Goal: Information Seeking & Learning: Learn about a topic

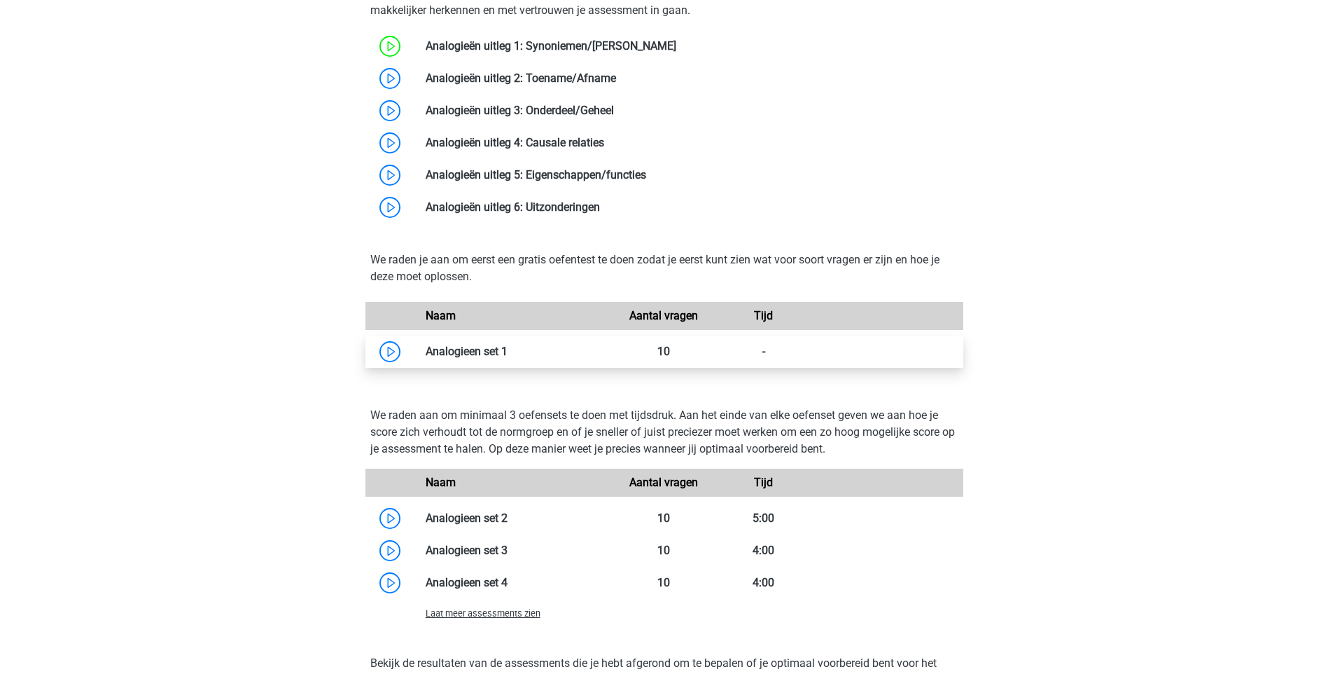
scroll to position [2241, 0]
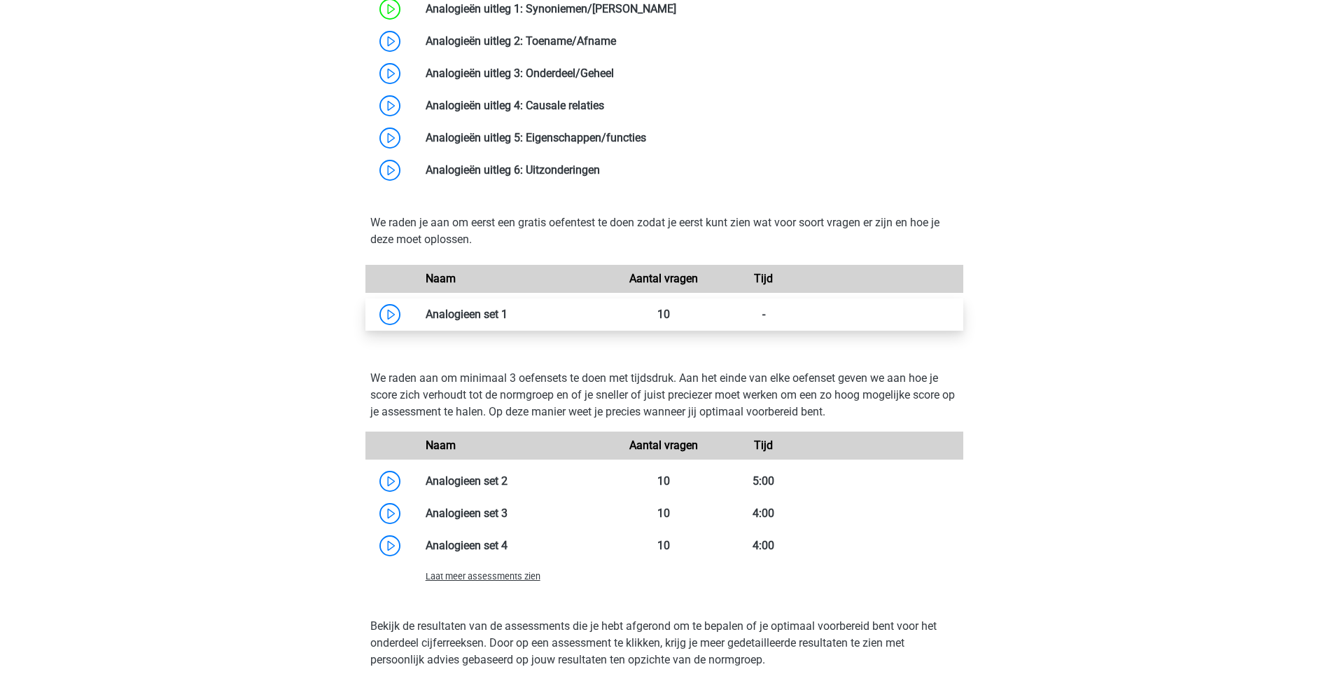
click at [508, 313] on link at bounding box center [508, 313] width 0 height 13
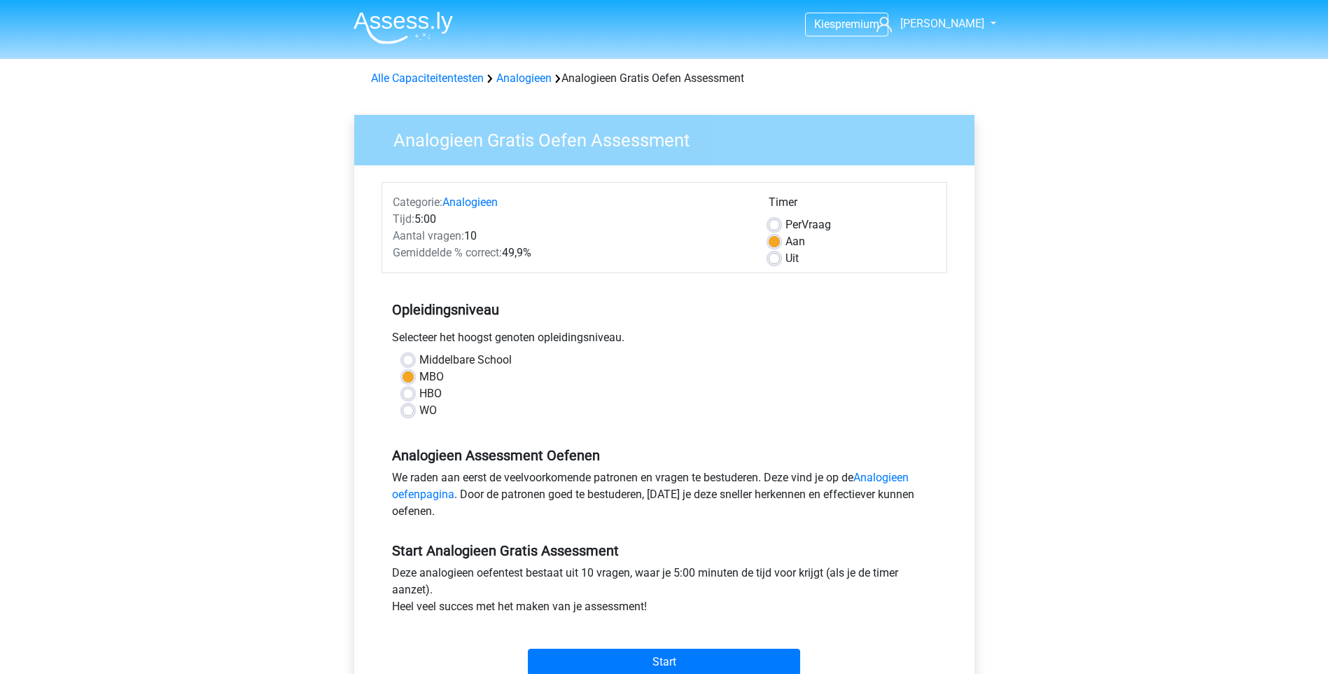
click at [786, 260] on label "Uit" at bounding box center [792, 258] width 13 height 17
click at [777, 260] on input "Uit" at bounding box center [774, 257] width 11 height 14
radio input "true"
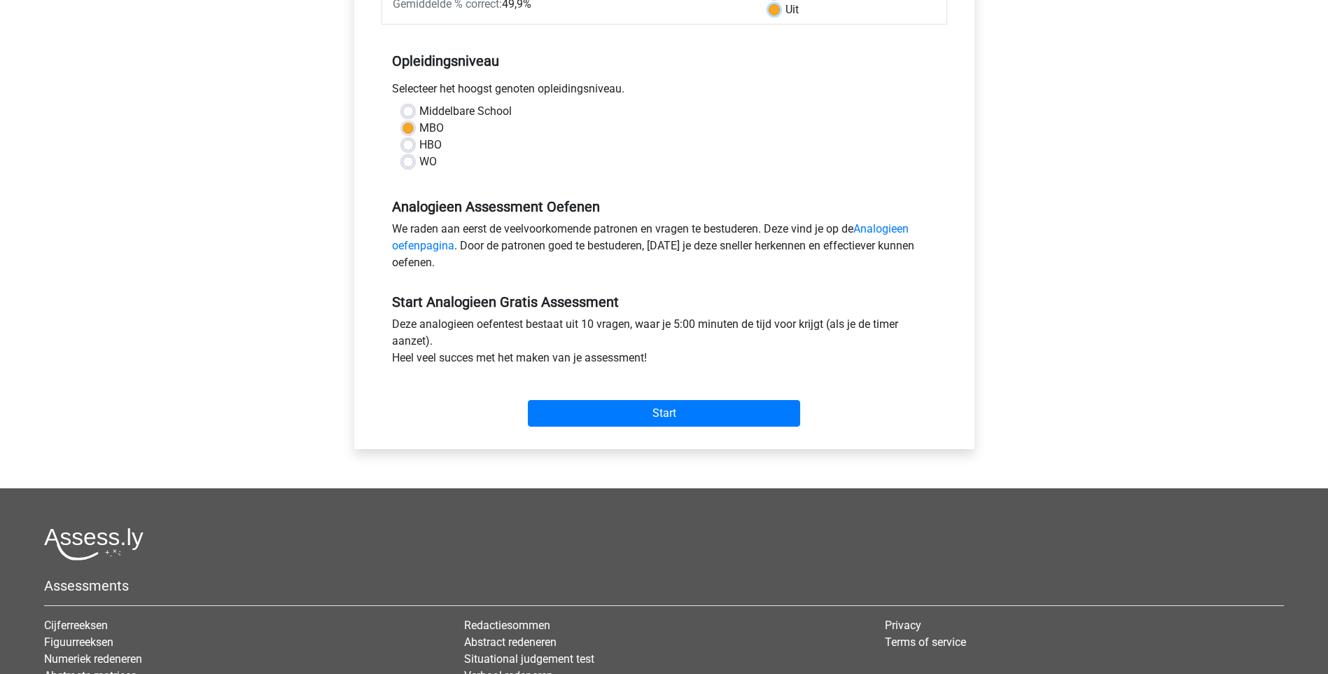
scroll to position [280, 0]
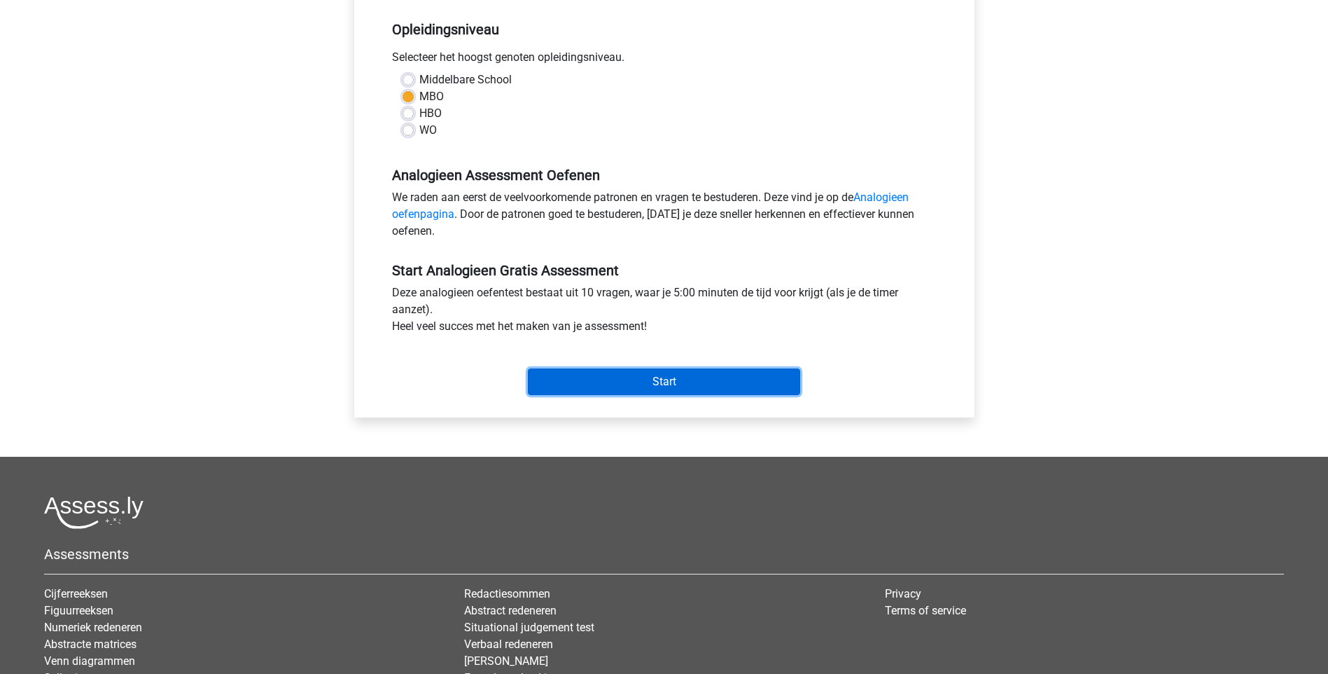
click at [662, 379] on input "Start" at bounding box center [664, 381] width 272 height 27
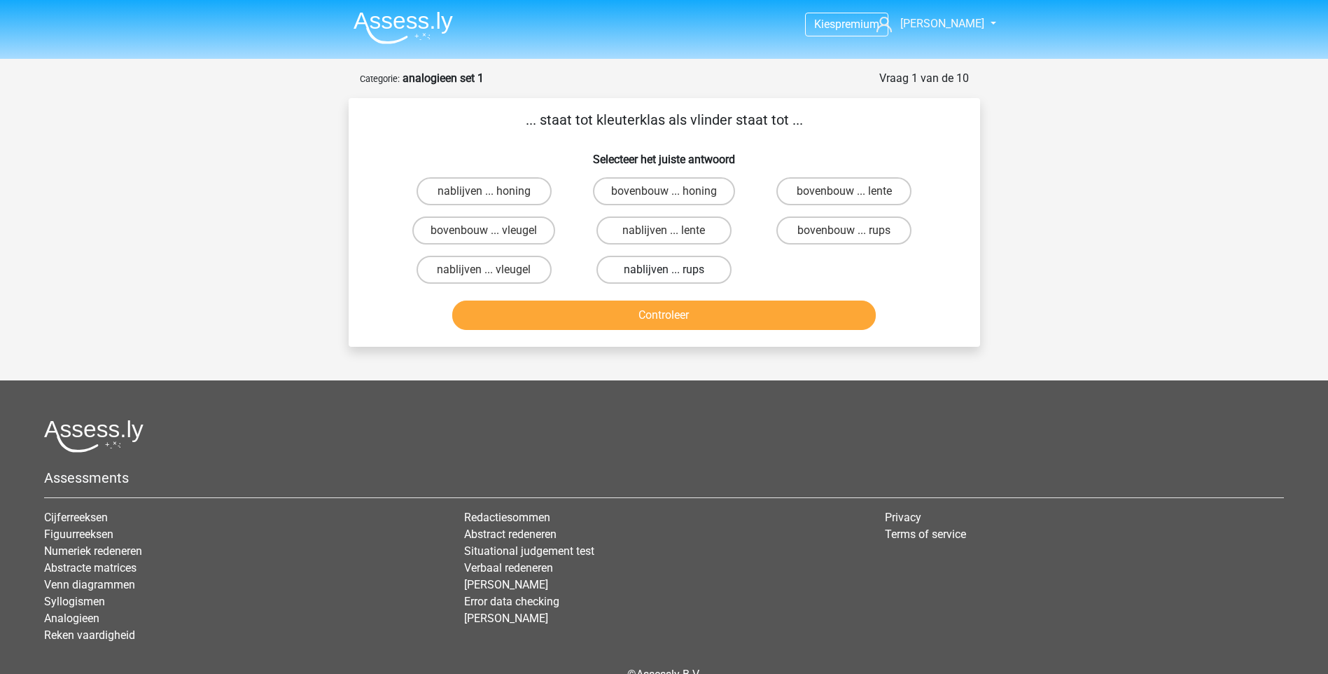
click at [695, 272] on label "nablijven ... rups" at bounding box center [664, 270] width 135 height 28
click at [673, 272] on input "nablijven ... rups" at bounding box center [668, 274] width 9 height 9
radio input "true"
click at [664, 312] on button "Controleer" at bounding box center [664, 314] width 424 height 29
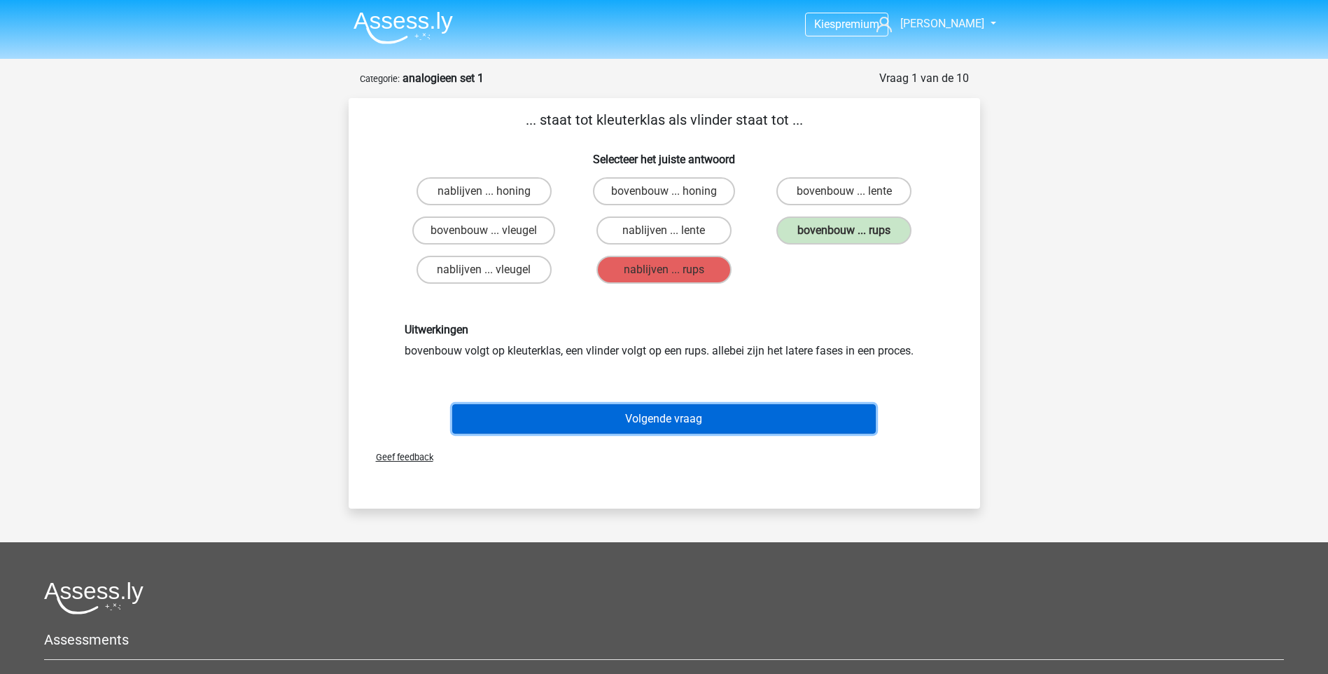
click at [663, 417] on button "Volgende vraag" at bounding box center [664, 418] width 424 height 29
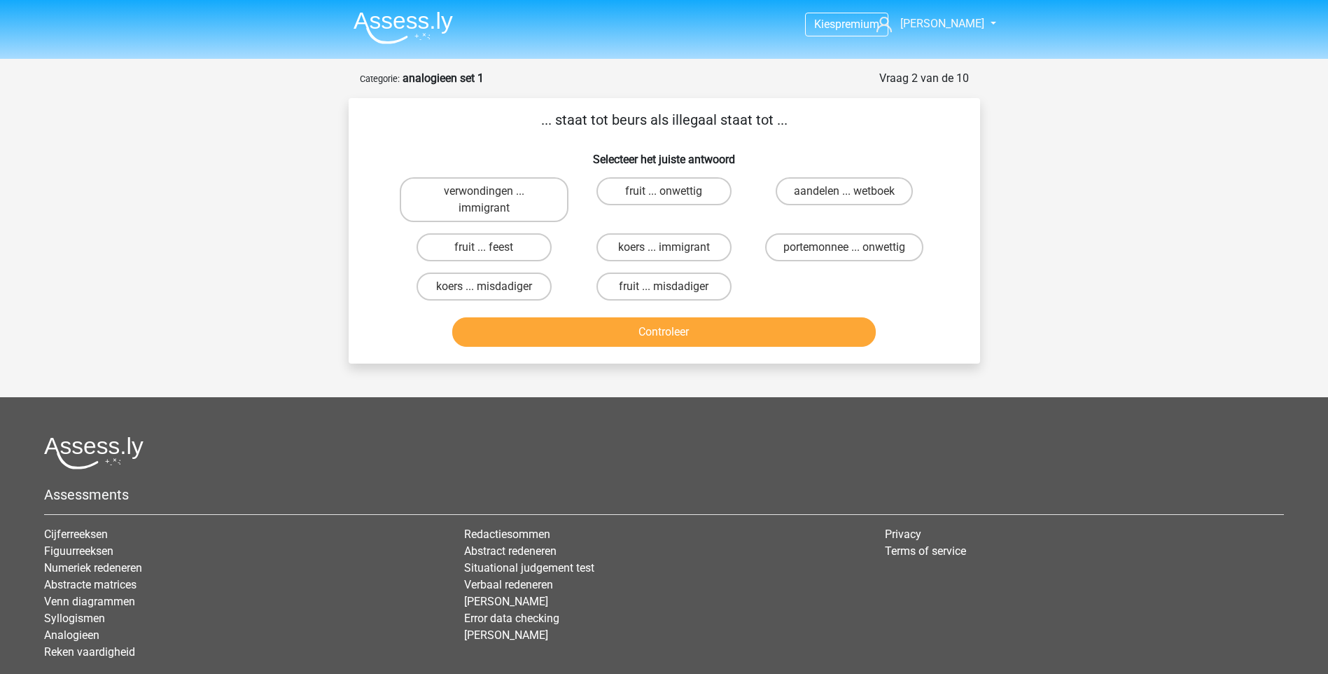
scroll to position [70, 0]
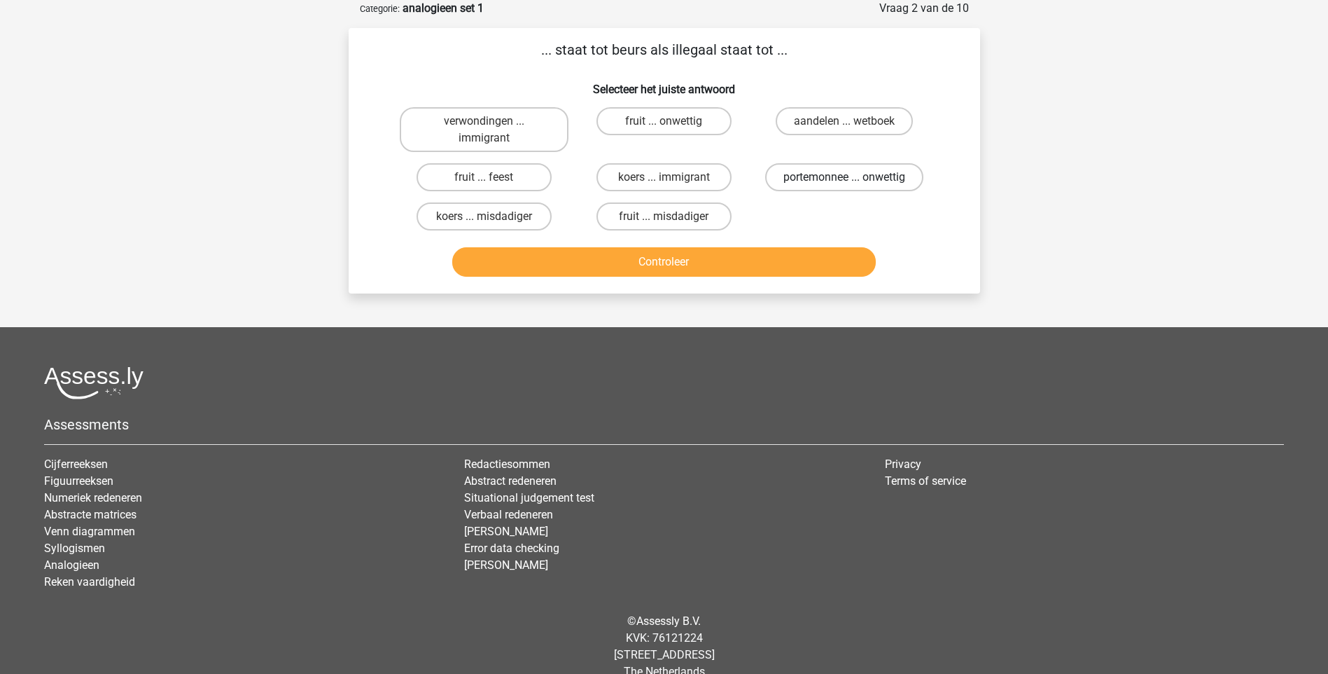
click at [830, 181] on label "portemonnee ... onwettig" at bounding box center [844, 177] width 158 height 28
click at [844, 181] on input "portemonnee ... onwettig" at bounding box center [848, 181] width 9 height 9
radio input "true"
click at [672, 264] on button "Controleer" at bounding box center [664, 261] width 424 height 29
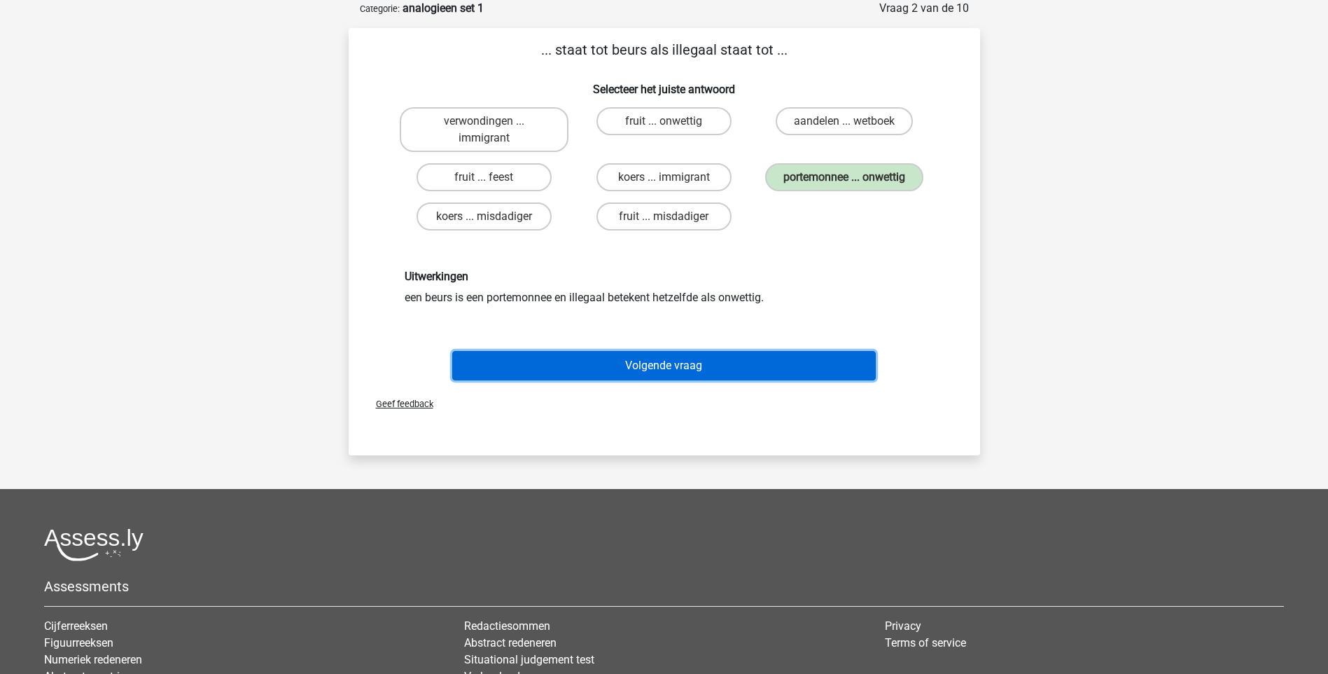
click at [673, 358] on button "Volgende vraag" at bounding box center [664, 365] width 424 height 29
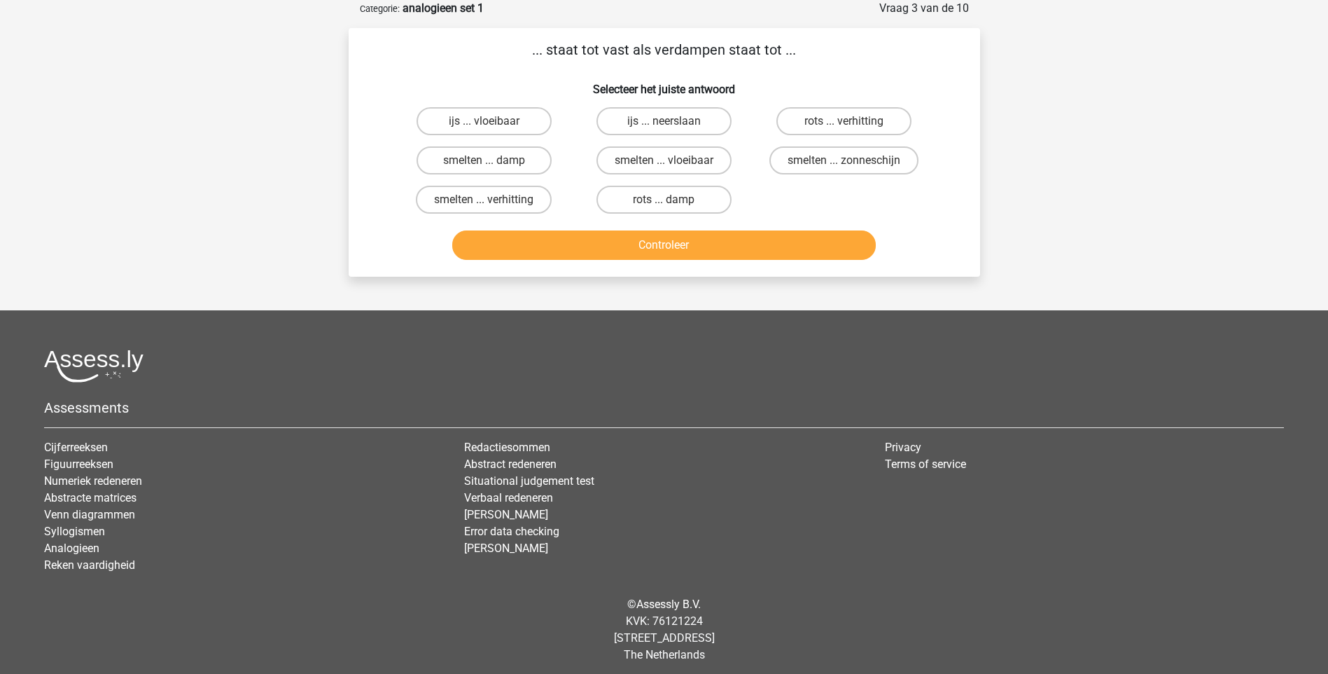
click at [493, 123] on input "ijs ... vloeibaar" at bounding box center [488, 125] width 9 height 9
radio input "true"
click at [650, 249] on button "Controleer" at bounding box center [664, 244] width 424 height 29
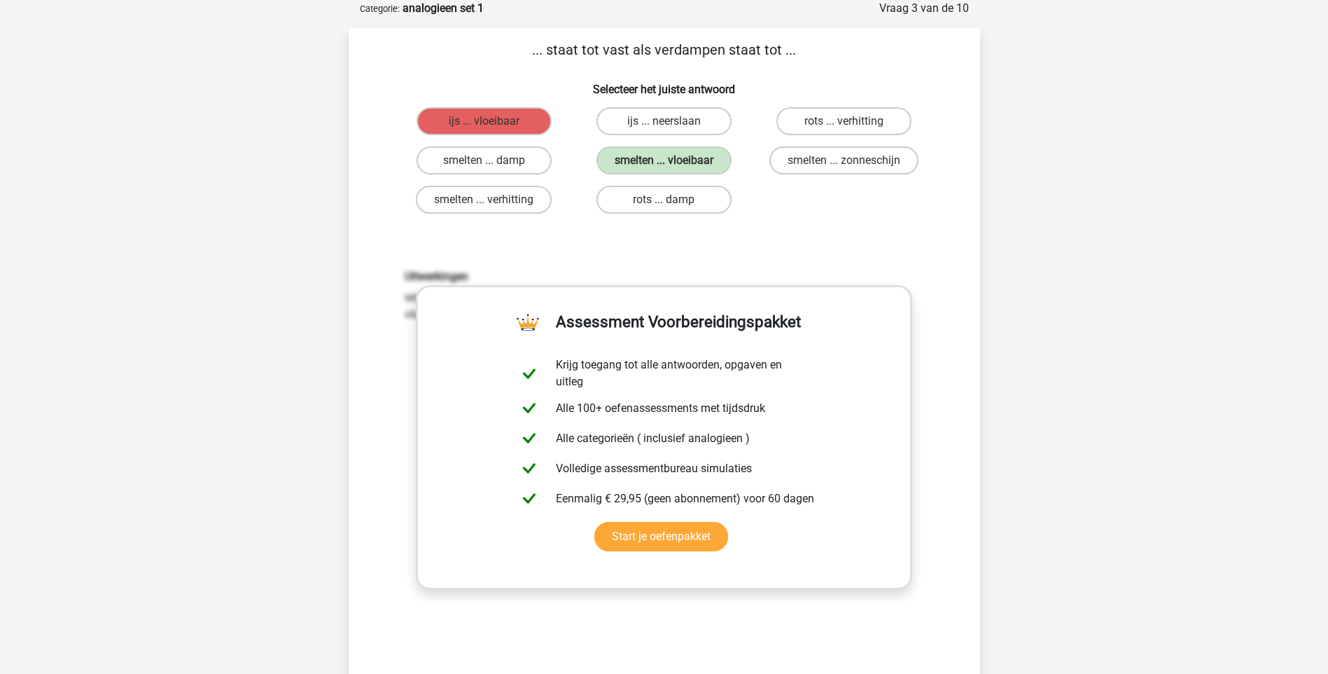
scroll to position [420, 0]
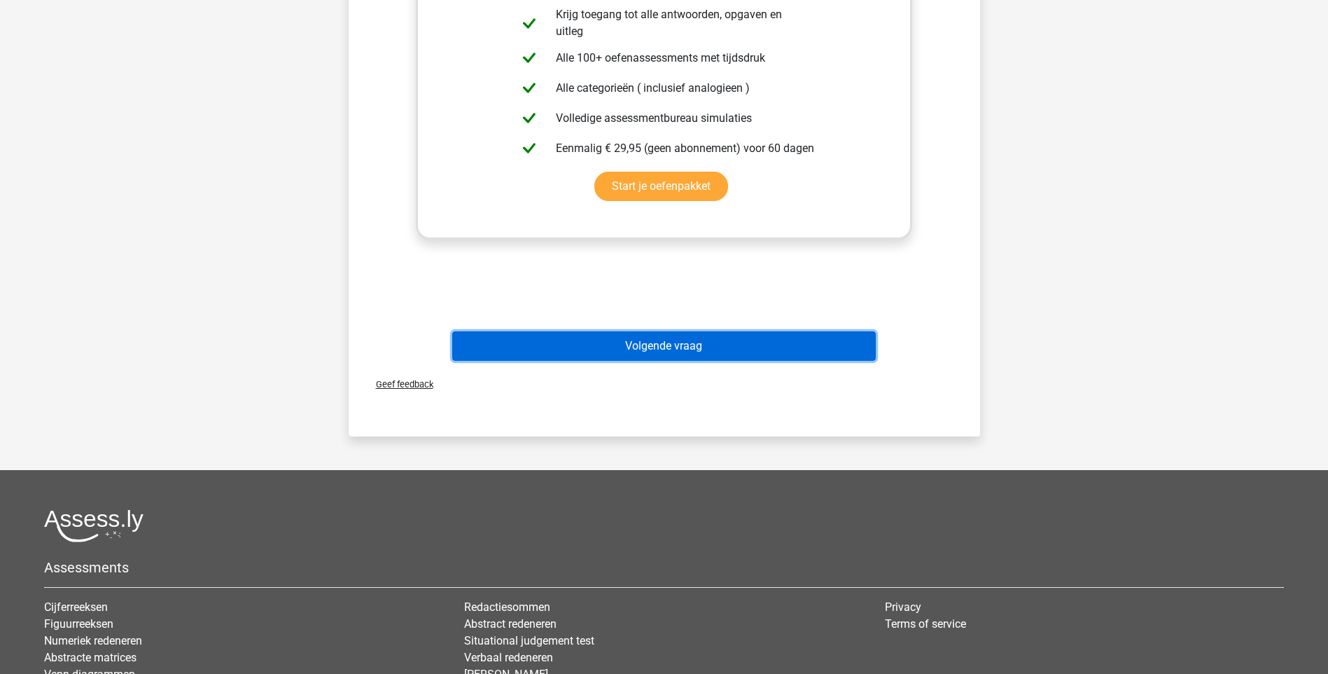
click at [668, 342] on button "Volgende vraag" at bounding box center [664, 345] width 424 height 29
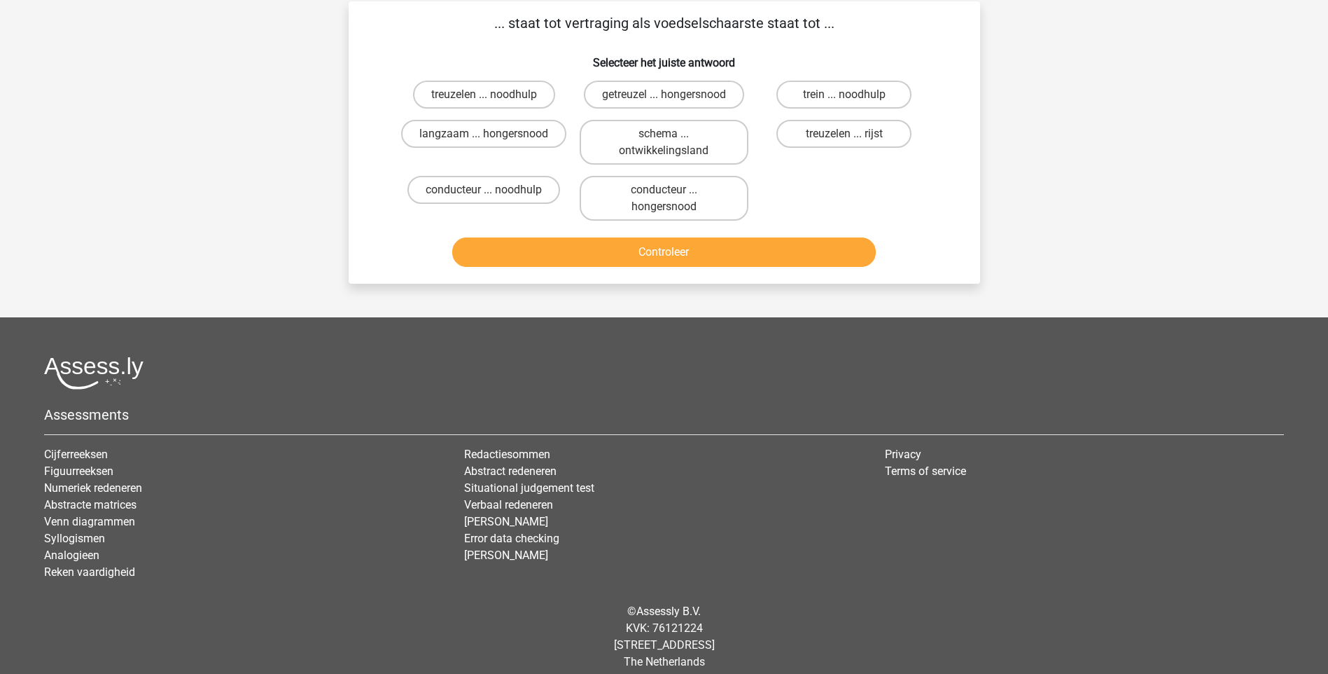
scroll to position [70, 0]
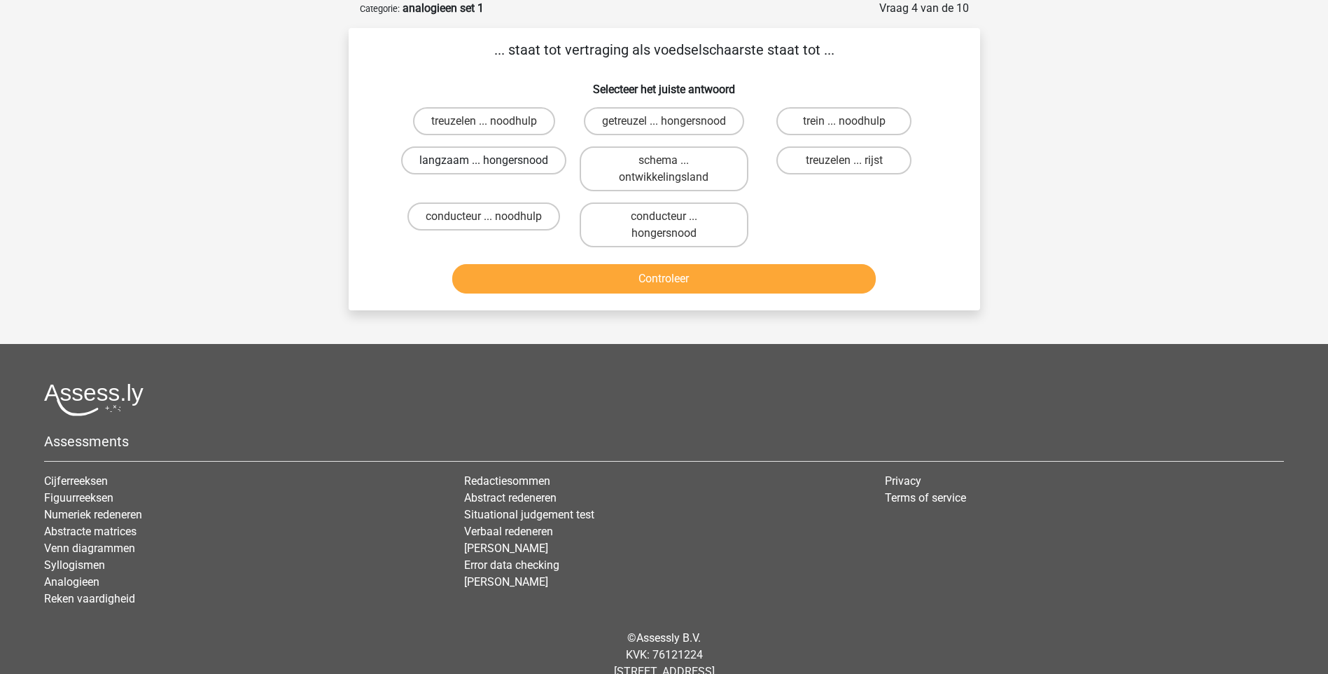
click at [498, 165] on label "langzaam ... hongersnood" at bounding box center [483, 160] width 165 height 28
click at [493, 165] on input "langzaam ... hongersnood" at bounding box center [488, 164] width 9 height 9
radio input "true"
click at [670, 281] on button "Controleer" at bounding box center [664, 278] width 424 height 29
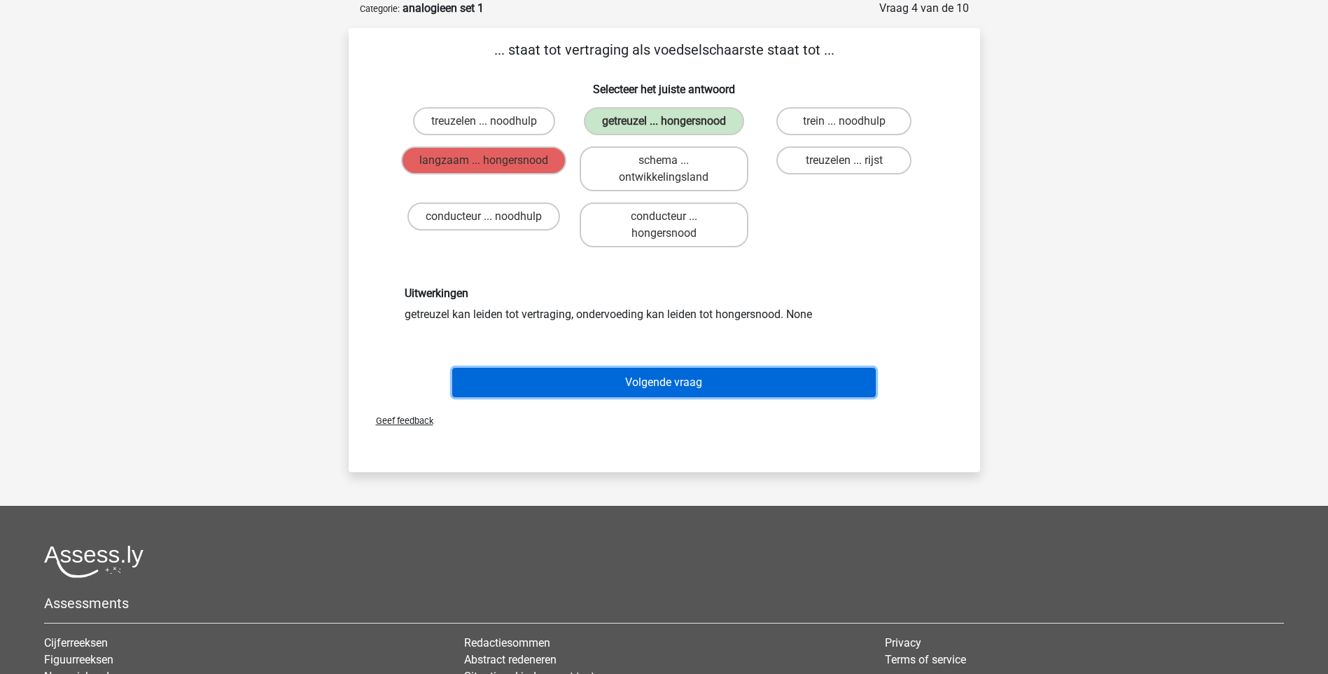
click at [671, 379] on button "Volgende vraag" at bounding box center [664, 382] width 424 height 29
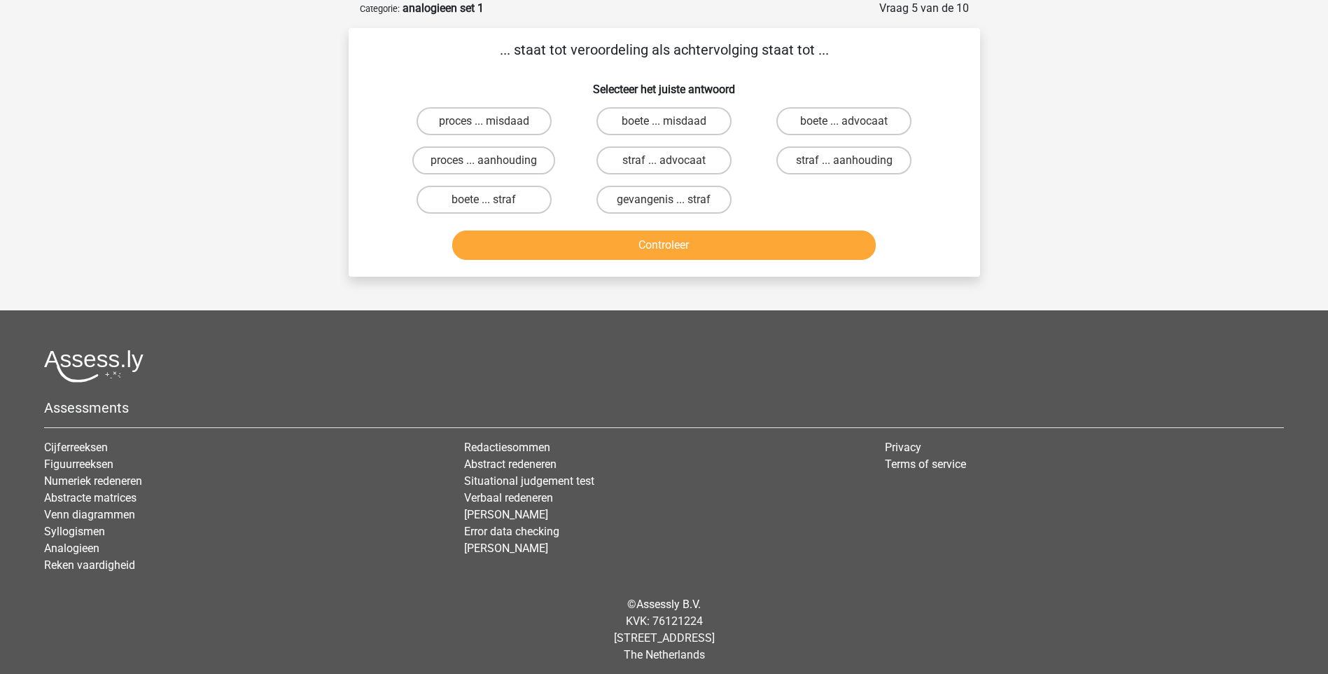
click at [673, 251] on button "Controleer" at bounding box center [664, 244] width 424 height 29
click at [569, 135] on div "gevangenis ... straf" at bounding box center [484, 121] width 169 height 28
click at [517, 158] on label "proces ... aanhouding" at bounding box center [483, 160] width 143 height 28
click at [493, 160] on input "proces ... aanhouding" at bounding box center [488, 164] width 9 height 9
radio input "true"
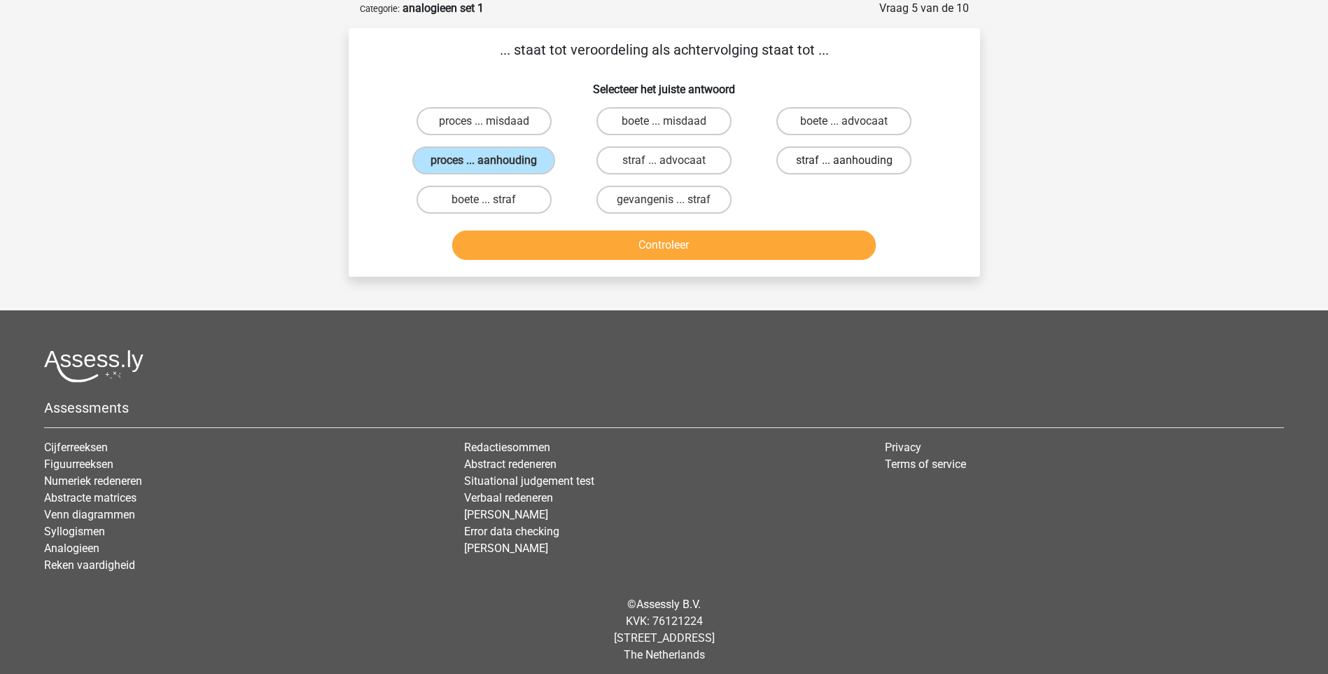
click at [821, 165] on label "straf ... aanhouding" at bounding box center [844, 160] width 135 height 28
click at [844, 165] on input "straf ... aanhouding" at bounding box center [848, 164] width 9 height 9
radio input "true"
click at [674, 246] on button "Controleer" at bounding box center [664, 244] width 424 height 29
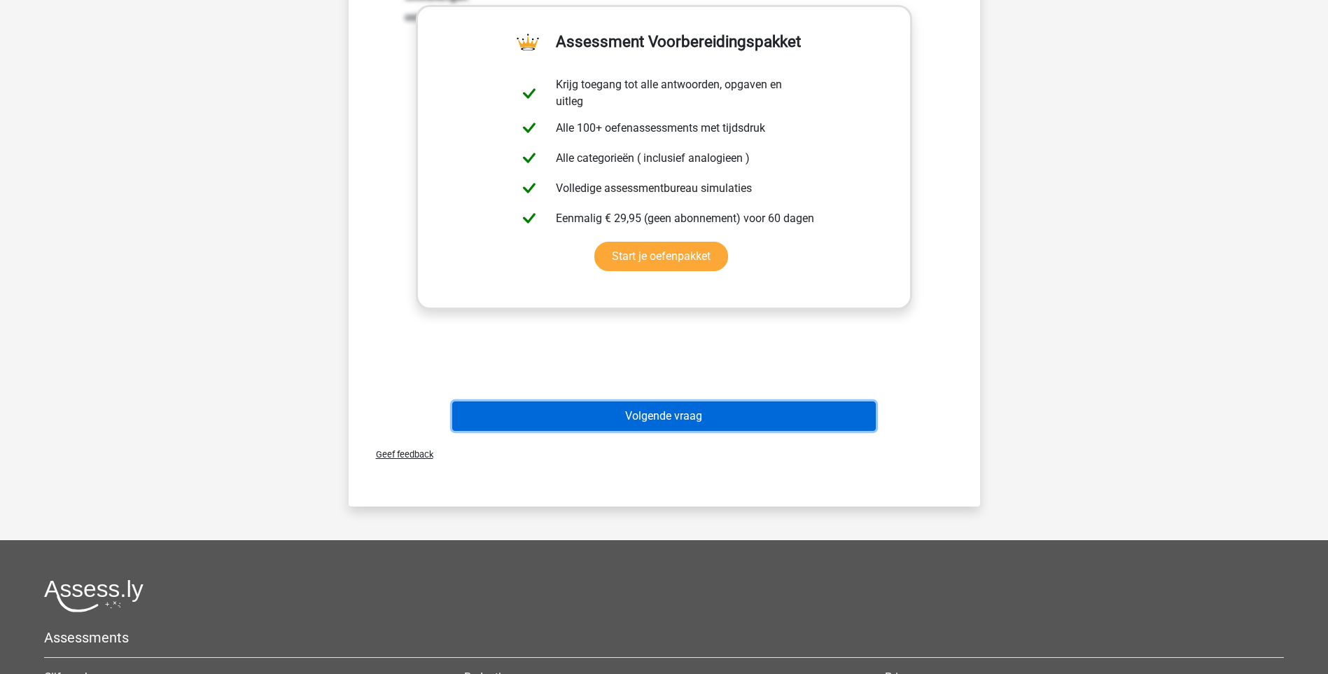
click at [648, 412] on button "Volgende vraag" at bounding box center [664, 415] width 424 height 29
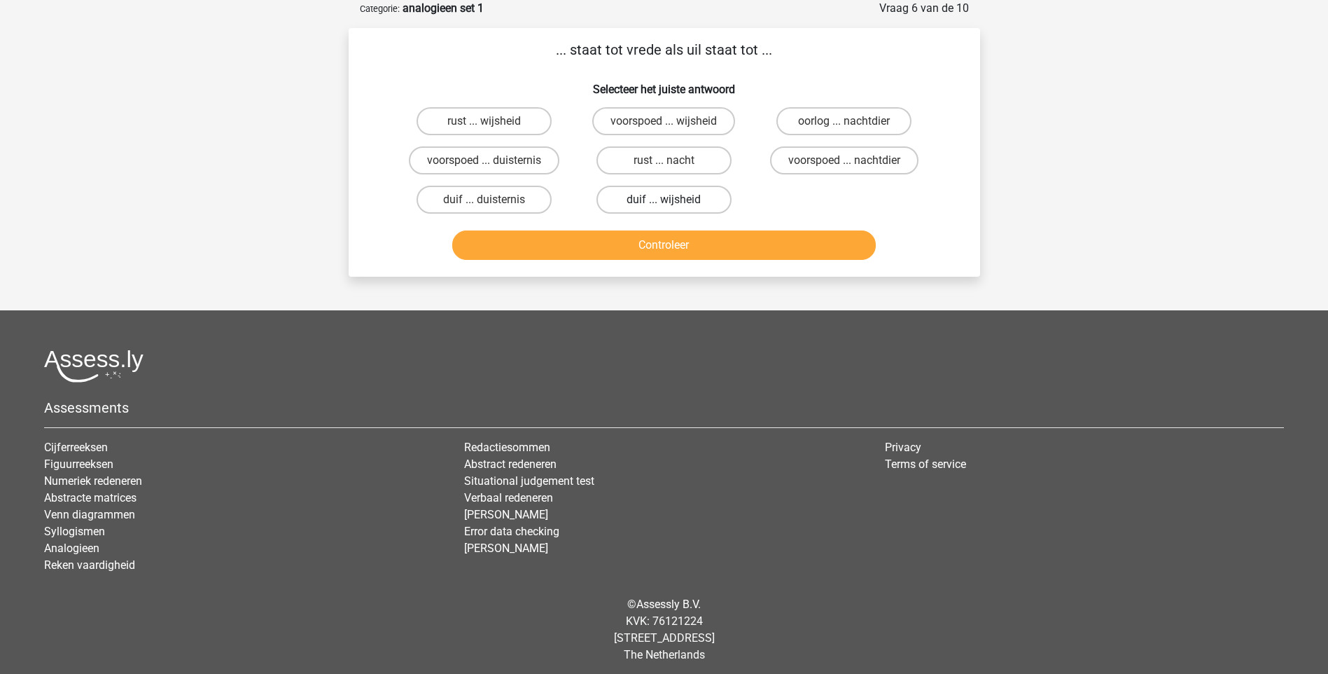
click at [646, 207] on label "duif ... wijsheid" at bounding box center [664, 200] width 135 height 28
click at [664, 207] on input "duif ... wijsheid" at bounding box center [668, 204] width 9 height 9
radio input "true"
click at [658, 254] on button "Controleer" at bounding box center [664, 244] width 424 height 29
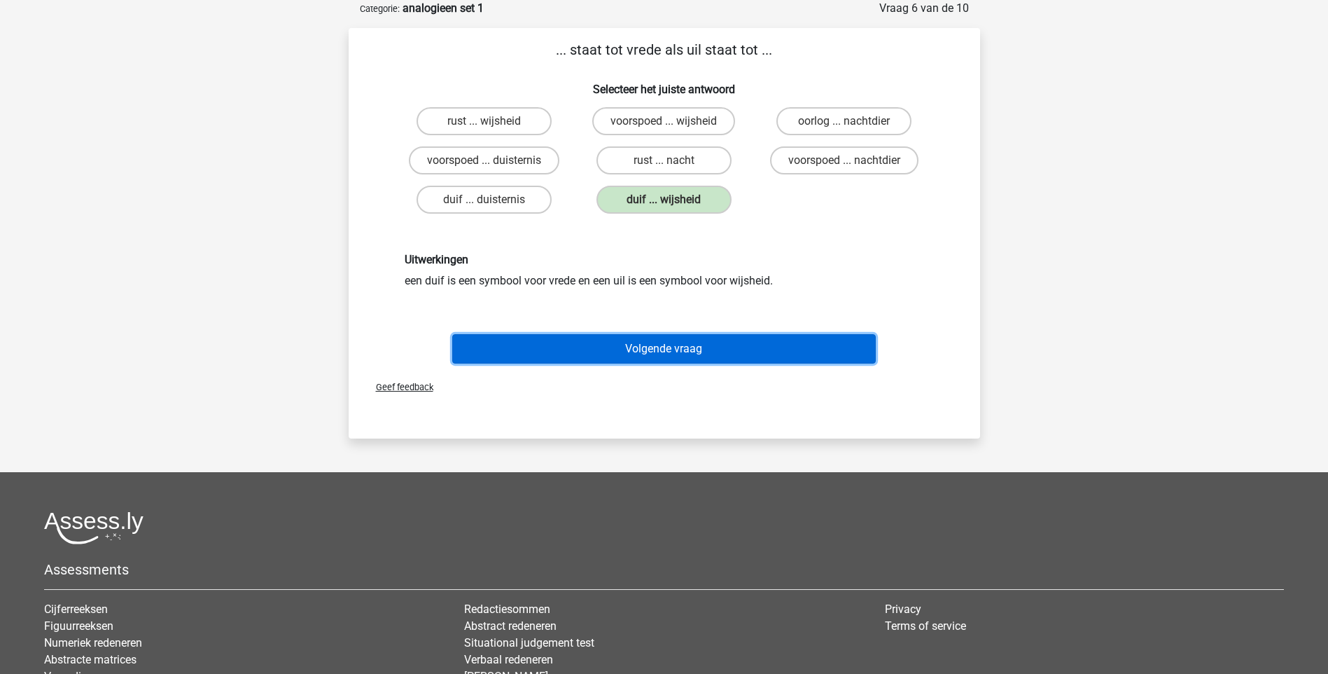
click at [669, 346] on button "Volgende vraag" at bounding box center [664, 348] width 424 height 29
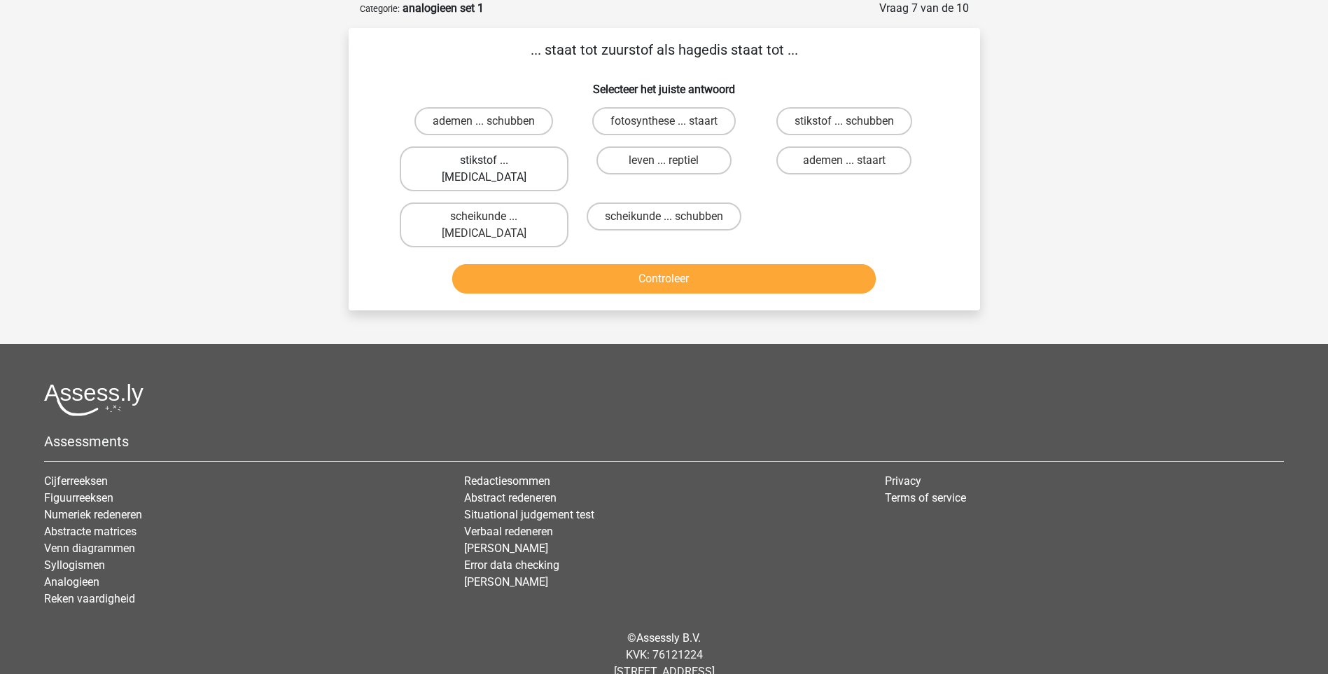
click at [507, 158] on label "stikstof ... krokodil" at bounding box center [484, 168] width 169 height 45
click at [493, 160] on input "stikstof ... krokodil" at bounding box center [488, 164] width 9 height 9
radio input "true"
click at [655, 264] on button "Controleer" at bounding box center [664, 278] width 424 height 29
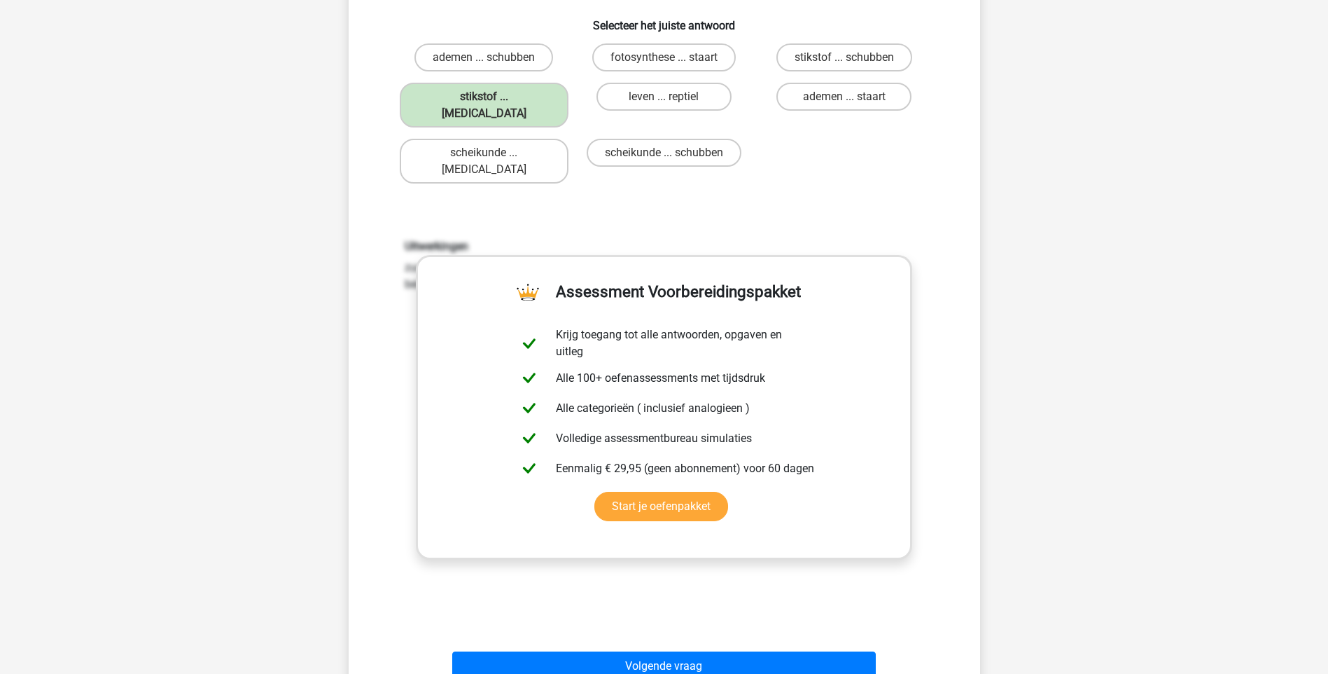
scroll to position [420, 0]
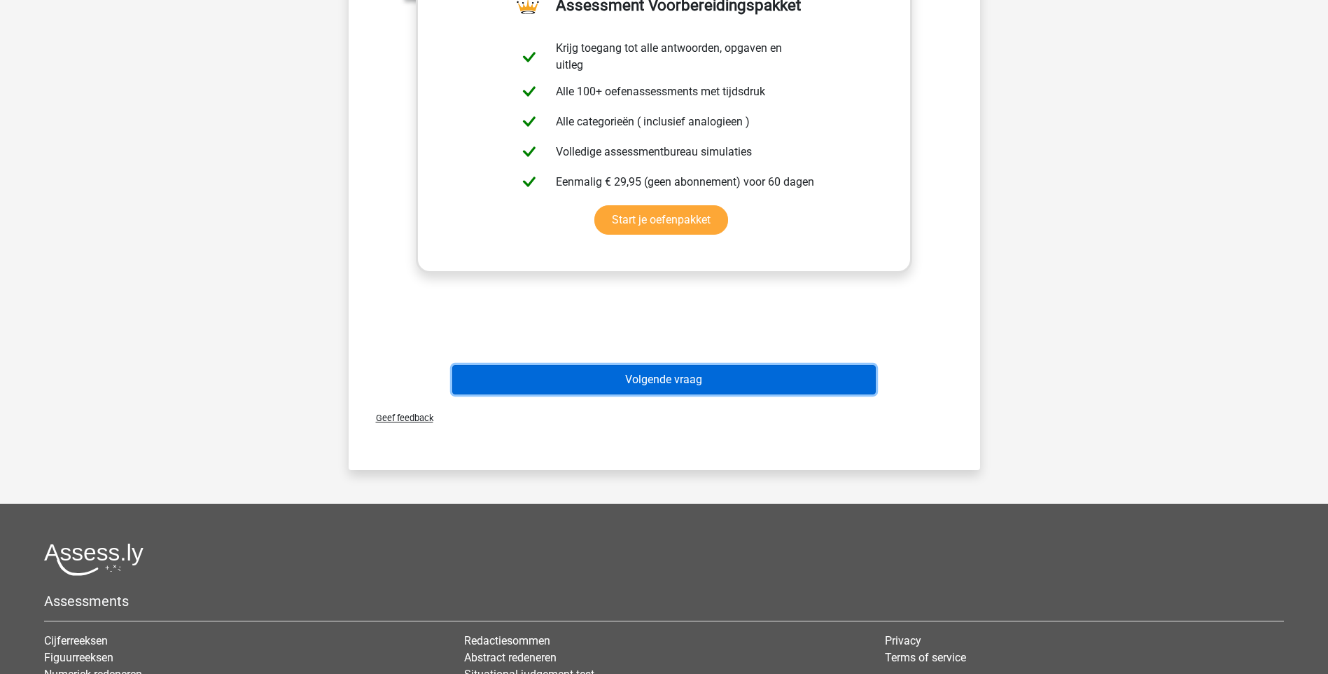
click at [677, 365] on button "Volgende vraag" at bounding box center [664, 379] width 424 height 29
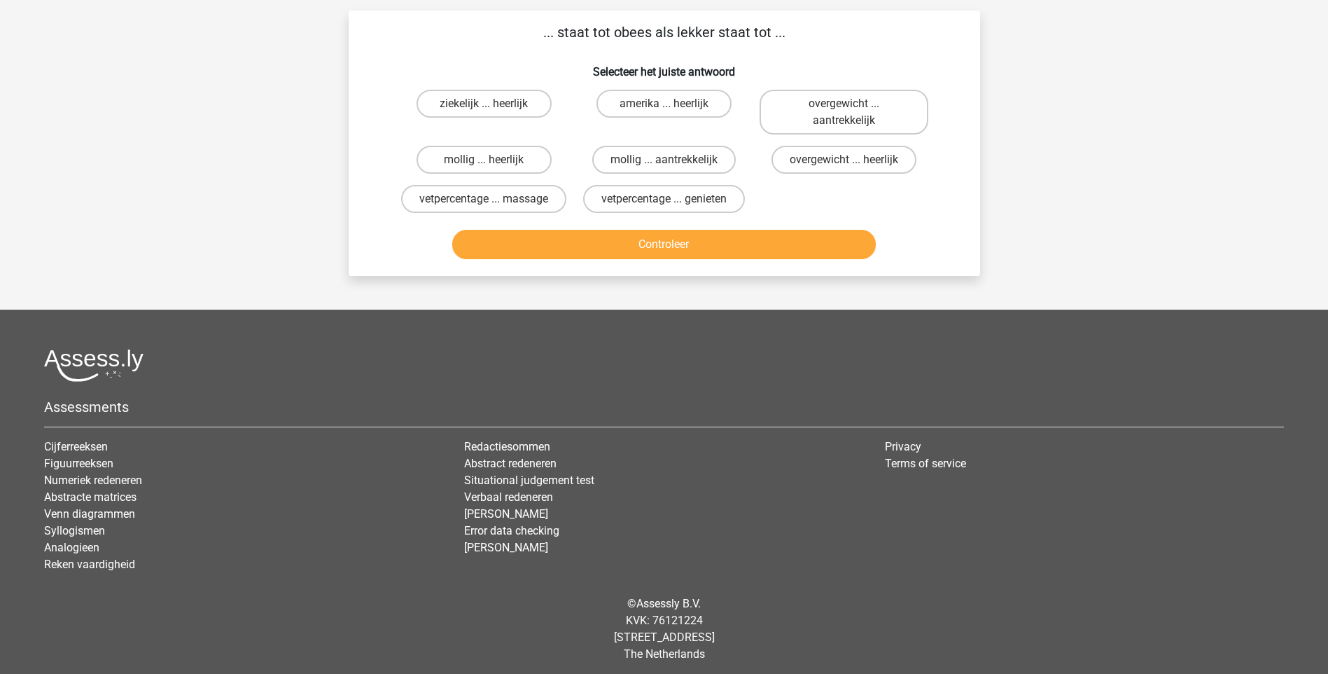
scroll to position [70, 0]
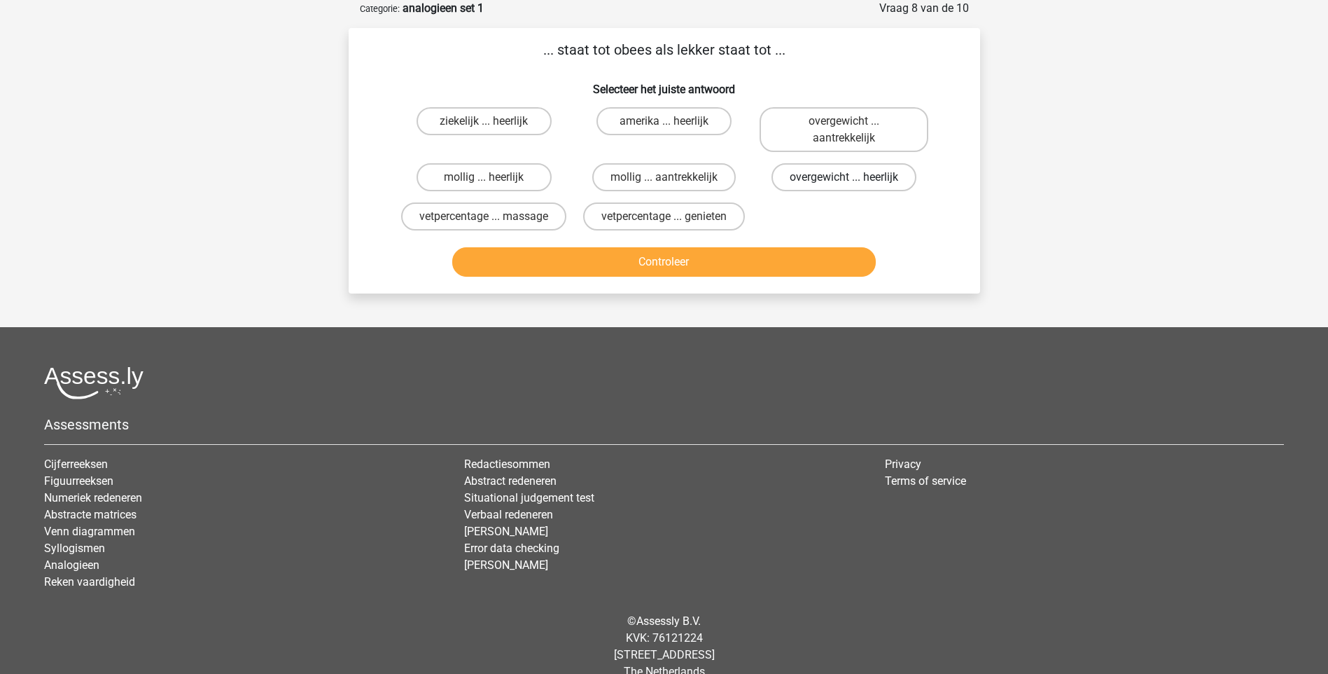
click at [840, 182] on label "overgewicht ... heerlijk" at bounding box center [844, 177] width 145 height 28
click at [844, 182] on input "overgewicht ... heerlijk" at bounding box center [848, 181] width 9 height 9
radio input "true"
click at [671, 260] on button "Controleer" at bounding box center [664, 261] width 424 height 29
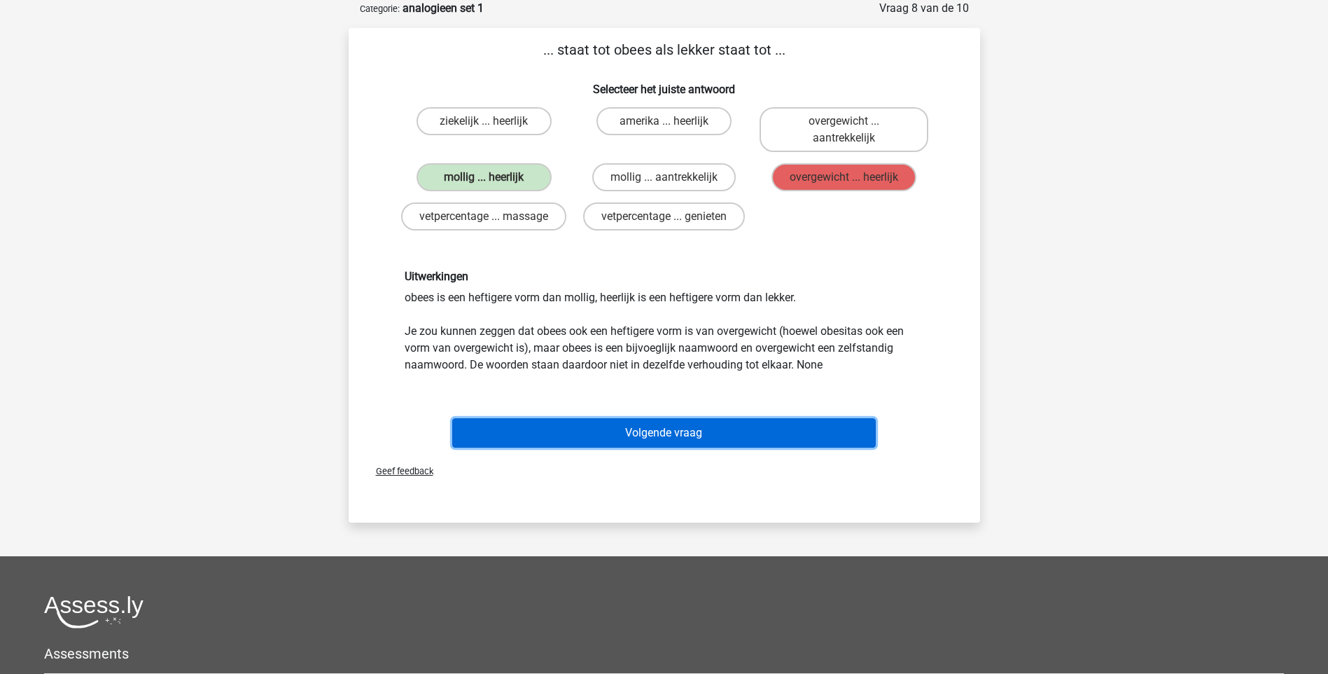
click at [667, 429] on button "Volgende vraag" at bounding box center [664, 432] width 424 height 29
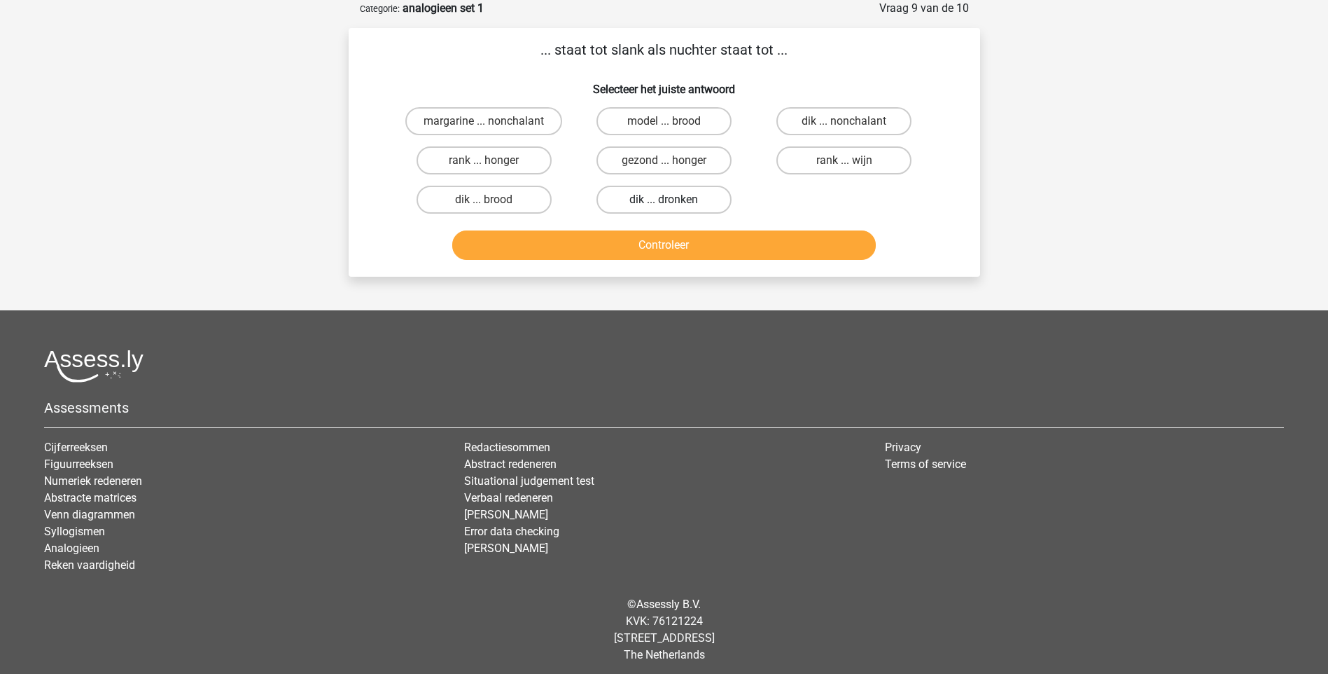
click at [668, 197] on label "dik ... dronken" at bounding box center [664, 200] width 135 height 28
click at [668, 200] on input "dik ... dronken" at bounding box center [668, 204] width 9 height 9
radio input "true"
click at [659, 250] on button "Controleer" at bounding box center [664, 244] width 424 height 29
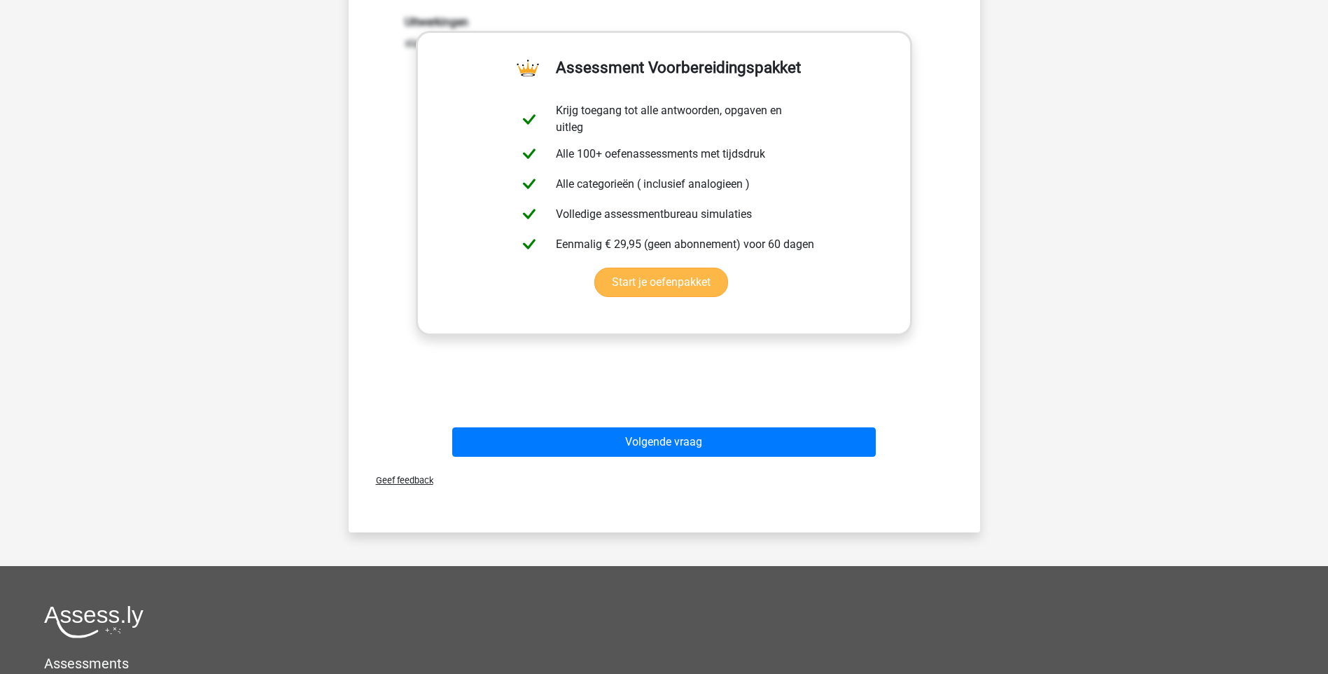
scroll to position [420, 0]
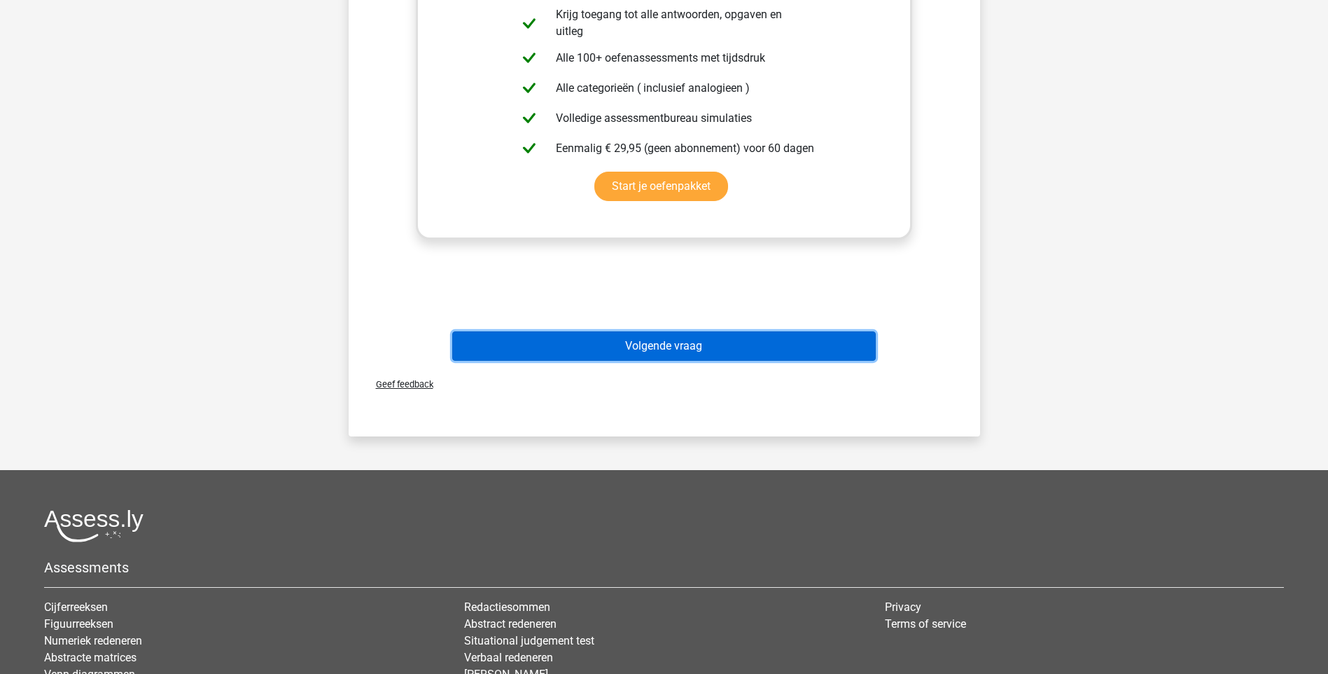
click at [664, 351] on button "Volgende vraag" at bounding box center [664, 345] width 424 height 29
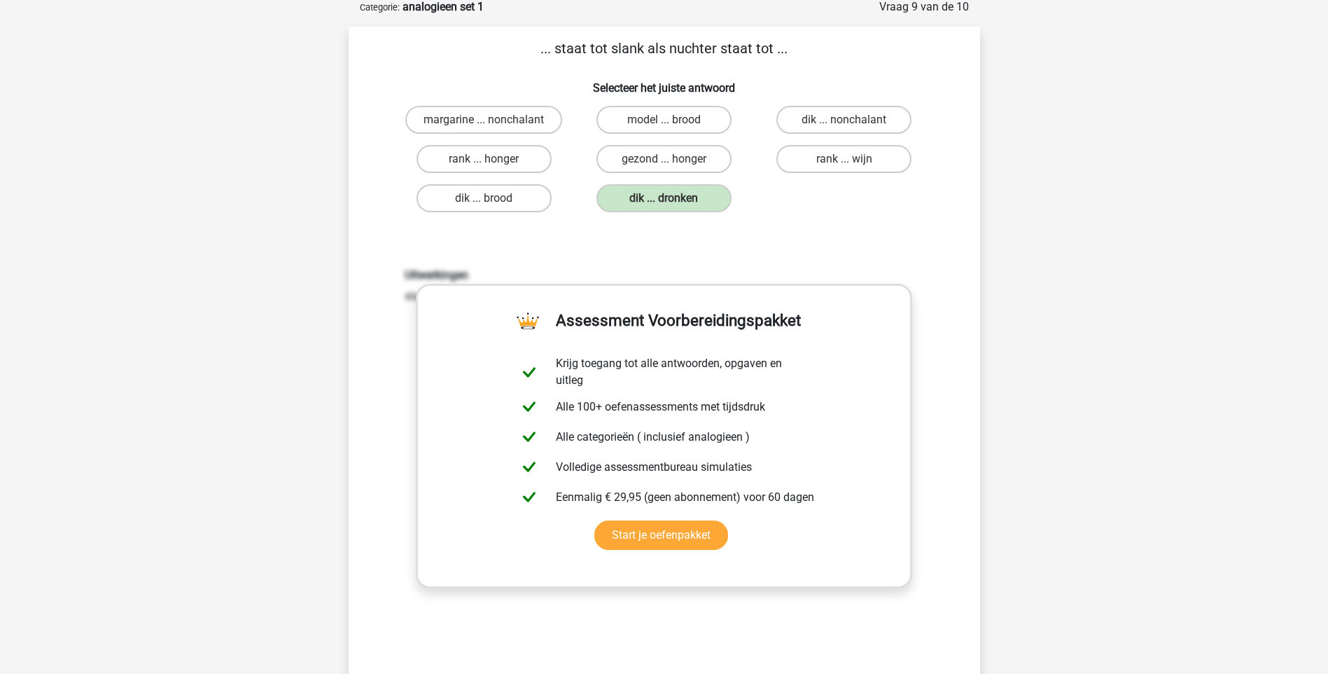
scroll to position [70, 0]
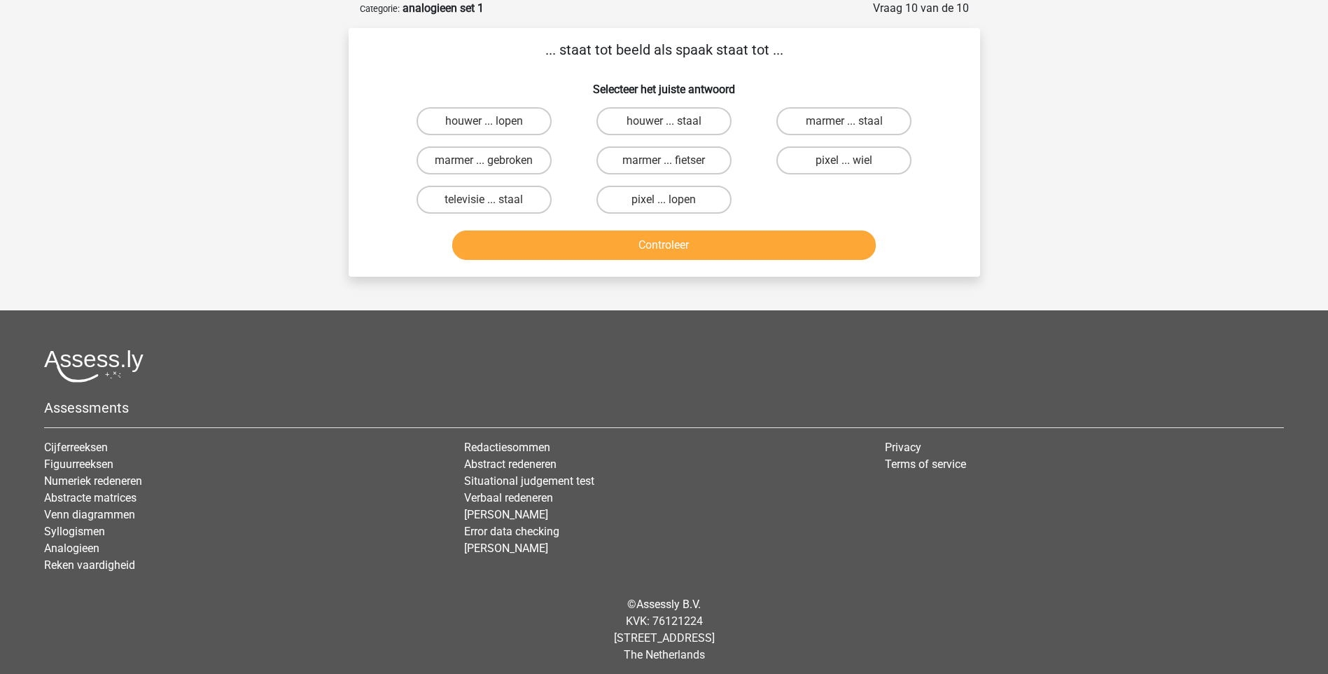
click at [846, 162] on input "pixel ... wiel" at bounding box center [848, 164] width 9 height 9
radio input "true"
click at [678, 244] on button "Controleer" at bounding box center [664, 244] width 424 height 29
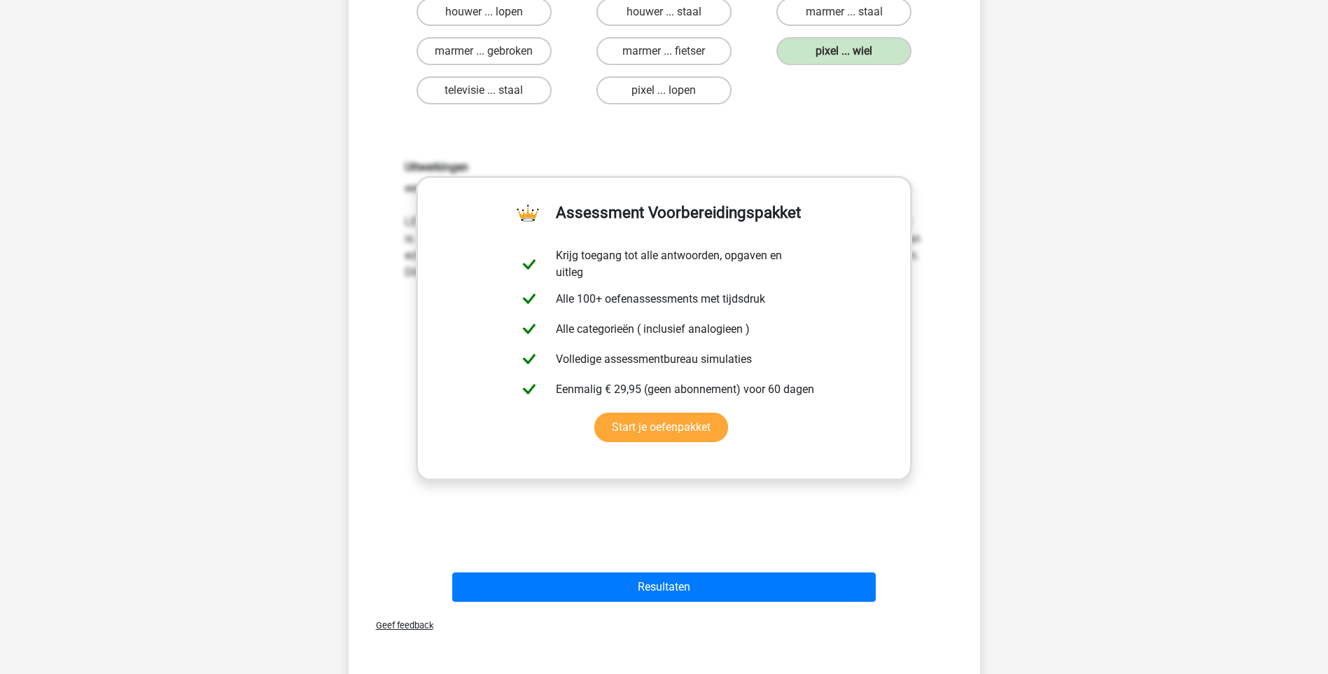
scroll to position [350, 0]
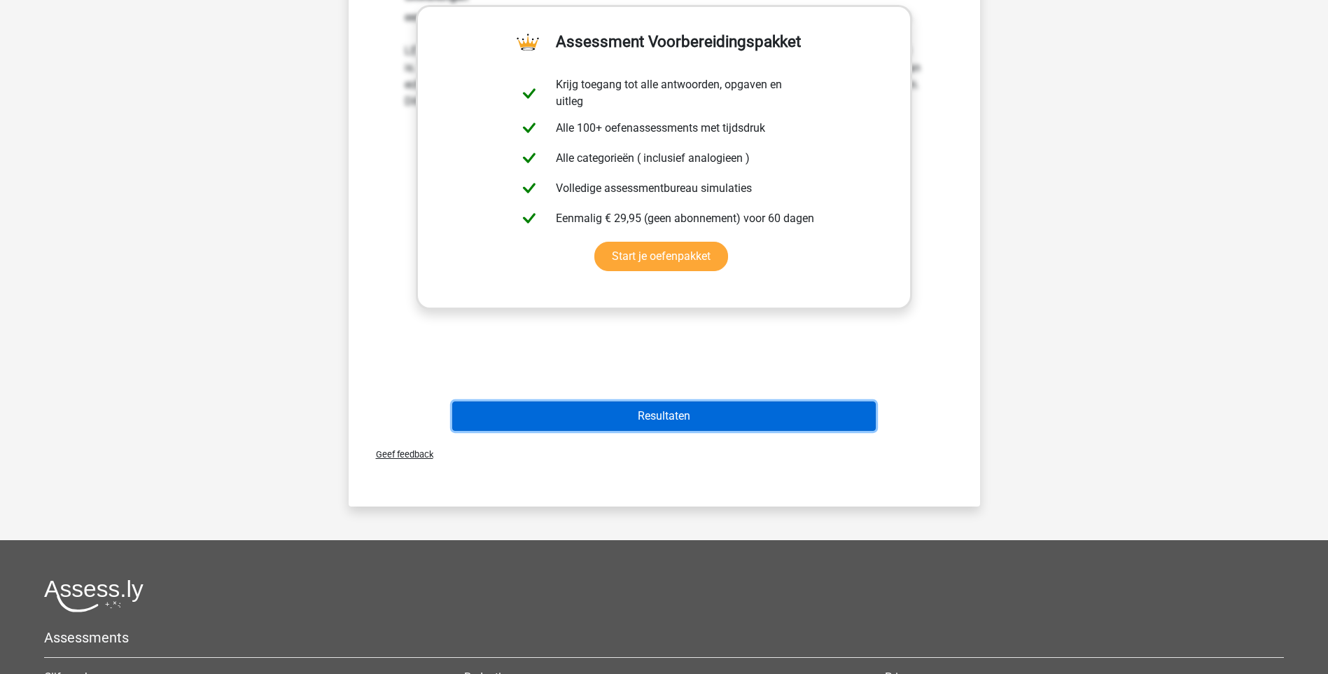
click at [681, 415] on button "Resultaten" at bounding box center [664, 415] width 424 height 29
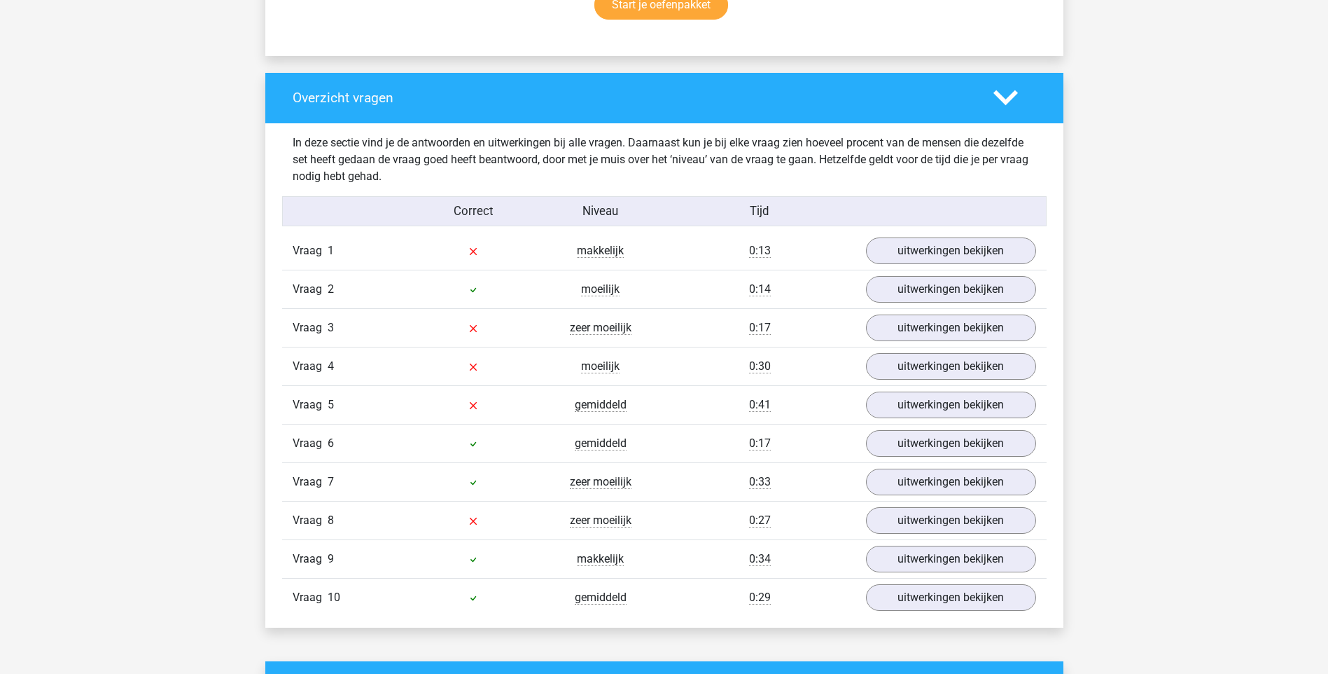
scroll to position [980, 0]
click at [597, 330] on span "zeer moeilijk" at bounding box center [601, 327] width 62 height 14
click at [622, 330] on span "zeer moeilijk" at bounding box center [601, 327] width 62 height 14
click at [919, 328] on link "uitwerkingen bekijken" at bounding box center [950, 327] width 195 height 31
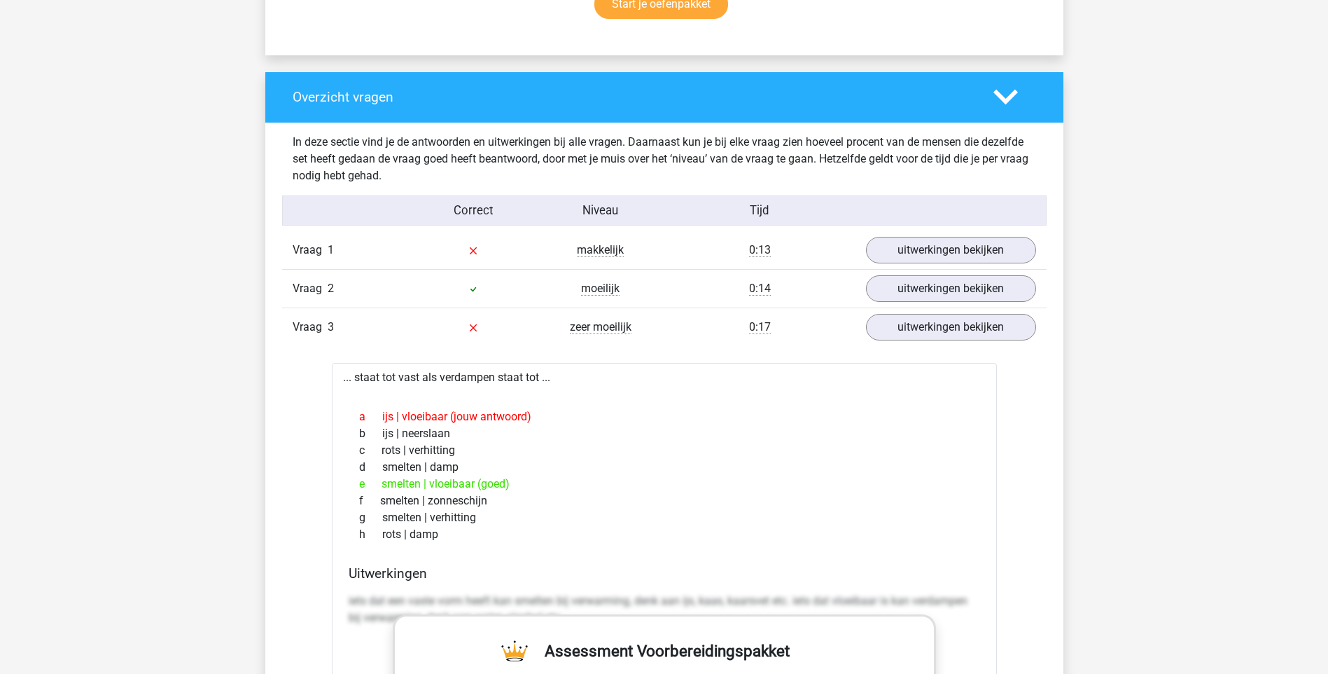
click at [999, 102] on icon at bounding box center [1006, 97] width 25 height 25
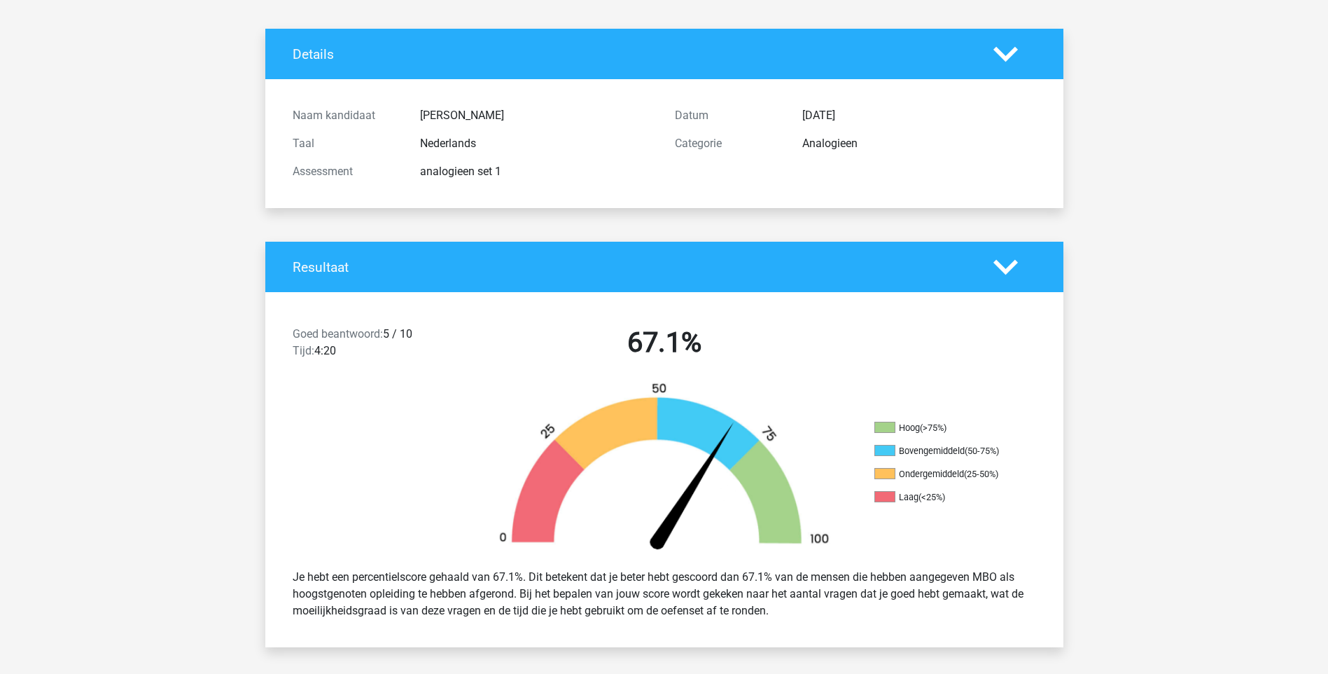
scroll to position [0, 0]
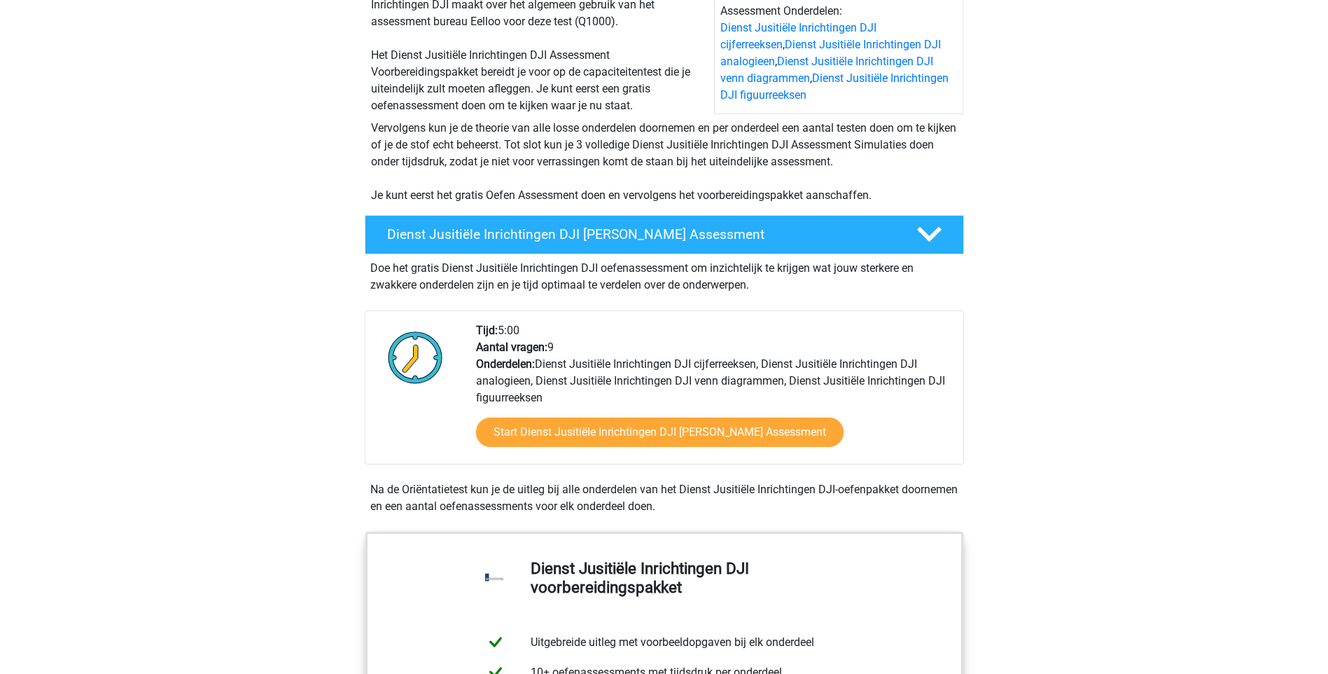
scroll to position [350, 0]
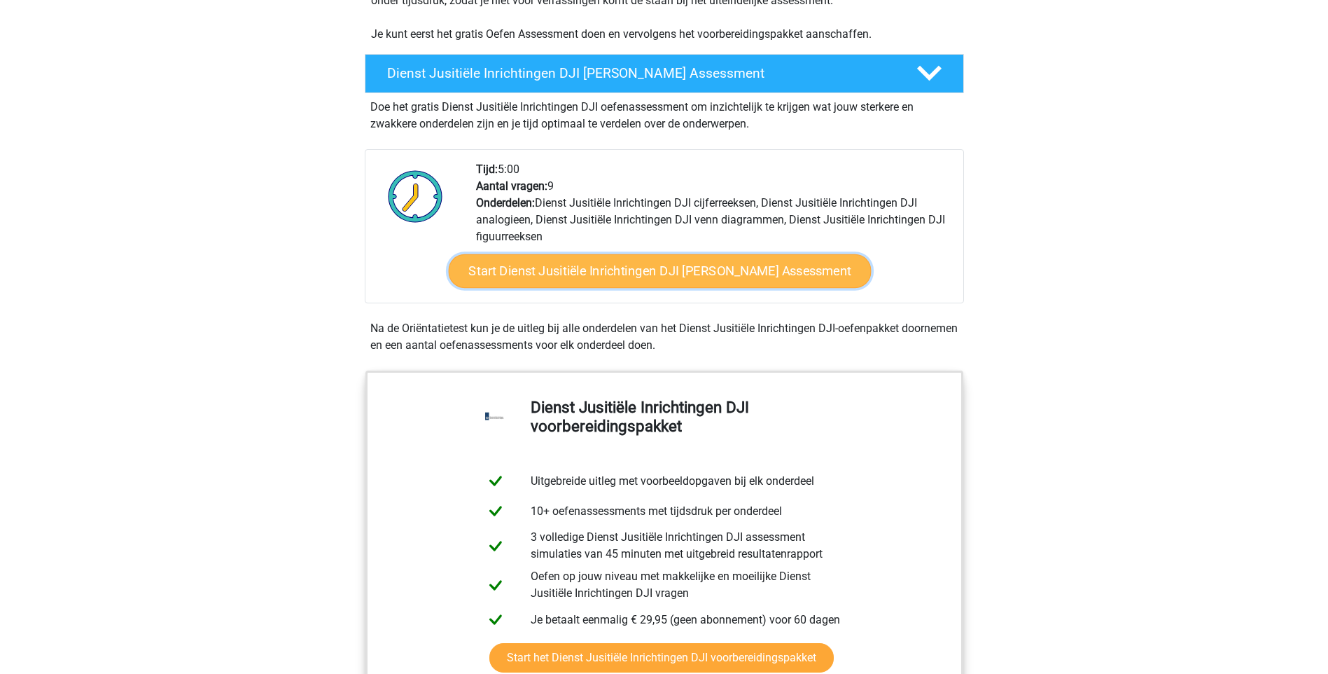
click at [650, 272] on link "Start Dienst Jusitiële Inrichtingen DJI Gratis Oefen Assessment" at bounding box center [659, 271] width 423 height 34
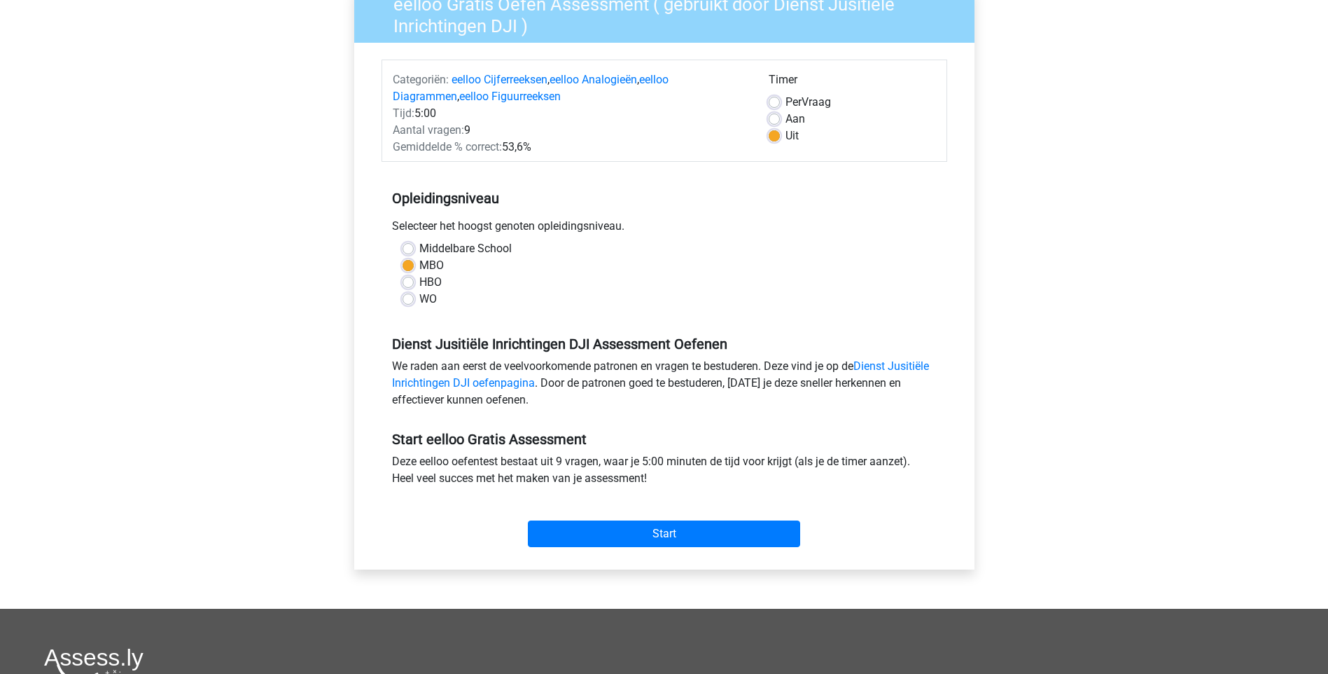
scroll to position [140, 0]
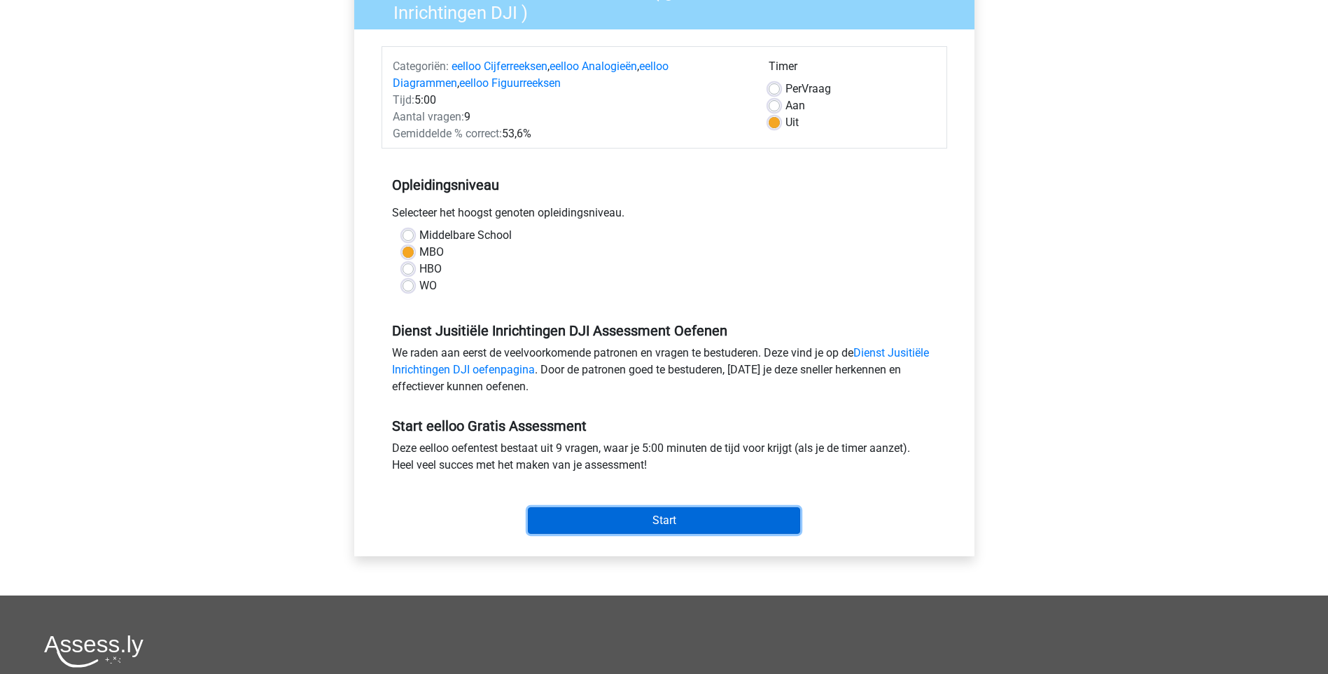
click at [660, 515] on input "Start" at bounding box center [664, 520] width 272 height 27
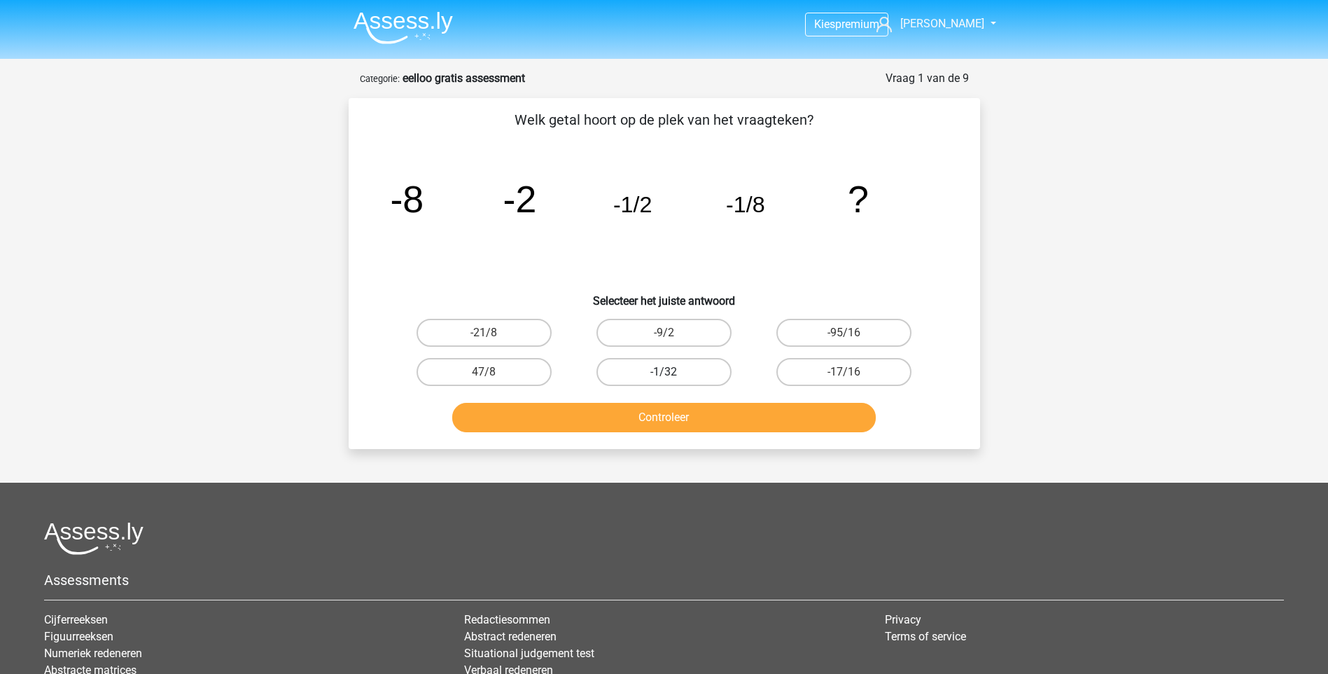
click at [569, 347] on div "-1/32" at bounding box center [484, 333] width 169 height 28
click at [665, 373] on input "-1/32" at bounding box center [668, 376] width 9 height 9
radio input "true"
click at [662, 418] on button "Controleer" at bounding box center [664, 417] width 424 height 29
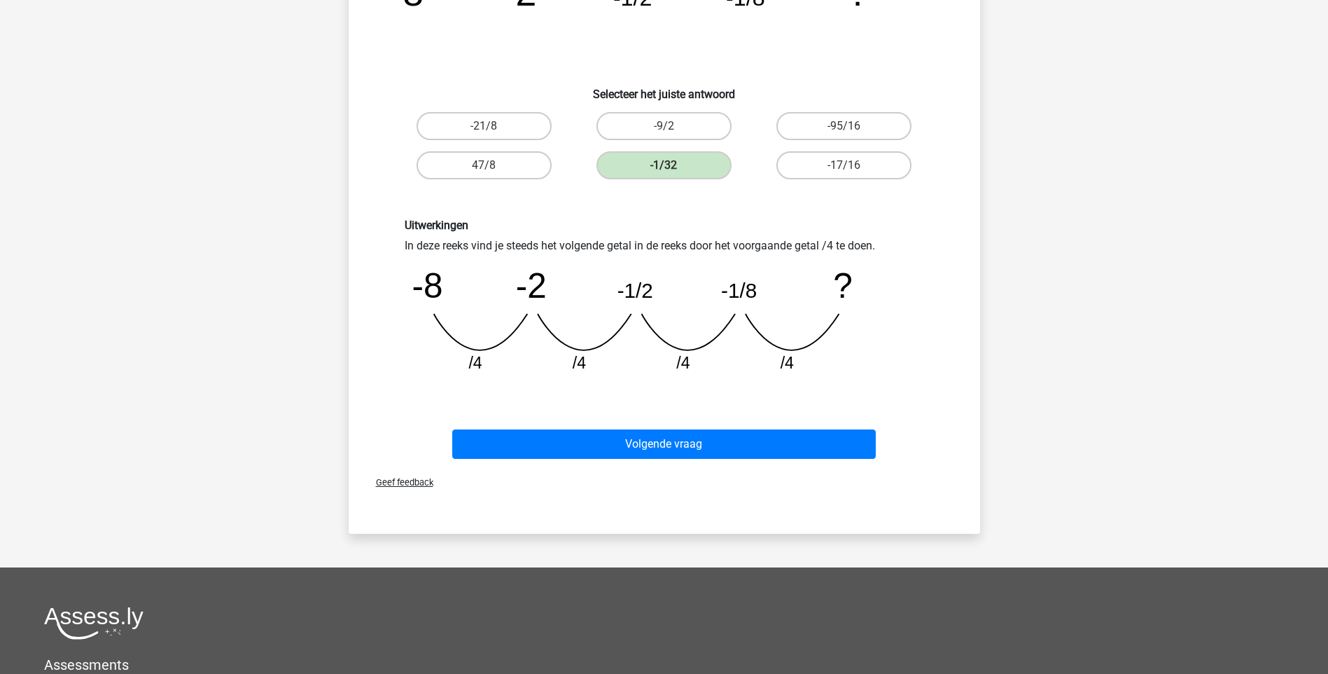
scroll to position [210, 0]
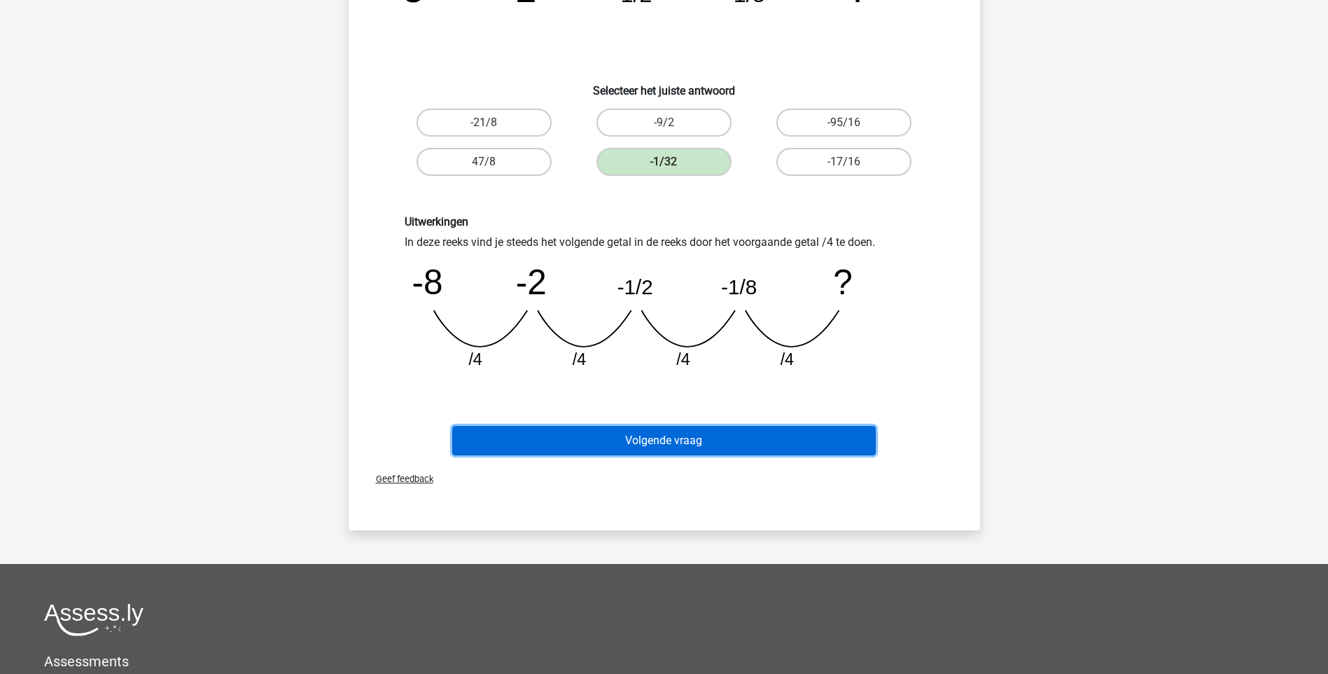
click at [678, 441] on button "Volgende vraag" at bounding box center [664, 440] width 424 height 29
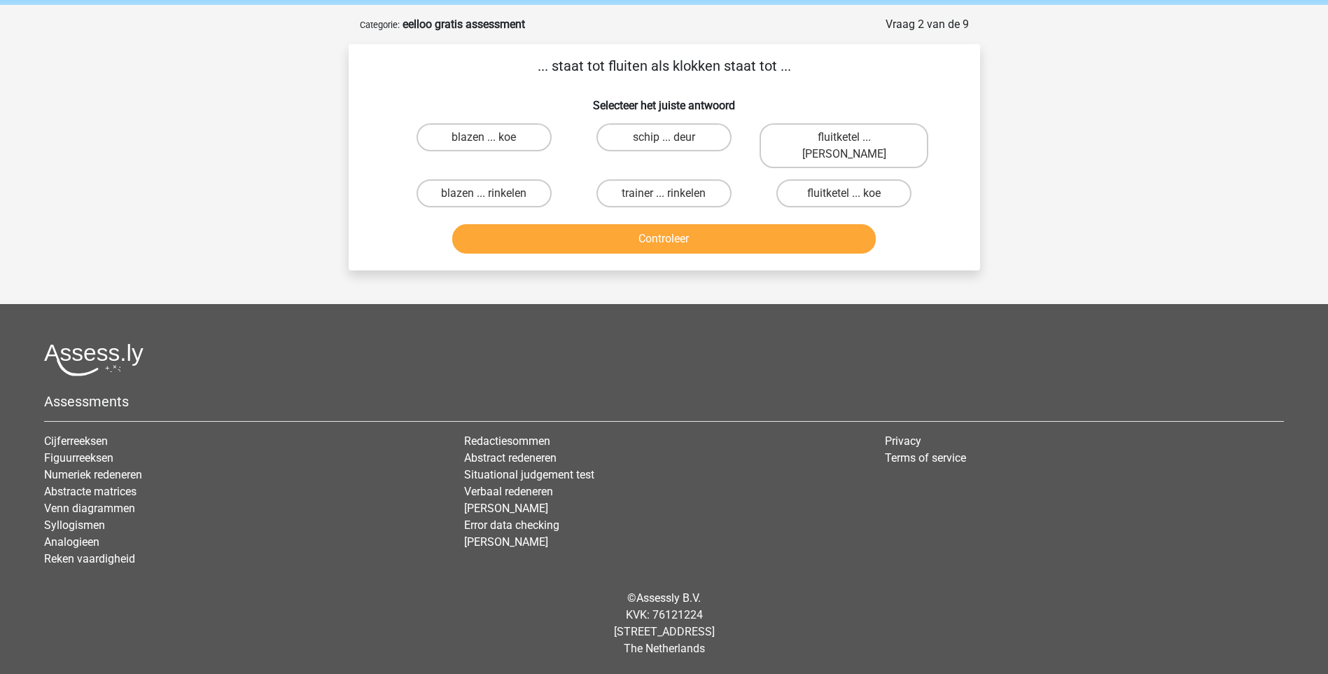
scroll to position [37, 0]
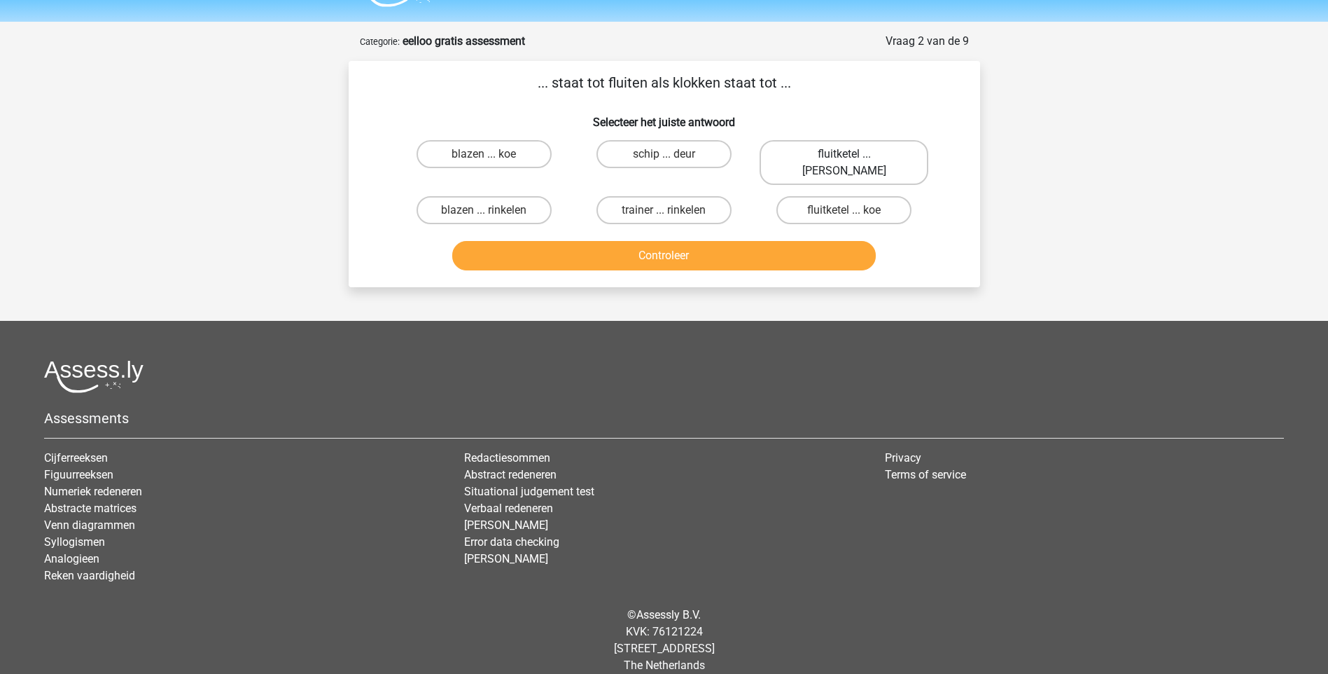
click at [831, 155] on label "fluitketel ... luiden" at bounding box center [844, 162] width 169 height 45
click at [844, 155] on input "fluitketel ... luiden" at bounding box center [848, 158] width 9 height 9
radio input "true"
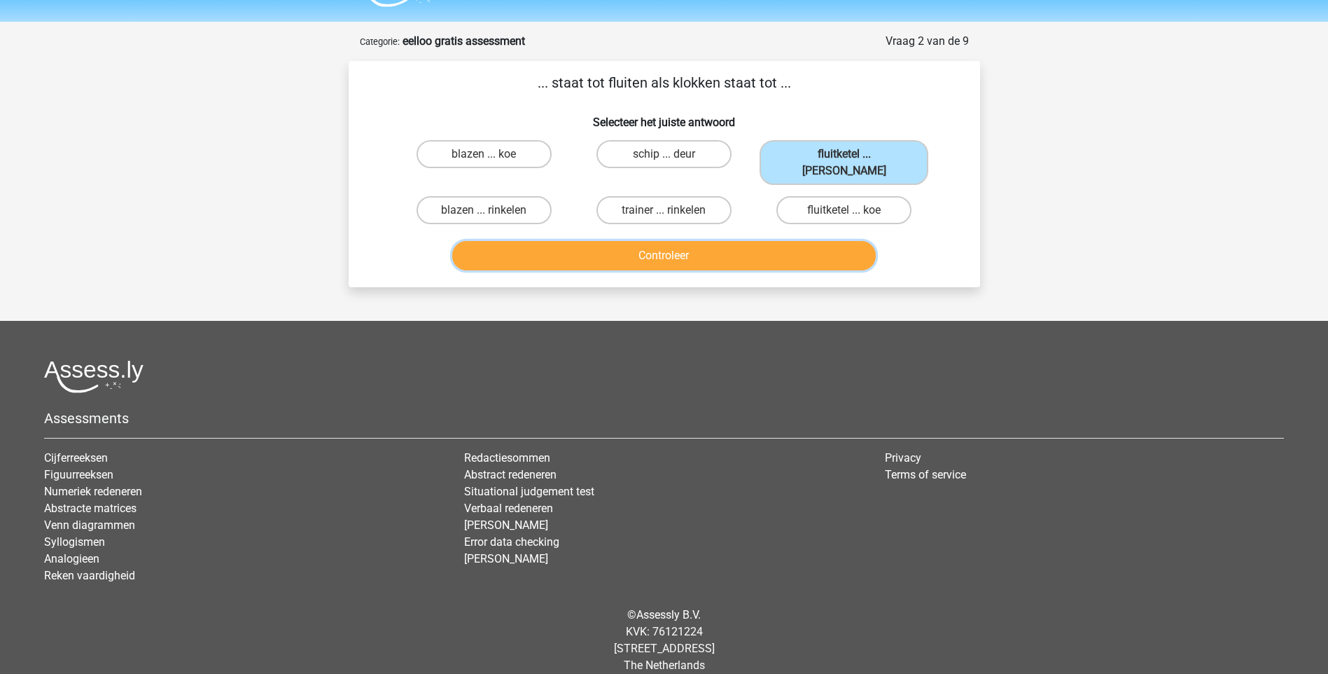
click at [683, 244] on button "Controleer" at bounding box center [664, 255] width 424 height 29
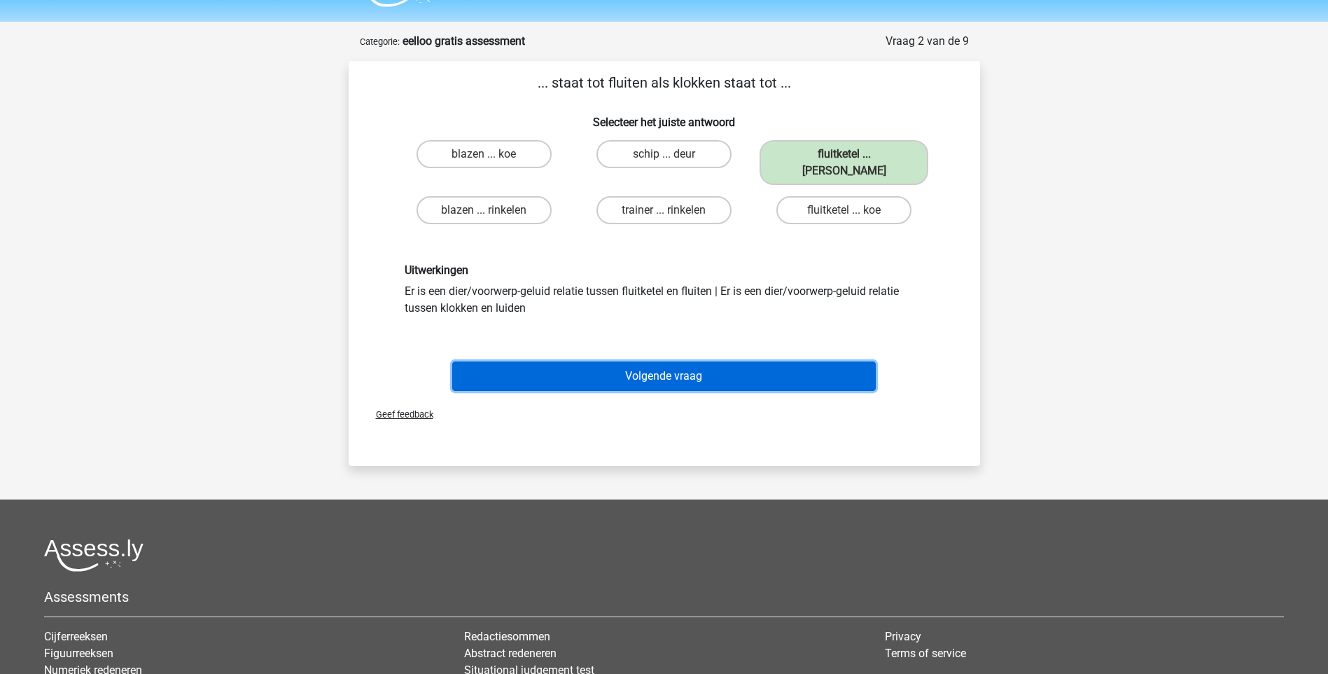
click at [658, 361] on button "Volgende vraag" at bounding box center [664, 375] width 424 height 29
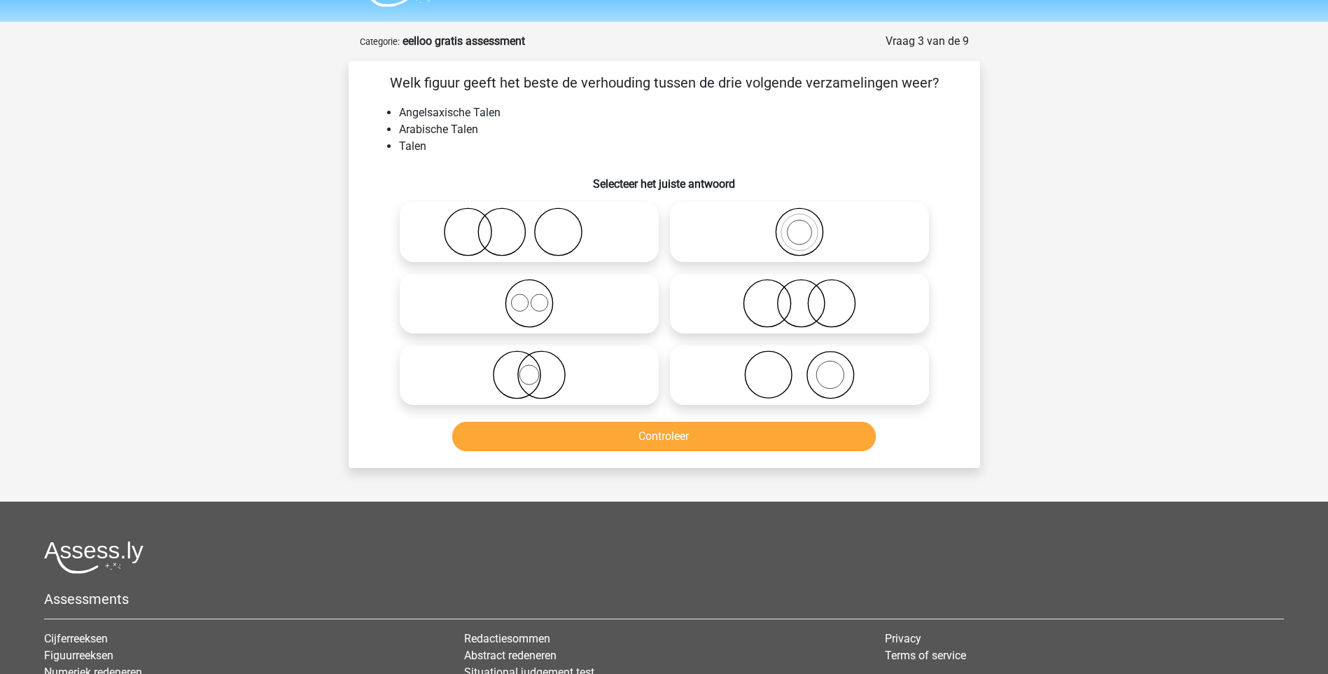
scroll to position [70, 0]
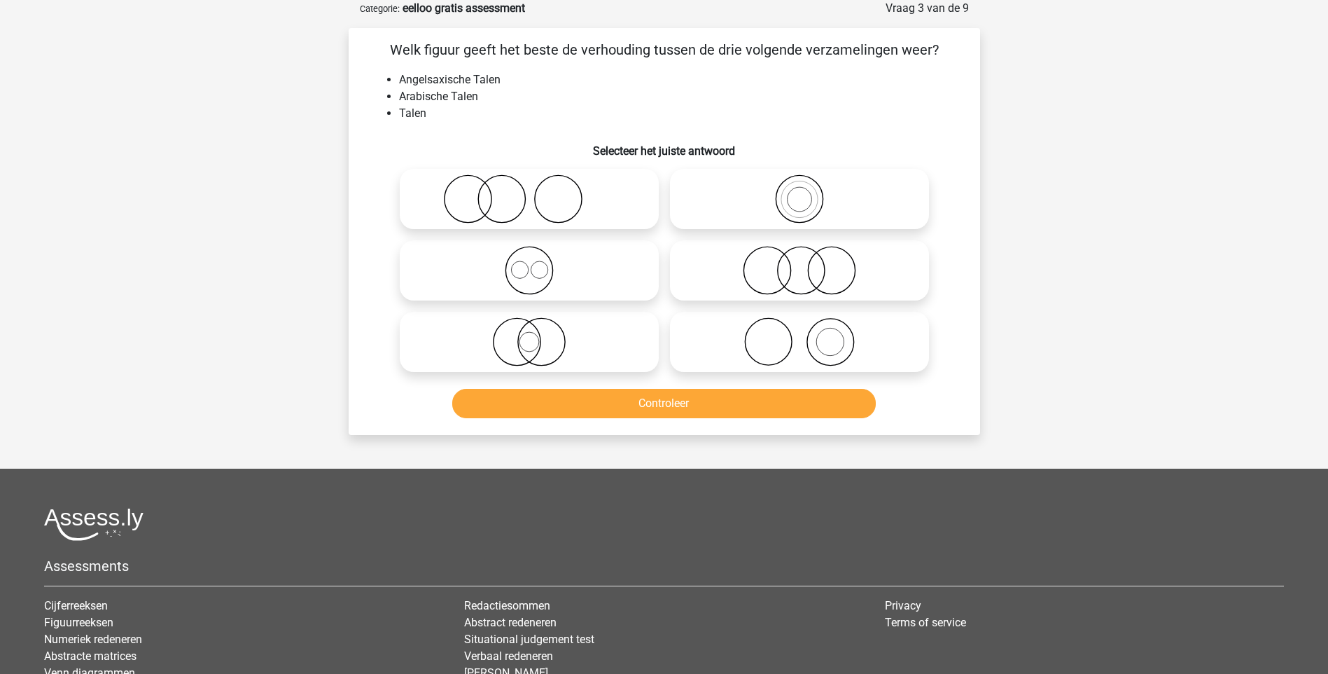
click at [550, 273] on icon at bounding box center [529, 270] width 248 height 49
click at [538, 263] on input "radio" at bounding box center [533, 258] width 9 height 9
radio input "true"
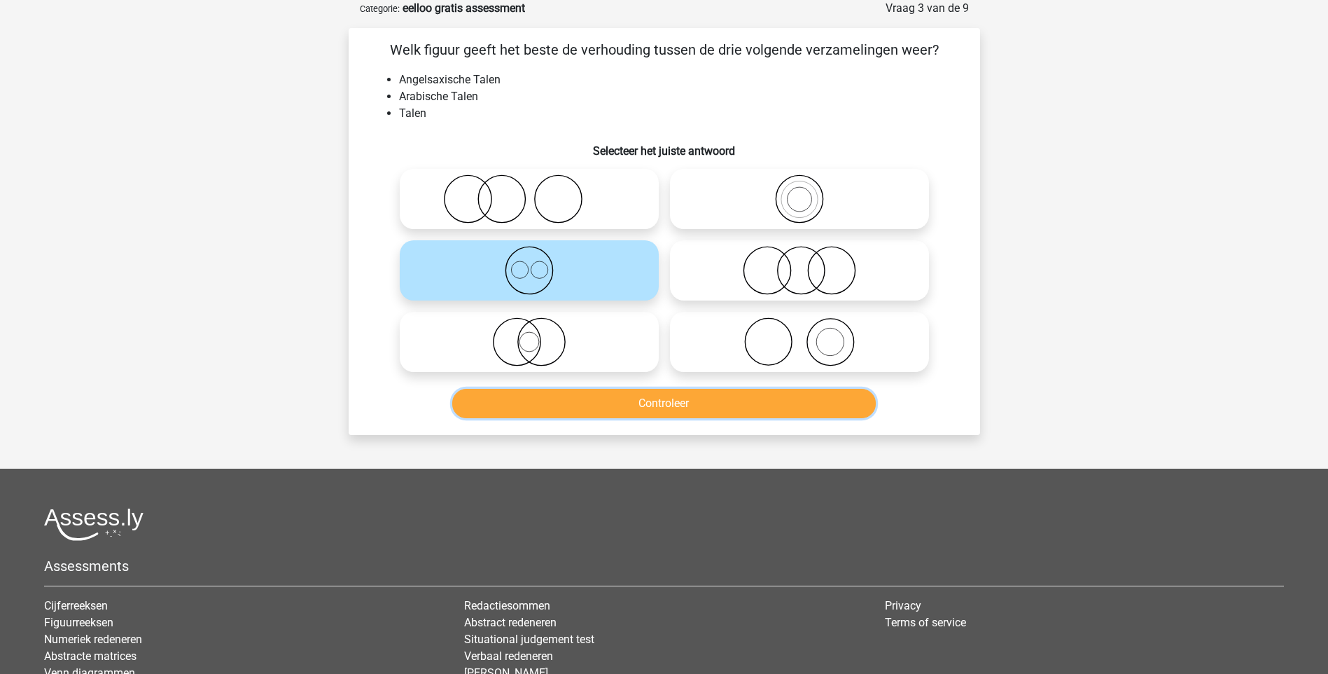
click at [685, 408] on button "Controleer" at bounding box center [664, 403] width 424 height 29
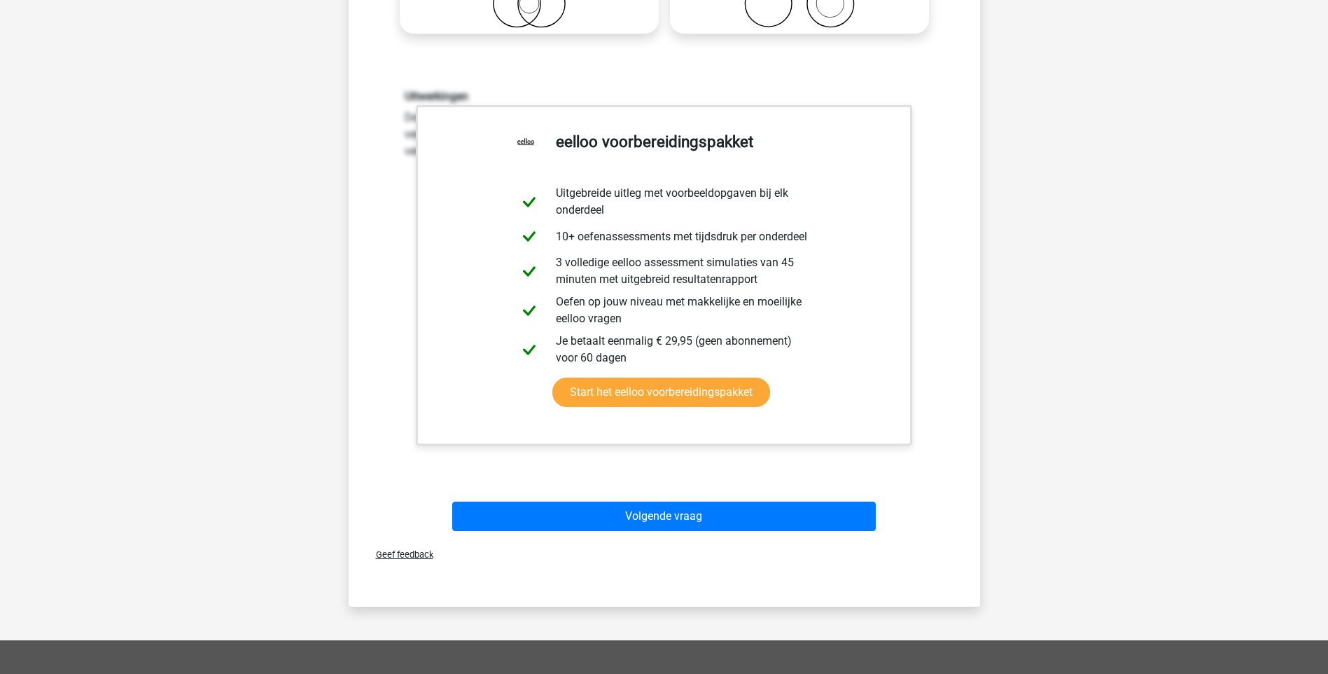
scroll to position [420, 0]
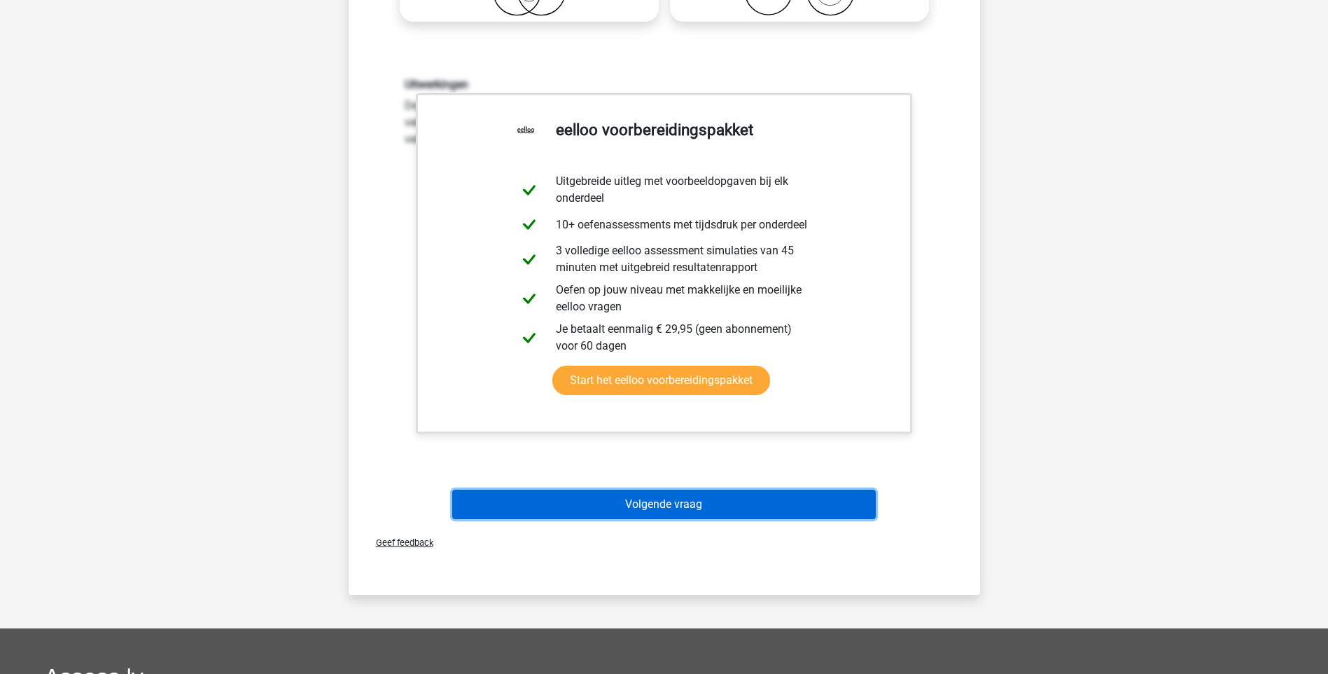
click at [683, 513] on button "Volgende vraag" at bounding box center [664, 503] width 424 height 29
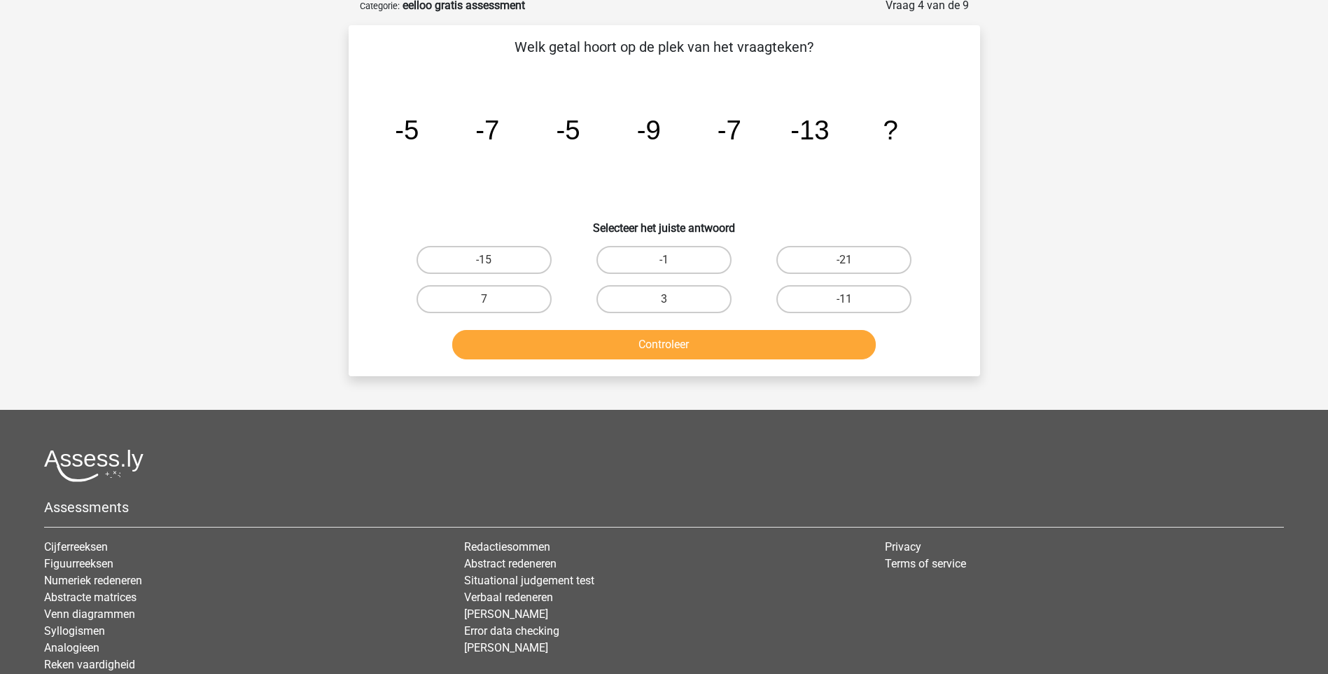
scroll to position [70, 0]
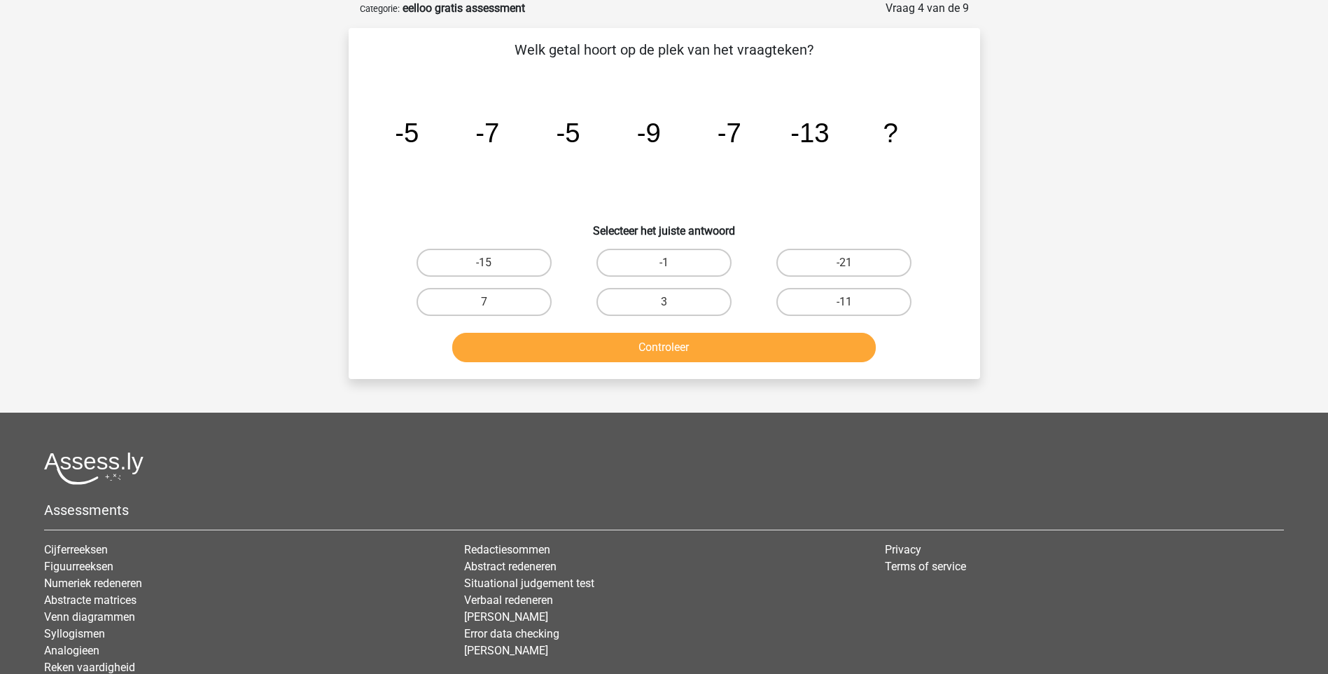
click at [847, 260] on label "-21" at bounding box center [844, 263] width 135 height 28
click at [847, 263] on input "-21" at bounding box center [848, 267] width 9 height 9
radio input "true"
click at [772, 347] on button "Controleer" at bounding box center [664, 347] width 424 height 29
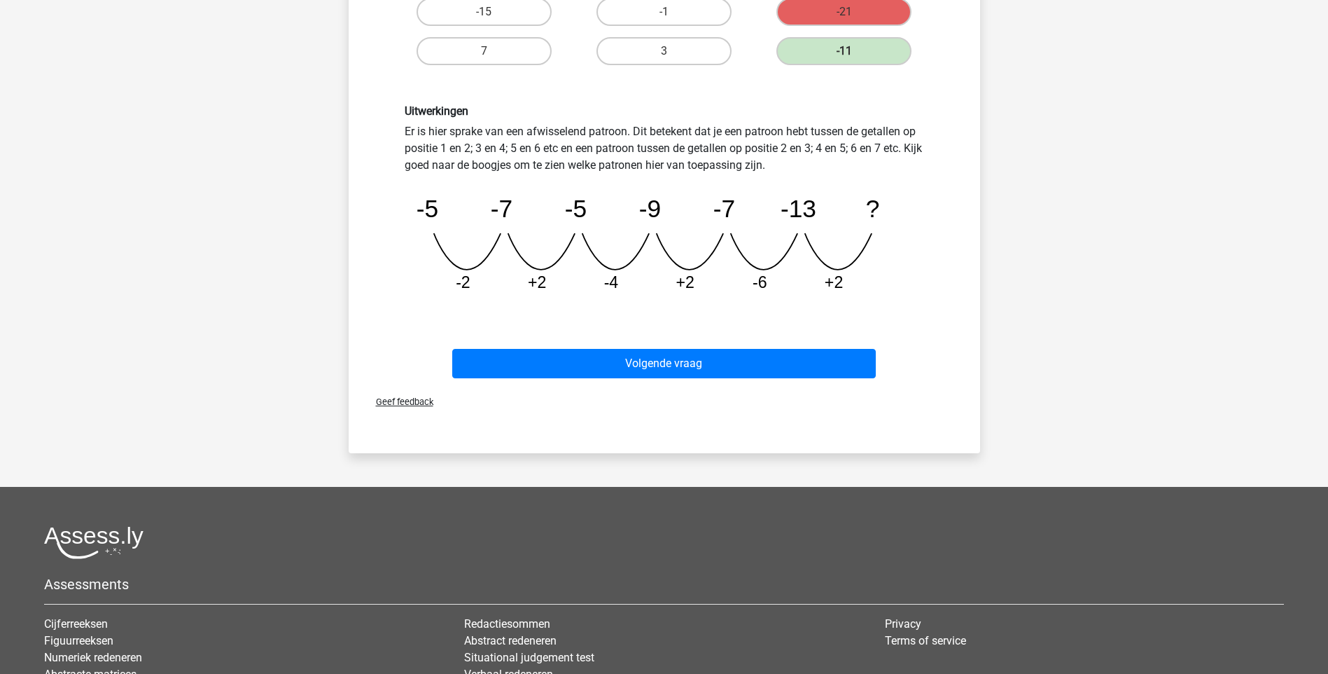
scroll to position [350, 0]
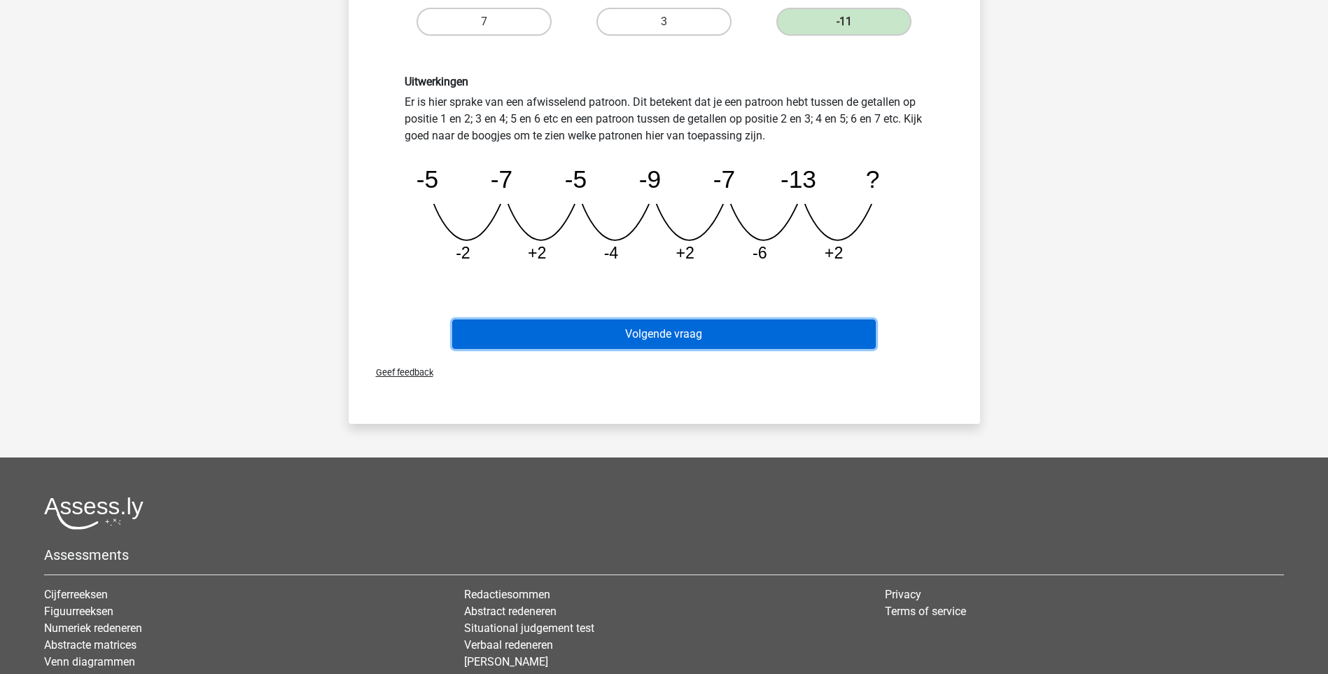
click at [669, 339] on button "Volgende vraag" at bounding box center [664, 333] width 424 height 29
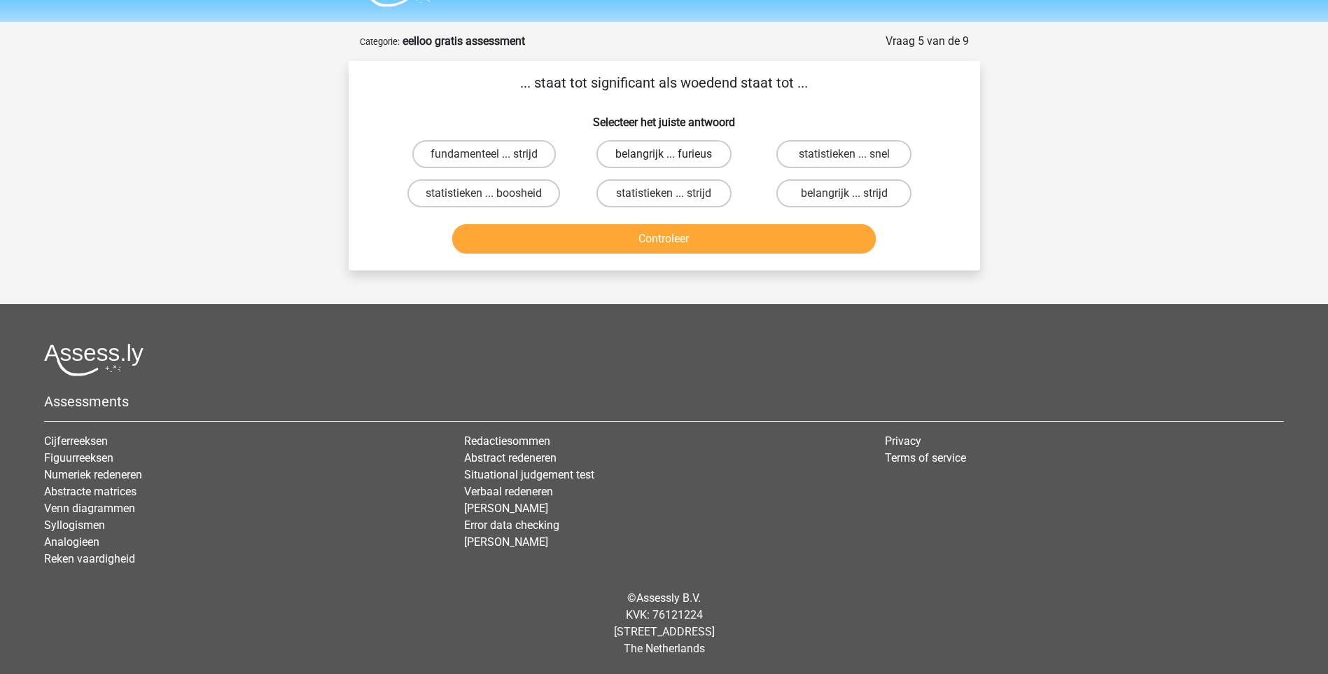
click at [638, 153] on label "belangrijk ... furieus" at bounding box center [664, 154] width 135 height 28
click at [664, 154] on input "belangrijk ... furieus" at bounding box center [668, 158] width 9 height 9
radio input "true"
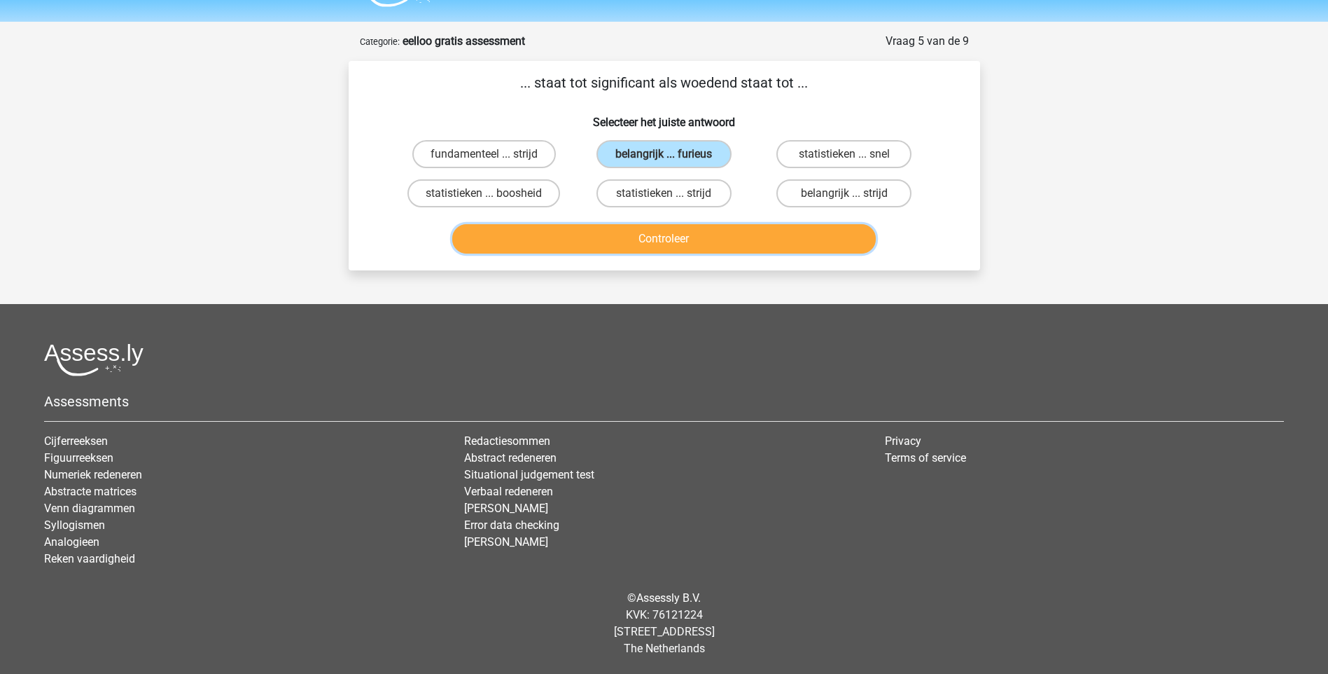
click at [650, 241] on button "Controleer" at bounding box center [664, 238] width 424 height 29
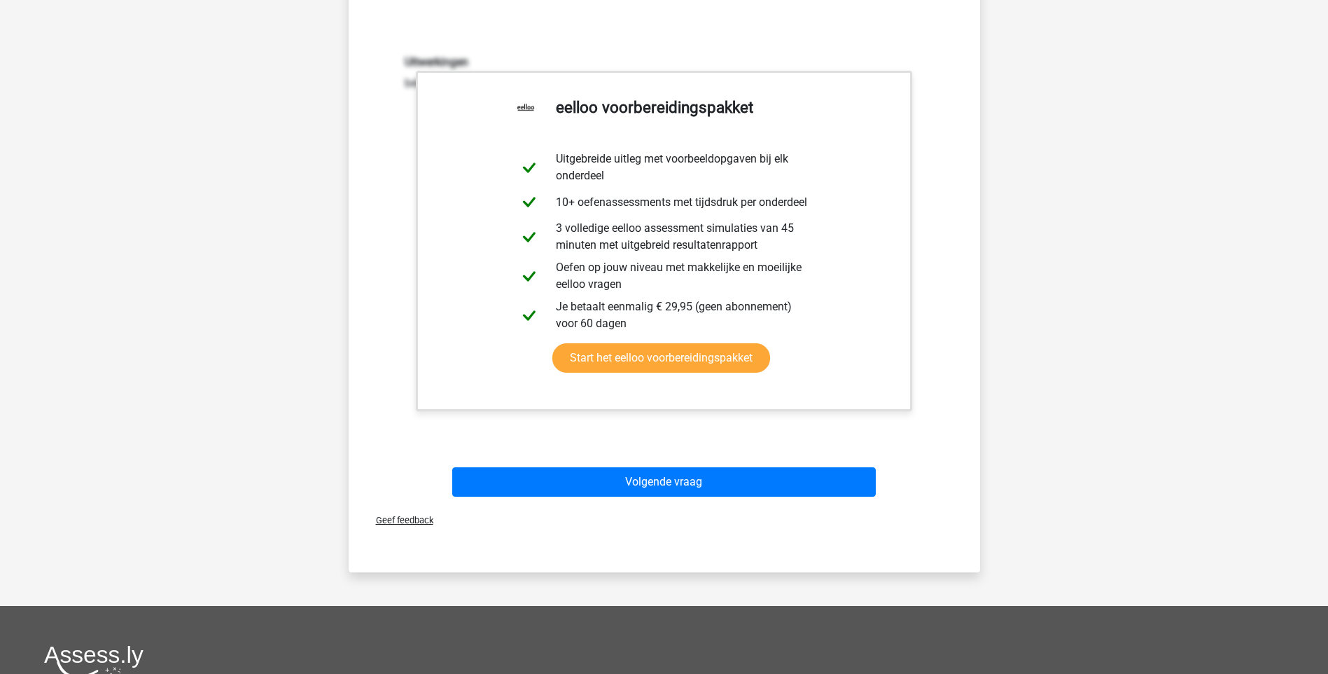
scroll to position [317, 0]
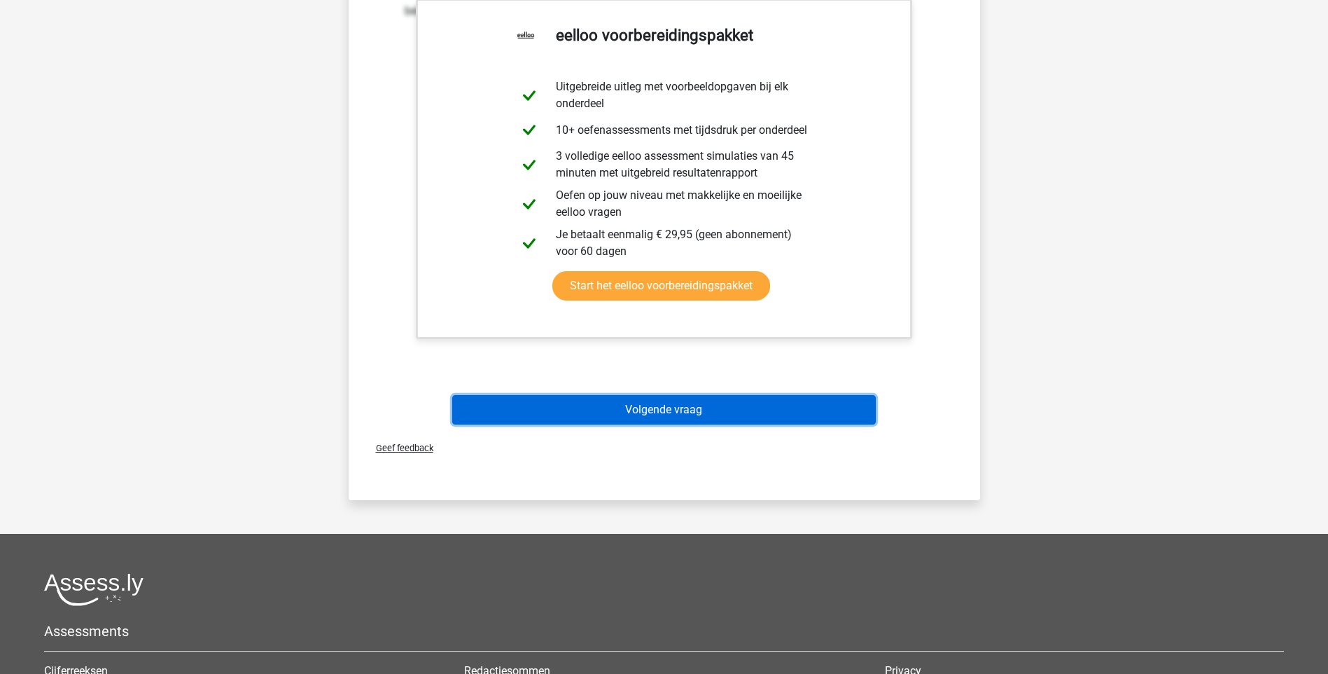
click at [669, 409] on button "Volgende vraag" at bounding box center [664, 409] width 424 height 29
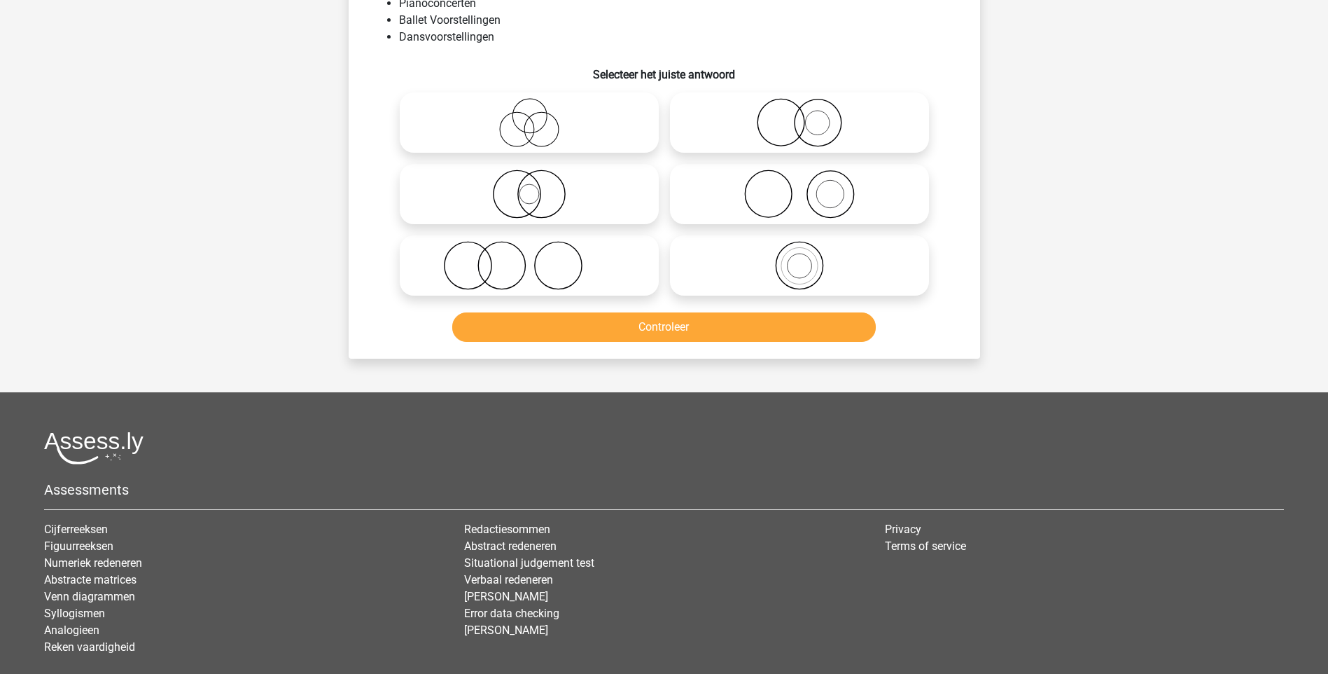
scroll to position [70, 0]
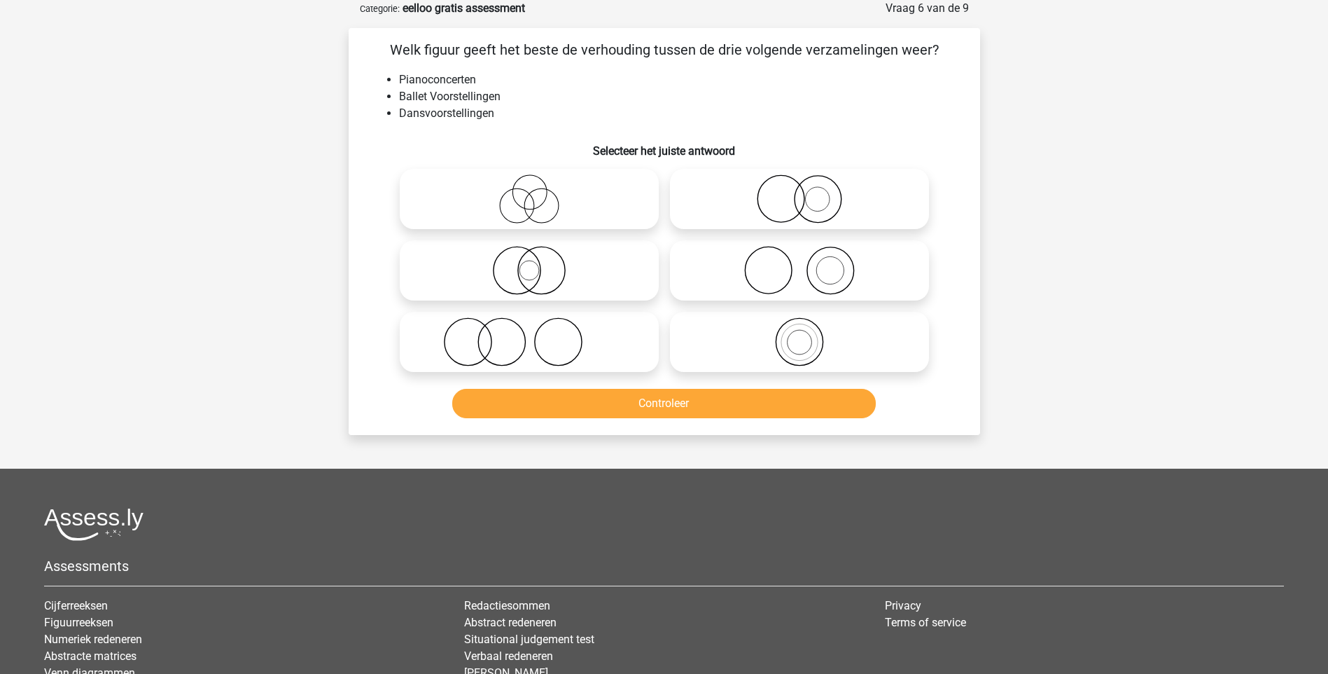
click at [827, 279] on icon at bounding box center [800, 270] width 248 height 49
click at [809, 263] on input "radio" at bounding box center [804, 258] width 9 height 9
radio input "true"
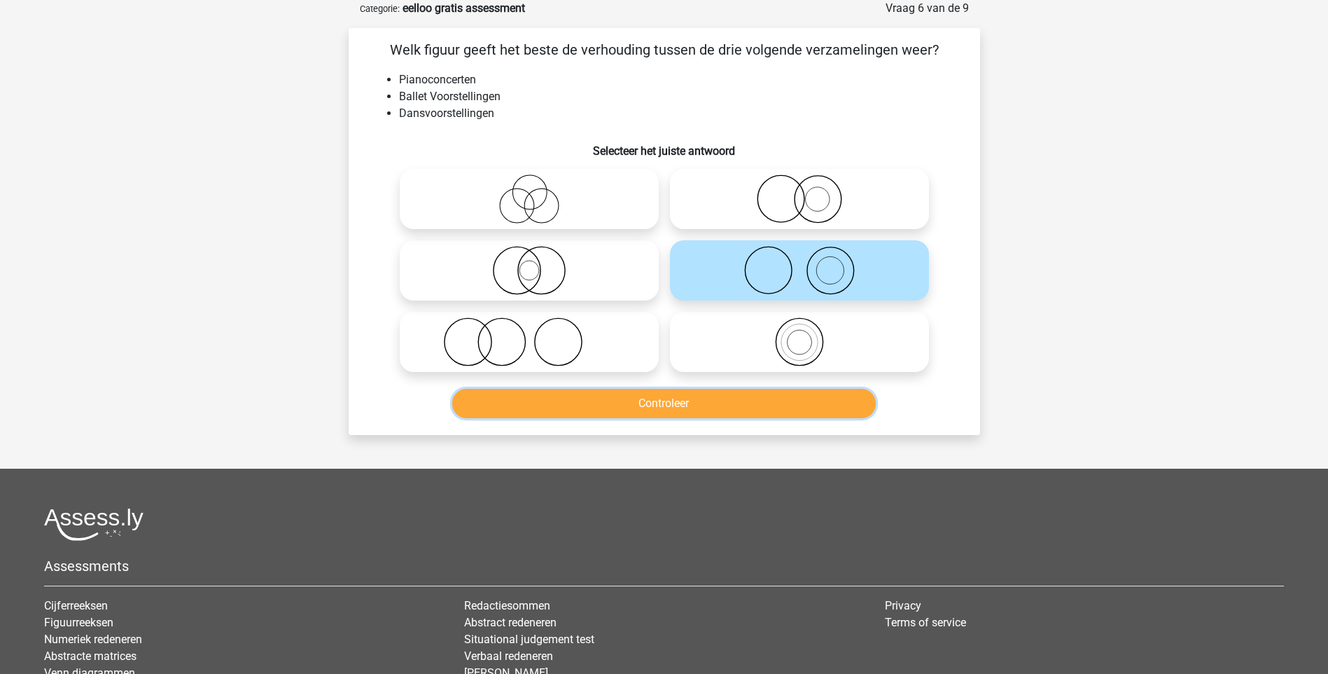
click at [700, 410] on button "Controleer" at bounding box center [664, 403] width 424 height 29
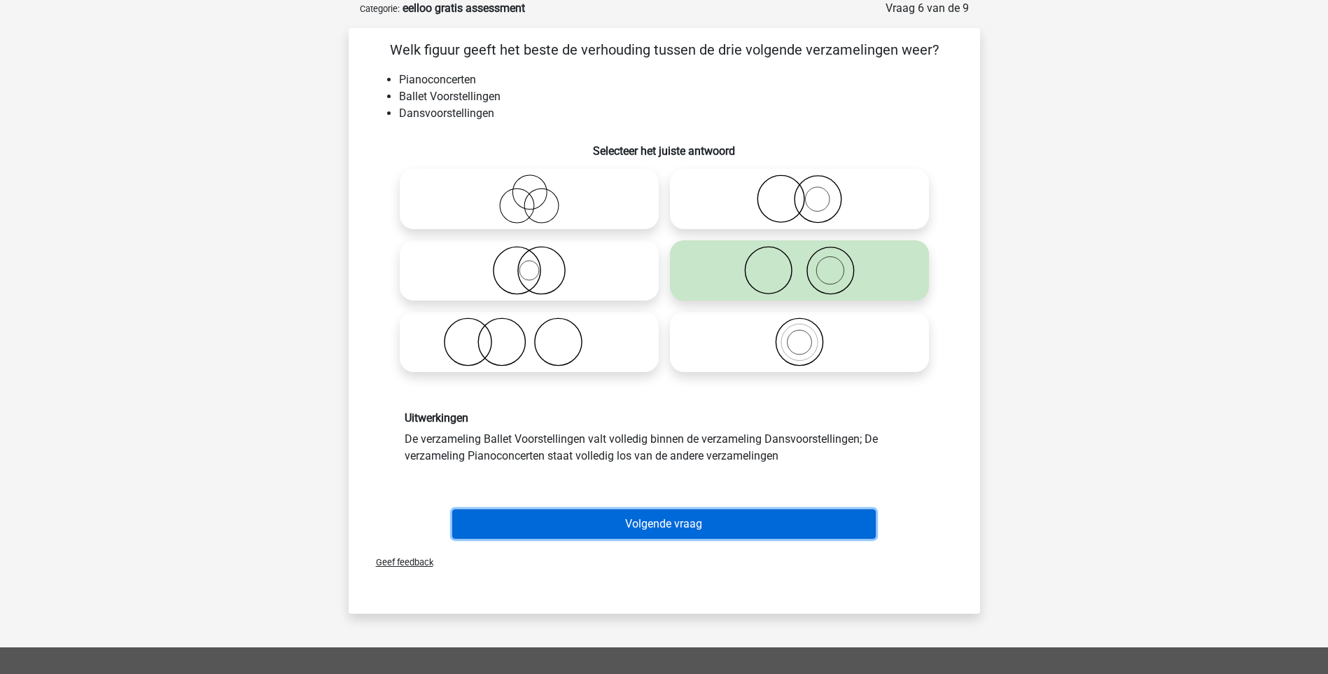
click at [657, 522] on button "Volgende vraag" at bounding box center [664, 523] width 424 height 29
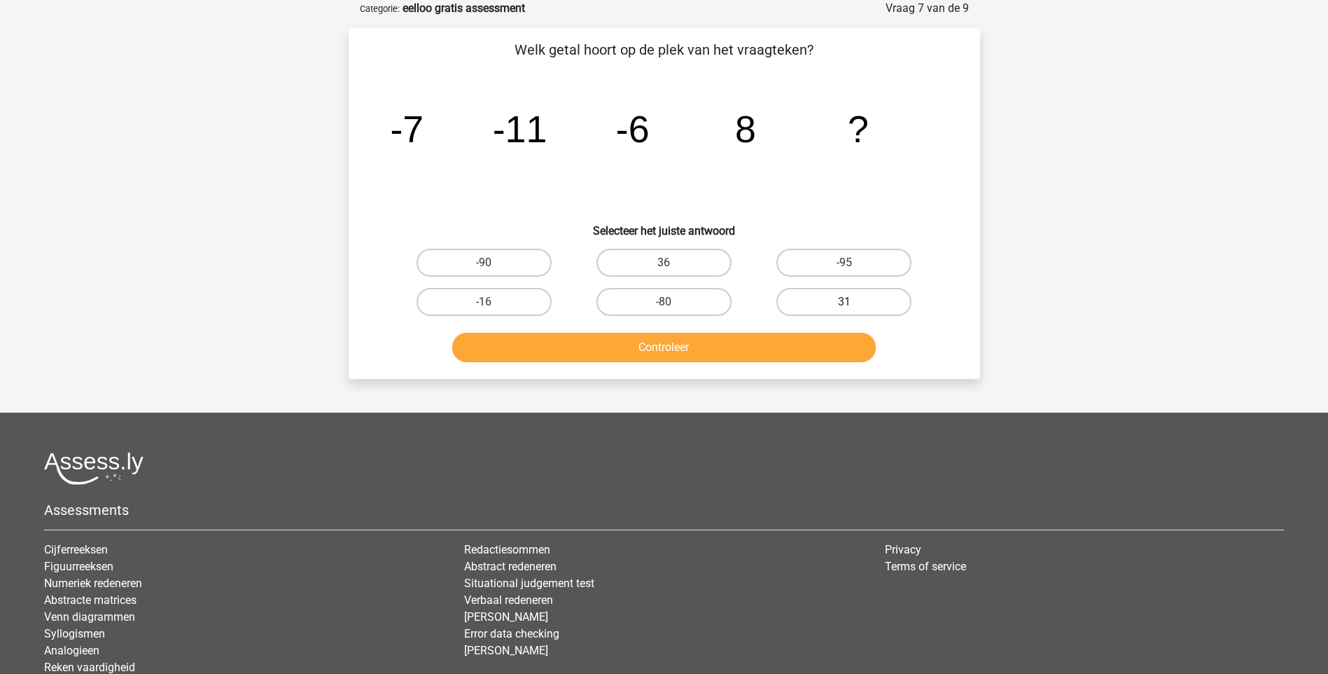
drag, startPoint x: 851, startPoint y: 306, endPoint x: 812, endPoint y: 310, distance: 39.4
click at [851, 306] on input "31" at bounding box center [848, 306] width 9 height 9
radio input "true"
click at [683, 349] on button "Controleer" at bounding box center [664, 347] width 424 height 29
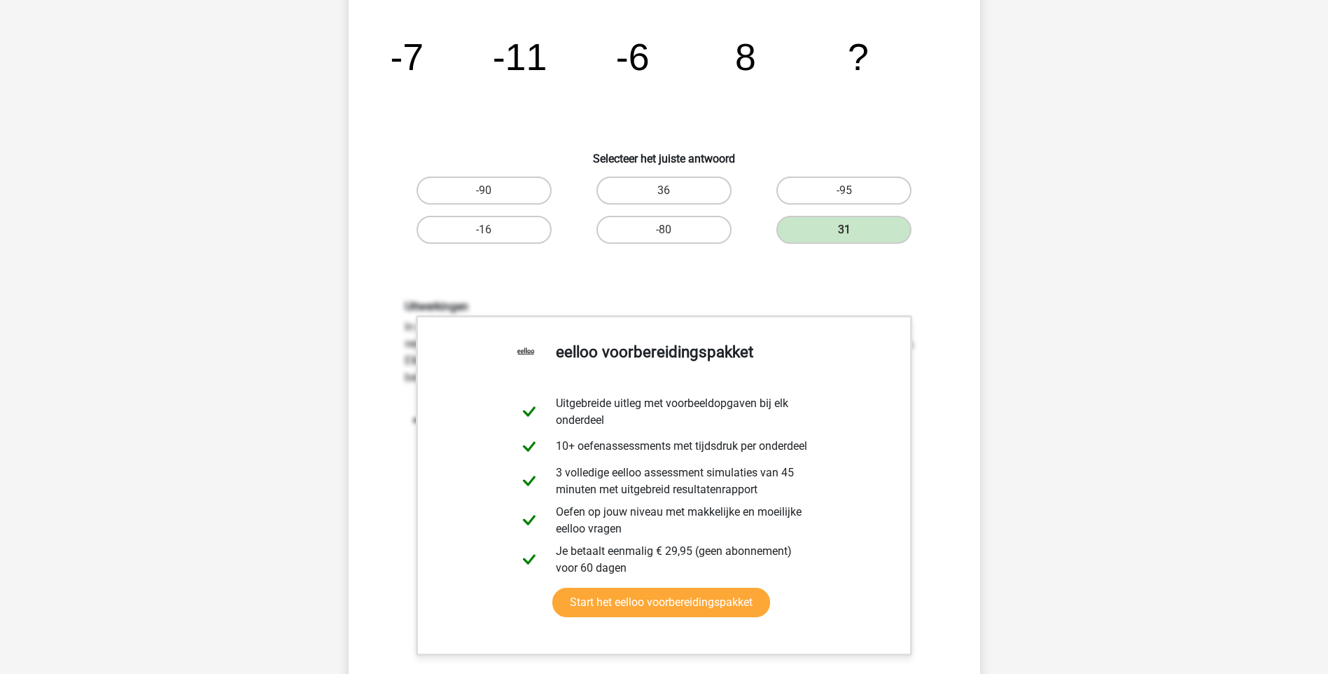
scroll to position [350, 0]
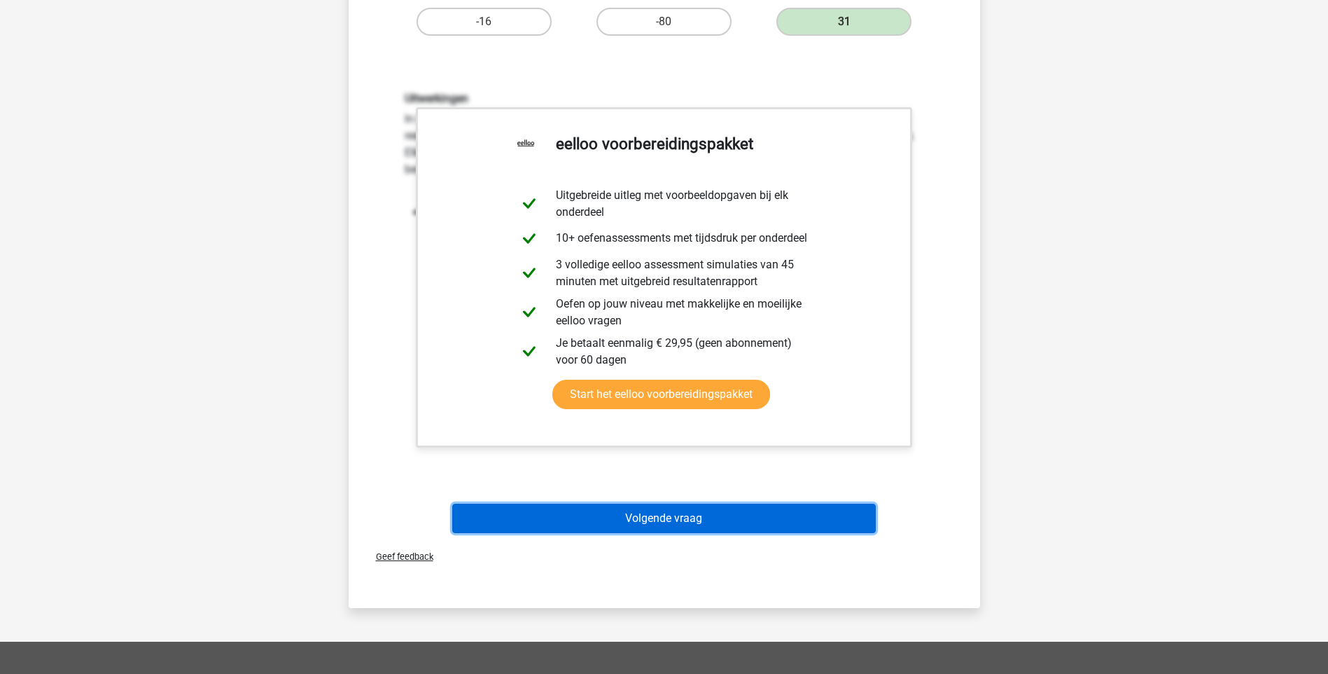
click at [677, 523] on button "Volgende vraag" at bounding box center [664, 517] width 424 height 29
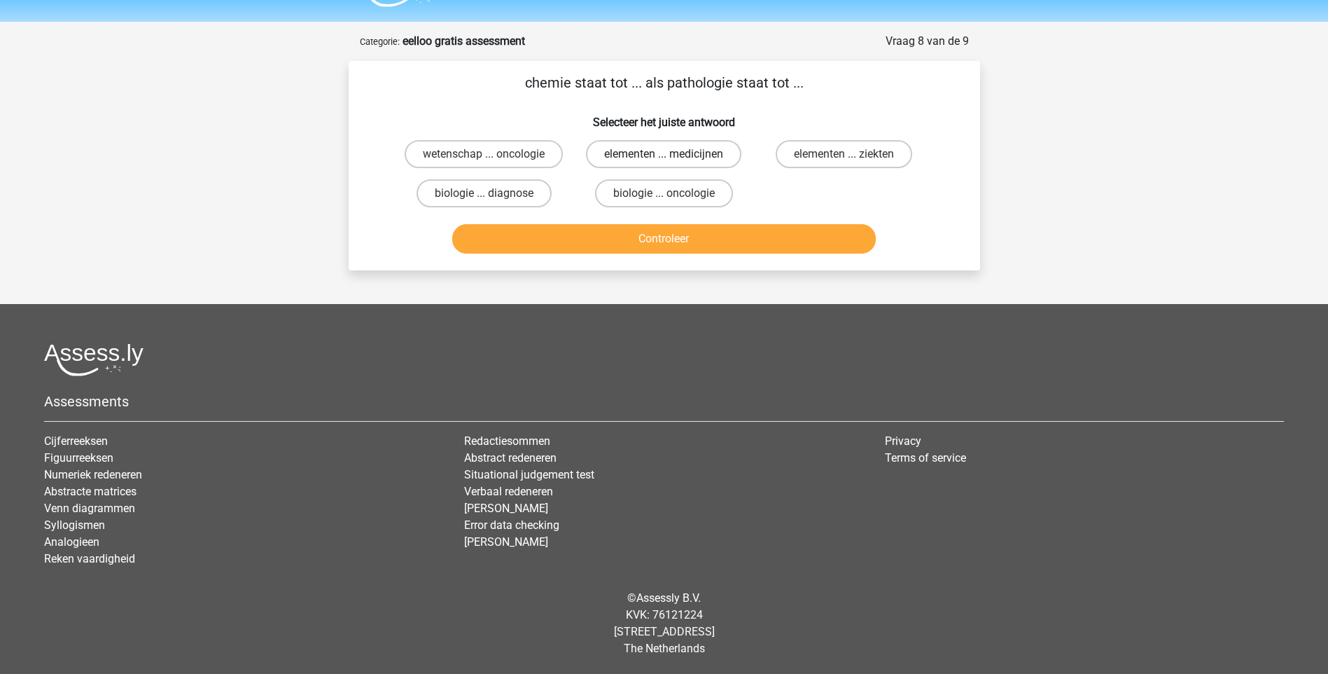
click at [644, 158] on label "elementen ... medicijnen" at bounding box center [663, 154] width 155 height 28
click at [664, 158] on input "elementen ... medicijnen" at bounding box center [668, 158] width 9 height 9
radio input "true"
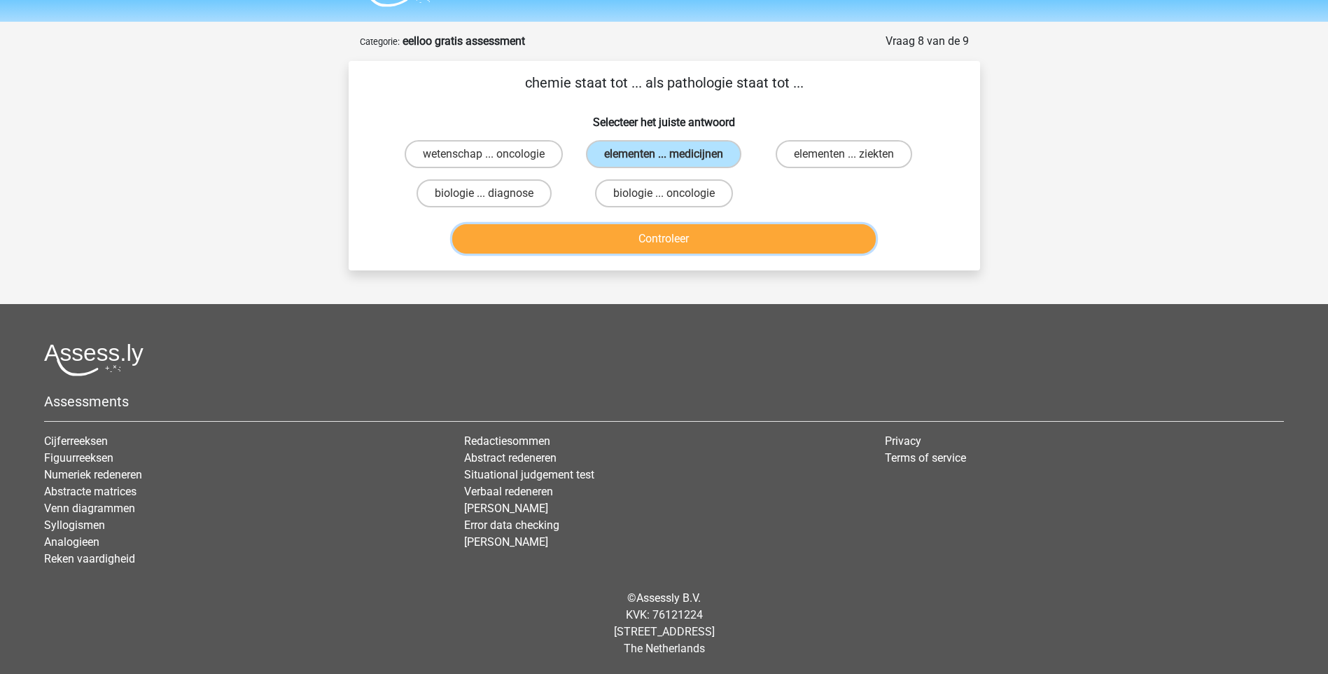
click at [678, 242] on button "Controleer" at bounding box center [664, 238] width 424 height 29
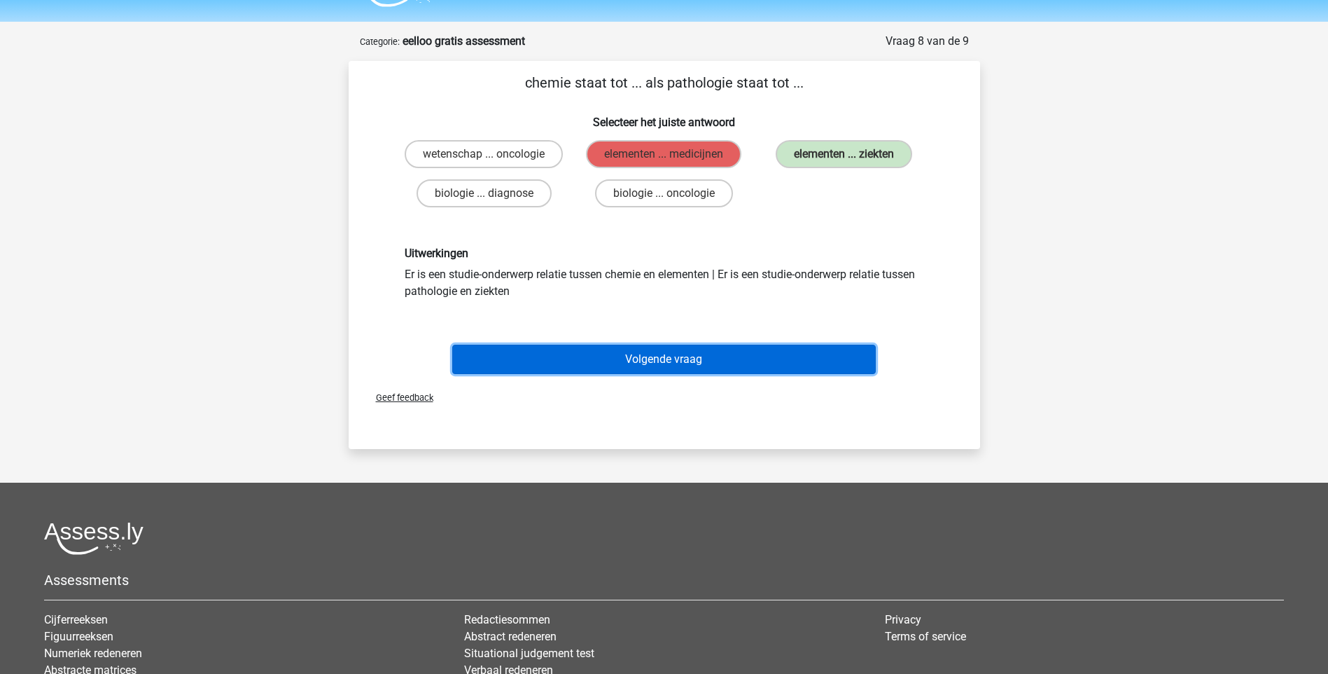
click at [648, 359] on button "Volgende vraag" at bounding box center [664, 358] width 424 height 29
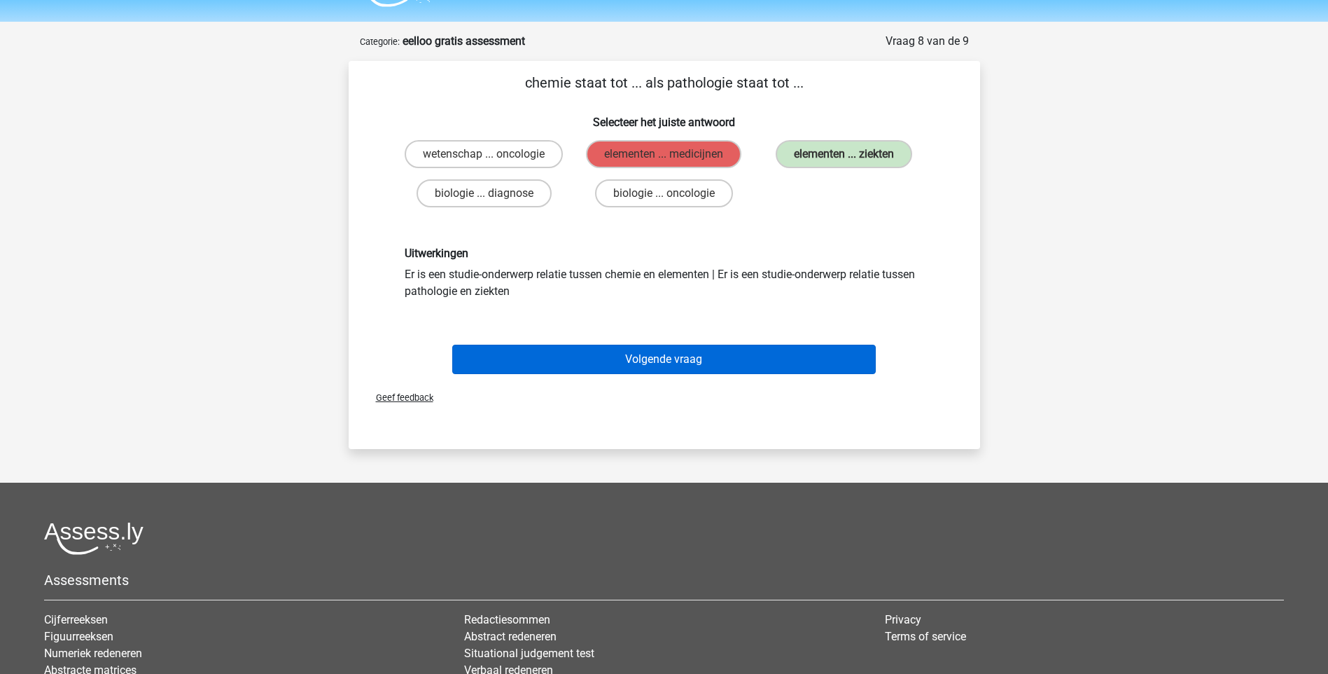
scroll to position [70, 0]
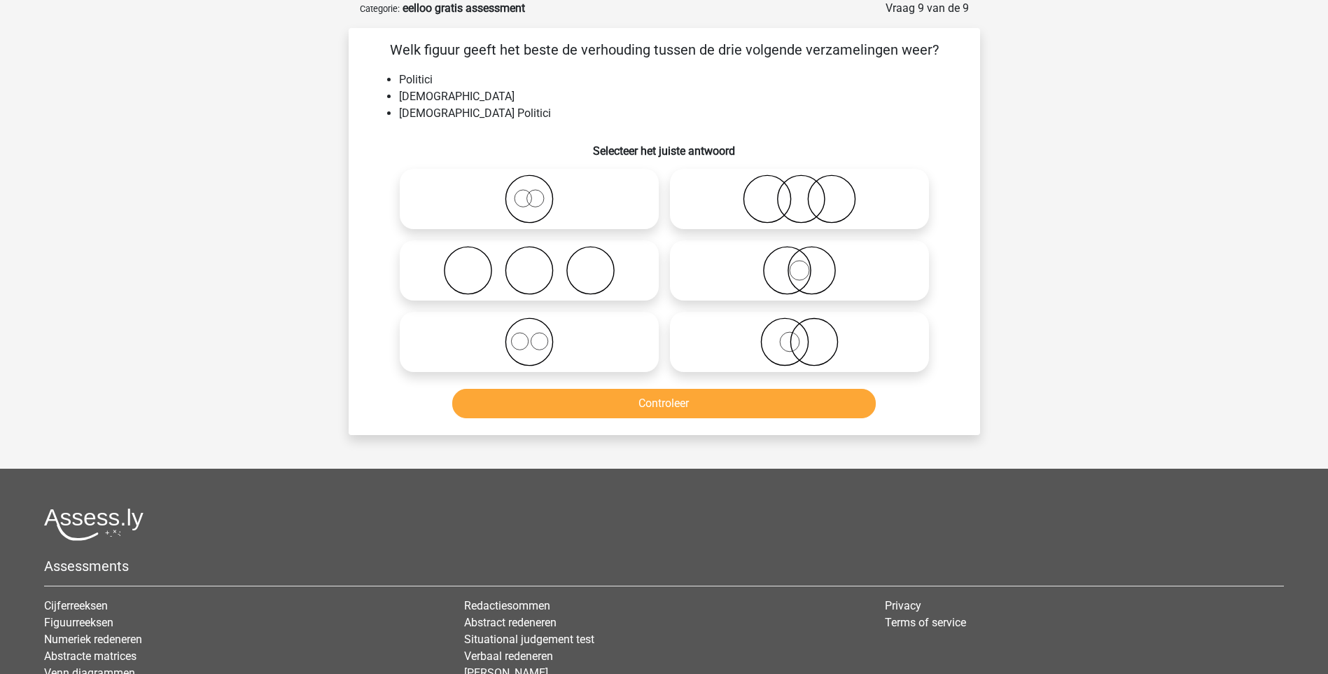
click at [803, 277] on icon at bounding box center [800, 270] width 248 height 49
click at [803, 263] on input "radio" at bounding box center [804, 258] width 9 height 9
radio input "true"
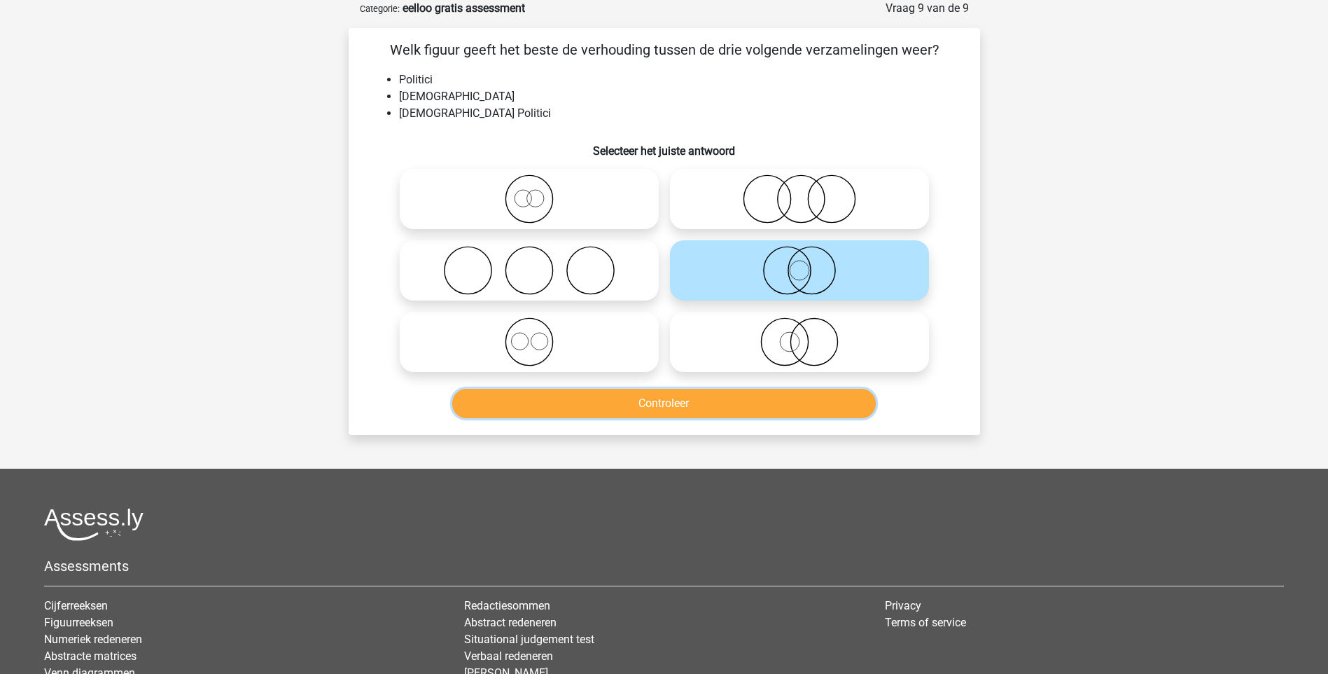
click at [686, 408] on button "Controleer" at bounding box center [664, 403] width 424 height 29
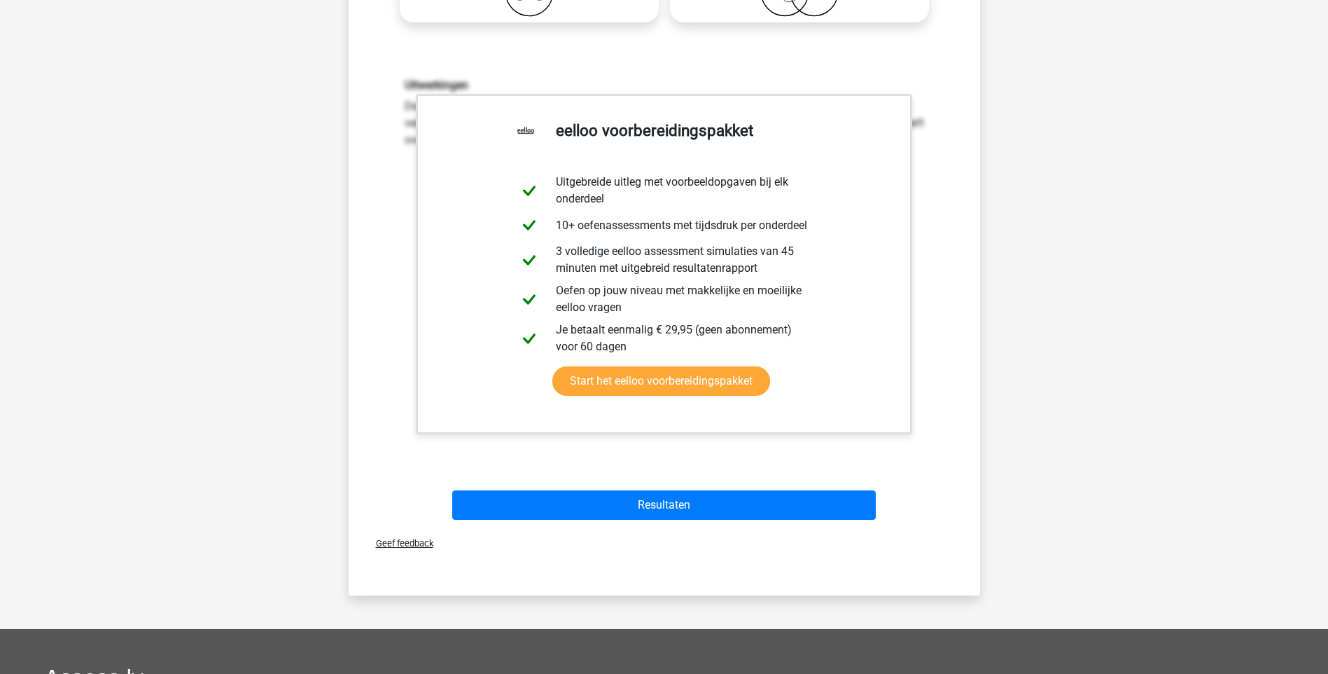
scroll to position [420, 0]
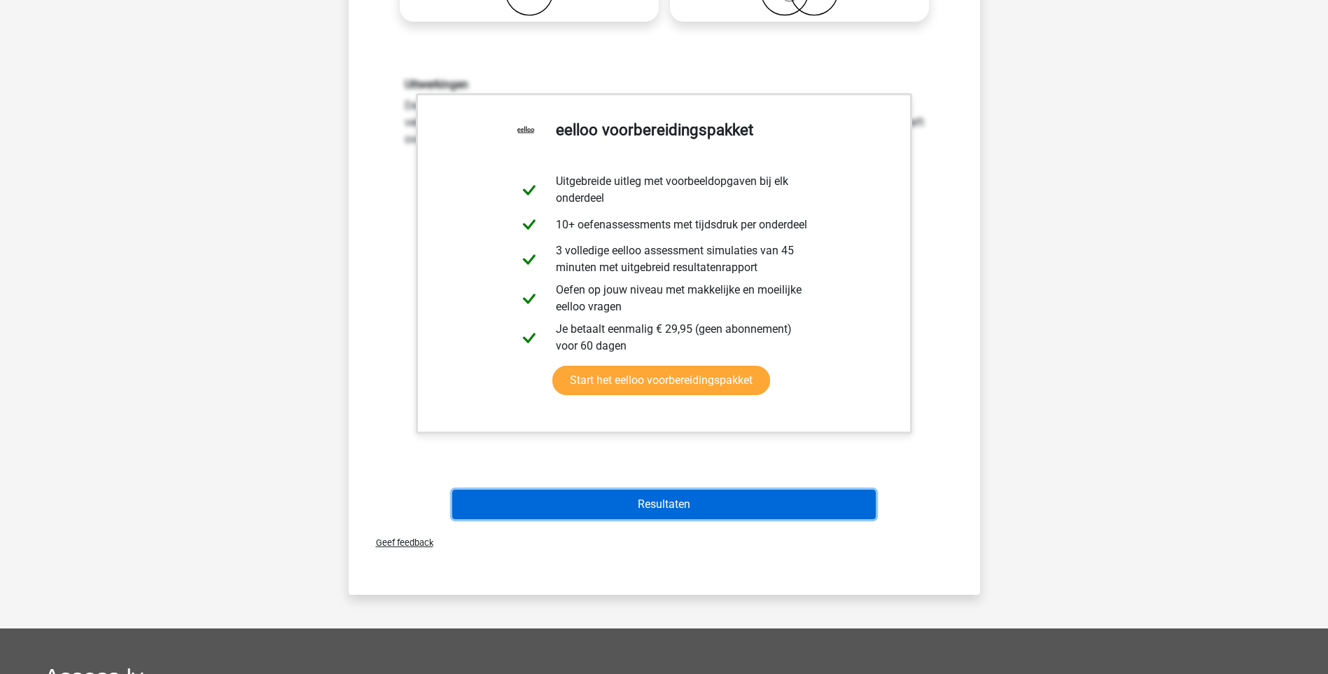
click at [683, 504] on button "Resultaten" at bounding box center [664, 503] width 424 height 29
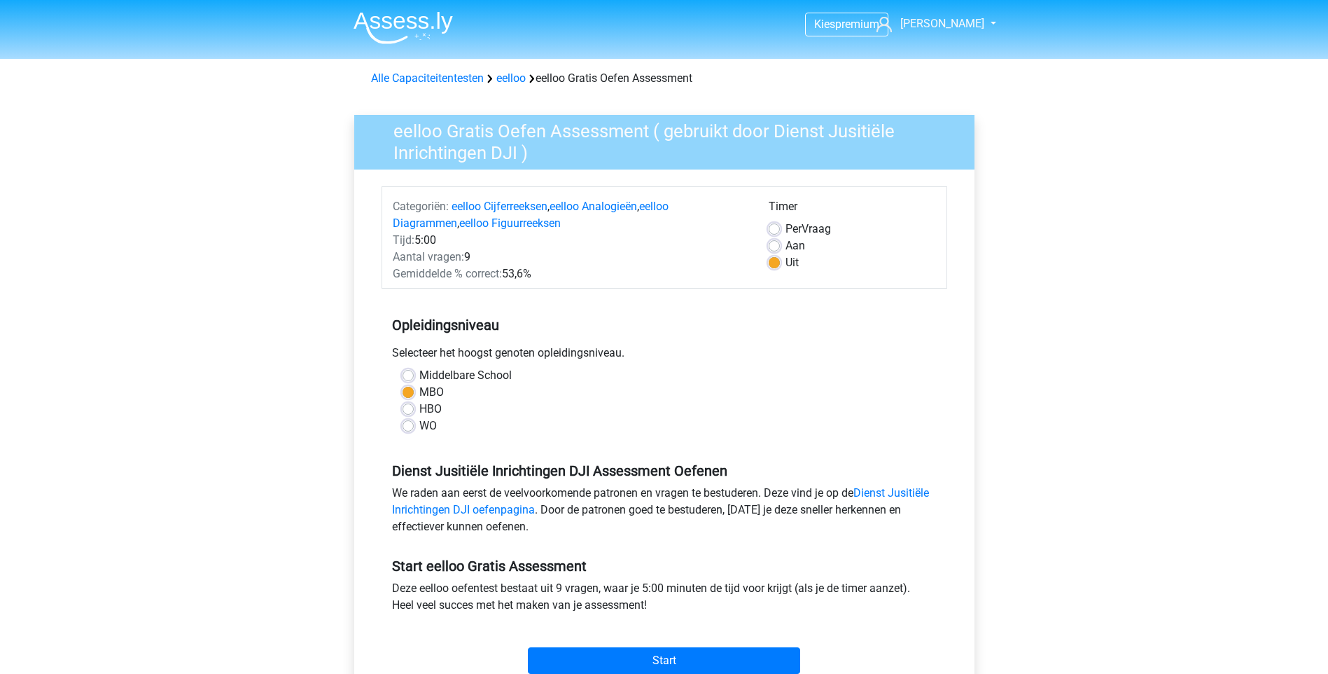
scroll to position [140, 0]
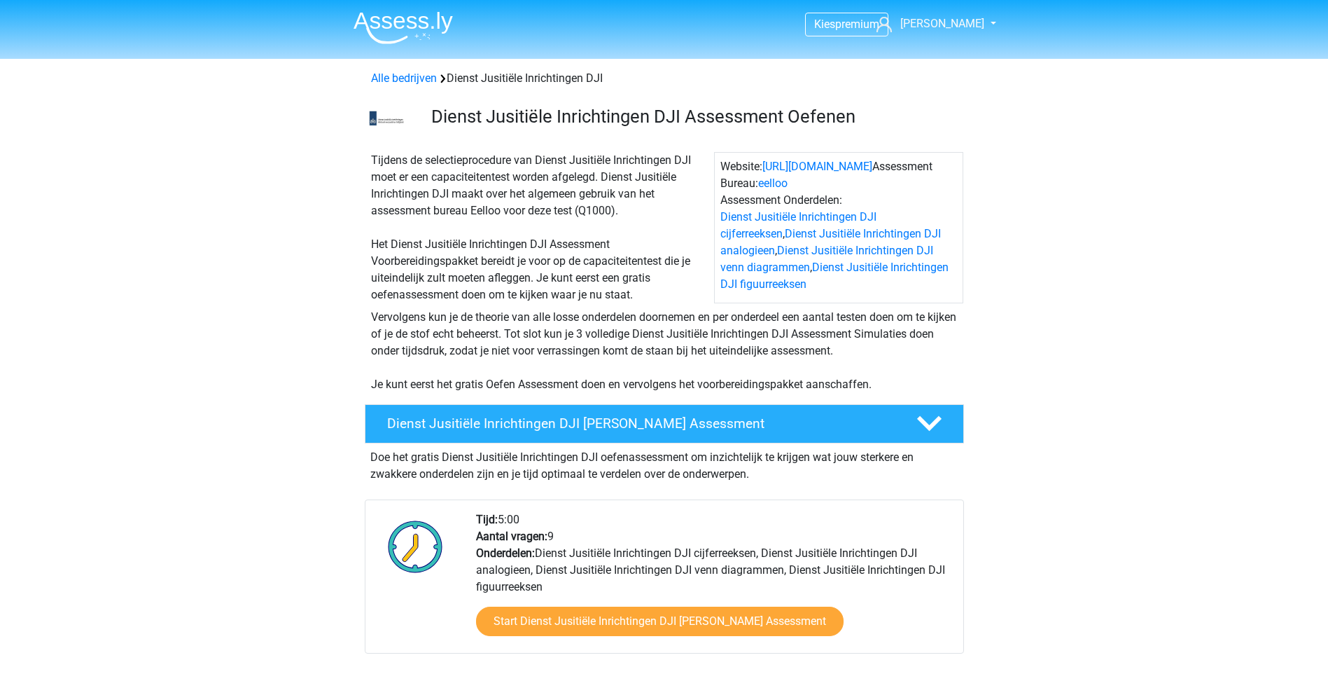
scroll to position [350, 0]
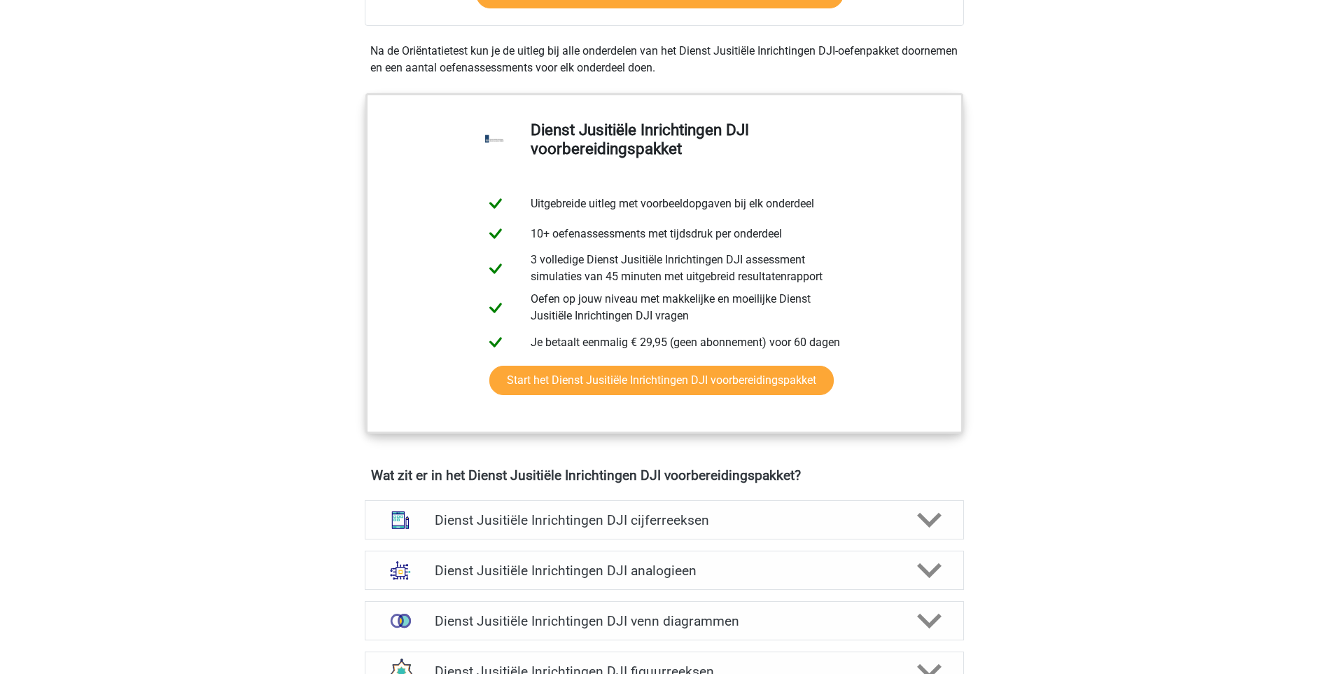
scroll to position [770, 0]
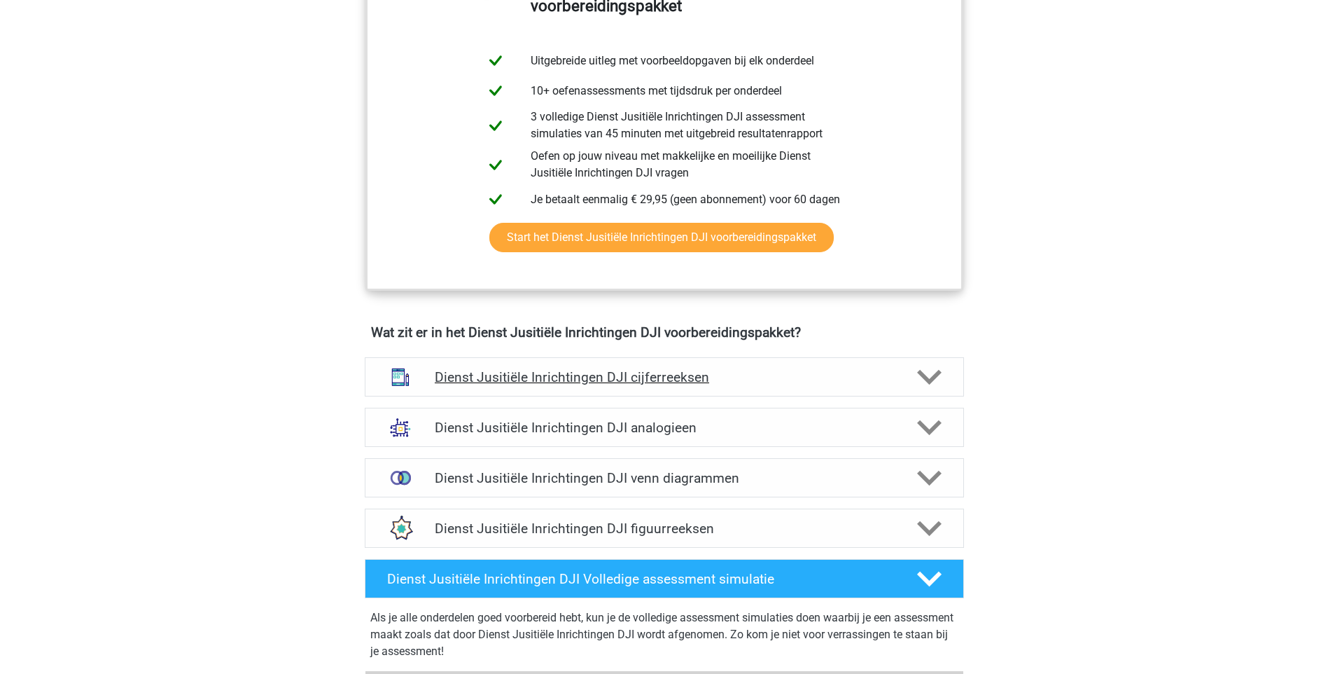
click at [671, 381] on h4 "Dienst Jusitiële Inrichtingen DJI cijferreeksen" at bounding box center [664, 377] width 459 height 16
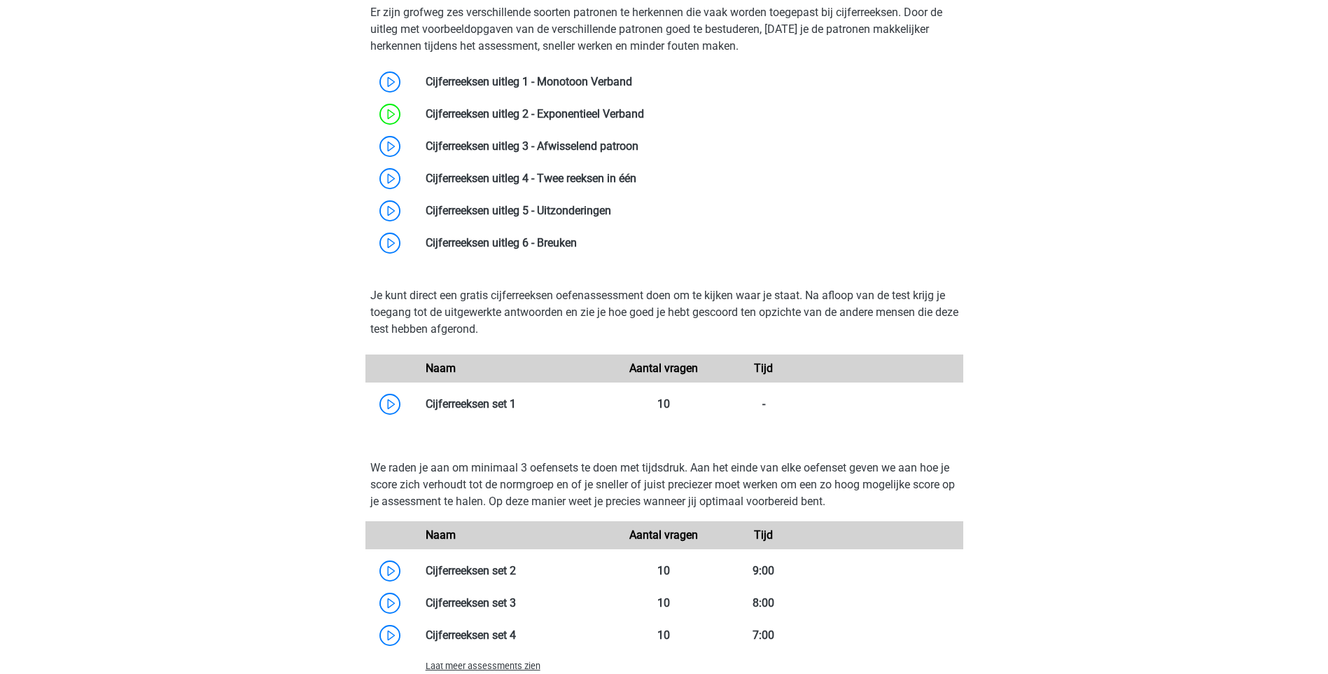
scroll to position [1190, 0]
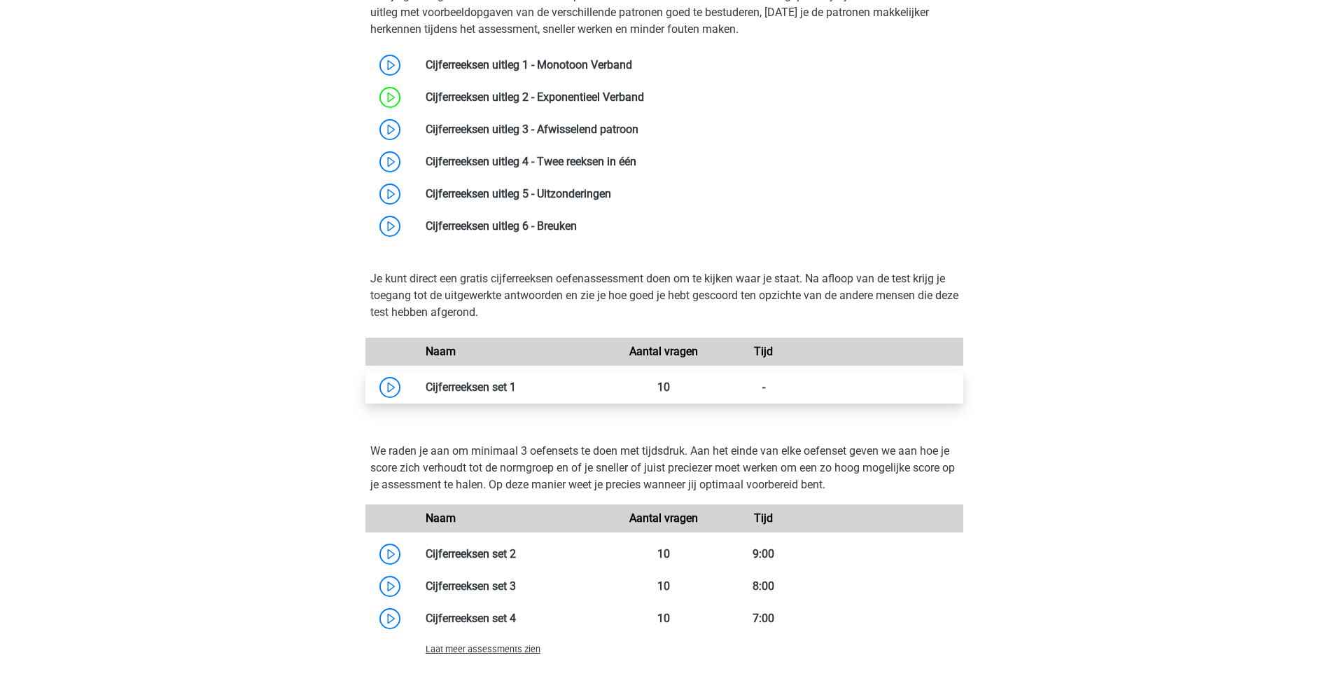
click at [516, 387] on link at bounding box center [516, 386] width 0 height 13
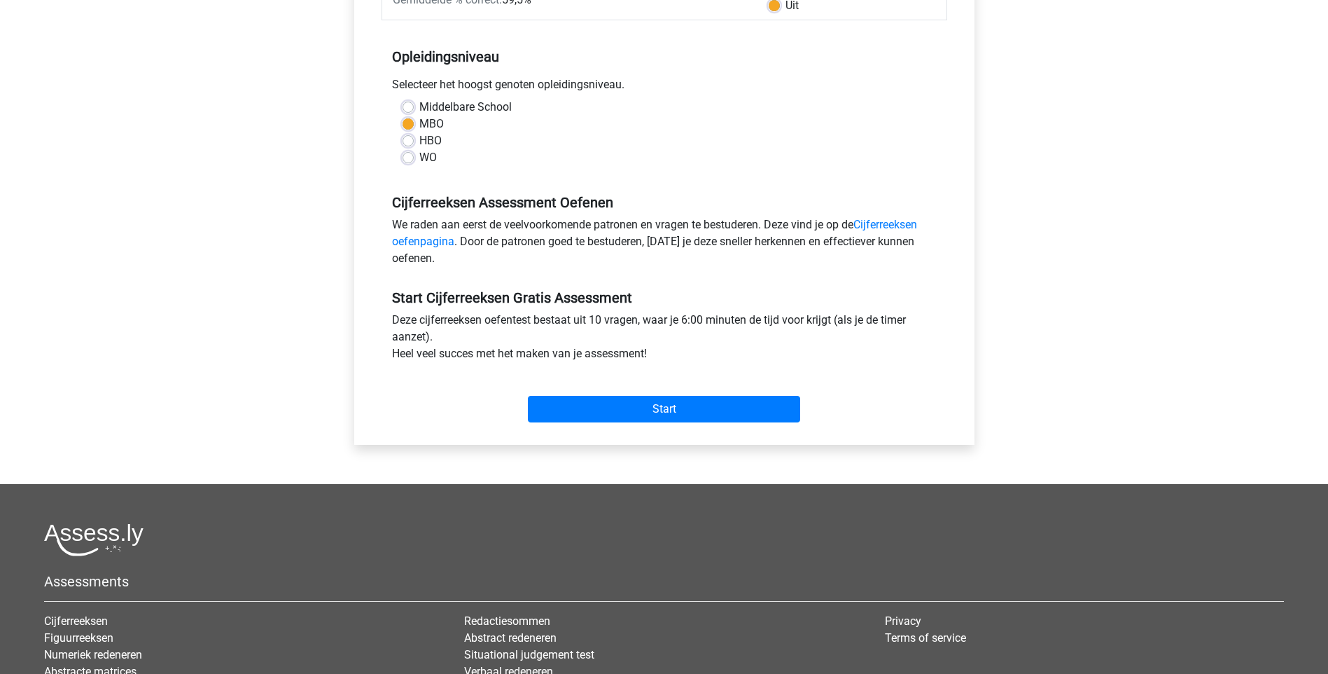
scroll to position [280, 0]
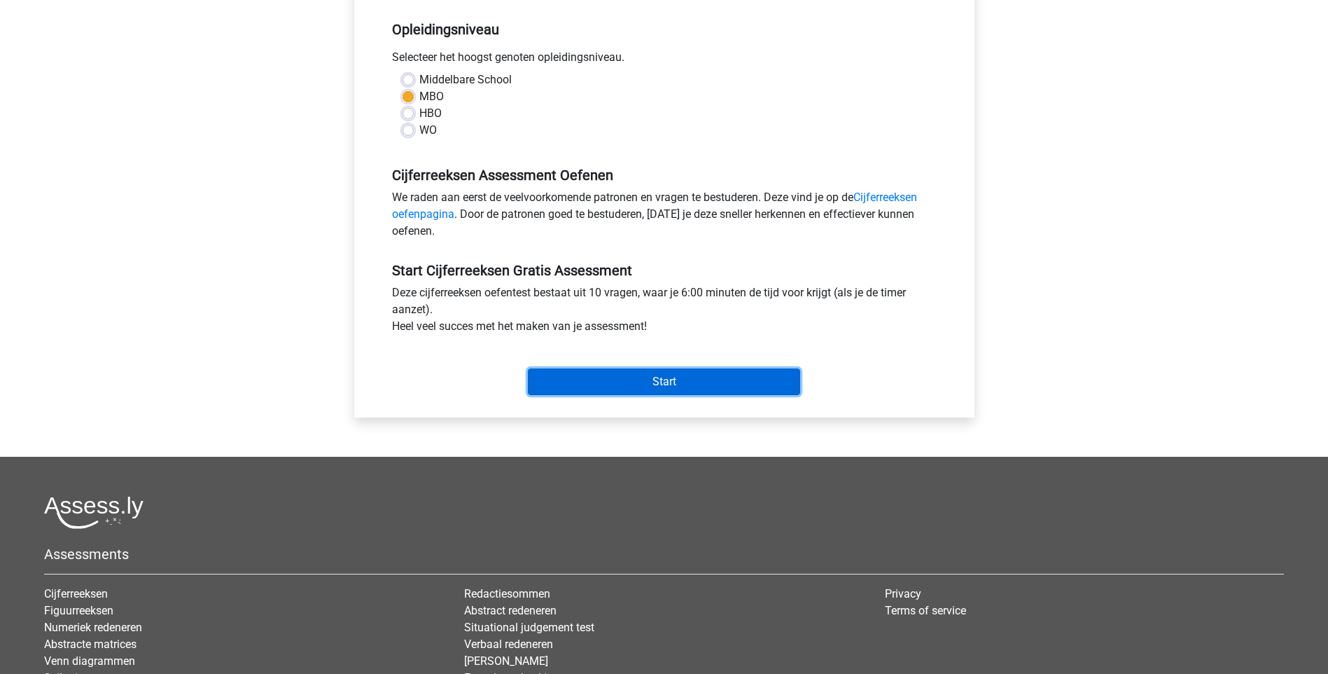
click at [669, 384] on input "Start" at bounding box center [664, 381] width 272 height 27
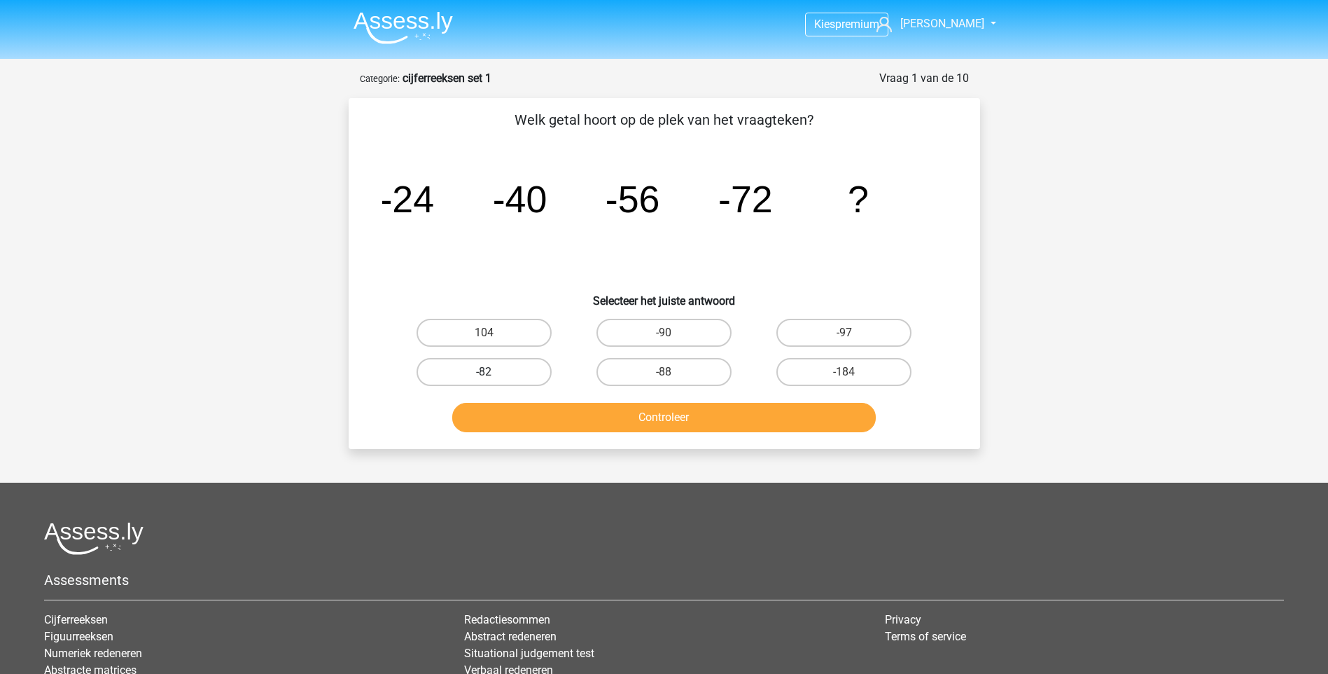
click at [519, 375] on label "-82" at bounding box center [484, 372] width 135 height 28
click at [493, 375] on input "-82" at bounding box center [488, 376] width 9 height 9
radio input "true"
click at [677, 424] on button "Controleer" at bounding box center [664, 417] width 424 height 29
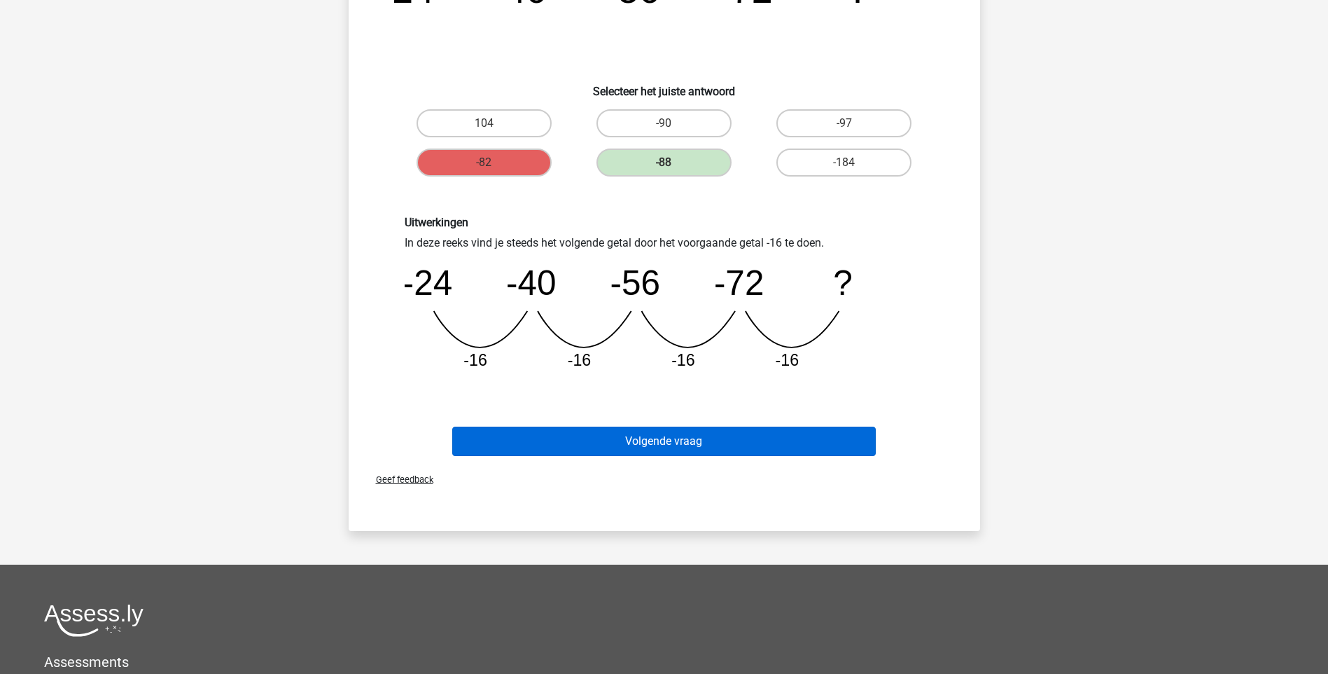
scroll to position [210, 0]
click at [668, 444] on button "Volgende vraag" at bounding box center [664, 440] width 424 height 29
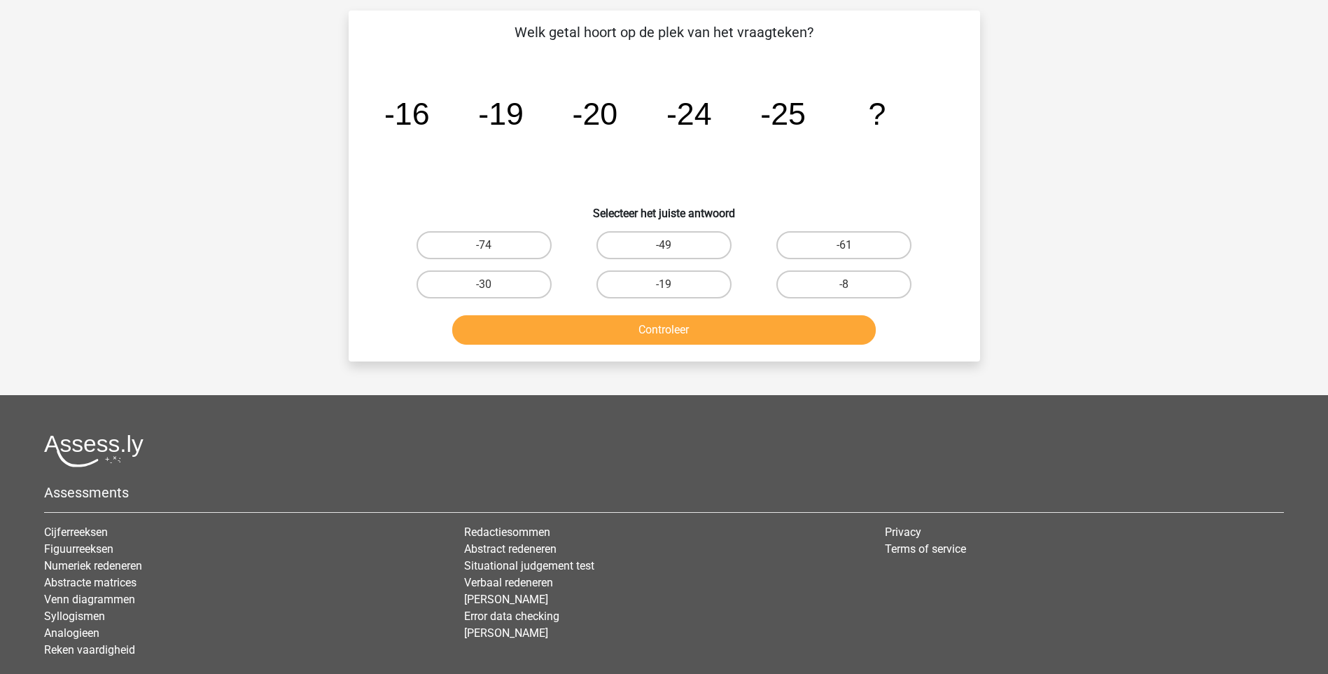
scroll to position [70, 0]
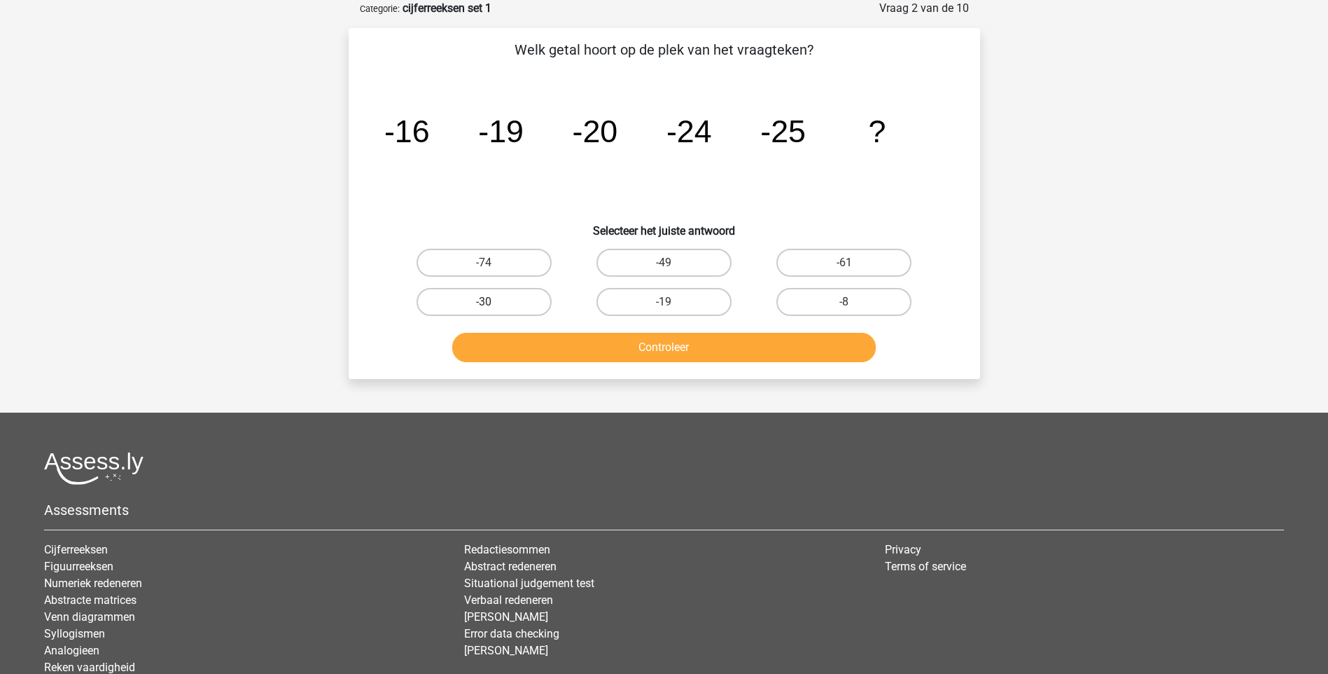
click at [487, 298] on label "-30" at bounding box center [484, 302] width 135 height 28
click at [487, 302] on input "-30" at bounding box center [488, 306] width 9 height 9
radio input "true"
click at [583, 351] on button "Controleer" at bounding box center [664, 347] width 424 height 29
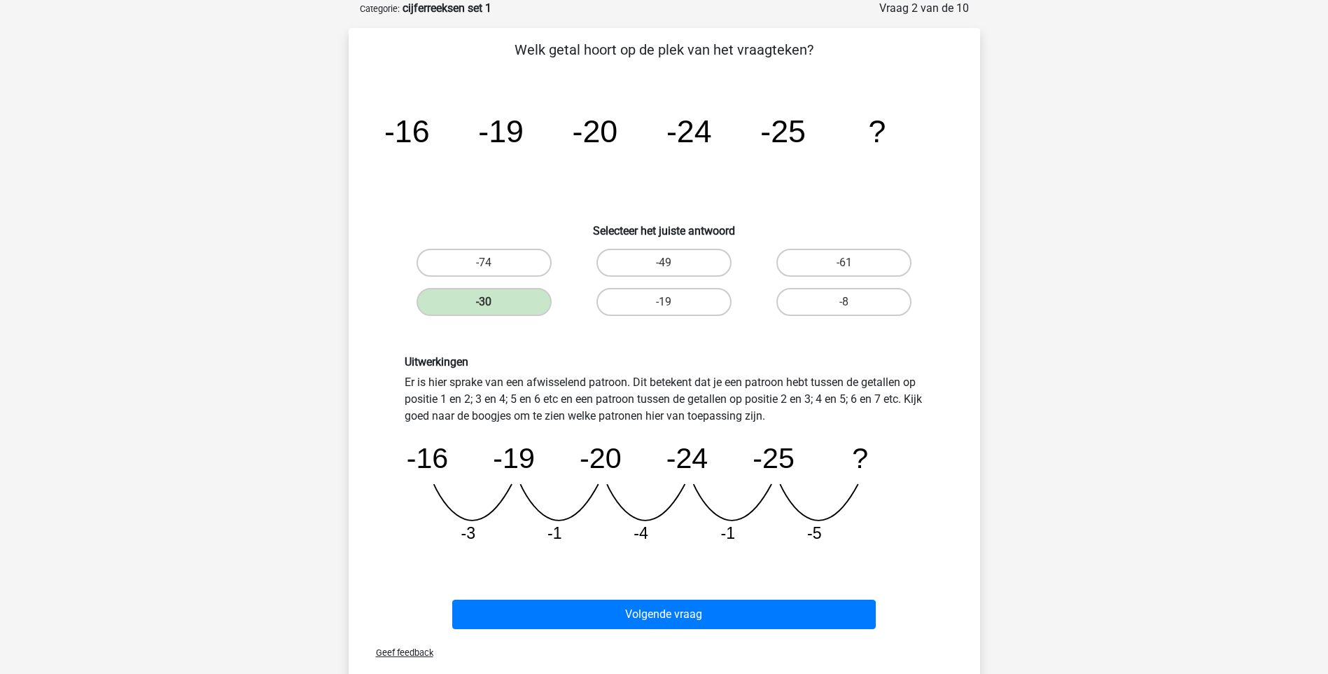
scroll to position [140, 0]
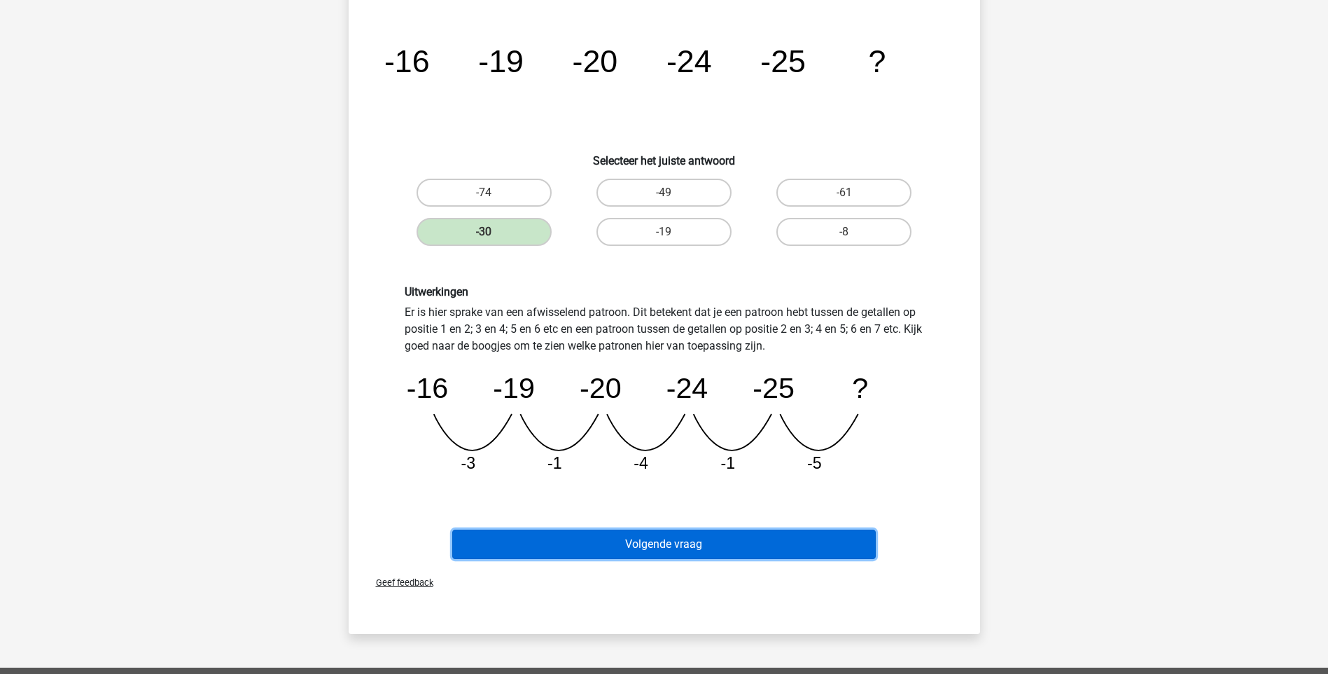
click at [698, 545] on button "Volgende vraag" at bounding box center [664, 543] width 424 height 29
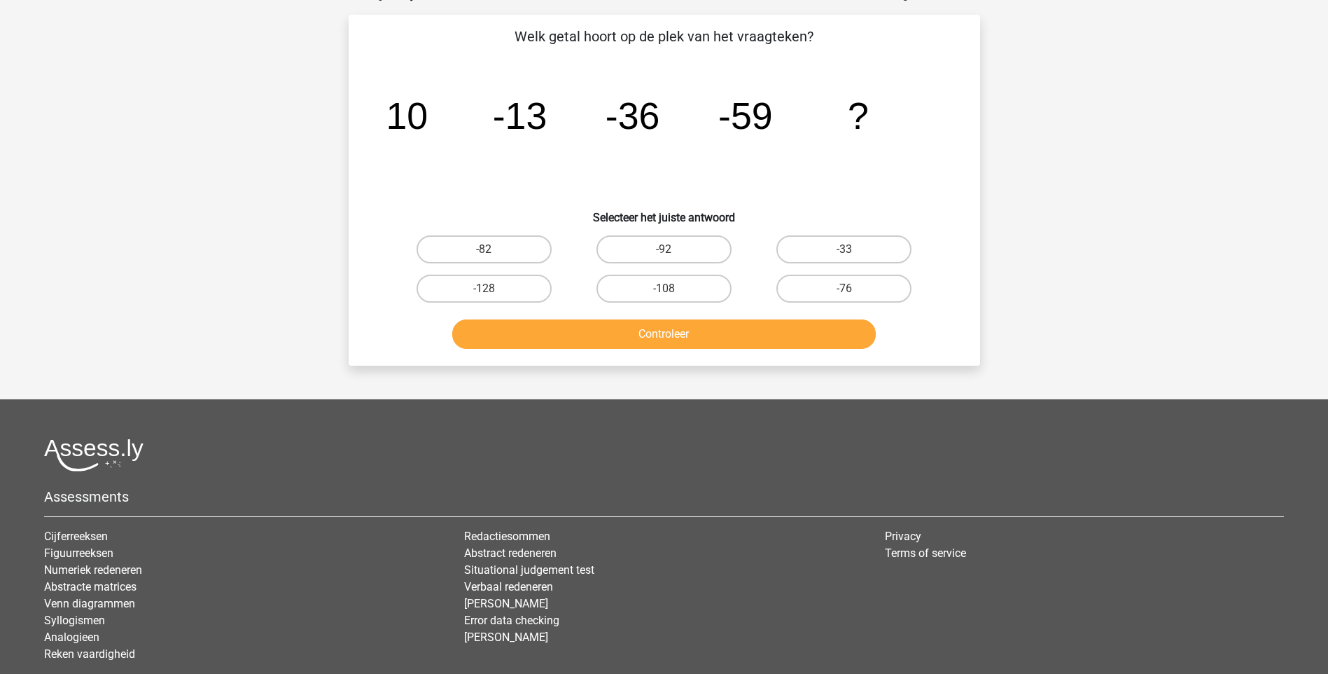
scroll to position [70, 0]
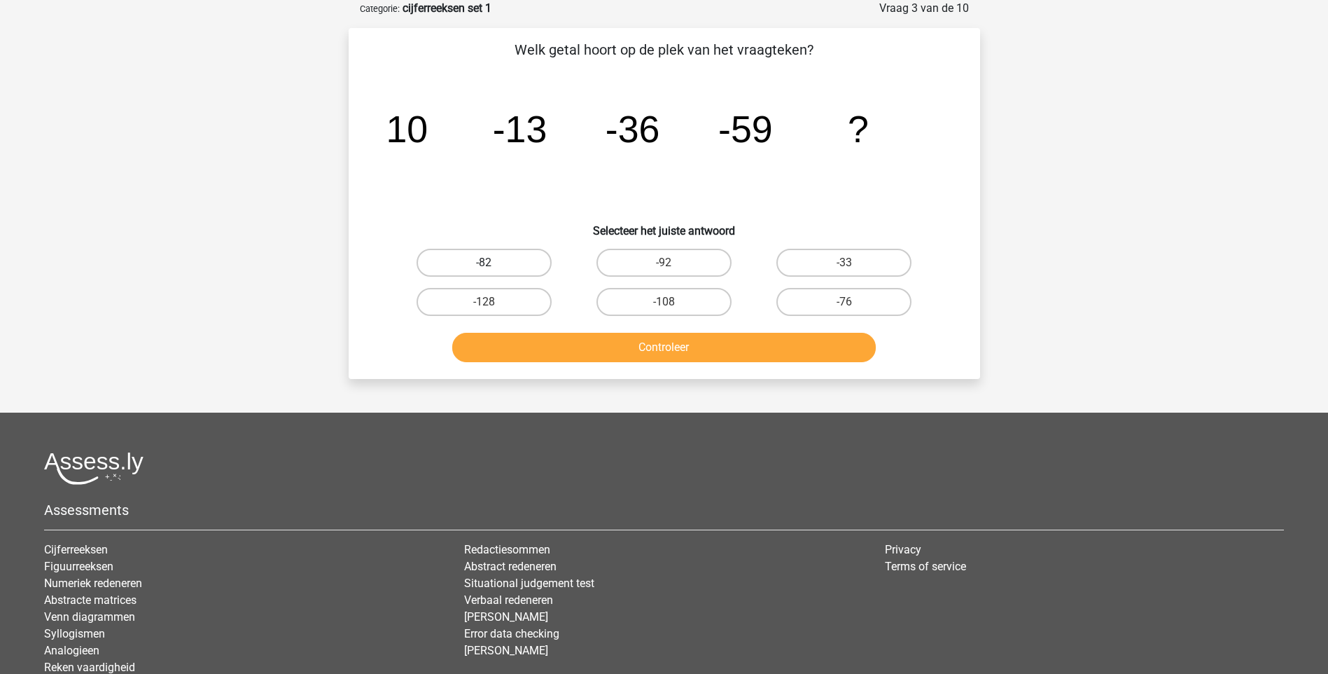
click at [496, 270] on label "-82" at bounding box center [484, 263] width 135 height 28
click at [493, 270] on input "-82" at bounding box center [488, 267] width 9 height 9
radio input "true"
click at [632, 351] on button "Controleer" at bounding box center [664, 347] width 424 height 29
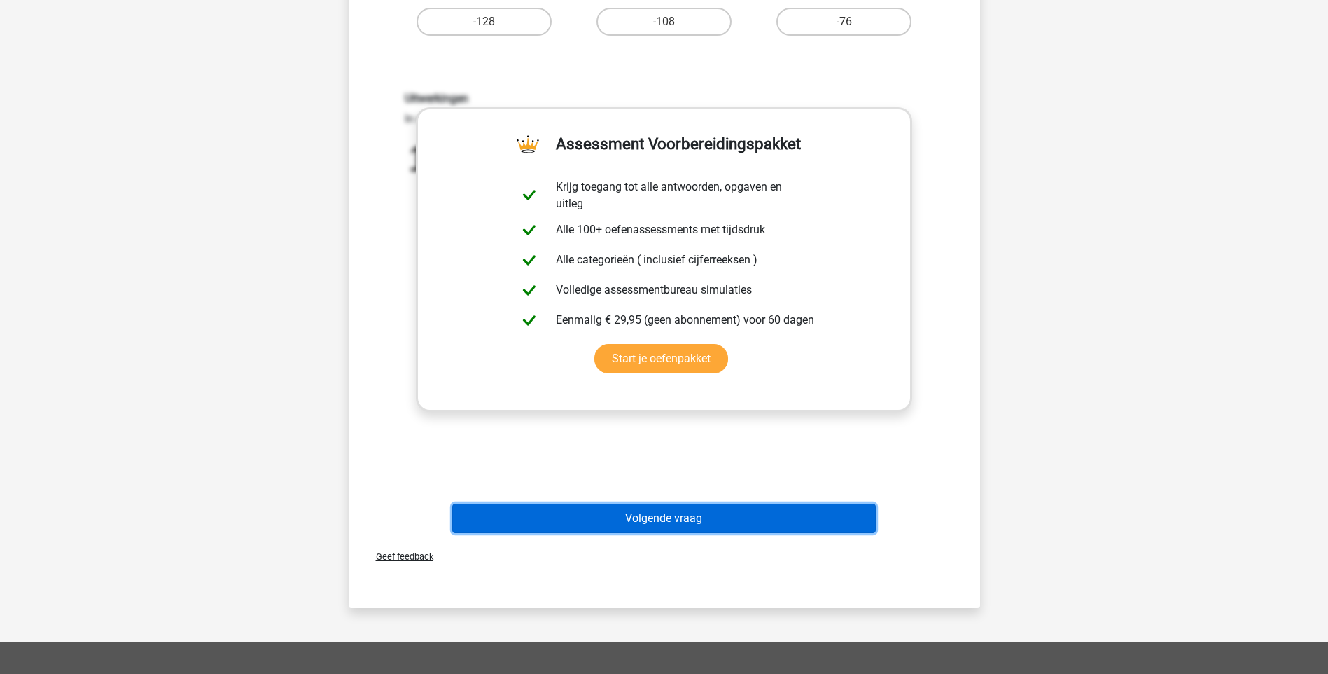
click at [650, 523] on button "Volgende vraag" at bounding box center [664, 517] width 424 height 29
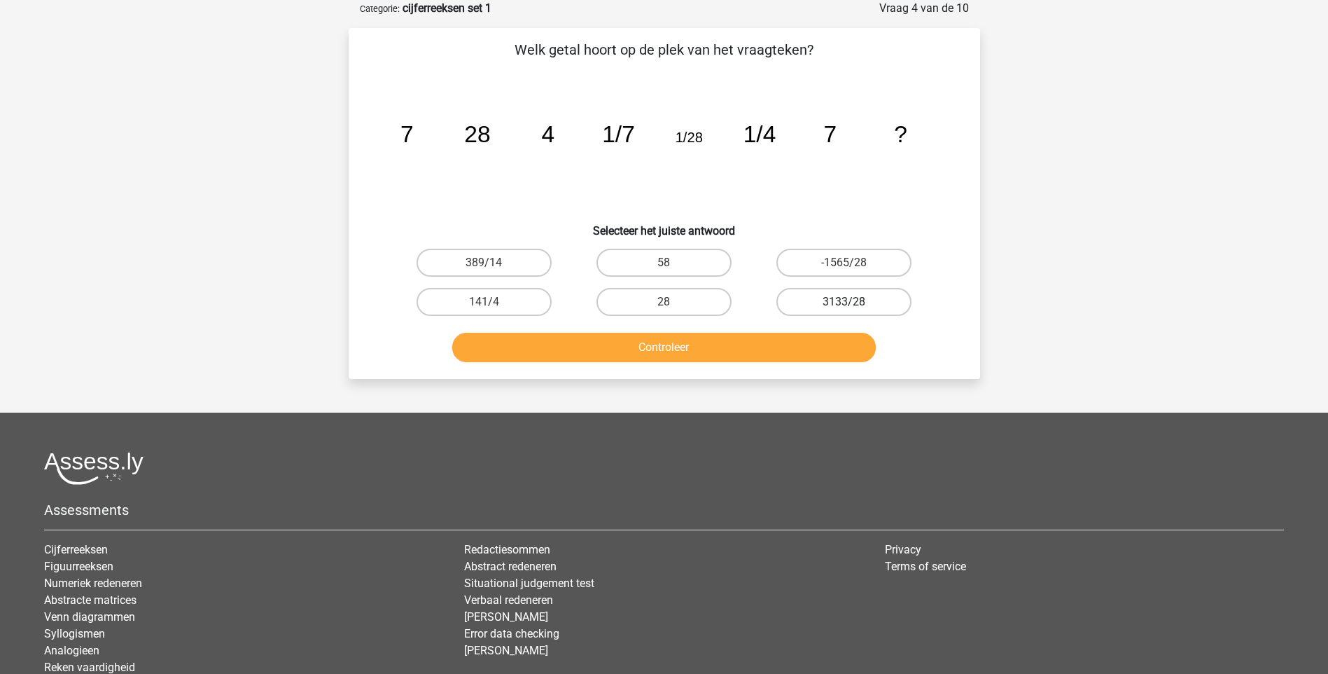
click at [854, 298] on label "3133/28" at bounding box center [844, 302] width 135 height 28
click at [854, 302] on input "3133/28" at bounding box center [848, 306] width 9 height 9
radio input "true"
click at [755, 344] on button "Controleer" at bounding box center [664, 347] width 424 height 29
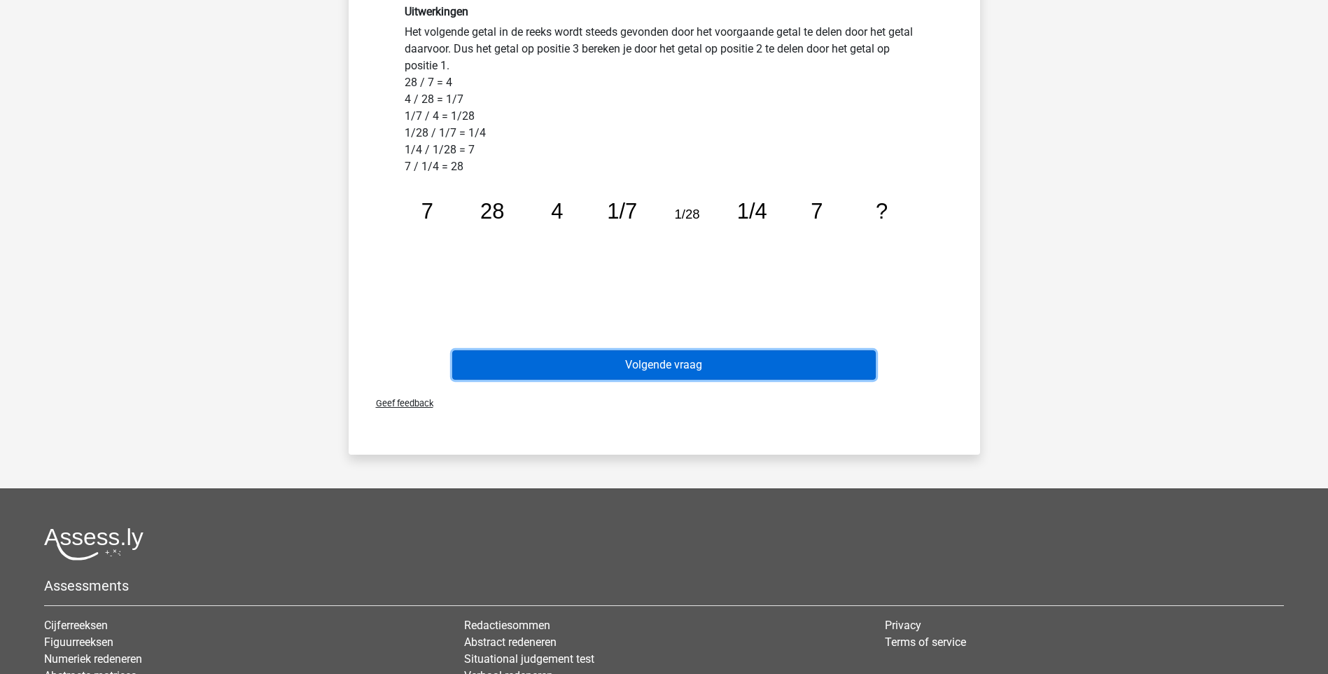
click at [639, 361] on button "Volgende vraag" at bounding box center [664, 364] width 424 height 29
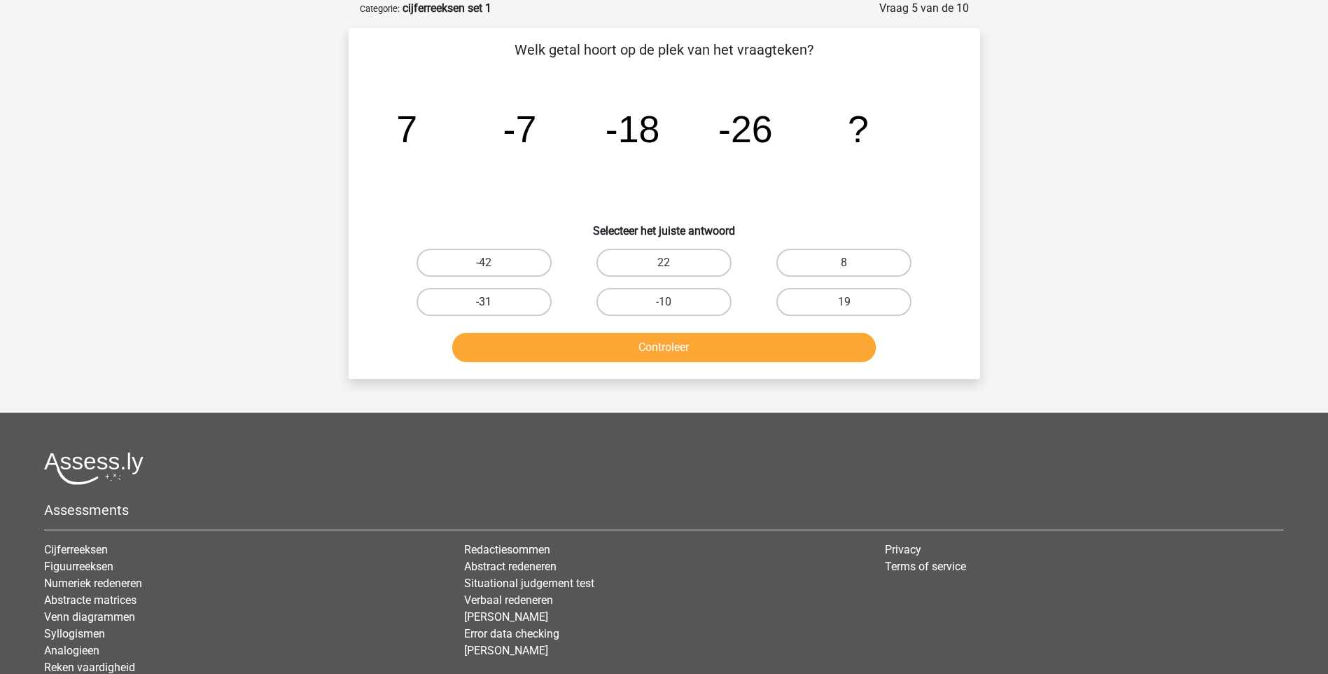
click at [510, 302] on label "-31" at bounding box center [484, 302] width 135 height 28
click at [493, 302] on input "-31" at bounding box center [488, 306] width 9 height 9
radio input "true"
click at [683, 346] on button "Controleer" at bounding box center [664, 347] width 424 height 29
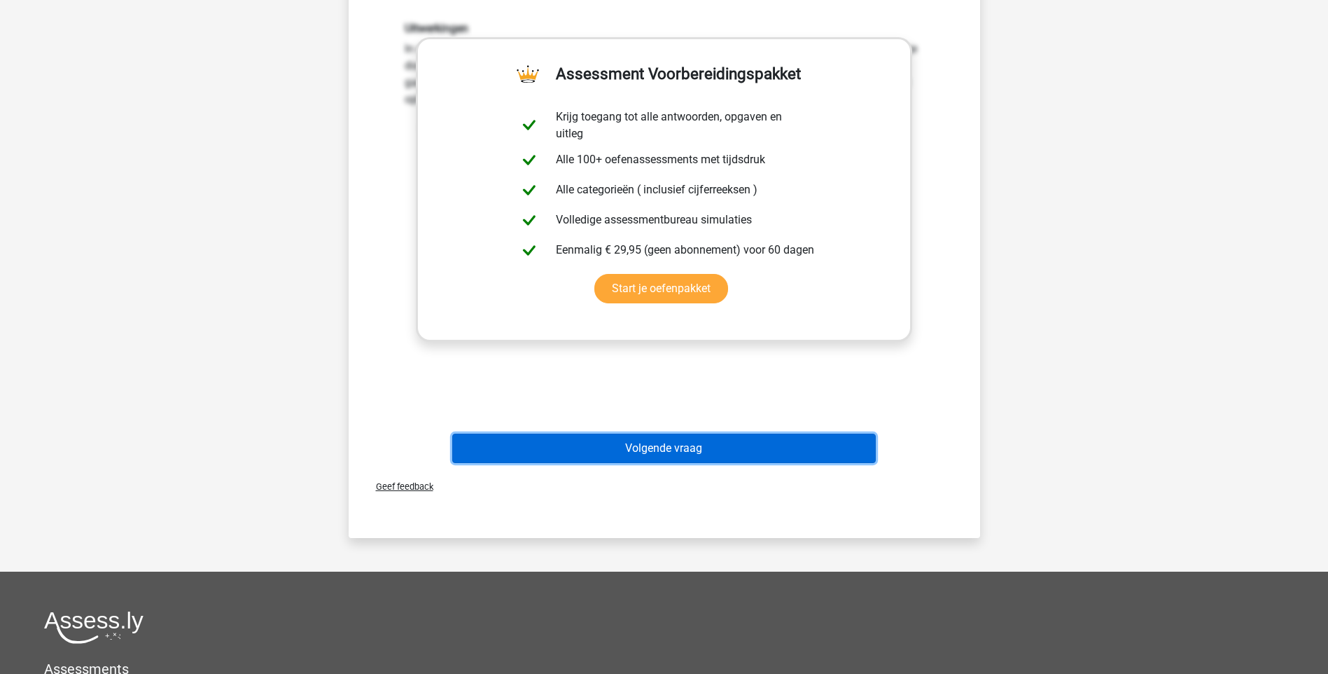
click at [652, 450] on button "Volgende vraag" at bounding box center [664, 447] width 424 height 29
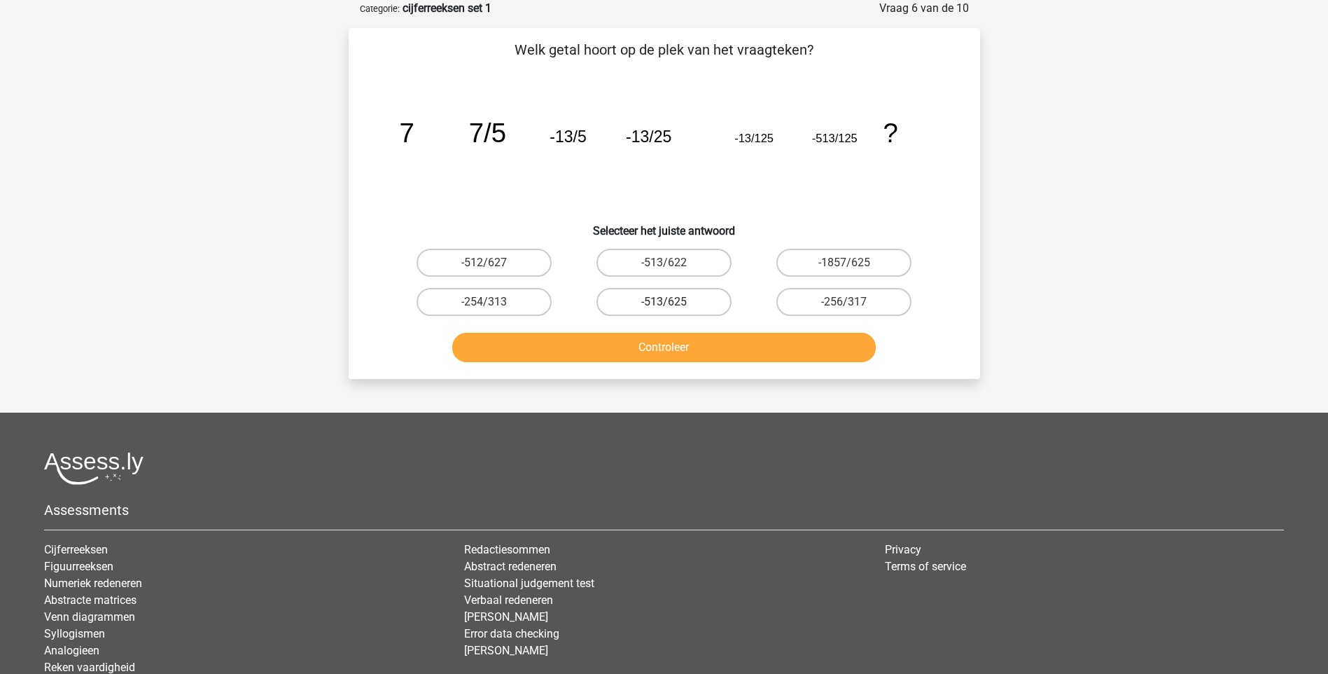
click at [692, 302] on label "-513/625" at bounding box center [664, 302] width 135 height 28
click at [673, 302] on input "-513/625" at bounding box center [668, 306] width 9 height 9
radio input "true"
click at [674, 347] on button "Controleer" at bounding box center [664, 347] width 424 height 29
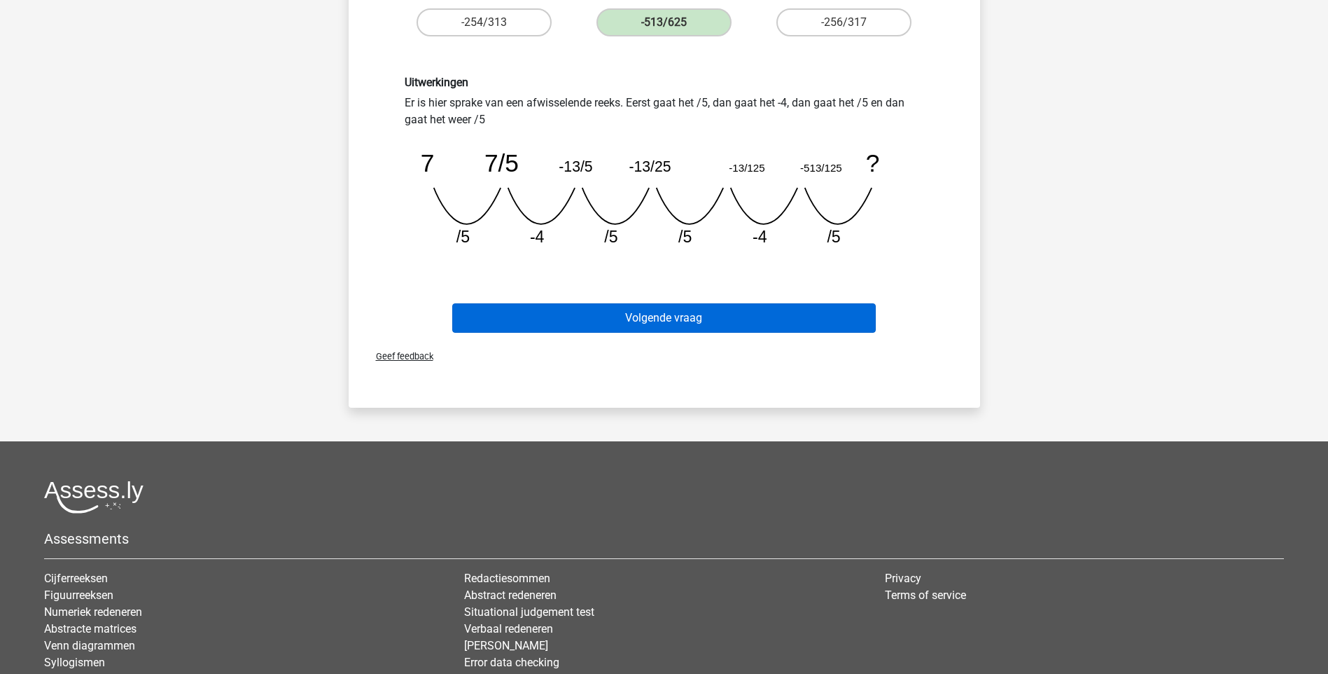
scroll to position [350, 0]
click at [667, 320] on button "Volgende vraag" at bounding box center [664, 316] width 424 height 29
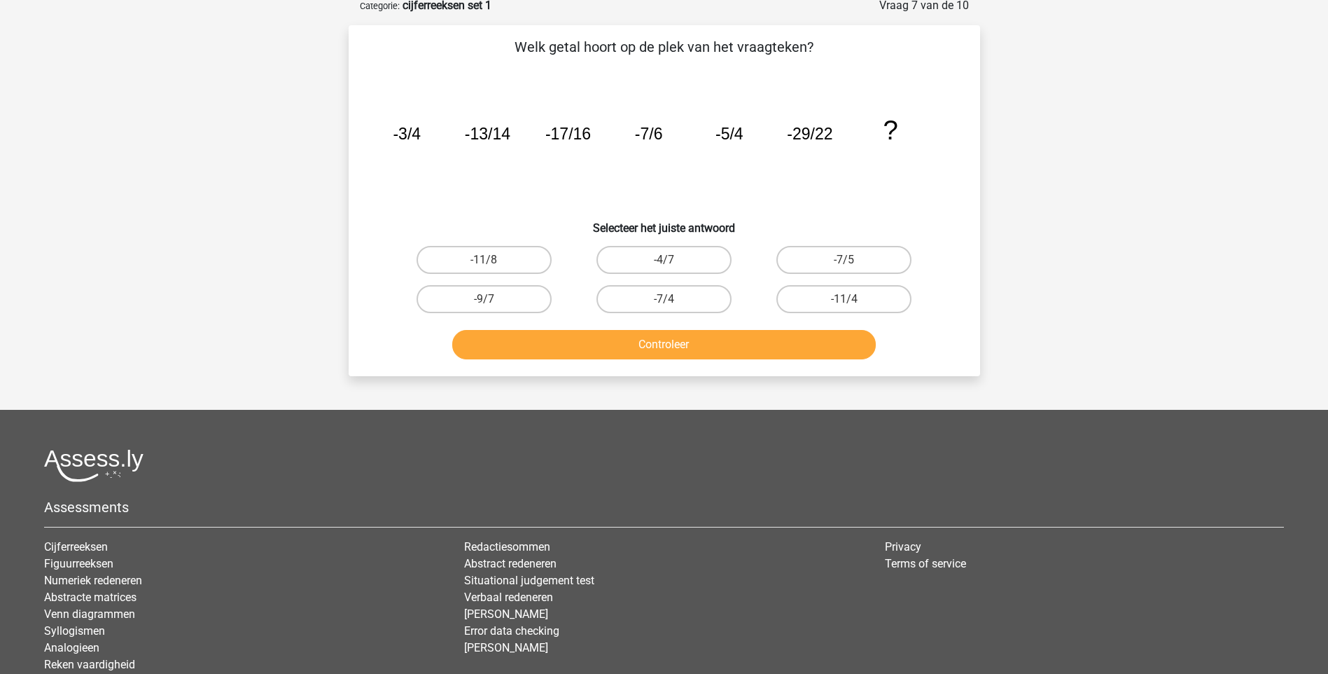
scroll to position [70, 0]
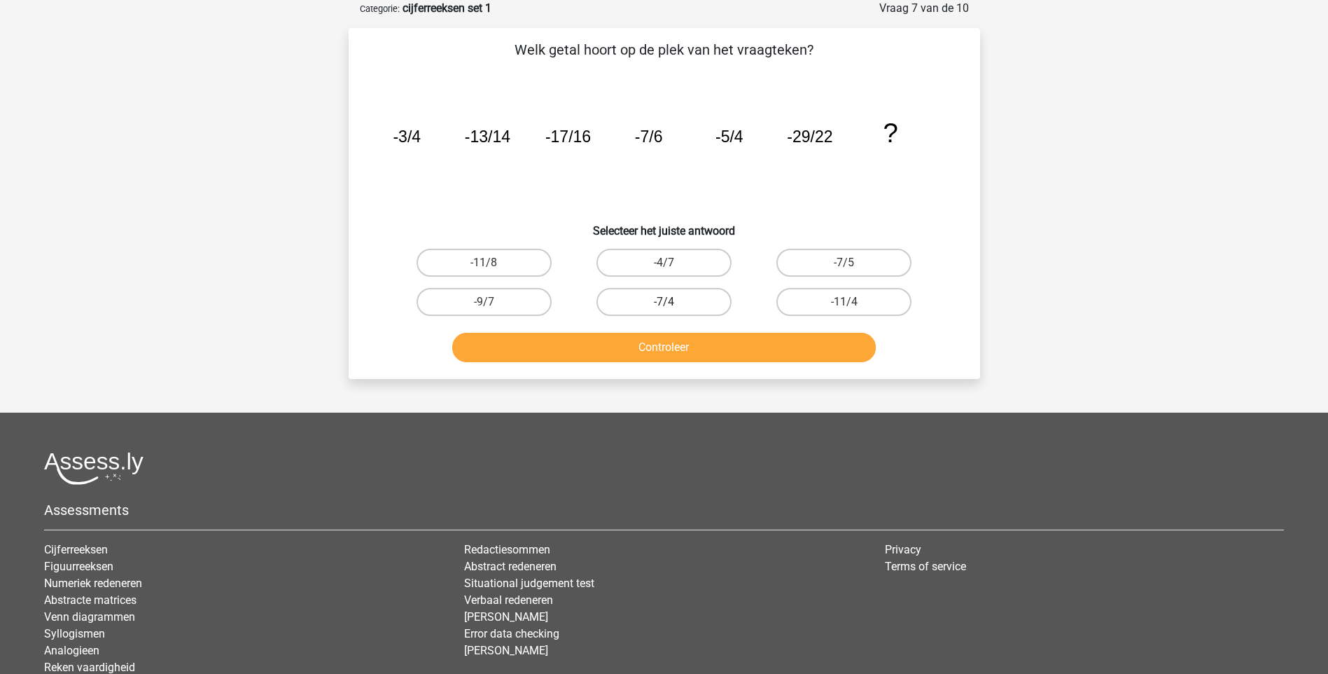
click at [660, 307] on label "-7/4" at bounding box center [664, 302] width 135 height 28
click at [664, 307] on input "-7/4" at bounding box center [668, 306] width 9 height 9
radio input "true"
click at [680, 342] on button "Controleer" at bounding box center [664, 347] width 424 height 29
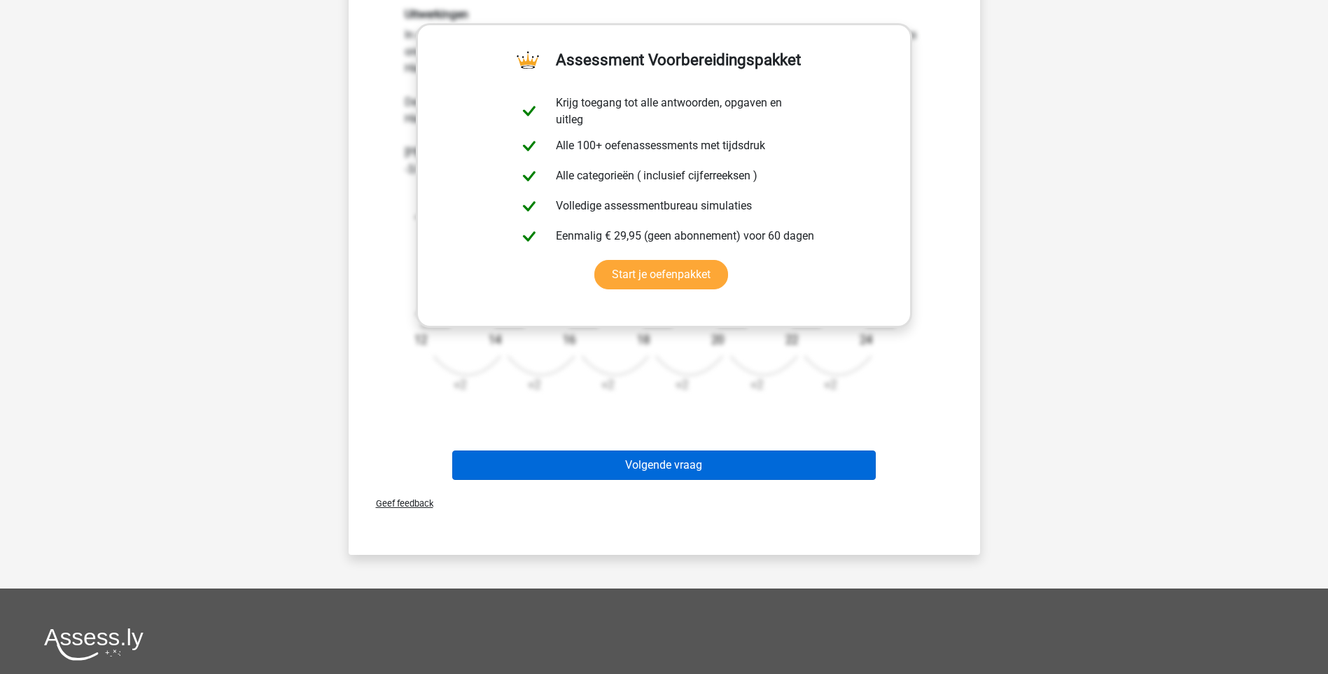
scroll to position [490, 0]
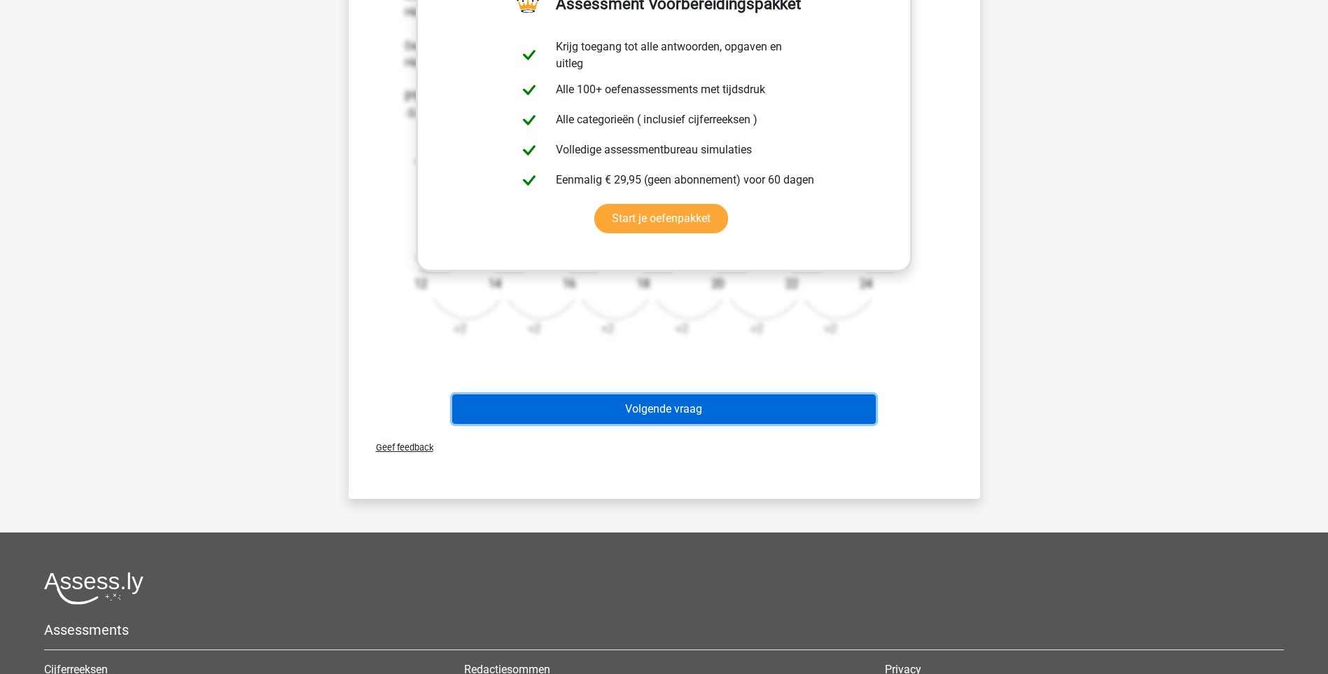
click at [641, 411] on button "Volgende vraag" at bounding box center [664, 408] width 424 height 29
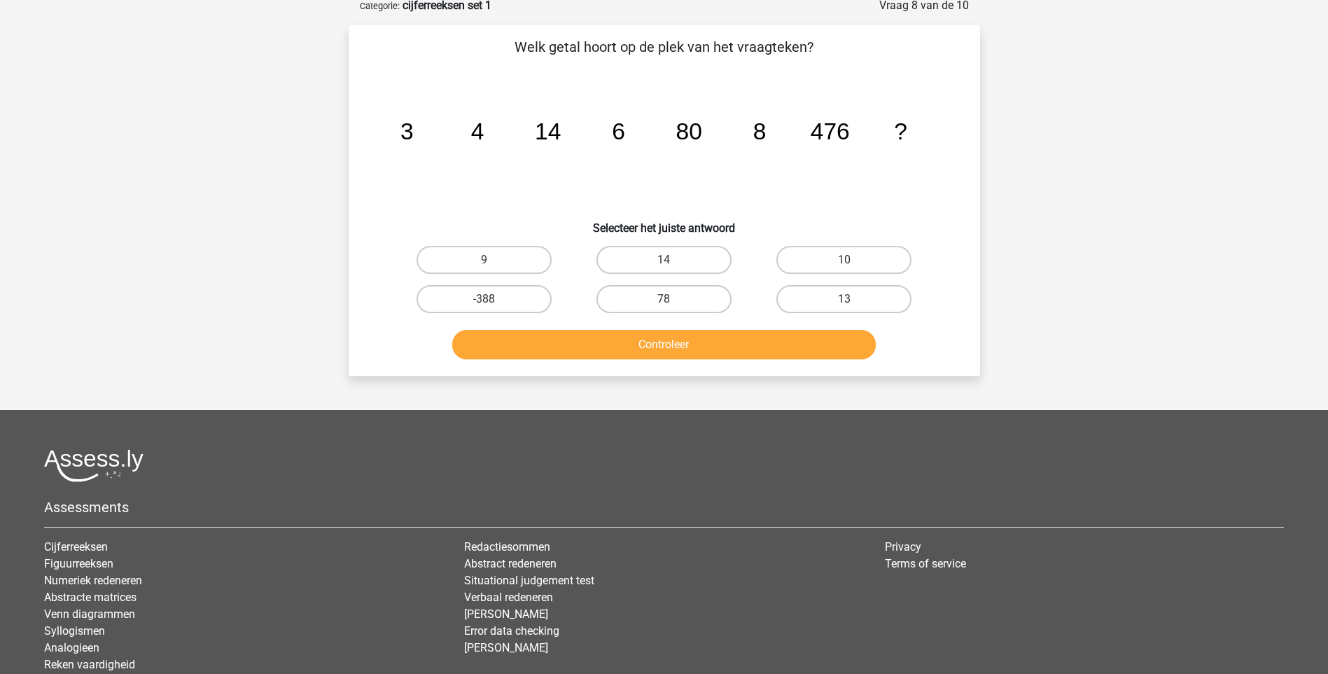
scroll to position [70, 0]
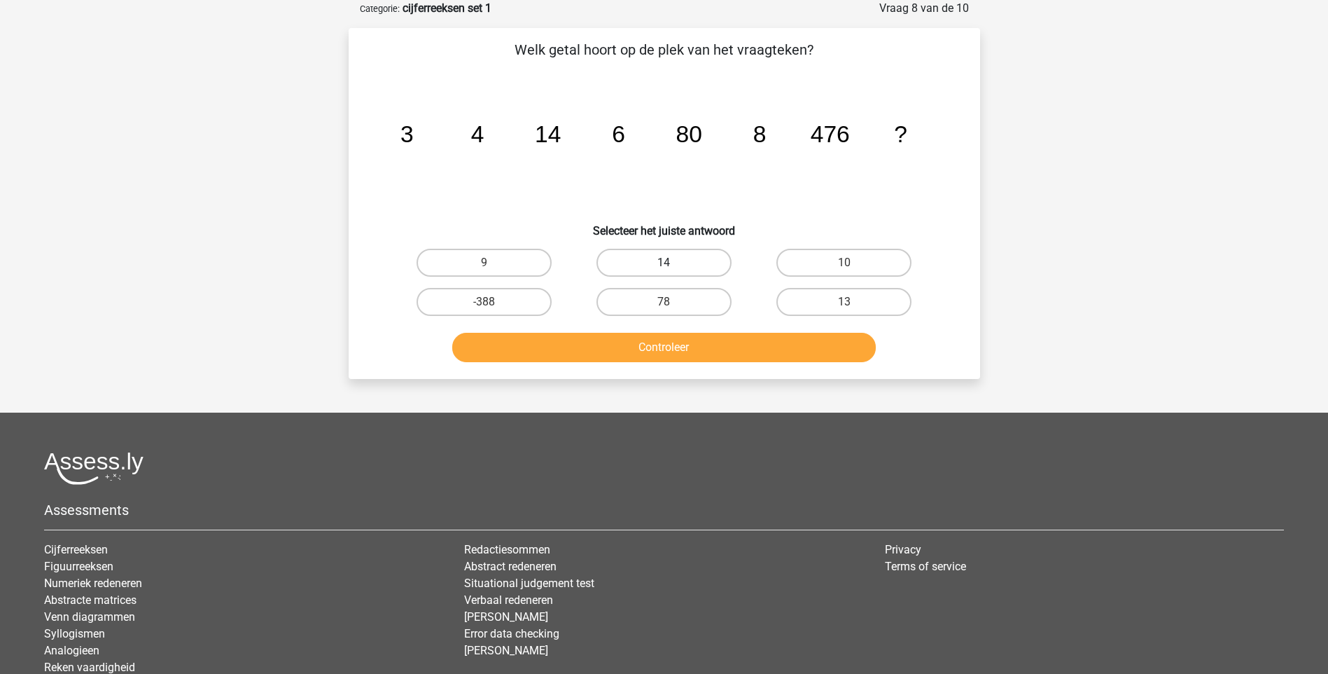
click at [673, 258] on label "14" at bounding box center [664, 263] width 135 height 28
click at [673, 263] on input "14" at bounding box center [668, 267] width 9 height 9
radio input "true"
click at [670, 342] on button "Controleer" at bounding box center [664, 347] width 424 height 29
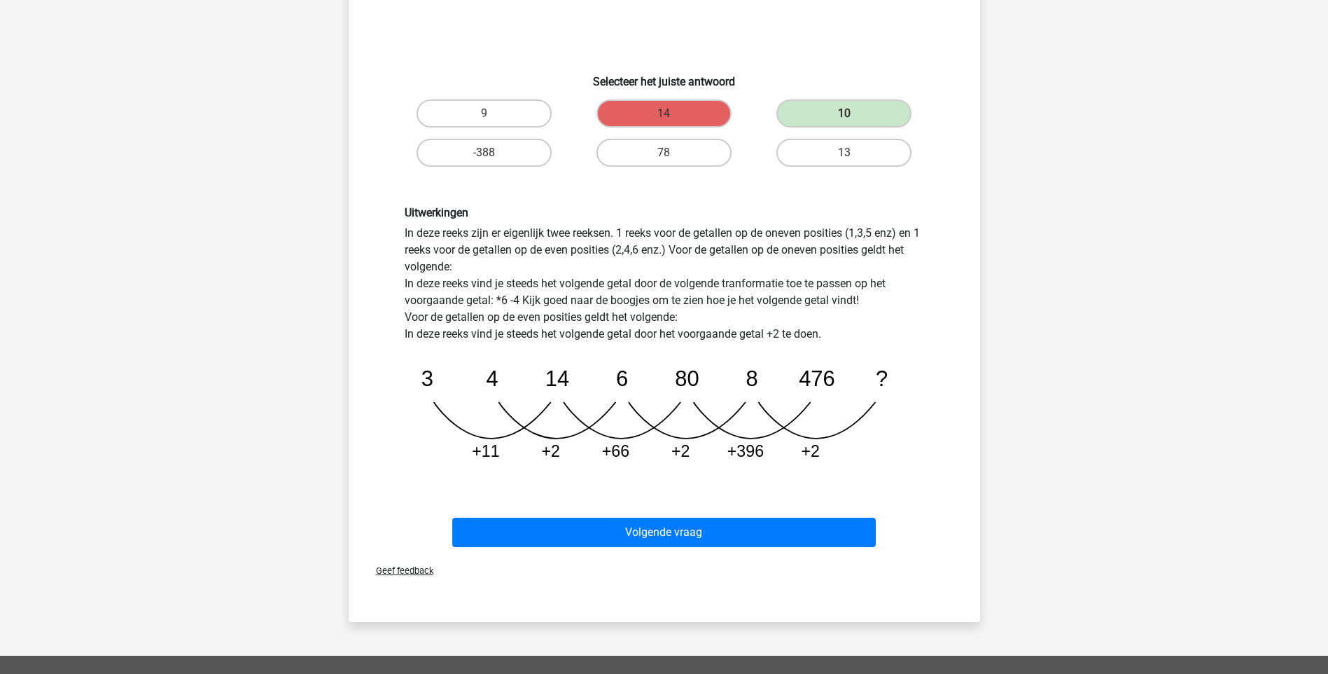
scroll to position [280, 0]
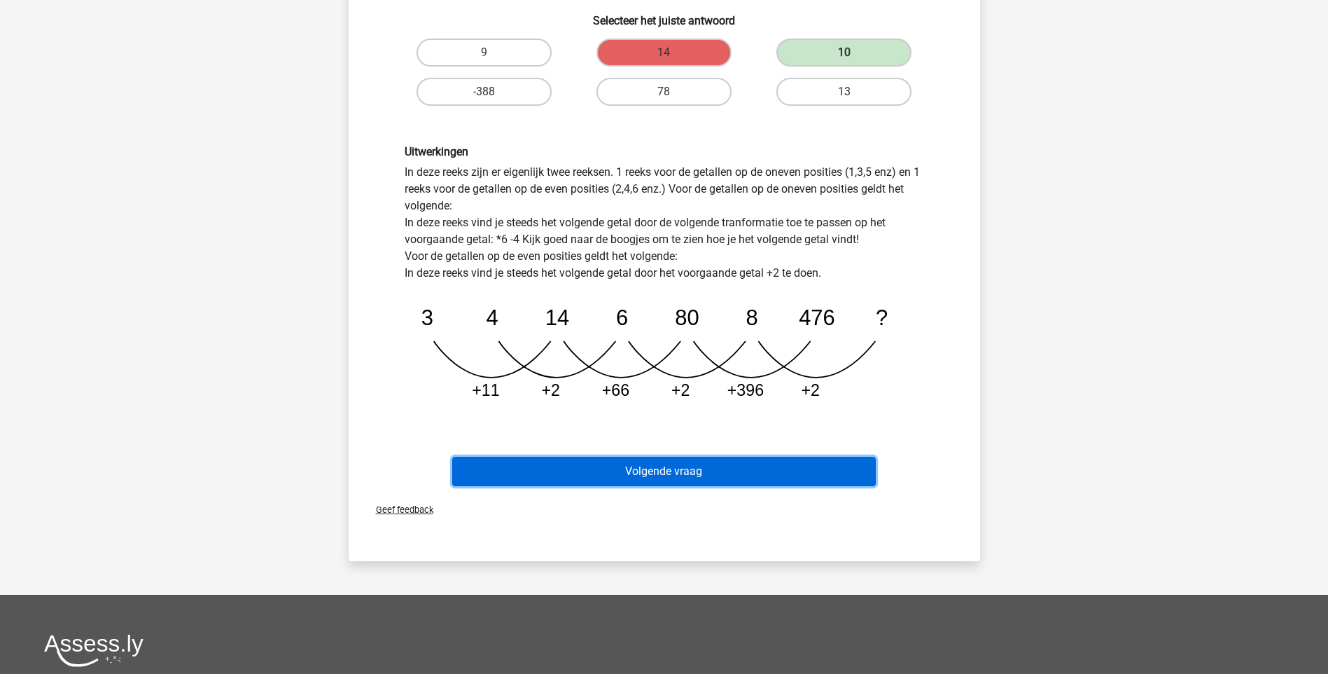
click at [664, 476] on button "Volgende vraag" at bounding box center [664, 471] width 424 height 29
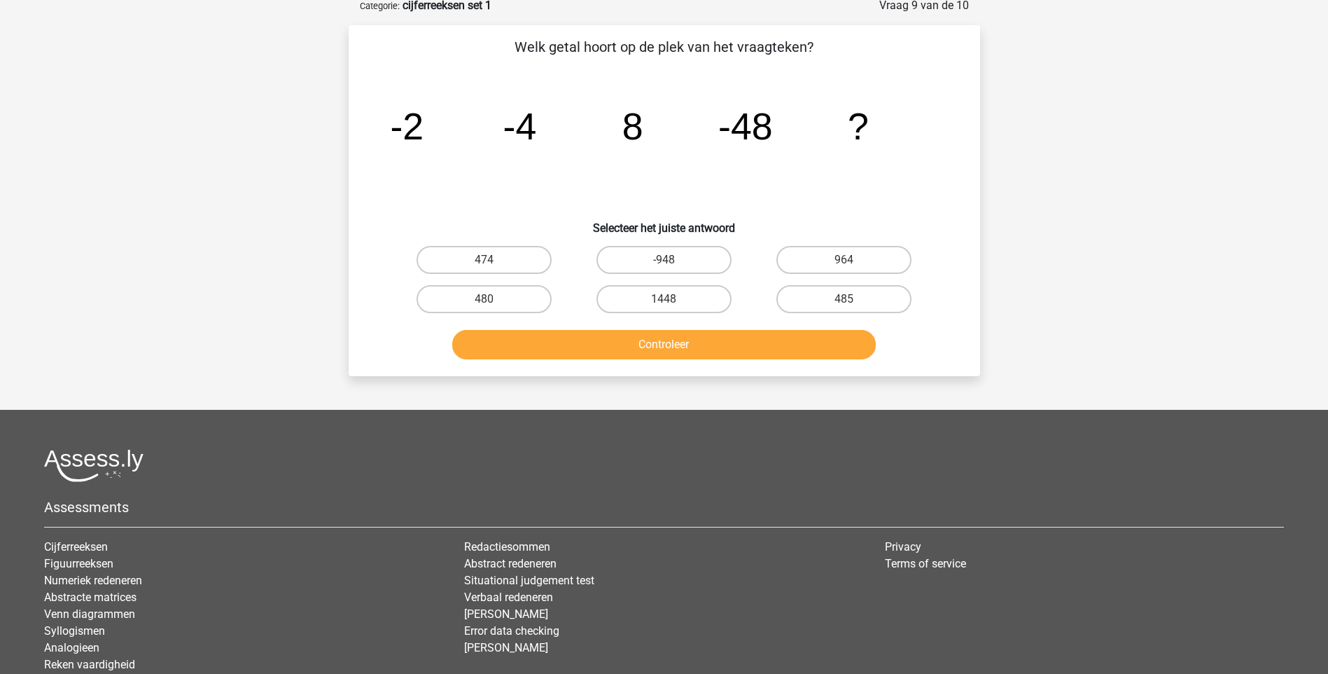
scroll to position [70, 0]
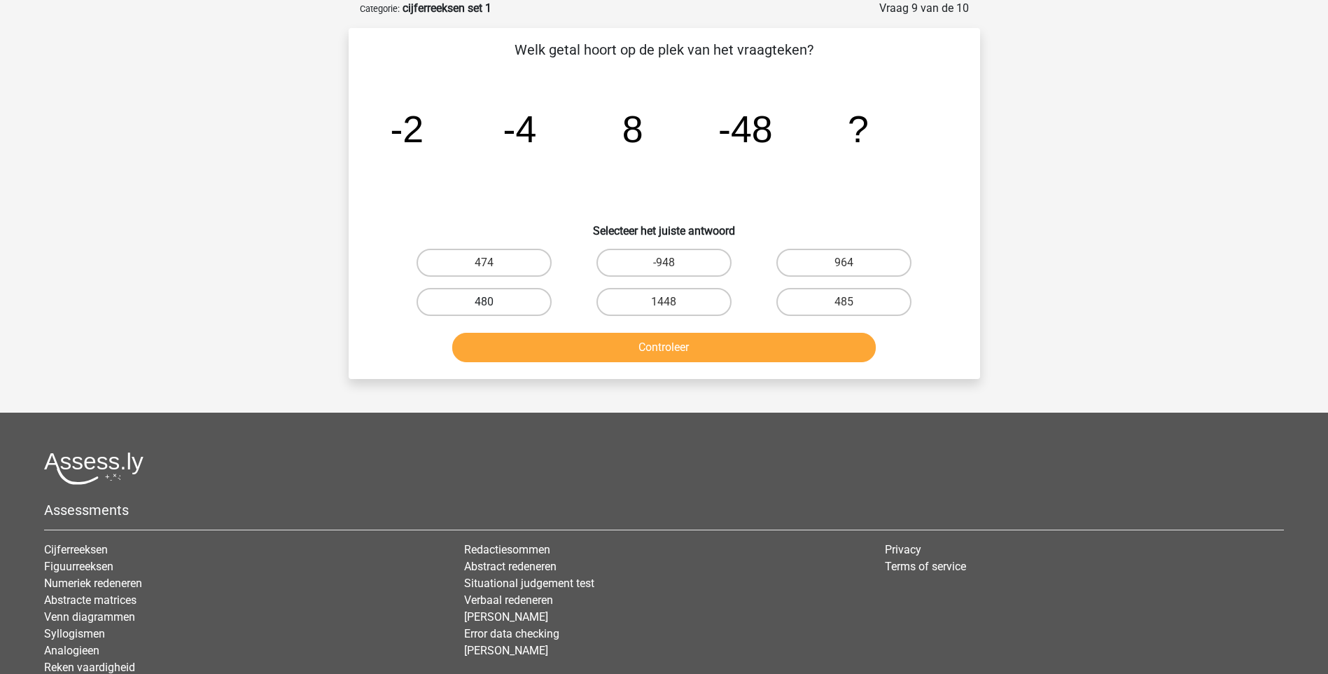
click at [515, 305] on label "480" at bounding box center [484, 302] width 135 height 28
click at [493, 305] on input "480" at bounding box center [488, 306] width 9 height 9
radio input "true"
click at [663, 255] on label "-948" at bounding box center [664, 263] width 135 height 28
click at [664, 263] on input "-948" at bounding box center [668, 267] width 9 height 9
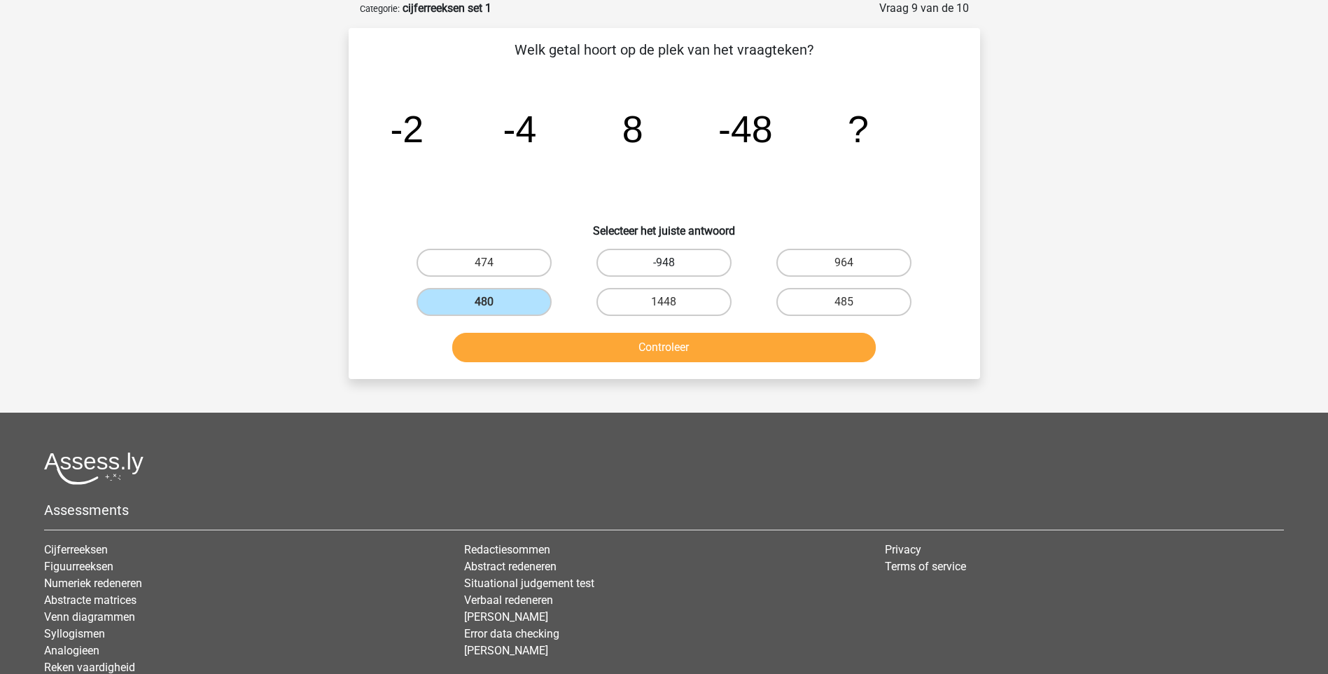
radio input "true"
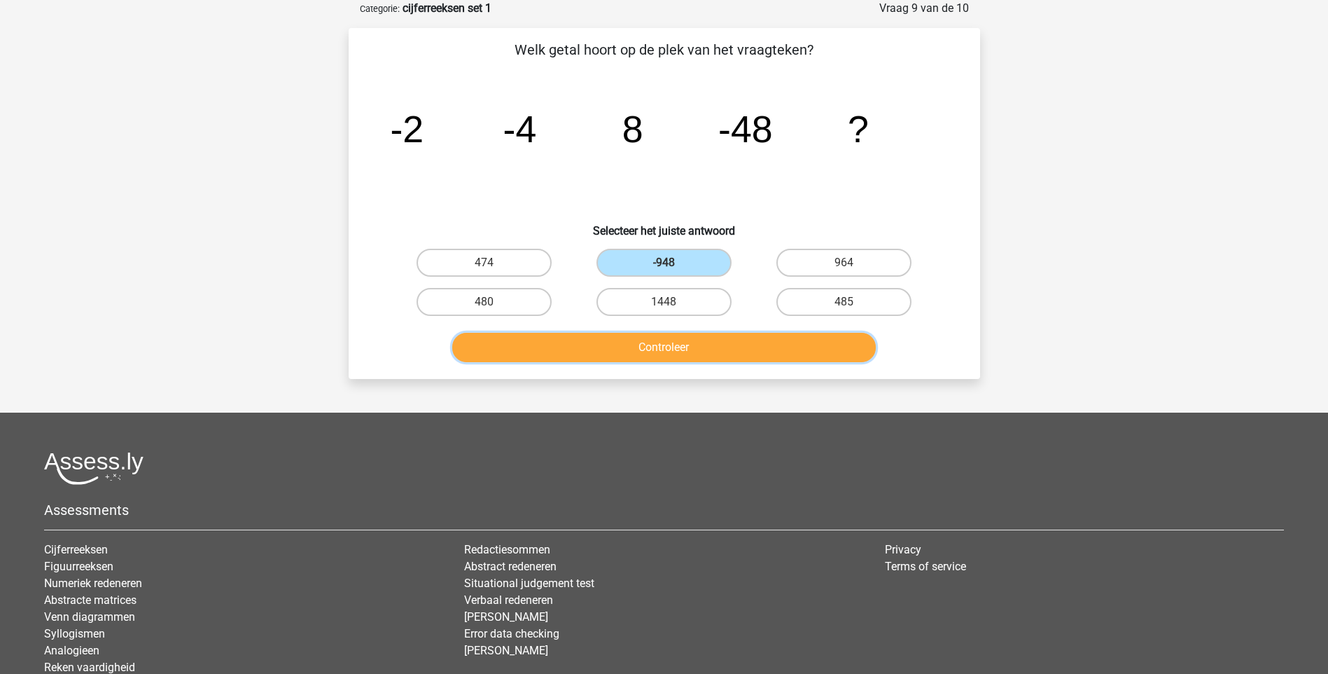
click at [666, 351] on button "Controleer" at bounding box center [664, 347] width 424 height 29
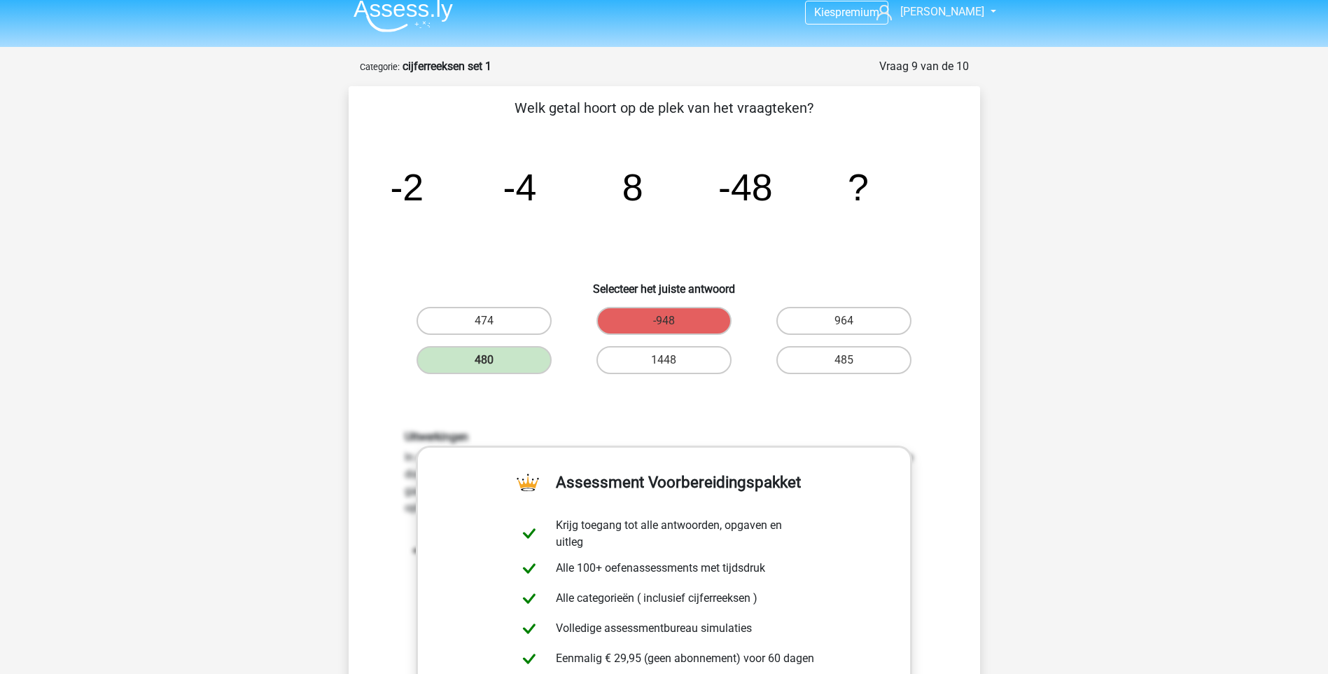
scroll to position [420, 0]
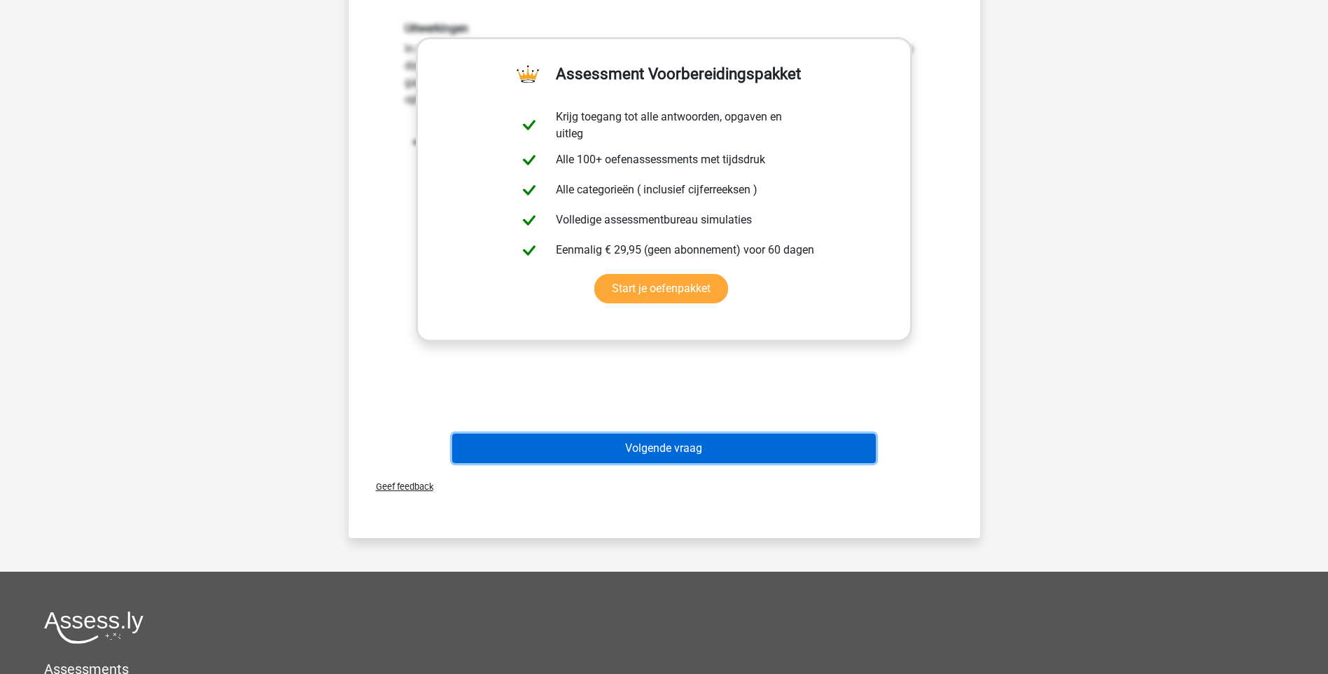
click at [661, 451] on button "Volgende vraag" at bounding box center [664, 447] width 424 height 29
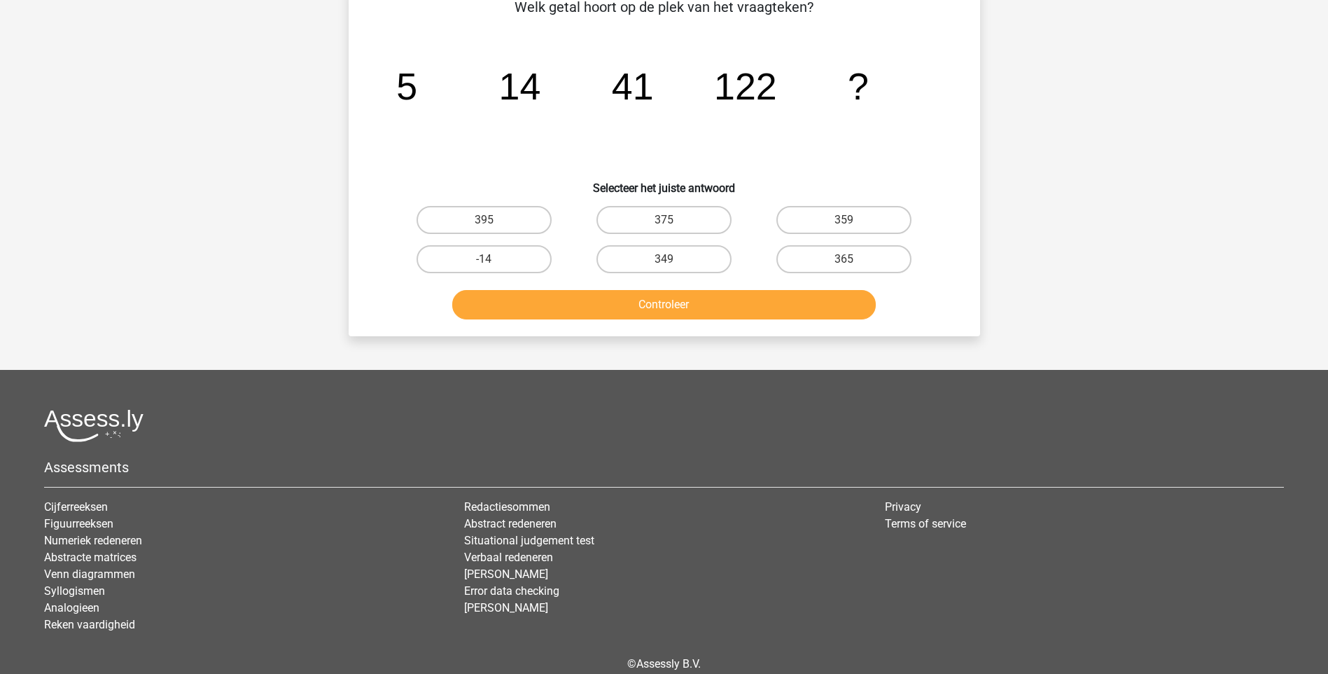
scroll to position [70, 0]
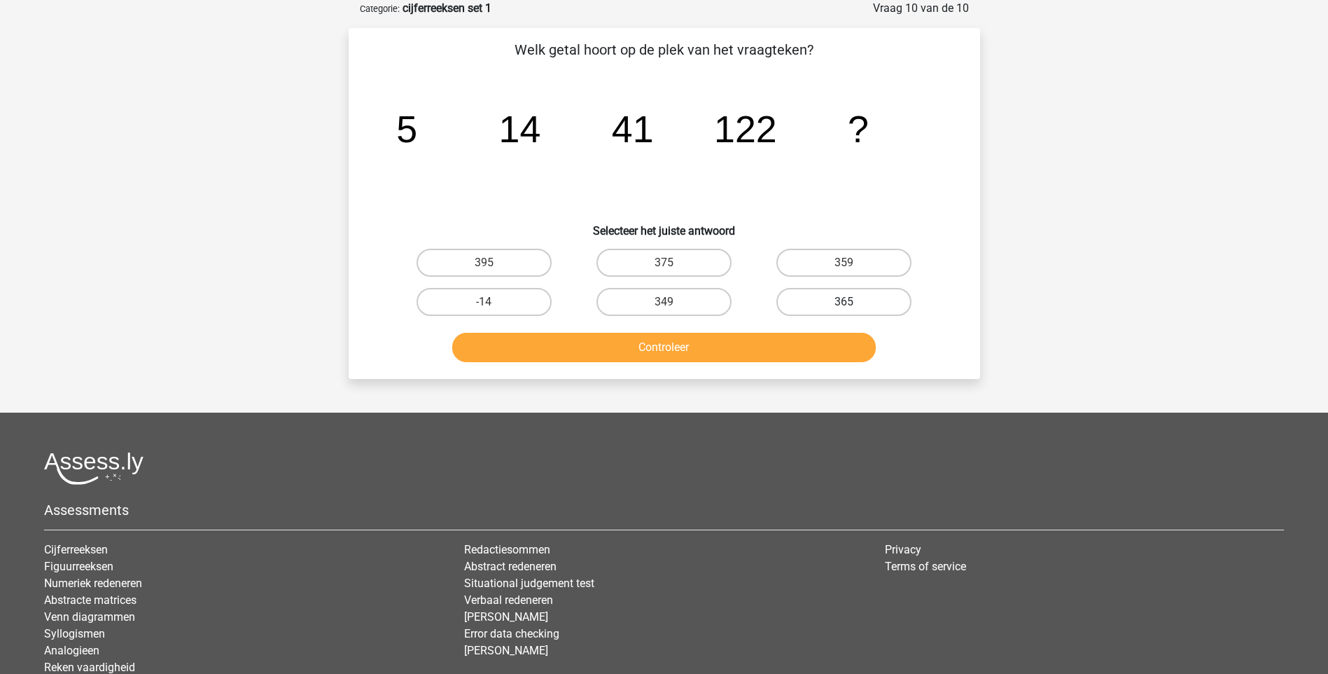
click at [835, 300] on label "365" at bounding box center [844, 302] width 135 height 28
click at [844, 302] on input "365" at bounding box center [848, 306] width 9 height 9
radio input "true"
click at [711, 346] on button "Controleer" at bounding box center [664, 347] width 424 height 29
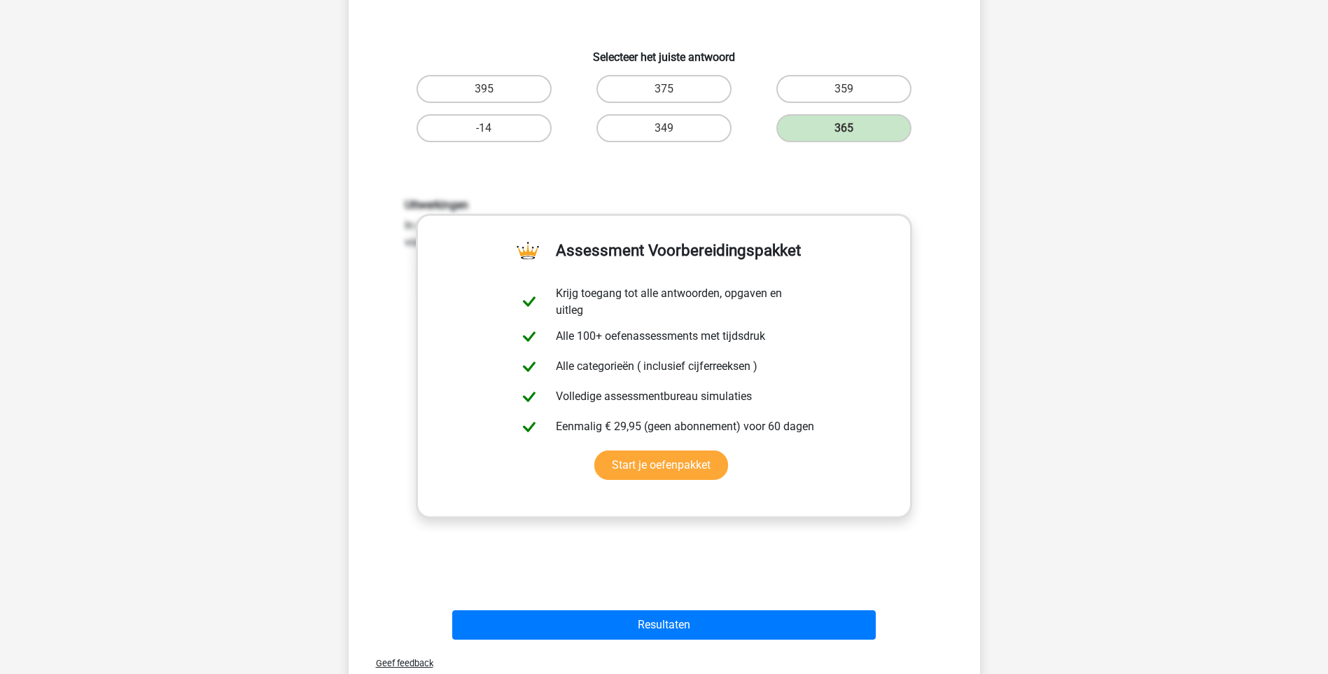
scroll to position [140, 0]
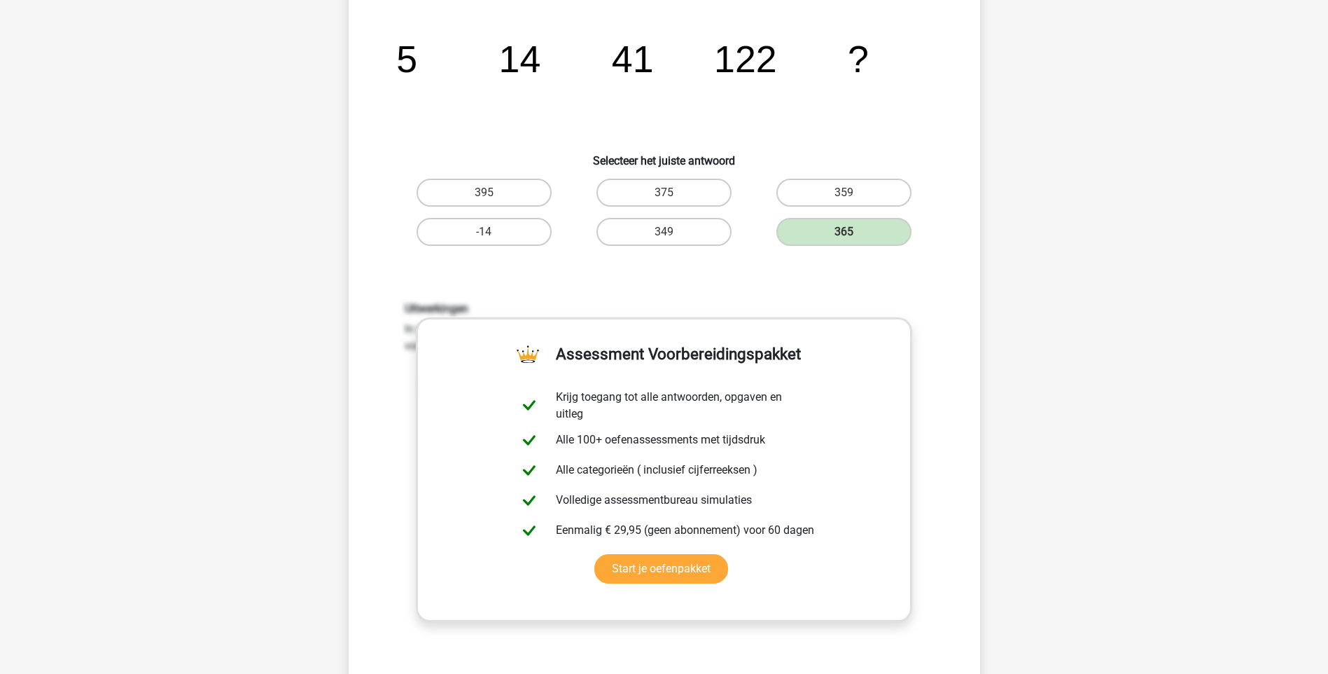
click at [1062, 347] on div "Kies premium Pauline pauline.spaargaren@gmail.com" at bounding box center [664, 540] width 1328 height 1361
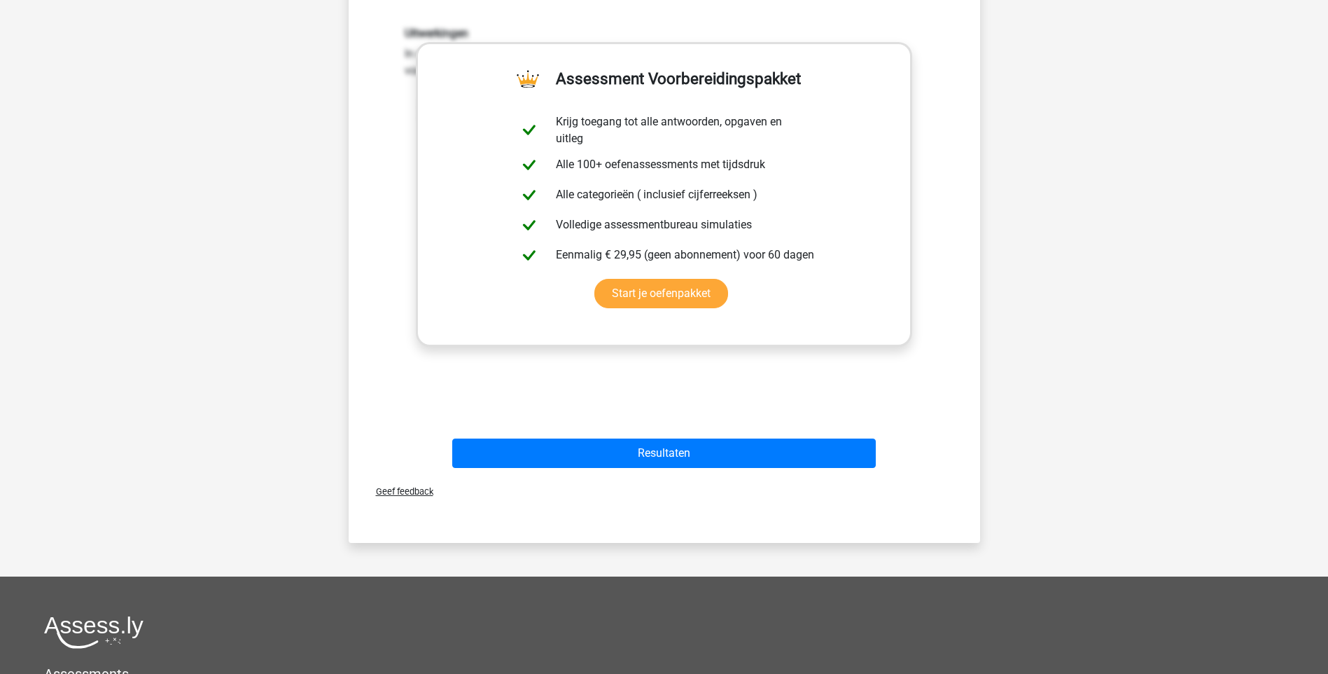
scroll to position [420, 0]
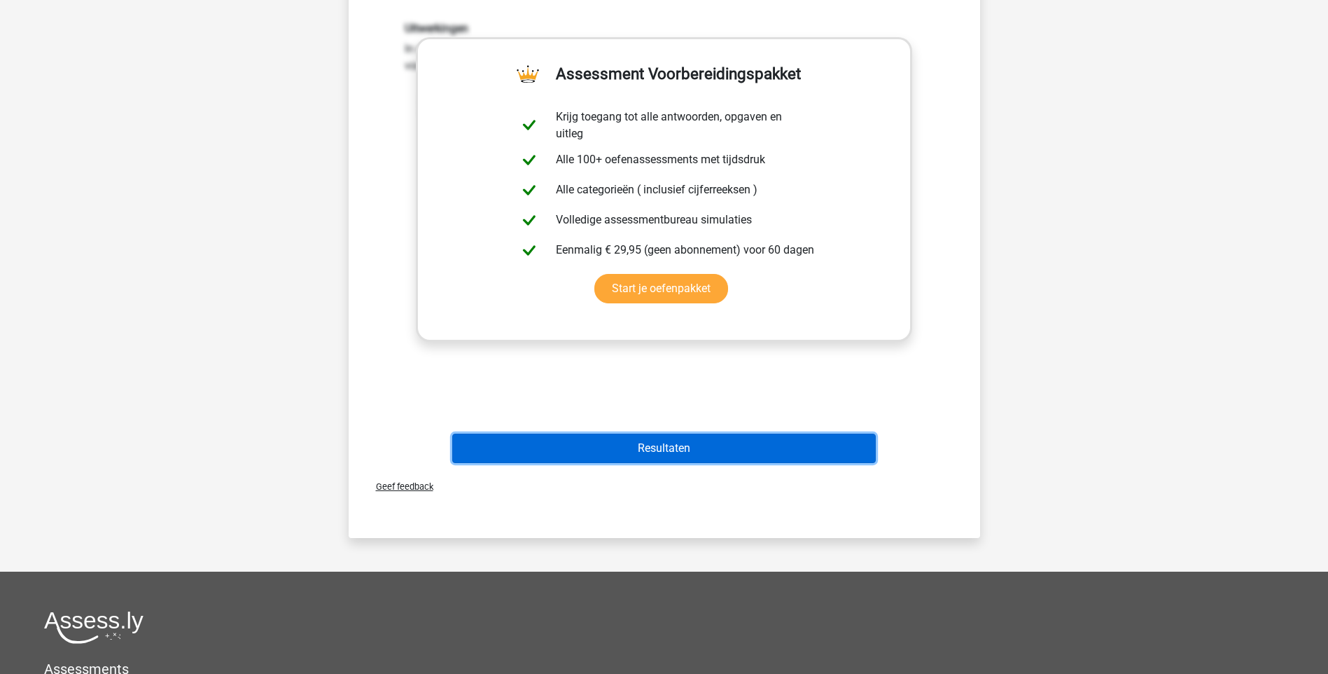
click at [660, 450] on button "Resultaten" at bounding box center [664, 447] width 424 height 29
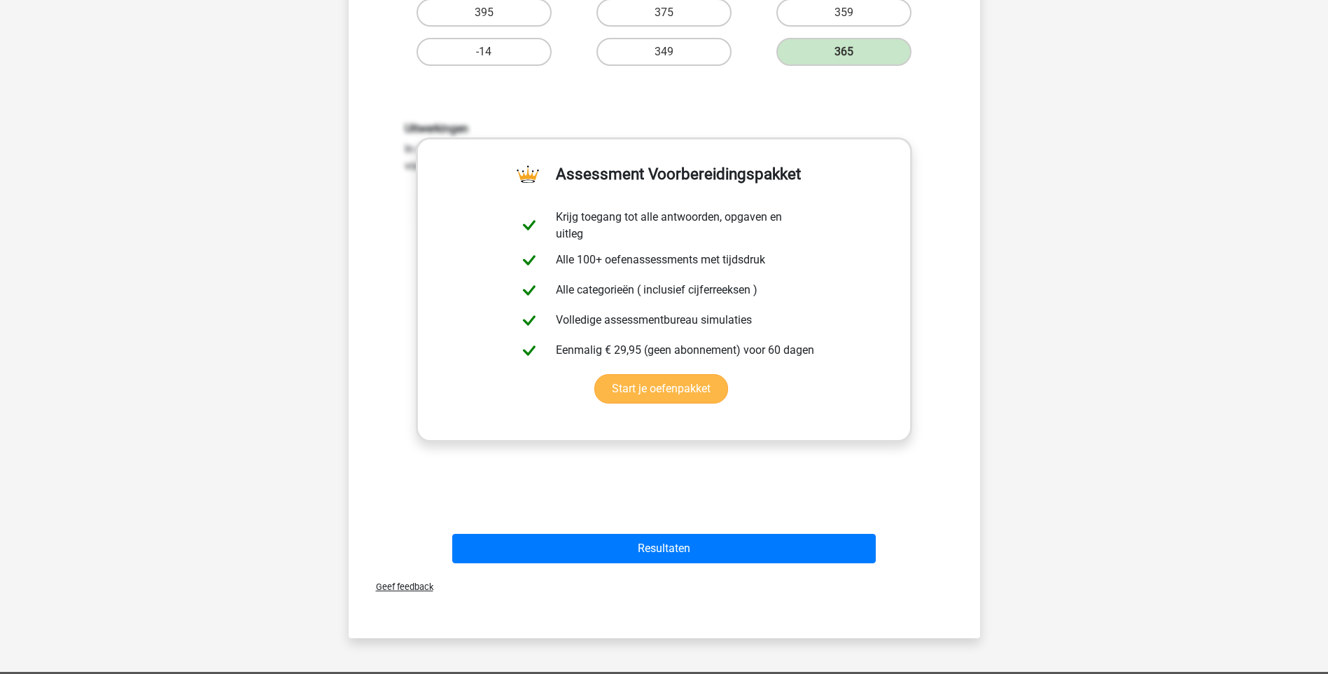
scroll to position [70, 0]
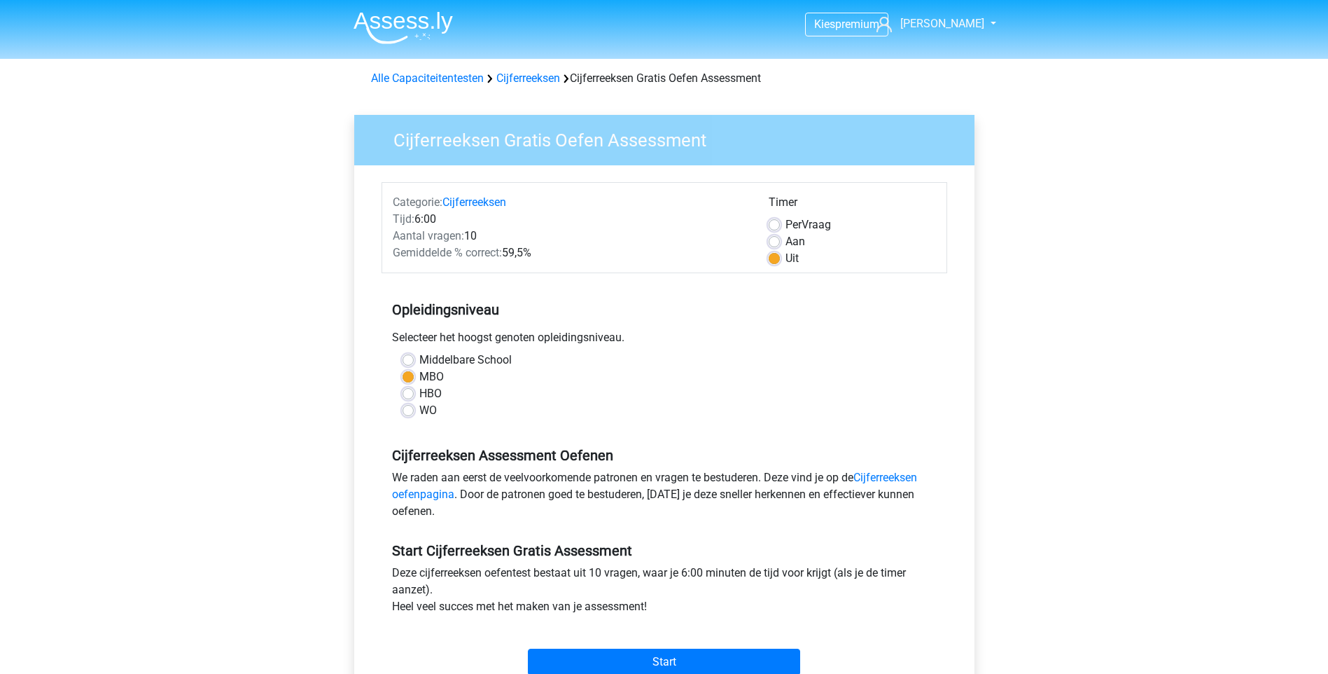
scroll to position [280, 0]
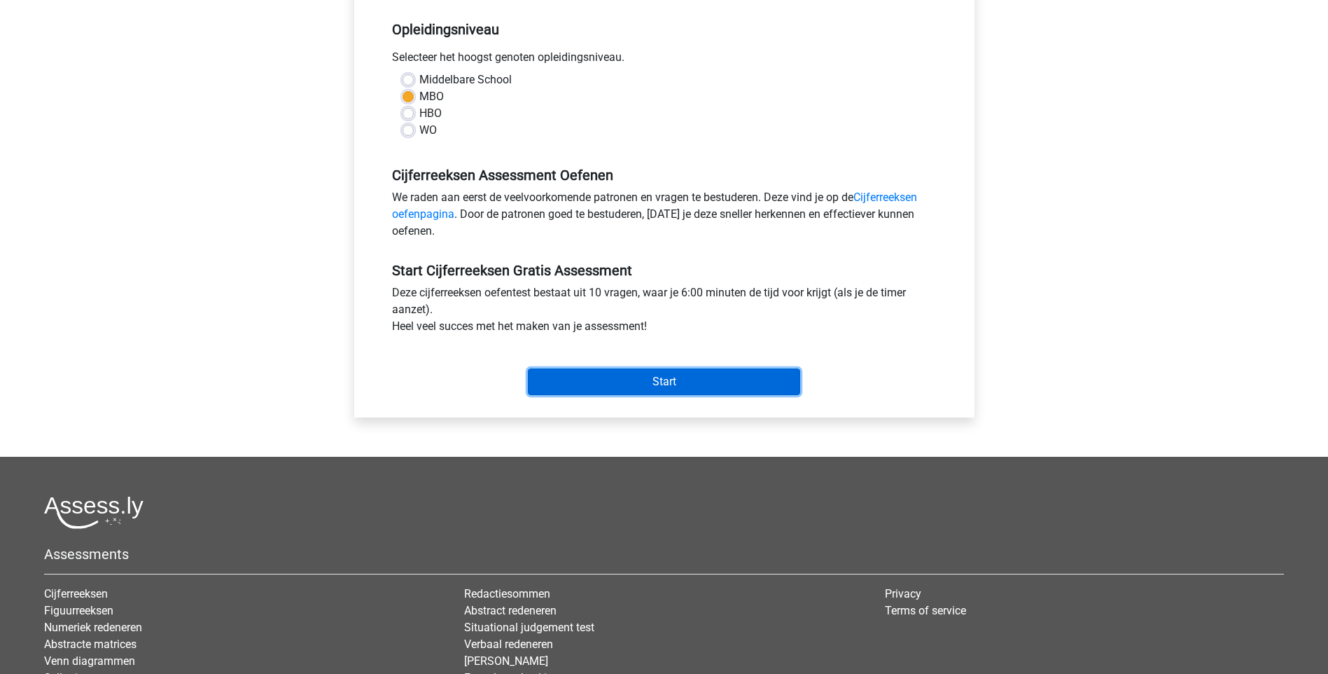
click at [650, 385] on input "Start" at bounding box center [664, 381] width 272 height 27
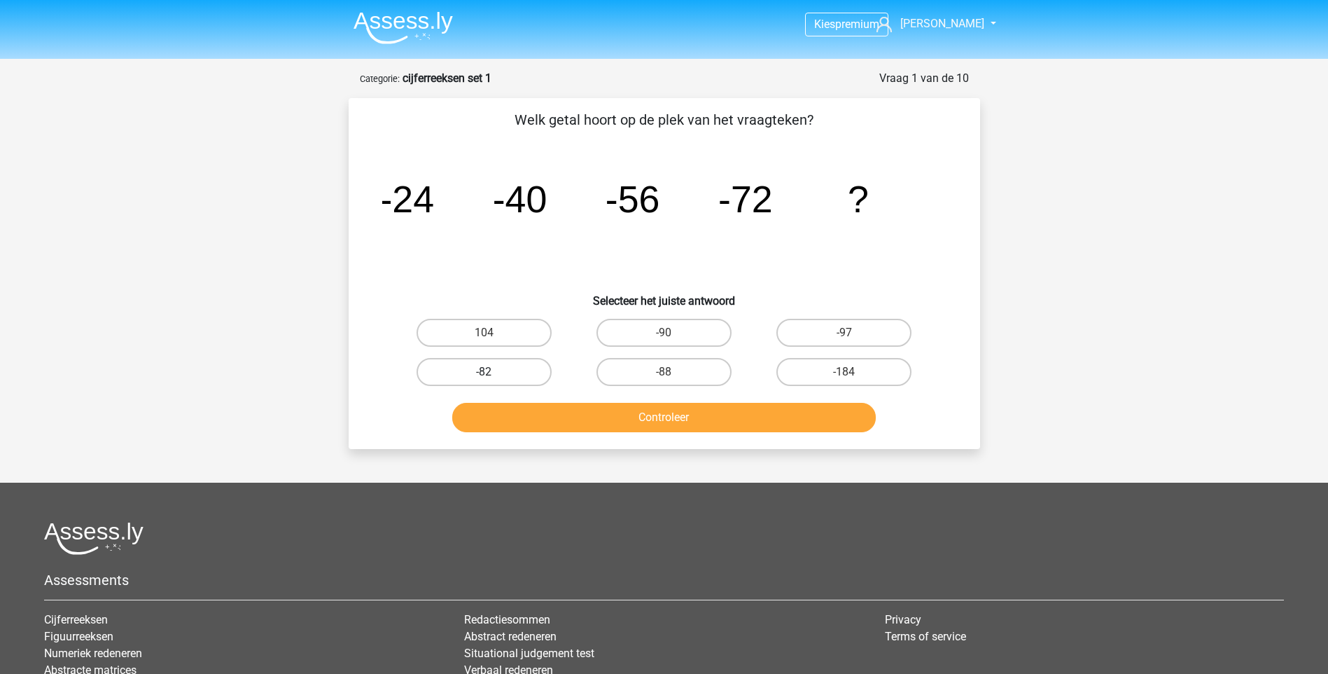
click at [481, 372] on label "-82" at bounding box center [484, 372] width 135 height 28
click at [484, 372] on input "-82" at bounding box center [488, 376] width 9 height 9
radio input "true"
click at [699, 422] on button "Controleer" at bounding box center [664, 417] width 424 height 29
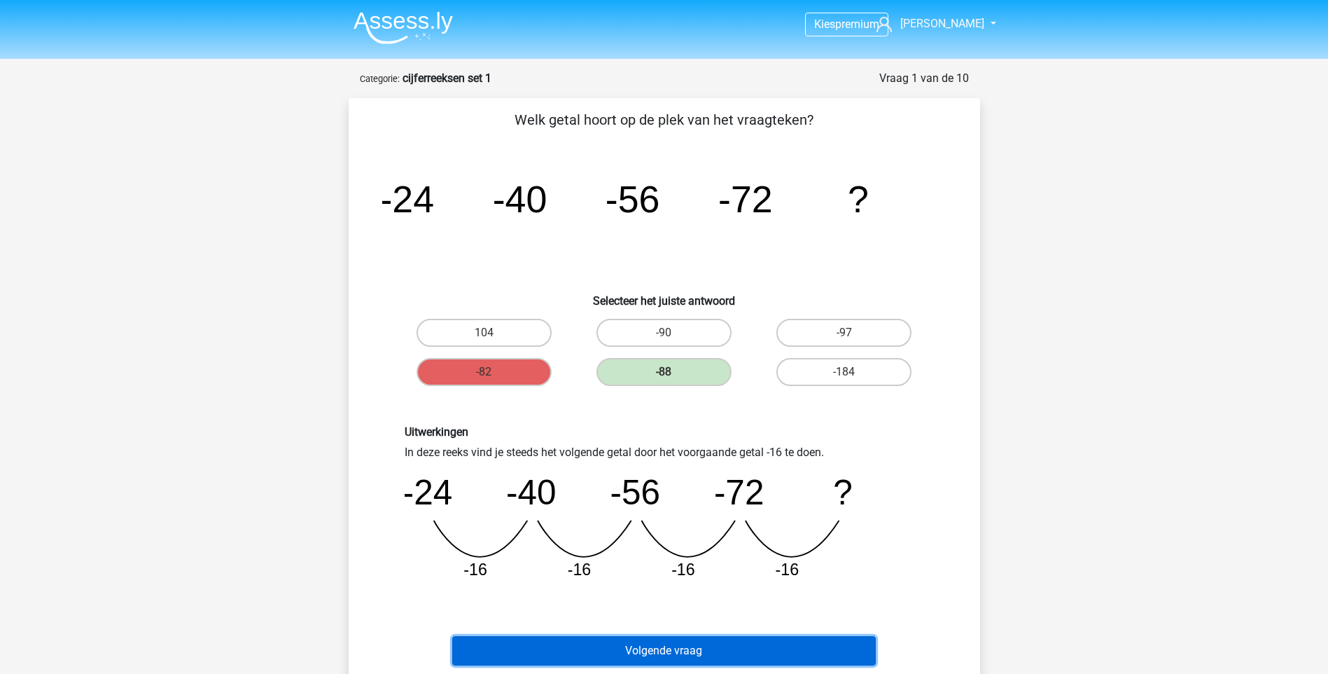
click at [698, 648] on button "Volgende vraag" at bounding box center [664, 650] width 424 height 29
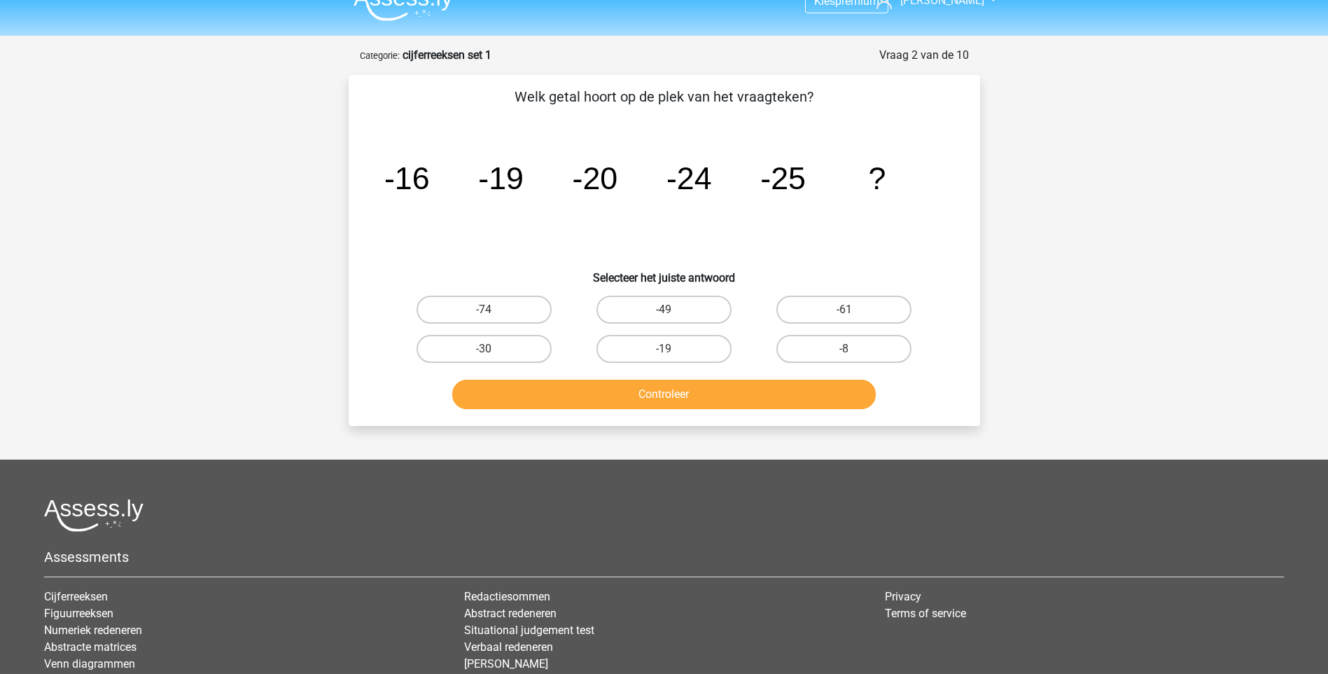
scroll to position [70, 0]
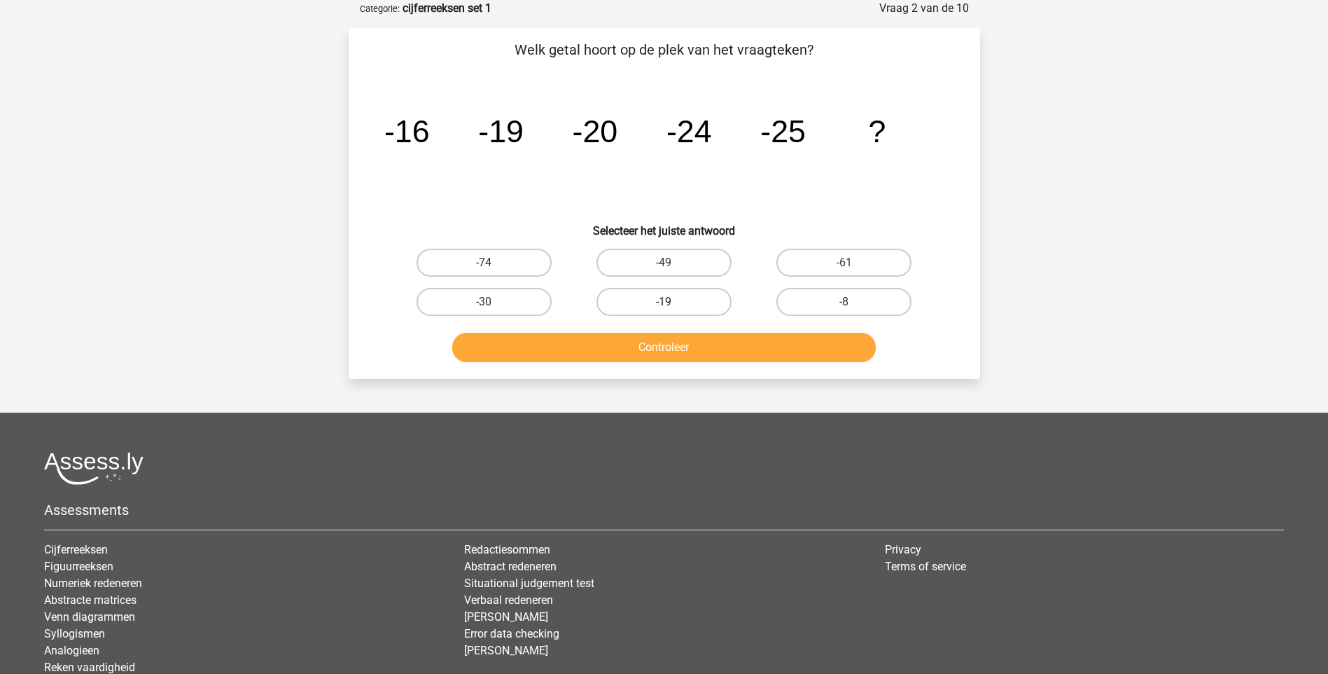
click at [687, 303] on label "-19" at bounding box center [664, 302] width 135 height 28
click at [673, 303] on input "-19" at bounding box center [668, 306] width 9 height 9
radio input "true"
click at [685, 337] on button "Controleer" at bounding box center [664, 347] width 424 height 29
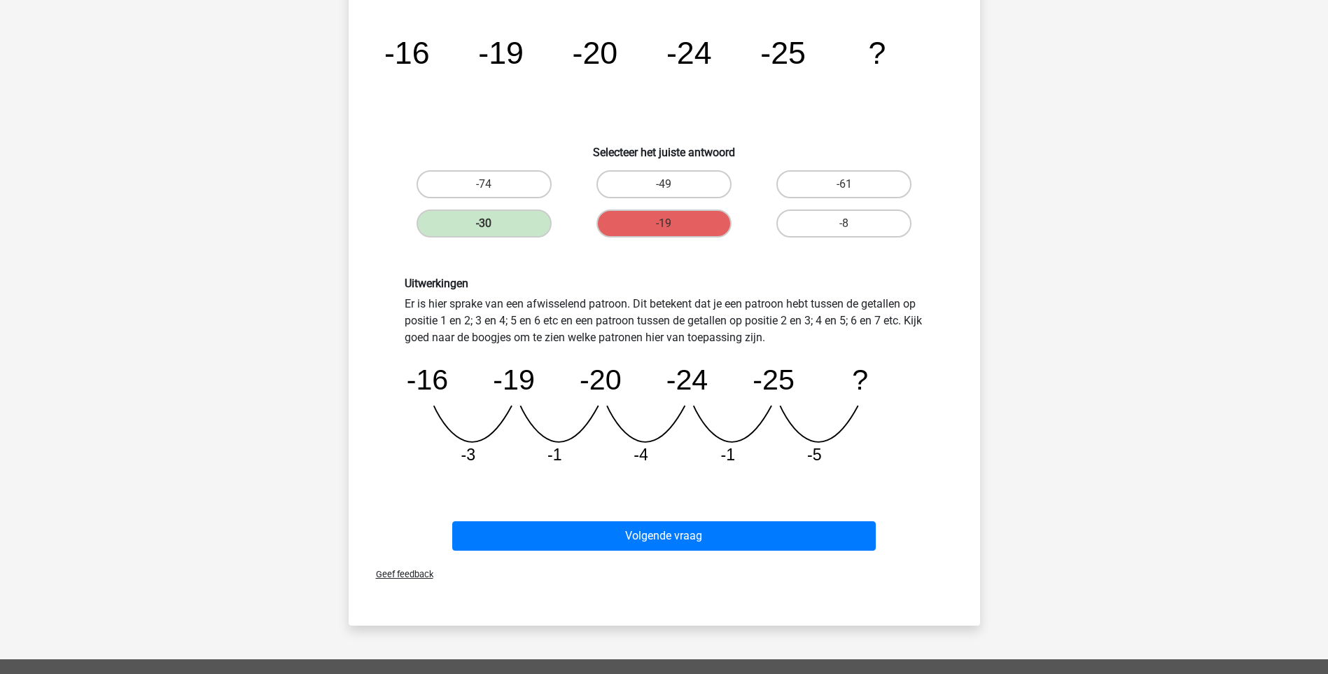
scroll to position [420, 0]
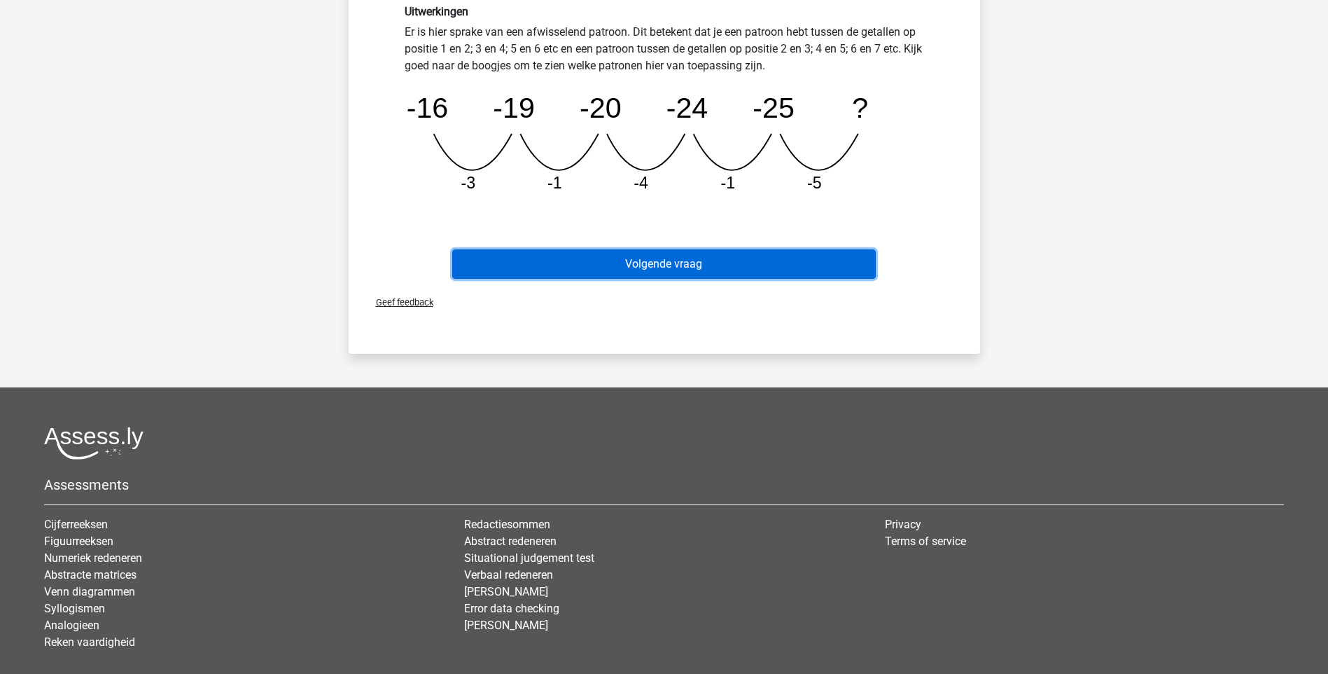
click at [649, 259] on button "Volgende vraag" at bounding box center [664, 263] width 424 height 29
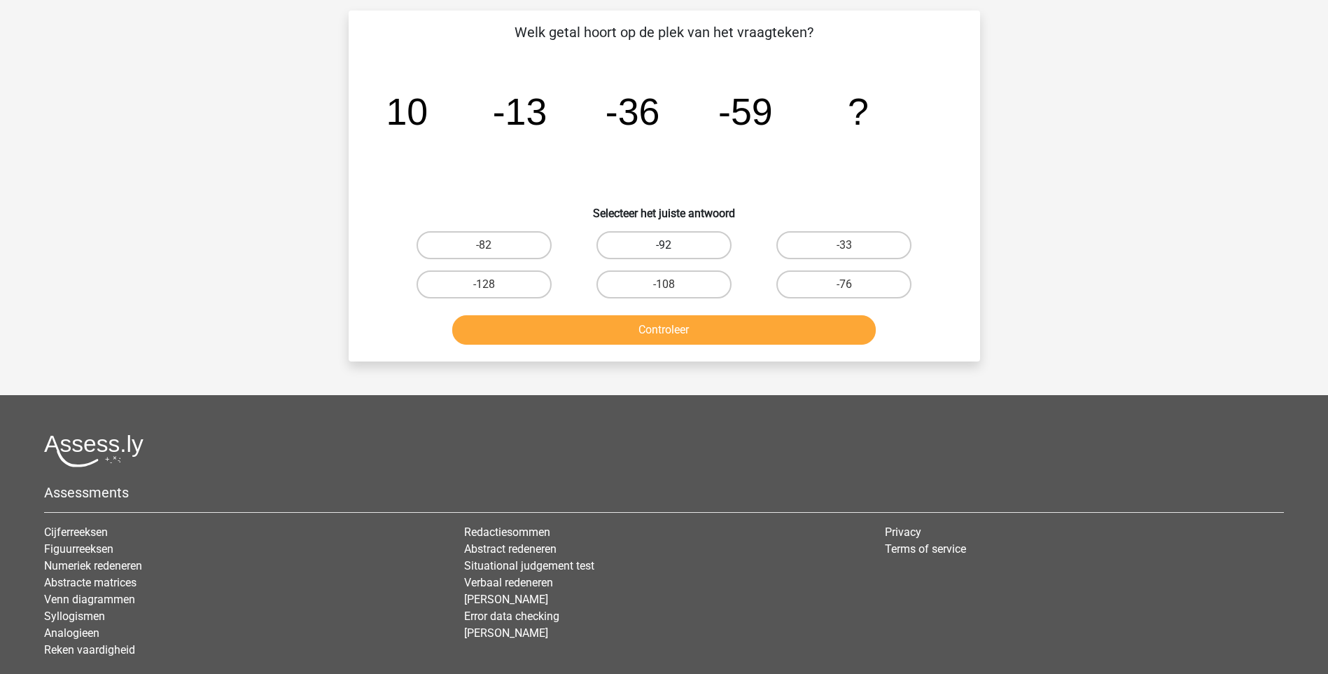
scroll to position [70, 0]
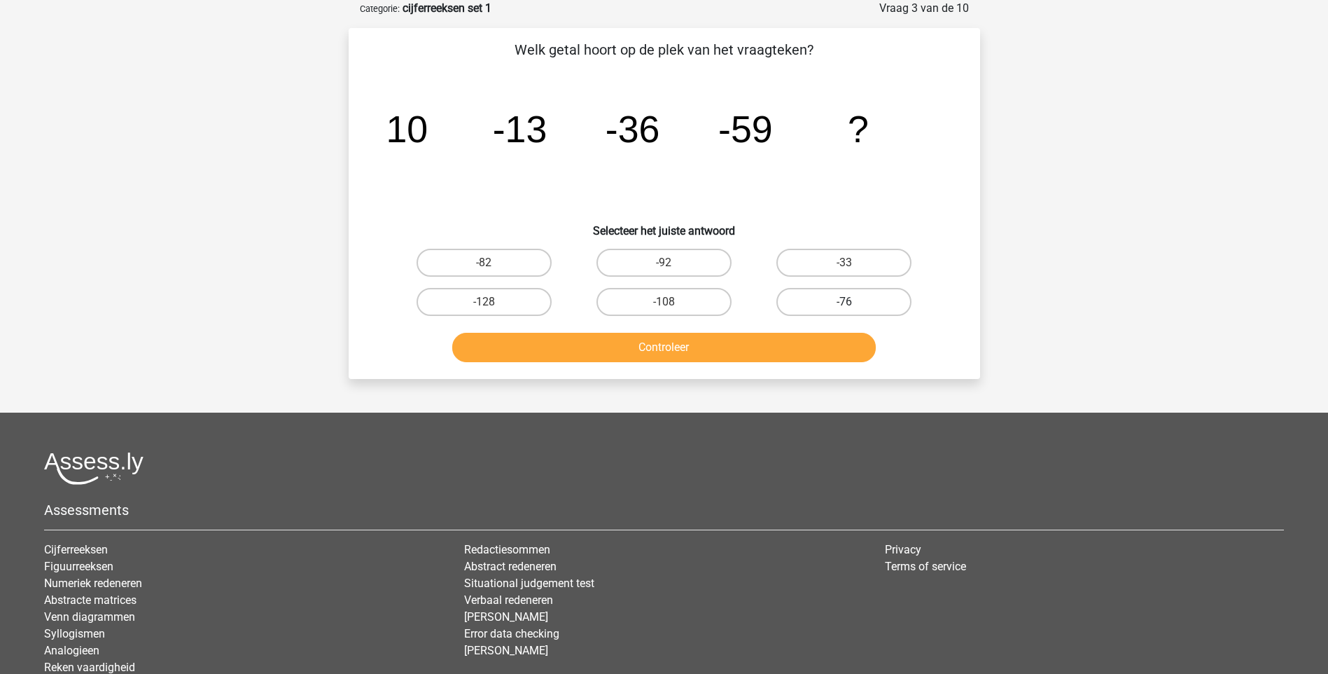
click at [835, 302] on label "-76" at bounding box center [844, 302] width 135 height 28
click at [844, 302] on input "-76" at bounding box center [848, 306] width 9 height 9
radio input "true"
click at [708, 350] on button "Controleer" at bounding box center [664, 347] width 424 height 29
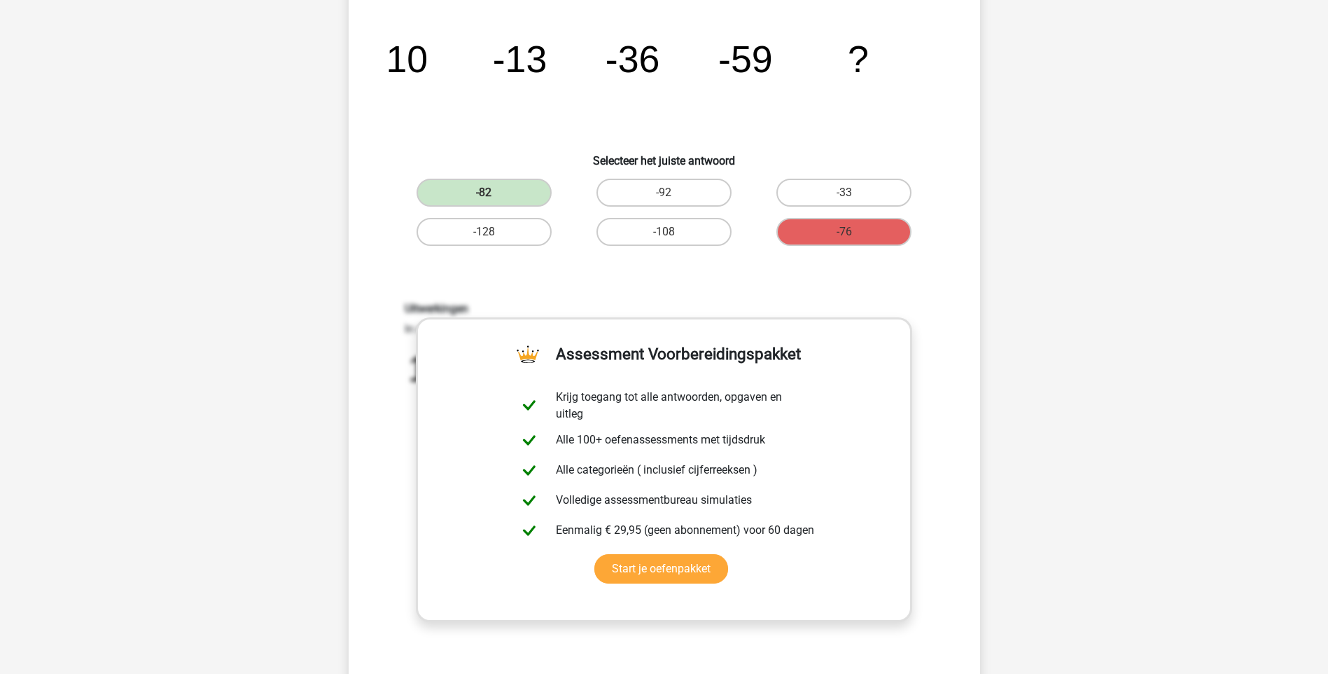
scroll to position [350, 0]
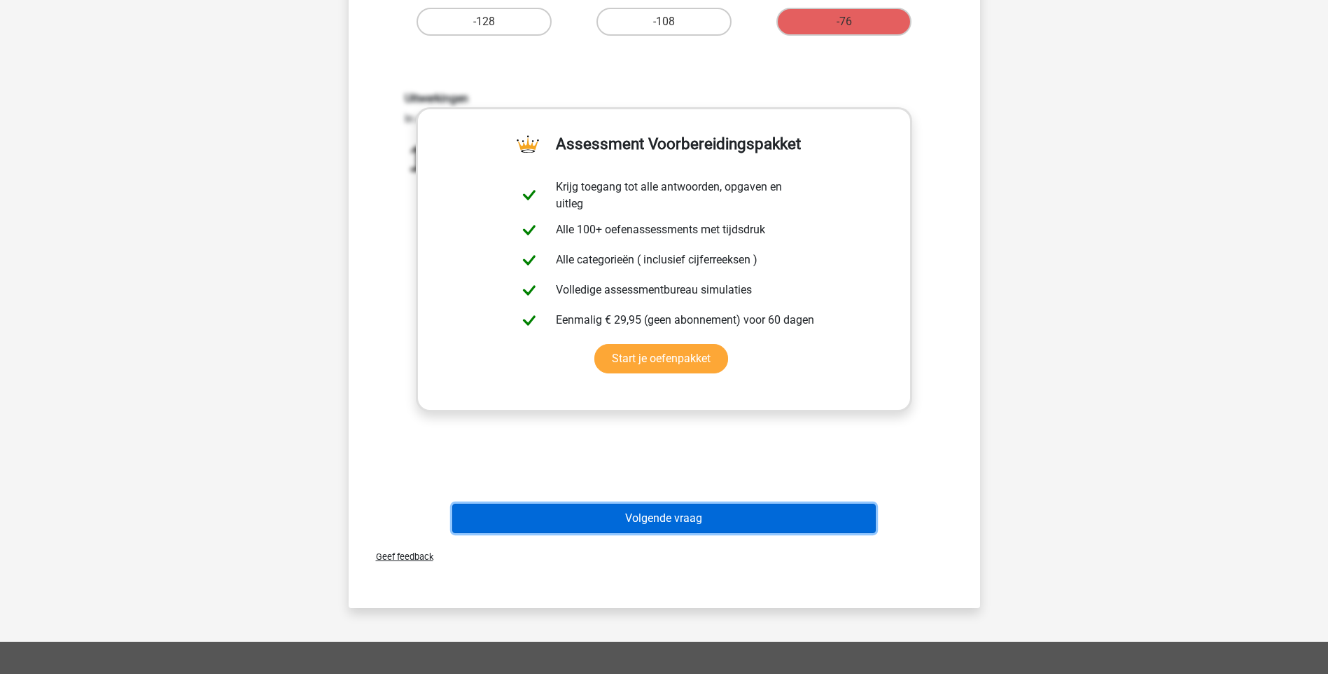
click at [657, 517] on button "Volgende vraag" at bounding box center [664, 517] width 424 height 29
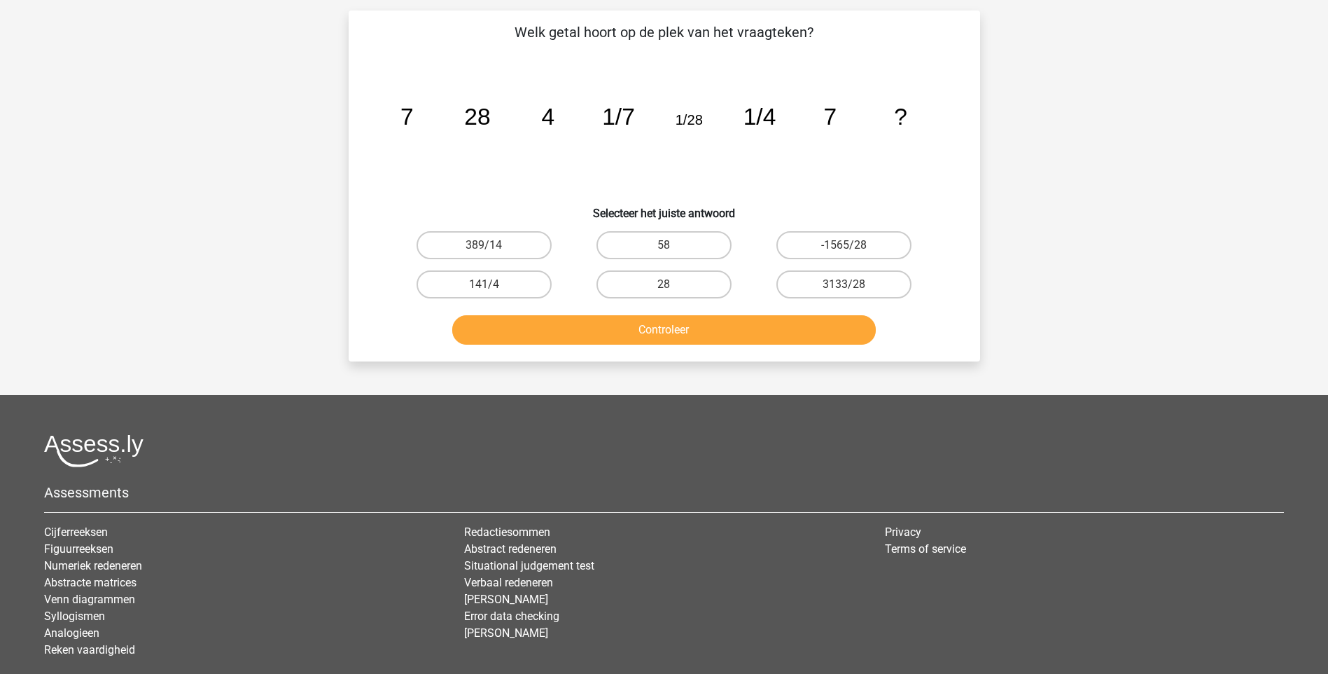
scroll to position [70, 0]
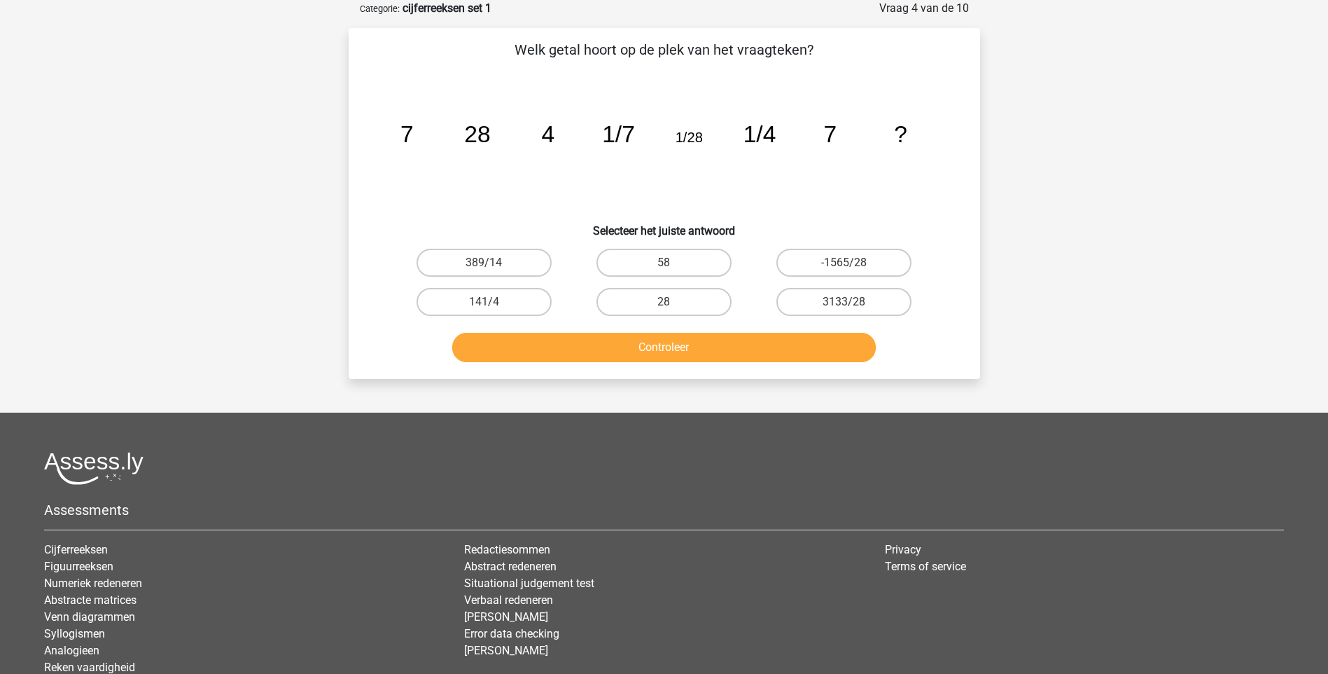
click at [667, 304] on input "28" at bounding box center [668, 306] width 9 height 9
radio input "true"
click at [670, 333] on button "Controleer" at bounding box center [664, 347] width 424 height 29
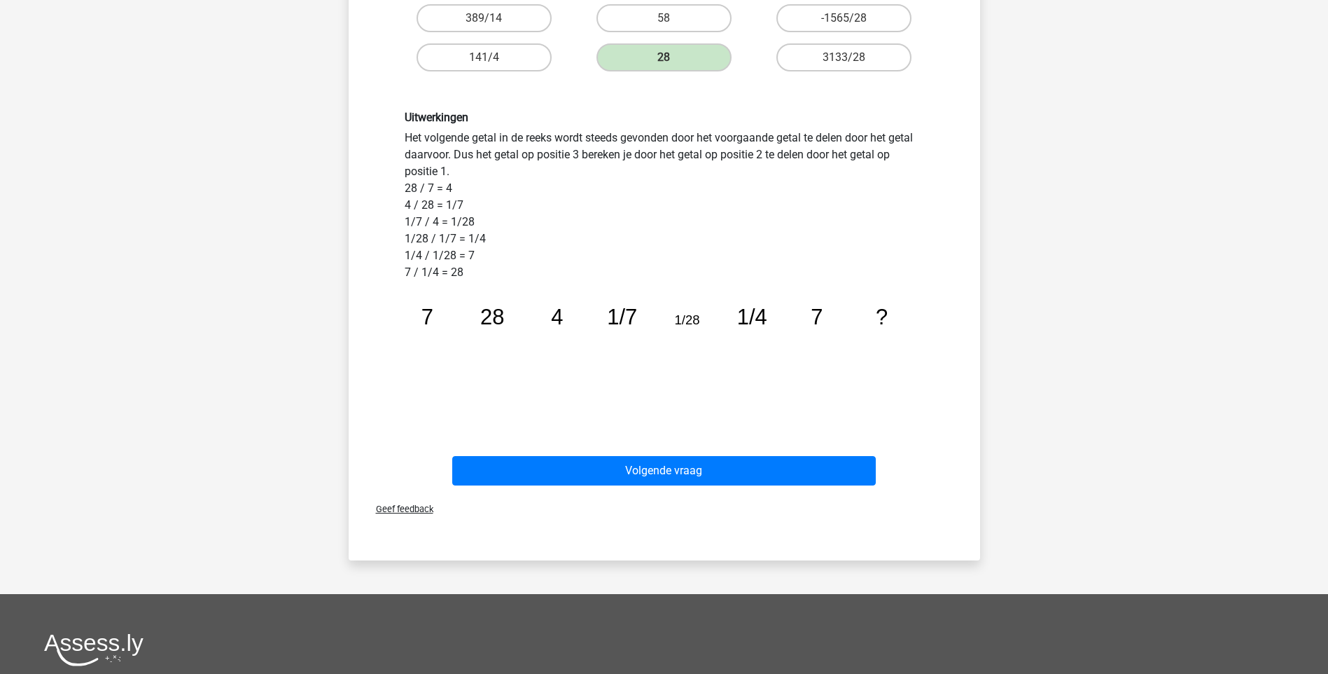
scroll to position [420, 0]
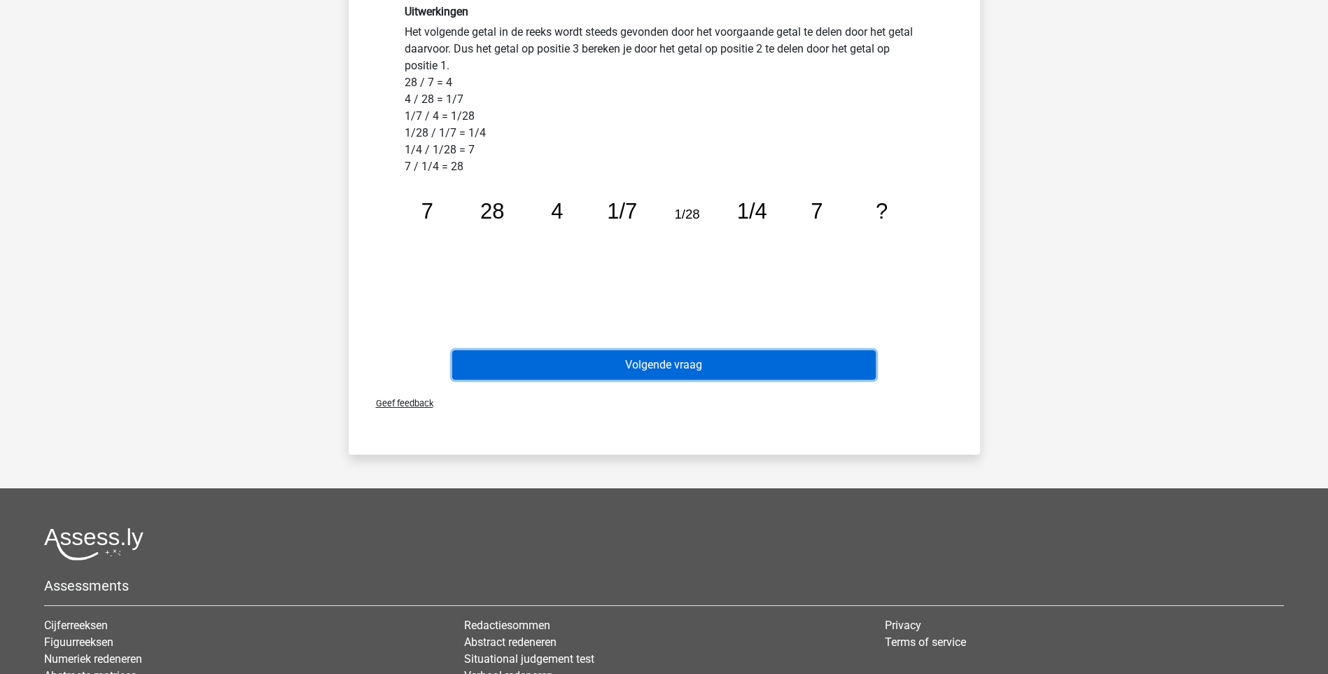
click at [669, 368] on button "Volgende vraag" at bounding box center [664, 364] width 424 height 29
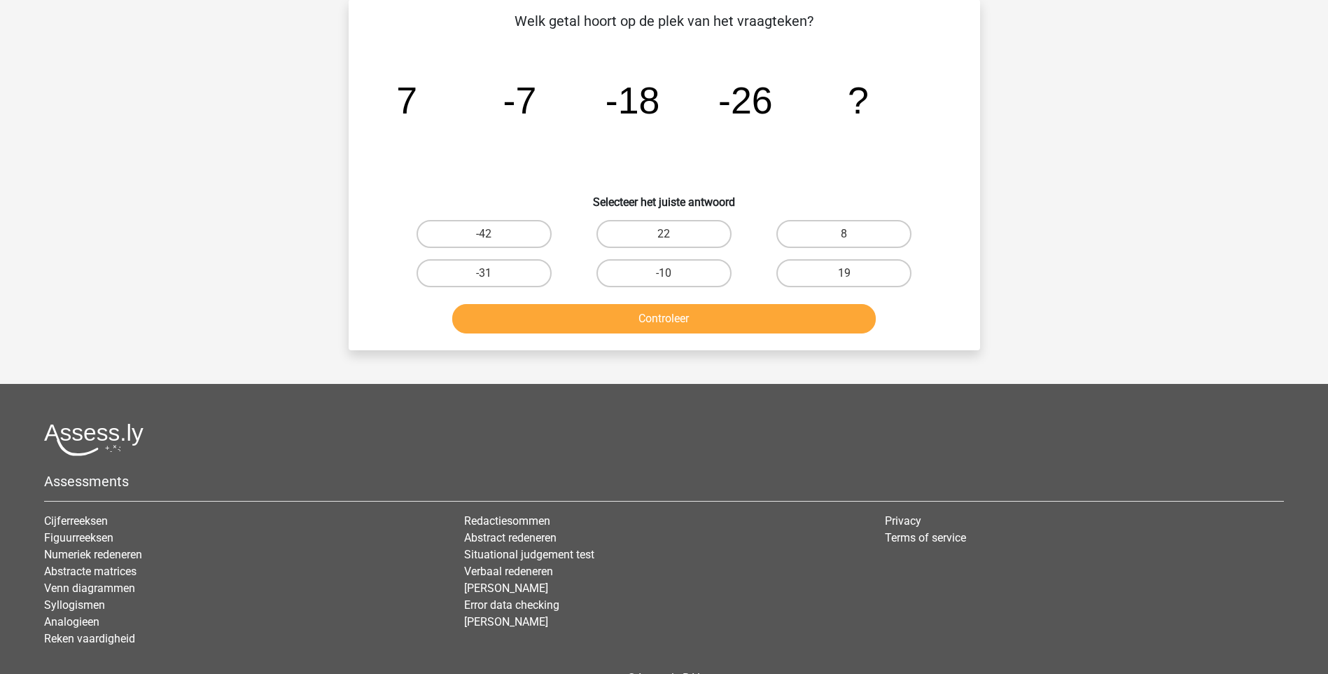
scroll to position [70, 0]
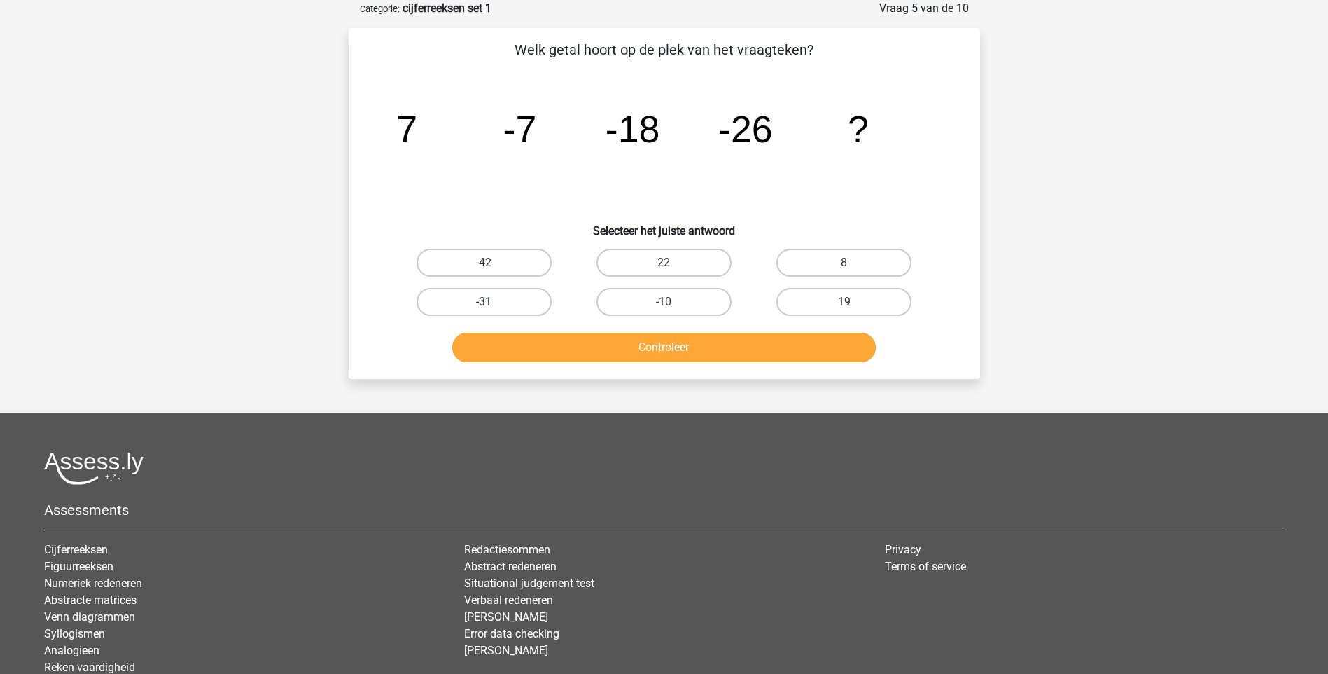
click at [496, 306] on label "-31" at bounding box center [484, 302] width 135 height 28
click at [493, 306] on input "-31" at bounding box center [488, 306] width 9 height 9
radio input "true"
click at [641, 350] on button "Controleer" at bounding box center [664, 347] width 424 height 29
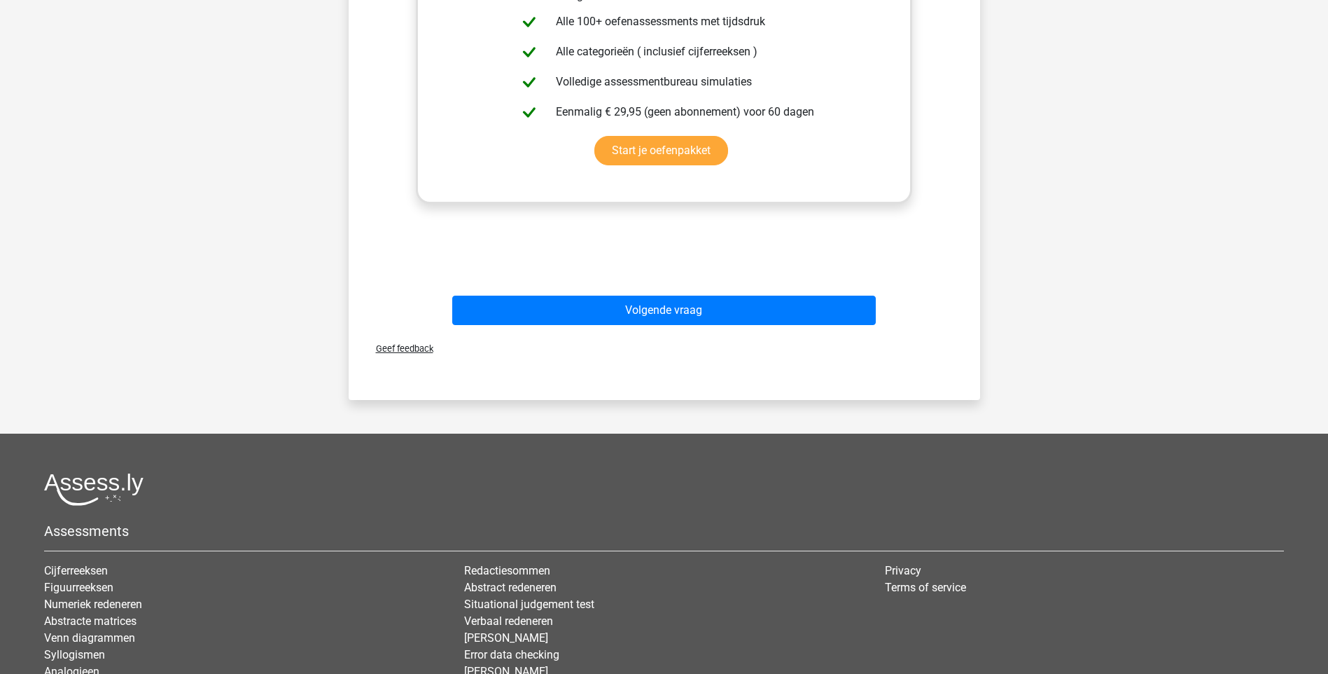
scroll to position [560, 0]
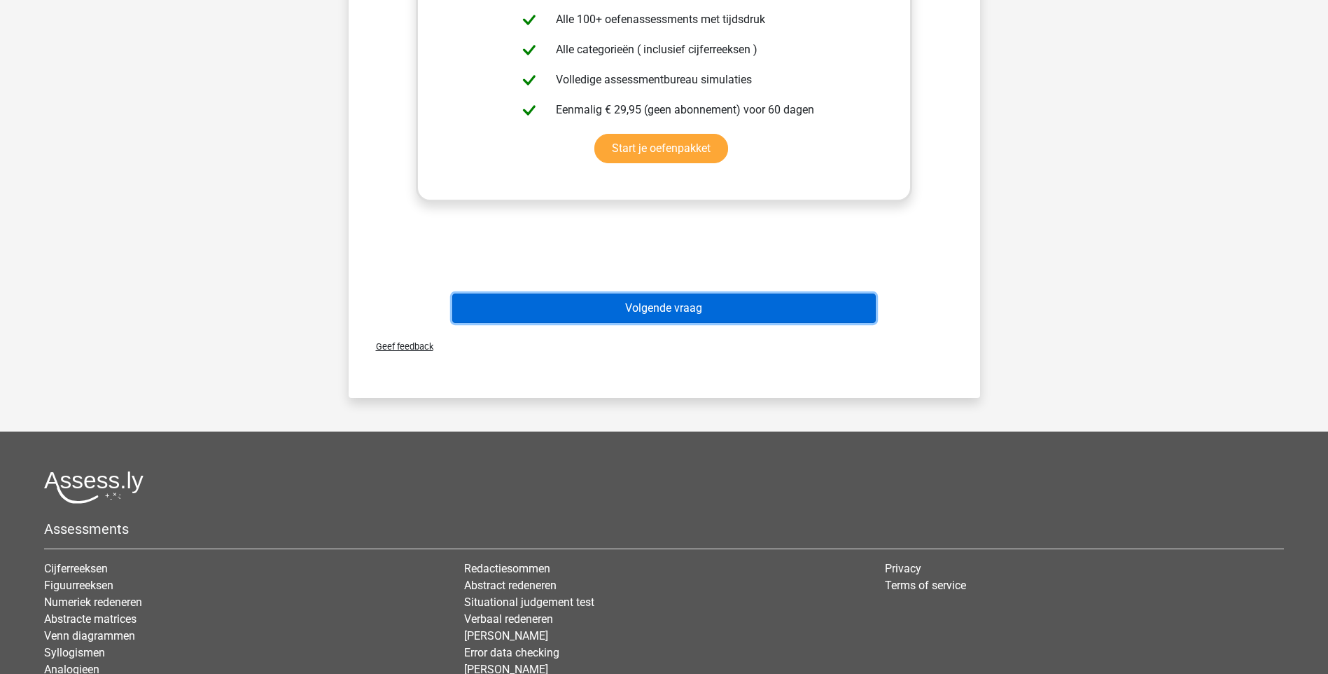
click at [742, 309] on button "Volgende vraag" at bounding box center [664, 307] width 424 height 29
click at [641, 308] on button "Volgende vraag" at bounding box center [664, 307] width 424 height 29
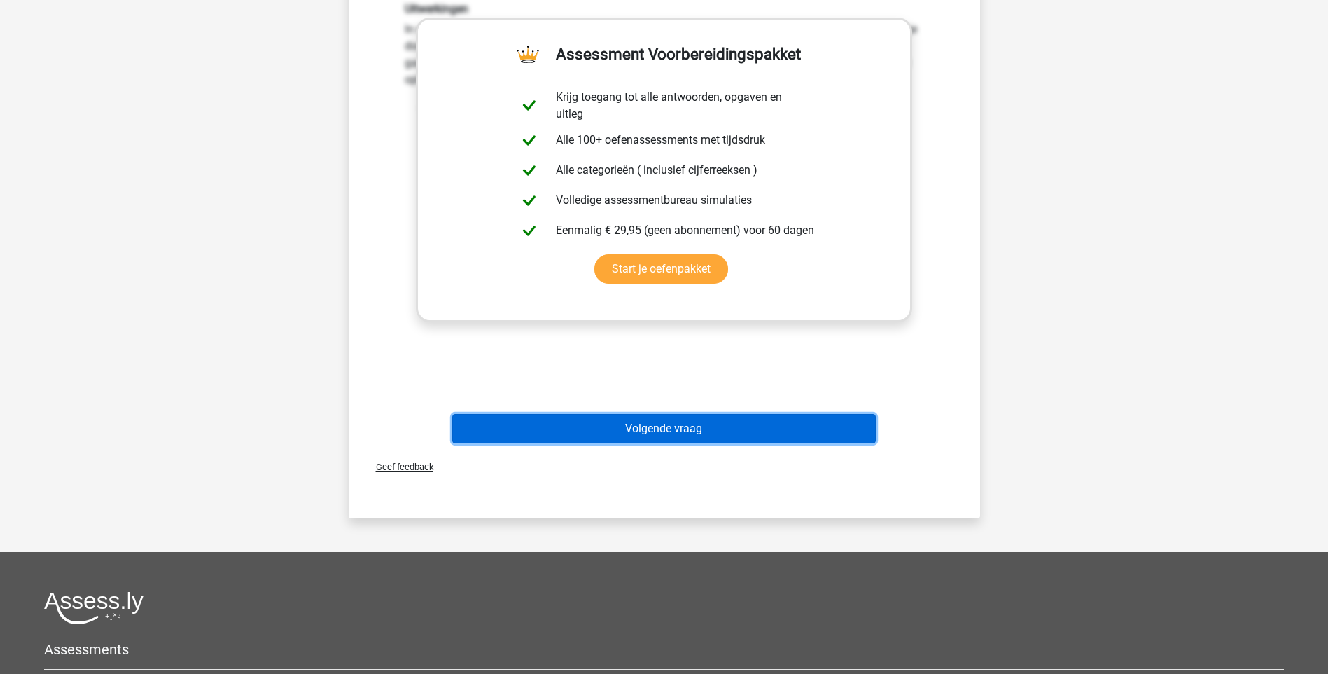
scroll to position [408, 0]
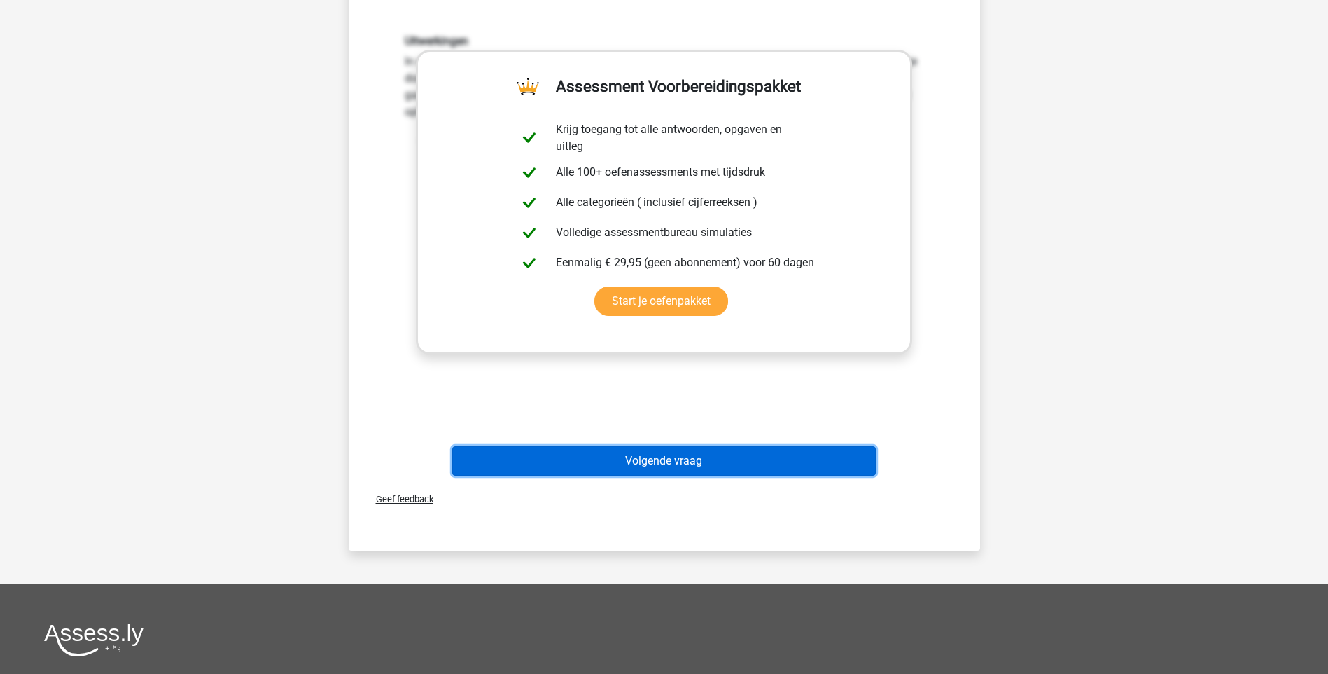
click at [671, 461] on button "Volgende vraag" at bounding box center [664, 460] width 424 height 29
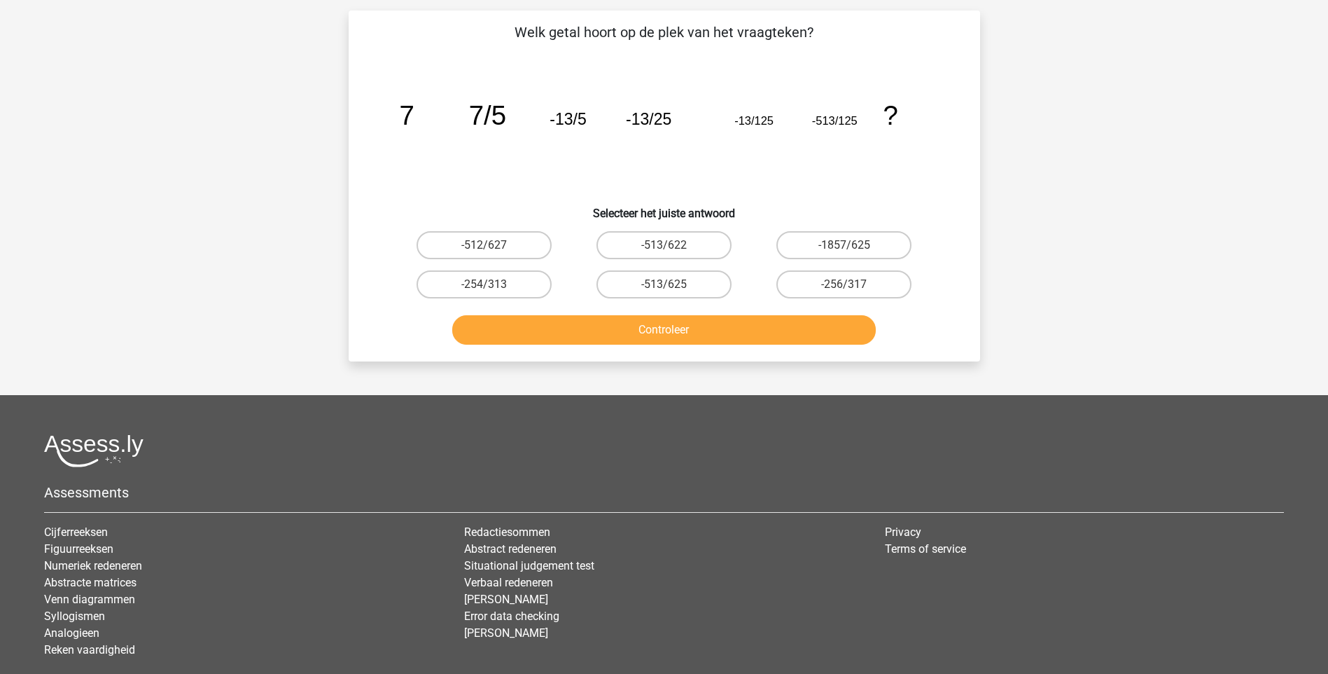
scroll to position [70, 0]
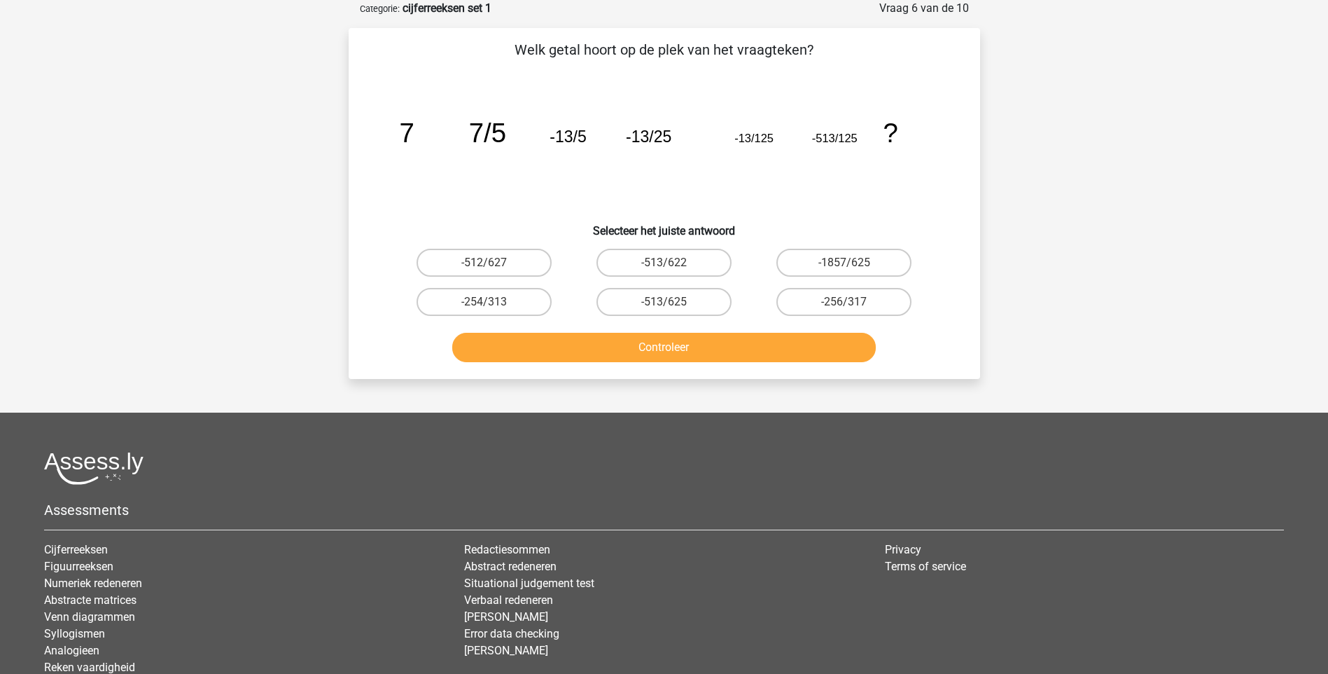
click at [844, 304] on input "-256/317" at bounding box center [848, 306] width 9 height 9
radio input "true"
click at [713, 347] on button "Controleer" at bounding box center [664, 347] width 424 height 29
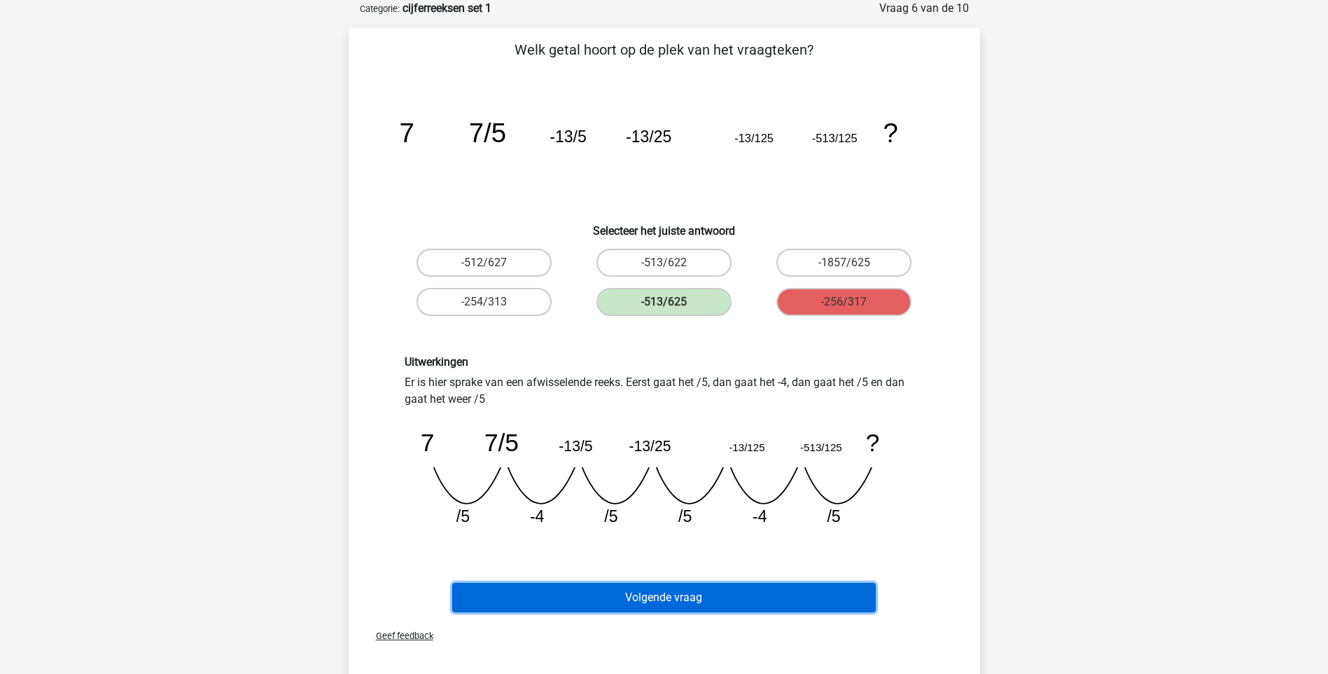
click at [683, 599] on button "Volgende vraag" at bounding box center [664, 597] width 424 height 29
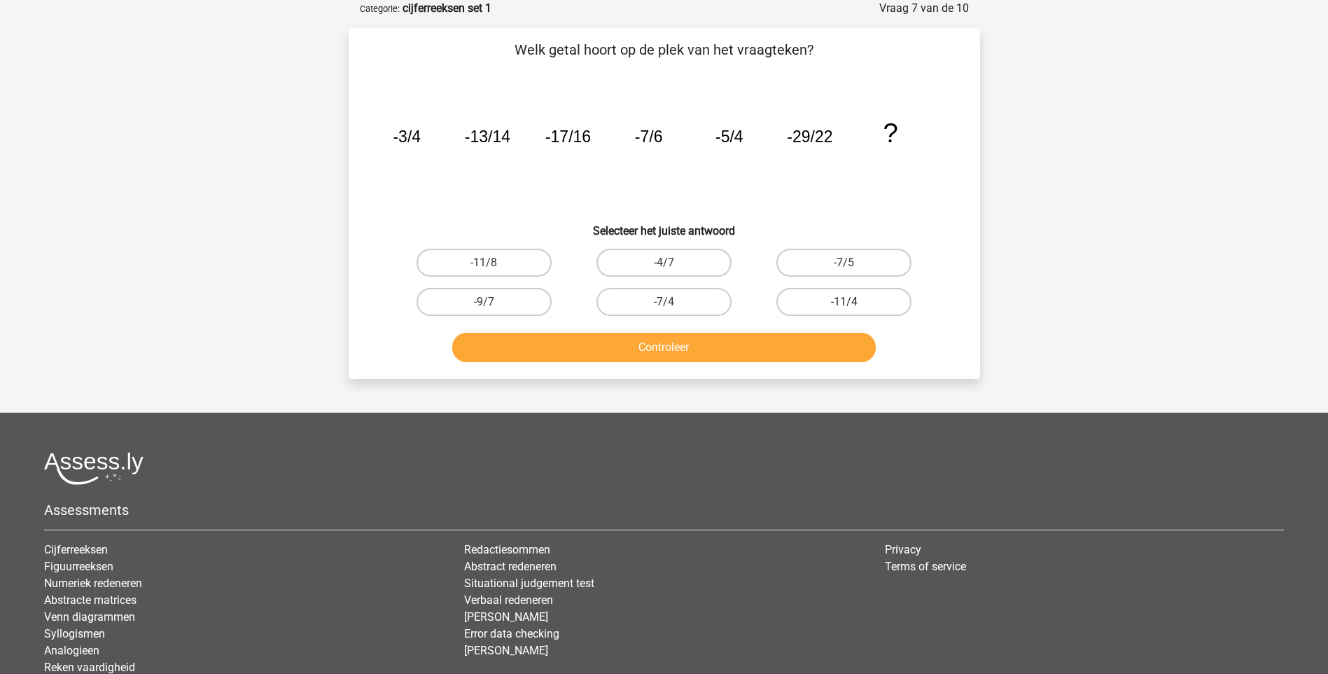
click at [869, 307] on label "-11/4" at bounding box center [844, 302] width 135 height 28
click at [854, 307] on input "-11/4" at bounding box center [848, 306] width 9 height 9
radio input "true"
click at [690, 351] on button "Controleer" at bounding box center [664, 347] width 424 height 29
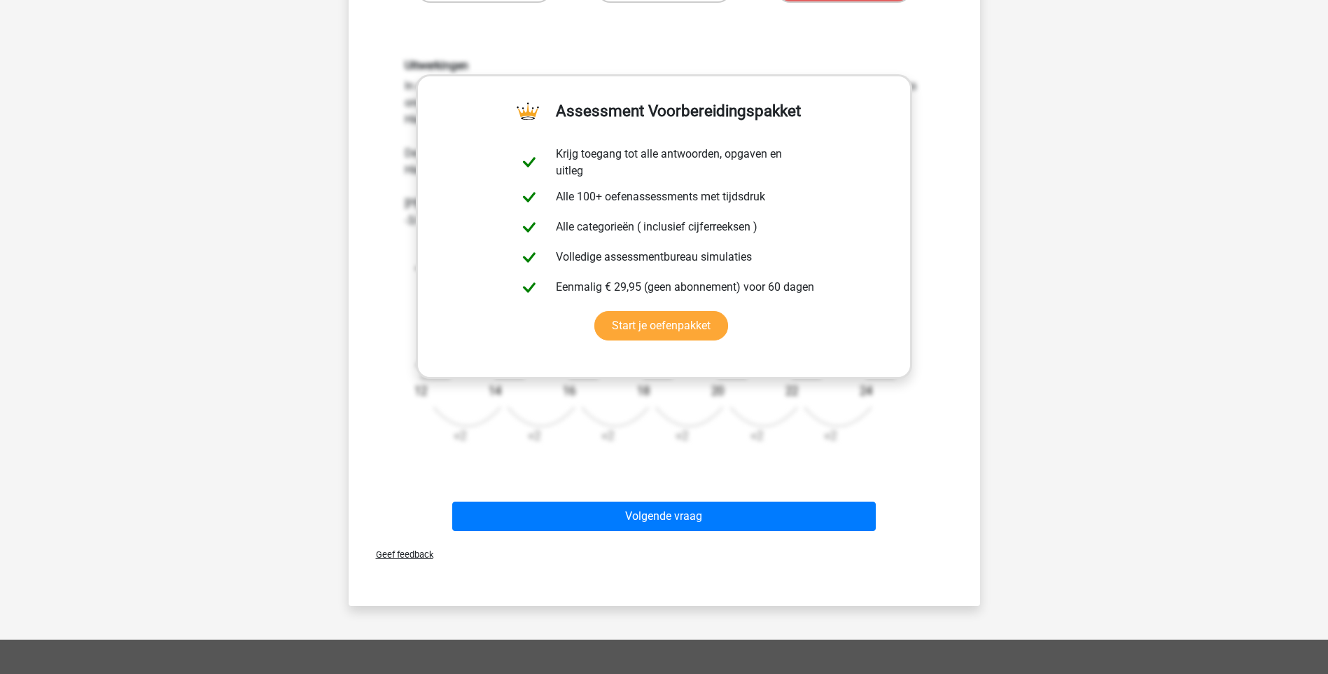
scroll to position [420, 0]
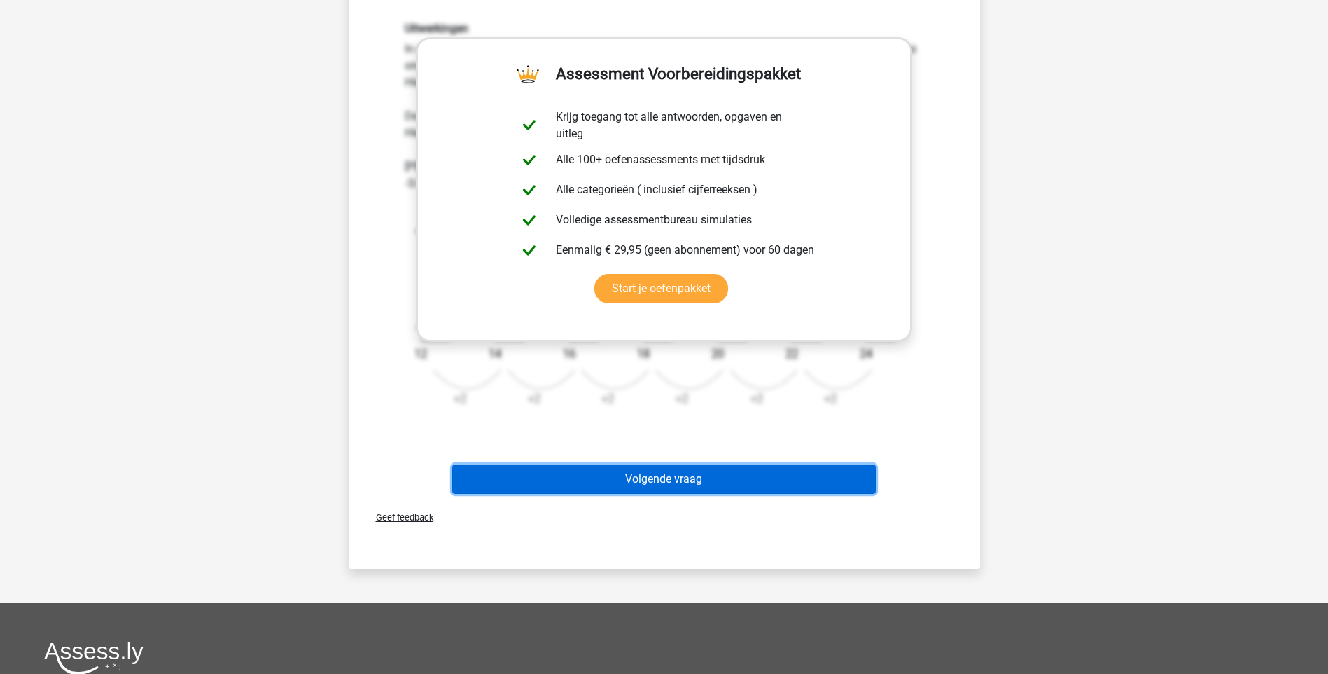
click at [662, 483] on button "Volgende vraag" at bounding box center [664, 478] width 424 height 29
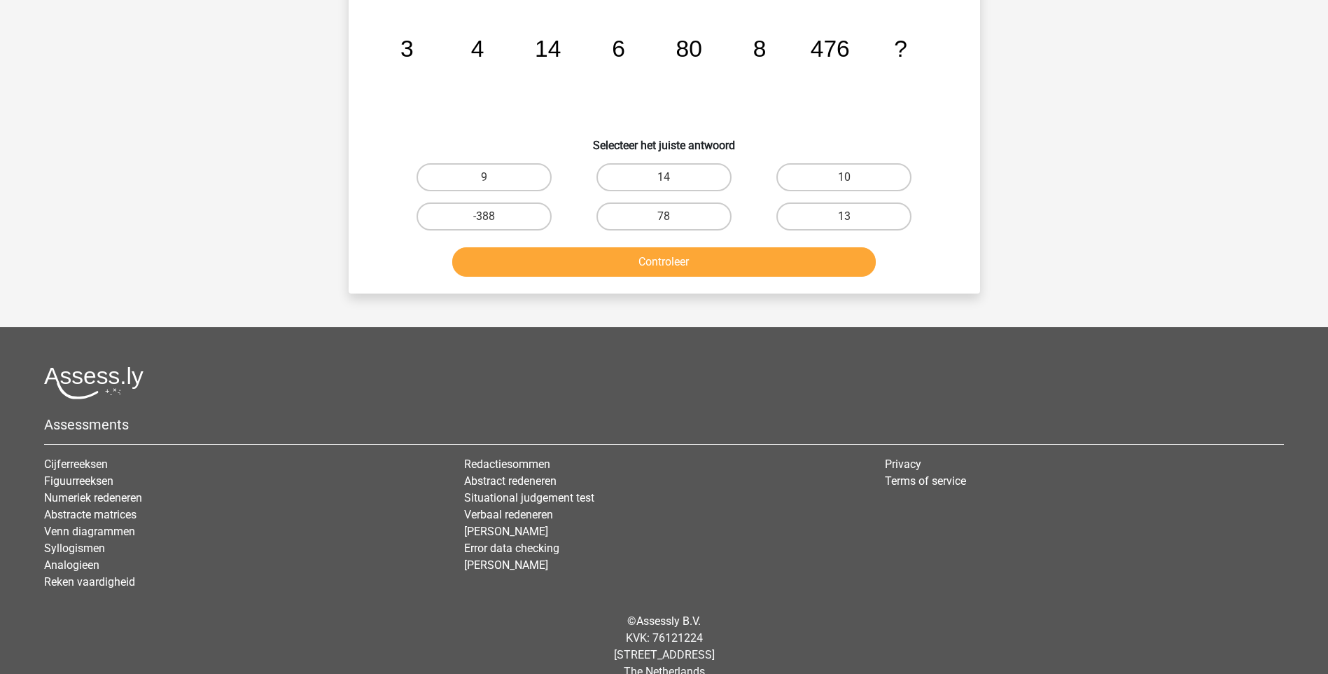
scroll to position [70, 0]
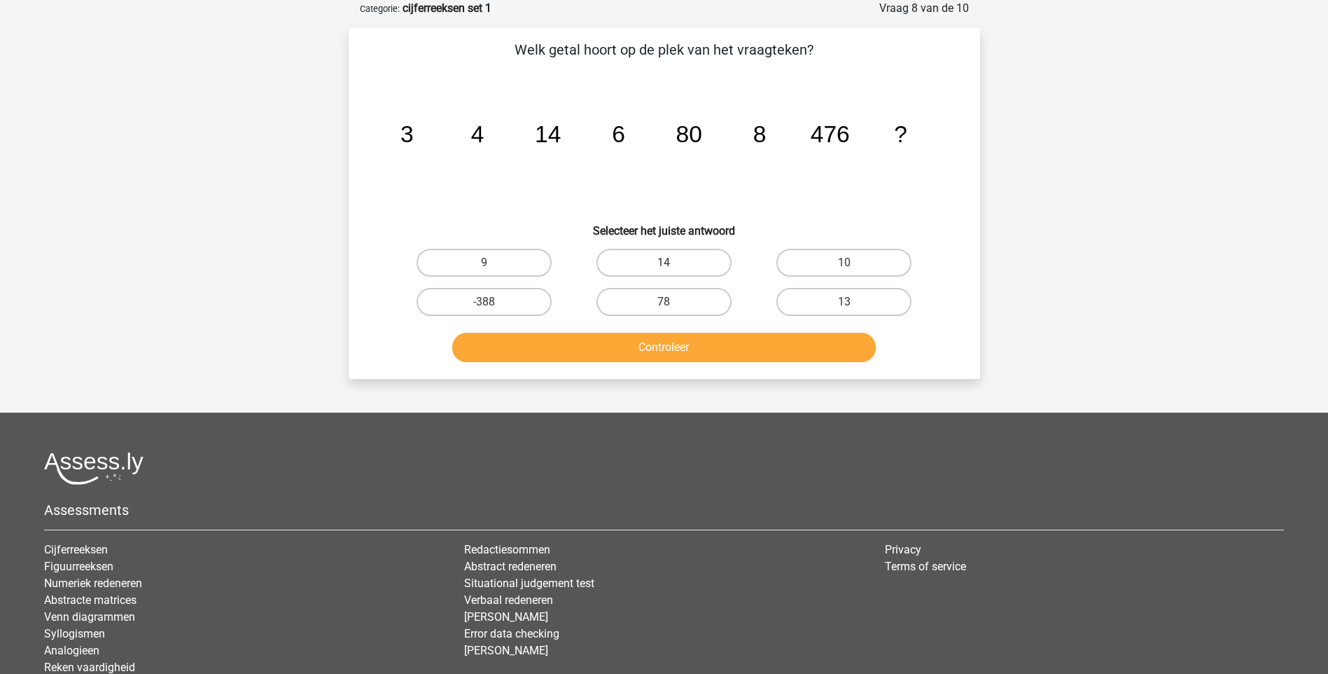
click at [667, 305] on input "78" at bounding box center [668, 306] width 9 height 9
radio input "true"
click at [674, 353] on button "Controleer" at bounding box center [664, 347] width 424 height 29
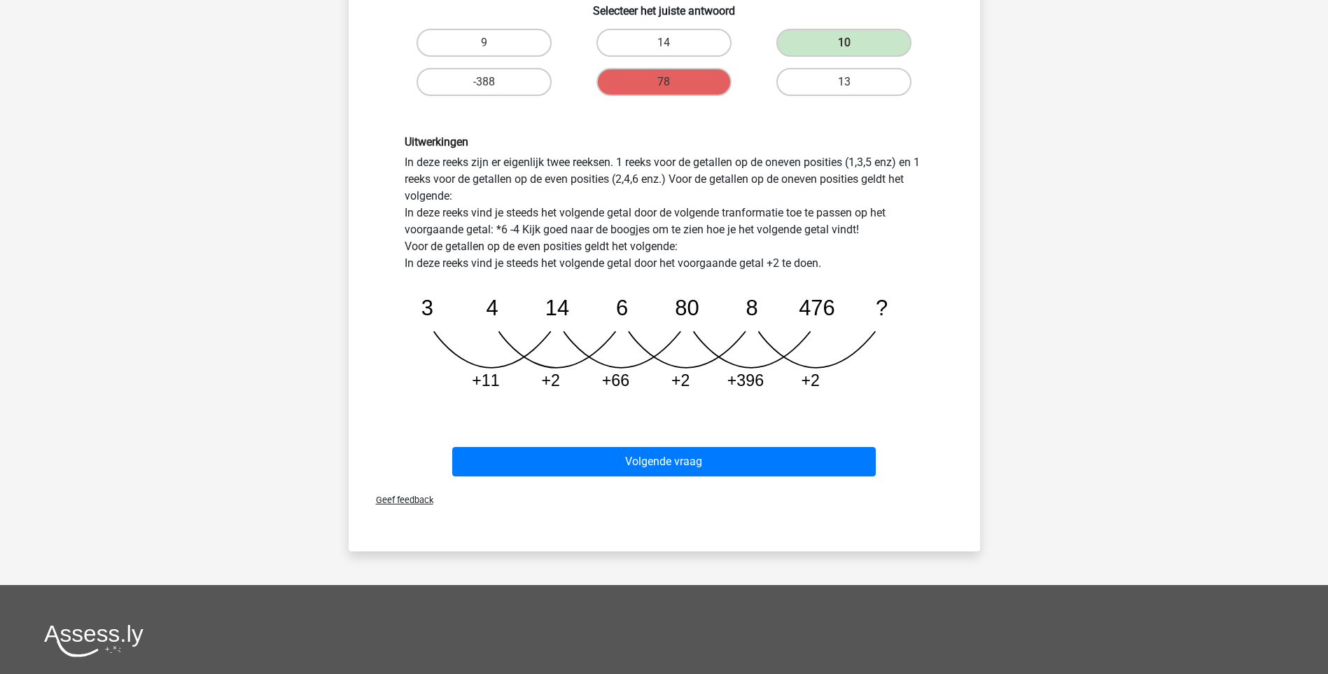
scroll to position [560, 0]
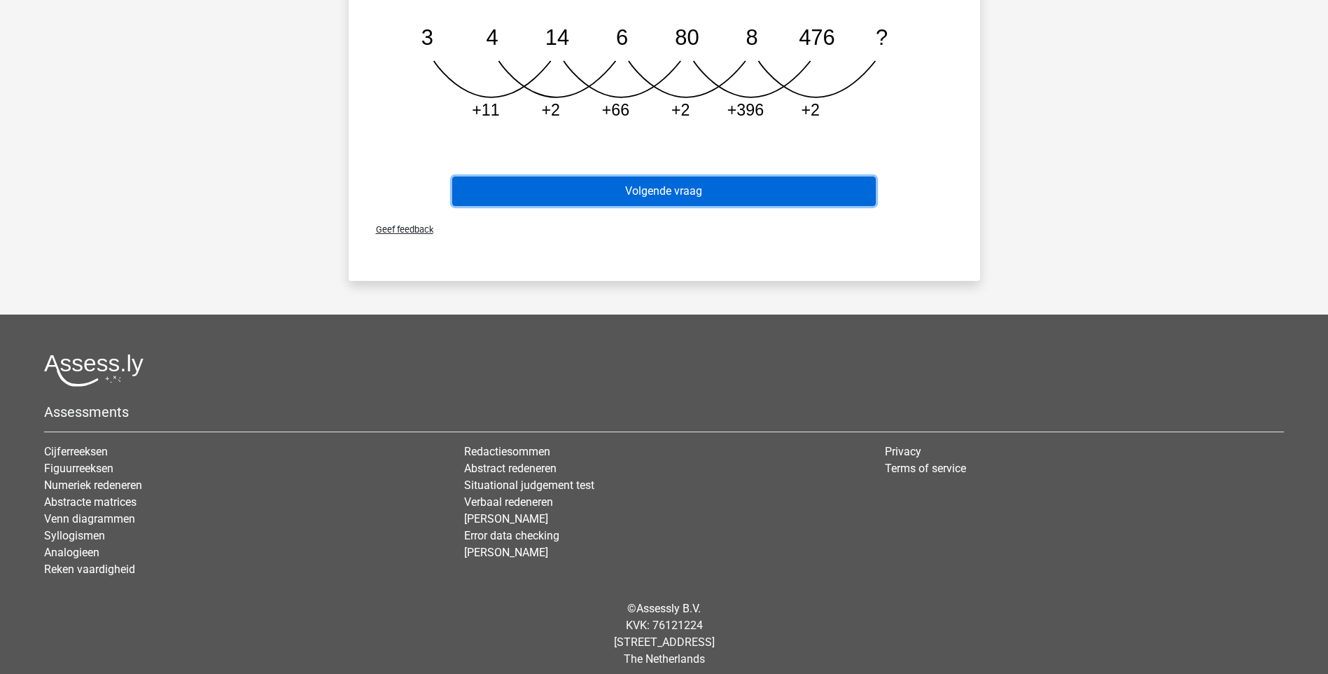
click at [671, 192] on button "Volgende vraag" at bounding box center [664, 190] width 424 height 29
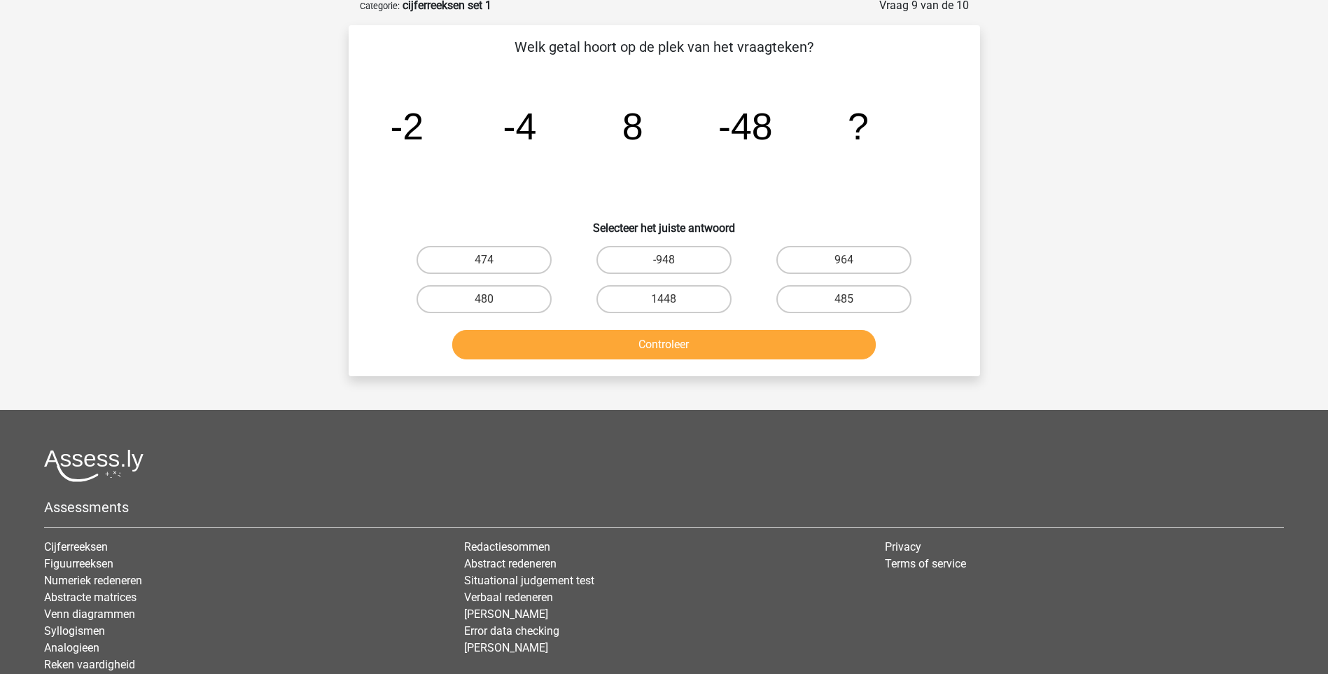
scroll to position [70, 0]
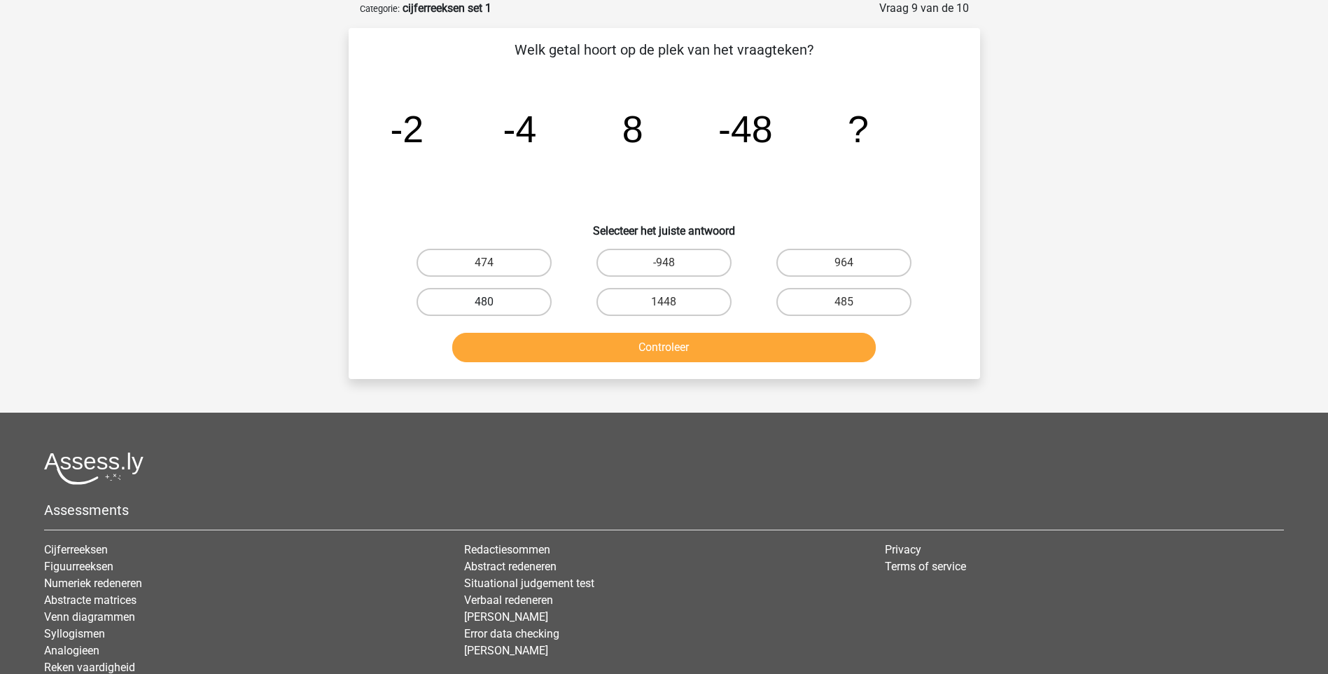
click at [499, 302] on label "480" at bounding box center [484, 302] width 135 height 28
click at [493, 302] on input "480" at bounding box center [488, 306] width 9 height 9
radio input "true"
click at [653, 347] on button "Controleer" at bounding box center [664, 347] width 424 height 29
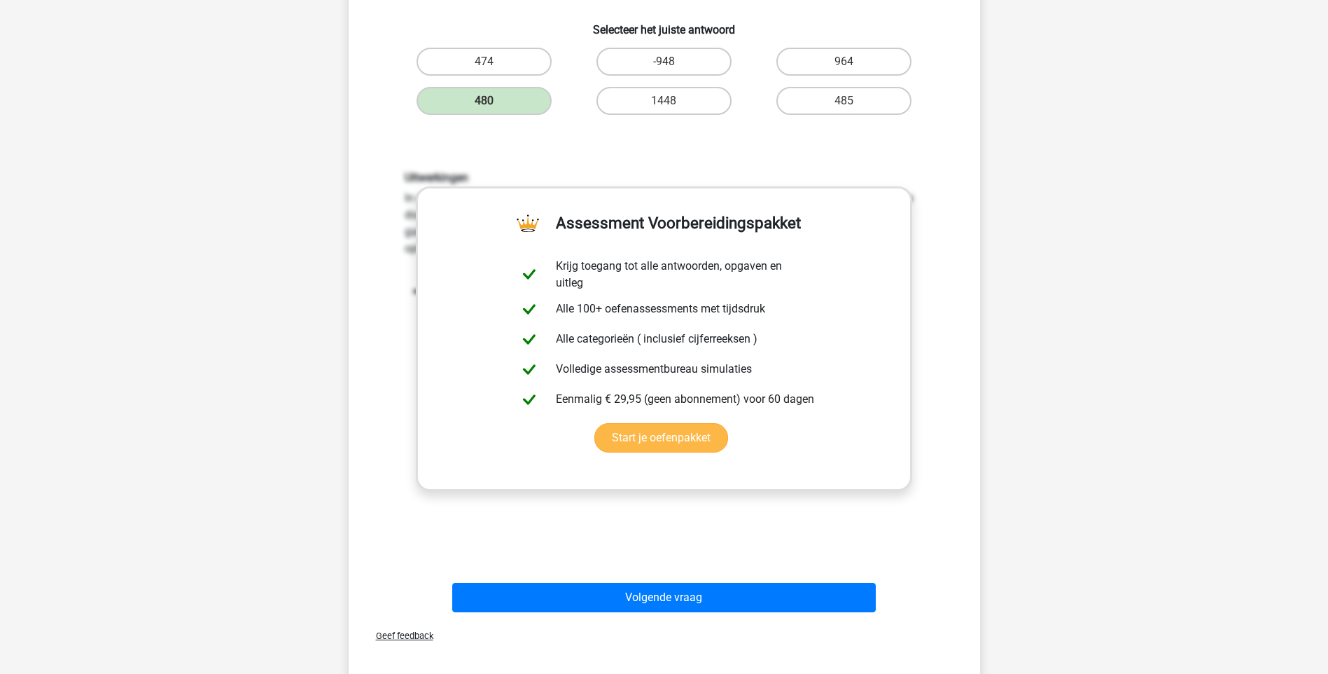
scroll to position [280, 0]
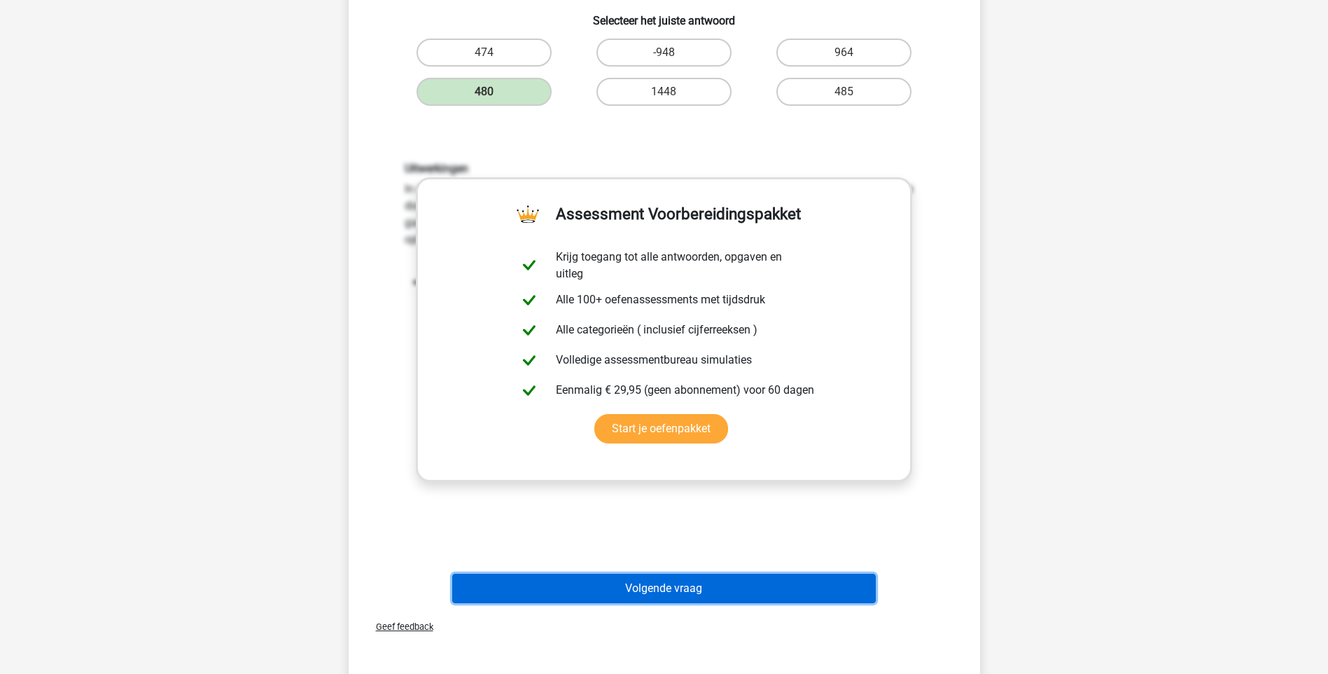
click at [675, 585] on button "Volgende vraag" at bounding box center [664, 587] width 424 height 29
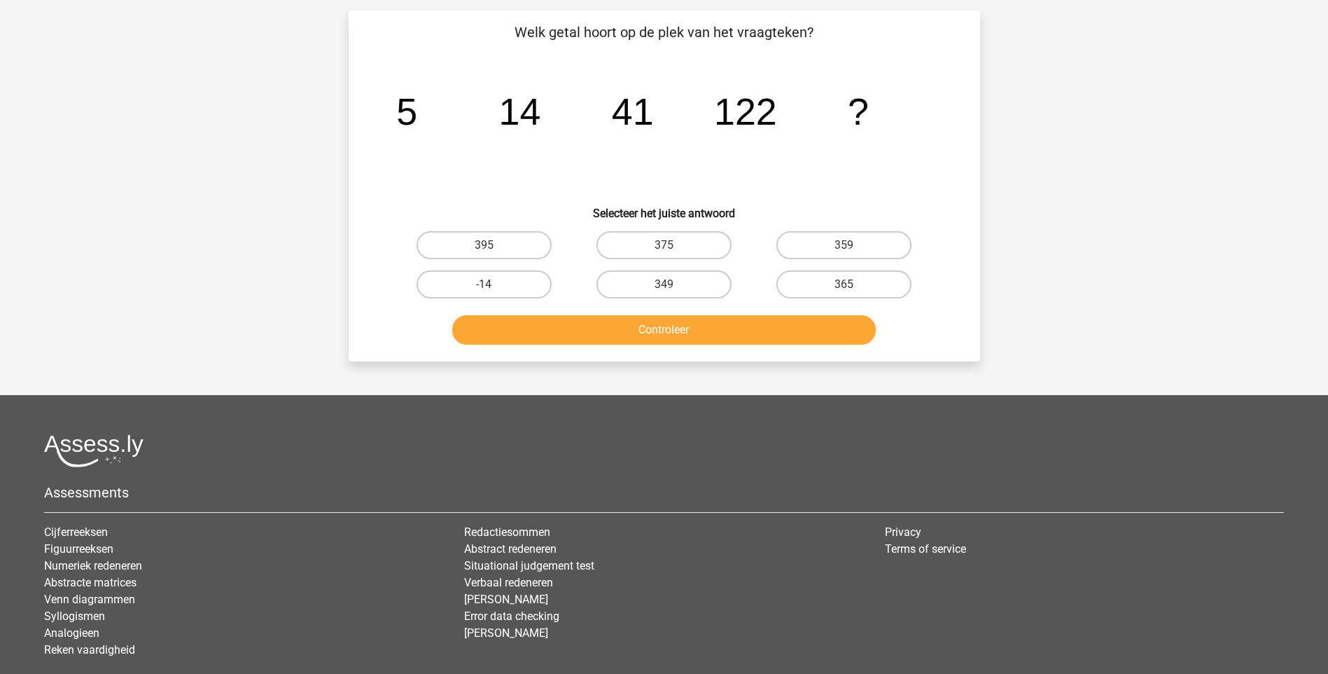
scroll to position [70, 0]
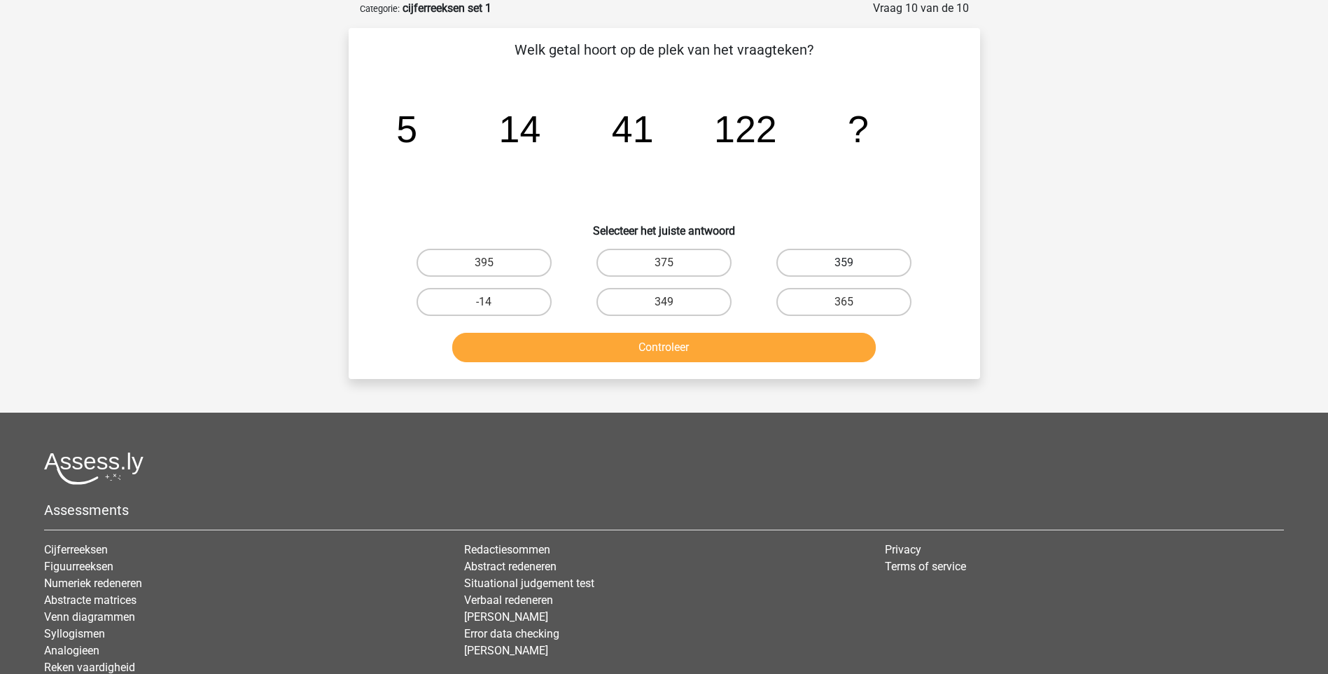
click at [569, 264] on div "359" at bounding box center [484, 263] width 169 height 28
click at [651, 349] on button "Controleer" at bounding box center [664, 347] width 424 height 29
click at [828, 263] on label "359" at bounding box center [844, 263] width 135 height 28
click at [844, 263] on input "359" at bounding box center [848, 267] width 9 height 9
radio input "true"
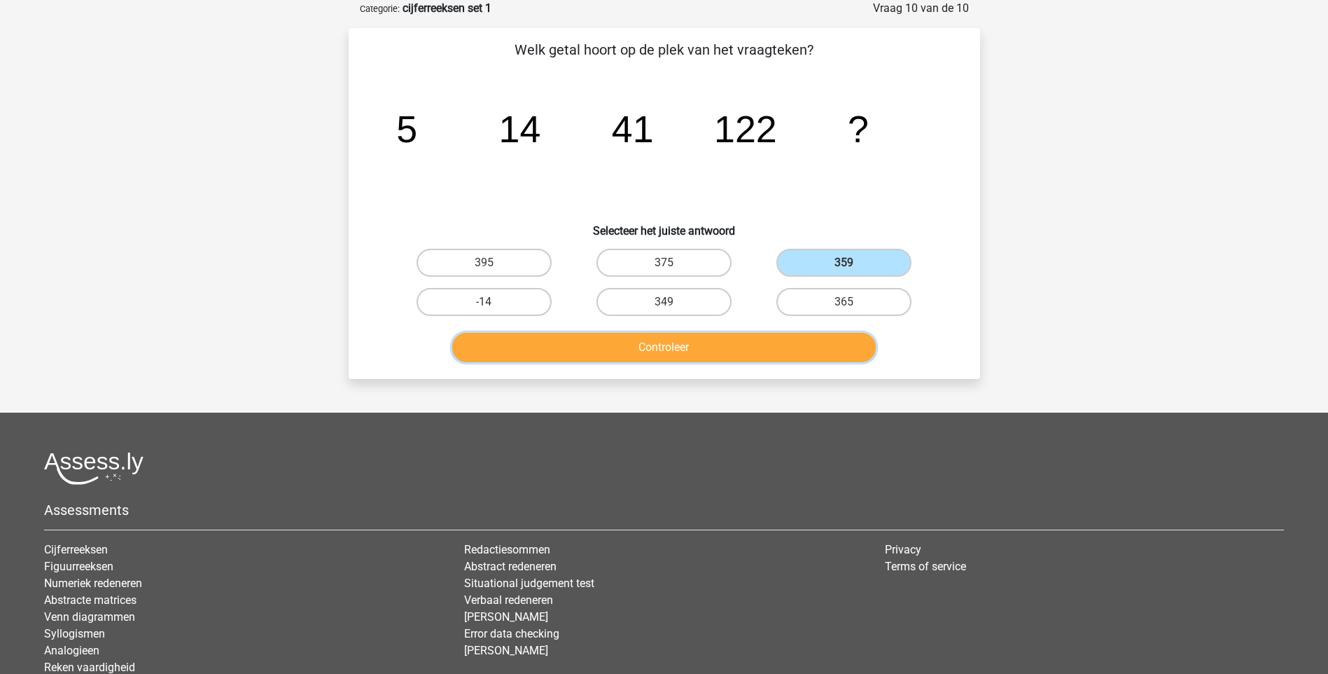
click at [692, 355] on button "Controleer" at bounding box center [664, 347] width 424 height 29
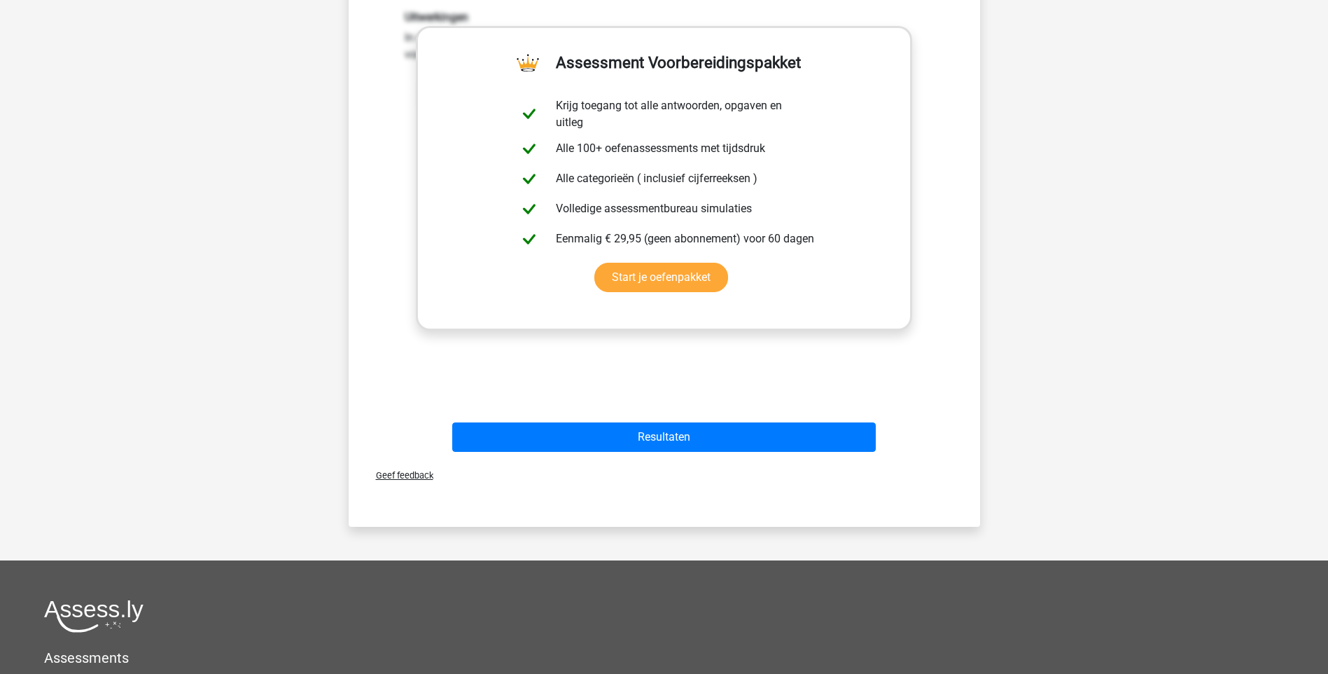
scroll to position [490, 0]
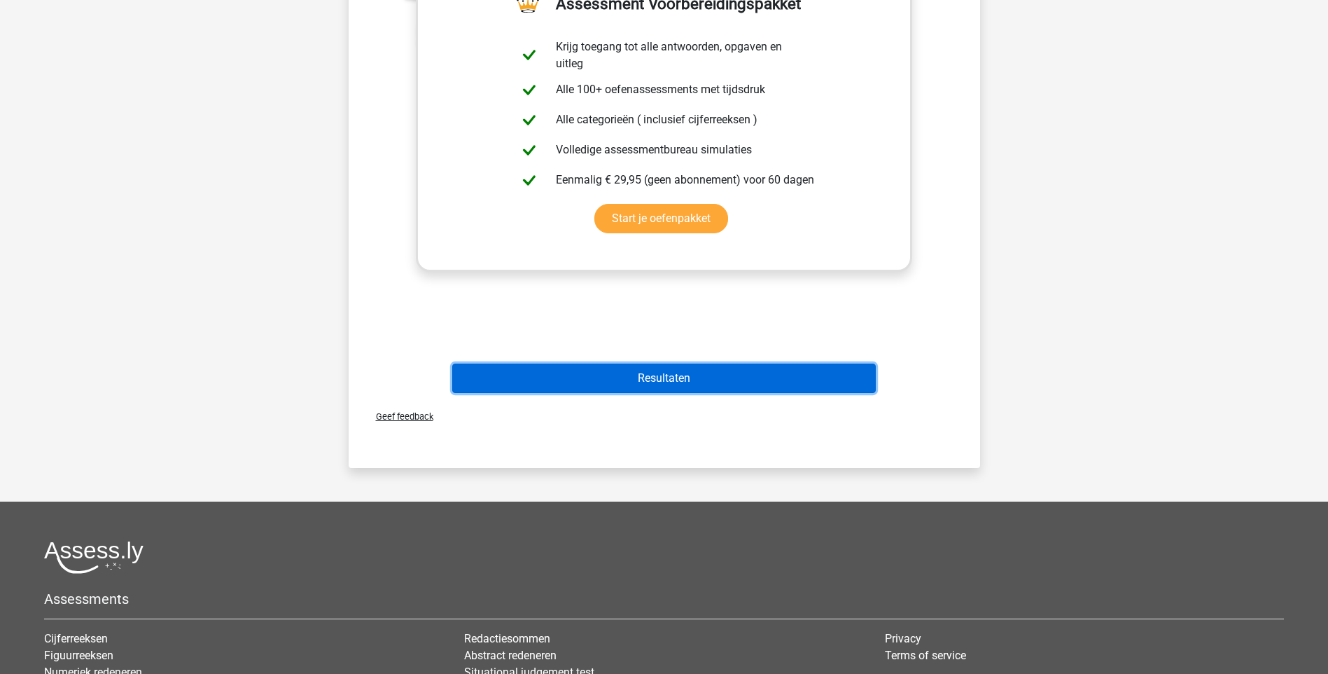
click at [670, 385] on button "Resultaten" at bounding box center [664, 377] width 424 height 29
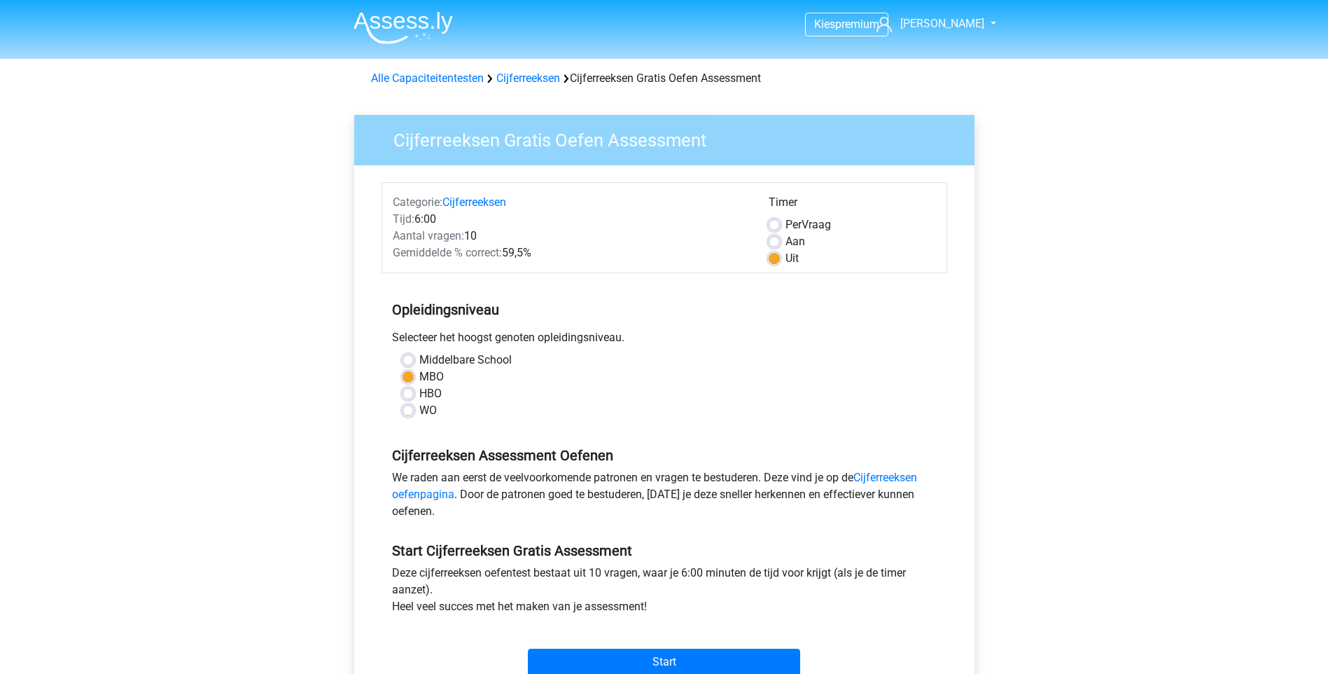
scroll to position [280, 0]
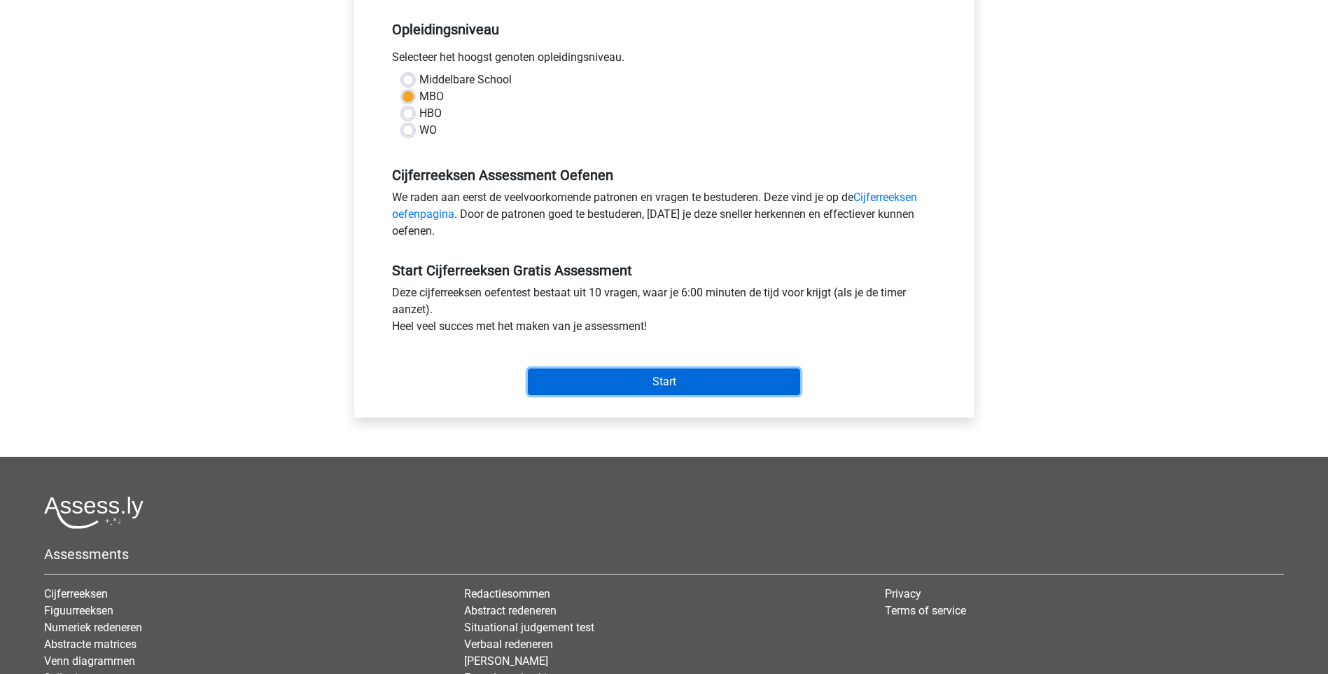
click at [676, 379] on input "Start" at bounding box center [664, 381] width 272 height 27
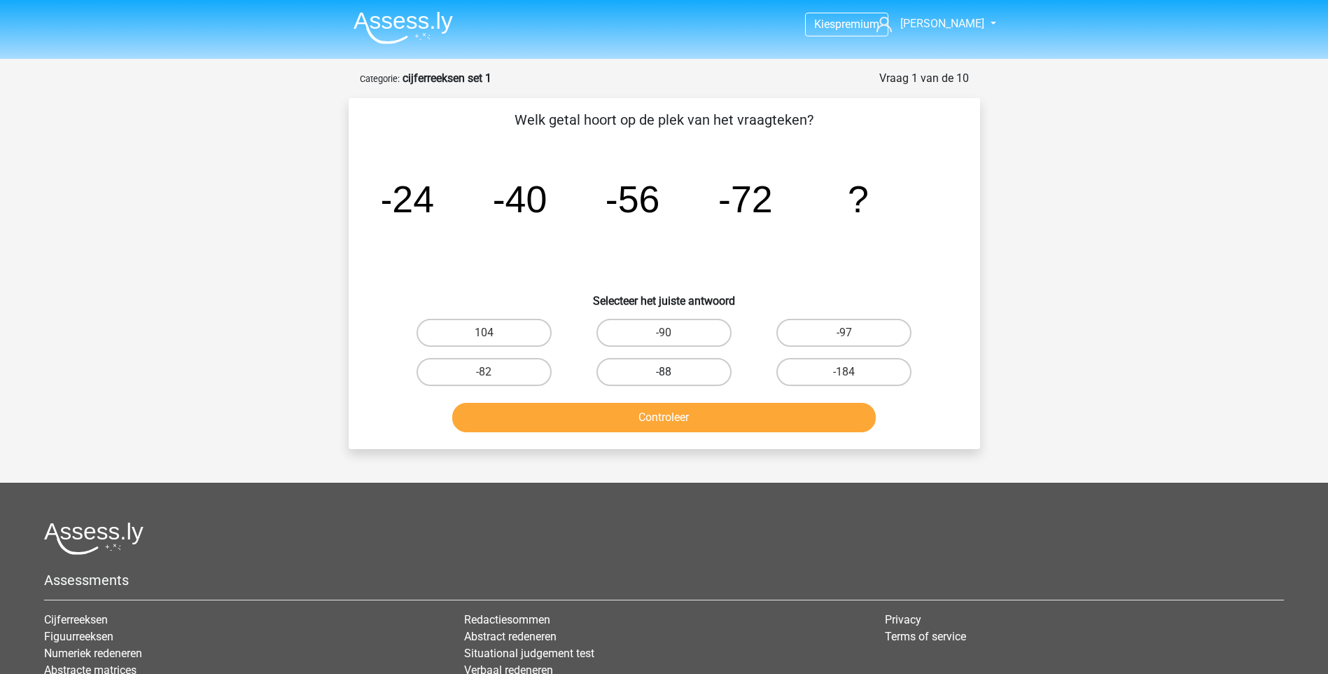
click at [640, 370] on label "-88" at bounding box center [664, 372] width 135 height 28
click at [664, 372] on input "-88" at bounding box center [668, 376] width 9 height 9
radio input "true"
click at [653, 415] on button "Controleer" at bounding box center [664, 417] width 424 height 29
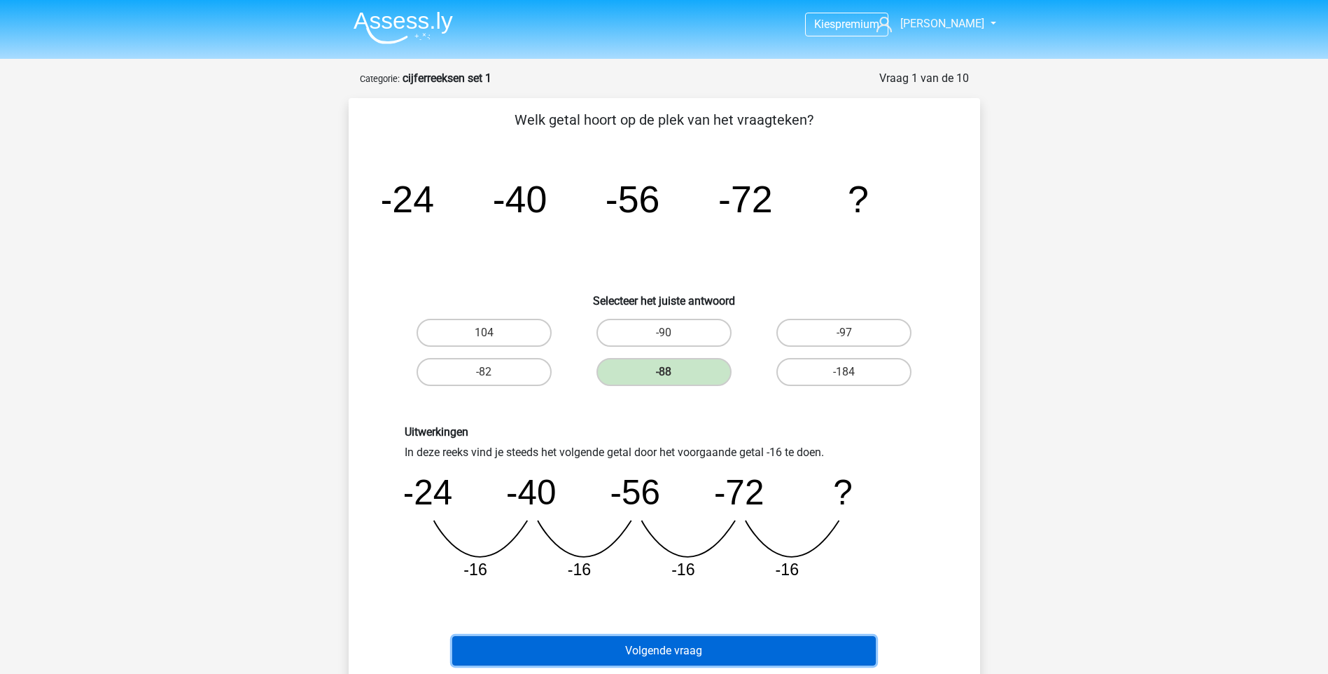
click at [666, 644] on button "Volgende vraag" at bounding box center [664, 650] width 424 height 29
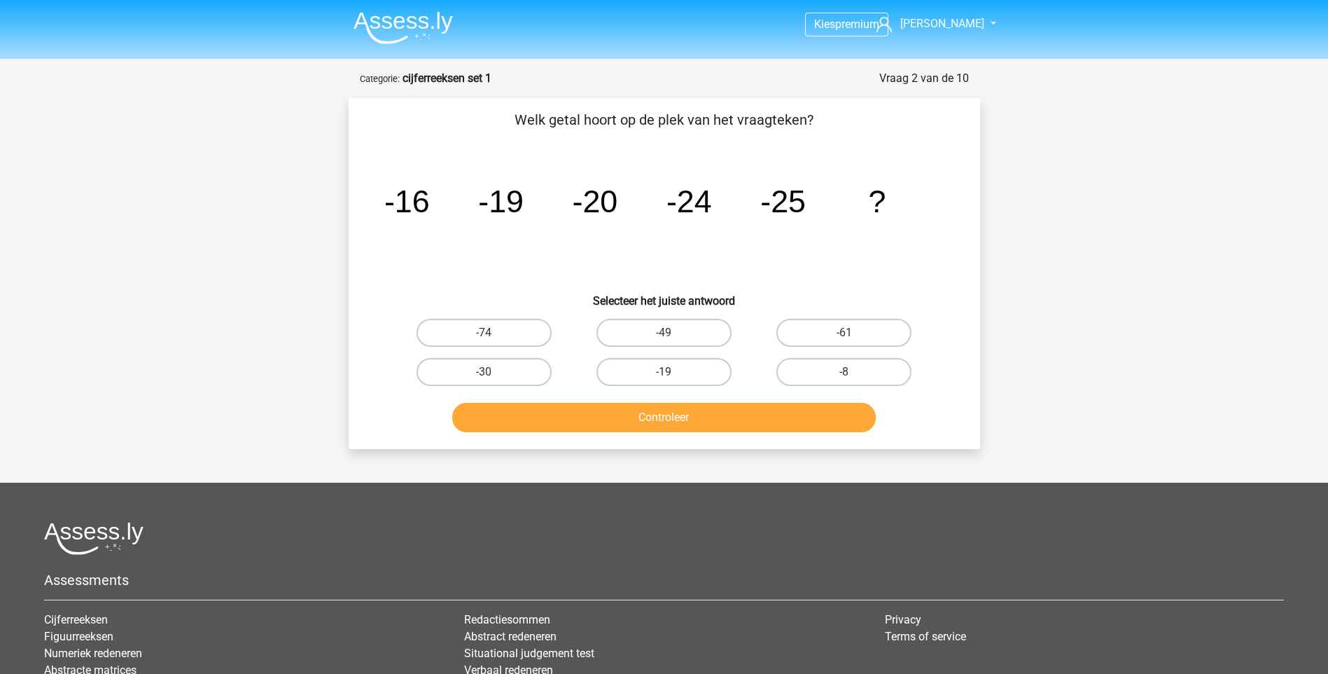
scroll to position [70, 0]
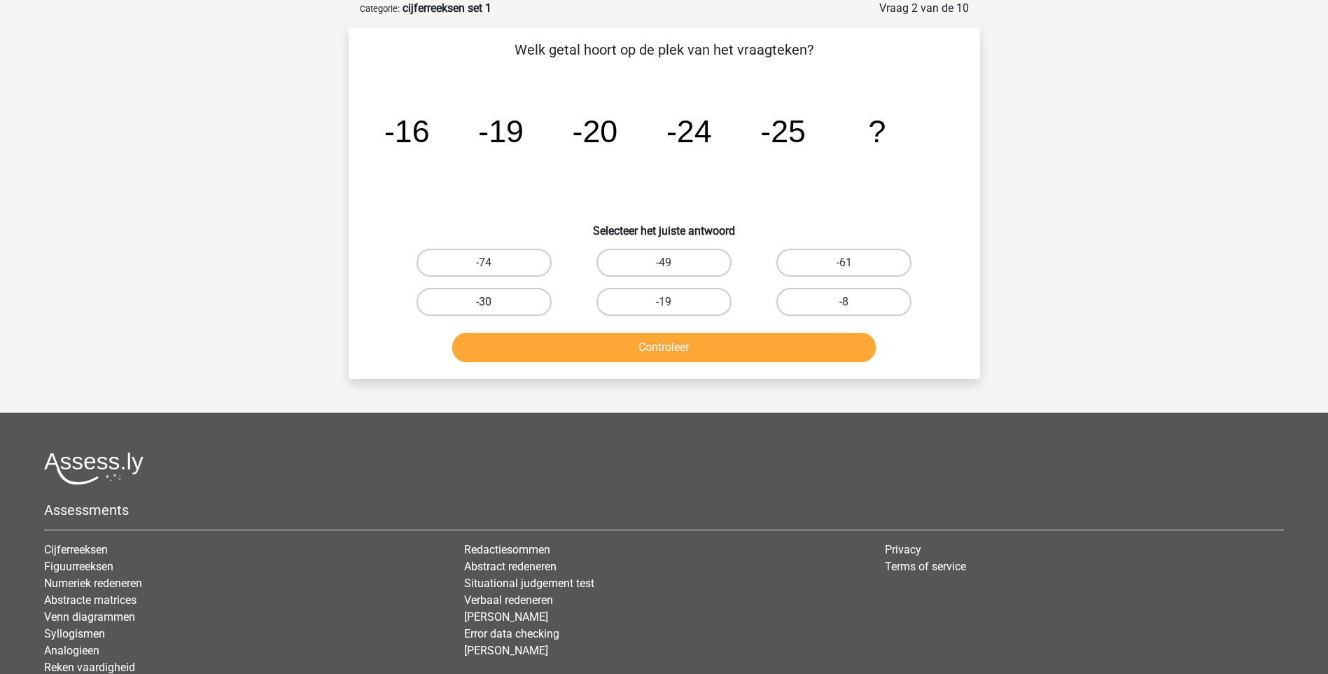
click at [516, 305] on label "-30" at bounding box center [484, 302] width 135 height 28
click at [493, 305] on input "-30" at bounding box center [488, 306] width 9 height 9
radio input "true"
click at [684, 348] on button "Controleer" at bounding box center [664, 347] width 424 height 29
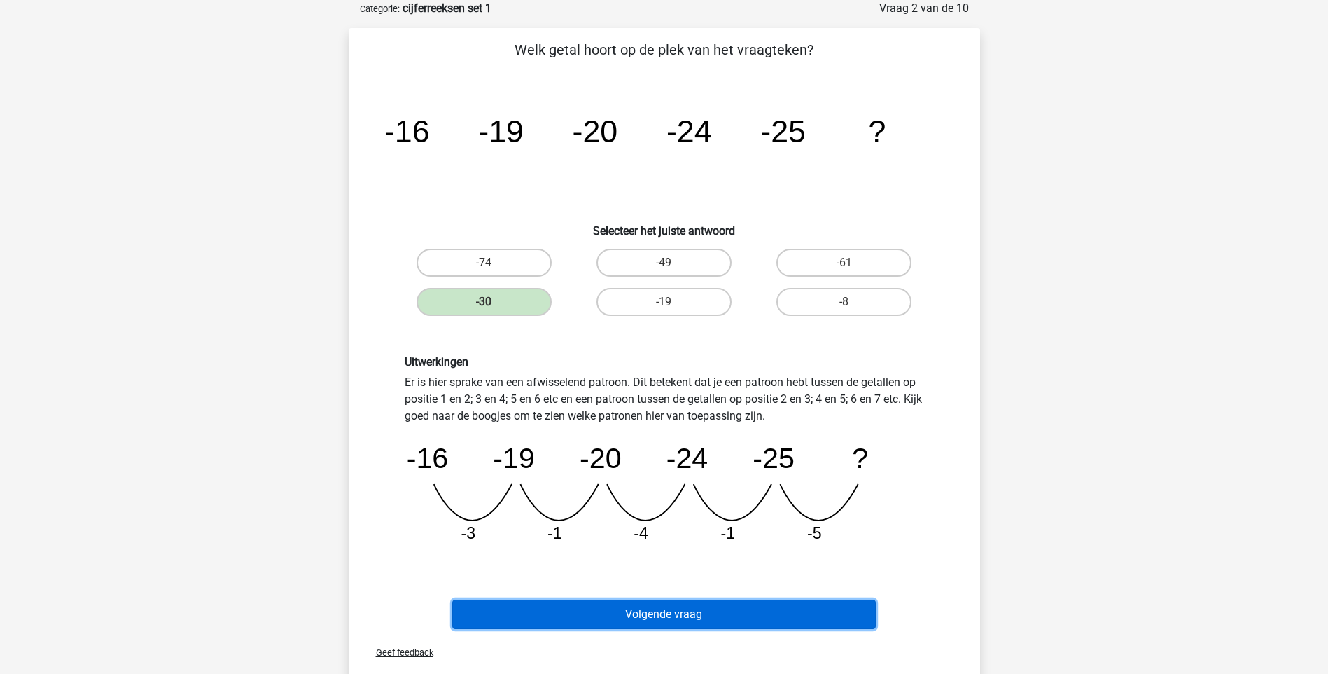
click at [673, 614] on button "Volgende vraag" at bounding box center [664, 613] width 424 height 29
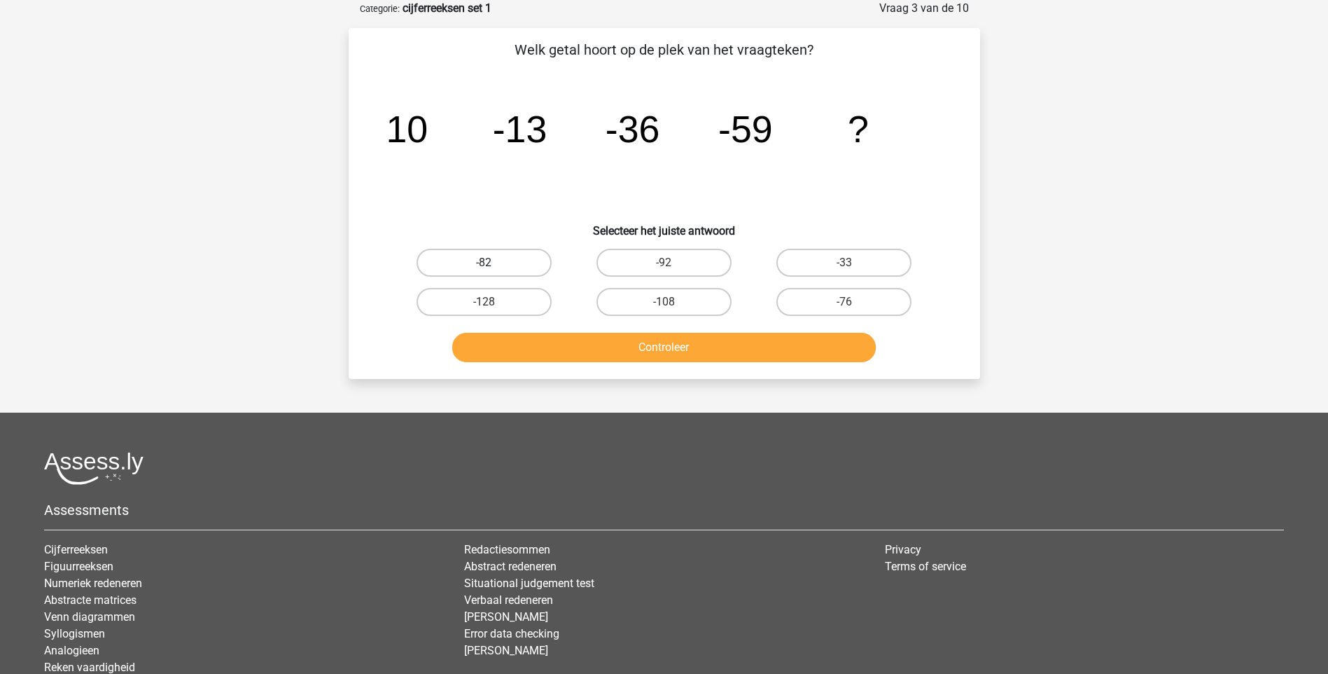
click at [508, 260] on label "-82" at bounding box center [484, 263] width 135 height 28
click at [493, 263] on input "-82" at bounding box center [488, 267] width 9 height 9
radio input "true"
click at [667, 349] on button "Controleer" at bounding box center [664, 347] width 424 height 29
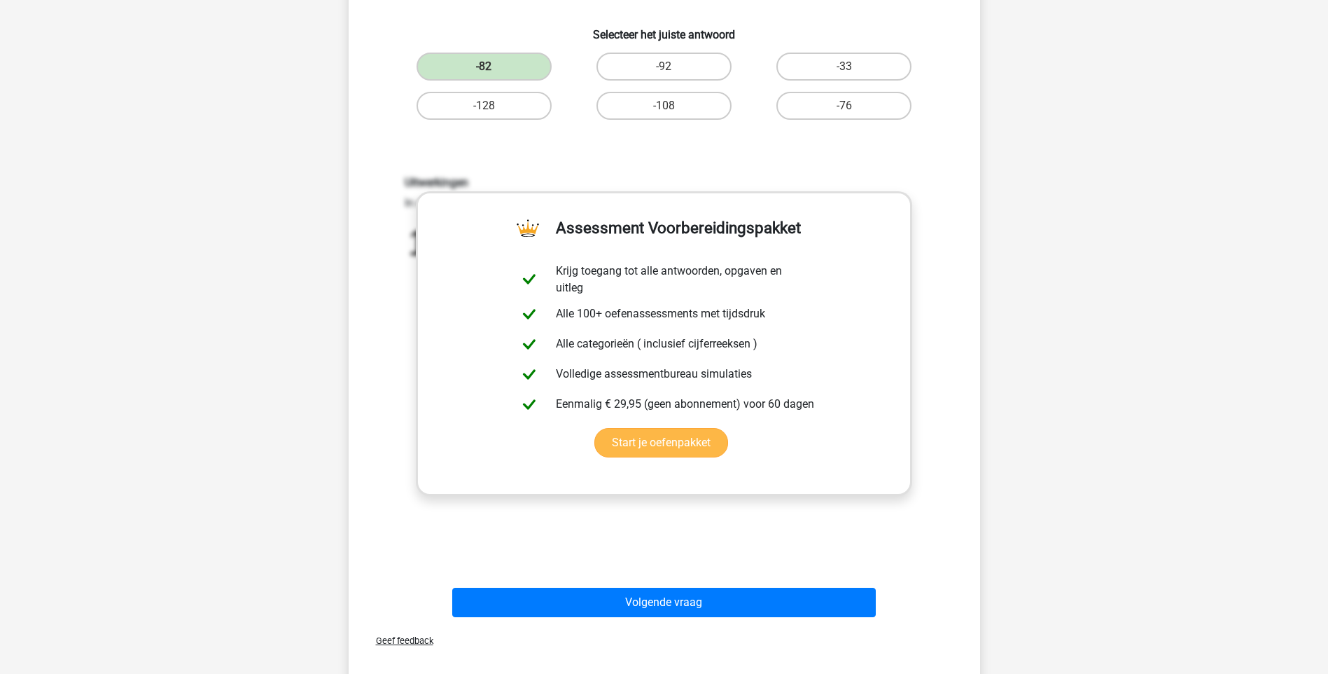
scroll to position [350, 0]
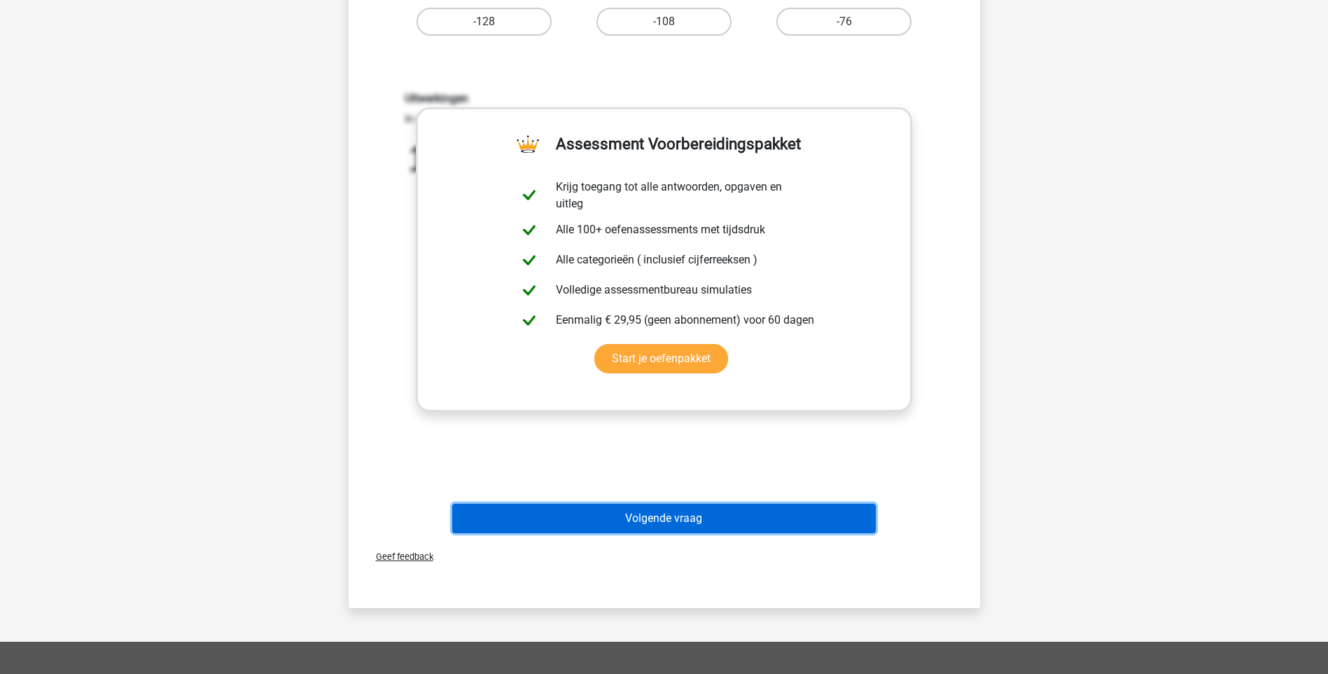
click at [675, 524] on button "Volgende vraag" at bounding box center [664, 517] width 424 height 29
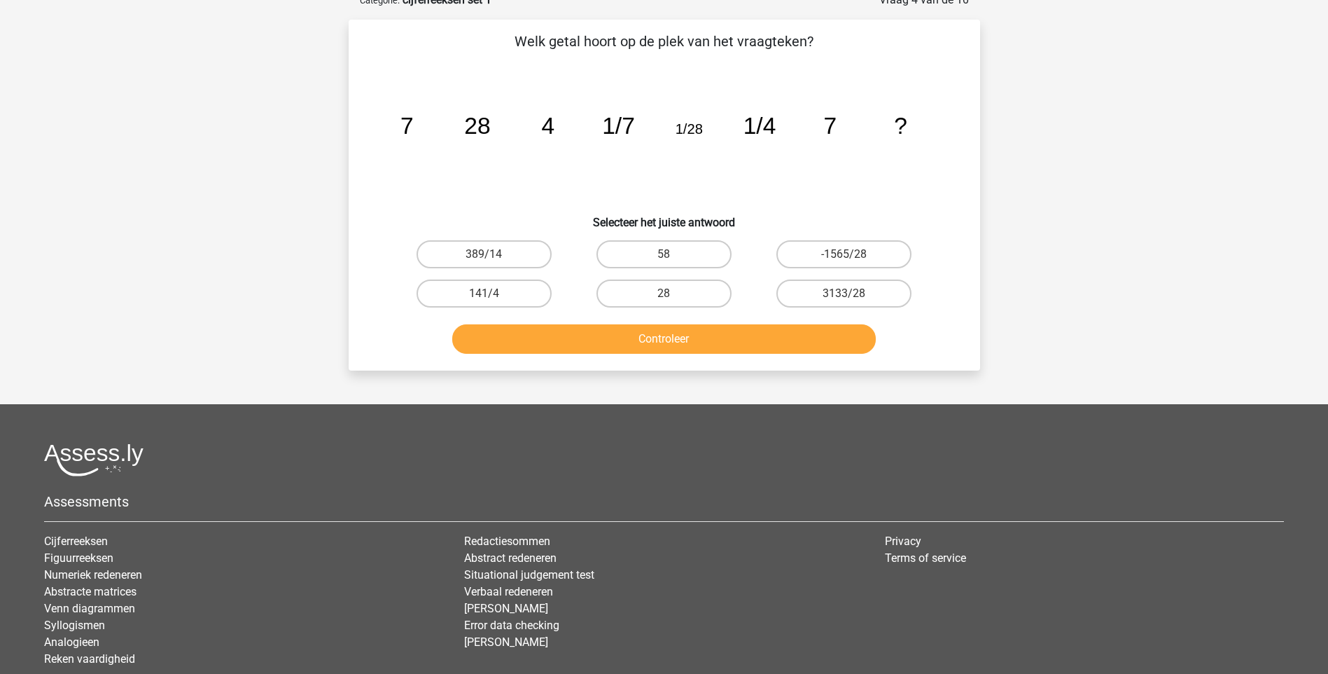
scroll to position [70, 0]
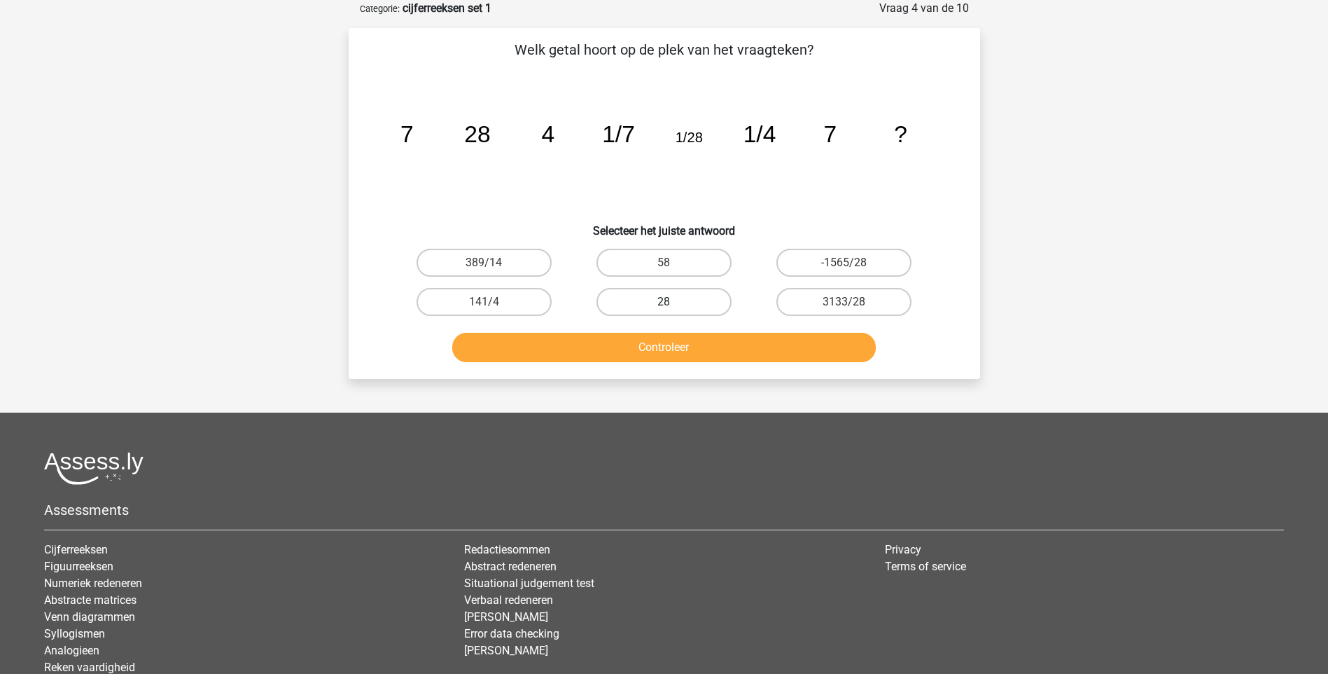
click at [663, 307] on label "28" at bounding box center [664, 302] width 135 height 28
click at [664, 307] on input "28" at bounding box center [668, 306] width 9 height 9
radio input "true"
click at [668, 350] on button "Controleer" at bounding box center [664, 347] width 424 height 29
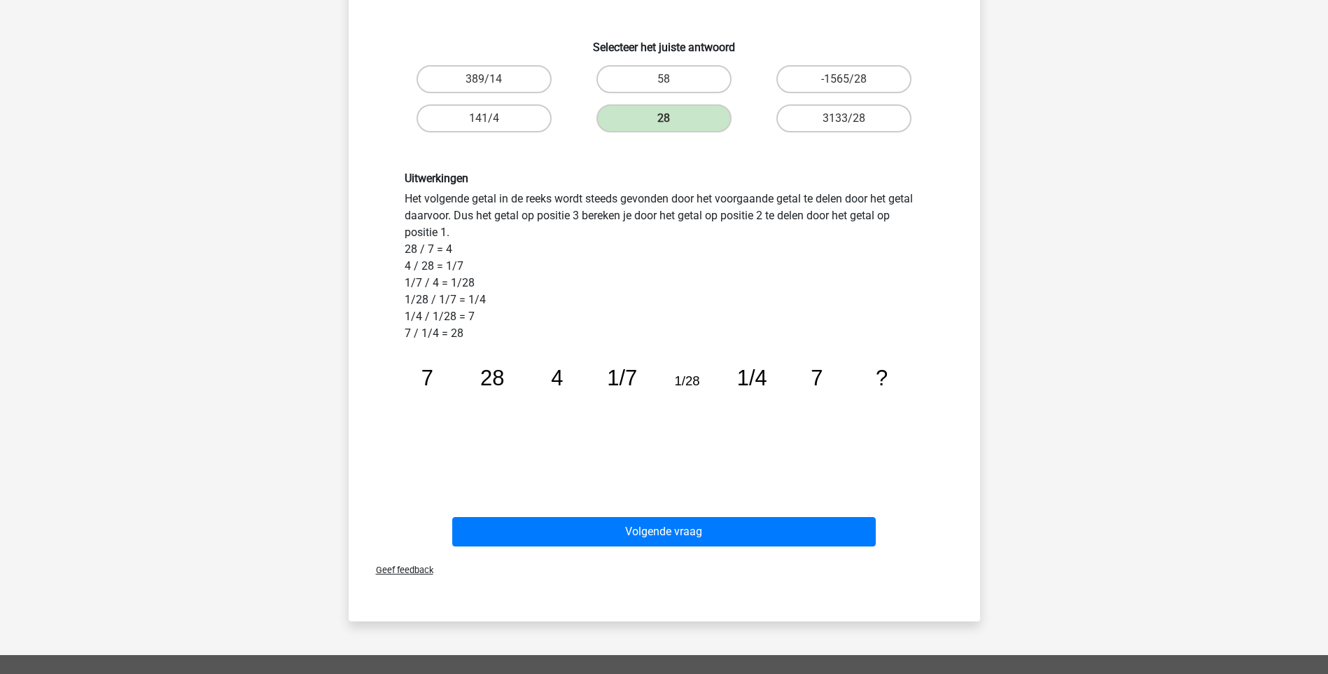
scroll to position [280, 0]
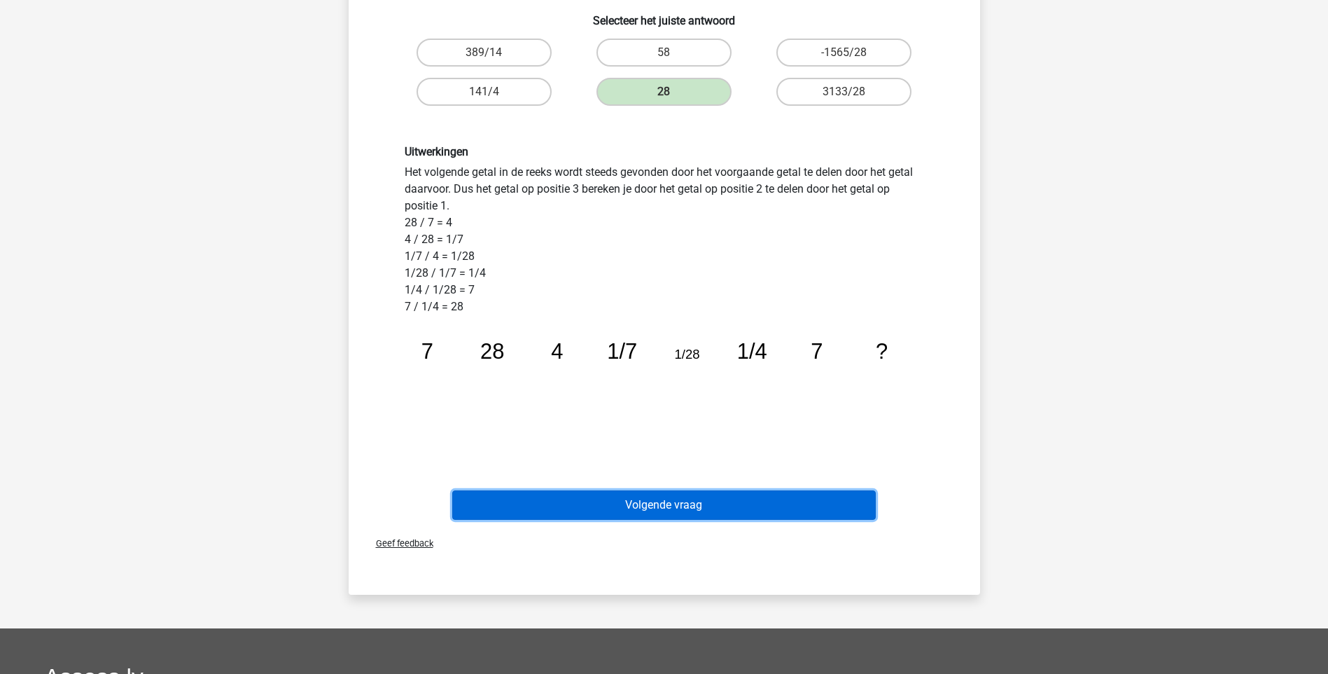
click at [680, 508] on button "Volgende vraag" at bounding box center [664, 504] width 424 height 29
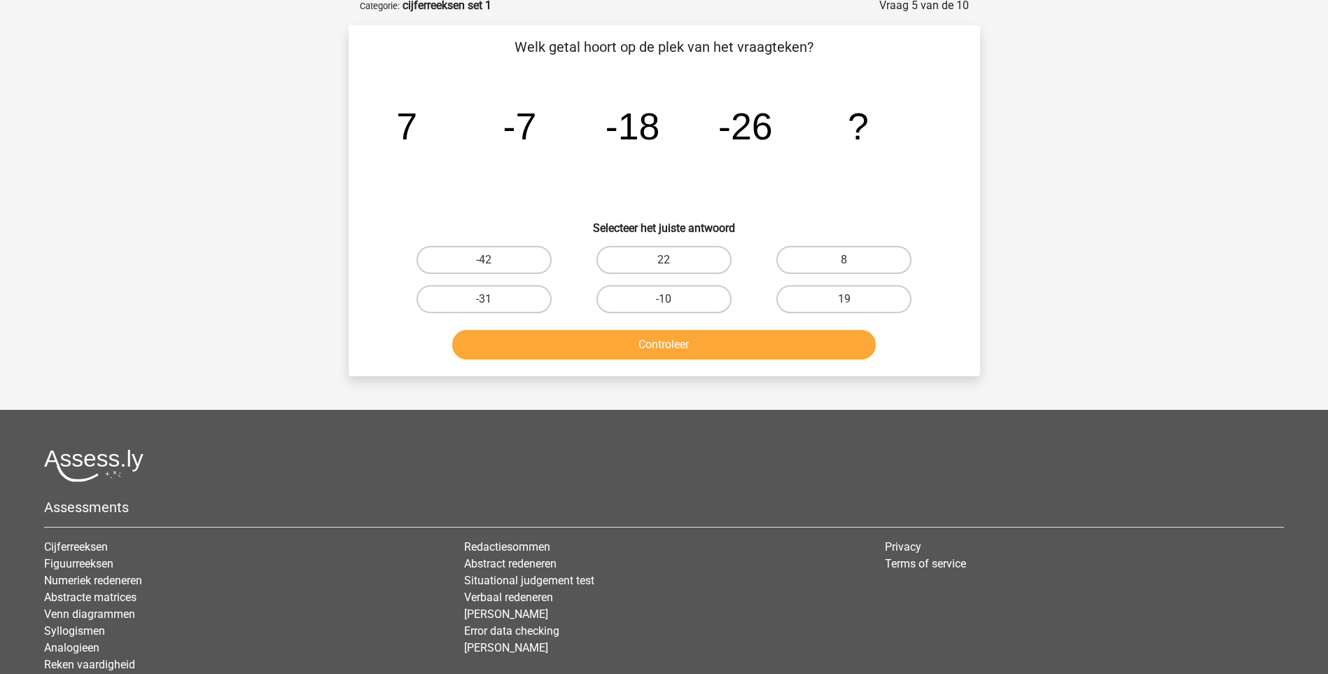
scroll to position [70, 0]
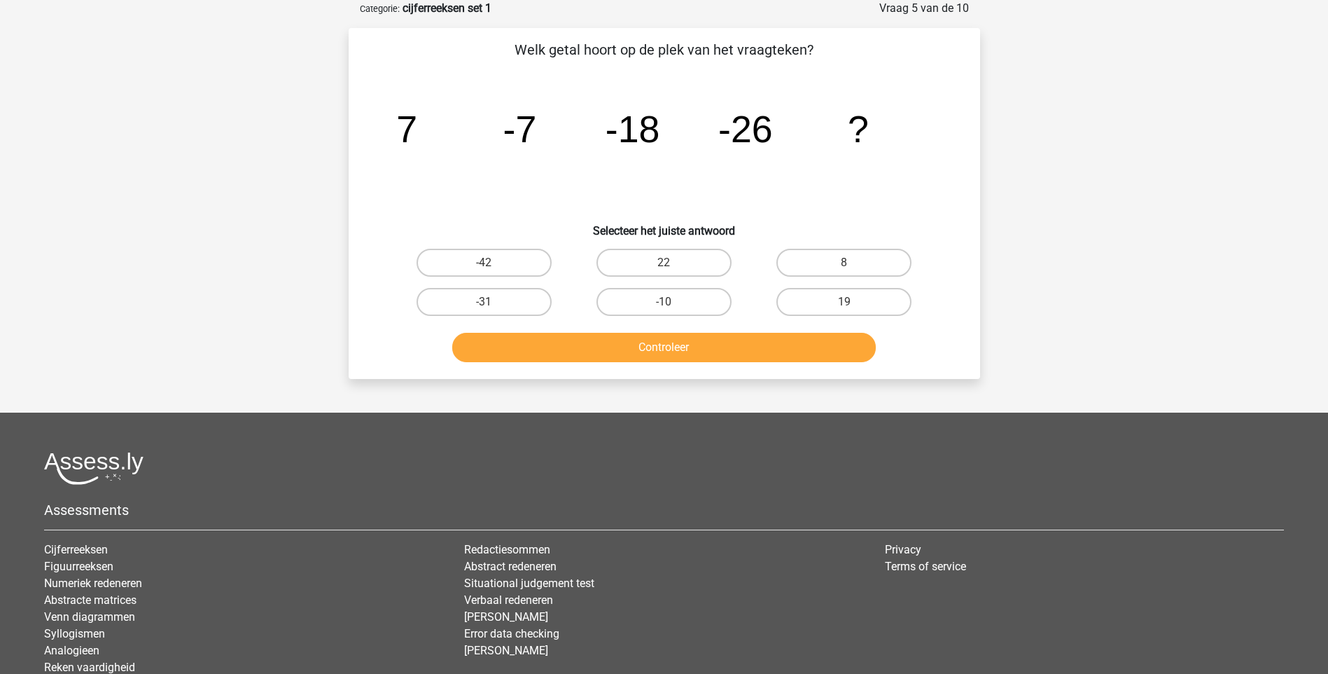
click at [489, 310] on input "-31" at bounding box center [488, 306] width 9 height 9
radio input "true"
click at [639, 348] on button "Controleer" at bounding box center [664, 347] width 424 height 29
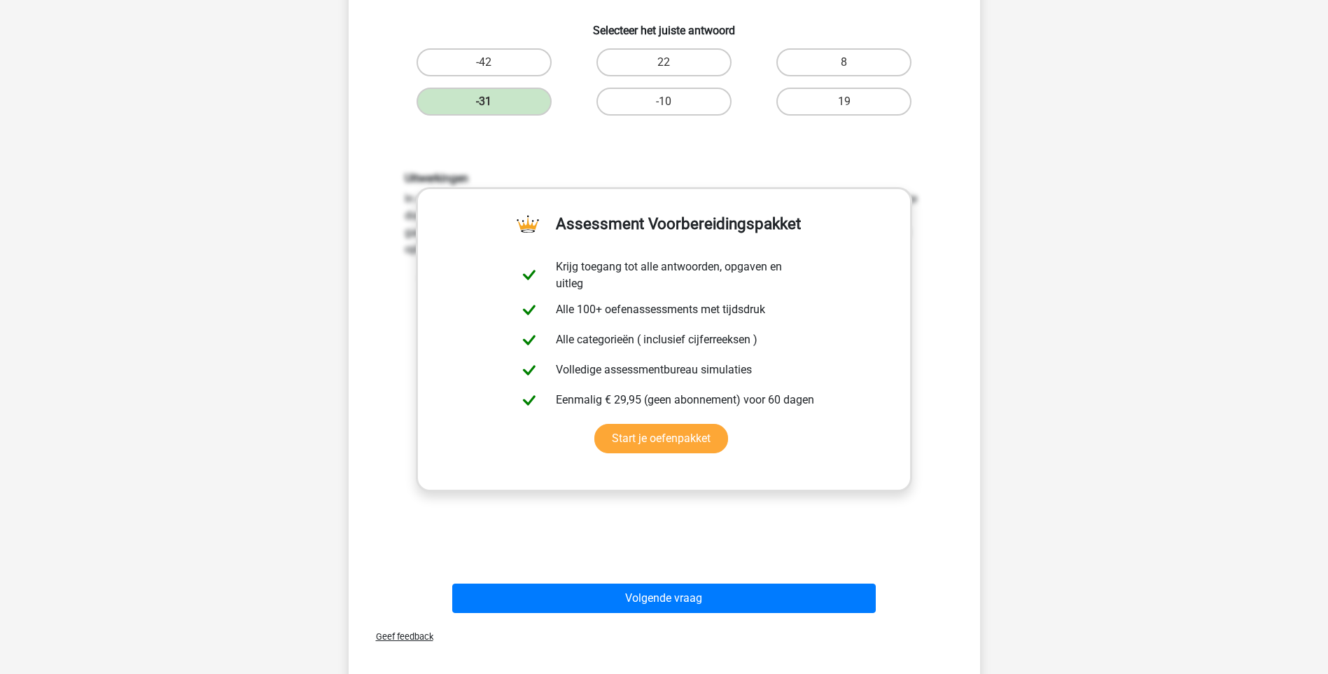
scroll to position [420, 0]
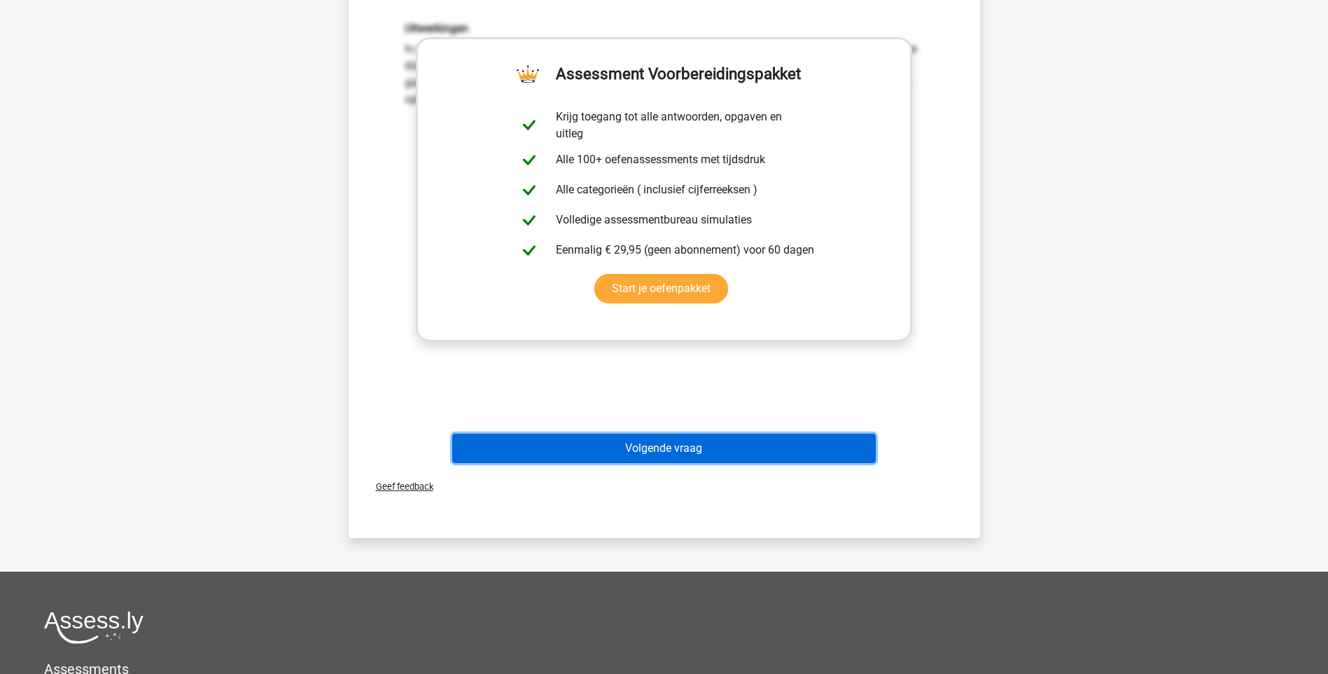
click at [656, 456] on button "Volgende vraag" at bounding box center [664, 447] width 424 height 29
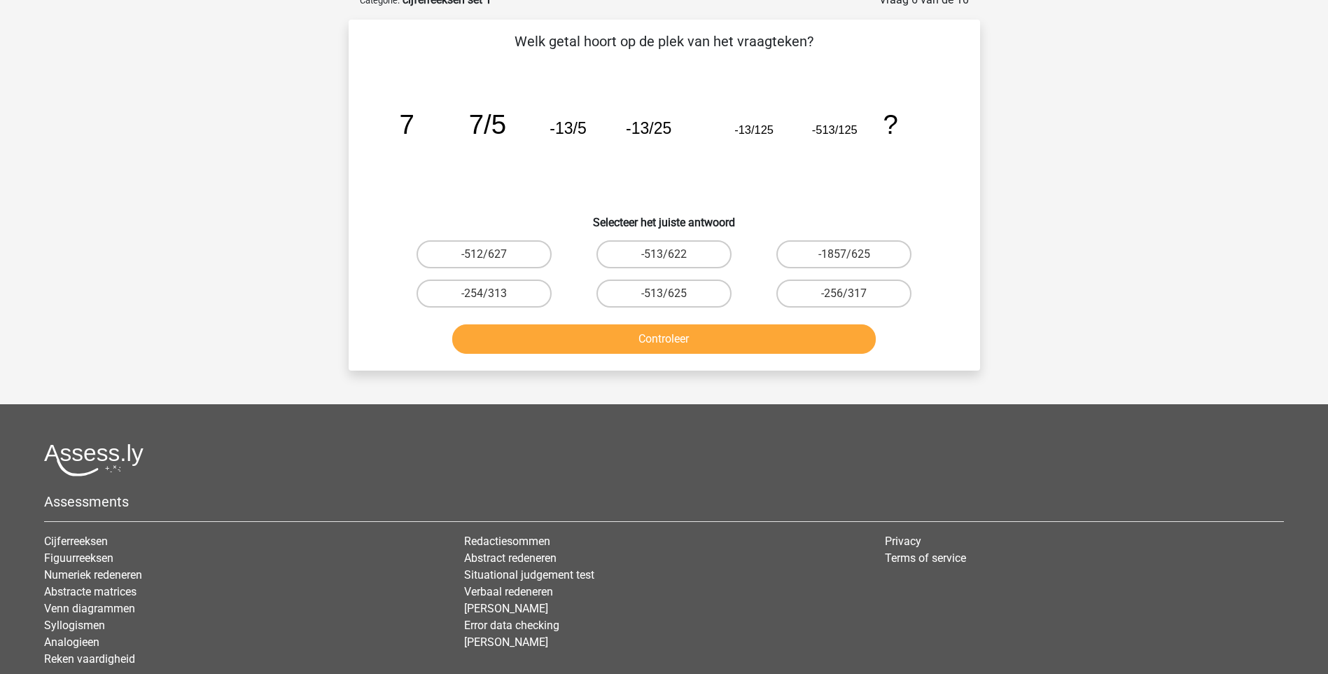
scroll to position [70, 0]
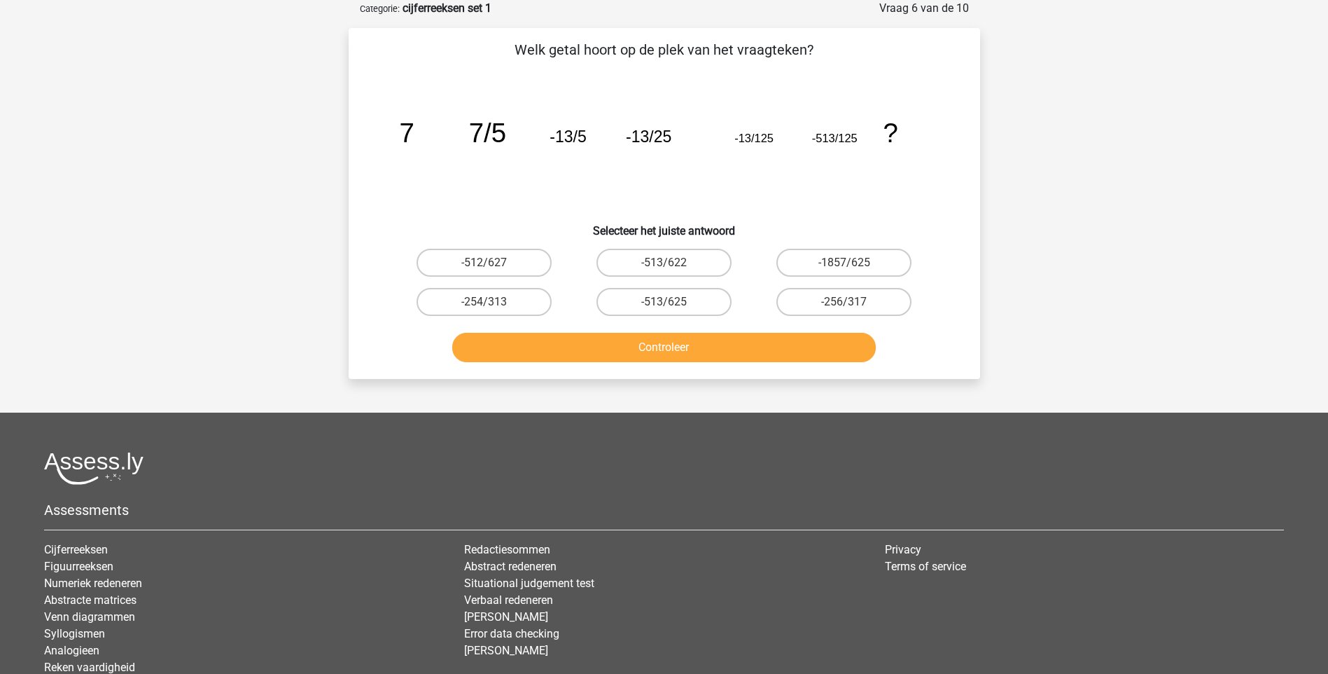
click at [848, 307] on input "-256/317" at bounding box center [848, 306] width 9 height 9
radio input "true"
click at [678, 345] on button "Controleer" at bounding box center [664, 347] width 424 height 29
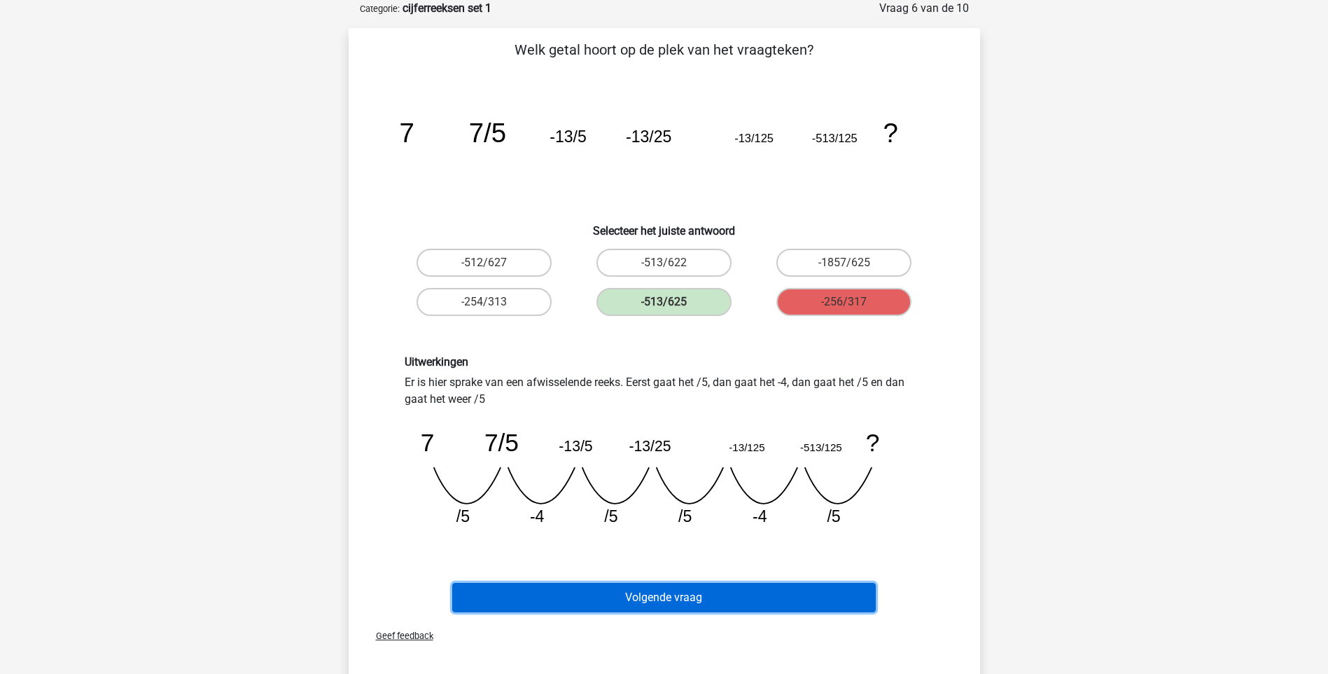
click at [692, 595] on button "Volgende vraag" at bounding box center [664, 597] width 424 height 29
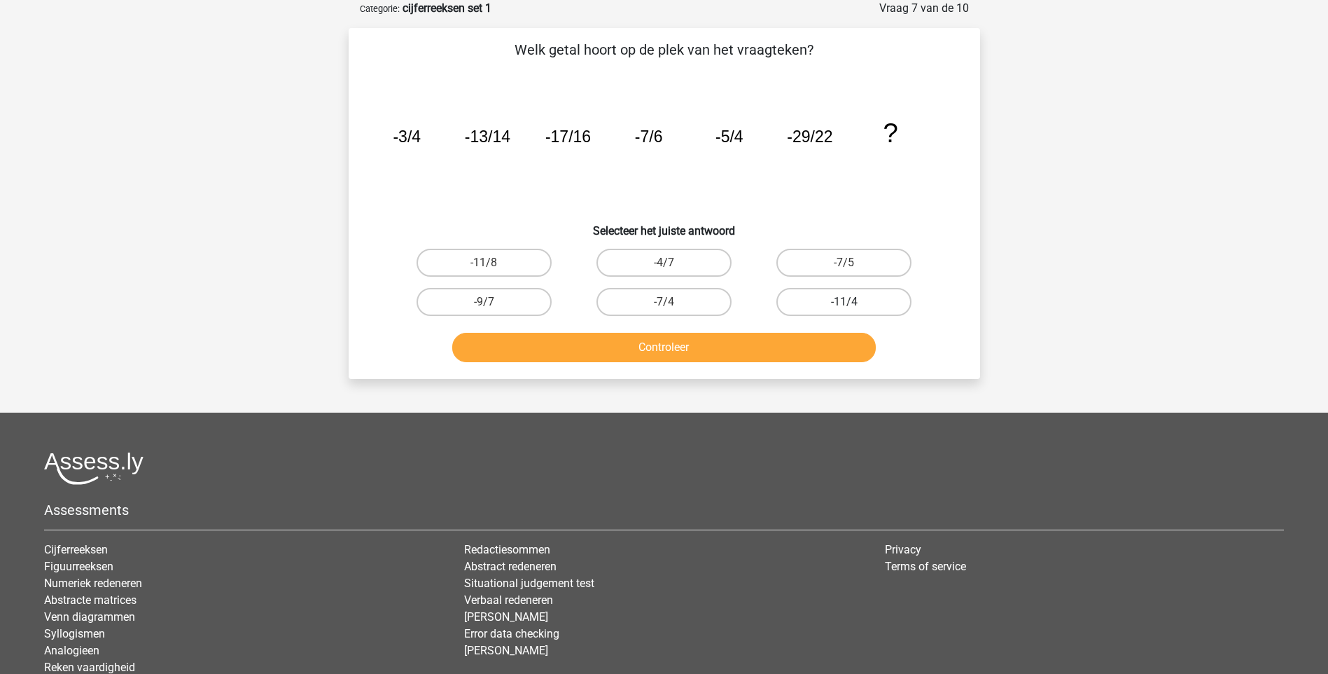
click at [811, 310] on label "-11/4" at bounding box center [844, 302] width 135 height 28
click at [844, 310] on input "-11/4" at bounding box center [848, 306] width 9 height 9
radio input "true"
click at [668, 347] on button "Controleer" at bounding box center [664, 347] width 424 height 29
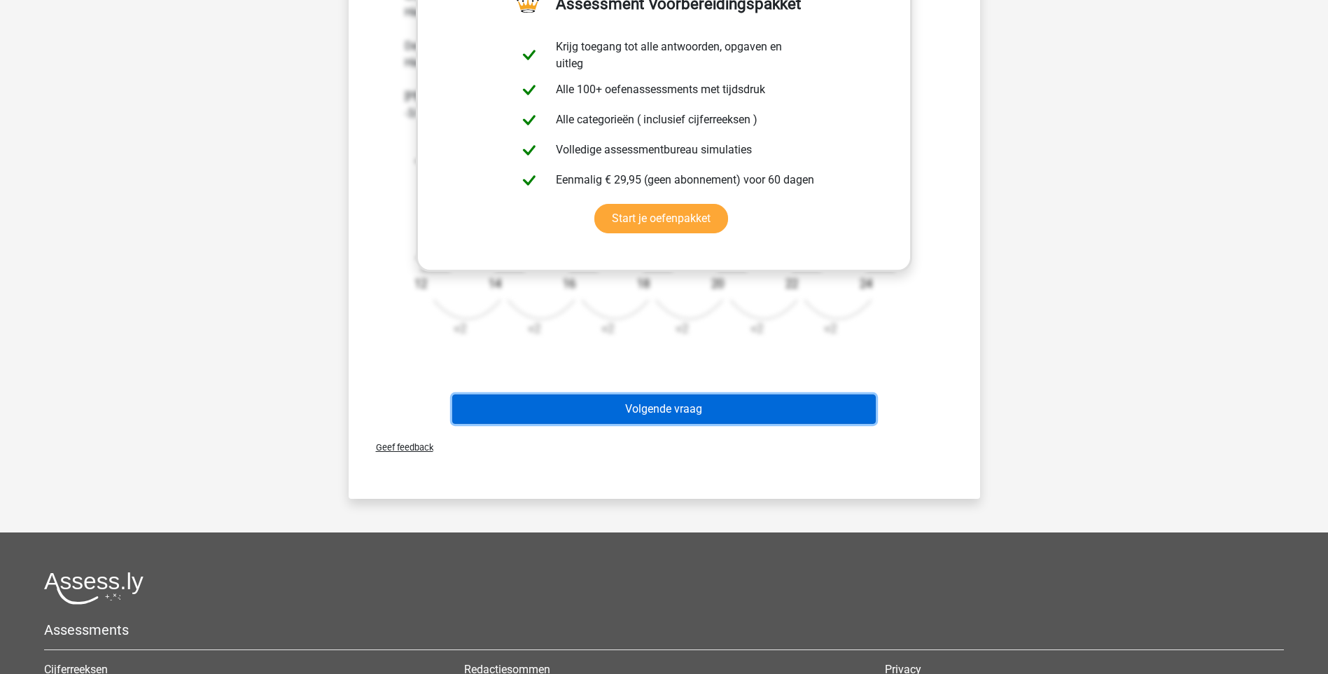
click at [673, 410] on button "Volgende vraag" at bounding box center [664, 408] width 424 height 29
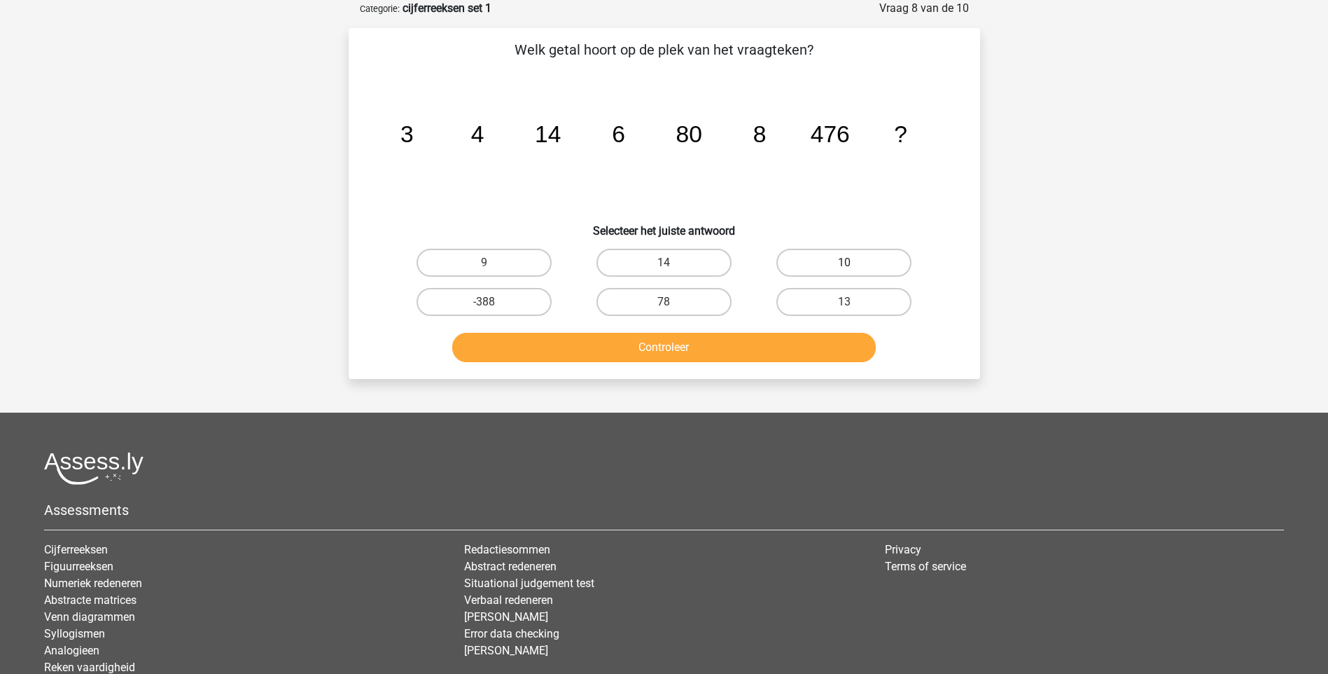
click at [854, 266] on label "10" at bounding box center [844, 263] width 135 height 28
click at [854, 266] on input "10" at bounding box center [848, 267] width 9 height 9
radio input "true"
click at [696, 335] on button "Controleer" at bounding box center [664, 347] width 424 height 29
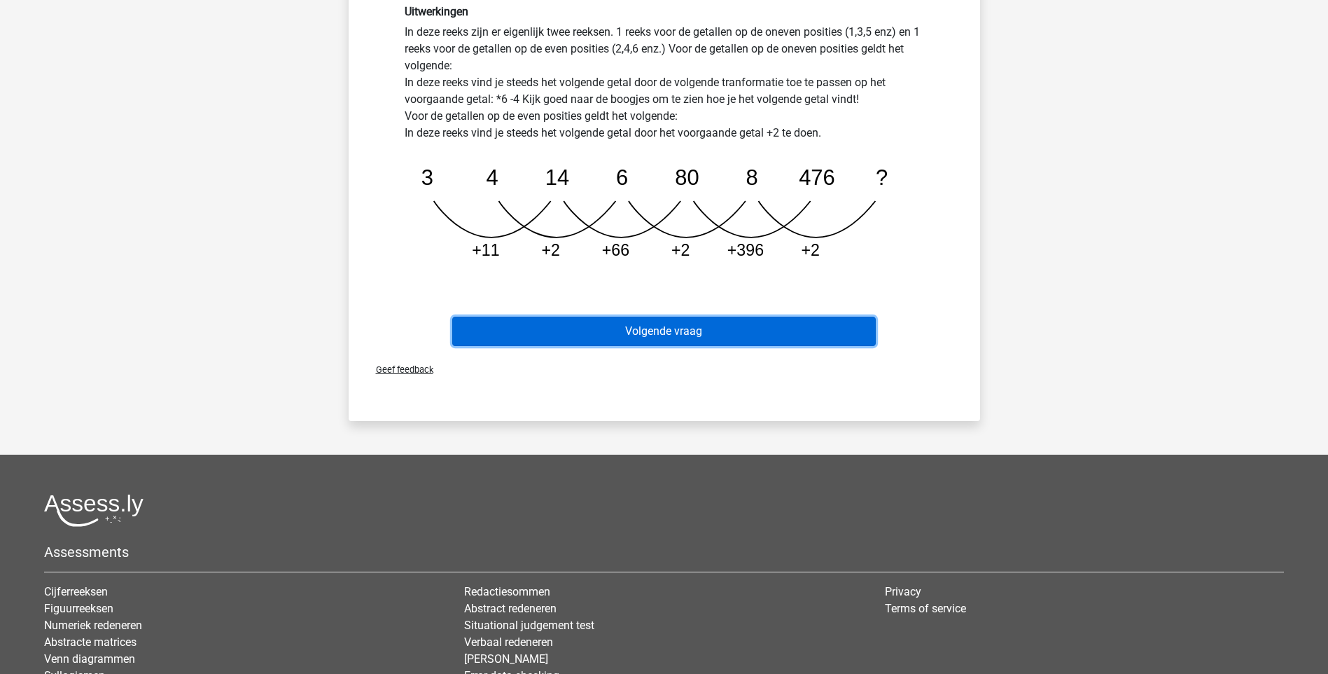
click at [648, 335] on button "Volgende vraag" at bounding box center [664, 330] width 424 height 29
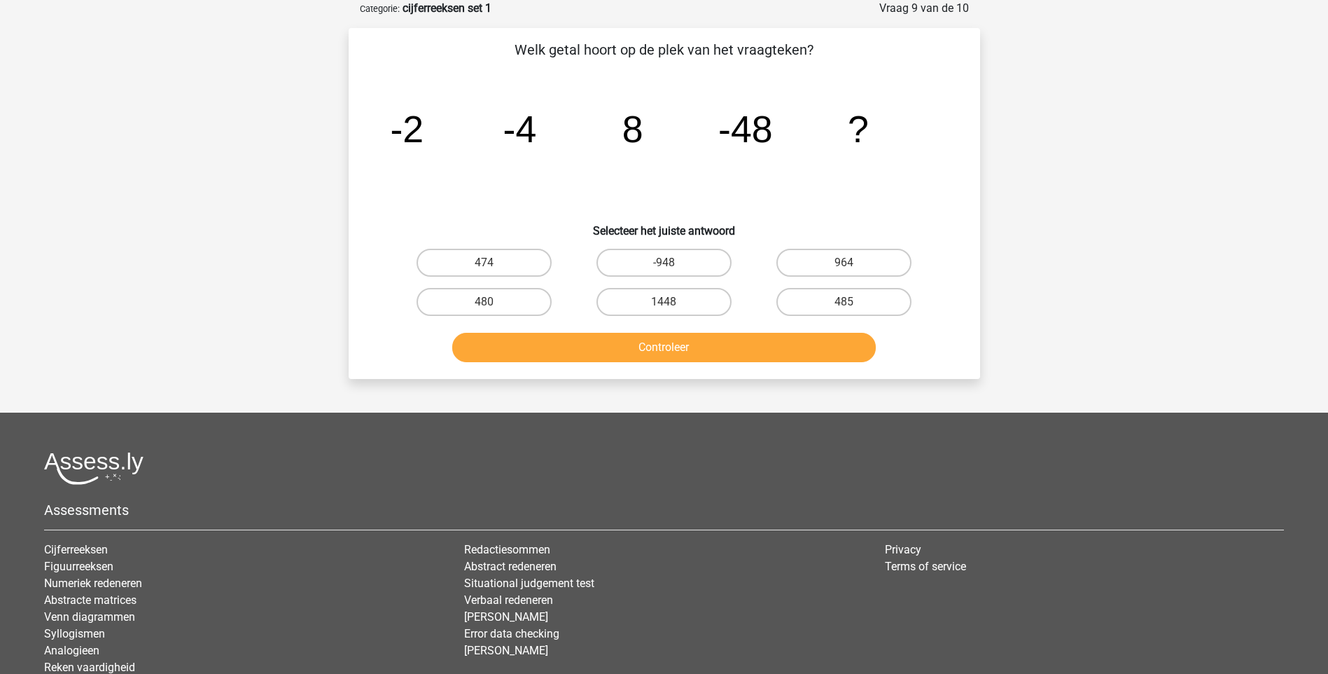
click at [848, 304] on input "485" at bounding box center [848, 306] width 9 height 9
radio input "true"
click at [681, 349] on button "Controleer" at bounding box center [664, 347] width 424 height 29
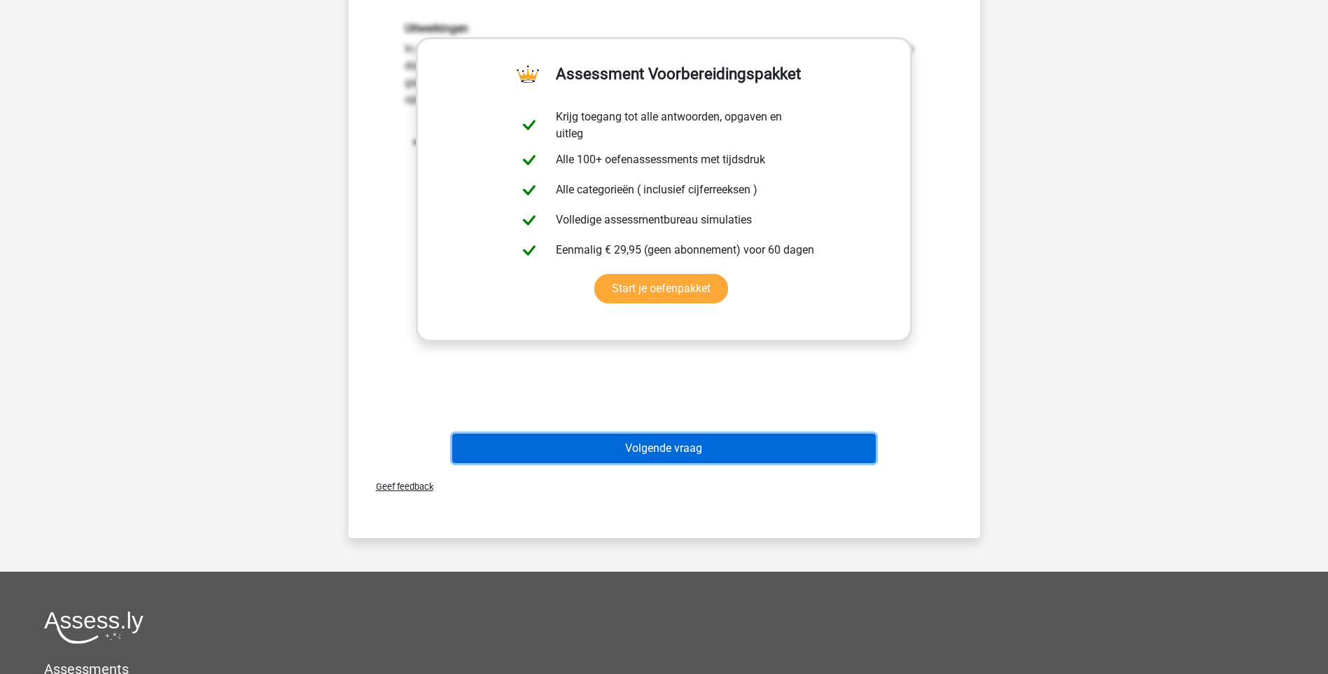
click at [648, 444] on button "Volgende vraag" at bounding box center [664, 447] width 424 height 29
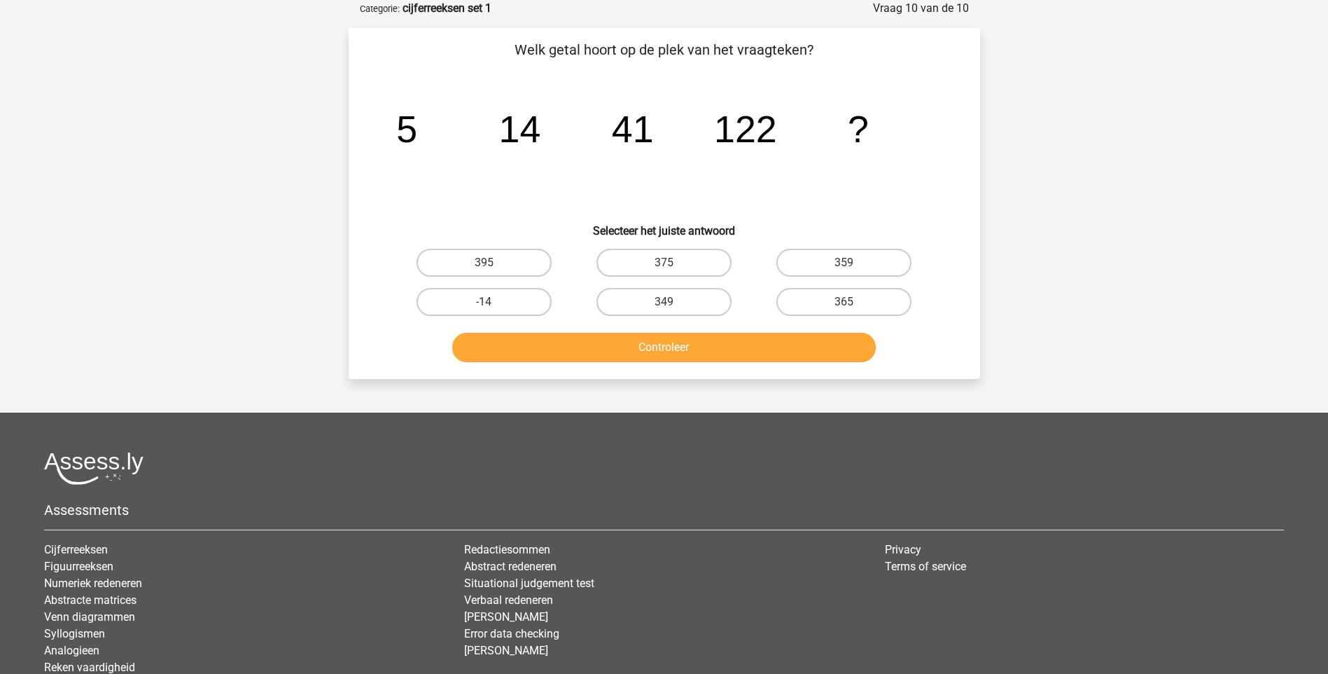
click at [672, 305] on input "349" at bounding box center [668, 306] width 9 height 9
radio input "true"
click at [674, 348] on button "Controleer" at bounding box center [664, 347] width 424 height 29
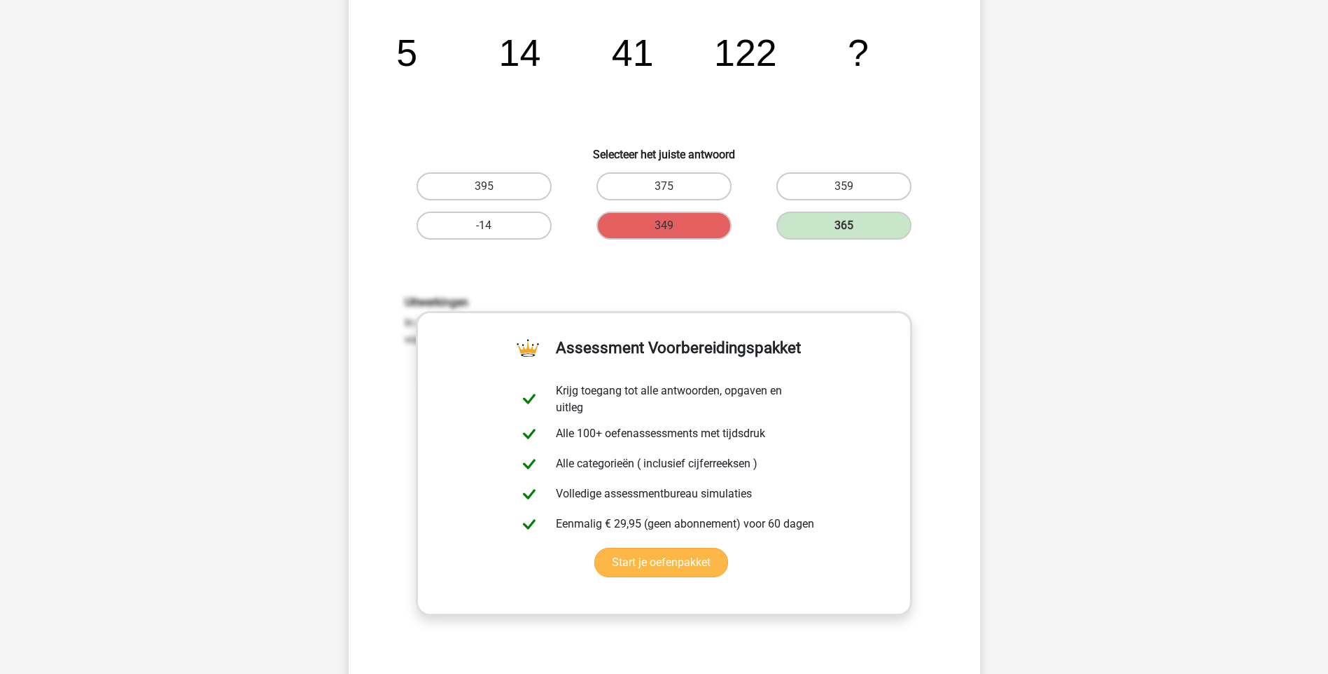
scroll to position [350, 0]
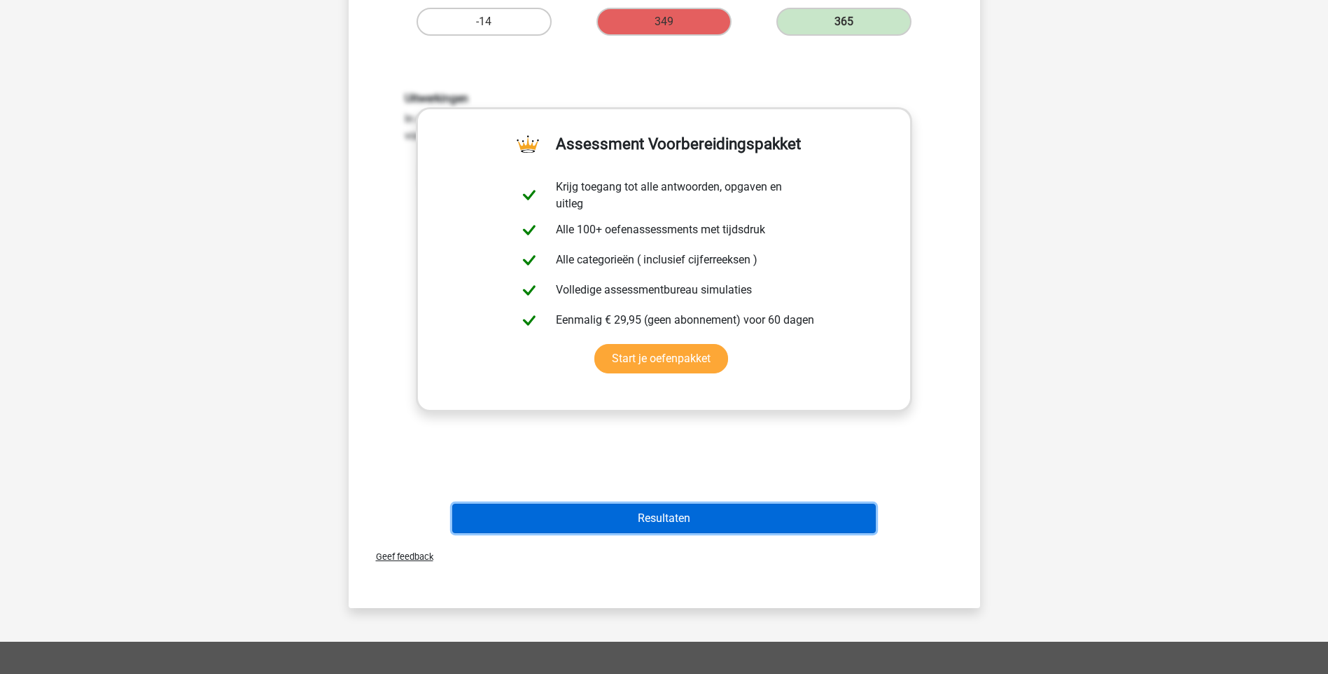
click at [673, 516] on button "Resultaten" at bounding box center [664, 517] width 424 height 29
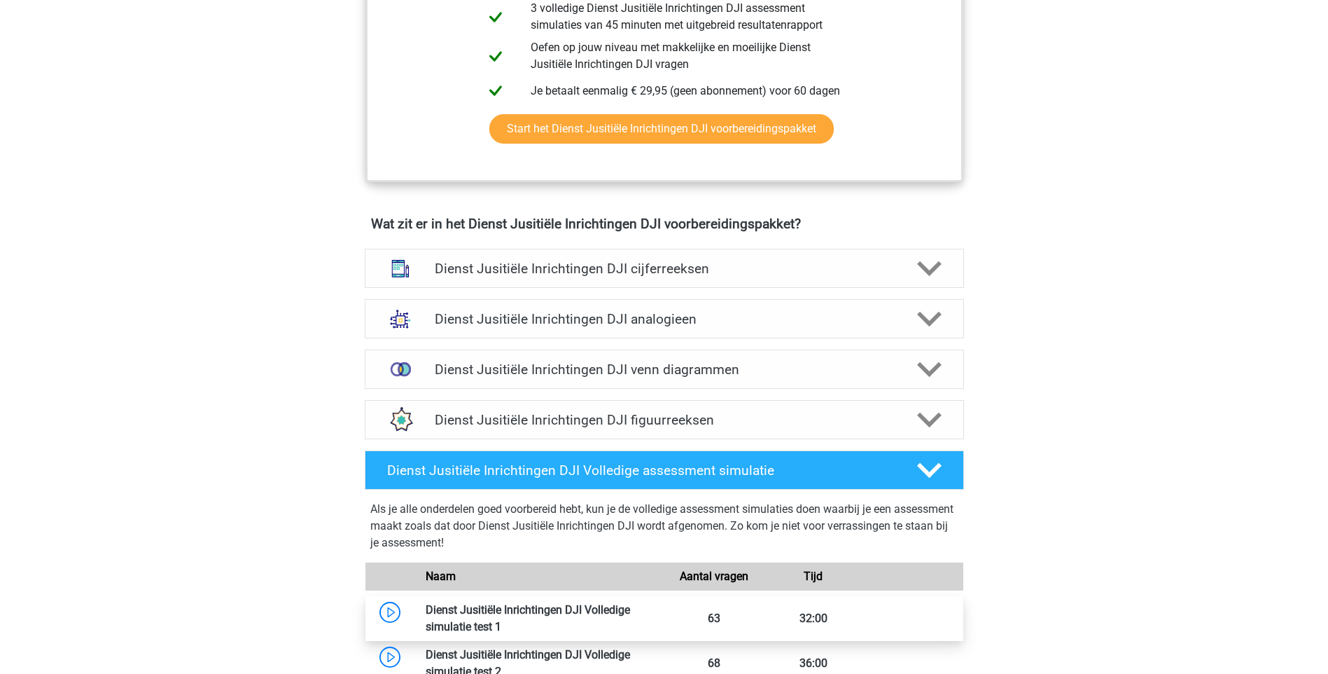
scroll to position [840, 0]
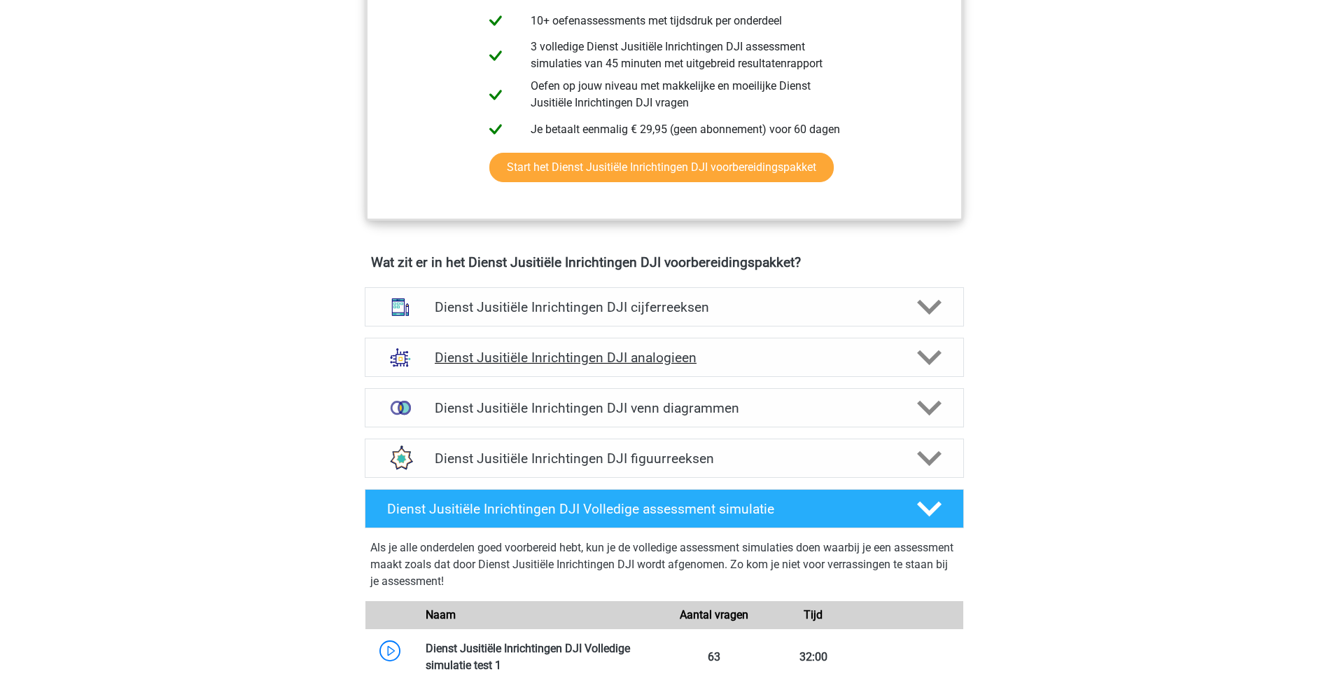
click at [648, 359] on h4 "Dienst Jusitiële Inrichtingen DJI analogieen" at bounding box center [664, 357] width 459 height 16
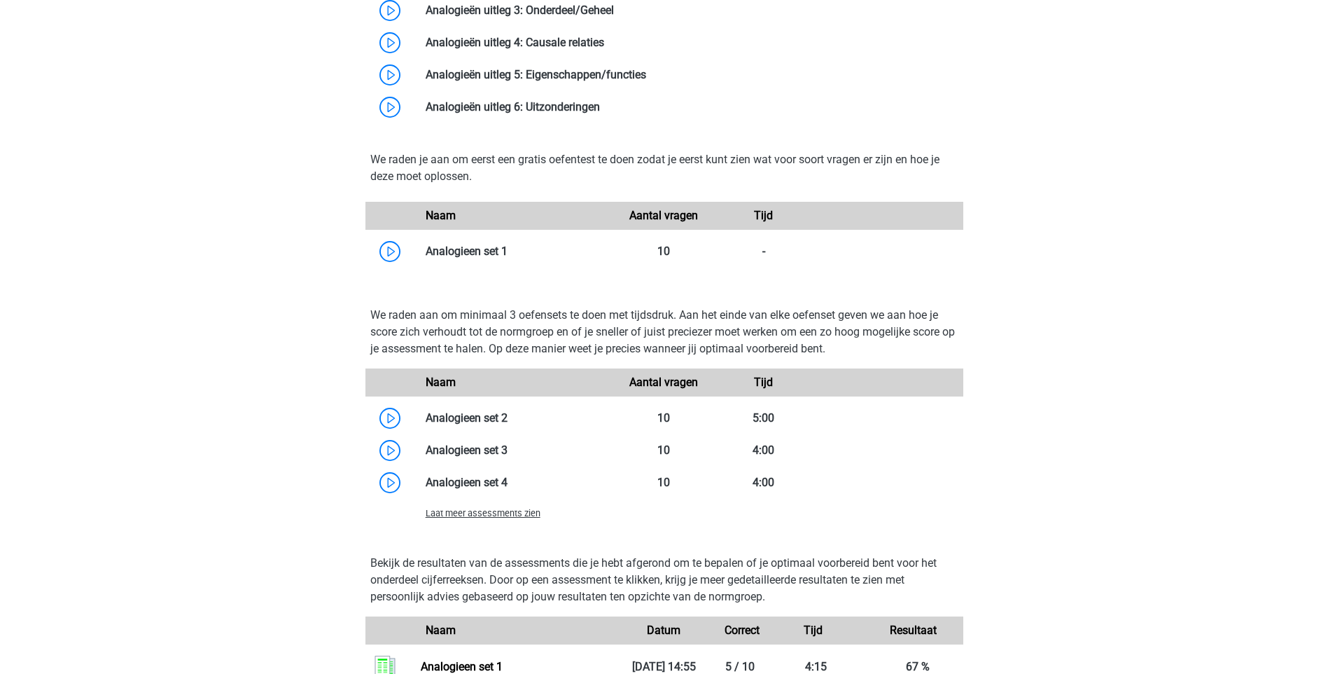
scroll to position [1540, 0]
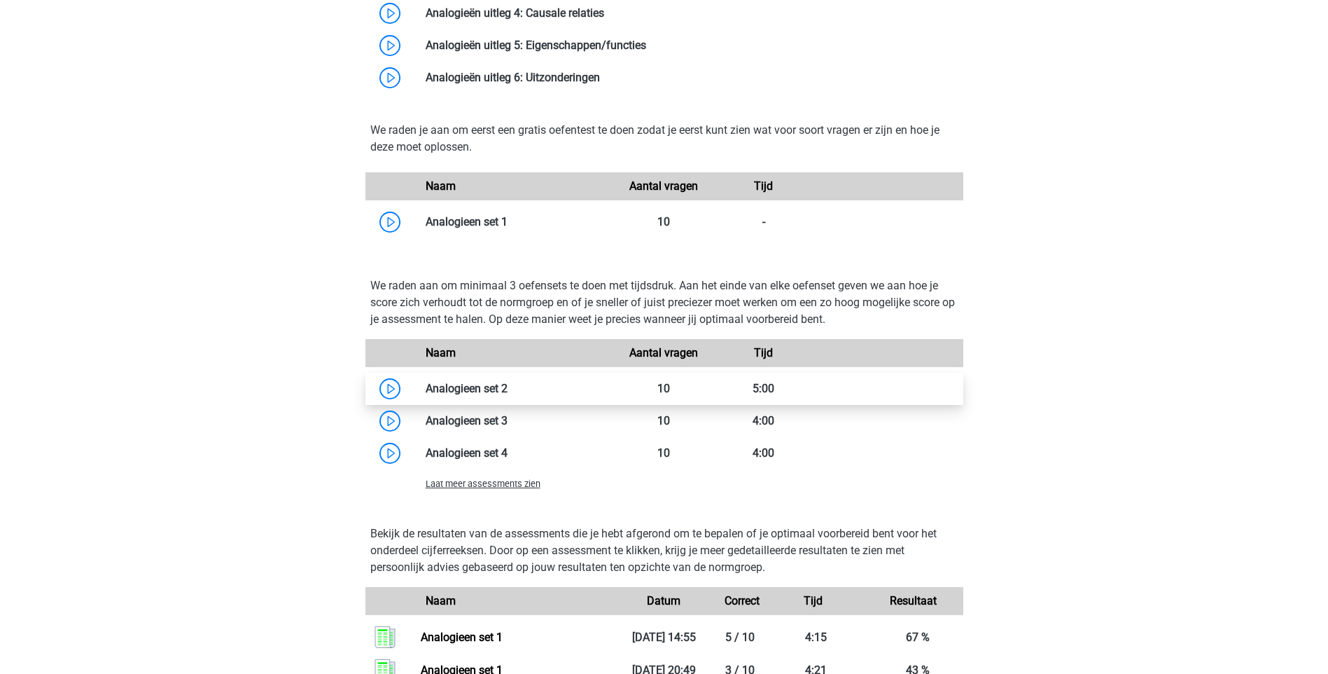
click at [508, 395] on link at bounding box center [508, 388] width 0 height 13
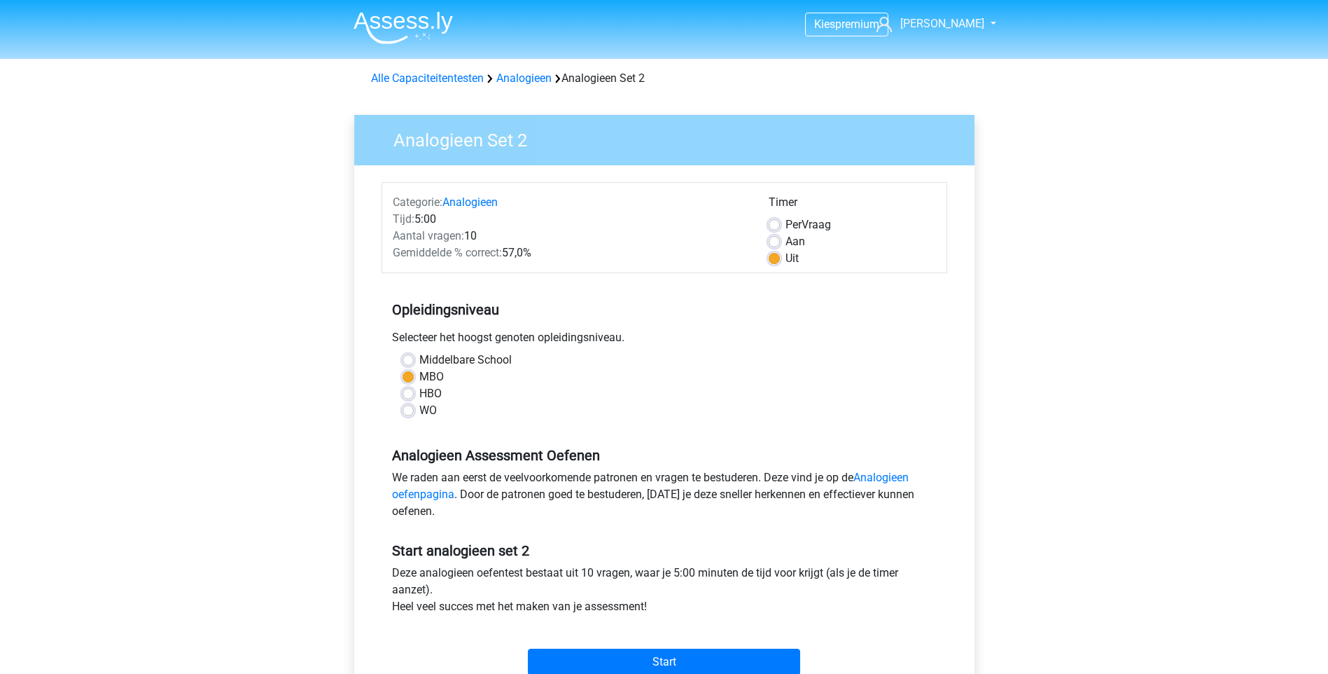
scroll to position [210, 0]
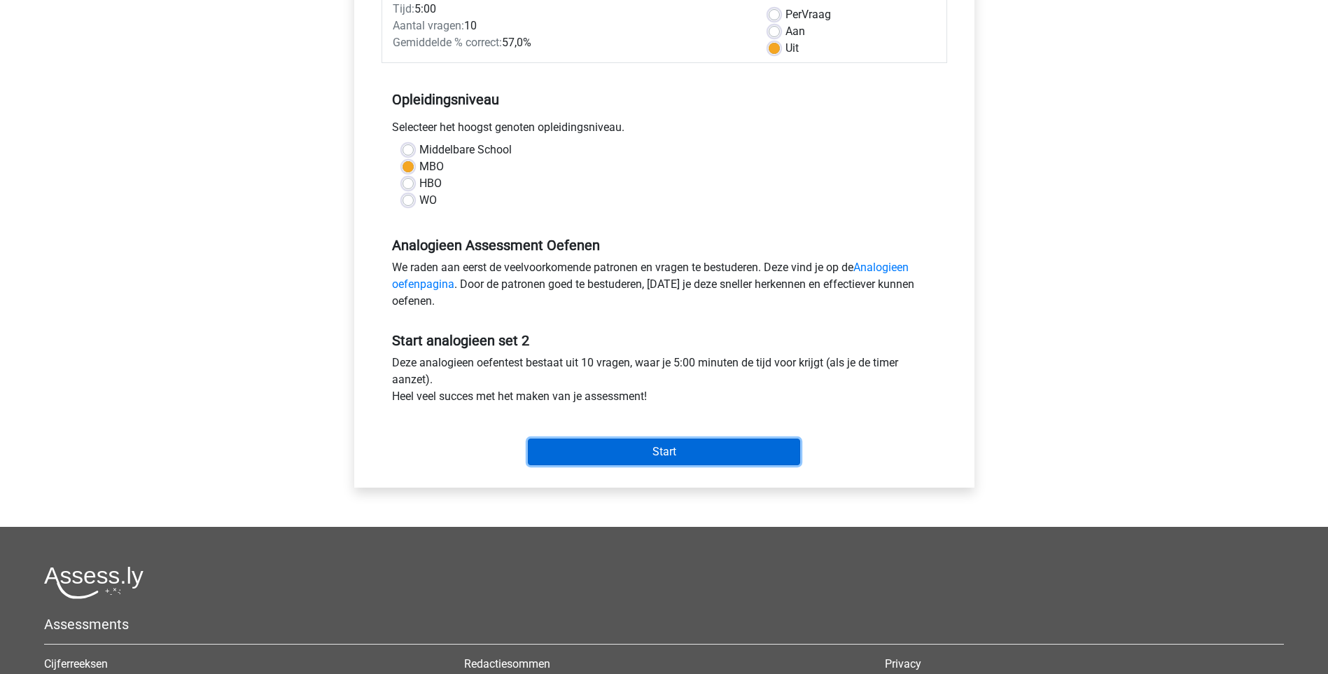
click at [662, 450] on input "Start" at bounding box center [664, 451] width 272 height 27
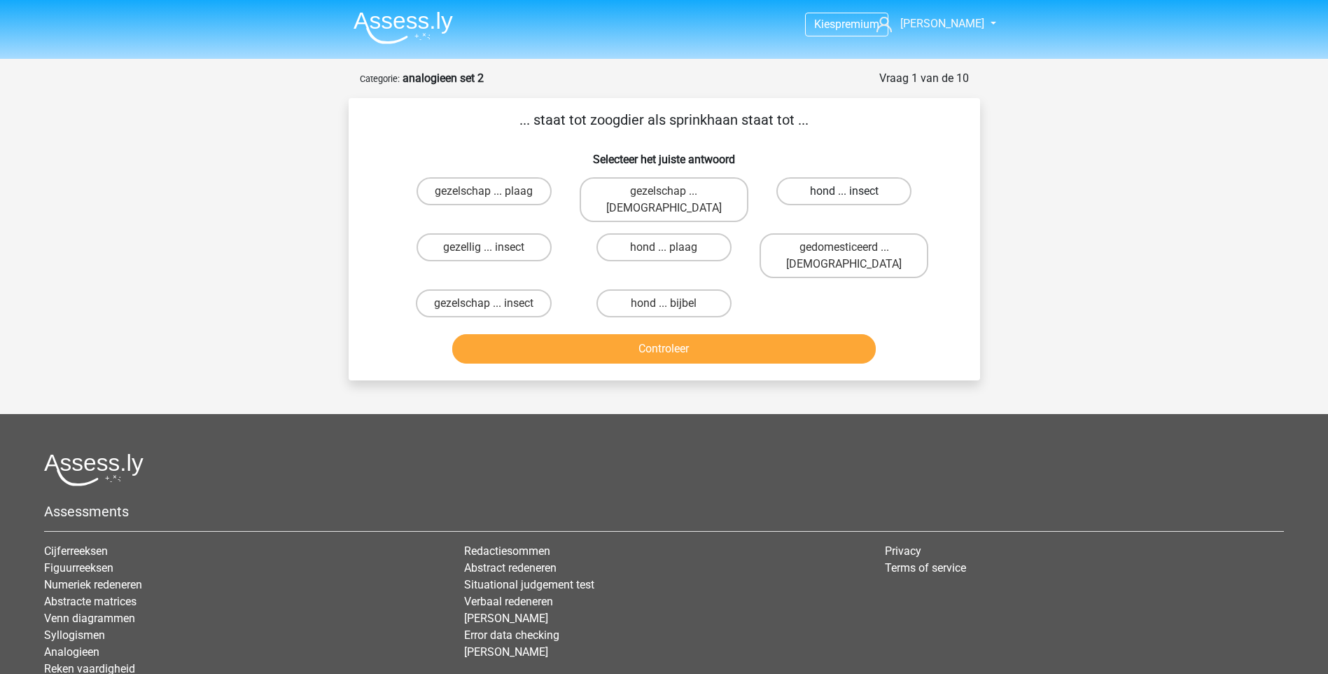
click at [842, 188] on label "hond ... insect" at bounding box center [844, 191] width 135 height 28
click at [844, 191] on input "hond ... insect" at bounding box center [848, 195] width 9 height 9
radio input "true"
click at [669, 334] on button "Controleer" at bounding box center [664, 348] width 424 height 29
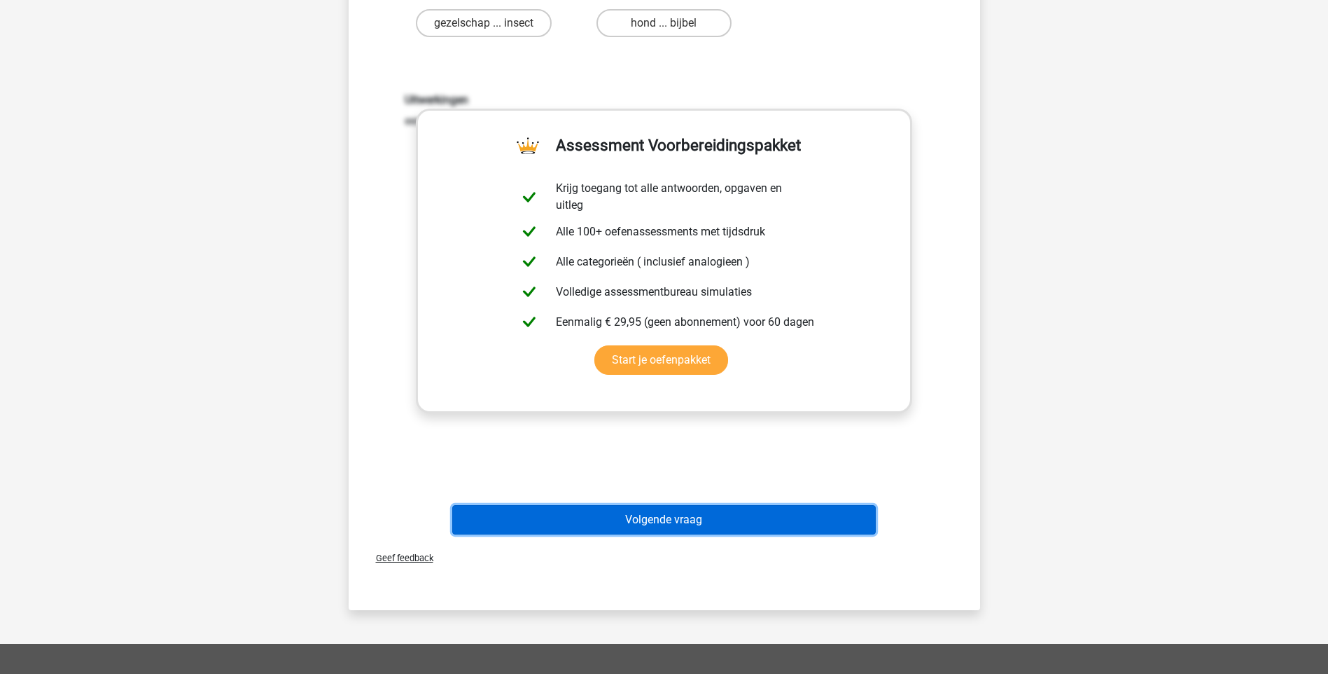
click at [676, 505] on button "Volgende vraag" at bounding box center [664, 519] width 424 height 29
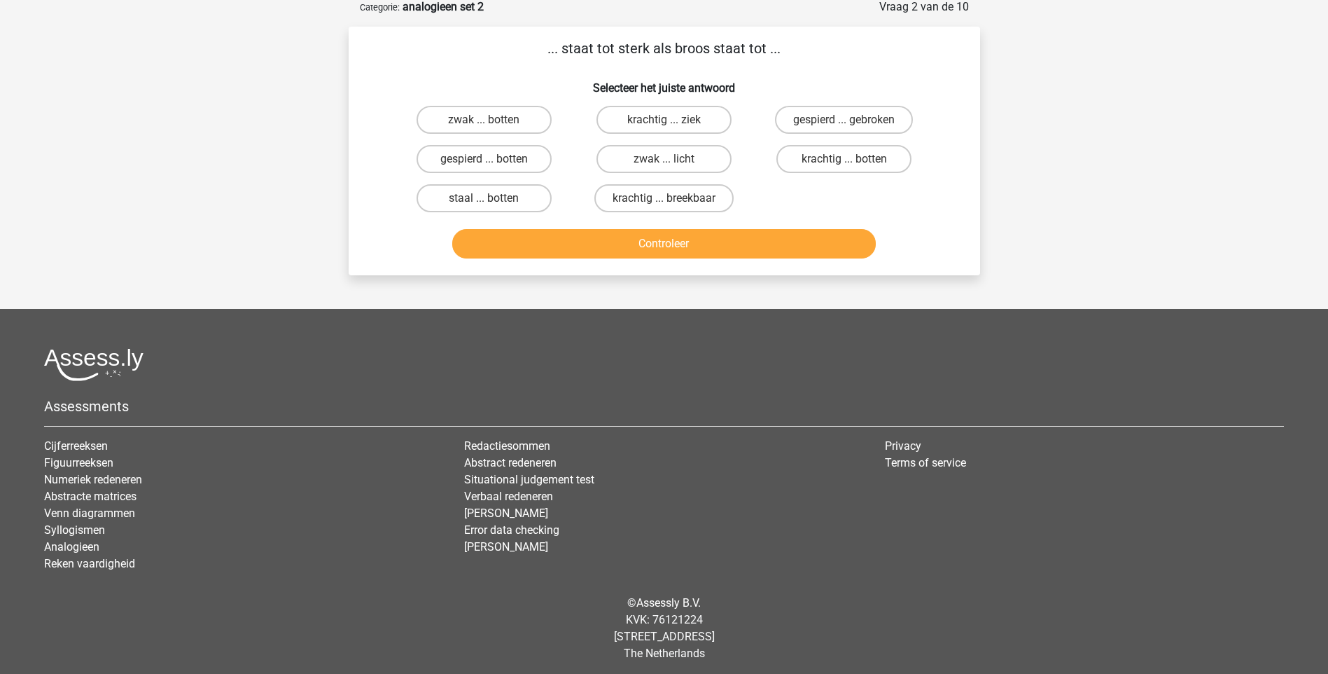
scroll to position [70, 0]
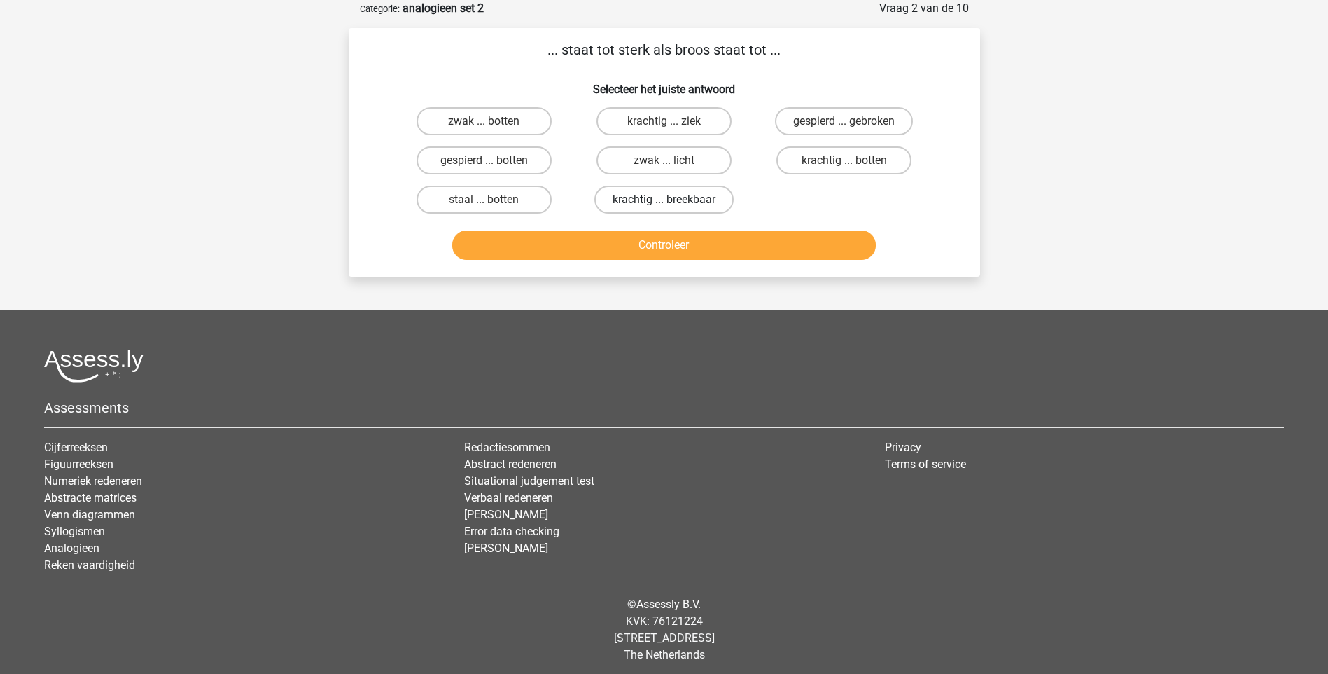
click at [678, 202] on label "krachtig ... breekbaar" at bounding box center [663, 200] width 139 height 28
click at [673, 202] on input "krachtig ... breekbaar" at bounding box center [668, 204] width 9 height 9
radio input "true"
click at [682, 244] on button "Controleer" at bounding box center [664, 244] width 424 height 29
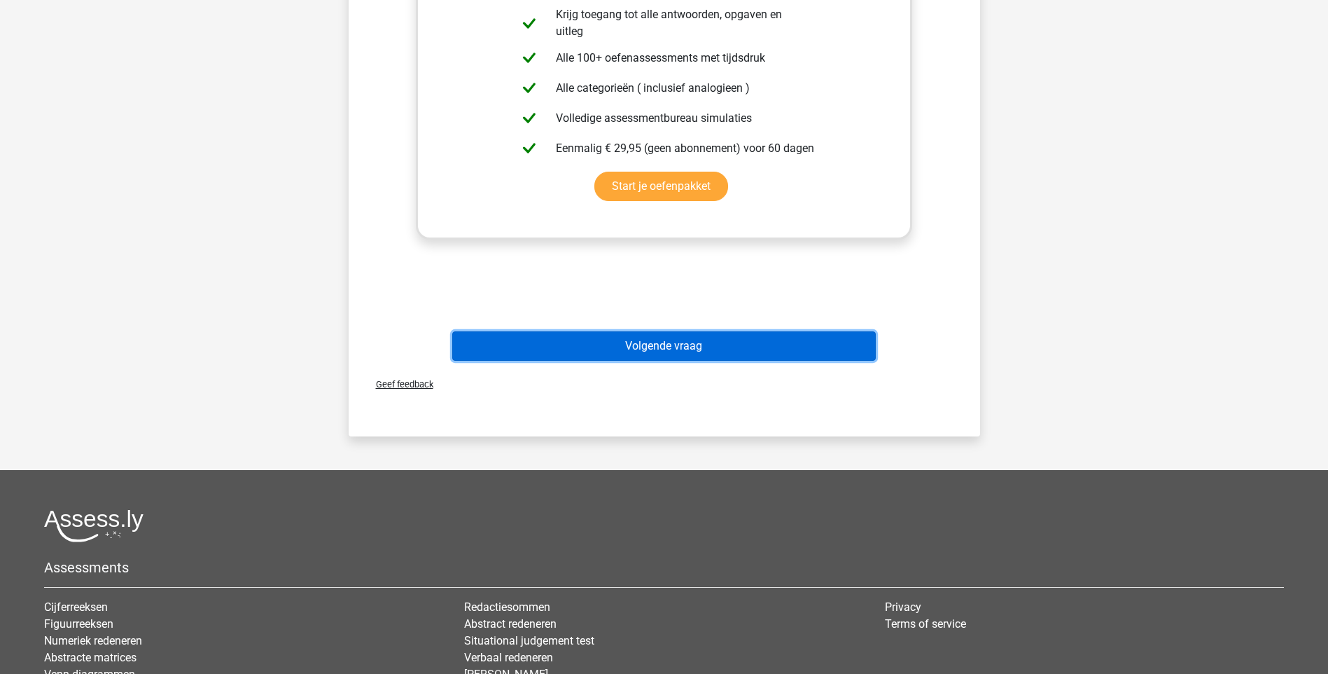
click at [657, 344] on button "Volgende vraag" at bounding box center [664, 345] width 424 height 29
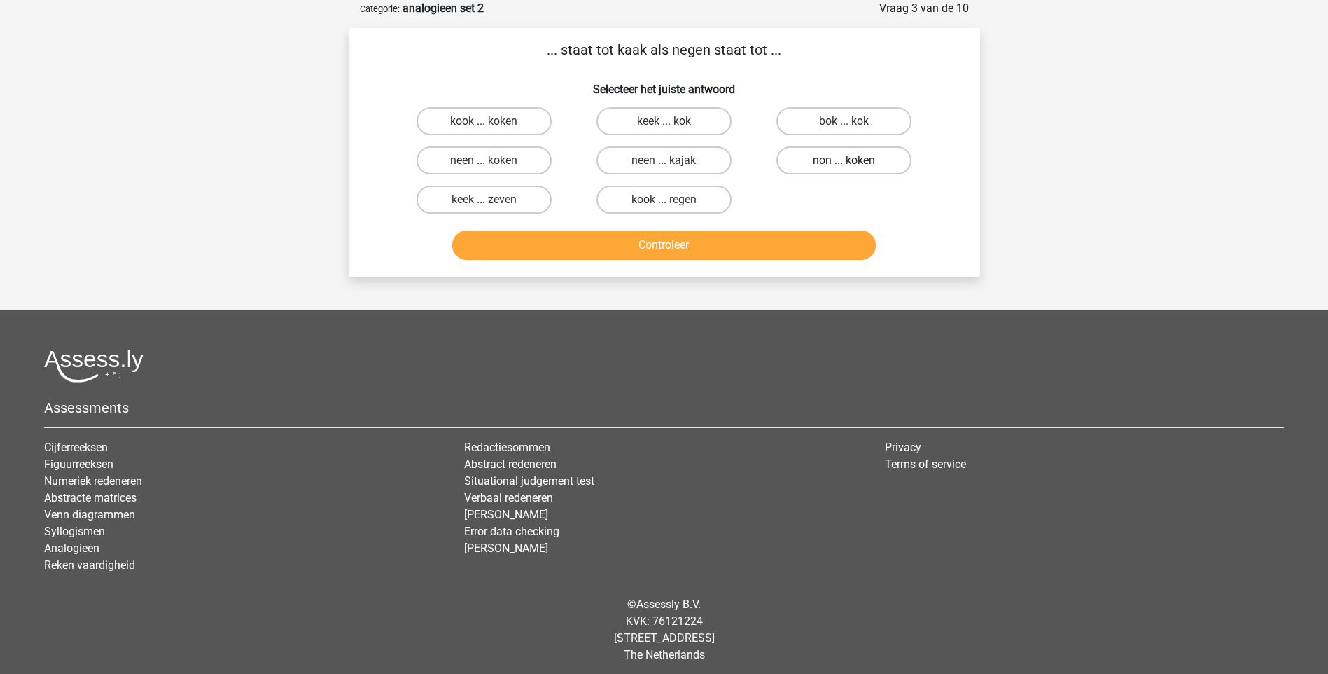
click at [831, 160] on label "non ... koken" at bounding box center [844, 160] width 135 height 28
click at [844, 160] on input "non ... koken" at bounding box center [848, 164] width 9 height 9
radio input "true"
click at [672, 253] on button "Controleer" at bounding box center [664, 244] width 424 height 29
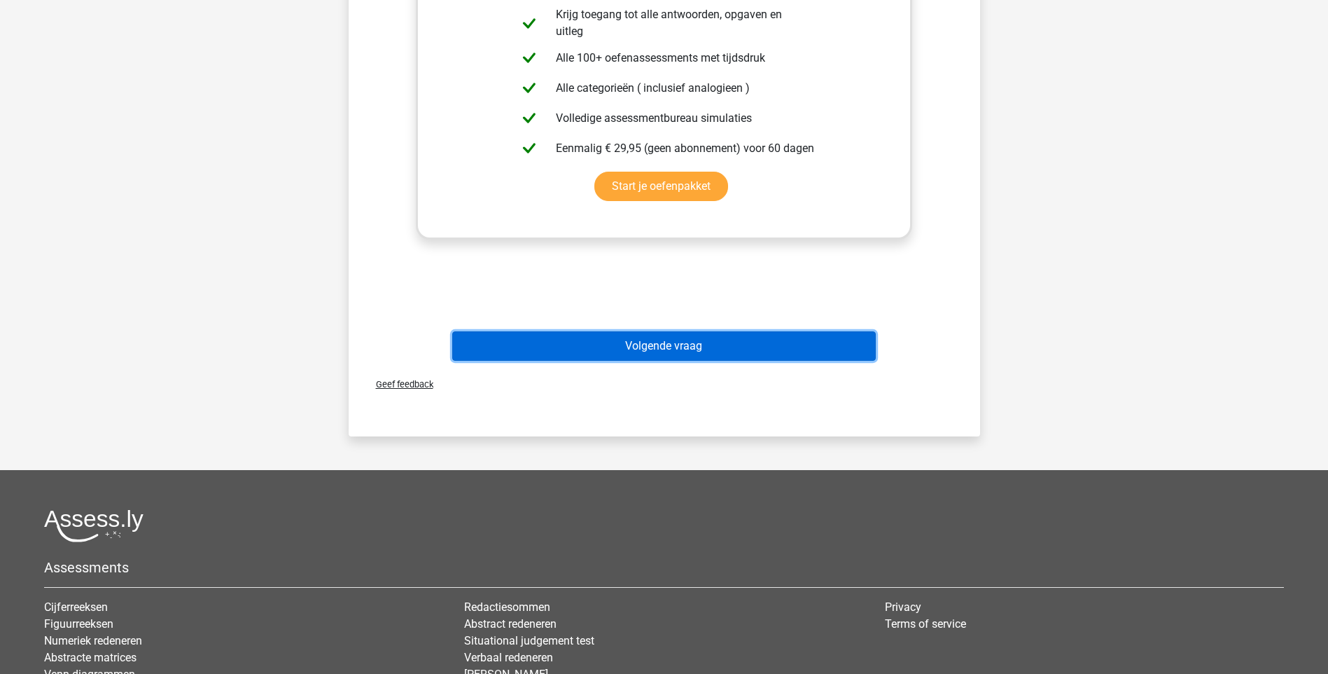
click at [653, 341] on button "Volgende vraag" at bounding box center [664, 345] width 424 height 29
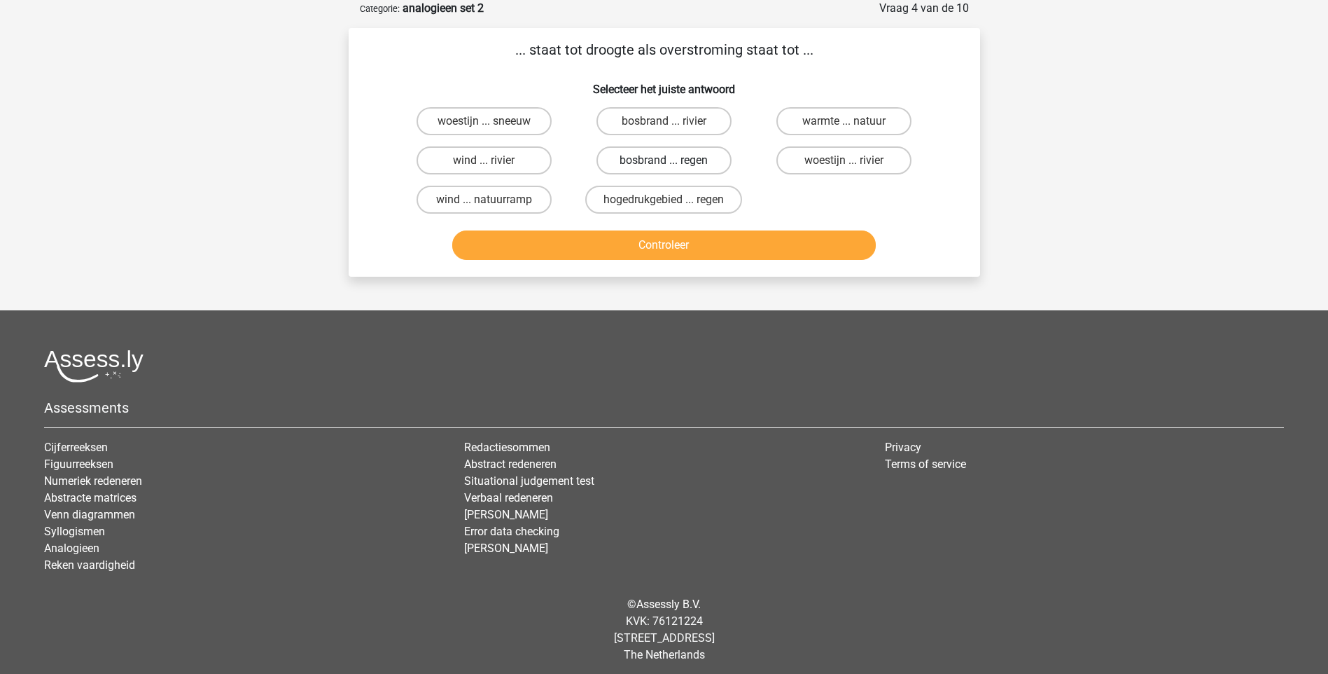
click at [643, 164] on label "bosbrand ... regen" at bounding box center [664, 160] width 135 height 28
click at [664, 164] on input "bosbrand ... regen" at bounding box center [668, 164] width 9 height 9
radio input "true"
click at [652, 243] on button "Controleer" at bounding box center [664, 244] width 424 height 29
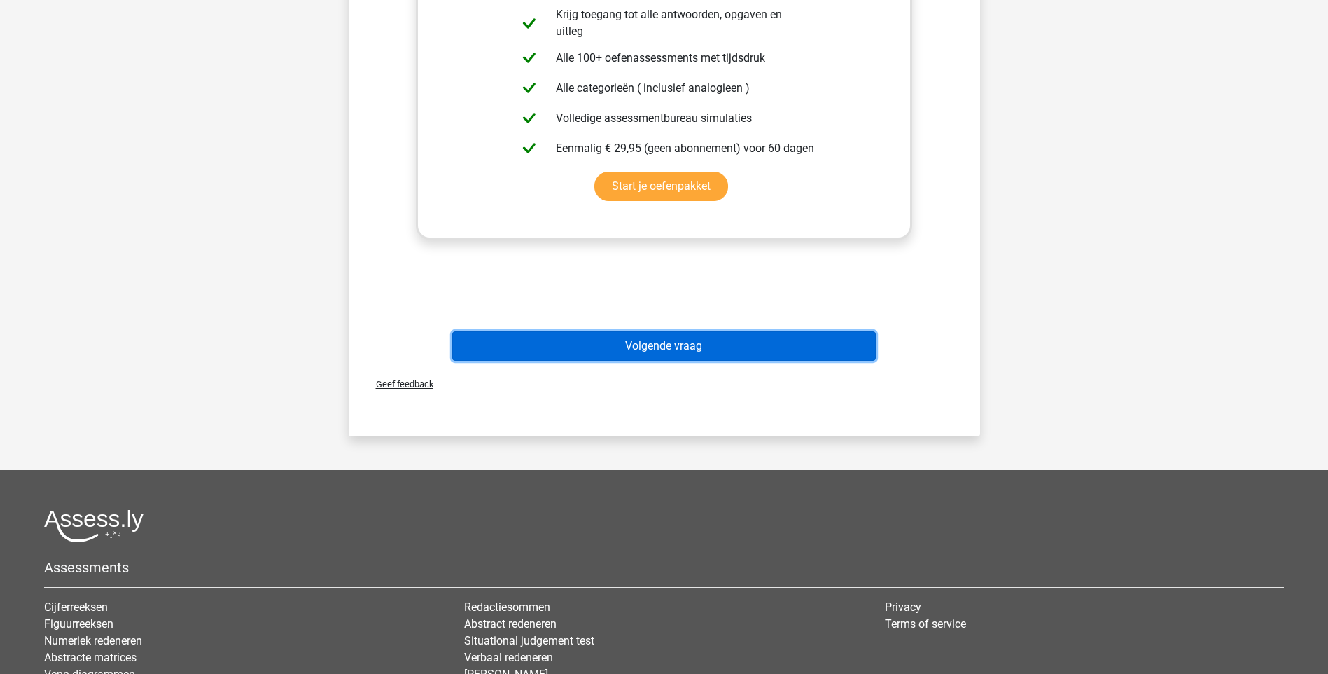
click at [671, 339] on button "Volgende vraag" at bounding box center [664, 345] width 424 height 29
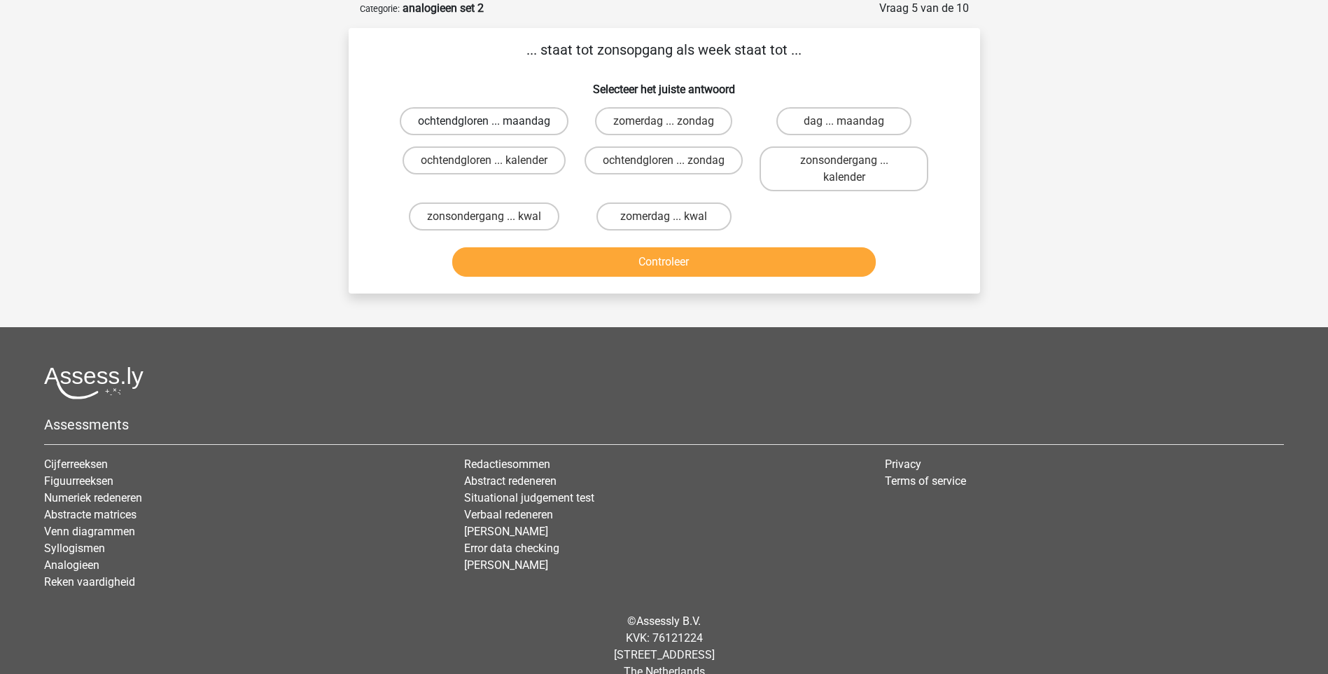
click at [500, 135] on label "ochtendgloren ... maandag" at bounding box center [484, 121] width 169 height 28
click at [493, 130] on input "ochtendgloren ... maandag" at bounding box center [488, 125] width 9 height 9
radio input "true"
click at [650, 271] on button "Controleer" at bounding box center [664, 261] width 424 height 29
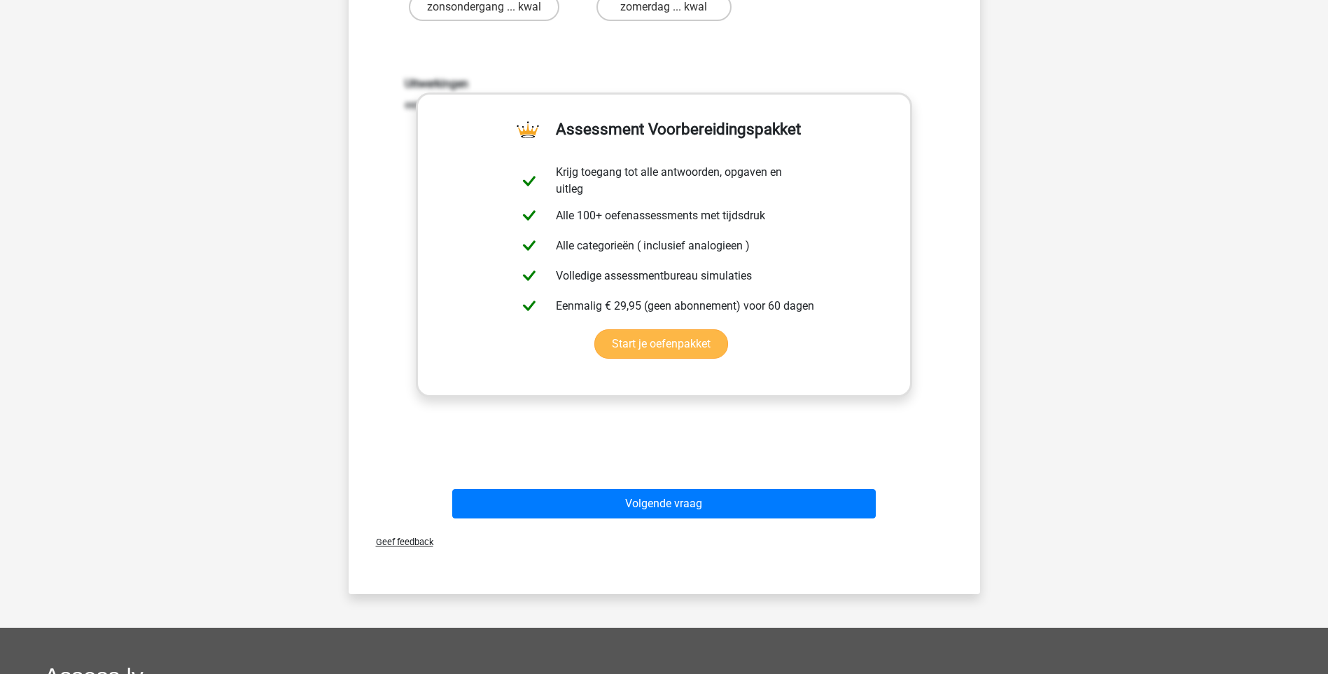
scroll to position [280, 0]
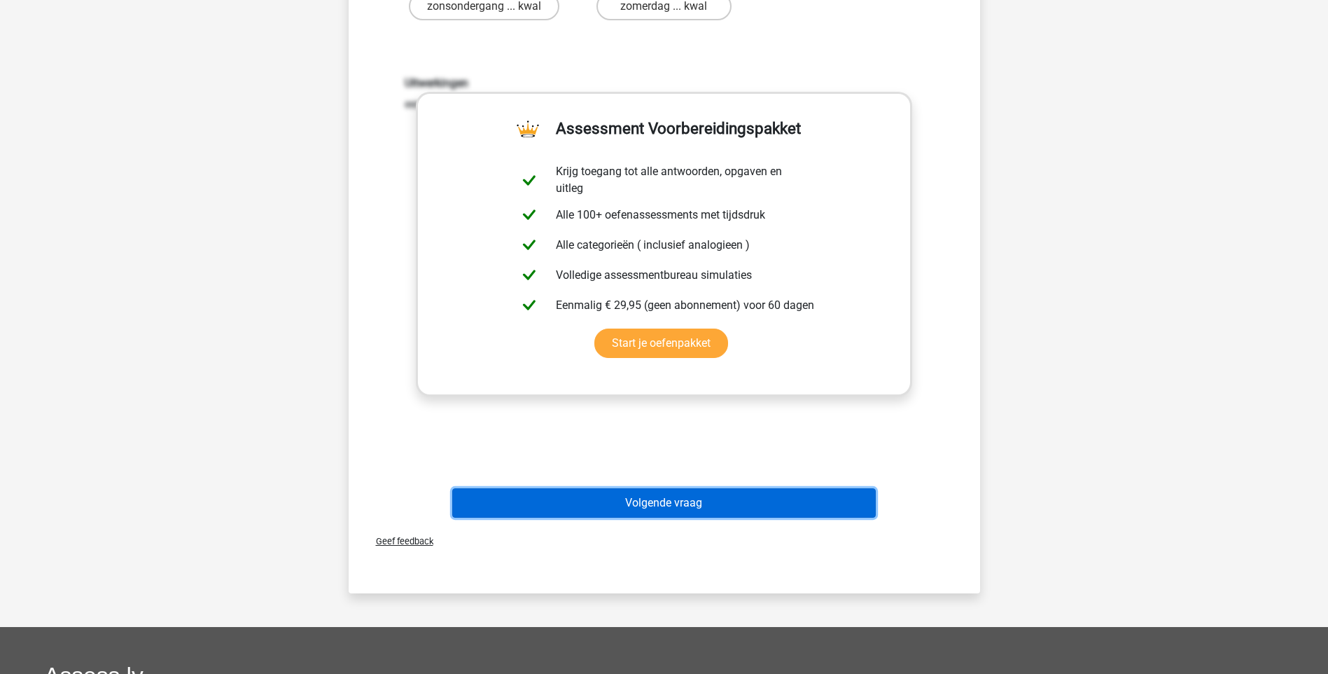
click at [681, 516] on button "Volgende vraag" at bounding box center [664, 502] width 424 height 29
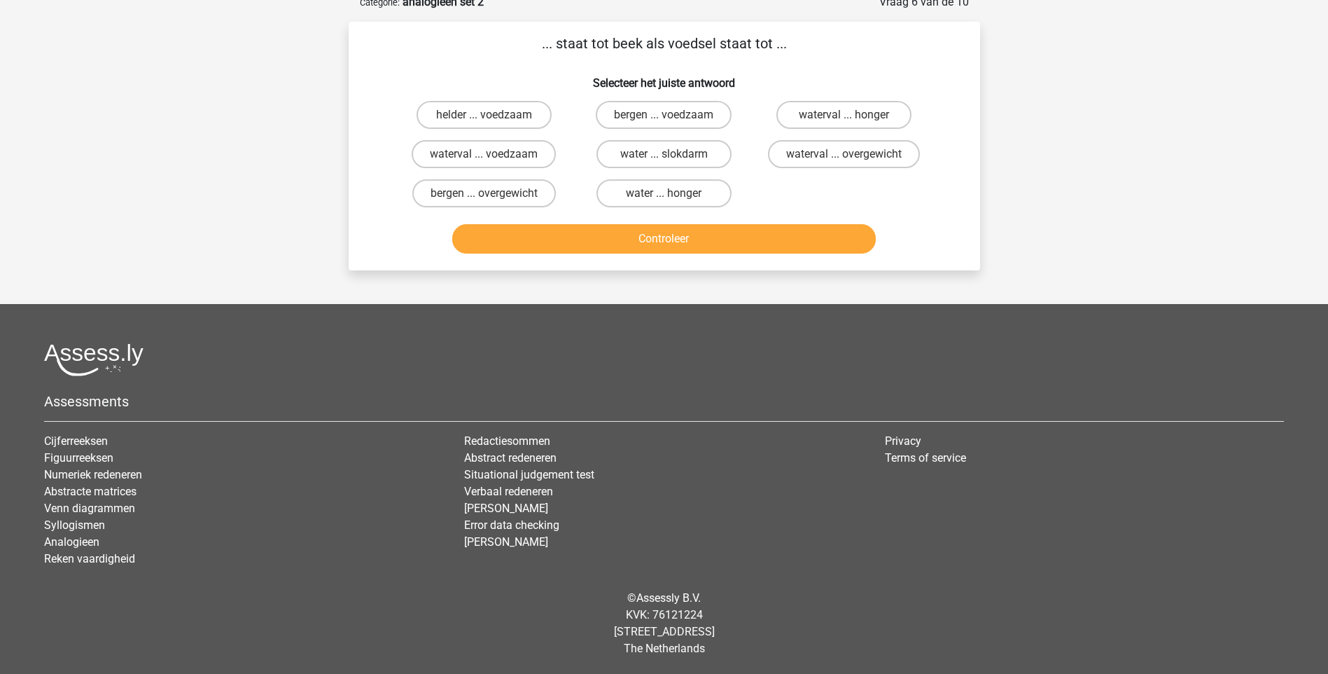
scroll to position [70, 0]
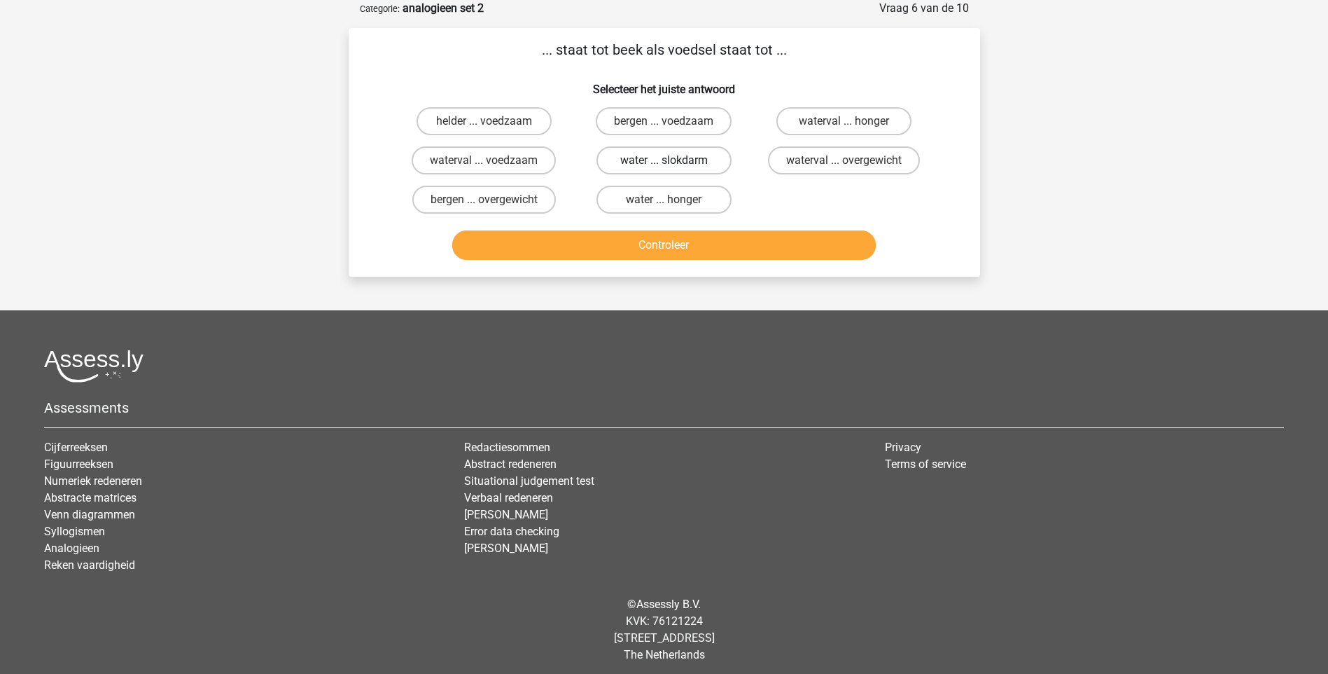
click at [675, 161] on label "water ... slokdarm" at bounding box center [664, 160] width 135 height 28
click at [673, 161] on input "water ... slokdarm" at bounding box center [668, 164] width 9 height 9
radio input "true"
click at [672, 246] on button "Controleer" at bounding box center [664, 244] width 424 height 29
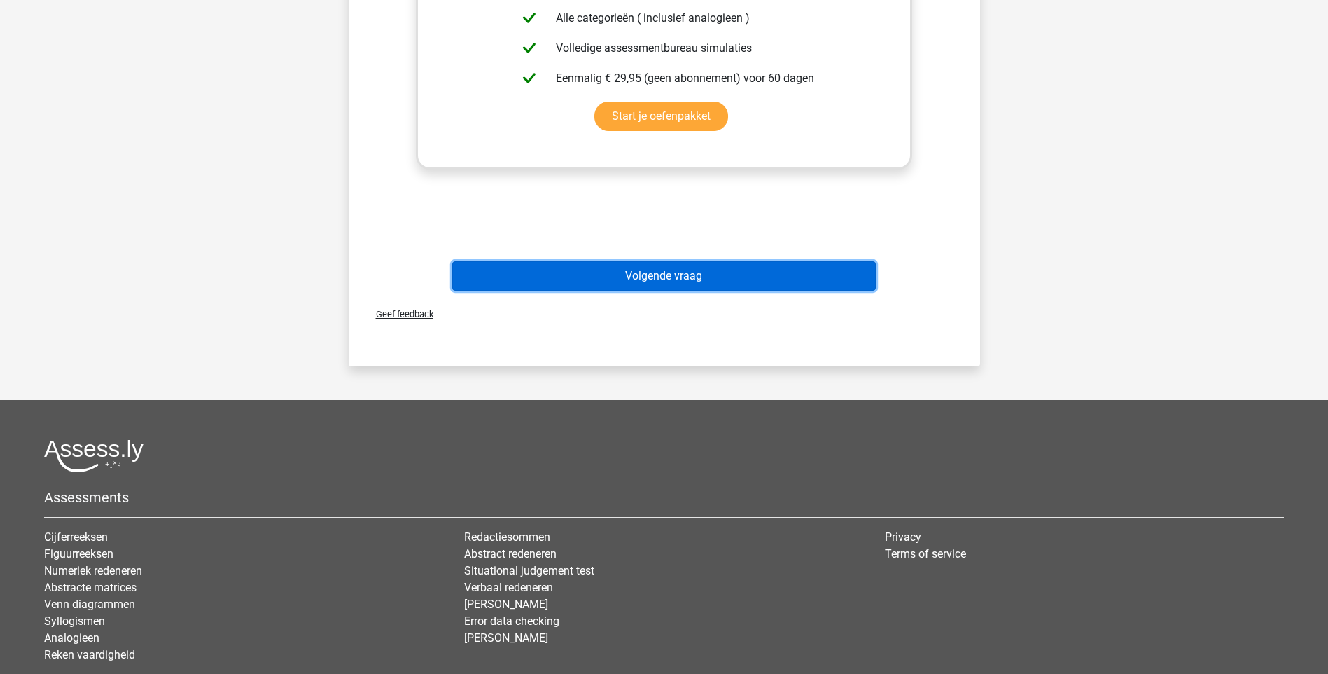
click at [639, 277] on button "Volgende vraag" at bounding box center [664, 275] width 424 height 29
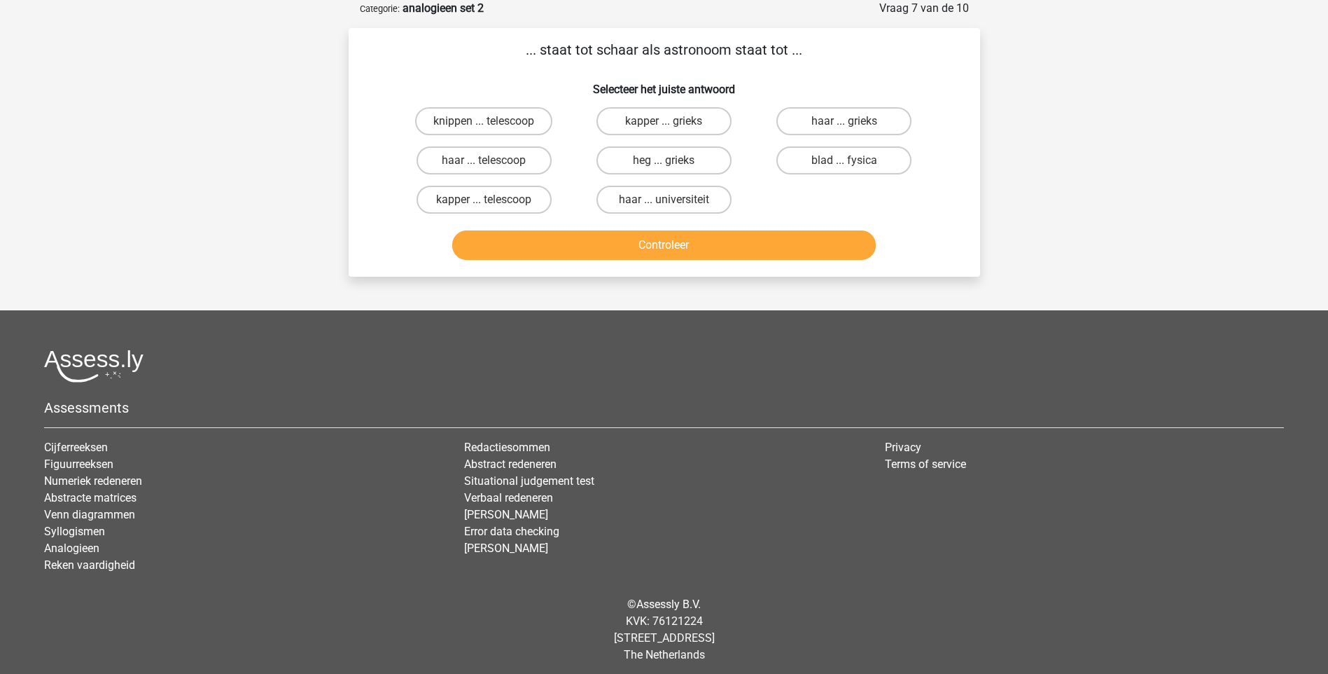
click at [493, 200] on input "kapper ... telescoop" at bounding box center [488, 204] width 9 height 9
radio input "true"
click at [663, 250] on button "Controleer" at bounding box center [664, 244] width 424 height 29
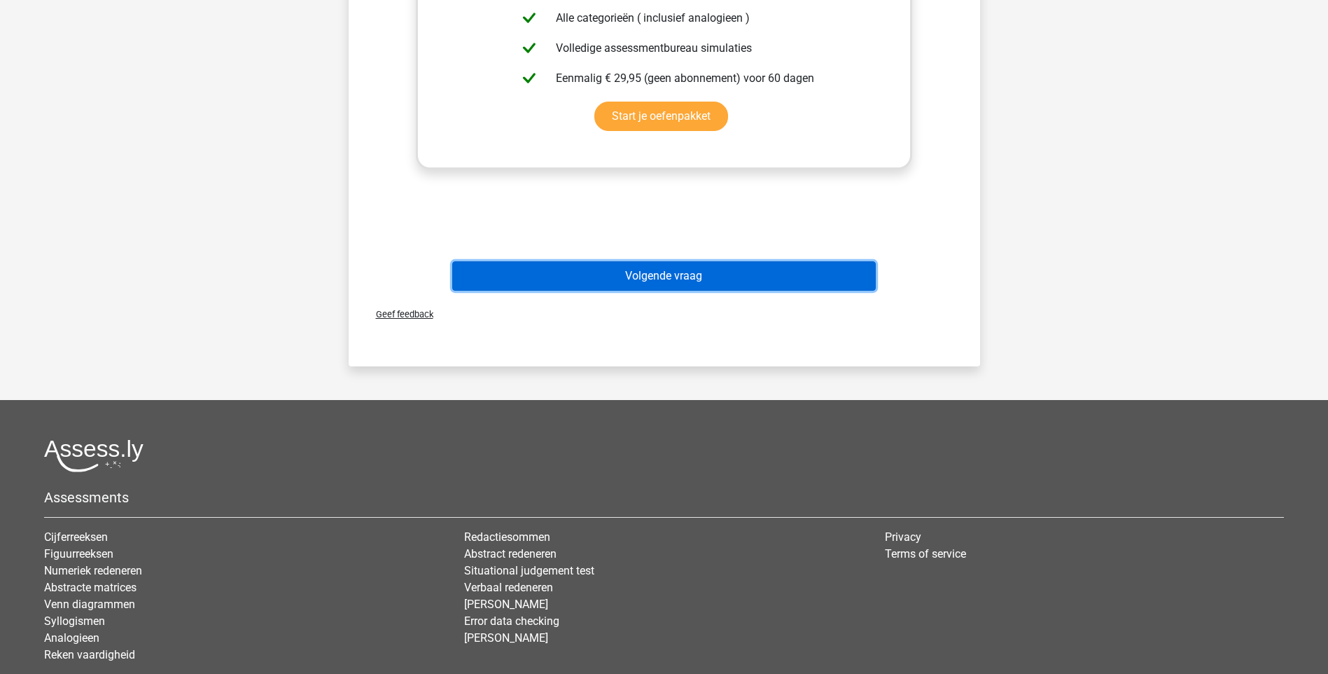
click at [615, 280] on button "Volgende vraag" at bounding box center [664, 275] width 424 height 29
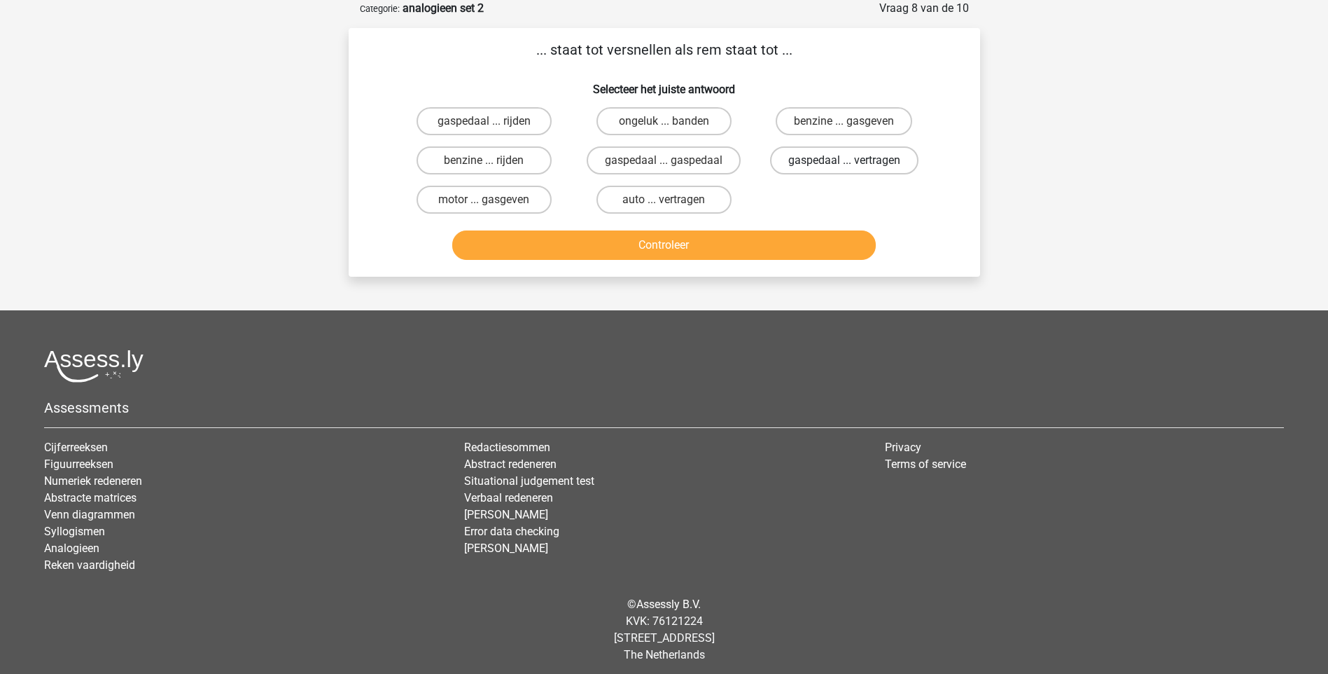
click at [826, 164] on label "gaspedaal ... vertragen" at bounding box center [844, 160] width 148 height 28
click at [844, 164] on input "gaspedaal ... vertragen" at bounding box center [848, 164] width 9 height 9
radio input "true"
click at [727, 253] on button "Controleer" at bounding box center [664, 244] width 424 height 29
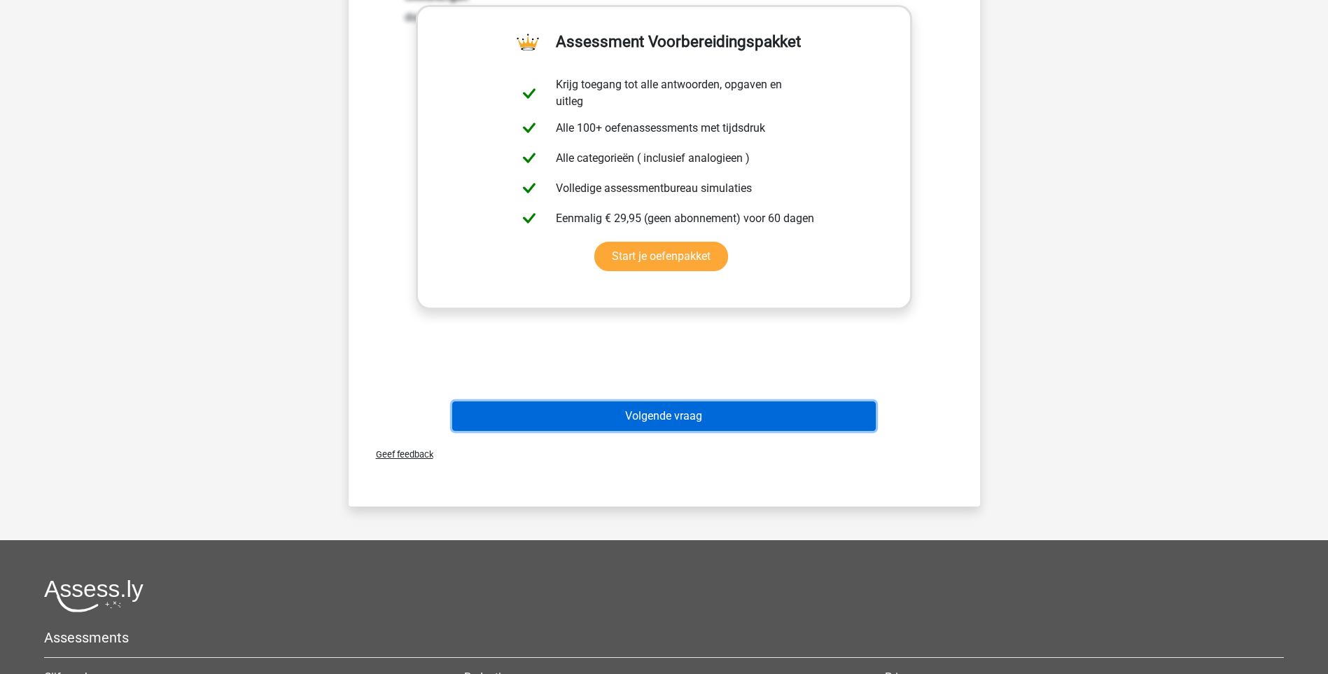
click at [689, 414] on button "Volgende vraag" at bounding box center [664, 415] width 424 height 29
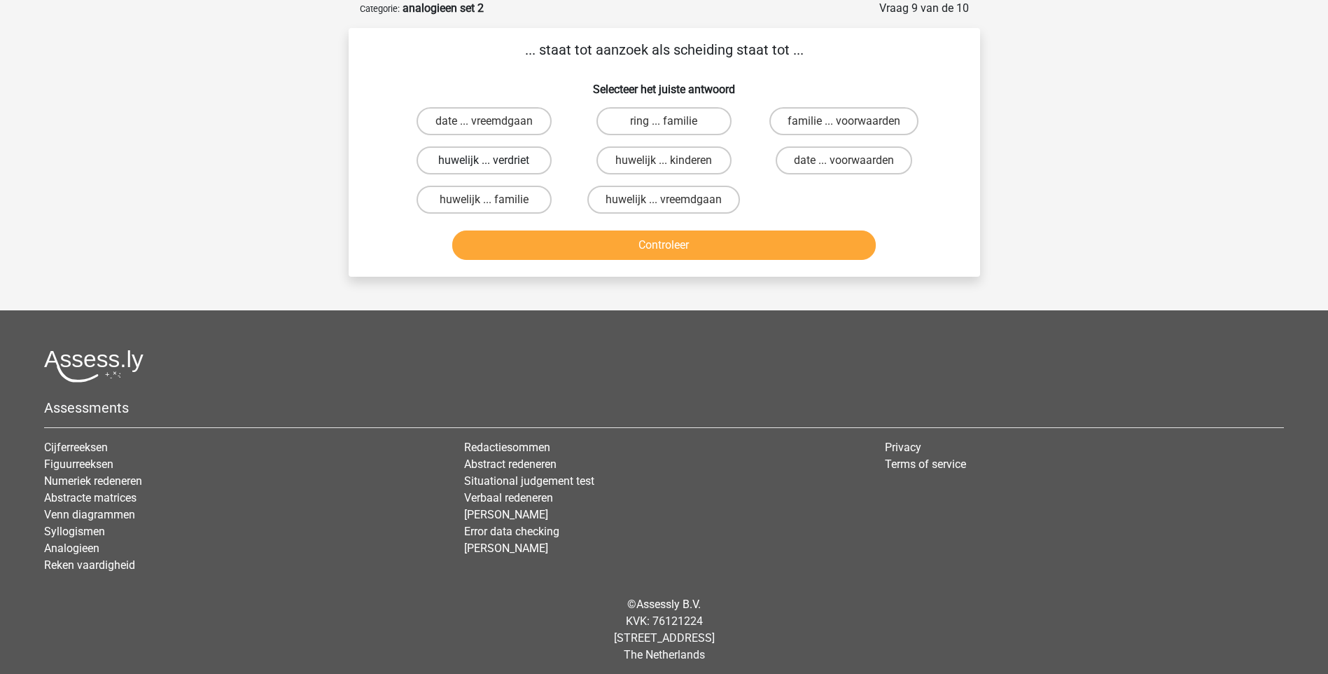
click at [477, 154] on label "huwelijk ... verdriet" at bounding box center [484, 160] width 135 height 28
click at [484, 160] on input "huwelijk ... verdriet" at bounding box center [488, 164] width 9 height 9
radio input "true"
click at [681, 245] on button "Controleer" at bounding box center [664, 244] width 424 height 29
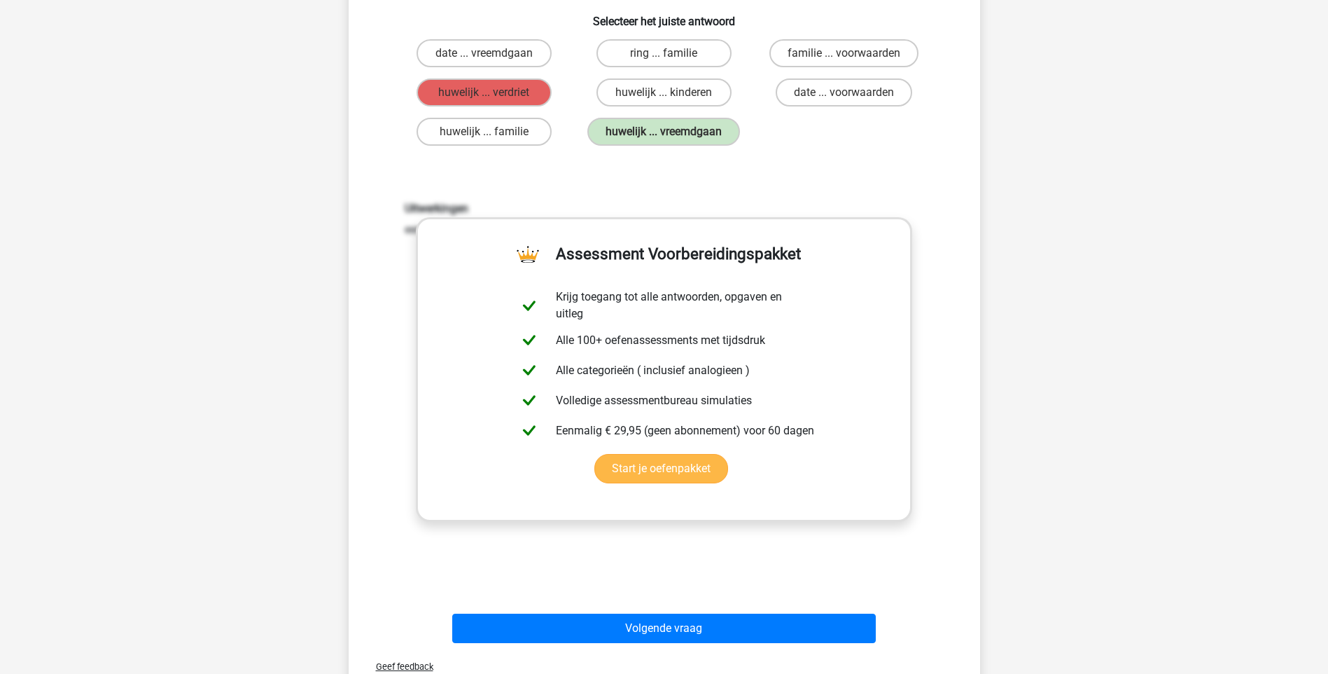
scroll to position [350, 0]
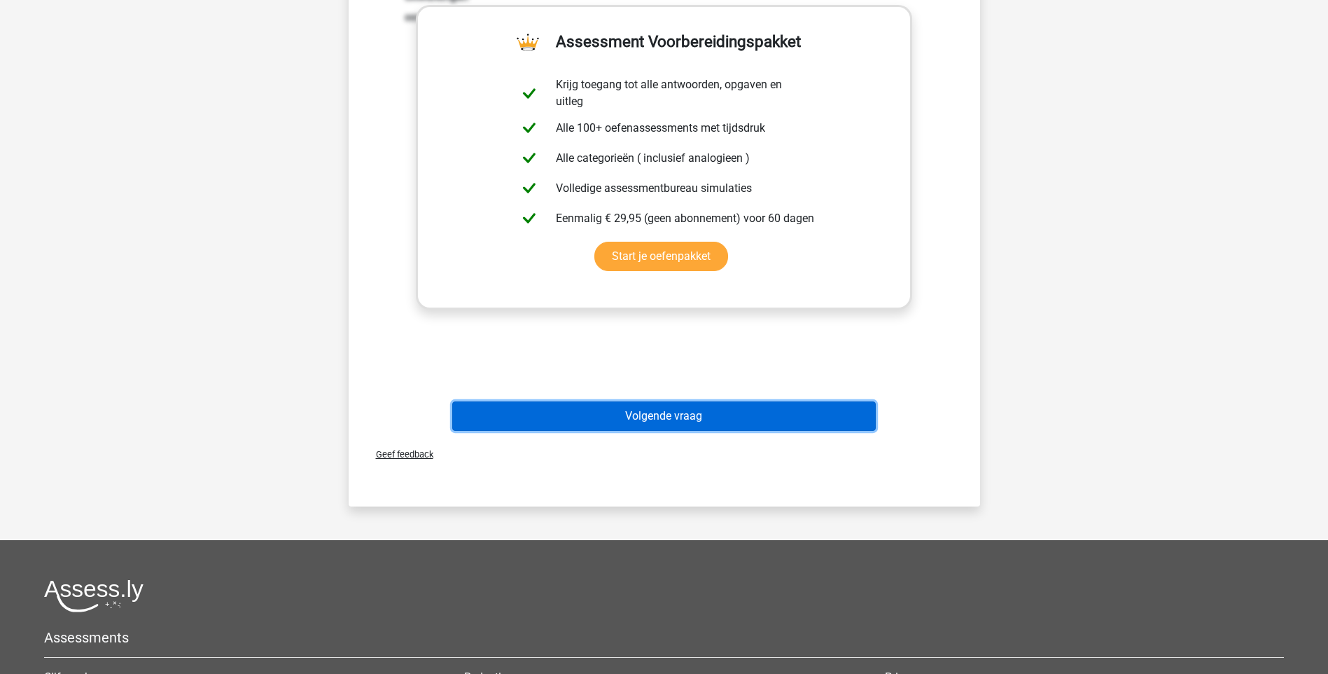
click at [651, 415] on button "Volgende vraag" at bounding box center [664, 415] width 424 height 29
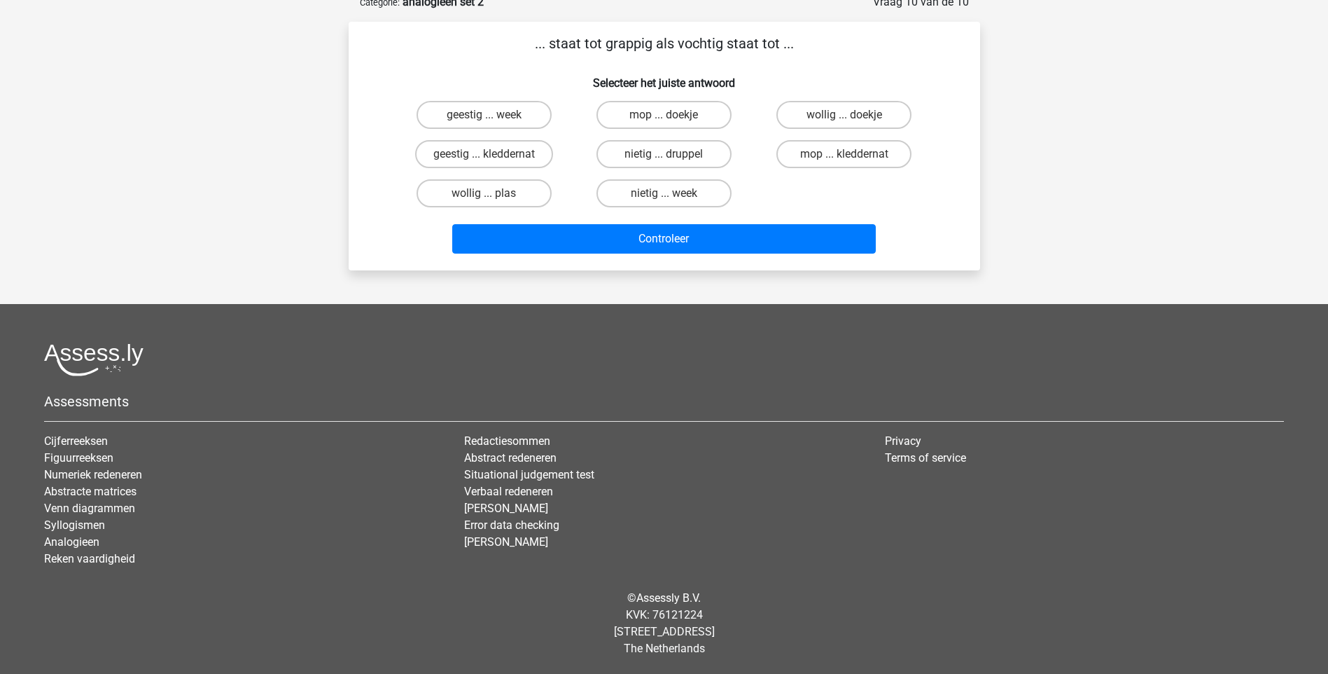
scroll to position [70, 0]
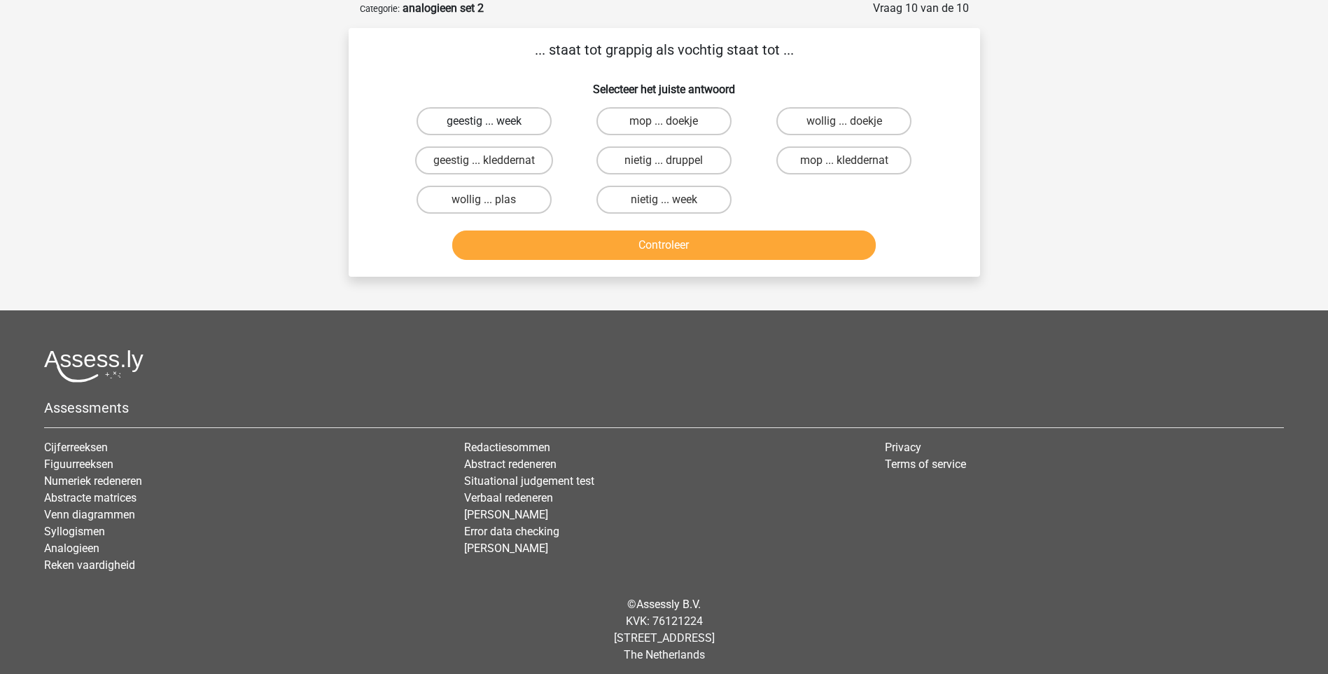
click at [503, 121] on label "geestig ... week" at bounding box center [484, 121] width 135 height 28
click at [493, 121] on input "geestig ... week" at bounding box center [488, 125] width 9 height 9
radio input "true"
click at [654, 242] on button "Controleer" at bounding box center [664, 244] width 424 height 29
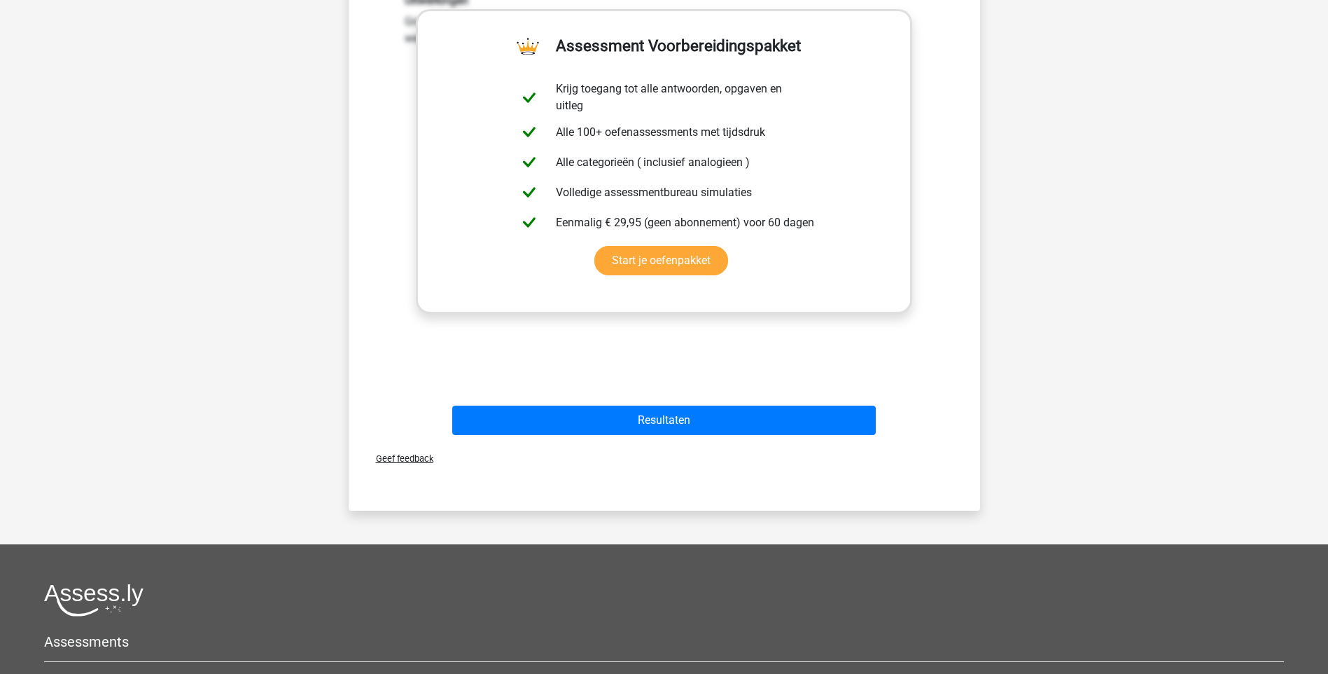
scroll to position [350, 0]
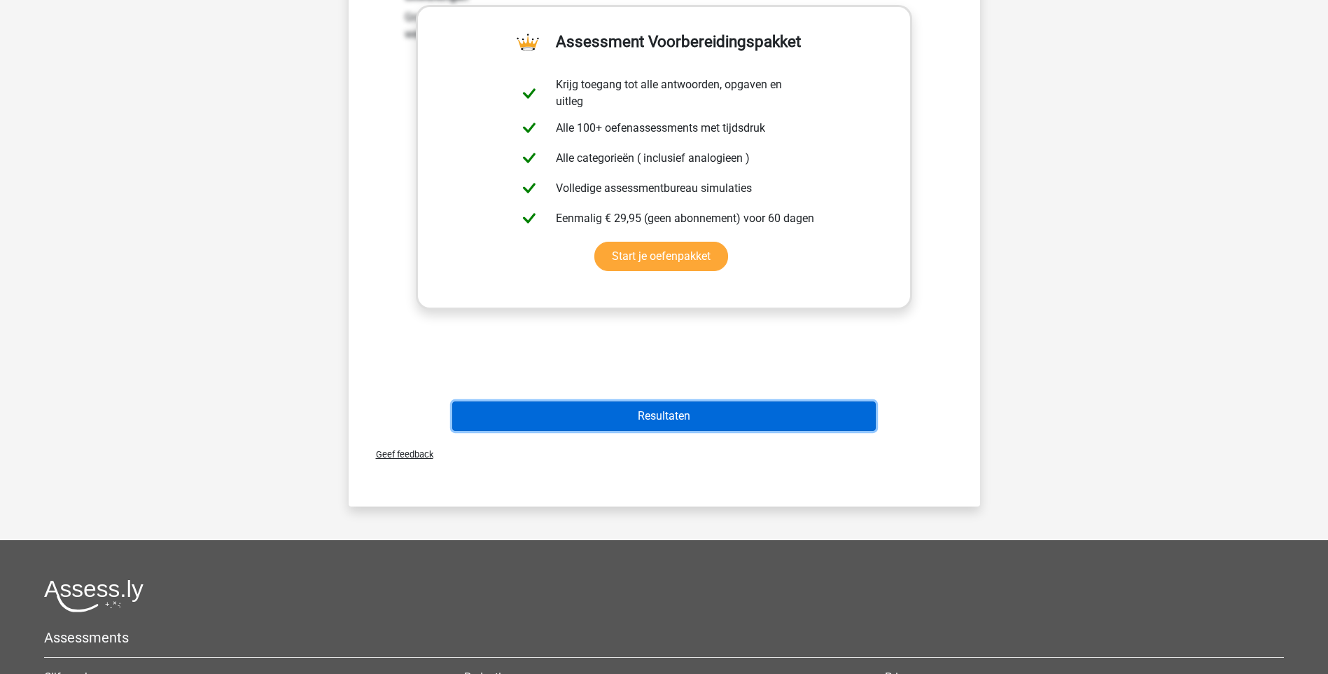
click at [664, 421] on button "Resultaten" at bounding box center [664, 415] width 424 height 29
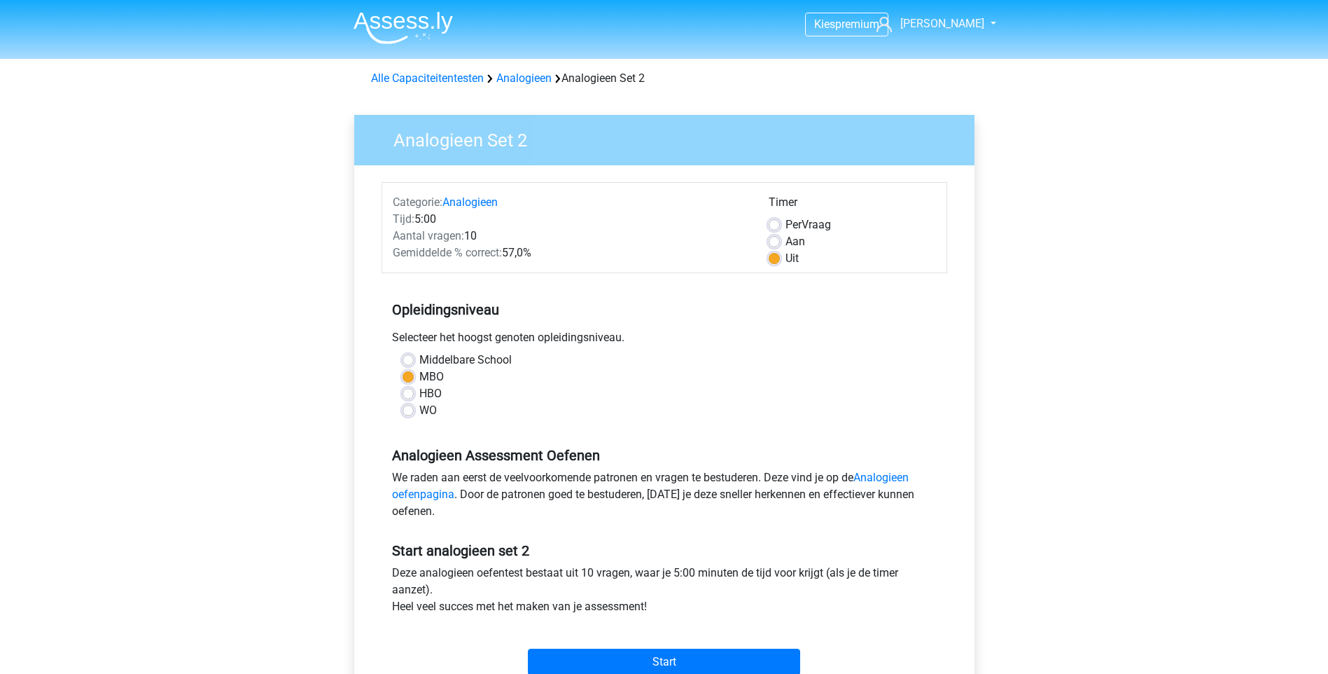
scroll to position [210, 0]
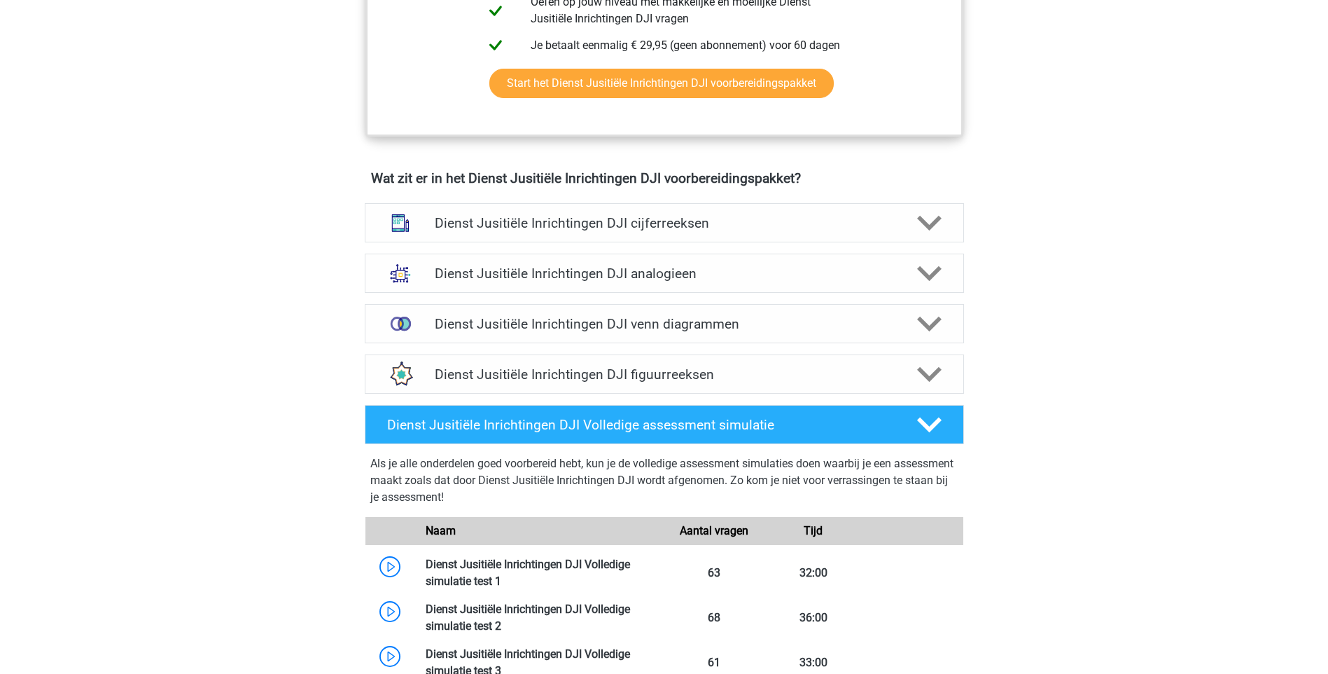
scroll to position [910, 0]
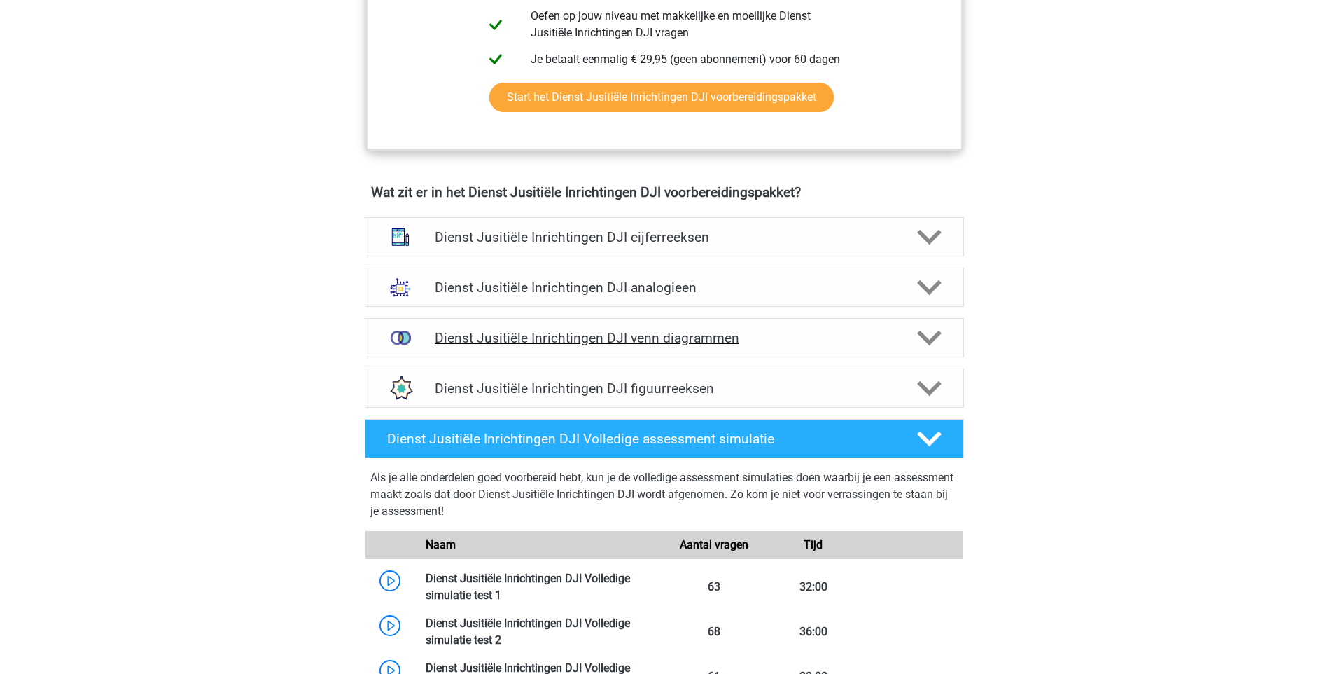
click at [721, 342] on h4 "Dienst Jusitiële Inrichtingen DJI venn diagrammen" at bounding box center [664, 338] width 459 height 16
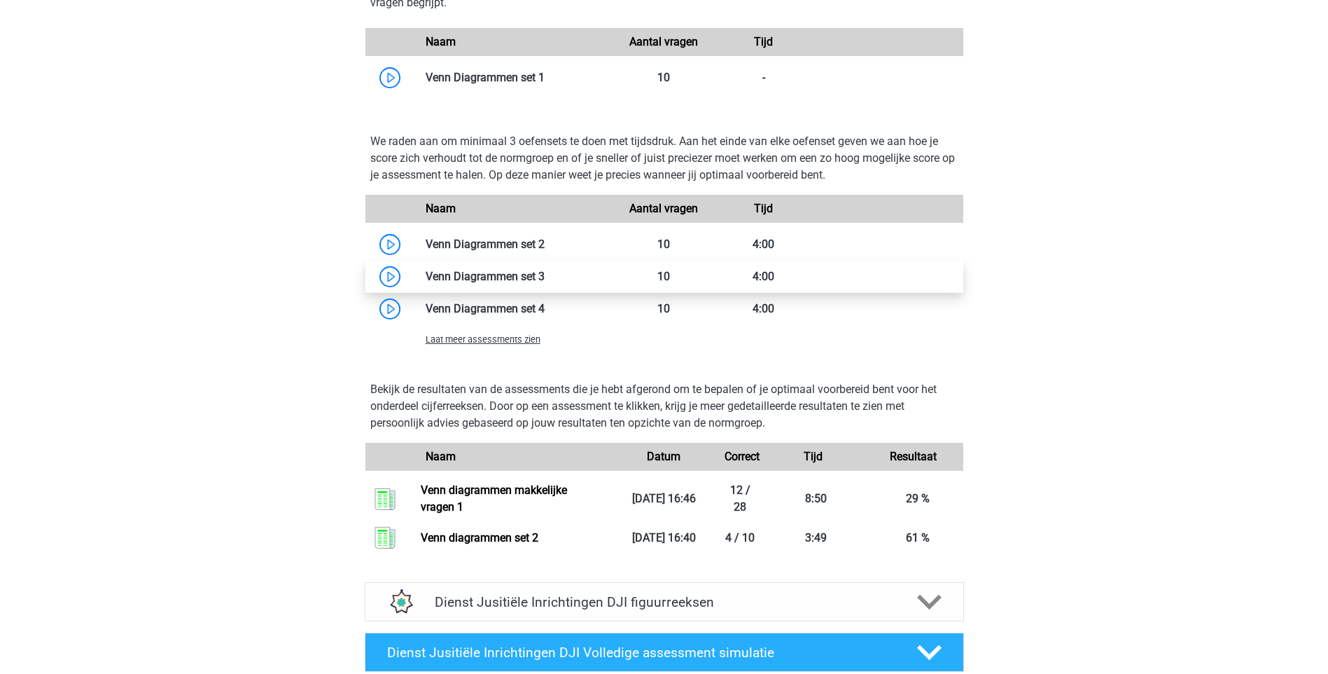
scroll to position [1190, 0]
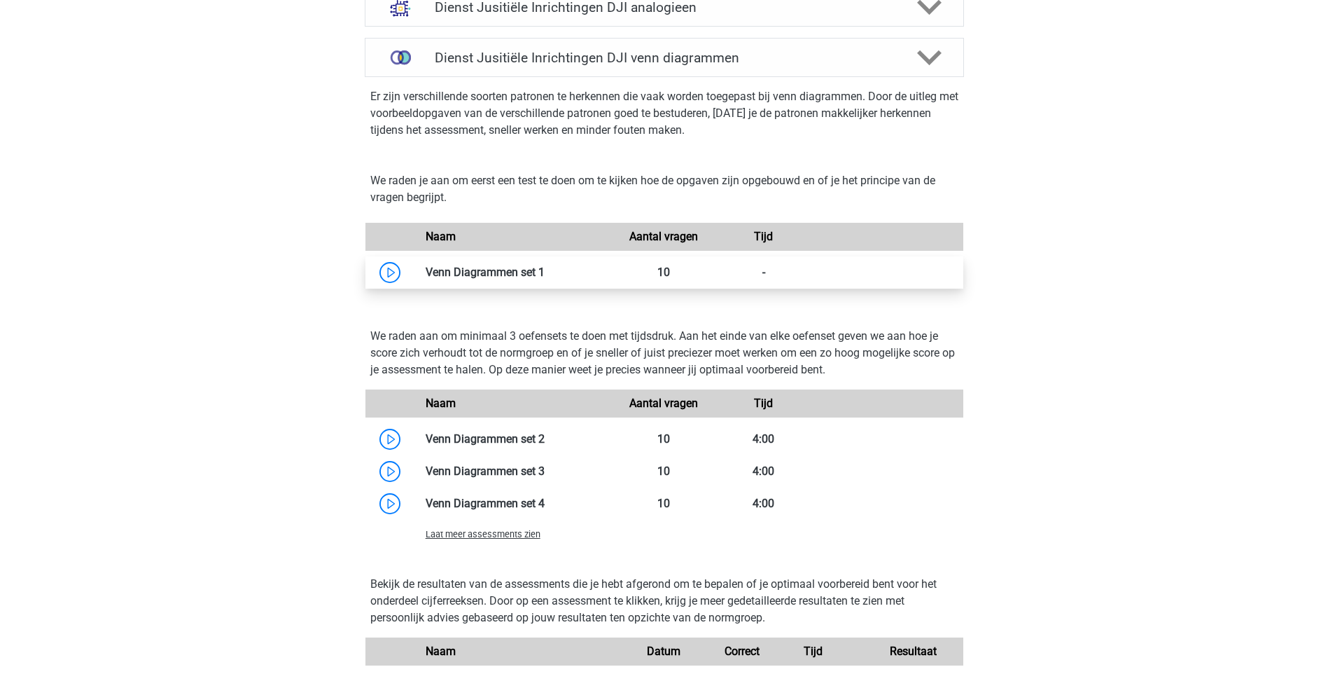
click at [545, 267] on link at bounding box center [545, 271] width 0 height 13
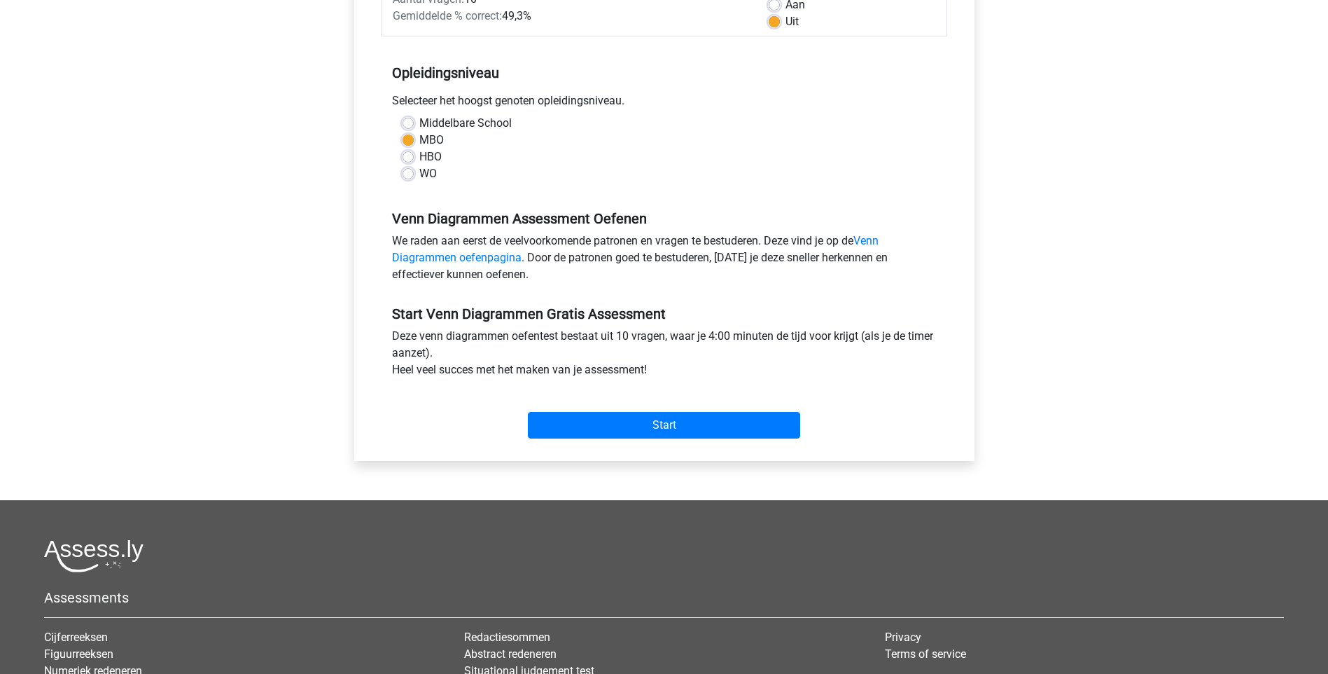
scroll to position [280, 0]
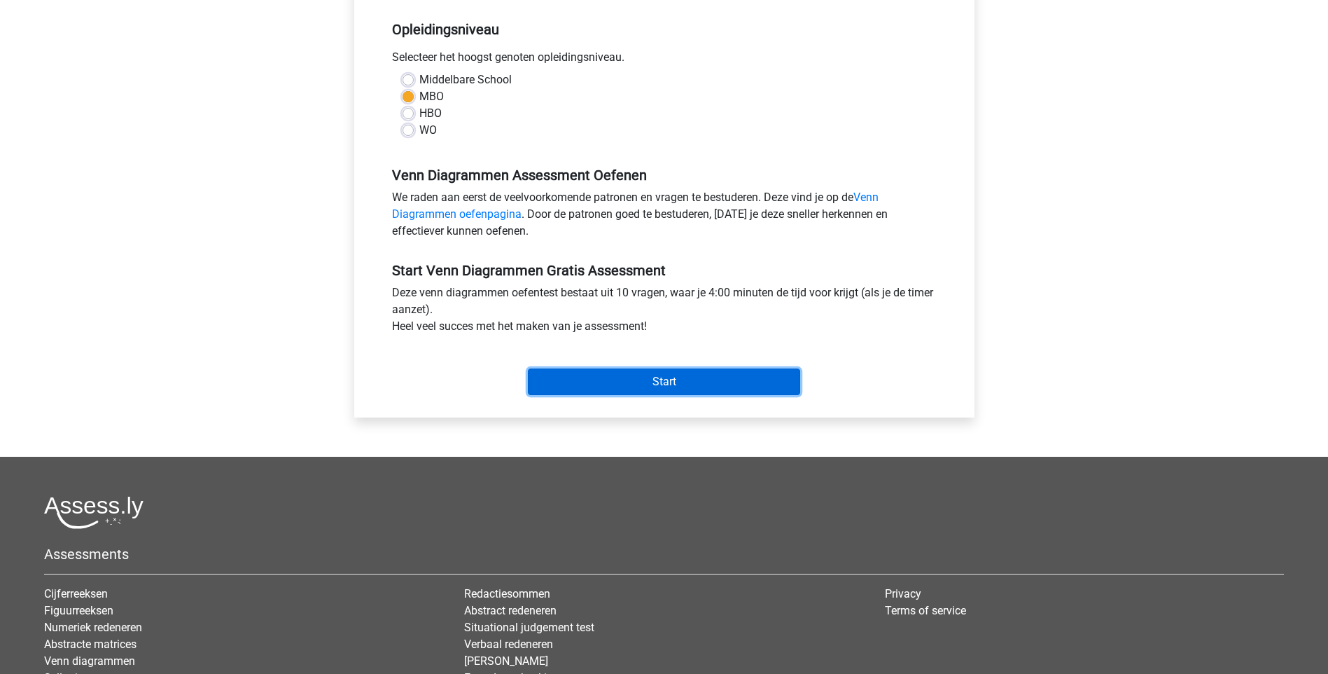
click at [660, 382] on input "Start" at bounding box center [664, 381] width 272 height 27
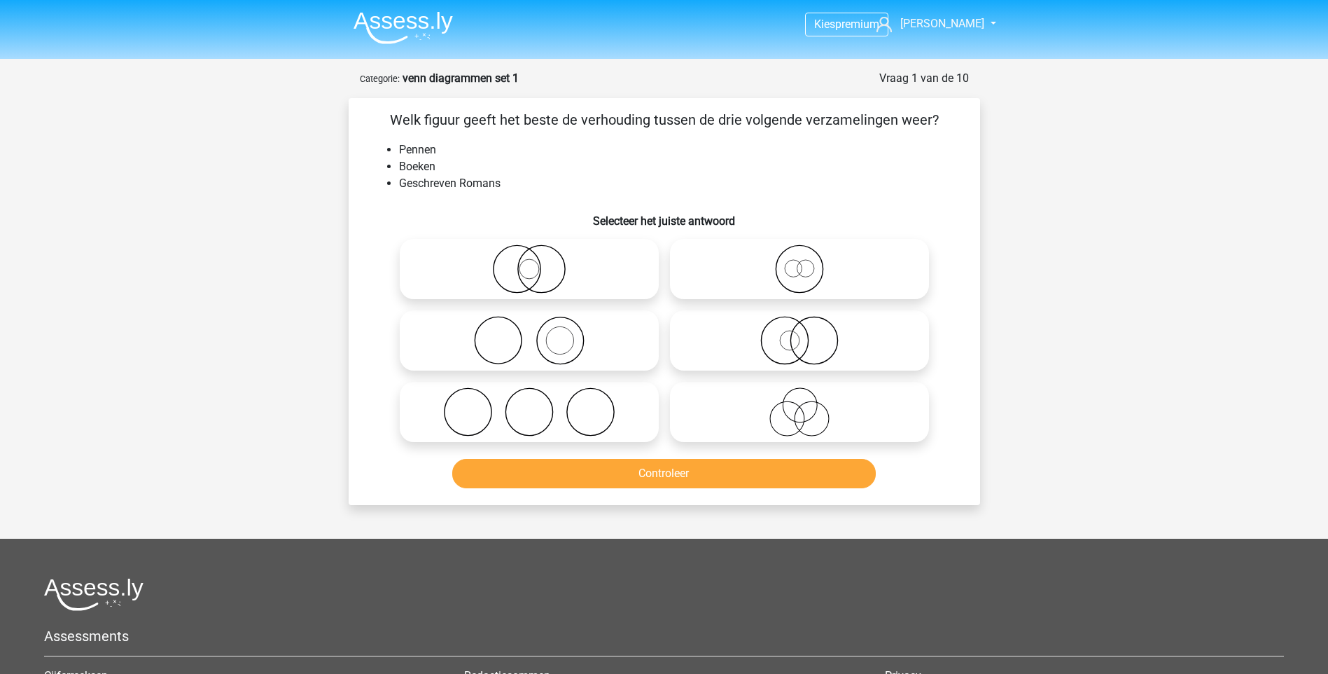
click at [544, 351] on icon at bounding box center [529, 340] width 248 height 49
click at [538, 333] on input "radio" at bounding box center [533, 328] width 9 height 9
radio input "true"
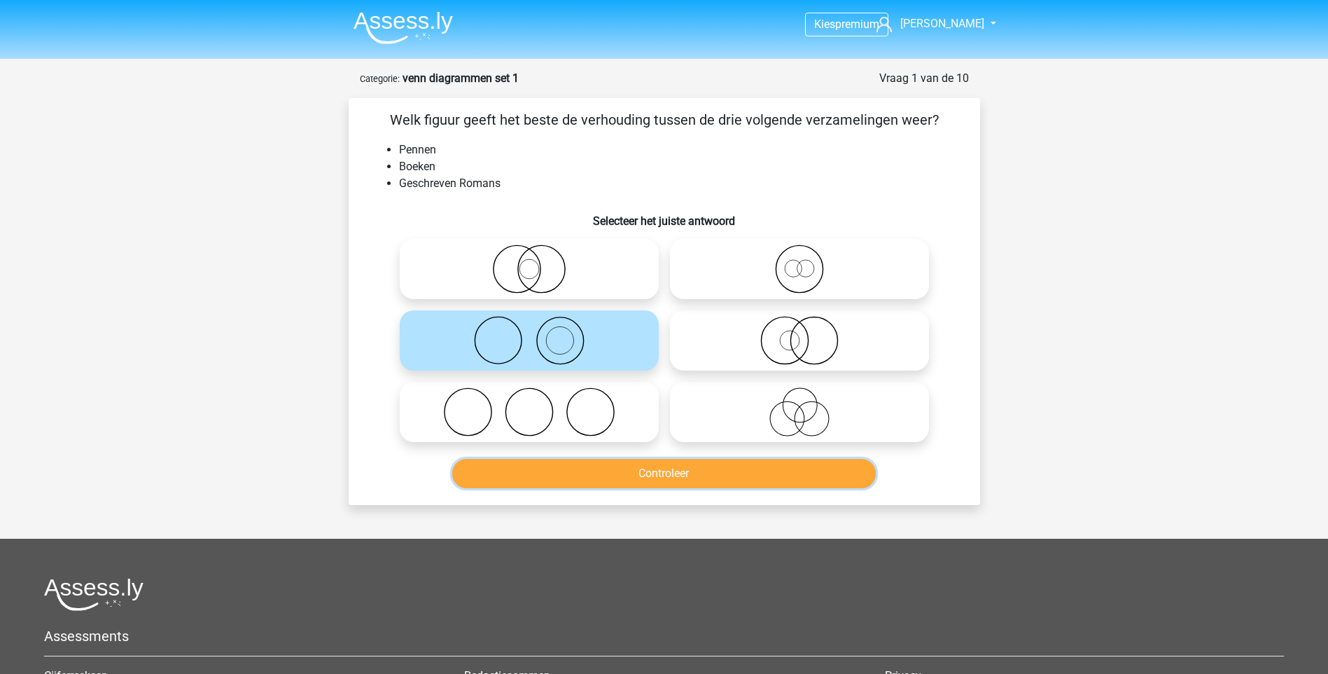
click at [639, 485] on button "Controleer" at bounding box center [664, 473] width 424 height 29
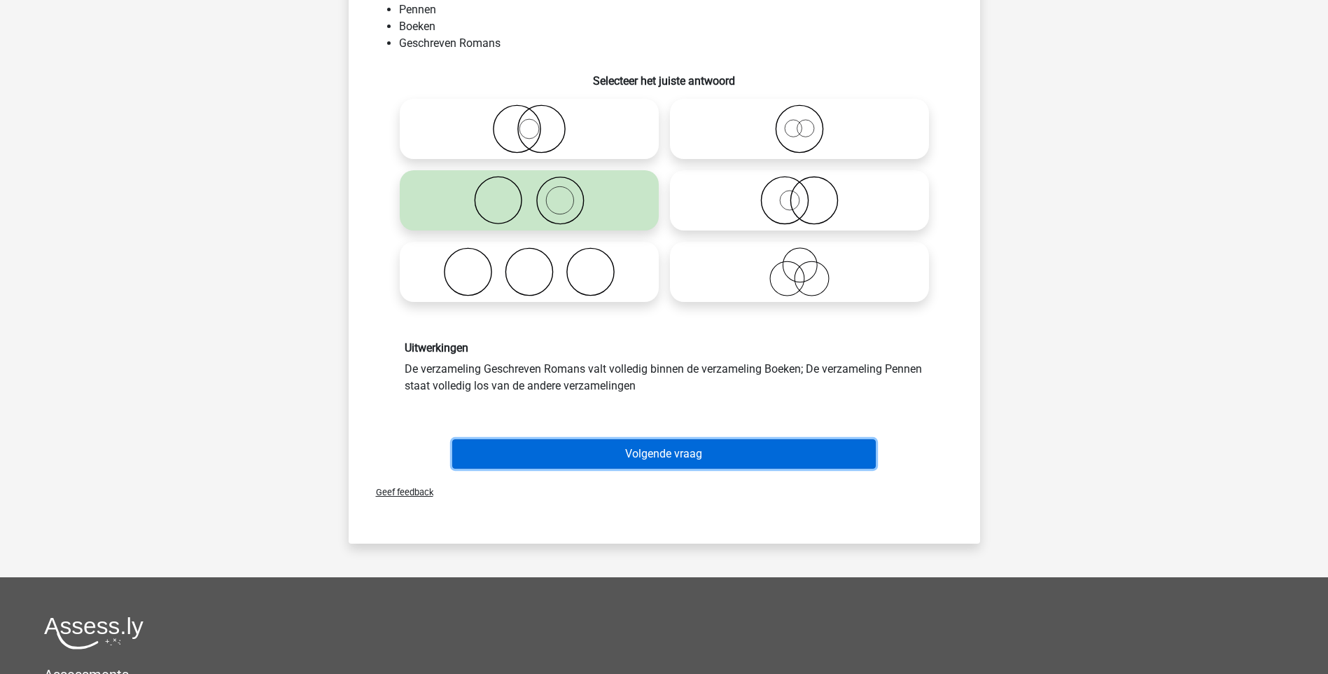
click at [664, 455] on button "Volgende vraag" at bounding box center [664, 453] width 424 height 29
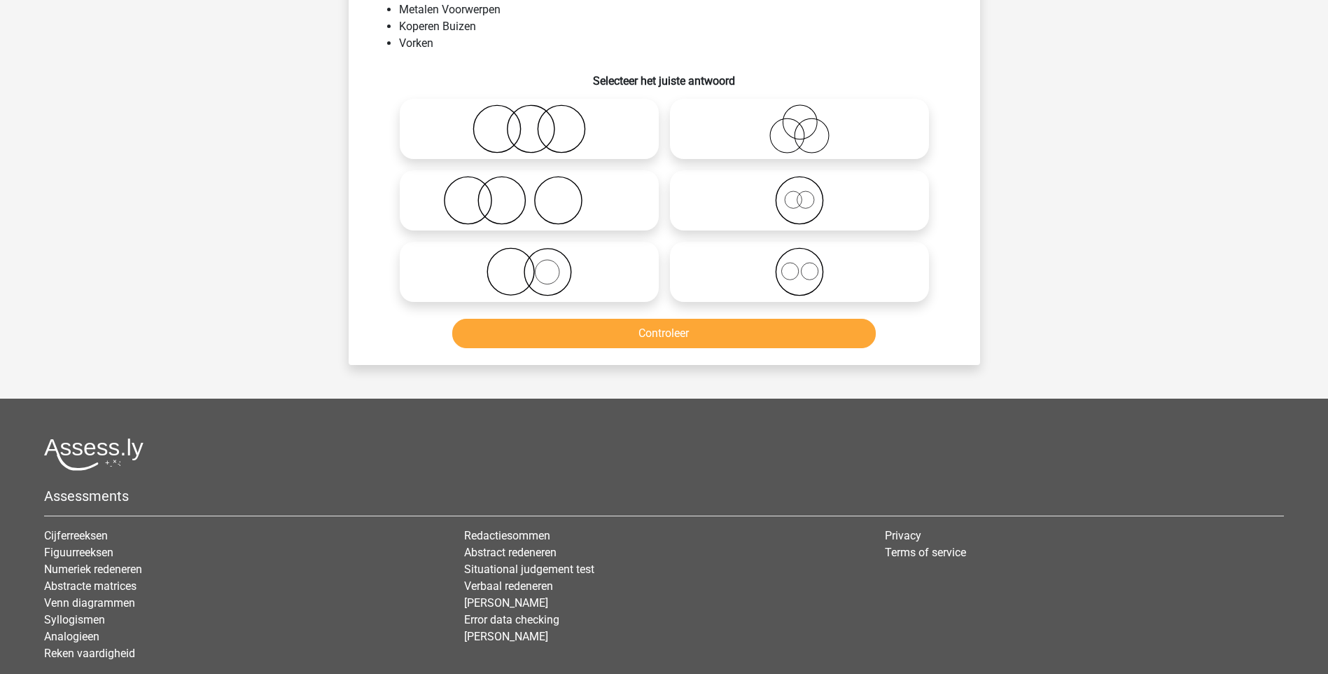
scroll to position [70, 0]
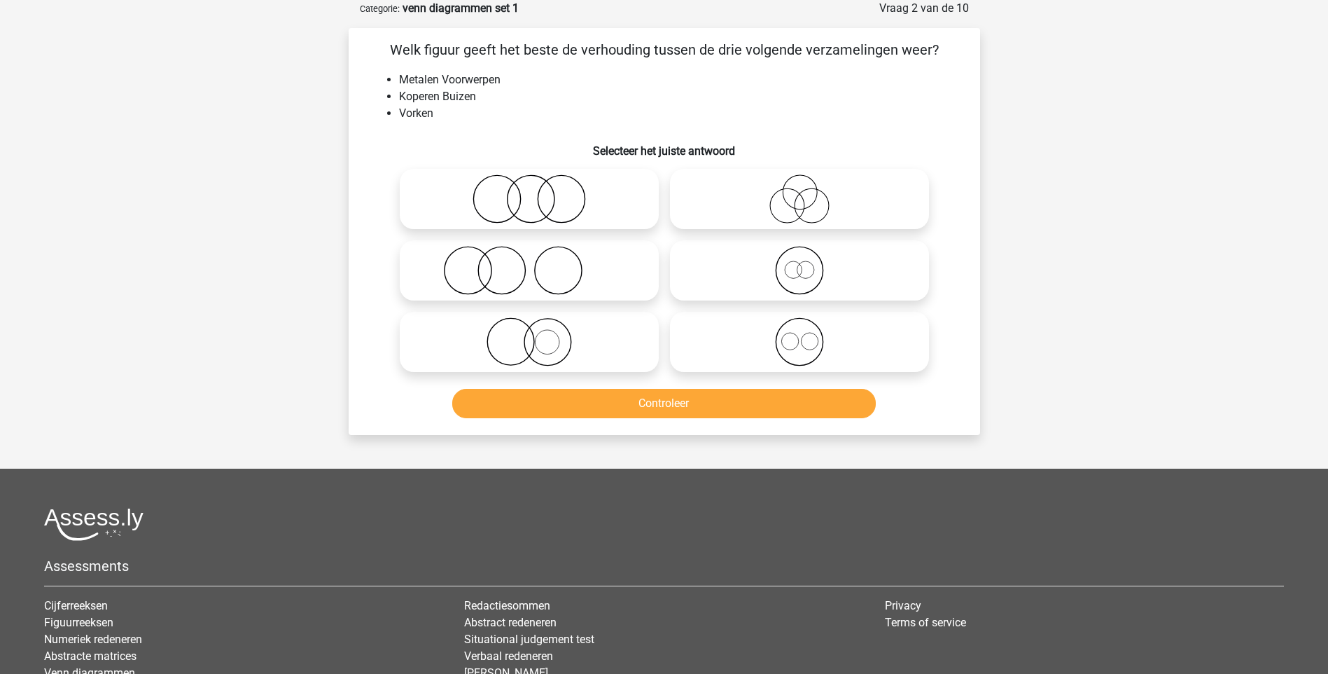
click at [502, 275] on icon at bounding box center [529, 270] width 248 height 49
click at [529, 263] on input "radio" at bounding box center [533, 258] width 9 height 9
radio input "true"
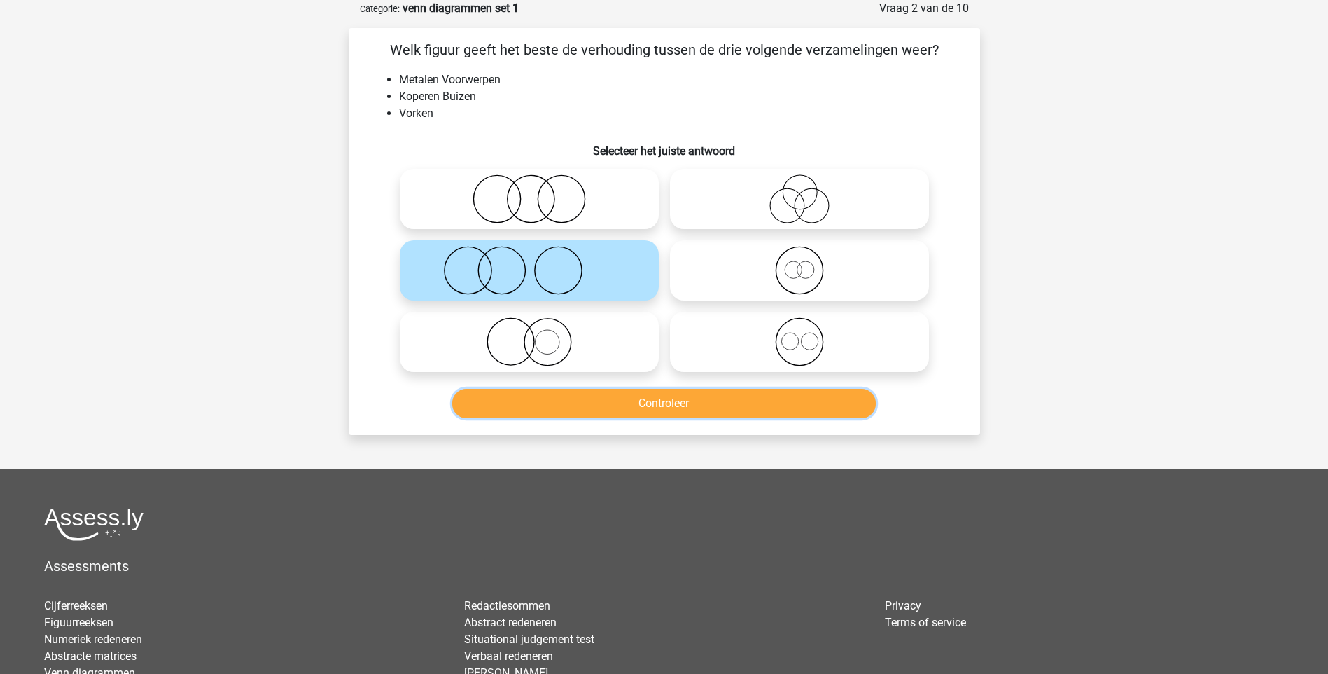
click at [674, 395] on button "Controleer" at bounding box center [664, 403] width 424 height 29
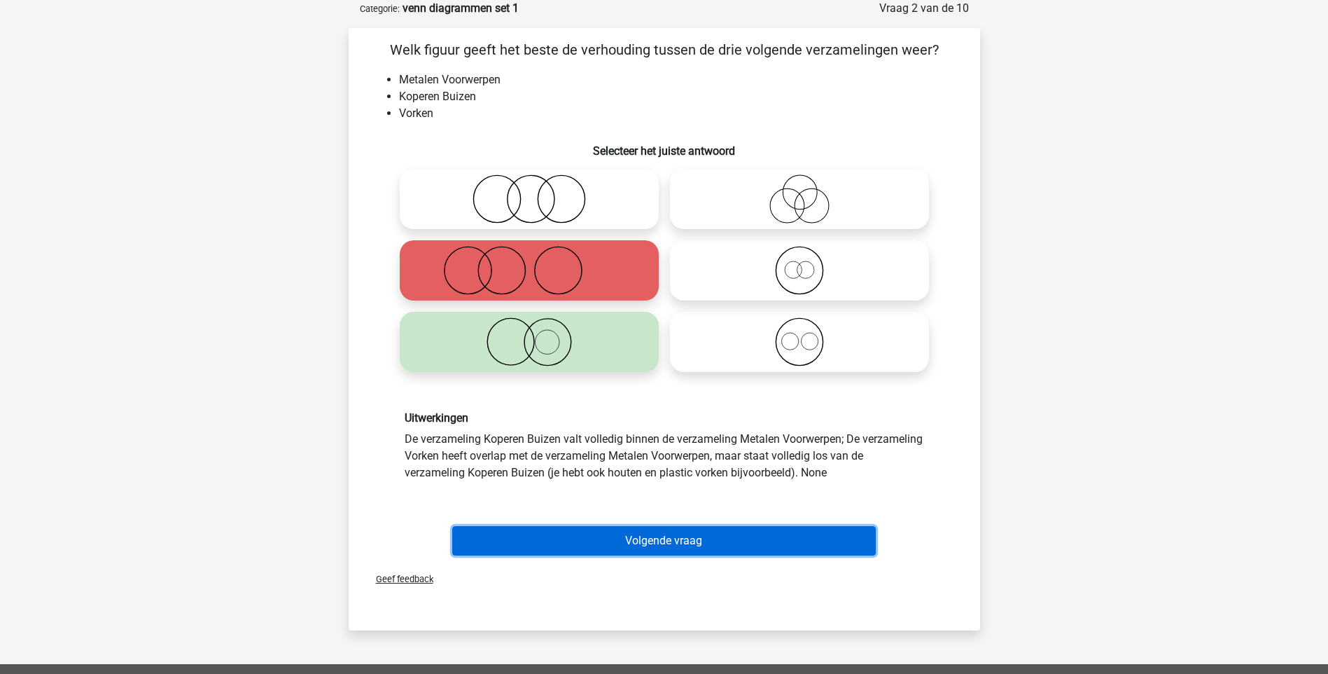
click at [664, 548] on button "Volgende vraag" at bounding box center [664, 540] width 424 height 29
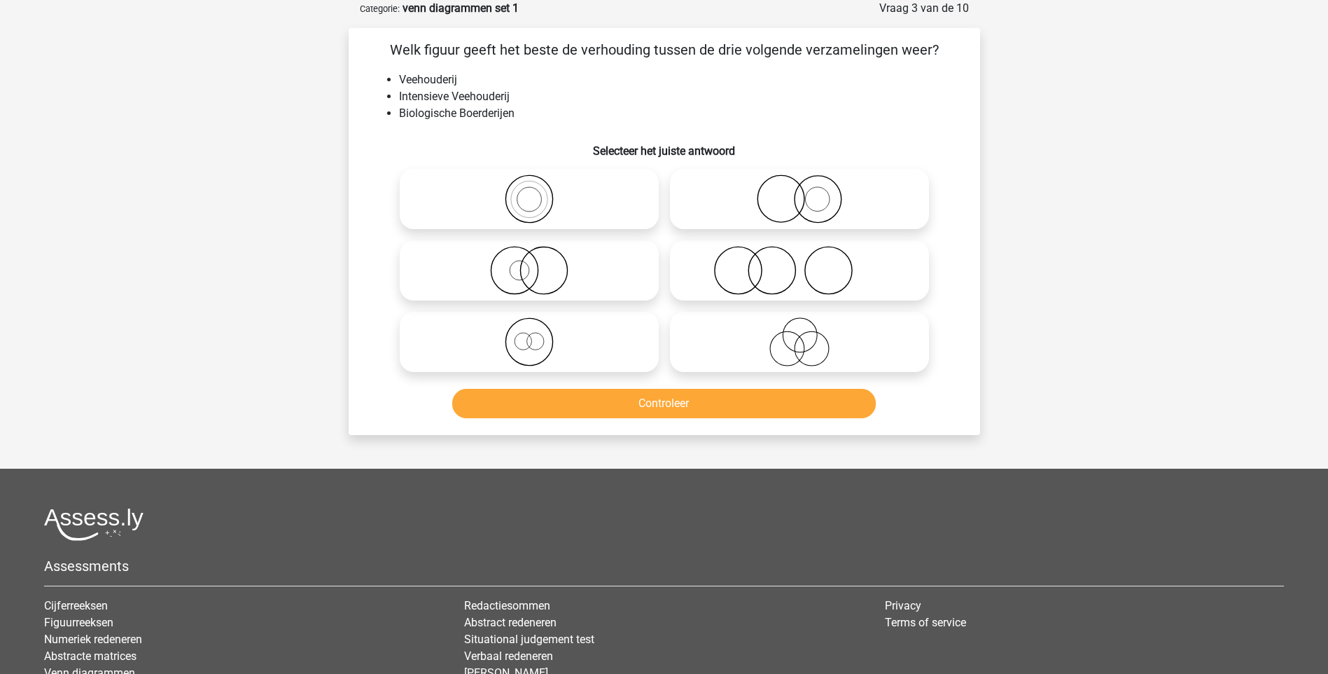
click at [527, 270] on icon at bounding box center [529, 270] width 248 height 49
click at [529, 263] on input "radio" at bounding box center [533, 258] width 9 height 9
radio input "true"
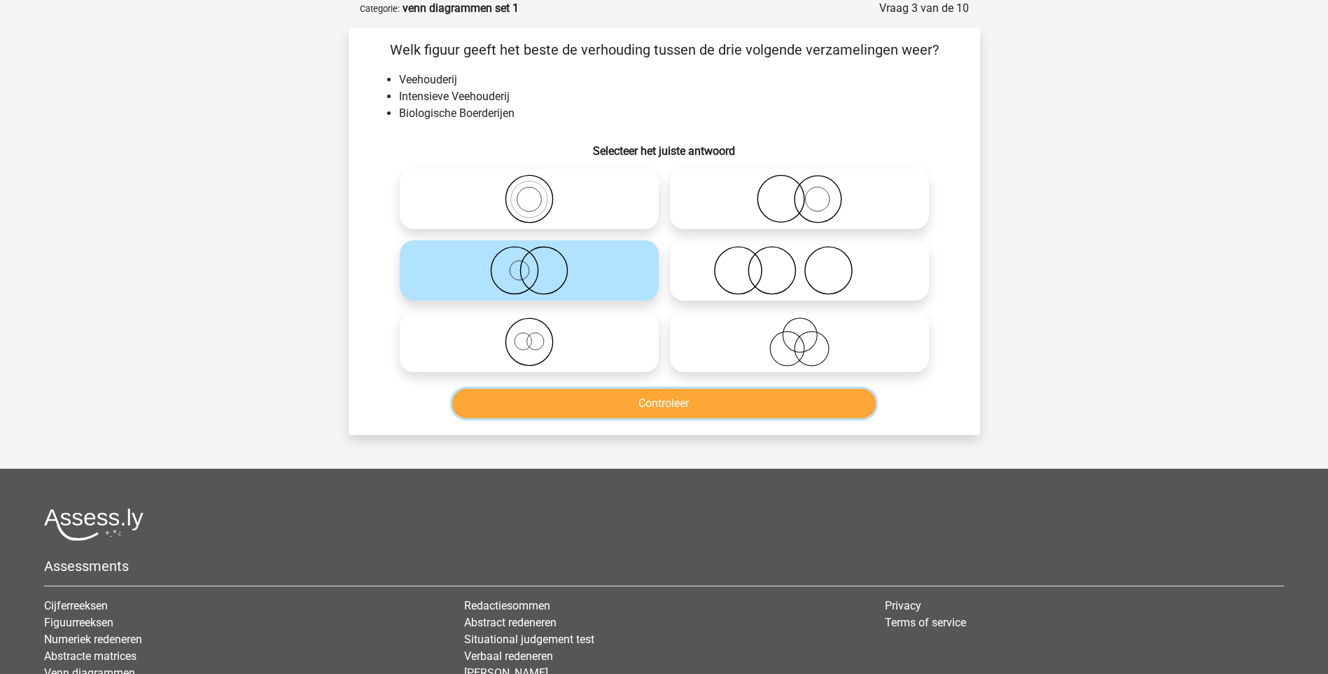
click at [681, 402] on button "Controleer" at bounding box center [664, 403] width 424 height 29
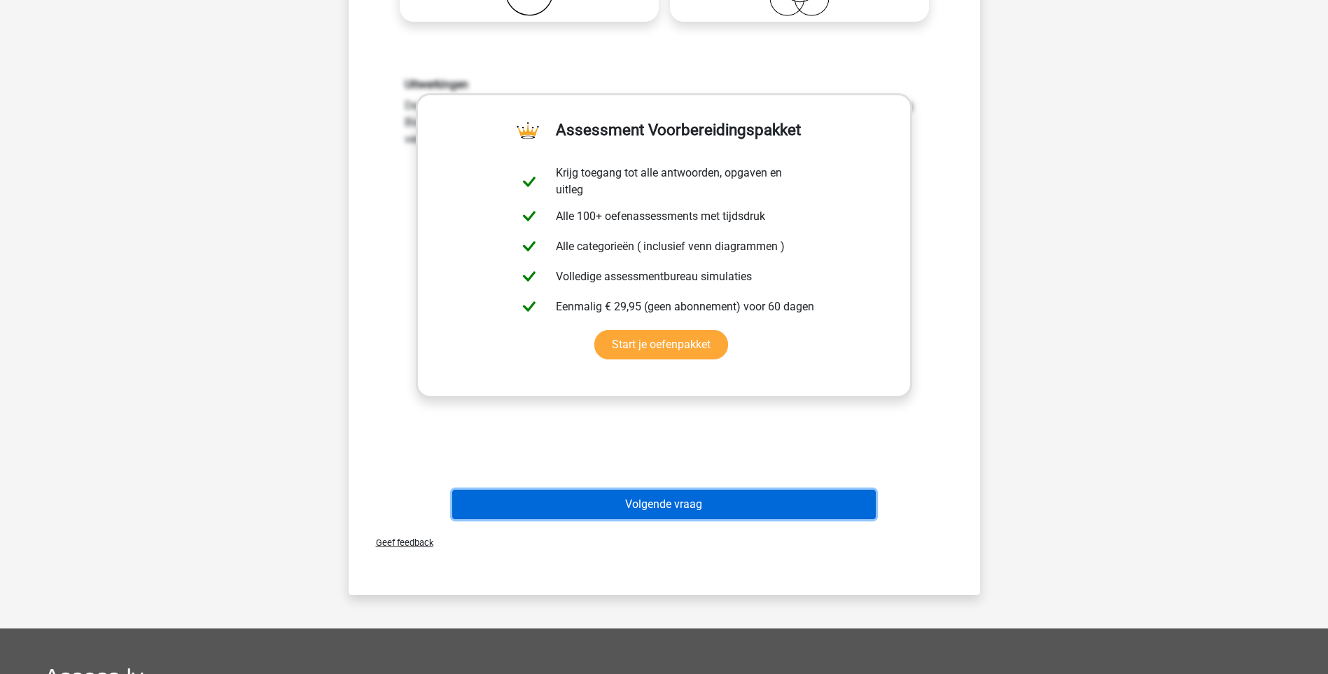
drag, startPoint x: 694, startPoint y: 501, endPoint x: 702, endPoint y: 496, distance: 9.4
click at [696, 500] on button "Volgende vraag" at bounding box center [664, 503] width 424 height 29
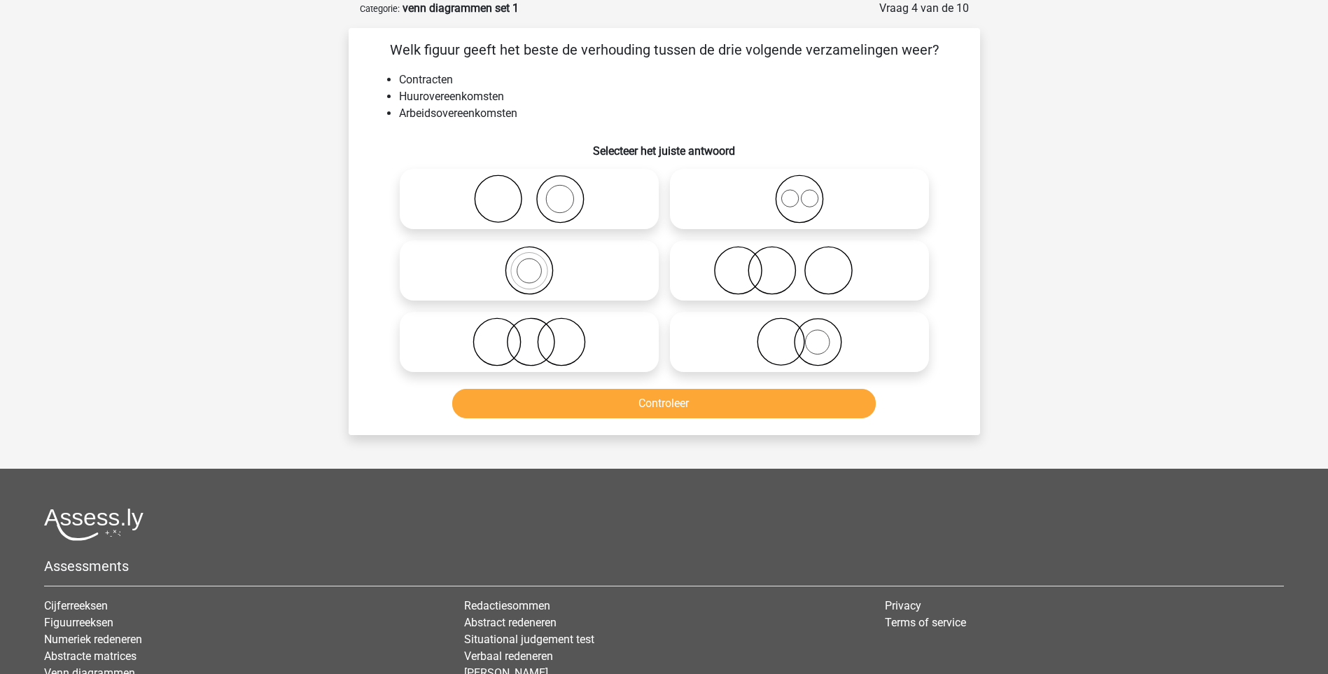
click at [539, 344] on icon at bounding box center [529, 341] width 248 height 49
click at [538, 335] on input "radio" at bounding box center [533, 330] width 9 height 9
radio input "true"
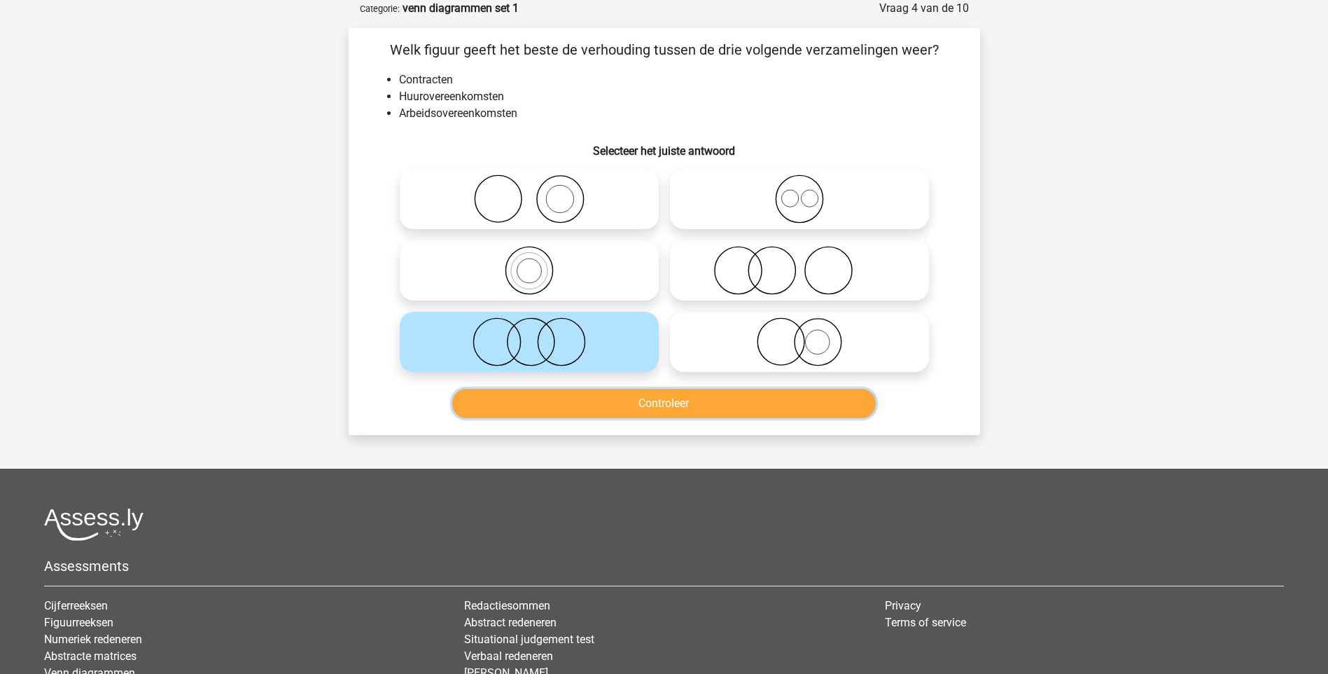
drag, startPoint x: 636, startPoint y: 389, endPoint x: 643, endPoint y: 394, distance: 8.2
click at [638, 390] on button "Controleer" at bounding box center [664, 403] width 424 height 29
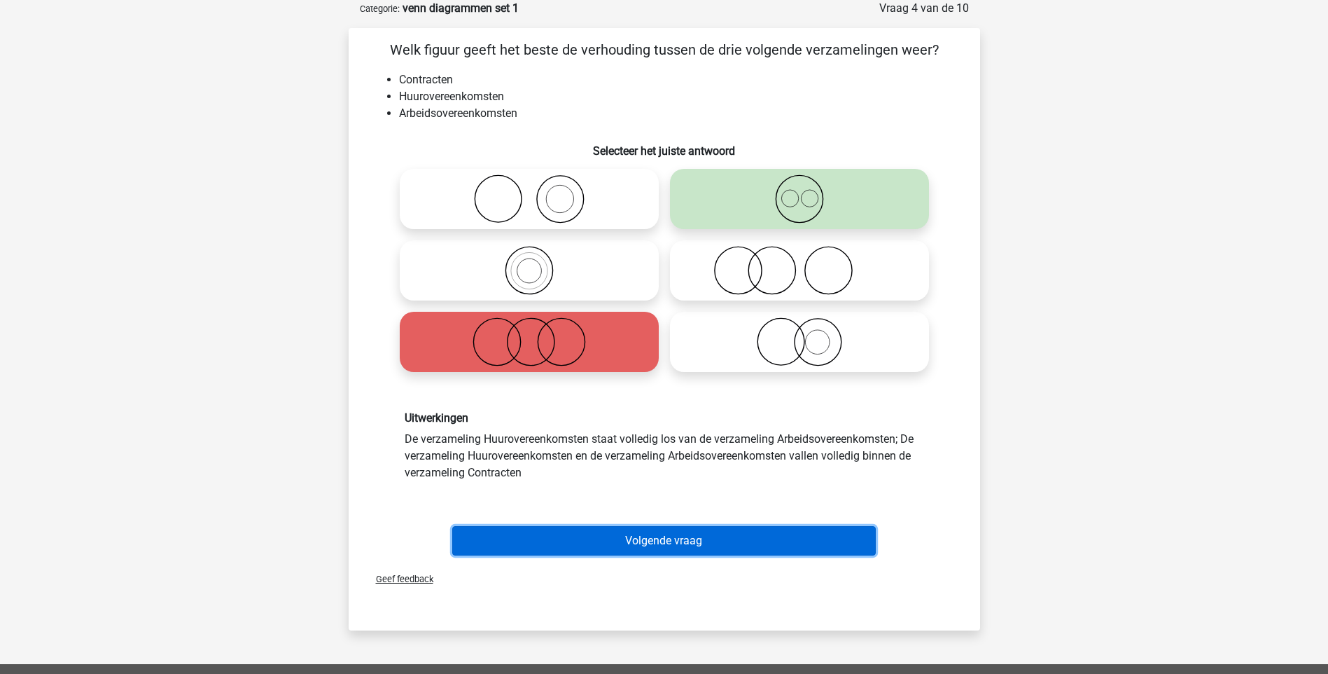
click at [659, 536] on button "Volgende vraag" at bounding box center [664, 540] width 424 height 29
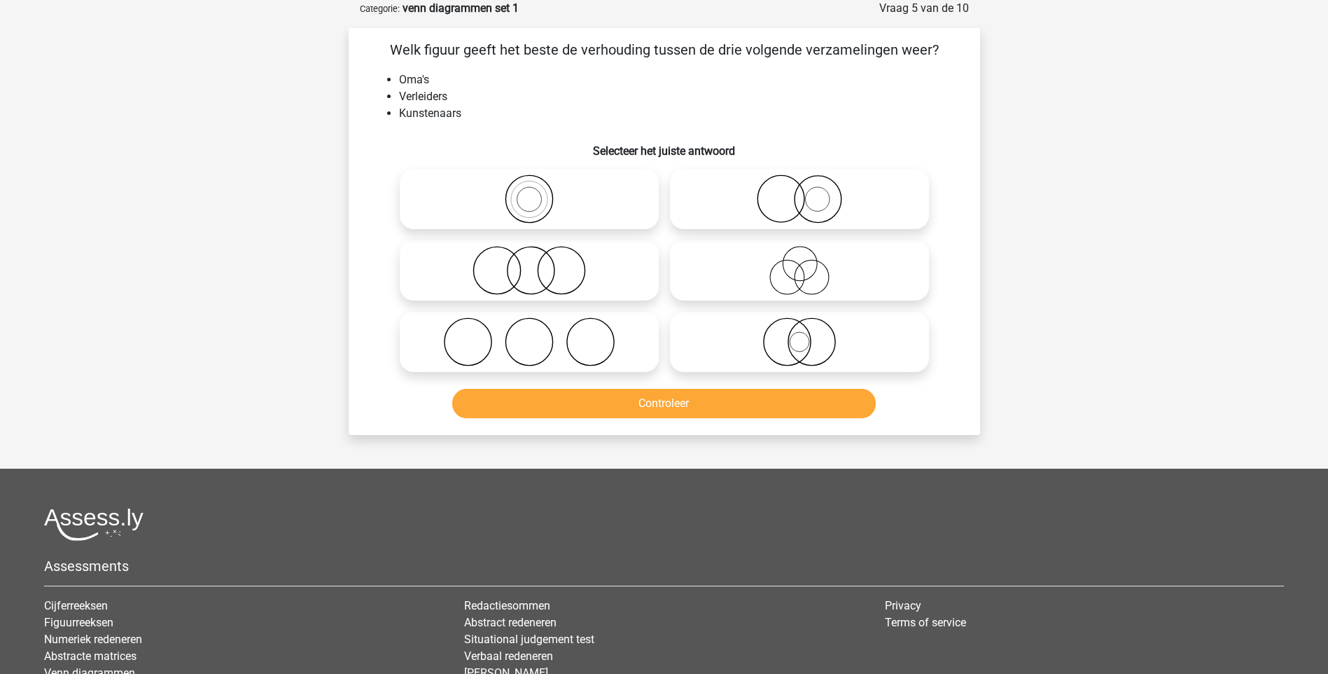
click at [798, 267] on icon at bounding box center [800, 270] width 248 height 49
click at [800, 263] on input "radio" at bounding box center [804, 258] width 9 height 9
radio input "true"
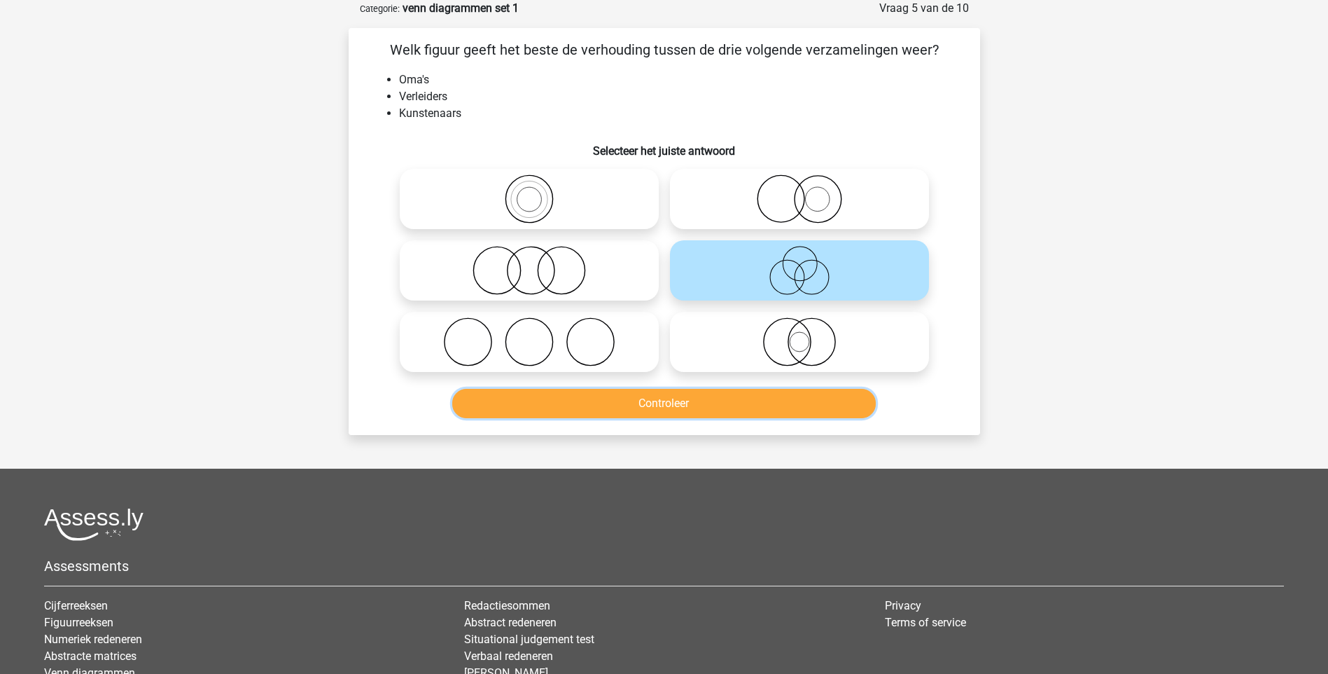
click at [689, 409] on button "Controleer" at bounding box center [664, 403] width 424 height 29
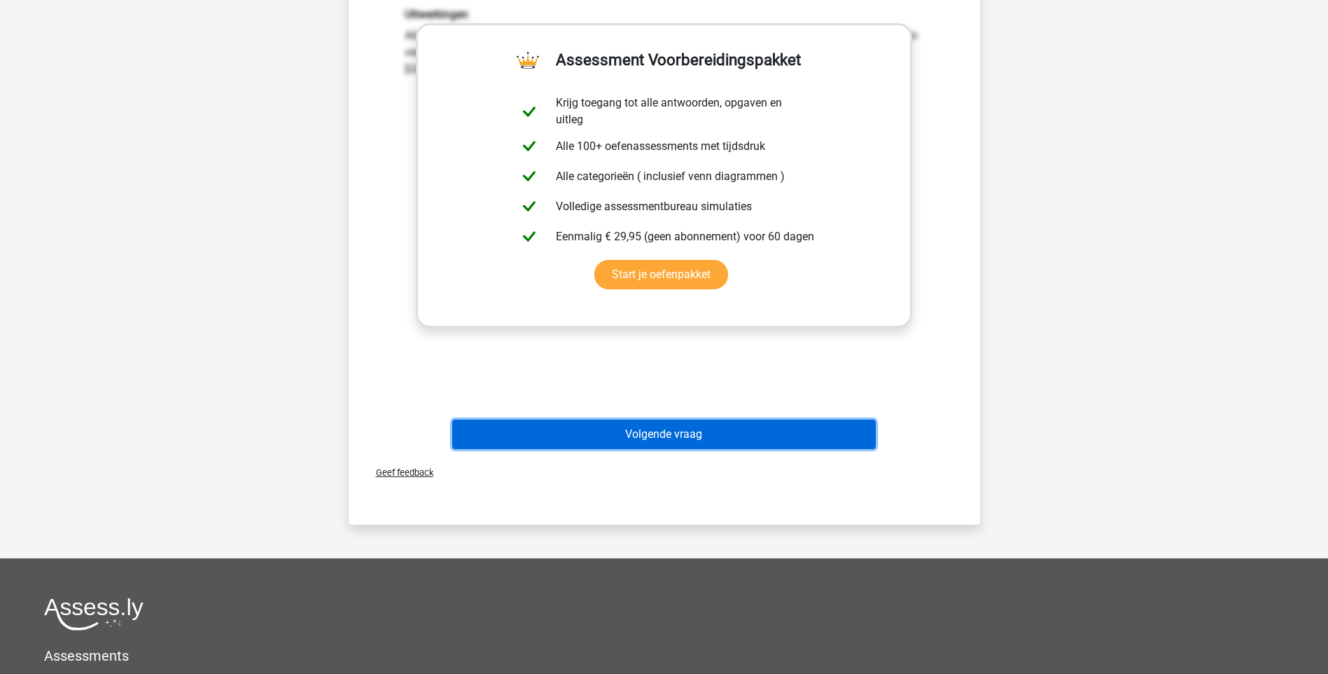
click at [664, 434] on button "Volgende vraag" at bounding box center [664, 433] width 424 height 29
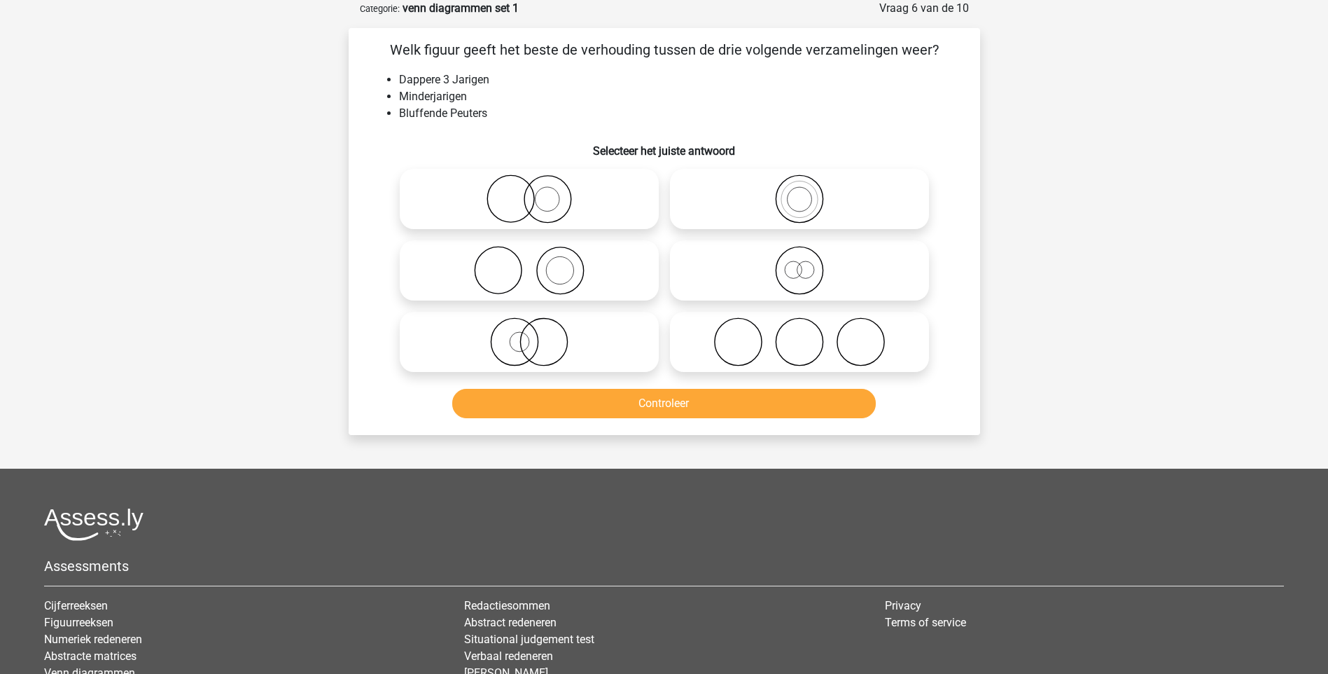
click at [793, 193] on icon at bounding box center [800, 198] width 248 height 49
click at [800, 192] on input "radio" at bounding box center [804, 187] width 9 height 9
radio input "true"
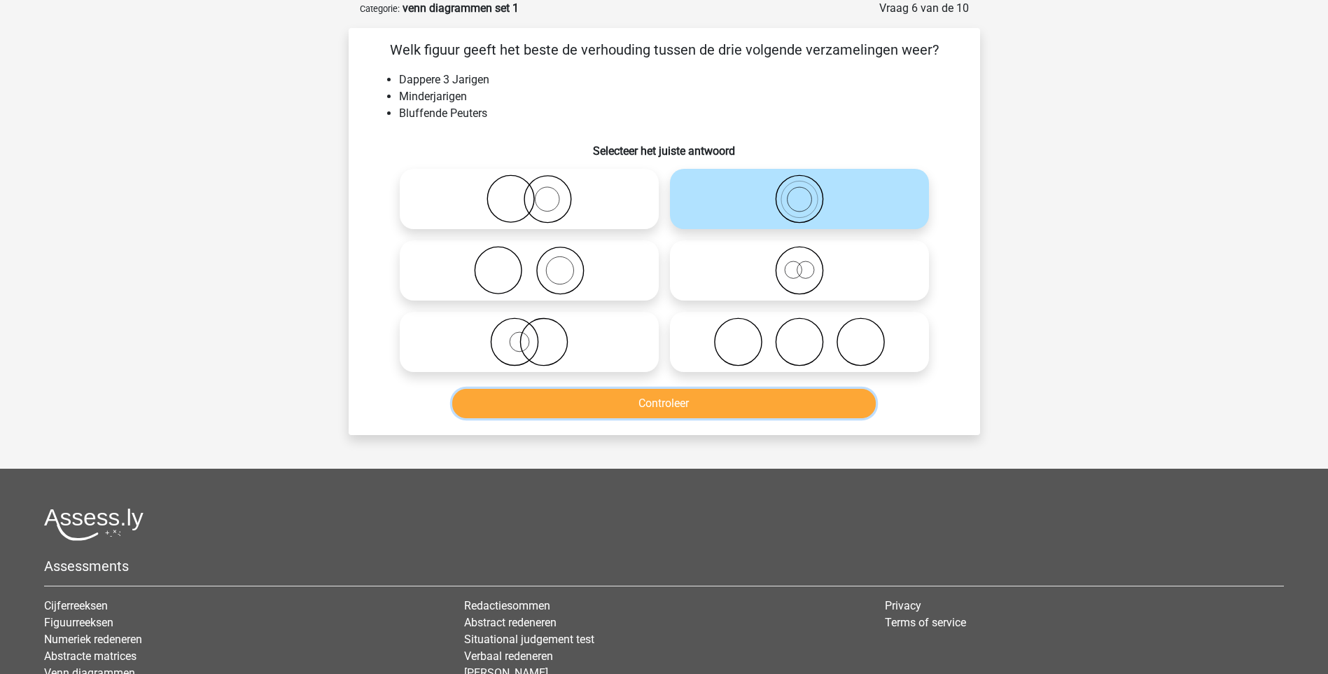
click at [690, 412] on button "Controleer" at bounding box center [664, 403] width 424 height 29
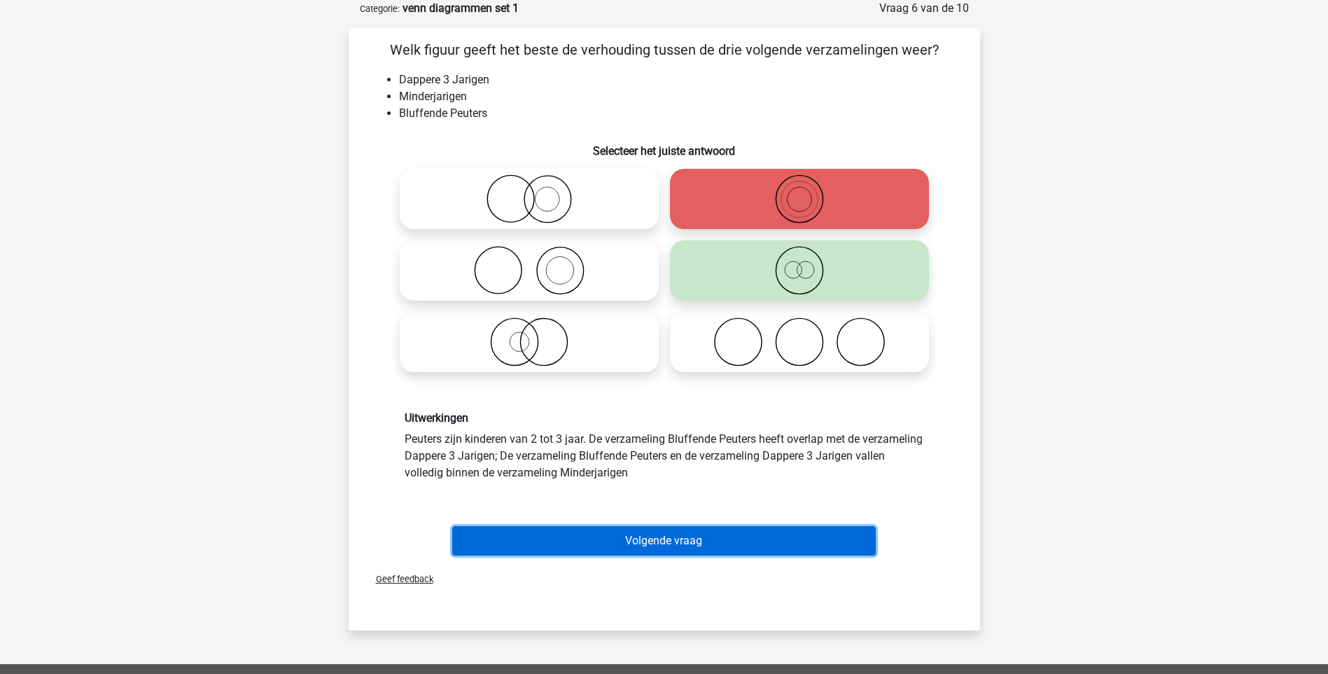
click at [677, 541] on button "Volgende vraag" at bounding box center [664, 540] width 424 height 29
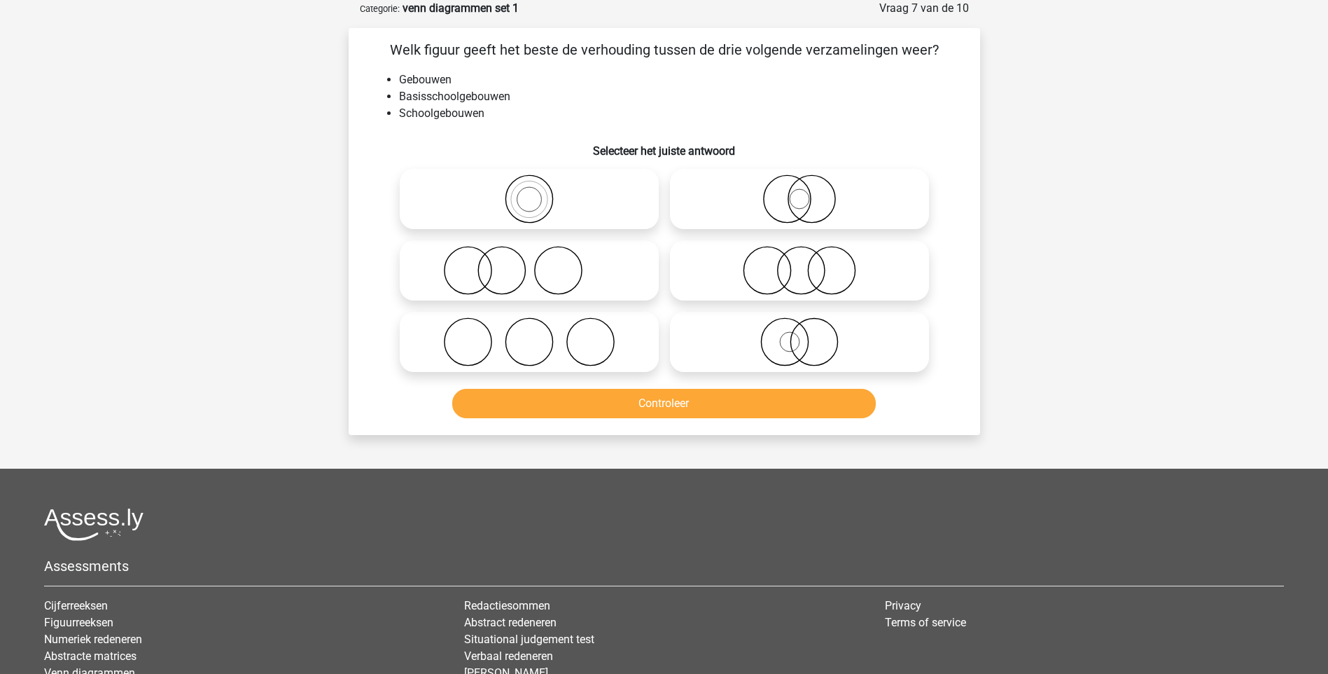
click at [528, 203] on icon at bounding box center [529, 198] width 248 height 49
click at [529, 192] on input "radio" at bounding box center [533, 187] width 9 height 9
radio input "true"
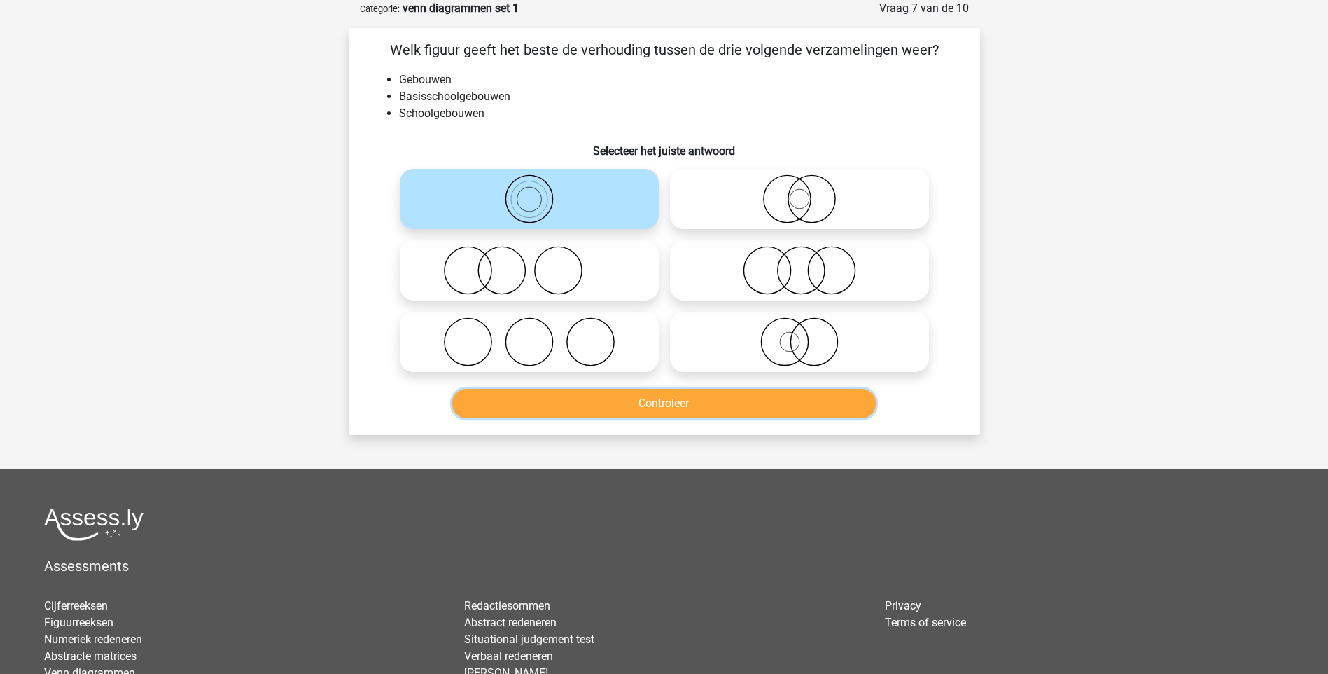
click at [661, 401] on button "Controleer" at bounding box center [664, 403] width 424 height 29
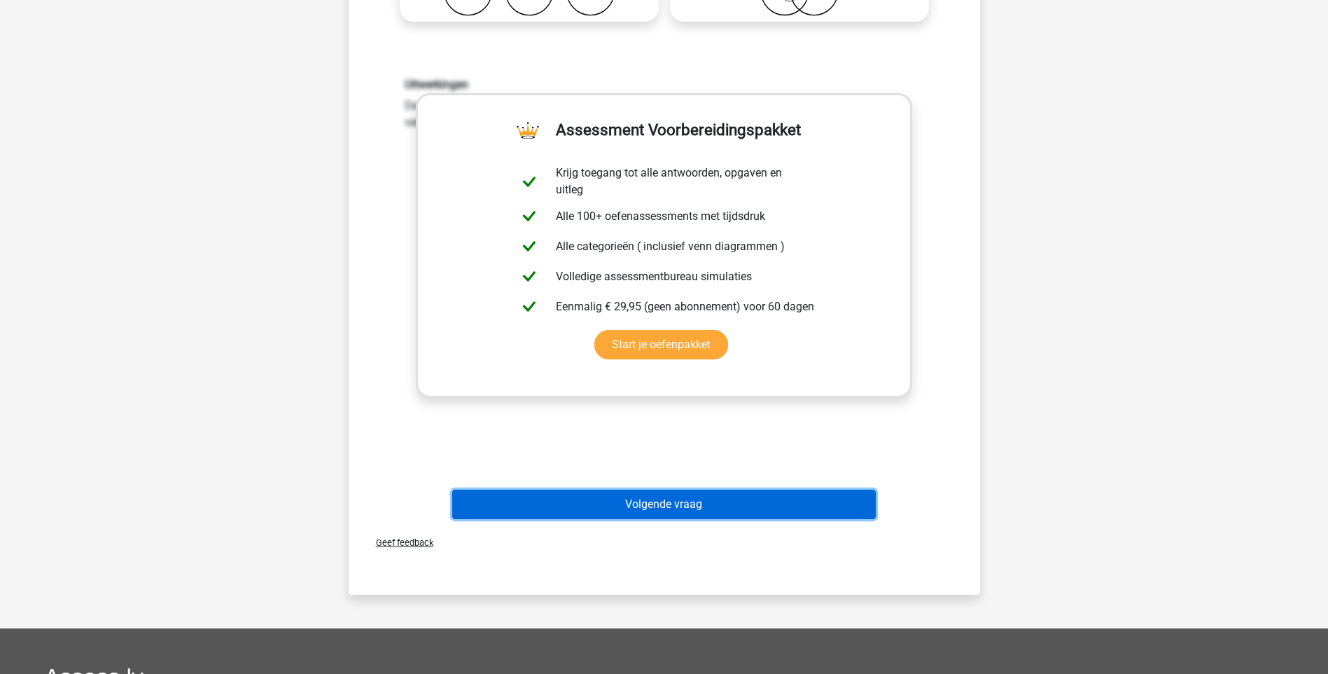
click at [676, 511] on button "Volgende vraag" at bounding box center [664, 503] width 424 height 29
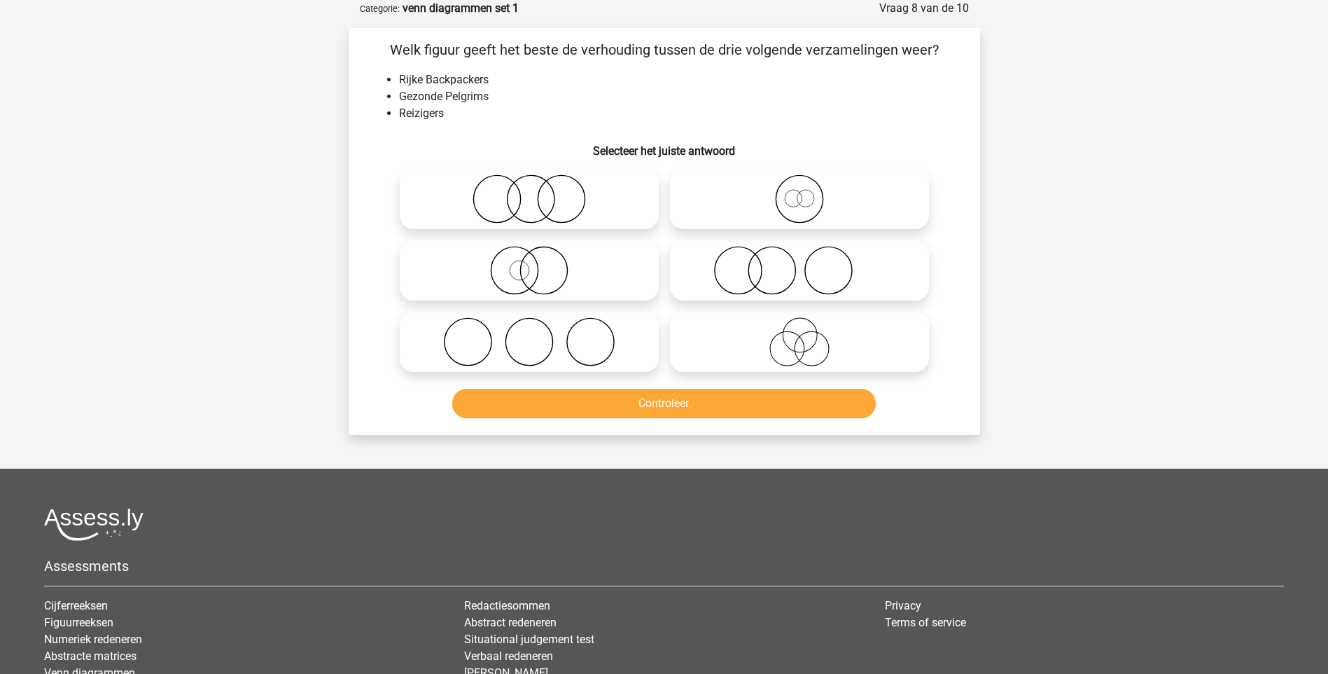
click at [744, 272] on icon at bounding box center [800, 270] width 248 height 49
click at [800, 263] on input "radio" at bounding box center [804, 258] width 9 height 9
radio input "true"
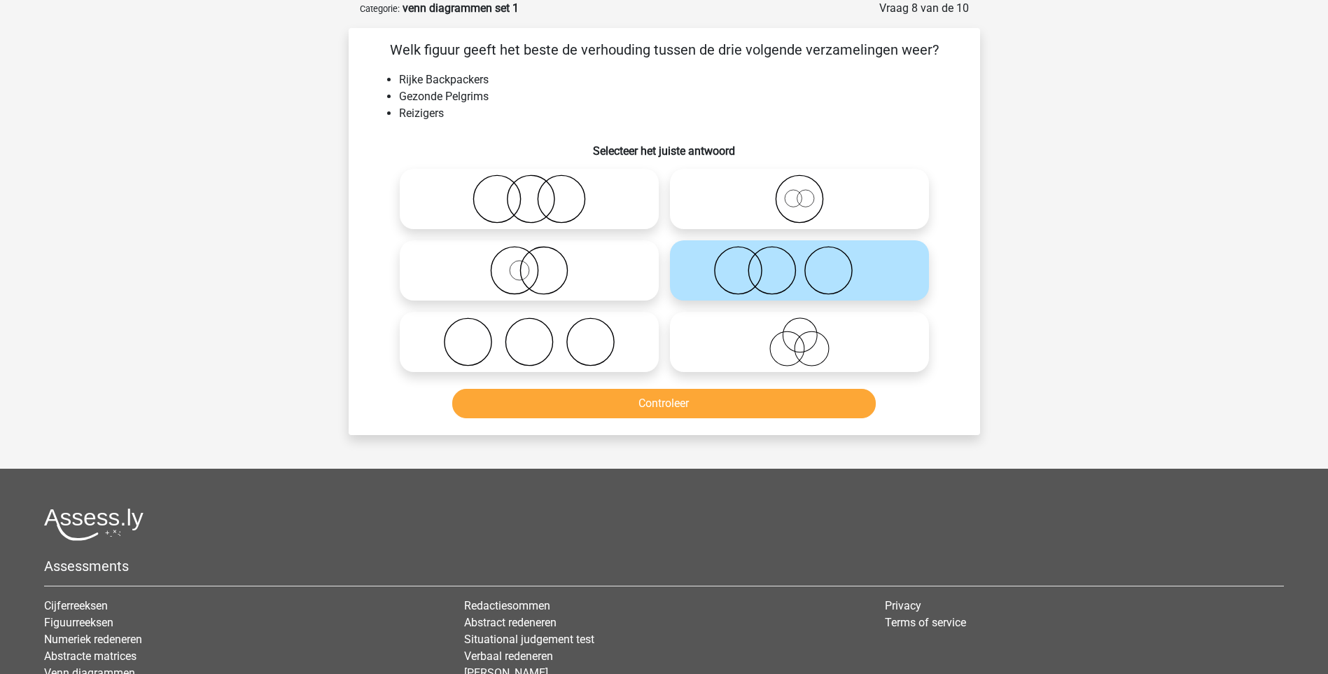
click at [791, 279] on icon at bounding box center [800, 270] width 248 height 49
click at [800, 263] on input "radio" at bounding box center [804, 258] width 9 height 9
click at [667, 406] on button "Controleer" at bounding box center [664, 403] width 424 height 29
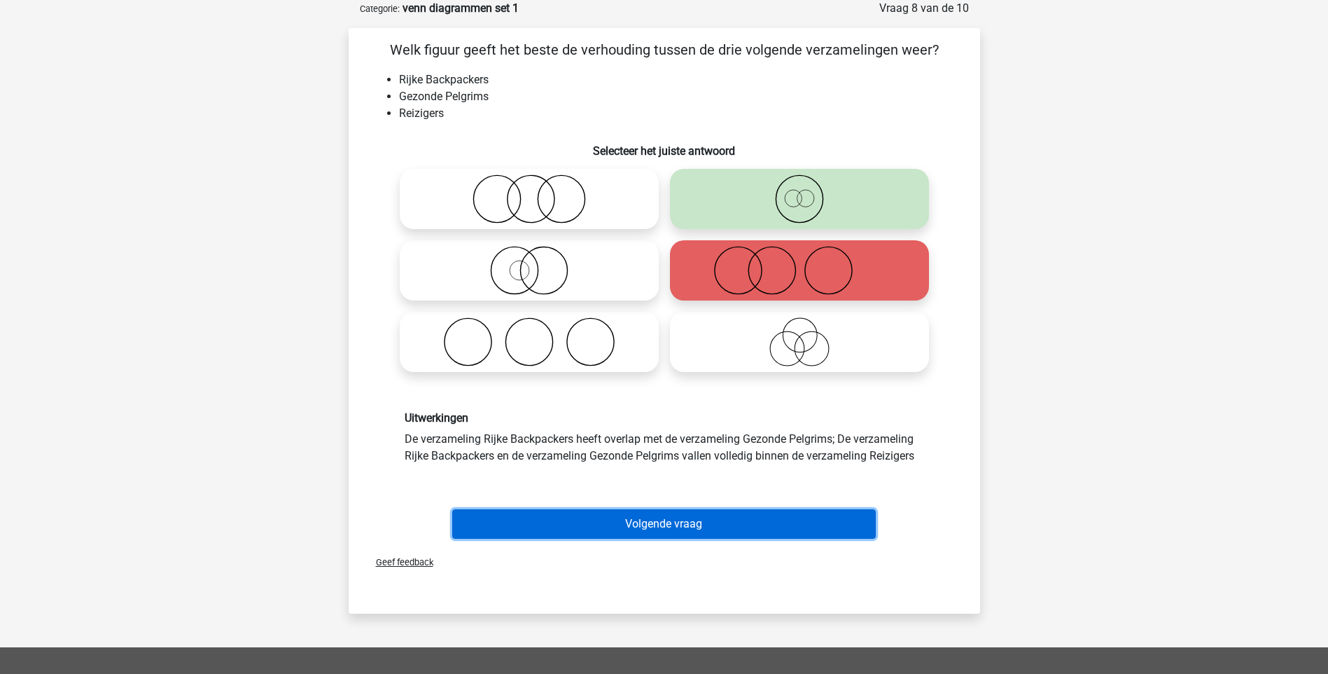
click at [644, 537] on button "Volgende vraag" at bounding box center [664, 523] width 424 height 29
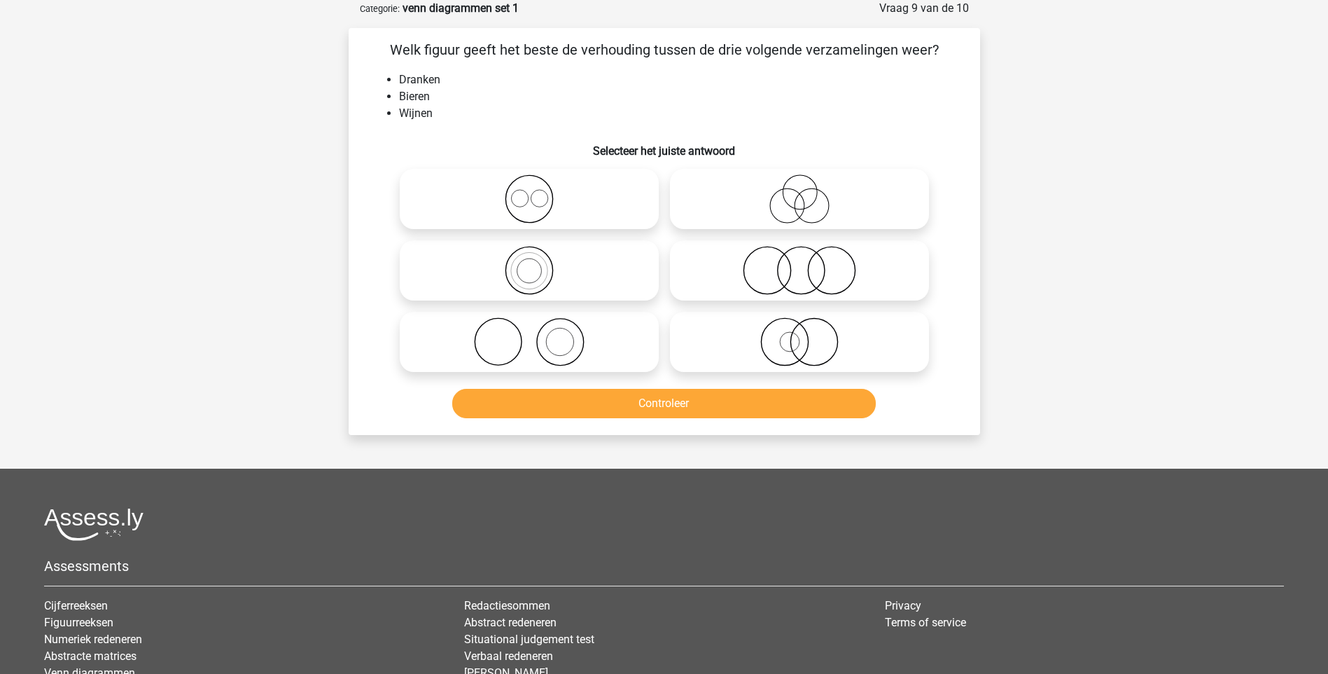
click at [524, 216] on icon at bounding box center [529, 198] width 248 height 49
click at [529, 192] on input "radio" at bounding box center [533, 187] width 9 height 9
radio input "true"
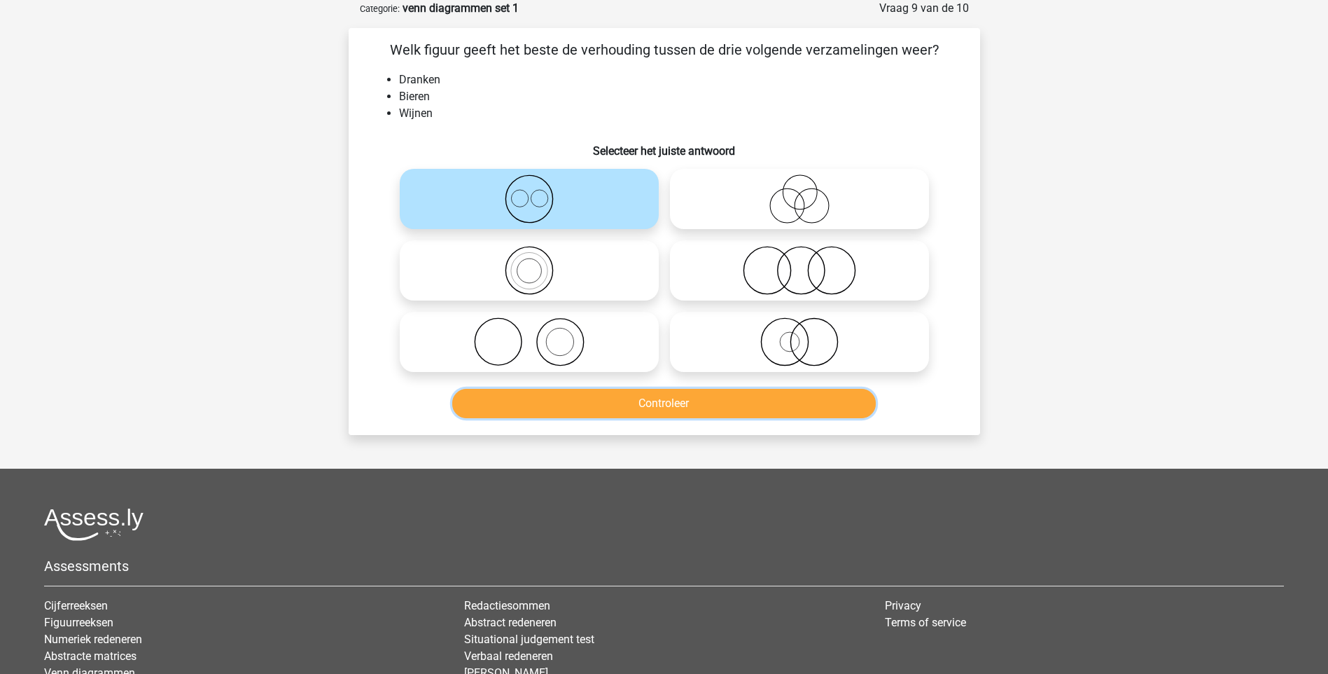
click at [653, 411] on button "Controleer" at bounding box center [664, 403] width 424 height 29
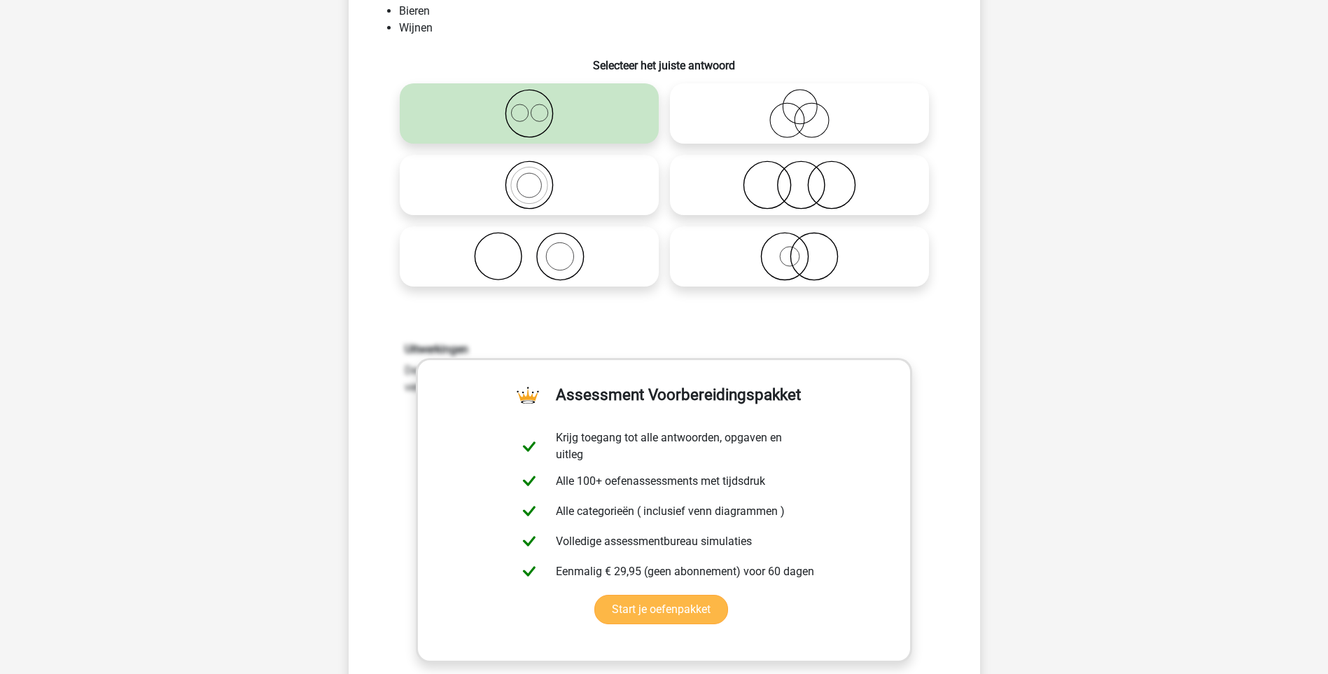
scroll to position [350, 0]
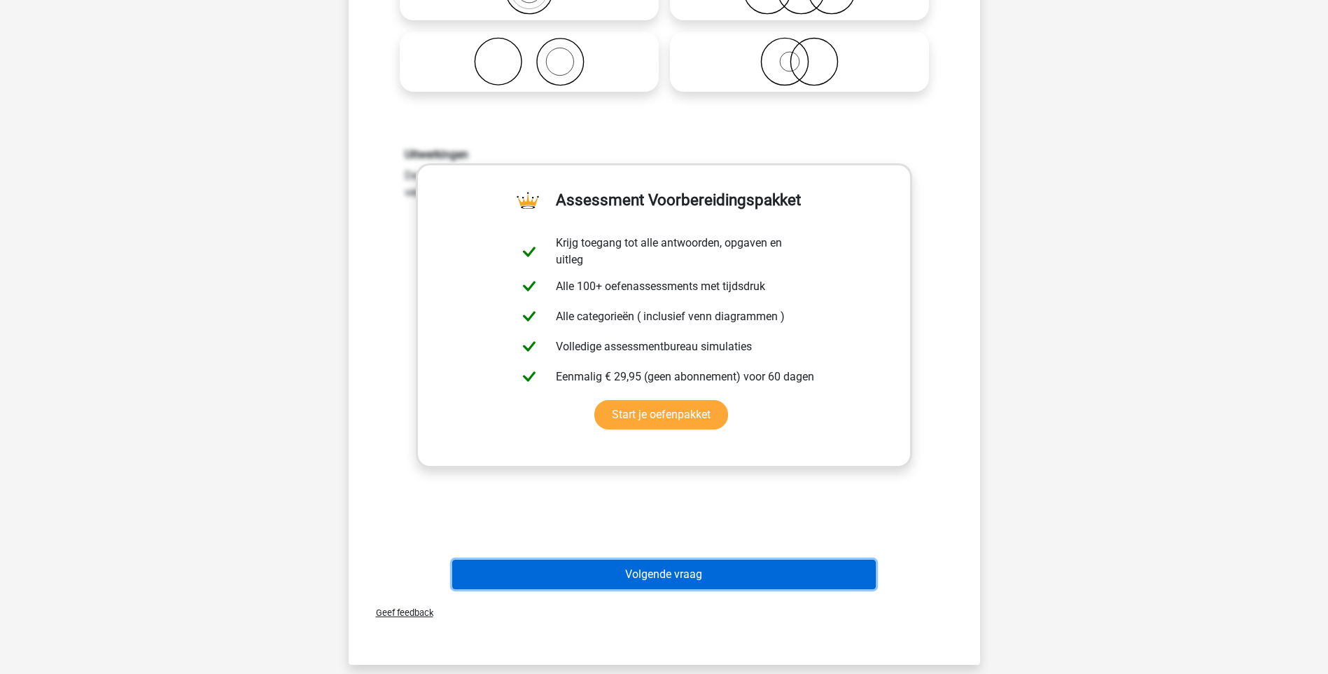
click at [674, 579] on button "Volgende vraag" at bounding box center [664, 573] width 424 height 29
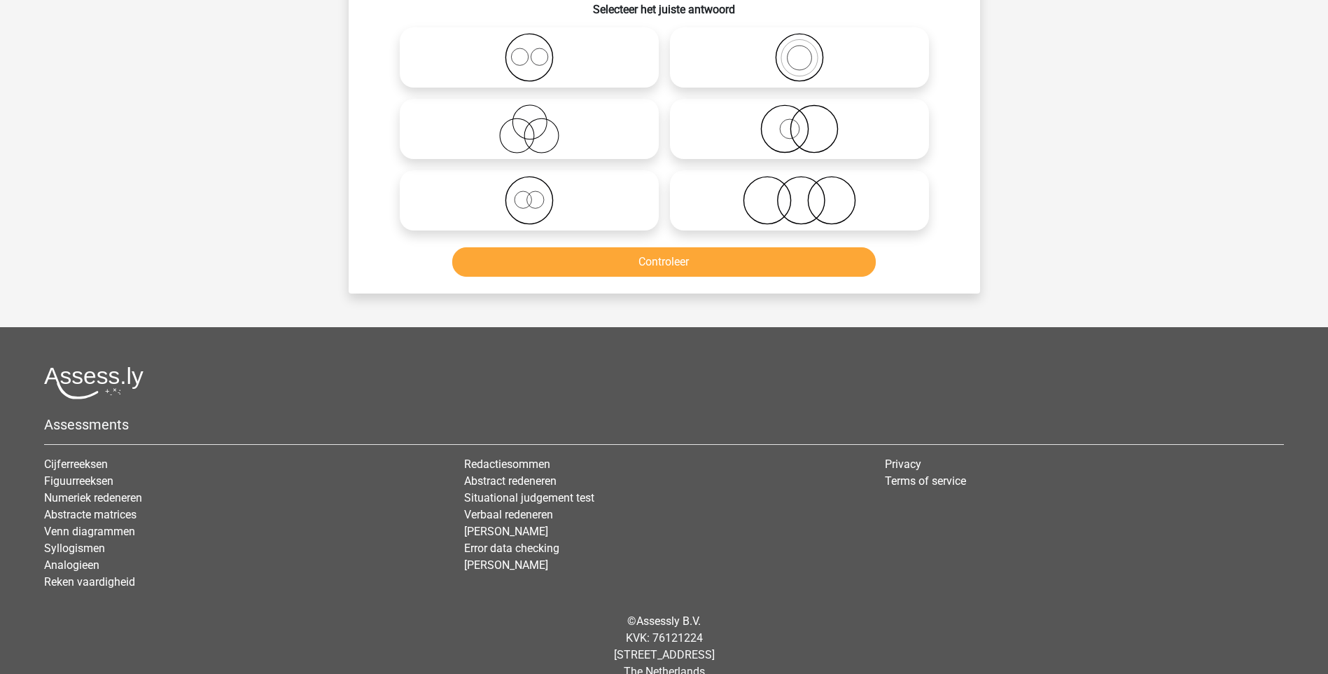
scroll to position [70, 0]
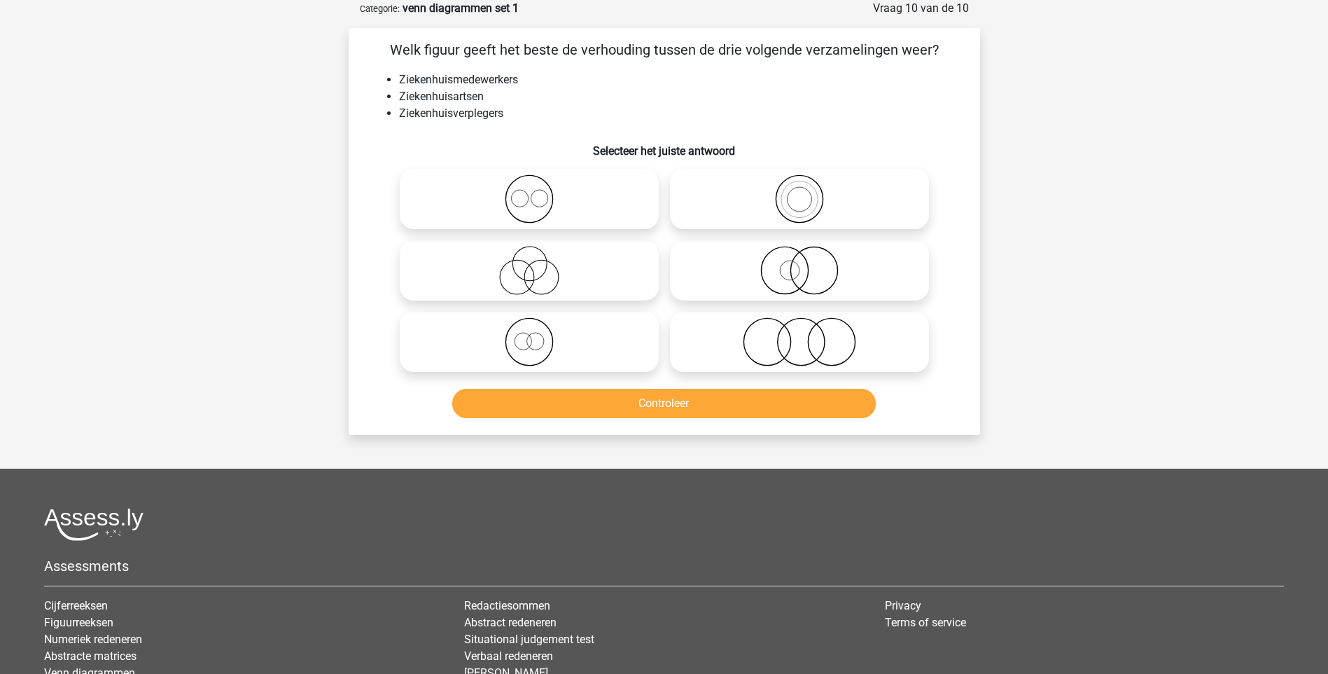
click at [524, 362] on icon at bounding box center [529, 341] width 248 height 49
click at [529, 335] on input "radio" at bounding box center [533, 330] width 9 height 9
radio input "true"
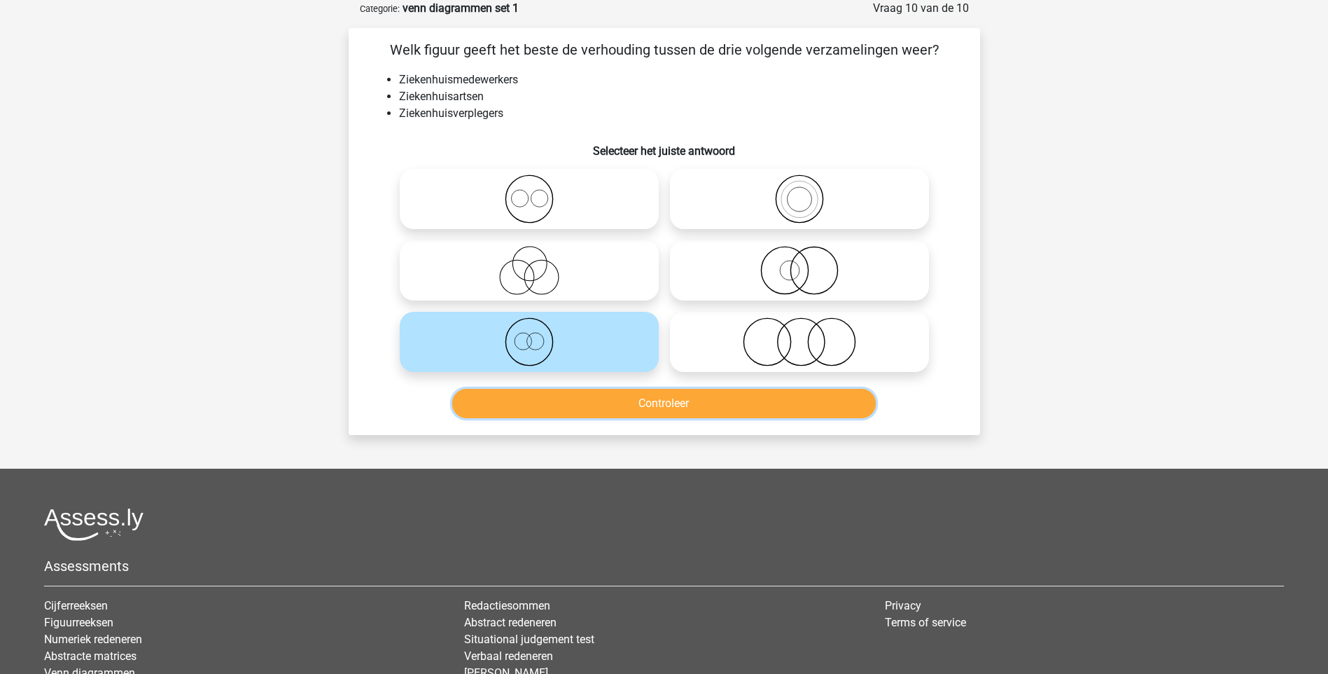
click at [664, 417] on button "Controleer" at bounding box center [664, 403] width 424 height 29
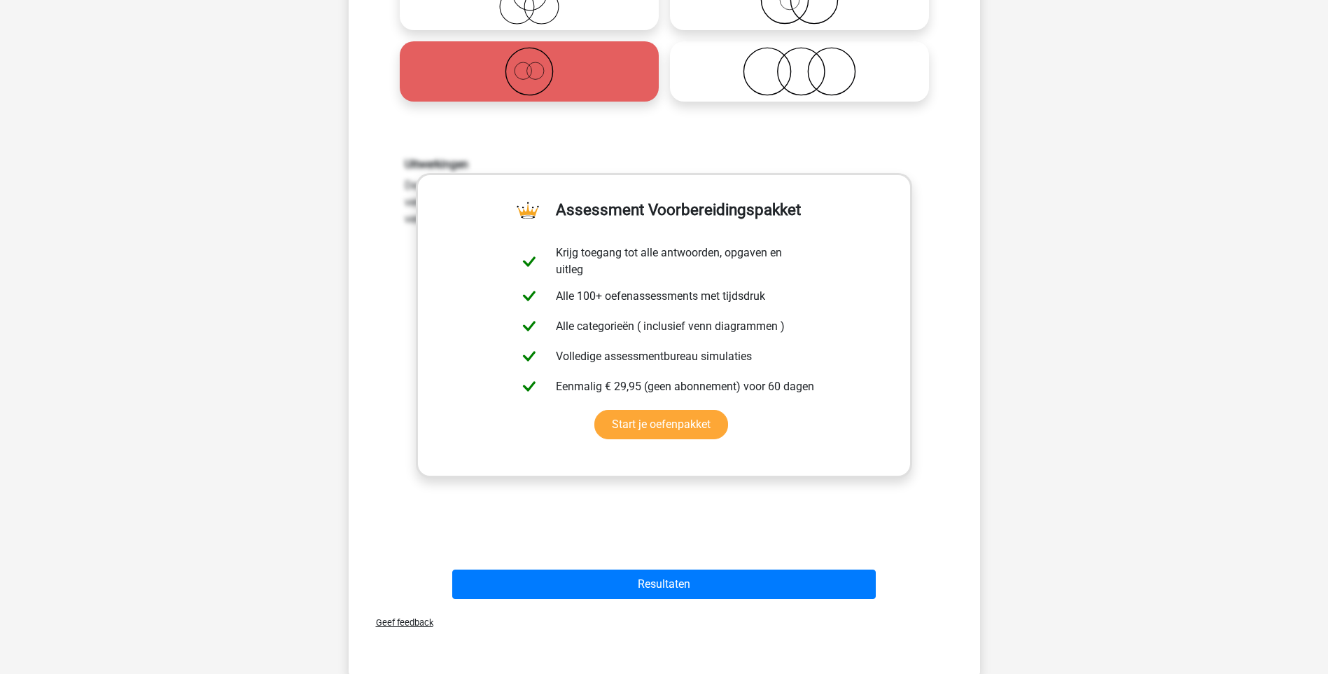
scroll to position [420, 0]
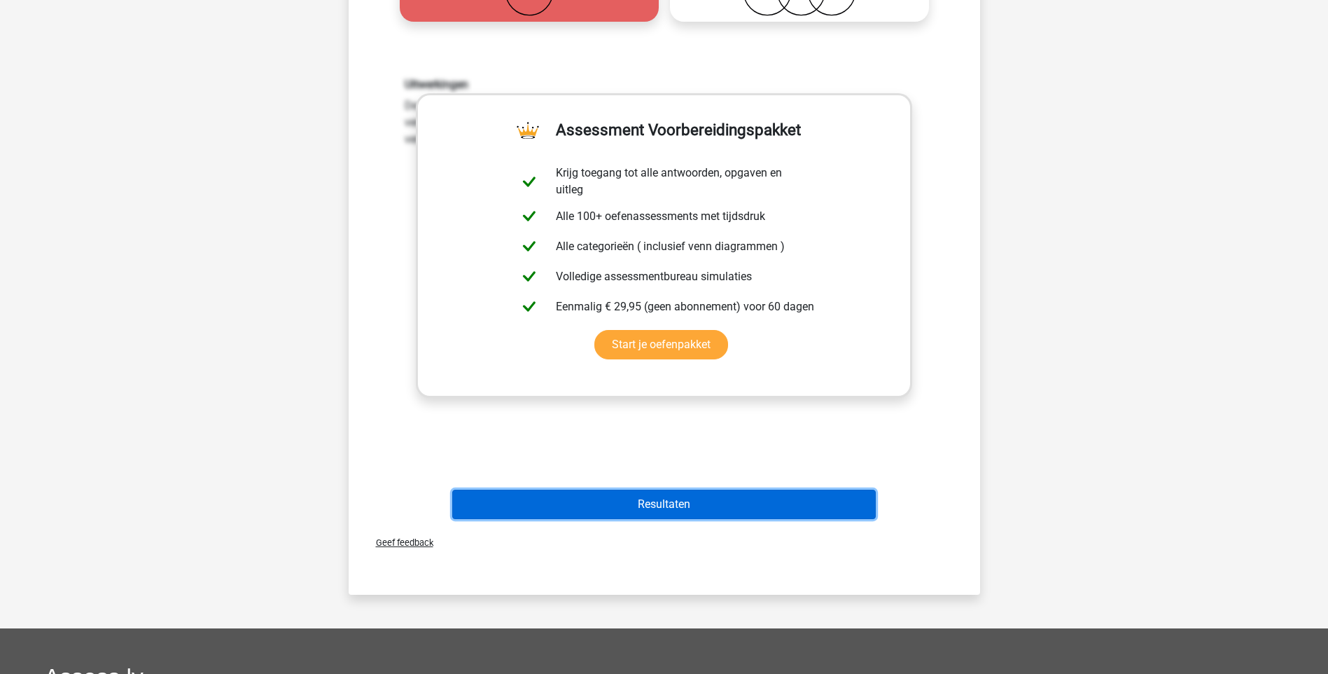
click at [681, 506] on button "Resultaten" at bounding box center [664, 503] width 424 height 29
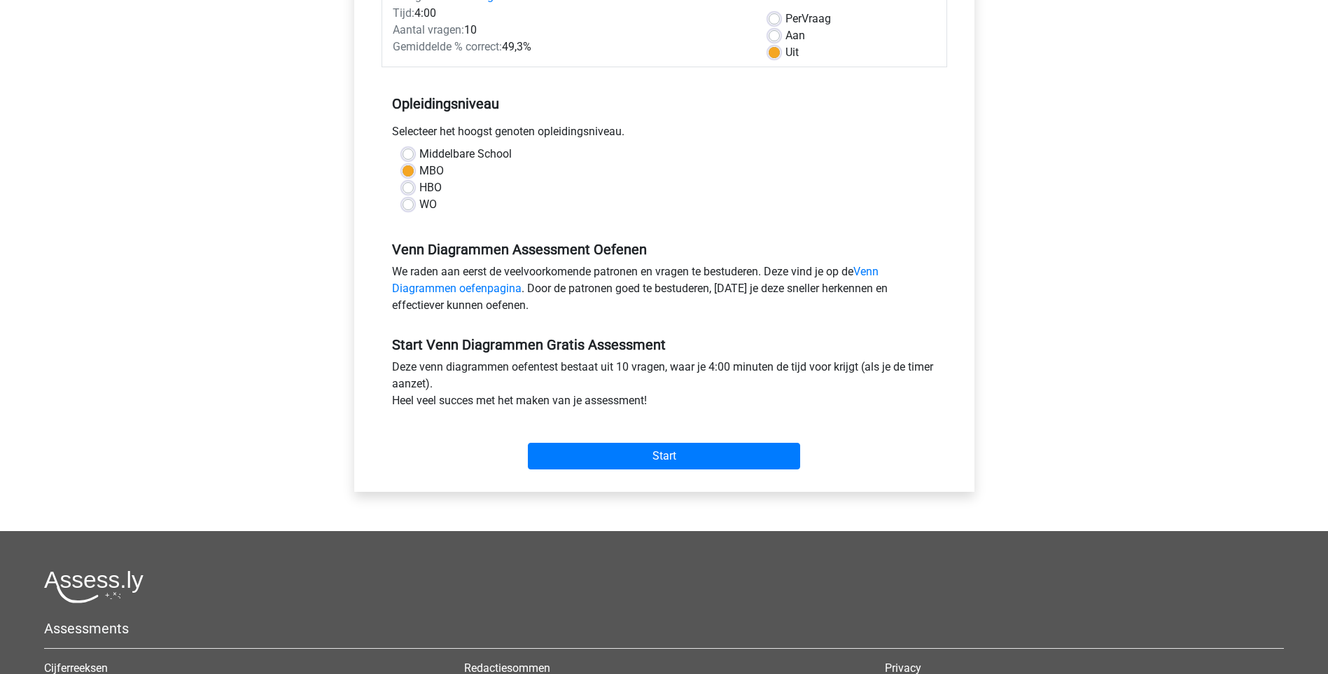
scroll to position [153, 0]
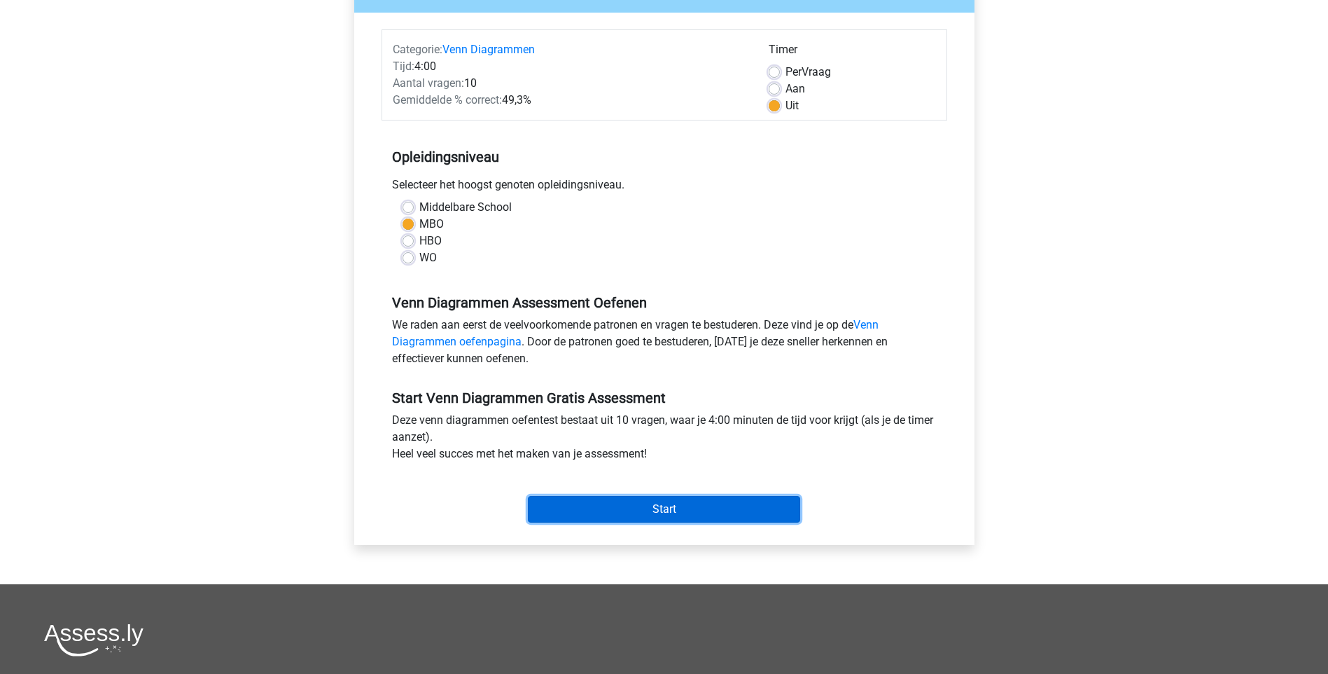
click at [671, 513] on input "Start" at bounding box center [664, 509] width 272 height 27
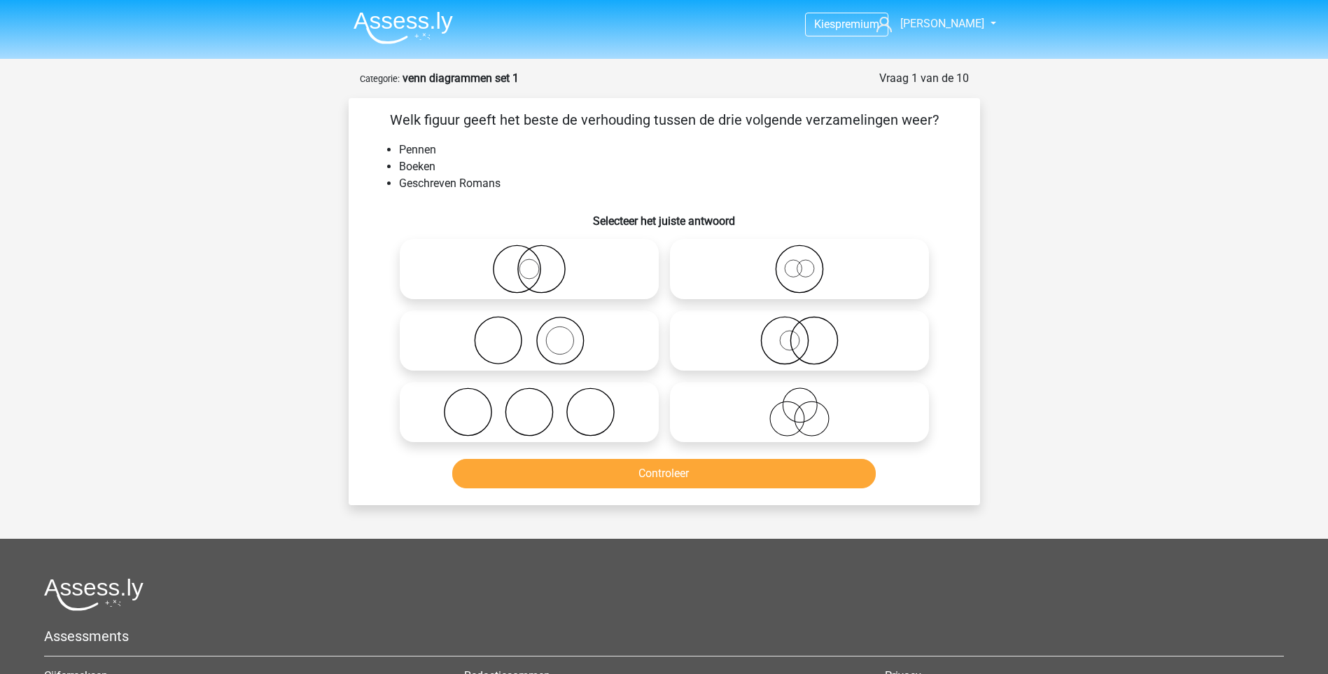
click at [521, 349] on icon at bounding box center [529, 340] width 248 height 49
click at [529, 333] on input "radio" at bounding box center [533, 328] width 9 height 9
radio input "true"
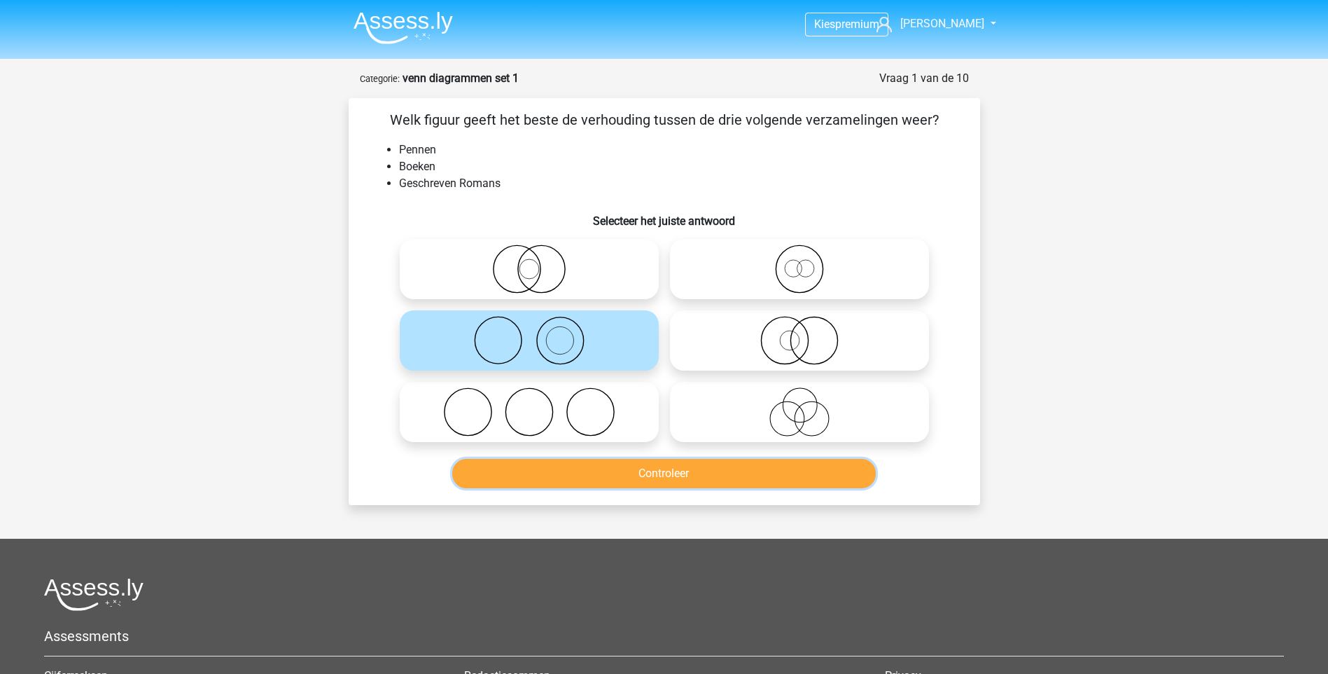
click at [676, 477] on button "Controleer" at bounding box center [664, 473] width 424 height 29
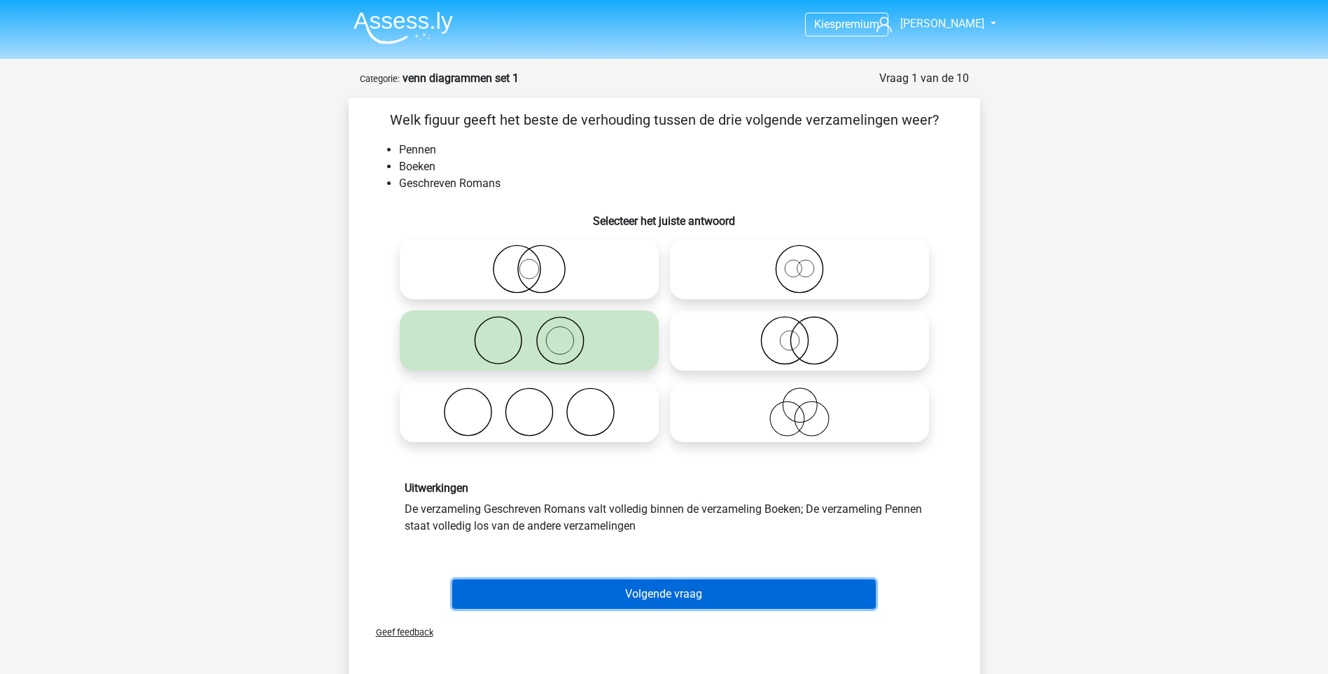
click at [671, 587] on button "Volgende vraag" at bounding box center [664, 593] width 424 height 29
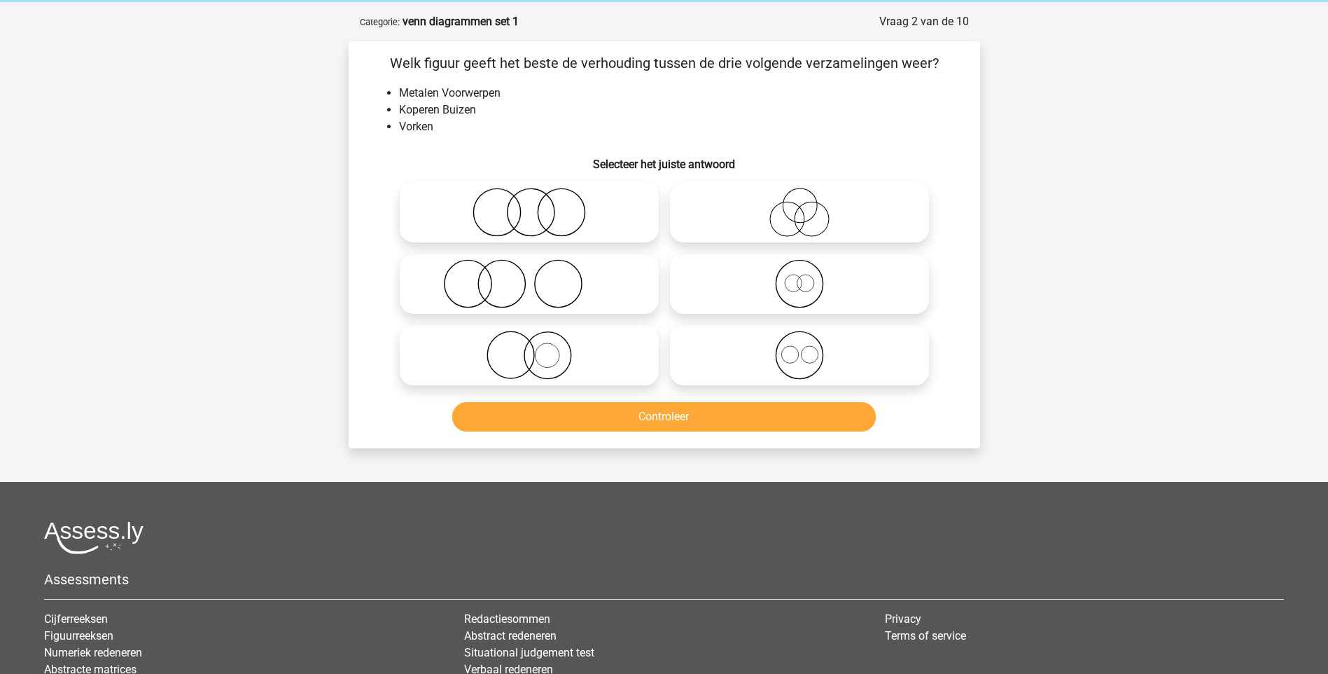
scroll to position [70, 0]
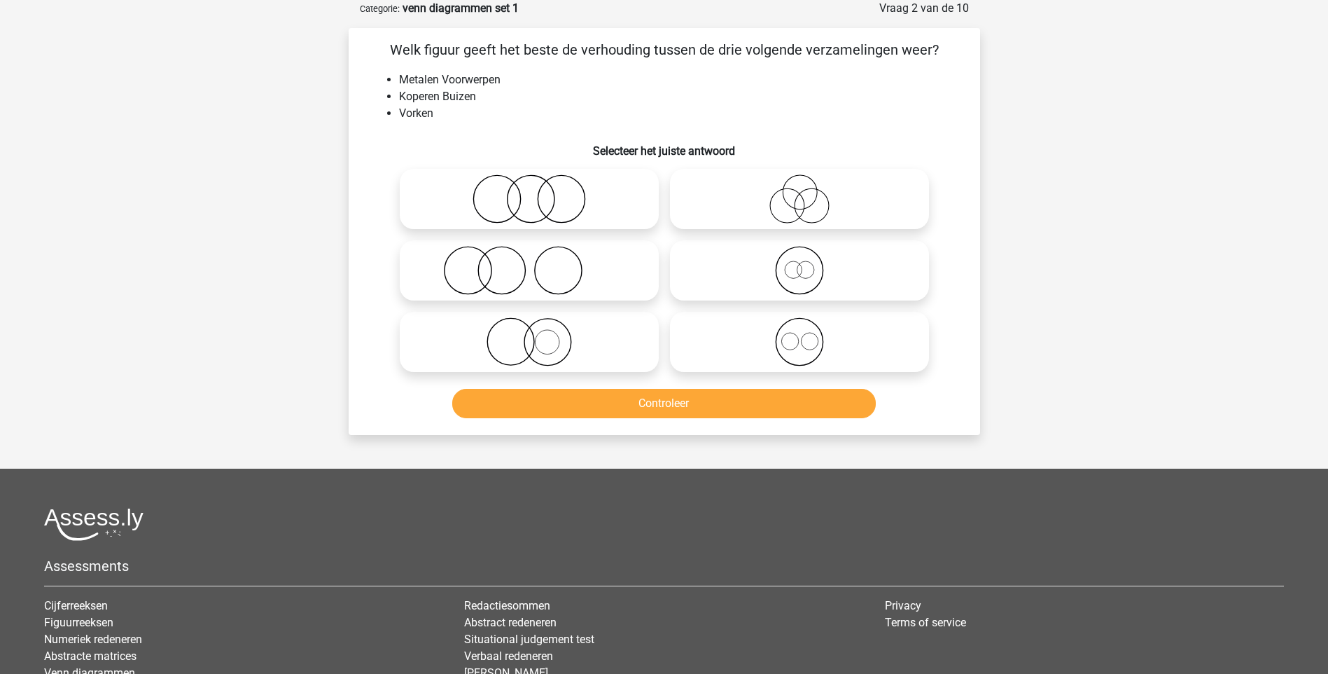
click at [523, 353] on icon at bounding box center [529, 341] width 248 height 49
click at [529, 335] on input "radio" at bounding box center [533, 330] width 9 height 9
radio input "true"
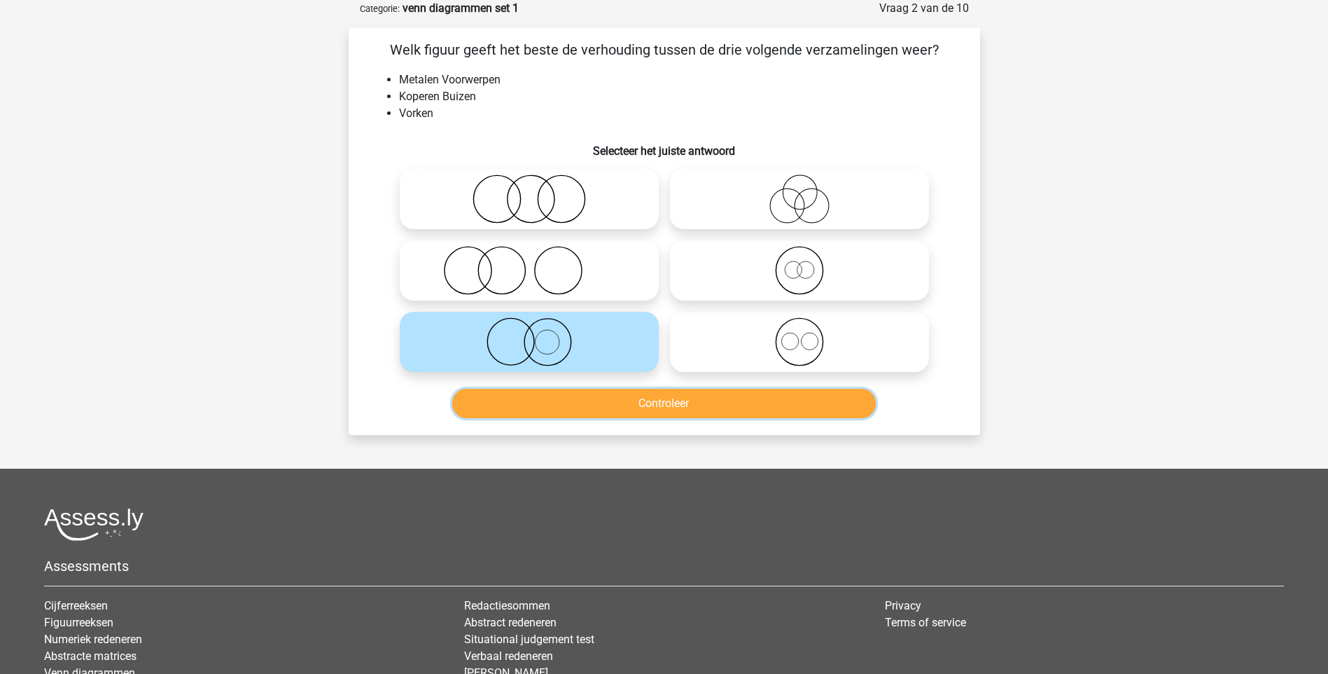
click at [661, 408] on button "Controleer" at bounding box center [664, 403] width 424 height 29
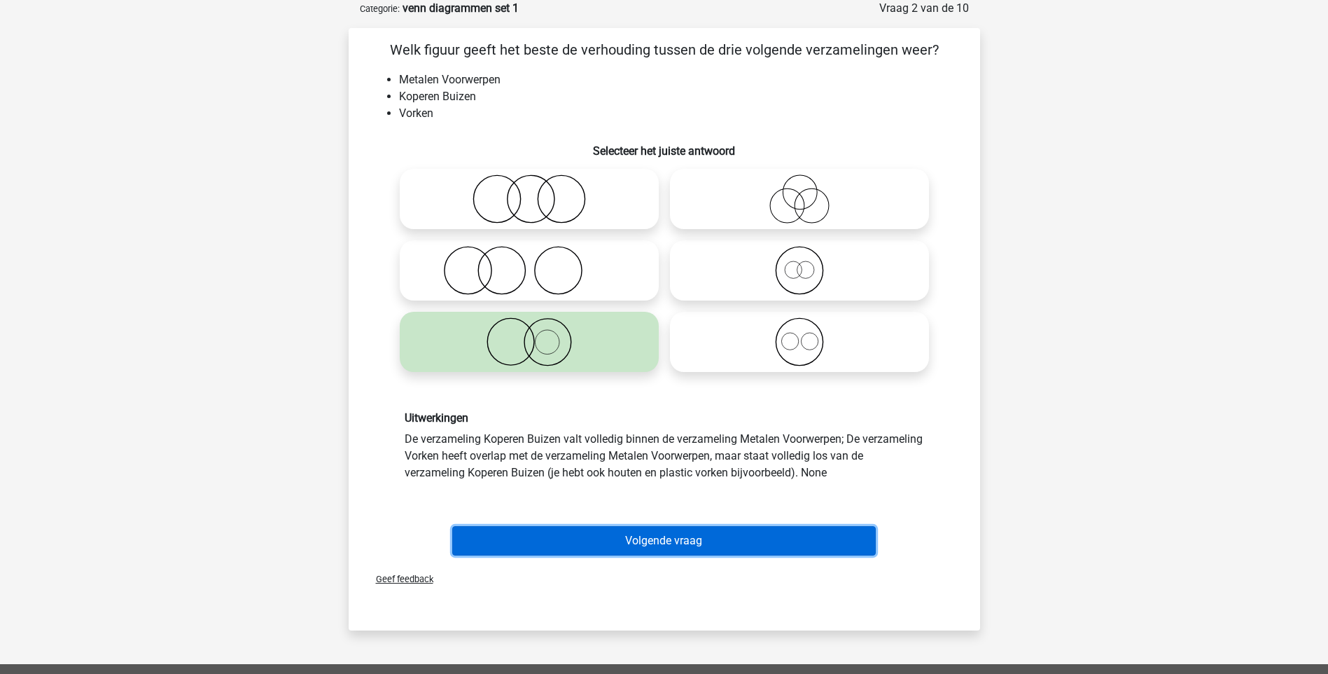
click at [667, 534] on button "Volgende vraag" at bounding box center [664, 540] width 424 height 29
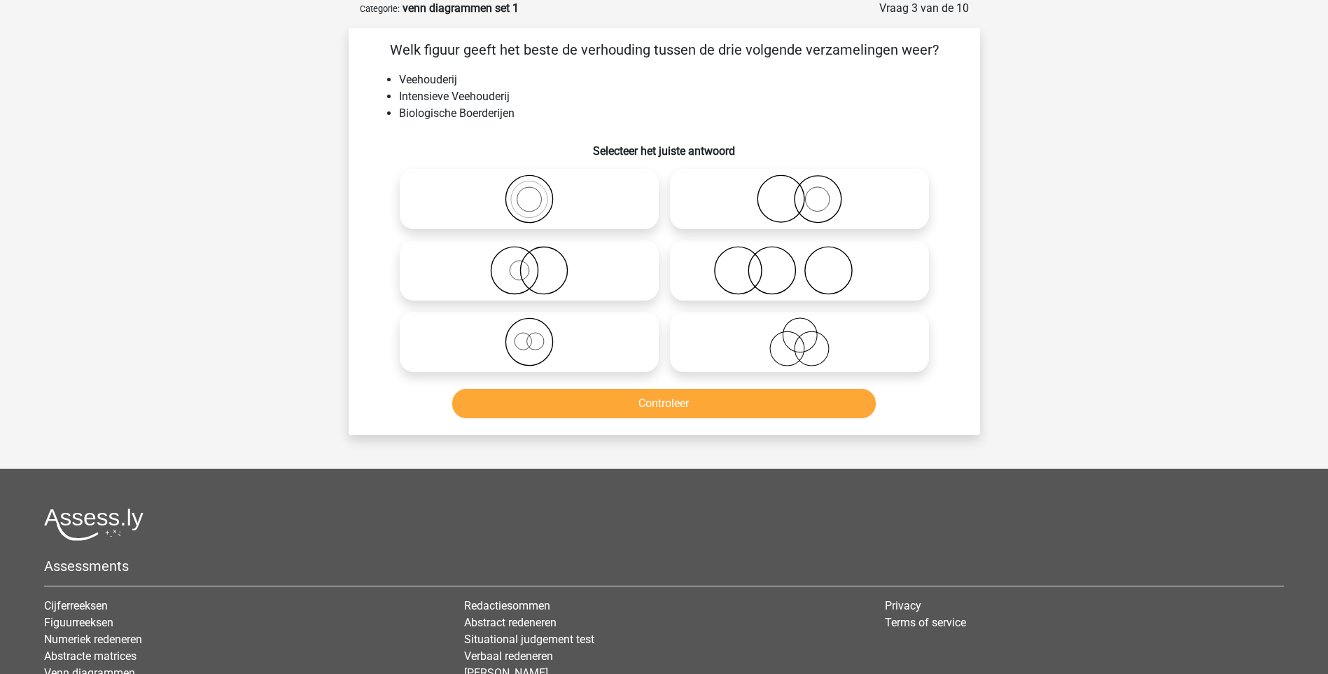
click at [806, 203] on icon at bounding box center [800, 198] width 248 height 49
click at [806, 192] on input "radio" at bounding box center [804, 187] width 9 height 9
radio input "true"
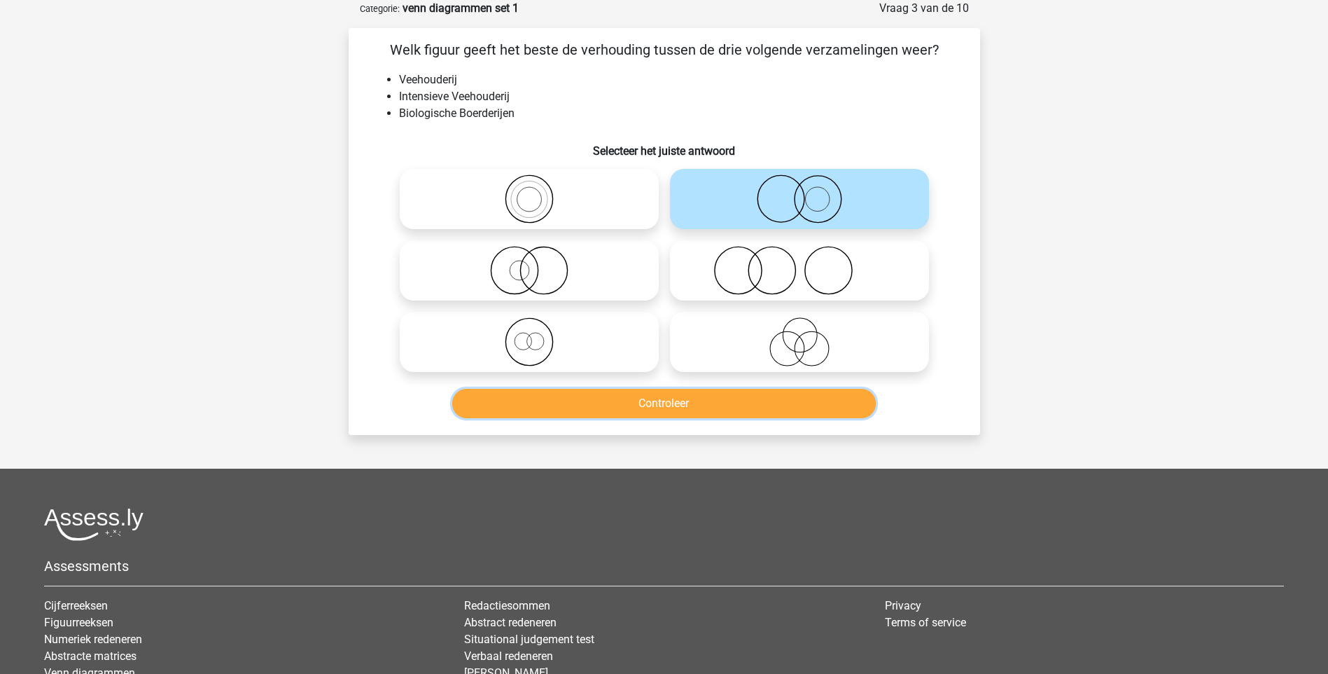
click at [678, 409] on button "Controleer" at bounding box center [664, 403] width 424 height 29
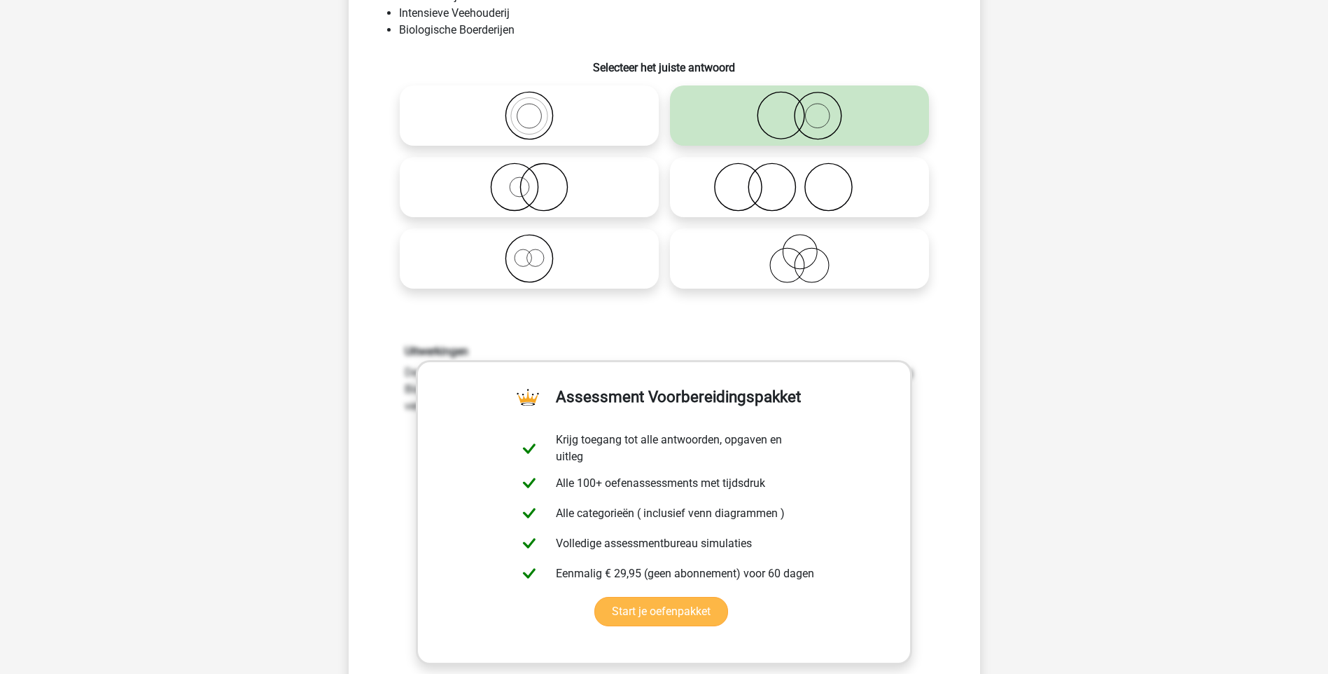
scroll to position [280, 0]
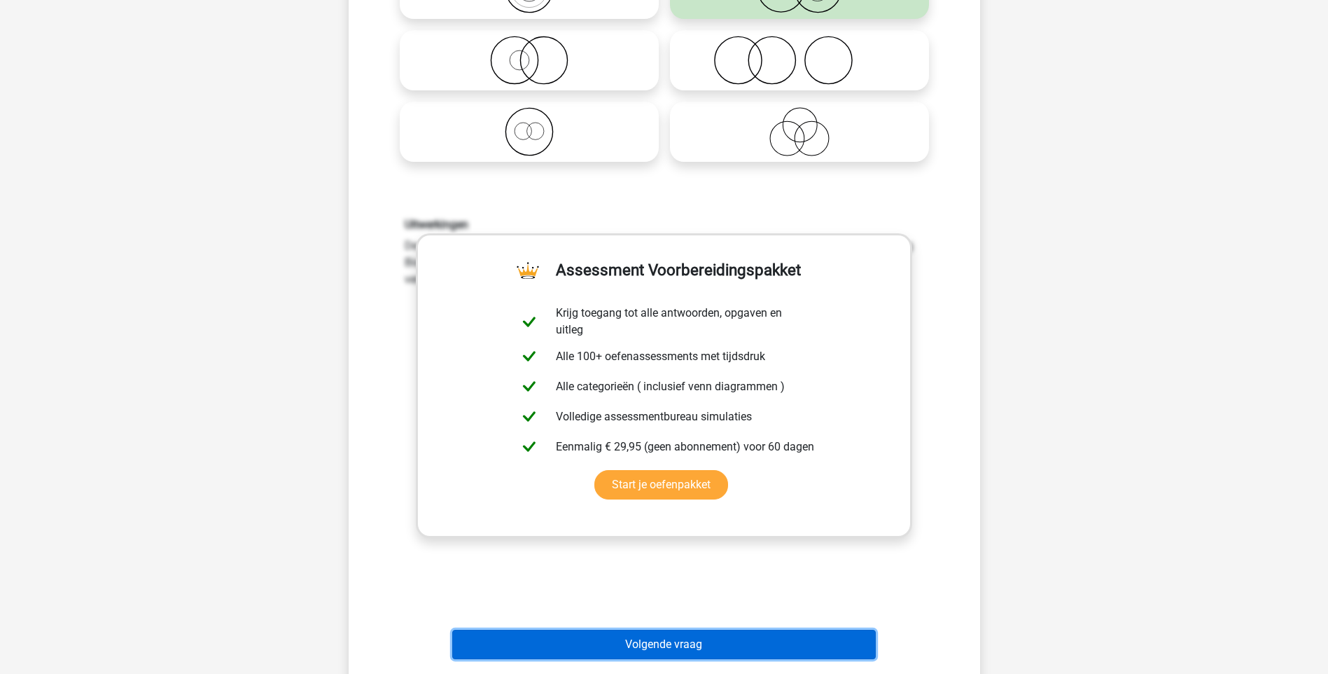
click at [660, 642] on button "Volgende vraag" at bounding box center [664, 643] width 424 height 29
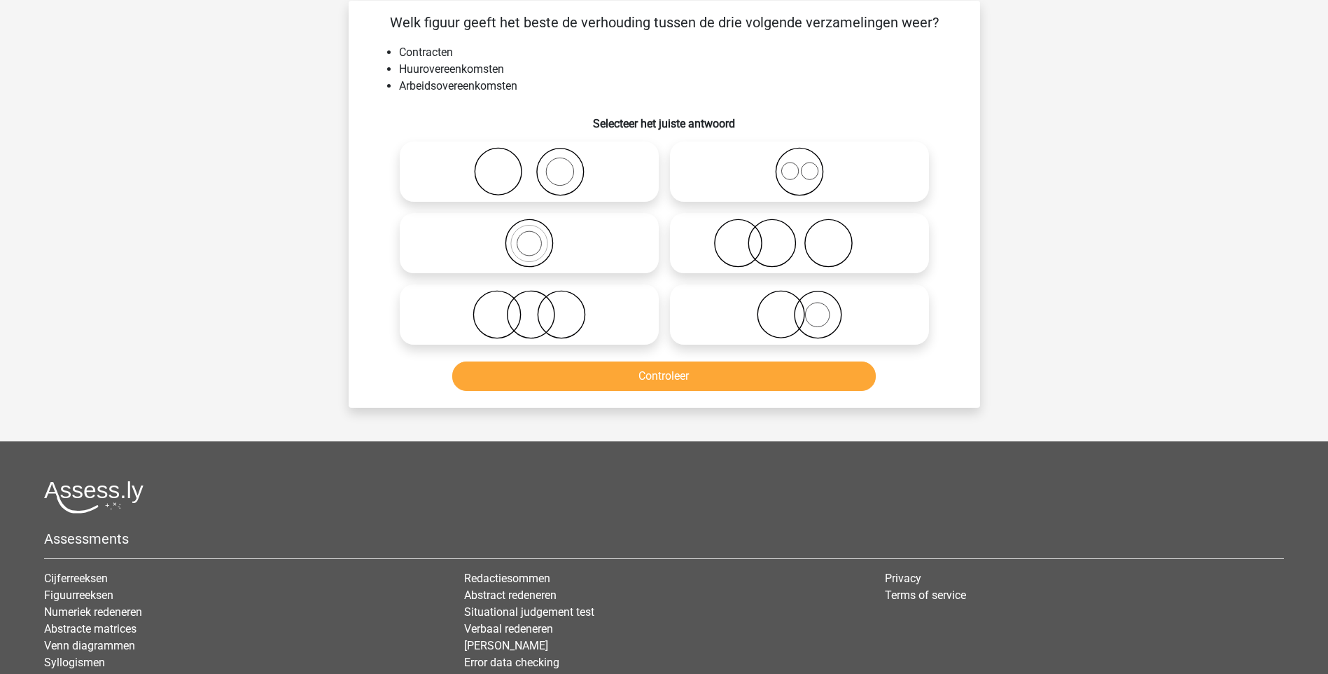
scroll to position [70, 0]
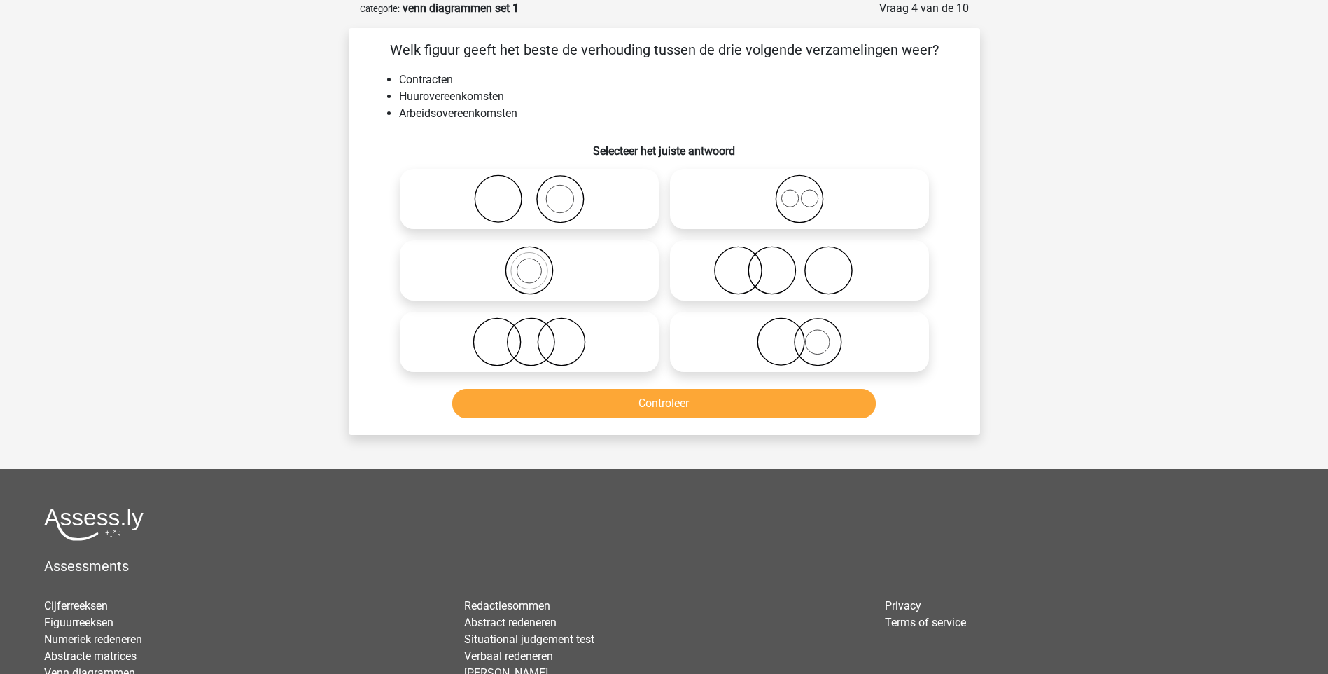
click at [807, 203] on icon at bounding box center [800, 198] width 248 height 49
click at [807, 192] on input "radio" at bounding box center [804, 187] width 9 height 9
radio input "true"
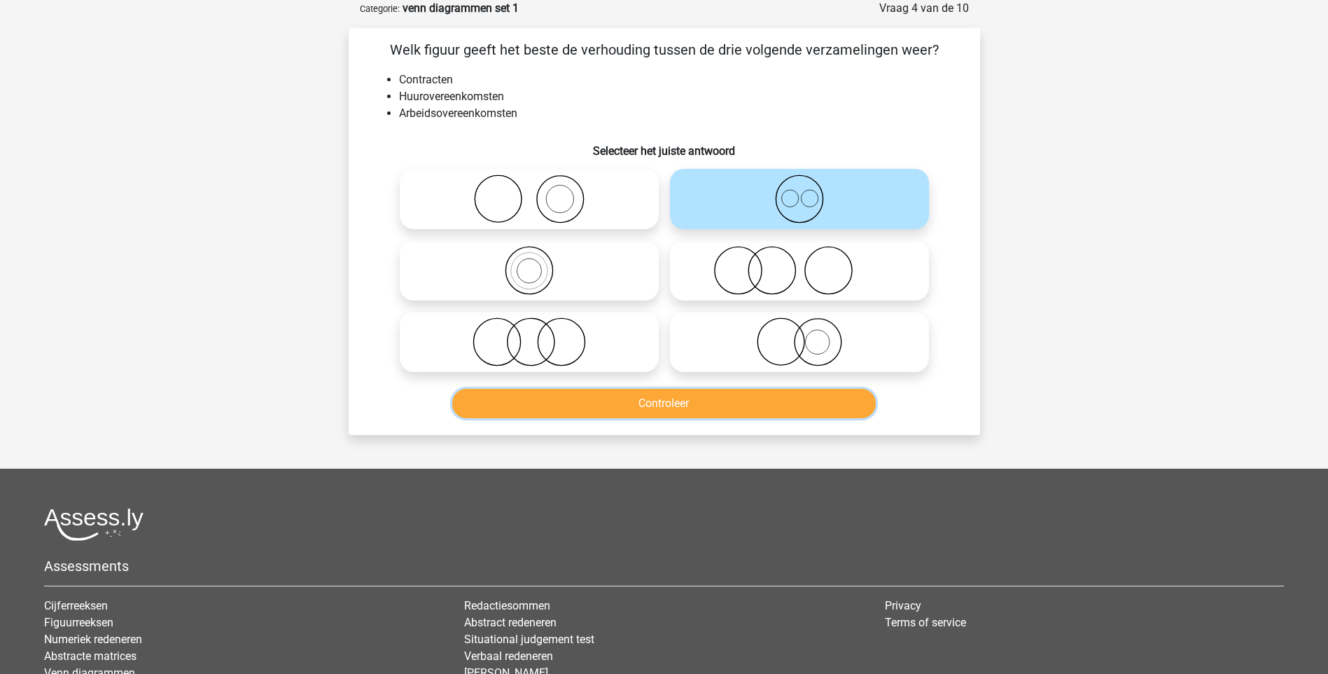
click at [686, 403] on button "Controleer" at bounding box center [664, 403] width 424 height 29
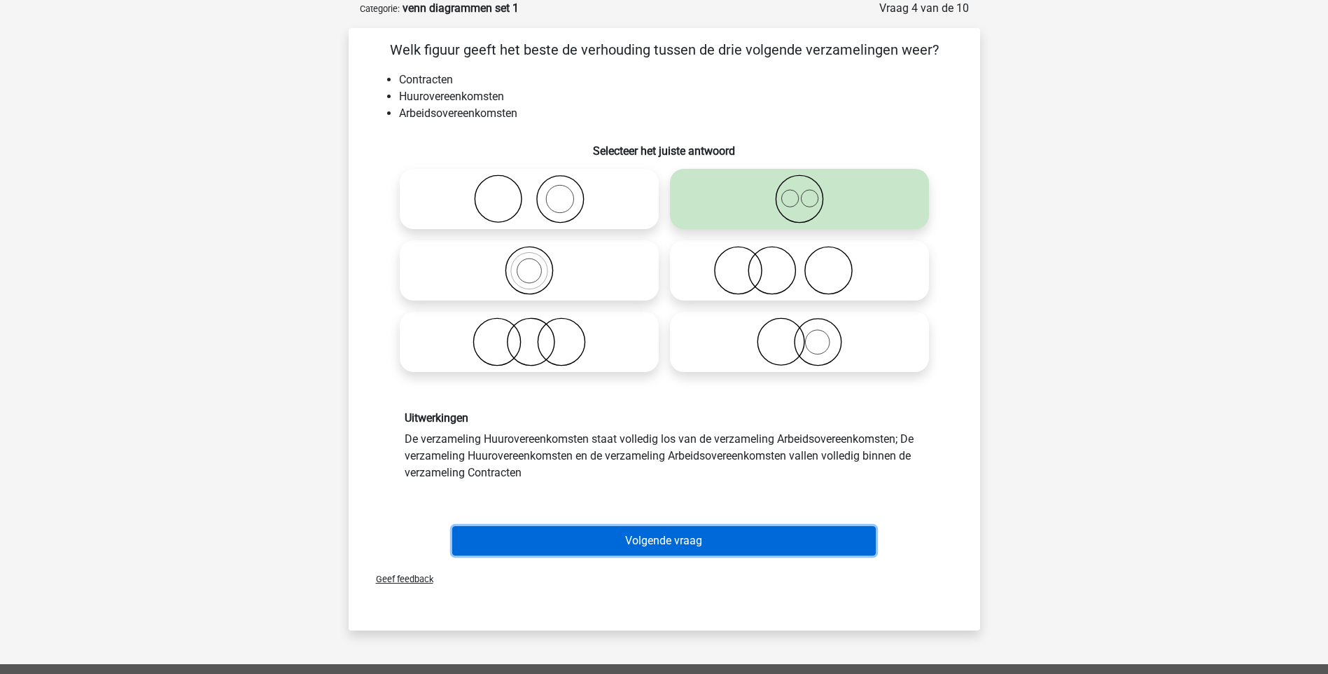
click at [690, 545] on button "Volgende vraag" at bounding box center [664, 540] width 424 height 29
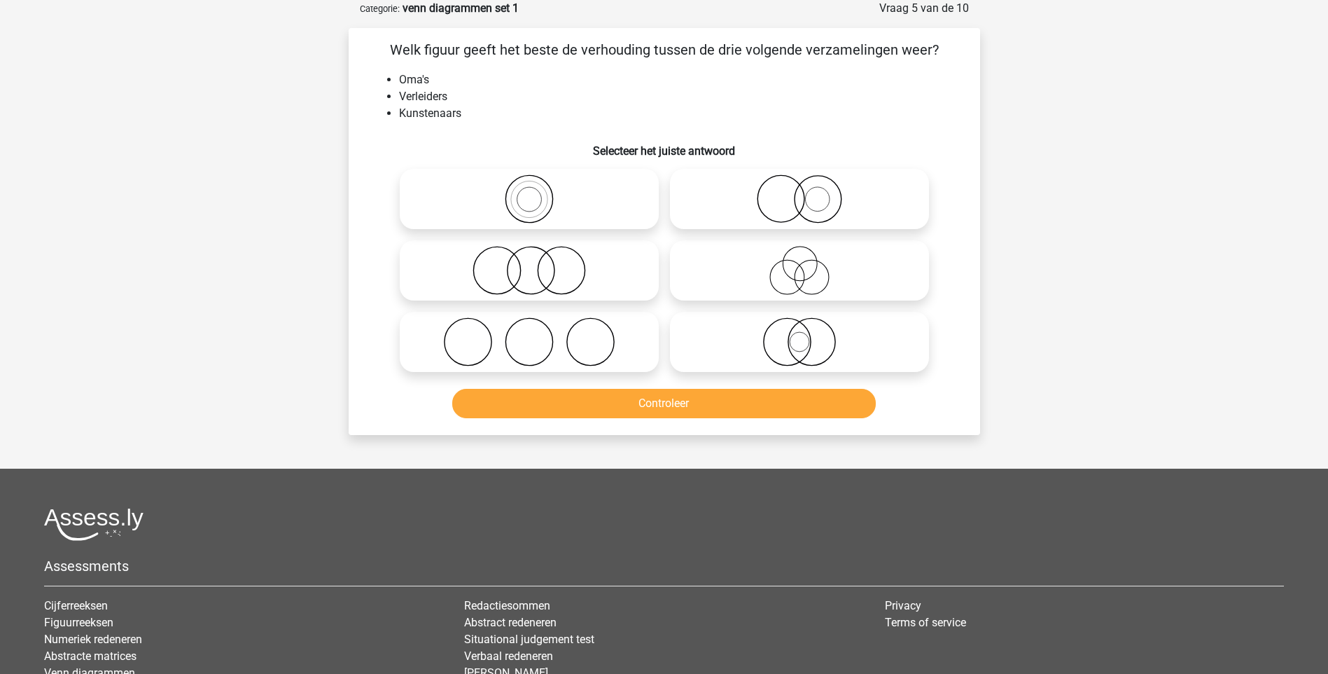
click at [797, 283] on icon at bounding box center [800, 270] width 248 height 49
click at [800, 263] on input "radio" at bounding box center [804, 258] width 9 height 9
radio input "true"
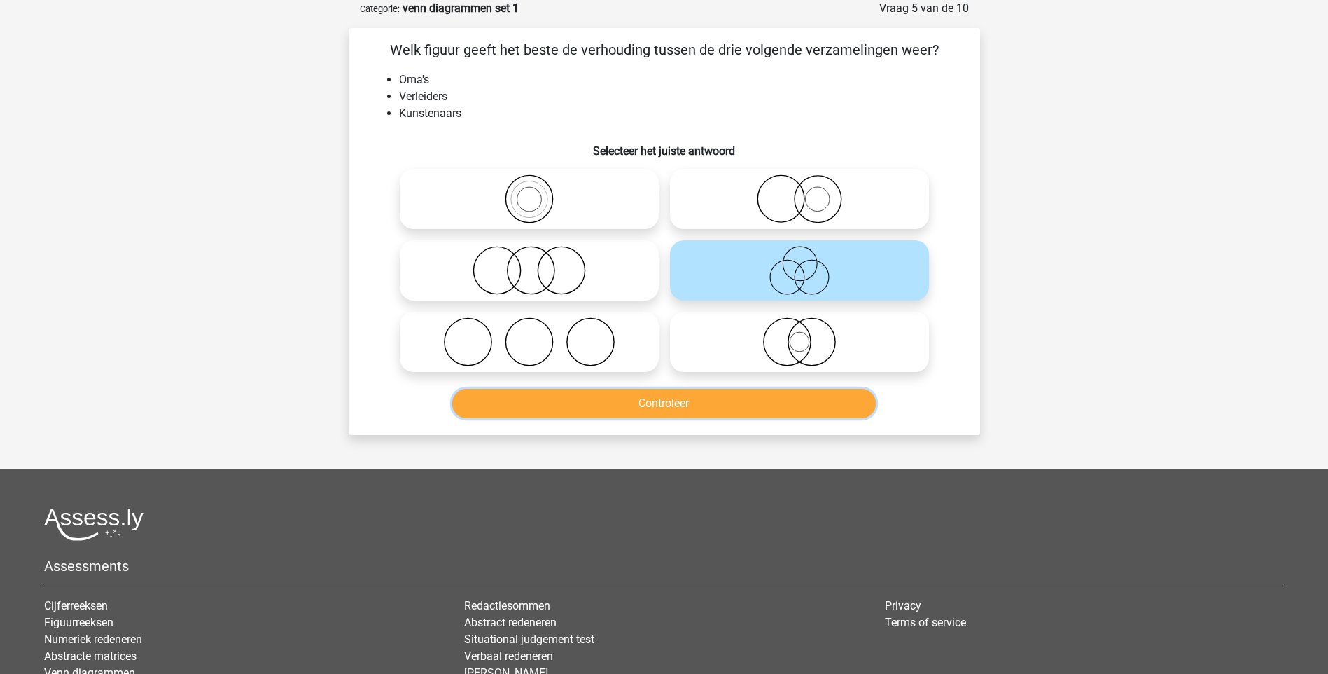
click at [679, 410] on button "Controleer" at bounding box center [664, 403] width 424 height 29
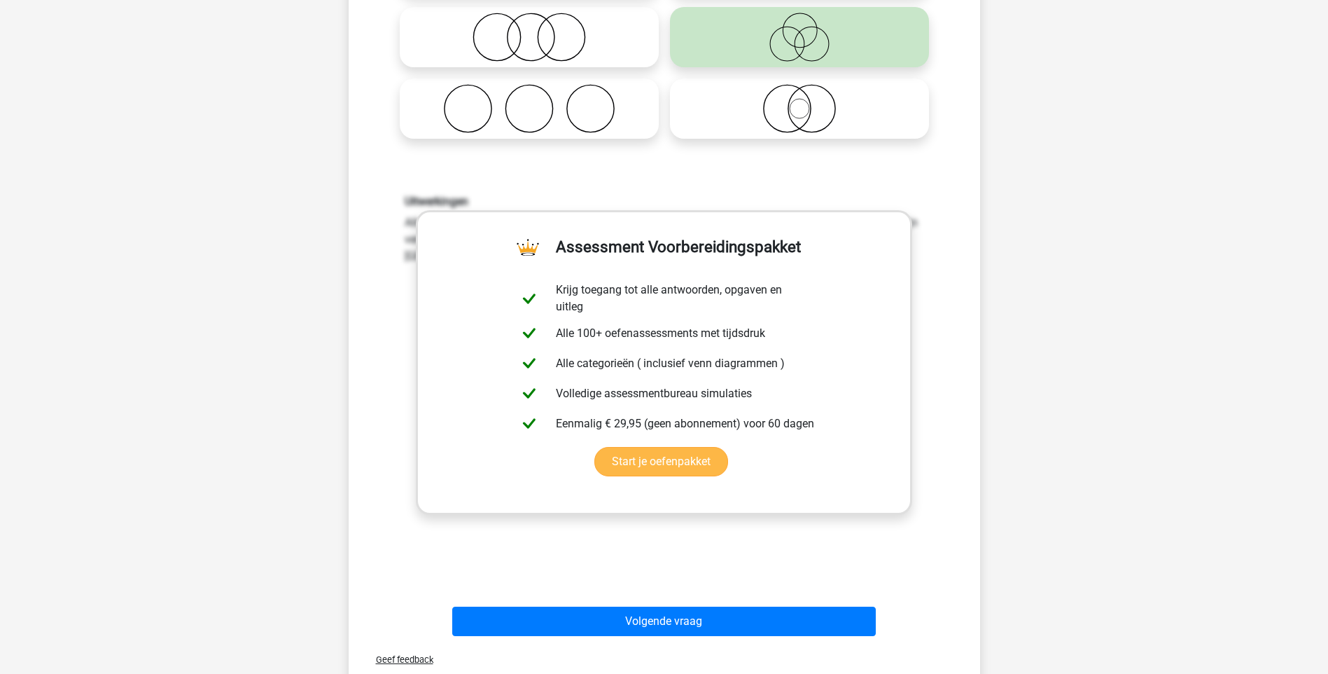
scroll to position [350, 0]
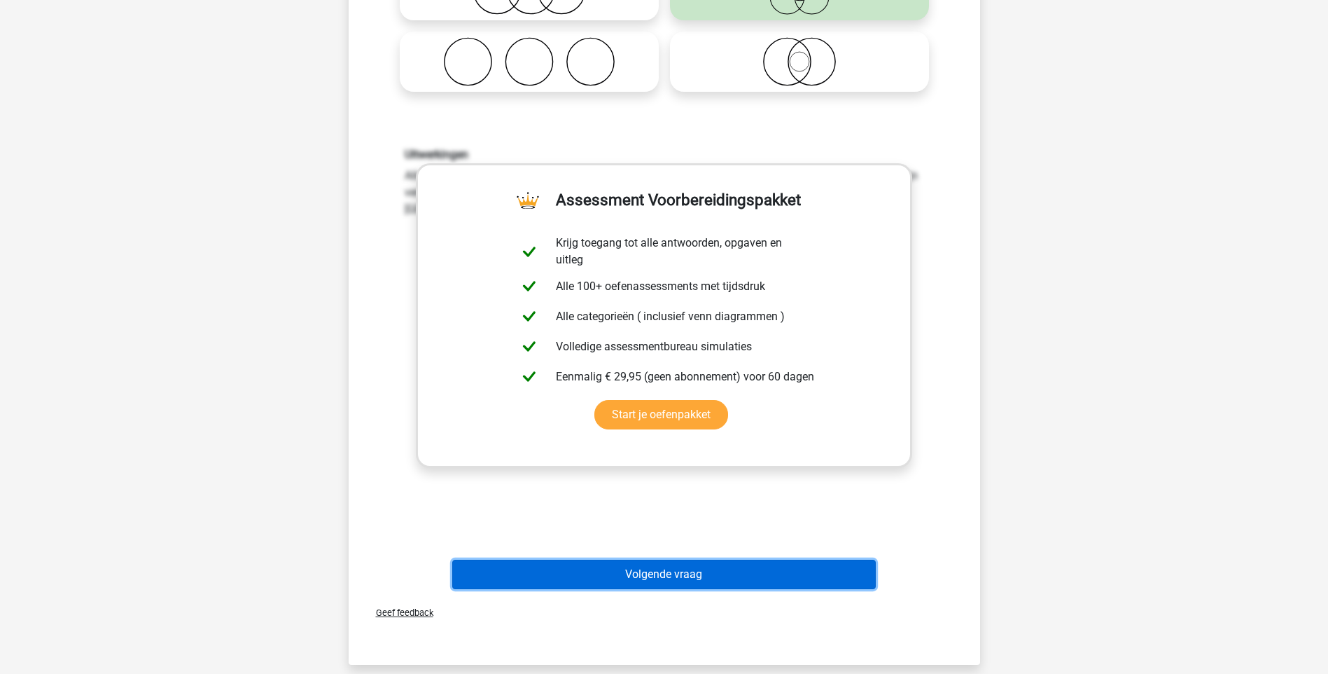
click at [643, 575] on button "Volgende vraag" at bounding box center [664, 573] width 424 height 29
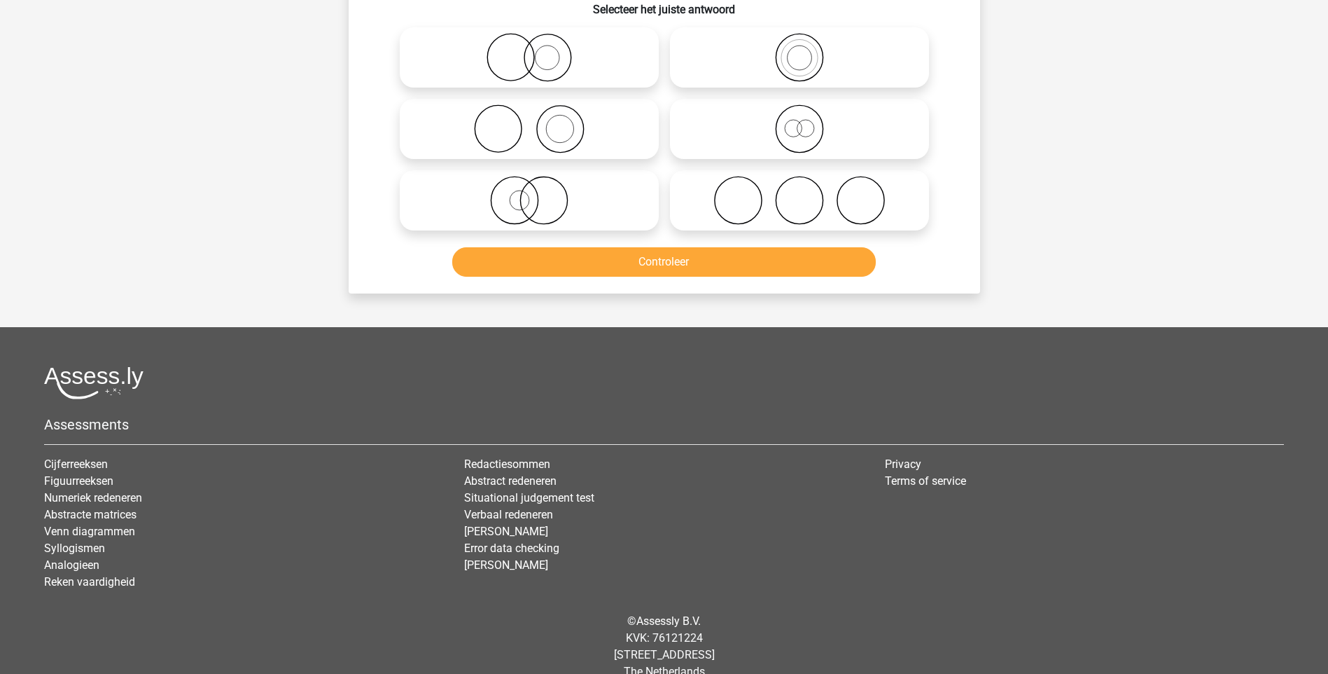
scroll to position [70, 0]
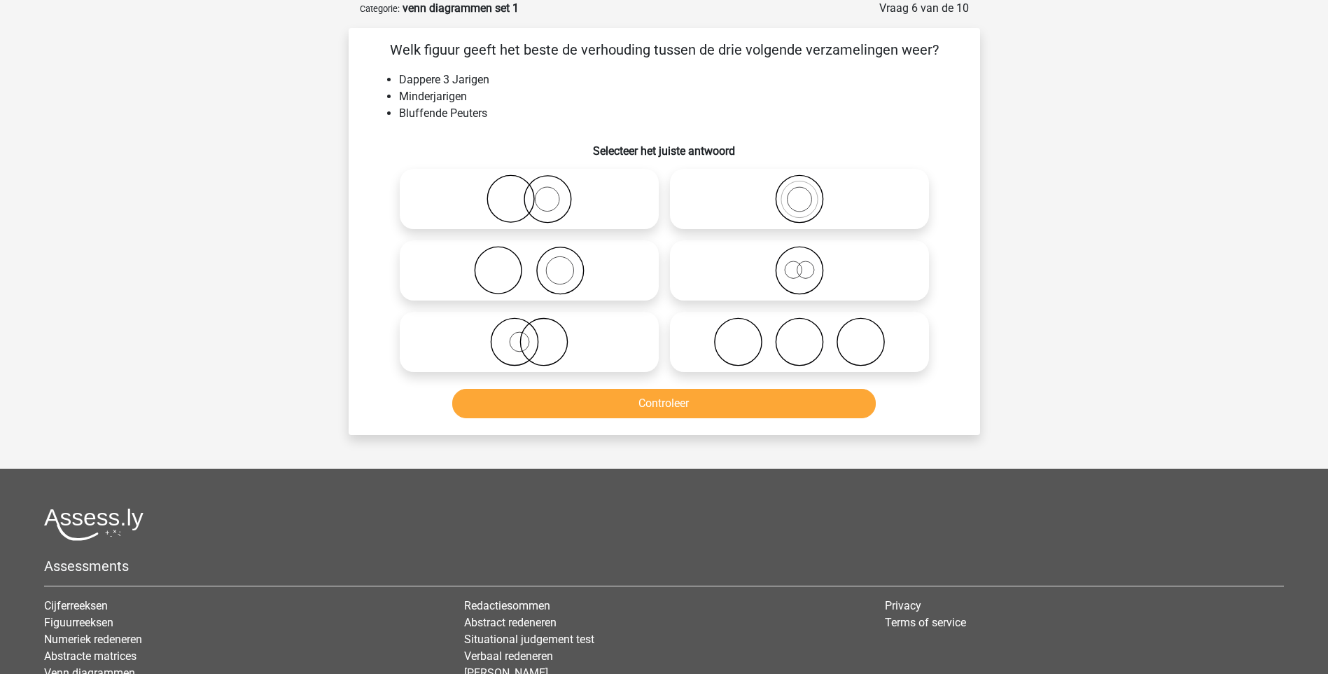
click at [807, 270] on icon at bounding box center [800, 270] width 248 height 49
click at [807, 263] on input "radio" at bounding box center [804, 258] width 9 height 9
radio input "true"
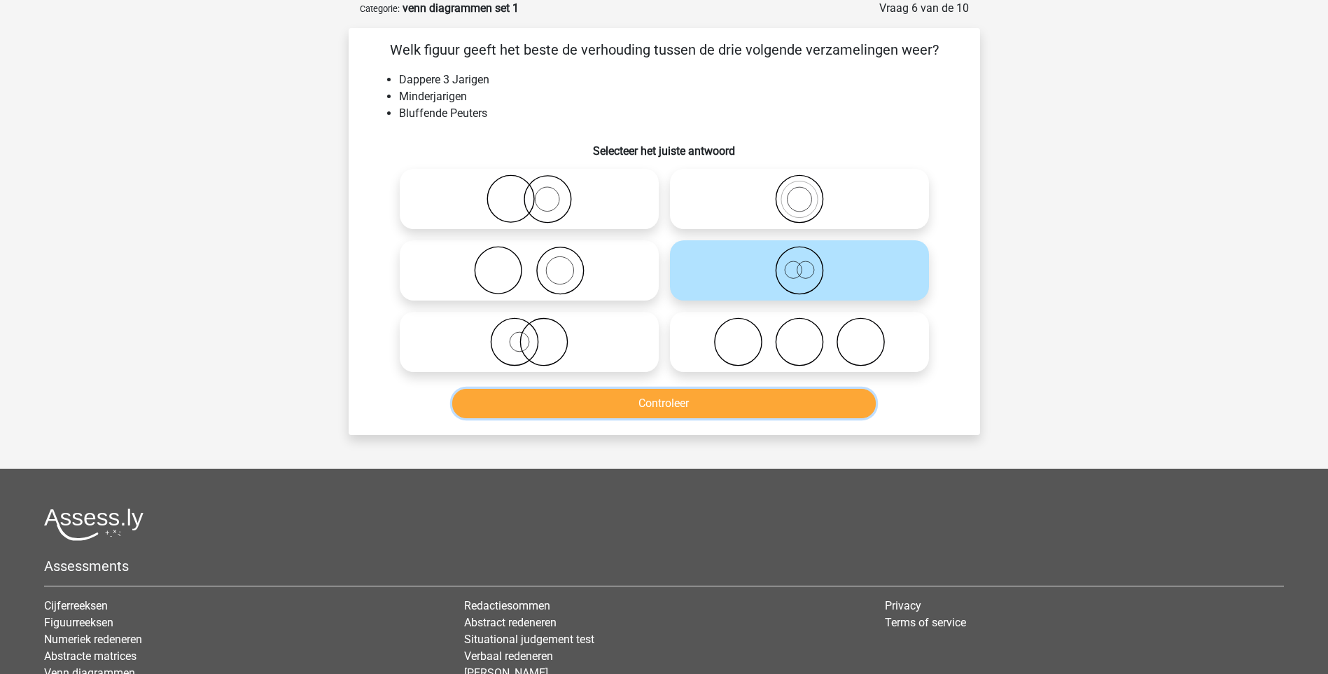
click at [682, 406] on button "Controleer" at bounding box center [664, 403] width 424 height 29
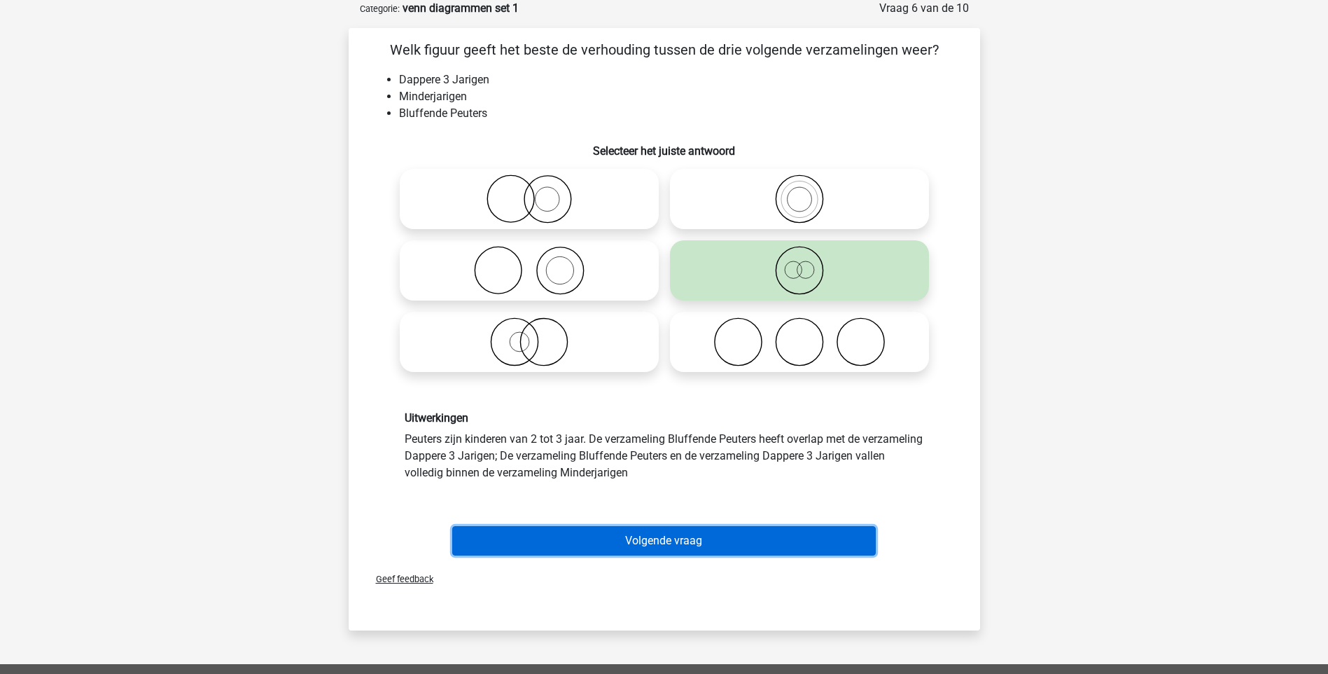
click at [681, 543] on button "Volgende vraag" at bounding box center [664, 540] width 424 height 29
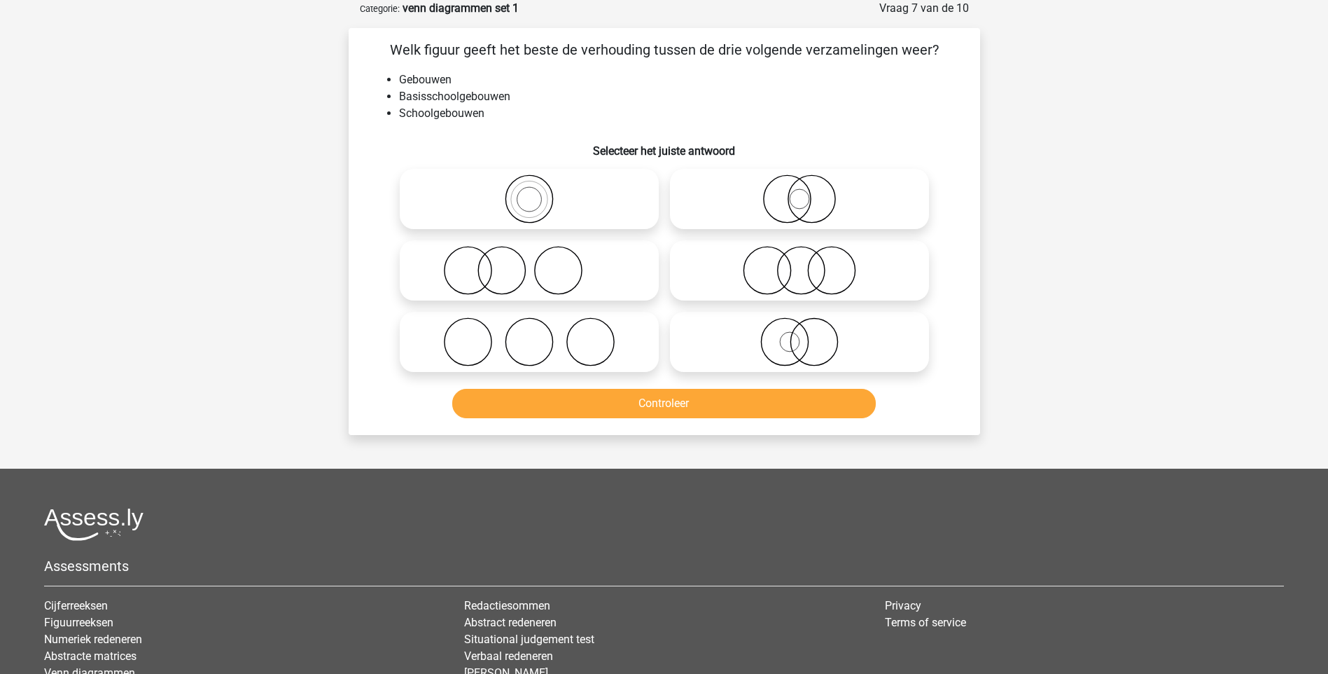
click at [529, 199] on icon at bounding box center [529, 198] width 248 height 49
click at [529, 192] on input "radio" at bounding box center [533, 187] width 9 height 9
radio input "true"
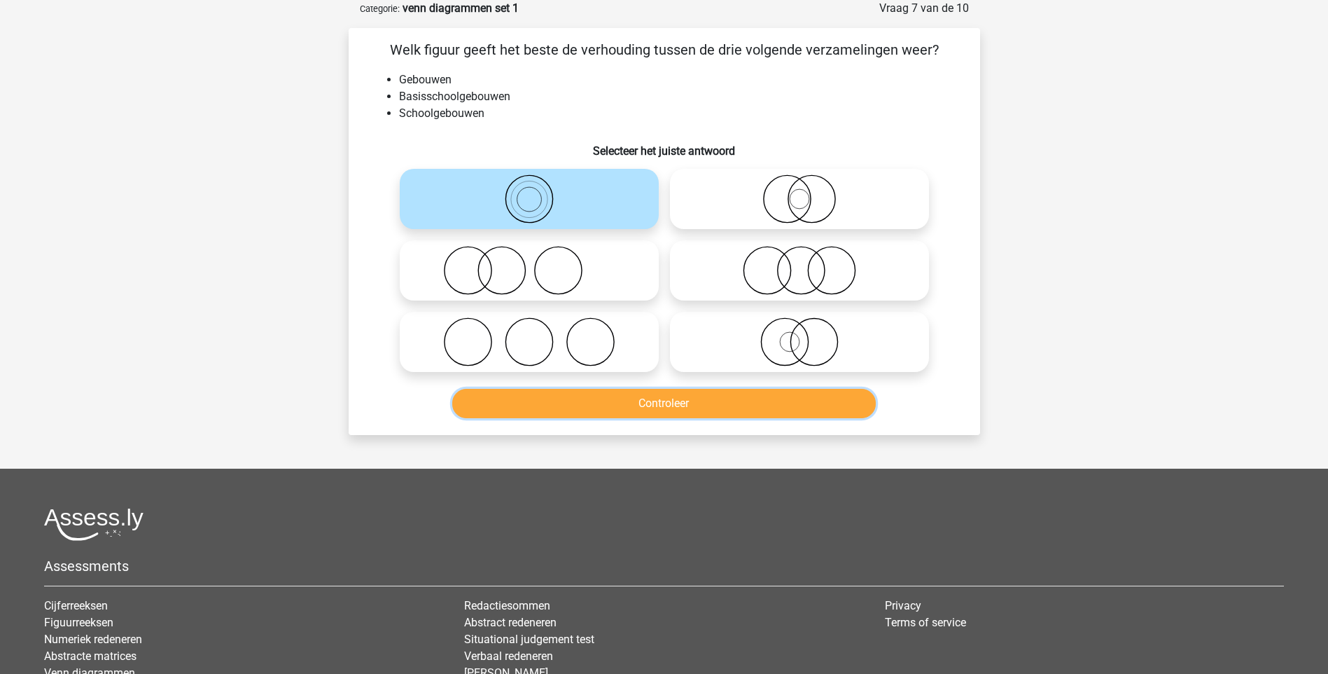
click at [645, 408] on button "Controleer" at bounding box center [664, 403] width 424 height 29
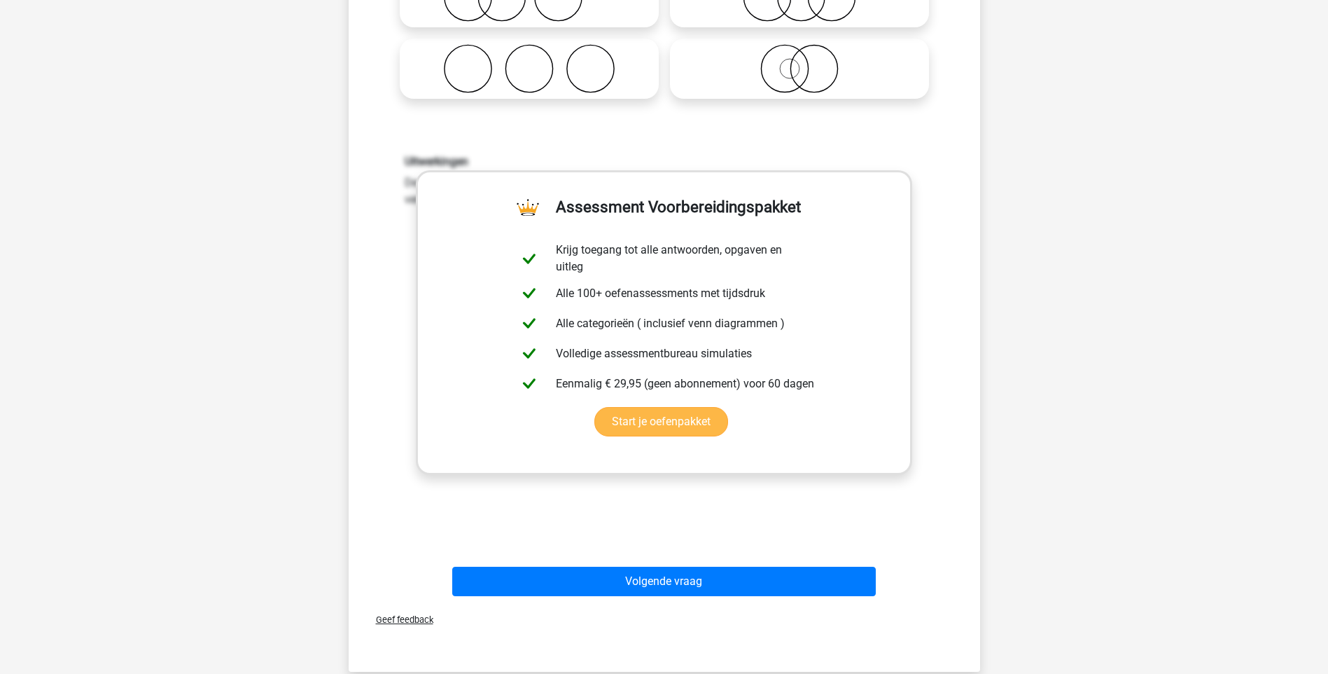
scroll to position [350, 0]
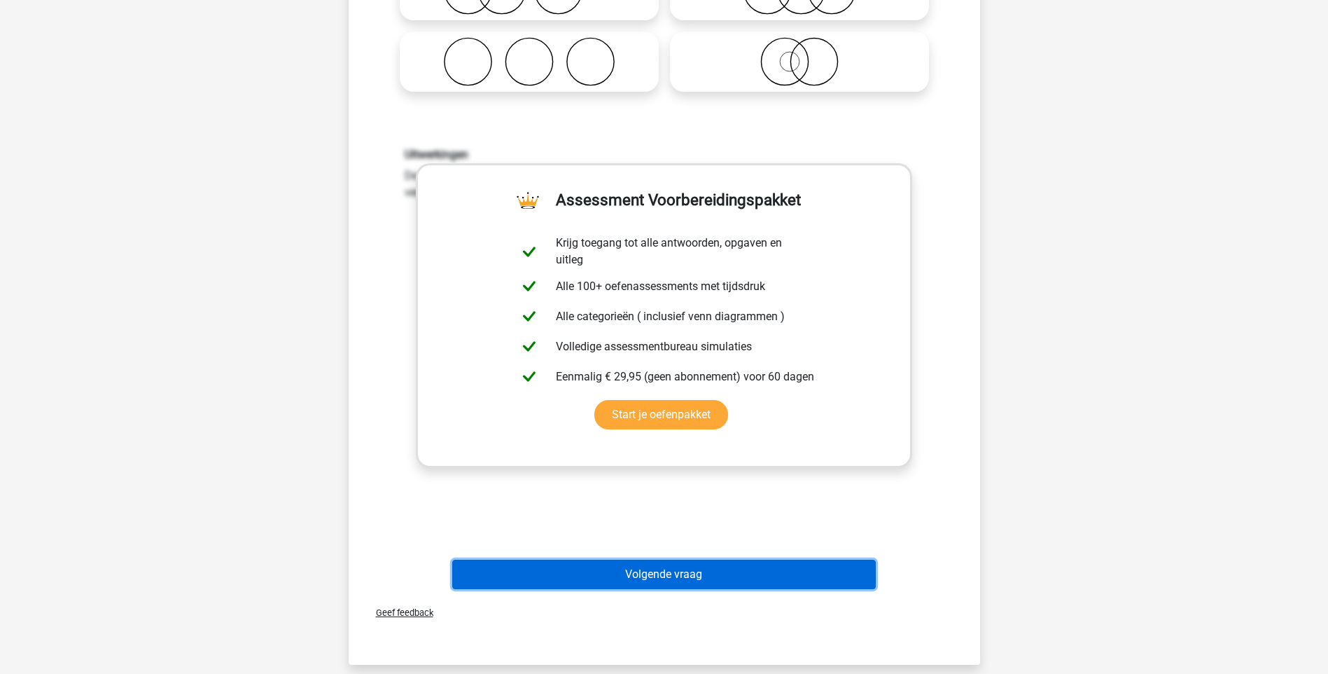
click at [691, 571] on button "Volgende vraag" at bounding box center [664, 573] width 424 height 29
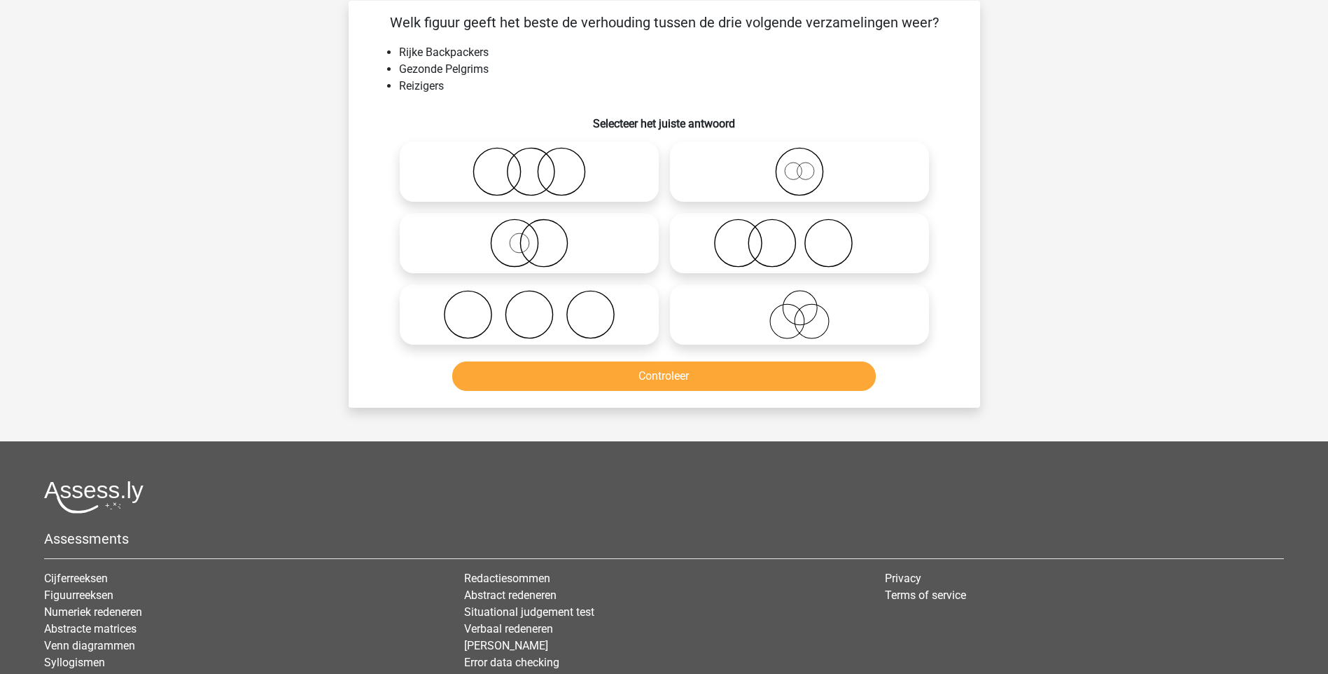
scroll to position [70, 0]
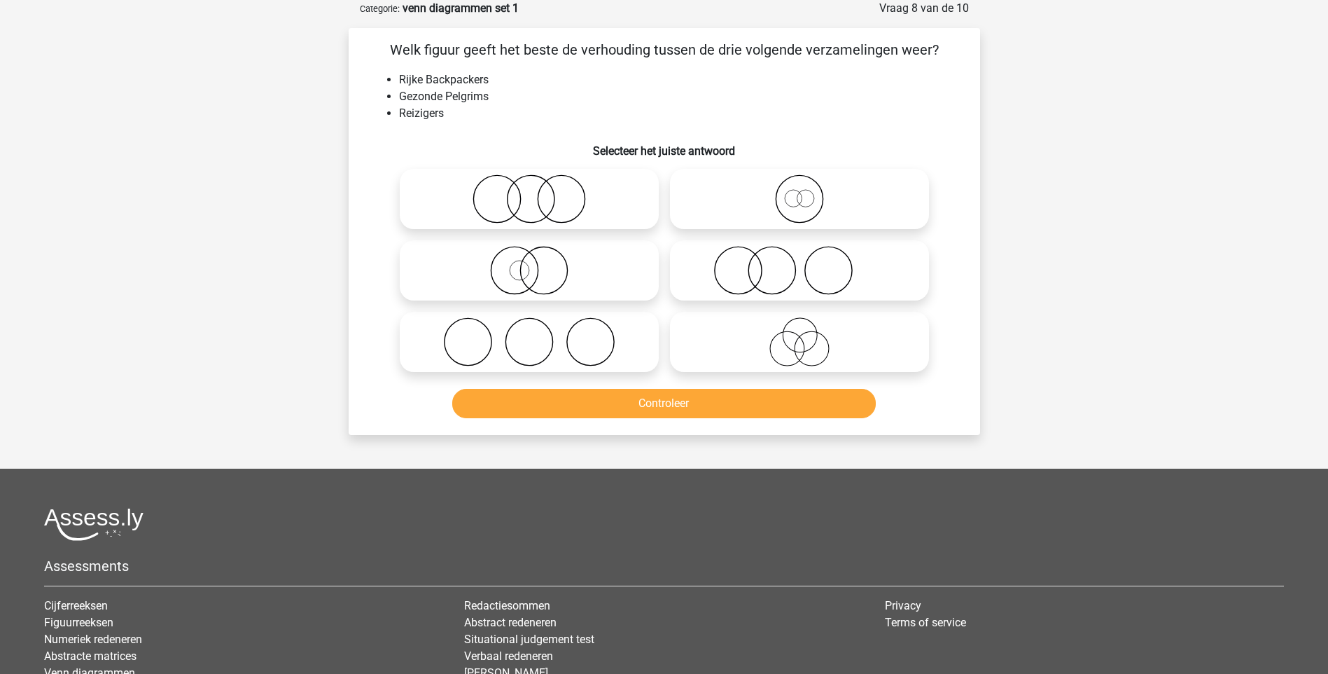
click at [801, 197] on icon at bounding box center [800, 198] width 248 height 49
click at [801, 192] on input "radio" at bounding box center [804, 187] width 9 height 9
radio input "true"
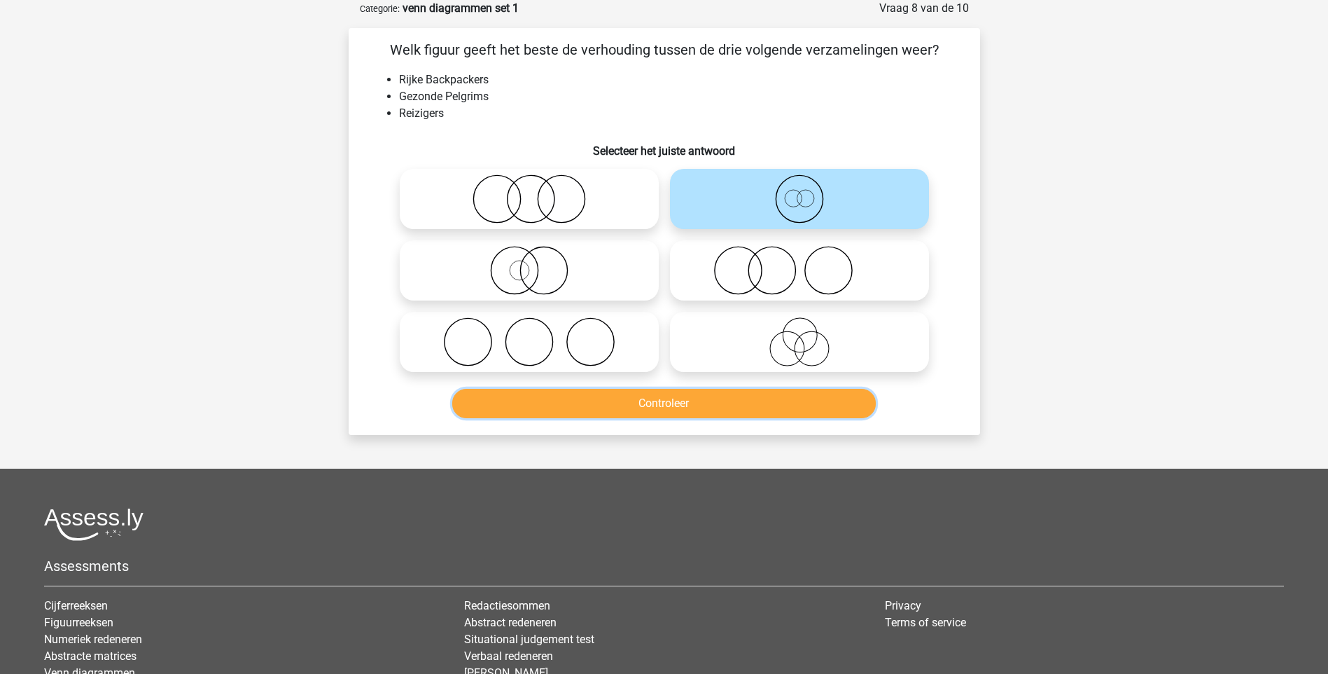
click at [680, 410] on button "Controleer" at bounding box center [664, 403] width 424 height 29
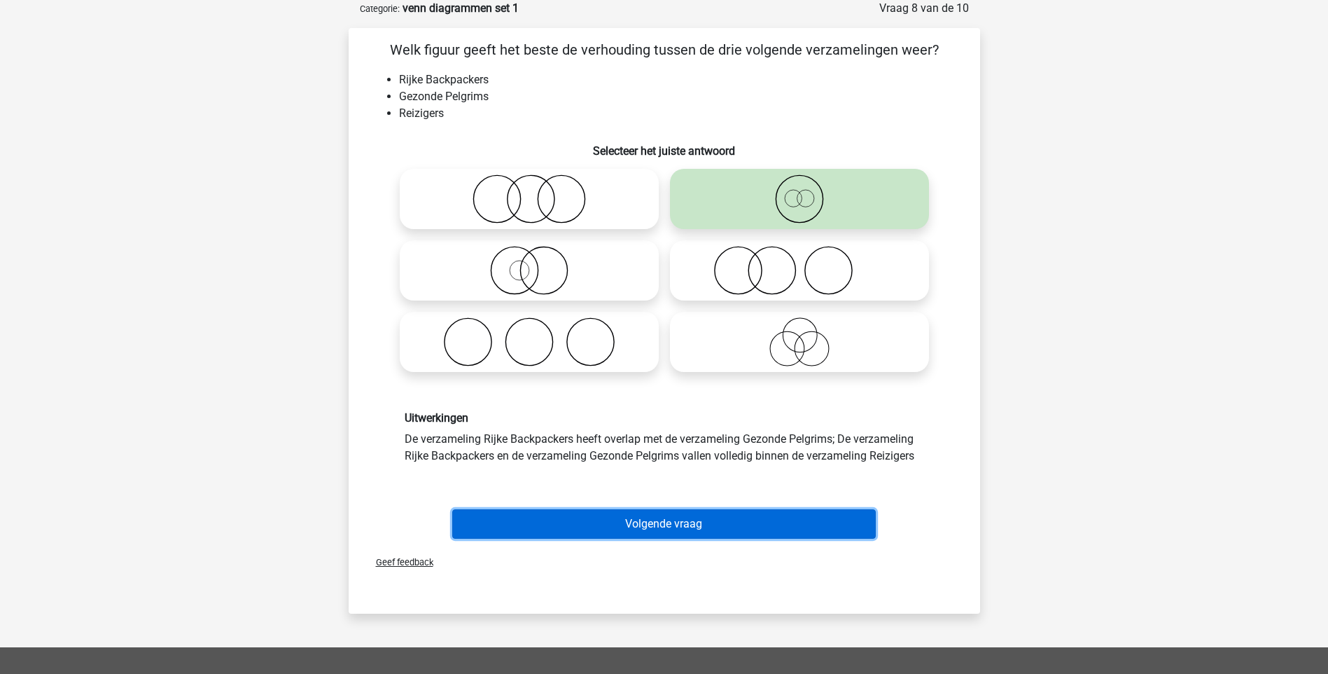
click at [647, 527] on button "Volgende vraag" at bounding box center [664, 523] width 424 height 29
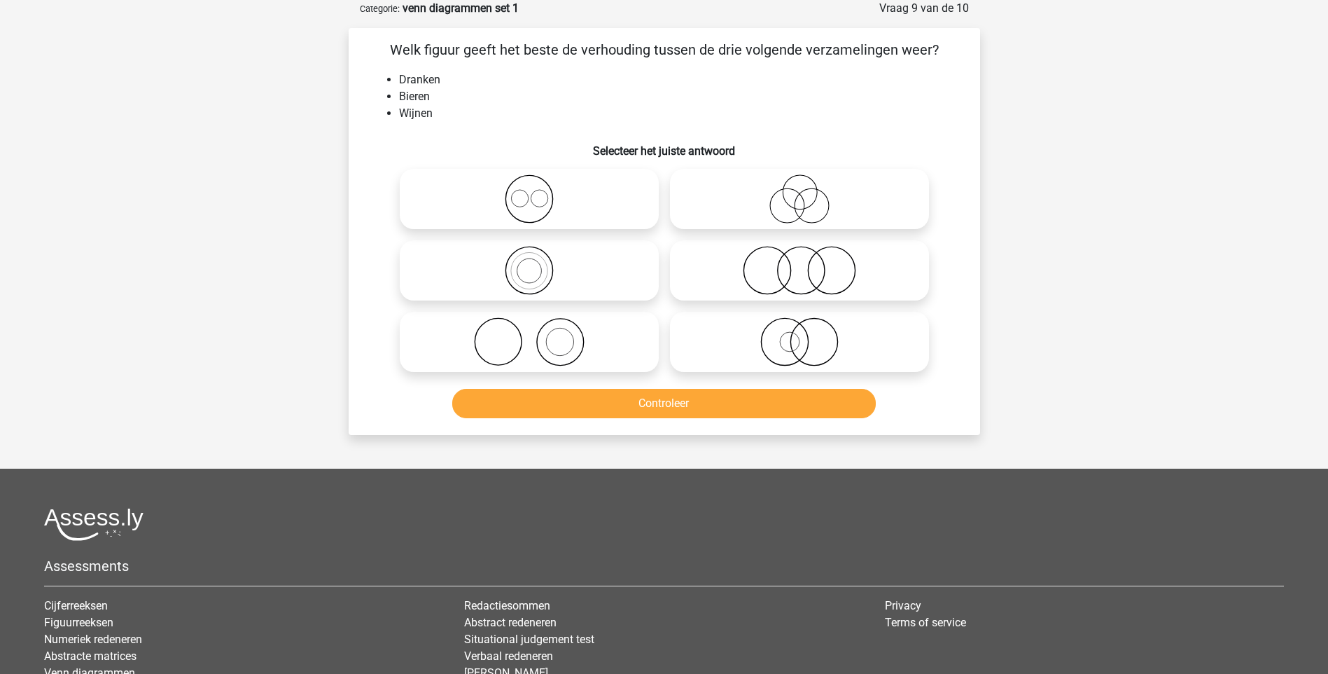
click at [529, 201] on icon at bounding box center [529, 198] width 248 height 49
click at [529, 192] on input "radio" at bounding box center [533, 187] width 9 height 9
radio input "true"
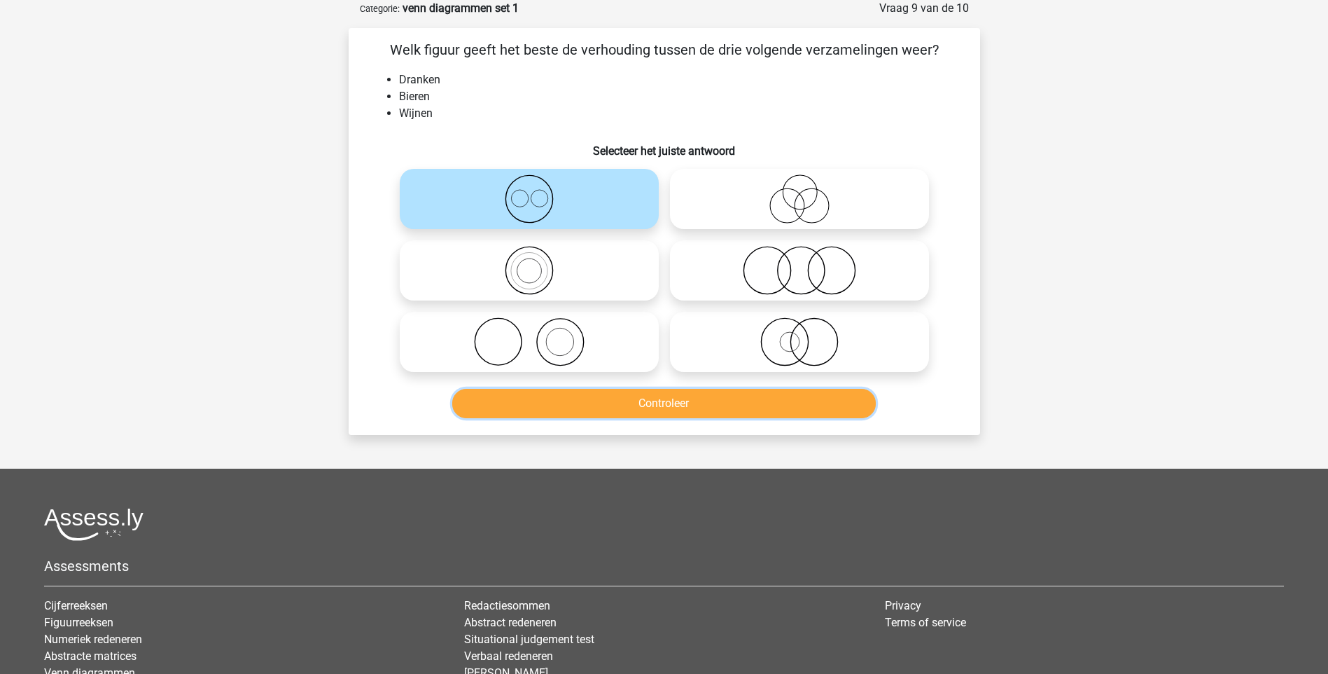
click at [655, 404] on button "Controleer" at bounding box center [664, 403] width 424 height 29
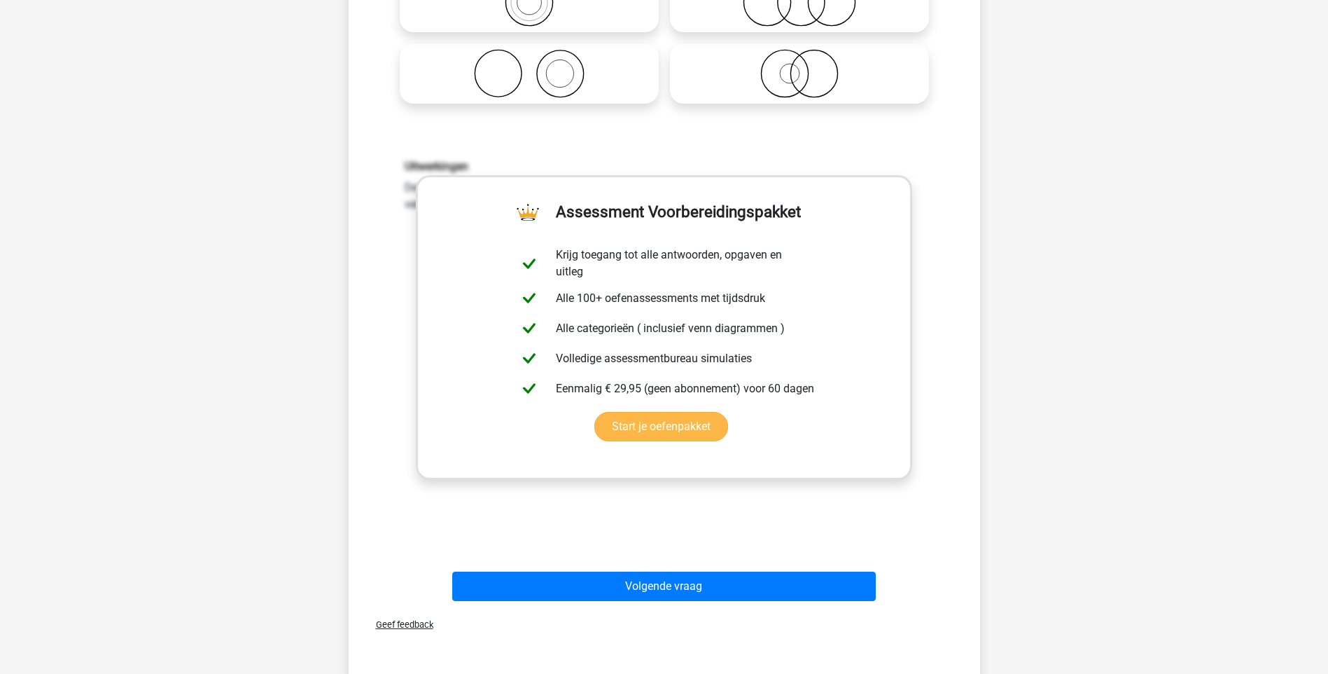
scroll to position [350, 0]
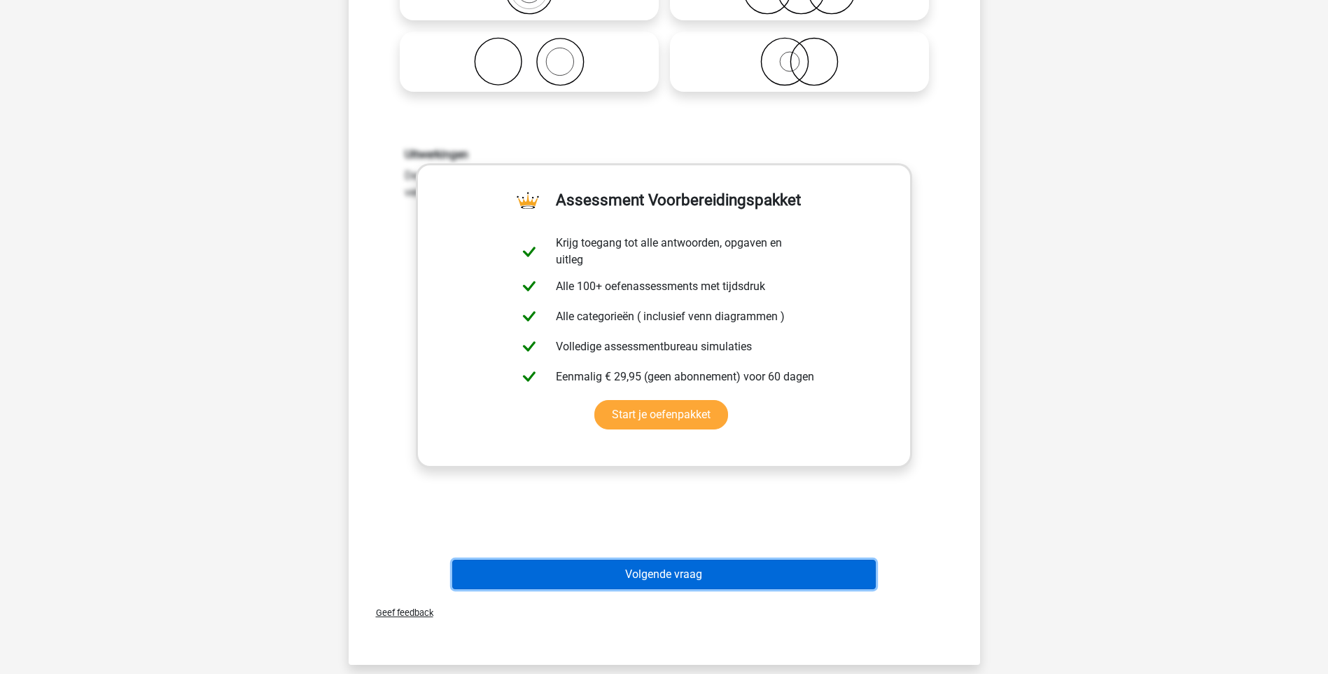
click at [676, 580] on button "Volgende vraag" at bounding box center [664, 573] width 424 height 29
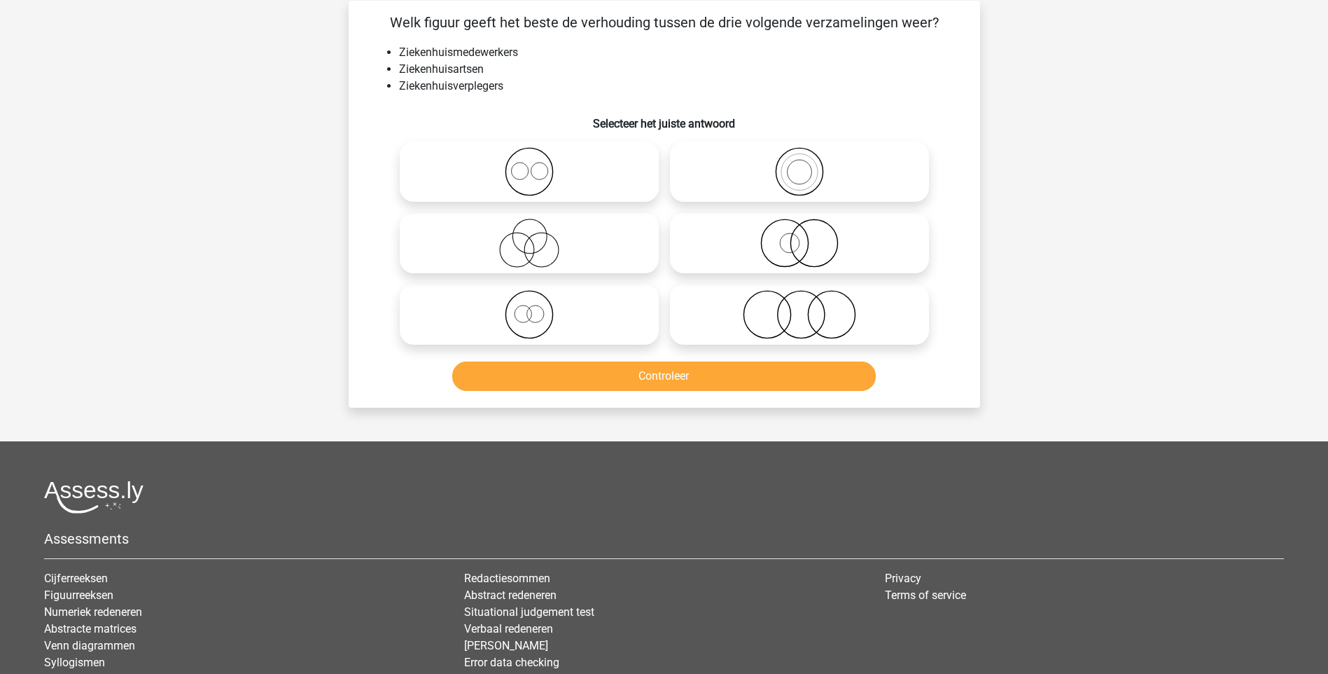
scroll to position [70, 0]
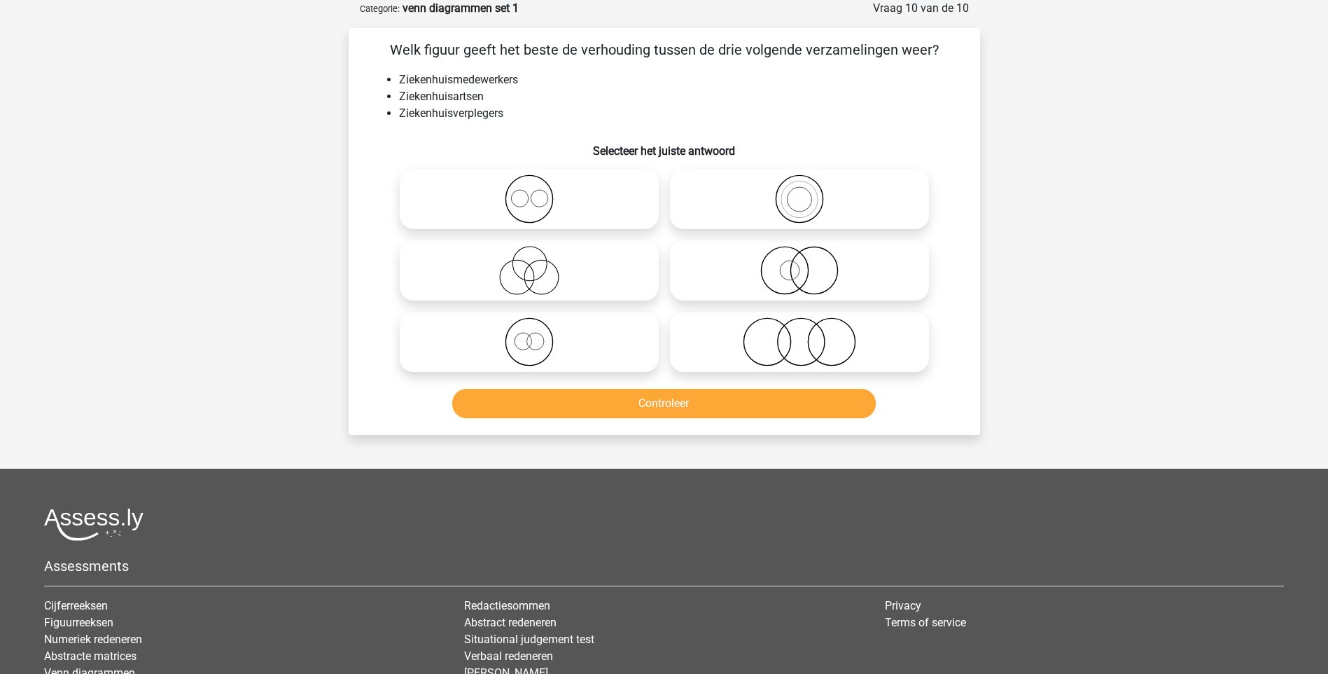
click at [525, 208] on icon at bounding box center [529, 198] width 248 height 49
click at [529, 192] on input "radio" at bounding box center [533, 187] width 9 height 9
radio input "true"
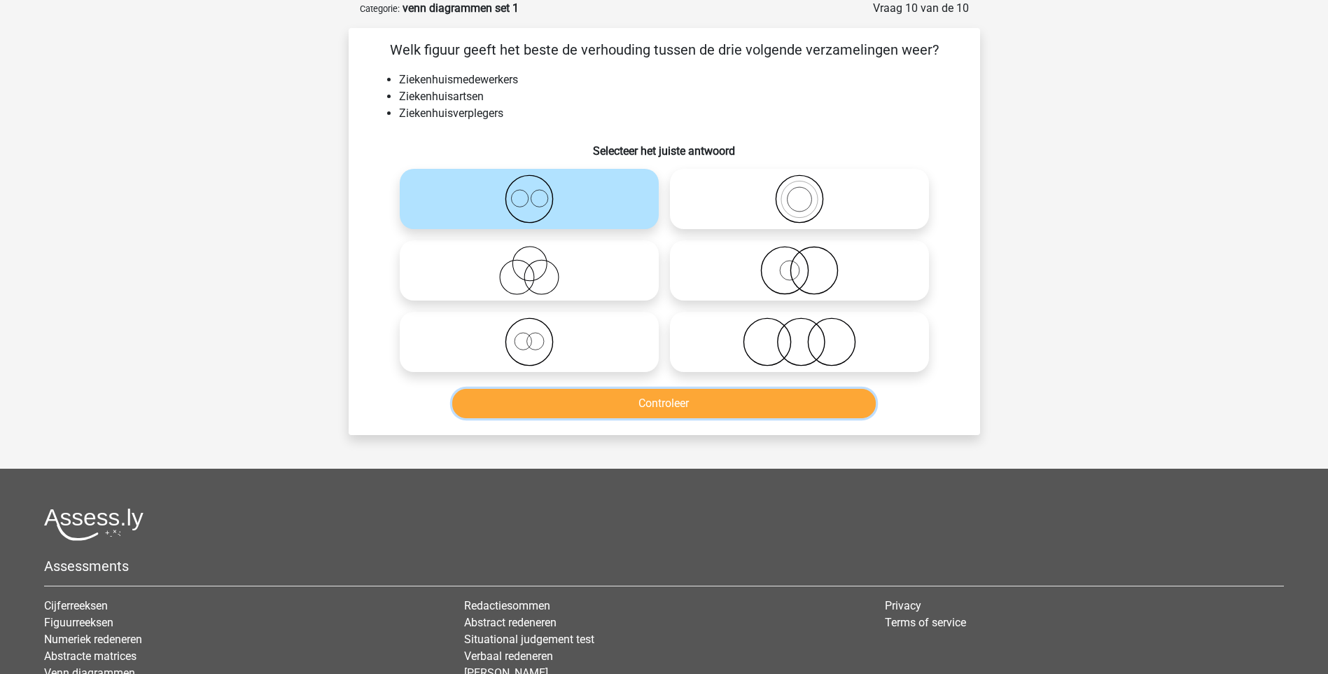
click at [677, 406] on button "Controleer" at bounding box center [664, 403] width 424 height 29
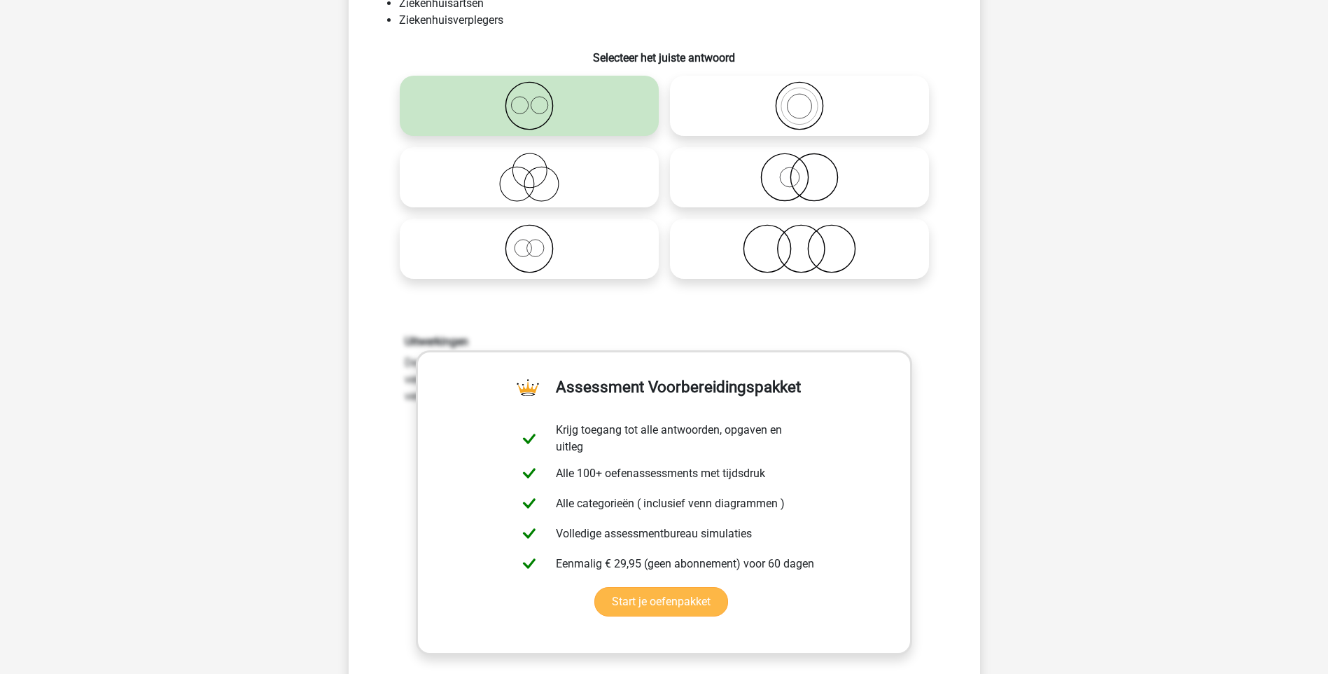
scroll to position [350, 0]
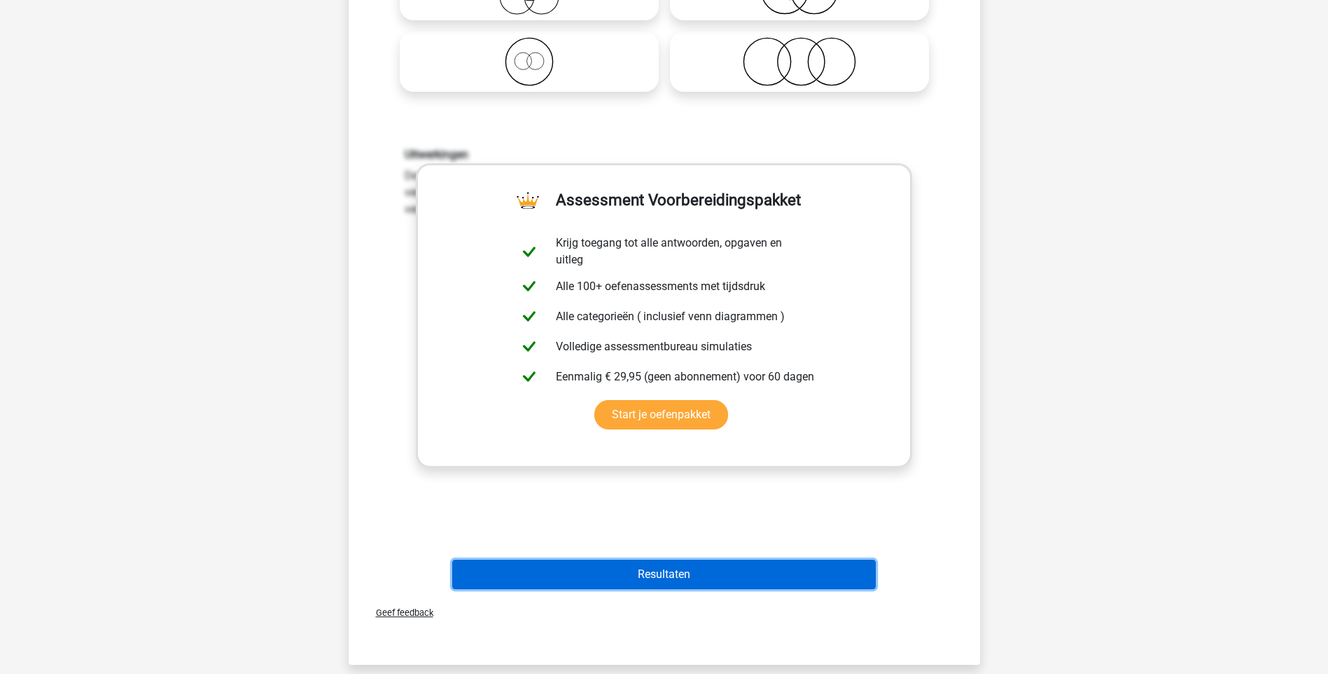
click at [678, 577] on button "Resultaten" at bounding box center [664, 573] width 424 height 29
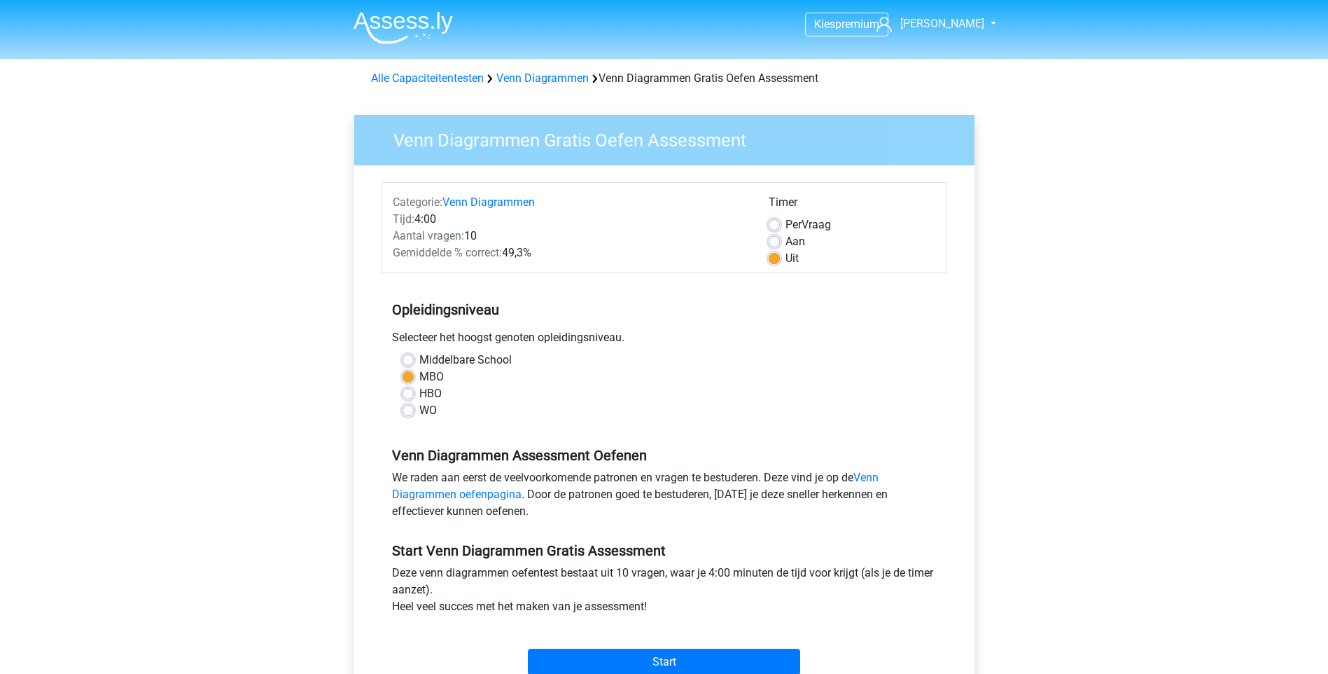
scroll to position [153, 0]
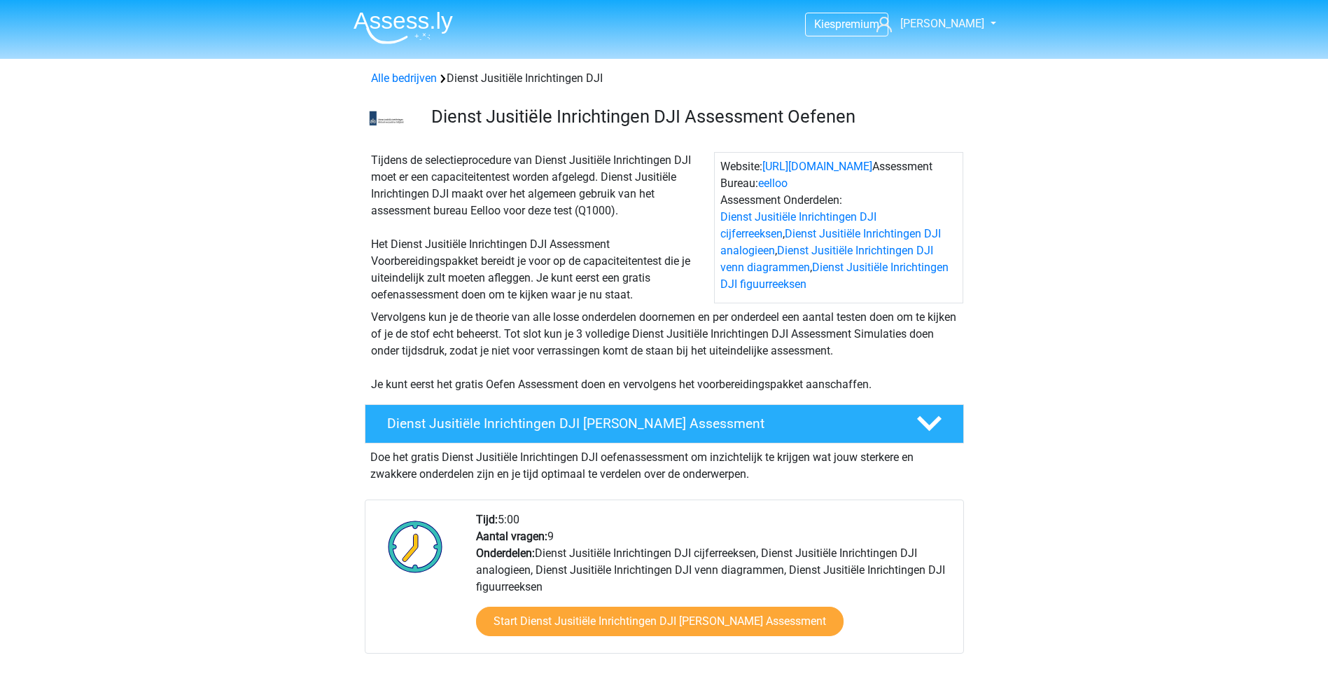
scroll to position [1190, 0]
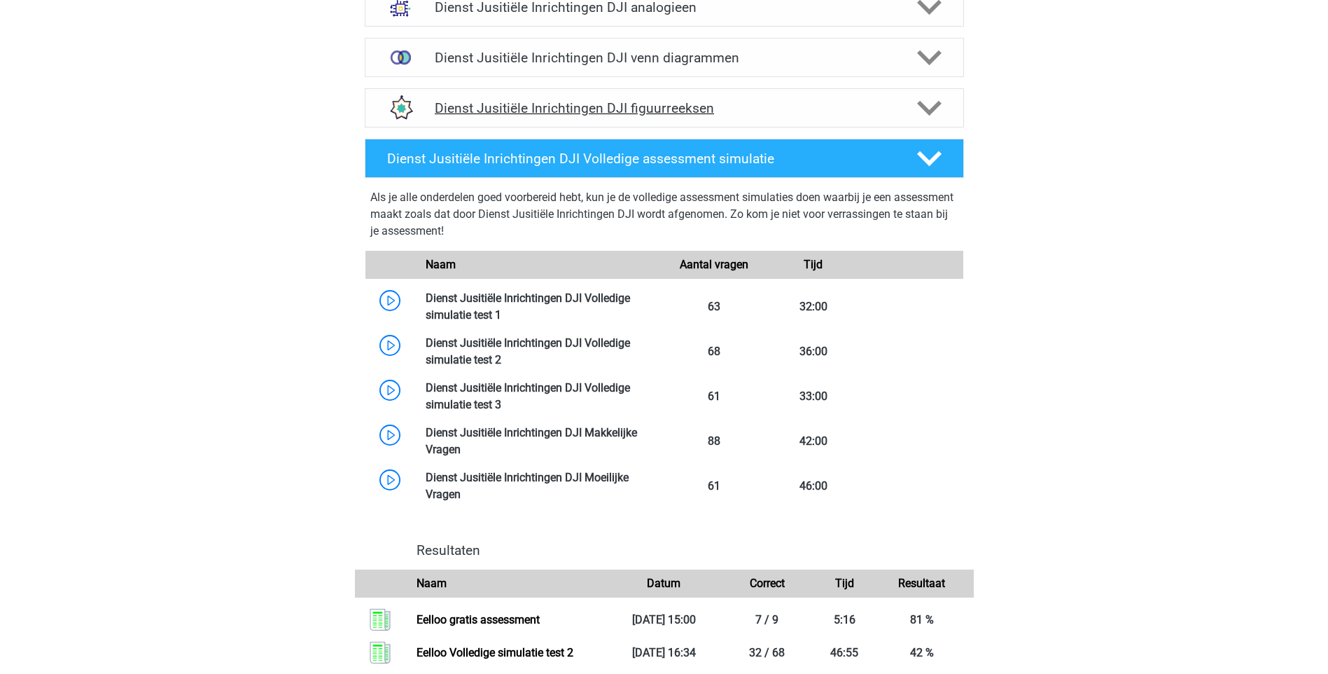
click at [639, 111] on h4 "Dienst Jusitiële Inrichtingen DJI figuurreeksen" at bounding box center [664, 108] width 459 height 16
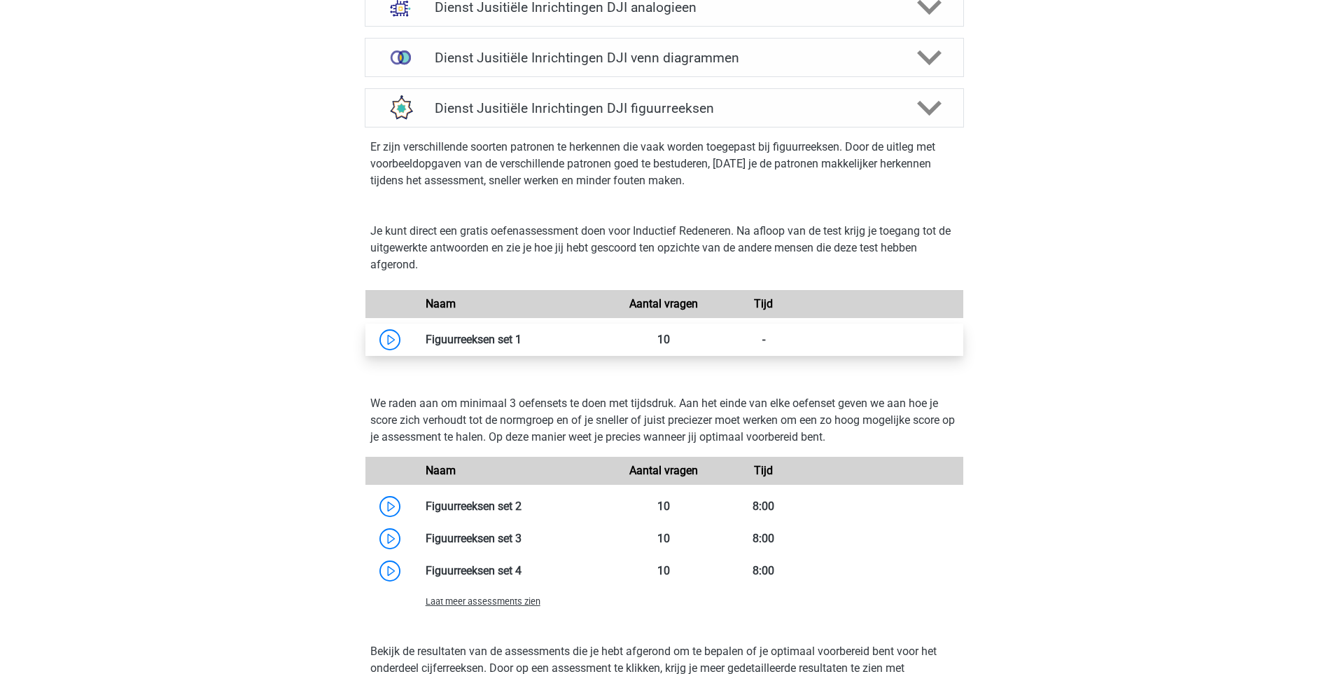
click at [522, 337] on link at bounding box center [522, 339] width 0 height 13
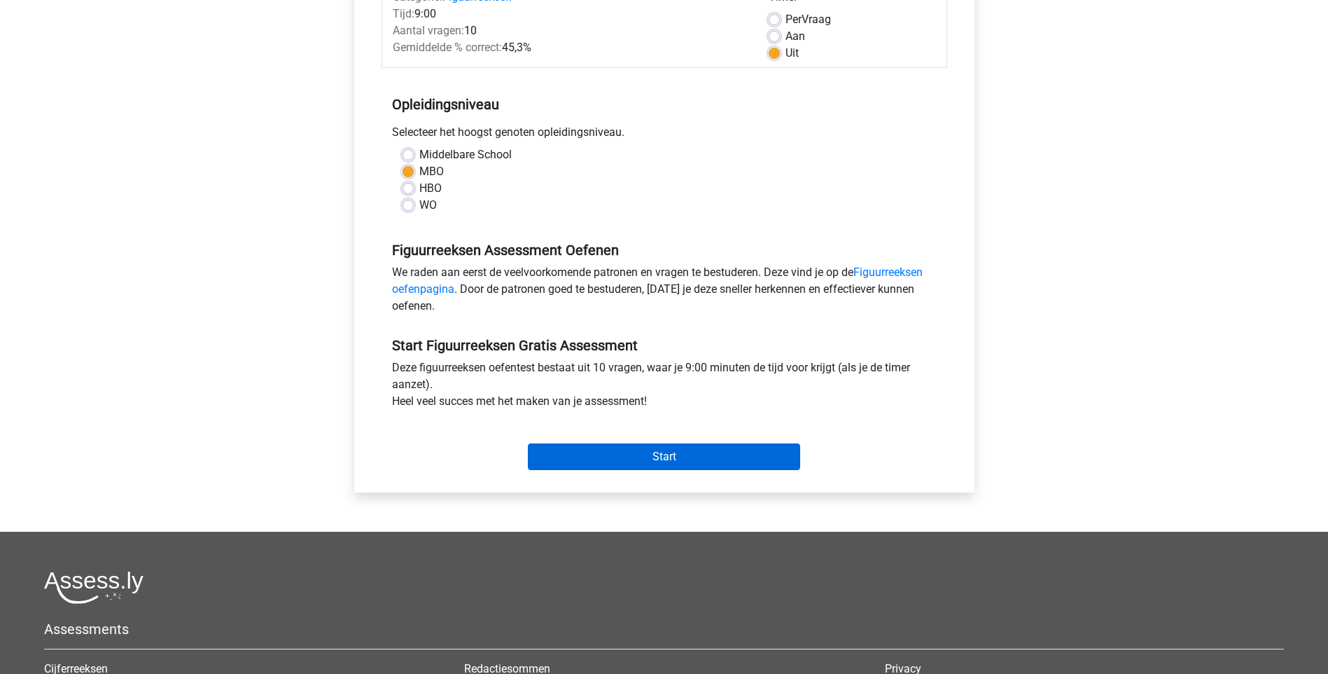
scroll to position [280, 0]
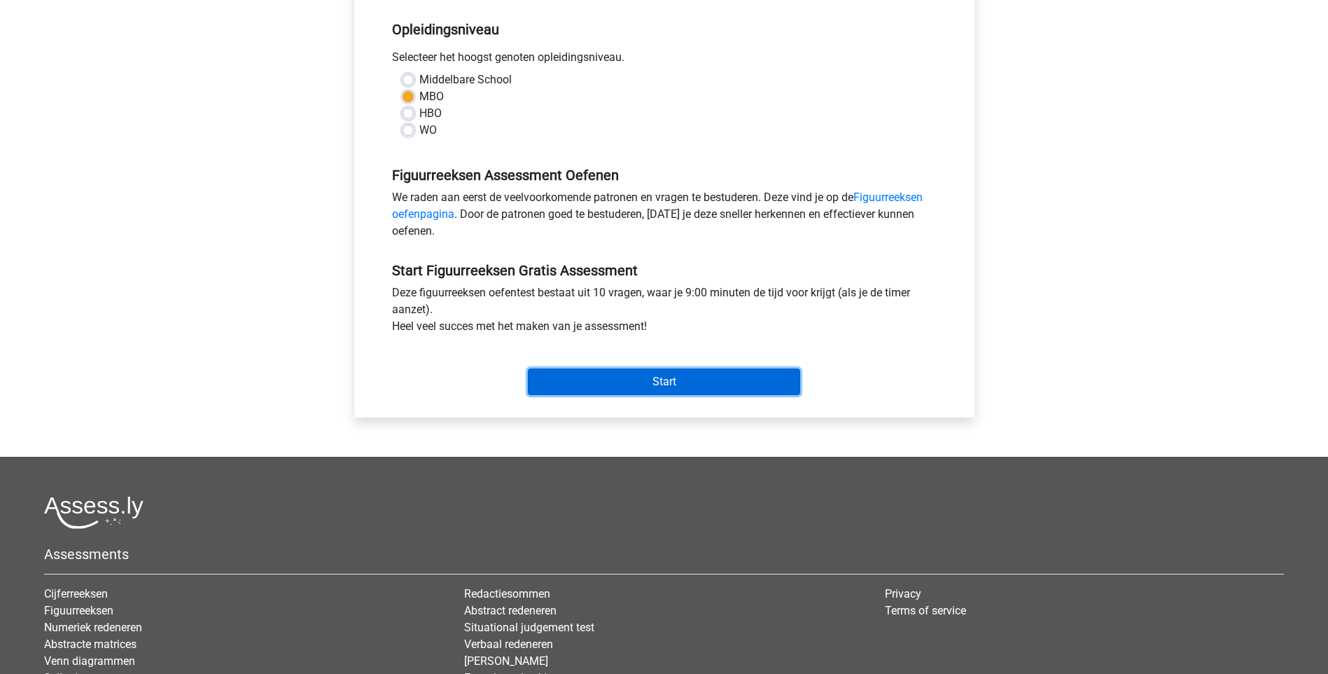
click at [655, 377] on input "Start" at bounding box center [664, 381] width 272 height 27
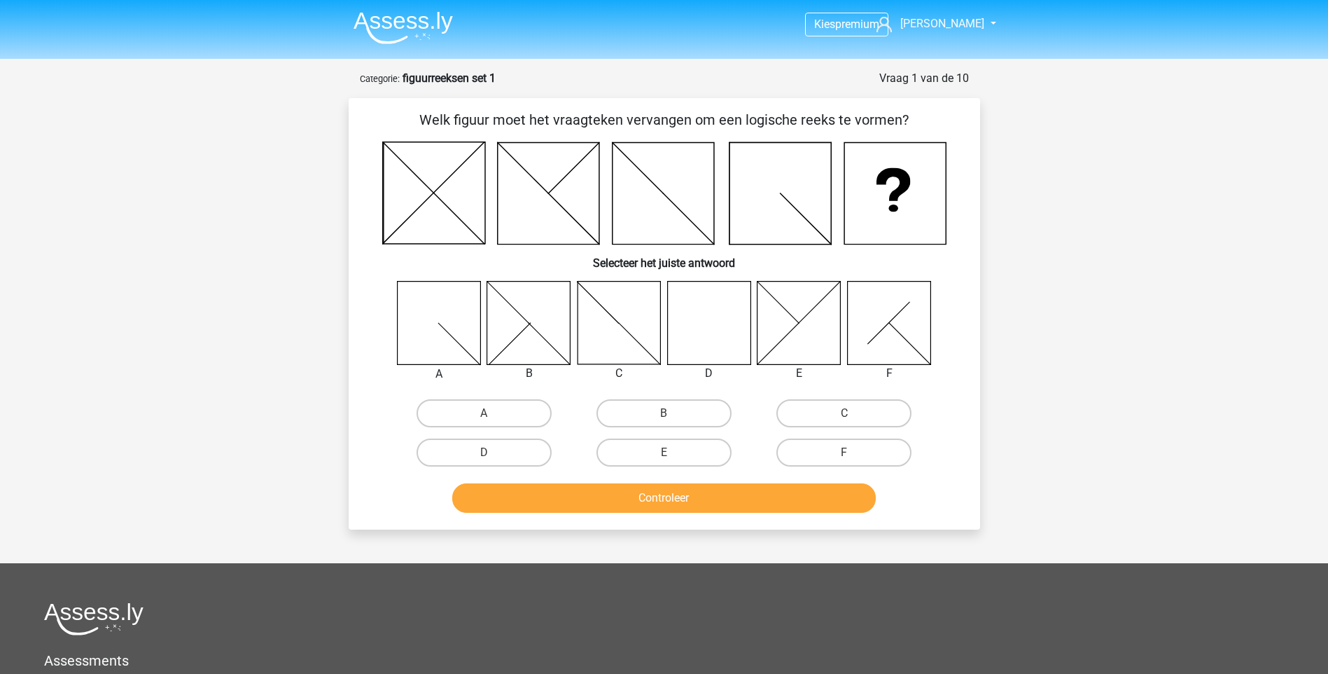
drag, startPoint x: 717, startPoint y: 346, endPoint x: 718, endPoint y: 354, distance: 8.5
click at [716, 346] on icon at bounding box center [708, 322] width 83 height 83
click at [673, 497] on button "Controleer" at bounding box center [664, 497] width 424 height 29
click at [543, 463] on label "D" at bounding box center [484, 452] width 135 height 28
click at [493, 461] on input "D" at bounding box center [488, 456] width 9 height 9
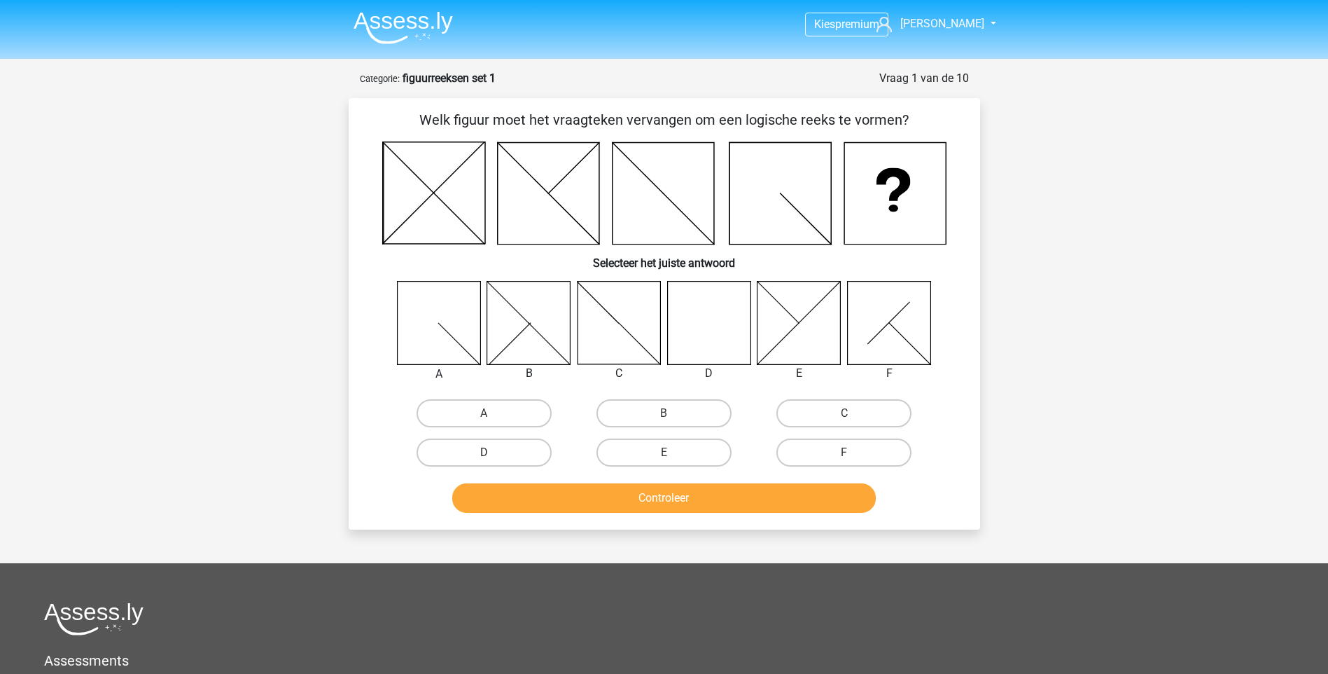
radio input "true"
click at [630, 506] on button "Controleer" at bounding box center [664, 497] width 424 height 29
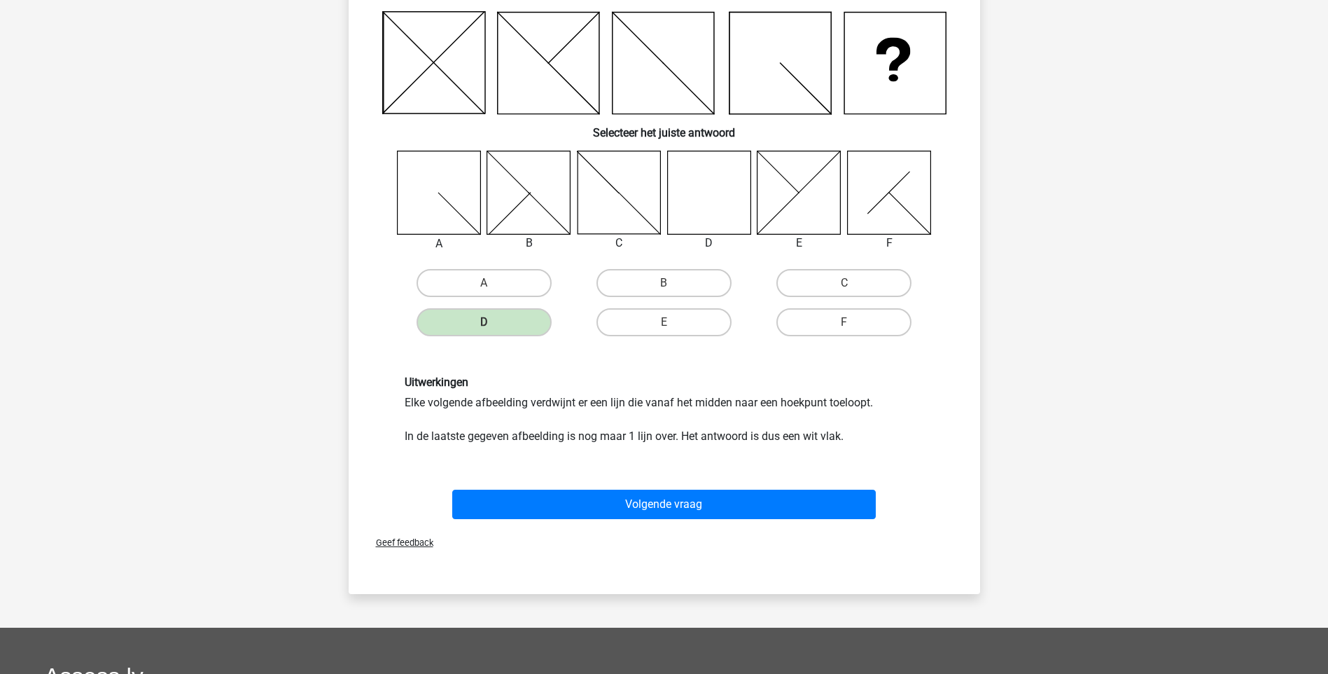
scroll to position [210, 0]
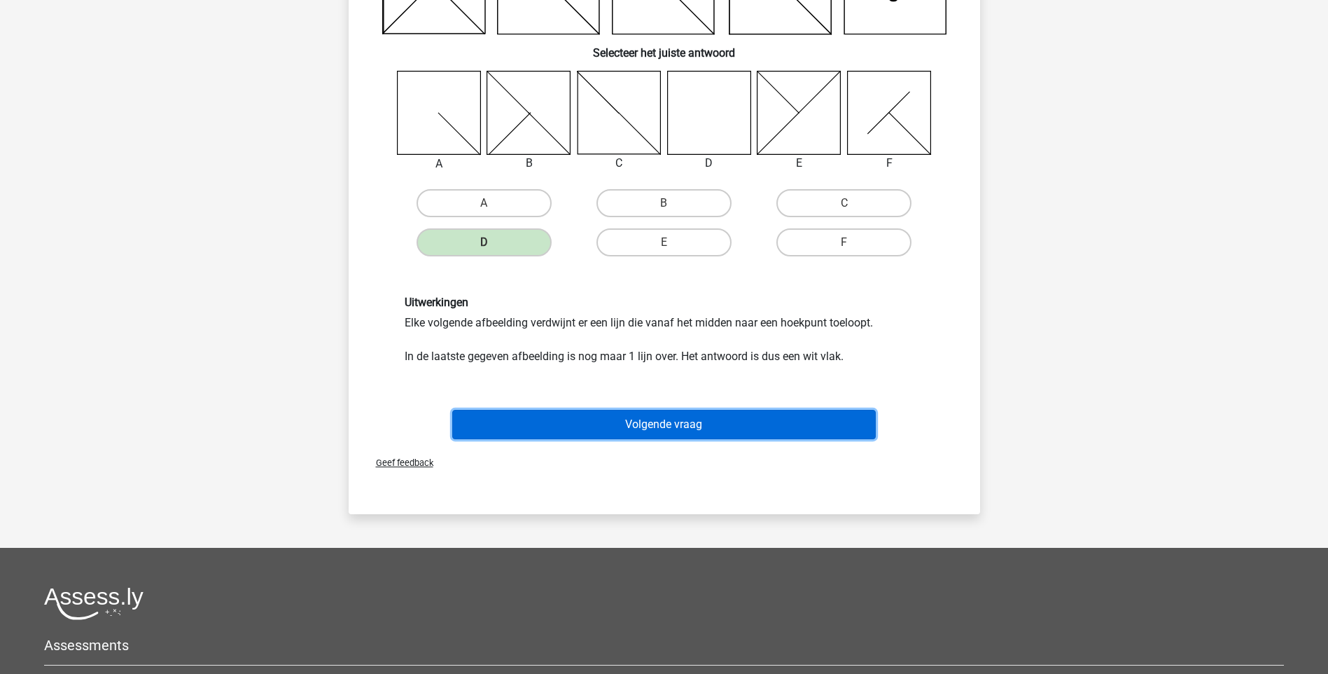
click at [662, 419] on button "Volgende vraag" at bounding box center [664, 424] width 424 height 29
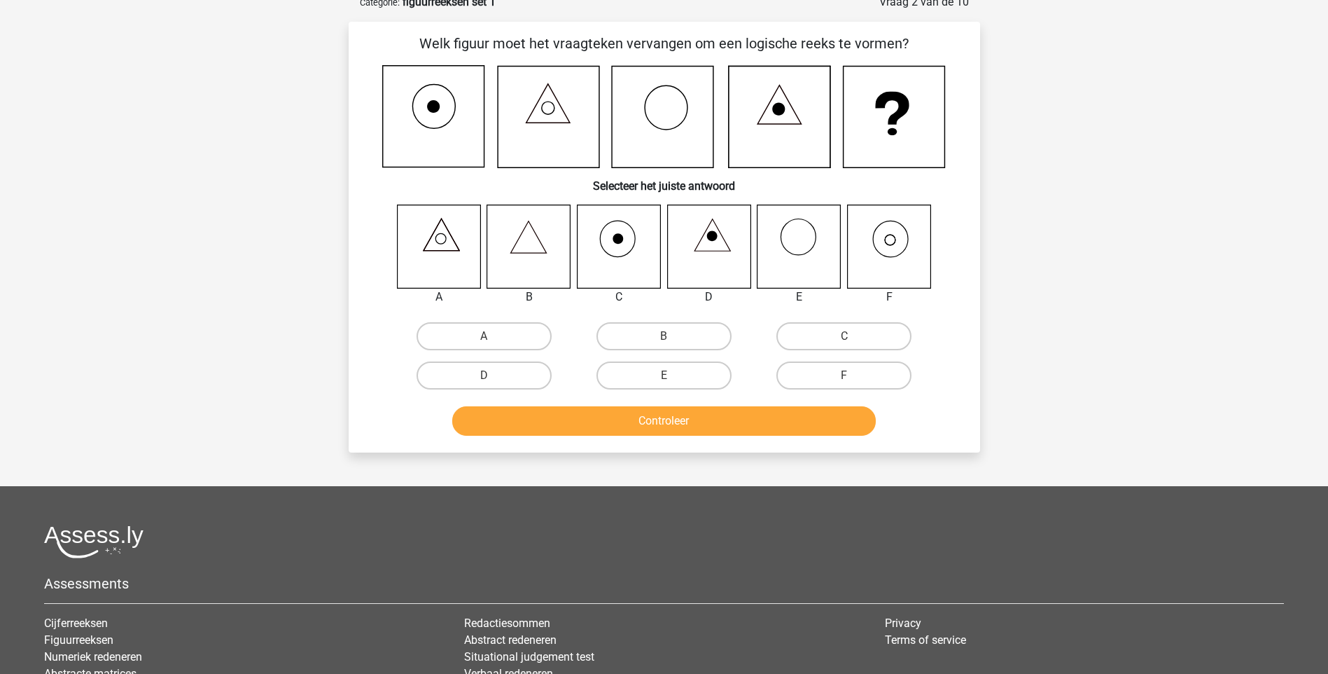
scroll to position [70, 0]
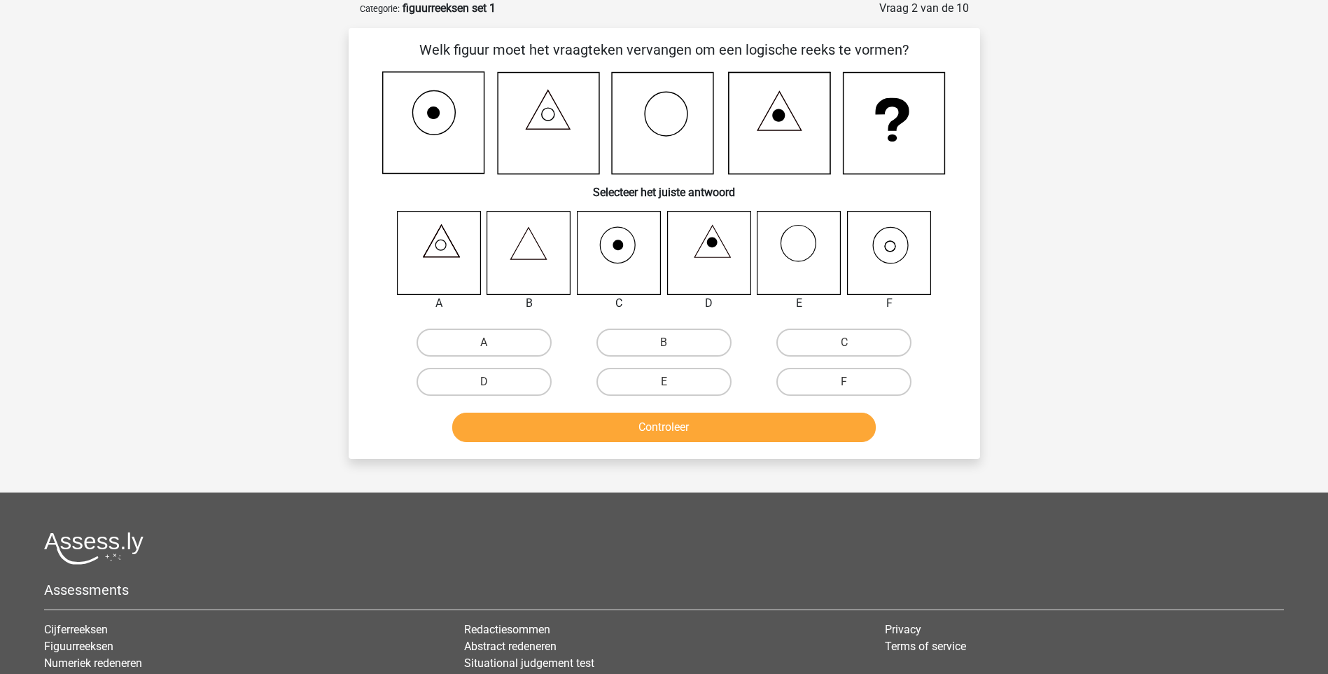
drag, startPoint x: 886, startPoint y: 252, endPoint x: 886, endPoint y: 260, distance: 7.7
click at [886, 251] on icon at bounding box center [888, 252] width 83 height 83
click at [827, 387] on label "F" at bounding box center [844, 382] width 135 height 28
click at [844, 387] on input "F" at bounding box center [848, 386] width 9 height 9
radio input "true"
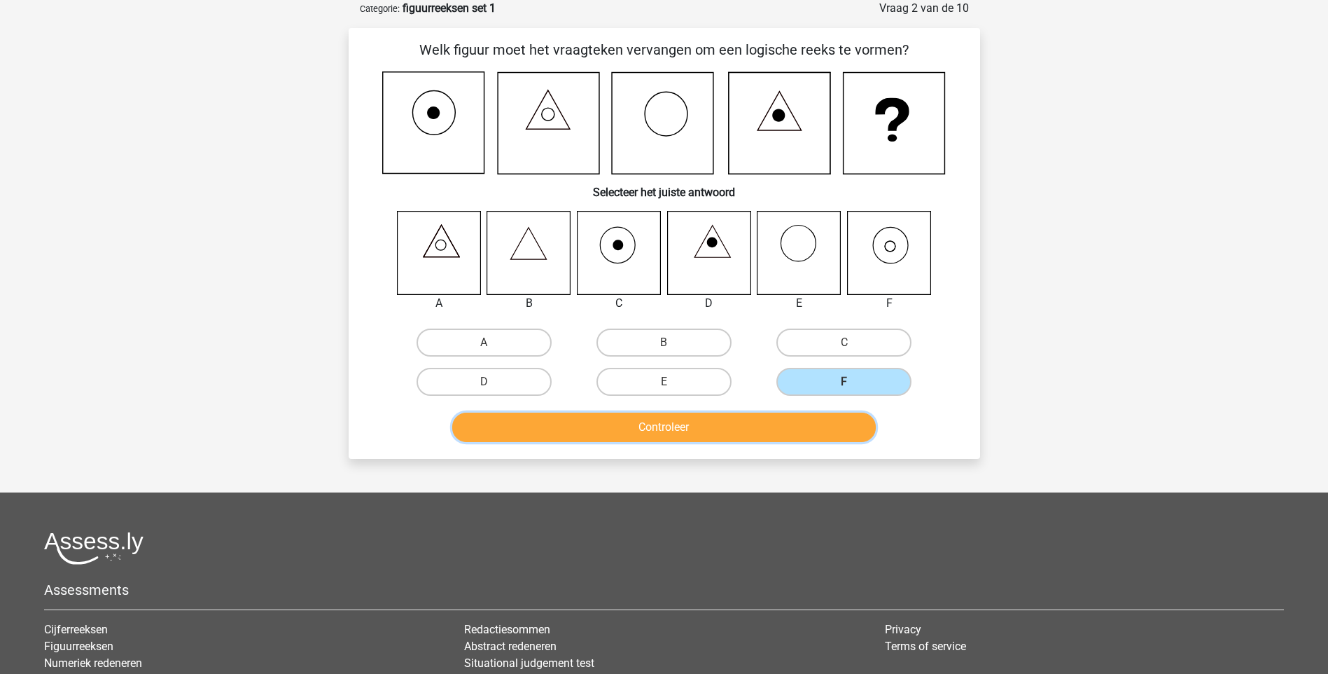
click at [779, 415] on button "Controleer" at bounding box center [664, 426] width 424 height 29
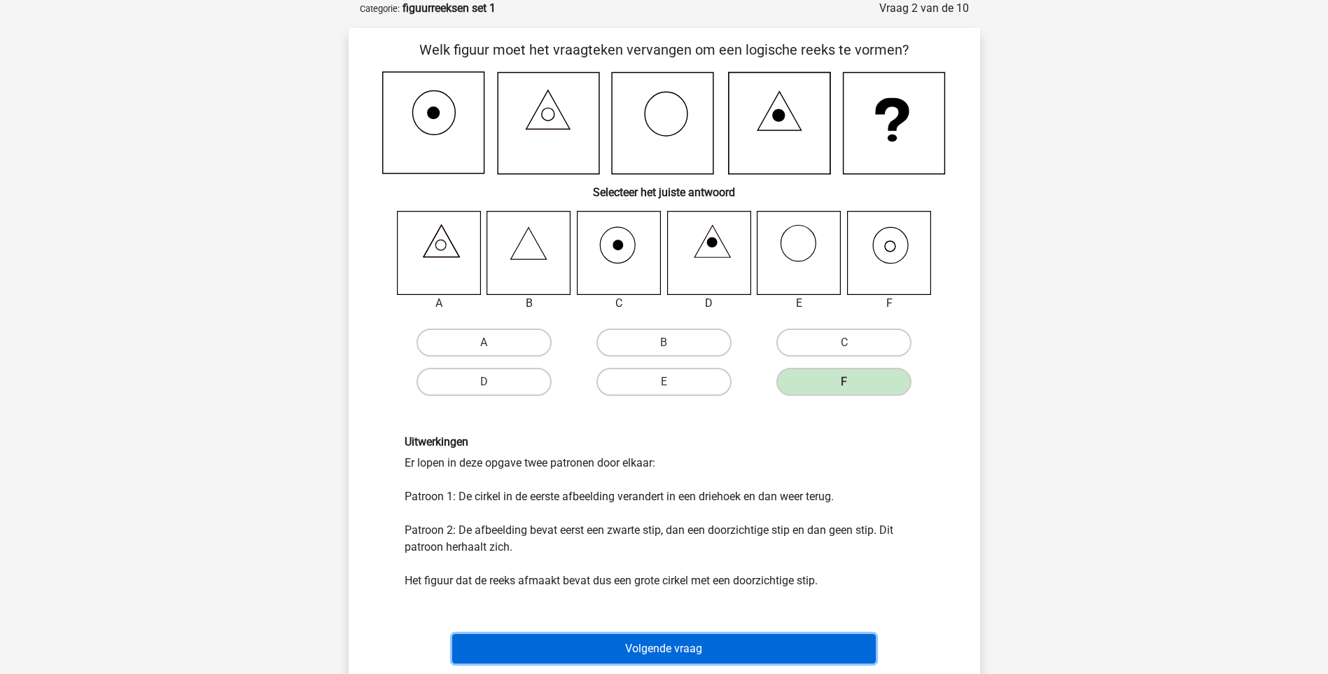
click at [641, 648] on button "Volgende vraag" at bounding box center [664, 648] width 424 height 29
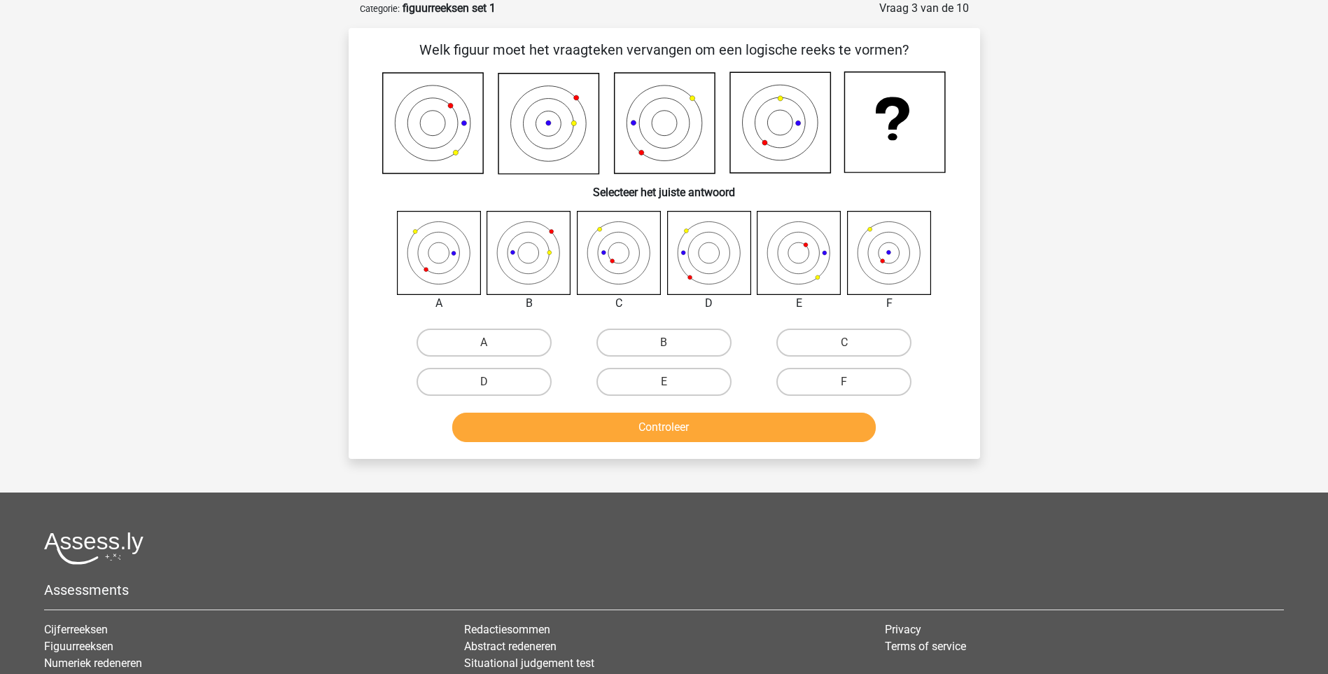
click at [890, 253] on icon at bounding box center [889, 252] width 4 height 4
click at [847, 382] on input "F" at bounding box center [848, 386] width 9 height 9
radio input "true"
click at [711, 424] on button "Controleer" at bounding box center [664, 426] width 424 height 29
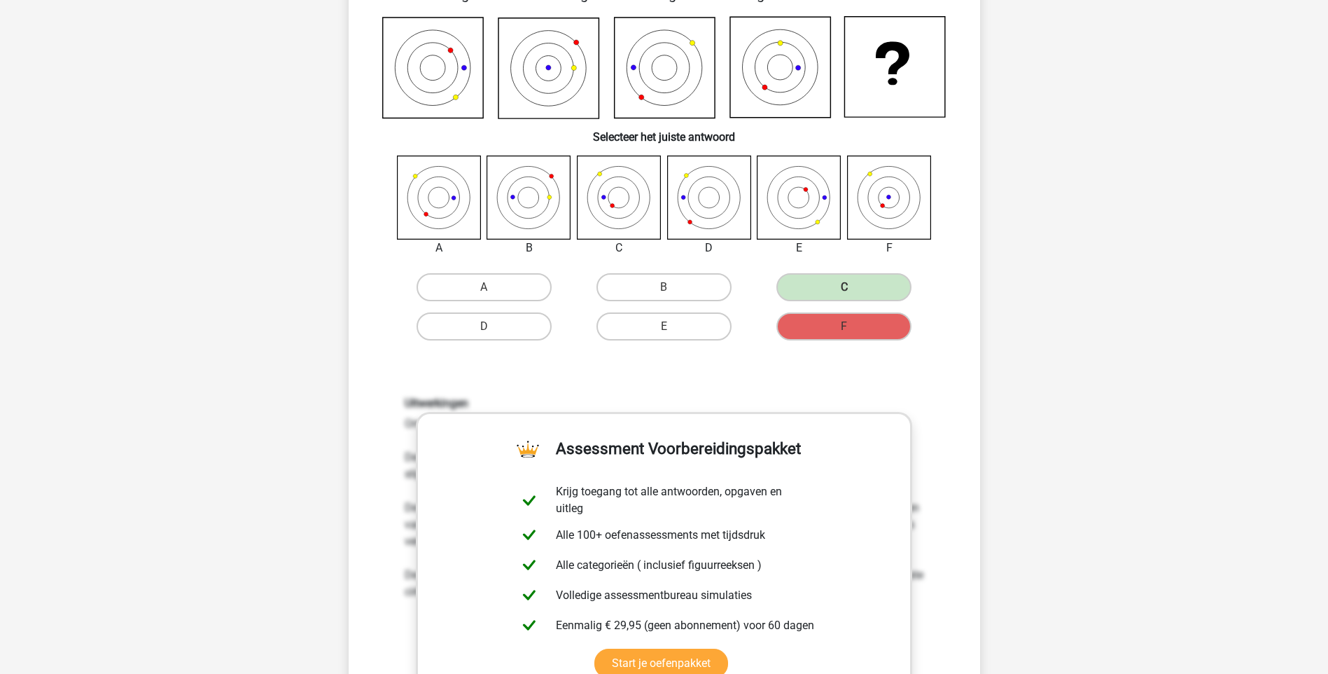
scroll to position [210, 0]
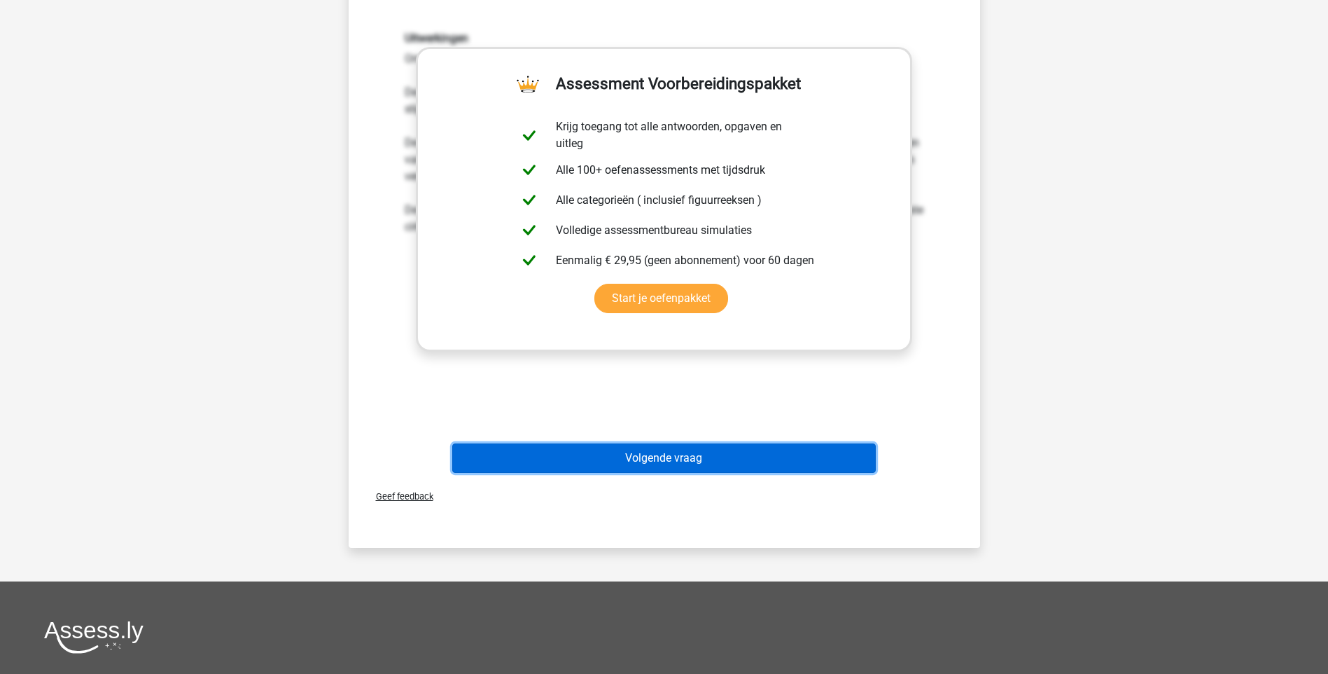
click at [659, 458] on button "Volgende vraag" at bounding box center [664, 457] width 424 height 29
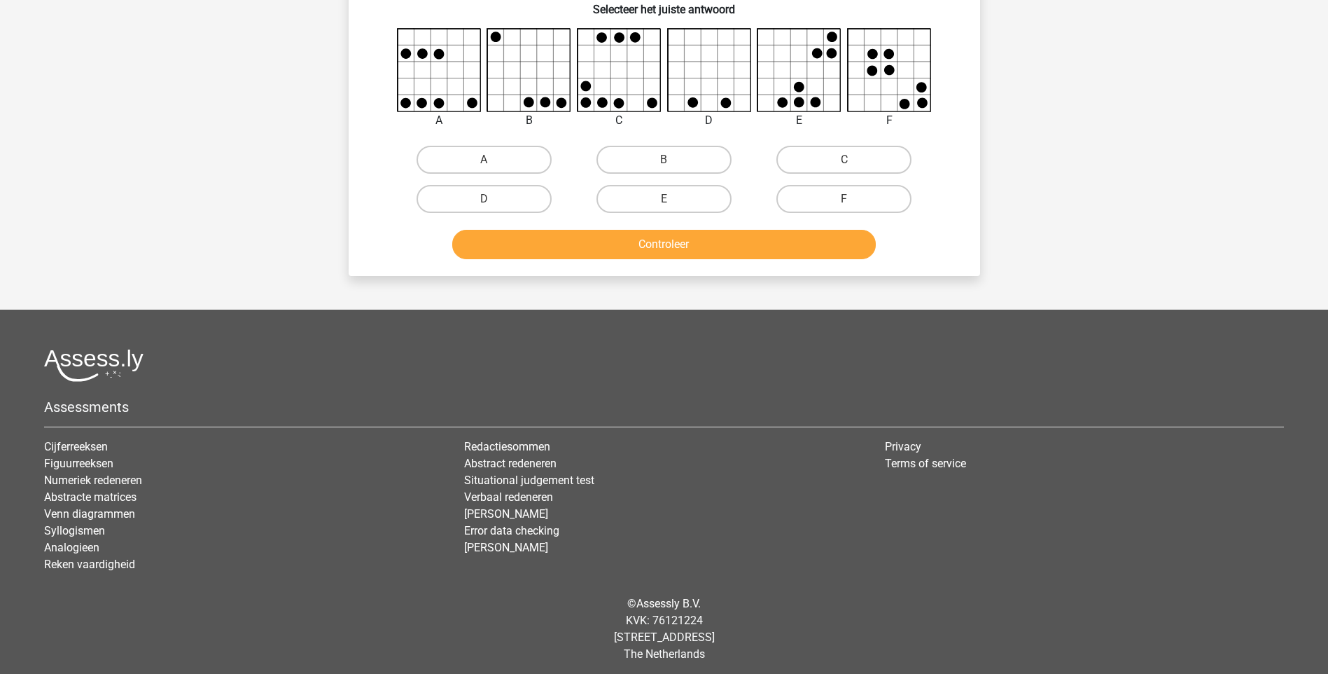
scroll to position [70, 0]
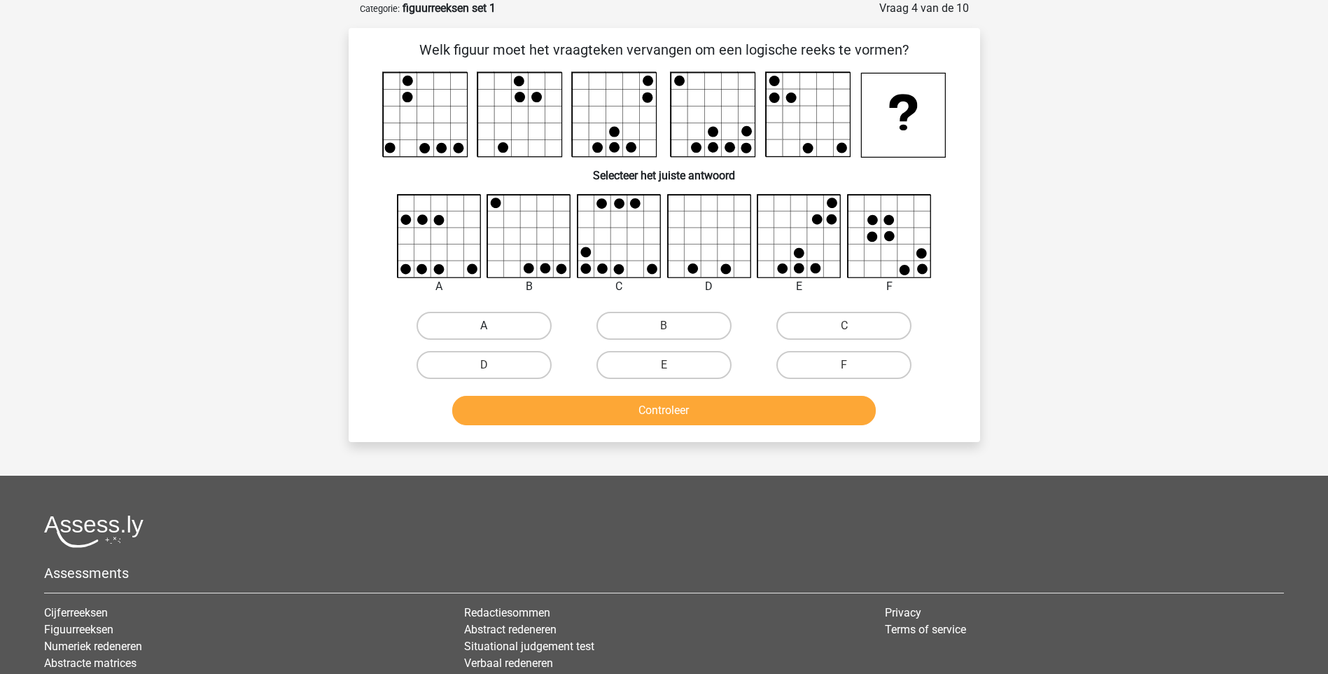
click at [487, 330] on input "A" at bounding box center [488, 330] width 9 height 9
radio input "true"
click at [696, 410] on button "Controleer" at bounding box center [664, 410] width 424 height 29
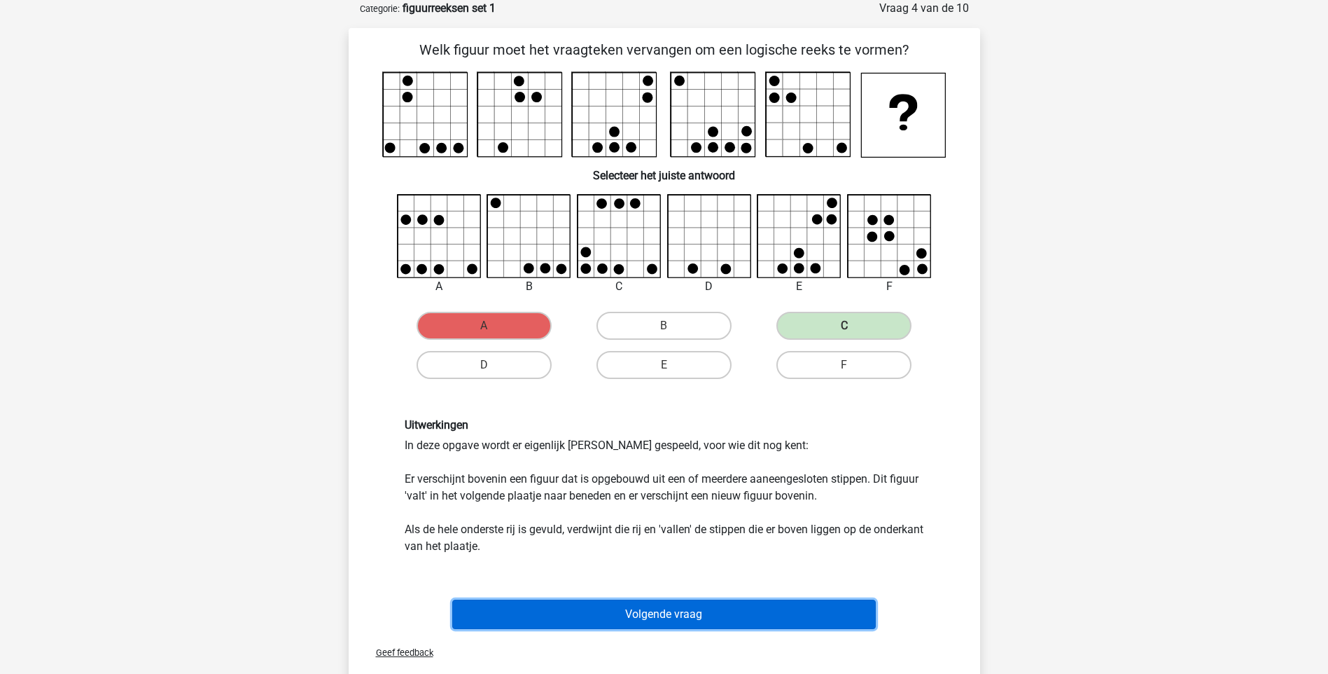
click at [666, 611] on button "Volgende vraag" at bounding box center [664, 613] width 424 height 29
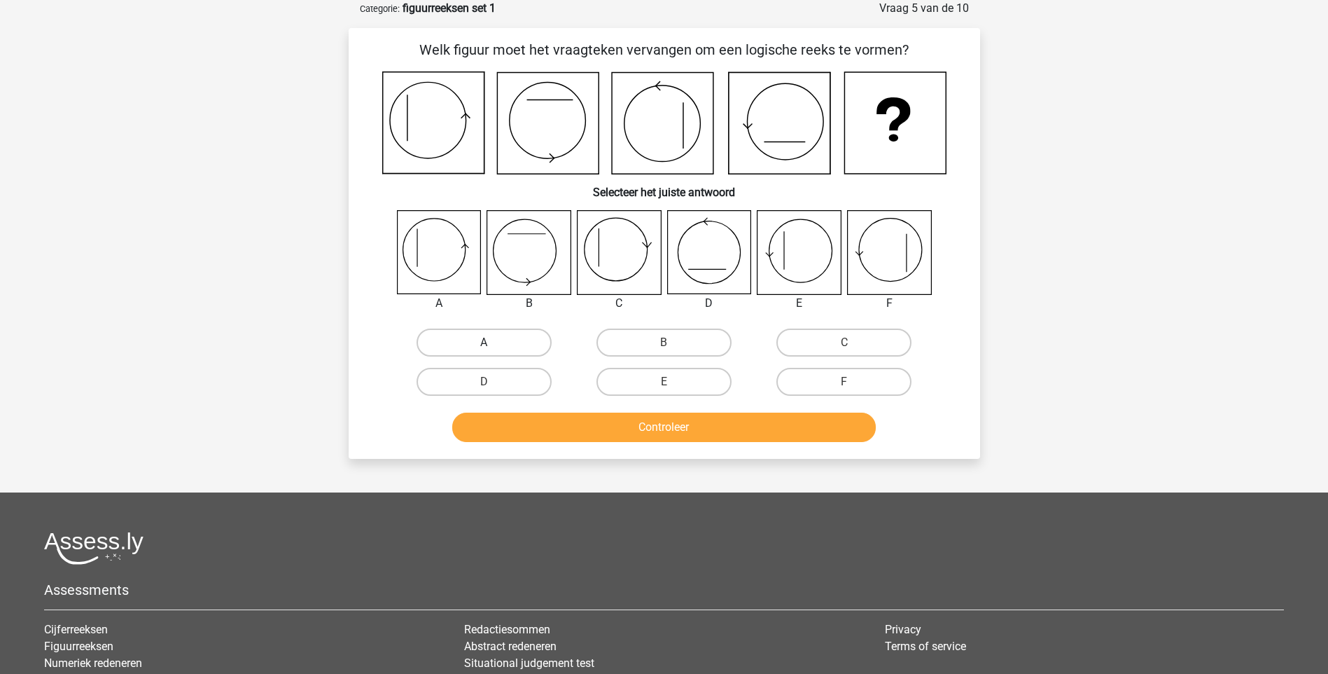
click at [481, 342] on label "A" at bounding box center [484, 342] width 135 height 28
click at [484, 342] on input "A" at bounding box center [488, 346] width 9 height 9
radio input "true"
click at [650, 420] on button "Controleer" at bounding box center [664, 426] width 424 height 29
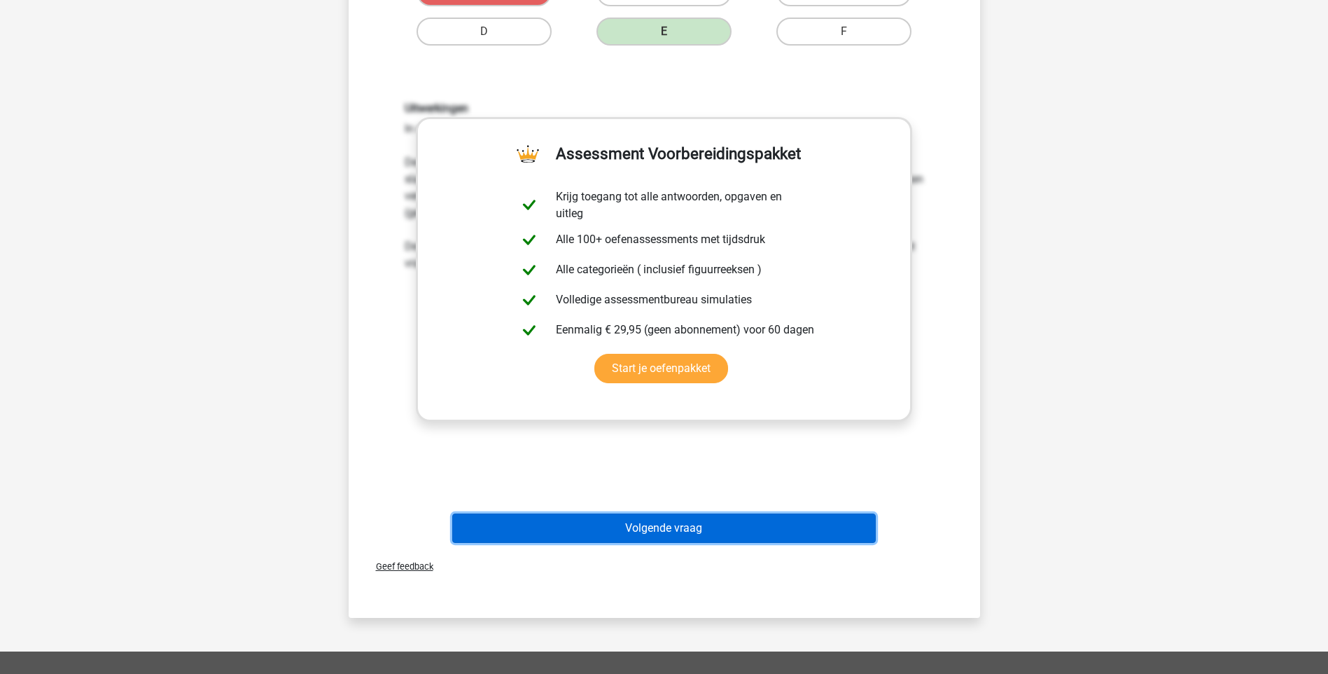
click at [683, 530] on button "Volgende vraag" at bounding box center [664, 527] width 424 height 29
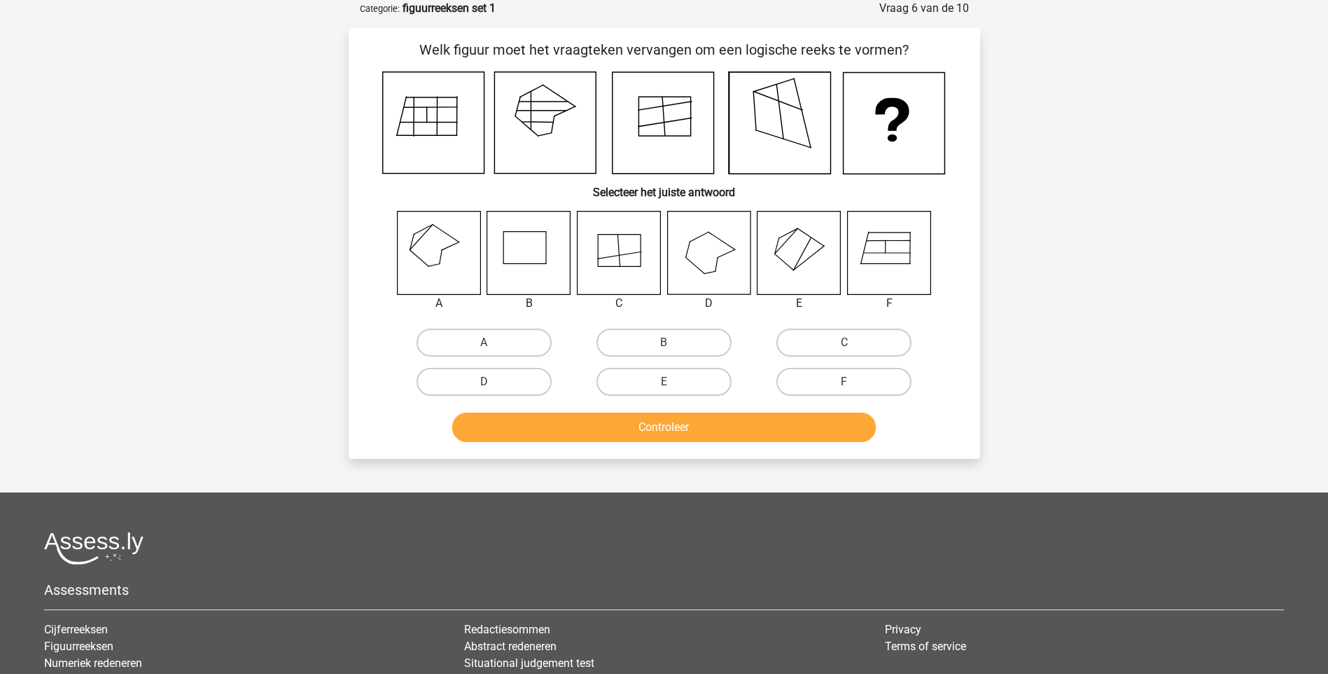
click at [431, 256] on icon at bounding box center [438, 252] width 83 height 83
drag, startPoint x: 472, startPoint y: 342, endPoint x: 488, endPoint y: 357, distance: 21.8
click at [473, 344] on label "A" at bounding box center [484, 342] width 135 height 28
click at [484, 344] on input "A" at bounding box center [488, 346] width 9 height 9
radio input "true"
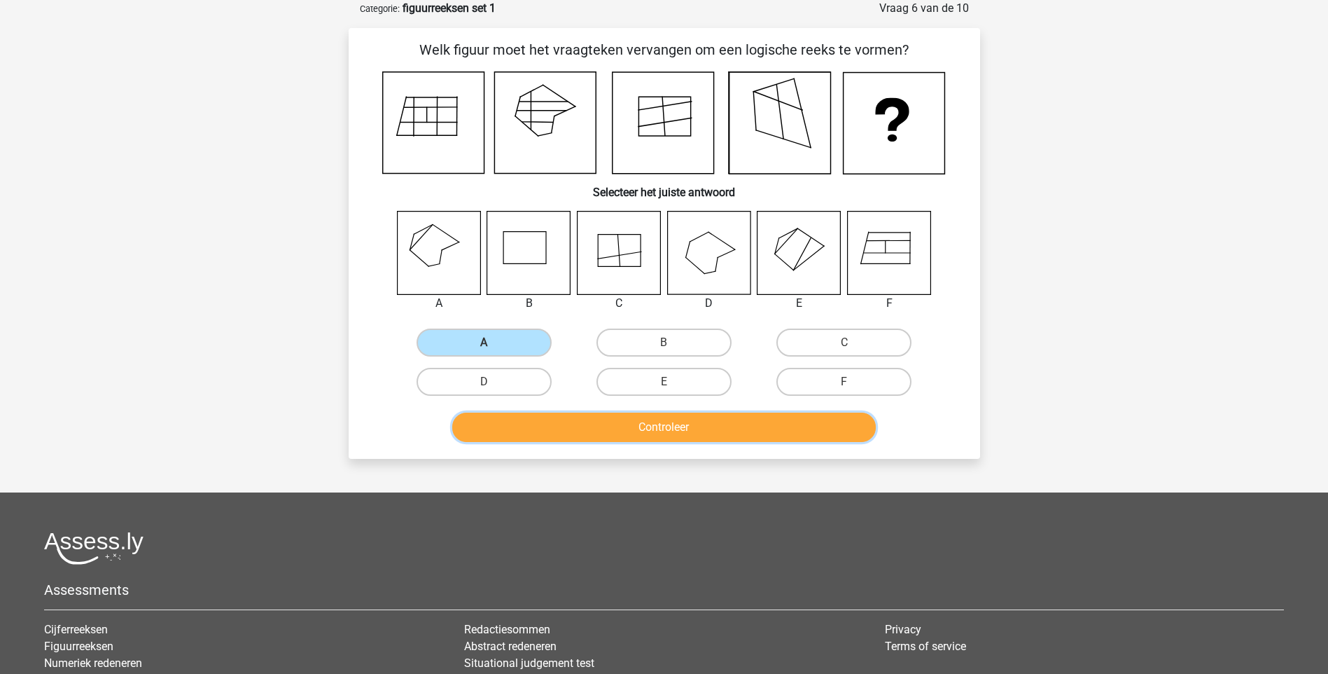
click at [625, 431] on button "Controleer" at bounding box center [664, 426] width 424 height 29
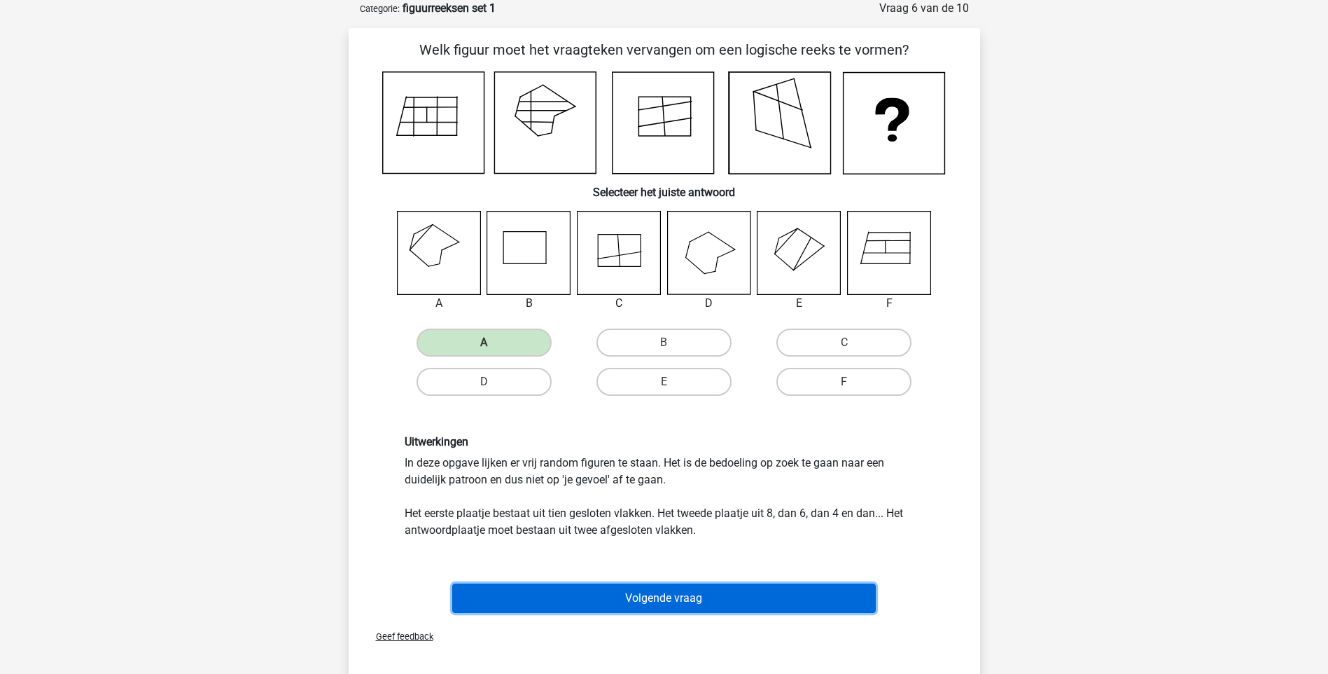
click at [690, 599] on button "Volgende vraag" at bounding box center [664, 597] width 424 height 29
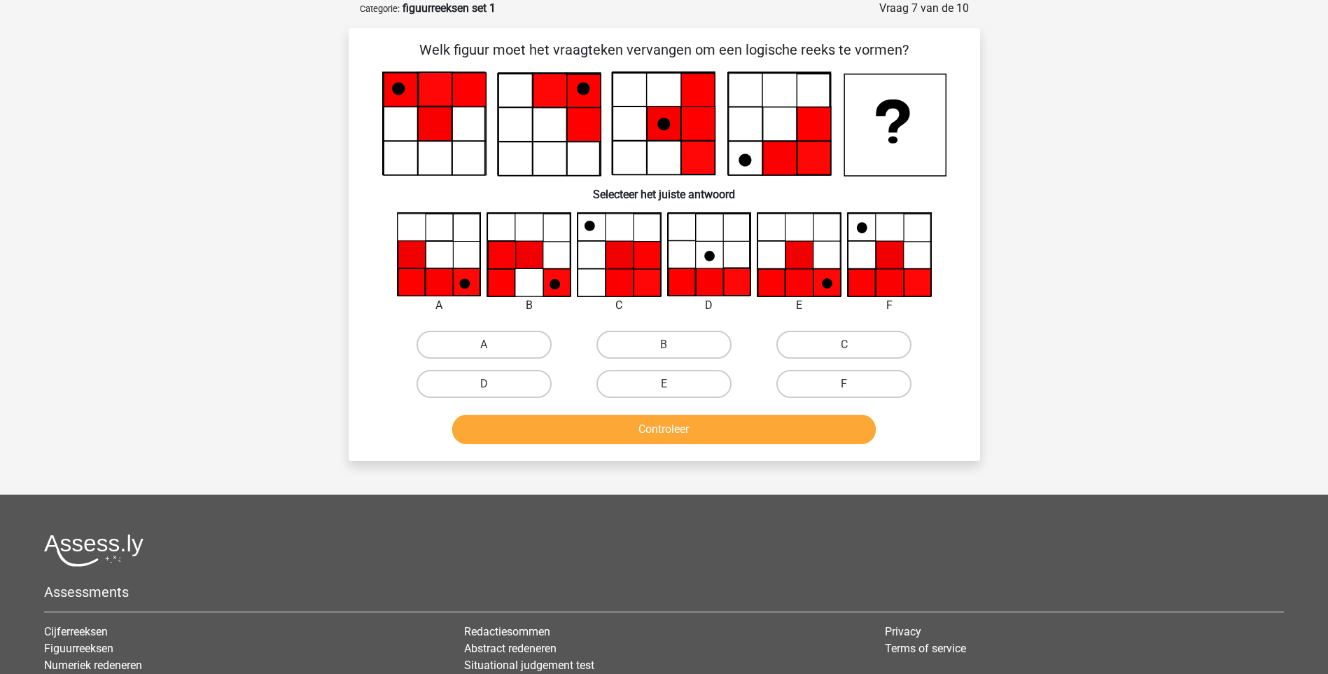
click at [569, 358] on div "F" at bounding box center [484, 344] width 169 height 28
click at [678, 429] on button "Controleer" at bounding box center [664, 429] width 424 height 29
click at [858, 386] on label "F" at bounding box center [844, 384] width 135 height 28
click at [854, 386] on input "F" at bounding box center [848, 388] width 9 height 9
radio input "true"
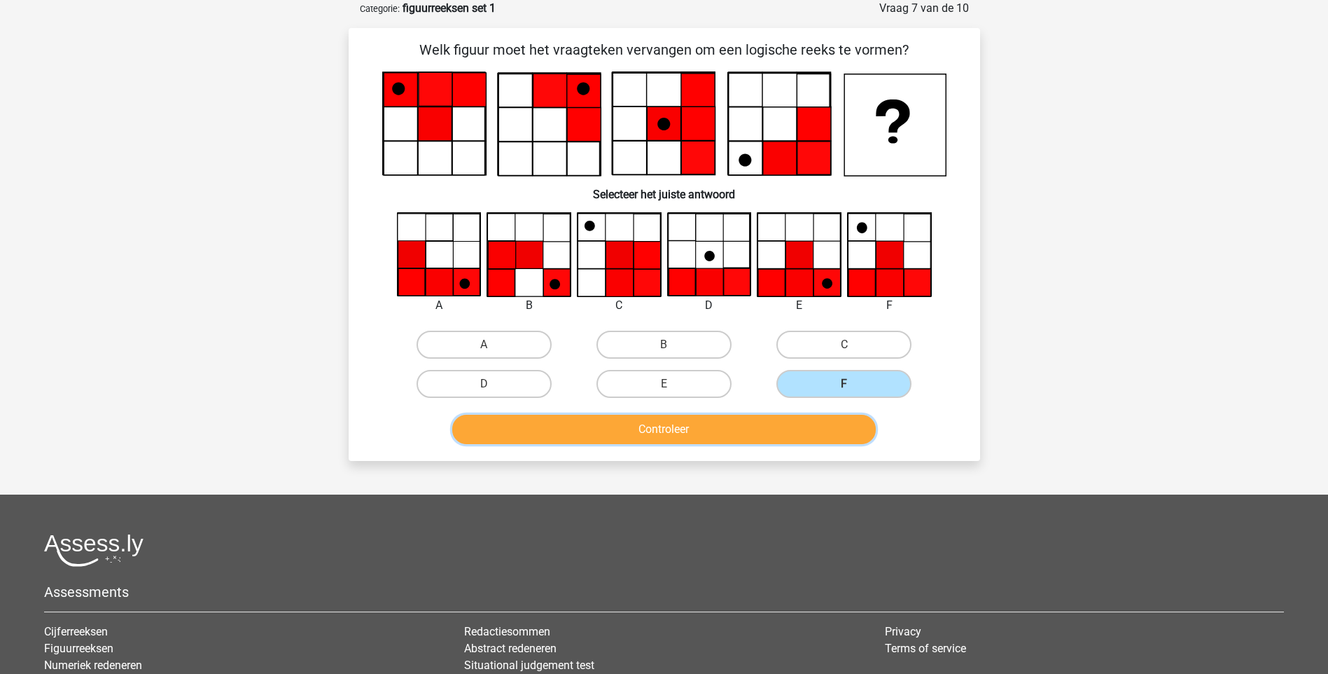
click at [688, 424] on button "Controleer" at bounding box center [664, 429] width 424 height 29
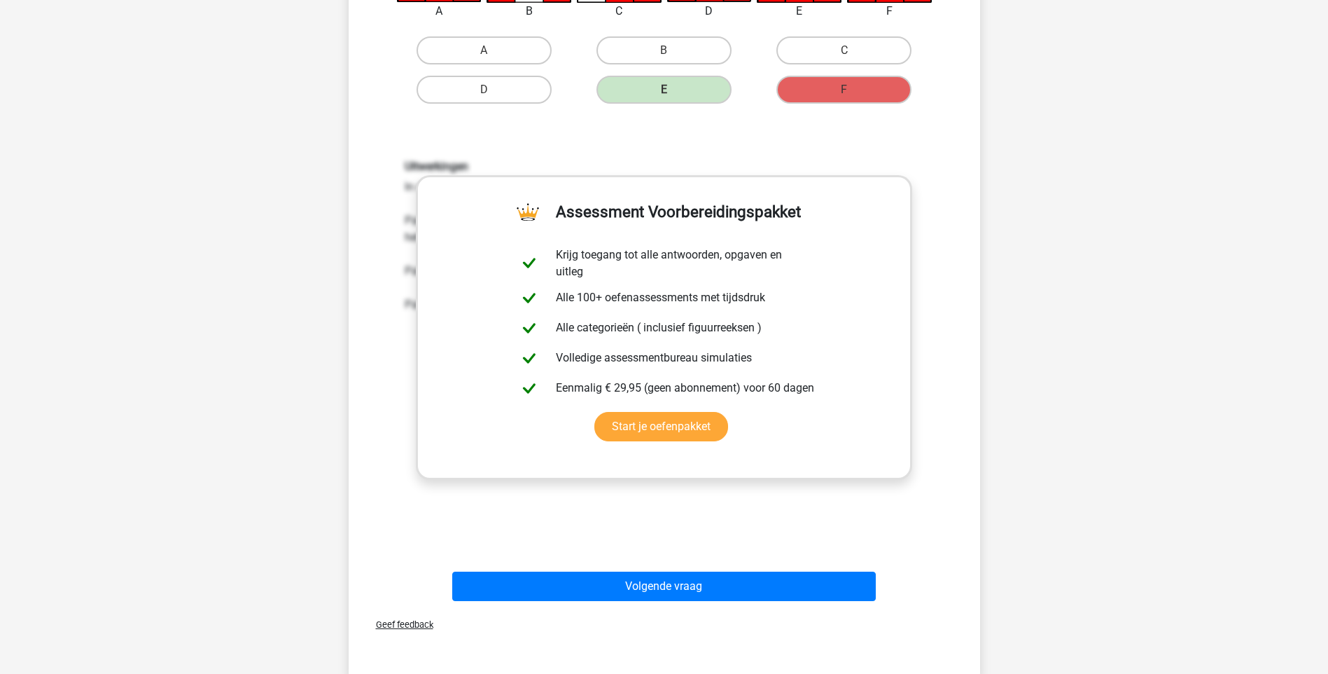
scroll to position [420, 0]
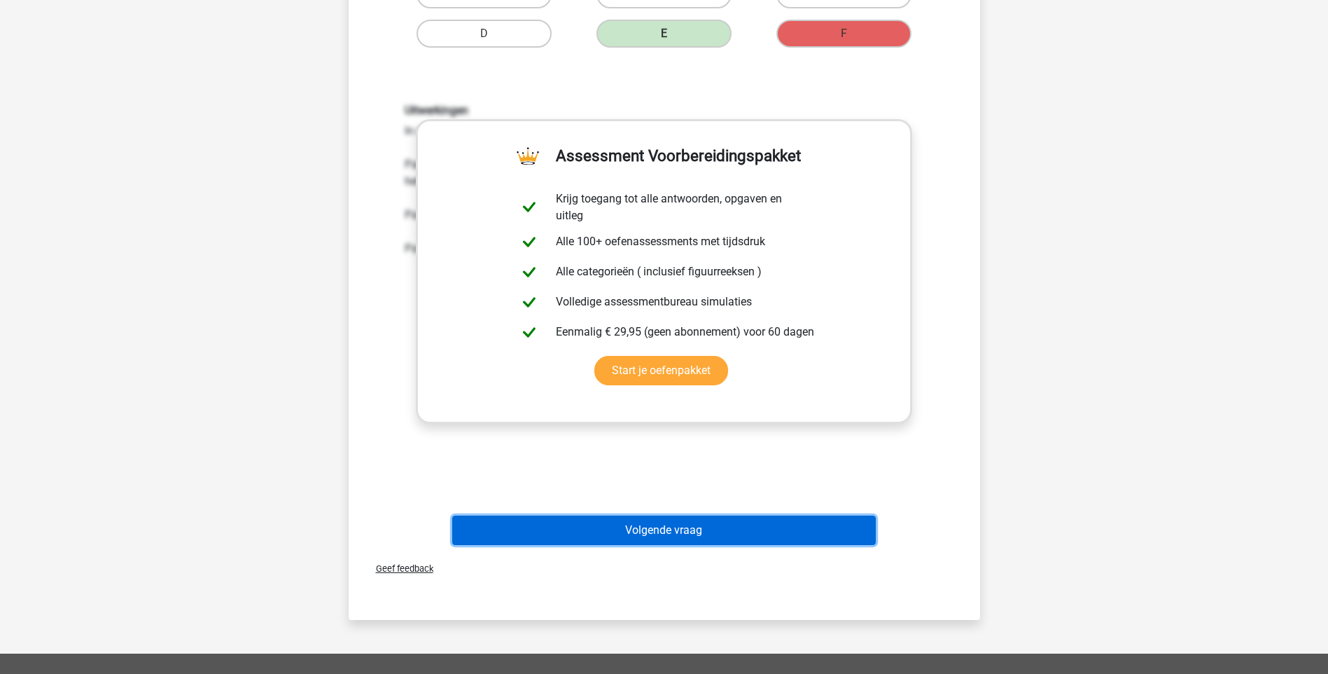
click at [667, 533] on button "Volgende vraag" at bounding box center [664, 529] width 424 height 29
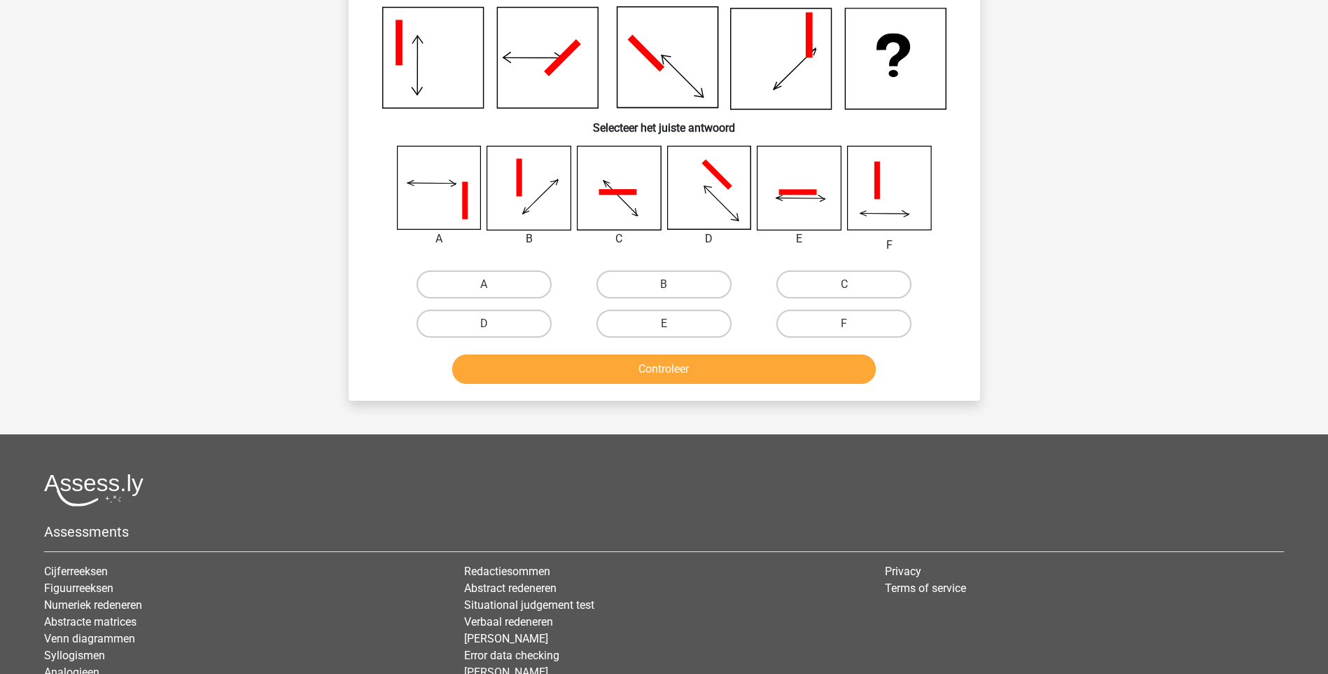
scroll to position [70, 0]
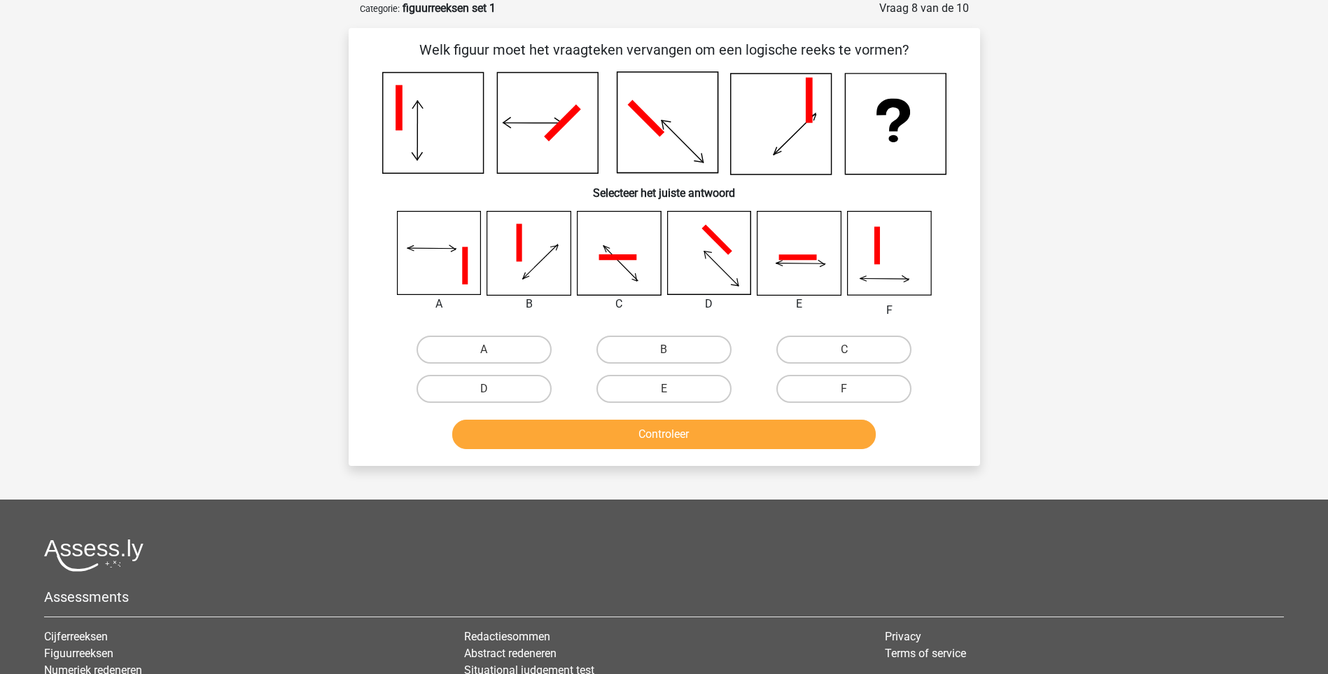
click at [669, 392] on input "E" at bounding box center [668, 393] width 9 height 9
radio input "true"
click at [653, 436] on button "Controleer" at bounding box center [664, 433] width 424 height 29
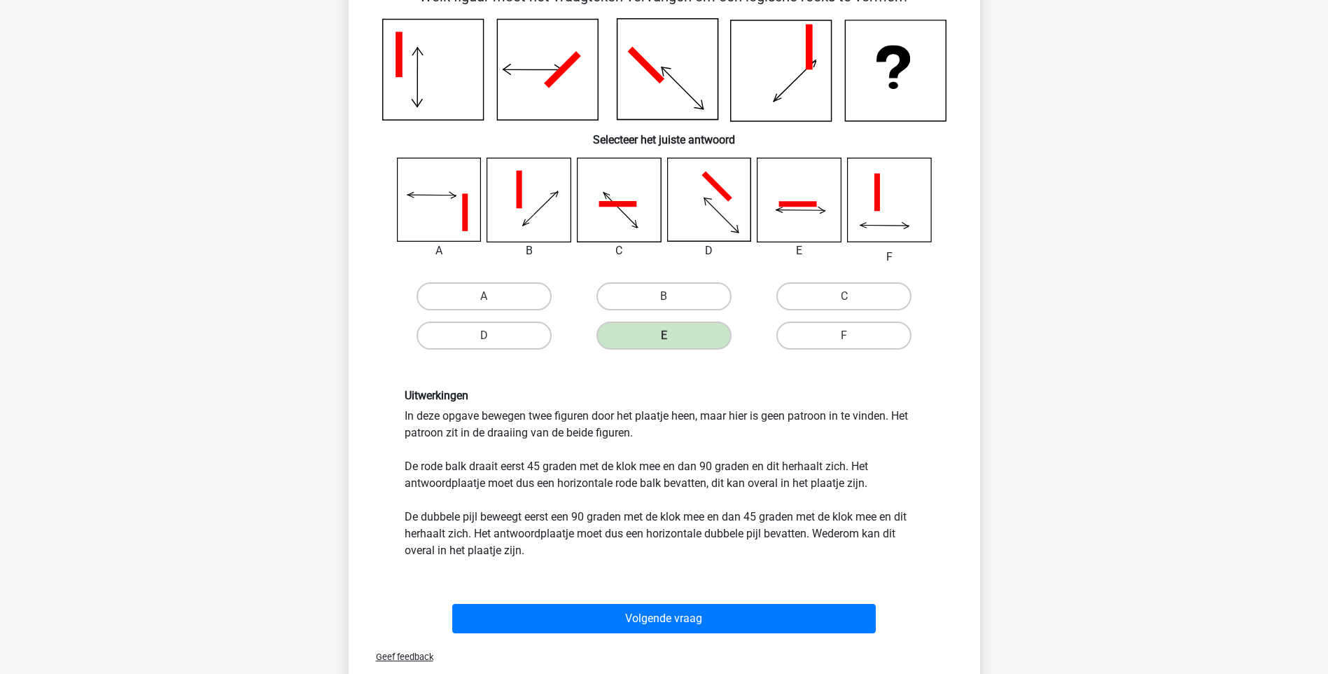
scroll to position [280, 0]
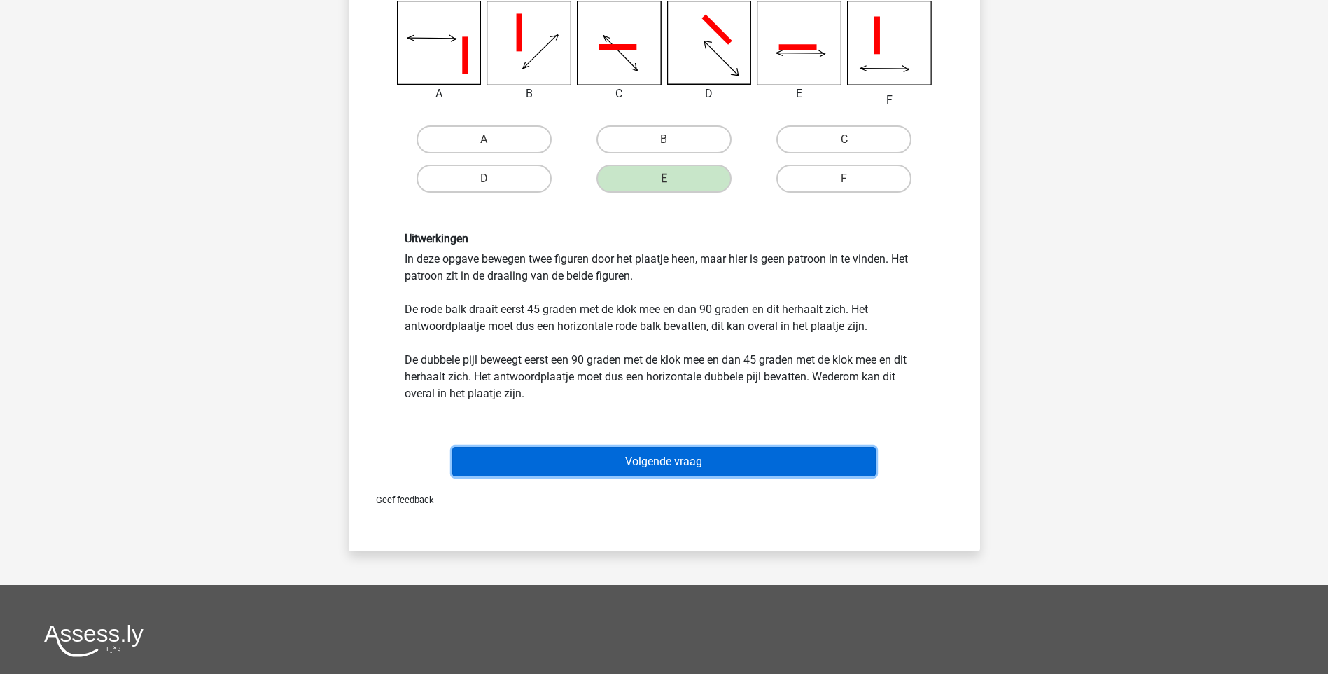
click at [681, 464] on button "Volgende vraag" at bounding box center [664, 461] width 424 height 29
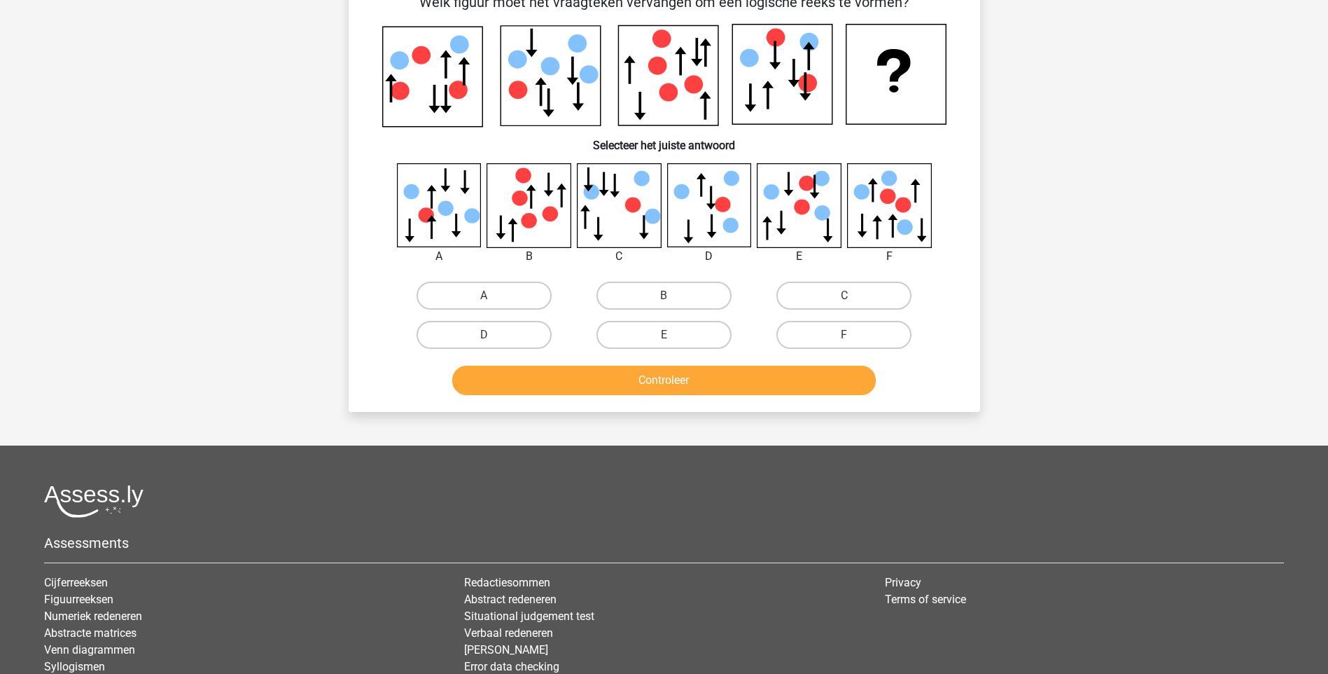
scroll to position [140, 0]
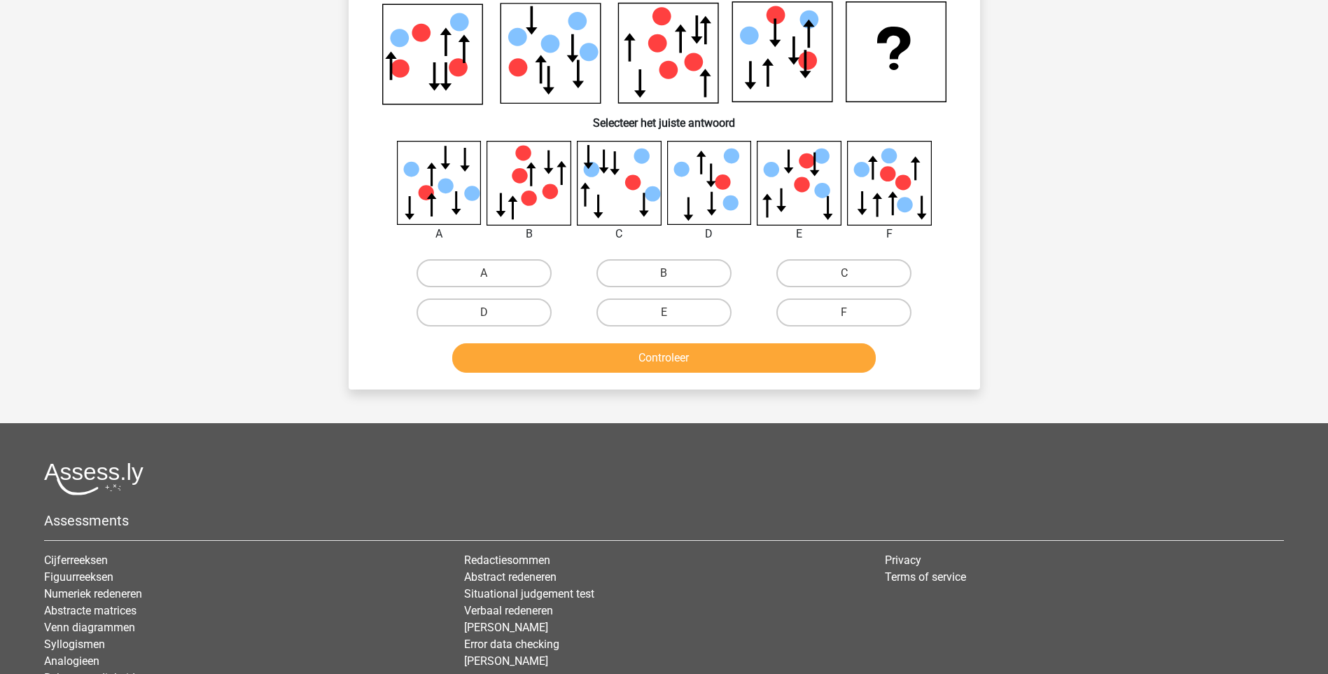
click at [796, 204] on icon at bounding box center [799, 182] width 83 height 83
click at [863, 272] on label "C" at bounding box center [844, 273] width 135 height 28
click at [854, 273] on input "C" at bounding box center [848, 277] width 9 height 9
radio input "true"
click at [708, 363] on button "Controleer" at bounding box center [664, 357] width 424 height 29
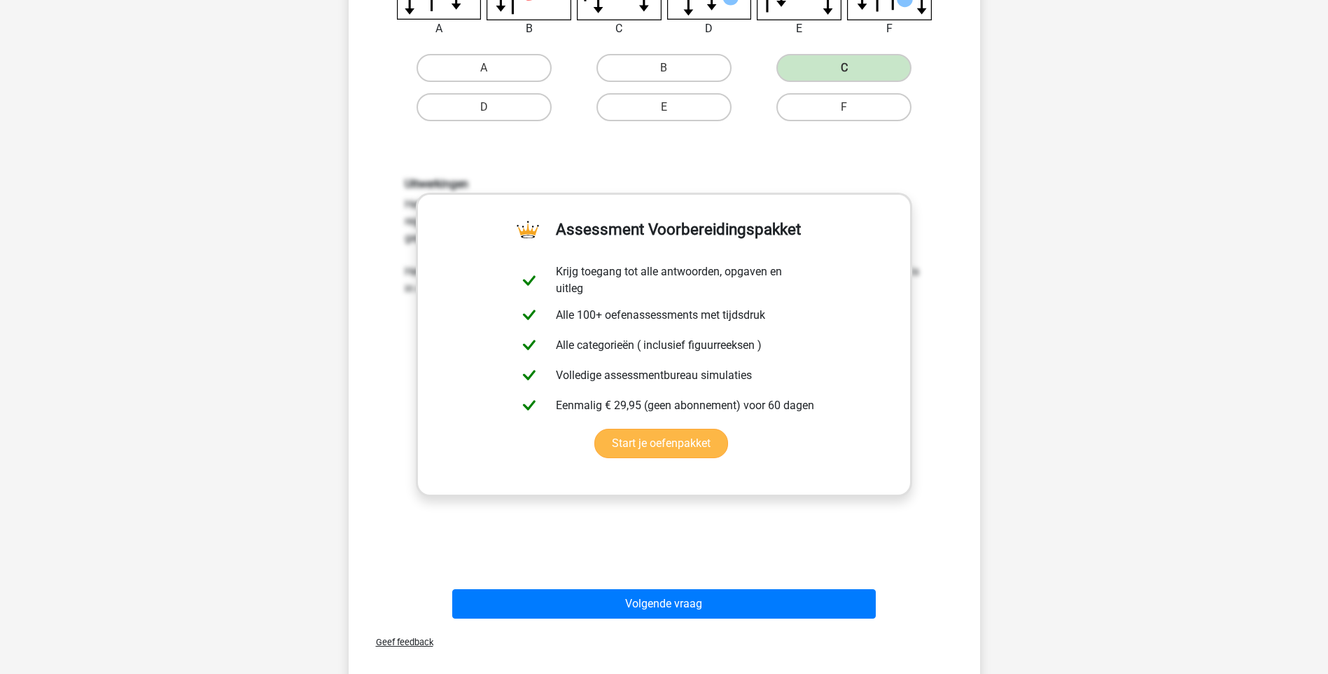
scroll to position [350, 0]
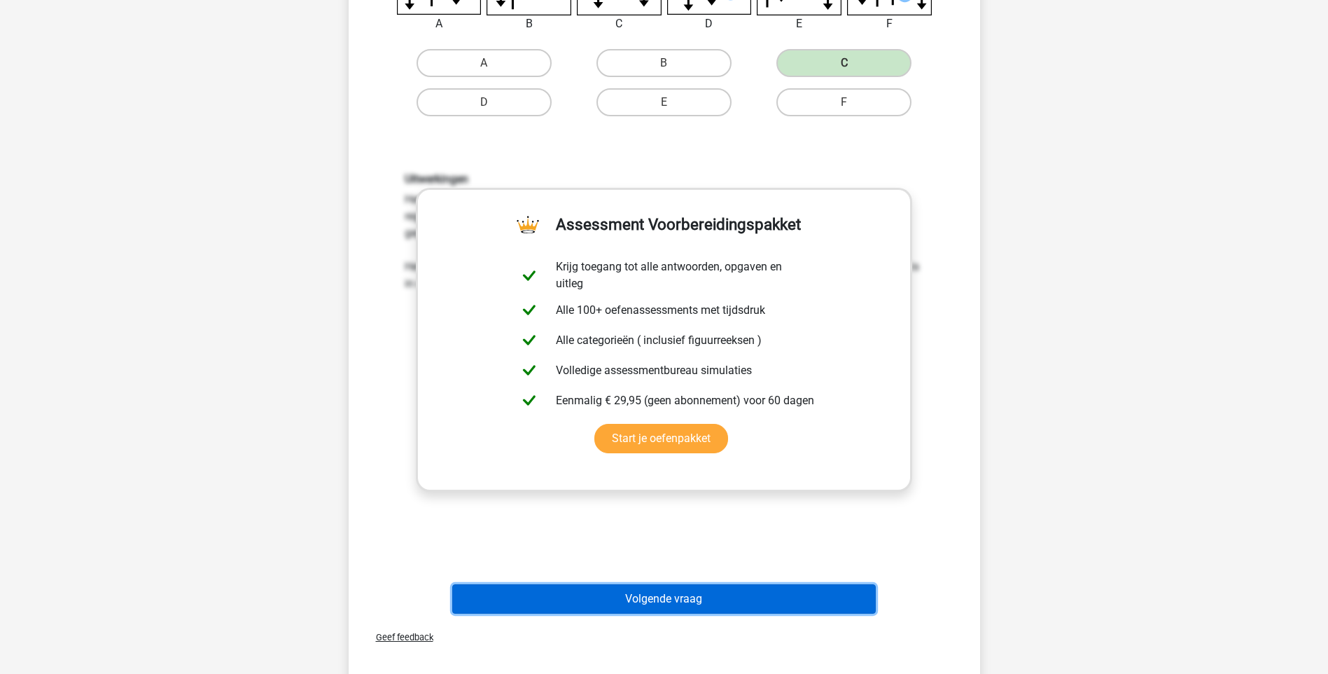
click at [656, 595] on button "Volgende vraag" at bounding box center [664, 598] width 424 height 29
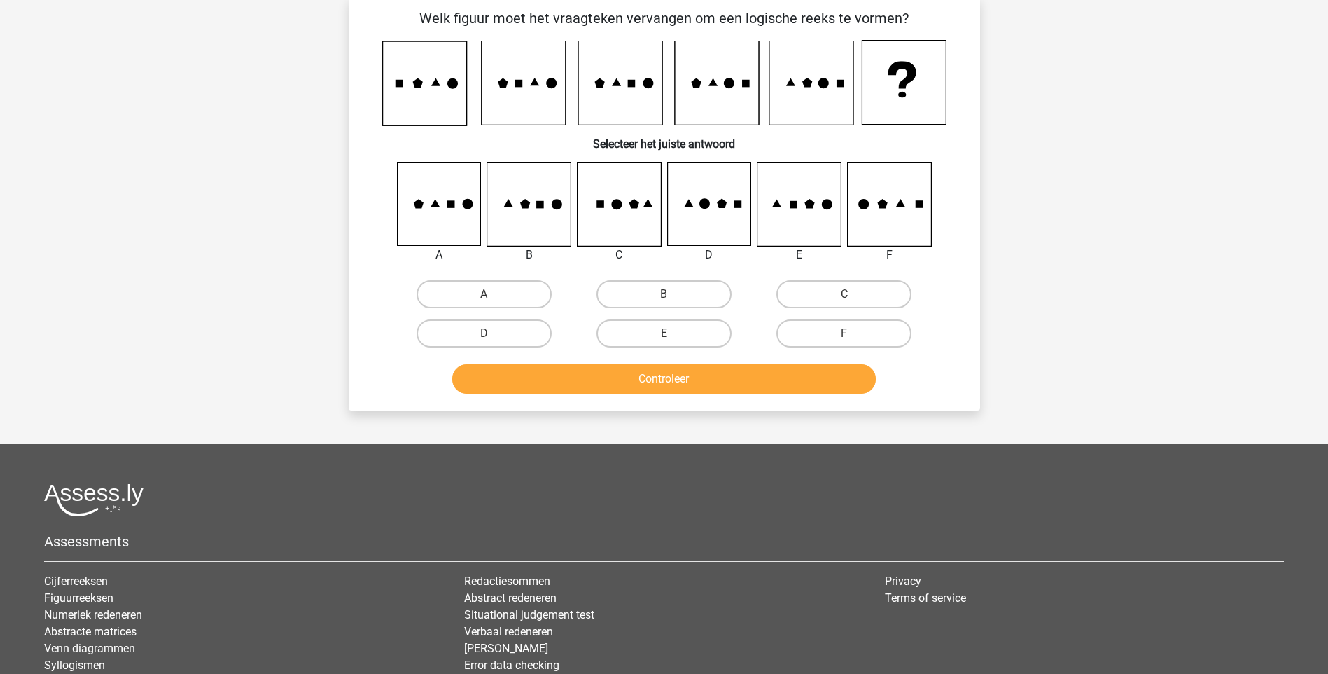
scroll to position [70, 0]
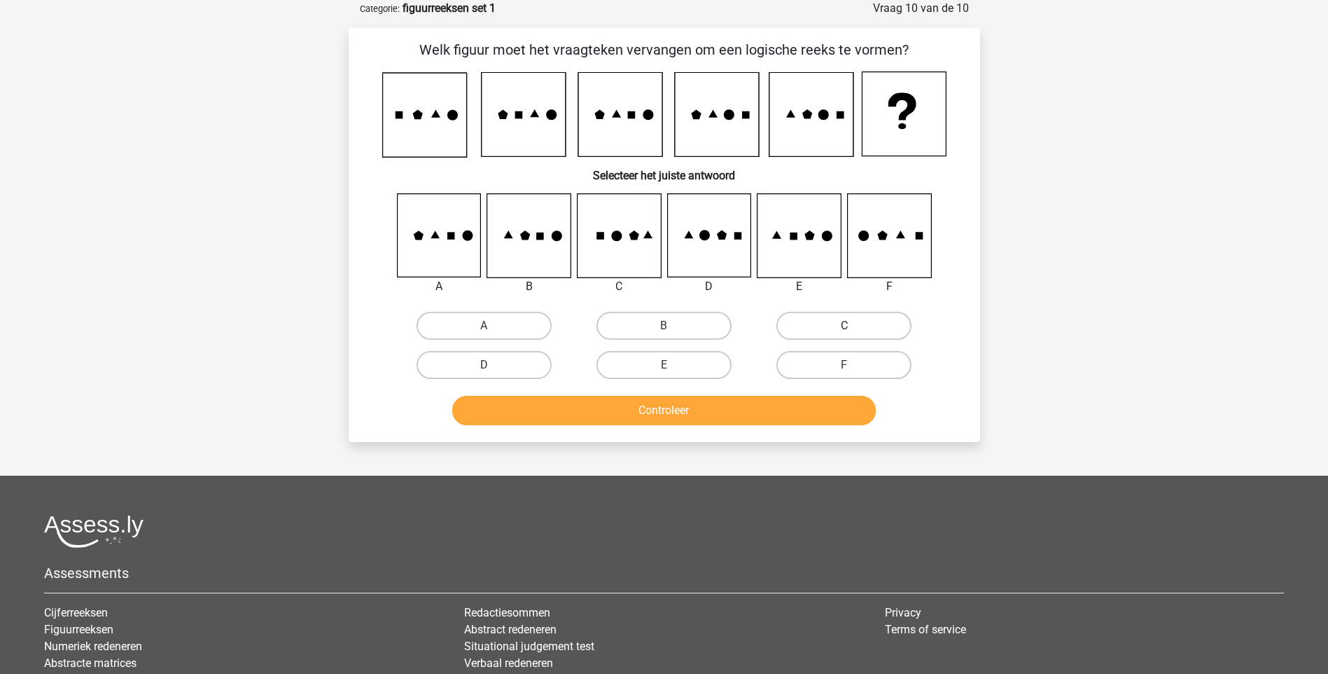
drag, startPoint x: 820, startPoint y: 320, endPoint x: 806, endPoint y: 328, distance: 16.0
click at [820, 322] on label "C" at bounding box center [844, 326] width 135 height 28
click at [844, 326] on input "C" at bounding box center [848, 330] width 9 height 9
radio input "true"
click at [697, 415] on button "Controleer" at bounding box center [664, 410] width 424 height 29
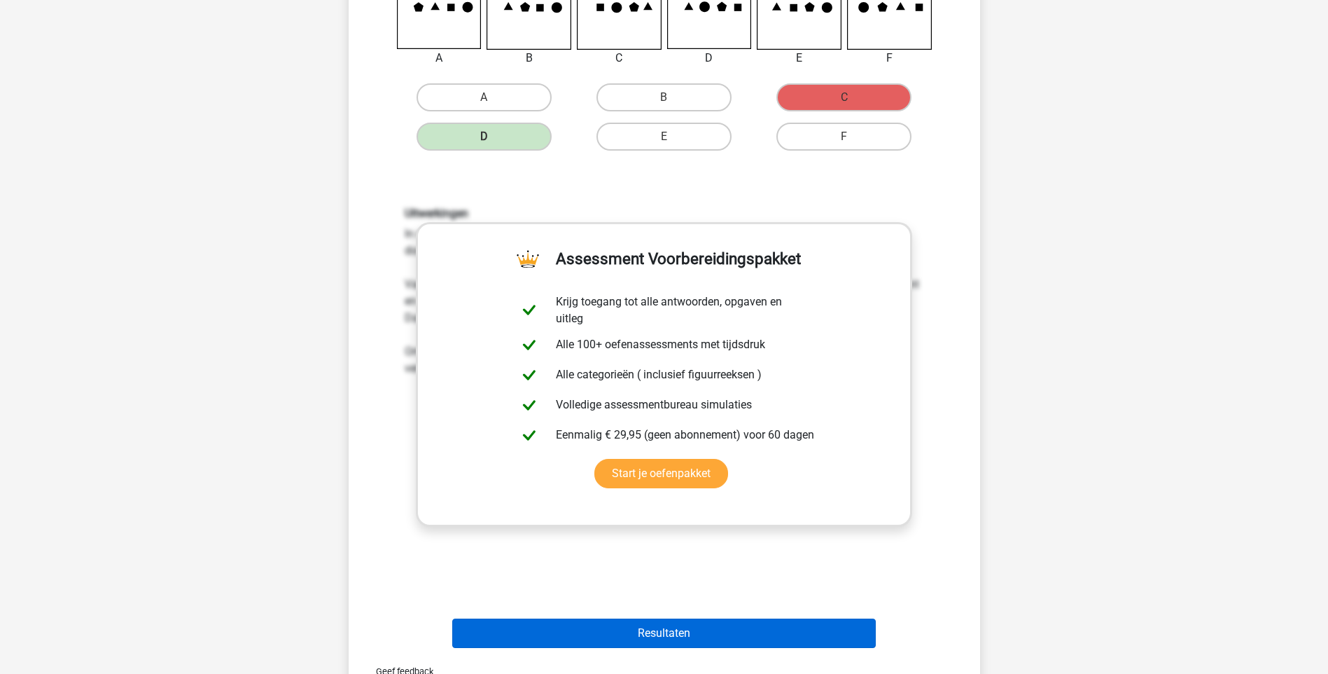
scroll to position [420, 0]
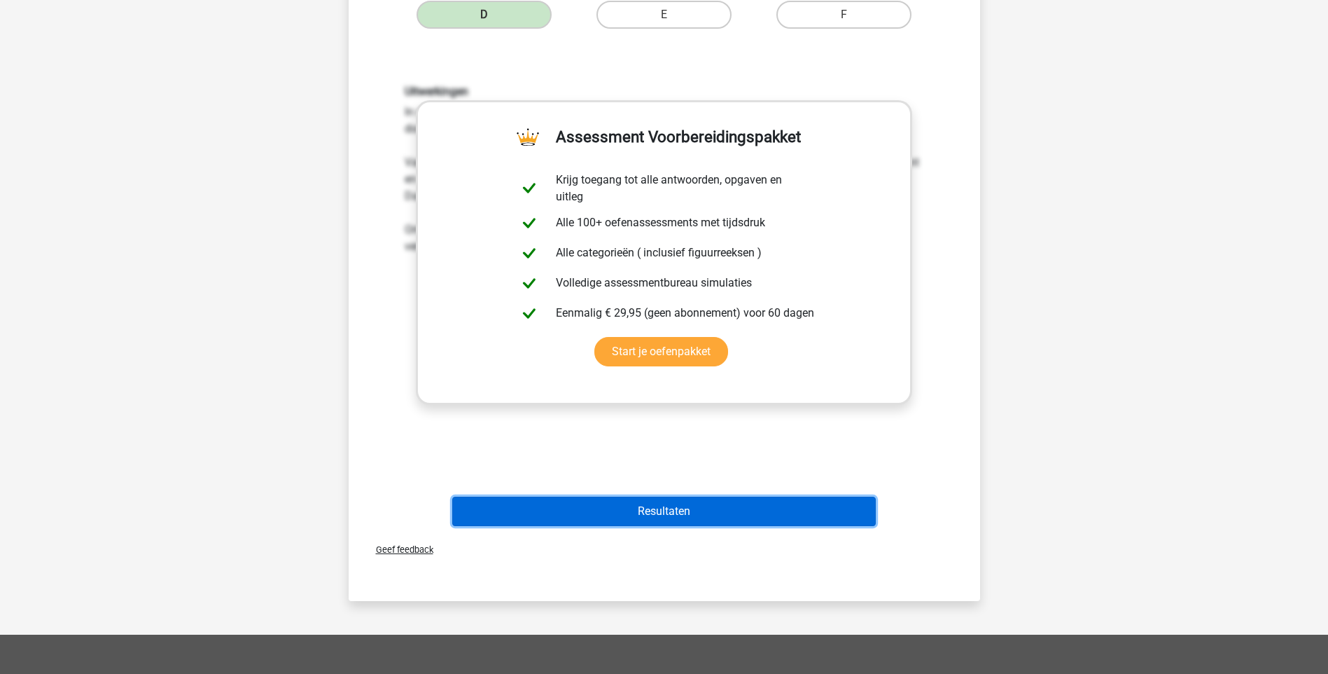
click at [653, 515] on button "Resultaten" at bounding box center [664, 510] width 424 height 29
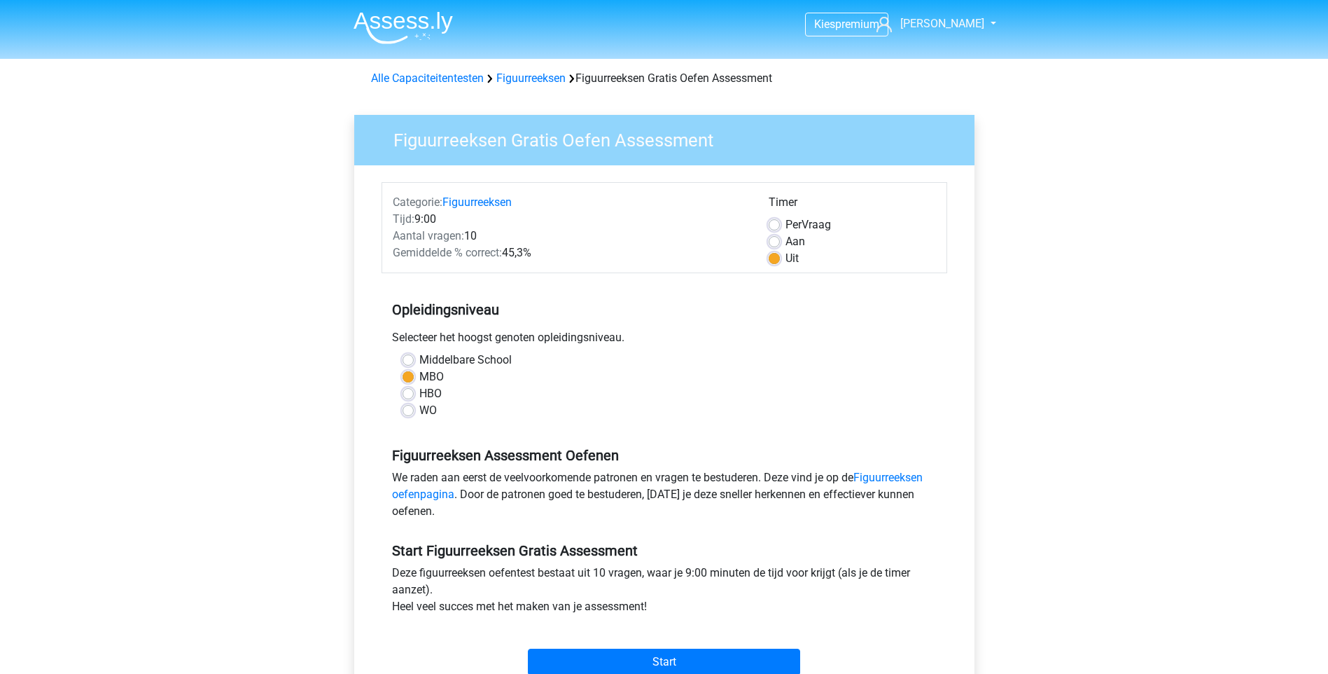
scroll to position [280, 0]
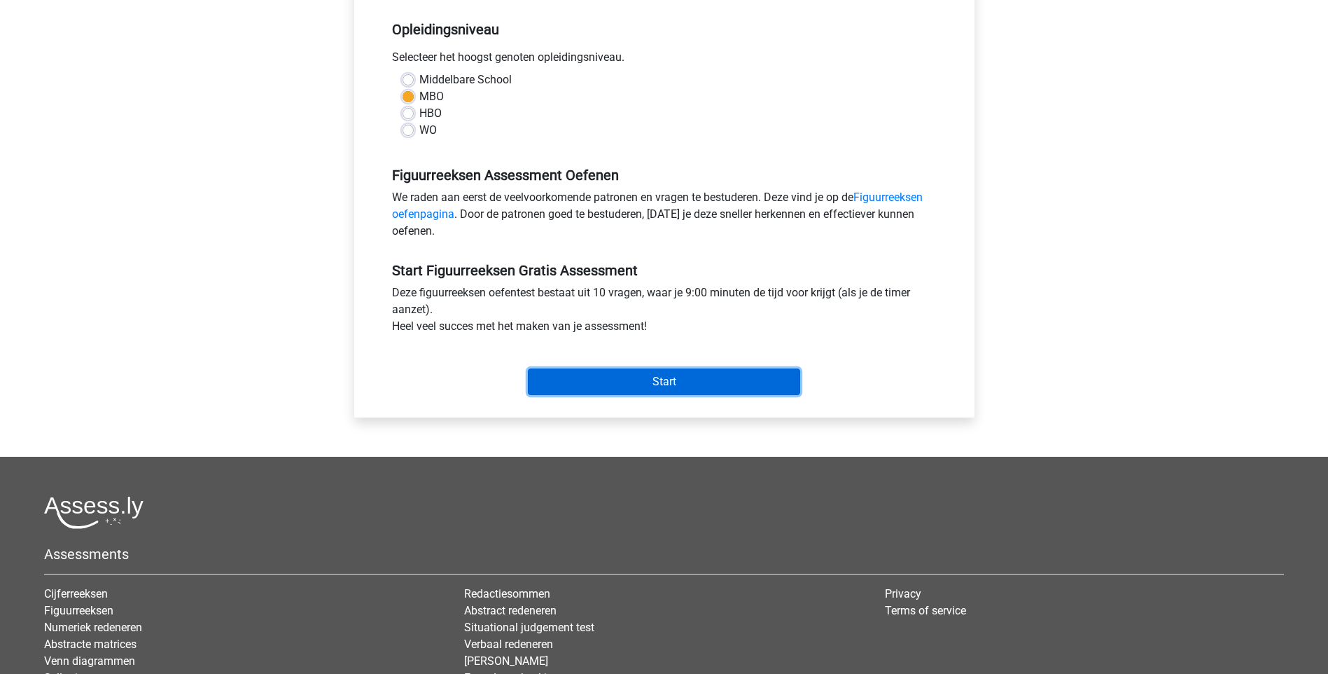
click at [657, 384] on input "Start" at bounding box center [664, 381] width 272 height 27
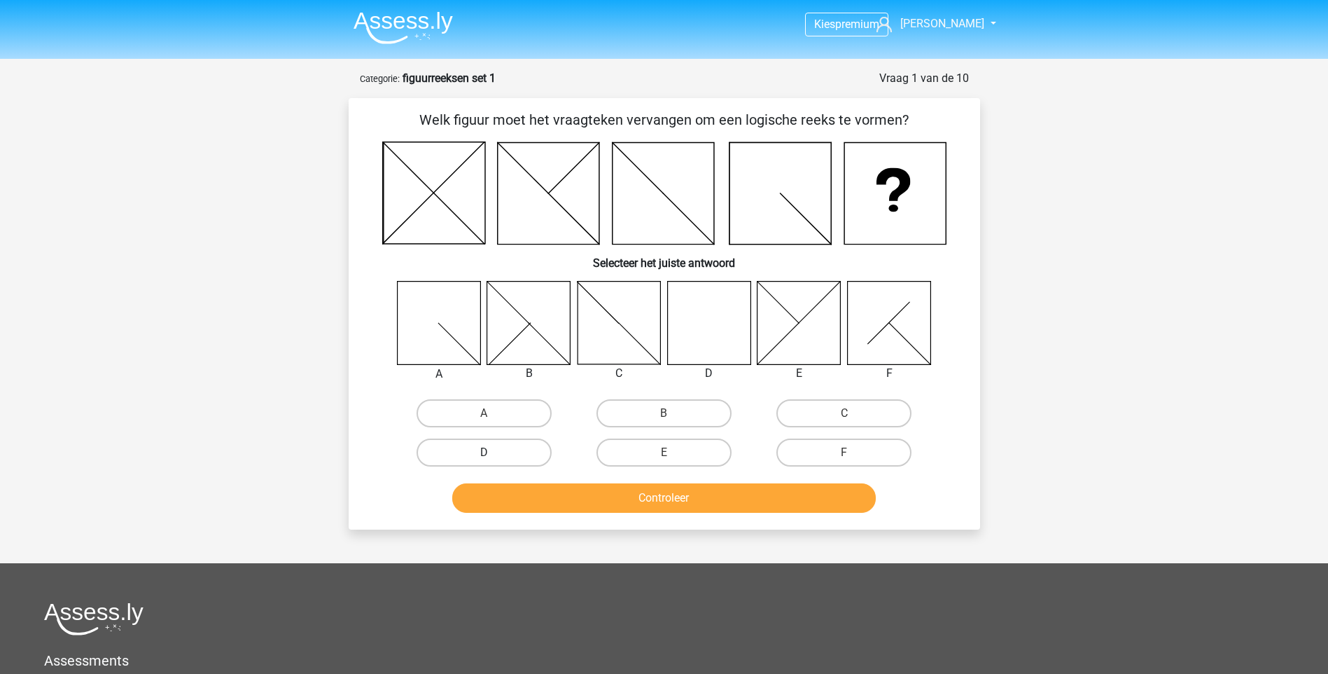
click at [520, 454] on label "D" at bounding box center [484, 452] width 135 height 28
click at [493, 454] on input "D" at bounding box center [488, 456] width 9 height 9
radio input "true"
click at [676, 501] on button "Controleer" at bounding box center [664, 497] width 424 height 29
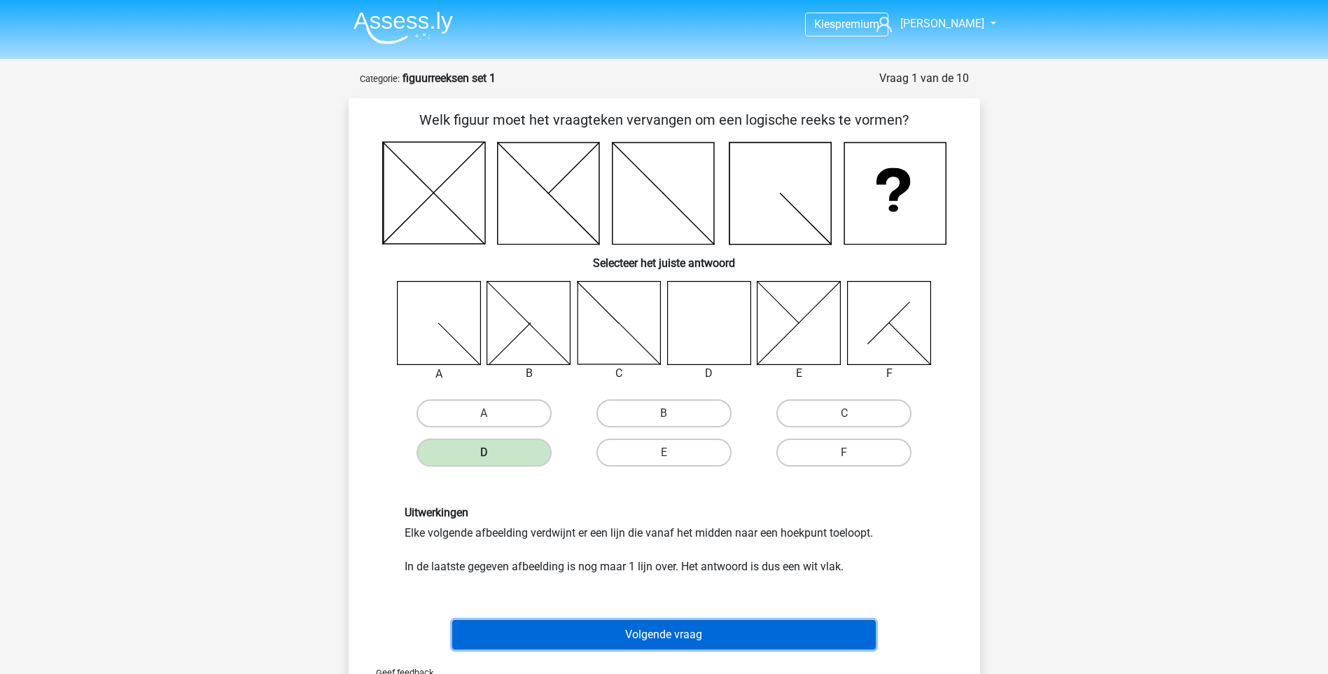
click at [704, 629] on button "Volgende vraag" at bounding box center [664, 634] width 424 height 29
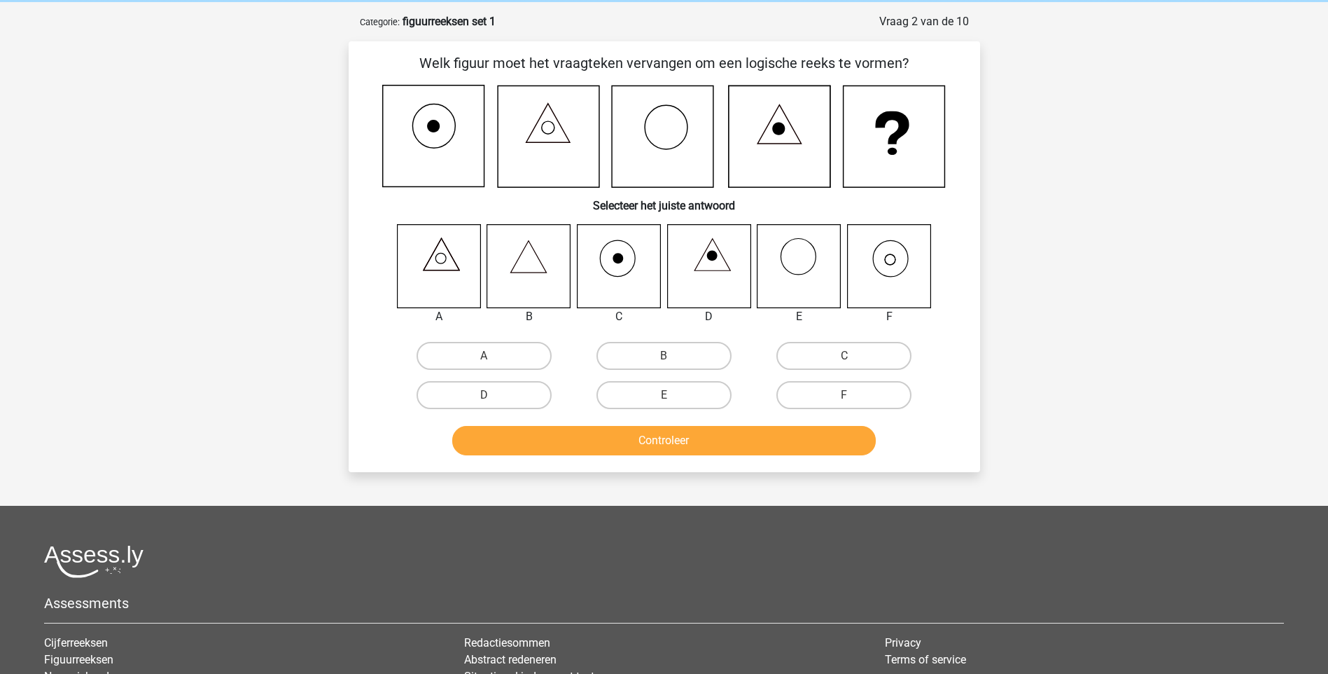
scroll to position [70, 0]
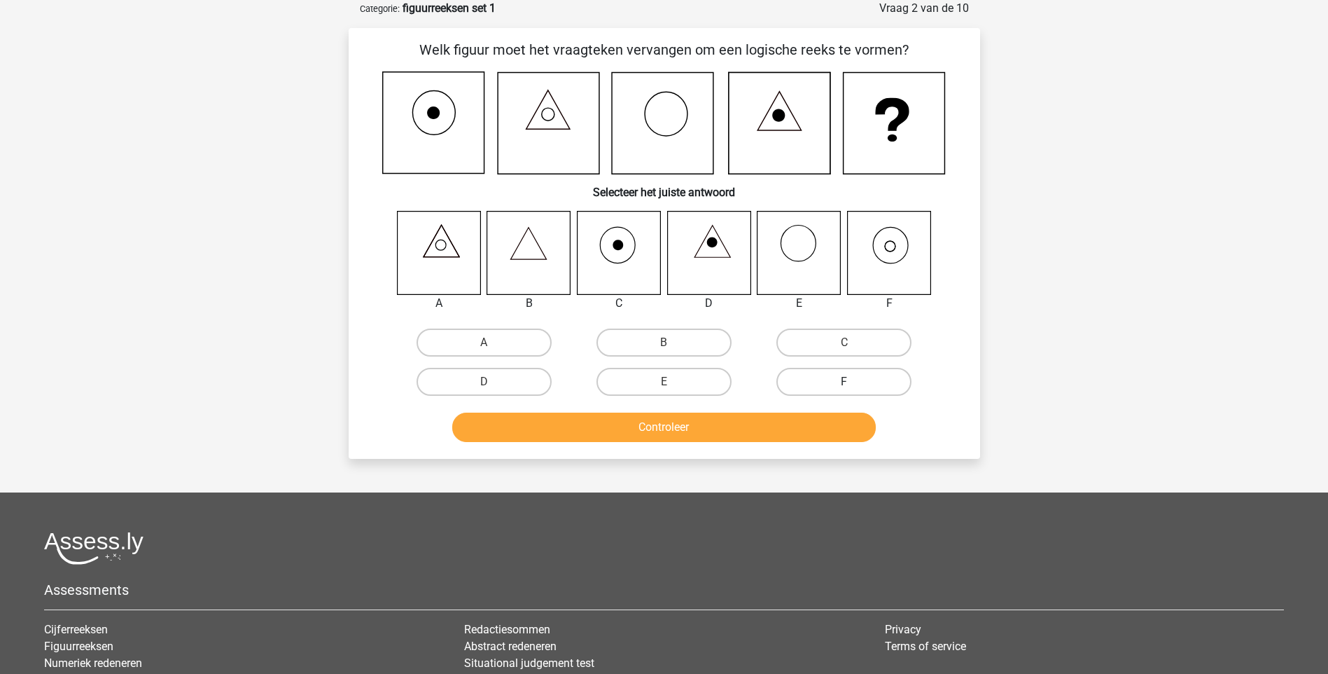
click at [812, 380] on label "F" at bounding box center [844, 382] width 135 height 28
click at [844, 382] on input "F" at bounding box center [848, 386] width 9 height 9
radio input "true"
click at [693, 424] on button "Controleer" at bounding box center [664, 426] width 424 height 29
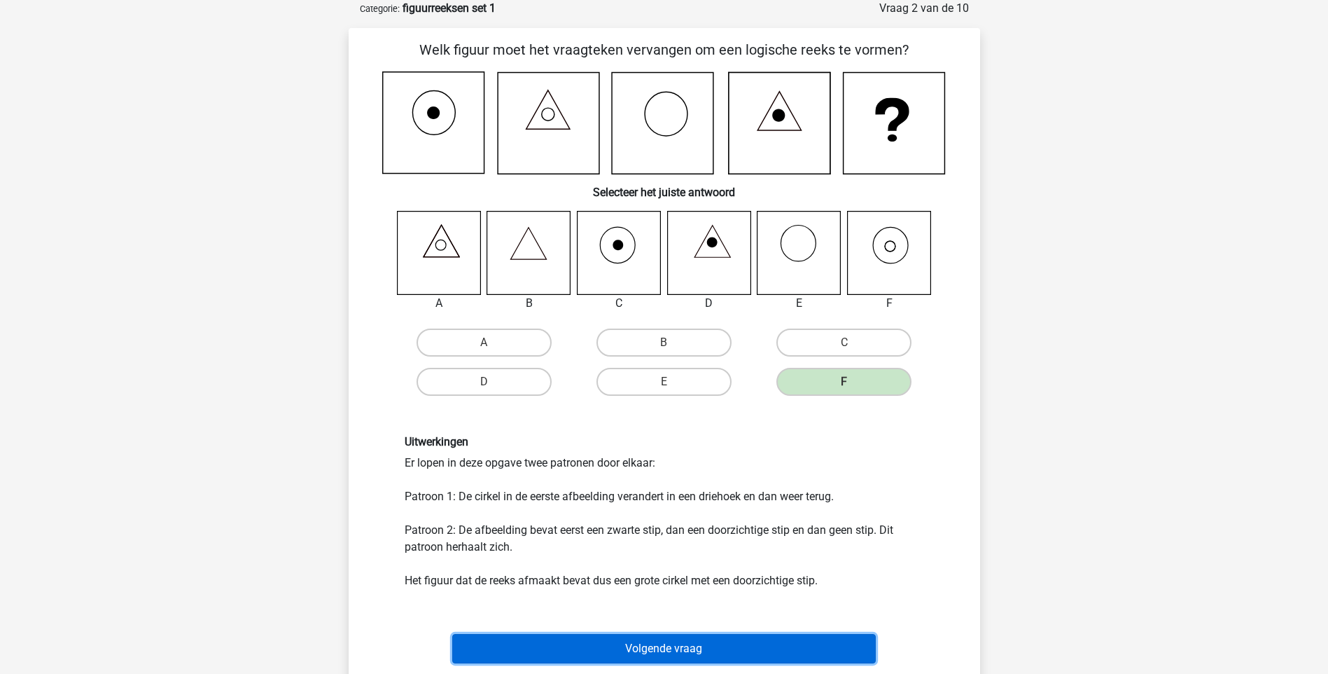
click at [697, 643] on button "Volgende vraag" at bounding box center [664, 648] width 424 height 29
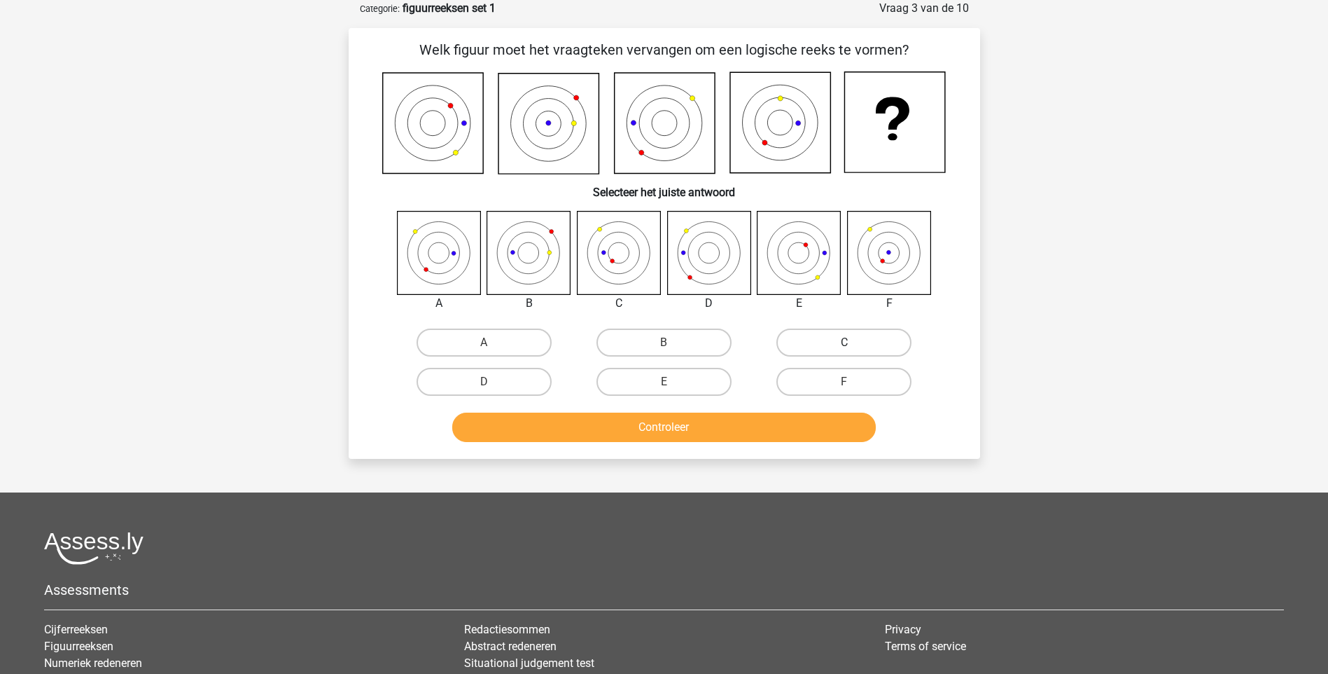
click at [823, 345] on label "C" at bounding box center [844, 342] width 135 height 28
click at [844, 345] on input "C" at bounding box center [848, 346] width 9 height 9
radio input "true"
click at [664, 429] on button "Controleer" at bounding box center [664, 426] width 424 height 29
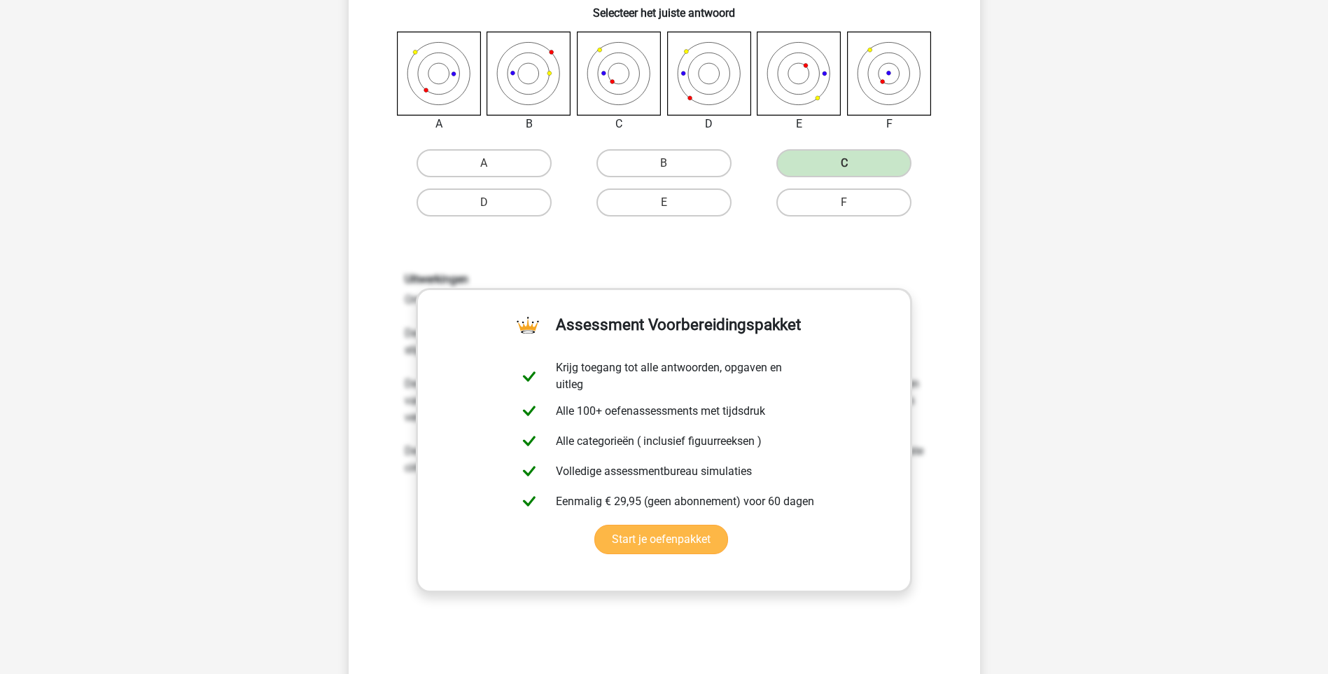
scroll to position [280, 0]
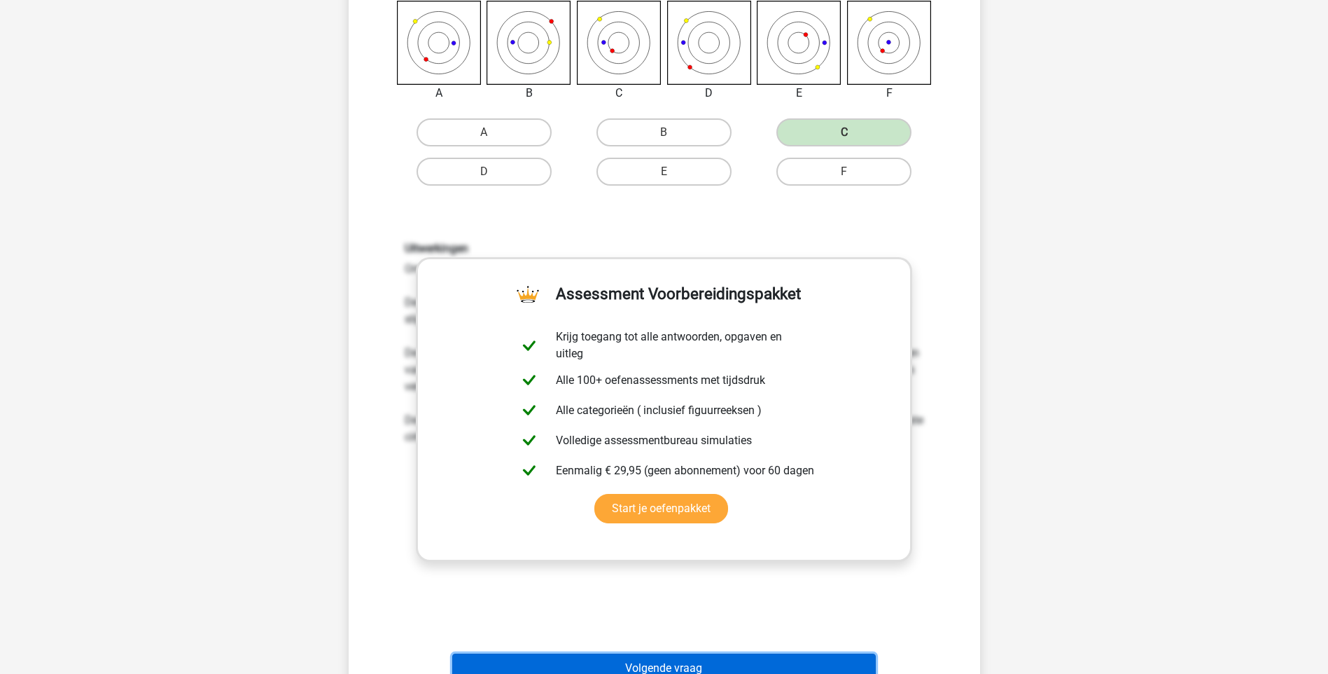
click at [659, 667] on button "Volgende vraag" at bounding box center [664, 667] width 424 height 29
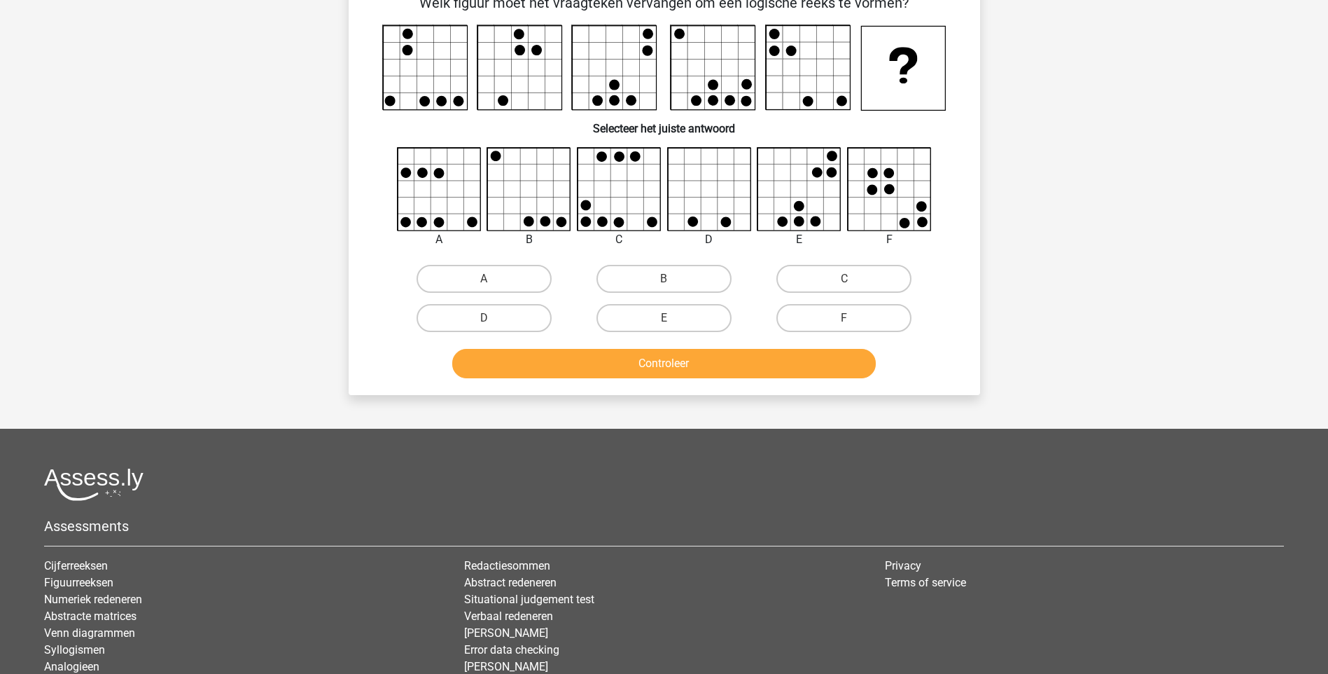
scroll to position [70, 0]
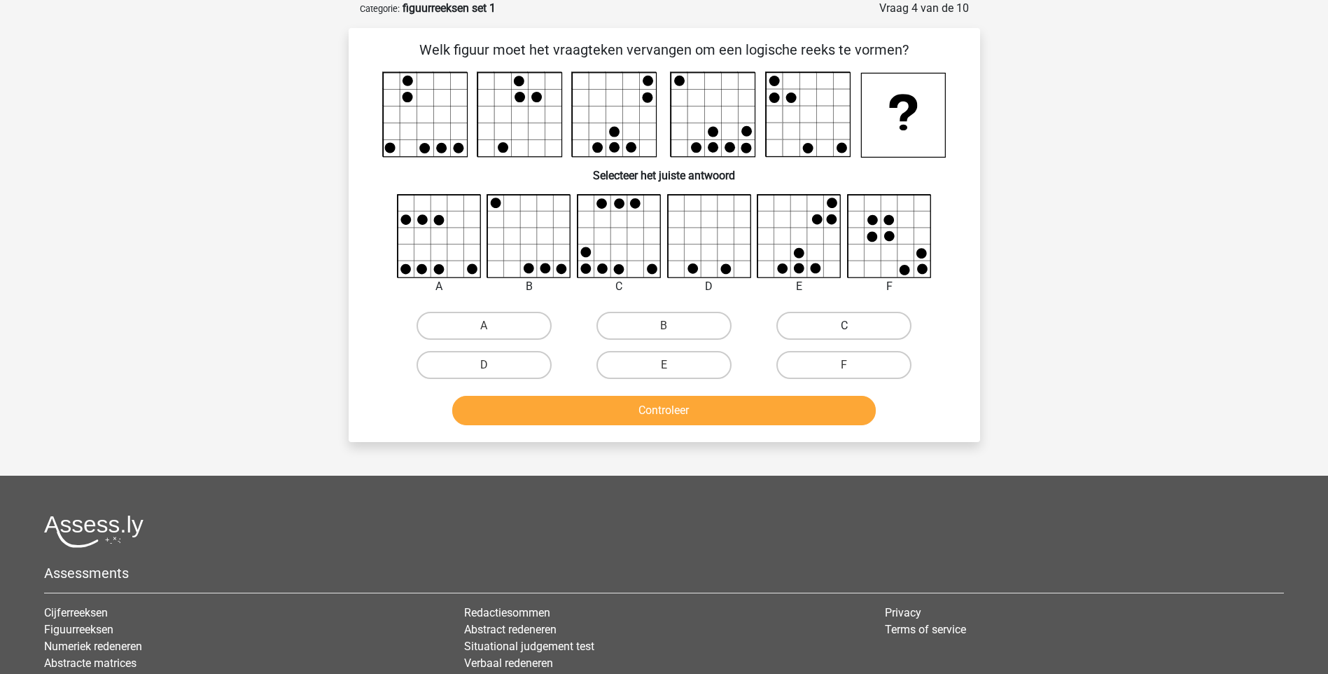
click at [826, 325] on label "C" at bounding box center [844, 326] width 135 height 28
click at [844, 326] on input "C" at bounding box center [848, 330] width 9 height 9
radio input "true"
click at [708, 404] on button "Controleer" at bounding box center [664, 410] width 424 height 29
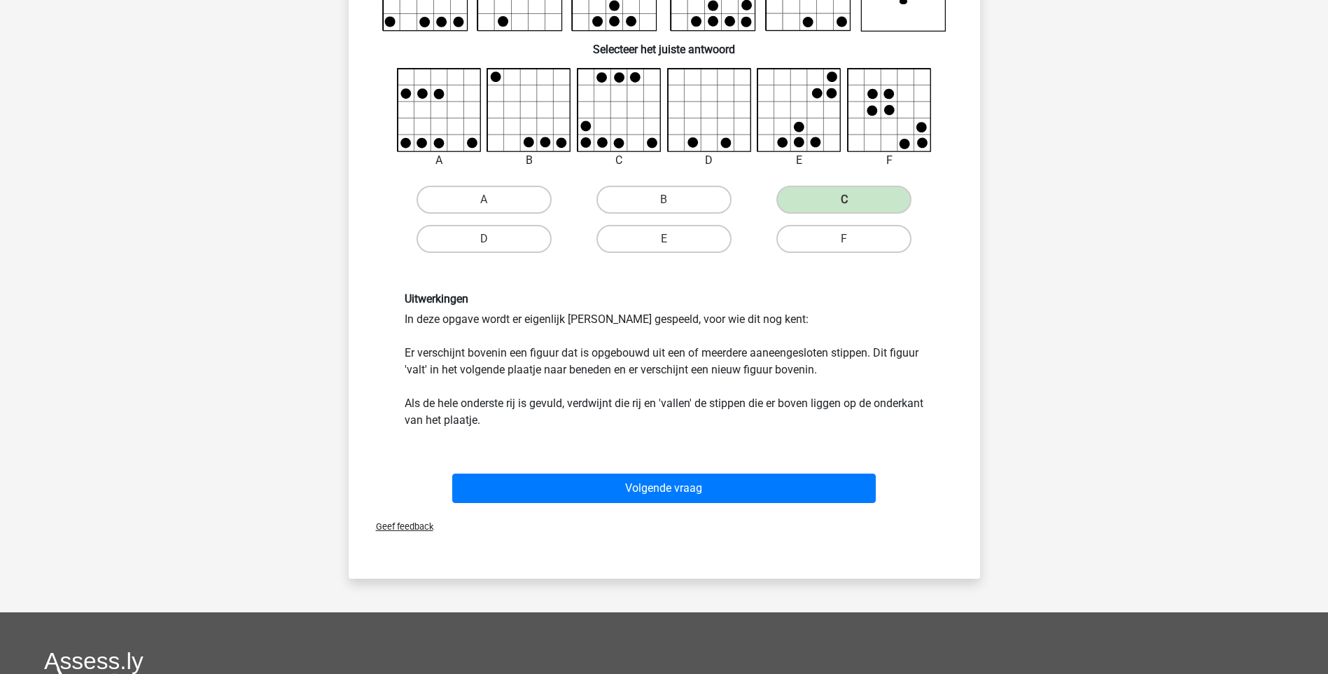
scroll to position [280, 0]
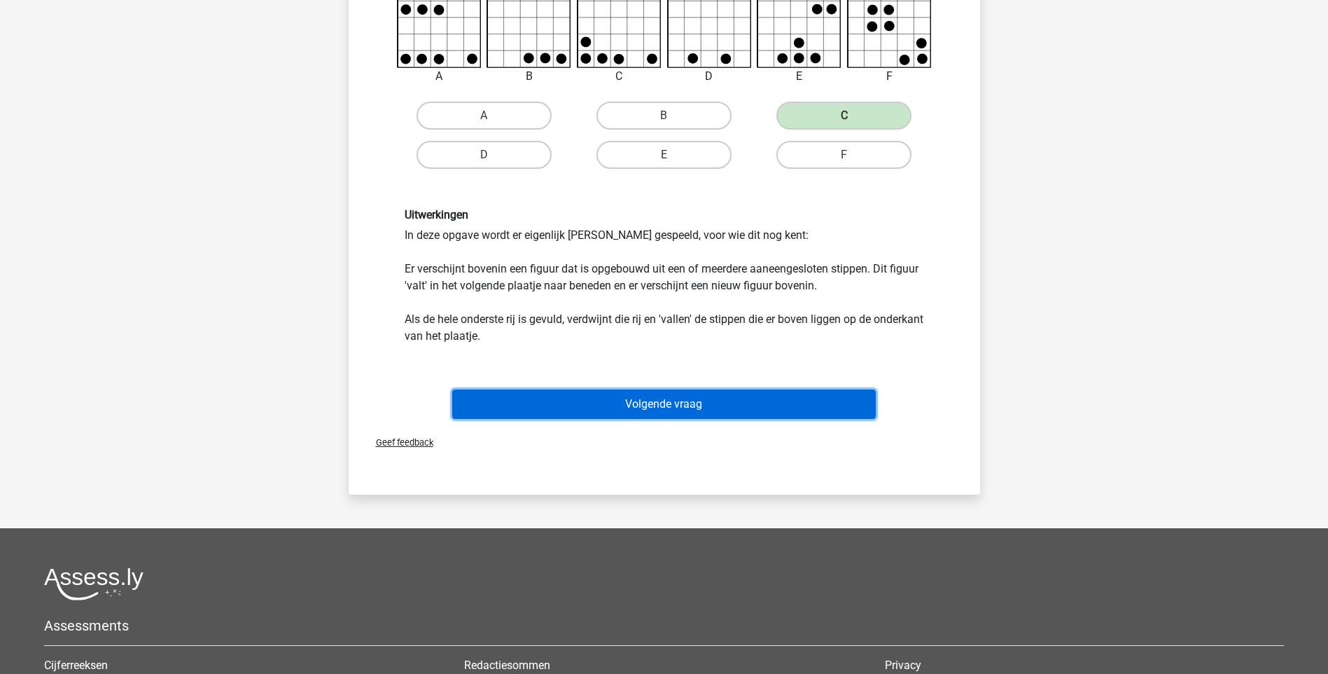
click at [663, 405] on button "Volgende vraag" at bounding box center [664, 403] width 424 height 29
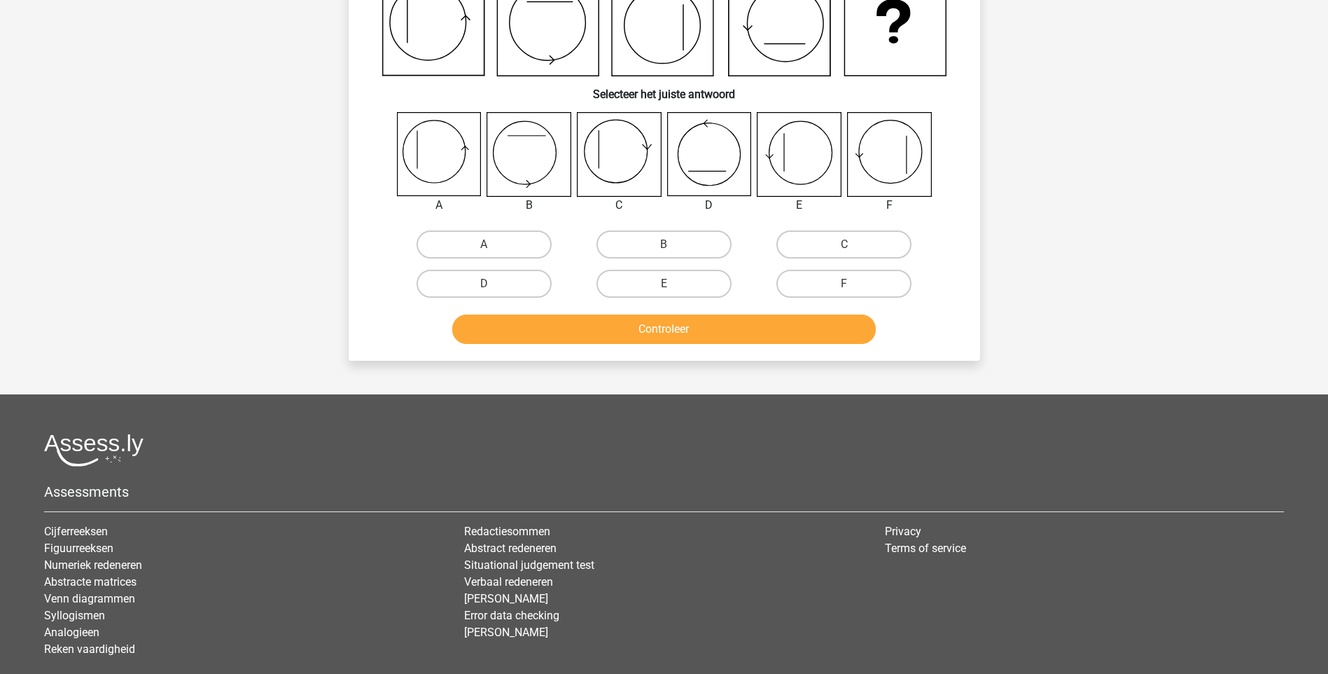
scroll to position [70, 0]
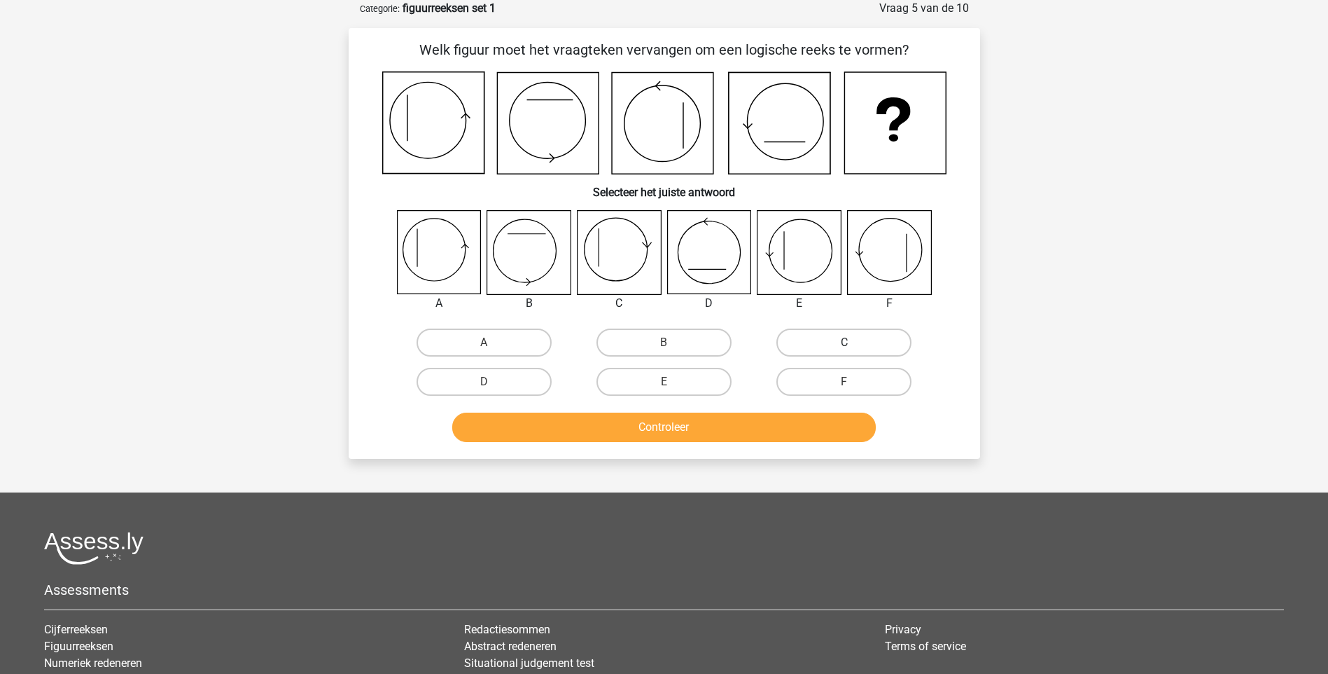
drag, startPoint x: 823, startPoint y: 337, endPoint x: 768, endPoint y: 359, distance: 59.7
click at [823, 337] on label "C" at bounding box center [844, 342] width 135 height 28
click at [844, 342] on input "C" at bounding box center [848, 346] width 9 height 9
radio input "true"
click at [661, 426] on button "Controleer" at bounding box center [664, 426] width 424 height 29
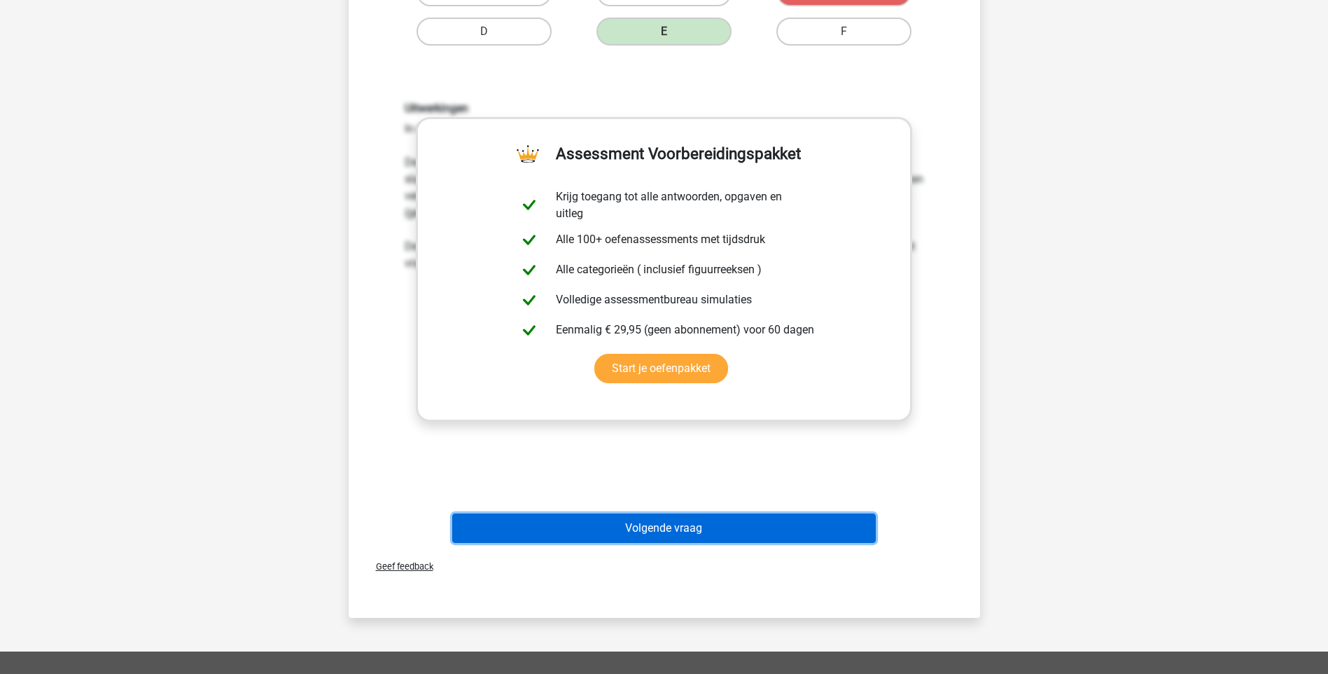
click at [669, 535] on button "Volgende vraag" at bounding box center [664, 527] width 424 height 29
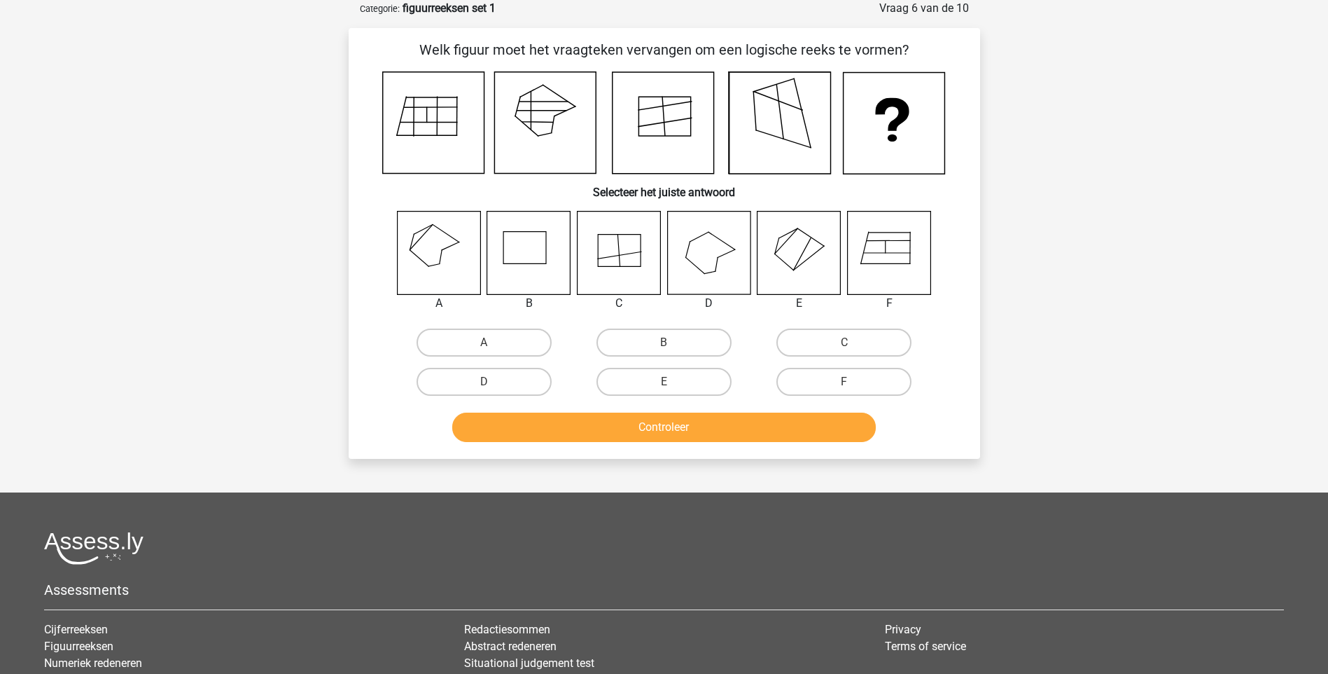
click at [429, 259] on icon at bounding box center [438, 252] width 83 height 83
drag, startPoint x: 466, startPoint y: 333, endPoint x: 499, endPoint y: 371, distance: 50.6
click at [466, 333] on label "A" at bounding box center [484, 342] width 135 height 28
click at [484, 342] on input "A" at bounding box center [488, 346] width 9 height 9
radio input "true"
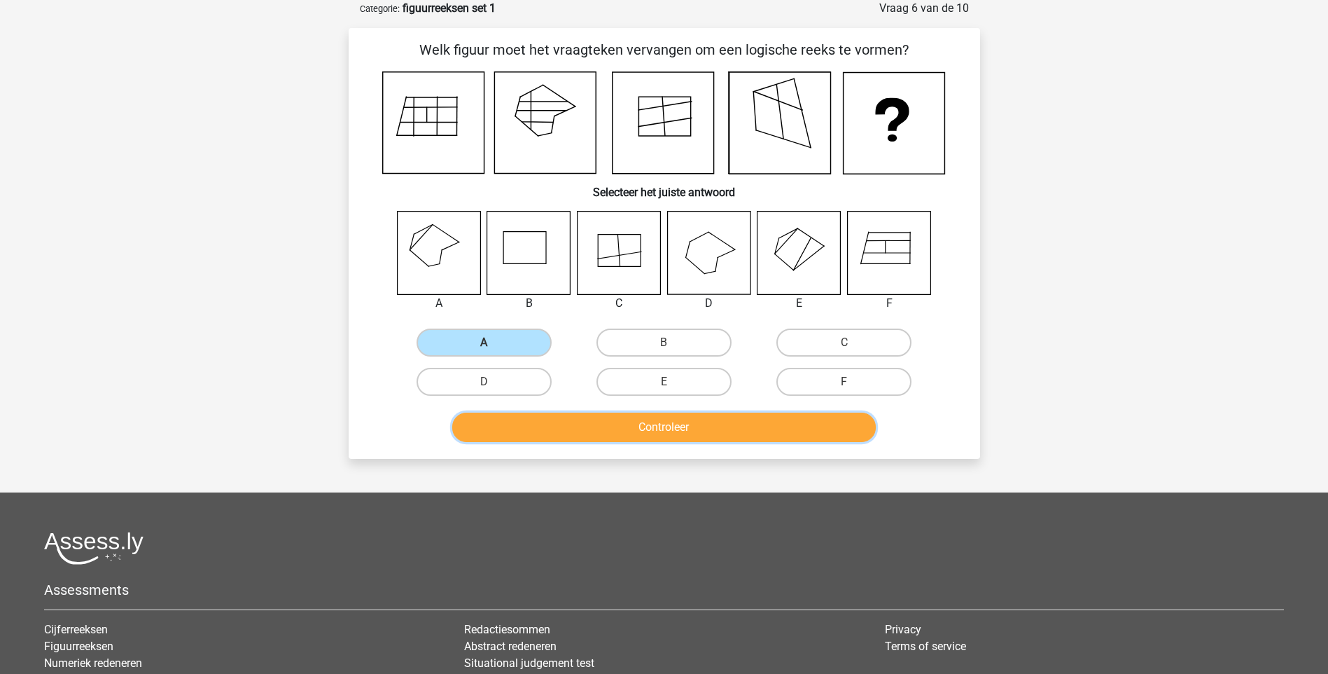
click at [696, 431] on button "Controleer" at bounding box center [664, 426] width 424 height 29
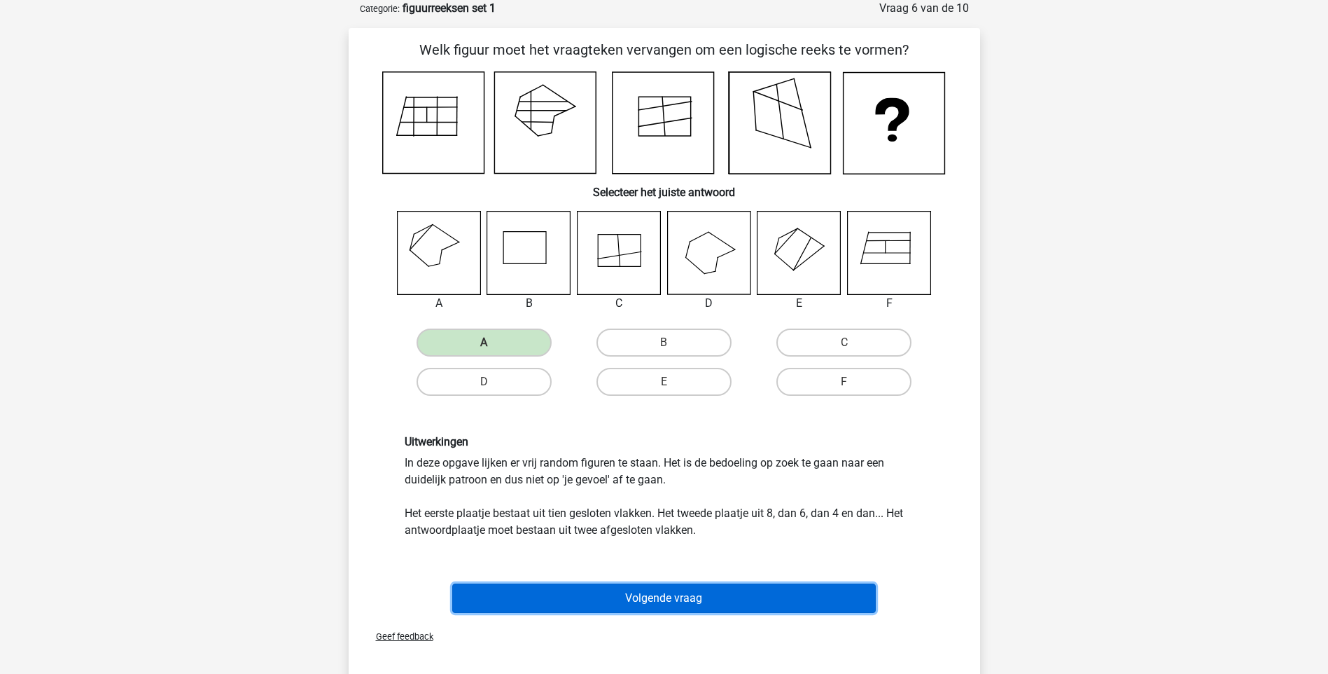
click at [648, 595] on button "Volgende vraag" at bounding box center [664, 597] width 424 height 29
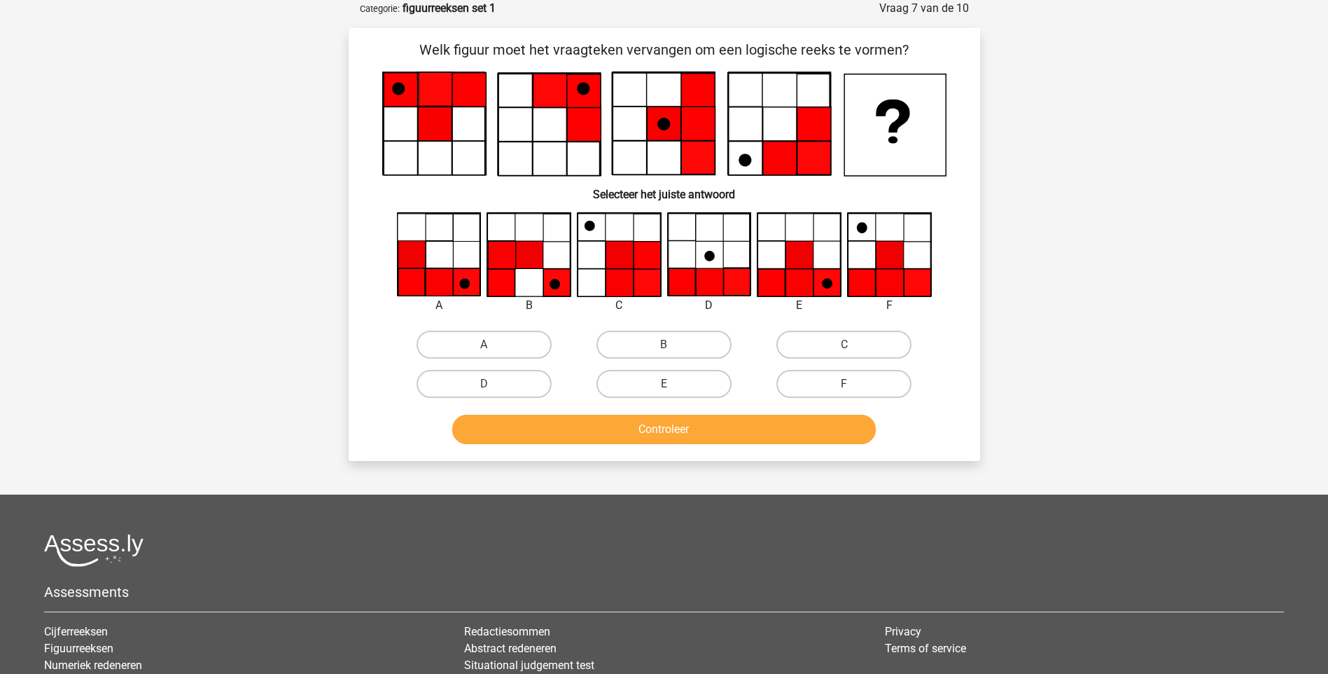
click at [664, 387] on input "E" at bounding box center [668, 388] width 9 height 9
radio input "true"
click at [672, 421] on button "Controleer" at bounding box center [664, 429] width 424 height 29
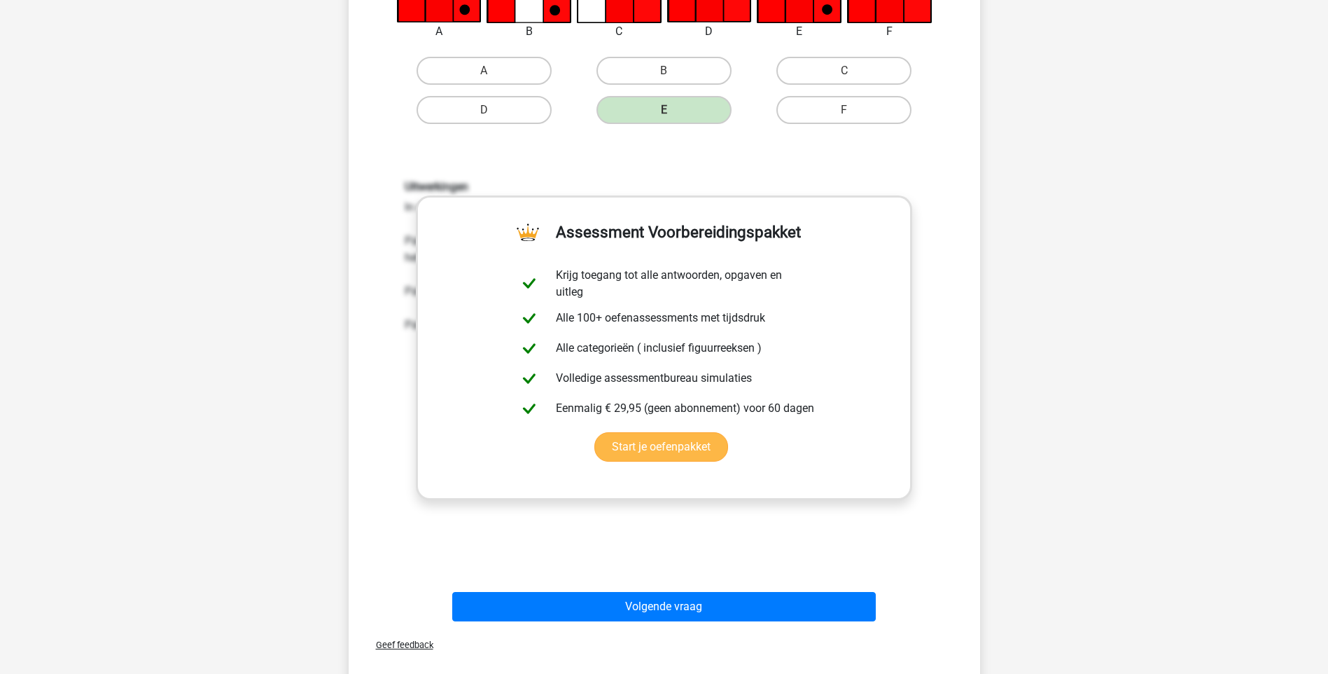
scroll to position [350, 0]
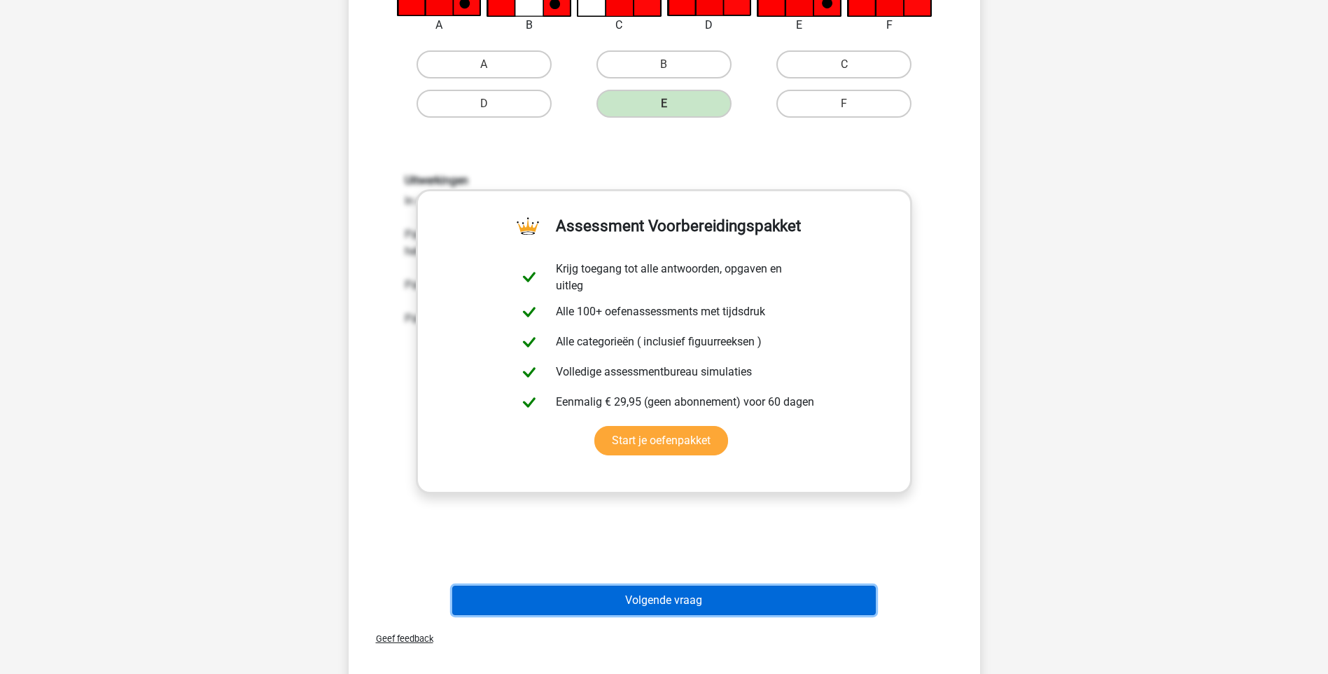
click at [685, 603] on button "Volgende vraag" at bounding box center [664, 599] width 424 height 29
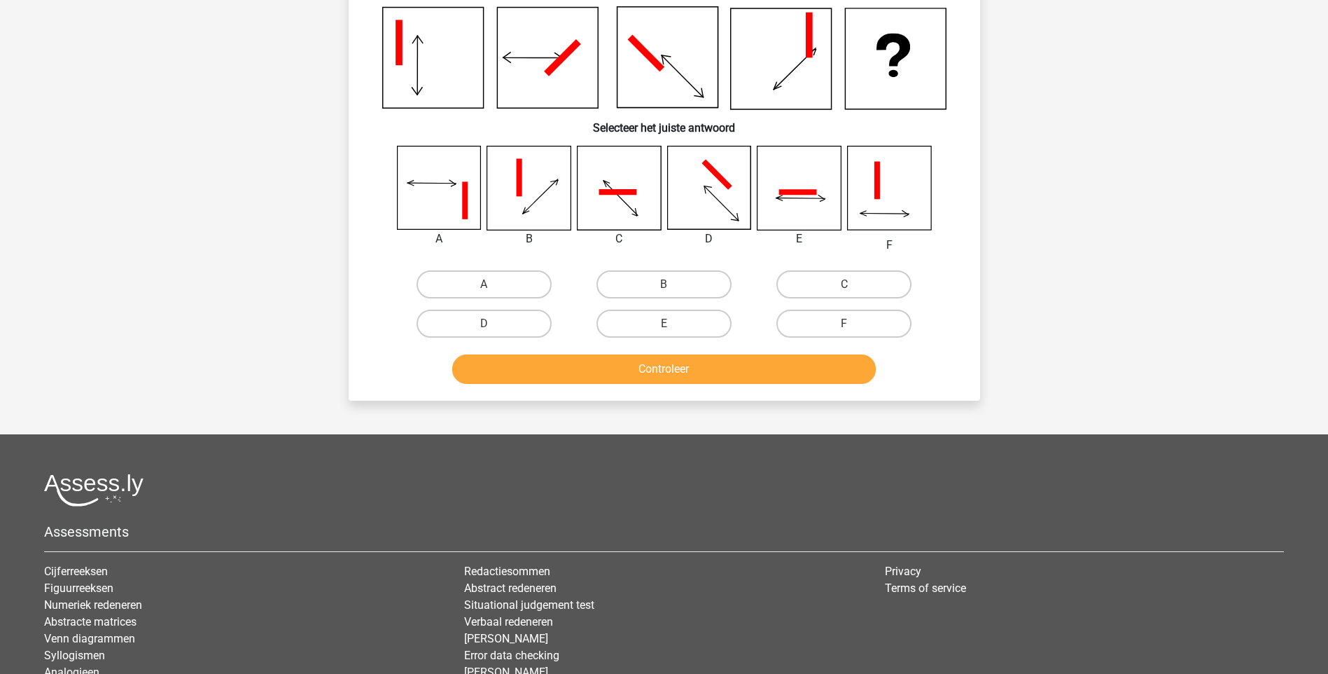
scroll to position [70, 0]
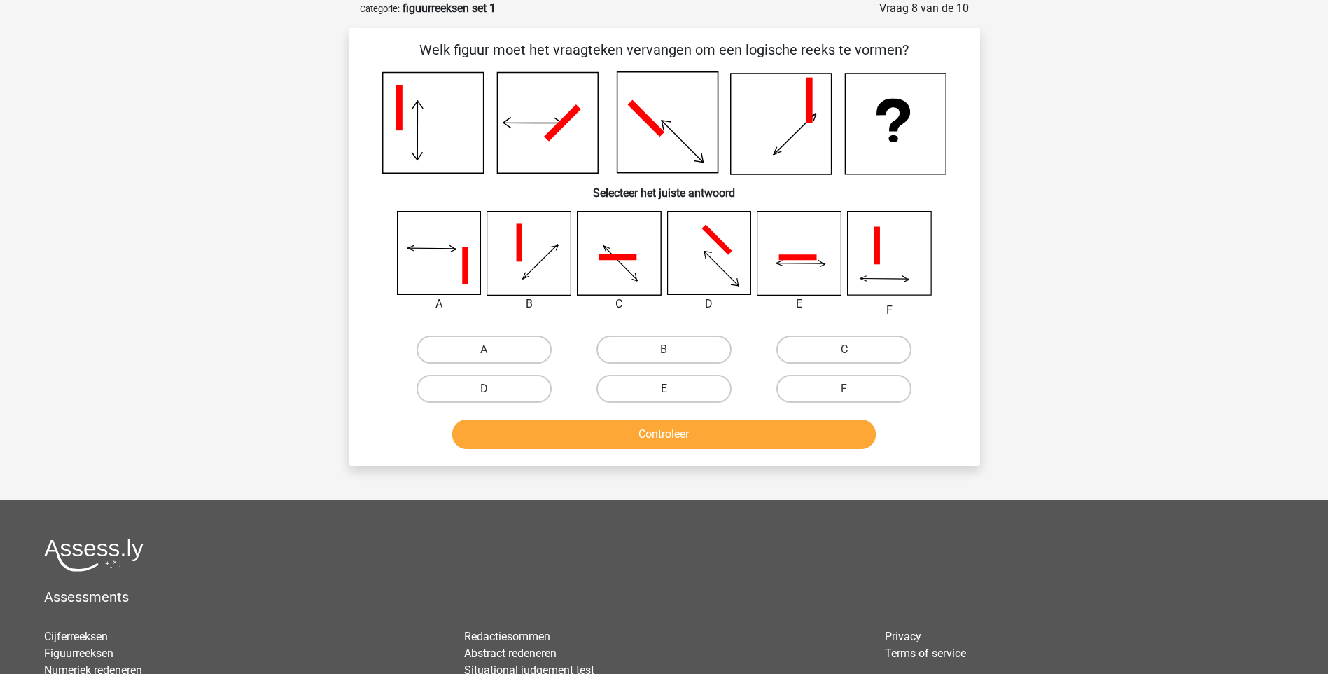
click at [694, 391] on label "E" at bounding box center [664, 389] width 135 height 28
click at [673, 391] on input "E" at bounding box center [668, 393] width 9 height 9
radio input "true"
click at [684, 433] on button "Controleer" at bounding box center [664, 433] width 424 height 29
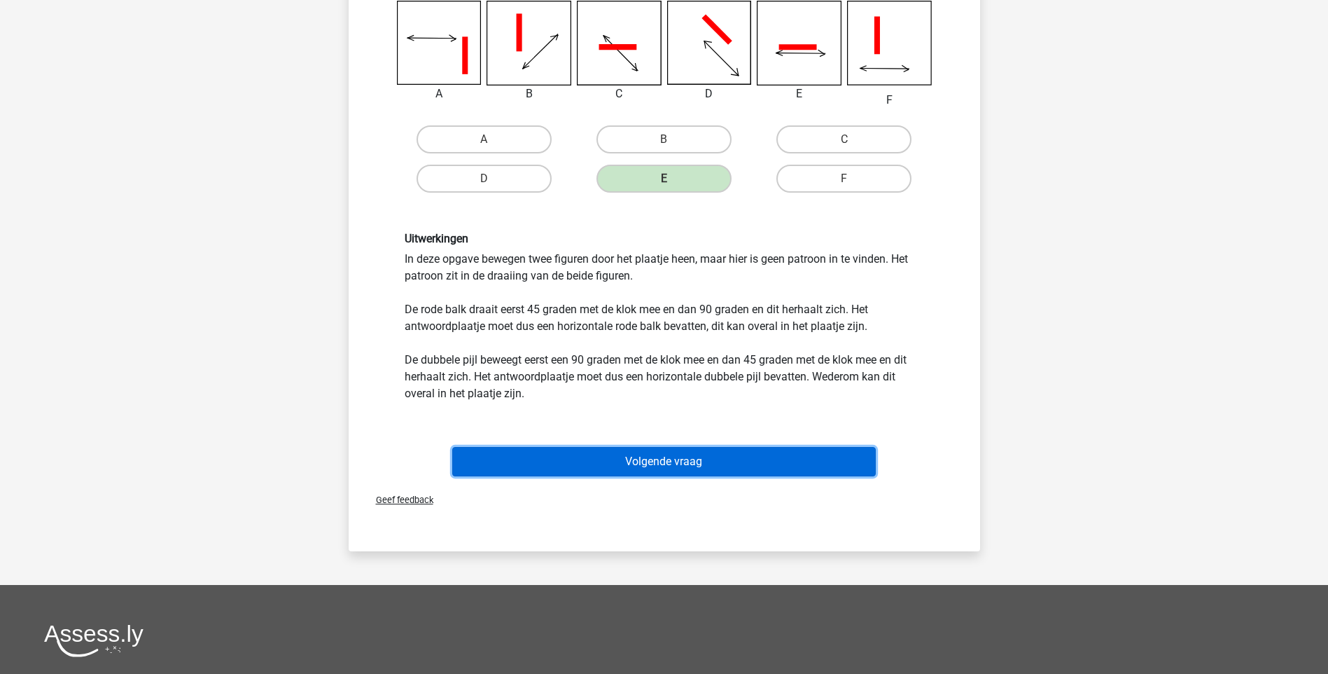
click at [653, 464] on button "Volgende vraag" at bounding box center [664, 461] width 424 height 29
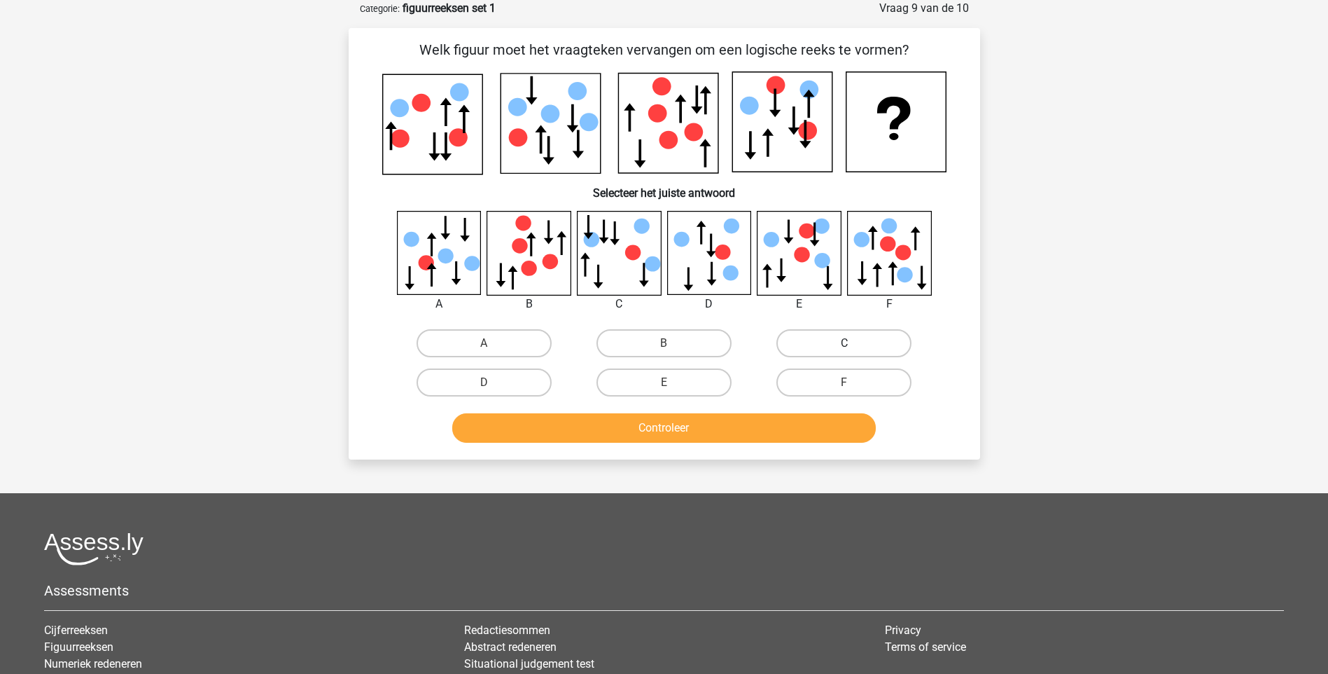
click at [837, 344] on label "C" at bounding box center [844, 343] width 135 height 28
click at [844, 344] on input "C" at bounding box center [848, 347] width 9 height 9
radio input "true"
click at [695, 424] on button "Controleer" at bounding box center [664, 427] width 424 height 29
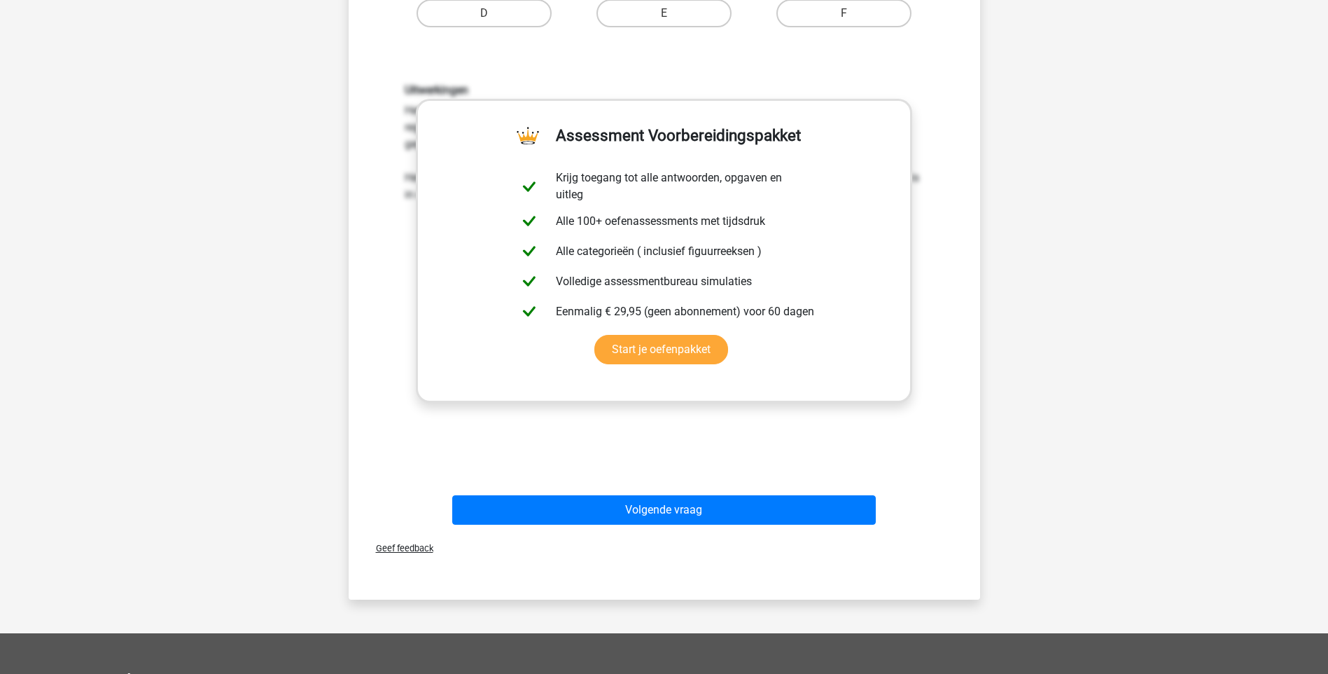
scroll to position [560, 0]
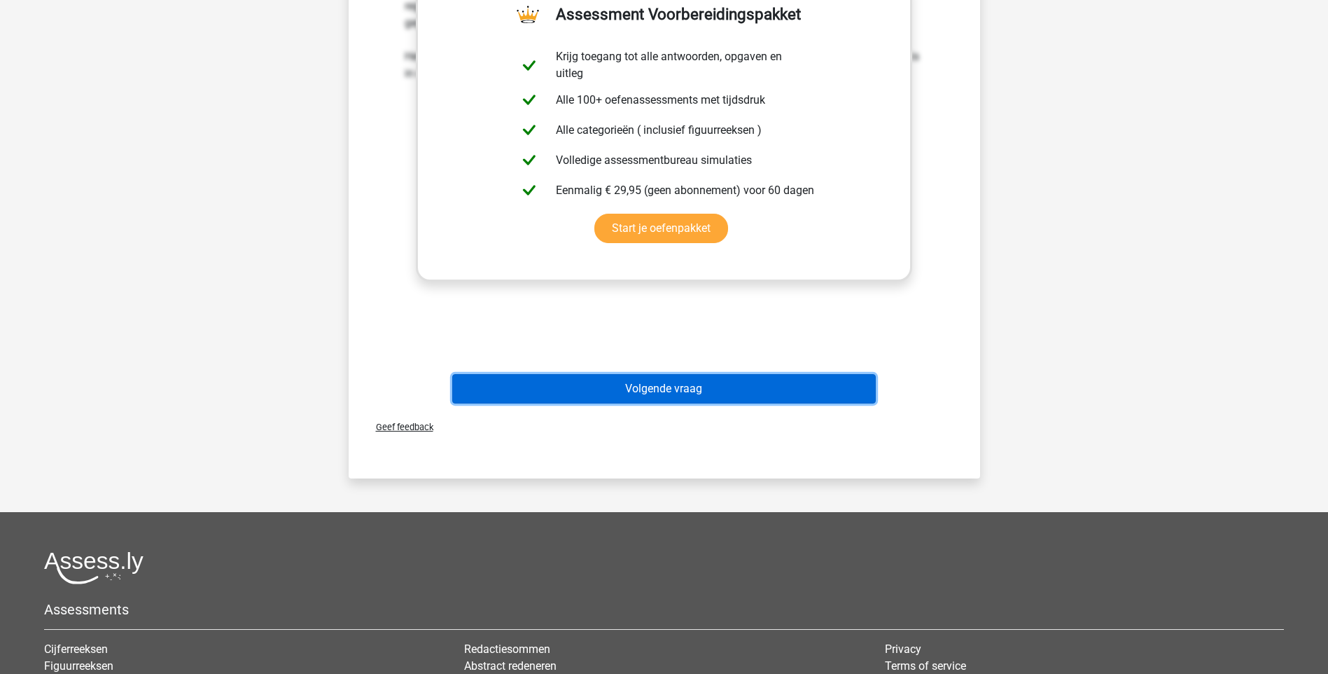
click at [653, 389] on button "Volgende vraag" at bounding box center [664, 388] width 424 height 29
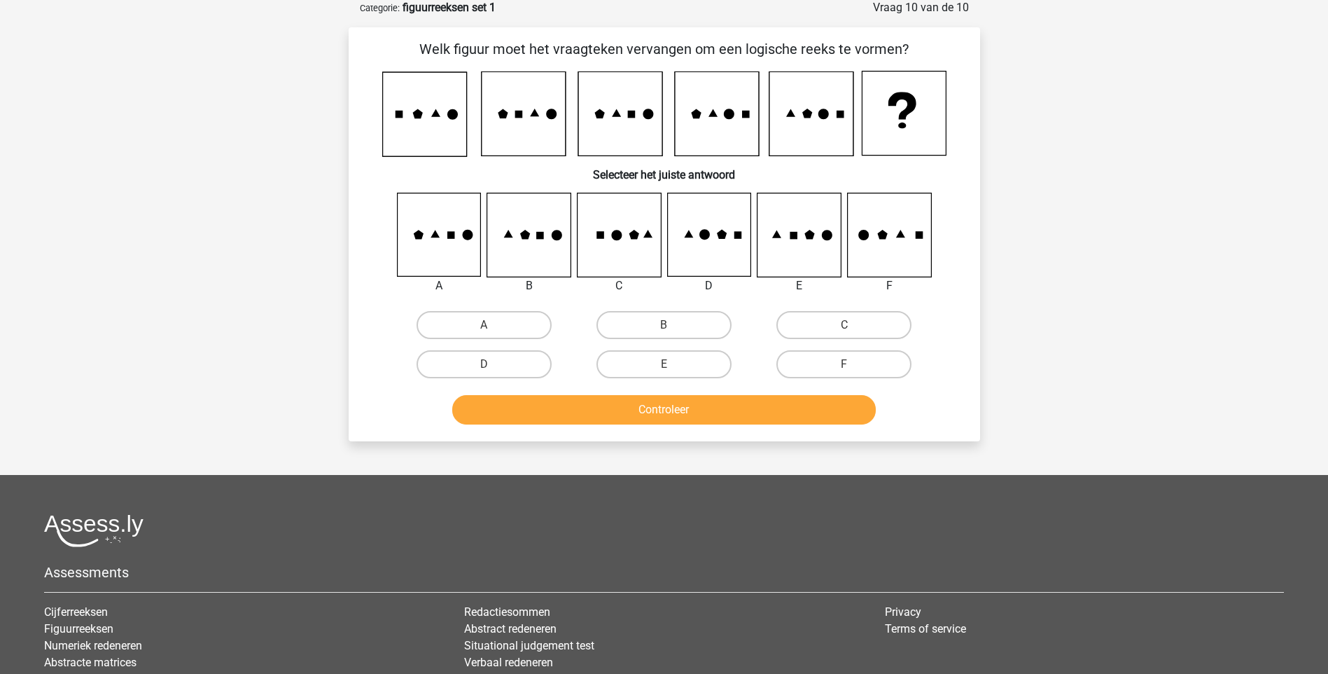
scroll to position [70, 0]
click at [495, 366] on label "D" at bounding box center [484, 365] width 135 height 28
click at [493, 366] on input "D" at bounding box center [488, 369] width 9 height 9
radio input "true"
click at [657, 412] on button "Controleer" at bounding box center [664, 410] width 424 height 29
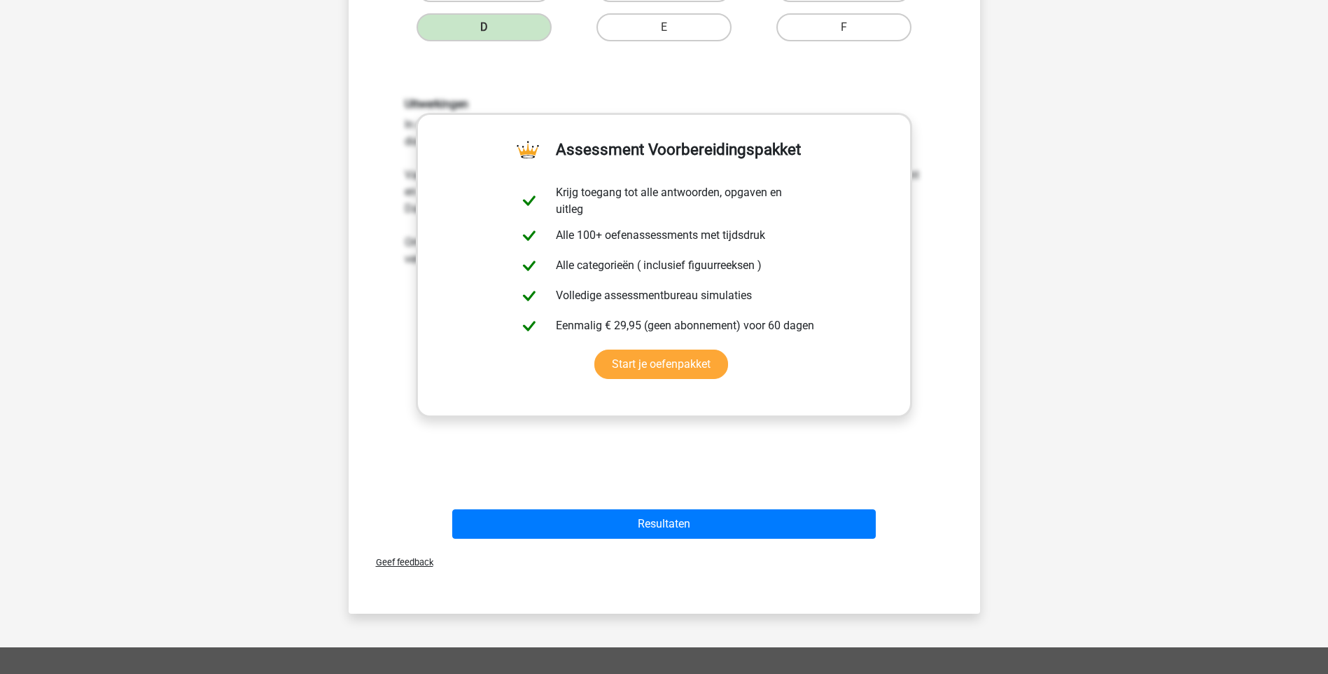
scroll to position [420, 0]
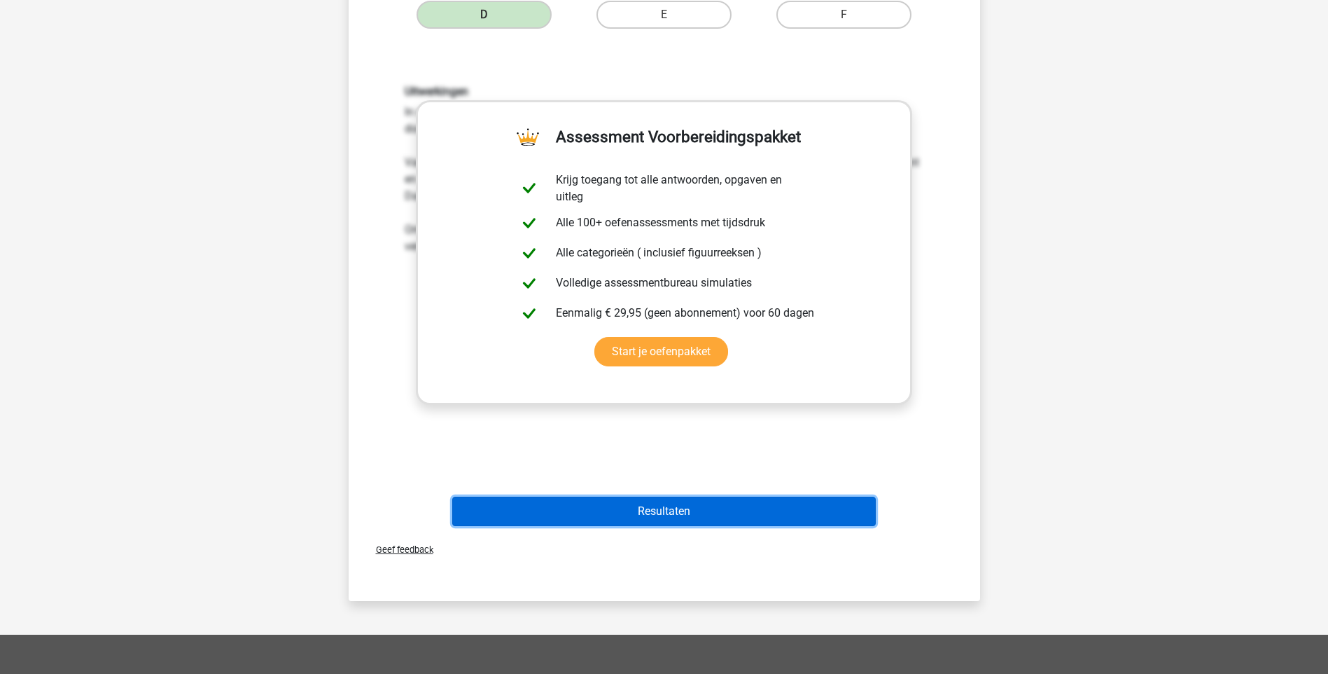
click at [661, 506] on button "Resultaten" at bounding box center [664, 510] width 424 height 29
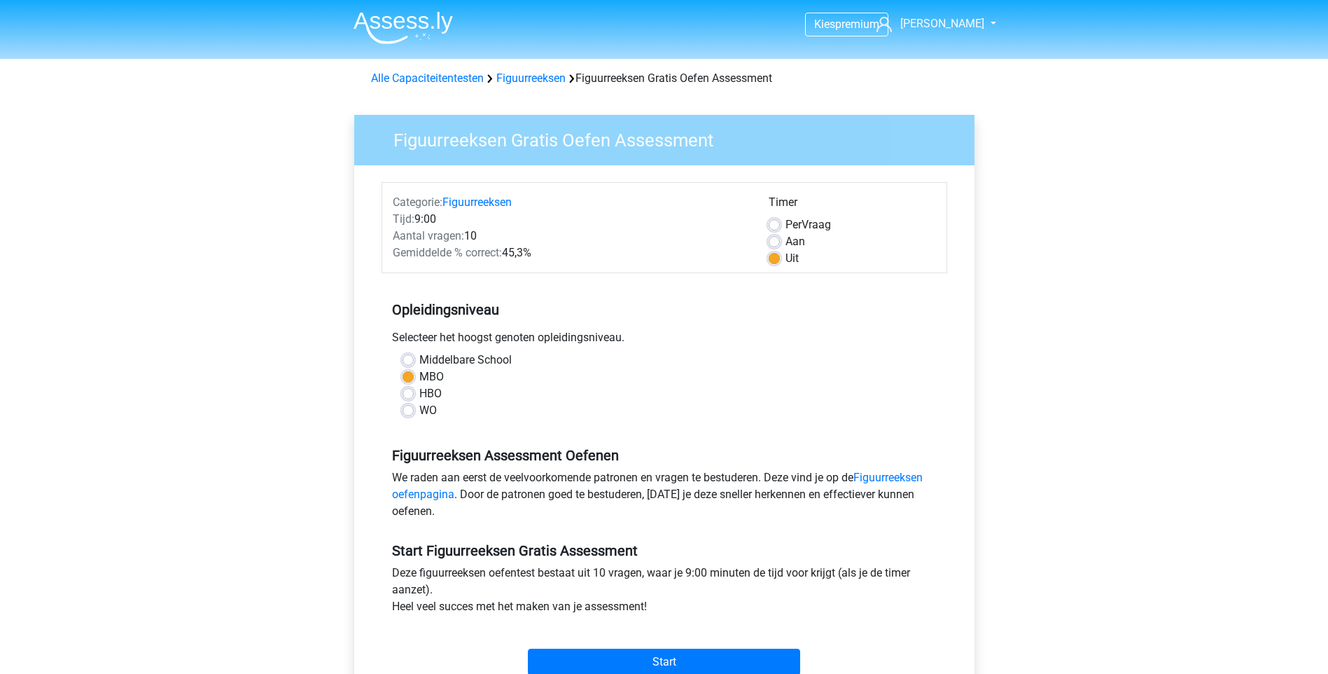
scroll to position [280, 0]
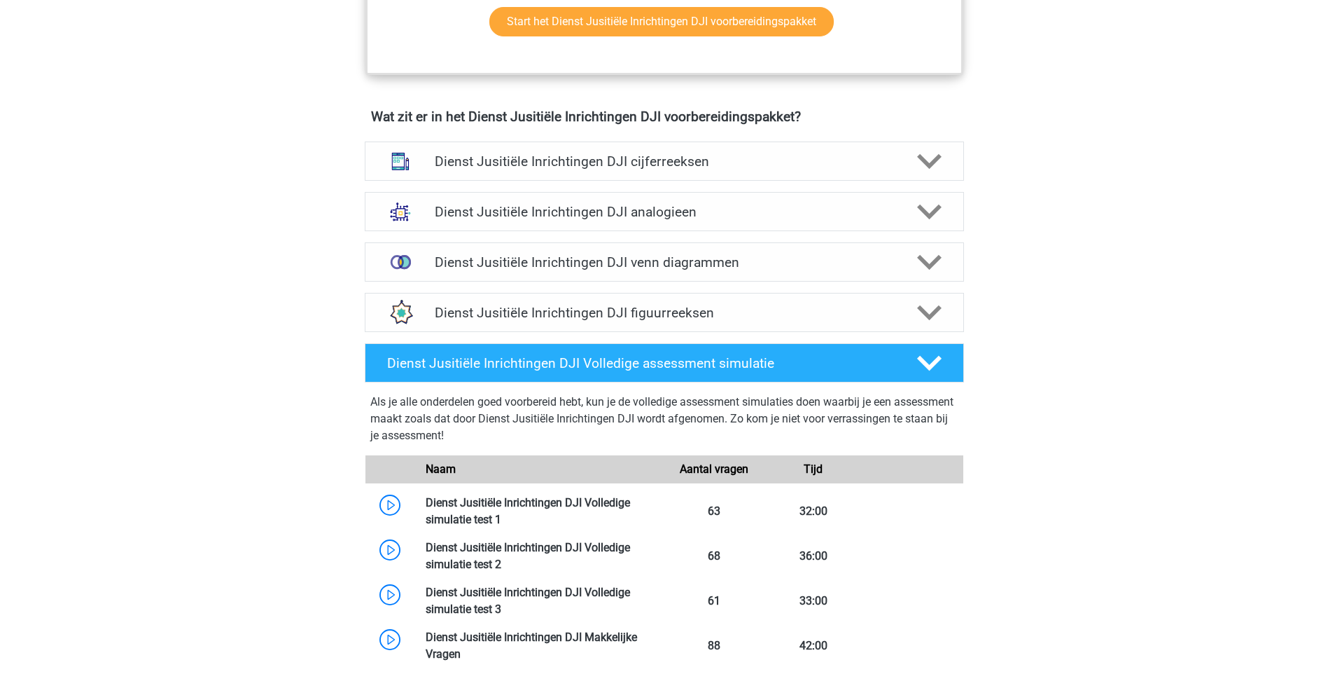
scroll to position [910, 0]
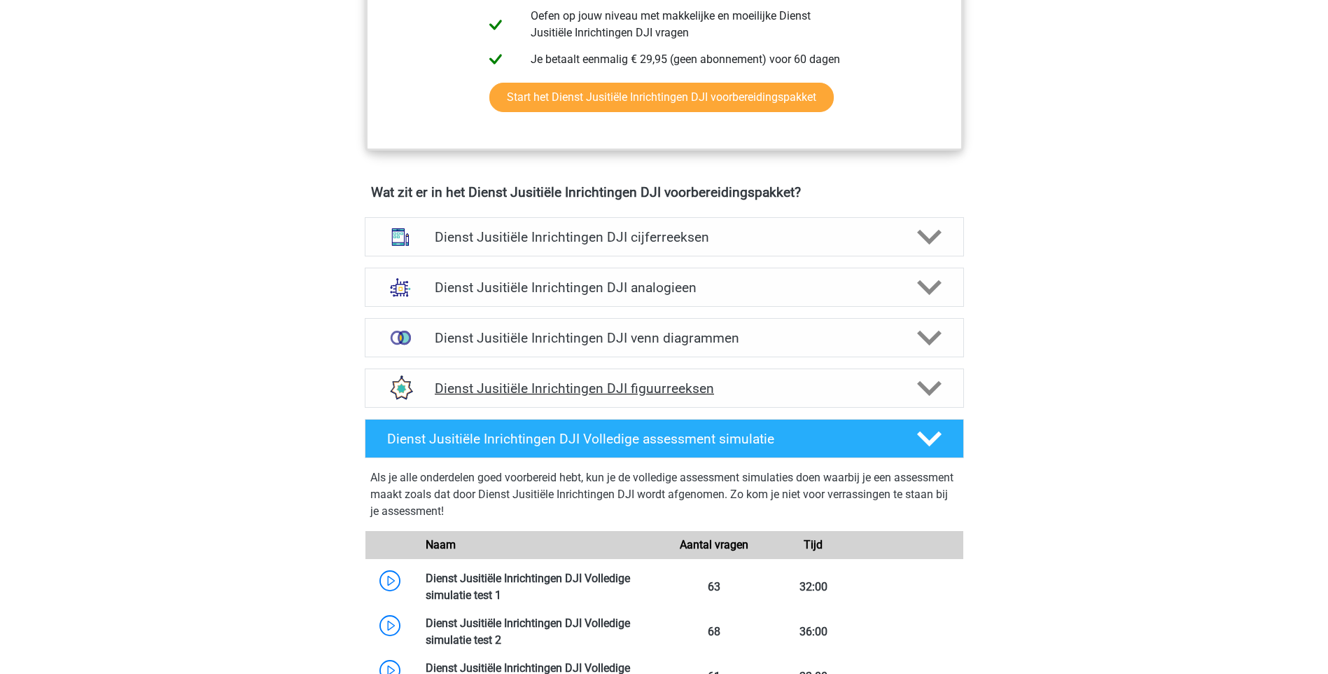
click at [657, 389] on h4 "Dienst Jusitiële Inrichtingen DJI figuurreeksen" at bounding box center [664, 388] width 459 height 16
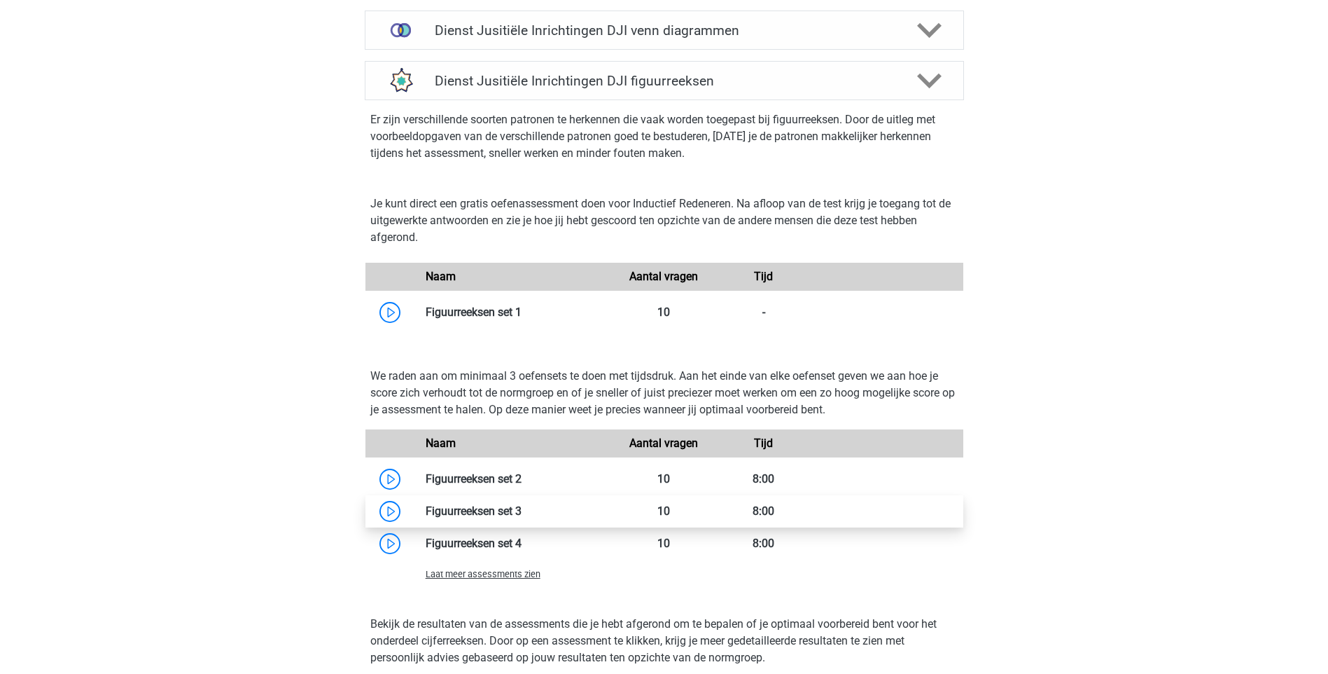
scroll to position [1260, 0]
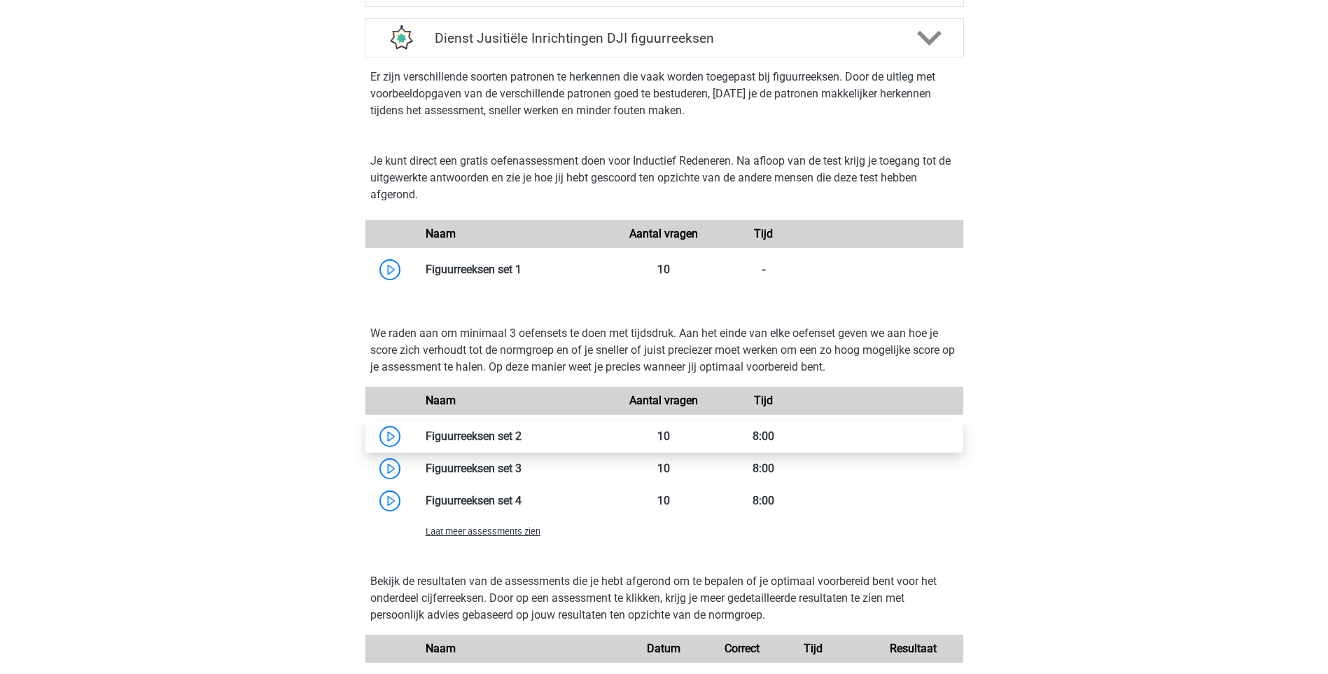
click at [522, 438] on link at bounding box center [522, 435] width 0 height 13
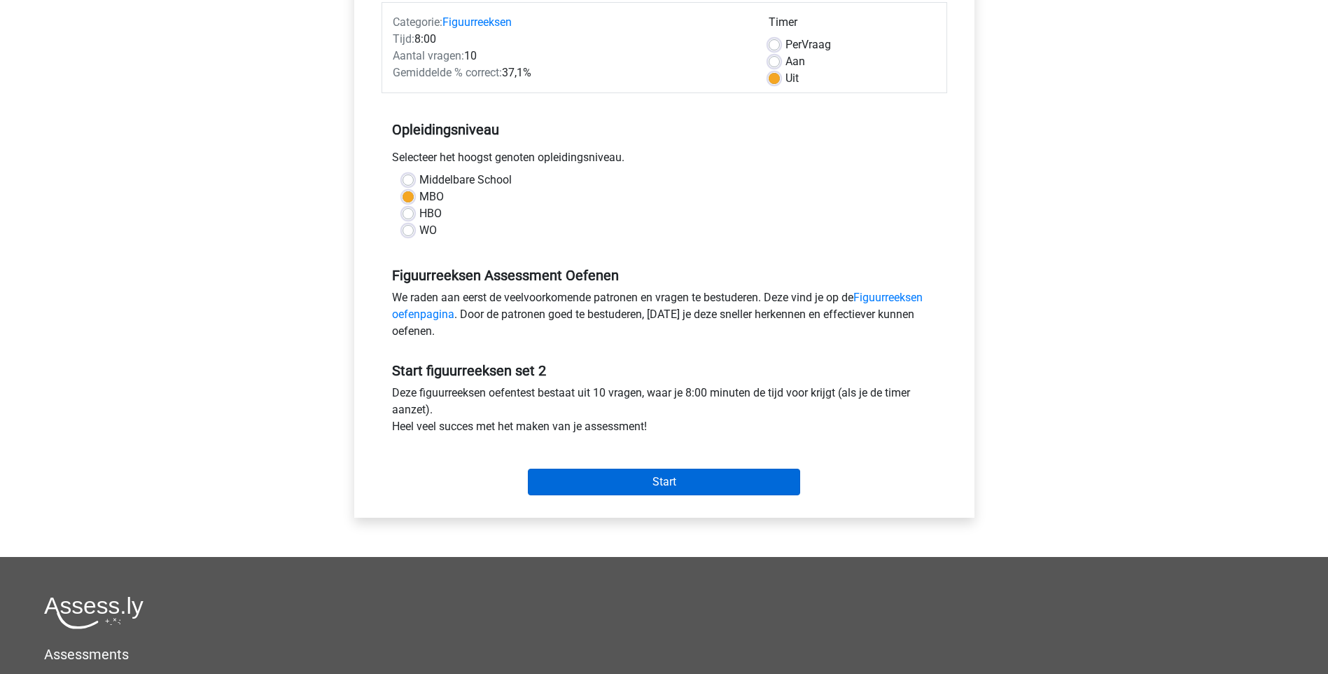
scroll to position [280, 0]
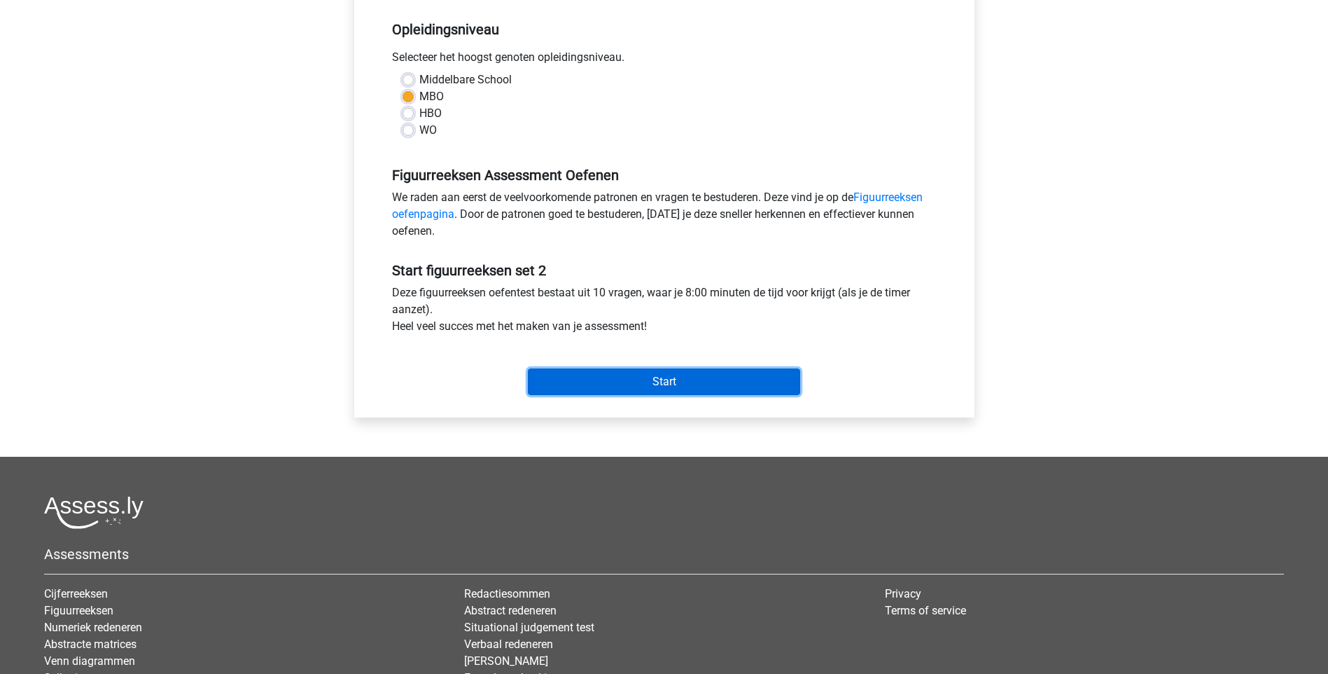
click at [669, 377] on input "Start" at bounding box center [664, 381] width 272 height 27
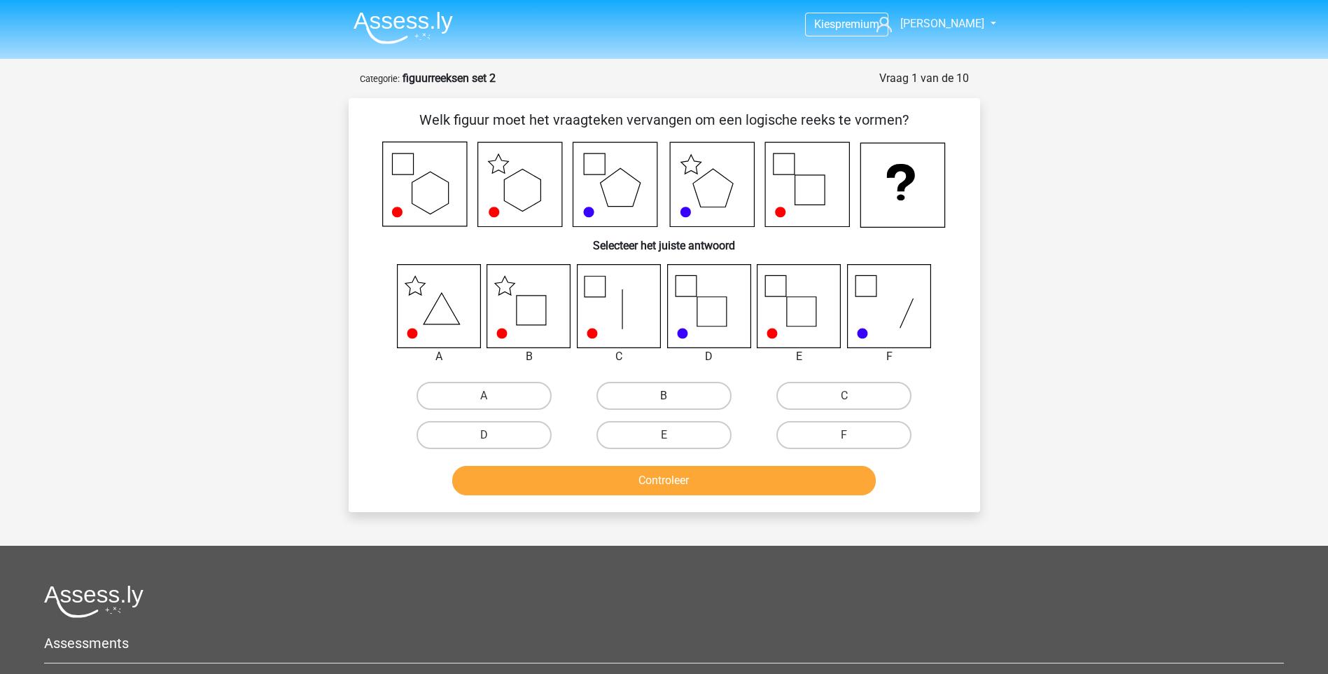
click at [642, 398] on label "B" at bounding box center [664, 396] width 135 height 28
click at [664, 398] on input "B" at bounding box center [668, 400] width 9 height 9
radio input "true"
click at [660, 475] on button "Controleer" at bounding box center [664, 480] width 424 height 29
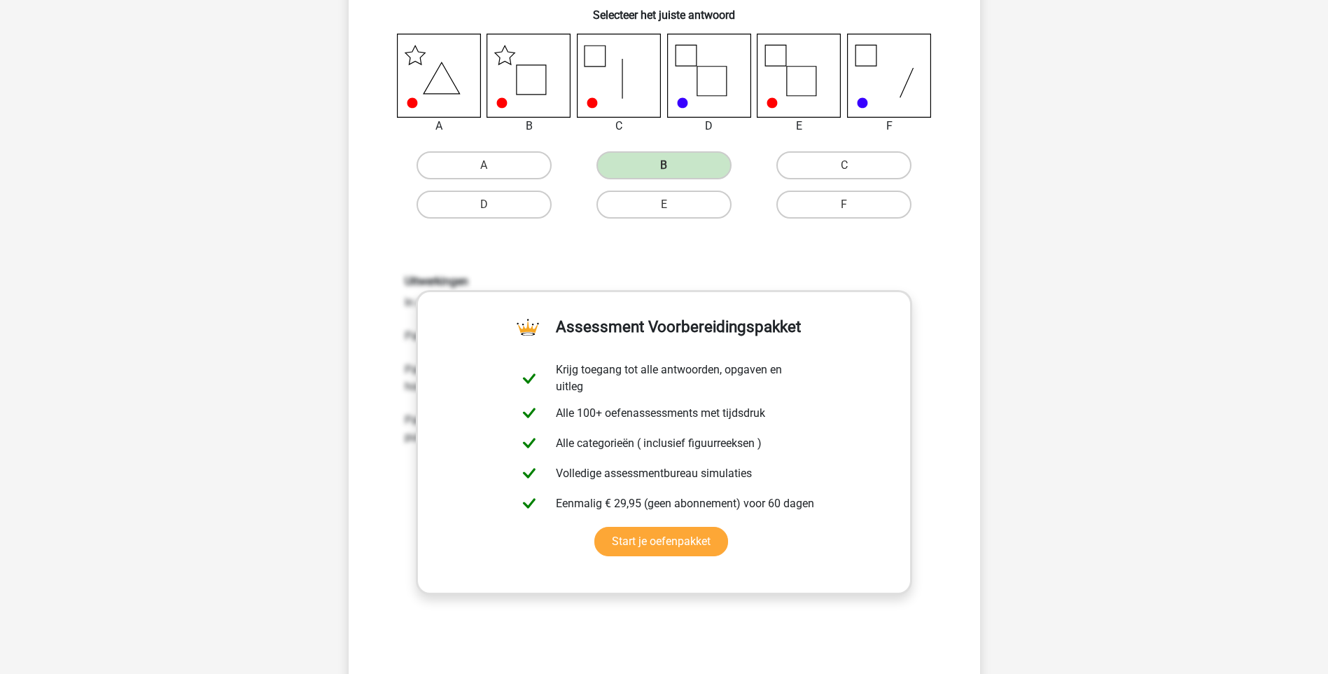
scroll to position [490, 0]
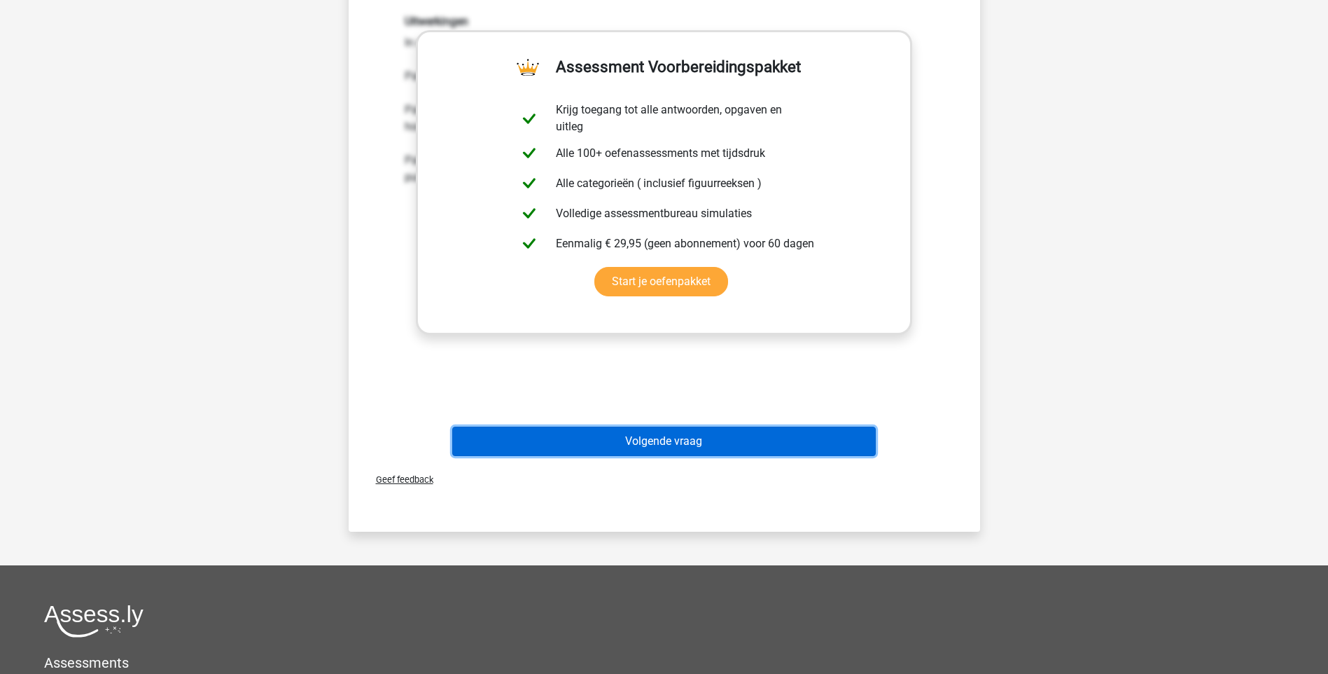
click at [636, 444] on button "Volgende vraag" at bounding box center [664, 440] width 424 height 29
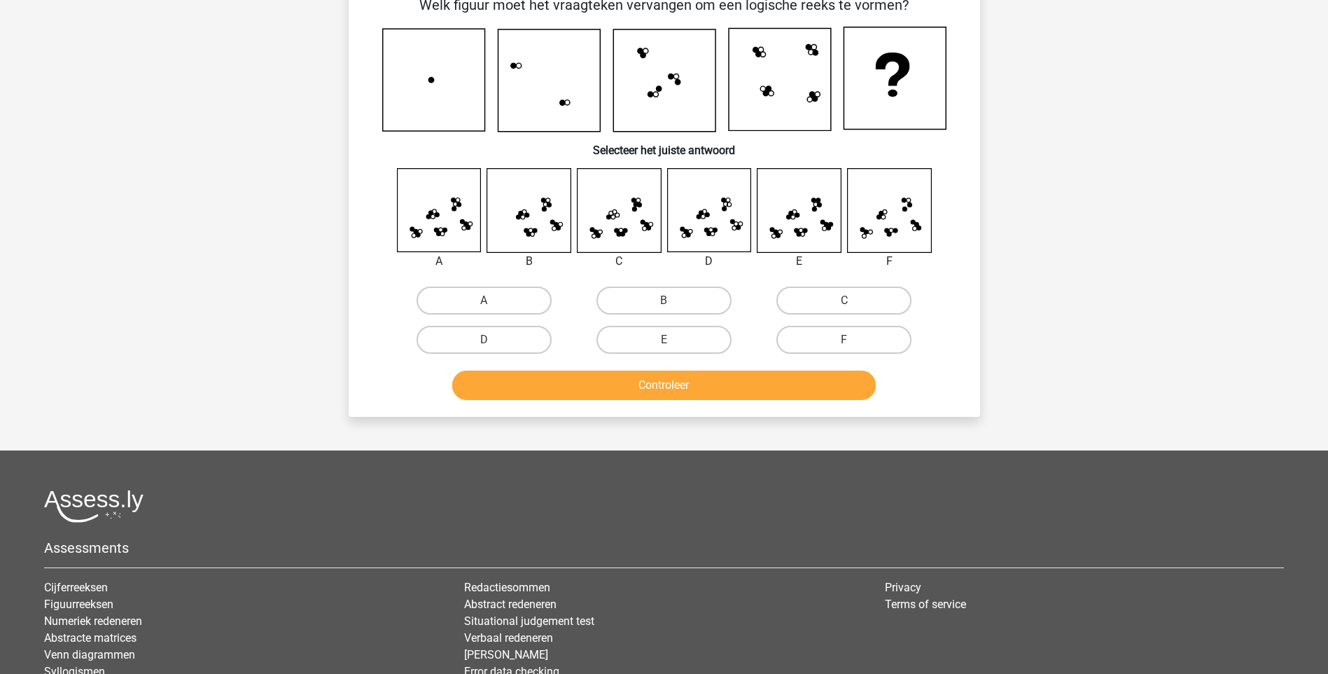
scroll to position [70, 0]
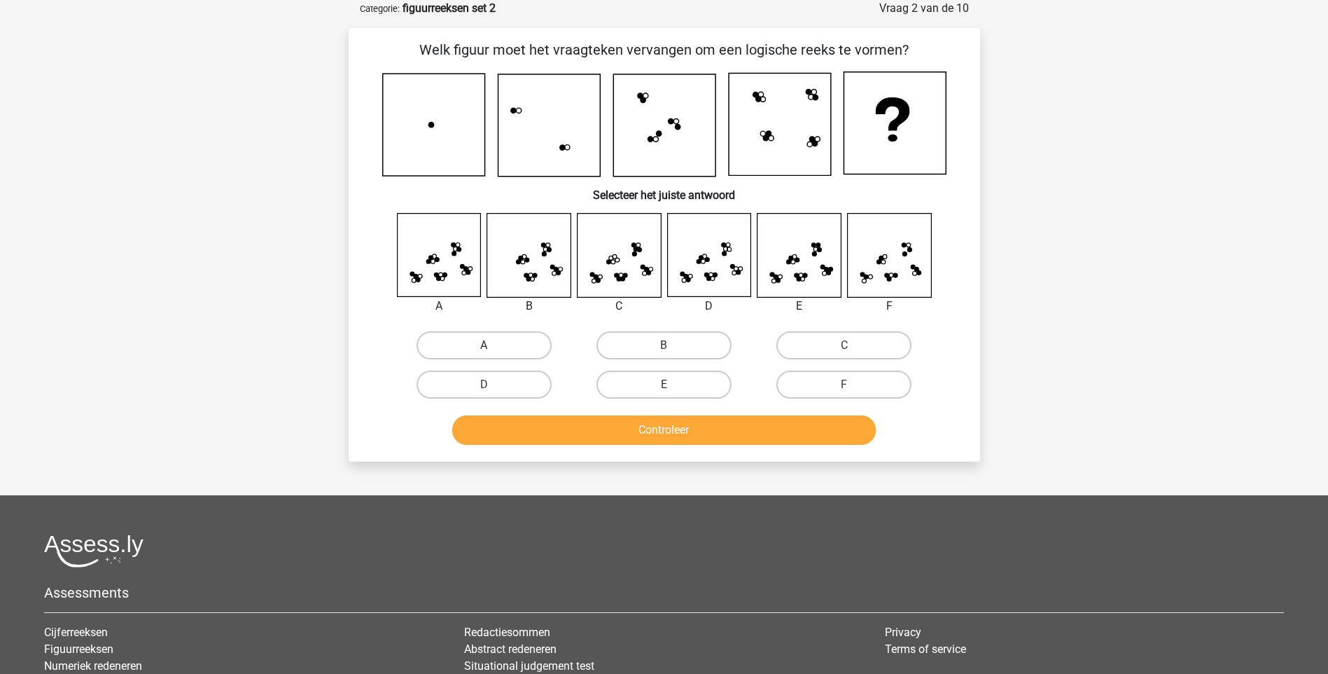
click at [470, 351] on label "A" at bounding box center [484, 345] width 135 height 28
click at [484, 351] on input "A" at bounding box center [488, 349] width 9 height 9
radio input "true"
click at [629, 433] on button "Controleer" at bounding box center [664, 429] width 424 height 29
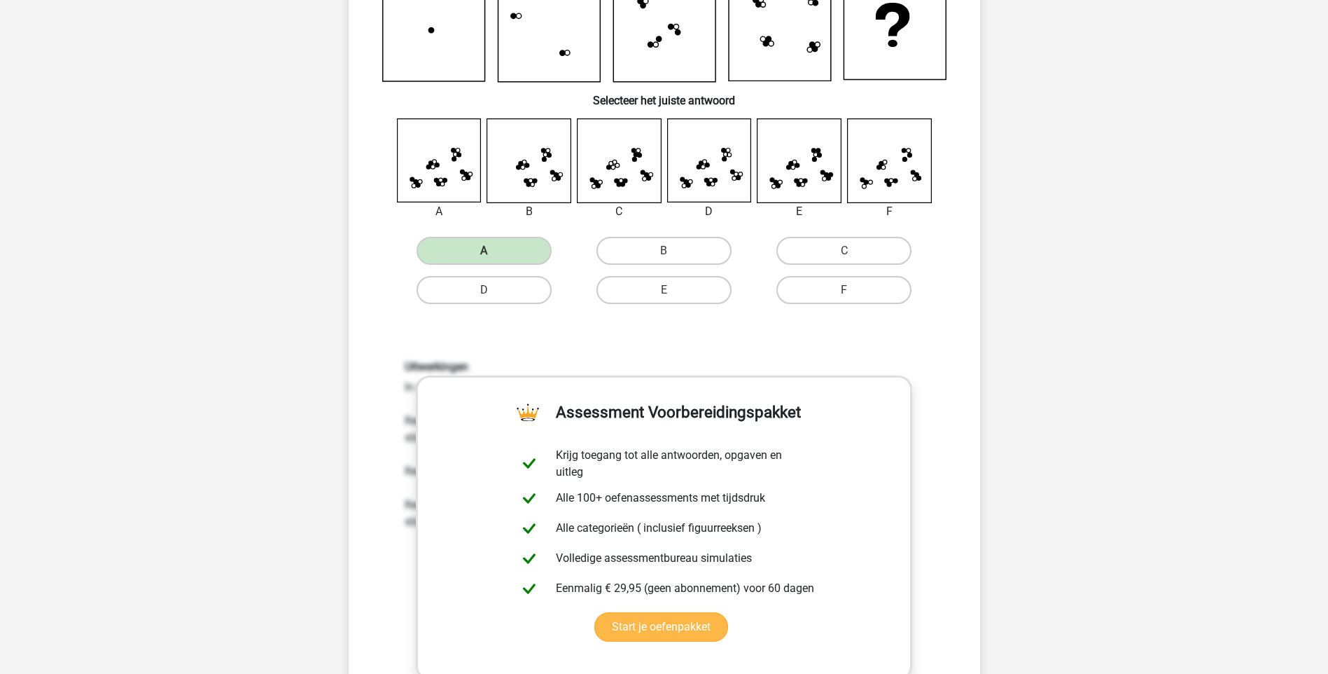
scroll to position [350, 0]
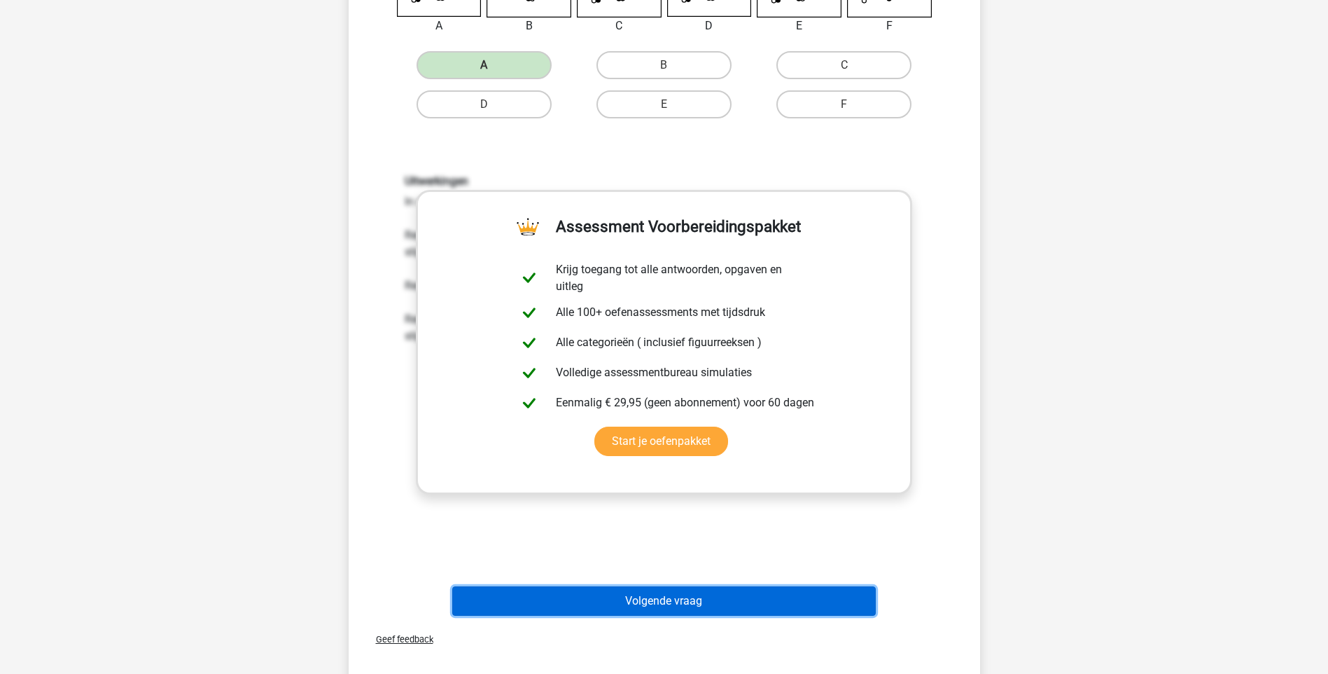
click at [671, 597] on button "Volgende vraag" at bounding box center [664, 600] width 424 height 29
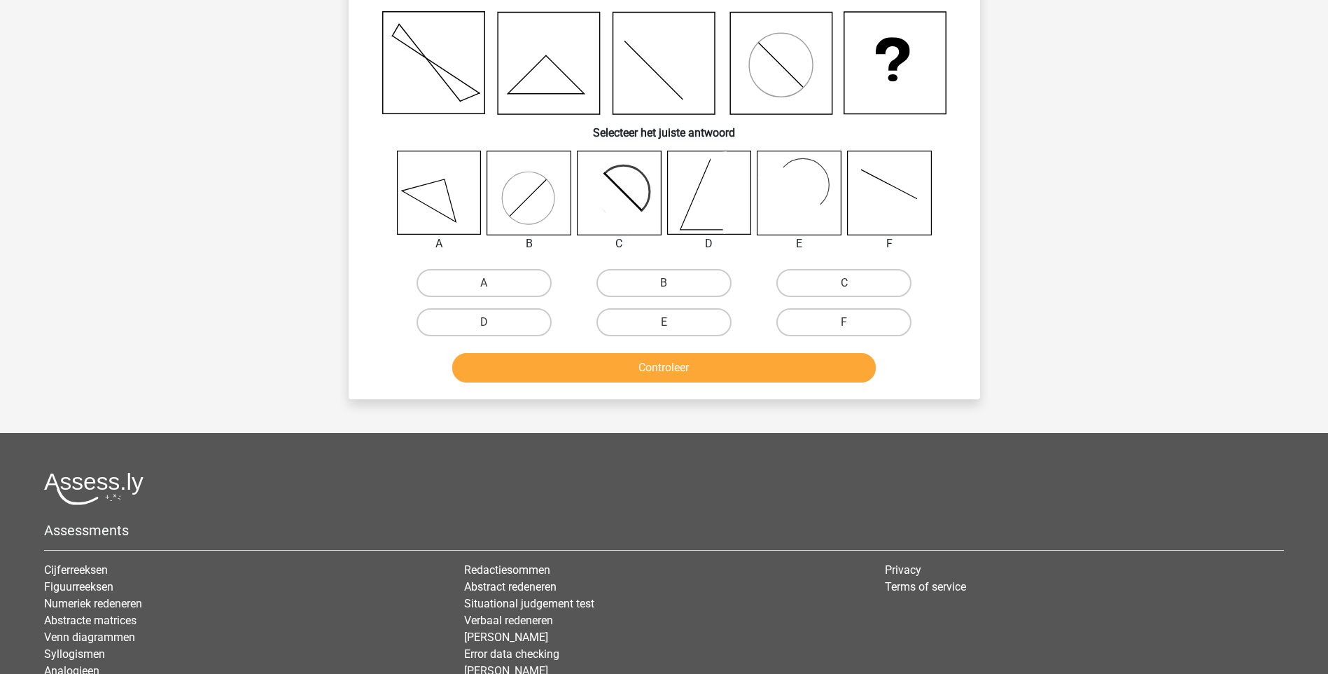
scroll to position [70, 0]
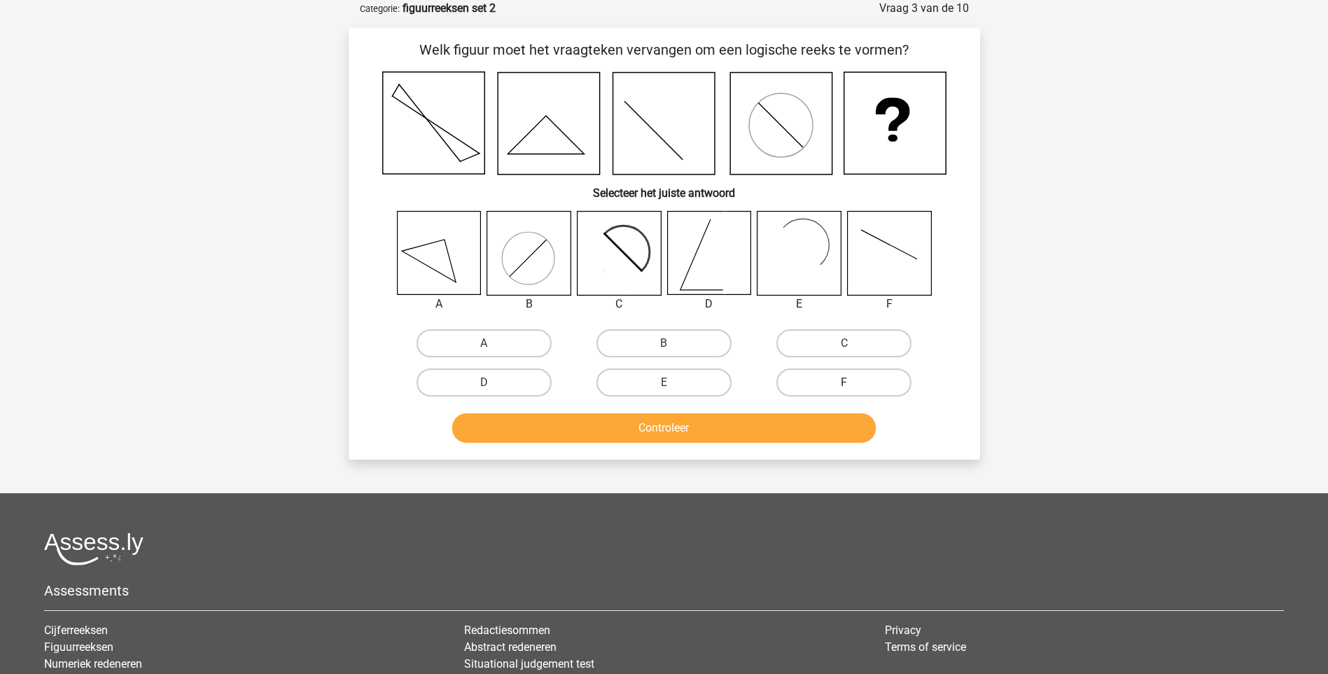
click at [833, 377] on label "F" at bounding box center [844, 382] width 135 height 28
click at [844, 382] on input "F" at bounding box center [848, 386] width 9 height 9
radio input "true"
click at [760, 436] on button "Controleer" at bounding box center [664, 427] width 424 height 29
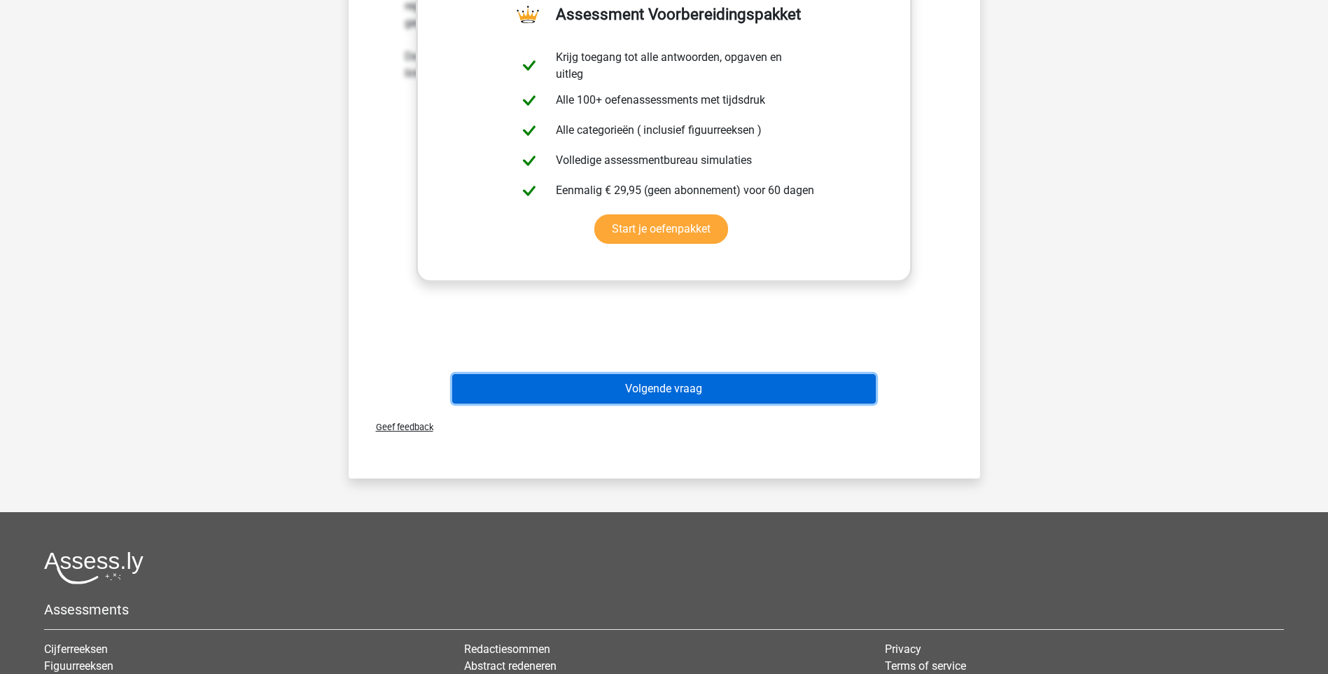
click at [653, 389] on button "Volgende vraag" at bounding box center [664, 388] width 424 height 29
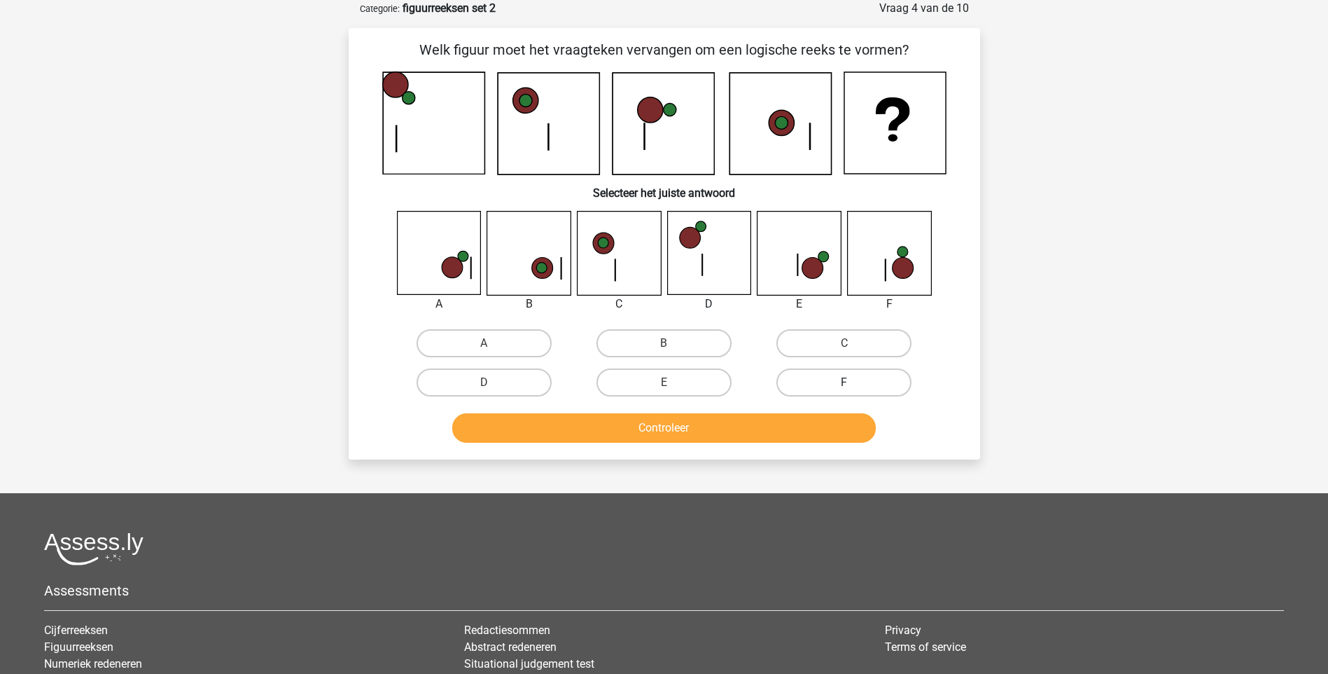
click at [842, 381] on label "F" at bounding box center [844, 382] width 135 height 28
click at [844, 382] on input "F" at bounding box center [848, 386] width 9 height 9
radio input "true"
click at [729, 431] on button "Controleer" at bounding box center [664, 427] width 424 height 29
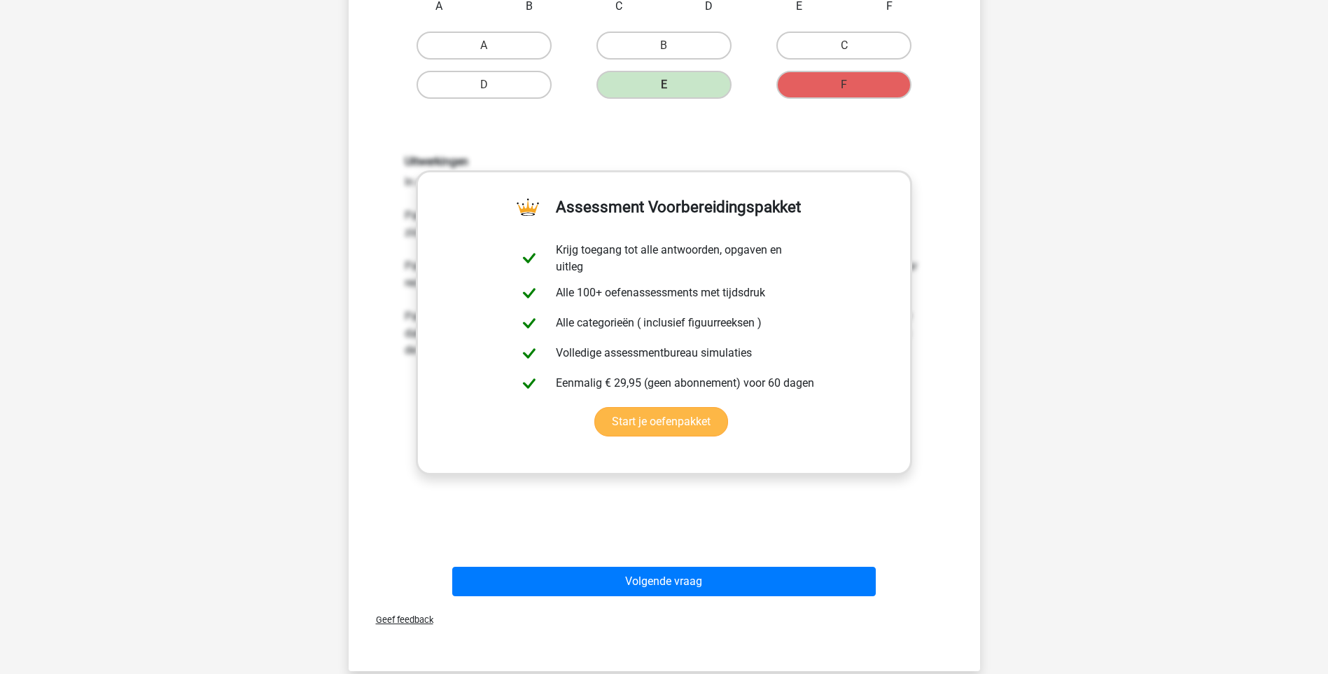
scroll to position [560, 0]
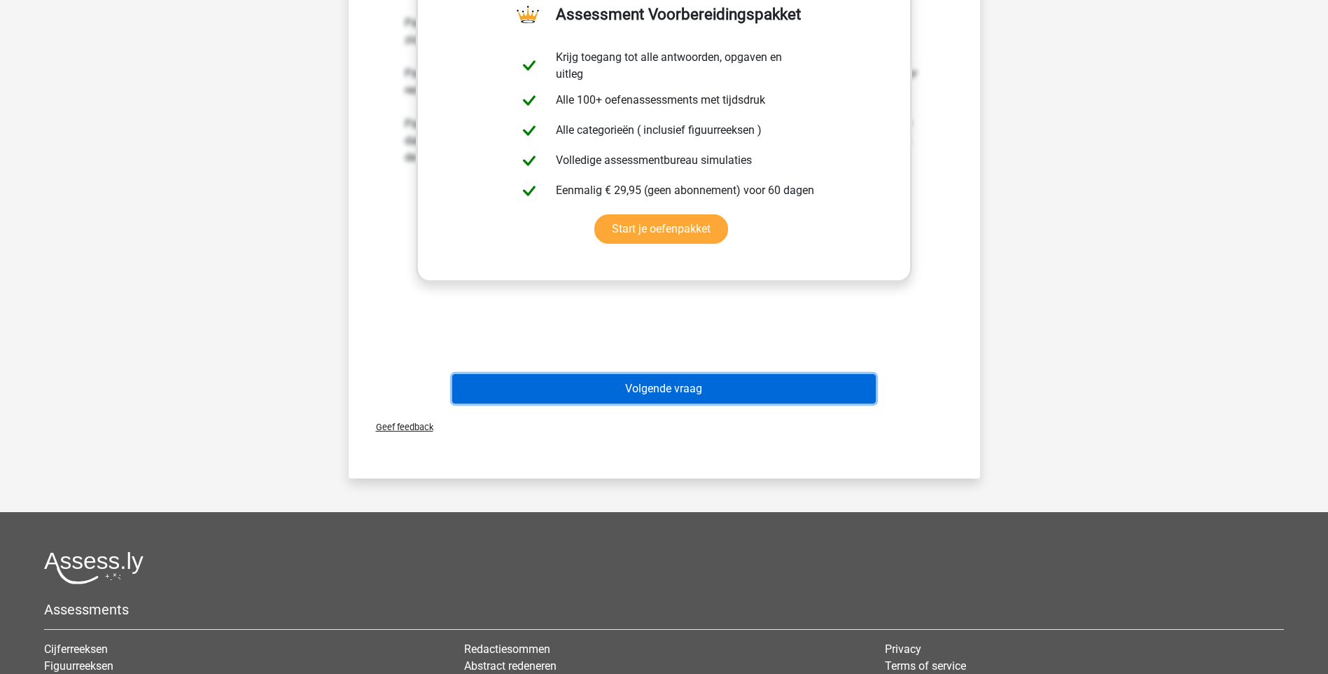
click at [658, 388] on button "Volgende vraag" at bounding box center [664, 388] width 424 height 29
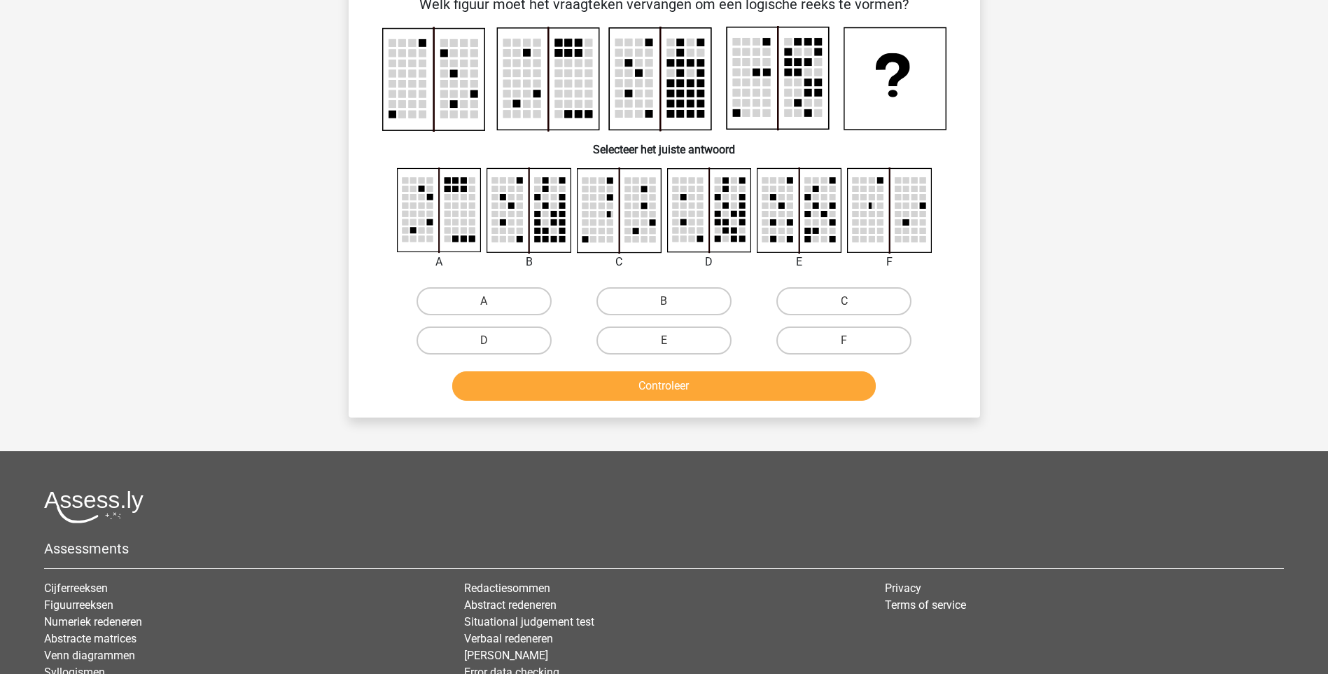
scroll to position [70, 0]
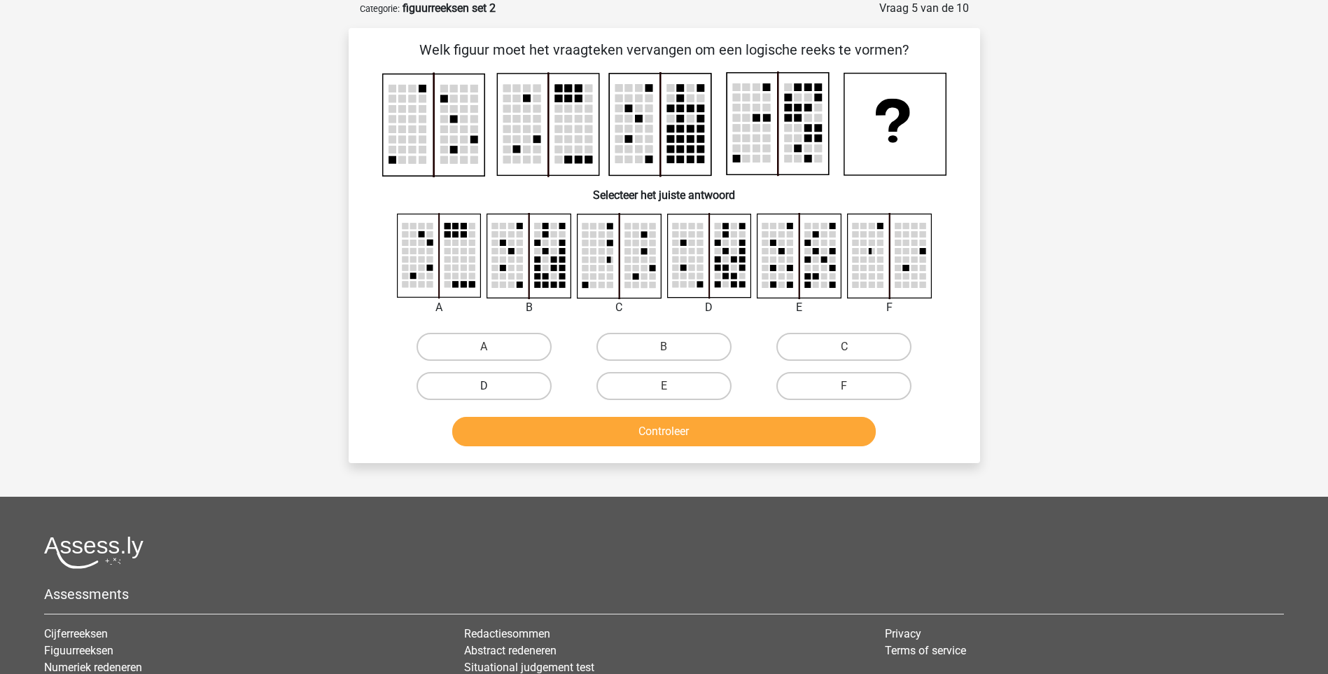
click at [524, 391] on label "D" at bounding box center [484, 386] width 135 height 28
click at [493, 391] on input "D" at bounding box center [488, 390] width 9 height 9
radio input "true"
click at [674, 437] on button "Controleer" at bounding box center [664, 431] width 424 height 29
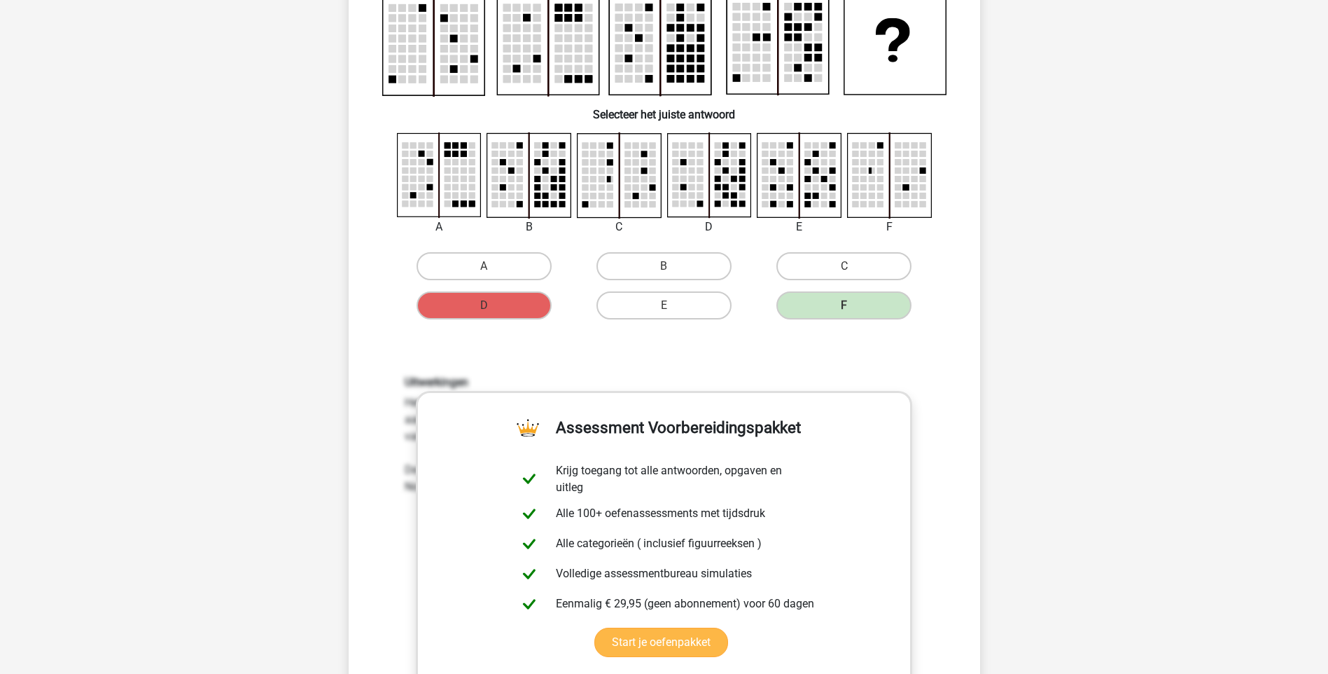
scroll to position [350, 0]
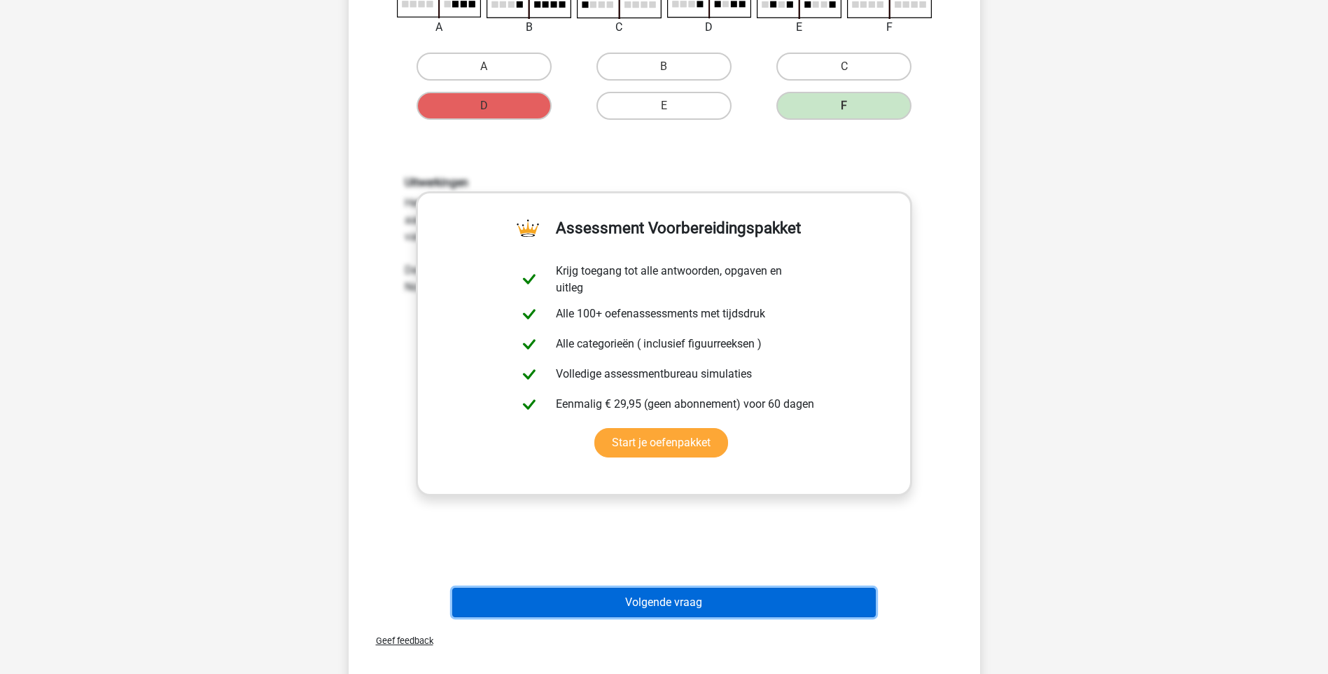
click at [696, 604] on button "Volgende vraag" at bounding box center [664, 601] width 424 height 29
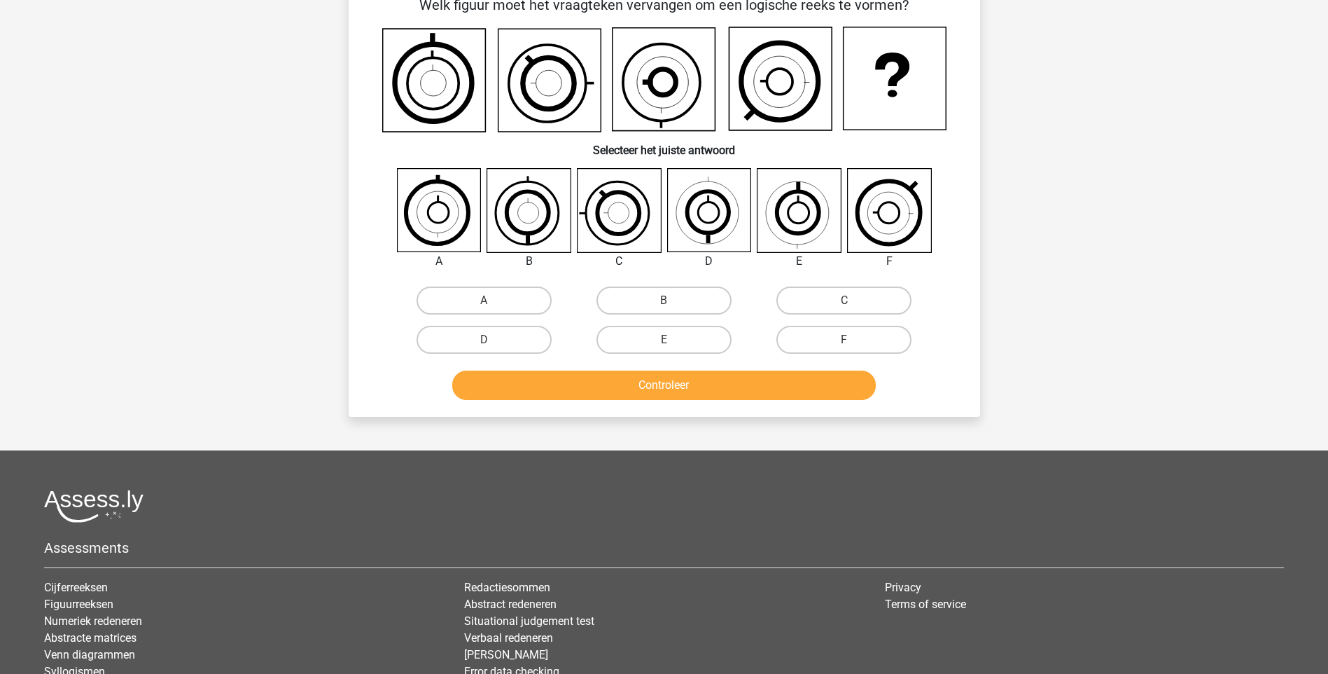
scroll to position [70, 0]
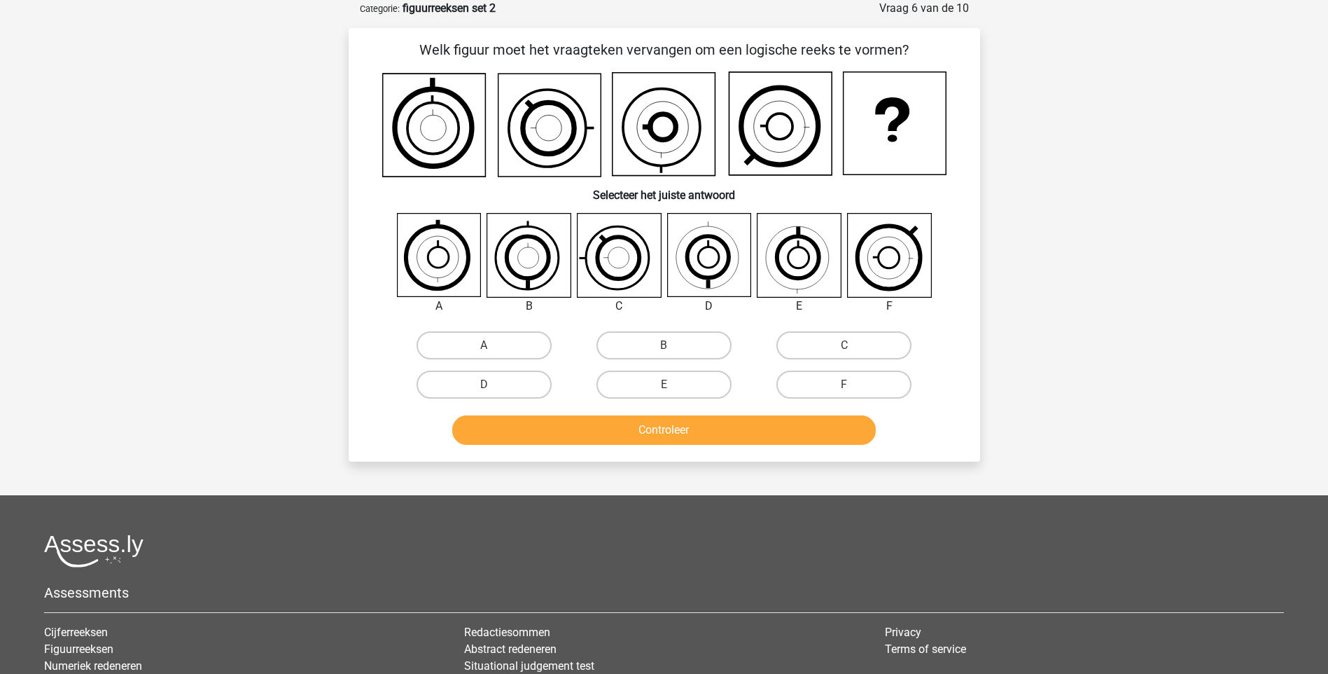
click at [436, 266] on icon at bounding box center [438, 255] width 83 height 83
click at [466, 337] on label "A" at bounding box center [484, 345] width 135 height 28
click at [484, 345] on input "A" at bounding box center [488, 349] width 9 height 9
radio input "true"
click at [672, 429] on button "Controleer" at bounding box center [664, 429] width 424 height 29
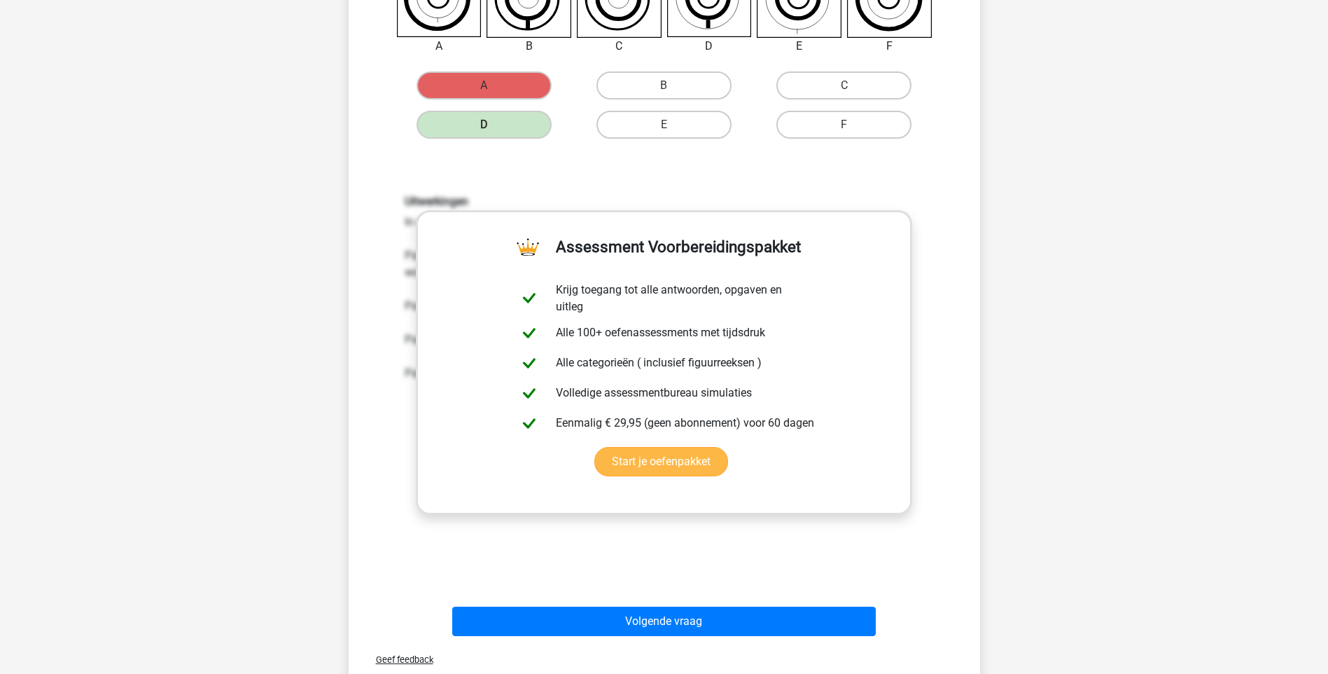
scroll to position [350, 0]
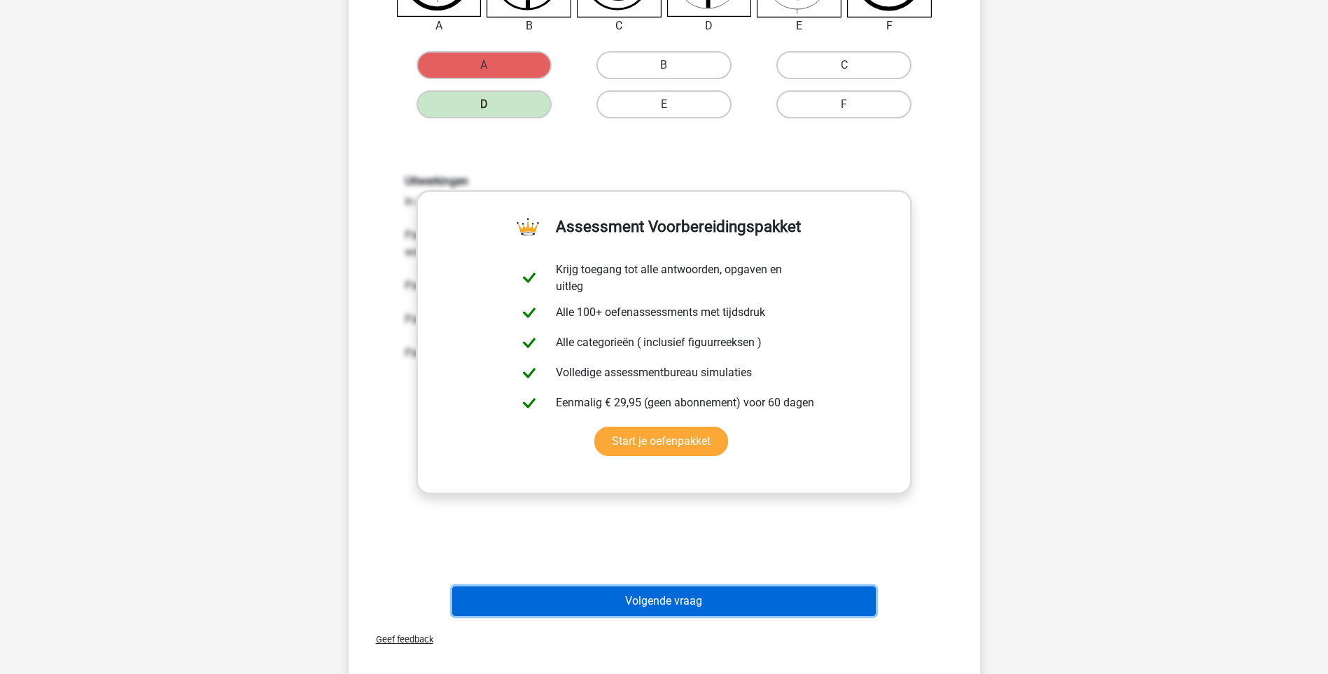
click at [690, 594] on button "Volgende vraag" at bounding box center [664, 600] width 424 height 29
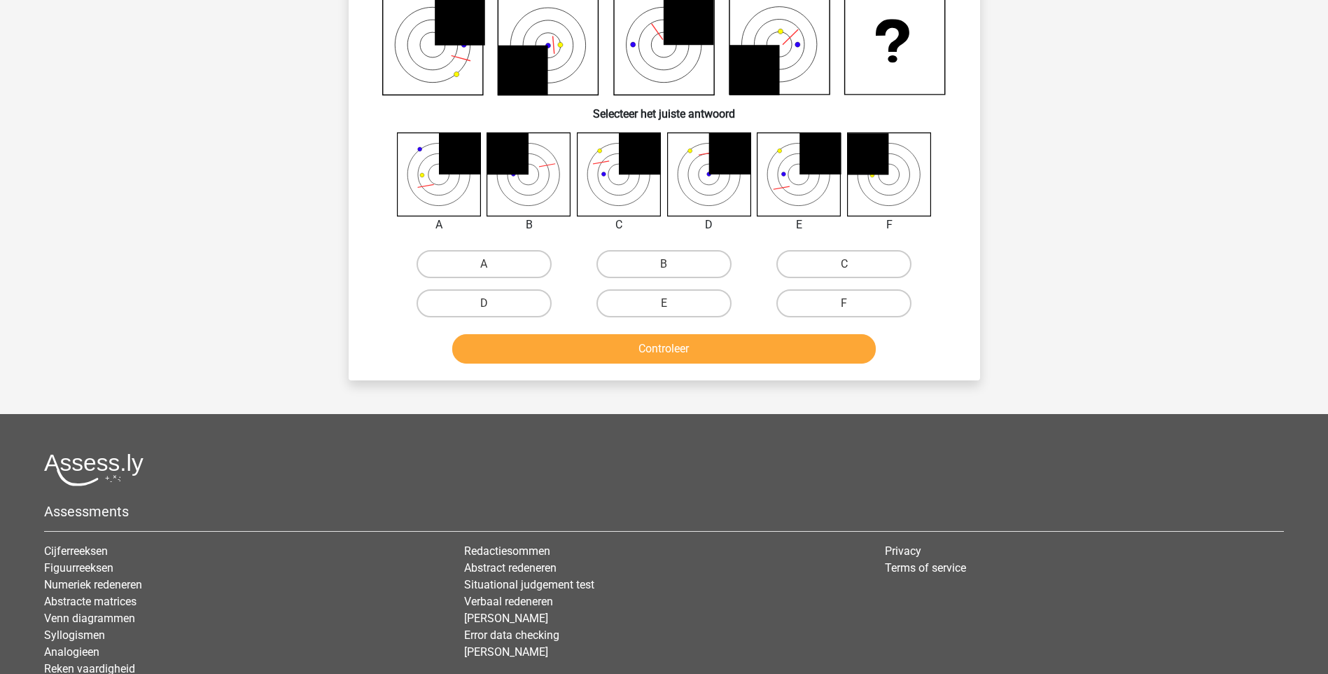
scroll to position [70, 0]
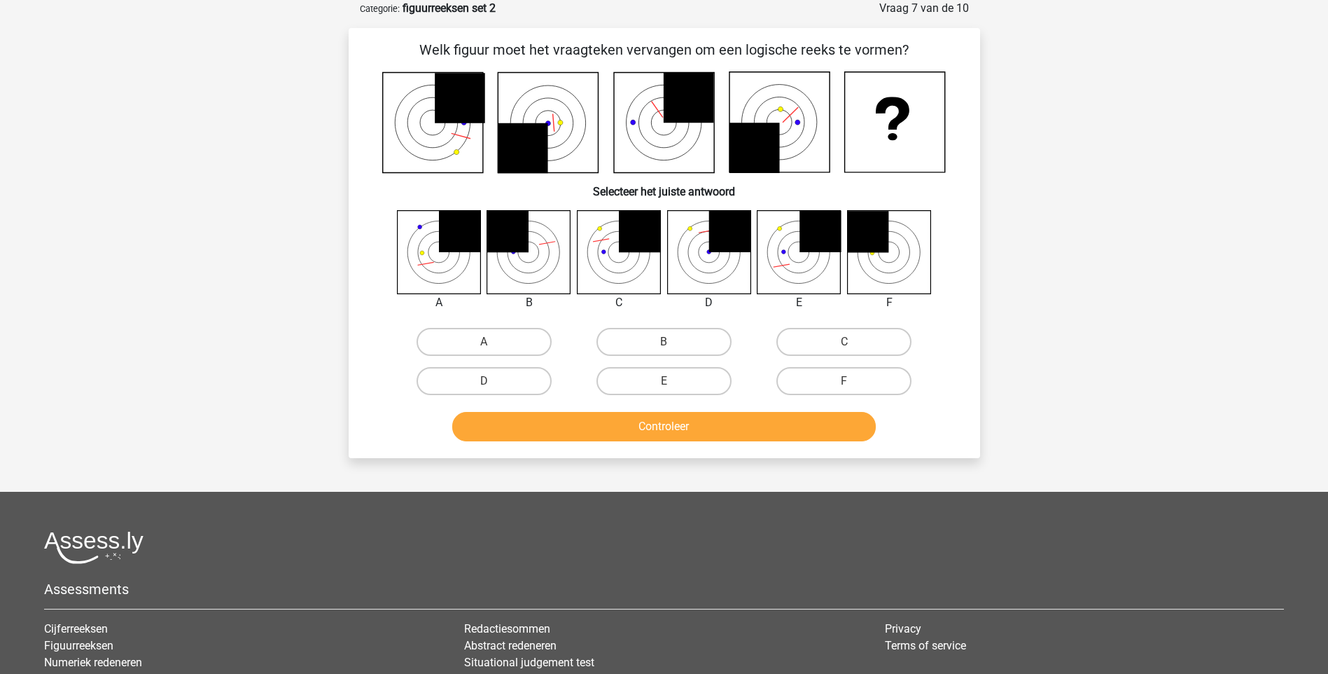
click at [601, 251] on icon at bounding box center [618, 251] width 83 height 83
click at [831, 339] on label "C" at bounding box center [844, 342] width 135 height 28
click at [844, 342] on input "C" at bounding box center [848, 346] width 9 height 9
radio input "true"
click at [678, 424] on button "Controleer" at bounding box center [664, 426] width 424 height 29
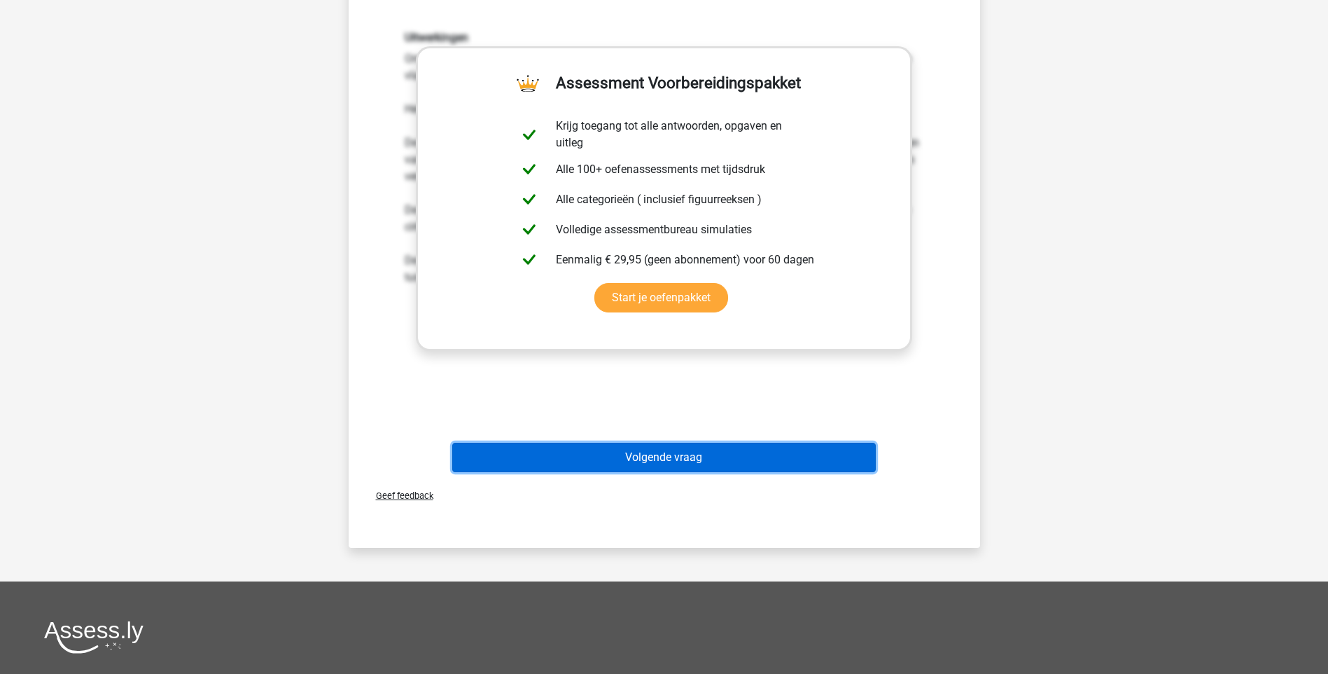
click at [667, 455] on button "Volgende vraag" at bounding box center [664, 457] width 424 height 29
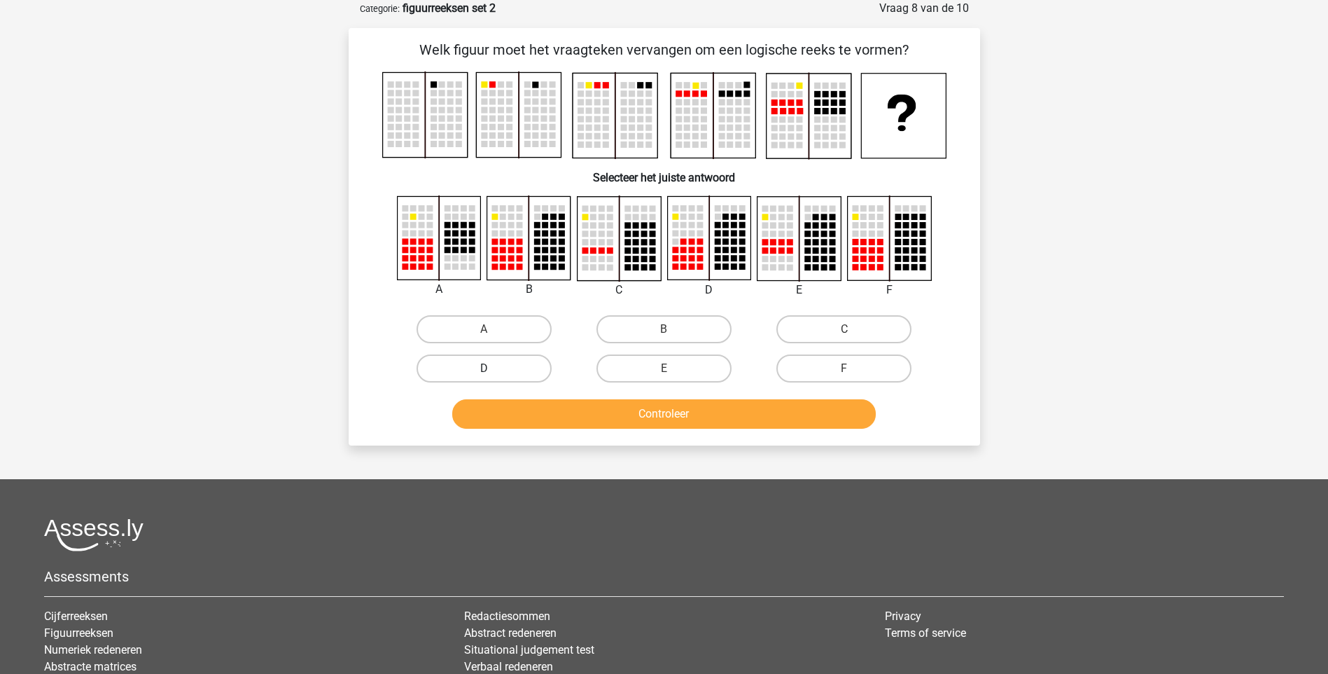
click at [538, 369] on label "D" at bounding box center [484, 368] width 135 height 28
click at [493, 369] on input "D" at bounding box center [488, 372] width 9 height 9
radio input "true"
click at [655, 416] on button "Controleer" at bounding box center [664, 413] width 424 height 29
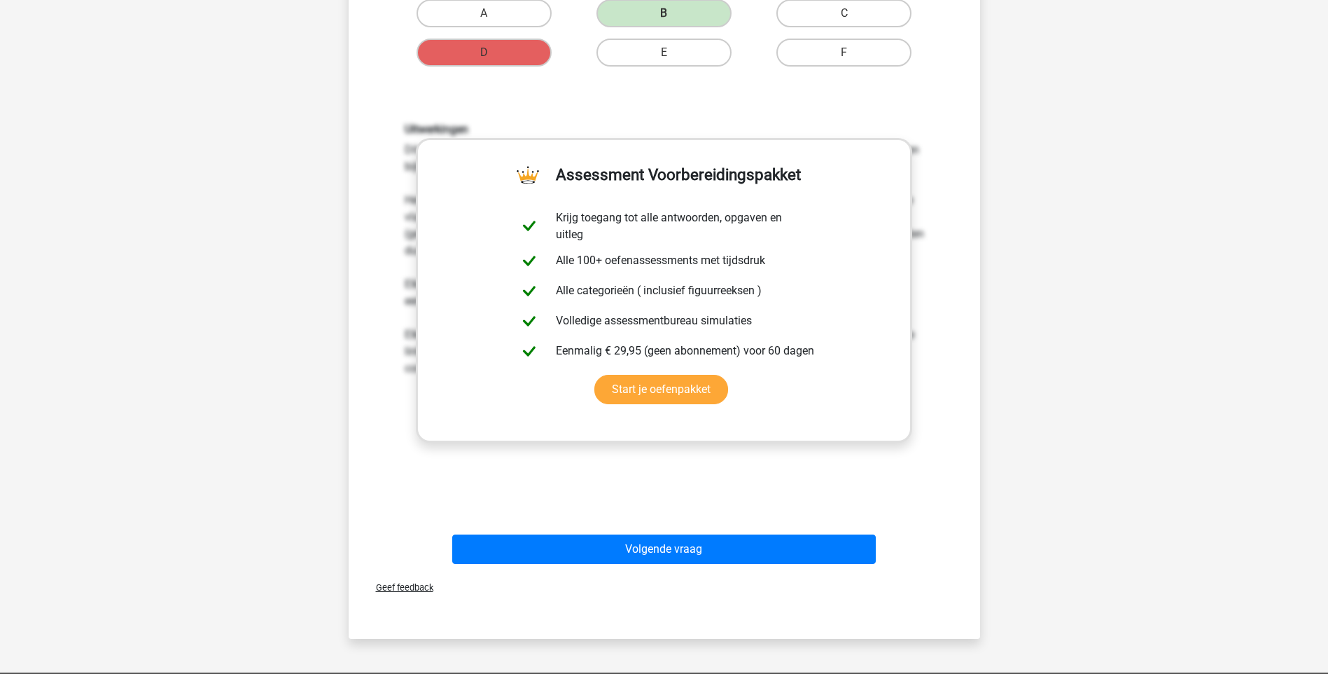
scroll to position [490, 0]
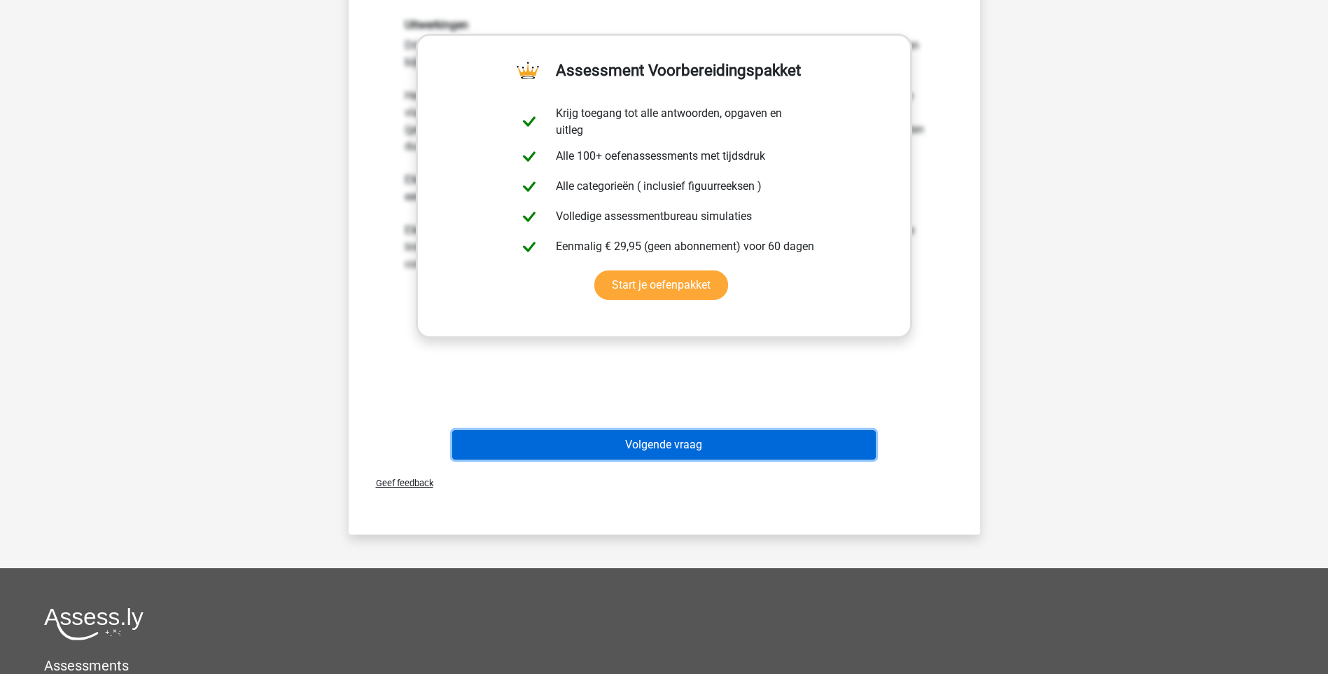
click at [666, 445] on button "Volgende vraag" at bounding box center [664, 444] width 424 height 29
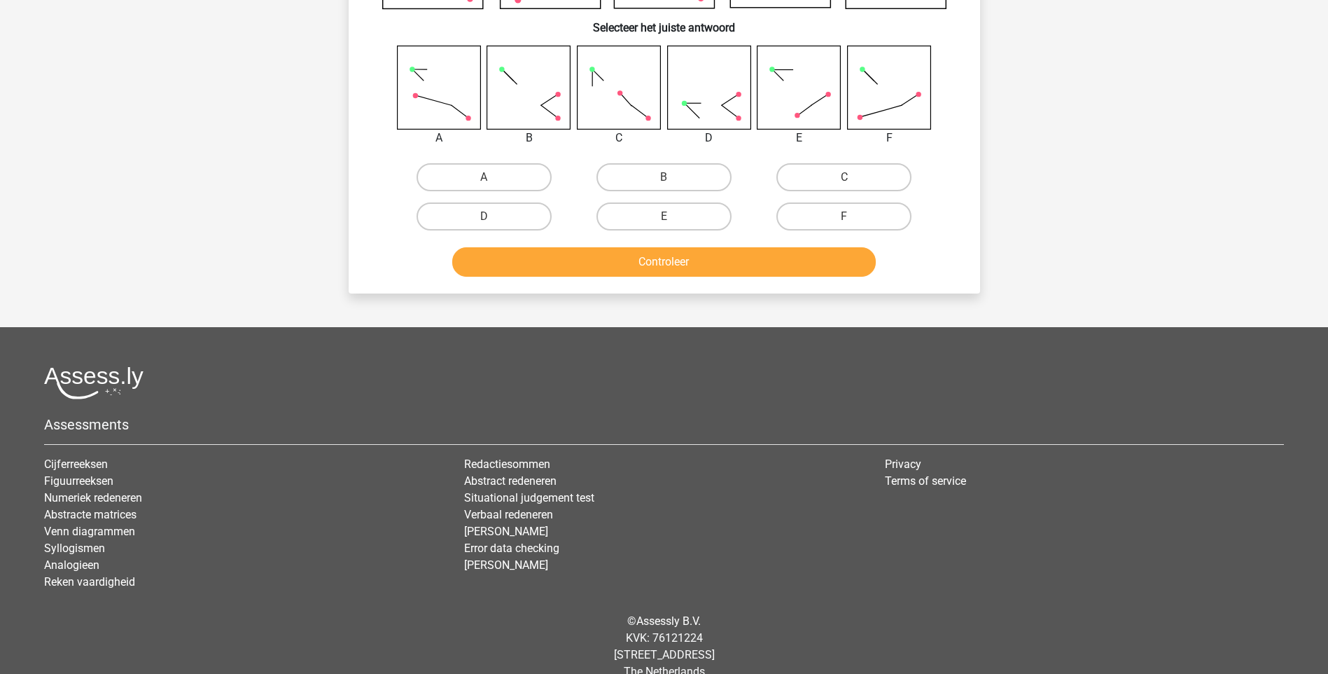
scroll to position [70, 0]
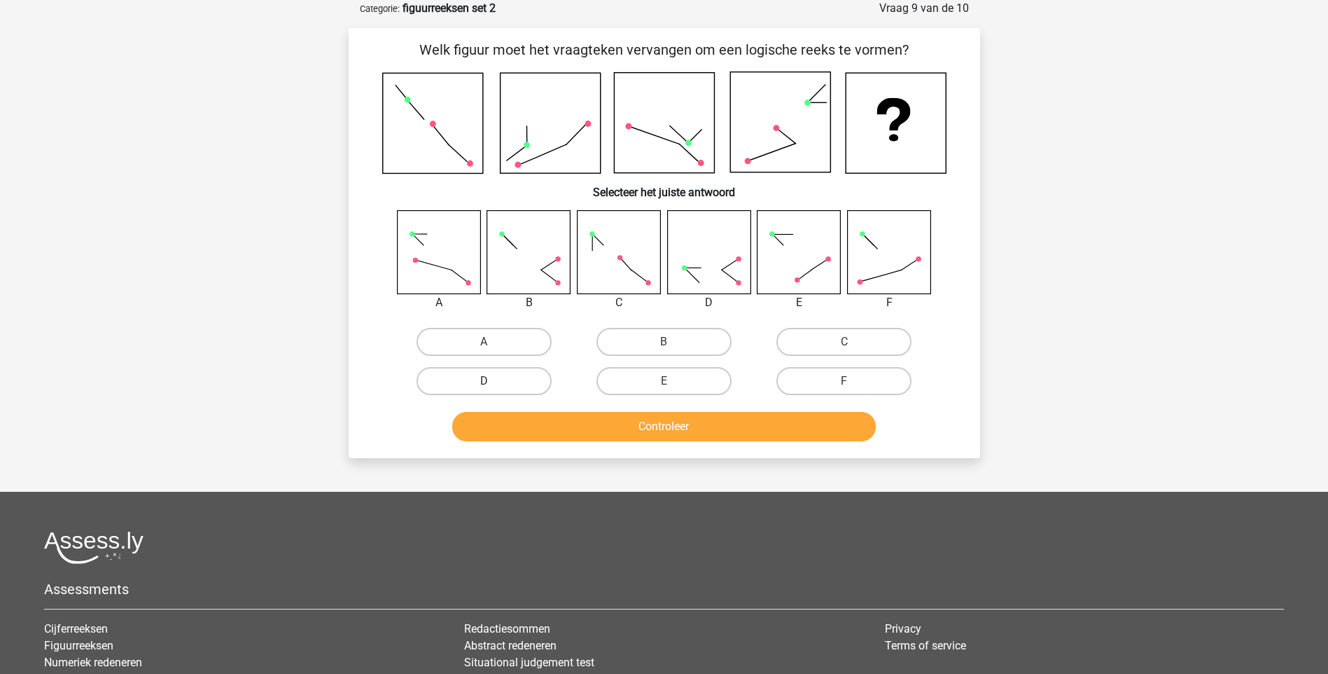
click at [508, 380] on label "D" at bounding box center [484, 381] width 135 height 28
click at [493, 381] on input "D" at bounding box center [488, 385] width 9 height 9
radio input "true"
click at [676, 424] on button "Controleer" at bounding box center [664, 426] width 424 height 29
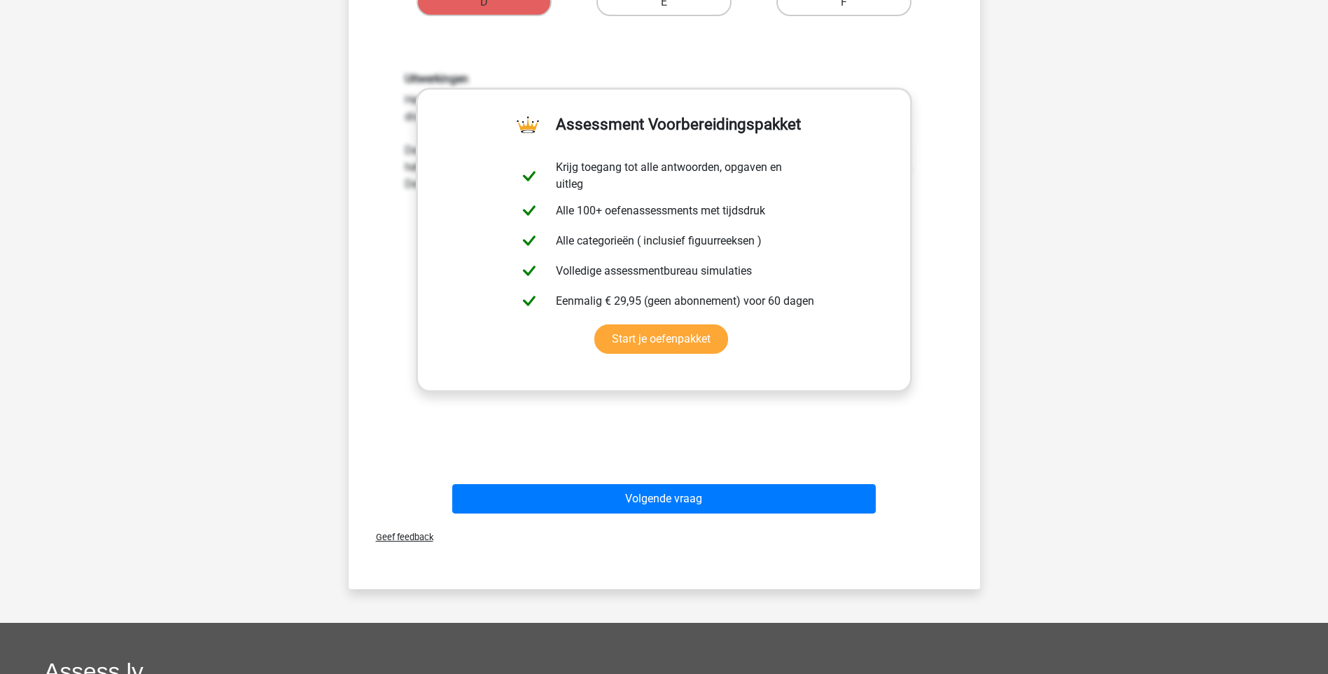
scroll to position [560, 0]
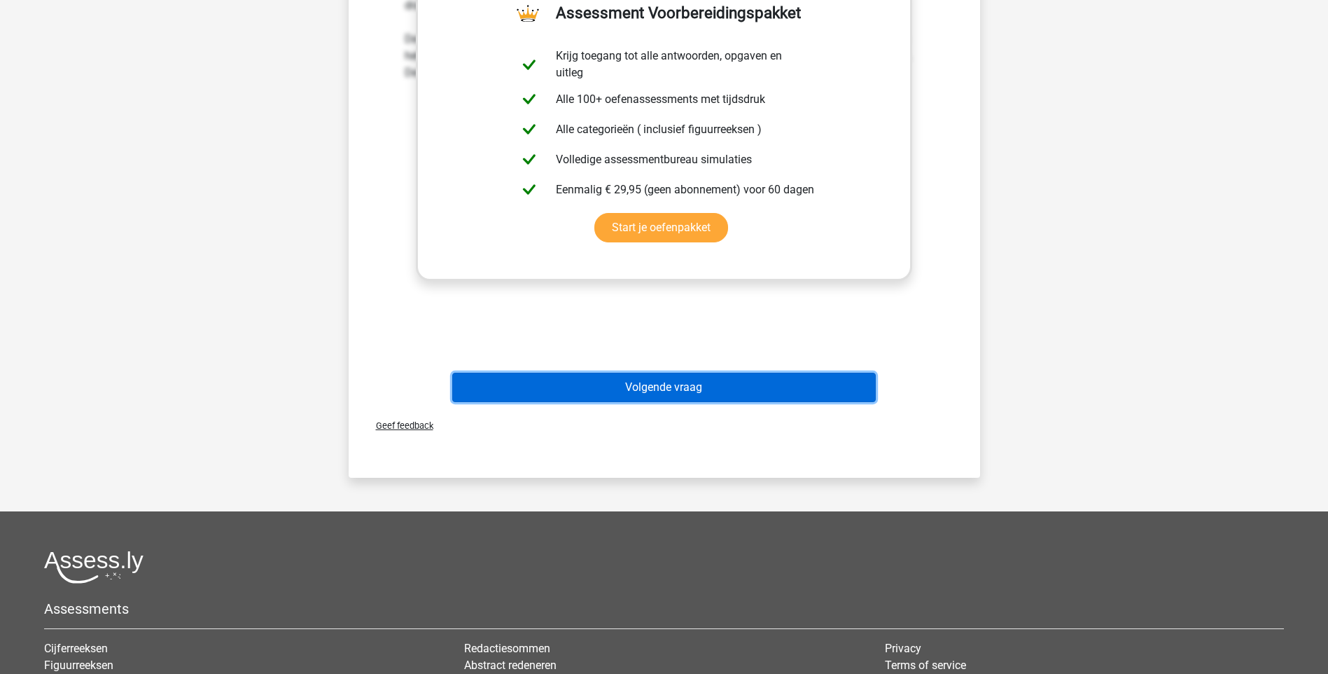
click at [655, 387] on button "Volgende vraag" at bounding box center [664, 387] width 424 height 29
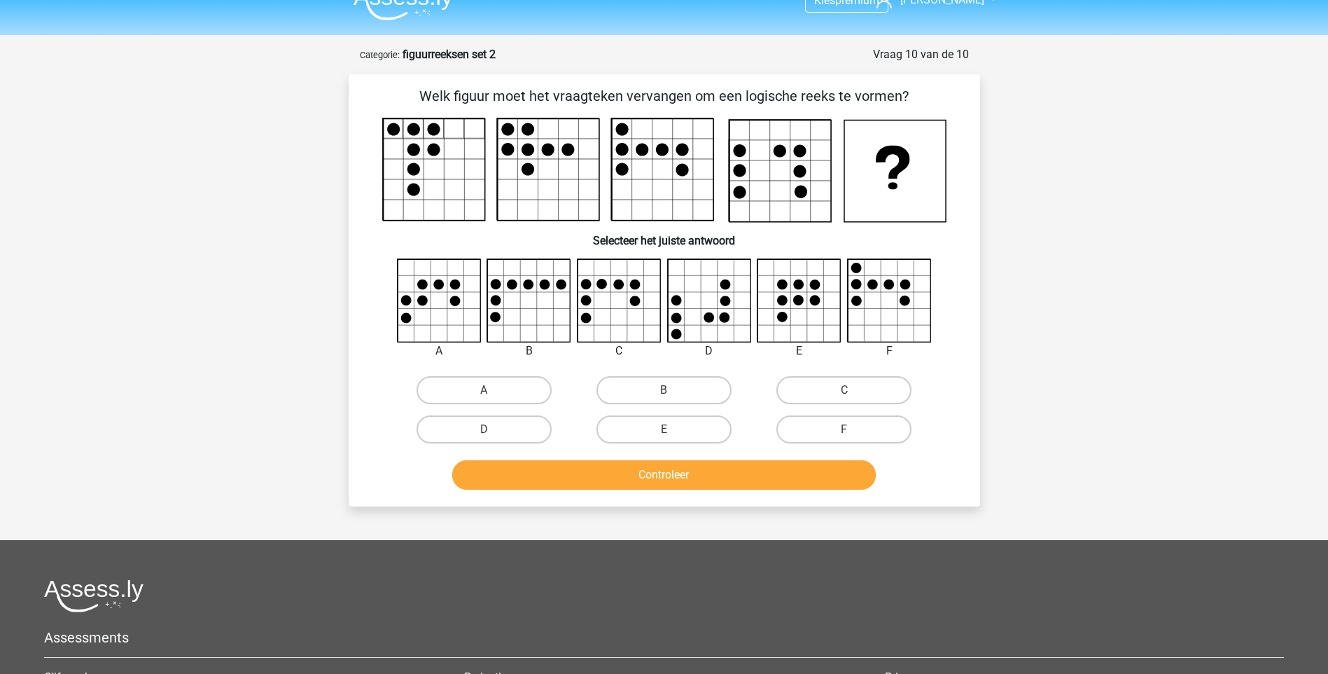
scroll to position [0, 0]
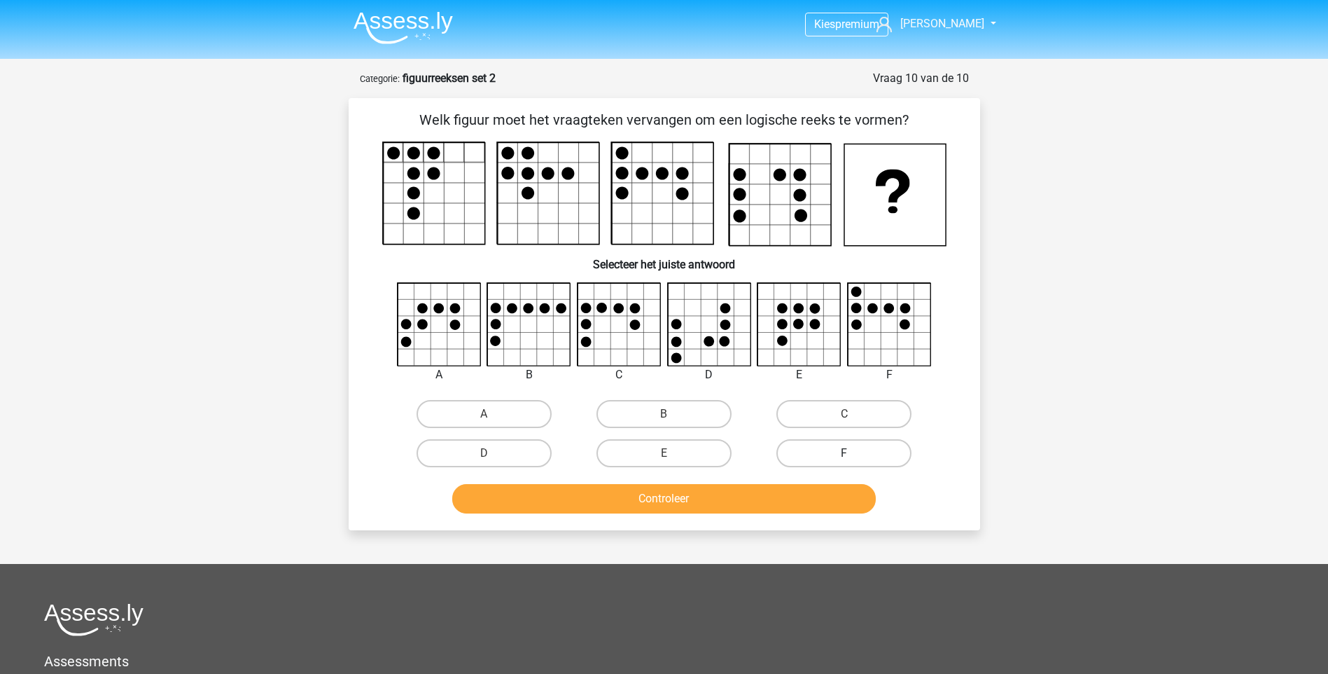
click at [832, 447] on label "F" at bounding box center [844, 453] width 135 height 28
click at [844, 453] on input "F" at bounding box center [848, 457] width 9 height 9
radio input "true"
click at [754, 505] on button "Controleer" at bounding box center [664, 498] width 424 height 29
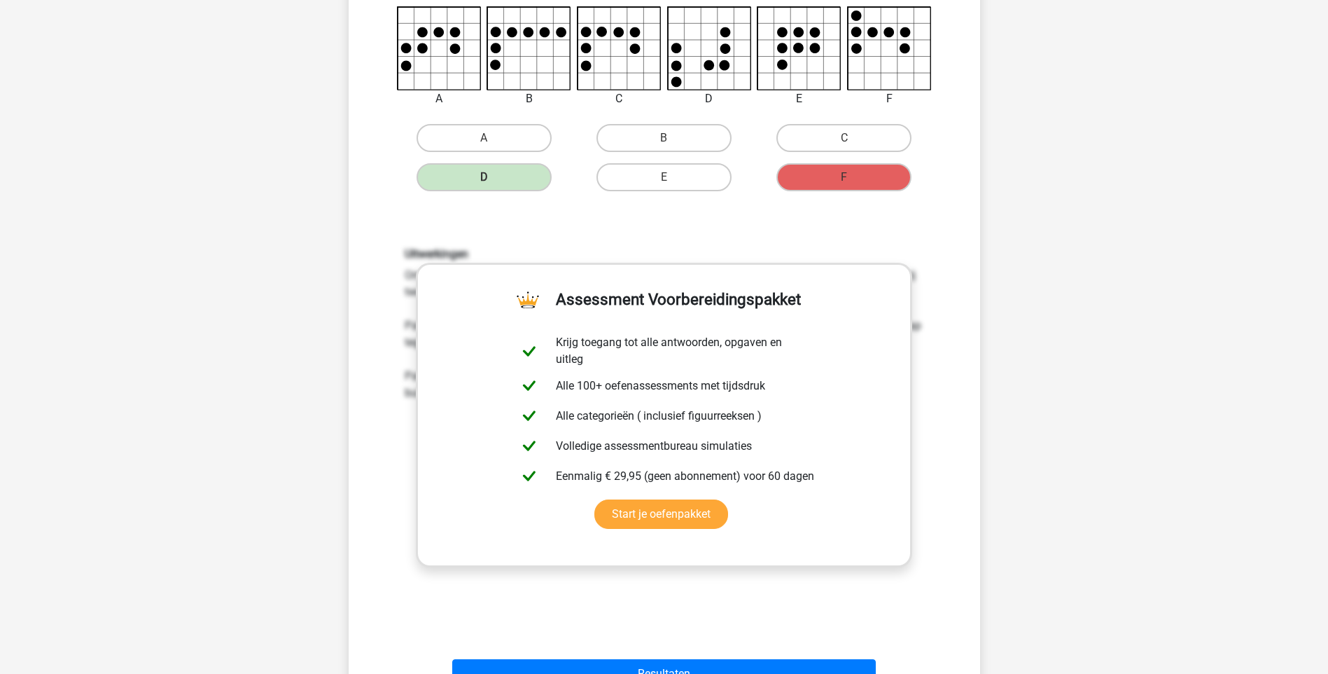
scroll to position [280, 0]
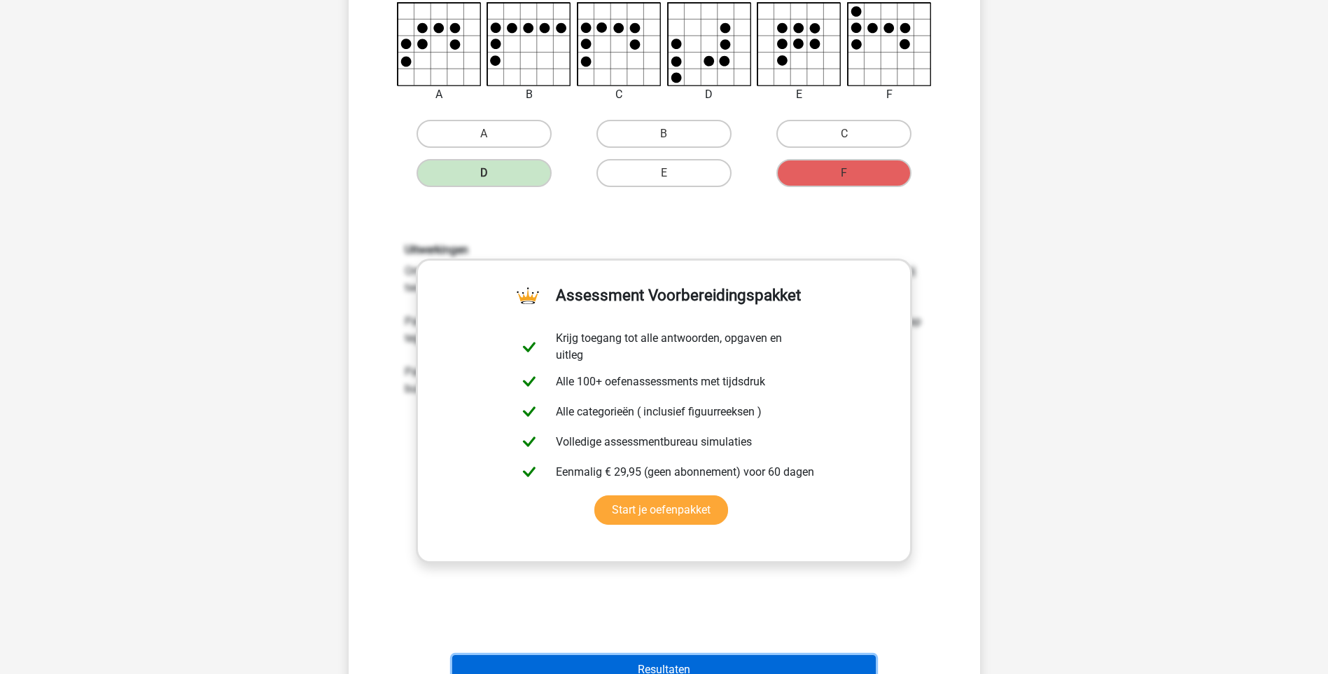
click at [671, 664] on button "Resultaten" at bounding box center [664, 669] width 424 height 29
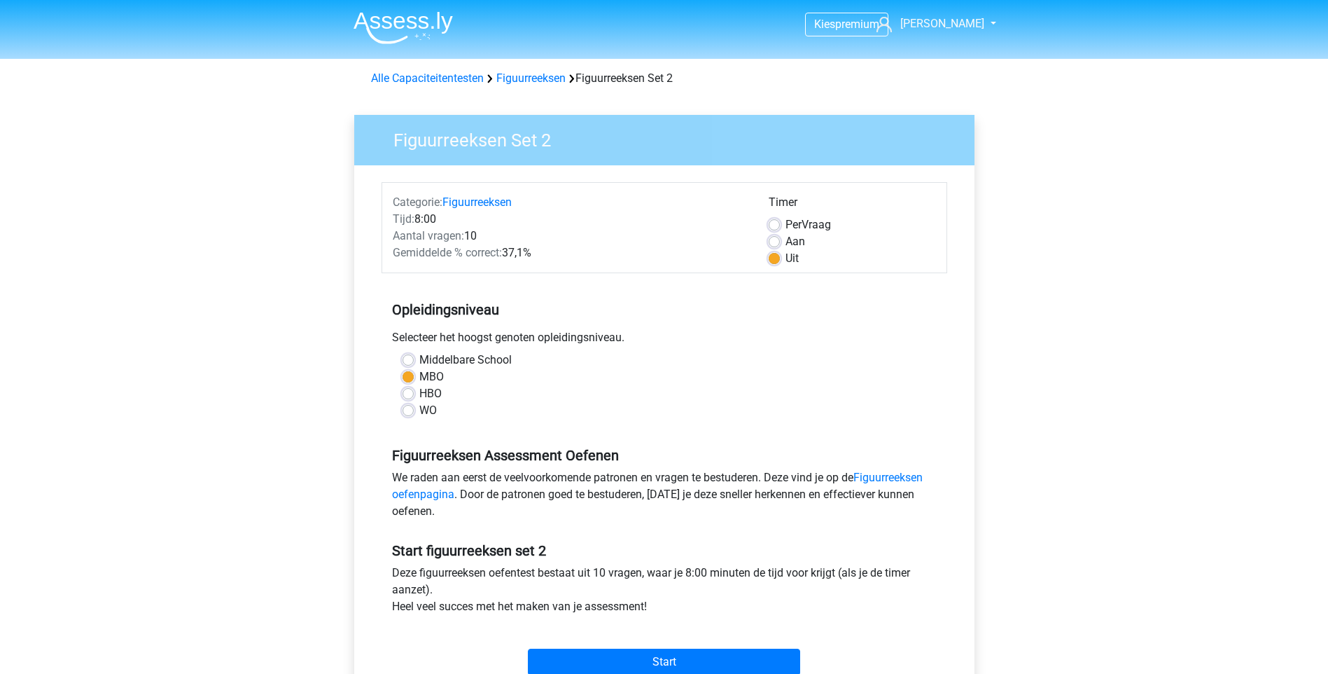
scroll to position [280, 0]
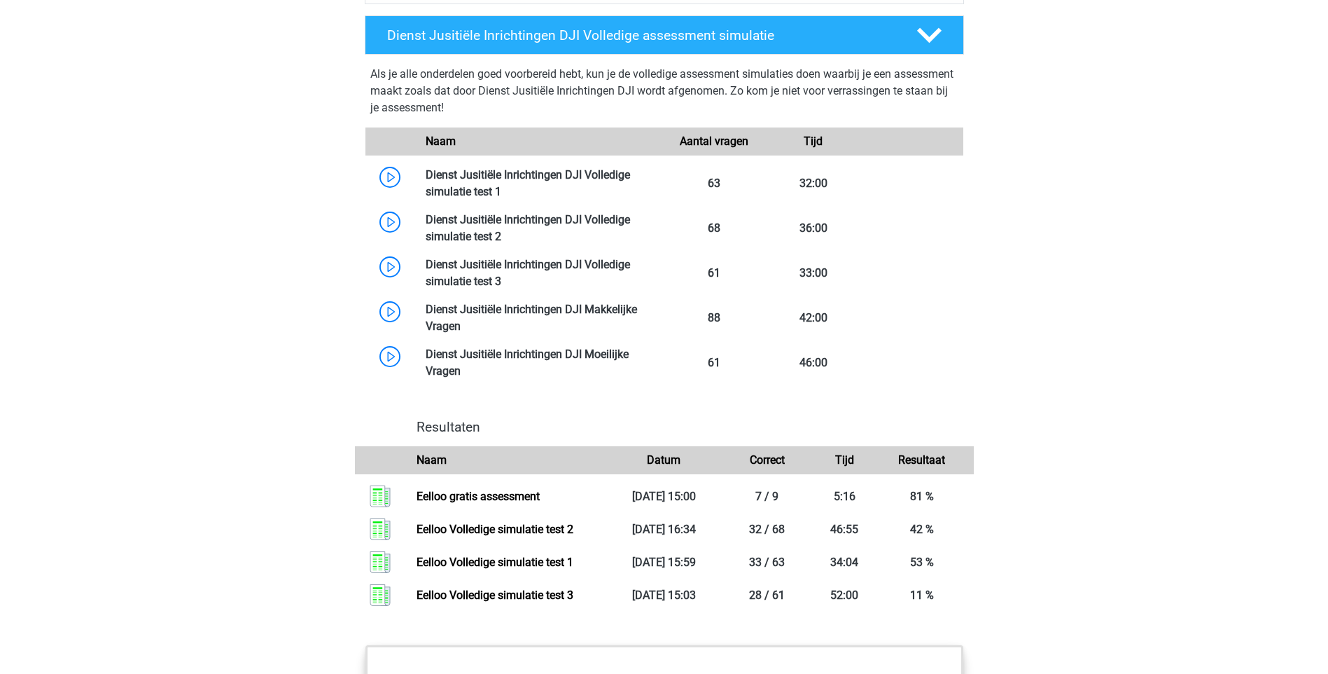
scroll to position [1260, 0]
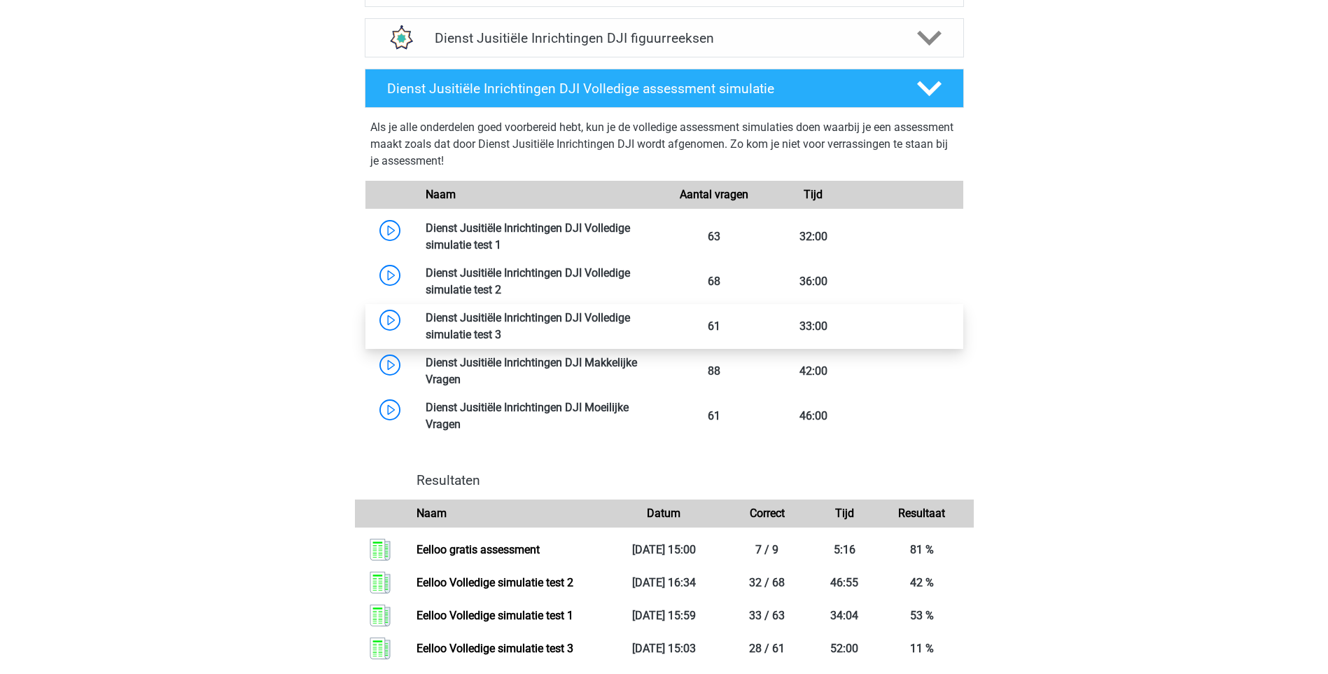
click at [501, 328] on link at bounding box center [501, 334] width 0 height 13
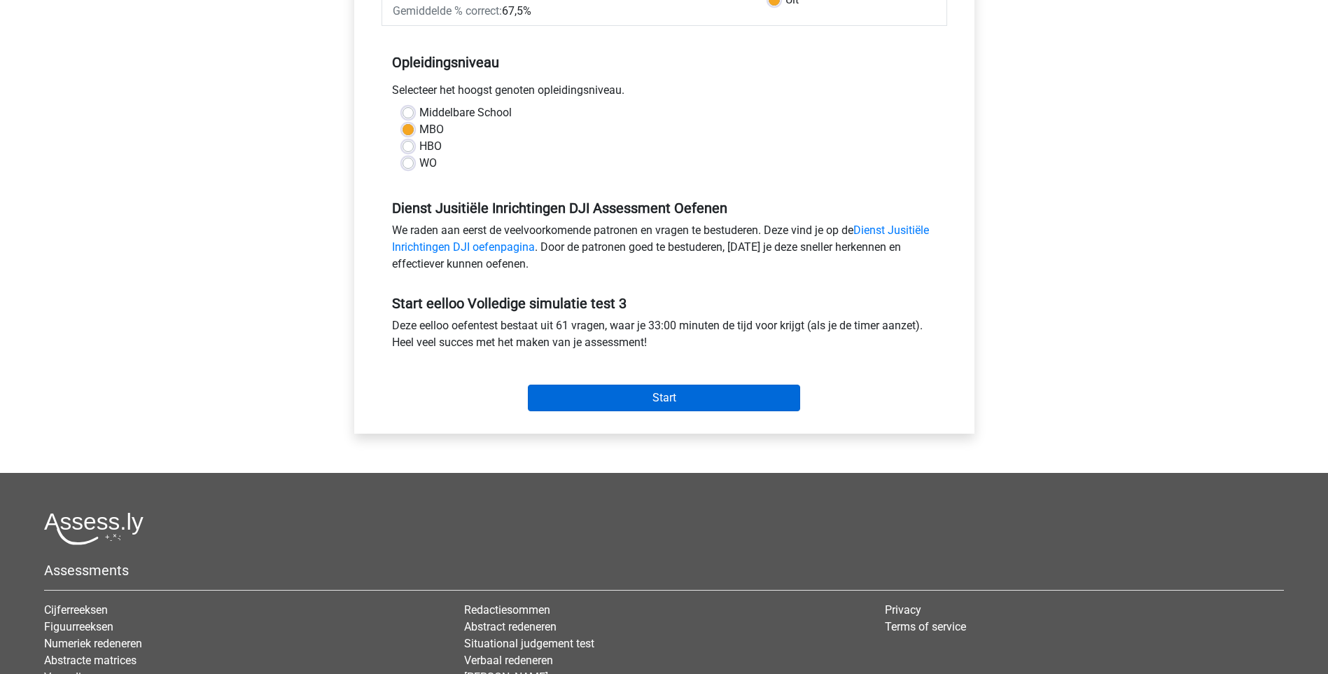
scroll to position [280, 0]
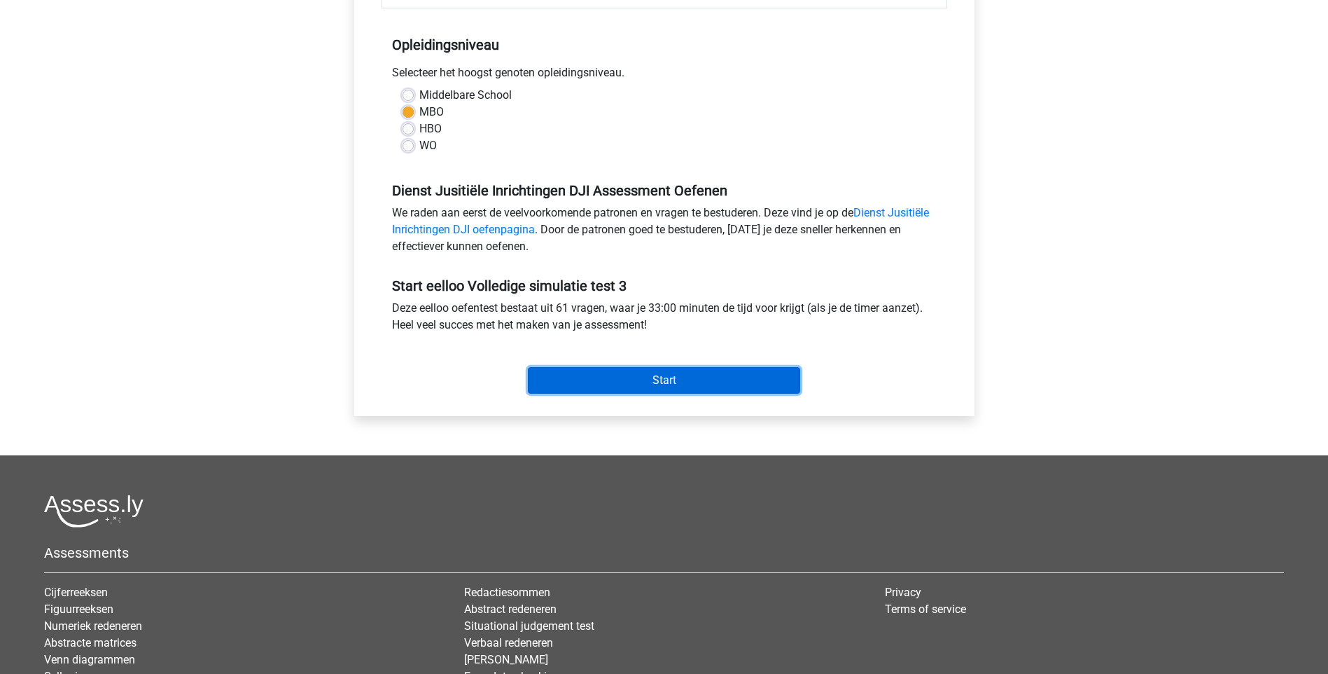
click at [683, 375] on input "Start" at bounding box center [664, 380] width 272 height 27
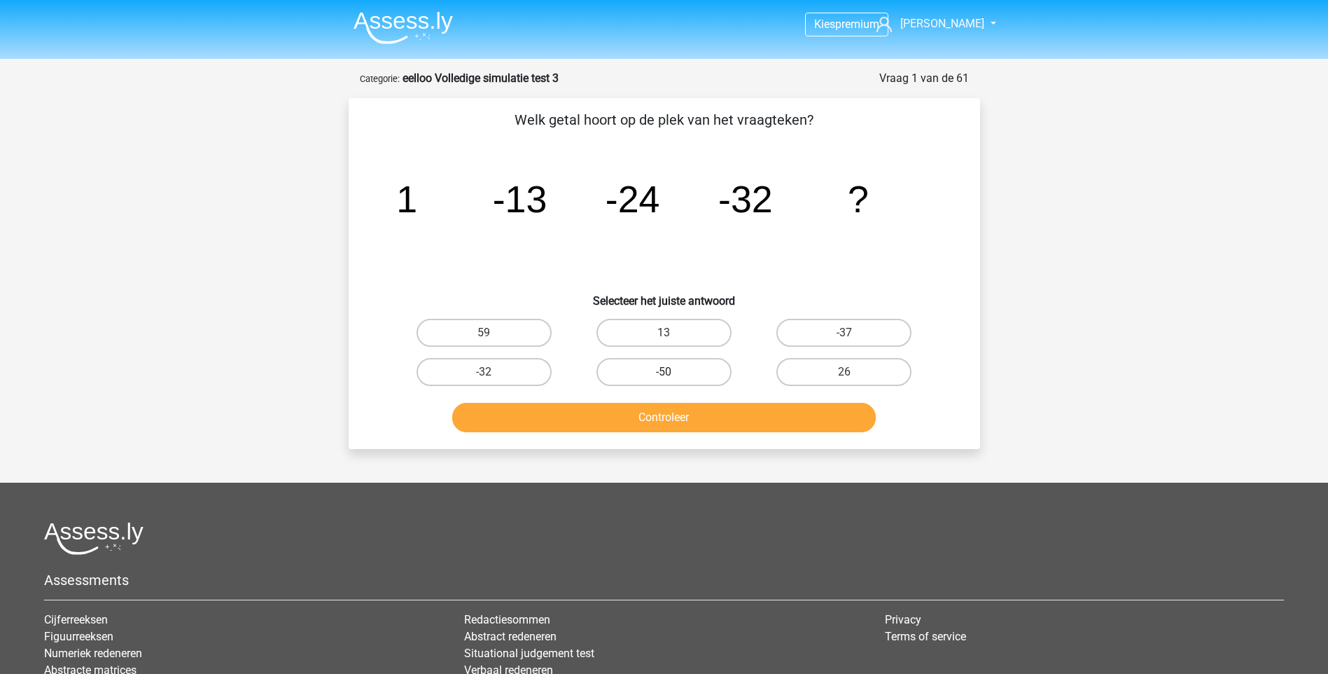
drag, startPoint x: 695, startPoint y: 371, endPoint x: 672, endPoint y: 383, distance: 25.4
click at [694, 371] on label "-50" at bounding box center [664, 372] width 135 height 28
click at [673, 372] on input "-50" at bounding box center [668, 376] width 9 height 9
radio input "true"
click at [671, 404] on button "Controleer" at bounding box center [664, 417] width 424 height 29
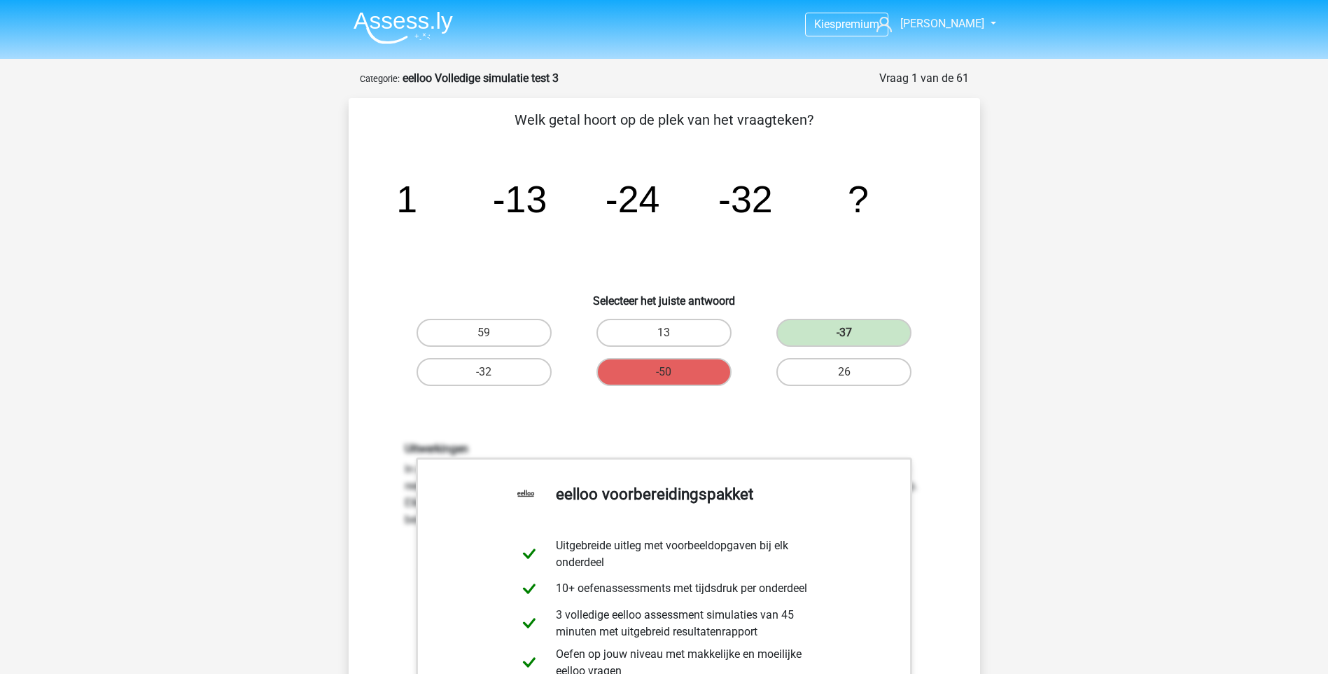
scroll to position [280, 0]
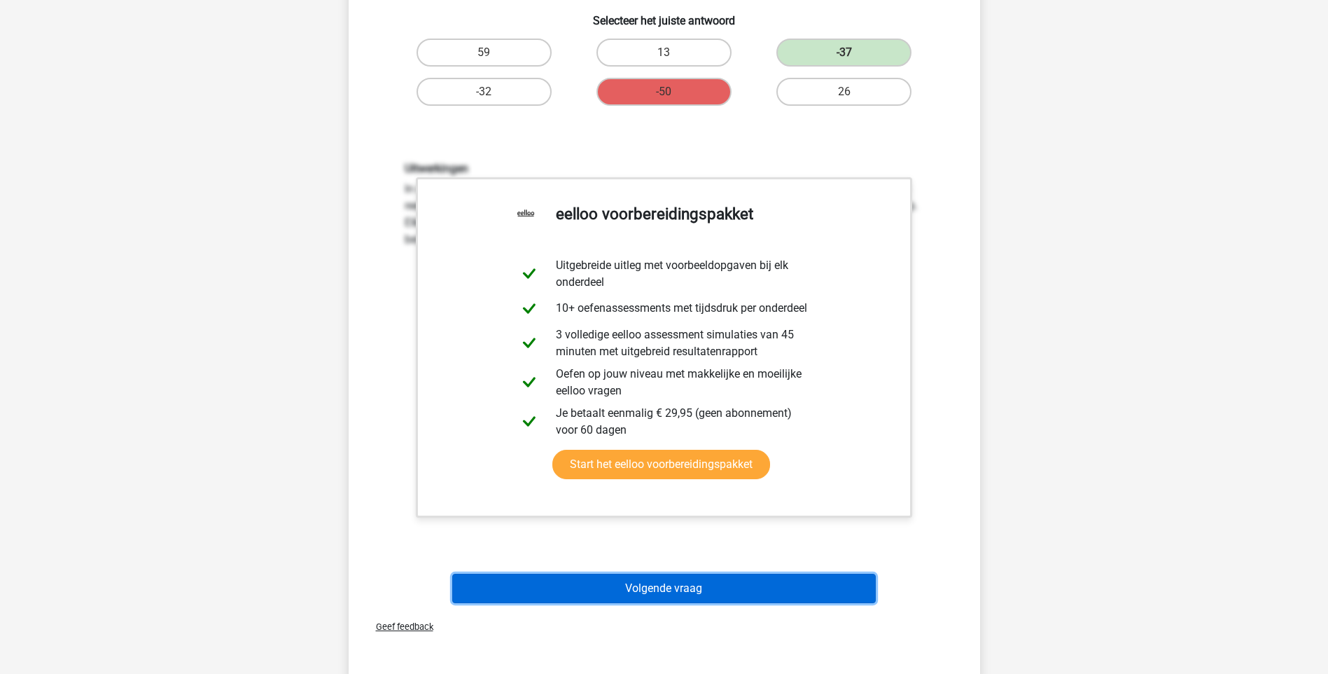
drag, startPoint x: 662, startPoint y: 585, endPoint x: 662, endPoint y: 577, distance: 8.4
click at [662, 585] on button "Volgende vraag" at bounding box center [664, 587] width 424 height 29
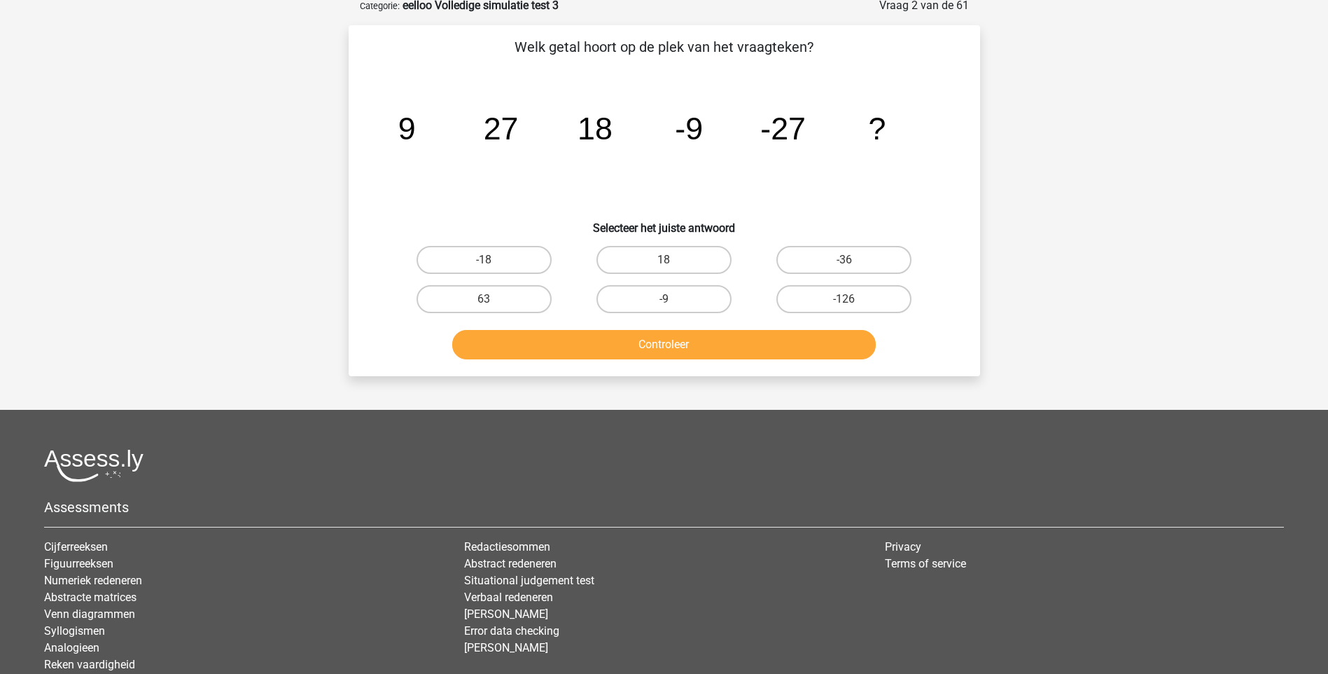
scroll to position [70, 0]
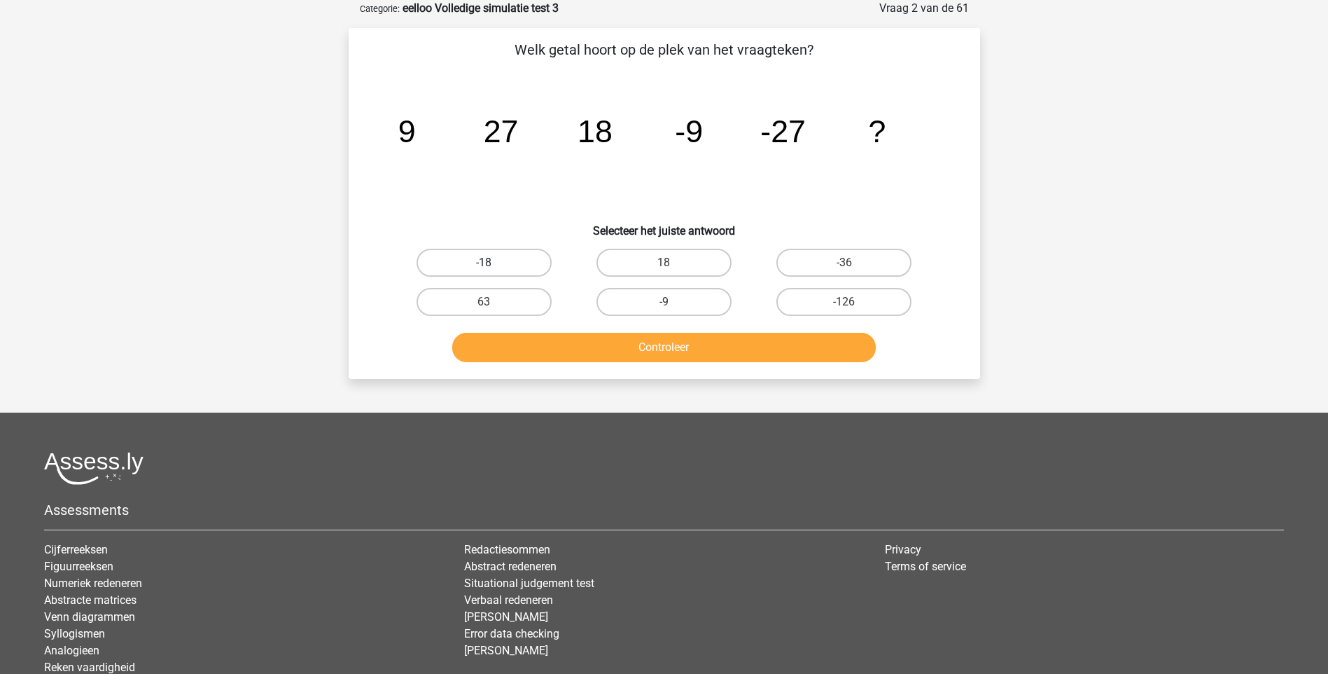
click at [509, 267] on label "-18" at bounding box center [484, 263] width 135 height 28
click at [493, 267] on input "-18" at bounding box center [488, 267] width 9 height 9
radio input "true"
click at [664, 361] on button "Controleer" at bounding box center [664, 347] width 424 height 29
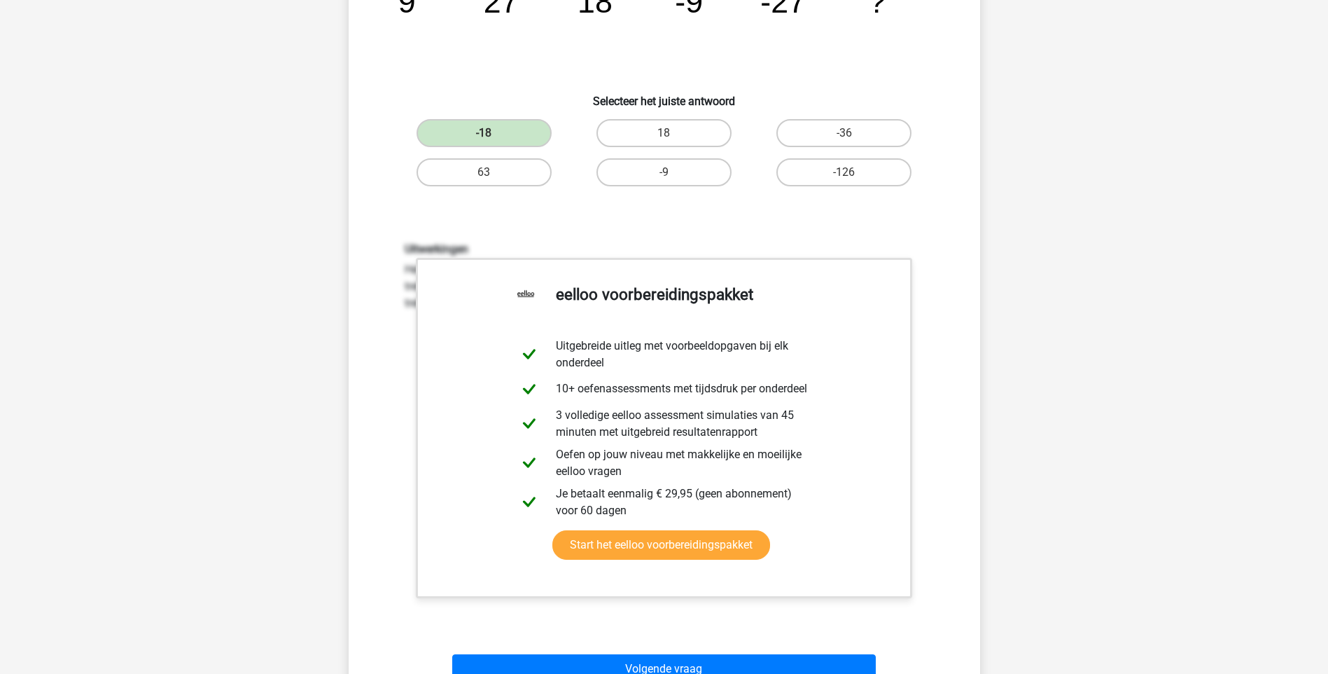
scroll to position [420, 0]
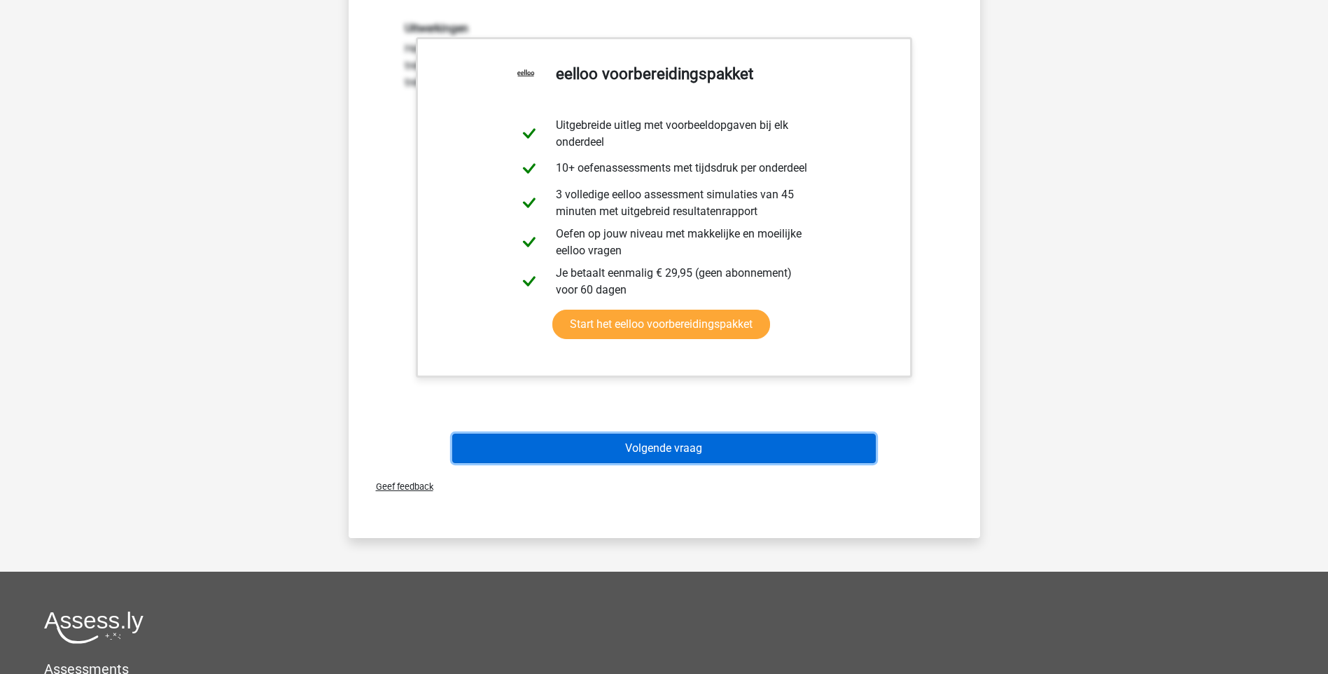
click at [651, 450] on button "Volgende vraag" at bounding box center [664, 447] width 424 height 29
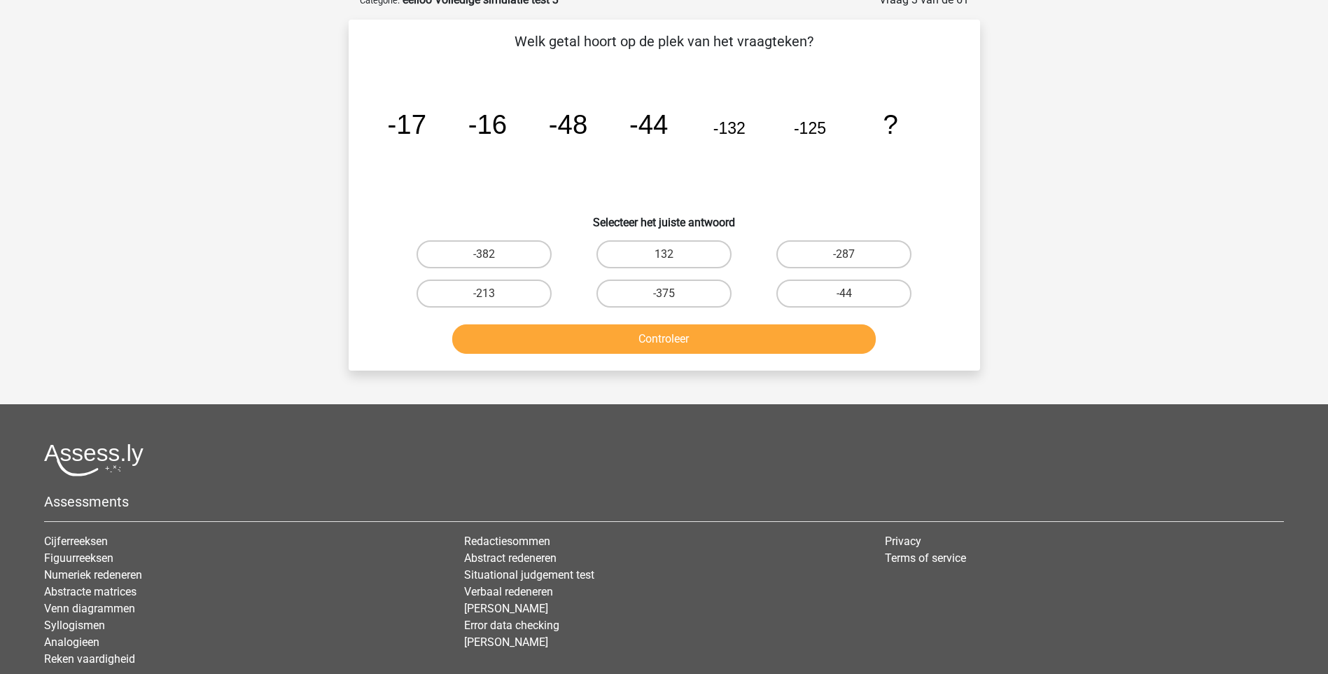
scroll to position [70, 0]
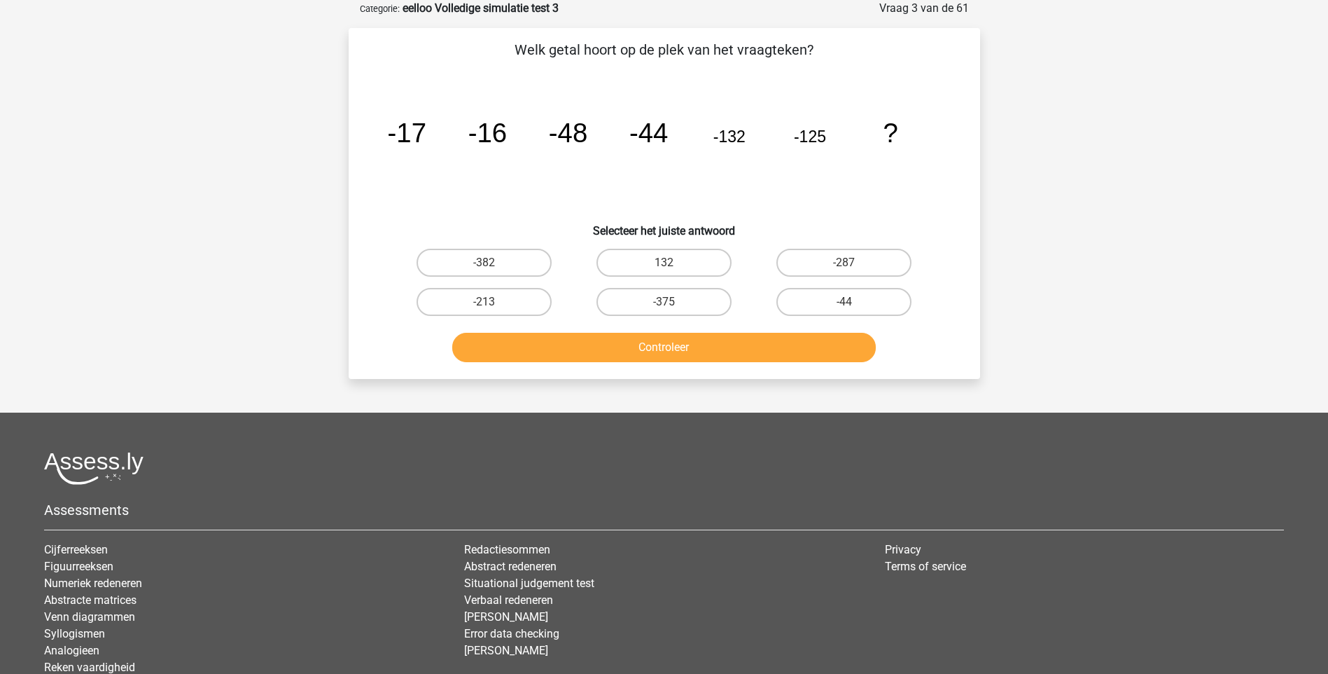
click at [847, 267] on input "-287" at bounding box center [848, 267] width 9 height 9
radio input "true"
click at [657, 347] on button "Controleer" at bounding box center [664, 347] width 424 height 29
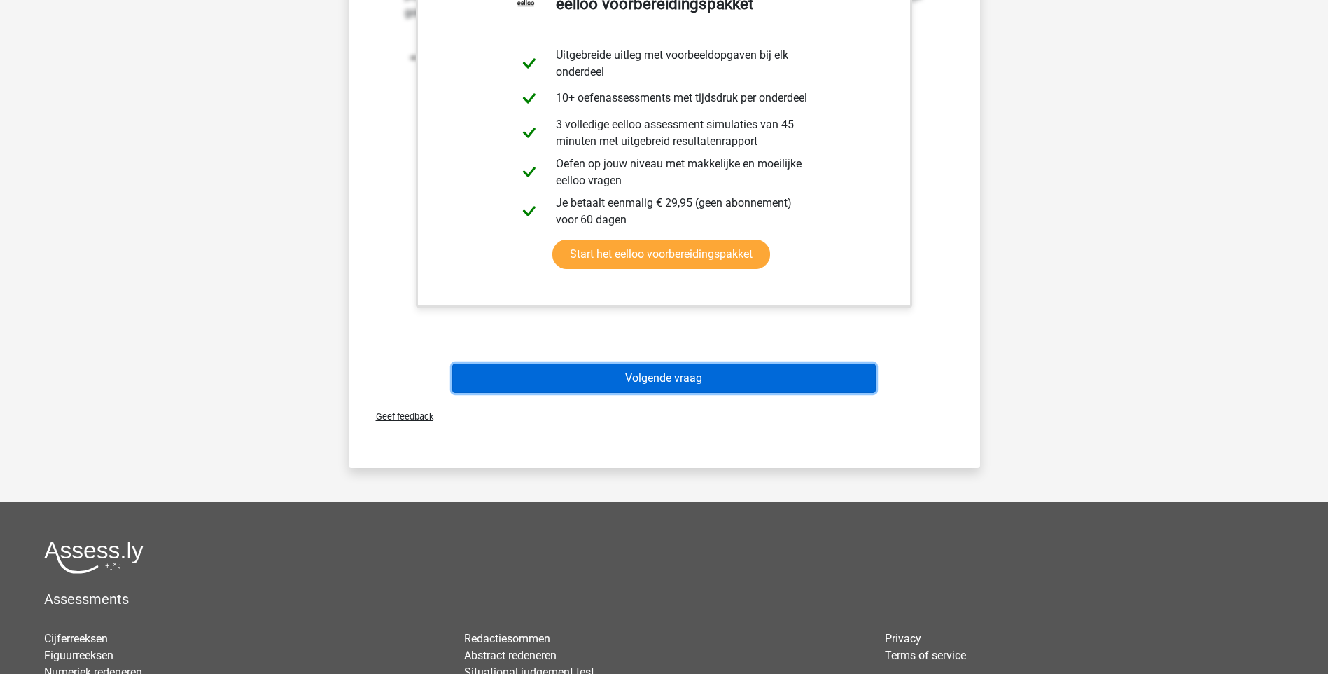
click at [663, 373] on button "Volgende vraag" at bounding box center [664, 377] width 424 height 29
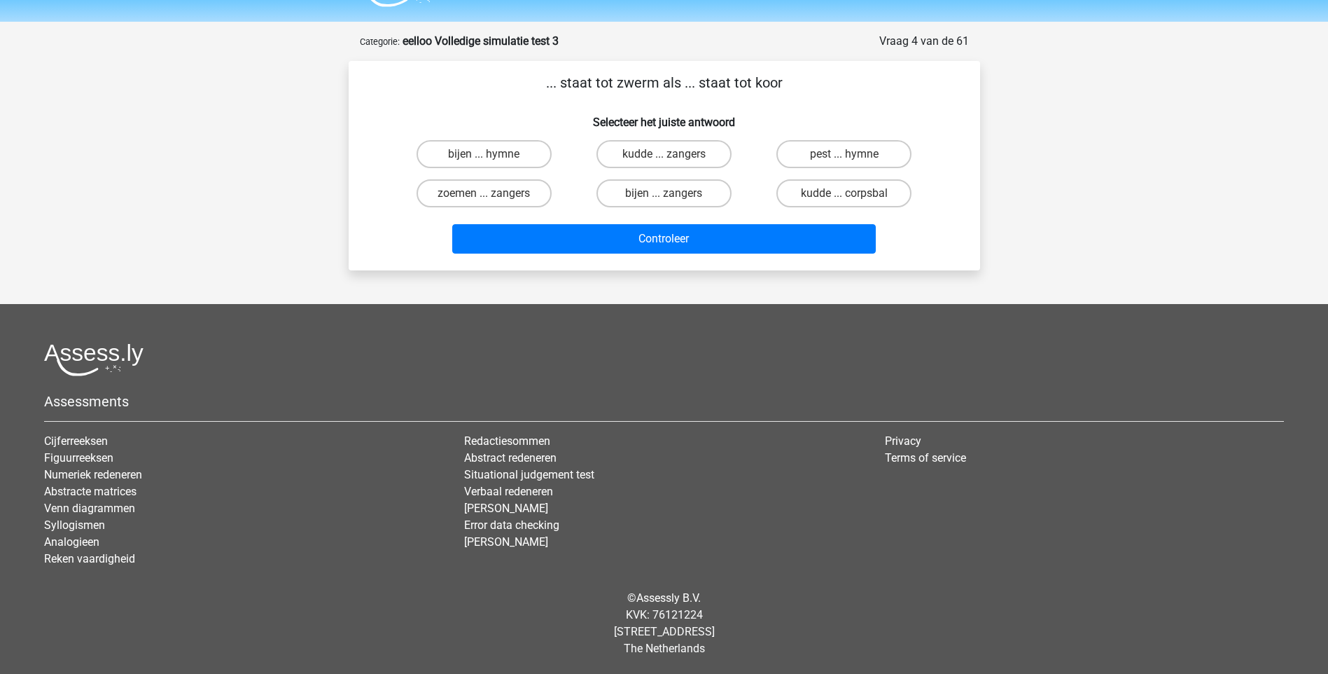
scroll to position [37, 0]
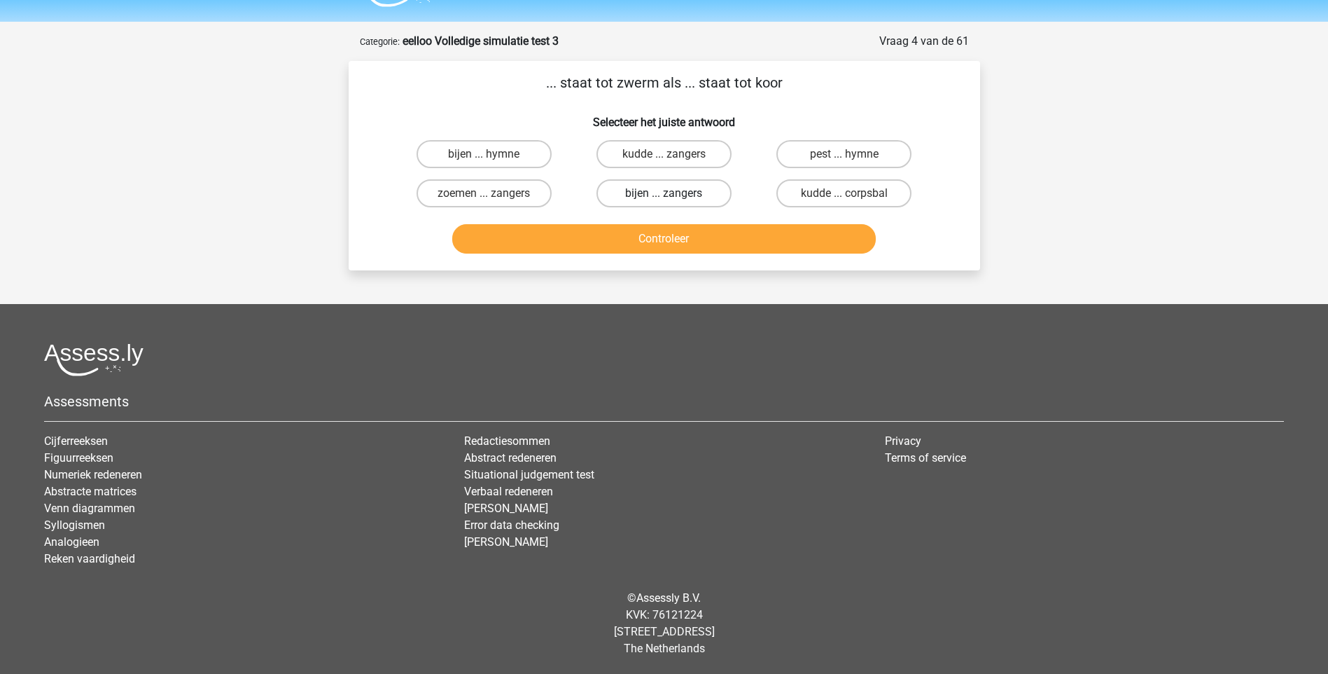
click at [663, 195] on label "bijen ... zangers" at bounding box center [664, 193] width 135 height 28
click at [664, 195] on input "bijen ... zangers" at bounding box center [668, 197] width 9 height 9
radio input "true"
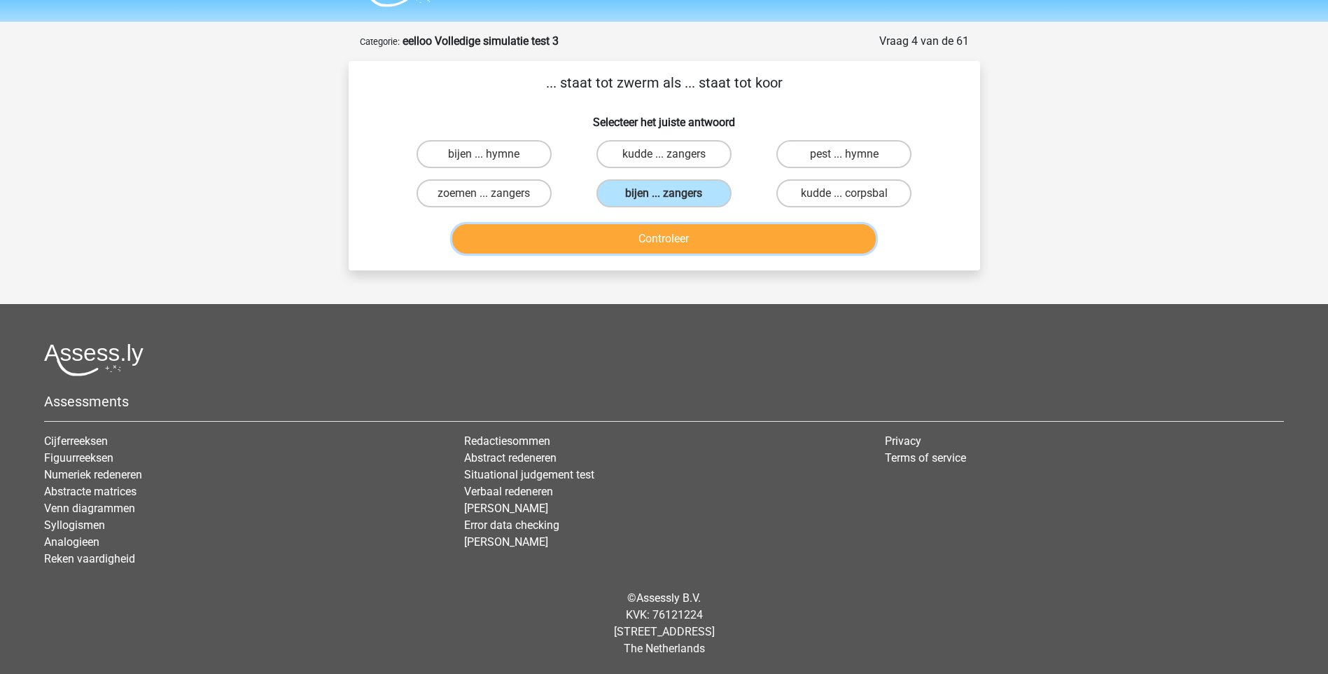
click at [688, 244] on button "Controleer" at bounding box center [664, 238] width 424 height 29
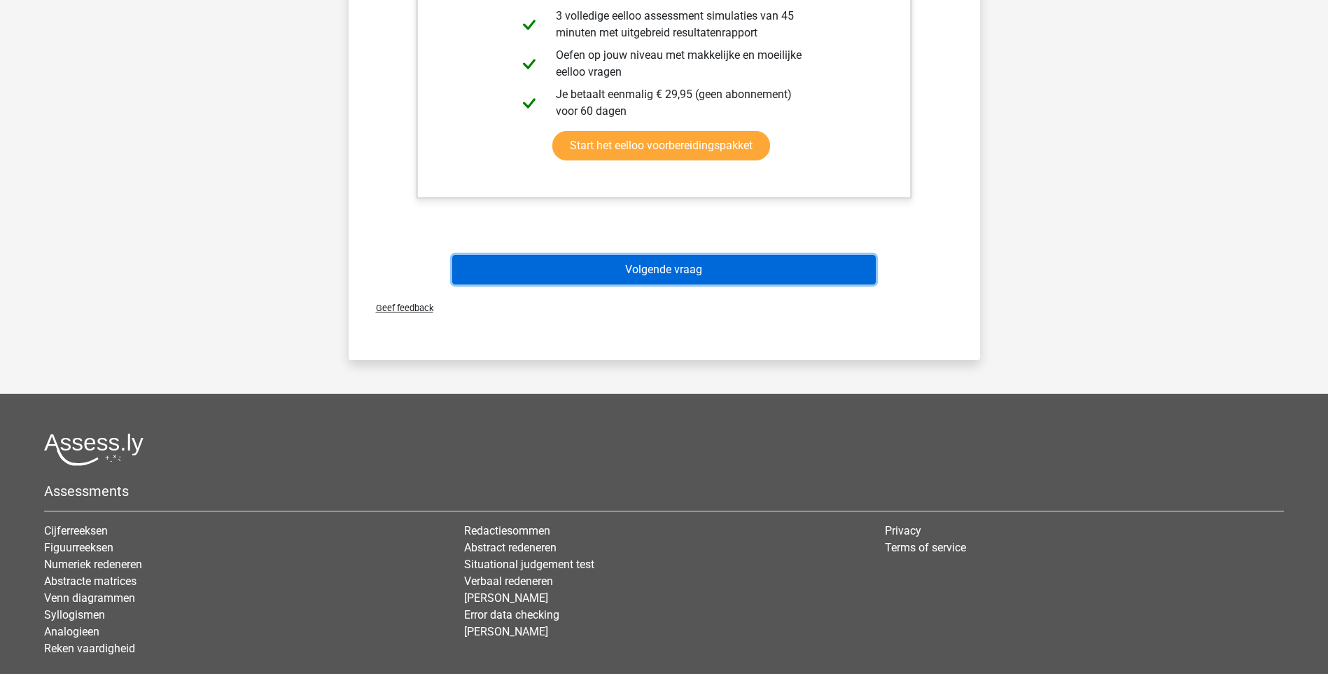
click at [651, 267] on button "Volgende vraag" at bounding box center [664, 269] width 424 height 29
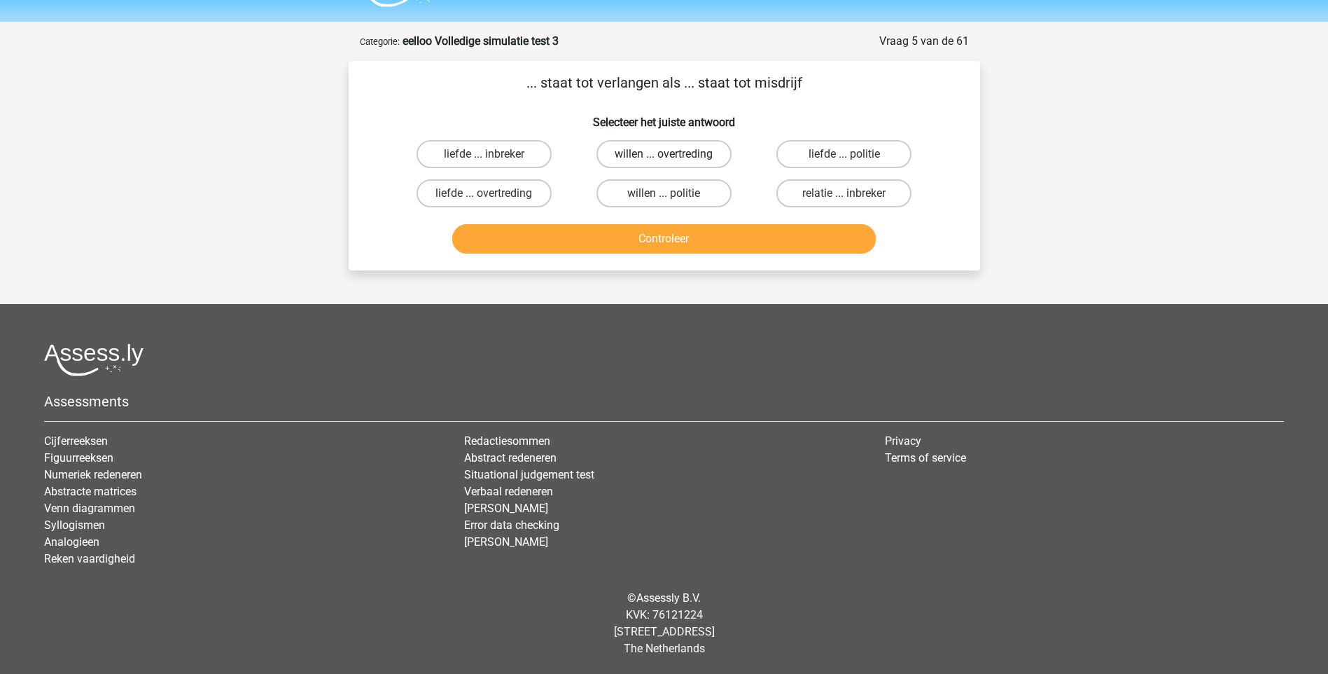
click at [692, 158] on label "willen ... overtreding" at bounding box center [664, 154] width 135 height 28
click at [673, 158] on input "willen ... overtreding" at bounding box center [668, 158] width 9 height 9
radio input "true"
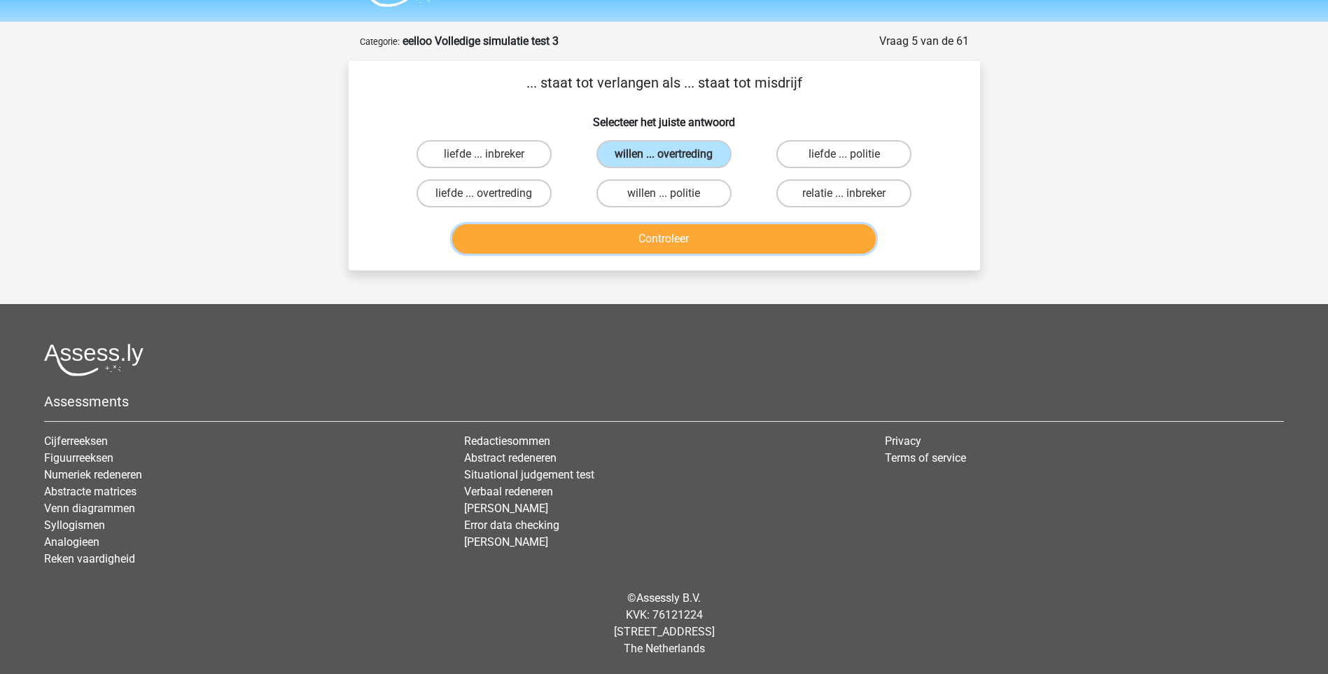
click at [677, 241] on button "Controleer" at bounding box center [664, 238] width 424 height 29
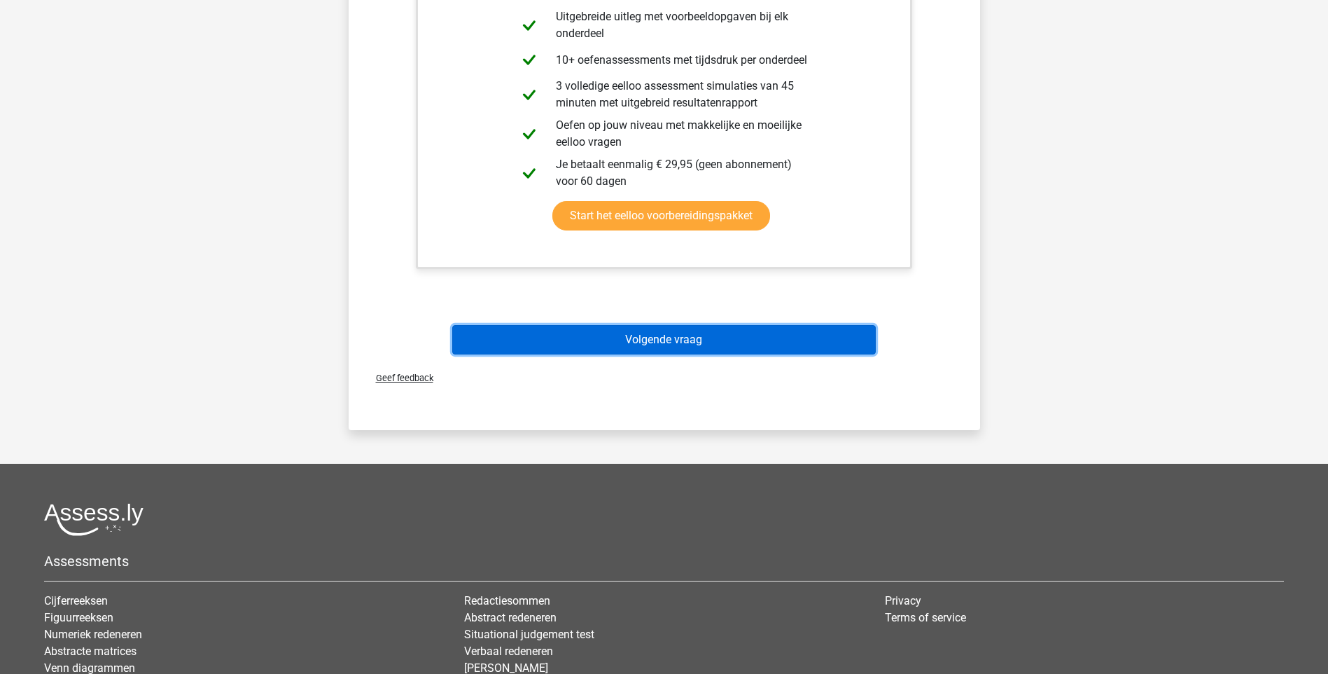
click at [629, 337] on button "Volgende vraag" at bounding box center [664, 339] width 424 height 29
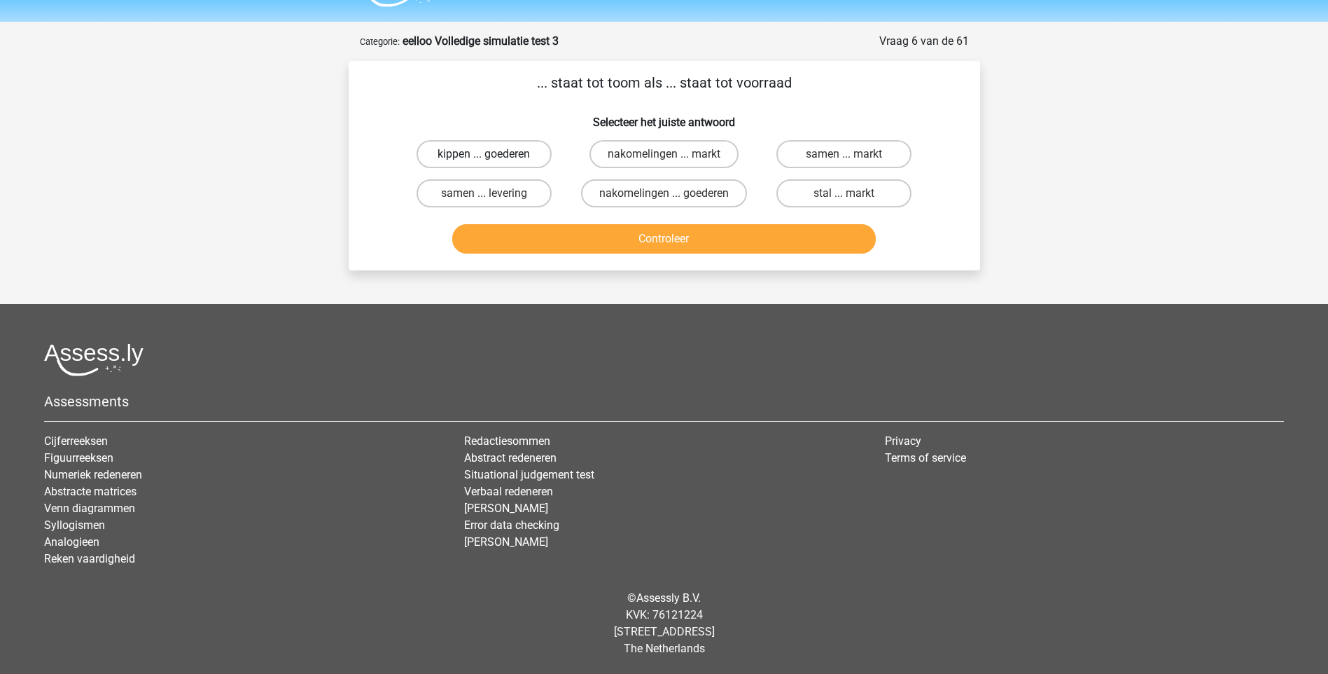
click at [473, 154] on label "kippen ... goederen" at bounding box center [484, 154] width 135 height 28
click at [484, 154] on input "kippen ... goederen" at bounding box center [488, 158] width 9 height 9
radio input "true"
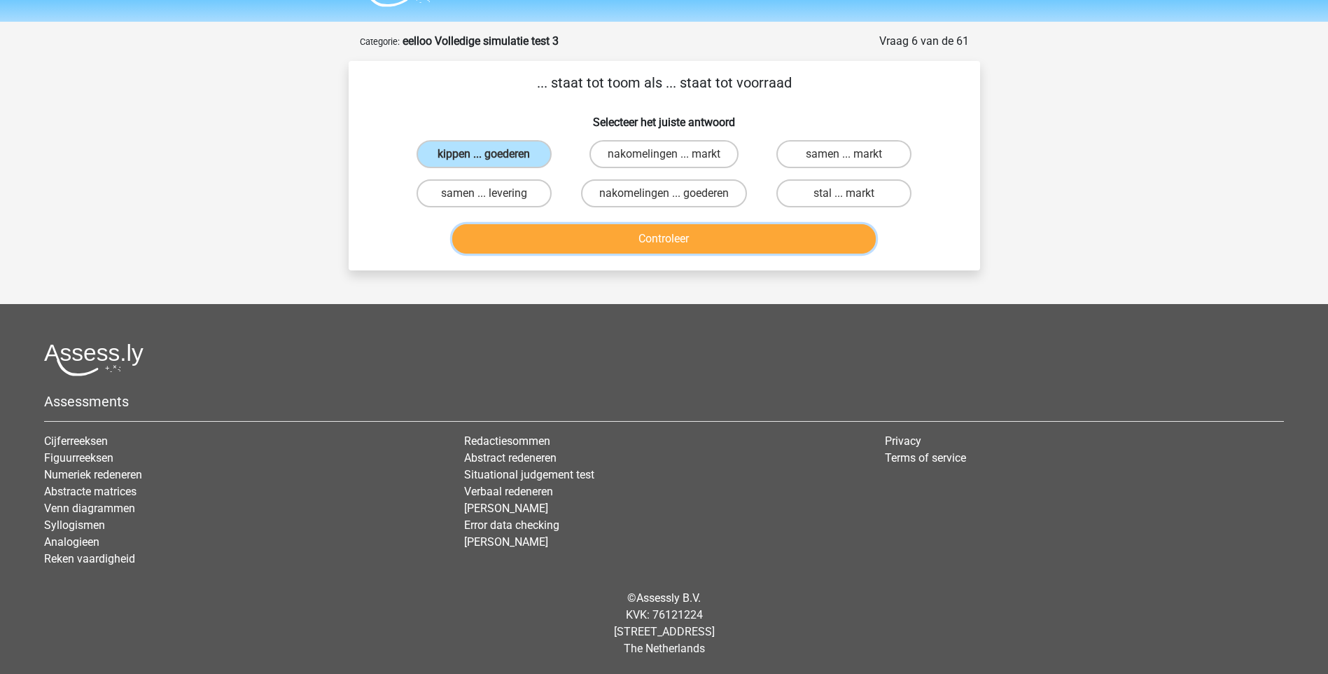
click at [643, 239] on button "Controleer" at bounding box center [664, 238] width 424 height 29
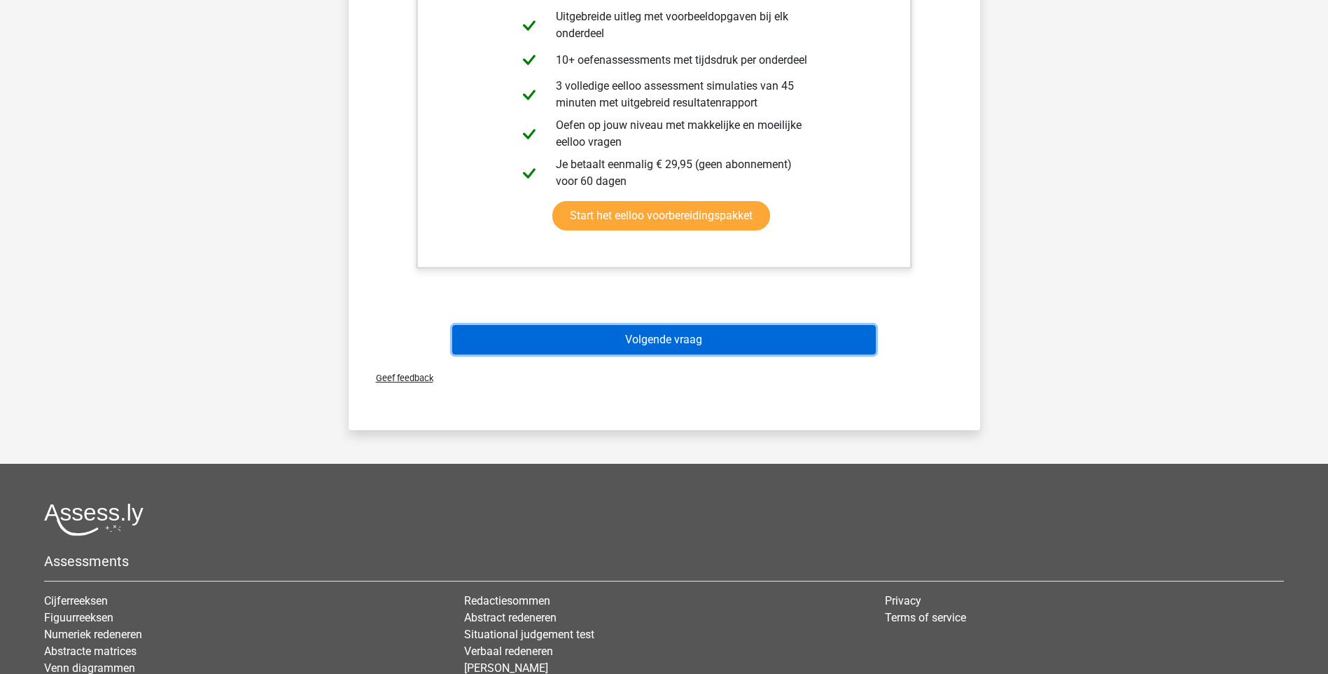
click at [654, 342] on button "Volgende vraag" at bounding box center [664, 339] width 424 height 29
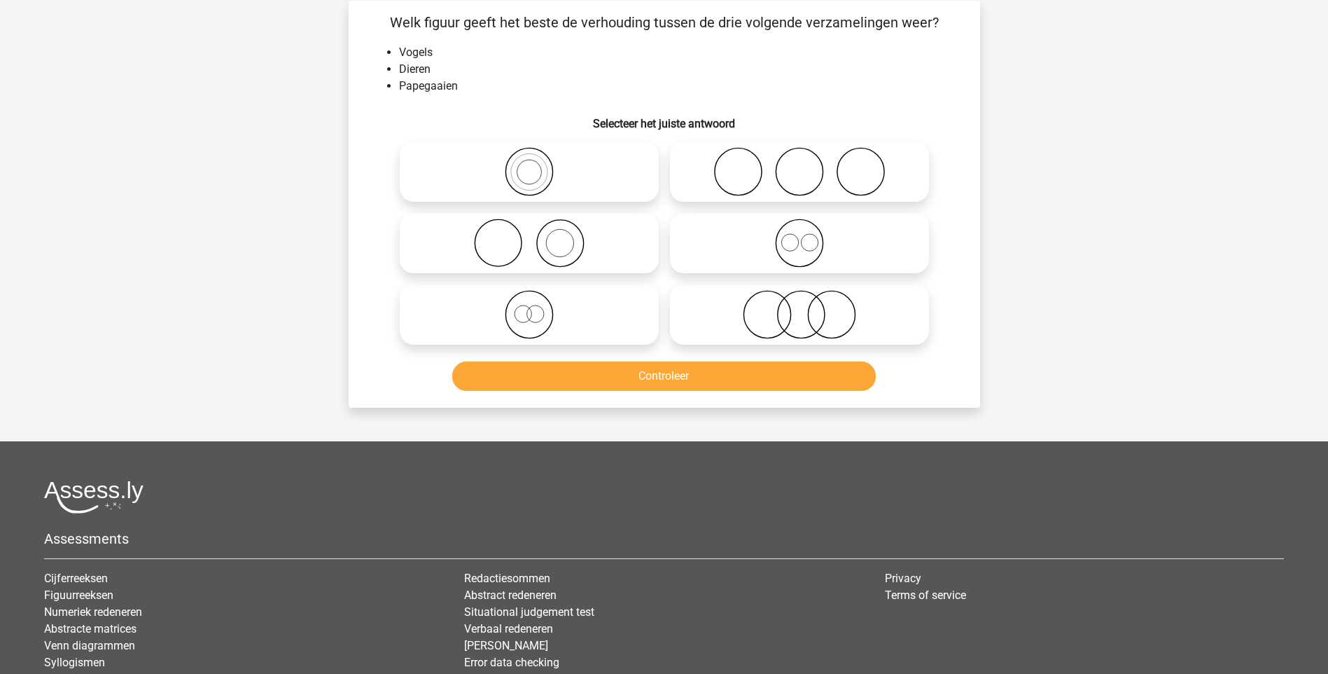
scroll to position [70, 0]
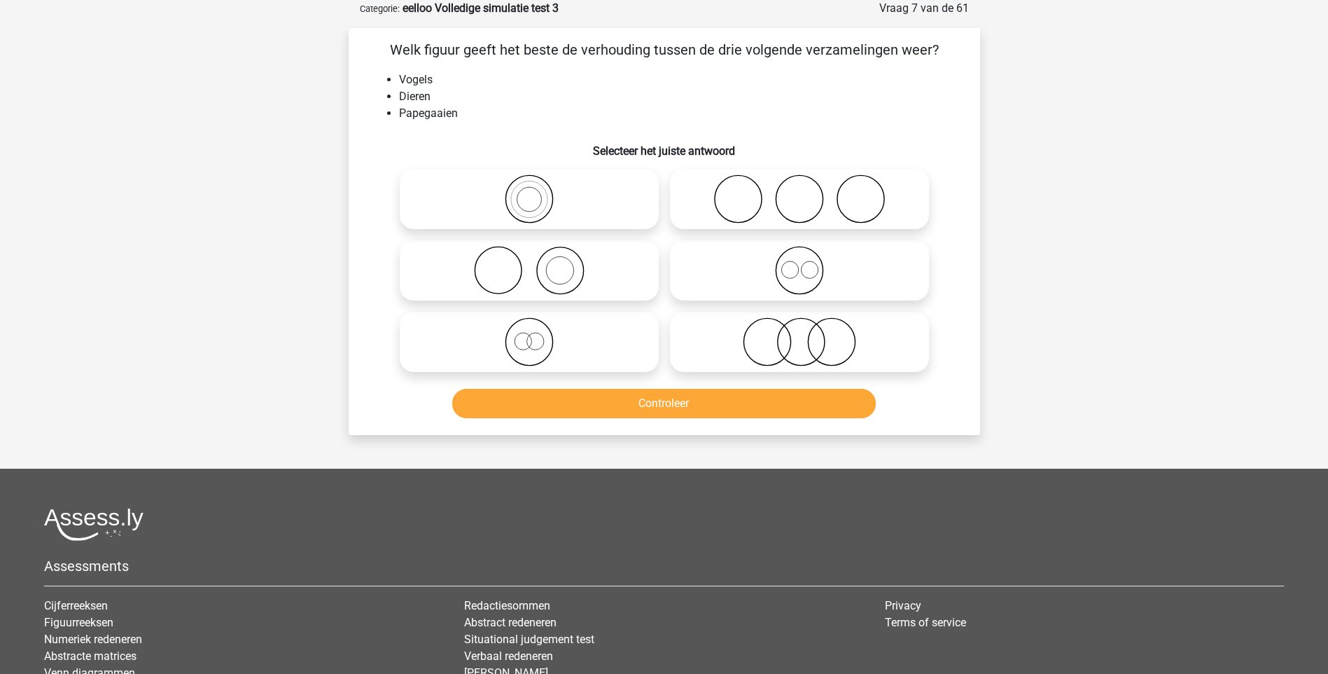
click at [557, 281] on icon at bounding box center [529, 270] width 248 height 49
click at [538, 263] on input "radio" at bounding box center [533, 258] width 9 height 9
radio input "true"
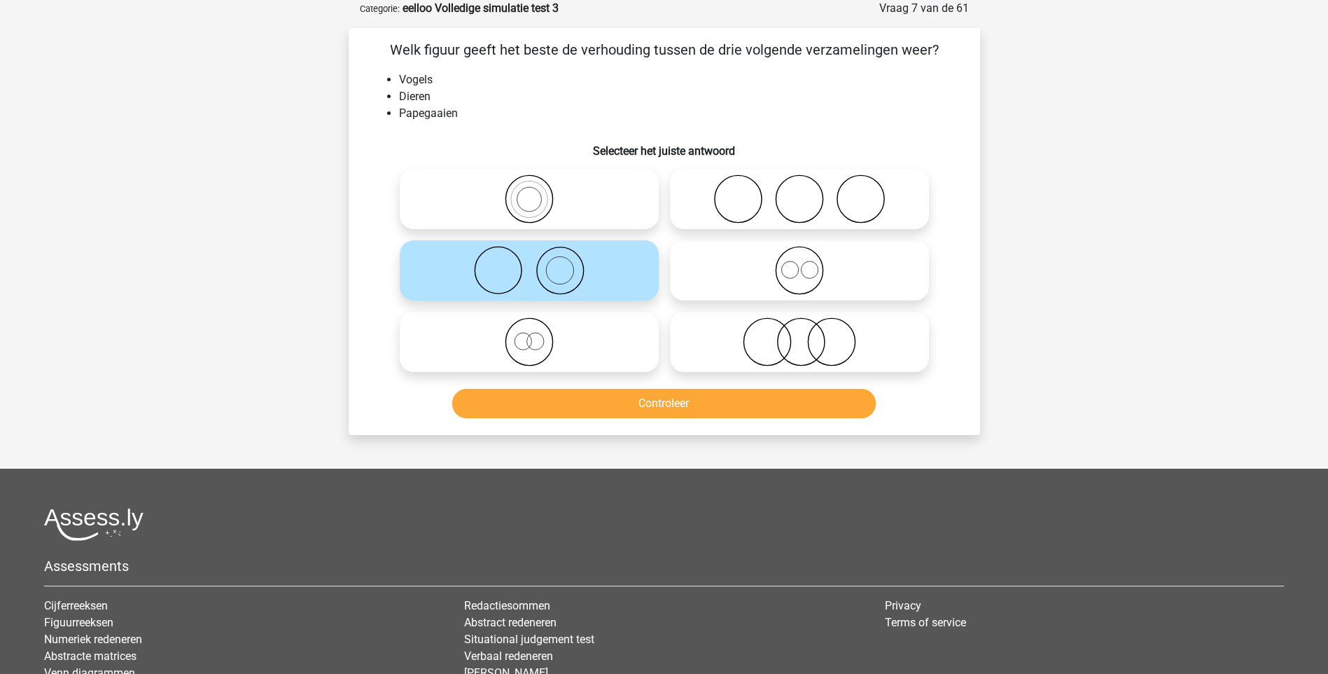
click at [835, 347] on icon at bounding box center [800, 341] width 248 height 49
click at [809, 335] on input "radio" at bounding box center [804, 330] width 9 height 9
radio input "true"
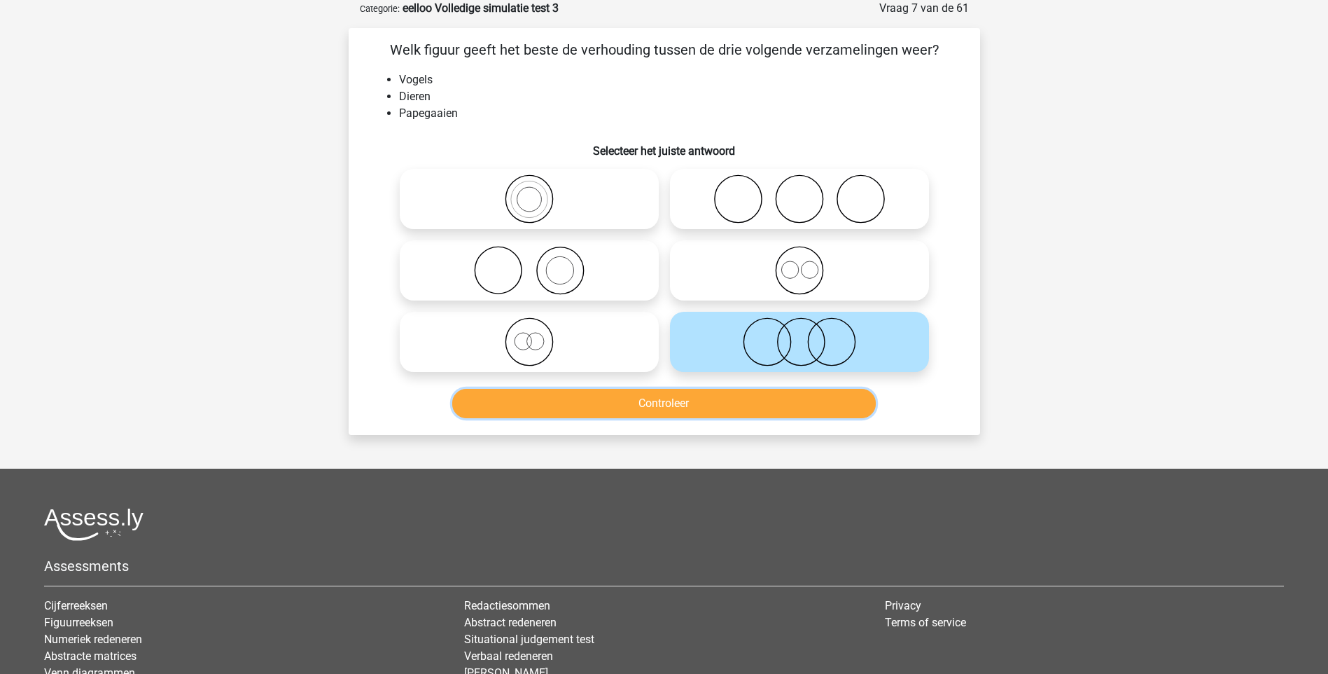
click at [730, 407] on button "Controleer" at bounding box center [664, 403] width 424 height 29
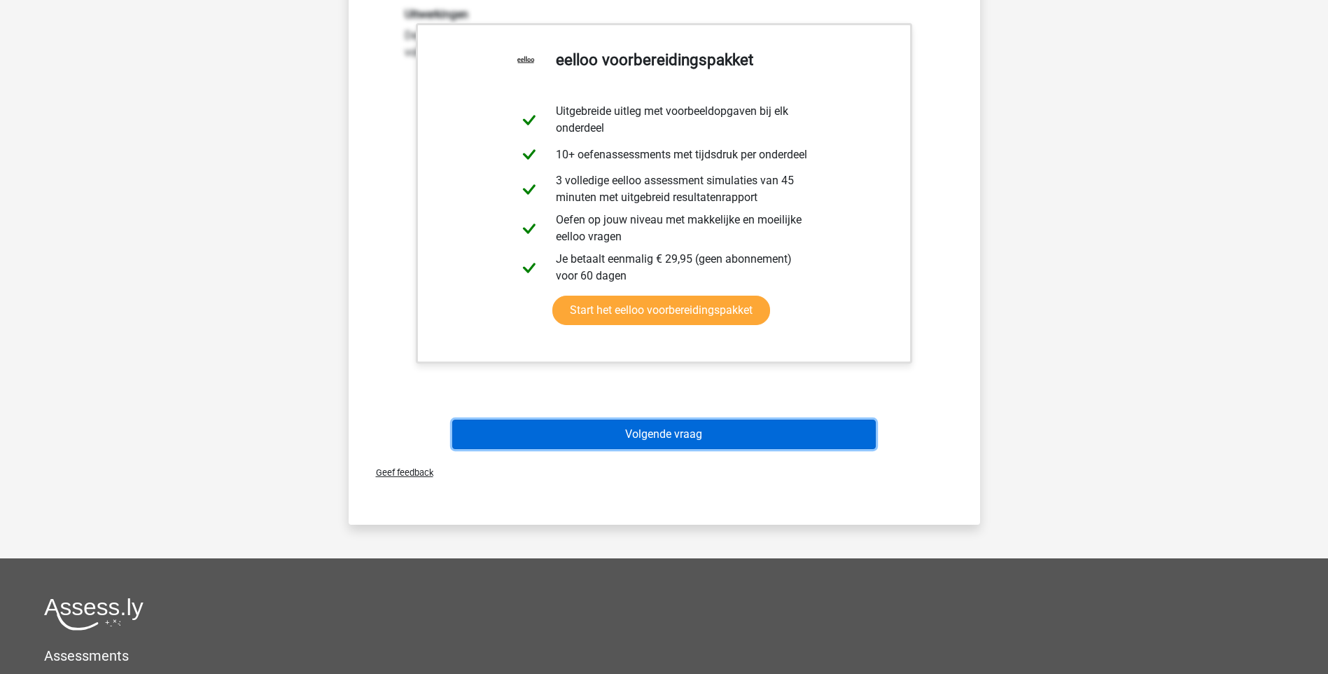
click at [654, 436] on button "Volgende vraag" at bounding box center [664, 433] width 424 height 29
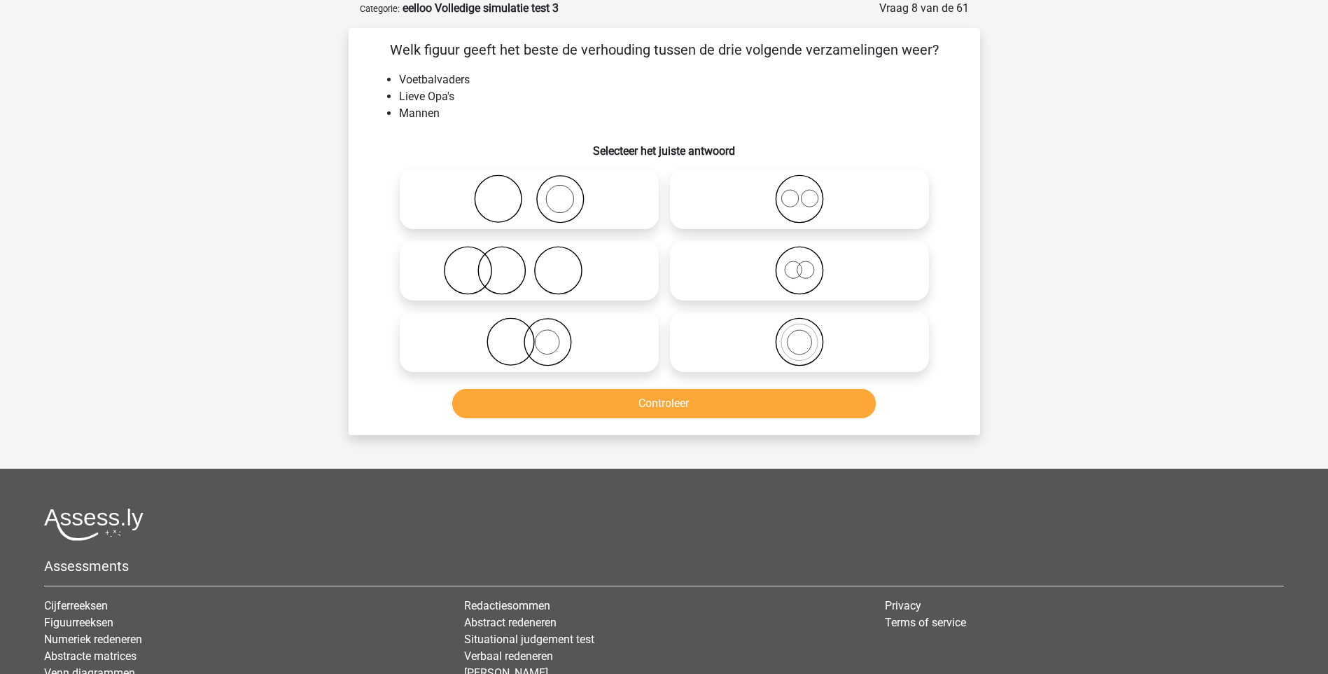
click at [802, 276] on icon at bounding box center [800, 270] width 248 height 49
click at [802, 263] on input "radio" at bounding box center [804, 258] width 9 height 9
radio input "true"
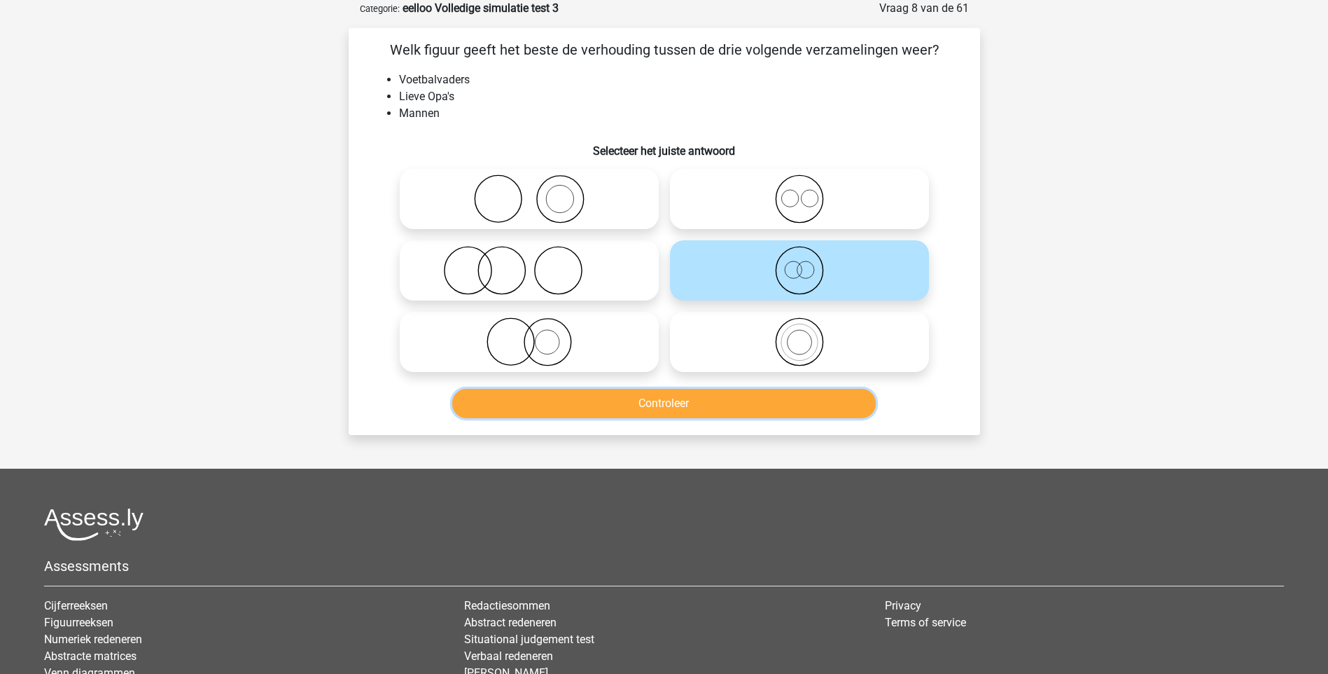
click at [697, 403] on button "Controleer" at bounding box center [664, 403] width 424 height 29
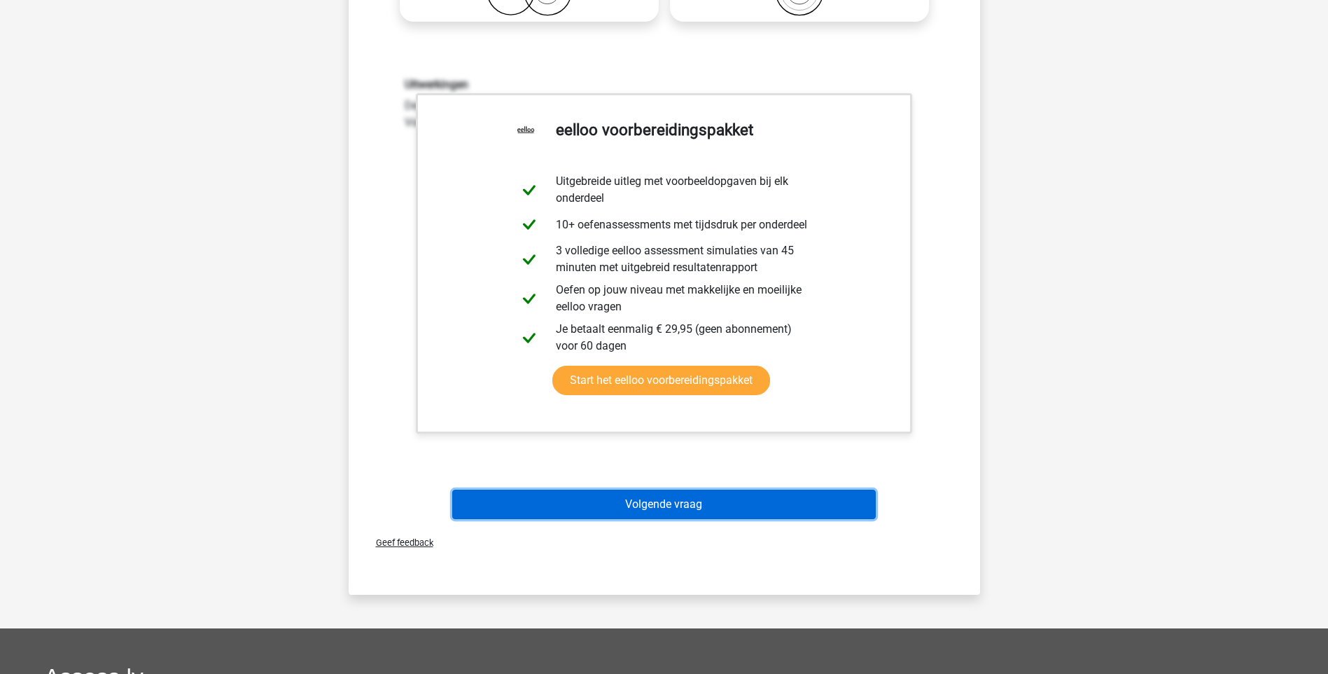
click at [683, 501] on button "Volgende vraag" at bounding box center [664, 503] width 424 height 29
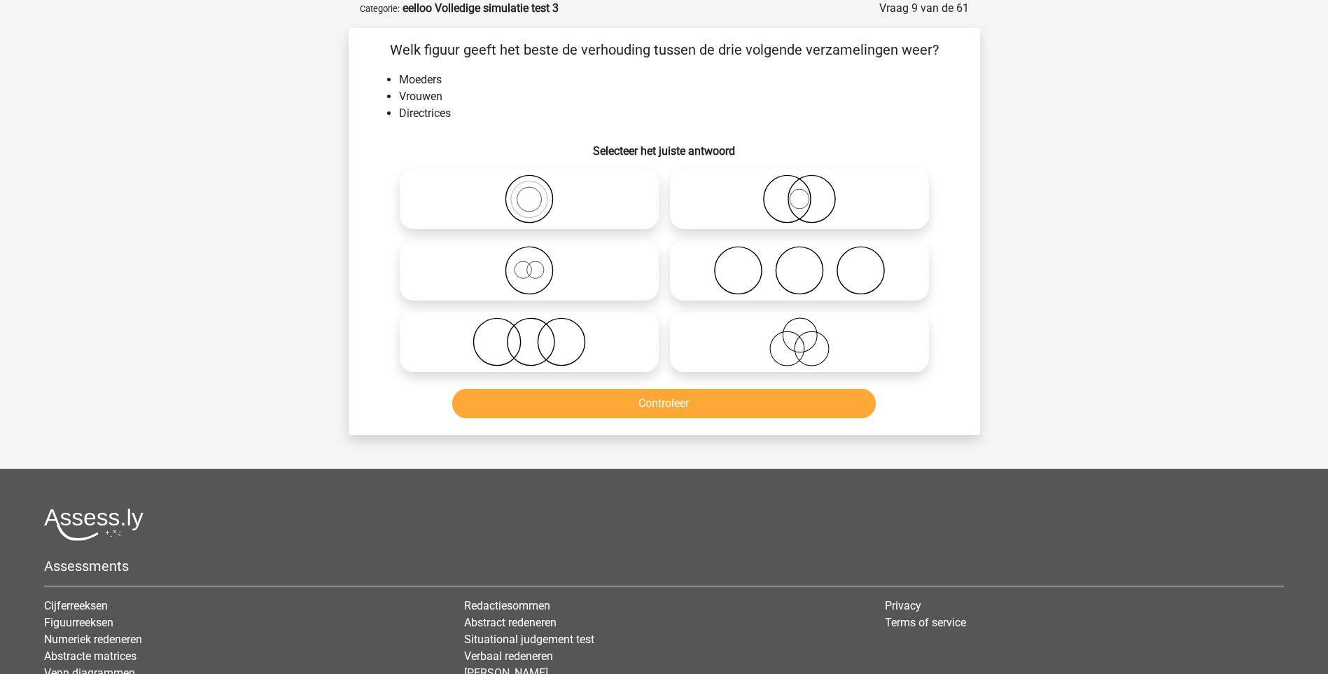
click at [531, 279] on icon at bounding box center [529, 270] width 248 height 49
click at [531, 263] on input "radio" at bounding box center [533, 258] width 9 height 9
radio input "true"
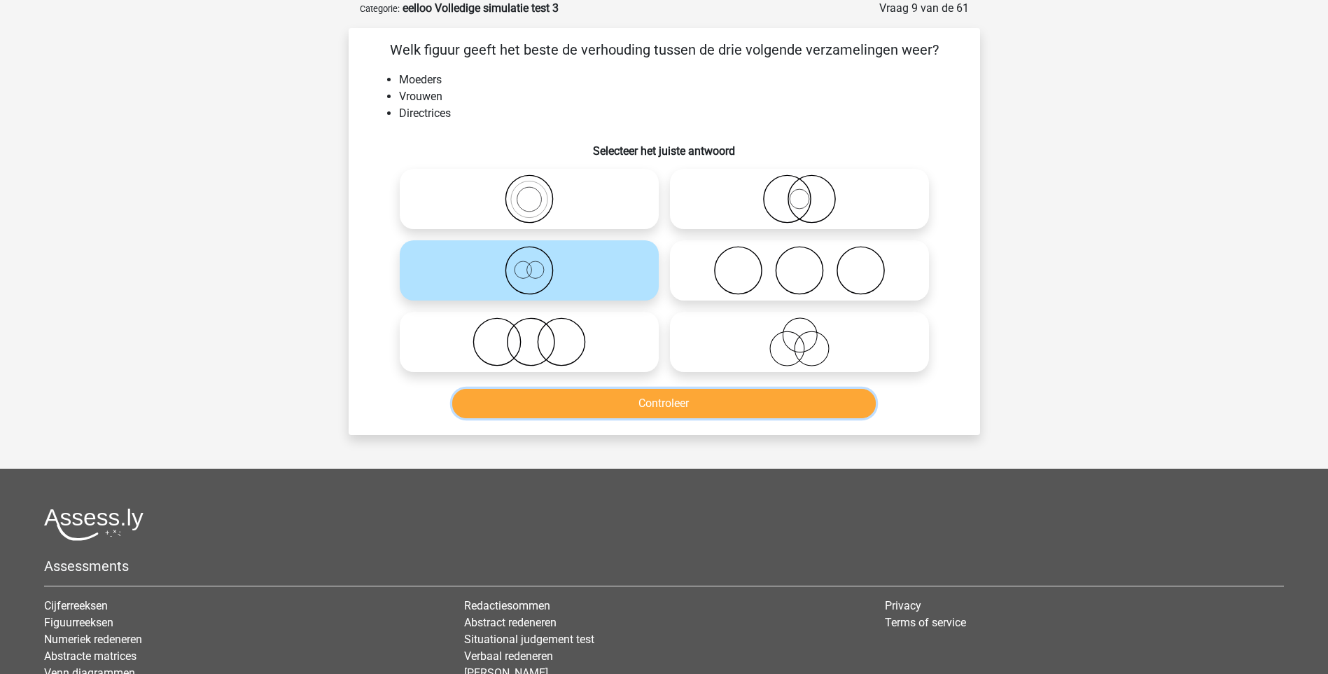
click at [669, 407] on button "Controleer" at bounding box center [664, 403] width 424 height 29
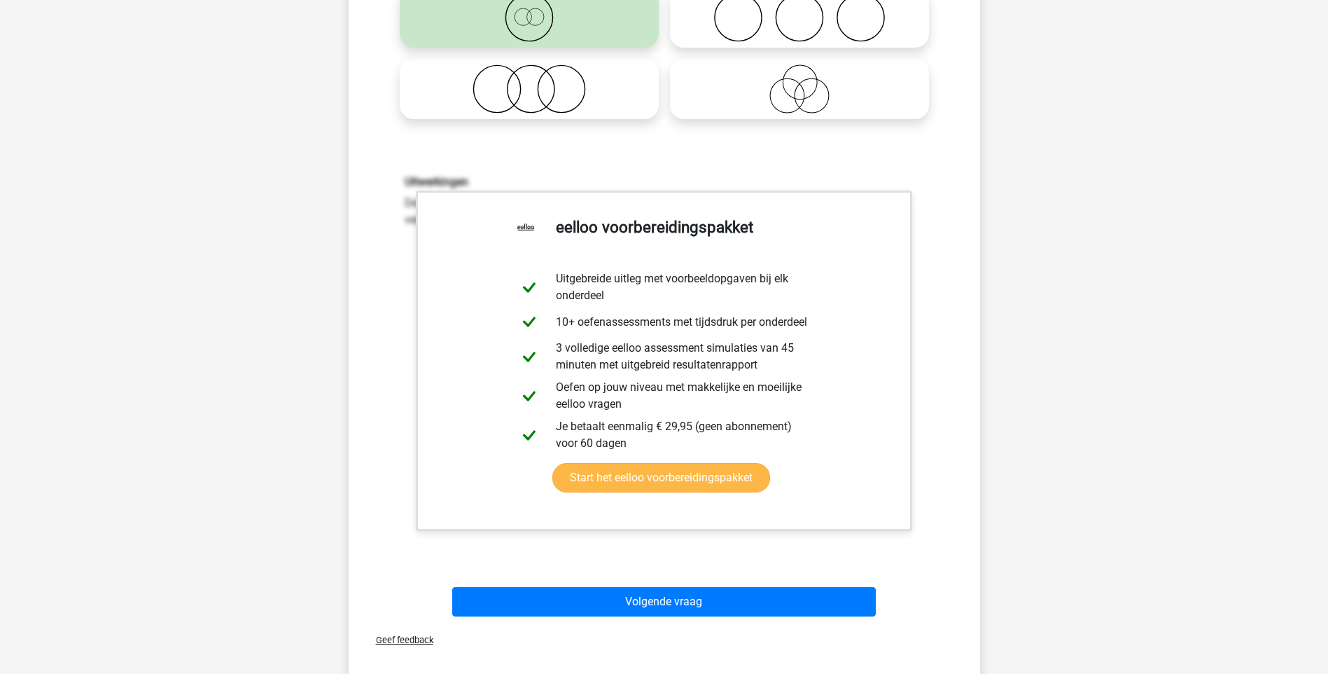
scroll to position [350, 0]
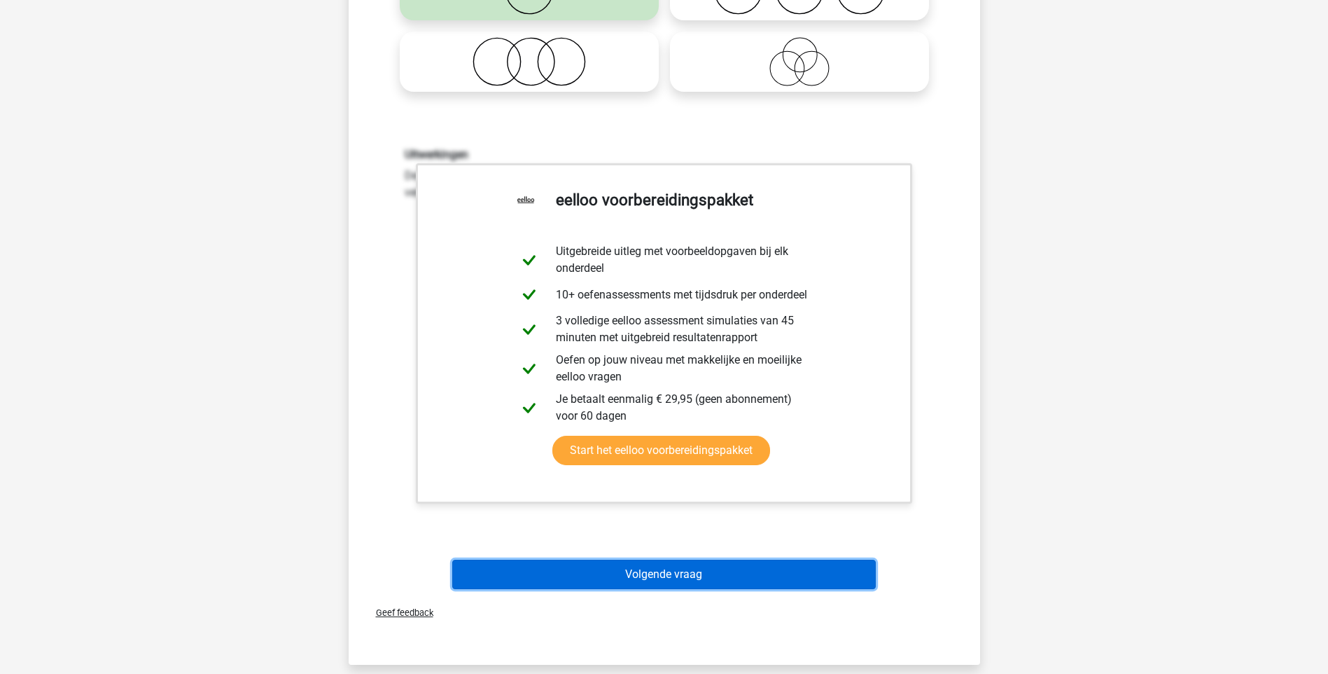
click at [655, 576] on button "Volgende vraag" at bounding box center [664, 573] width 424 height 29
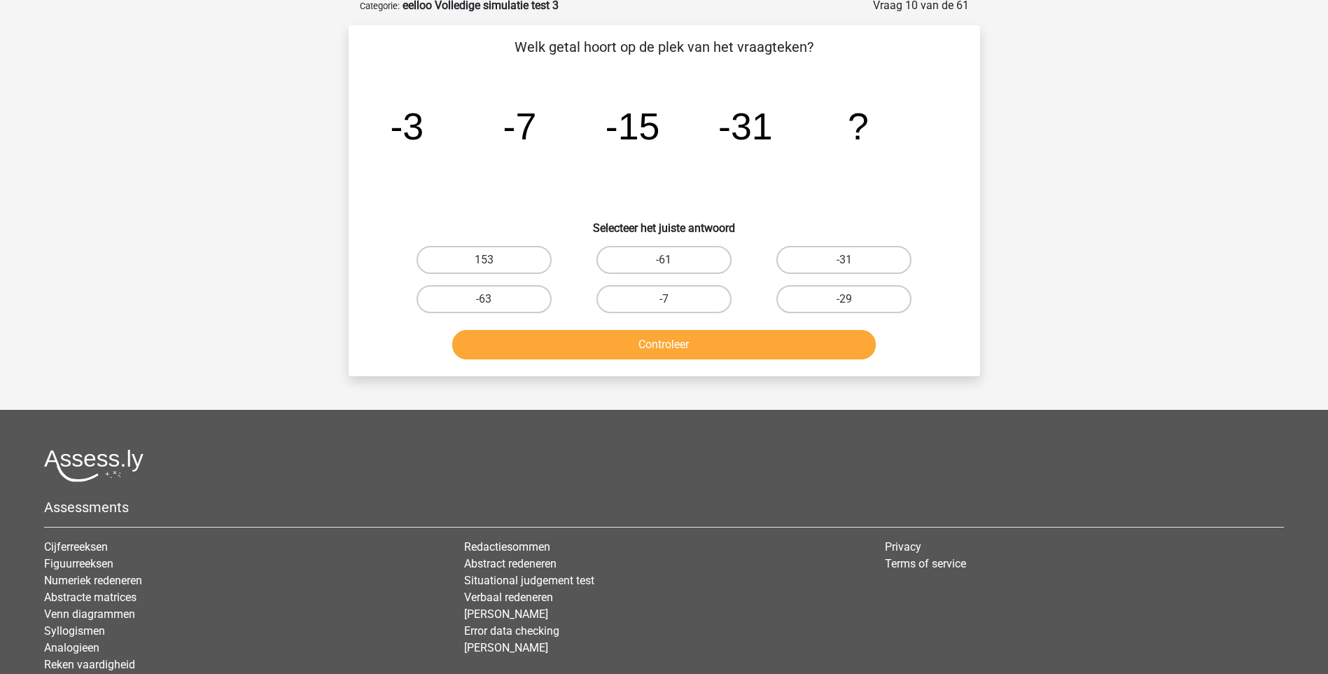
scroll to position [70, 0]
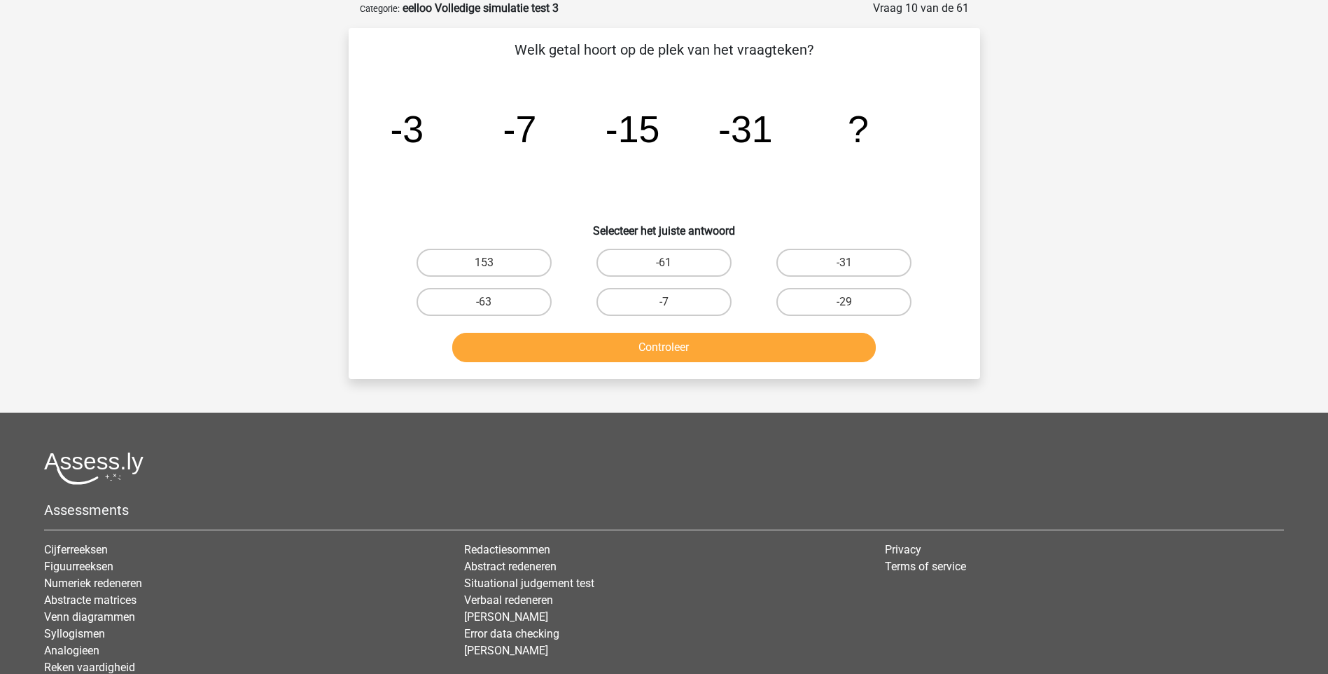
click at [666, 267] on input "-61" at bounding box center [668, 267] width 9 height 9
radio input "true"
click at [675, 354] on button "Controleer" at bounding box center [664, 347] width 424 height 29
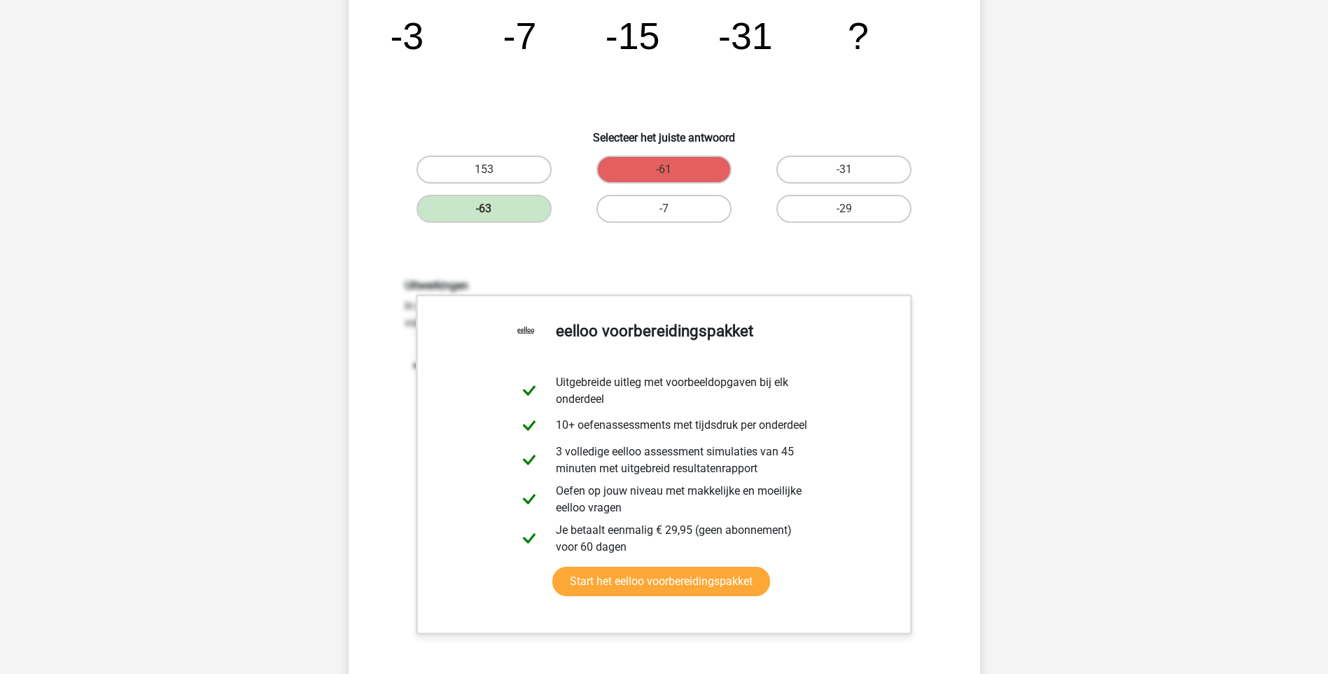
scroll to position [420, 0]
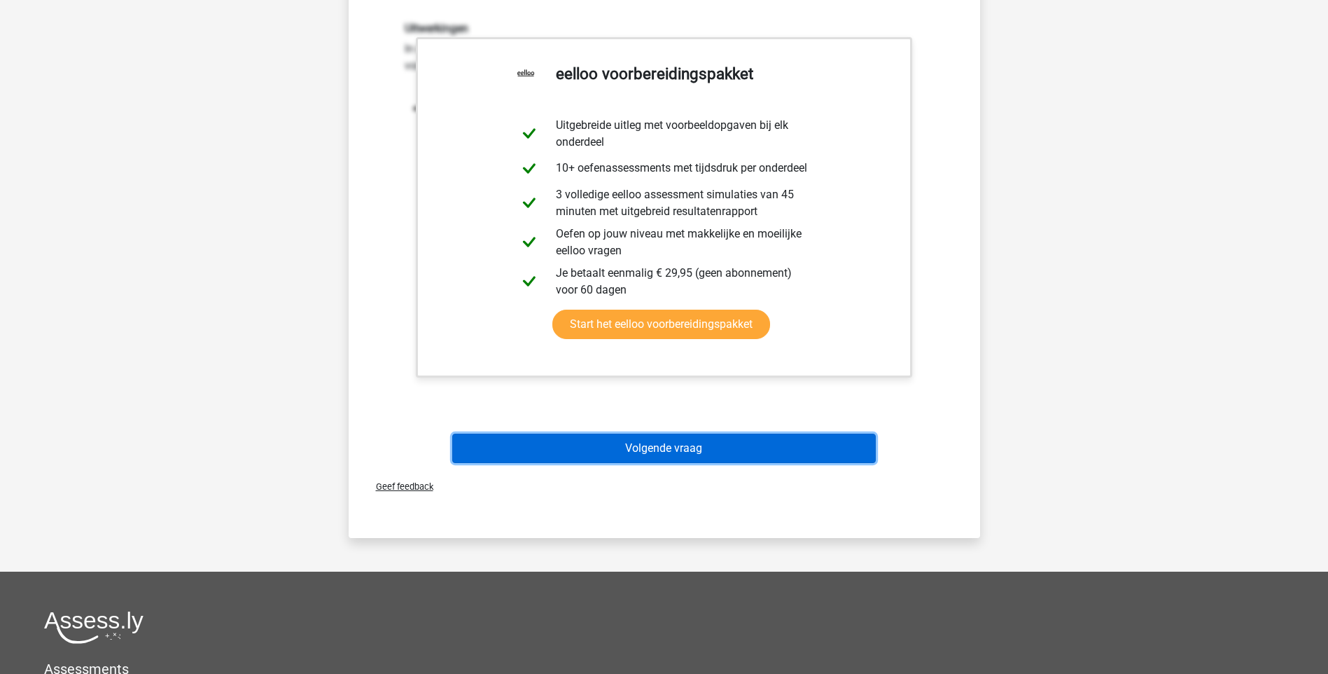
click at [662, 444] on button "Volgende vraag" at bounding box center [664, 447] width 424 height 29
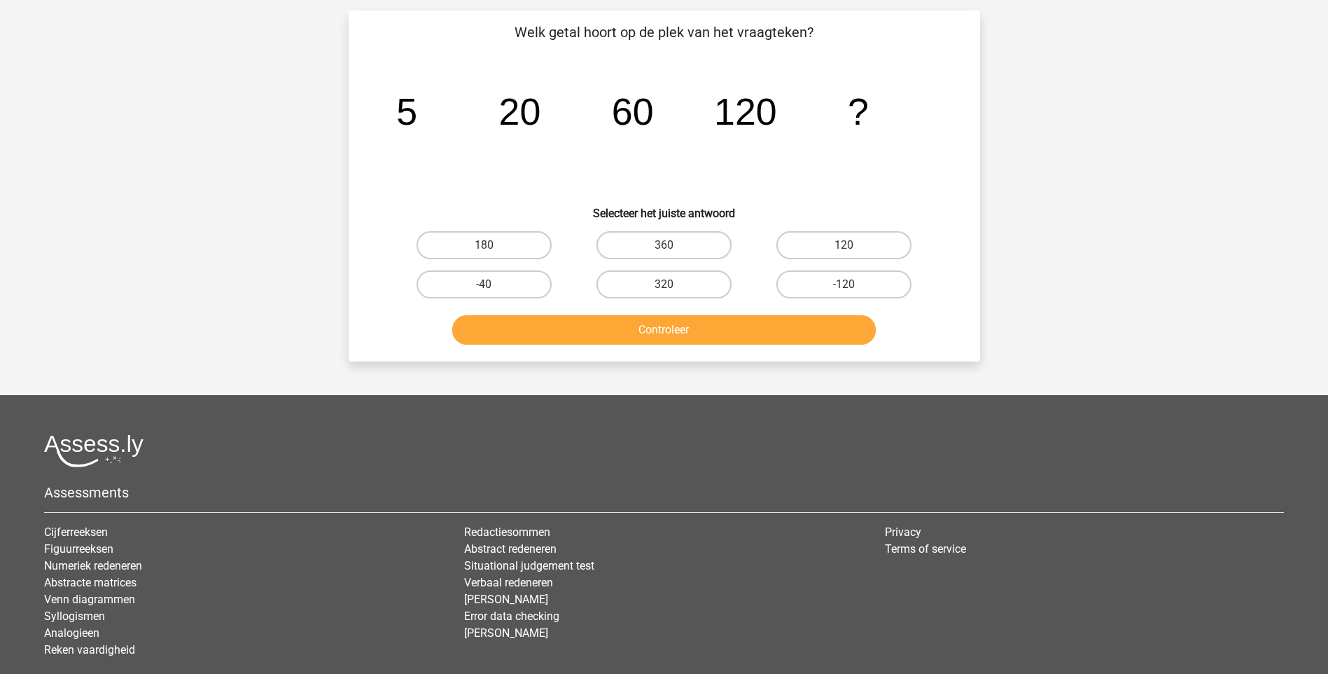
scroll to position [70, 0]
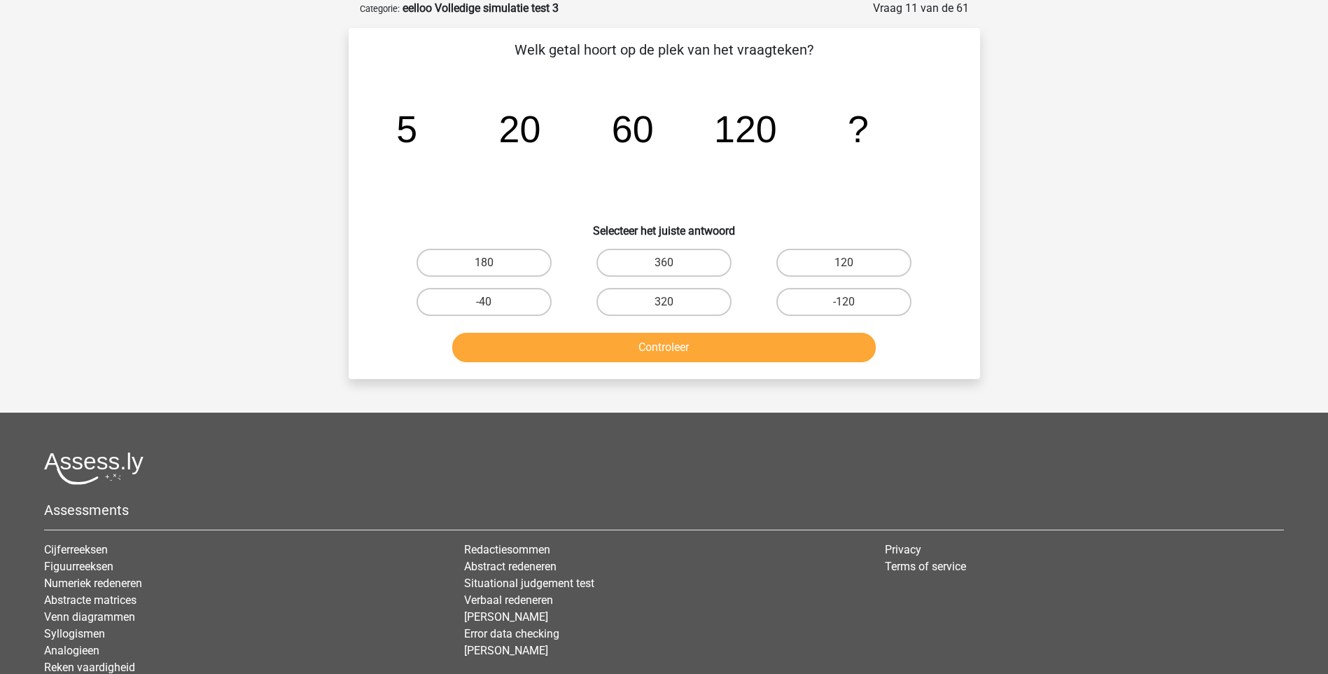
click at [846, 266] on input "120" at bounding box center [848, 267] width 9 height 9
radio input "true"
click at [755, 347] on button "Controleer" at bounding box center [664, 347] width 424 height 29
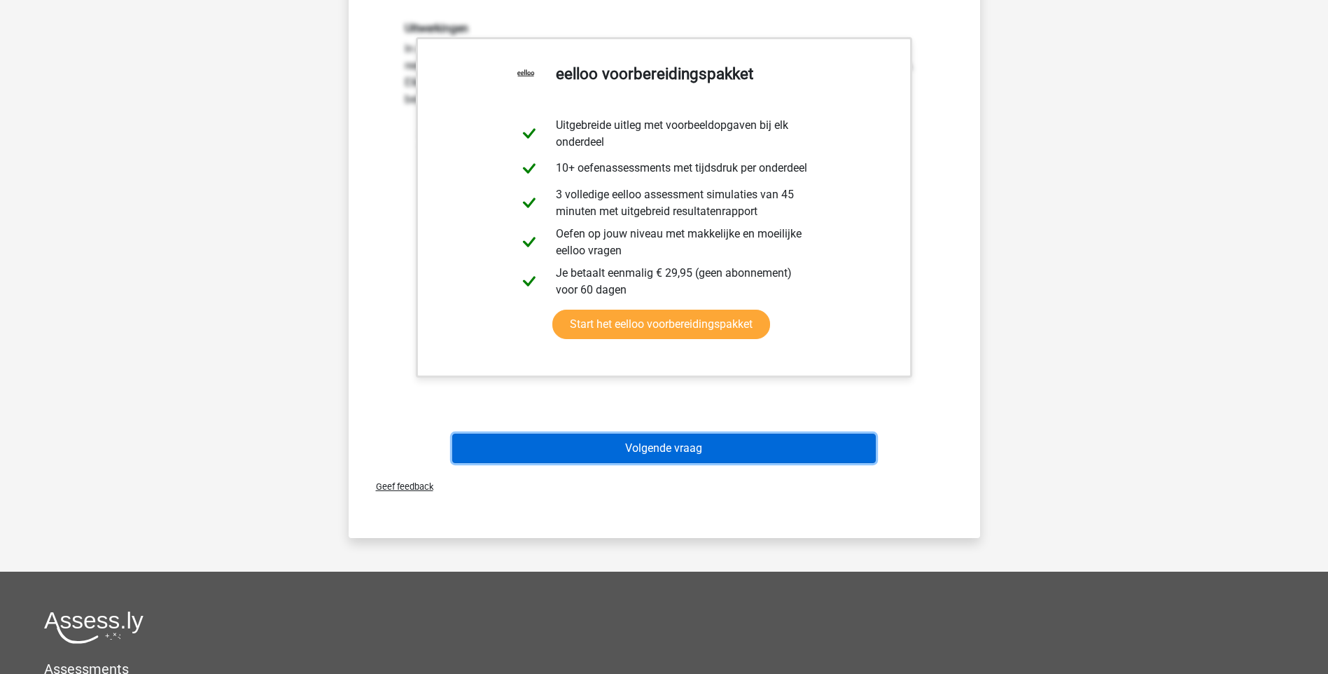
click at [690, 454] on button "Volgende vraag" at bounding box center [664, 447] width 424 height 29
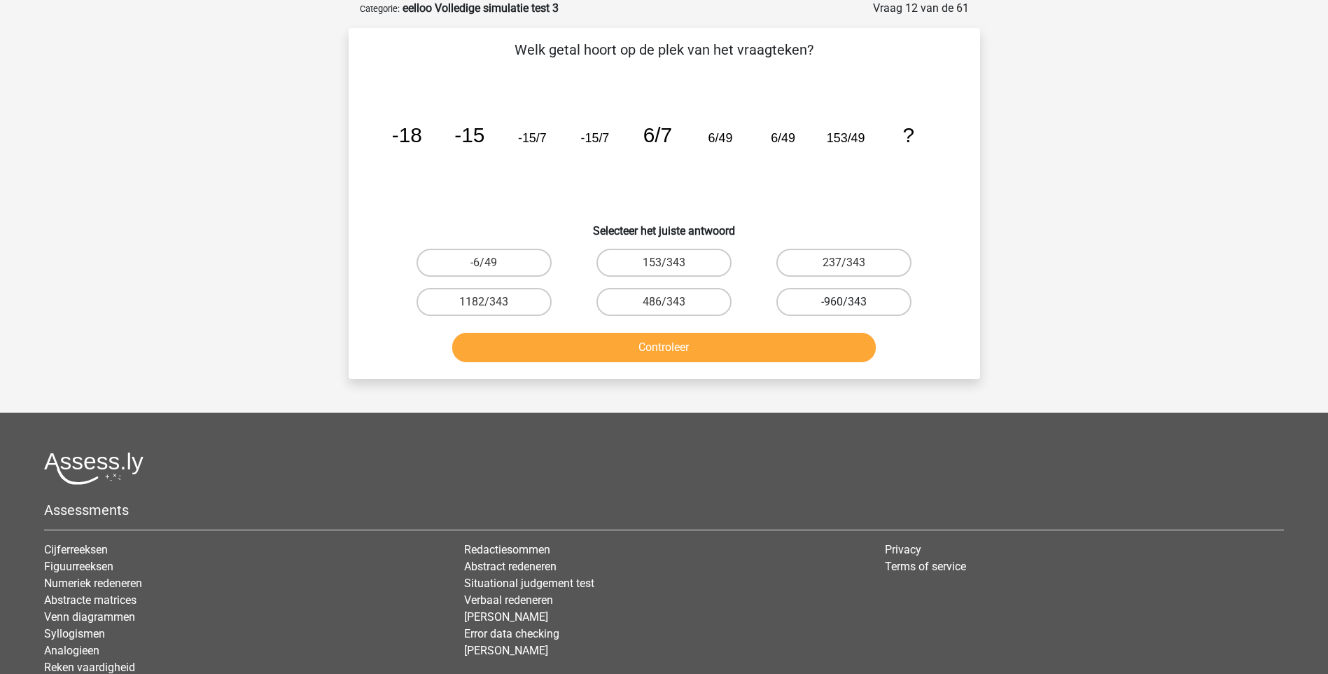
click at [842, 303] on label "-960/343" at bounding box center [844, 302] width 135 height 28
click at [844, 303] on input "-960/343" at bounding box center [848, 306] width 9 height 9
radio input "true"
click at [742, 354] on button "Controleer" at bounding box center [664, 347] width 424 height 29
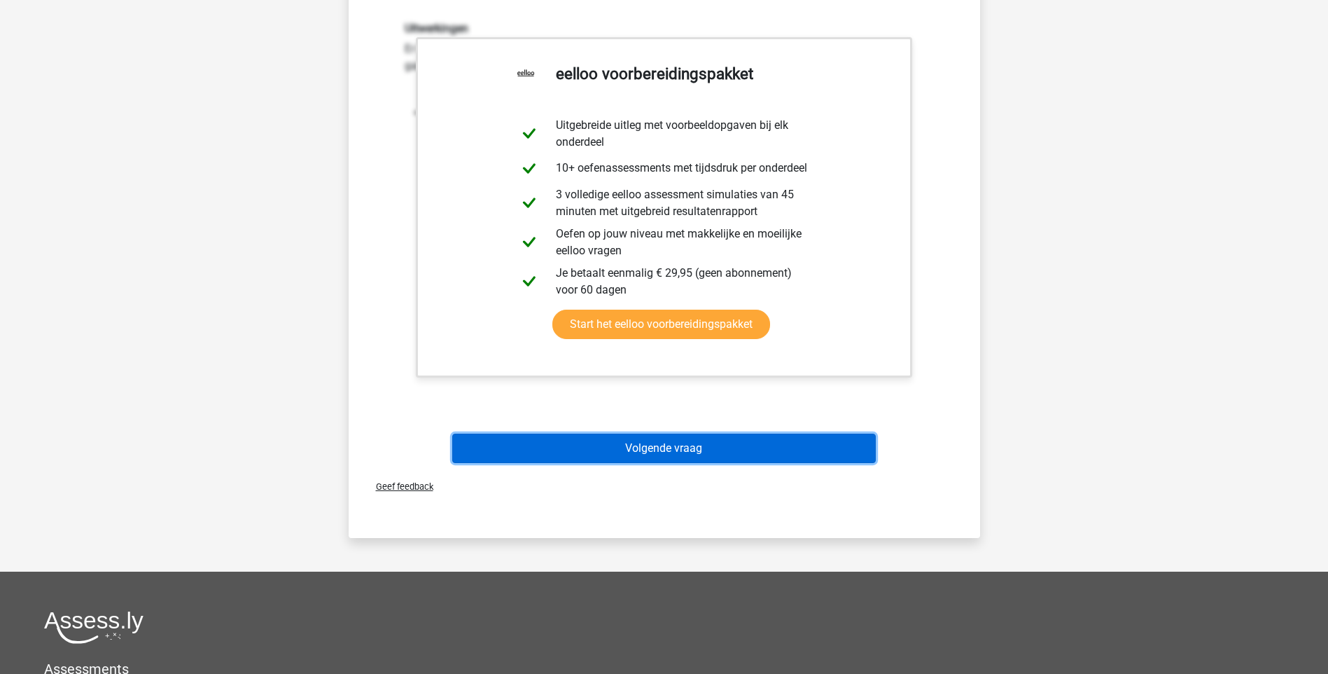
click at [656, 455] on button "Volgende vraag" at bounding box center [664, 447] width 424 height 29
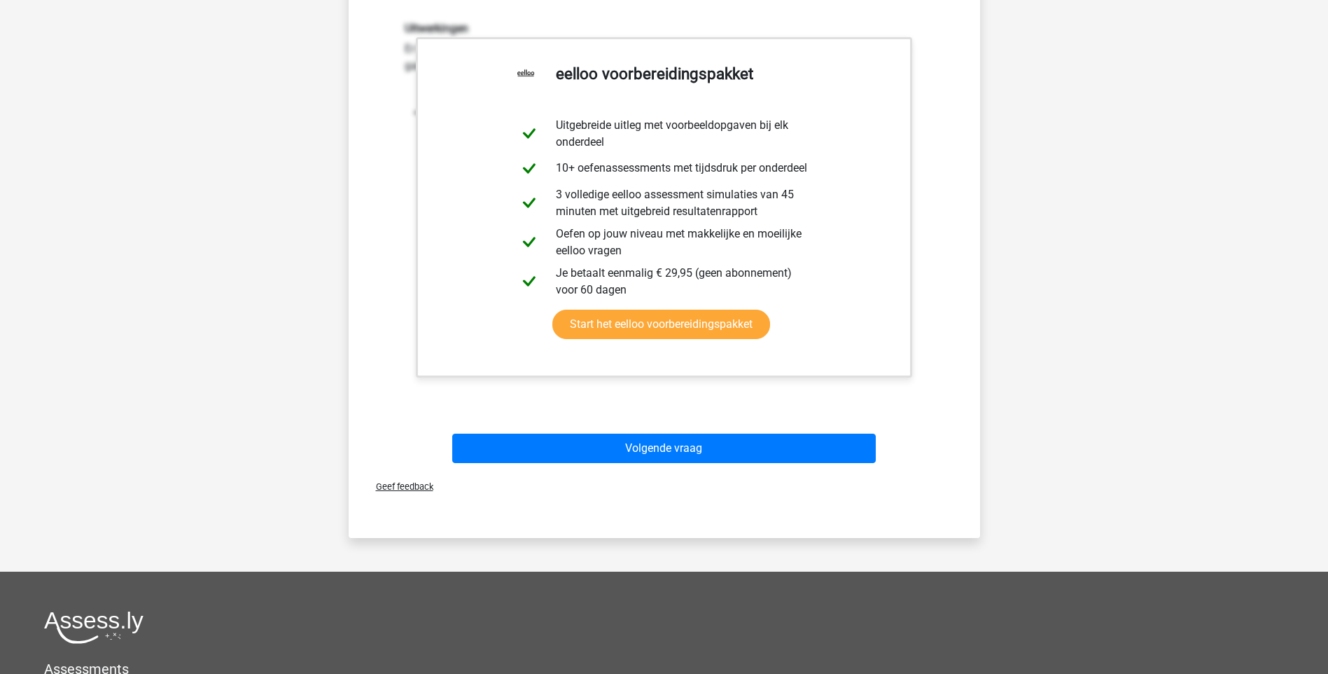
scroll to position [37, 0]
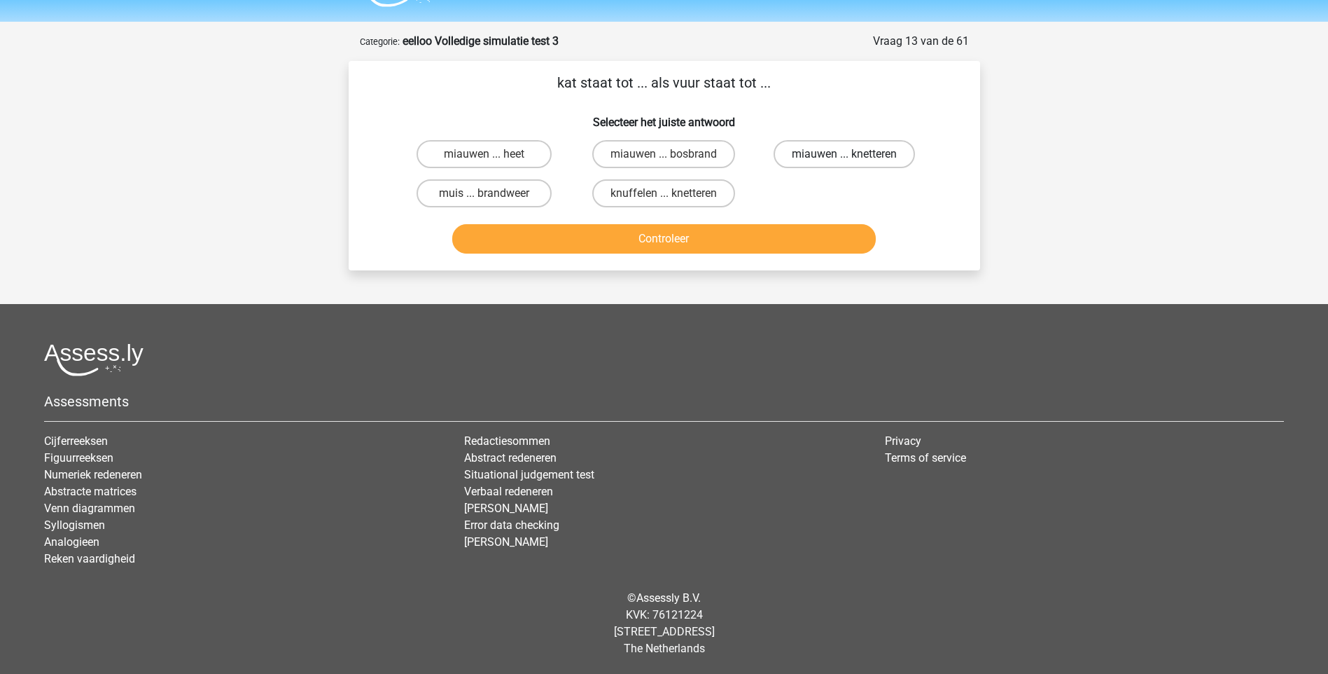
click at [830, 150] on label "miauwen ... knetteren" at bounding box center [844, 154] width 141 height 28
click at [844, 154] on input "miauwen ... knetteren" at bounding box center [848, 158] width 9 height 9
radio input "true"
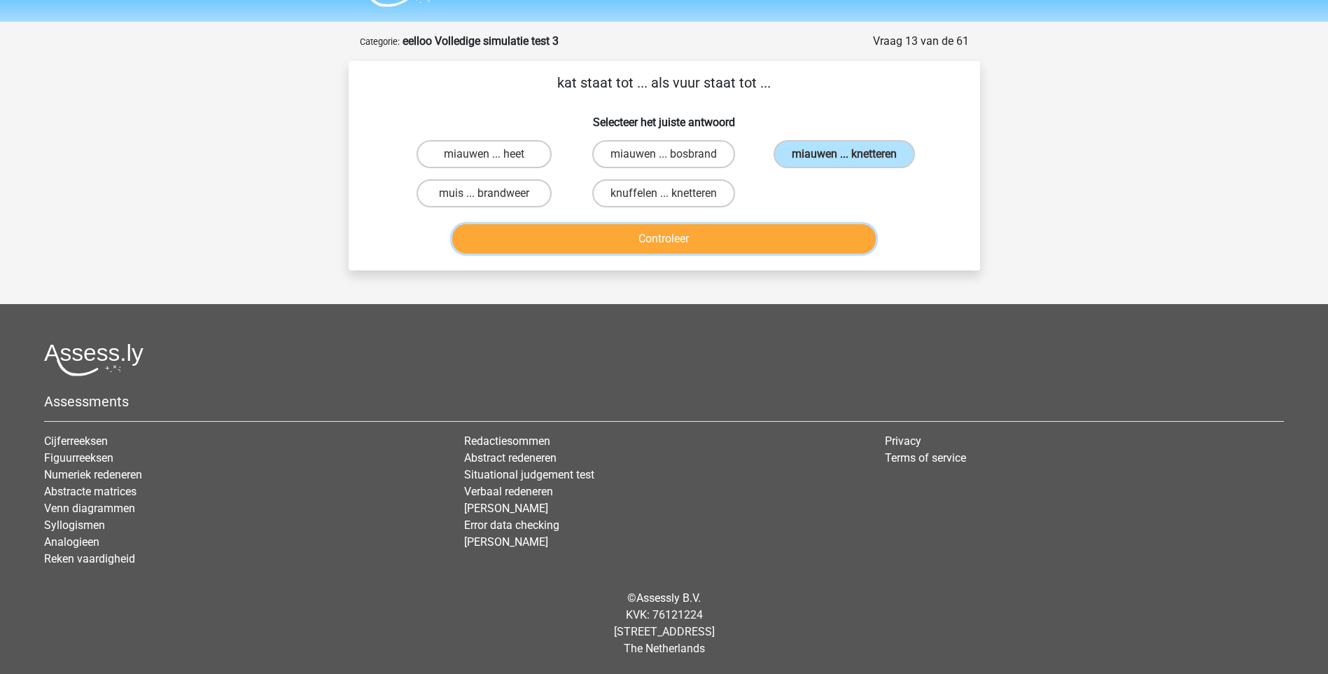
click at [665, 244] on button "Controleer" at bounding box center [664, 238] width 424 height 29
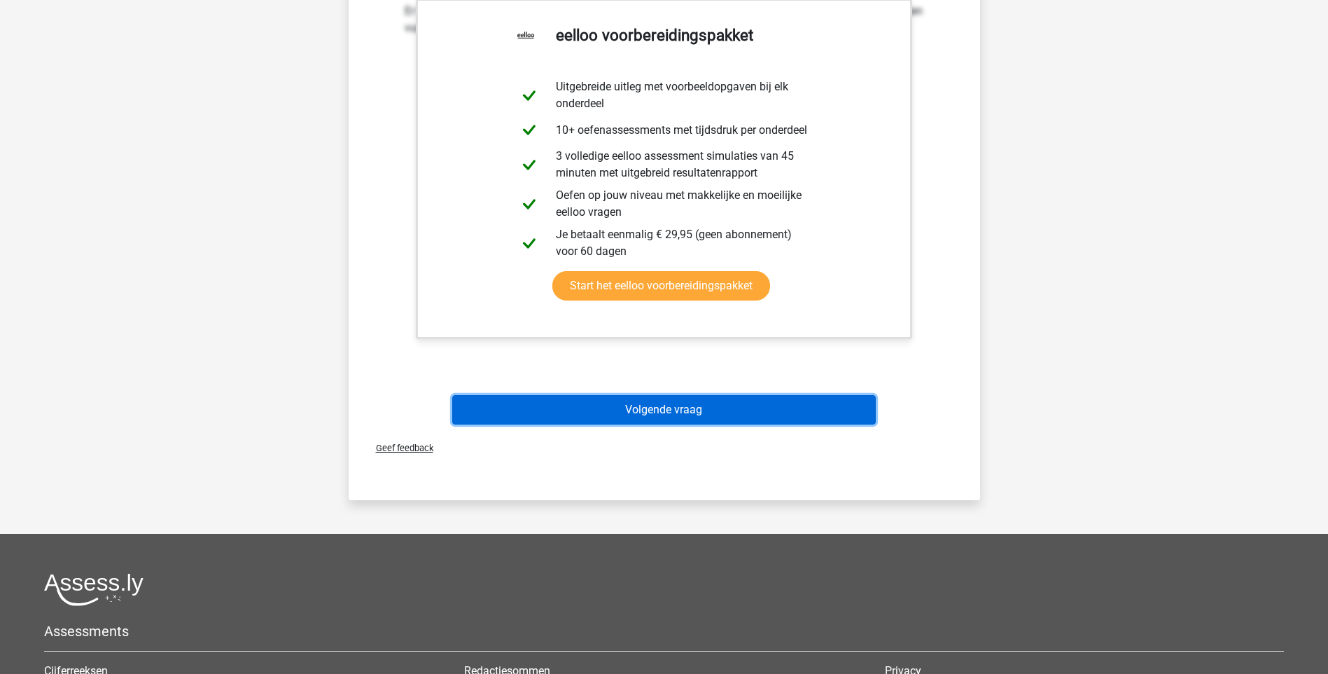
click at [633, 408] on button "Volgende vraag" at bounding box center [664, 409] width 424 height 29
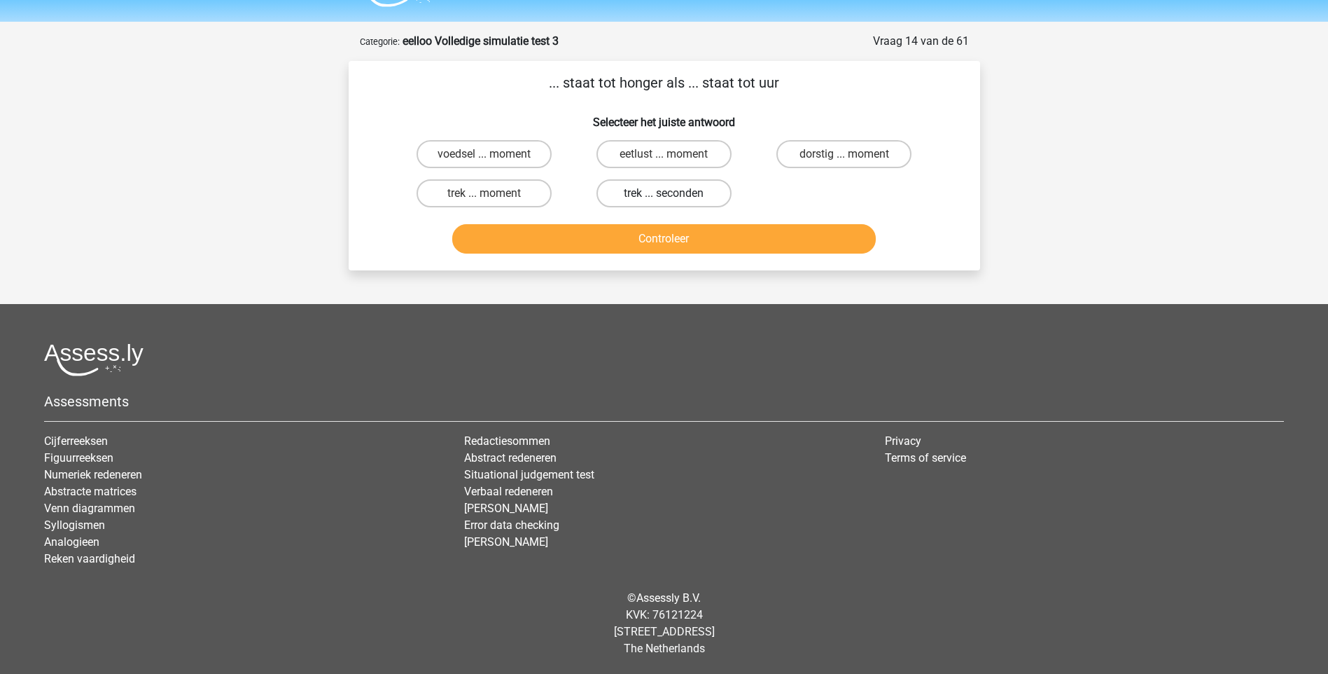
click at [660, 196] on label "trek ... seconden" at bounding box center [664, 193] width 135 height 28
click at [664, 196] on input "trek ... seconden" at bounding box center [668, 197] width 9 height 9
radio input "true"
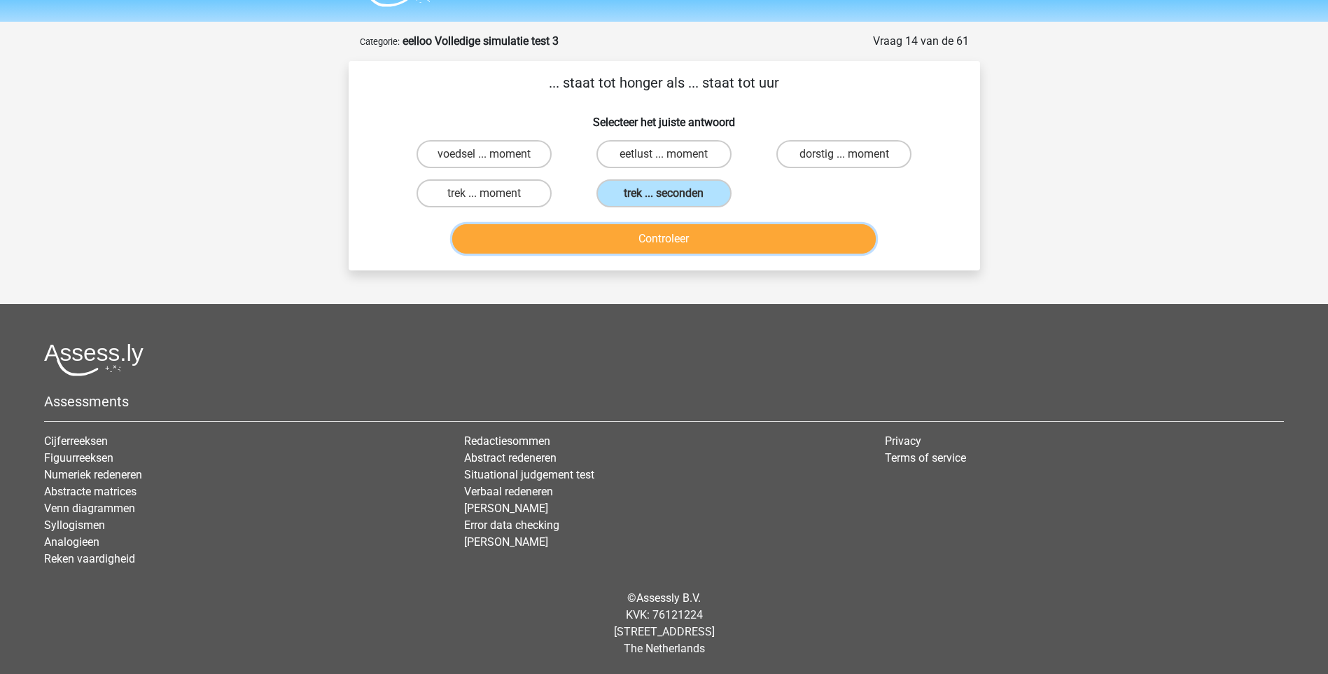
click at [669, 240] on button "Controleer" at bounding box center [664, 238] width 424 height 29
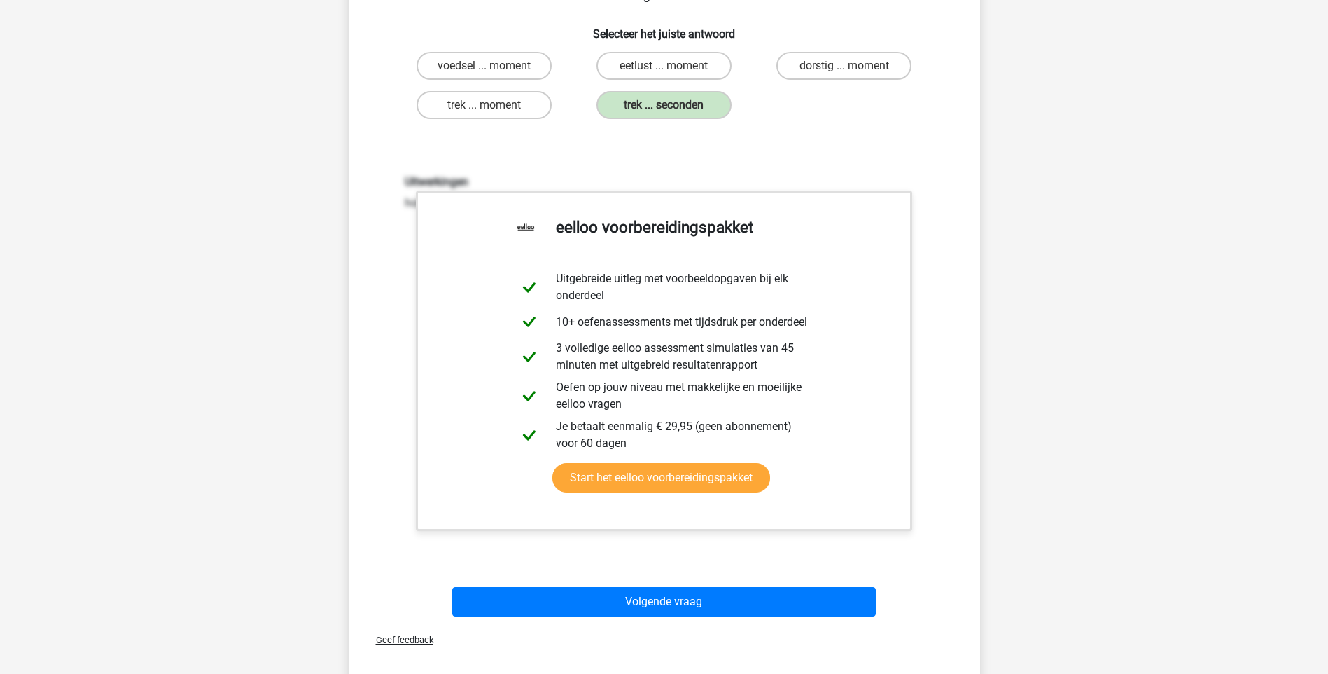
scroll to position [457, 0]
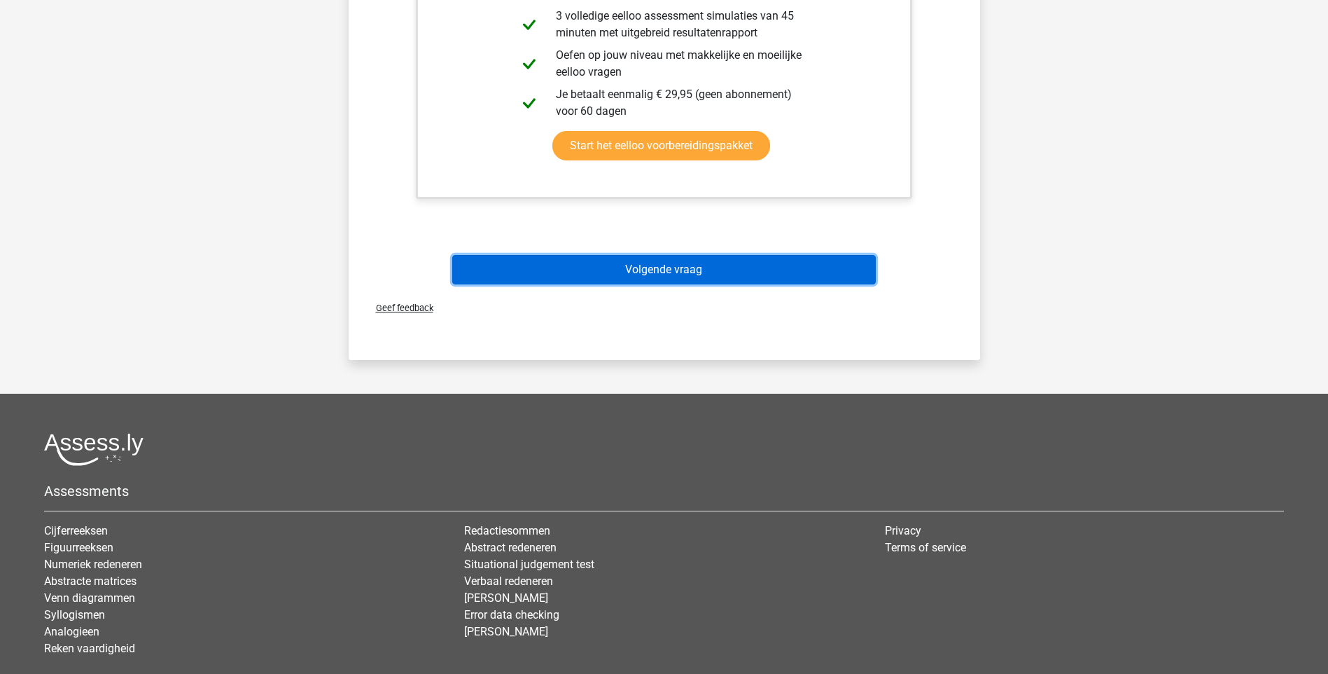
click at [630, 279] on button "Volgende vraag" at bounding box center [664, 269] width 424 height 29
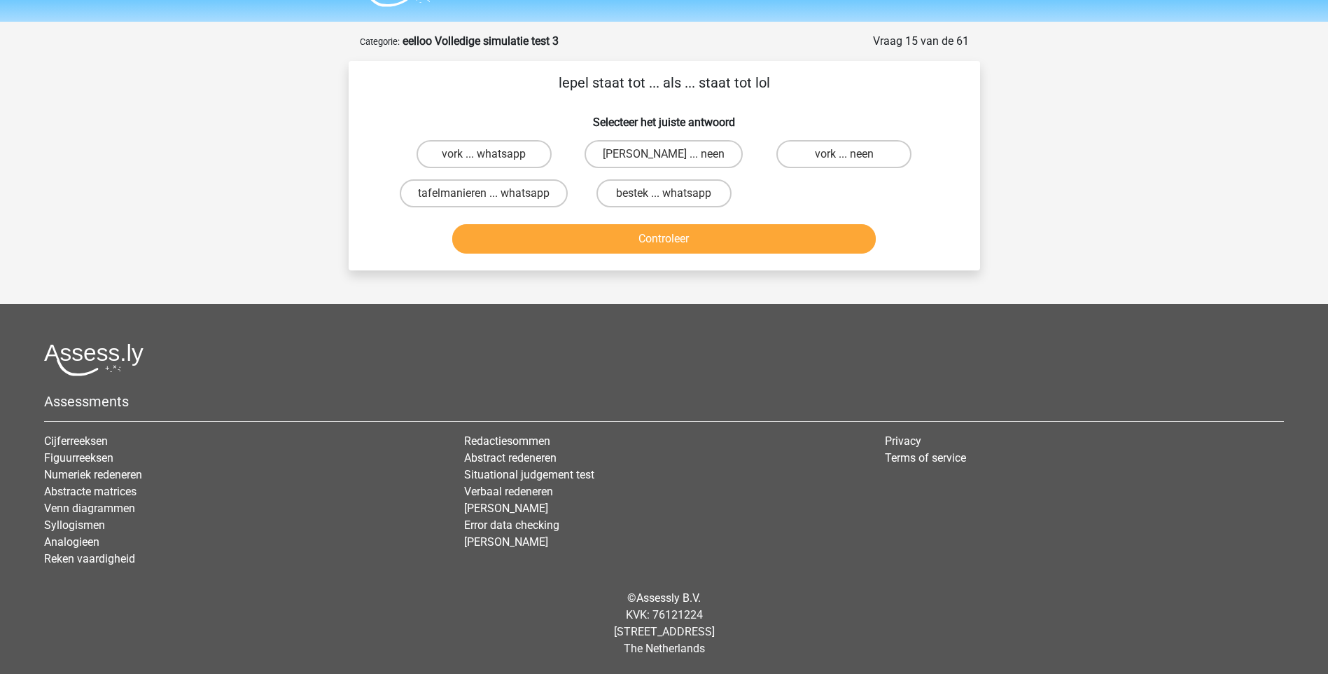
scroll to position [37, 0]
click at [643, 157] on label "anna ... neen" at bounding box center [664, 154] width 158 height 28
click at [664, 157] on input "anna ... neen" at bounding box center [668, 158] width 9 height 9
radio input "true"
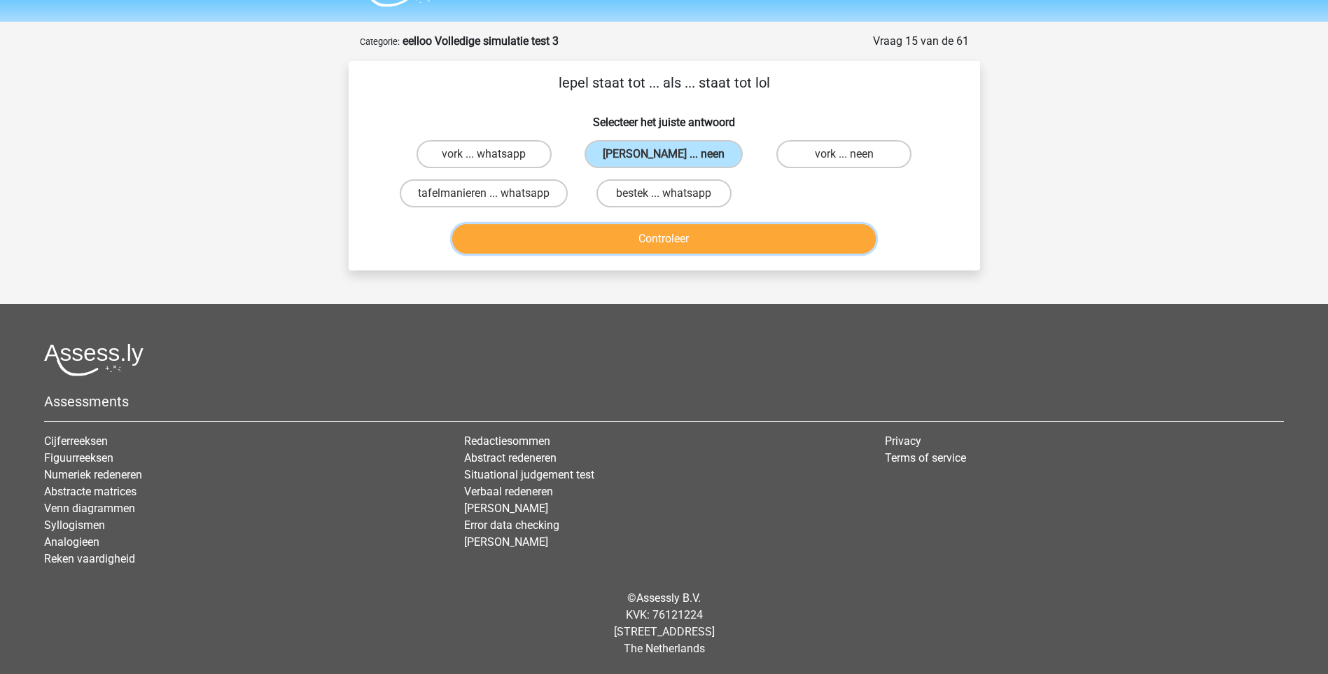
click at [679, 230] on button "Controleer" at bounding box center [664, 238] width 424 height 29
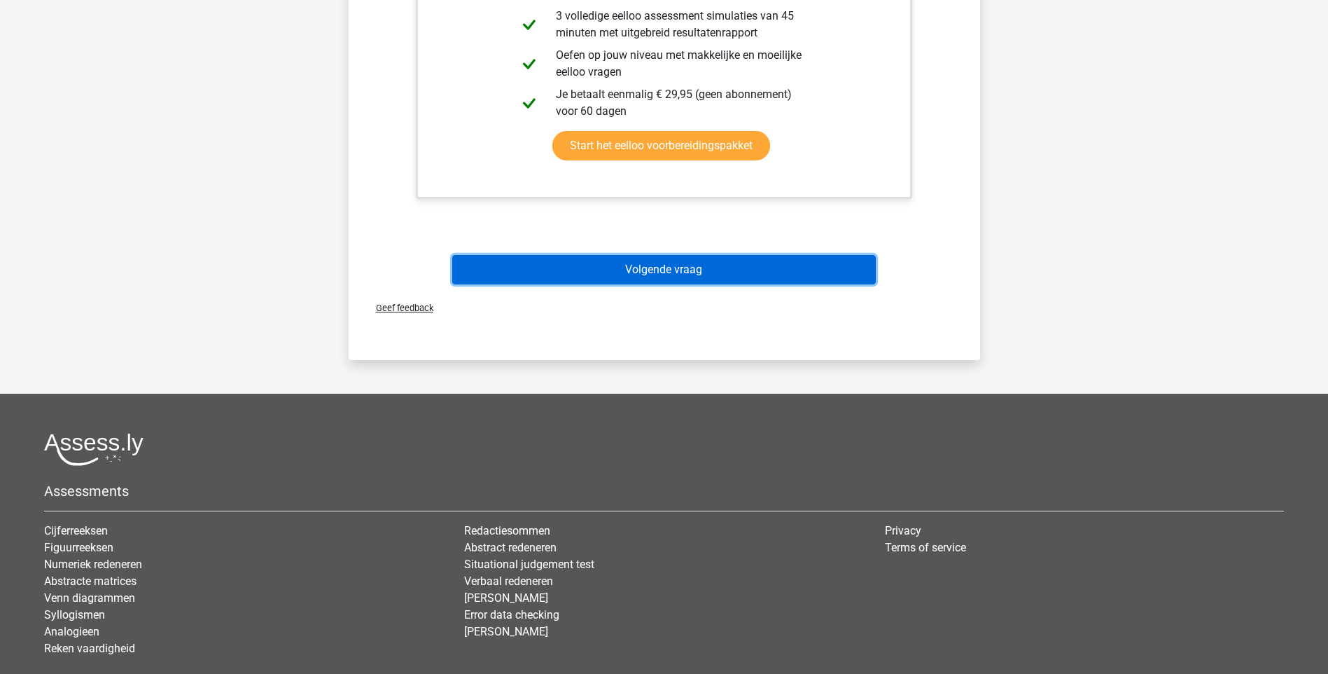
click at [632, 270] on button "Volgende vraag" at bounding box center [664, 269] width 424 height 29
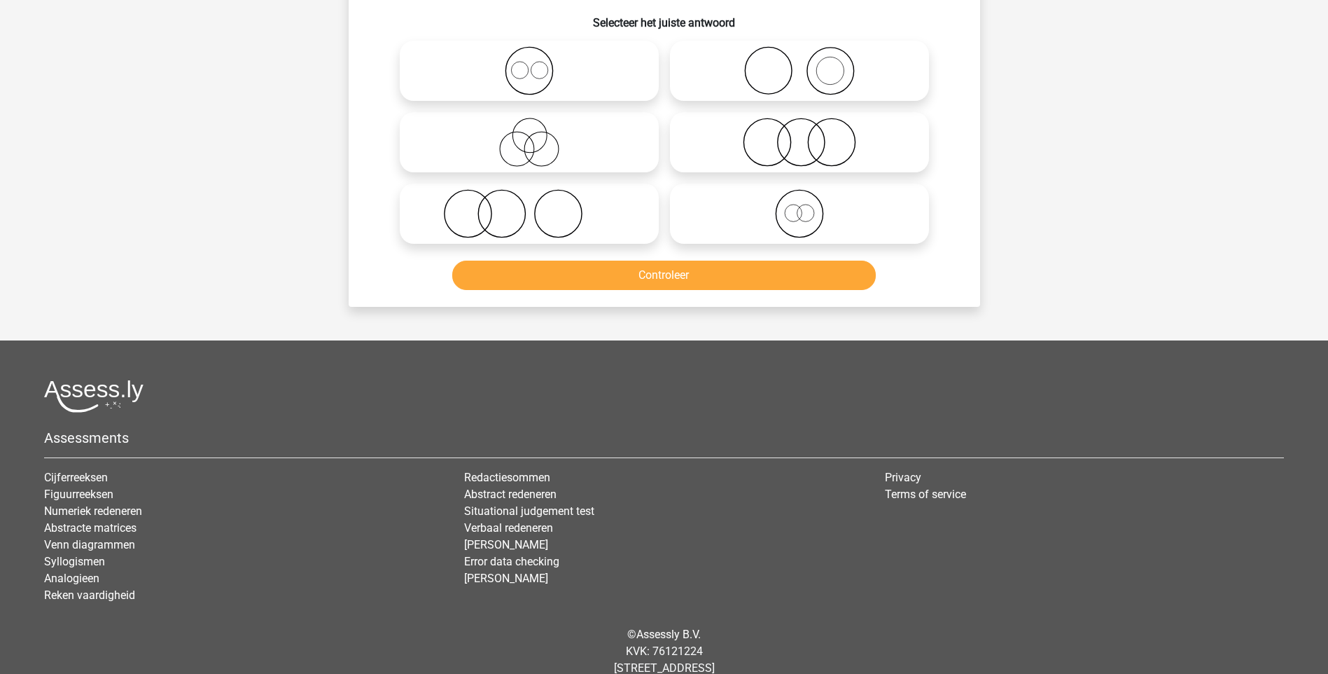
scroll to position [70, 0]
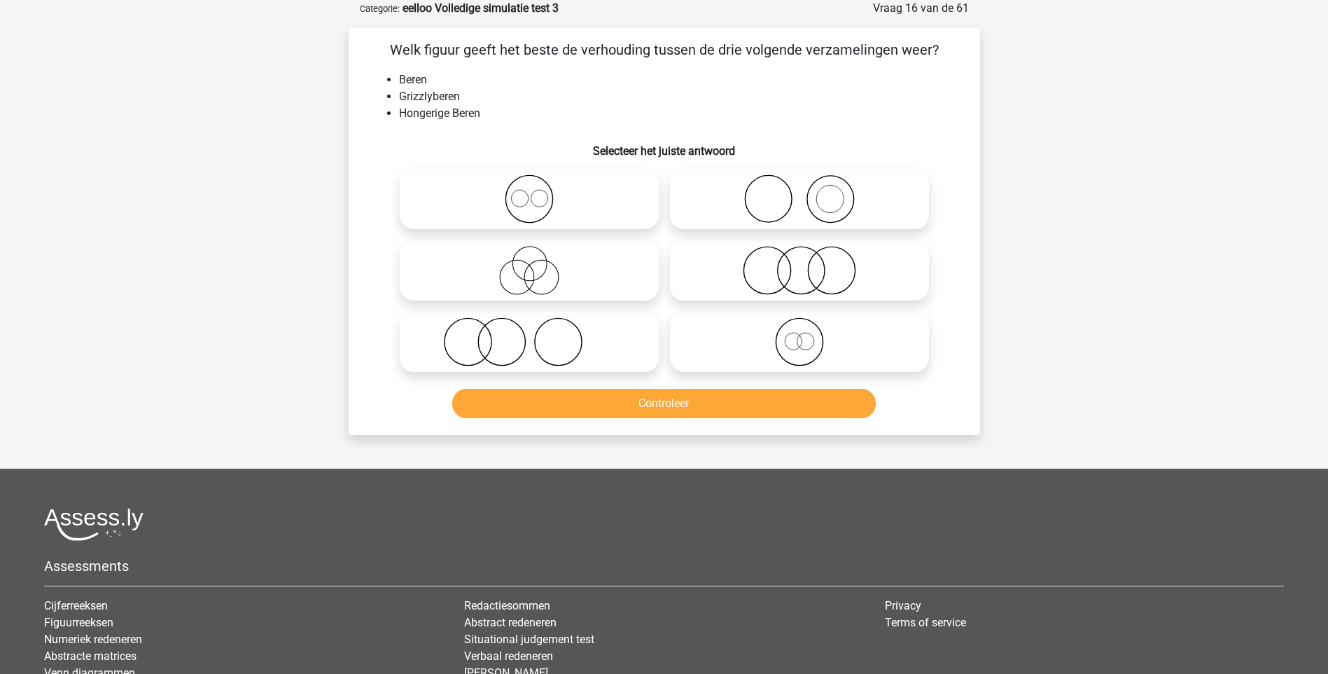
click at [809, 337] on icon at bounding box center [800, 341] width 248 height 49
click at [809, 335] on input "radio" at bounding box center [804, 330] width 9 height 9
radio input "true"
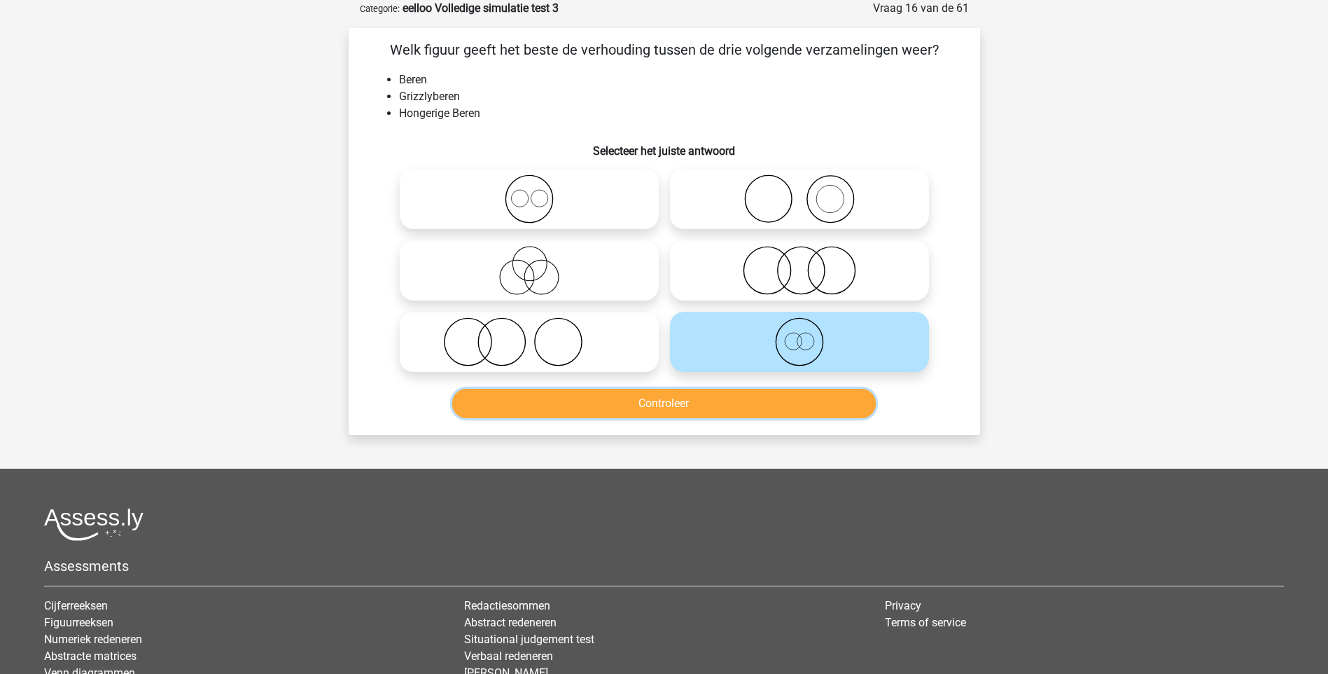
click at [683, 410] on button "Controleer" at bounding box center [664, 403] width 424 height 29
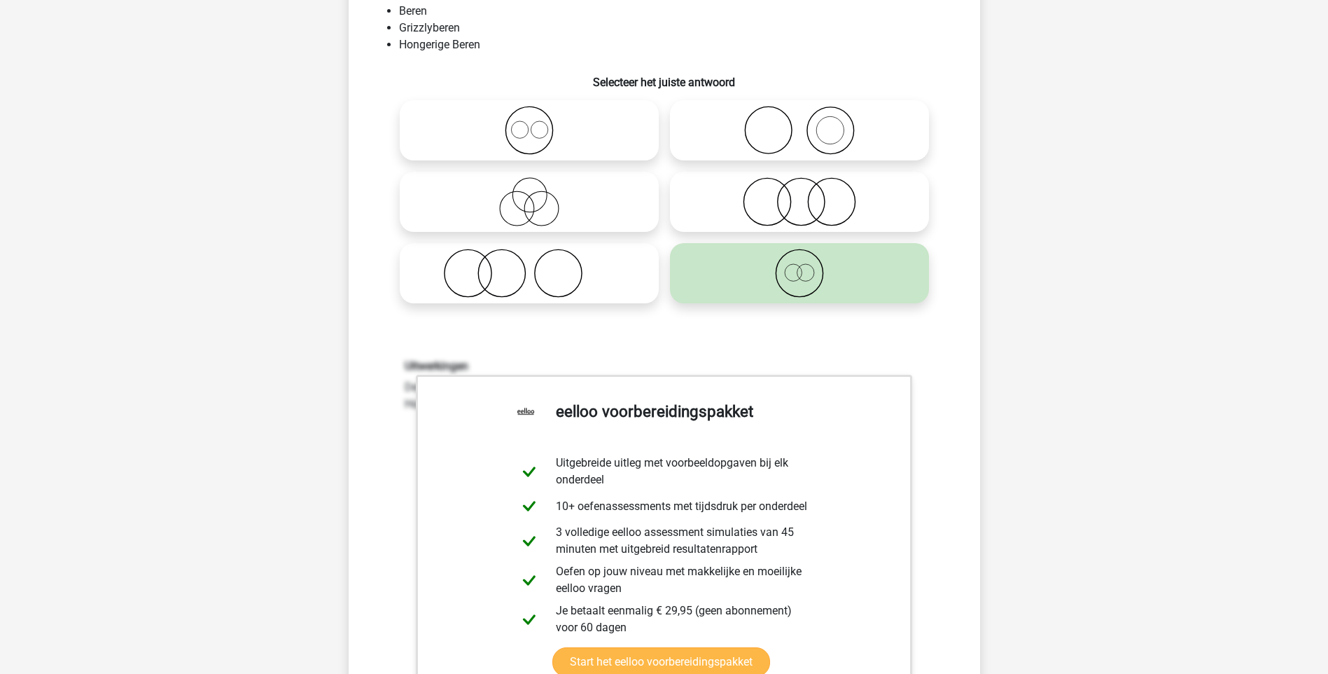
scroll to position [420, 0]
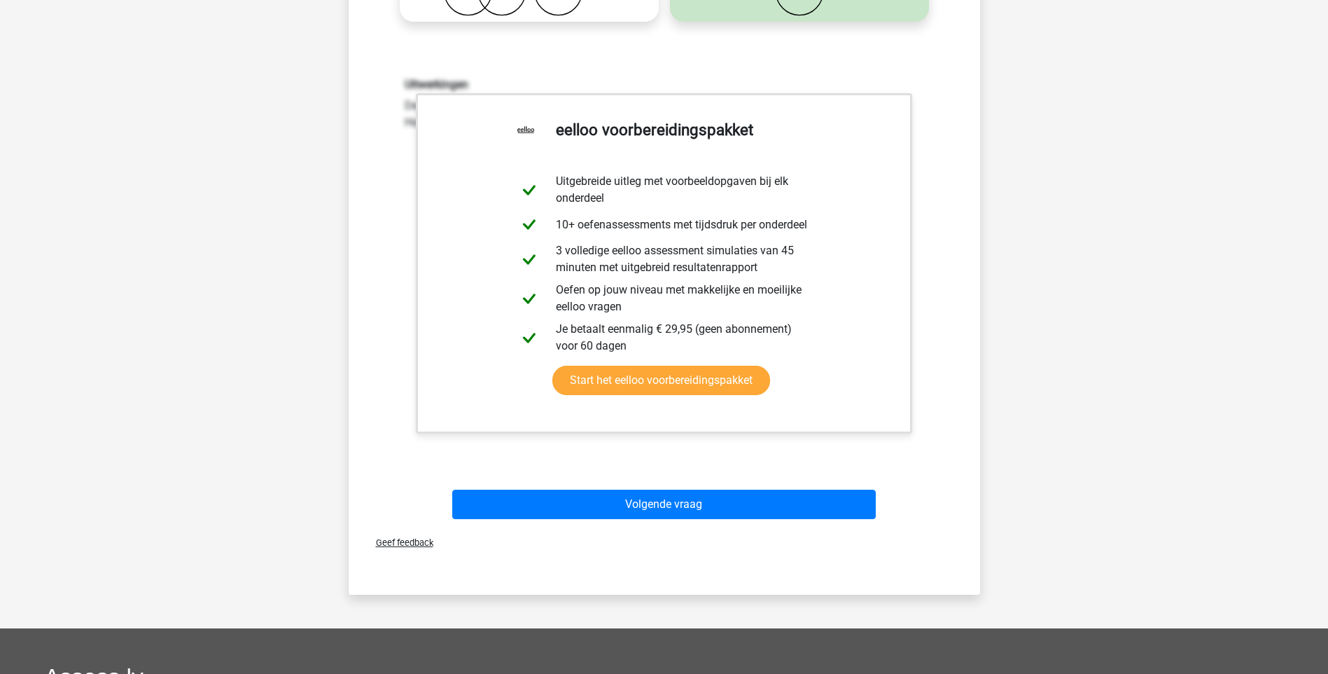
click at [1001, 338] on div "Kies premium Pauline pauline.spaargaren@gmail.com" at bounding box center [664, 289] width 1328 height 1418
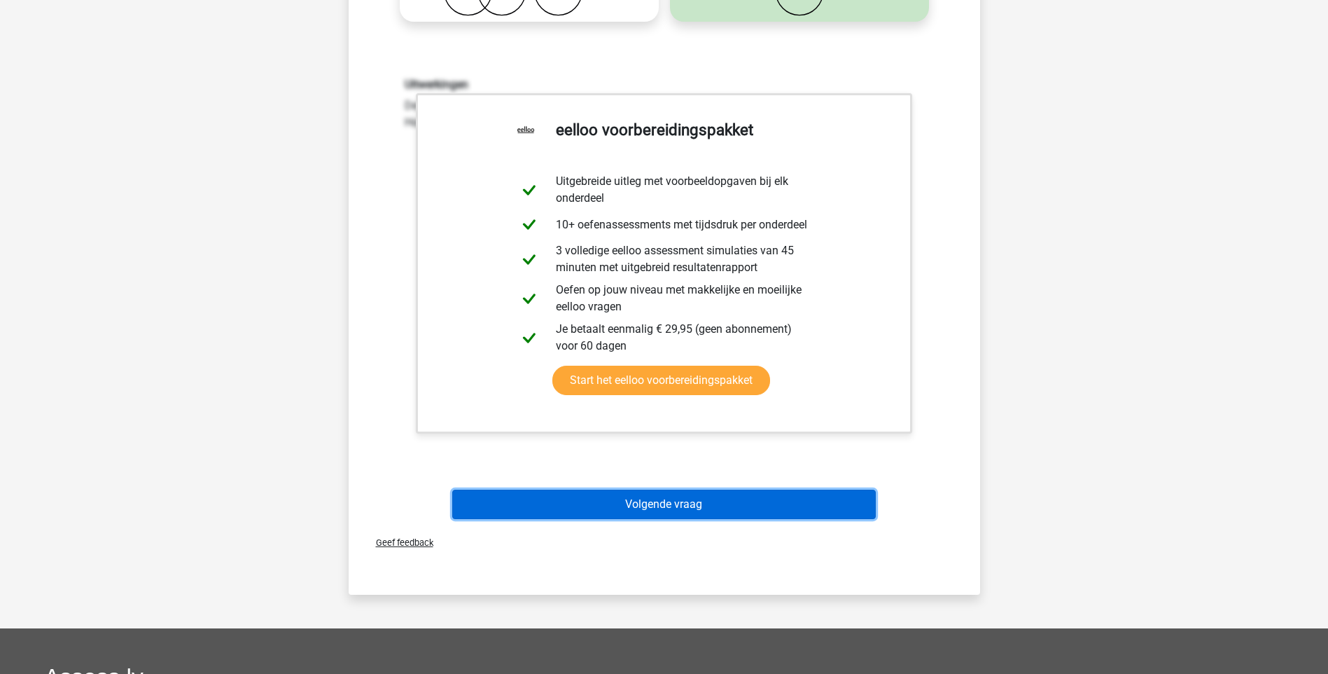
click at [625, 504] on button "Volgende vraag" at bounding box center [664, 503] width 424 height 29
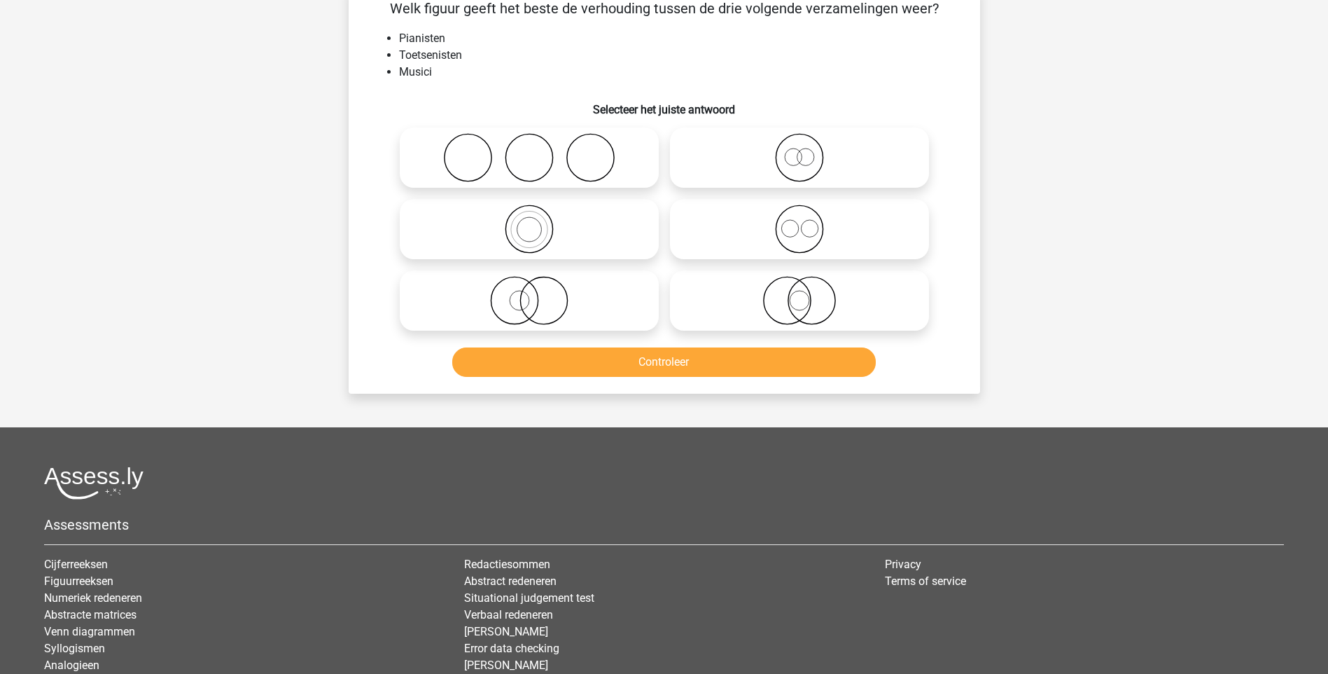
scroll to position [70, 0]
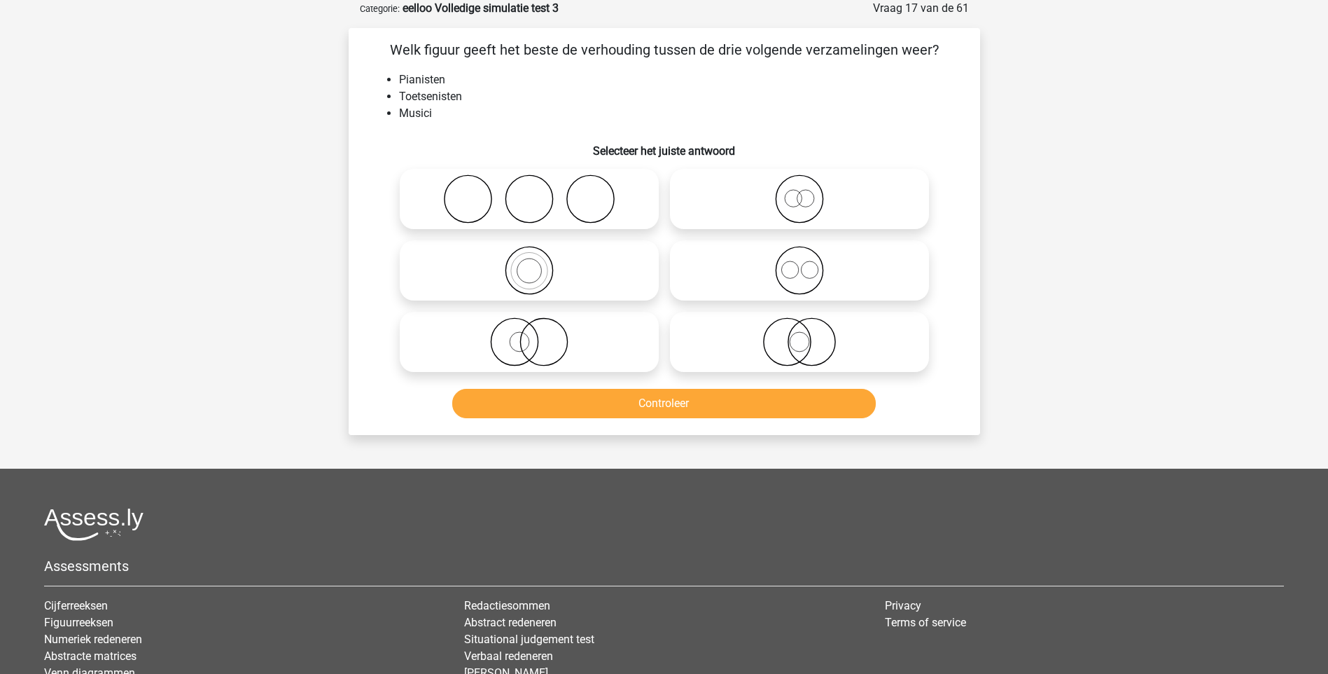
click at [798, 200] on icon at bounding box center [800, 198] width 248 height 49
click at [800, 192] on input "radio" at bounding box center [804, 187] width 9 height 9
radio input "true"
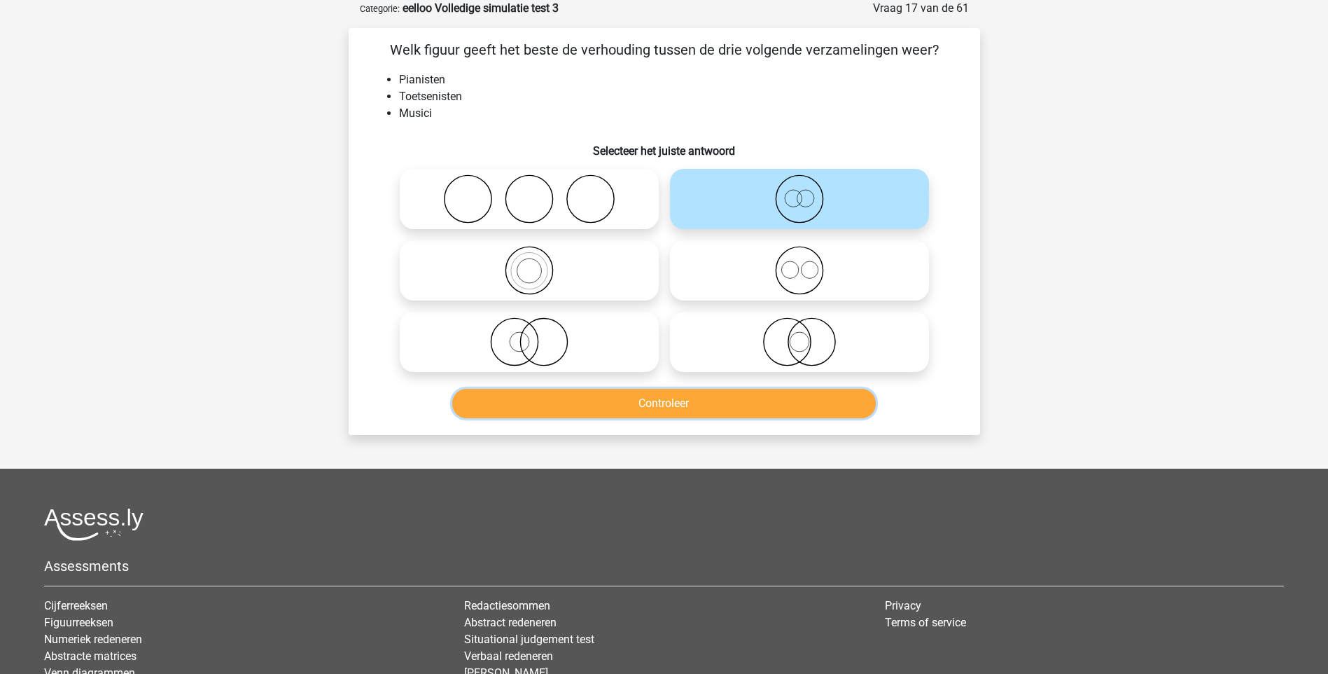
click at [664, 403] on button "Controleer" at bounding box center [664, 403] width 424 height 29
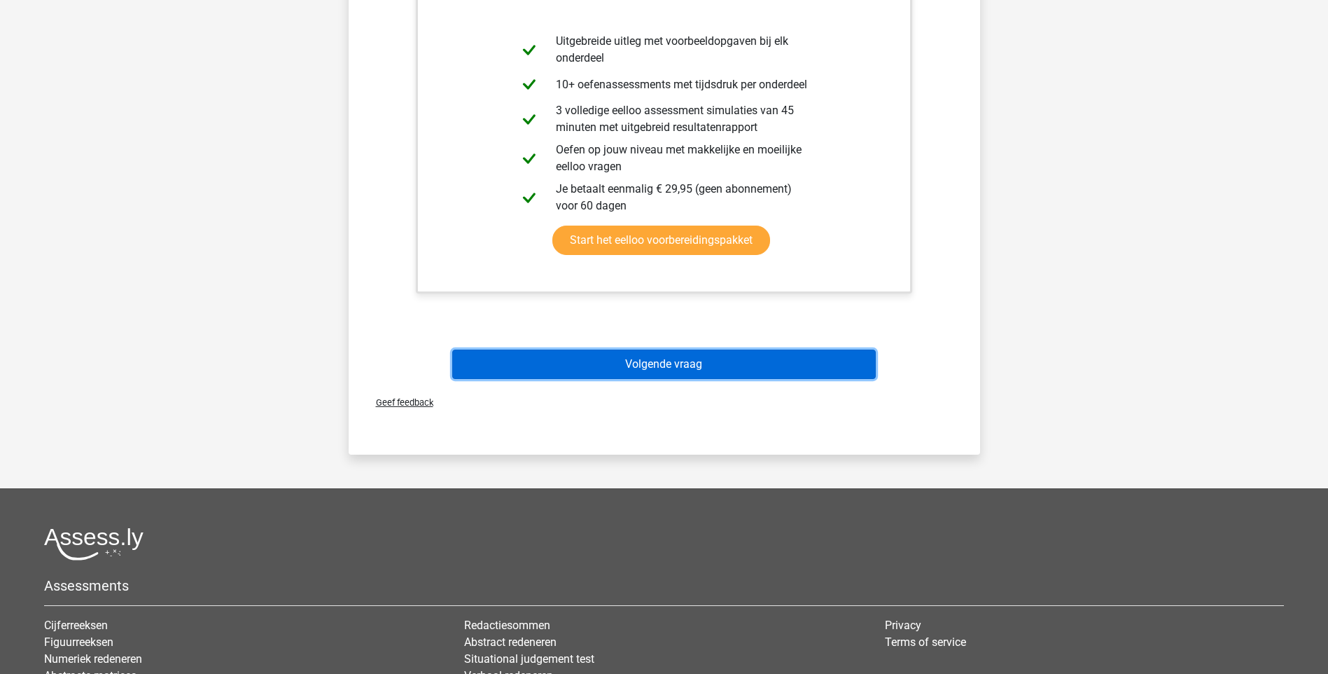
click at [669, 366] on button "Volgende vraag" at bounding box center [664, 363] width 424 height 29
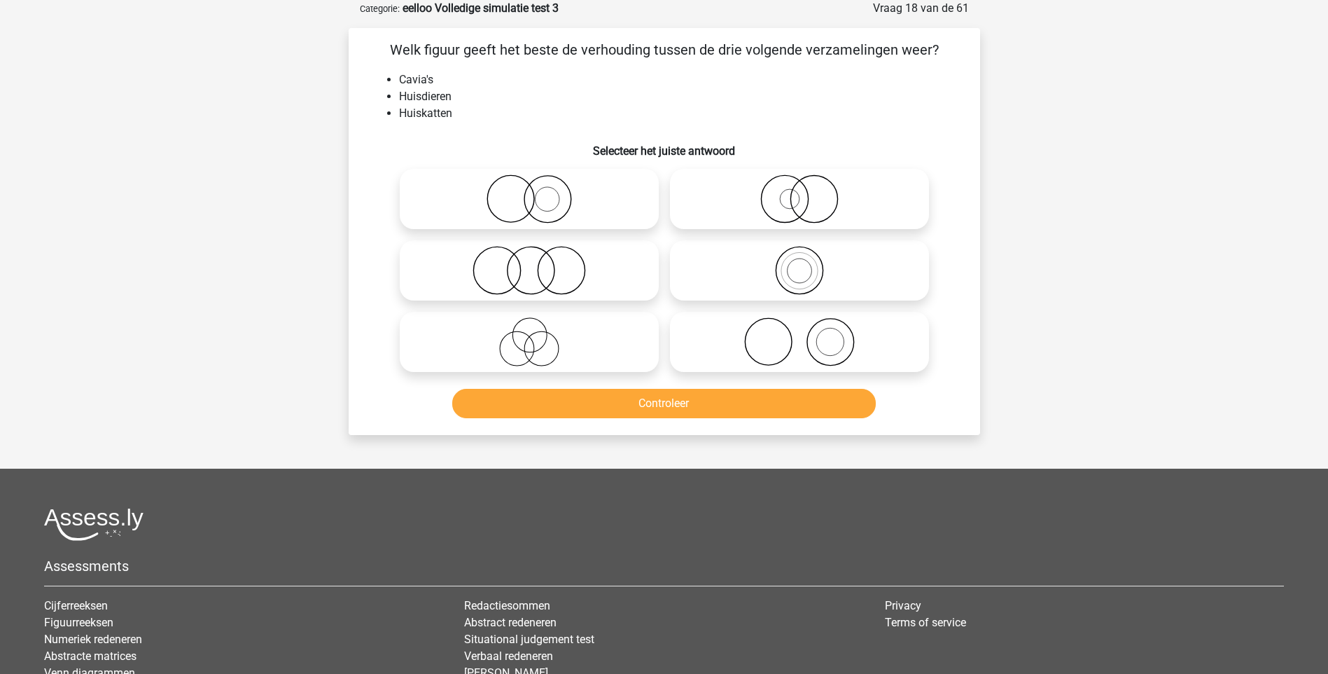
click at [543, 272] on icon at bounding box center [529, 270] width 248 height 49
click at [538, 263] on input "radio" at bounding box center [533, 258] width 9 height 9
radio input "true"
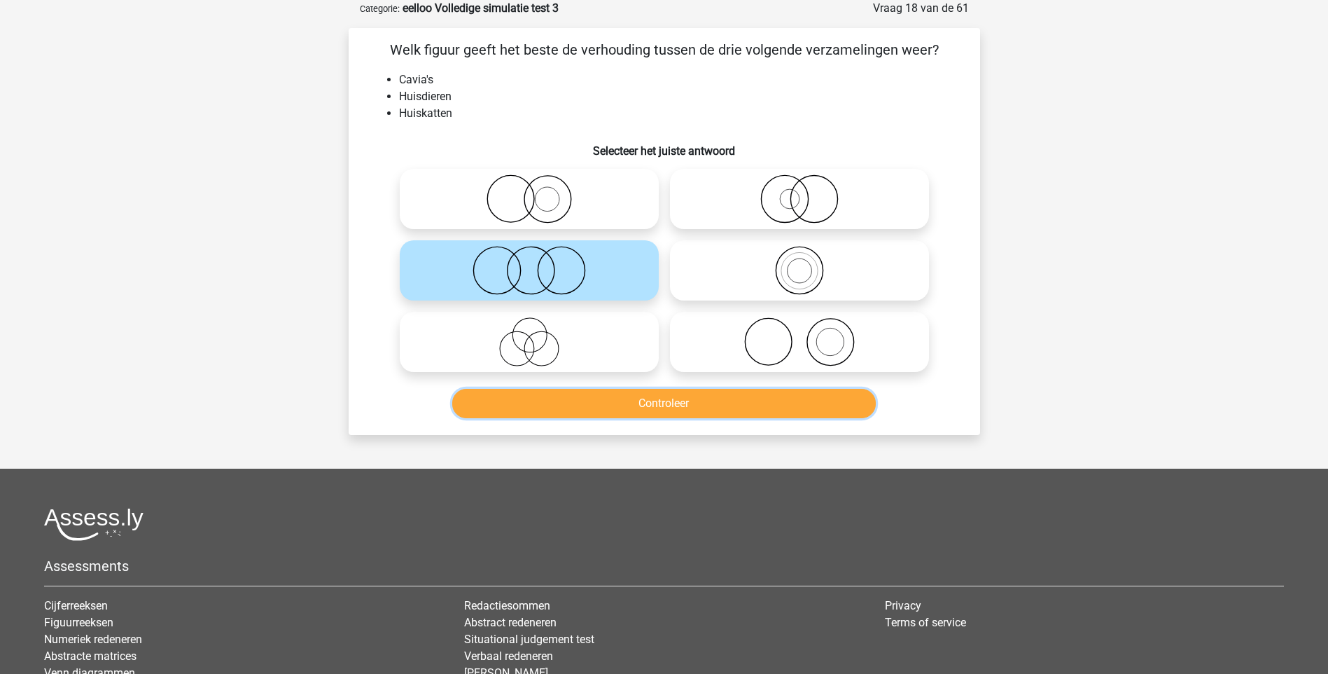
click at [684, 399] on button "Controleer" at bounding box center [664, 403] width 424 height 29
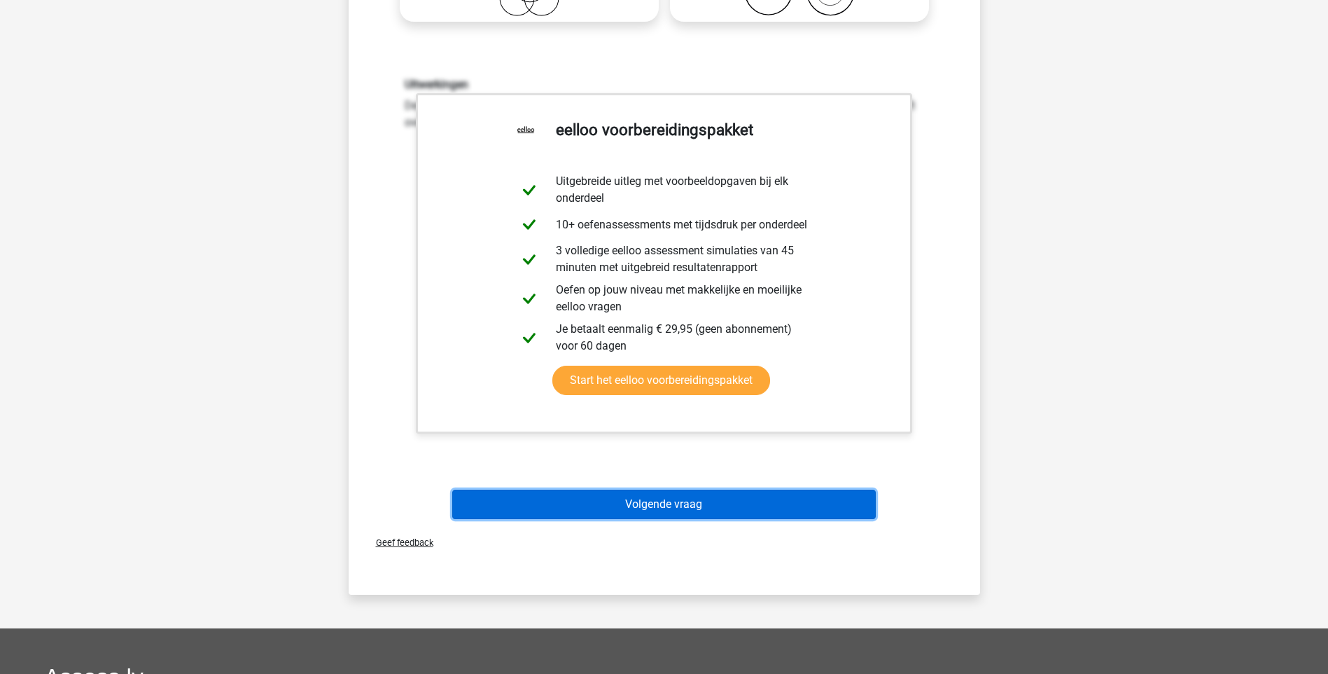
click at [698, 499] on button "Volgende vraag" at bounding box center [664, 503] width 424 height 29
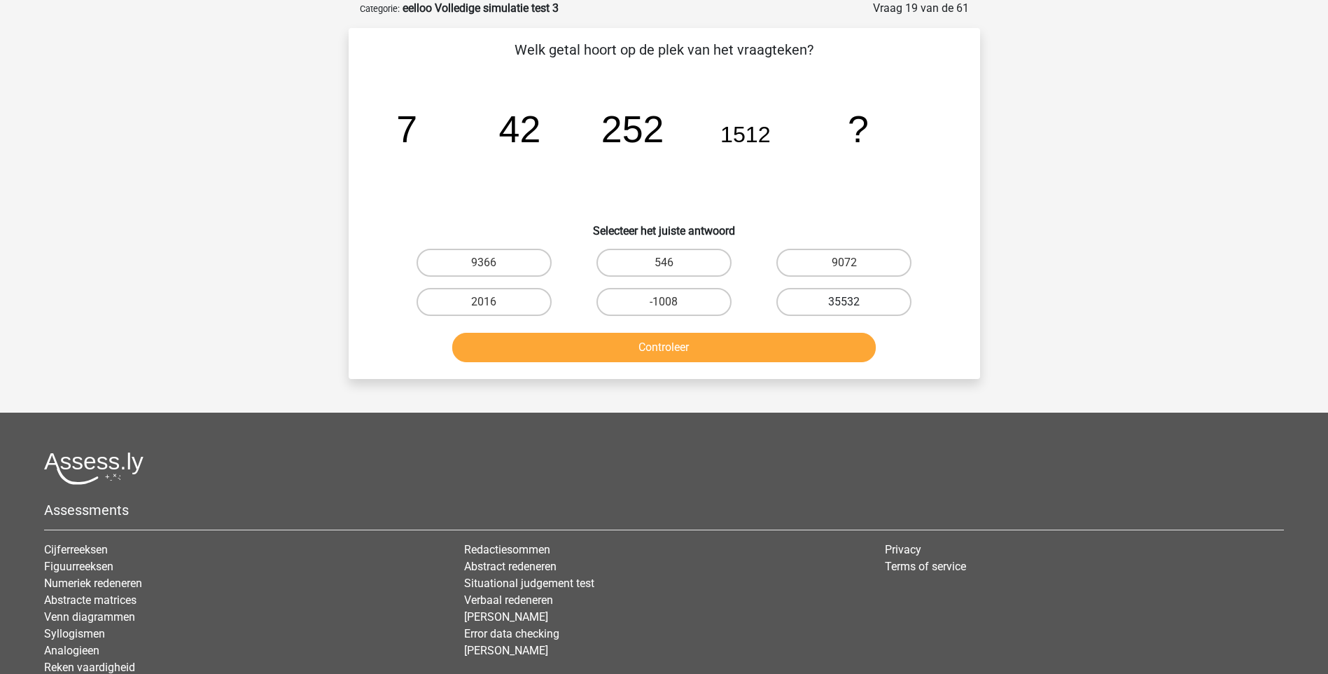
click at [844, 299] on label "35532" at bounding box center [844, 302] width 135 height 28
click at [844, 302] on input "35532" at bounding box center [848, 306] width 9 height 9
radio input "true"
click at [821, 336] on button "Controleer" at bounding box center [664, 347] width 424 height 29
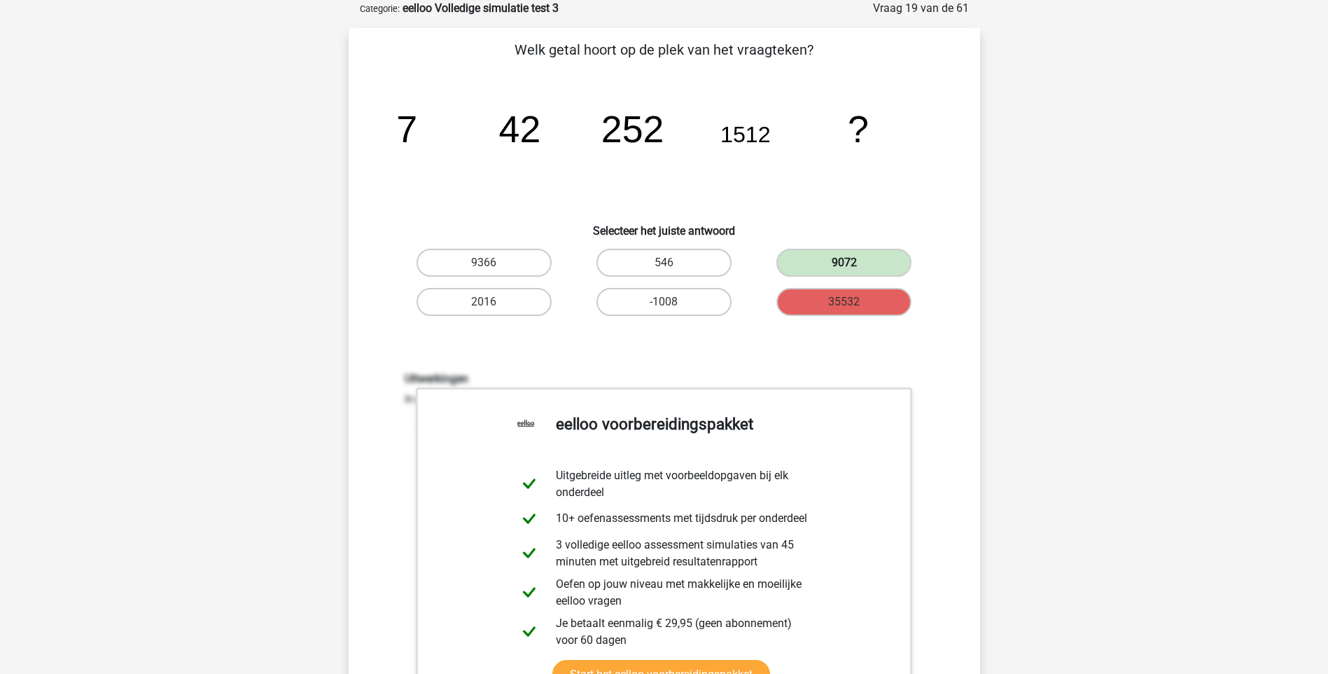
click at [856, 260] on label "9072" at bounding box center [844, 263] width 135 height 28
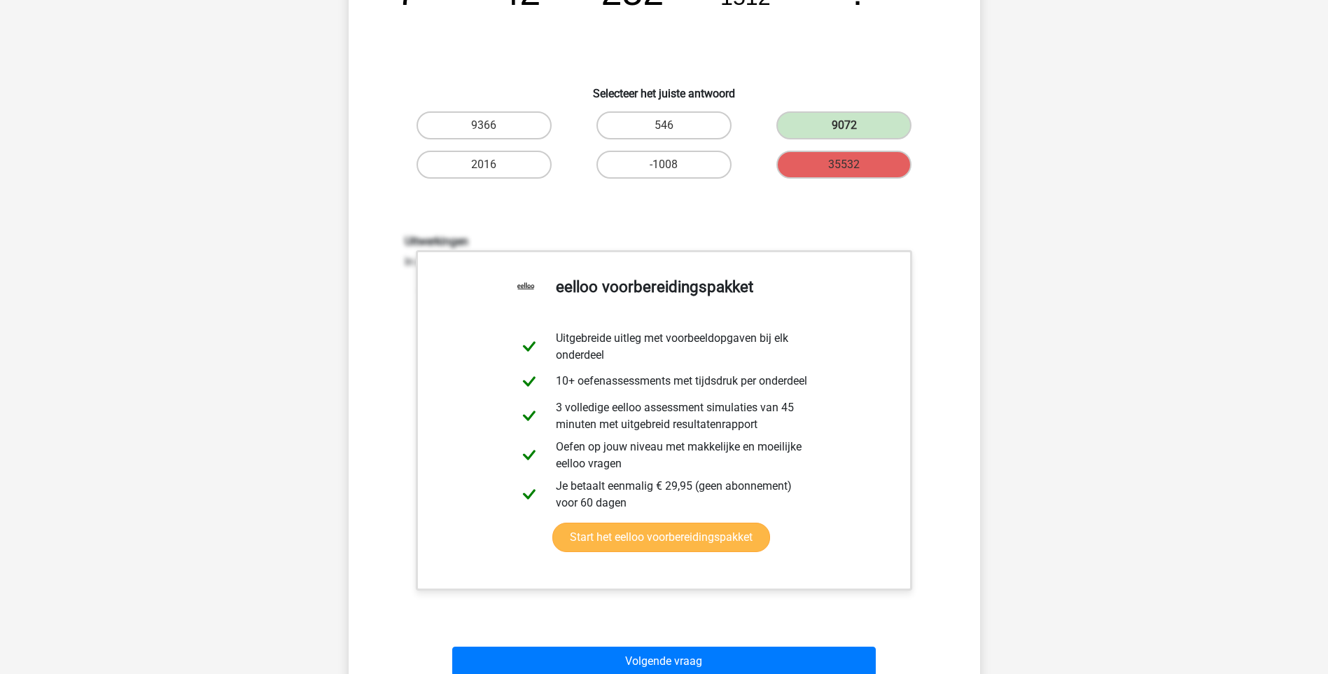
scroll to position [350, 0]
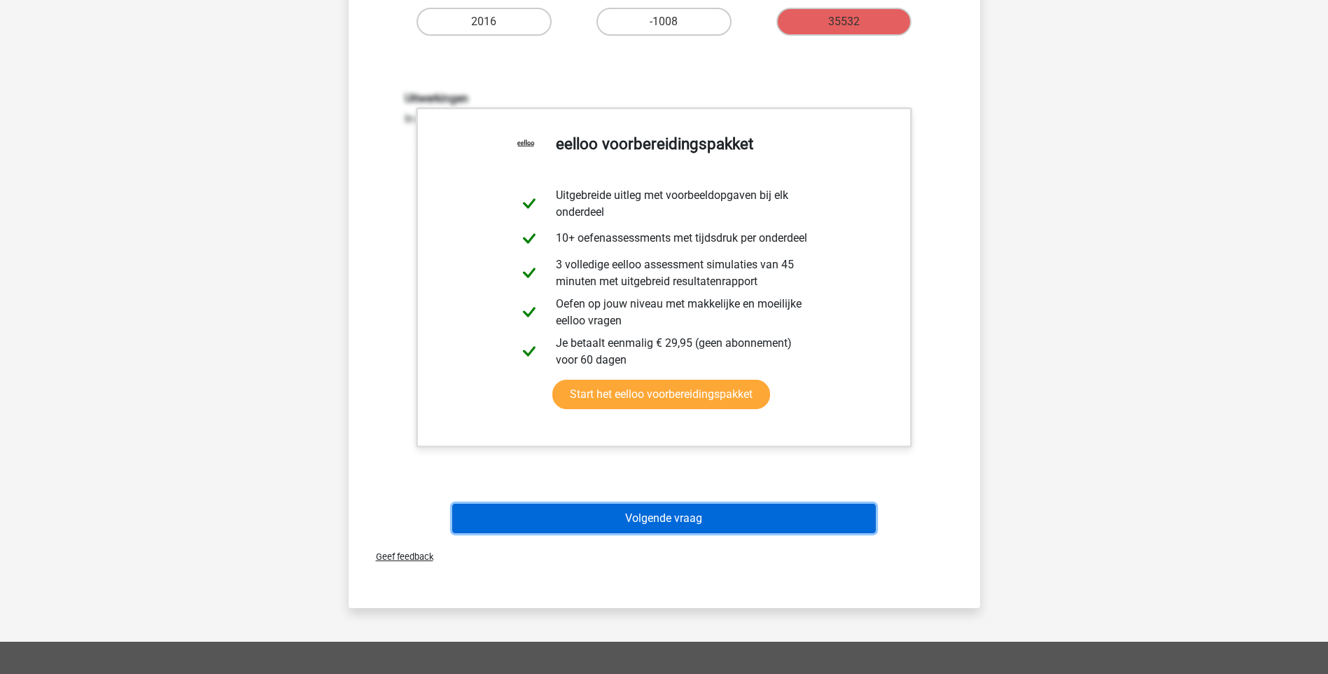
click at [651, 518] on button "Volgende vraag" at bounding box center [664, 517] width 424 height 29
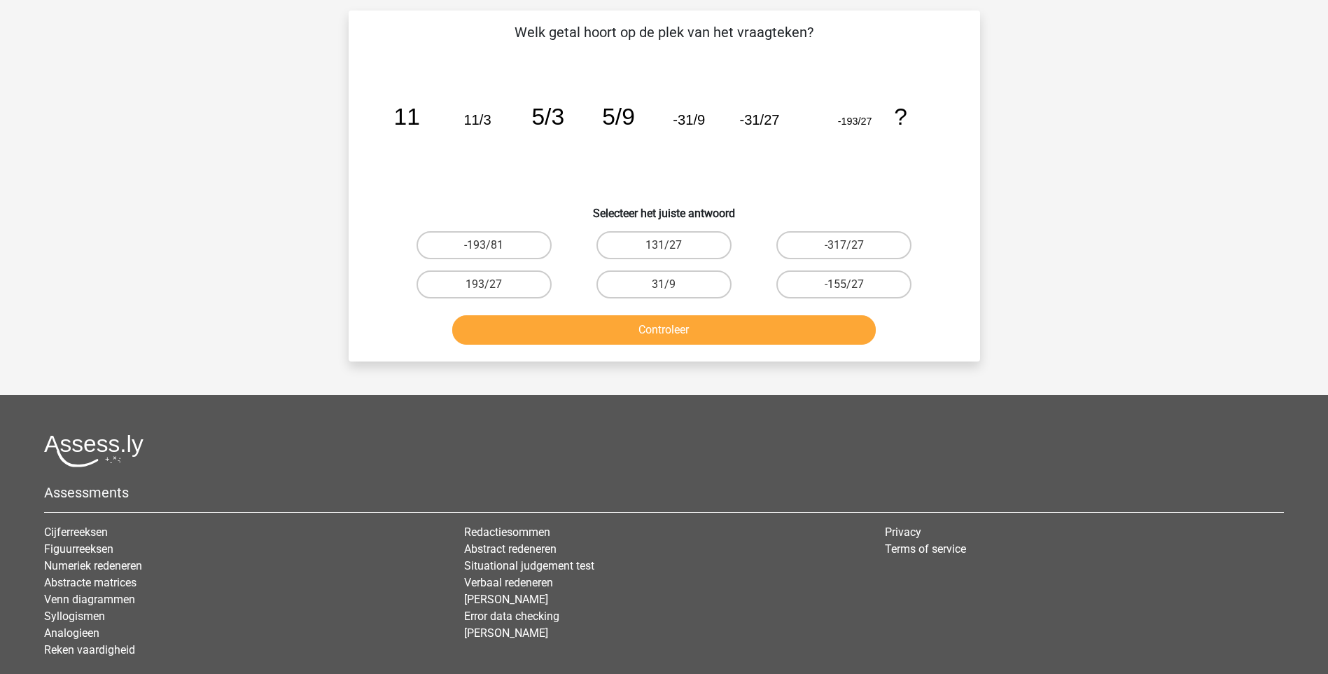
scroll to position [70, 0]
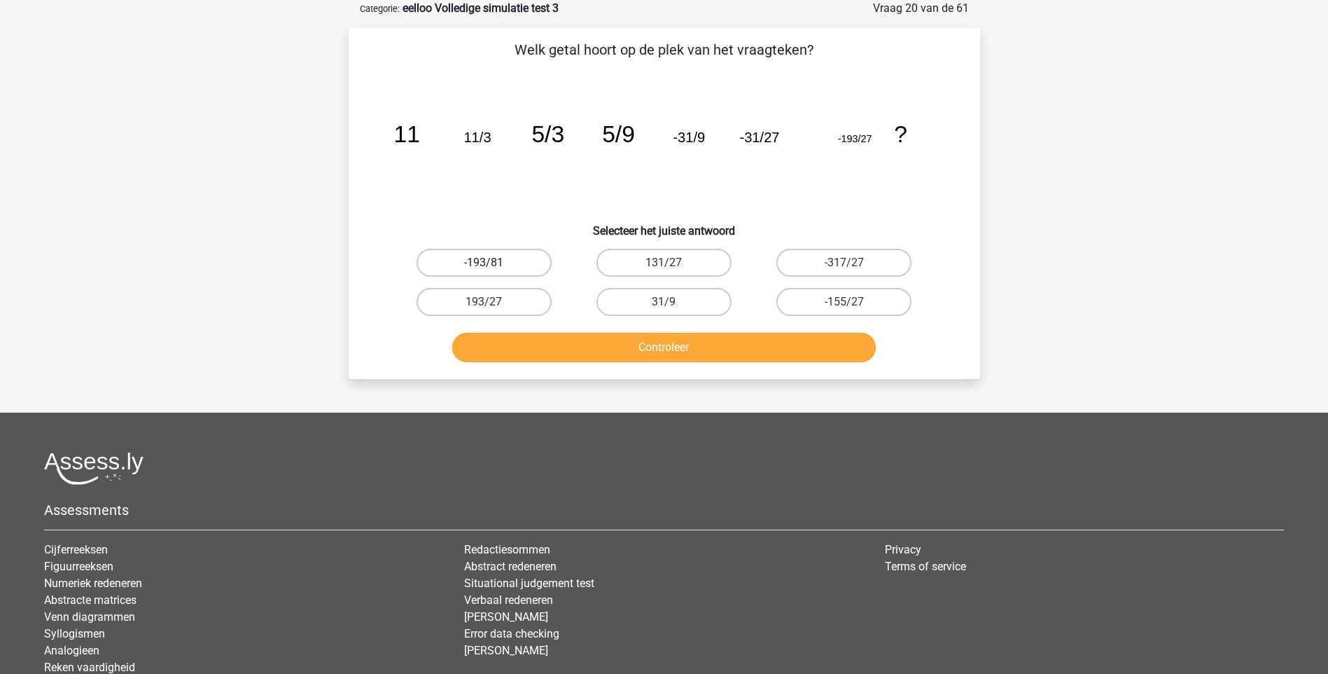
click at [524, 264] on label "-193/81" at bounding box center [484, 263] width 135 height 28
click at [493, 264] on input "-193/81" at bounding box center [488, 267] width 9 height 9
radio input "true"
click at [615, 349] on button "Controleer" at bounding box center [664, 347] width 424 height 29
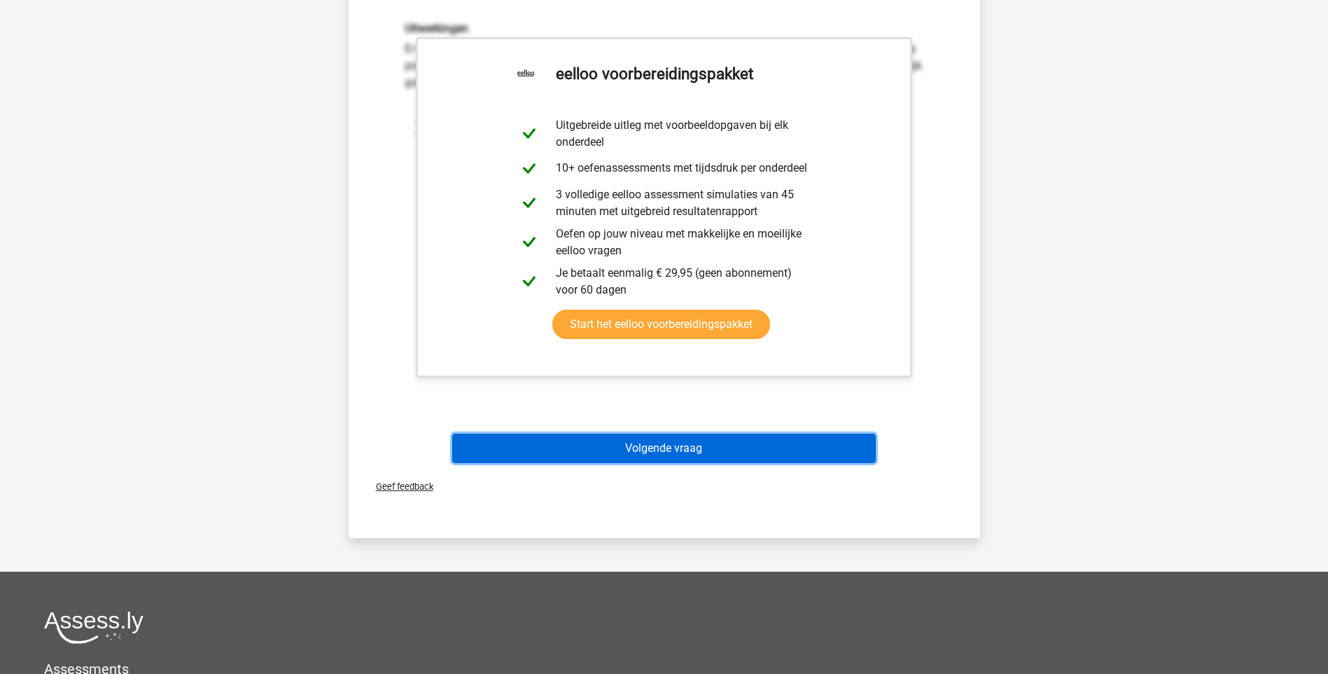
click at [678, 451] on button "Volgende vraag" at bounding box center [664, 447] width 424 height 29
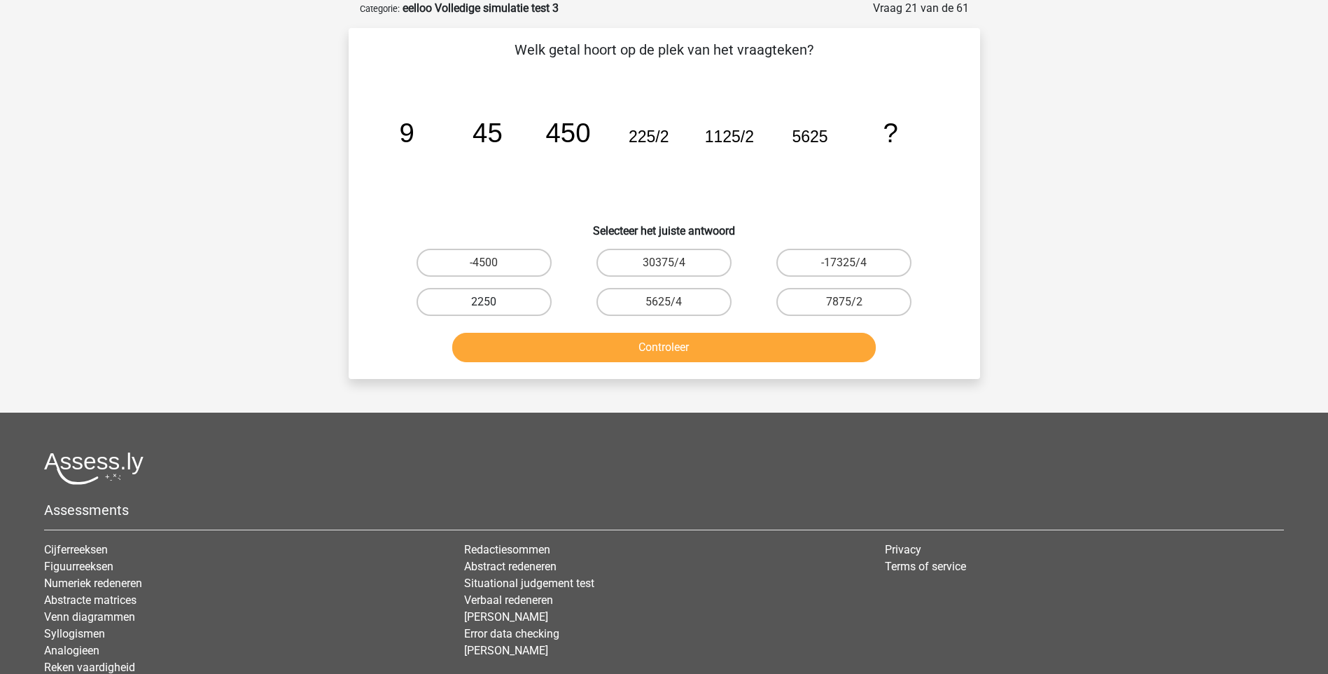
click at [517, 309] on label "2250" at bounding box center [484, 302] width 135 height 28
click at [493, 309] on input "2250" at bounding box center [488, 306] width 9 height 9
radio input "true"
click at [632, 349] on button "Controleer" at bounding box center [664, 347] width 424 height 29
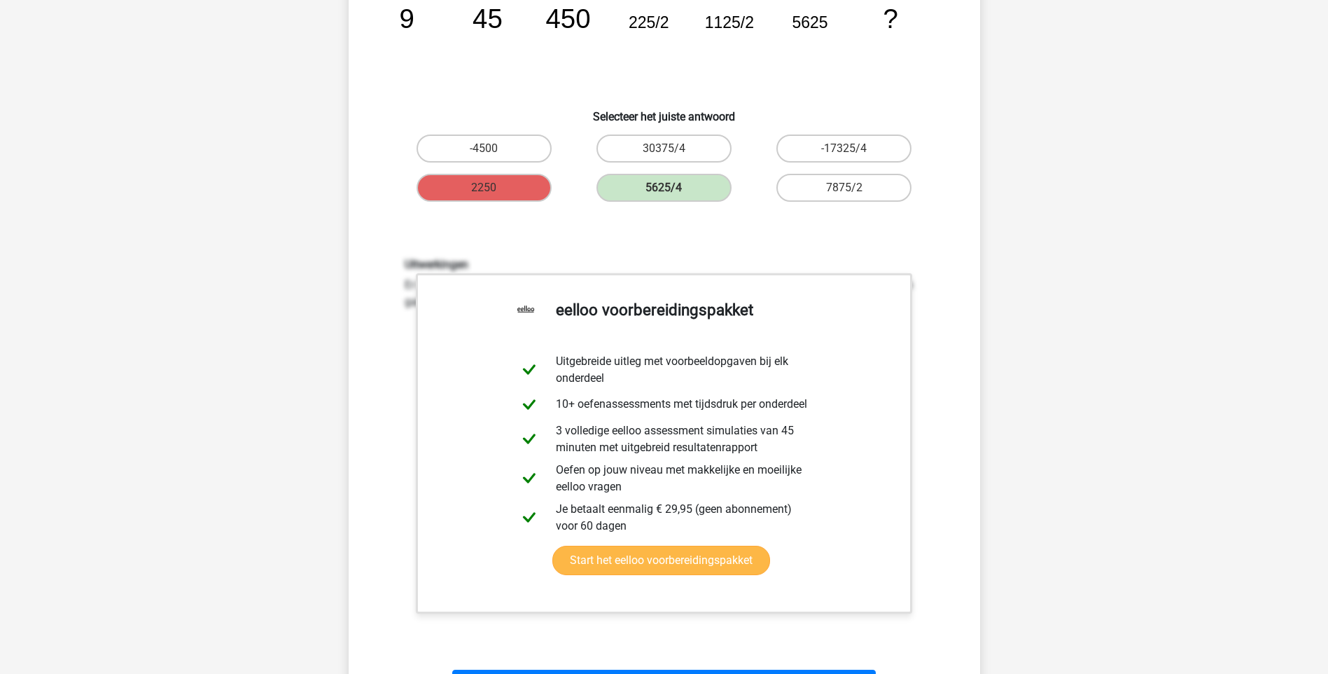
scroll to position [420, 0]
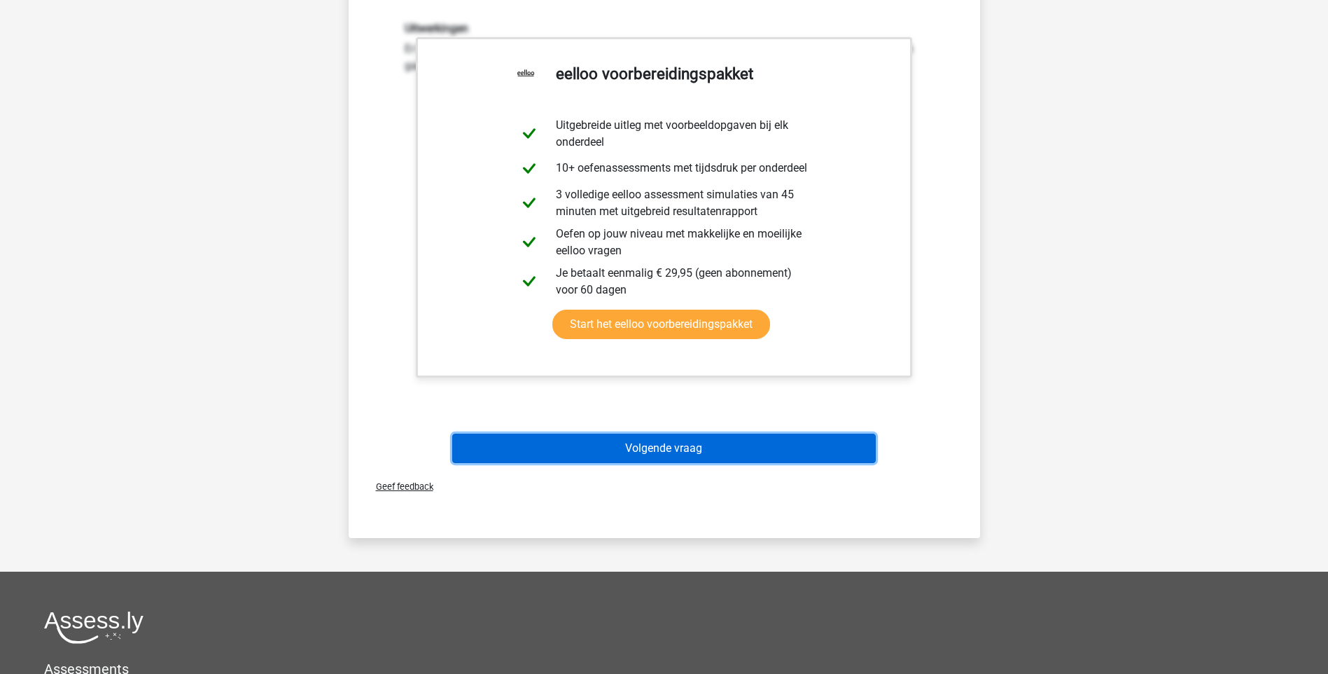
click at [669, 450] on button "Volgende vraag" at bounding box center [664, 447] width 424 height 29
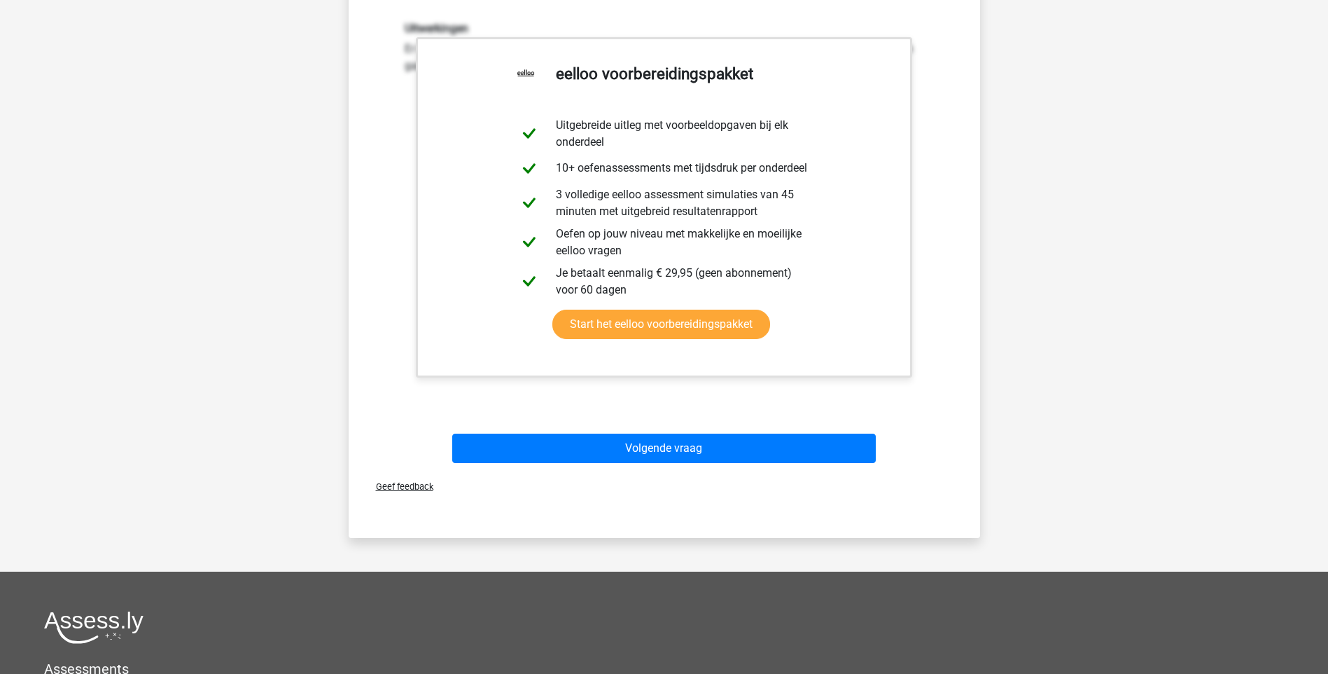
scroll to position [54, 0]
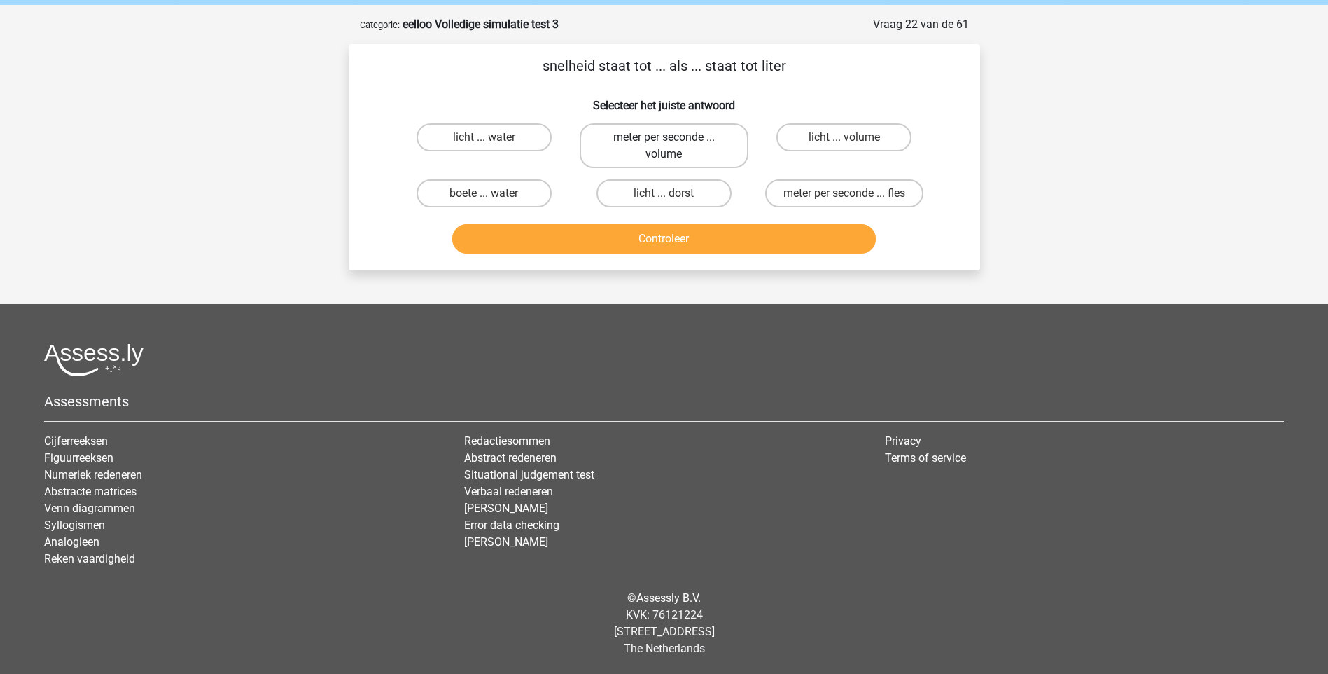
click at [688, 152] on label "meter per seconde ... volume" at bounding box center [664, 145] width 169 height 45
click at [673, 146] on input "meter per seconde ... volume" at bounding box center [668, 141] width 9 height 9
radio input "true"
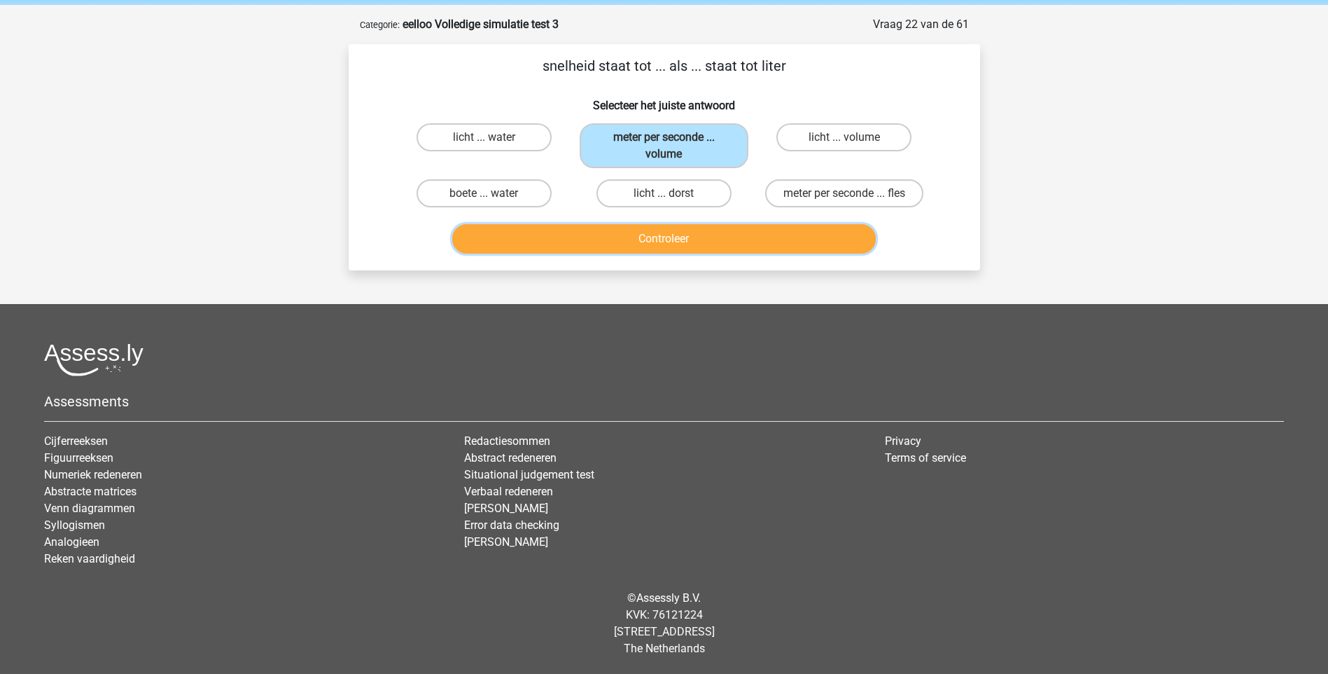
click at [660, 244] on button "Controleer" at bounding box center [664, 238] width 424 height 29
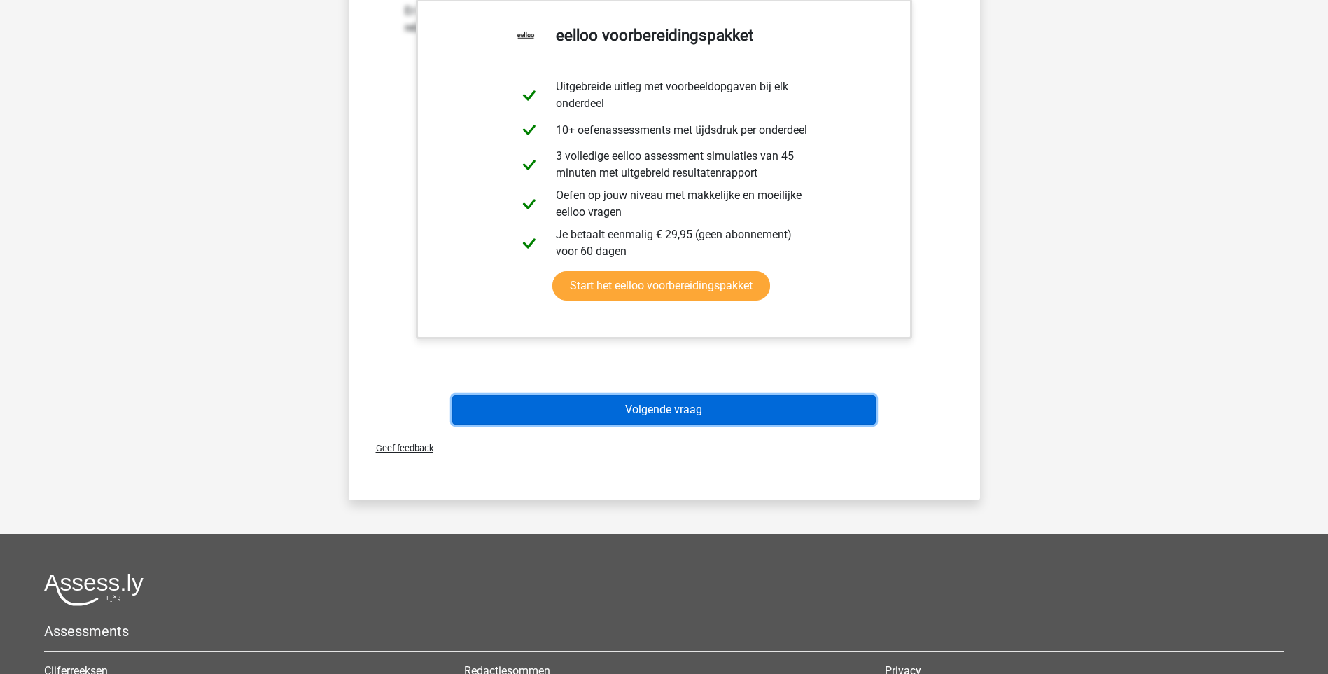
click at [660, 412] on button "Volgende vraag" at bounding box center [664, 409] width 424 height 29
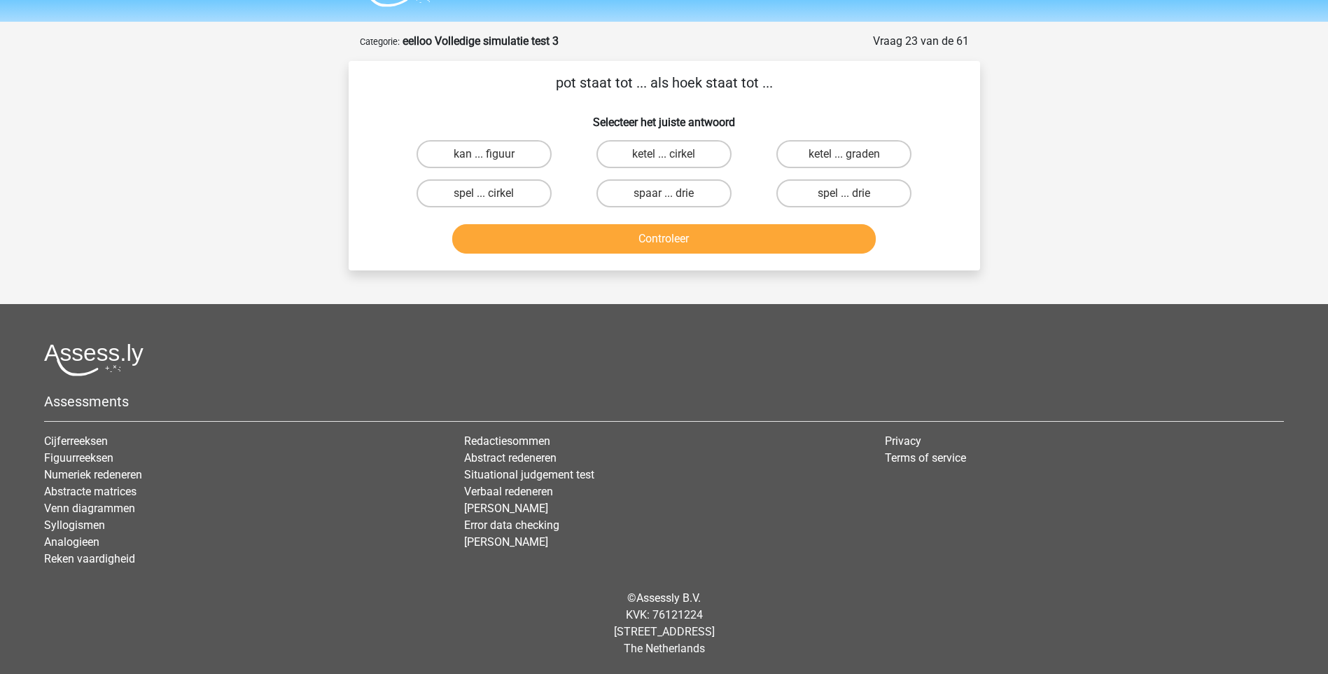
scroll to position [37, 0]
click at [686, 197] on label "spaar ... drie" at bounding box center [664, 193] width 135 height 28
click at [673, 197] on input "spaar ... drie" at bounding box center [668, 197] width 9 height 9
radio input "true"
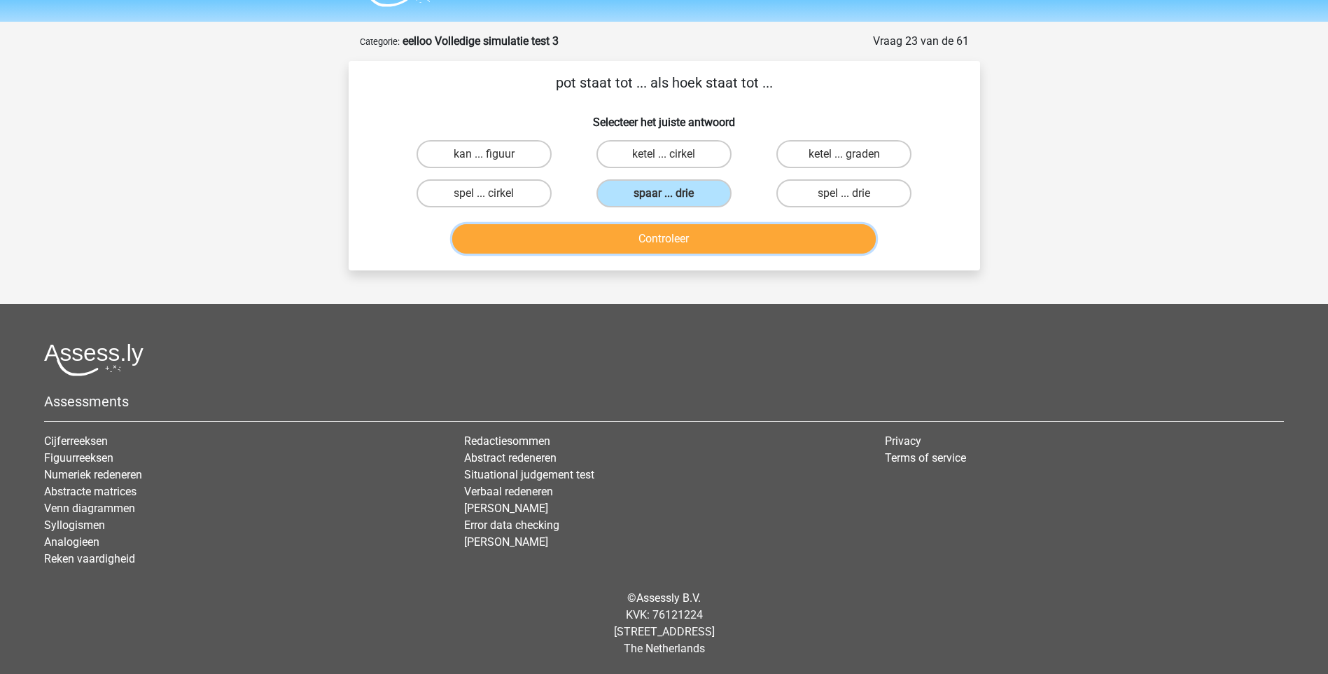
click at [666, 236] on button "Controleer" at bounding box center [664, 238] width 424 height 29
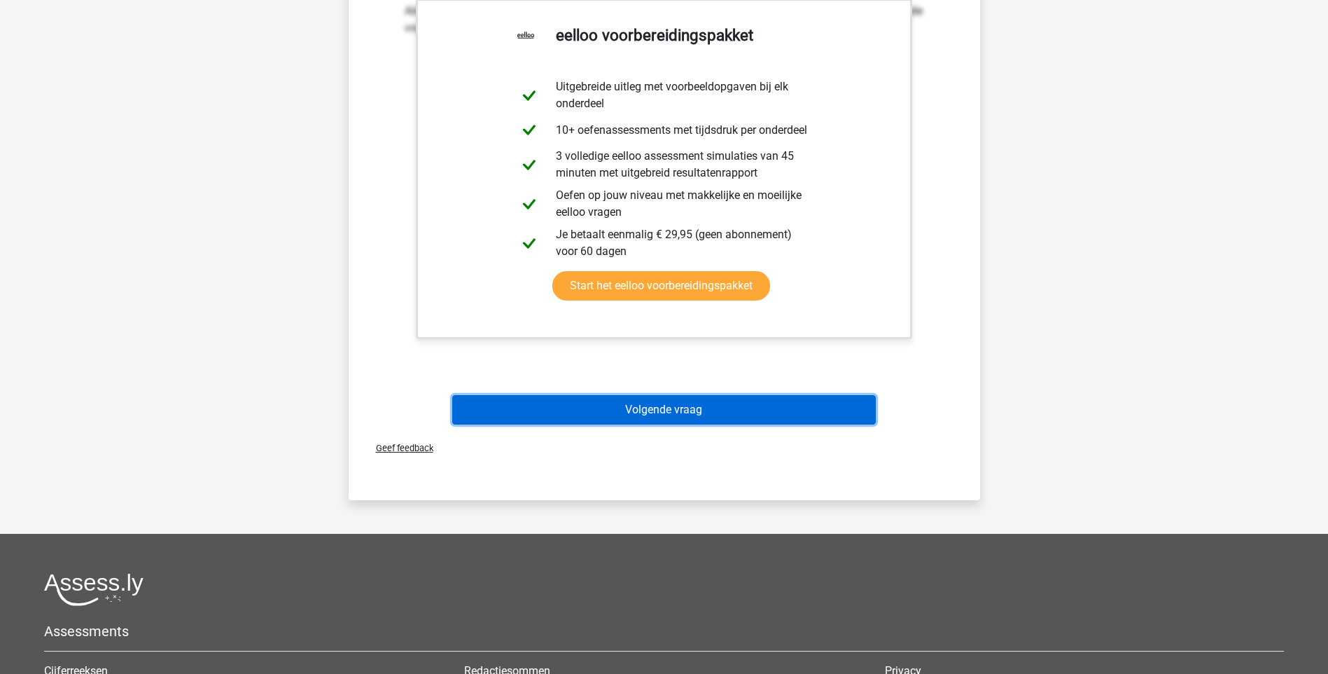
click at [660, 400] on button "Volgende vraag" at bounding box center [664, 409] width 424 height 29
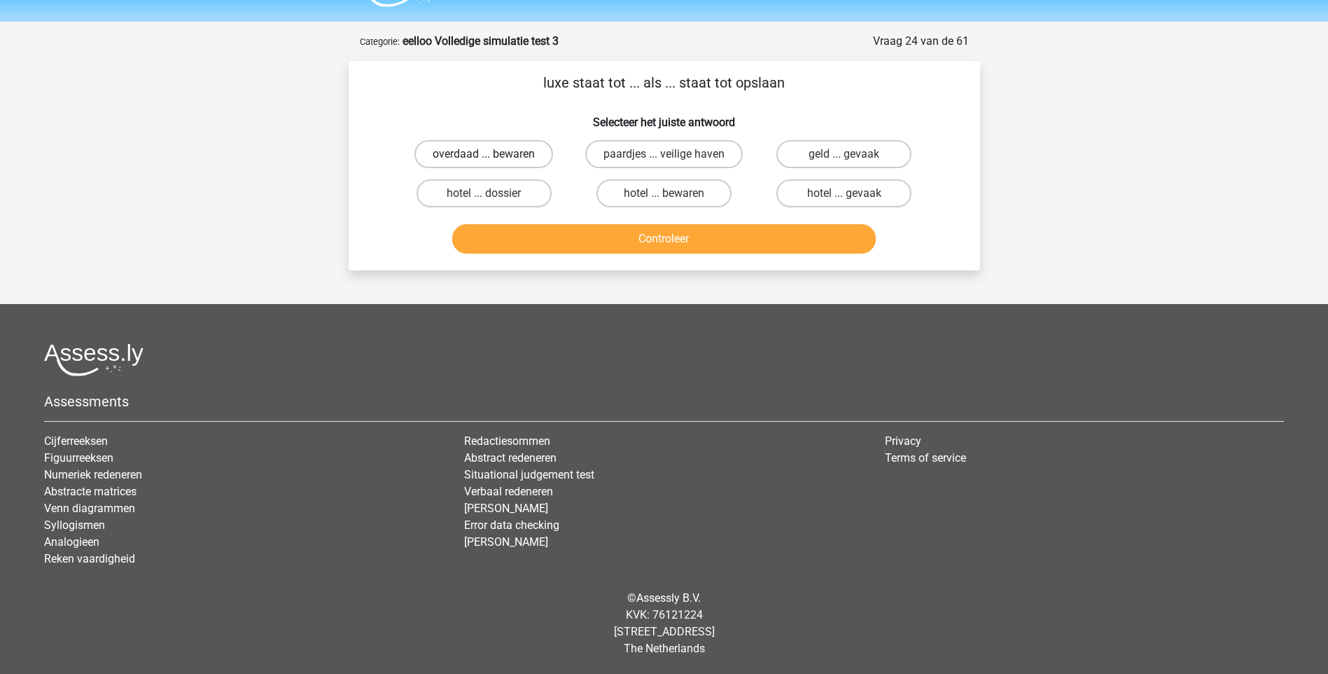
click at [511, 155] on label "overdaad ... bewaren" at bounding box center [484, 154] width 139 height 28
click at [493, 155] on input "overdaad ... bewaren" at bounding box center [488, 158] width 9 height 9
radio input "true"
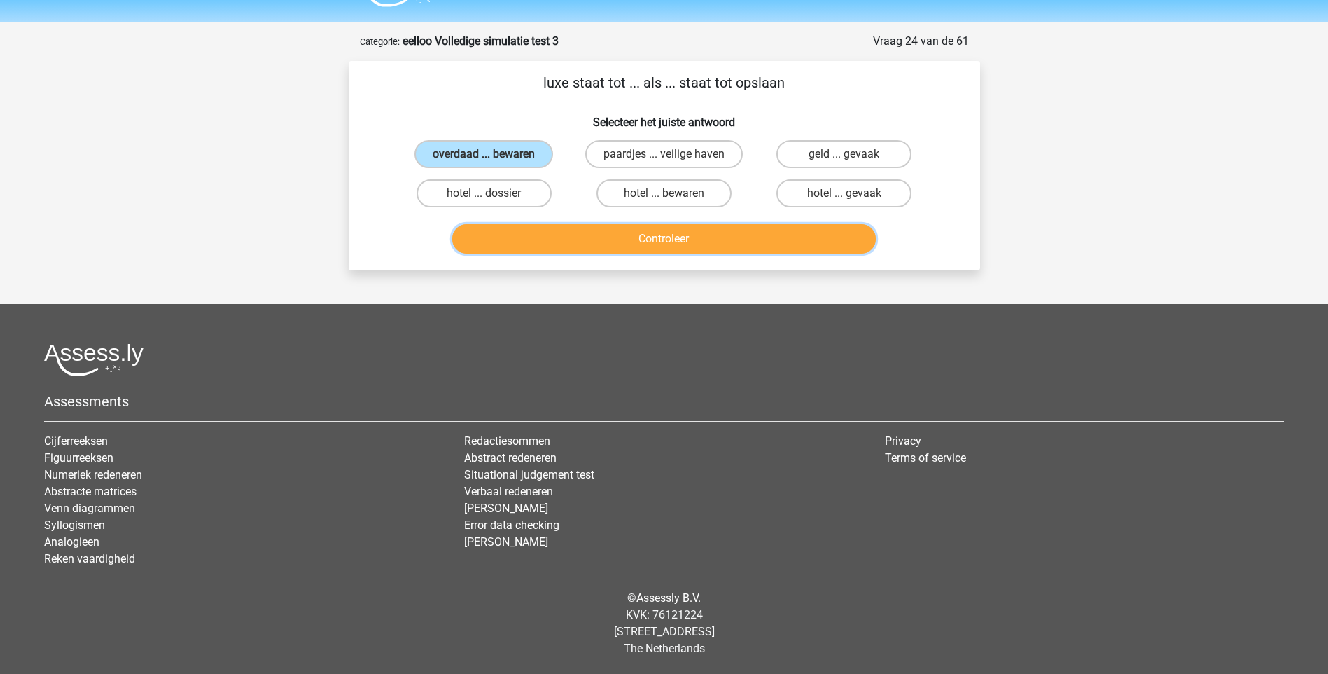
click at [658, 239] on button "Controleer" at bounding box center [664, 238] width 424 height 29
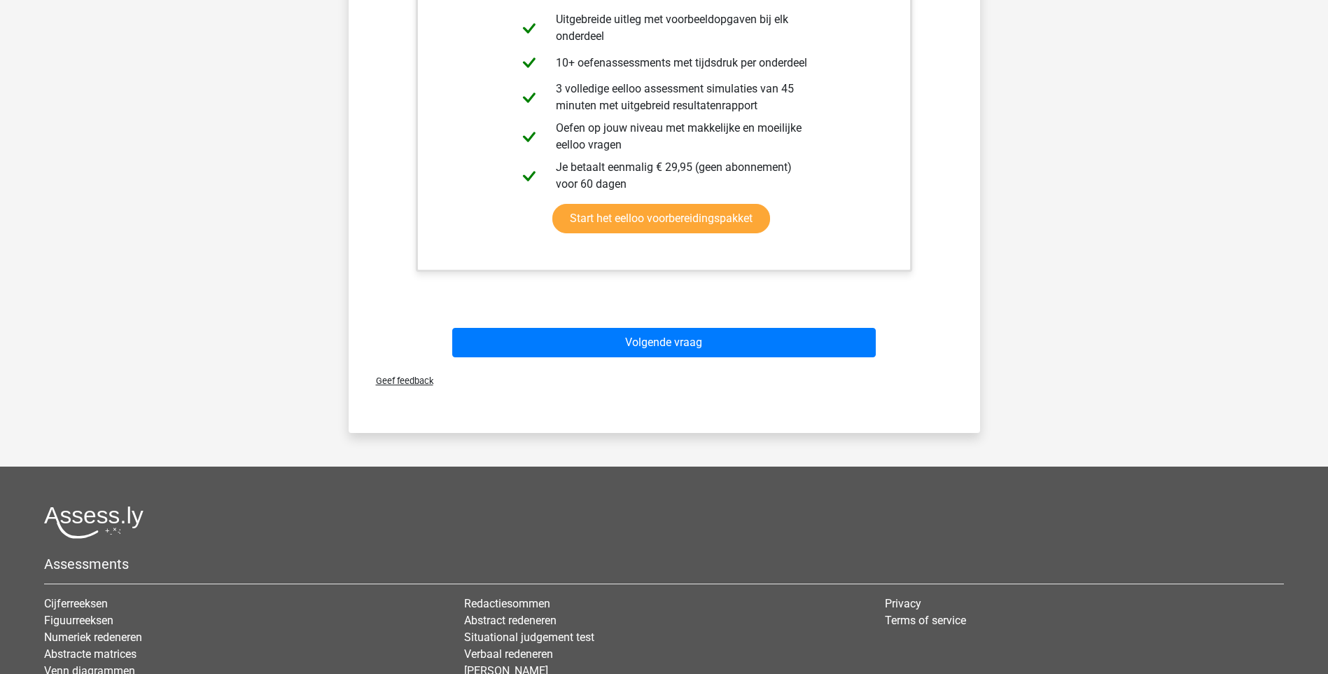
scroll to position [387, 0]
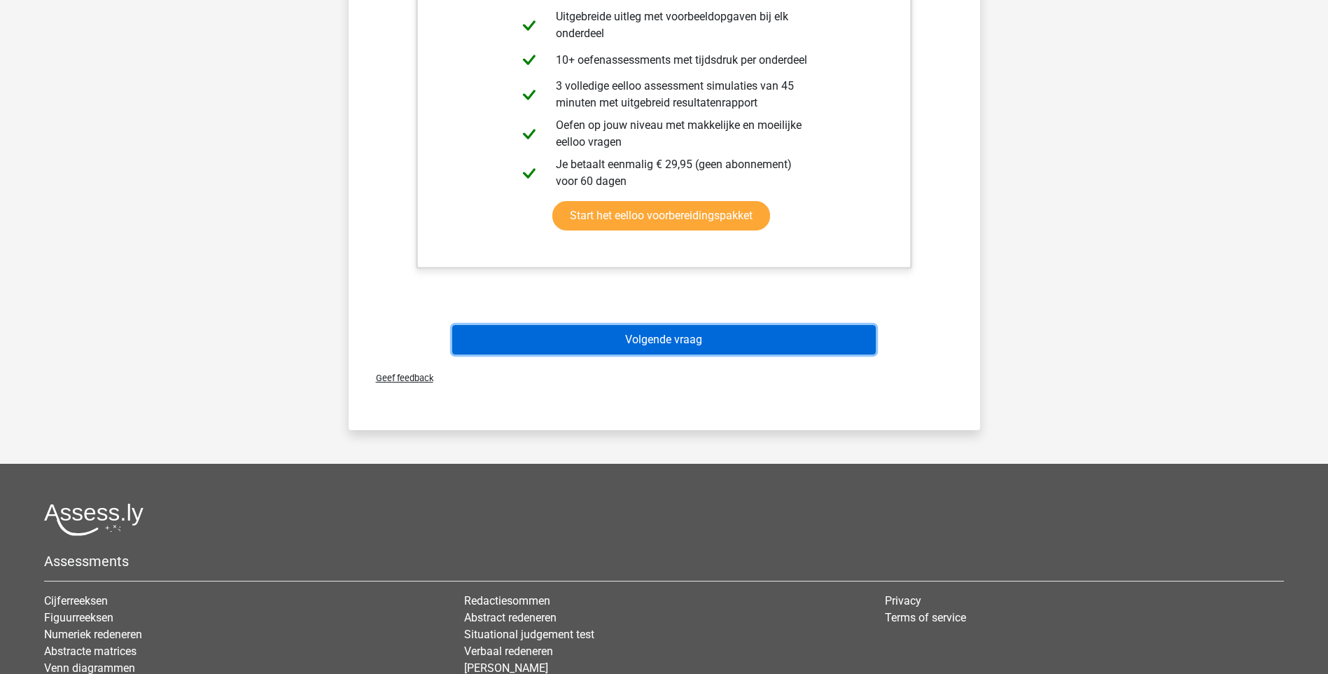
click at [664, 337] on button "Volgende vraag" at bounding box center [664, 339] width 424 height 29
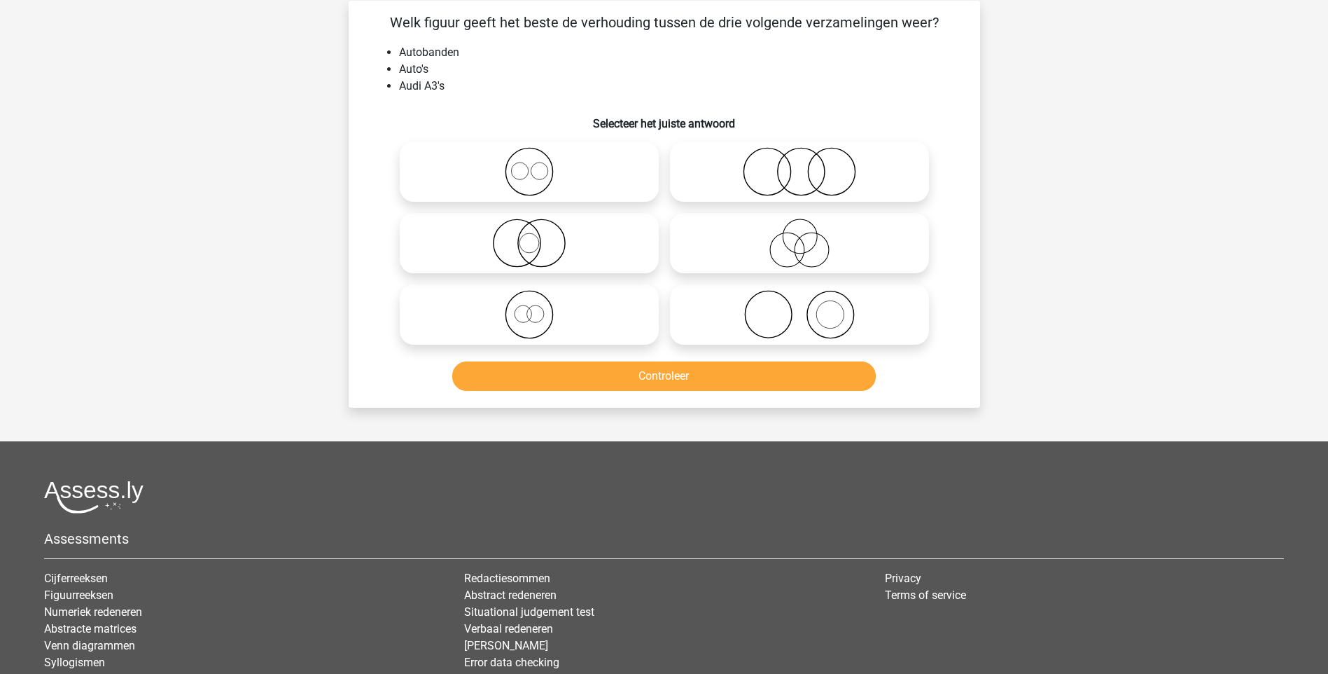
scroll to position [70, 0]
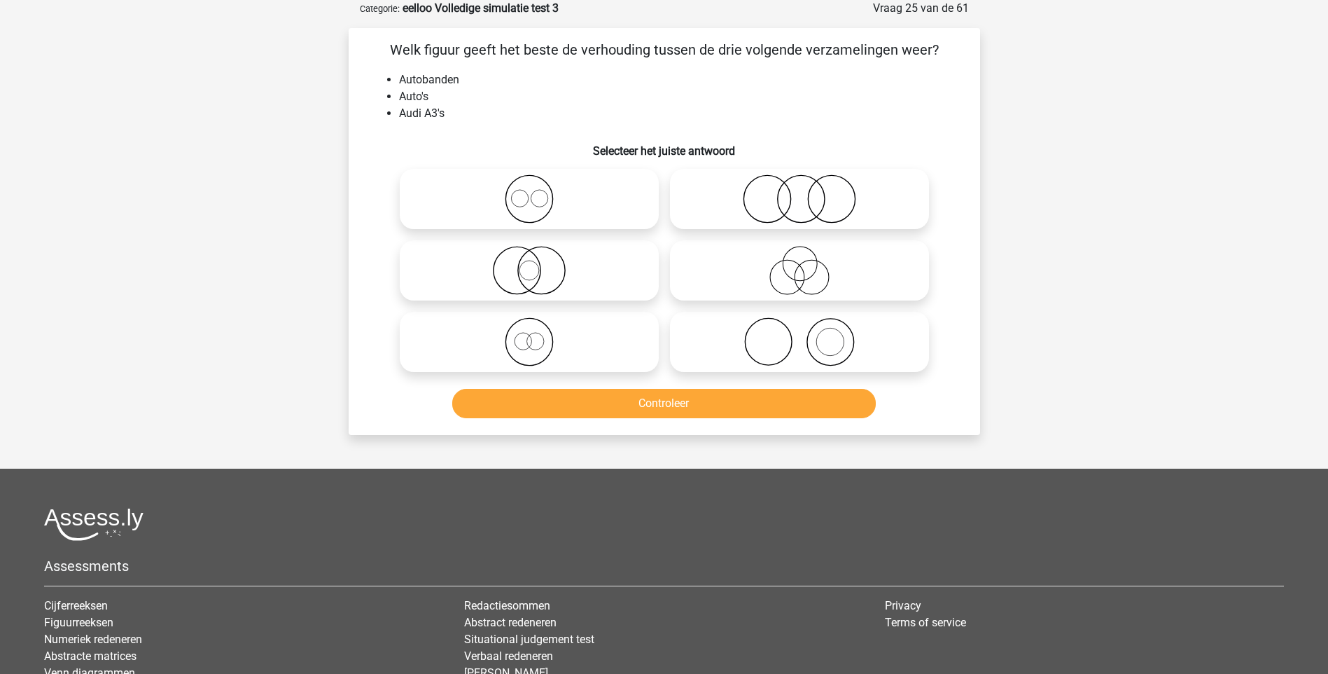
click at [529, 342] on icon at bounding box center [529, 341] width 248 height 49
click at [529, 335] on input "radio" at bounding box center [533, 330] width 9 height 9
radio input "true"
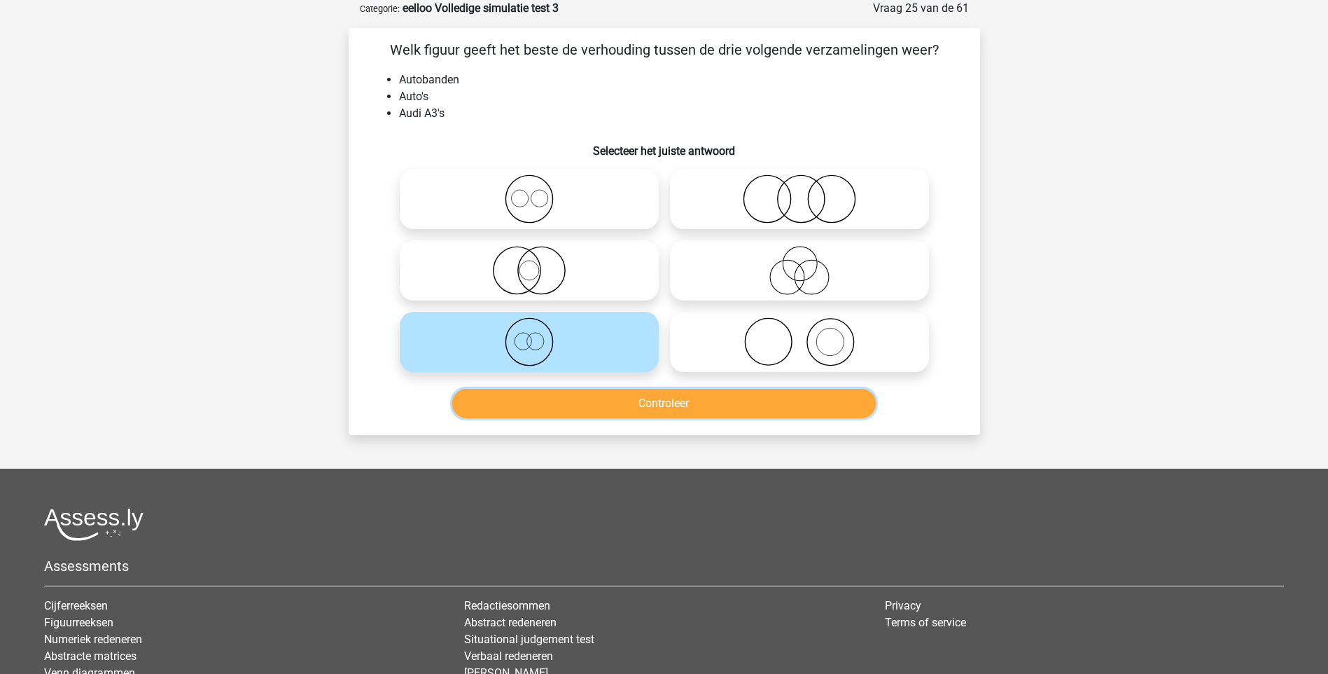
click at [657, 405] on button "Controleer" at bounding box center [664, 403] width 424 height 29
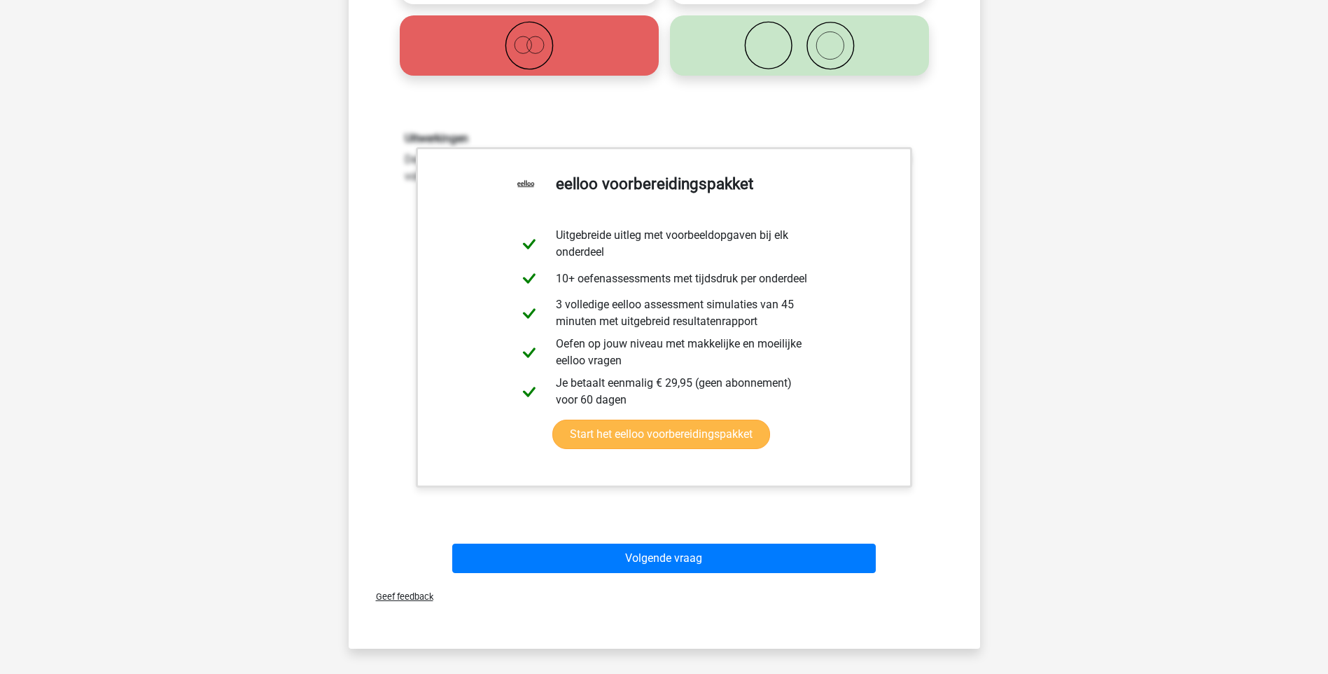
scroll to position [420, 0]
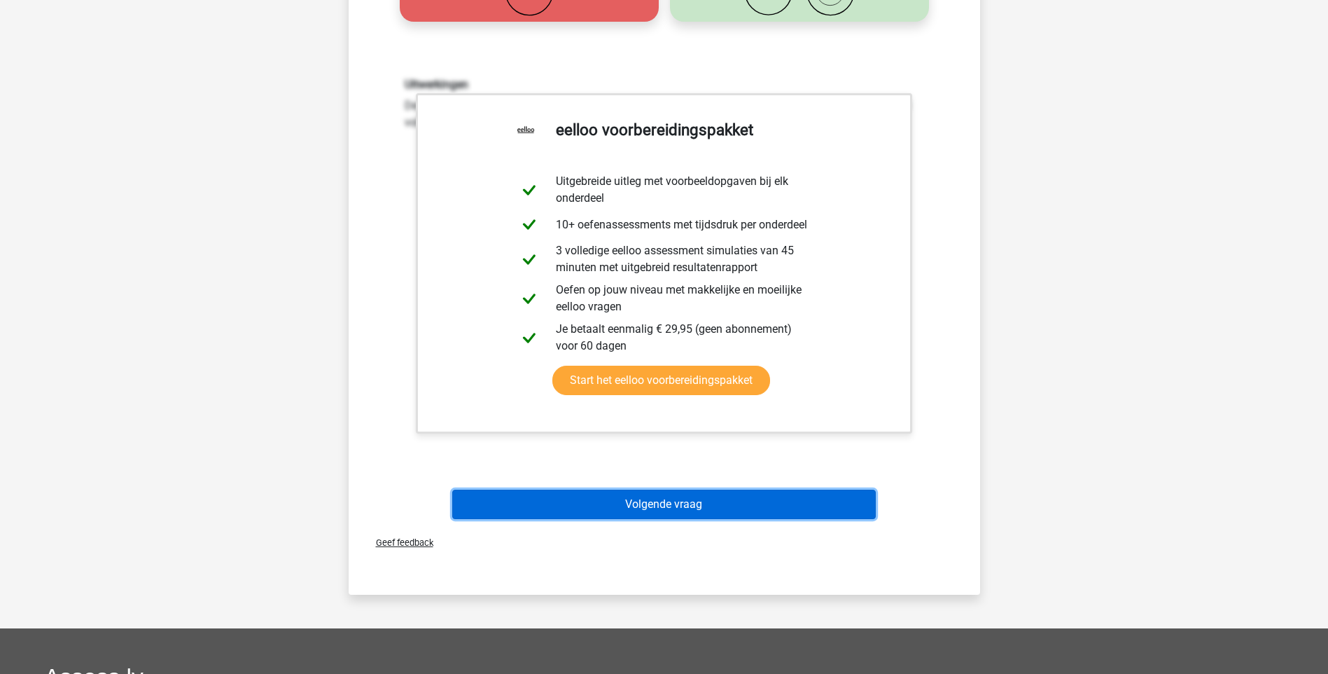
drag, startPoint x: 687, startPoint y: 500, endPoint x: 694, endPoint y: 501, distance: 7.0
click at [688, 501] on button "Volgende vraag" at bounding box center [664, 503] width 424 height 29
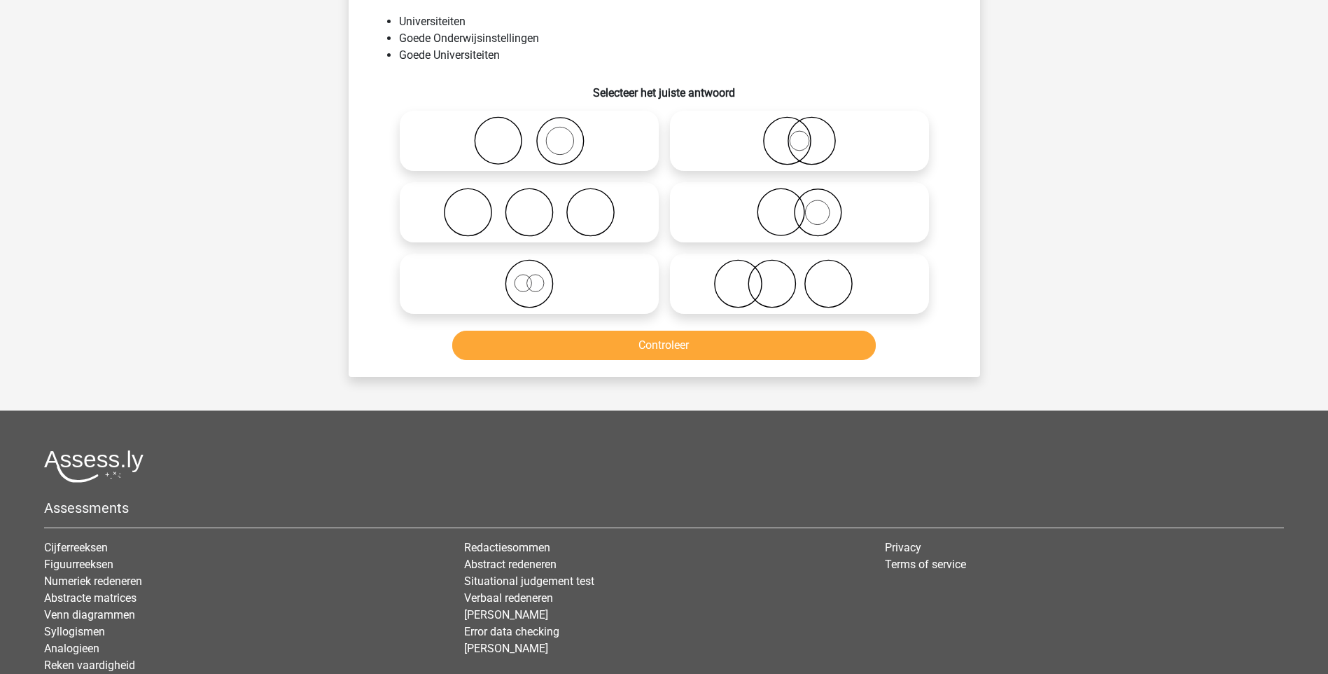
scroll to position [70, 0]
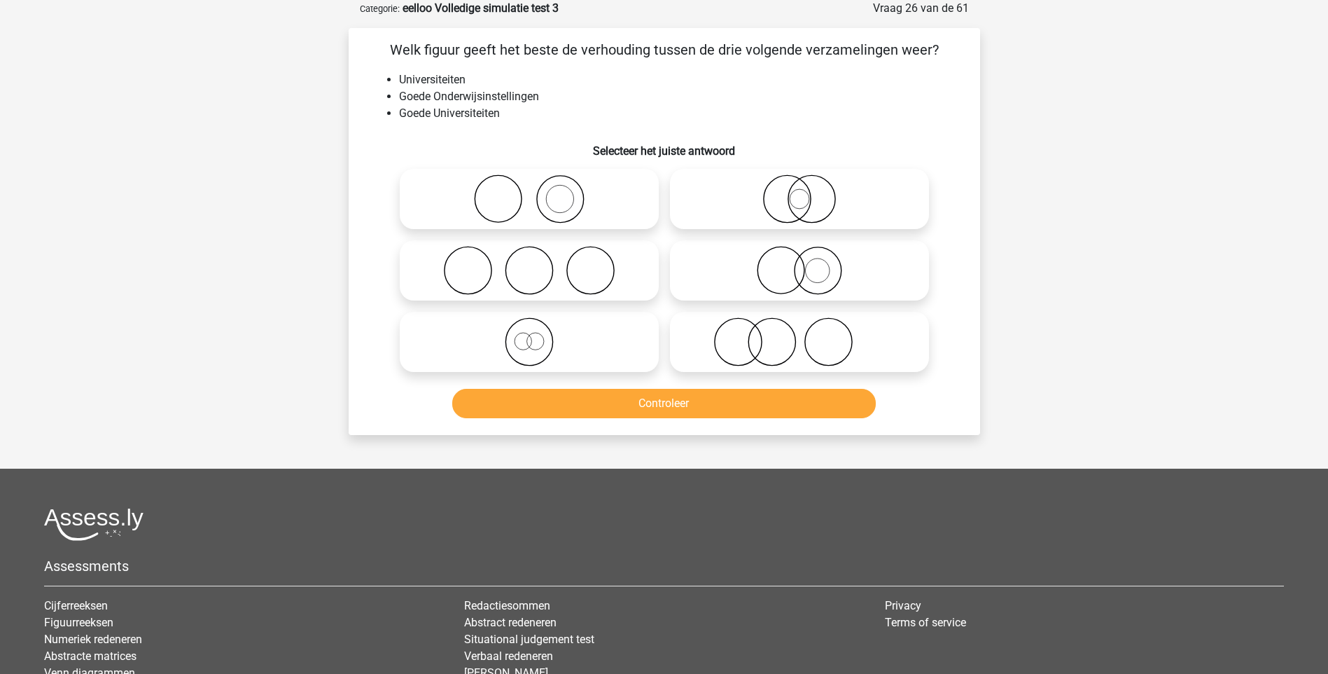
click at [807, 279] on icon at bounding box center [800, 270] width 248 height 49
click at [807, 263] on input "radio" at bounding box center [804, 258] width 9 height 9
radio input "true"
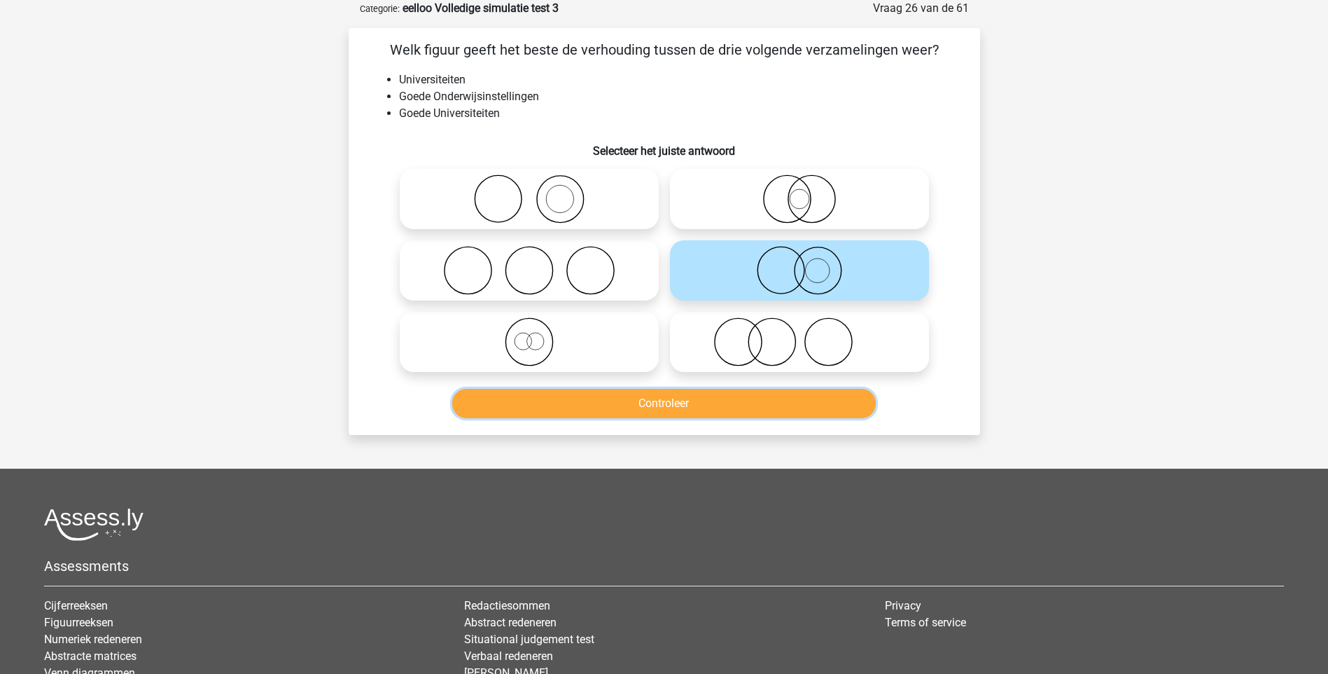
click at [667, 408] on button "Controleer" at bounding box center [664, 403] width 424 height 29
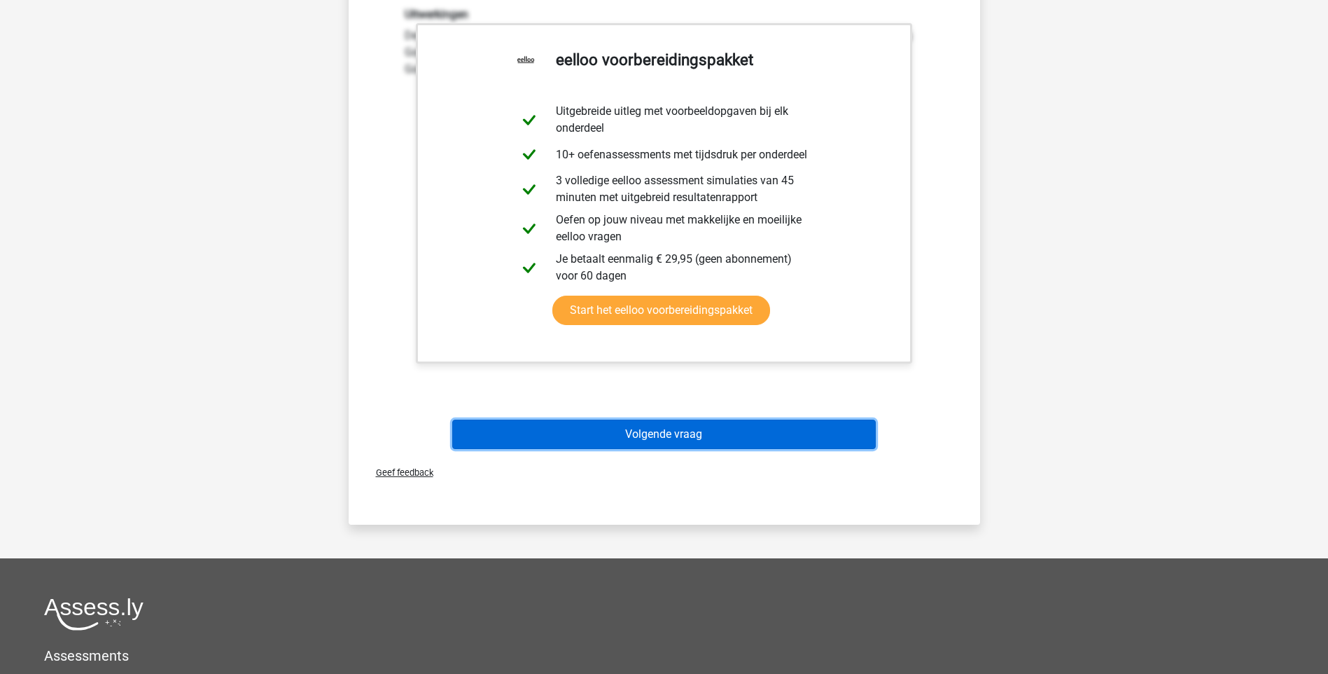
click at [681, 437] on button "Volgende vraag" at bounding box center [664, 433] width 424 height 29
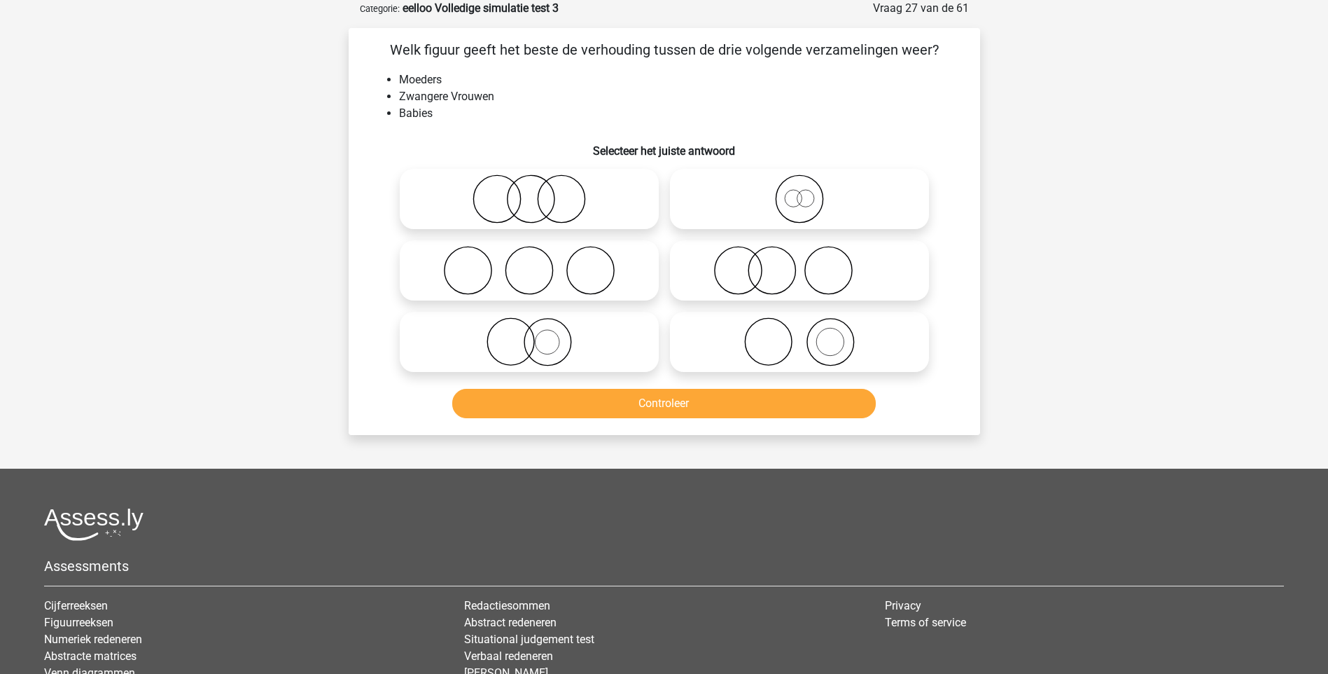
click at [820, 350] on icon at bounding box center [800, 341] width 248 height 49
click at [809, 335] on input "radio" at bounding box center [804, 330] width 9 height 9
radio input "true"
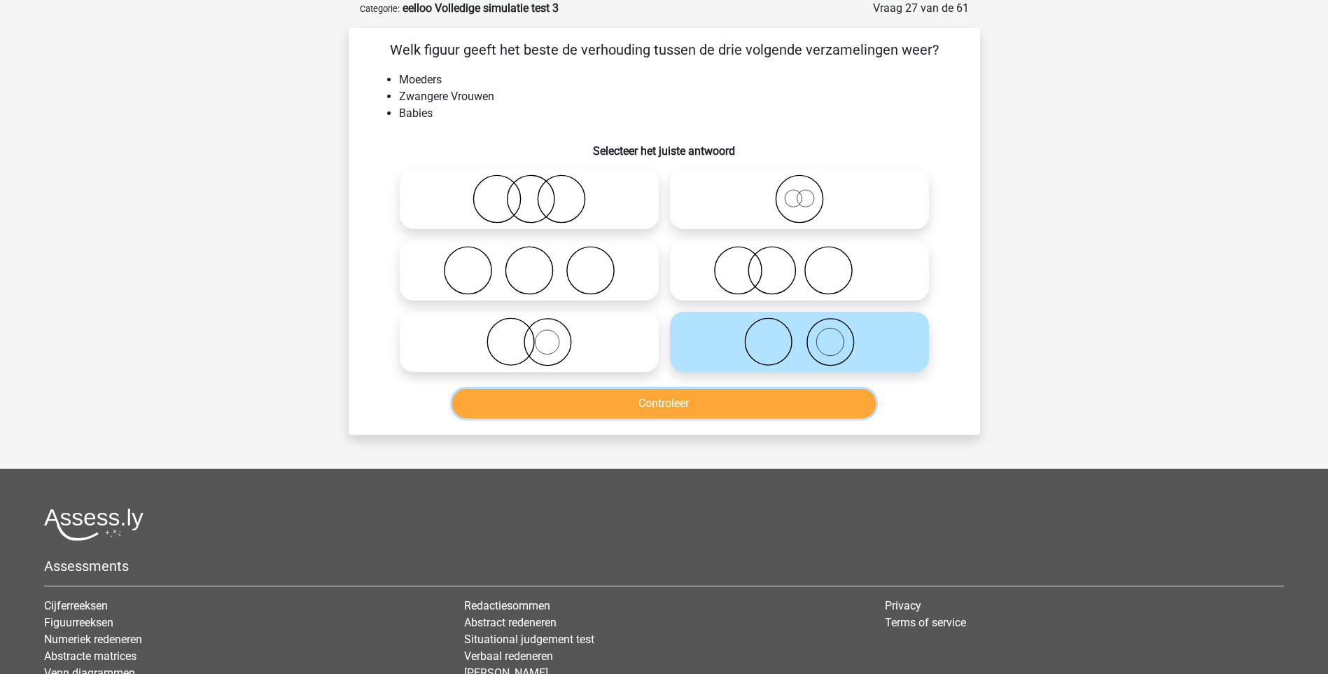
click at [653, 401] on button "Controleer" at bounding box center [664, 403] width 424 height 29
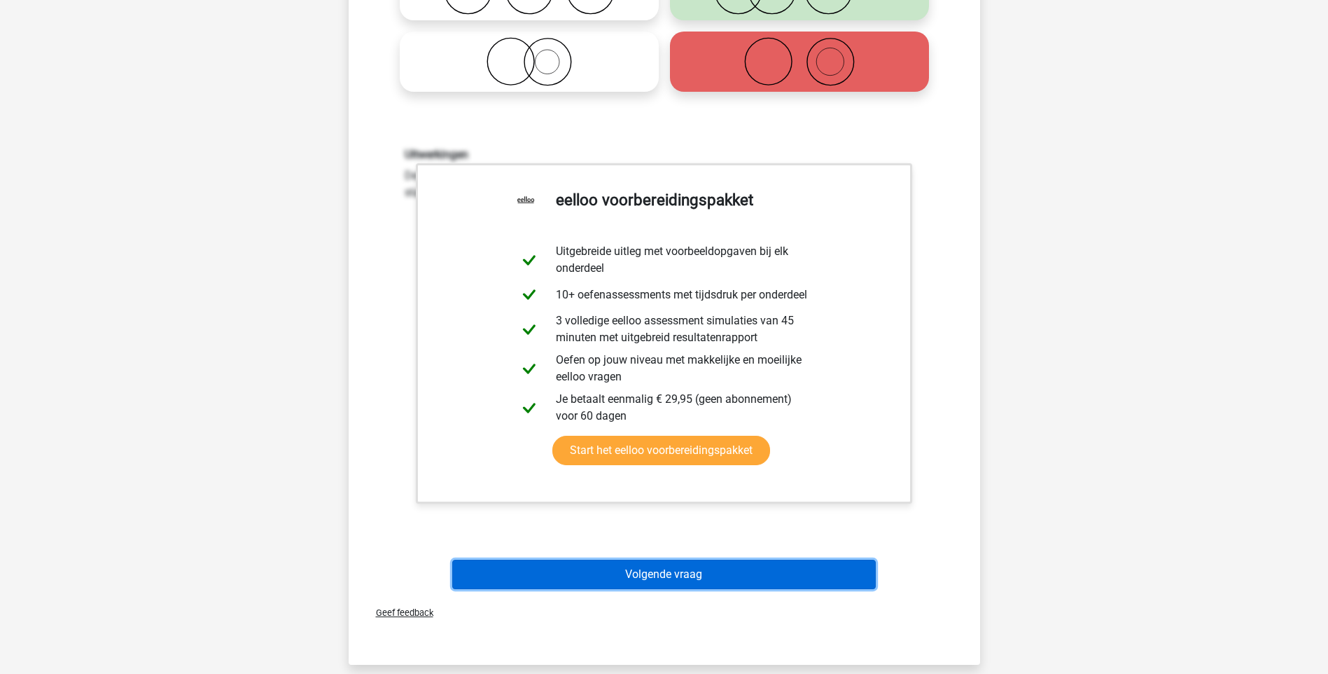
click at [665, 571] on button "Volgende vraag" at bounding box center [664, 573] width 424 height 29
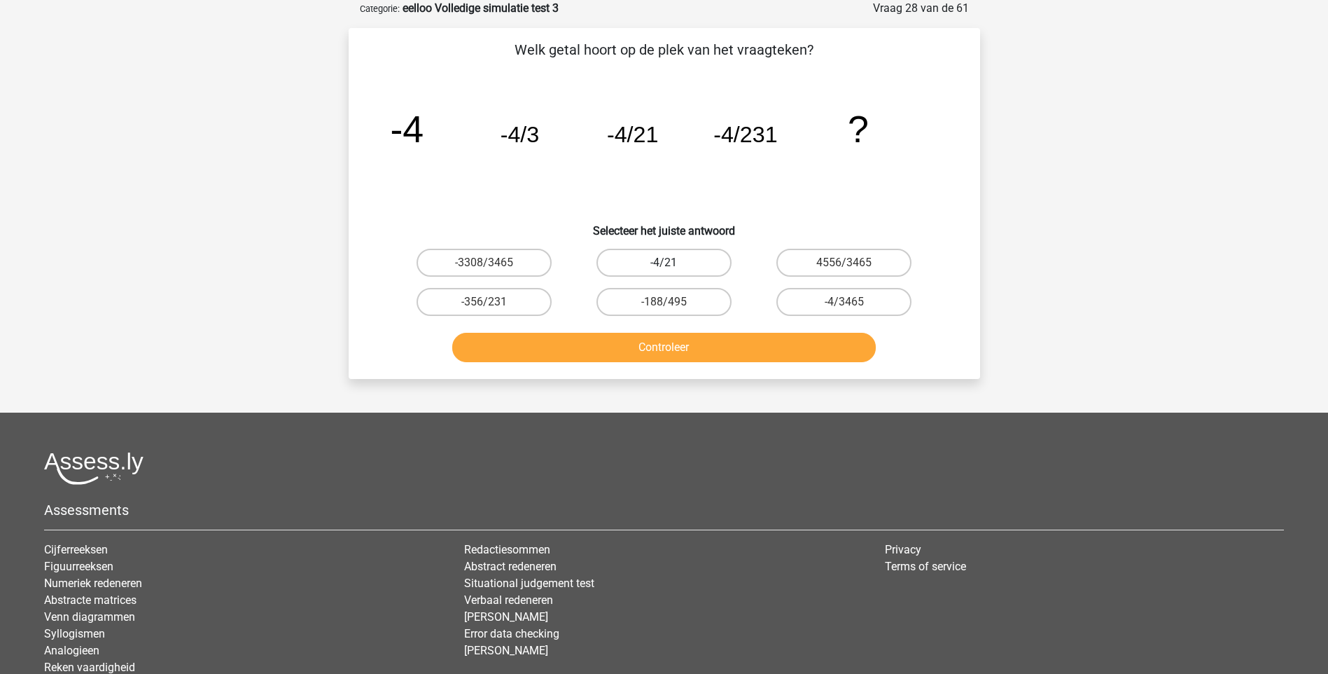
click at [697, 256] on label "-4/21" at bounding box center [664, 263] width 135 height 28
click at [673, 263] on input "-4/21" at bounding box center [668, 267] width 9 height 9
radio input "true"
click at [688, 340] on button "Controleer" at bounding box center [664, 347] width 424 height 29
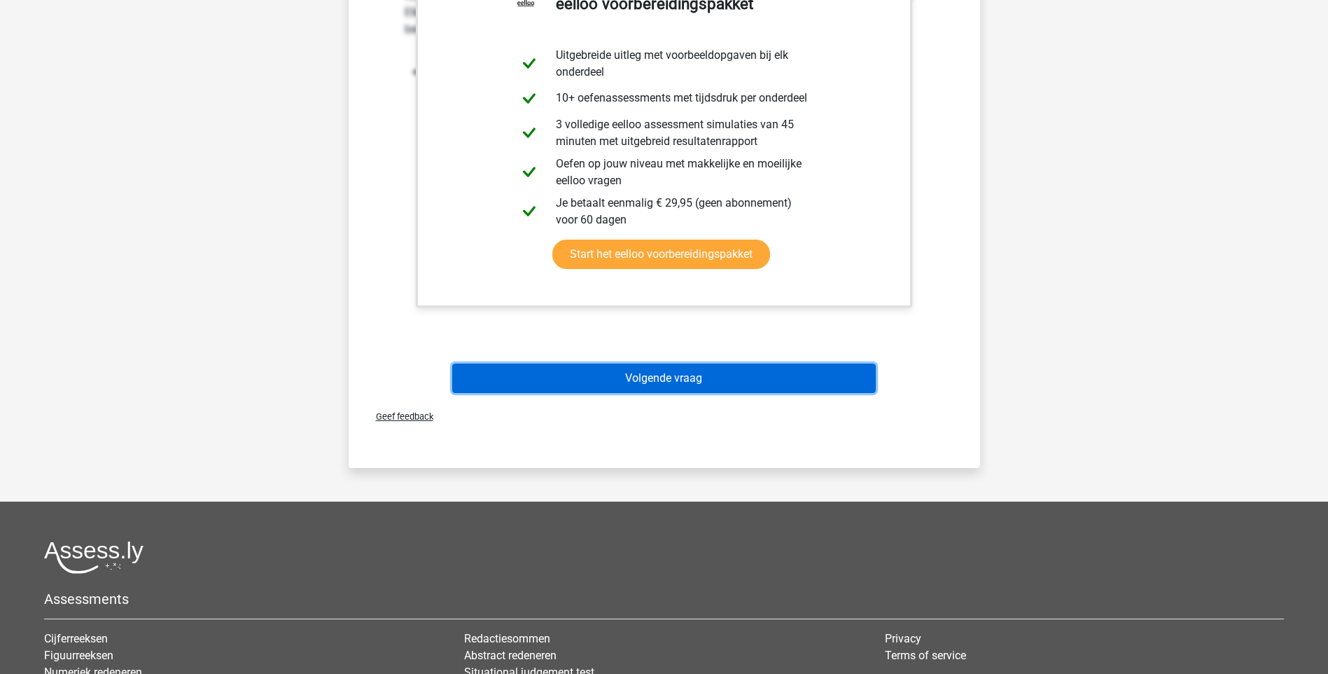
click at [716, 379] on button "Volgende vraag" at bounding box center [664, 377] width 424 height 29
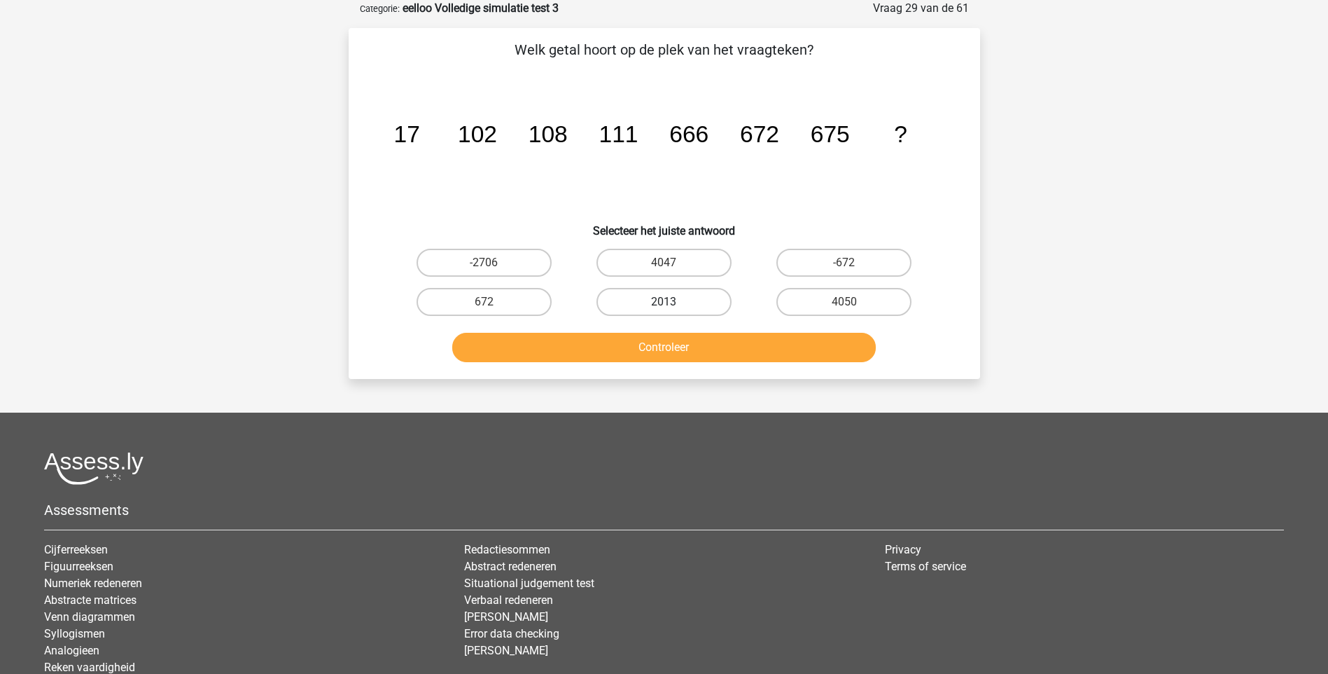
click at [648, 299] on label "2013" at bounding box center [664, 302] width 135 height 28
click at [664, 302] on input "2013" at bounding box center [668, 306] width 9 height 9
radio input "true"
click at [697, 342] on button "Controleer" at bounding box center [664, 347] width 424 height 29
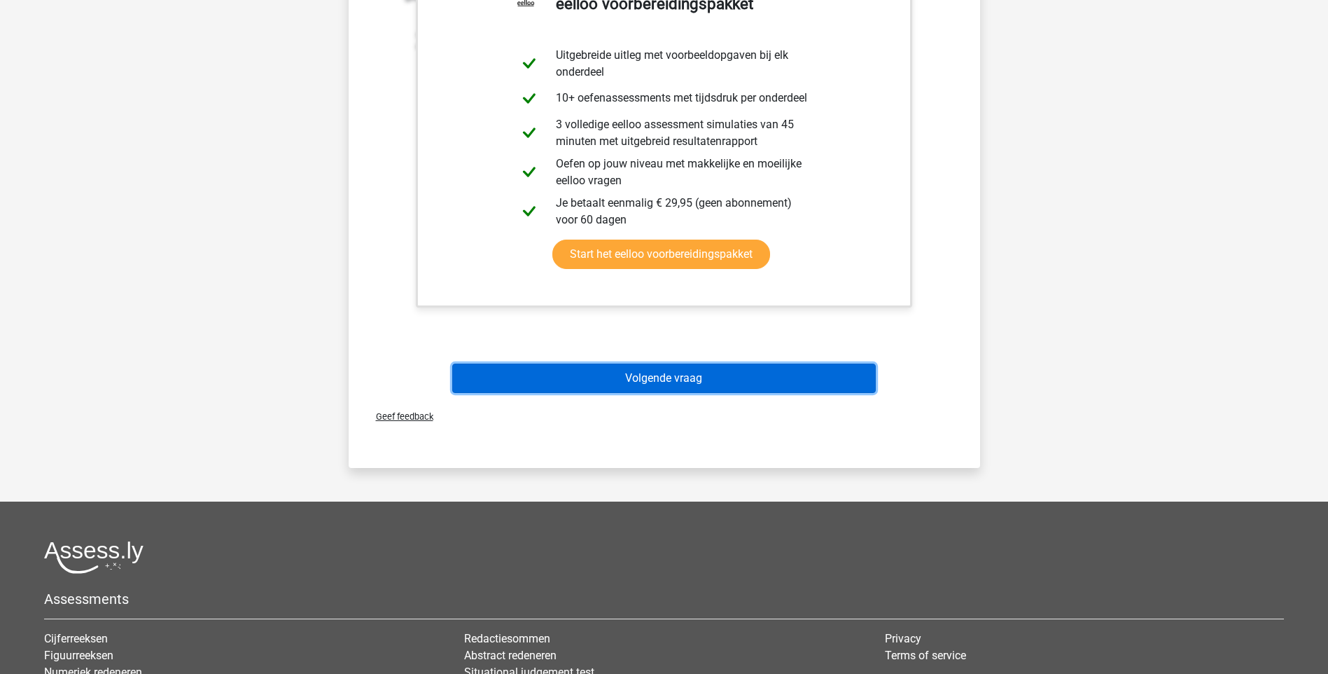
click at [699, 375] on button "Volgende vraag" at bounding box center [664, 377] width 424 height 29
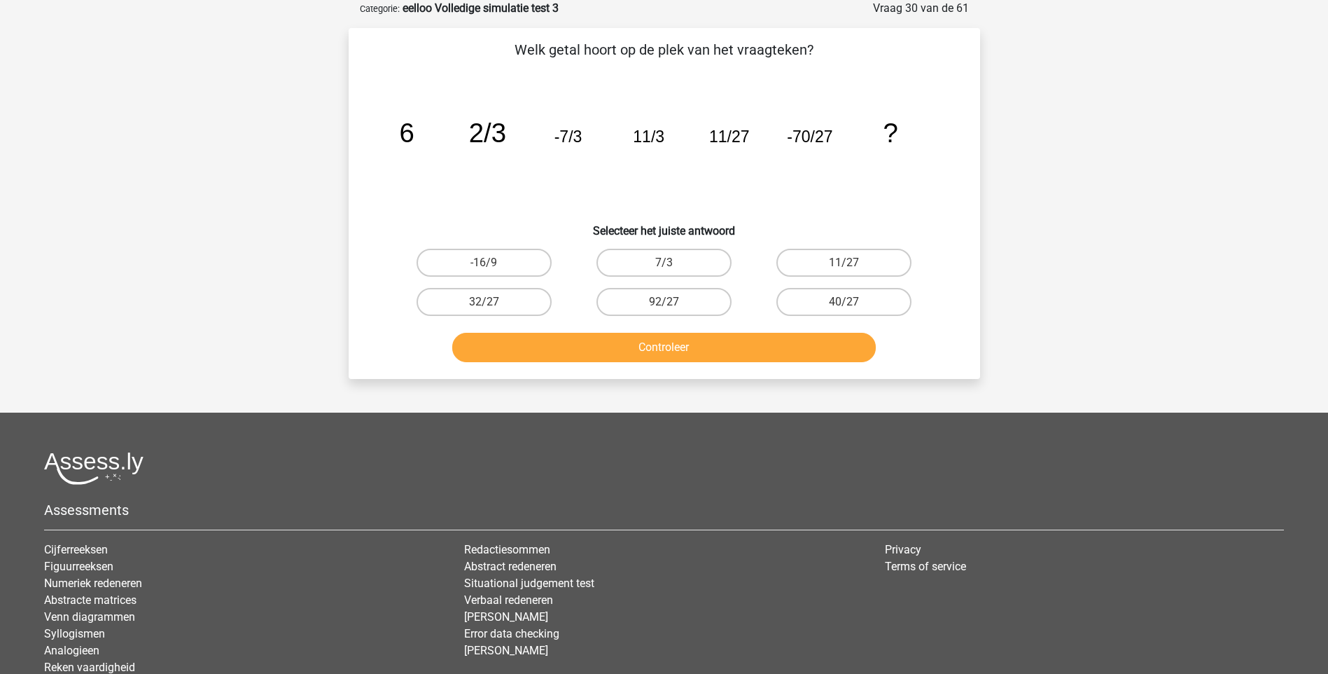
click at [664, 308] on input "92/27" at bounding box center [668, 306] width 9 height 9
radio input "true"
click at [681, 344] on button "Controleer" at bounding box center [664, 347] width 424 height 29
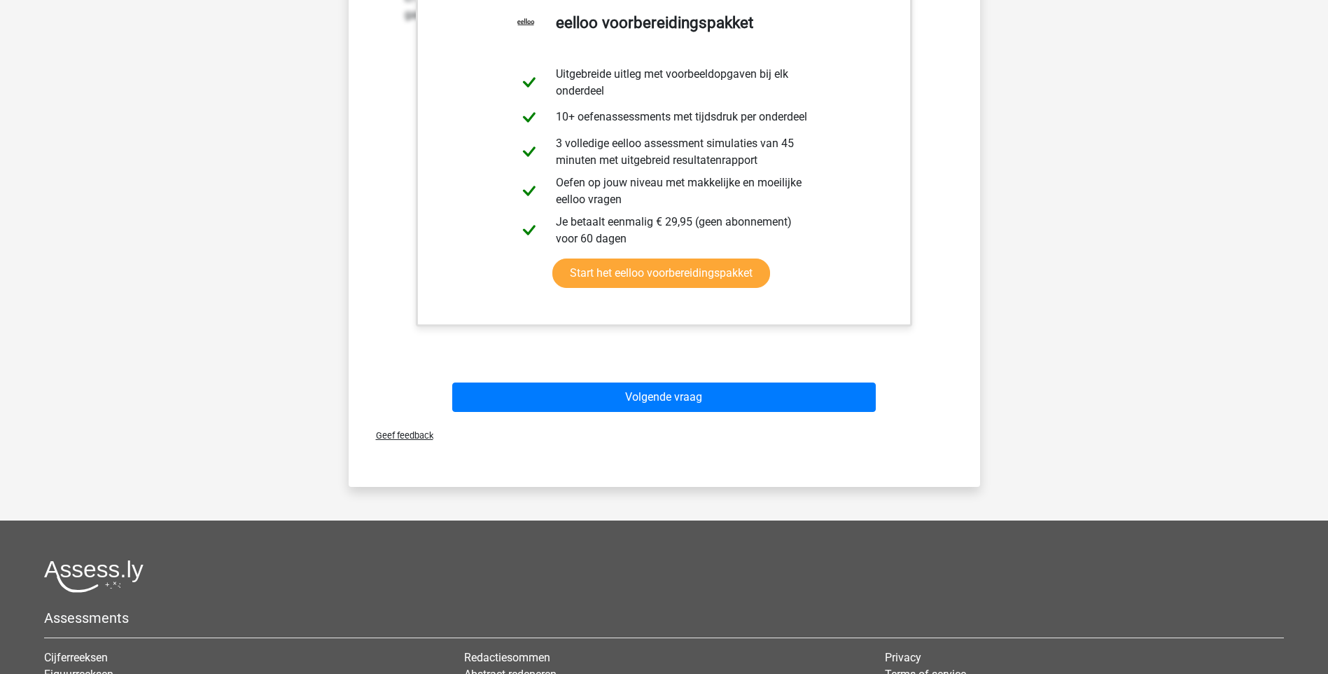
scroll to position [560, 0]
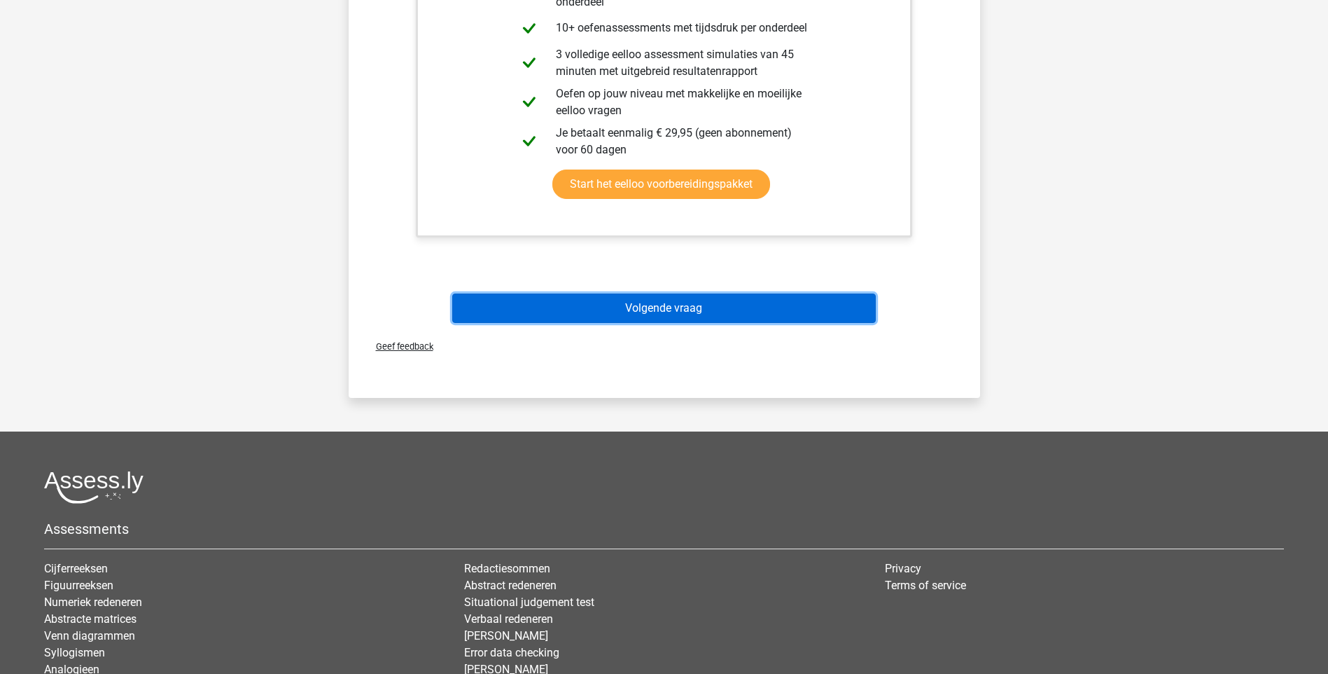
click at [658, 307] on button "Volgende vraag" at bounding box center [664, 307] width 424 height 29
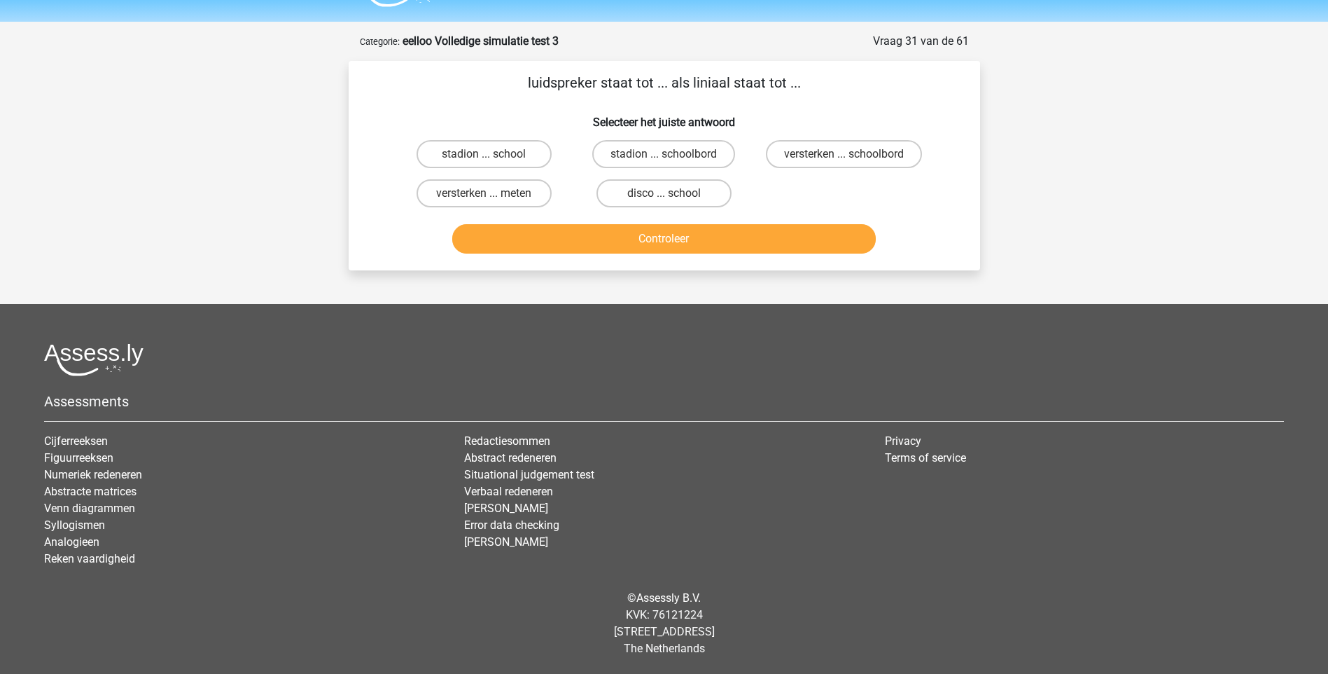
scroll to position [37, 0]
click at [691, 154] on label "stadion ... schoolbord" at bounding box center [663, 154] width 143 height 28
click at [673, 154] on input "stadion ... schoolbord" at bounding box center [668, 158] width 9 height 9
radio input "true"
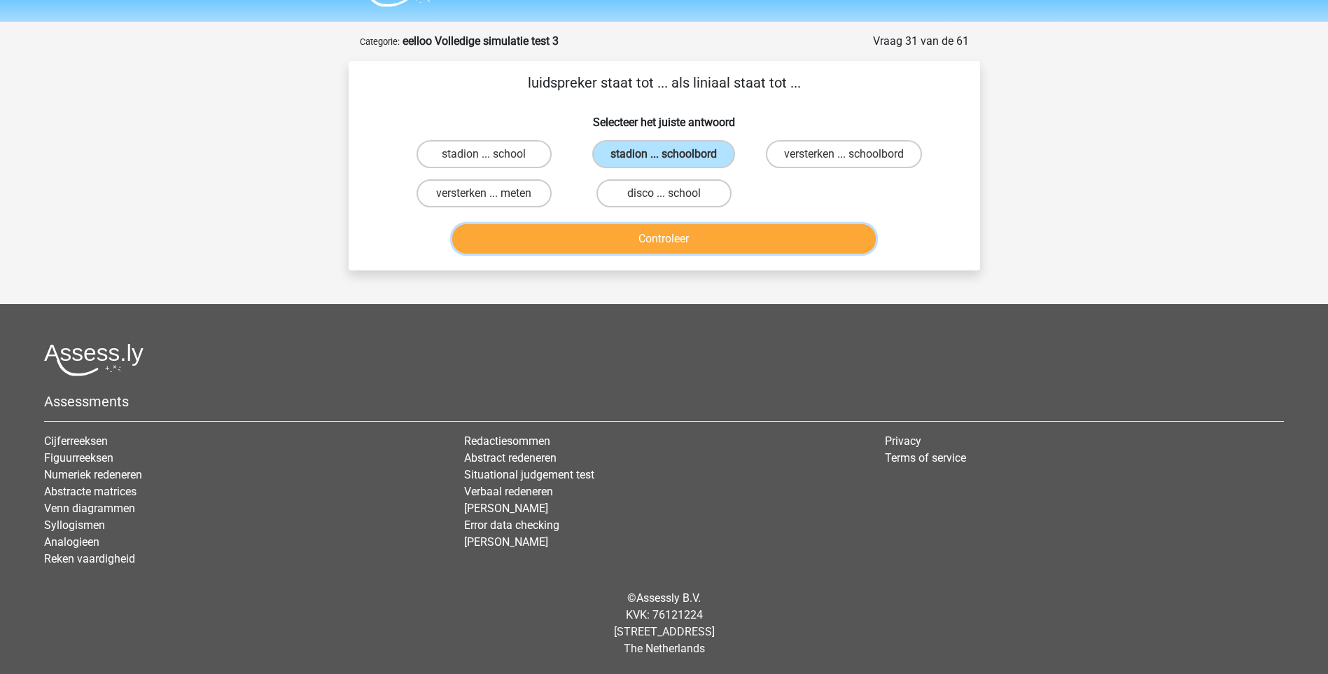
click at [664, 247] on button "Controleer" at bounding box center [664, 238] width 424 height 29
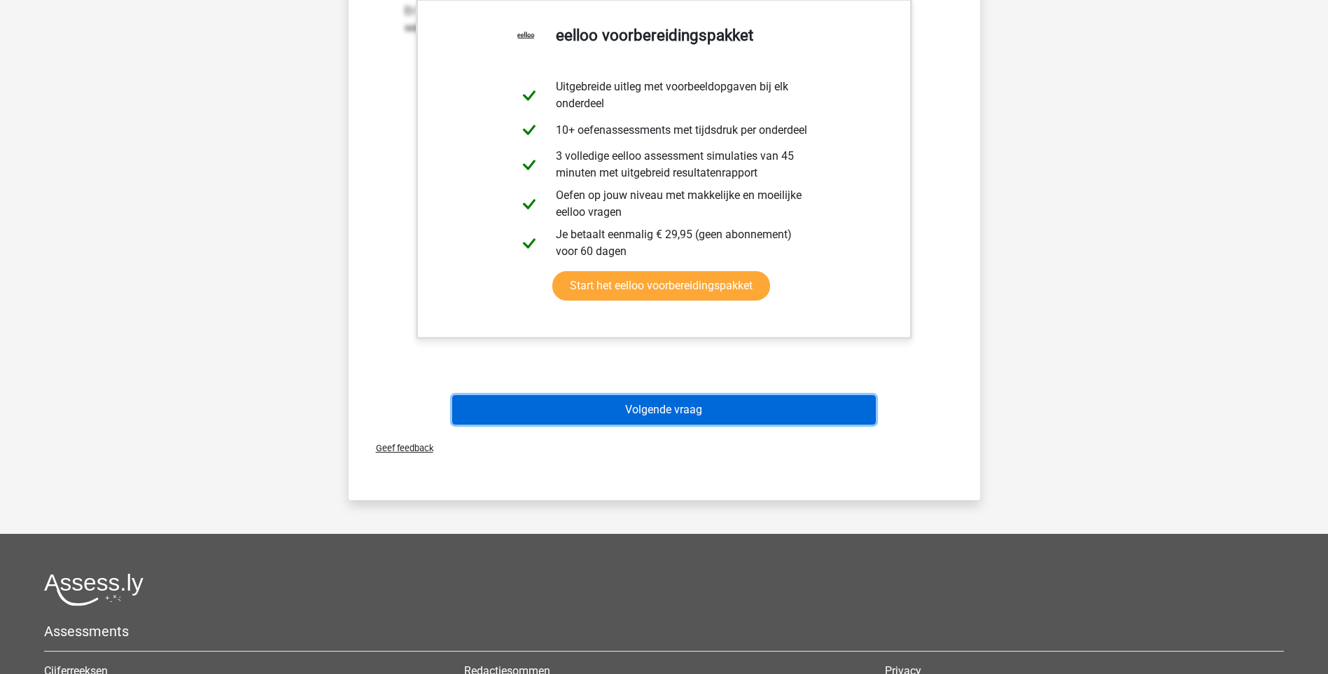
click at [690, 412] on button "Volgende vraag" at bounding box center [664, 409] width 424 height 29
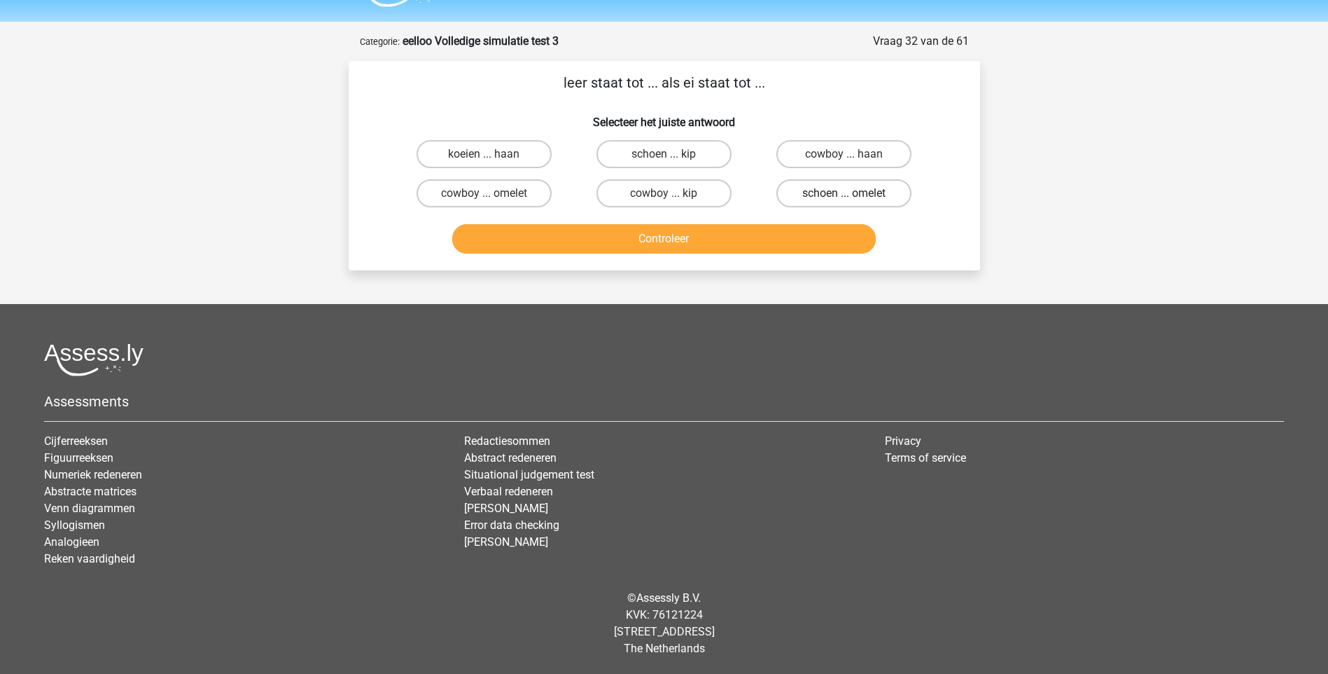
click at [835, 193] on label "schoen ... omelet" at bounding box center [844, 193] width 135 height 28
click at [844, 193] on input "schoen ... omelet" at bounding box center [848, 197] width 9 height 9
radio input "true"
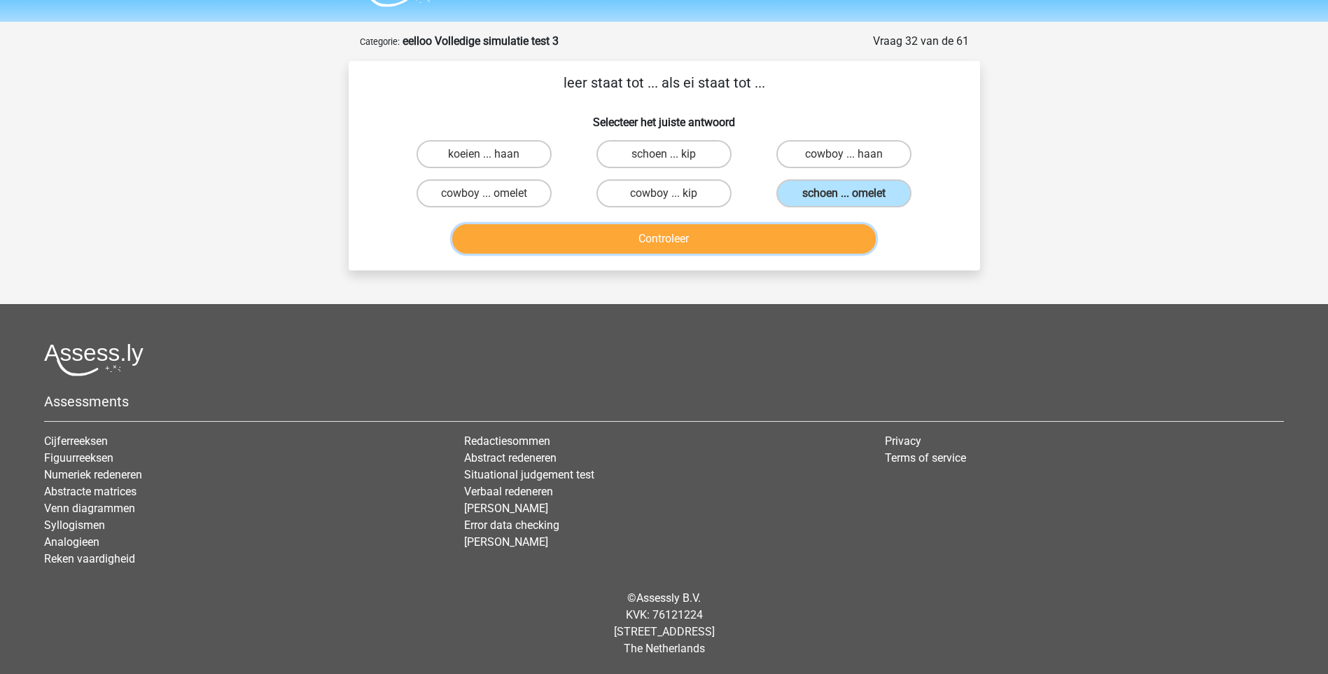
click at [683, 239] on button "Controleer" at bounding box center [664, 238] width 424 height 29
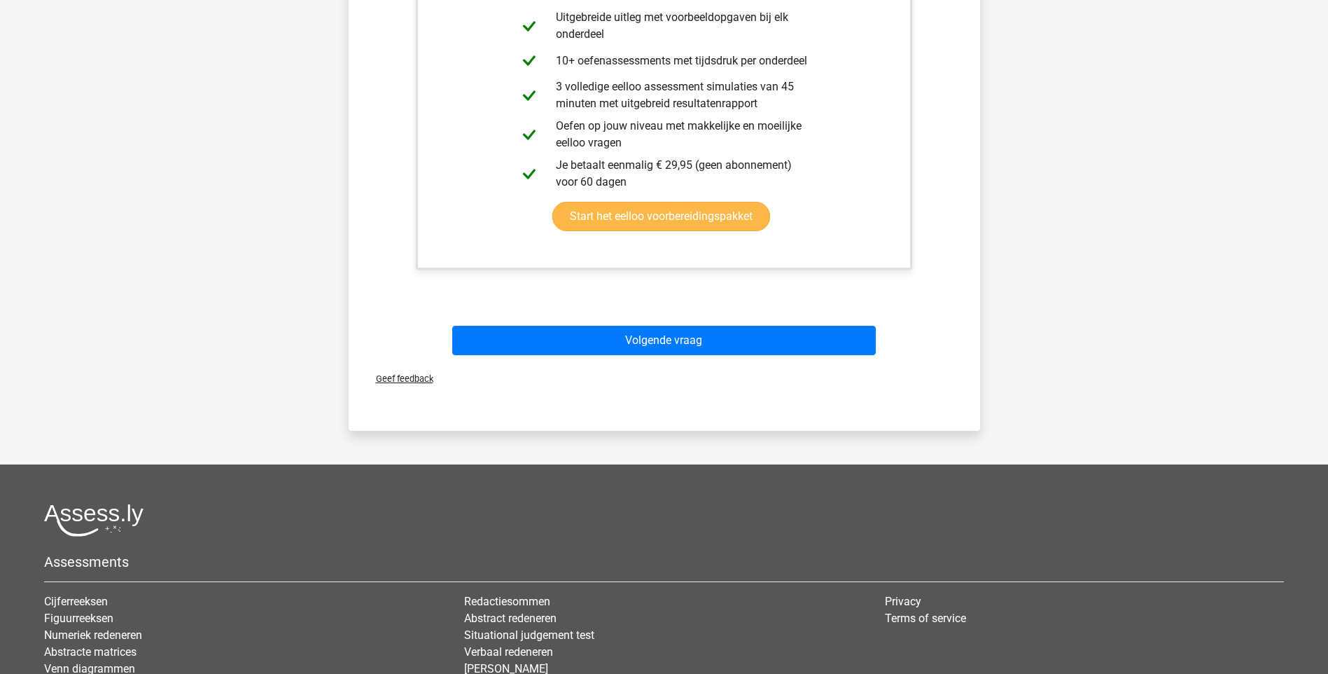
scroll to position [387, 0]
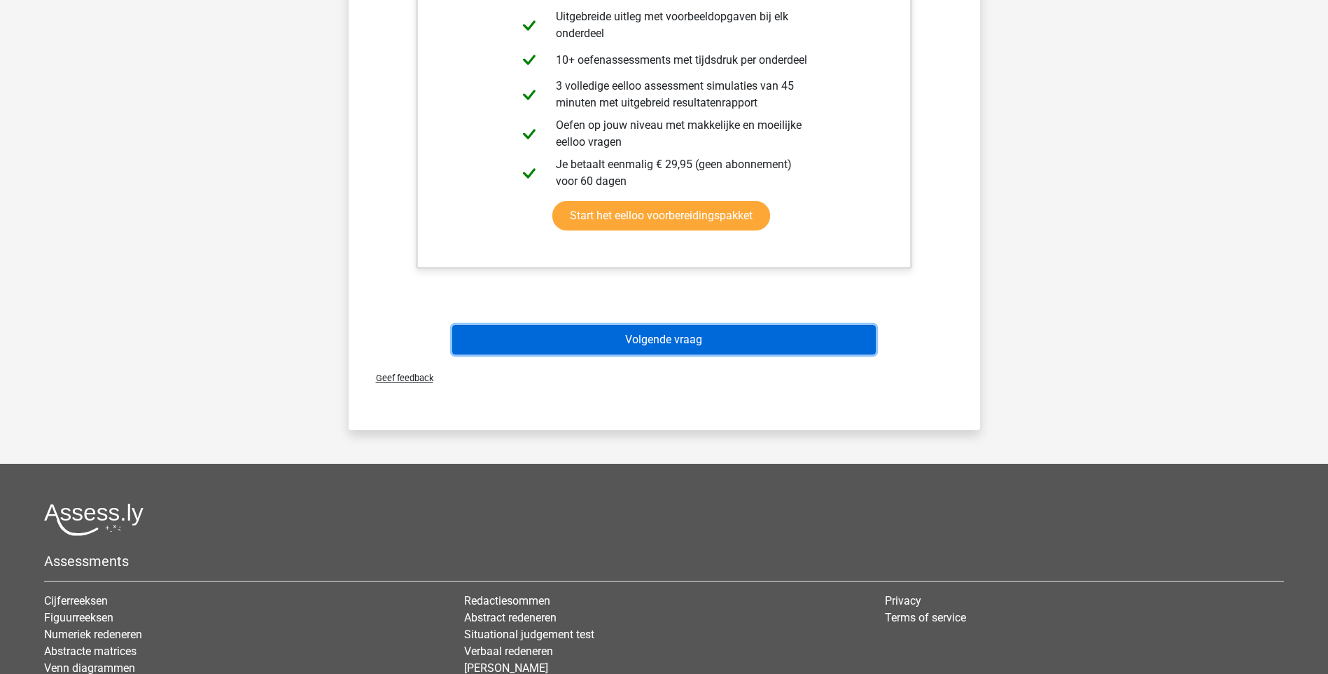
click at [664, 332] on button "Volgende vraag" at bounding box center [664, 339] width 424 height 29
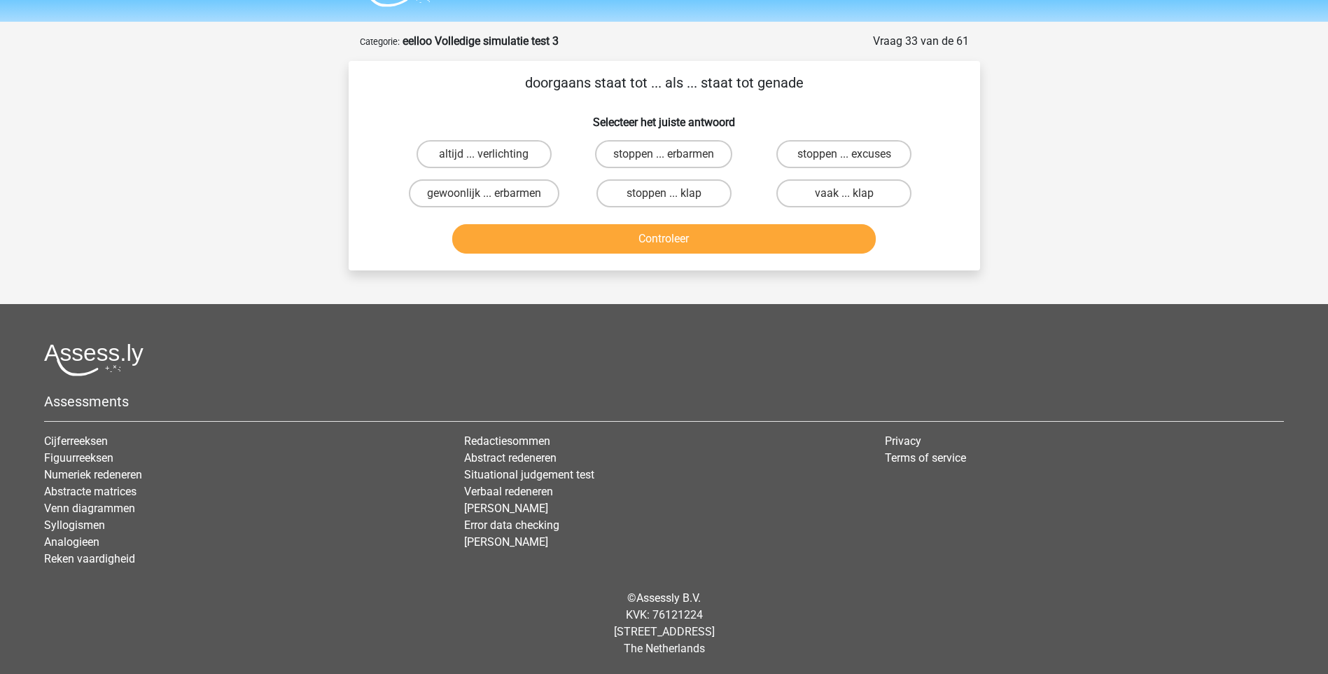
scroll to position [37, 0]
click at [817, 189] on label "vaak ... klap" at bounding box center [844, 193] width 135 height 28
click at [844, 193] on input "vaak ... klap" at bounding box center [848, 197] width 9 height 9
radio input "true"
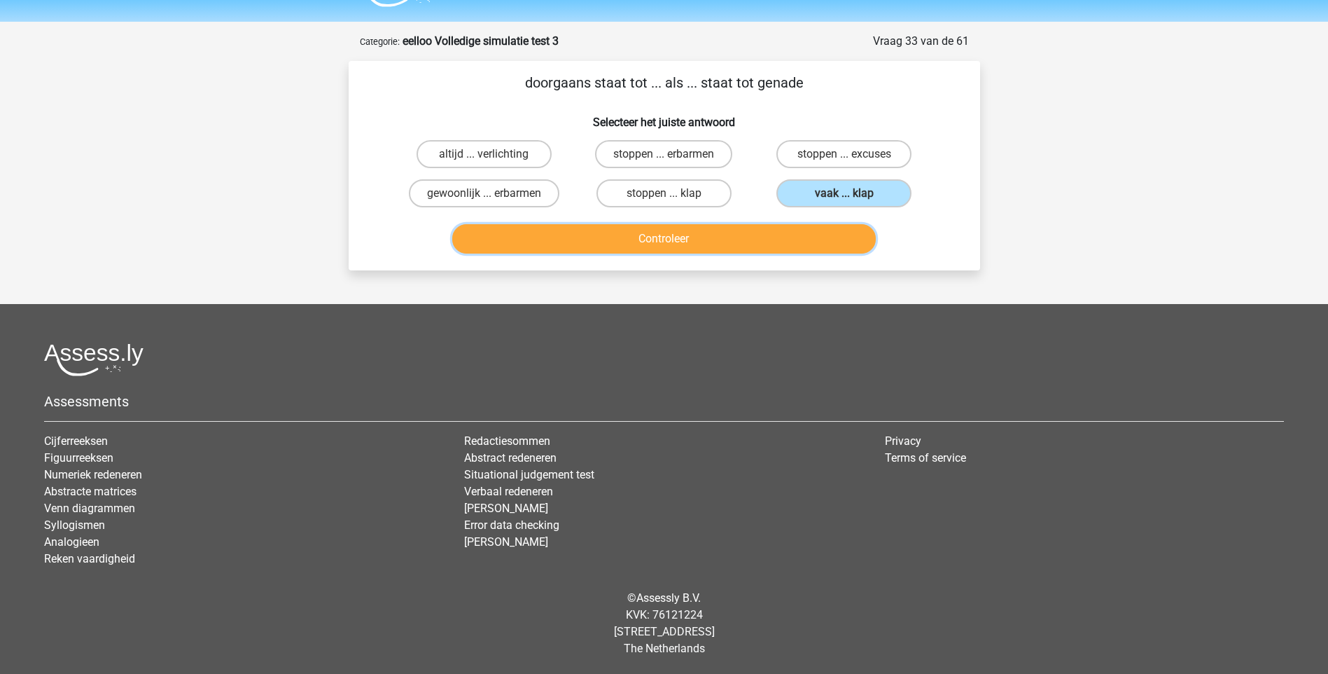
click at [667, 241] on button "Controleer" at bounding box center [664, 238] width 424 height 29
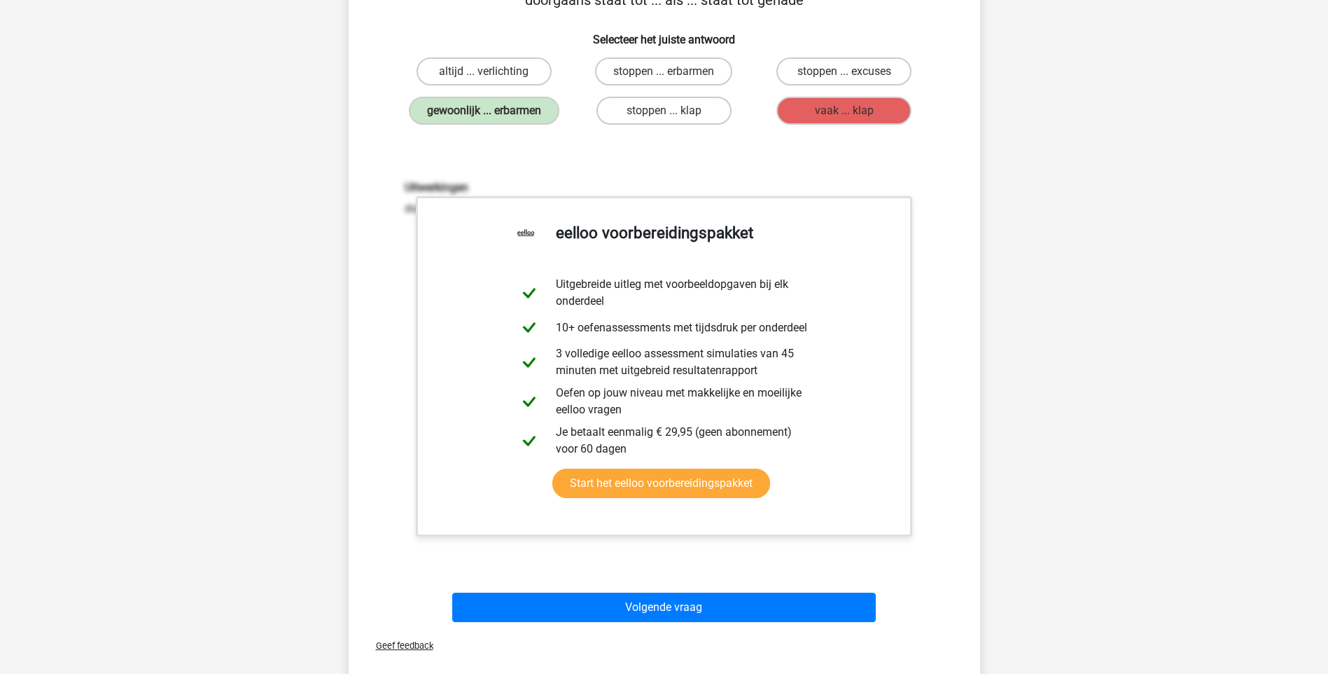
scroll to position [457, 0]
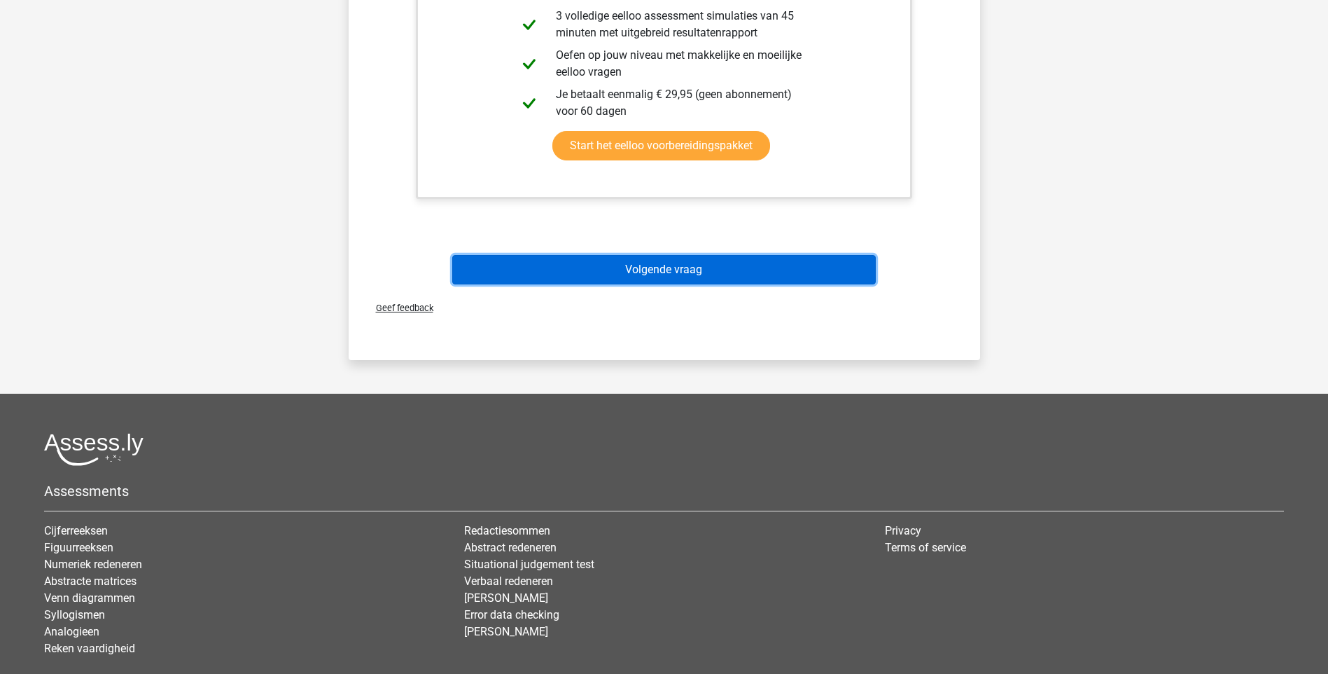
drag, startPoint x: 638, startPoint y: 271, endPoint x: 641, endPoint y: 258, distance: 13.6
click at [640, 267] on button "Volgende vraag" at bounding box center [664, 269] width 424 height 29
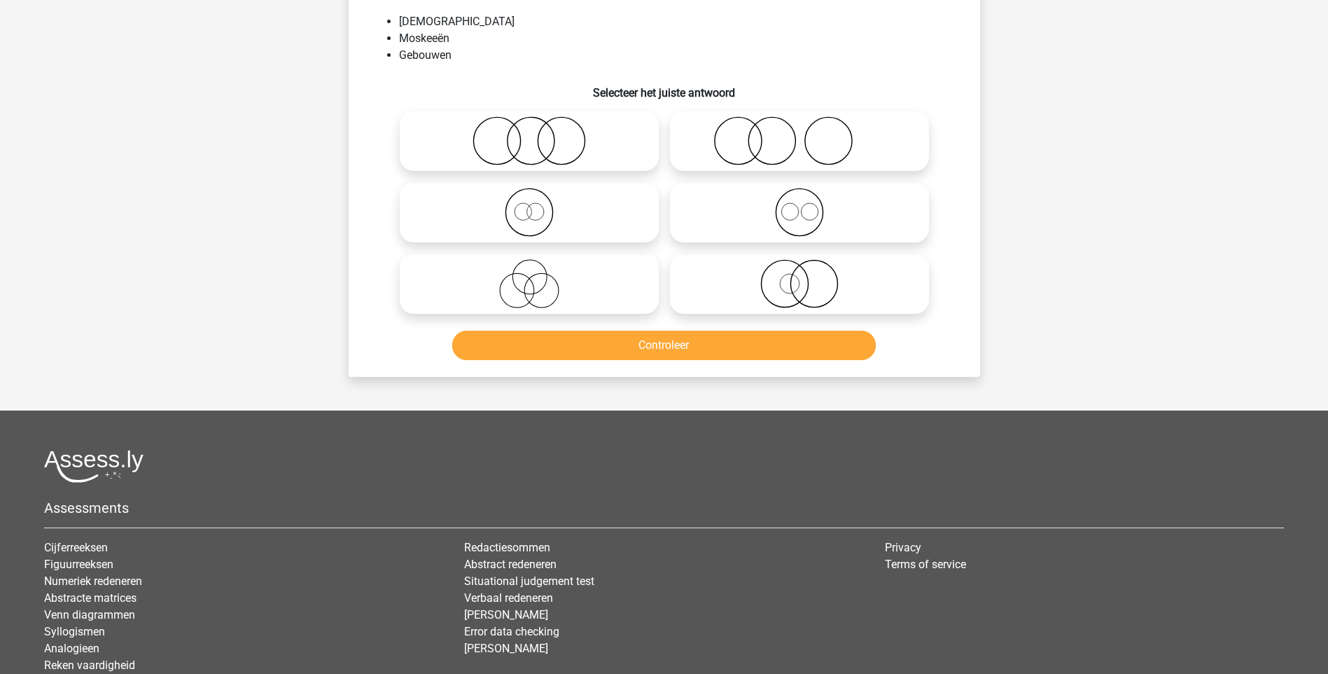
scroll to position [70, 0]
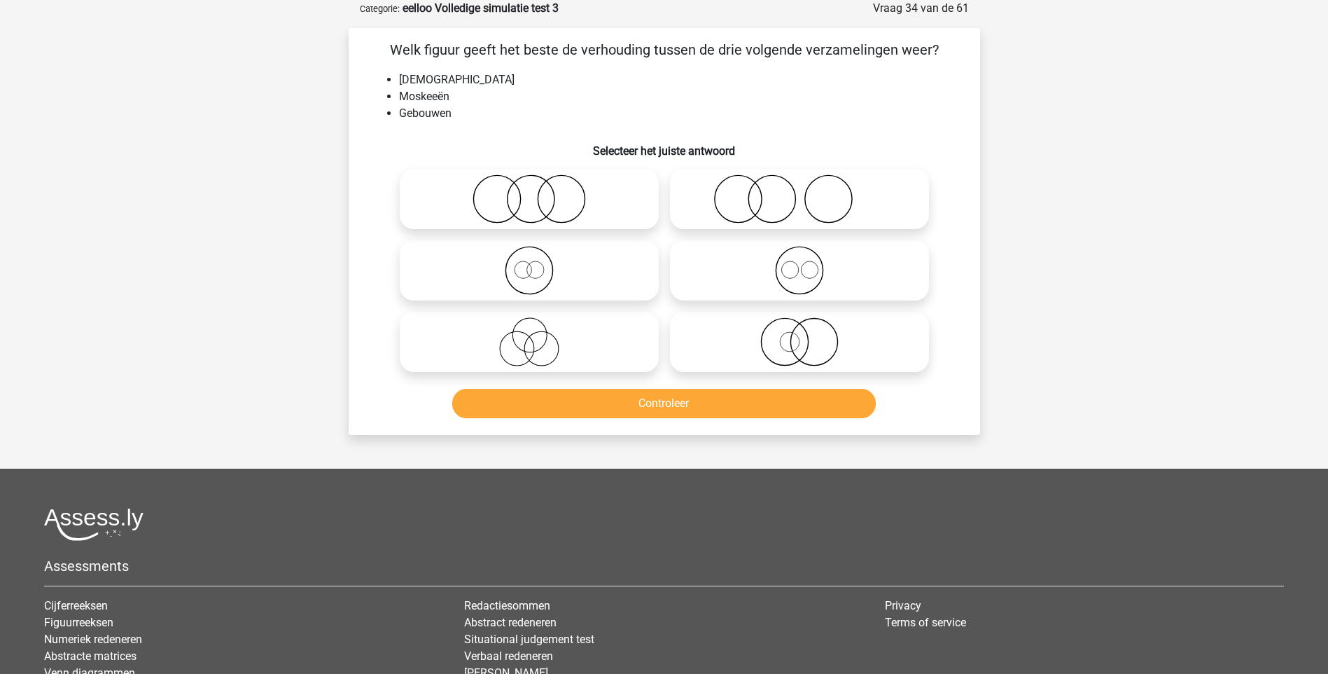
click at [533, 278] on circle at bounding box center [535, 269] width 17 height 17
click at [533, 263] on input "radio" at bounding box center [533, 258] width 9 height 9
radio input "true"
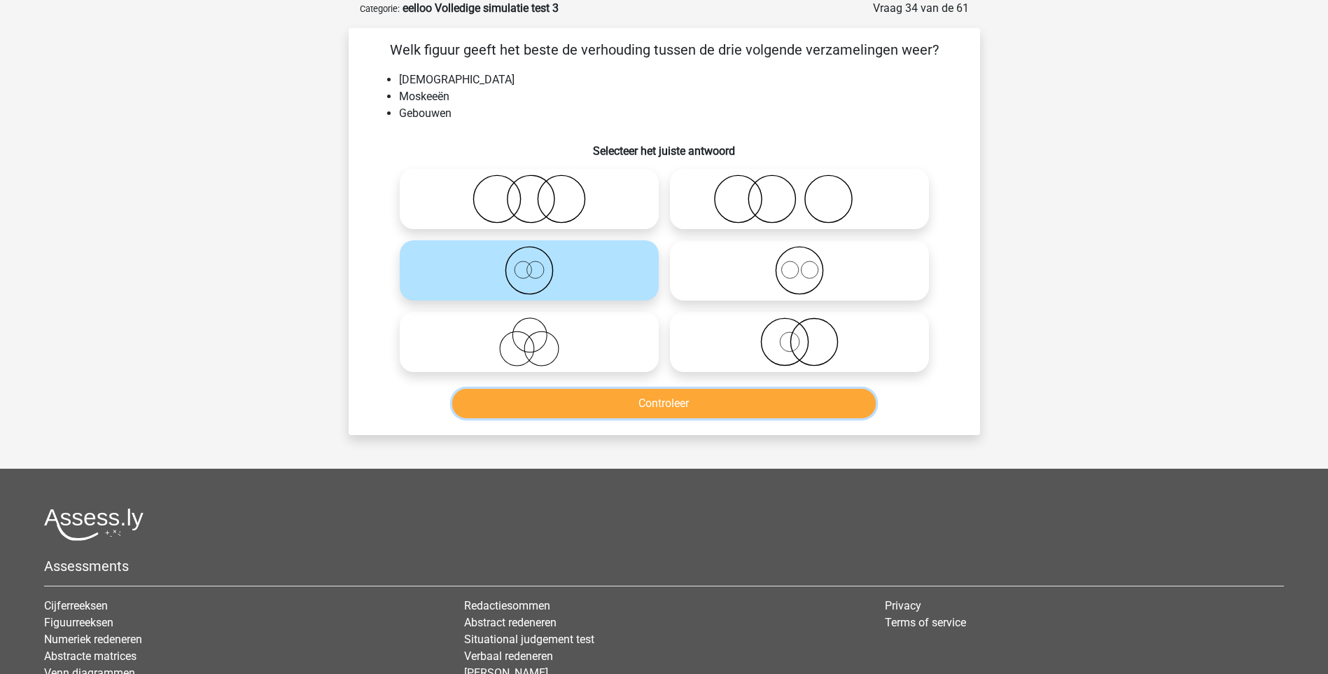
click at [698, 398] on button "Controleer" at bounding box center [664, 403] width 424 height 29
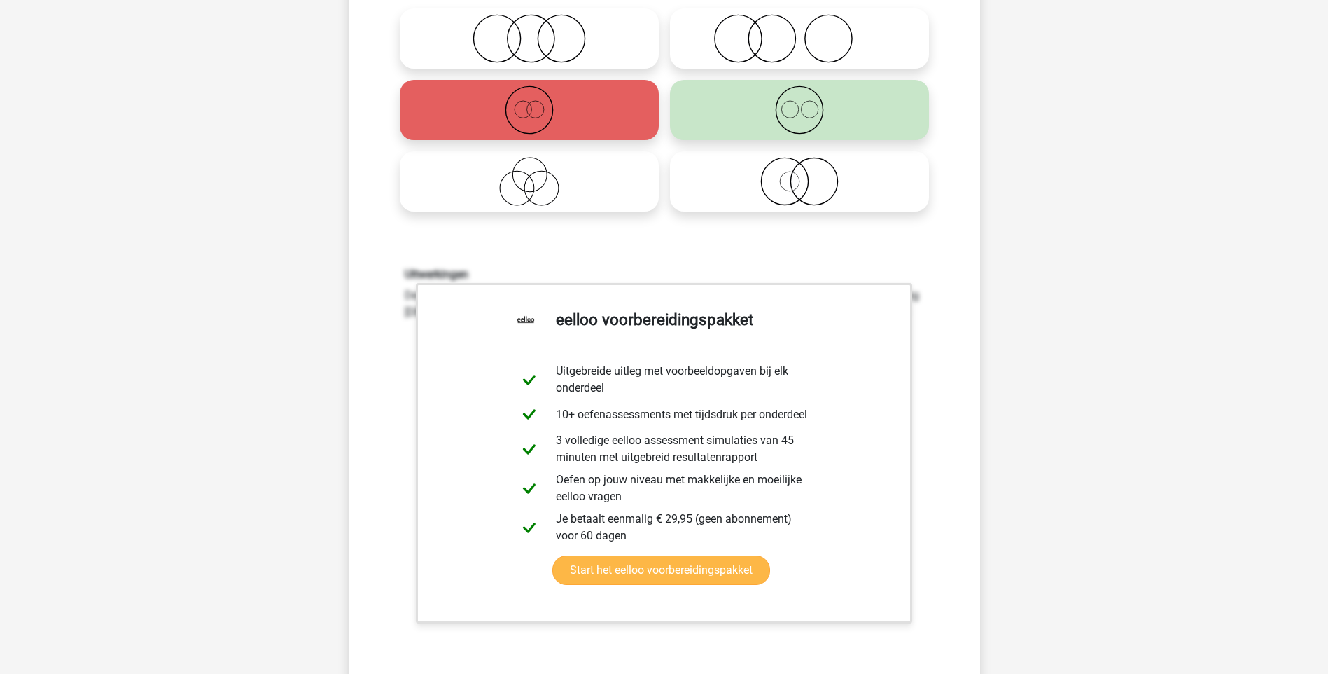
scroll to position [420, 0]
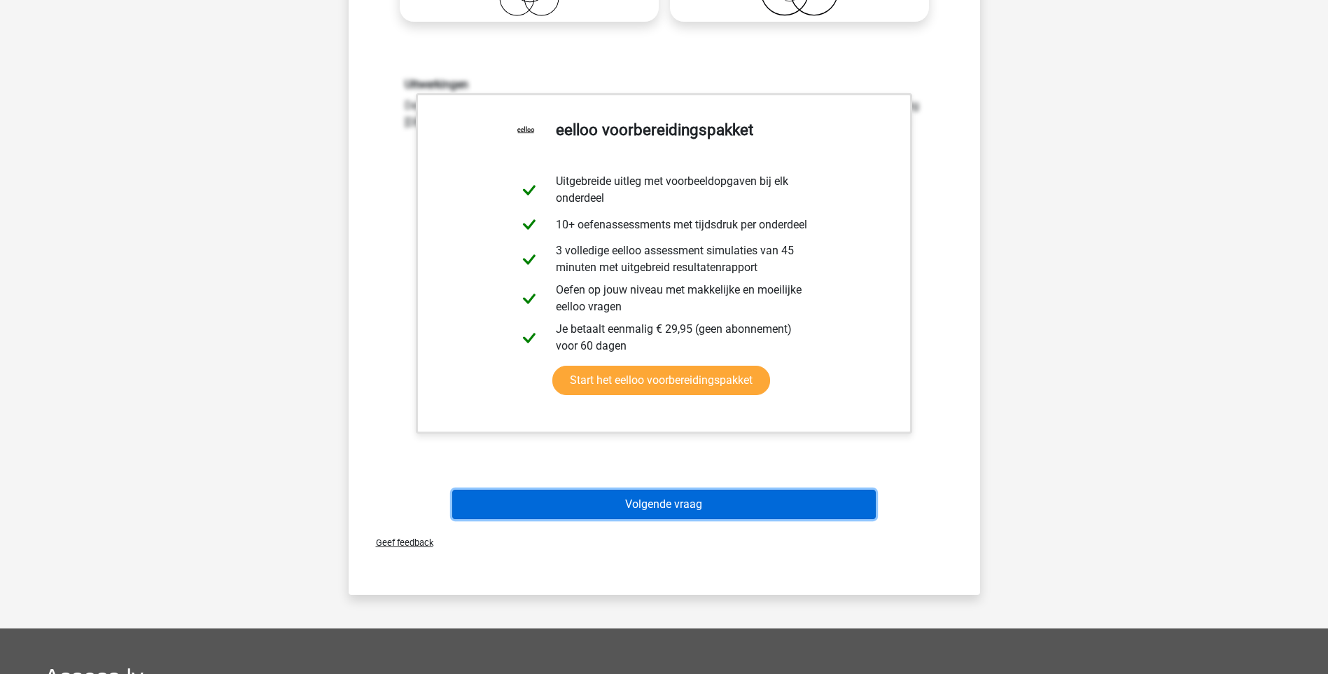
click at [625, 513] on button "Volgende vraag" at bounding box center [664, 503] width 424 height 29
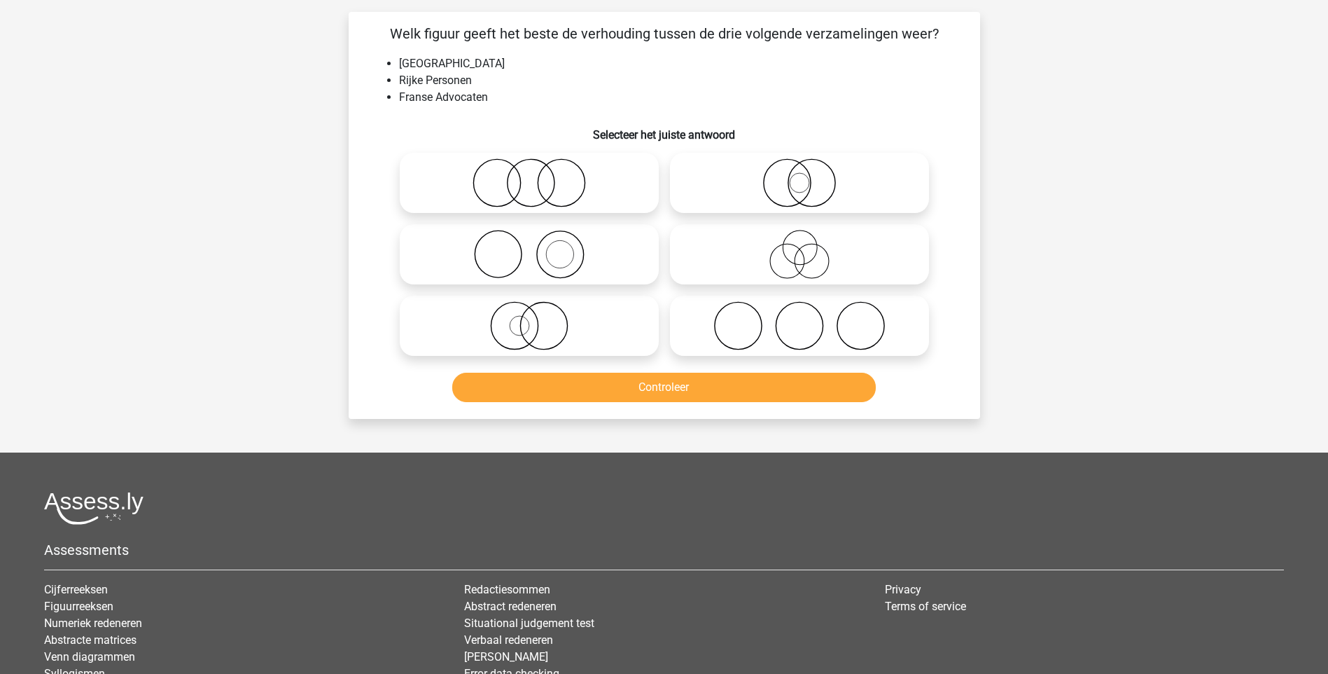
scroll to position [70, 0]
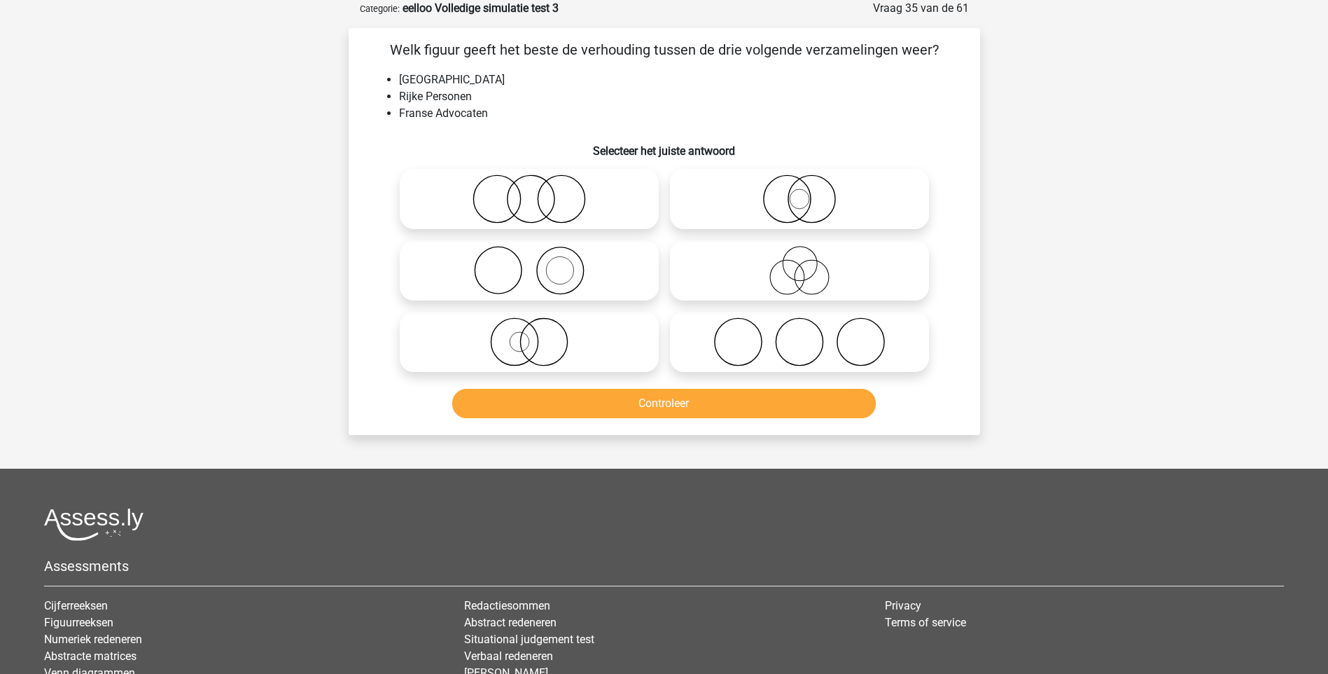
click at [798, 208] on icon at bounding box center [800, 198] width 248 height 49
click at [800, 192] on input "radio" at bounding box center [804, 187] width 9 height 9
radio input "true"
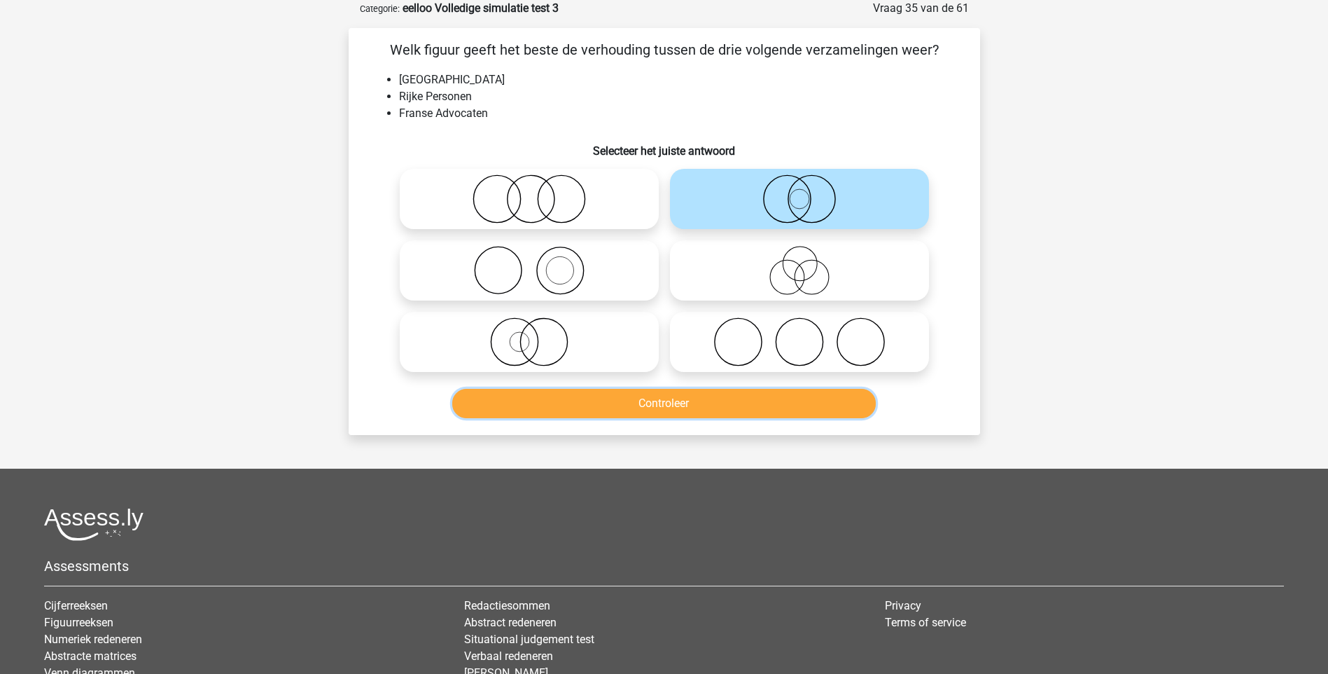
click at [667, 403] on button "Controleer" at bounding box center [664, 403] width 424 height 29
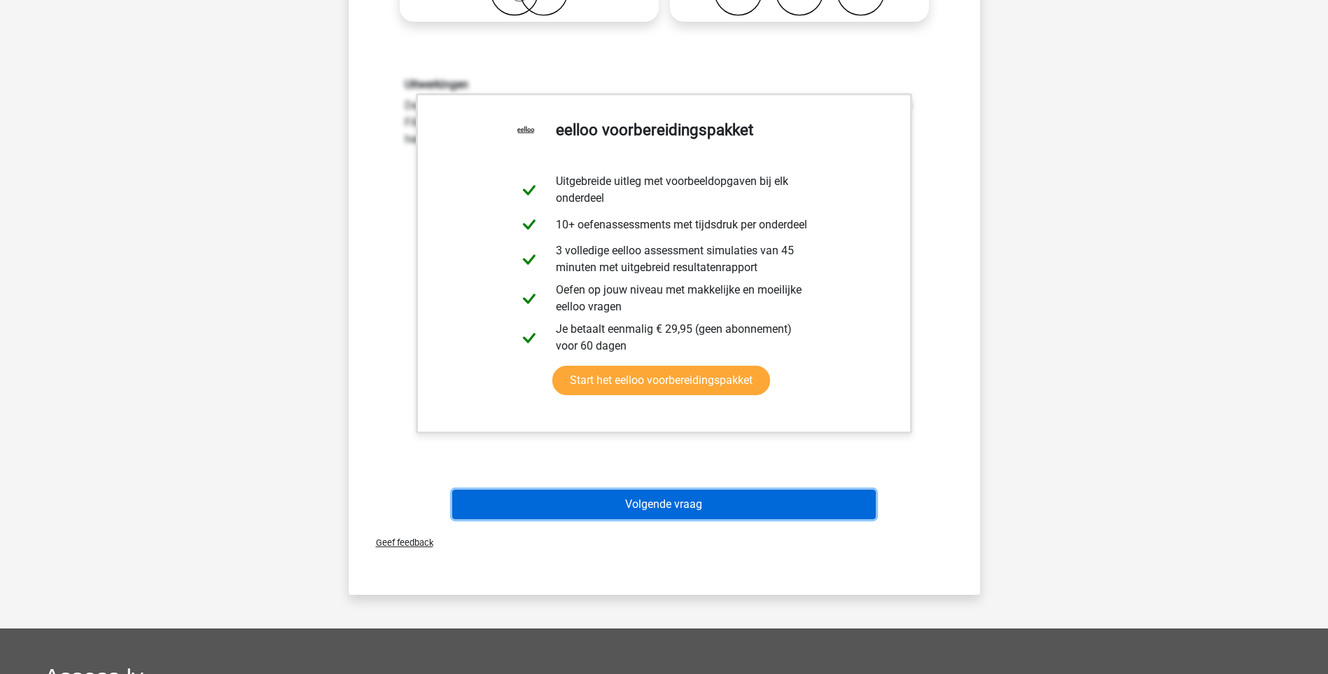
click at [674, 504] on button "Volgende vraag" at bounding box center [664, 503] width 424 height 29
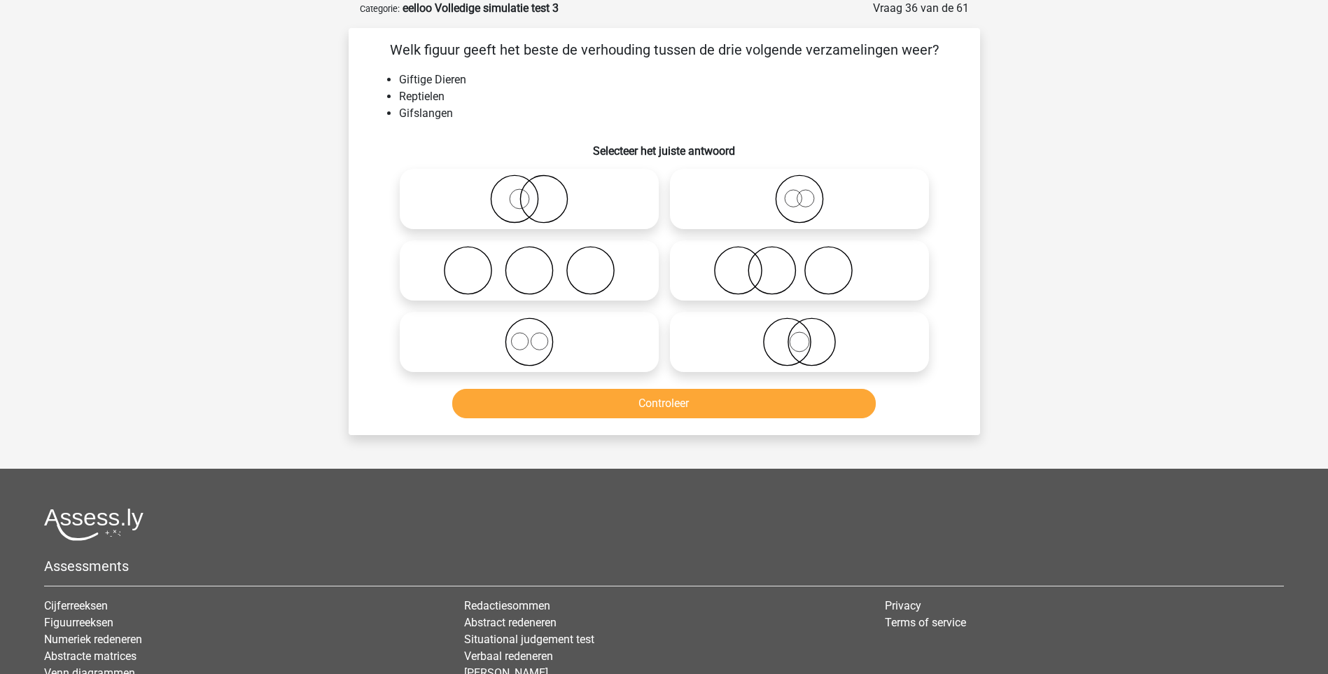
click at [790, 280] on icon at bounding box center [800, 270] width 248 height 49
click at [800, 263] on input "radio" at bounding box center [804, 258] width 9 height 9
radio input "true"
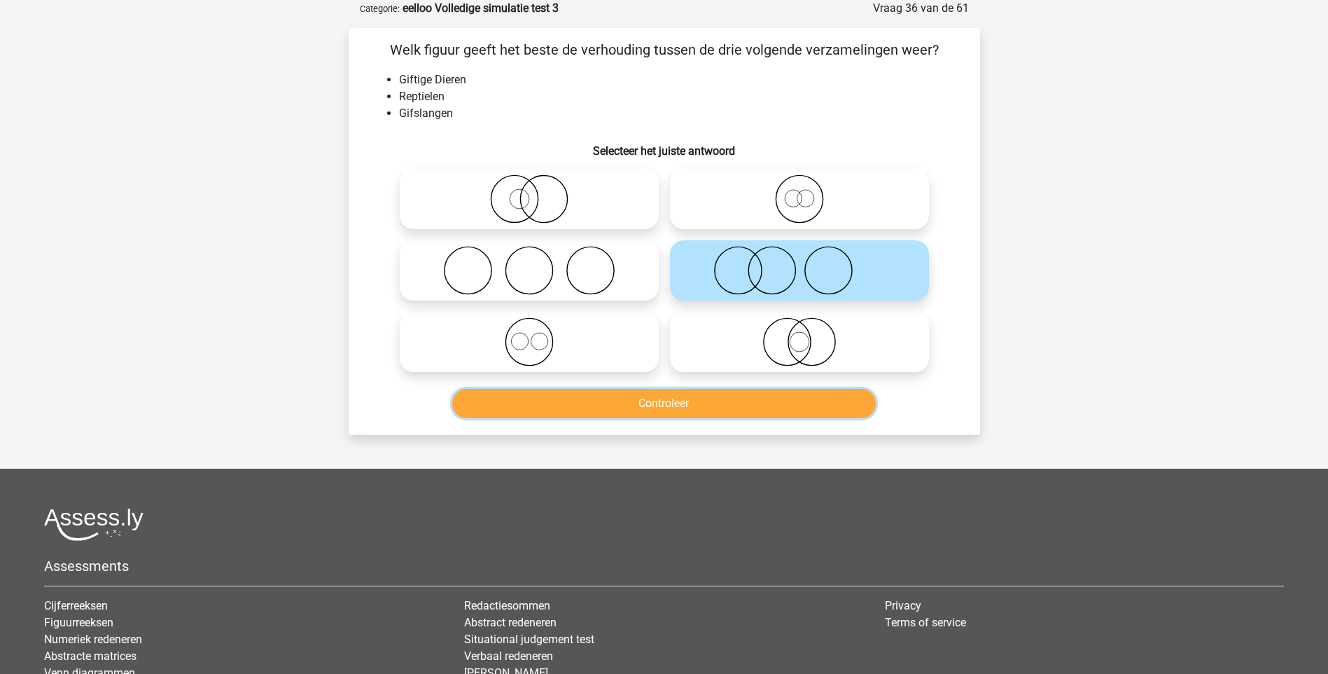
click at [661, 399] on button "Controleer" at bounding box center [664, 403] width 424 height 29
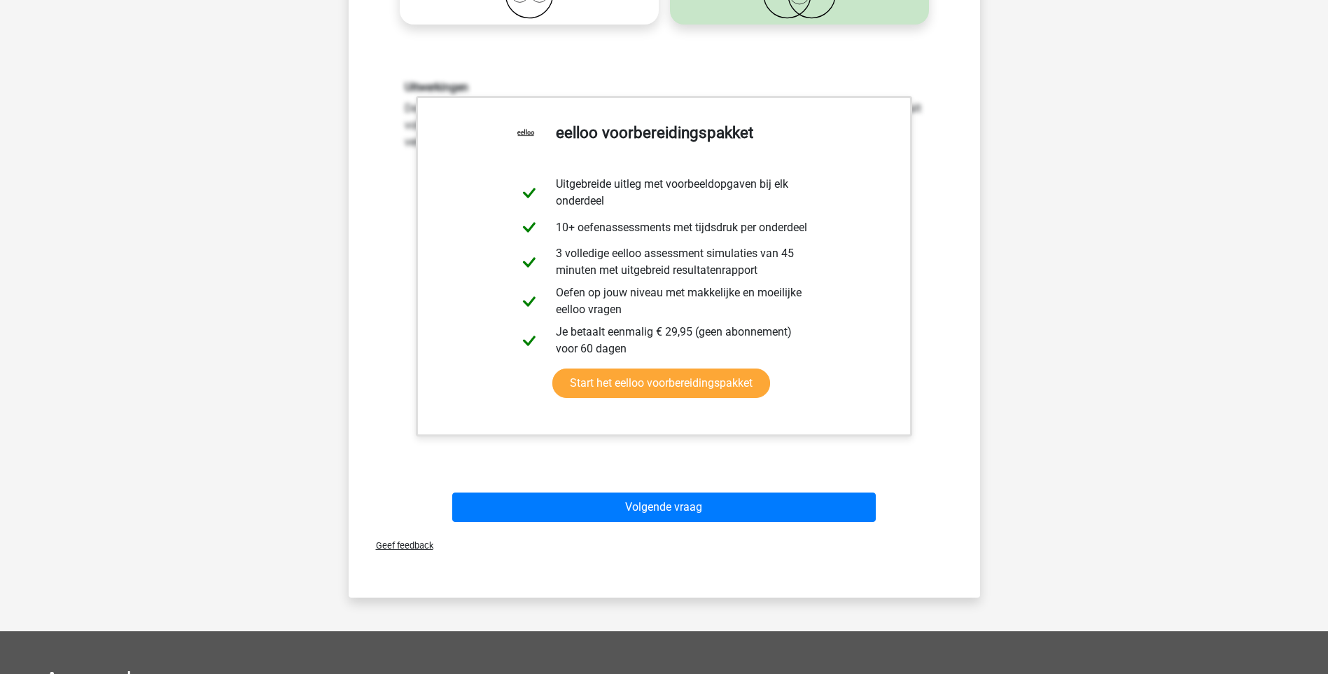
scroll to position [420, 0]
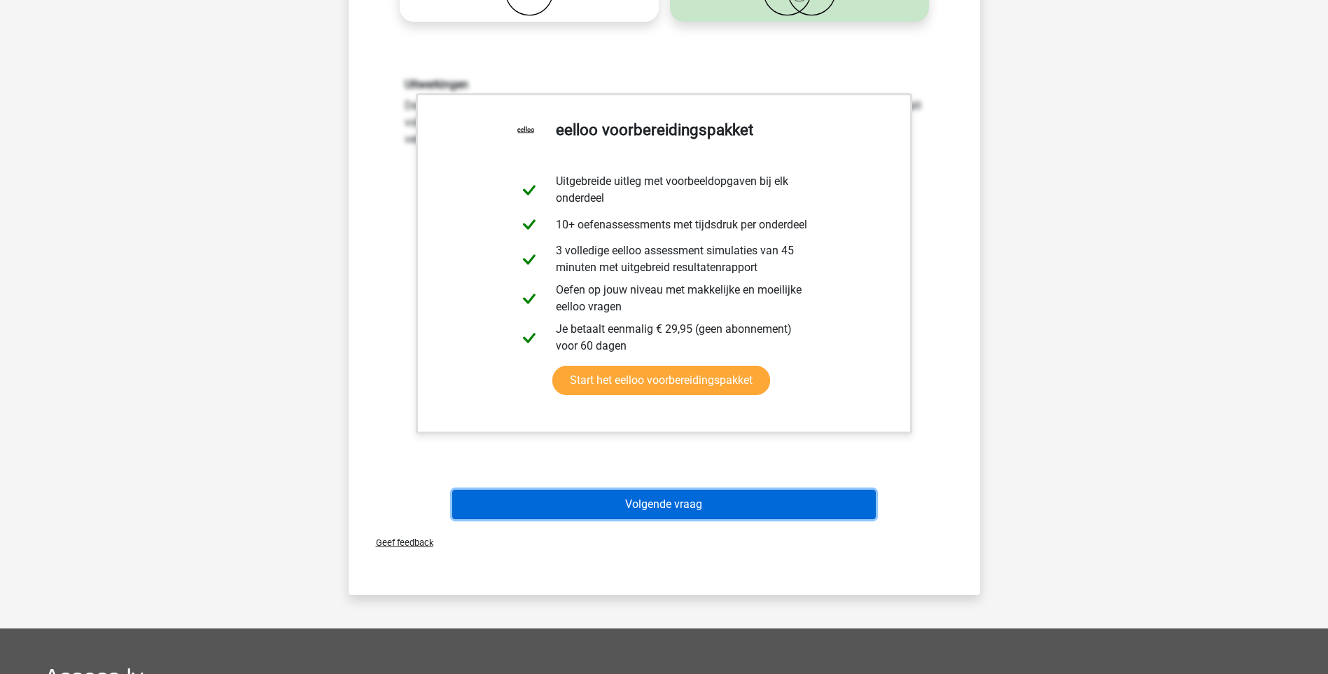
click at [649, 507] on button "Volgende vraag" at bounding box center [664, 503] width 424 height 29
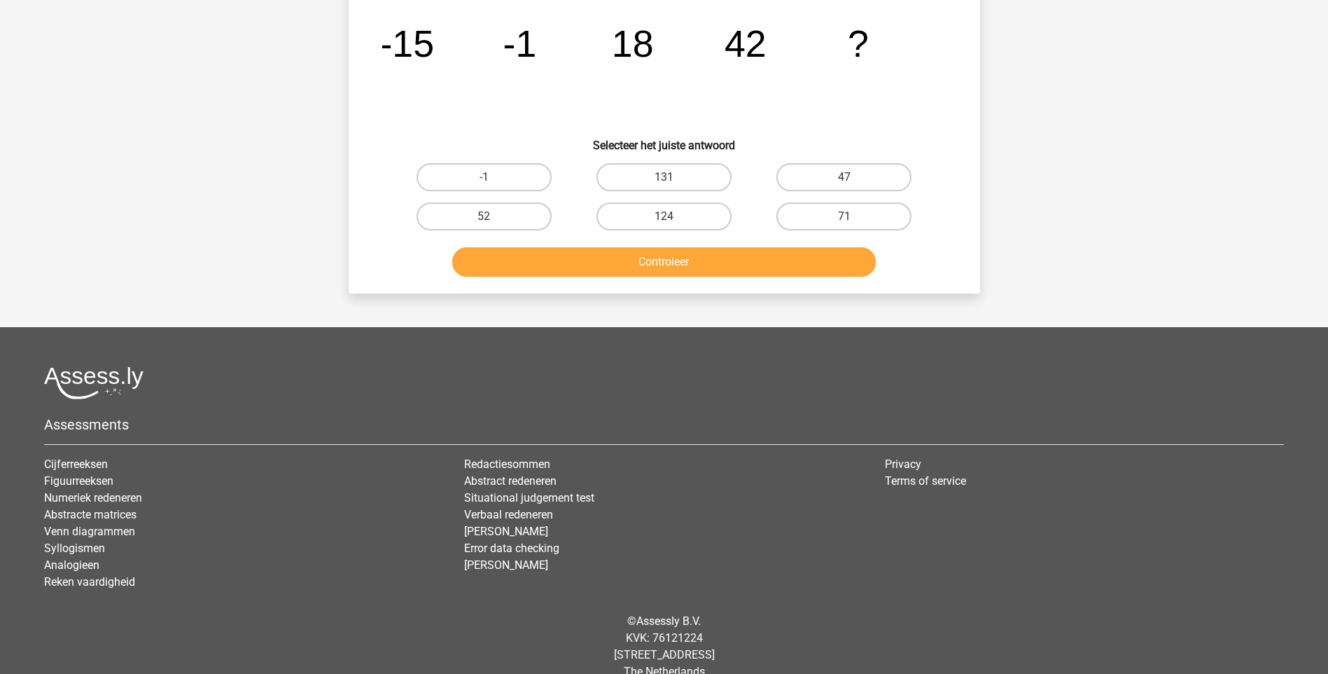
scroll to position [70, 0]
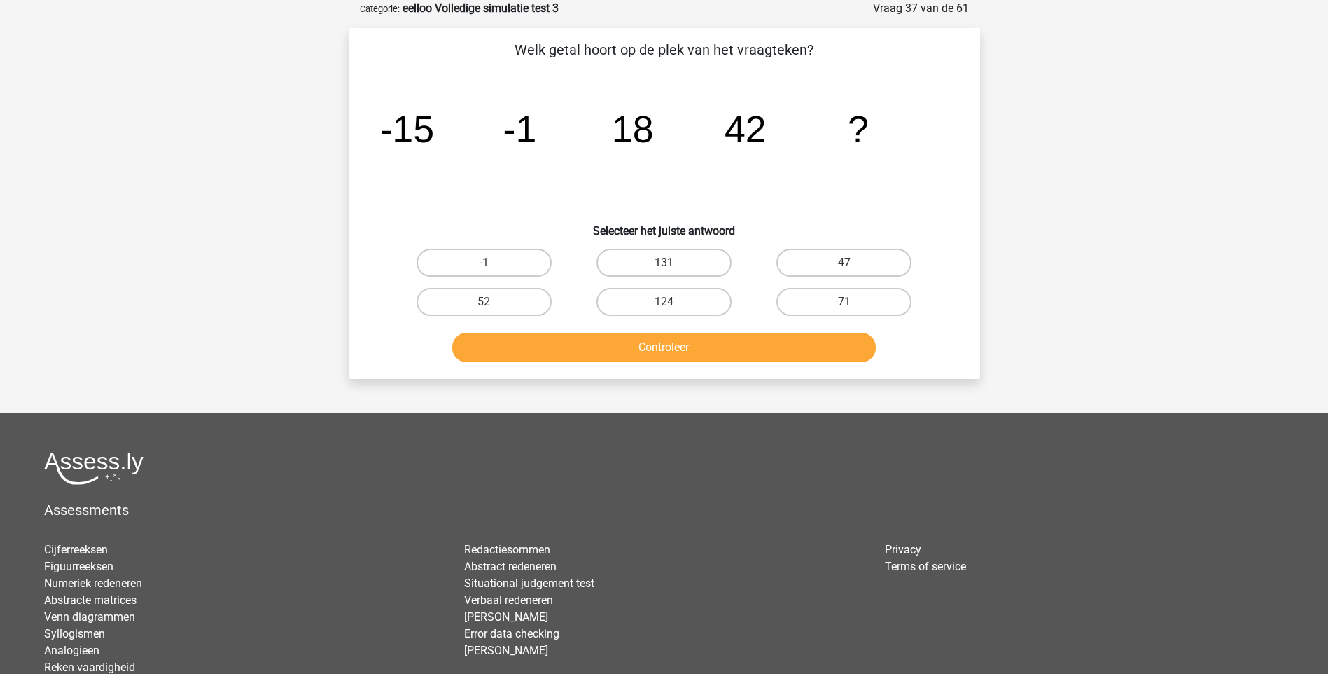
click at [668, 260] on label "131" at bounding box center [664, 263] width 135 height 28
click at [668, 263] on input "131" at bounding box center [668, 267] width 9 height 9
radio input "true"
click at [674, 340] on button "Controleer" at bounding box center [664, 347] width 424 height 29
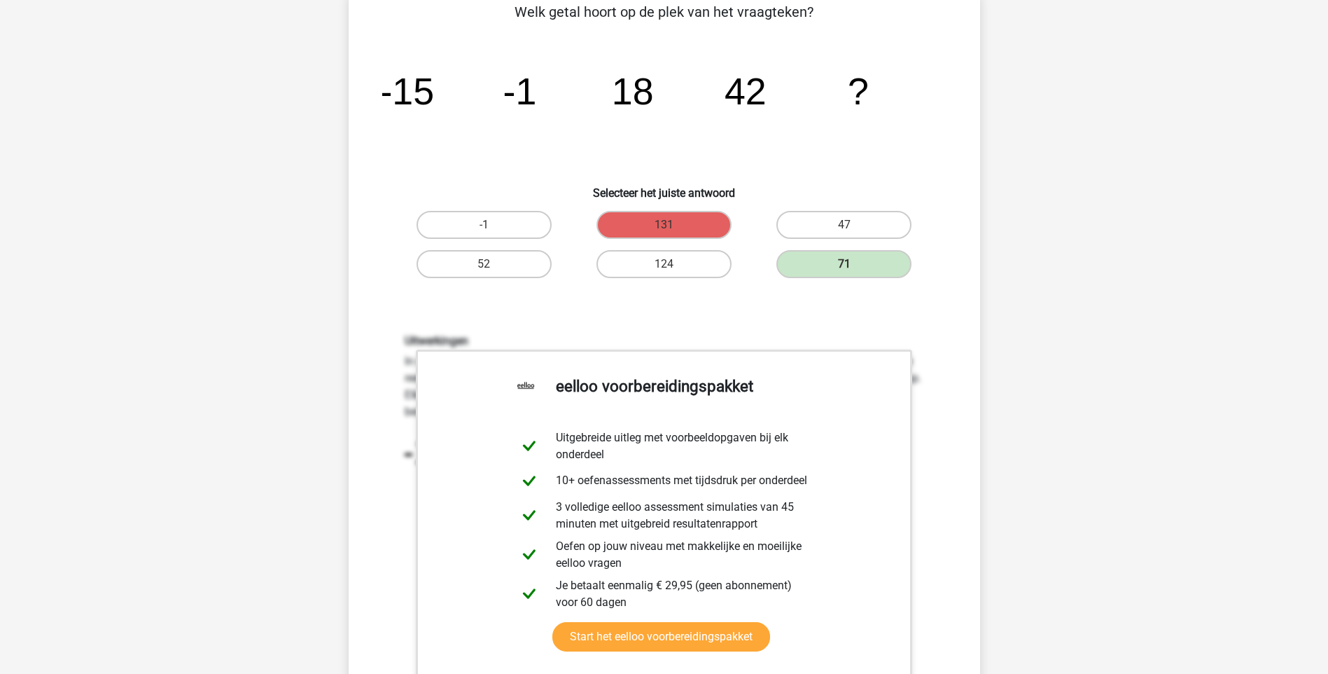
scroll to position [140, 0]
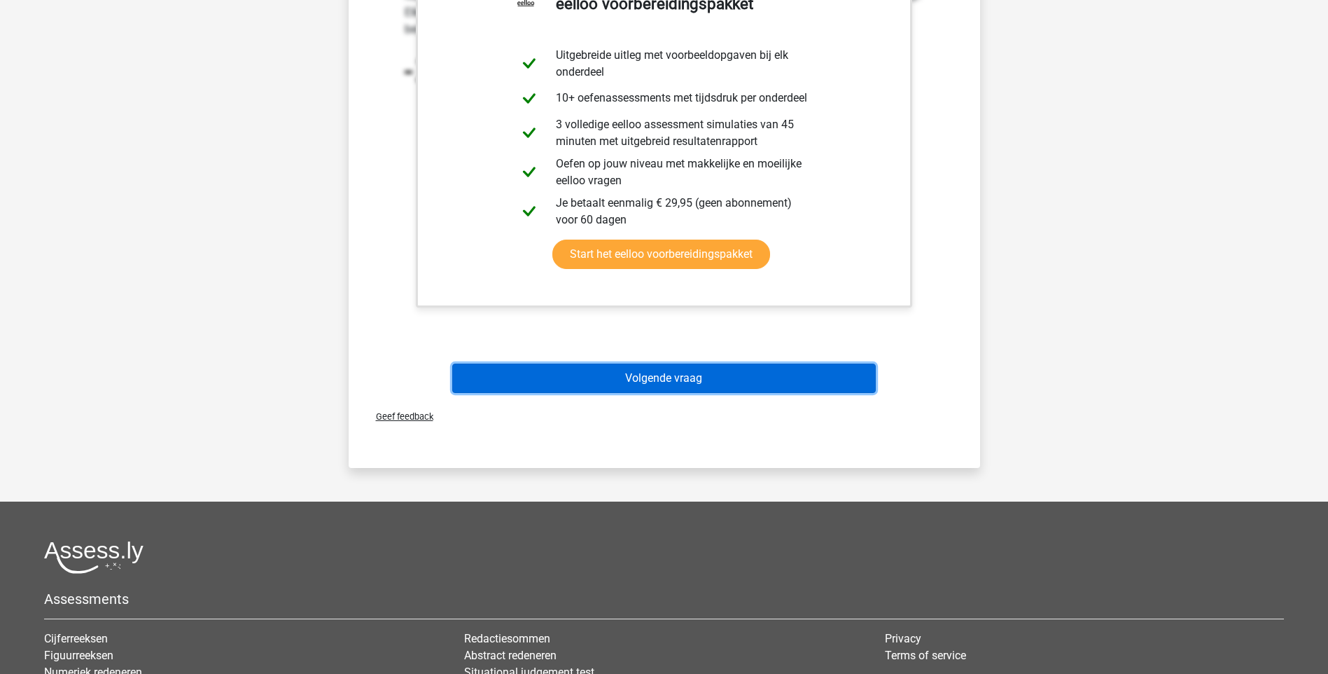
click at [667, 370] on button "Volgende vraag" at bounding box center [664, 377] width 424 height 29
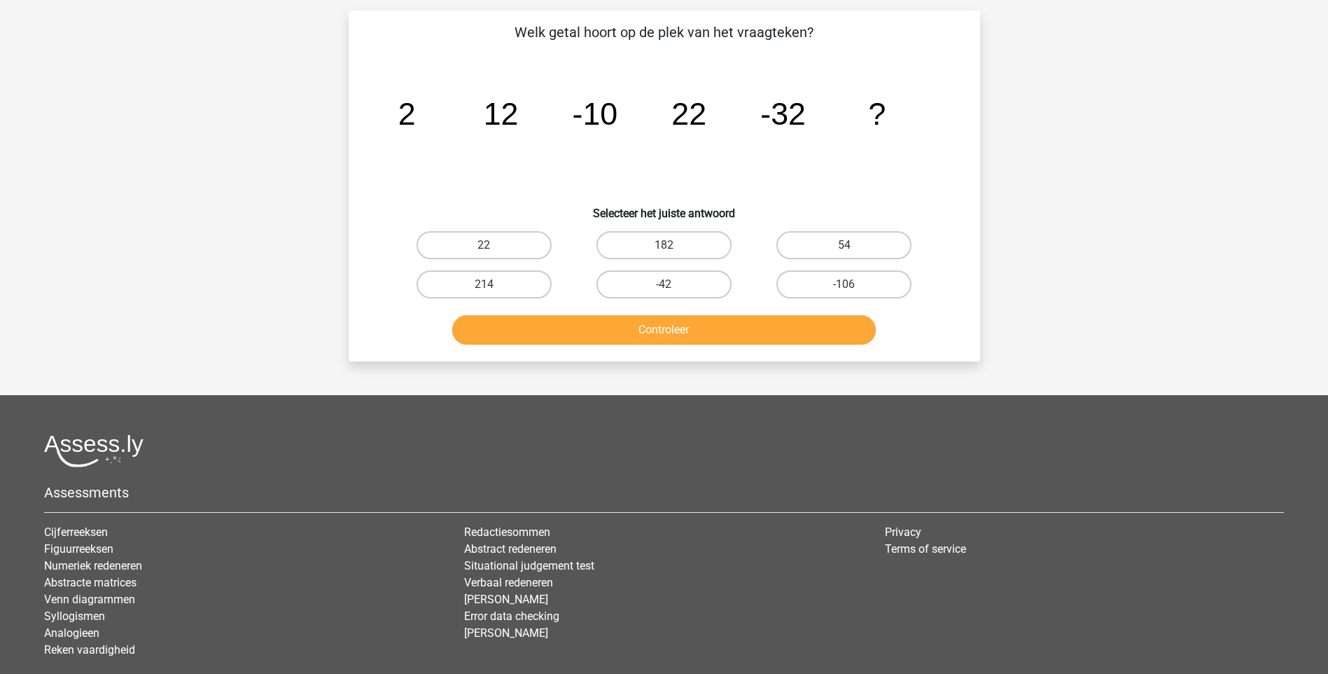
scroll to position [70, 0]
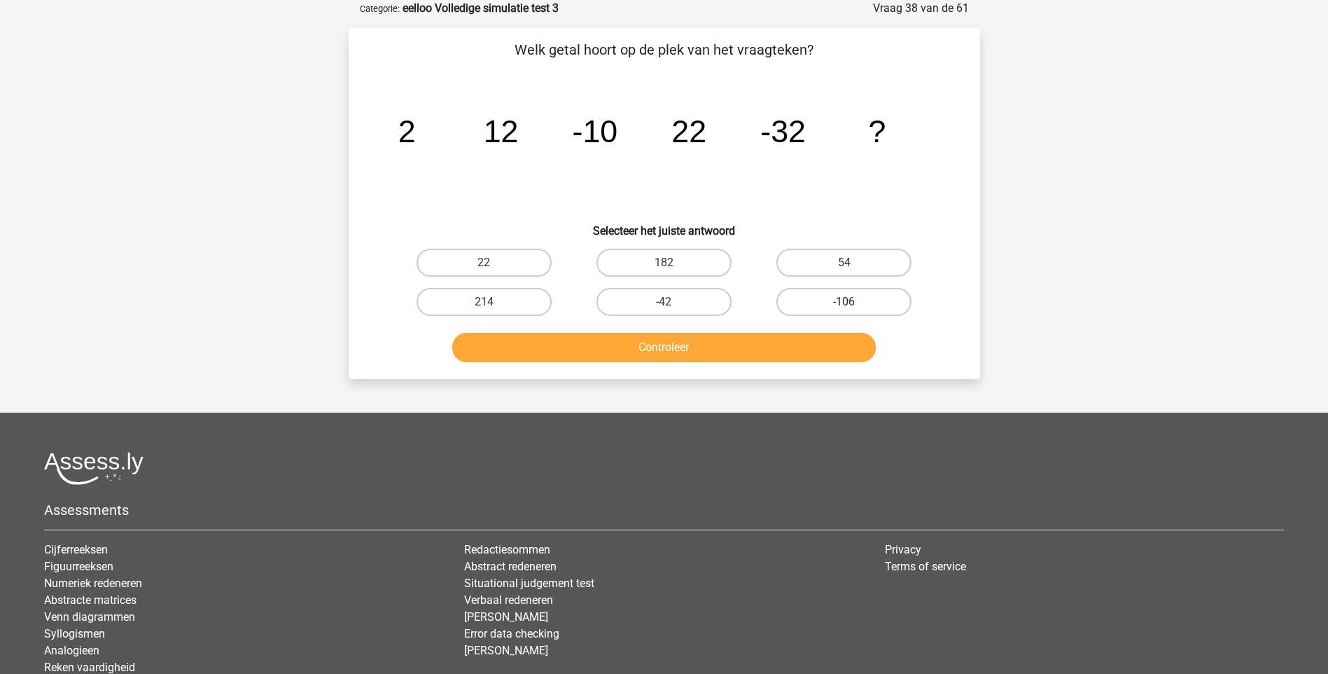
drag, startPoint x: 841, startPoint y: 263, endPoint x: 813, endPoint y: 295, distance: 42.2
click at [841, 263] on label "54" at bounding box center [844, 263] width 135 height 28
click at [844, 263] on input "54" at bounding box center [848, 267] width 9 height 9
radio input "true"
click at [724, 340] on button "Controleer" at bounding box center [664, 347] width 424 height 29
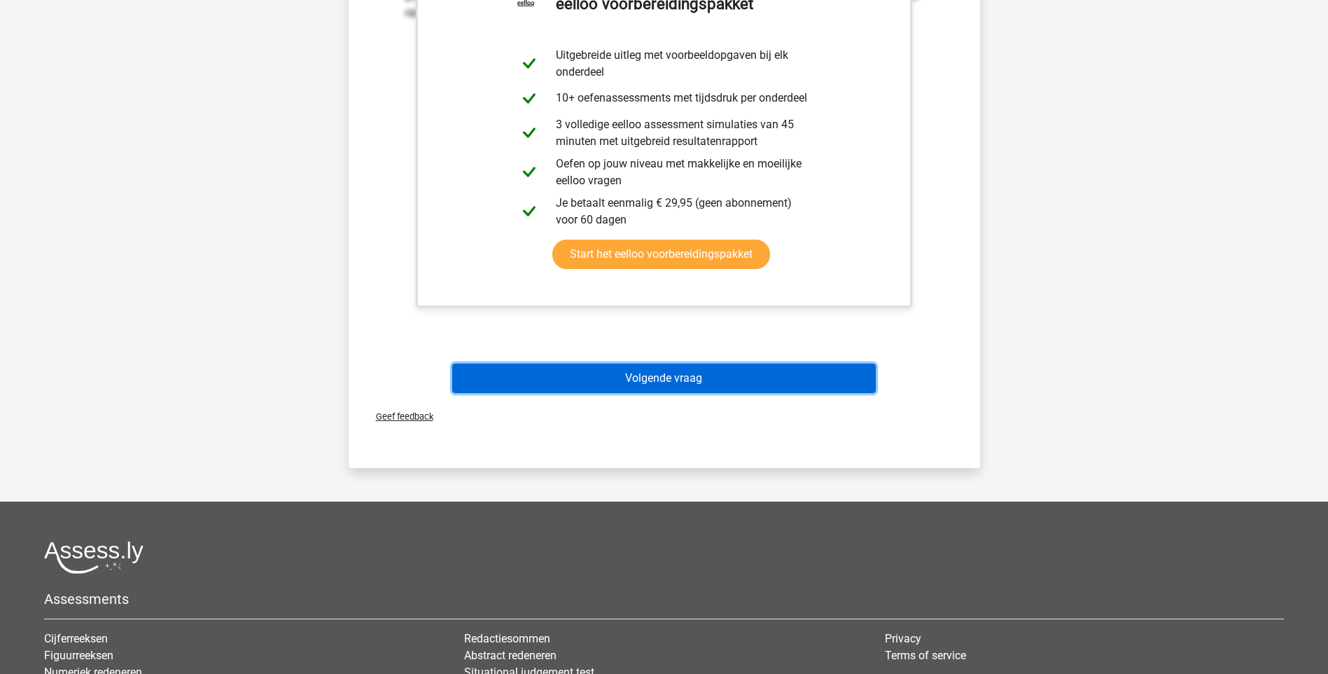
click at [657, 369] on button "Volgende vraag" at bounding box center [664, 377] width 424 height 29
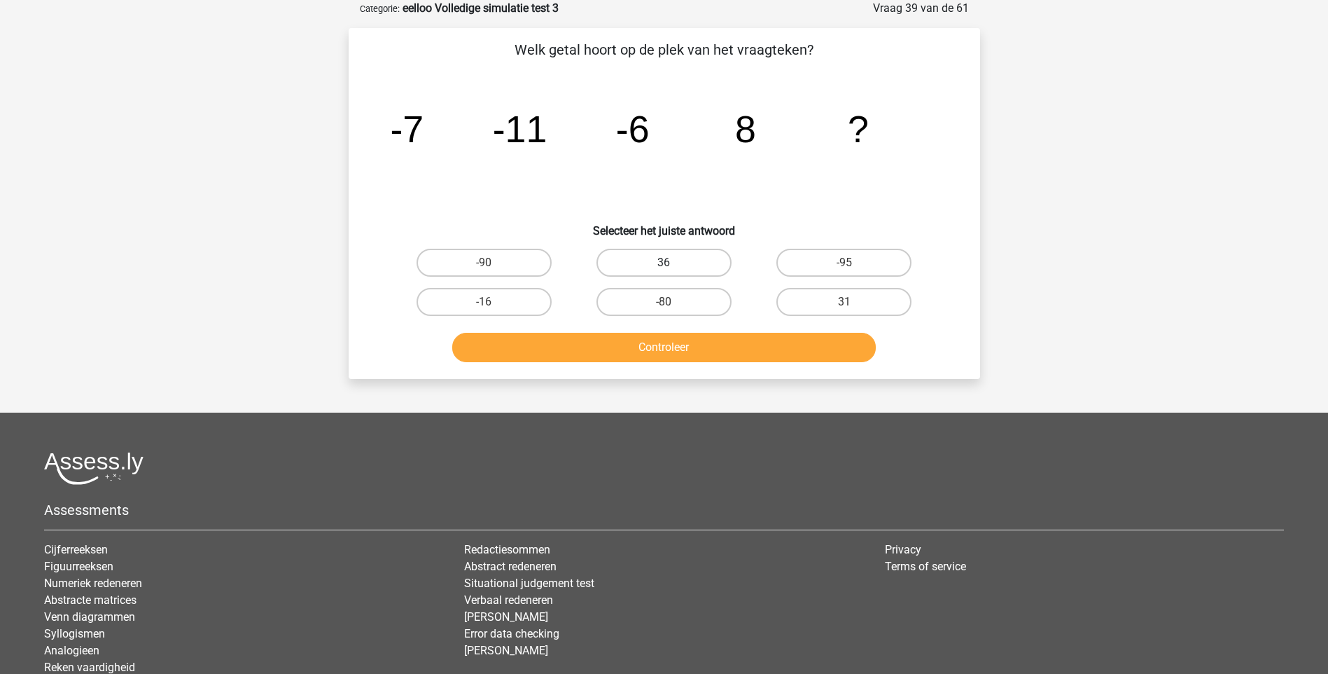
click at [678, 265] on label "36" at bounding box center [664, 263] width 135 height 28
click at [673, 265] on input "36" at bounding box center [668, 267] width 9 height 9
radio input "true"
click at [667, 349] on button "Controleer" at bounding box center [664, 347] width 424 height 29
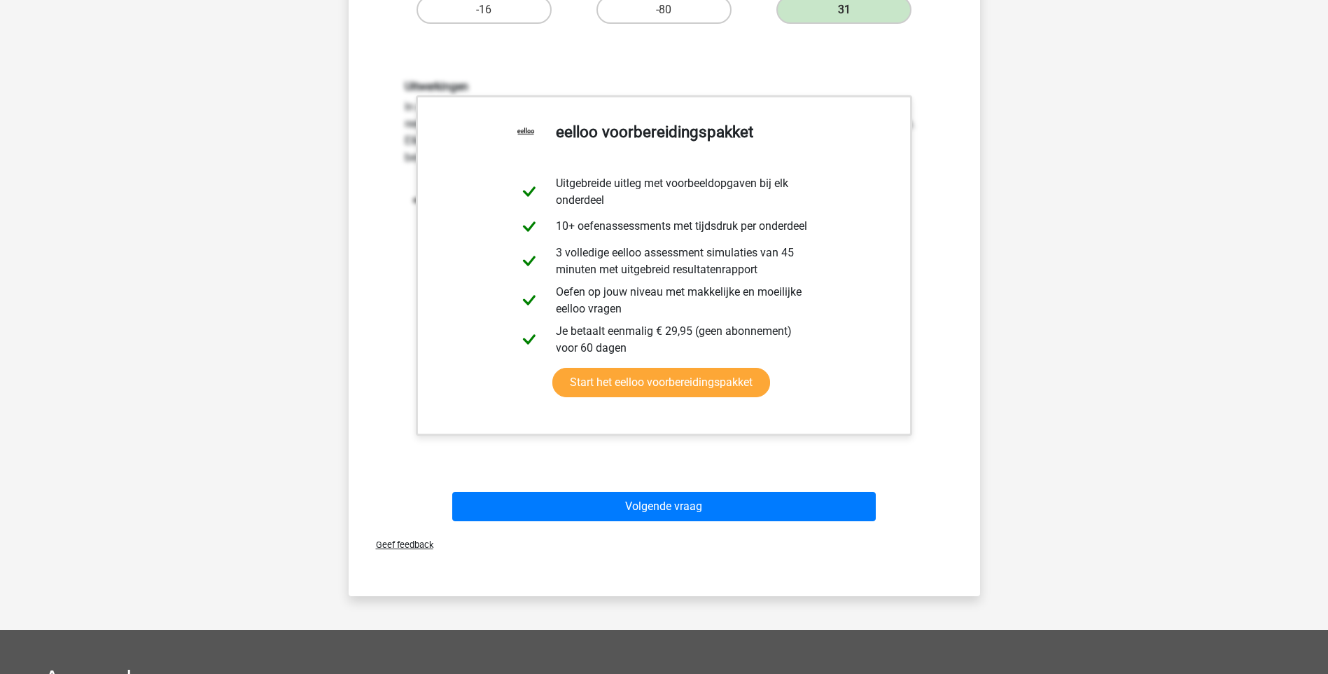
scroll to position [490, 0]
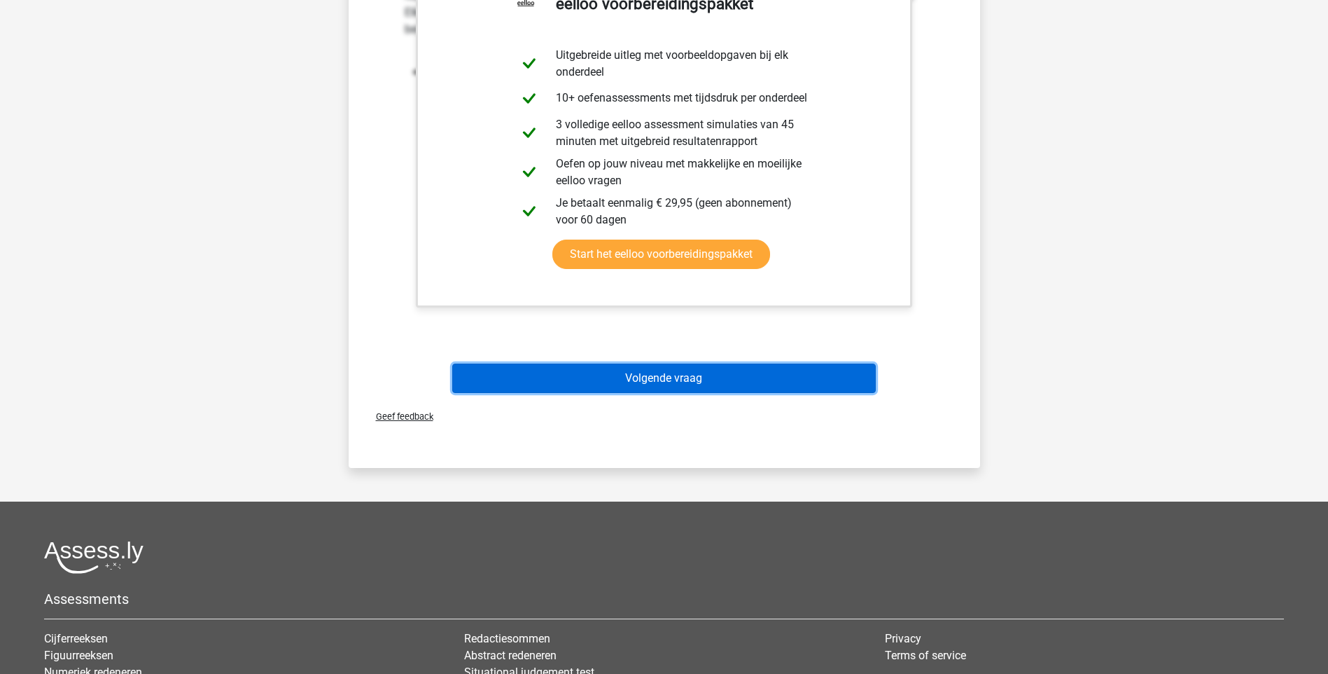
click at [692, 379] on button "Volgende vraag" at bounding box center [664, 377] width 424 height 29
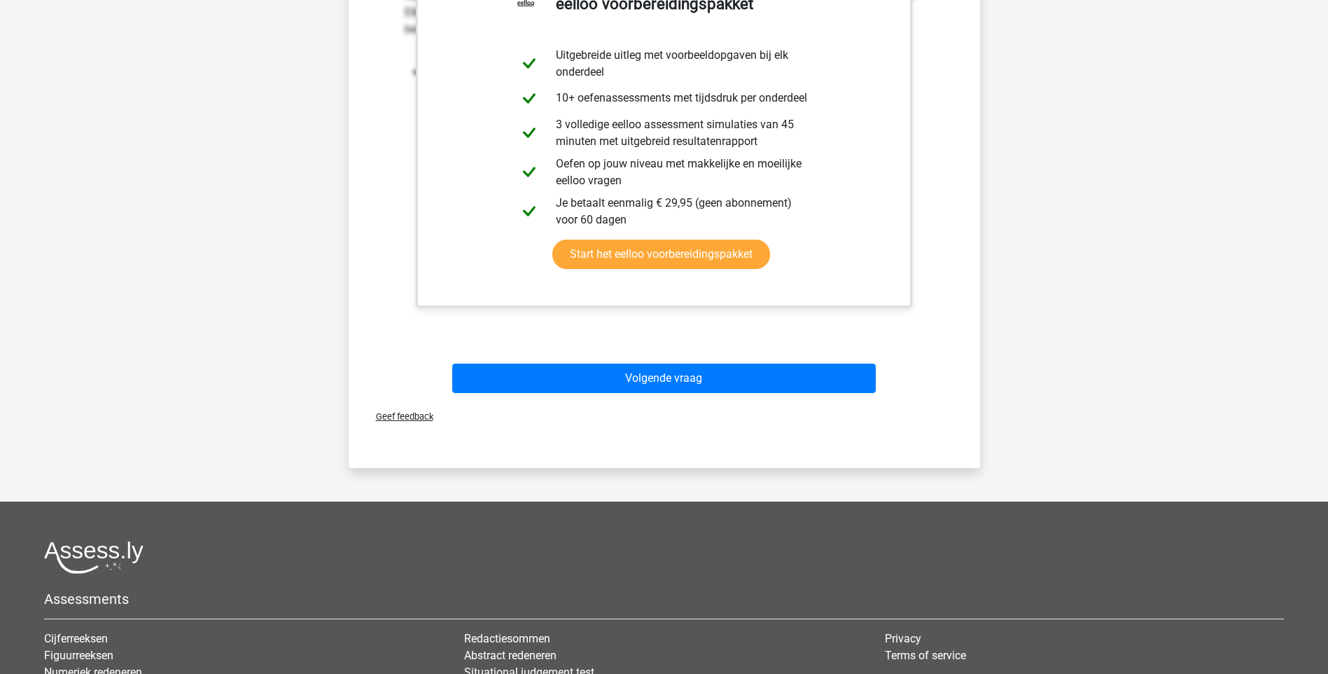
scroll to position [37, 0]
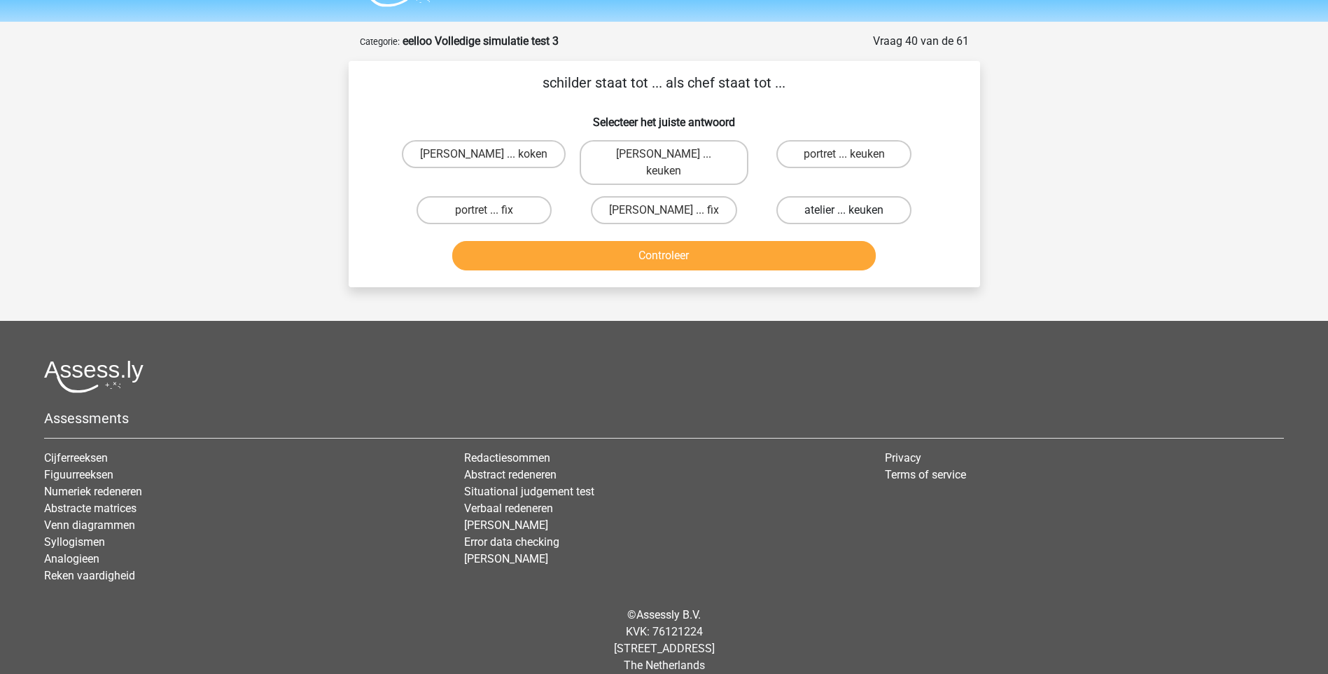
click at [823, 196] on label "atelier ... keuken" at bounding box center [844, 210] width 135 height 28
click at [844, 210] on input "atelier ... keuken" at bounding box center [848, 214] width 9 height 9
radio input "true"
click at [726, 241] on button "Controleer" at bounding box center [664, 255] width 424 height 29
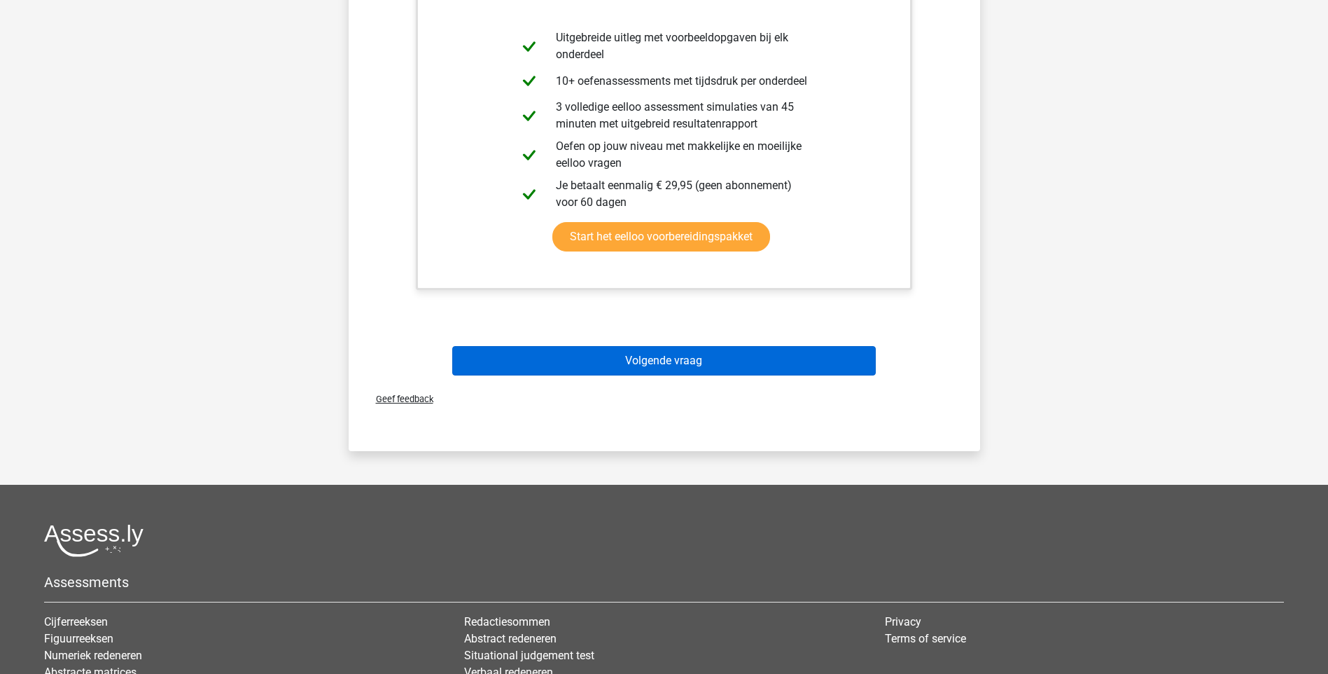
scroll to position [387, 0]
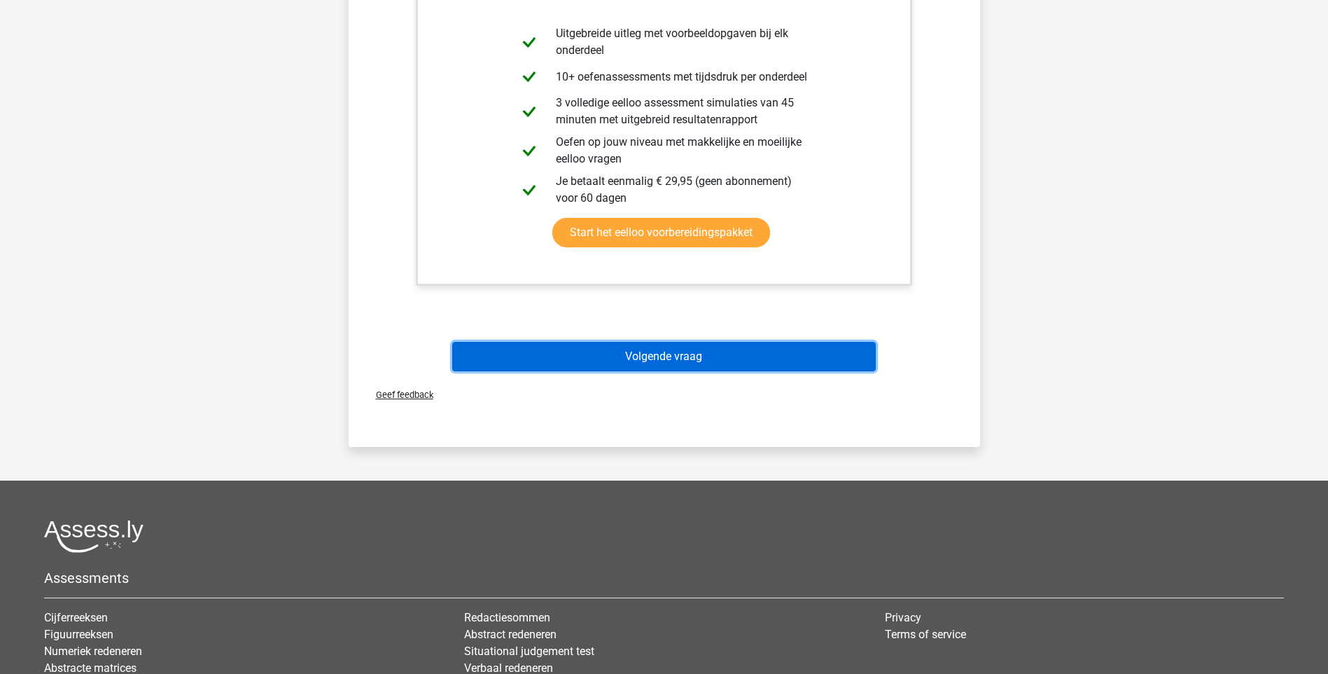
click at [686, 342] on button "Volgende vraag" at bounding box center [664, 356] width 424 height 29
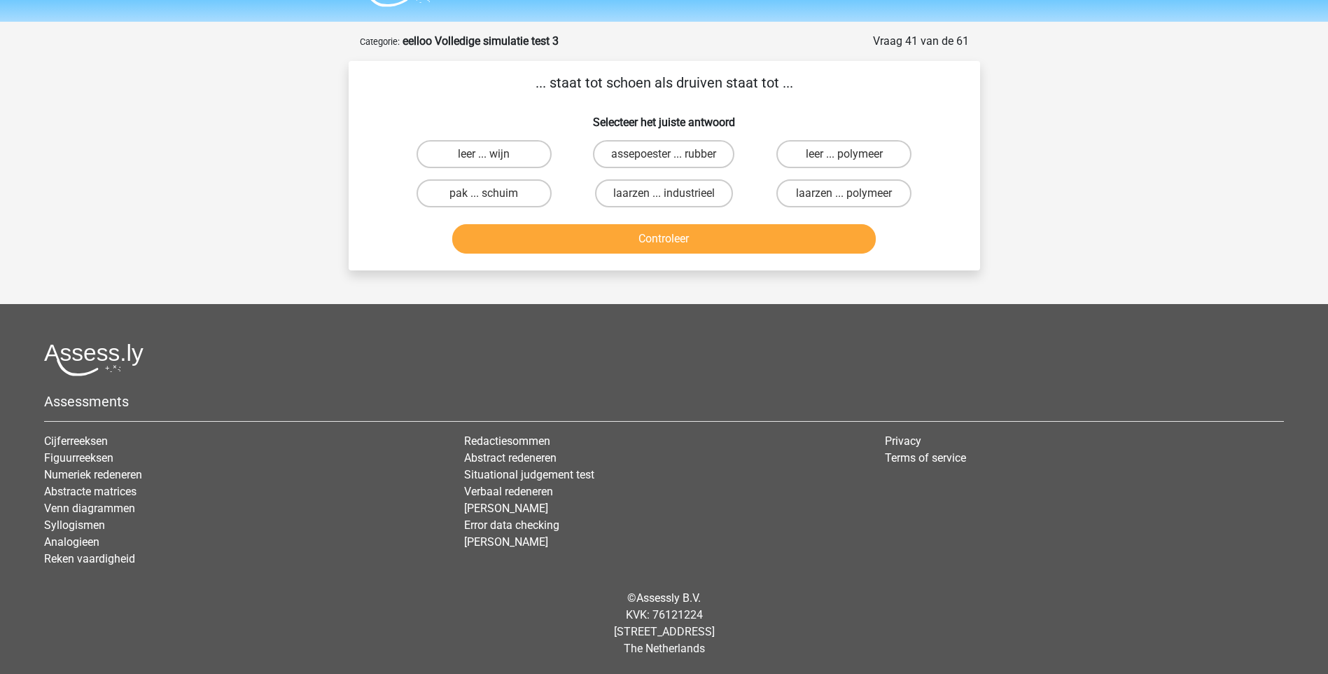
scroll to position [37, 0]
click at [513, 148] on label "leer ... wijn" at bounding box center [484, 154] width 135 height 28
click at [493, 154] on input "leer ... wijn" at bounding box center [488, 158] width 9 height 9
radio input "true"
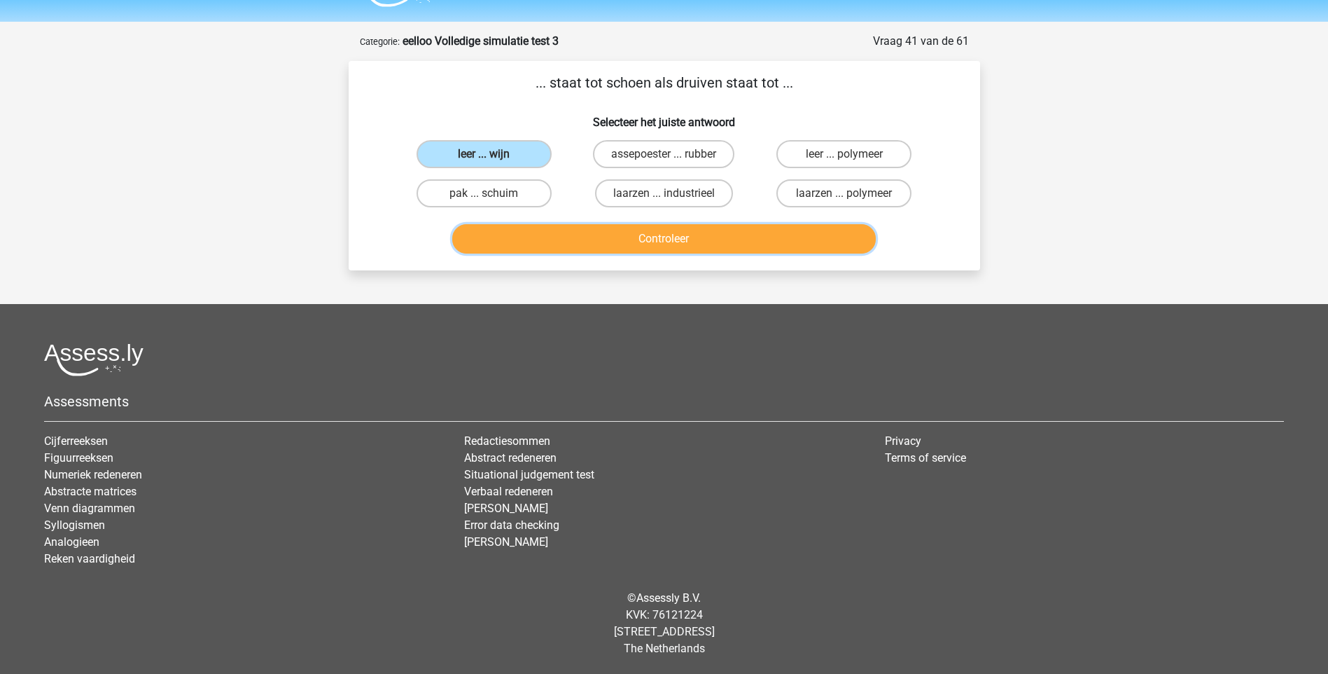
click at [676, 241] on button "Controleer" at bounding box center [664, 238] width 424 height 29
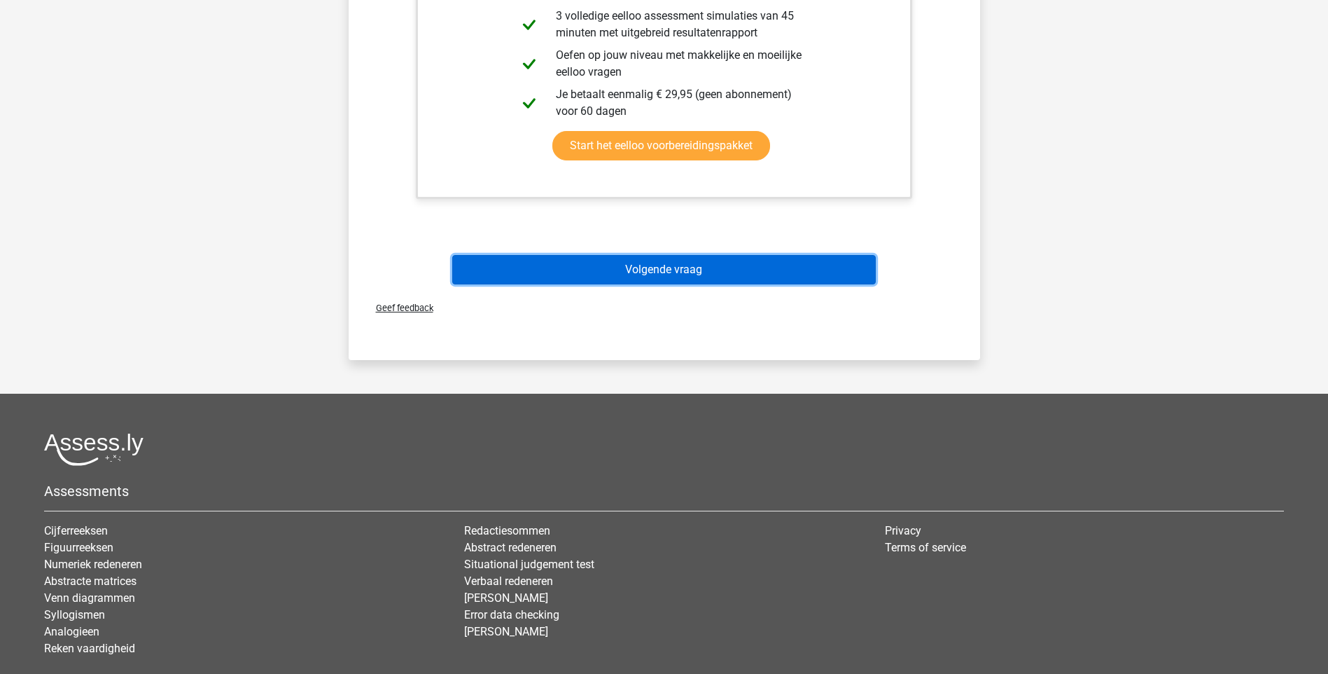
click at [678, 274] on button "Volgende vraag" at bounding box center [664, 269] width 424 height 29
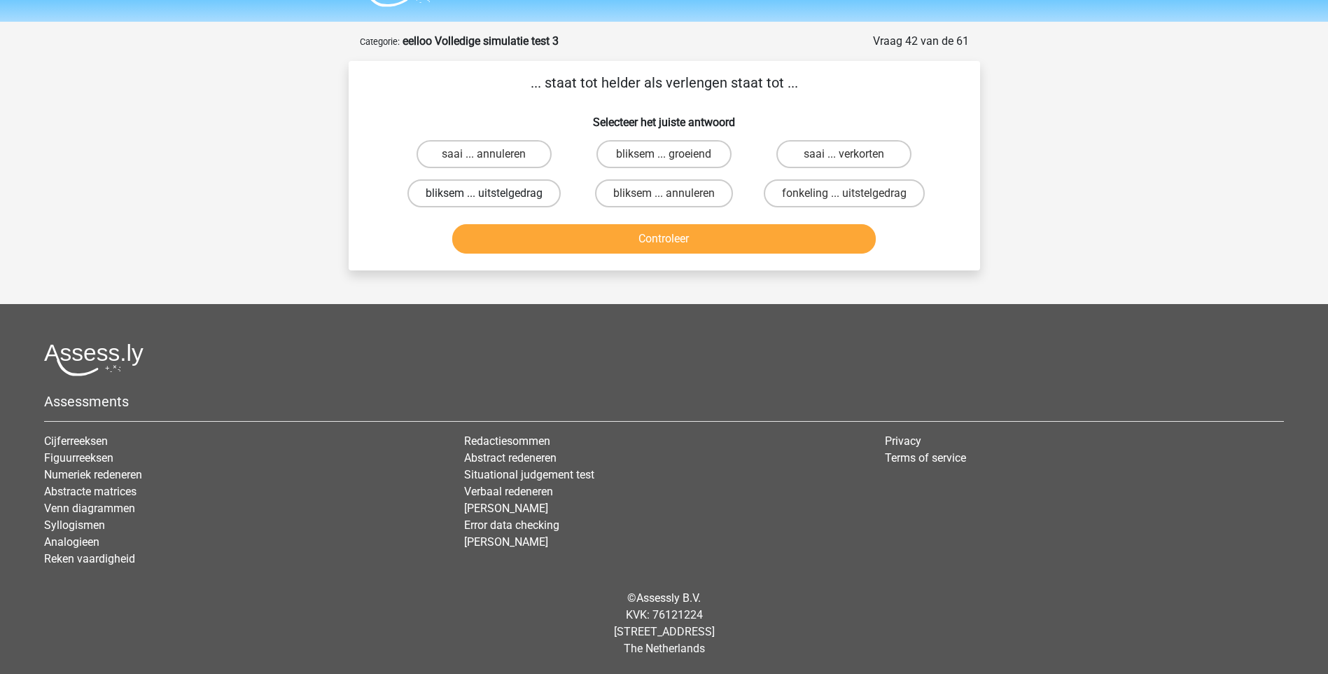
click at [457, 194] on label "bliksem ... uitstelgedrag" at bounding box center [484, 193] width 153 height 28
click at [484, 194] on input "bliksem ... uitstelgedrag" at bounding box center [488, 197] width 9 height 9
radio input "true"
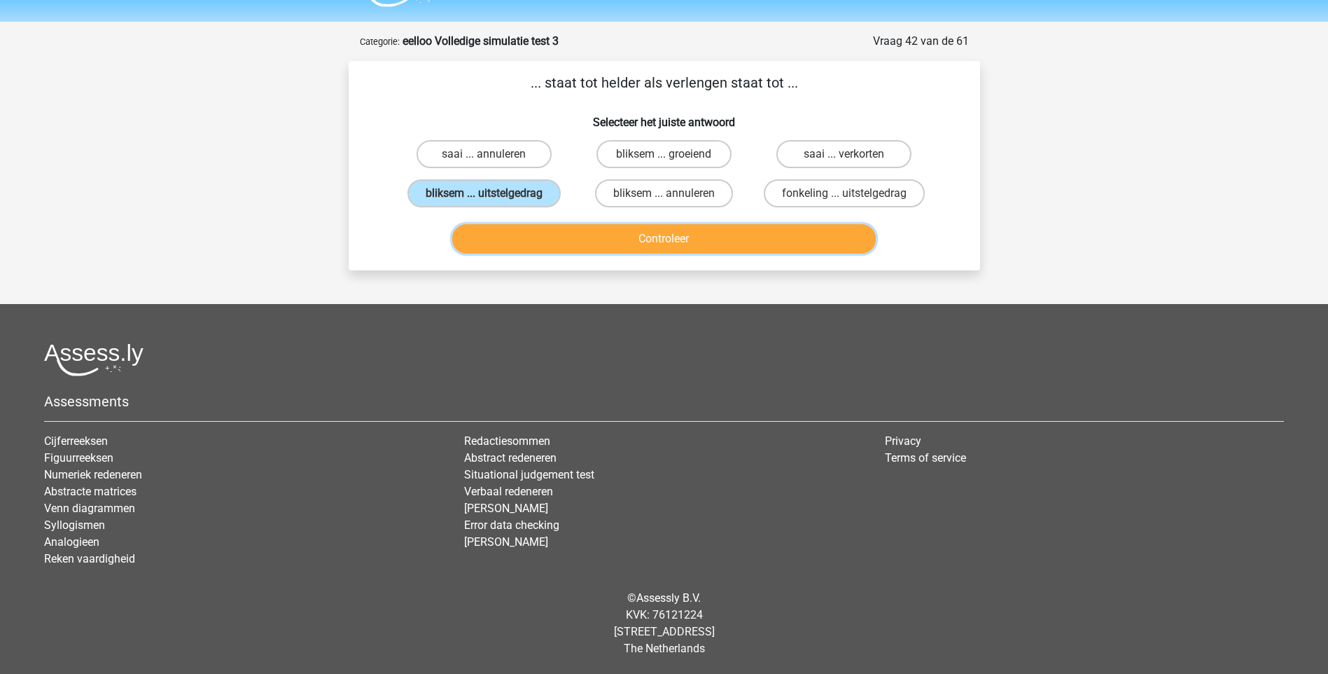
click at [643, 239] on button "Controleer" at bounding box center [664, 238] width 424 height 29
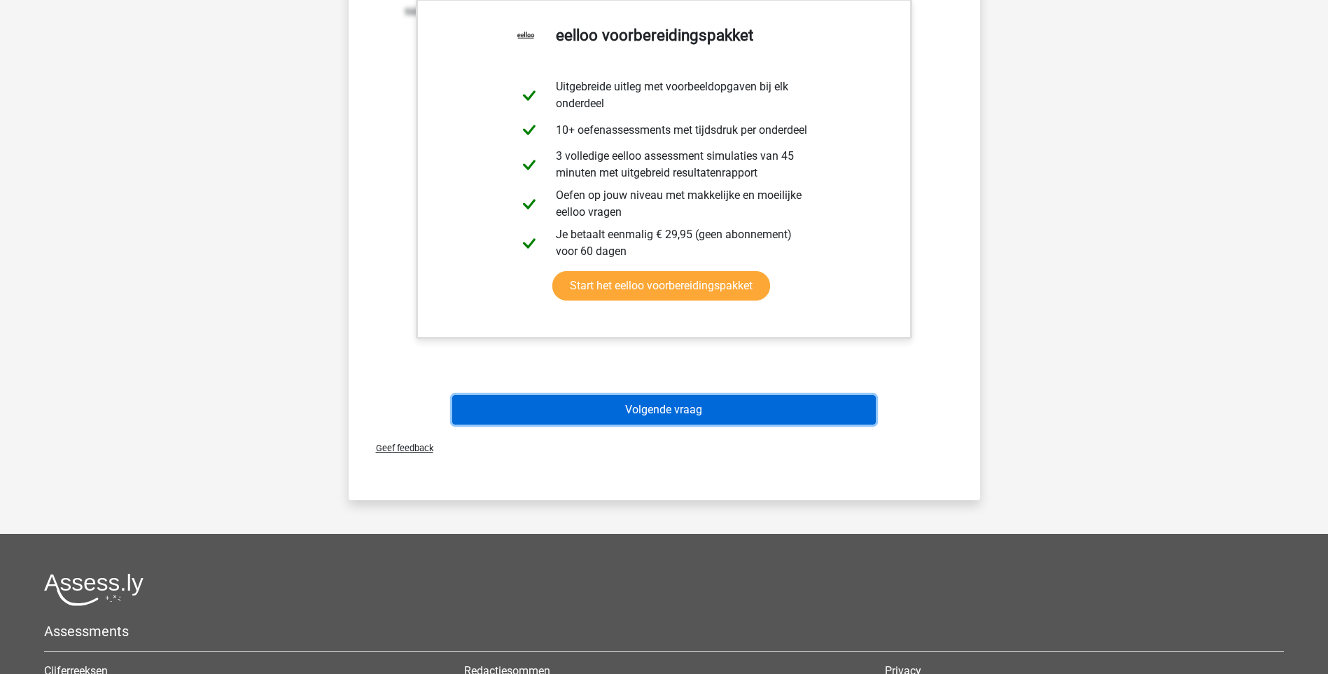
click at [667, 408] on button "Volgende vraag" at bounding box center [664, 409] width 424 height 29
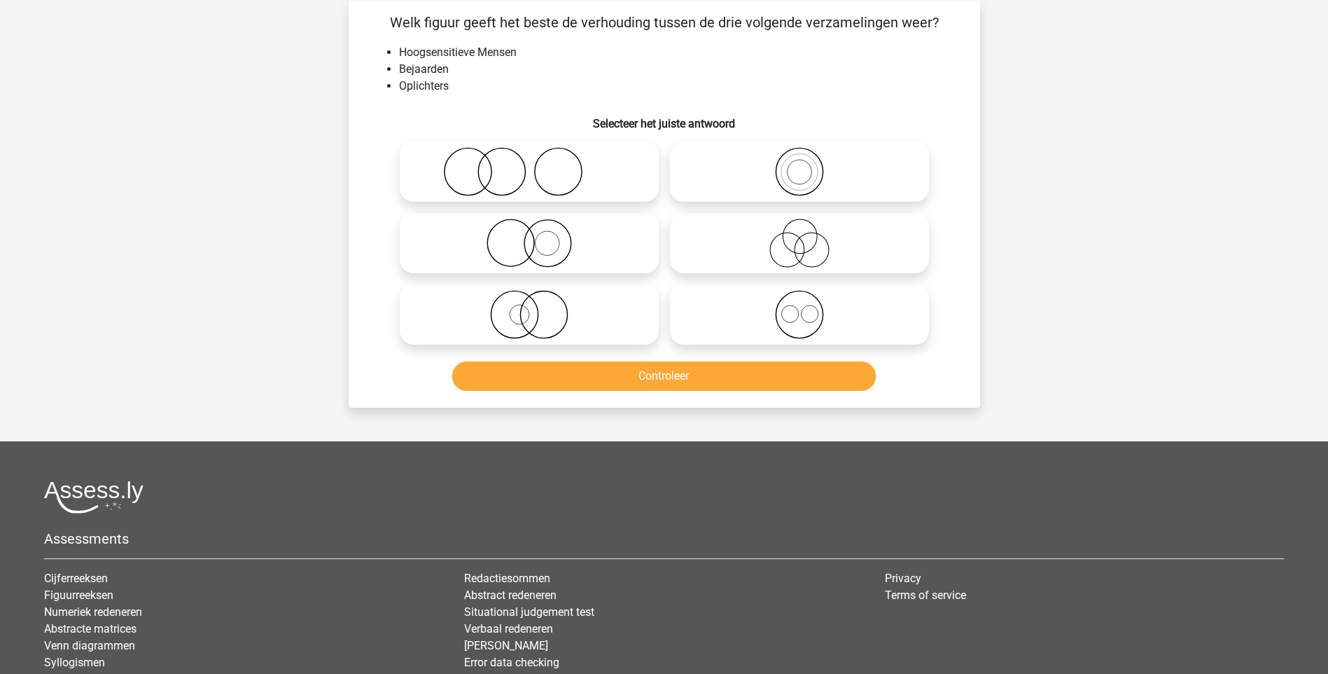
scroll to position [70, 0]
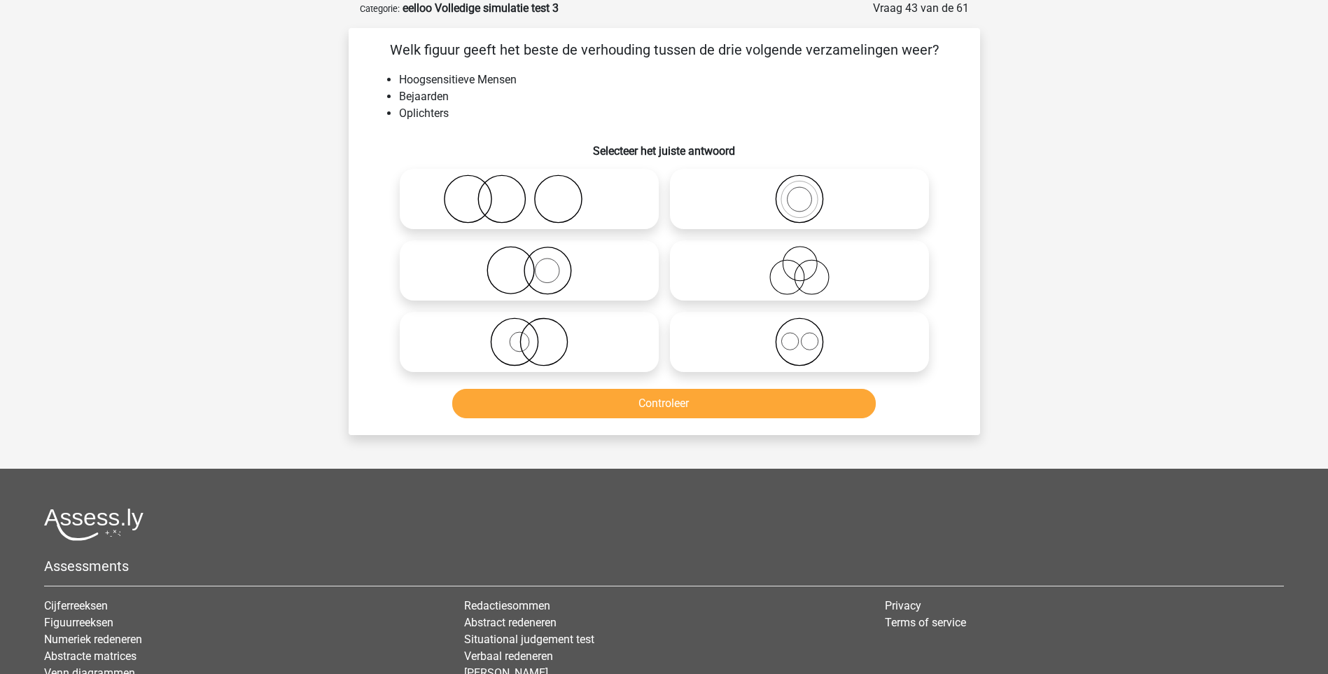
click at [530, 349] on icon at bounding box center [529, 341] width 248 height 49
click at [530, 335] on input "radio" at bounding box center [533, 330] width 9 height 9
radio input "true"
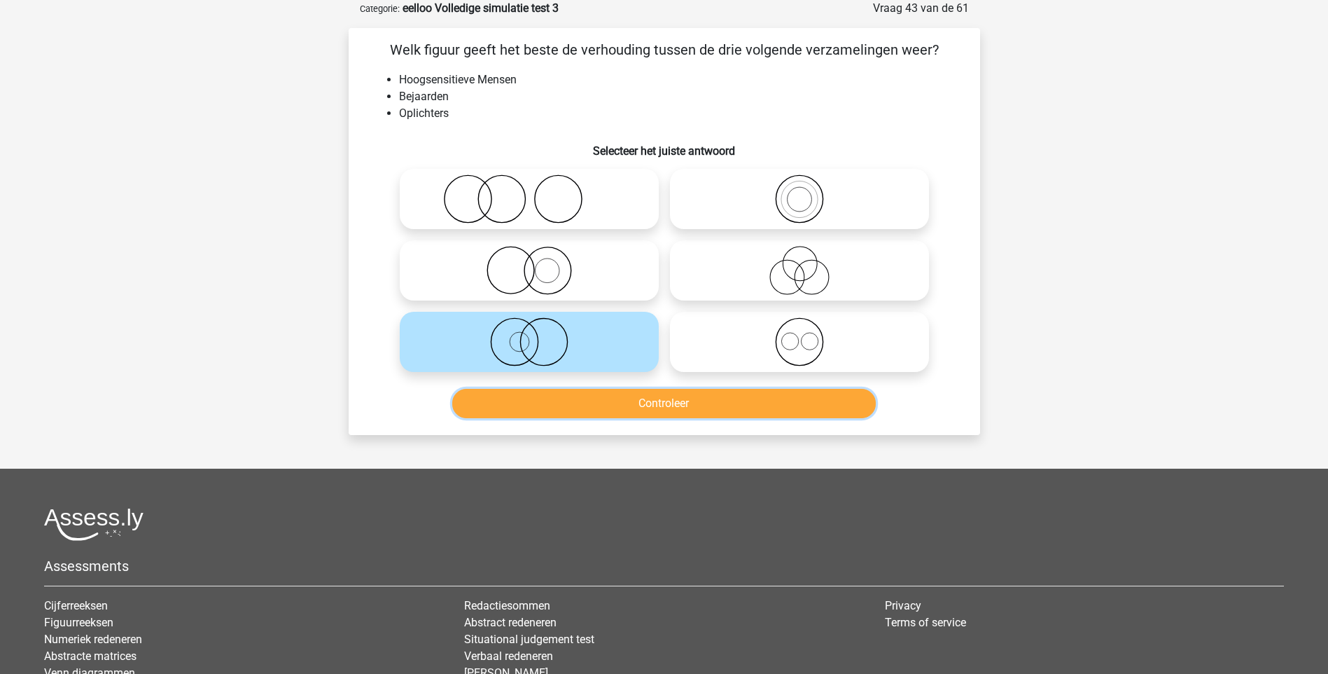
click at [664, 403] on button "Controleer" at bounding box center [664, 403] width 424 height 29
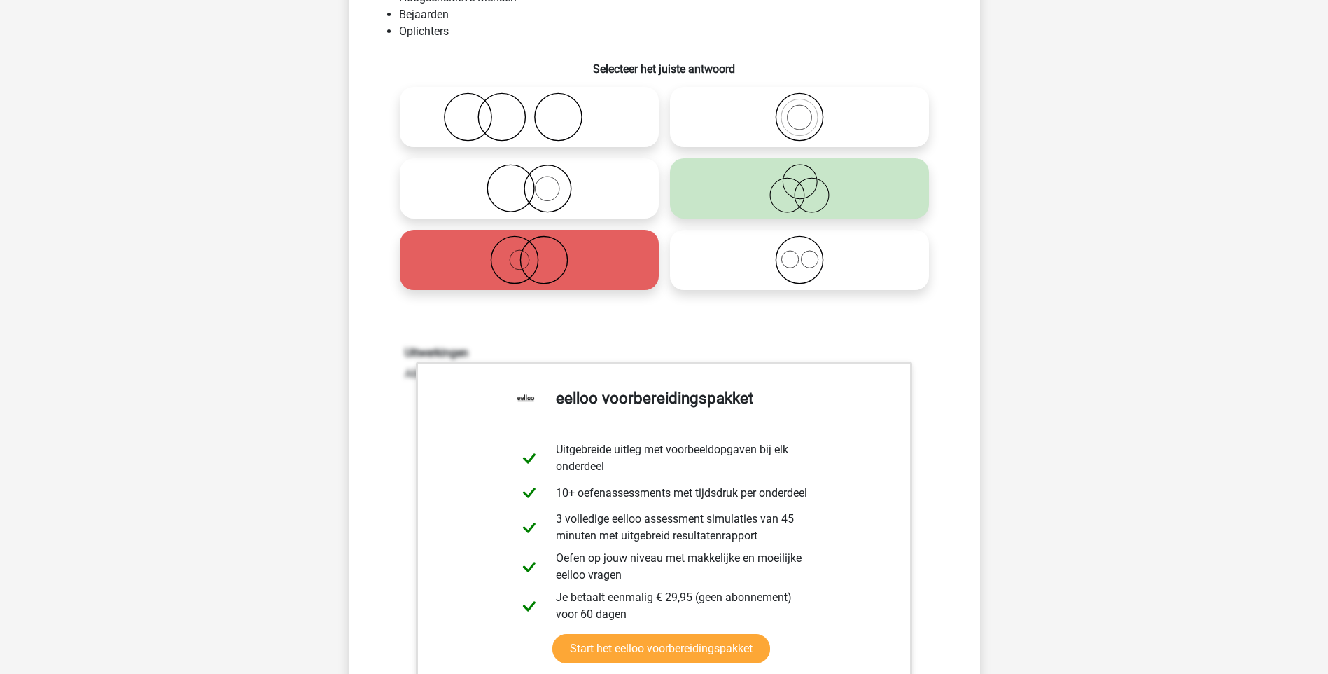
scroll to position [350, 0]
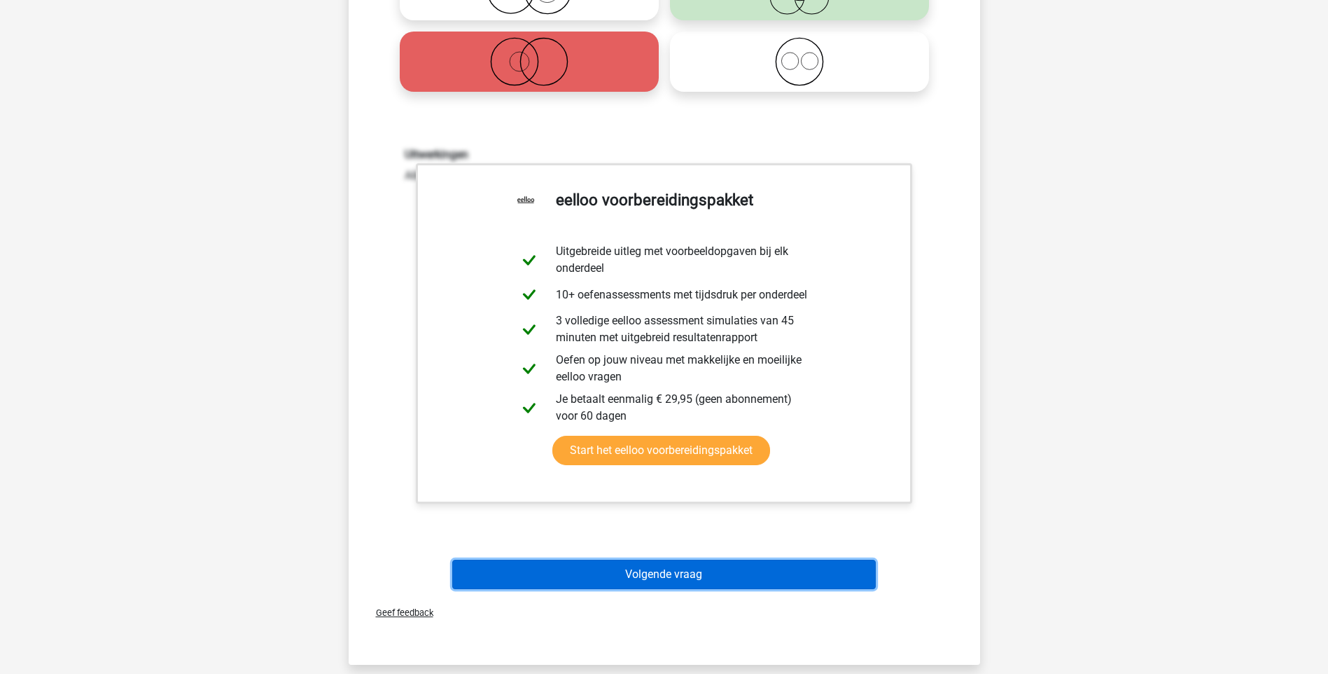
click at [678, 571] on button "Volgende vraag" at bounding box center [664, 573] width 424 height 29
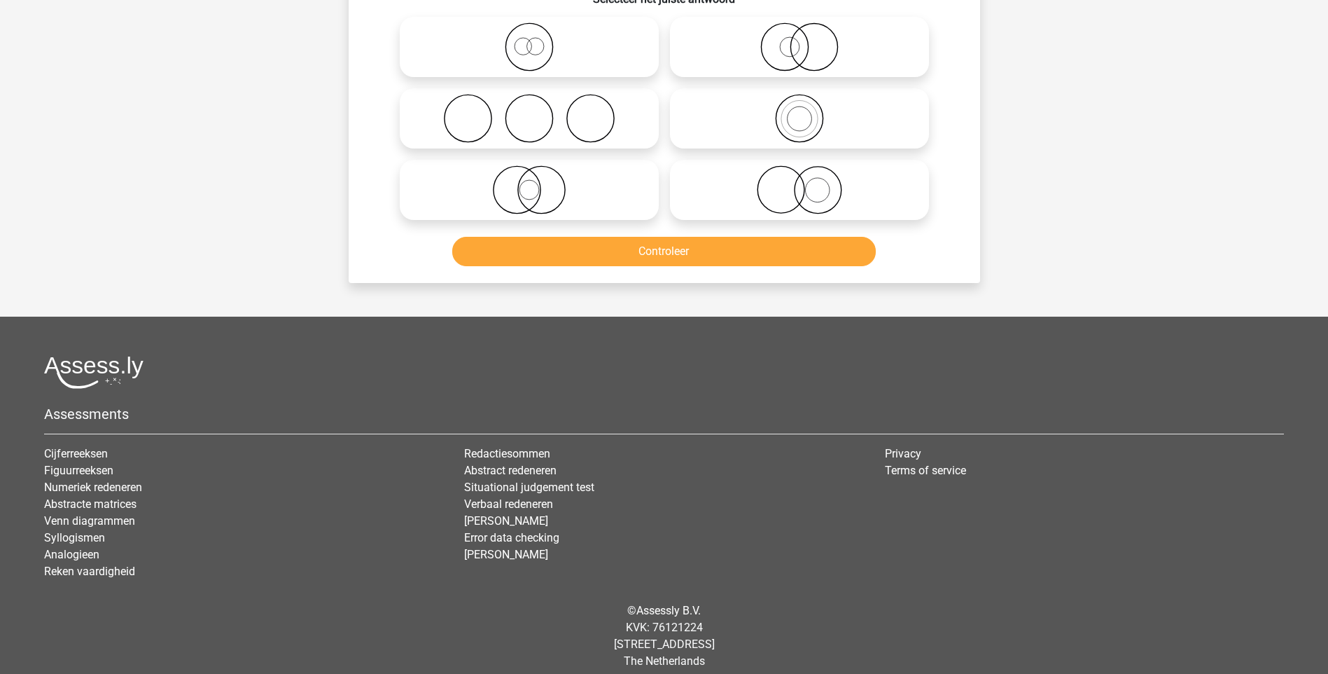
scroll to position [70, 0]
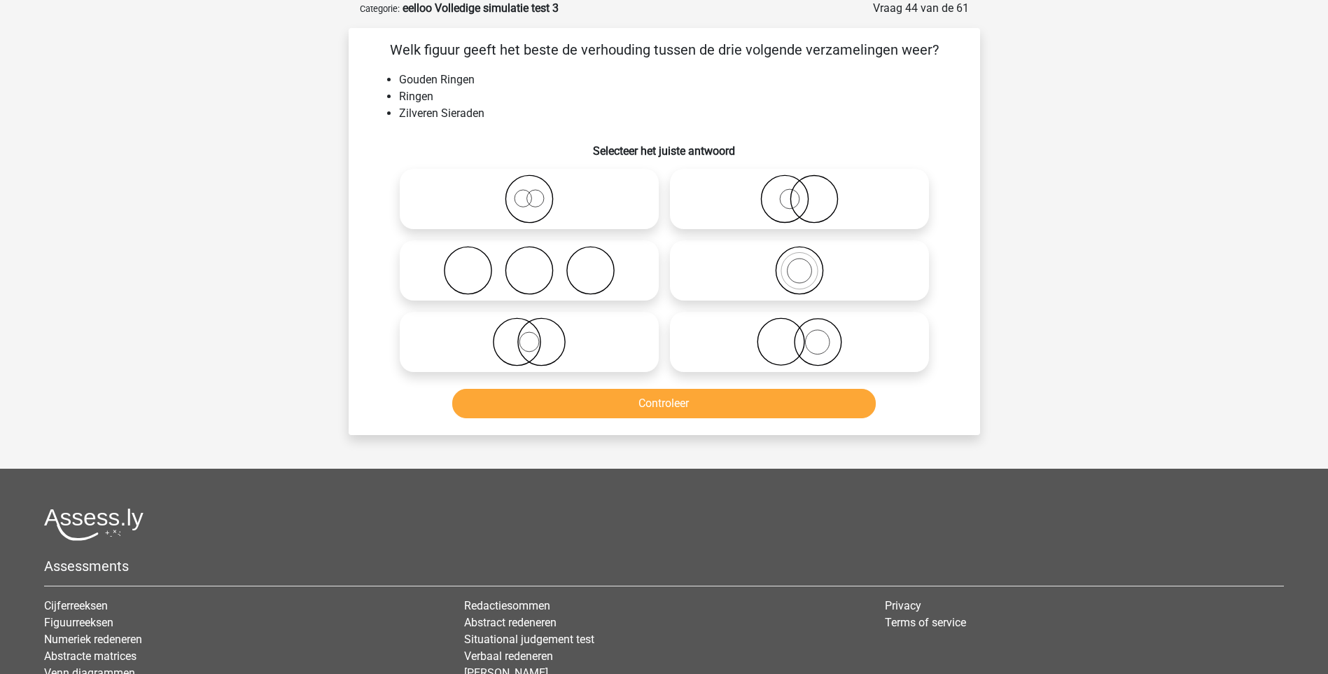
click at [811, 356] on icon at bounding box center [800, 341] width 248 height 49
click at [809, 335] on input "radio" at bounding box center [804, 330] width 9 height 9
radio input "true"
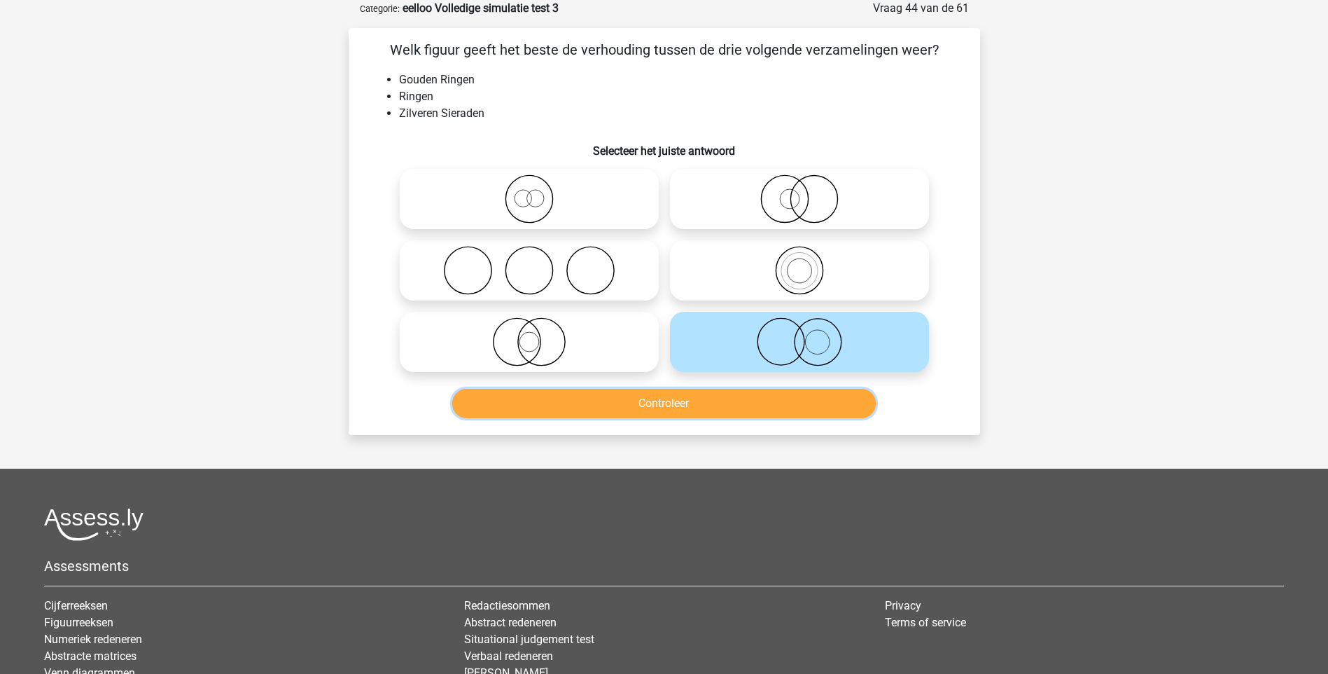
click at [721, 408] on button "Controleer" at bounding box center [664, 403] width 424 height 29
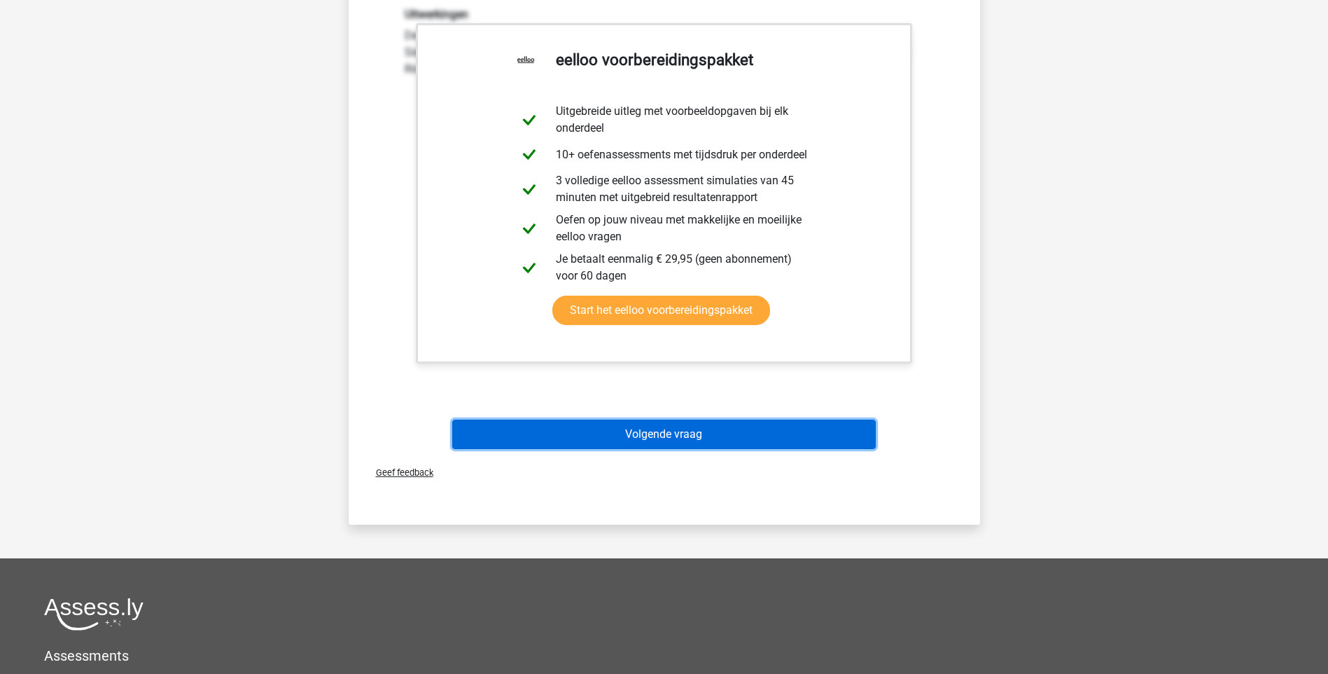
drag, startPoint x: 629, startPoint y: 437, endPoint x: 621, endPoint y: 440, distance: 8.2
click at [625, 438] on button "Volgende vraag" at bounding box center [664, 433] width 424 height 29
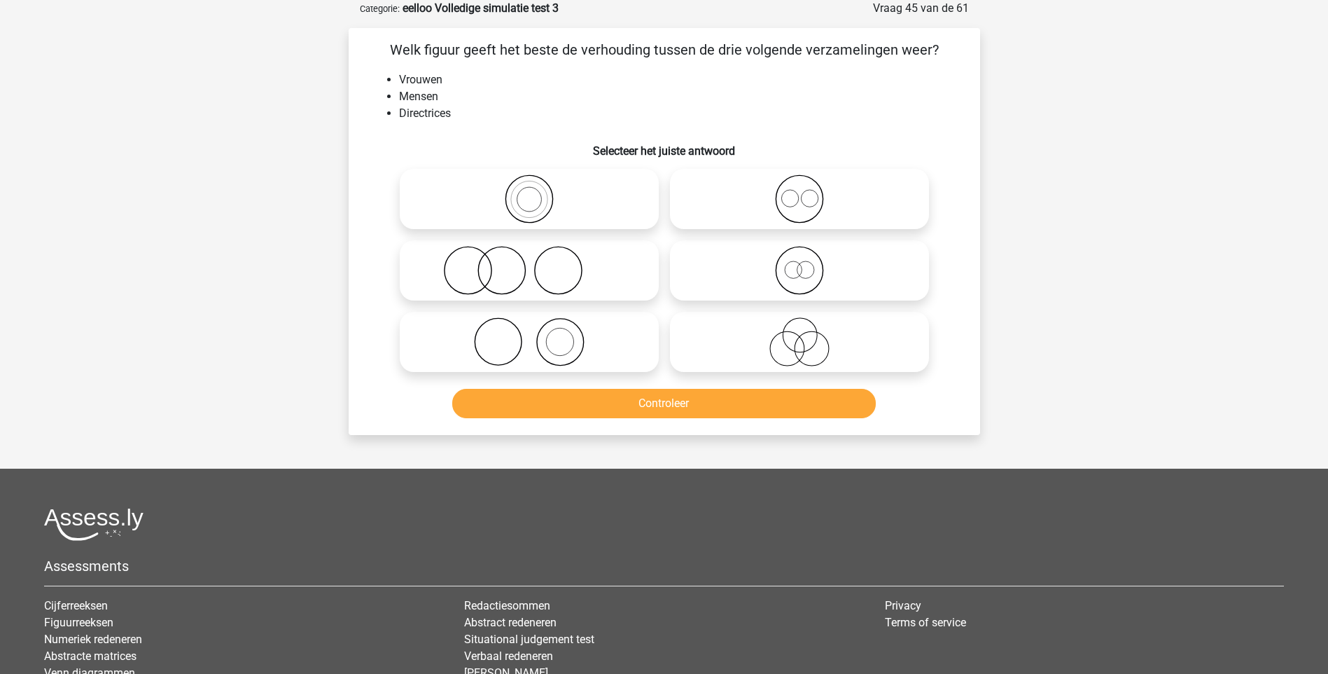
click at [796, 277] on icon at bounding box center [800, 270] width 248 height 49
click at [800, 263] on input "radio" at bounding box center [804, 258] width 9 height 9
radio input "true"
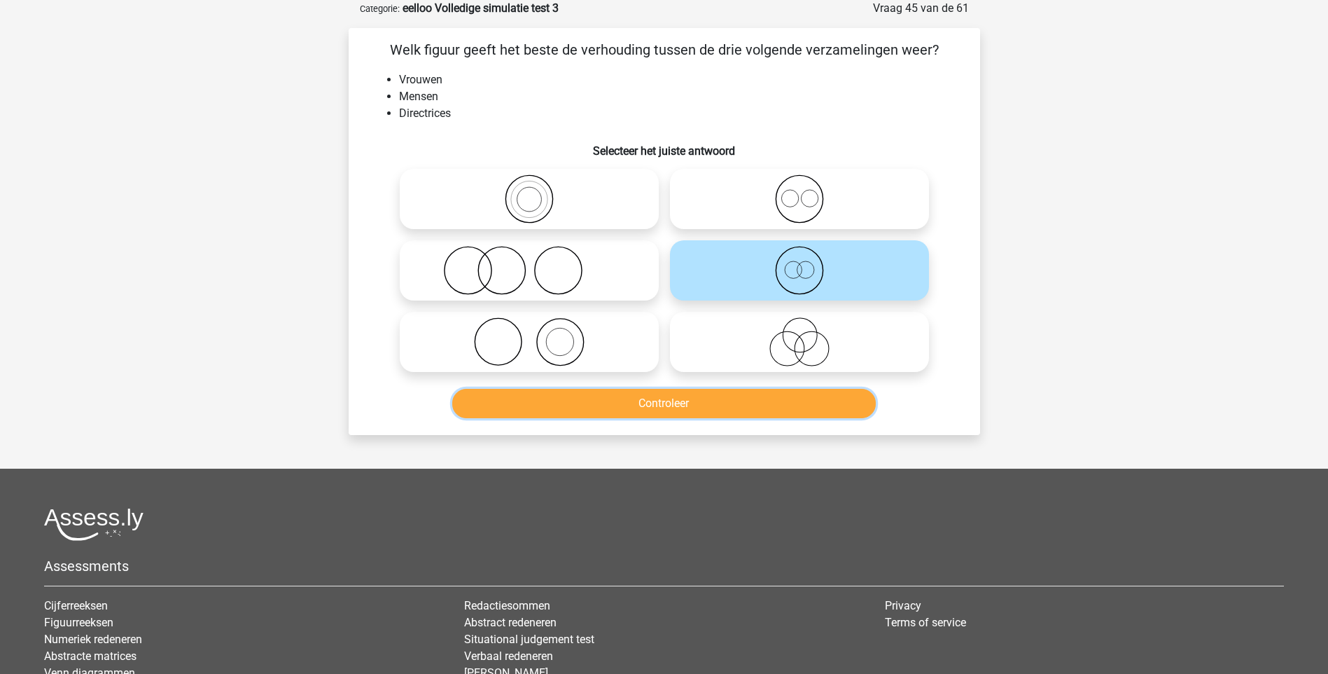
click at [739, 410] on button "Controleer" at bounding box center [664, 403] width 424 height 29
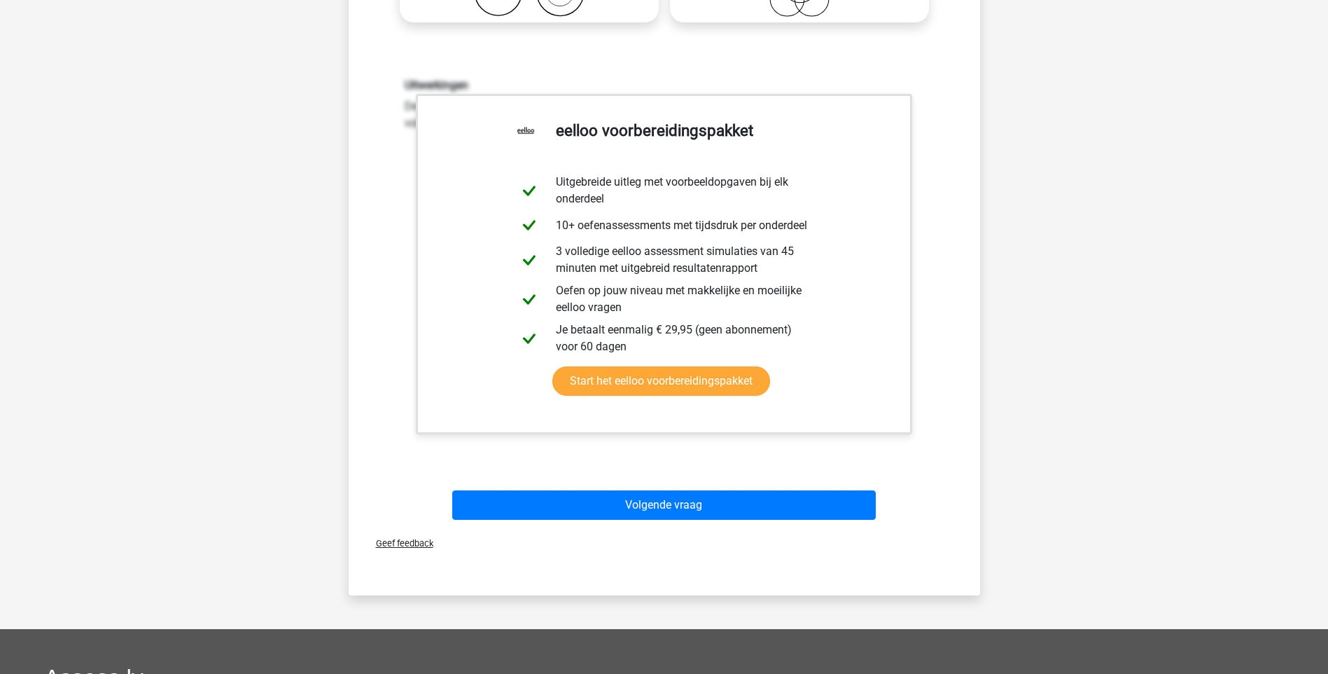
scroll to position [420, 0]
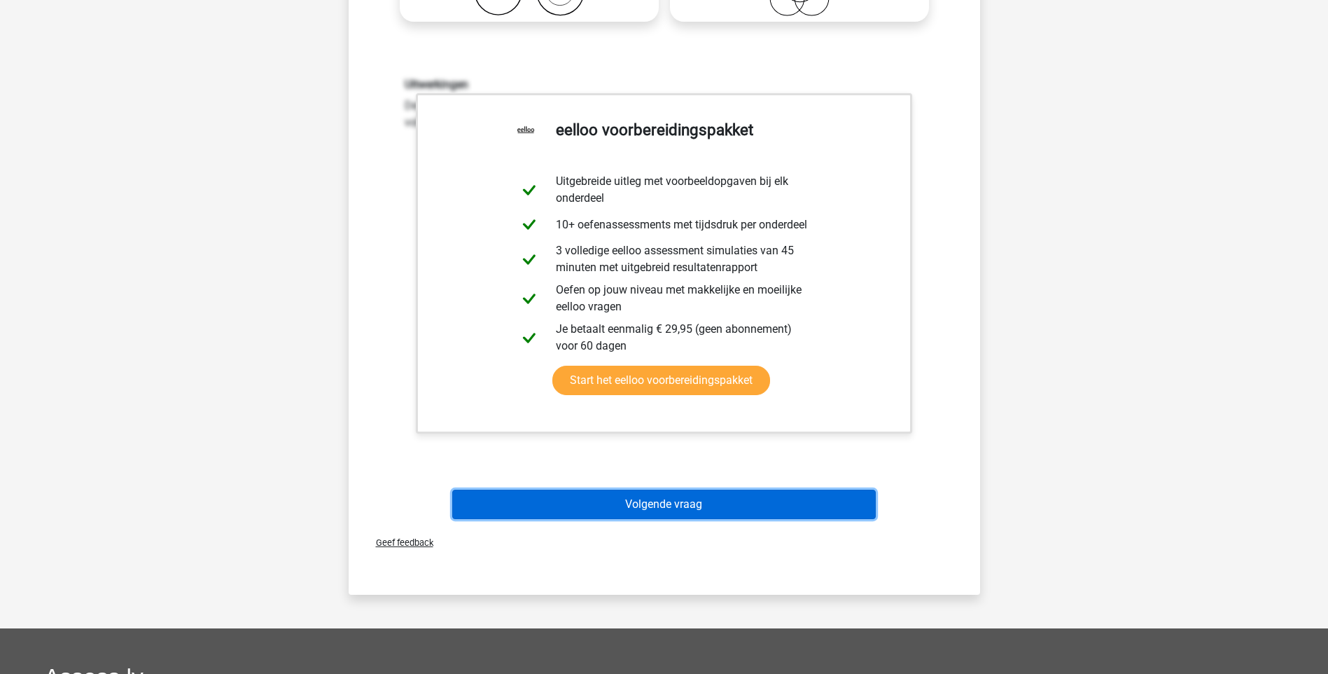
click at [649, 492] on button "Volgende vraag" at bounding box center [664, 503] width 424 height 29
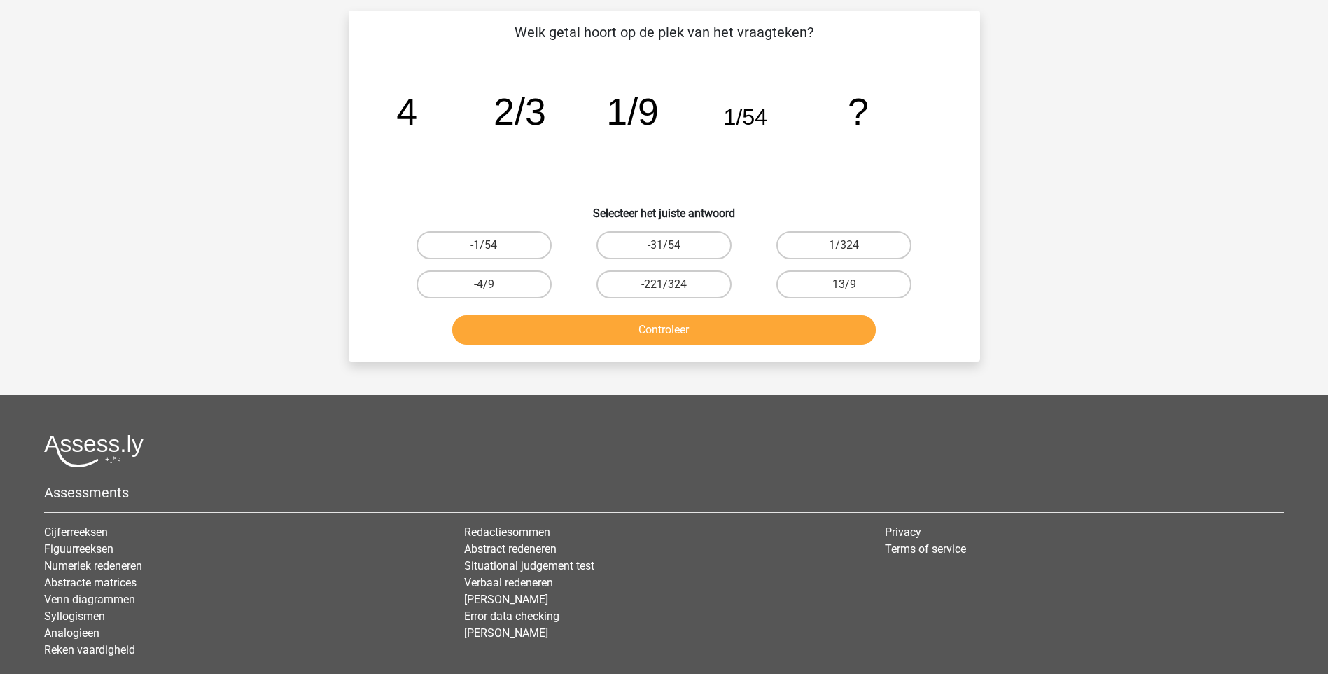
scroll to position [70, 0]
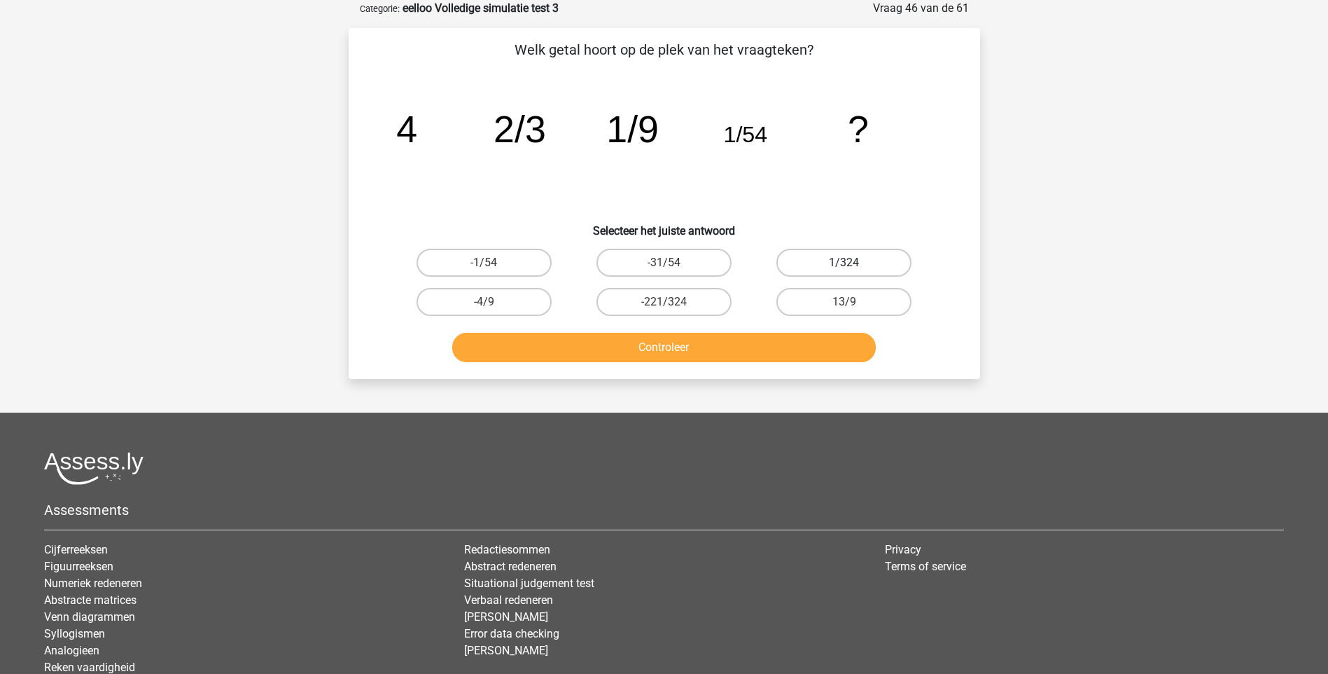
click at [877, 255] on label "1/324" at bounding box center [844, 263] width 135 height 28
click at [854, 263] on input "1/324" at bounding box center [848, 267] width 9 height 9
radio input "true"
click at [774, 344] on button "Controleer" at bounding box center [664, 347] width 424 height 29
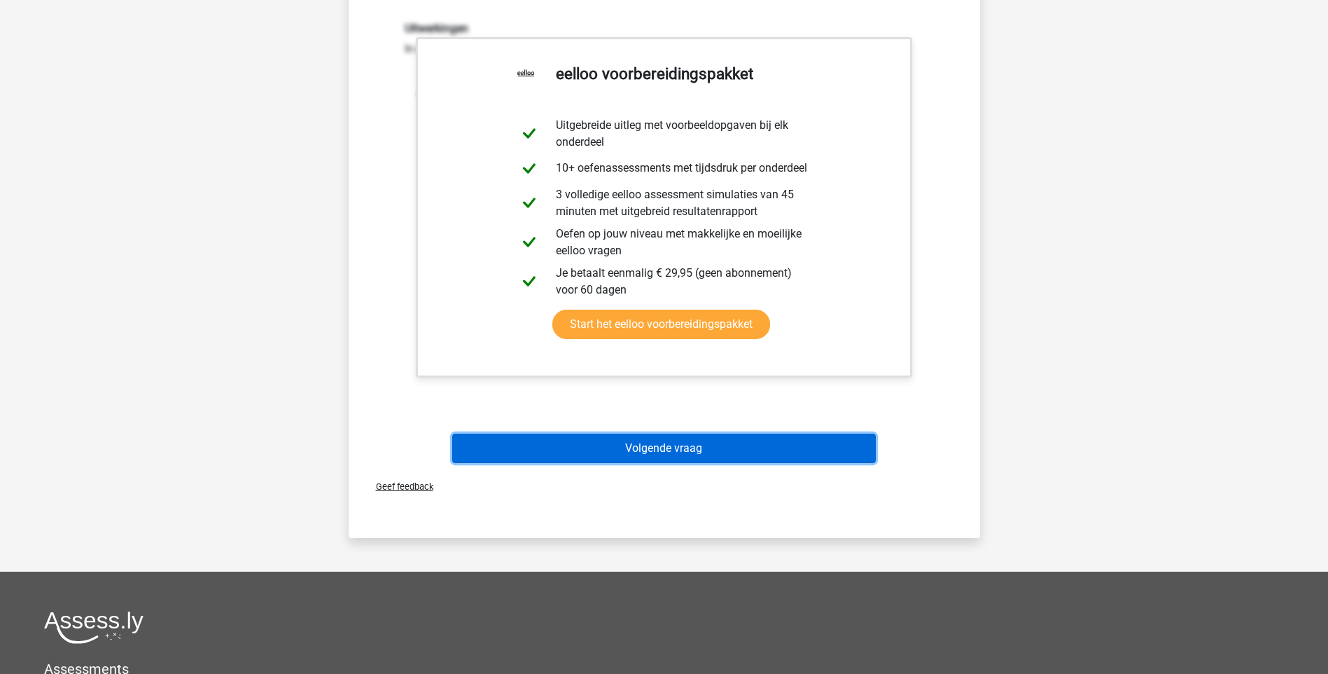
click at [688, 453] on button "Volgende vraag" at bounding box center [664, 447] width 424 height 29
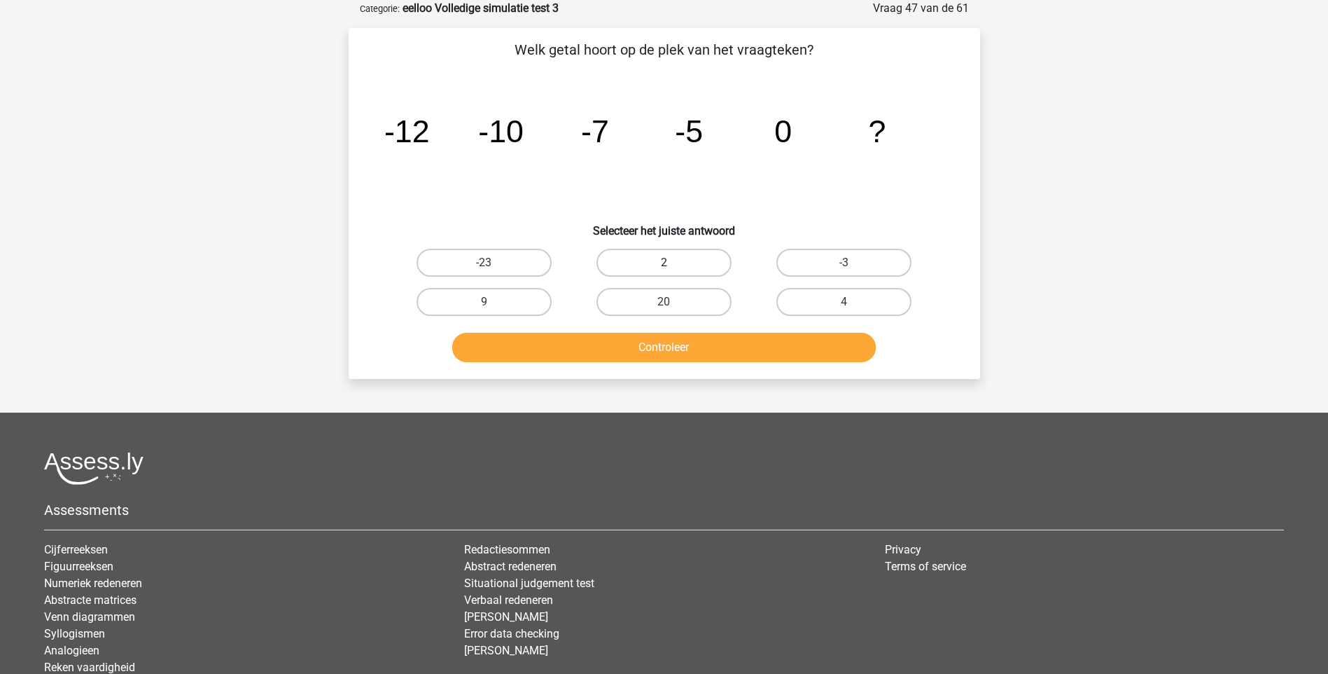
click at [685, 263] on label "2" at bounding box center [664, 263] width 135 height 28
click at [673, 263] on input "2" at bounding box center [668, 267] width 9 height 9
radio input "true"
click at [674, 345] on button "Controleer" at bounding box center [664, 347] width 424 height 29
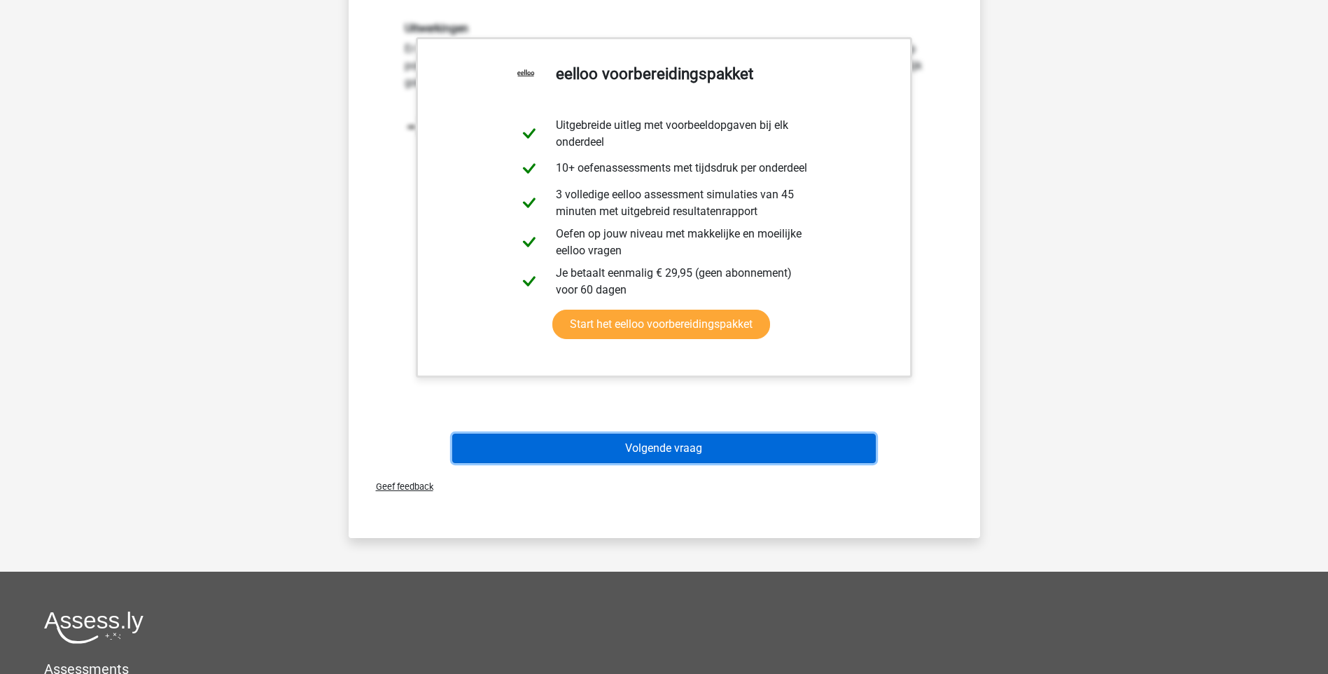
click at [691, 448] on button "Volgende vraag" at bounding box center [664, 447] width 424 height 29
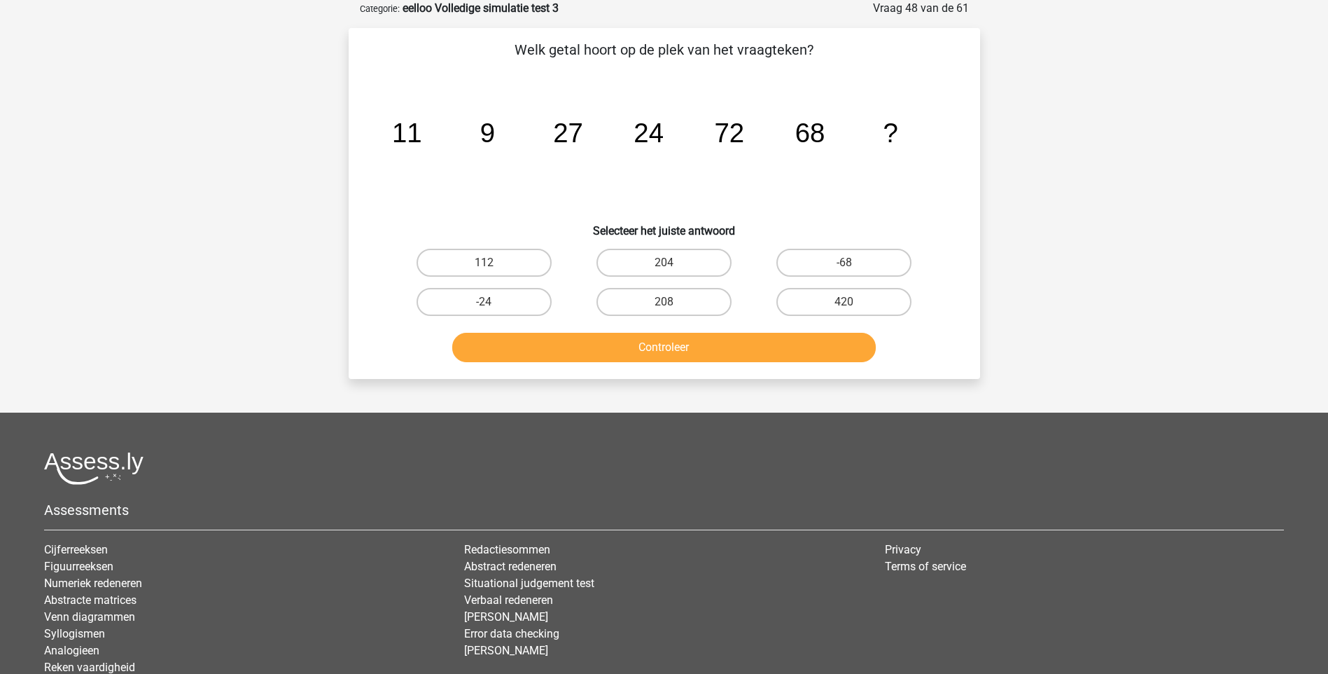
click at [668, 265] on input "204" at bounding box center [668, 267] width 9 height 9
radio input "true"
click at [667, 342] on button "Controleer" at bounding box center [664, 347] width 424 height 29
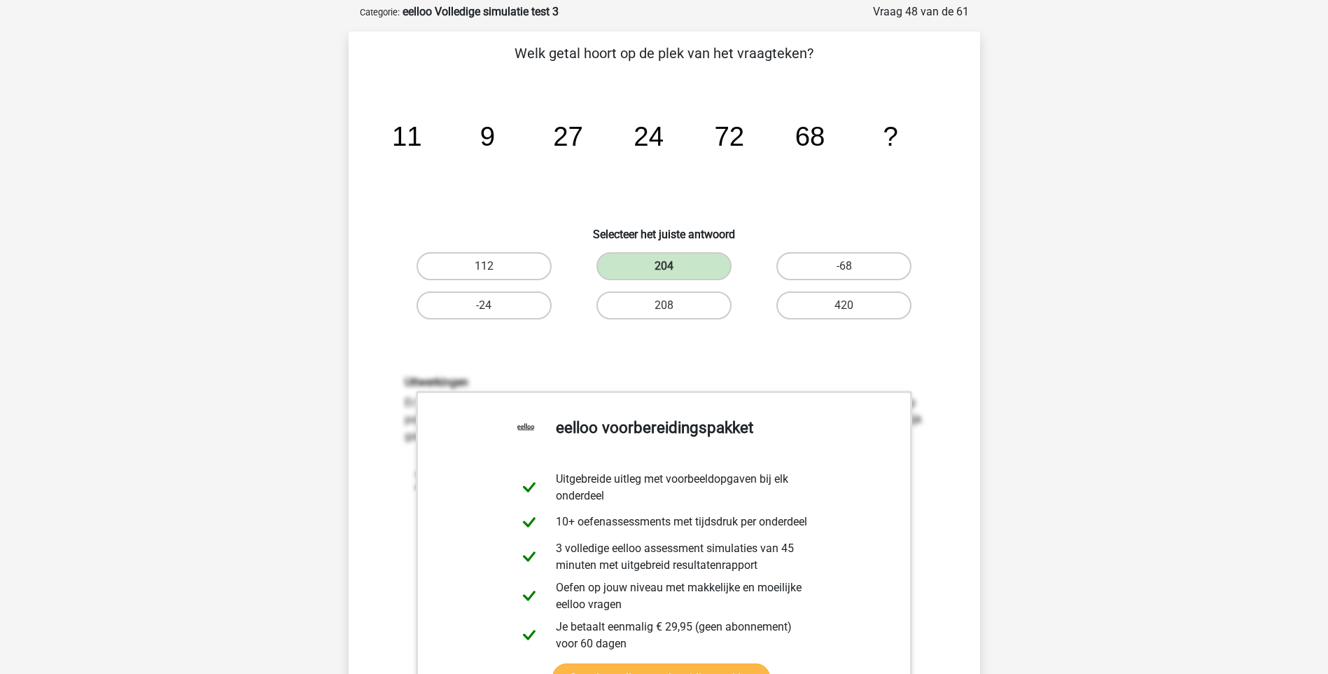
scroll to position [140, 0]
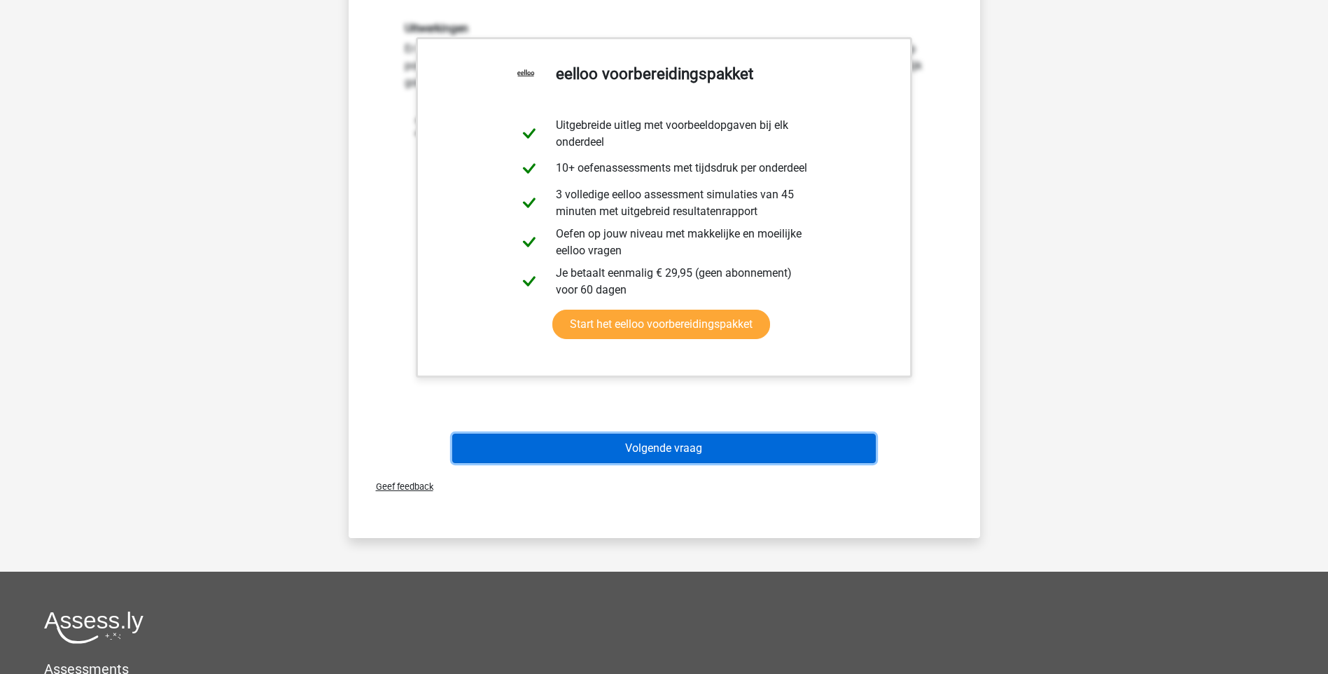
click at [624, 451] on button "Volgende vraag" at bounding box center [664, 447] width 424 height 29
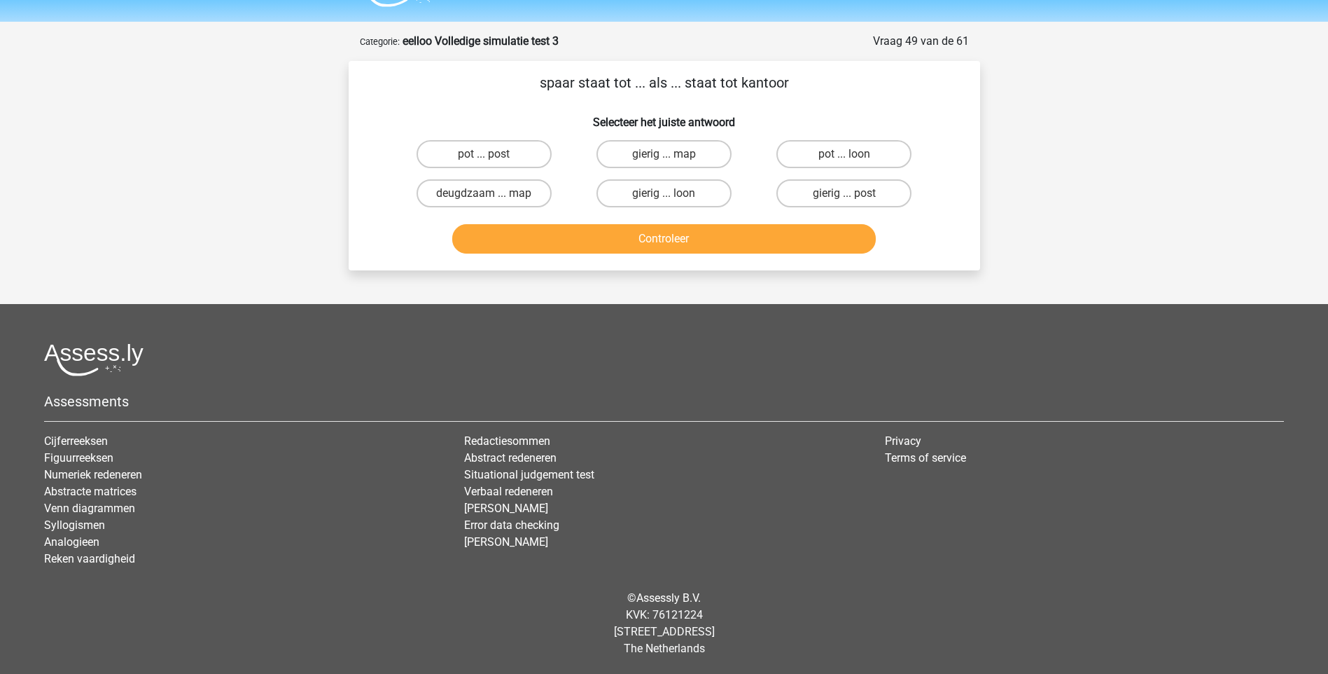
scroll to position [37, 0]
click at [525, 197] on label "deugdzaam ... map" at bounding box center [484, 193] width 135 height 28
click at [493, 197] on input "deugdzaam ... map" at bounding box center [488, 197] width 9 height 9
radio input "true"
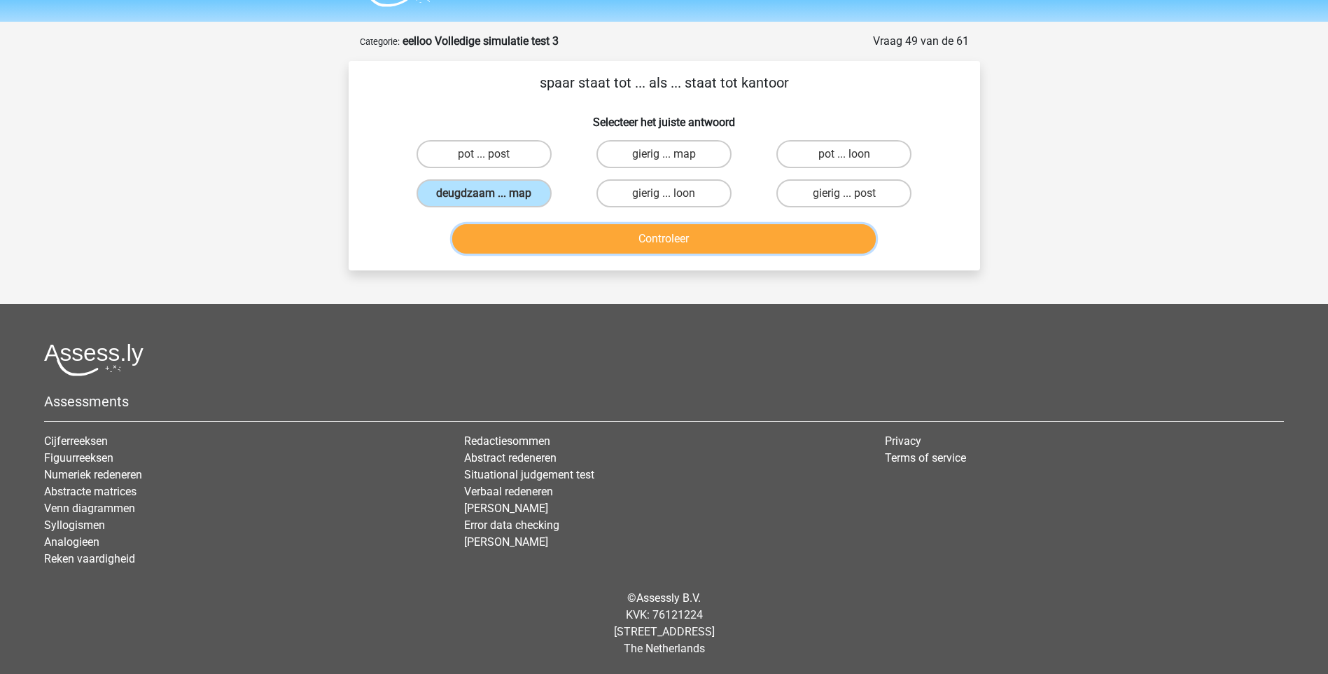
click at [656, 242] on button "Controleer" at bounding box center [664, 238] width 424 height 29
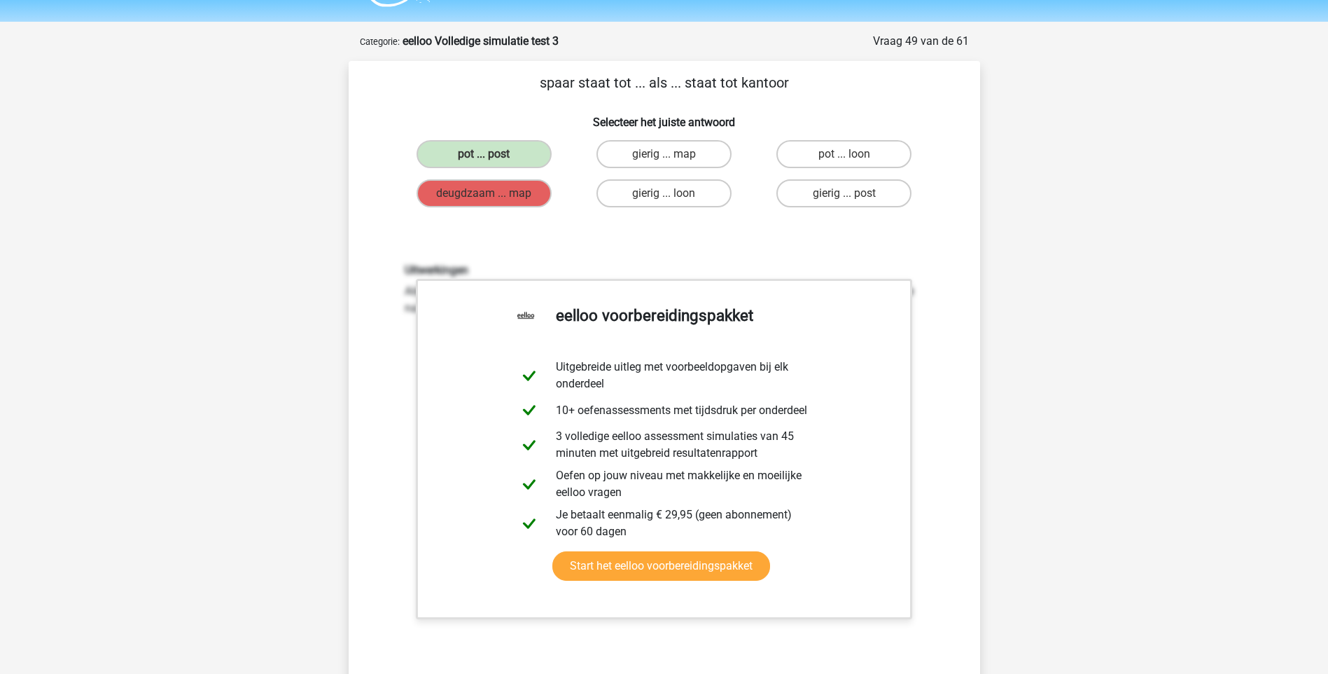
scroll to position [387, 0]
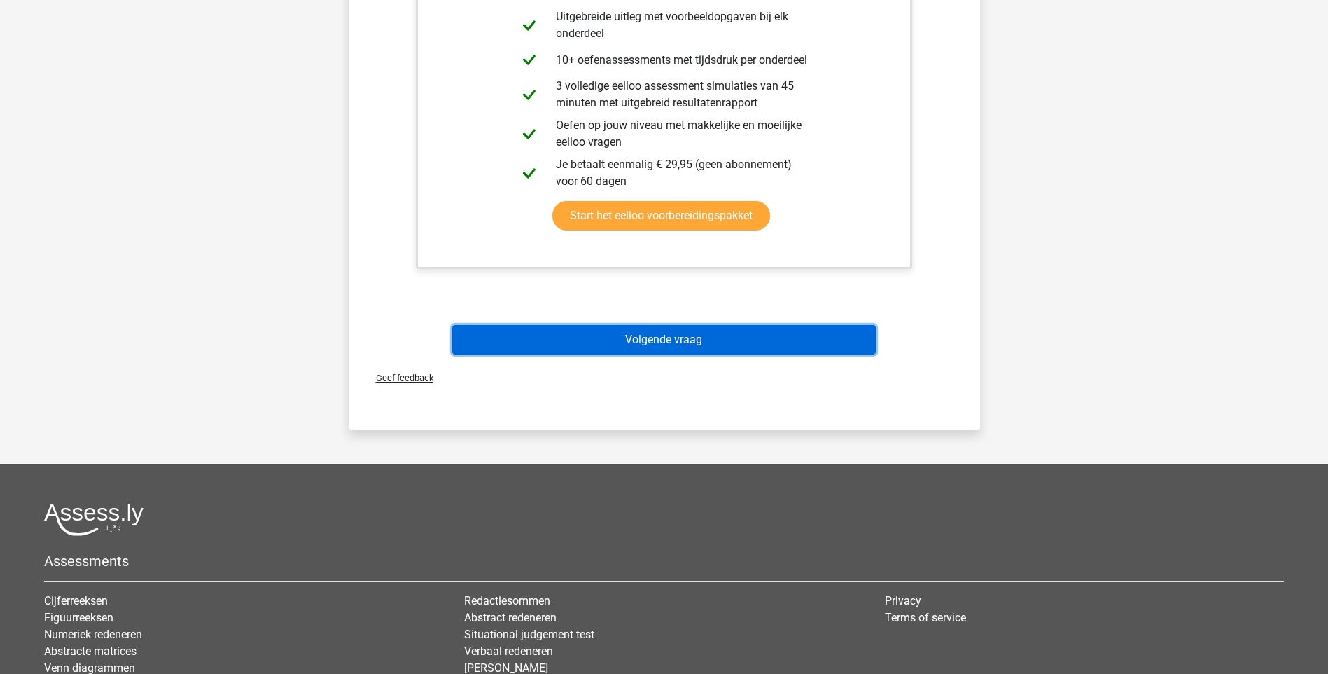
click at [638, 341] on button "Volgende vraag" at bounding box center [664, 339] width 424 height 29
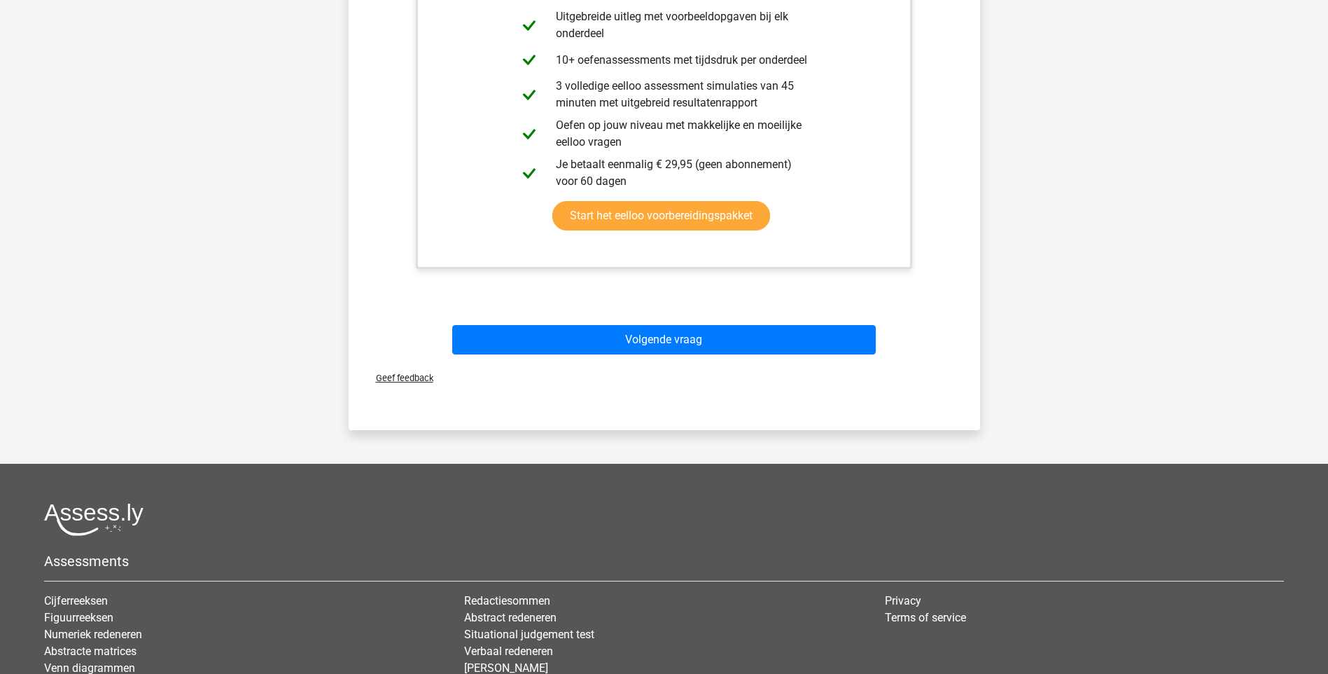
scroll to position [37, 0]
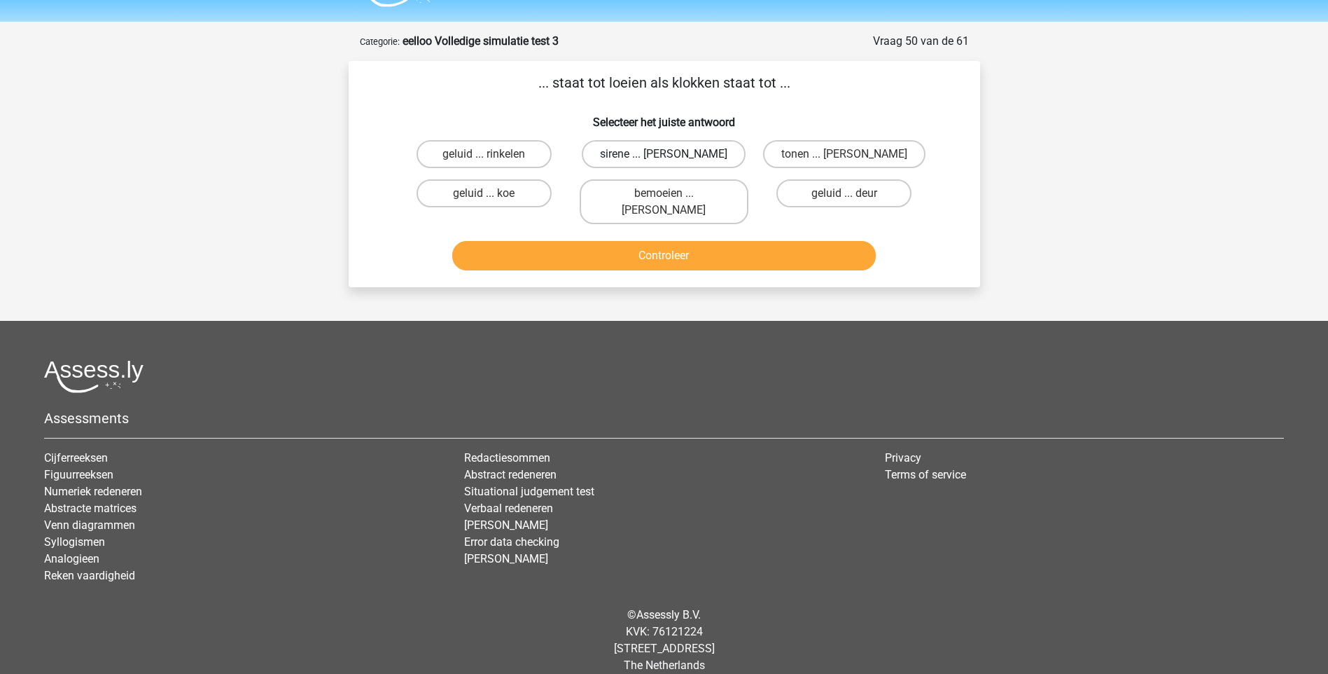
click at [690, 153] on label "sirene ... luiden" at bounding box center [664, 154] width 164 height 28
click at [673, 154] on input "sirene ... luiden" at bounding box center [668, 158] width 9 height 9
radio input "true"
click at [673, 241] on button "Controleer" at bounding box center [664, 255] width 424 height 29
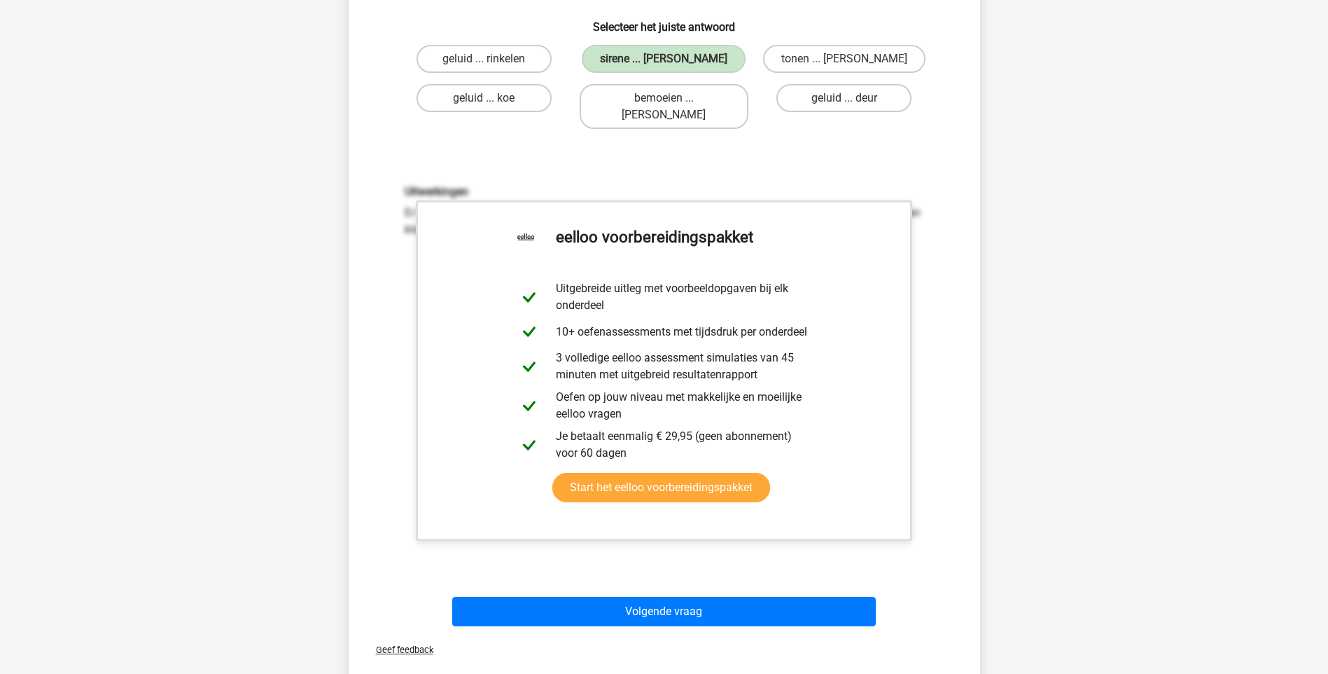
scroll to position [387, 0]
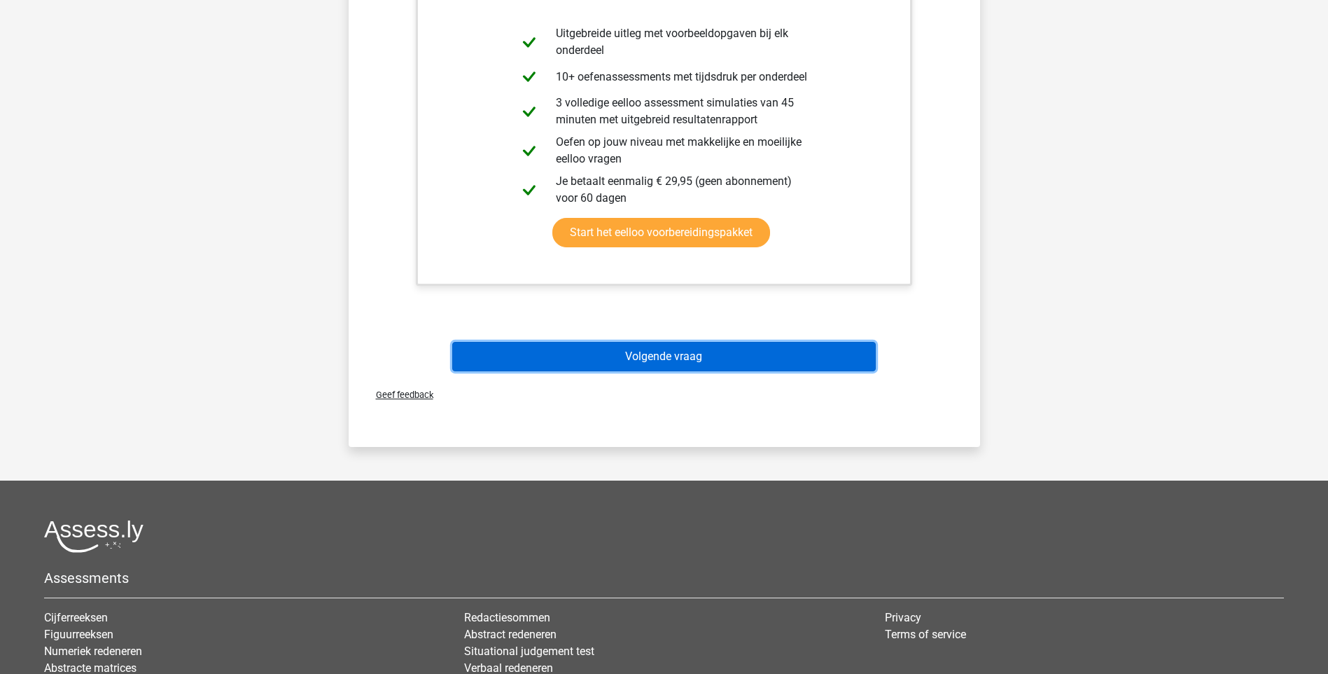
click at [646, 342] on button "Volgende vraag" at bounding box center [664, 356] width 424 height 29
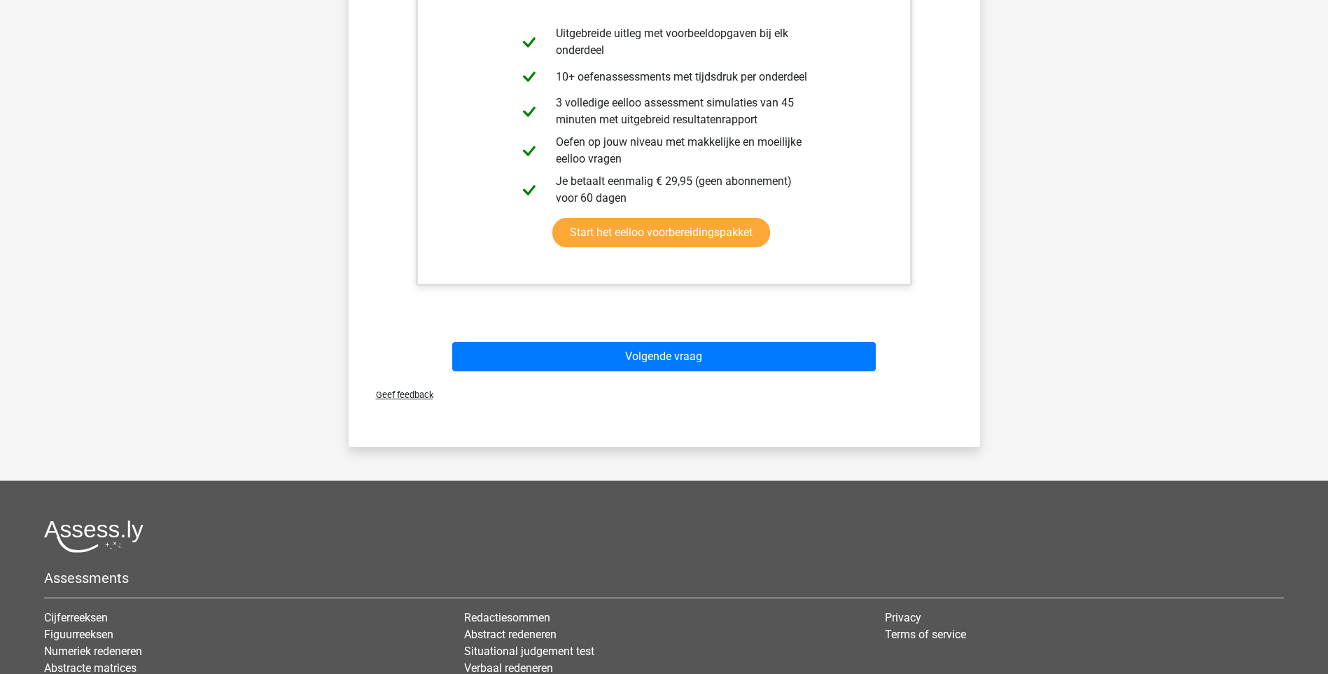
scroll to position [37, 0]
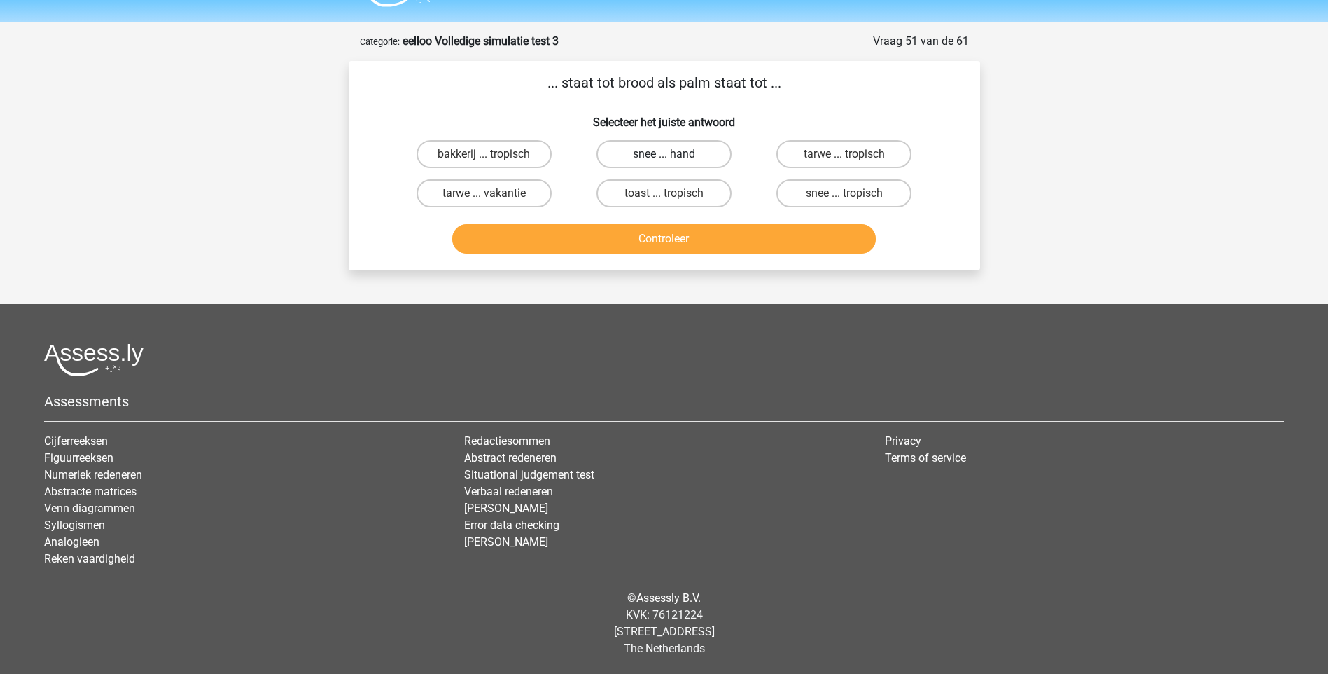
click at [643, 153] on label "snee ... hand" at bounding box center [664, 154] width 135 height 28
click at [664, 154] on input "snee ... hand" at bounding box center [668, 158] width 9 height 9
radio input "true"
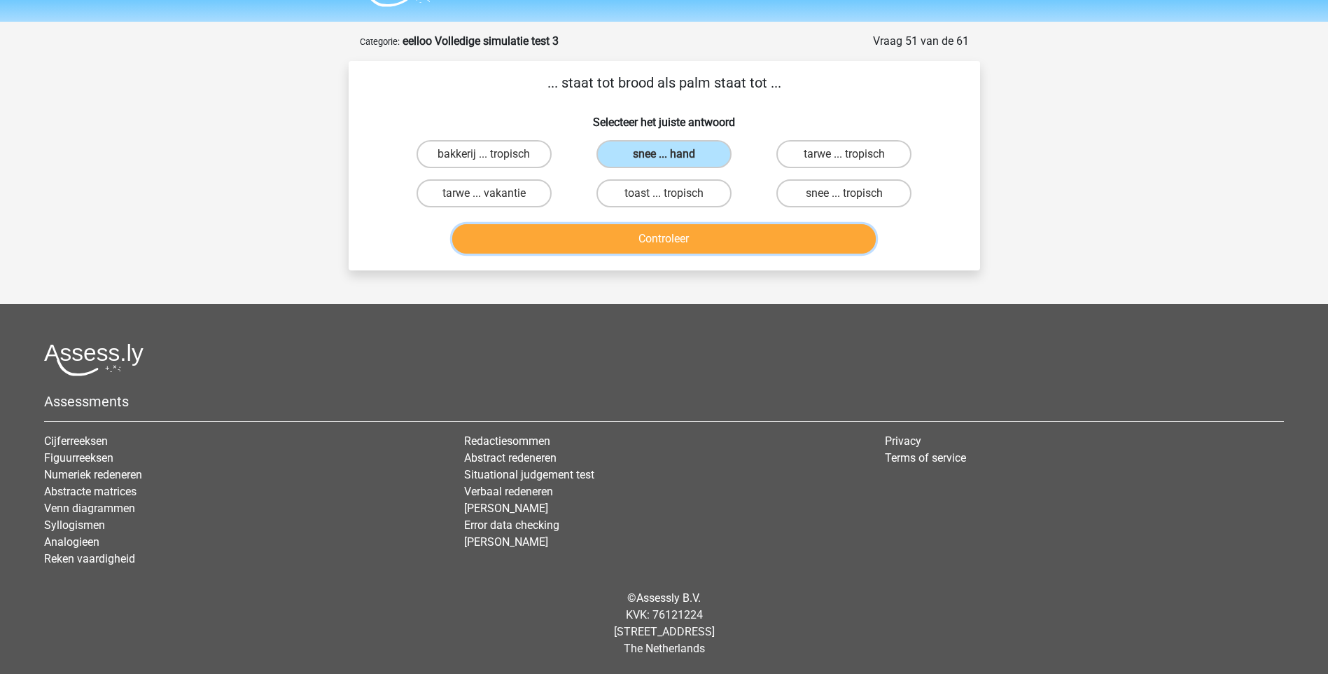
click at [673, 239] on button "Controleer" at bounding box center [664, 238] width 424 height 29
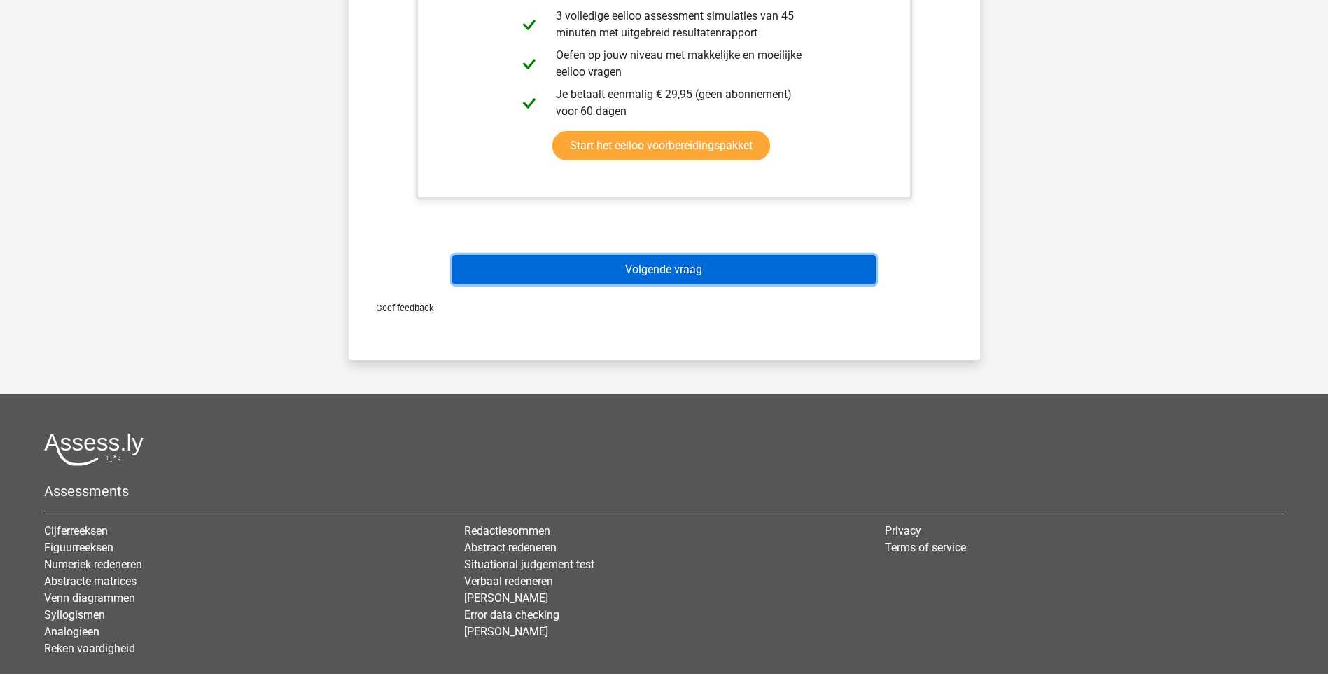
click at [647, 270] on button "Volgende vraag" at bounding box center [664, 269] width 424 height 29
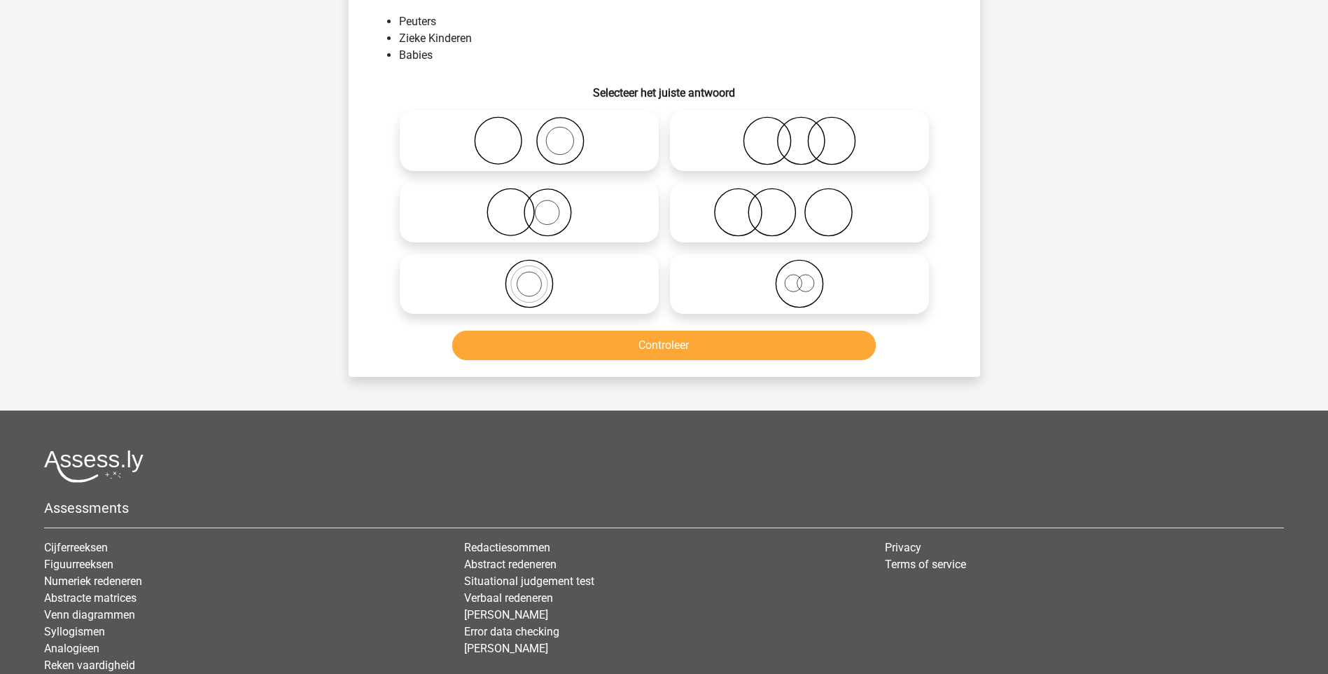
scroll to position [70, 0]
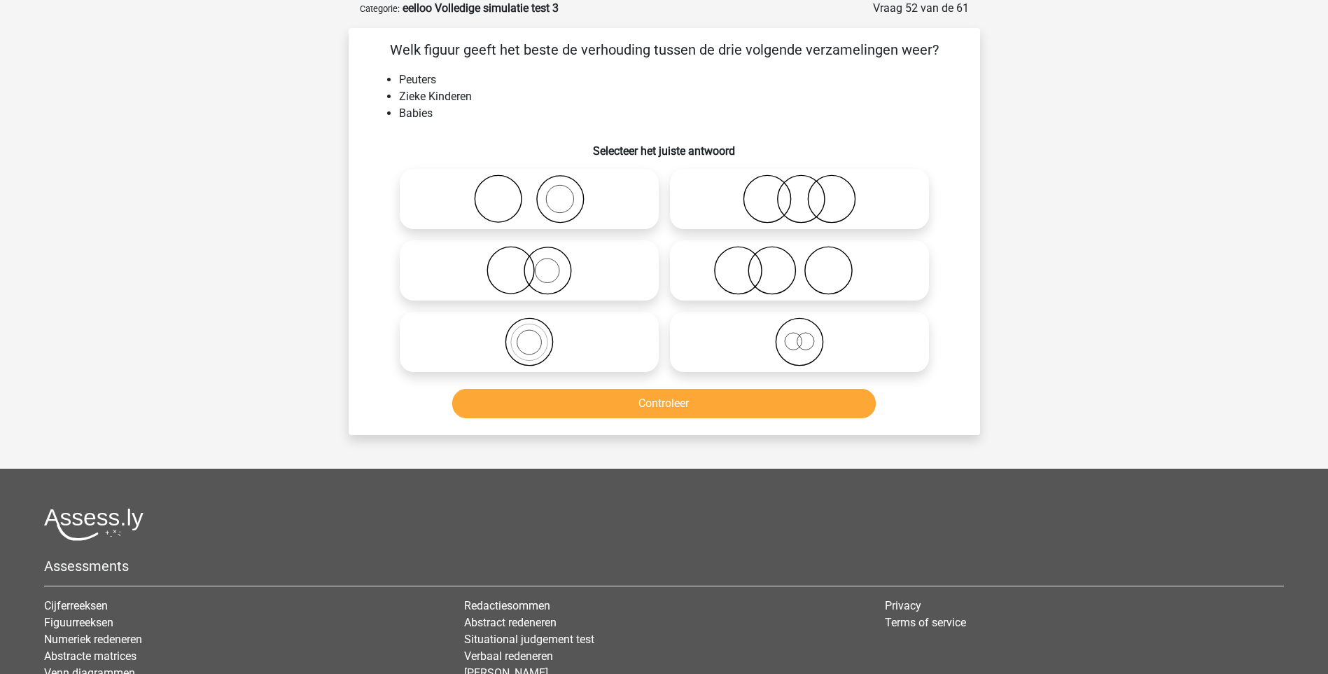
click at [528, 351] on icon at bounding box center [529, 341] width 248 height 49
click at [529, 335] on input "radio" at bounding box center [533, 330] width 9 height 9
radio input "true"
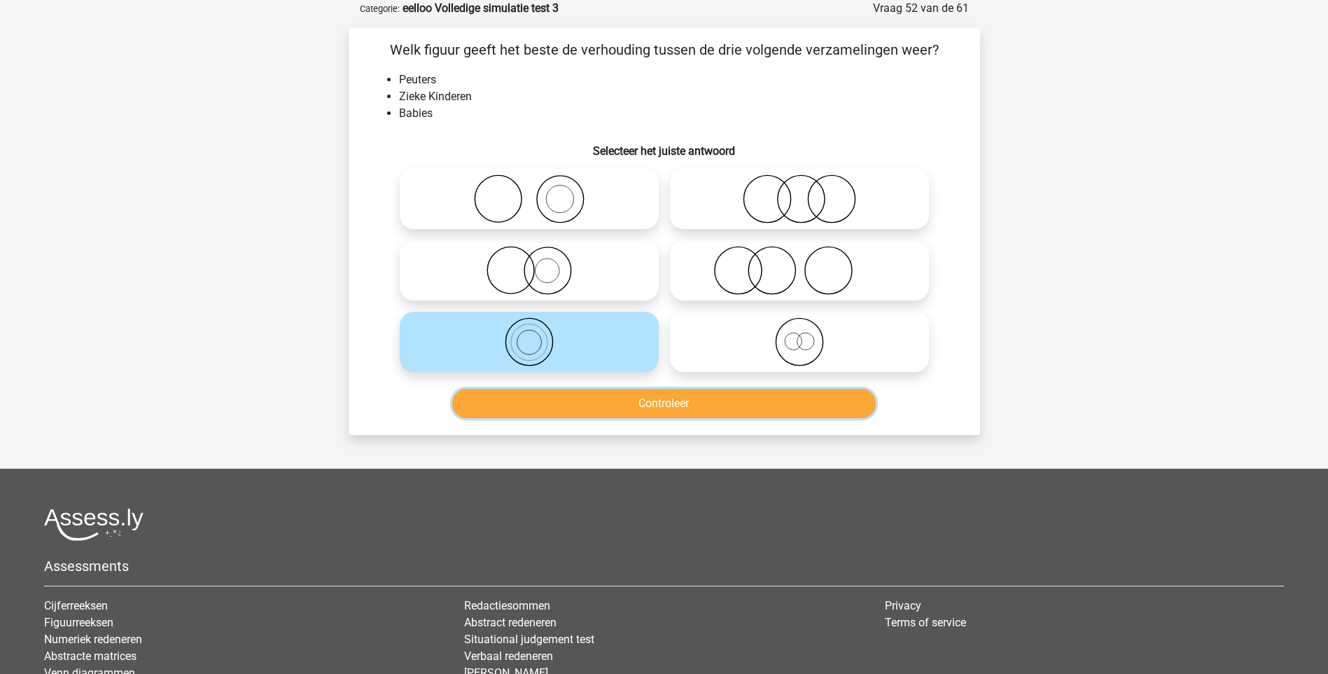
click at [643, 407] on button "Controleer" at bounding box center [664, 403] width 424 height 29
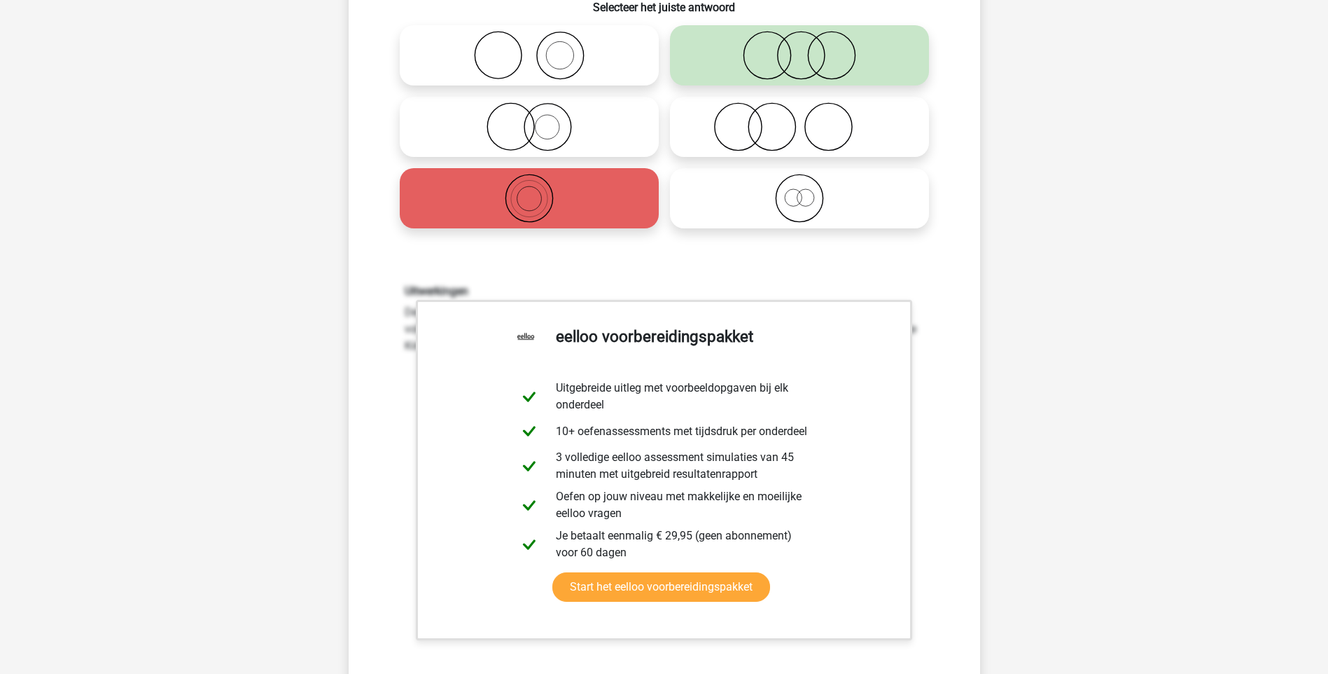
scroll to position [490, 0]
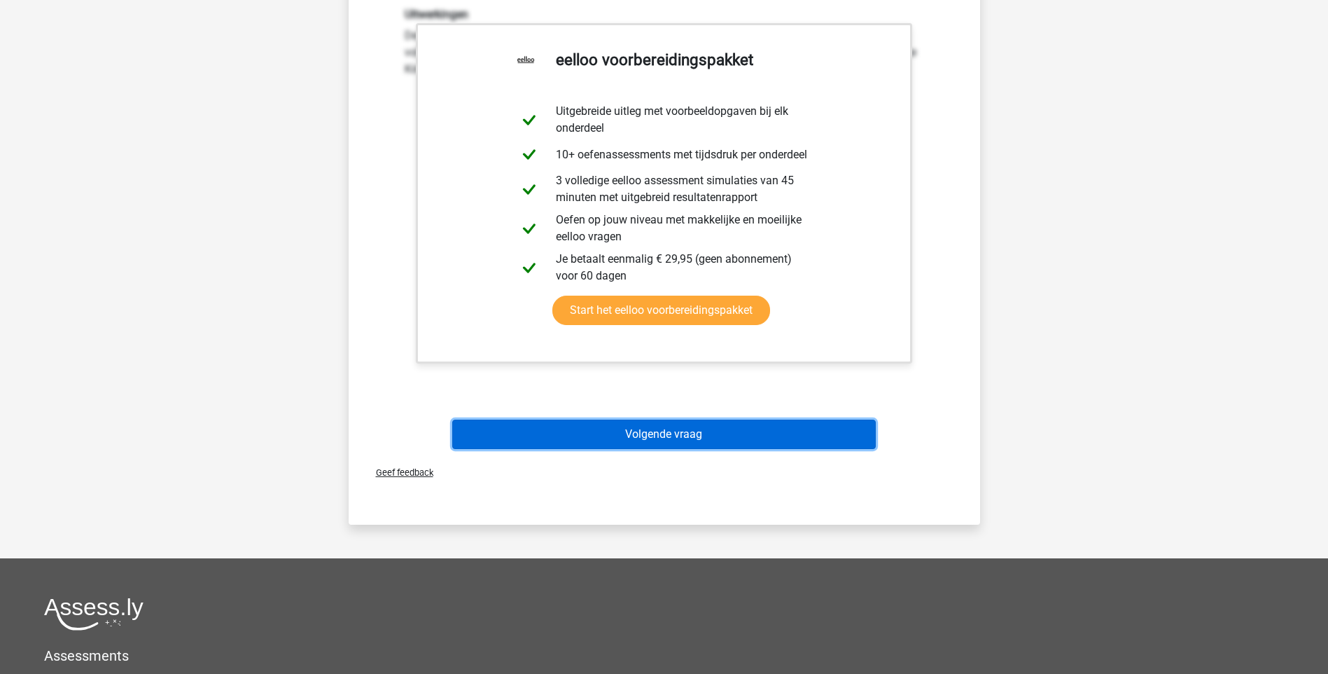
click at [653, 448] on button "Volgende vraag" at bounding box center [664, 433] width 424 height 29
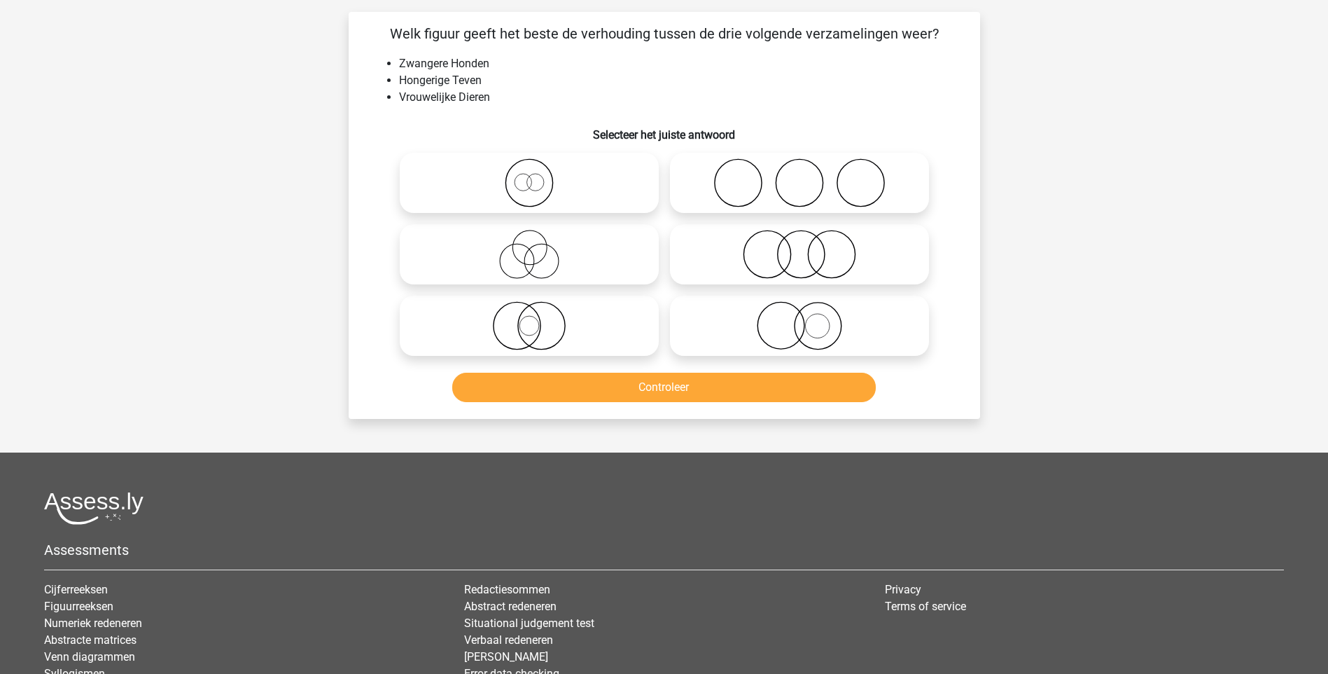
scroll to position [70, 0]
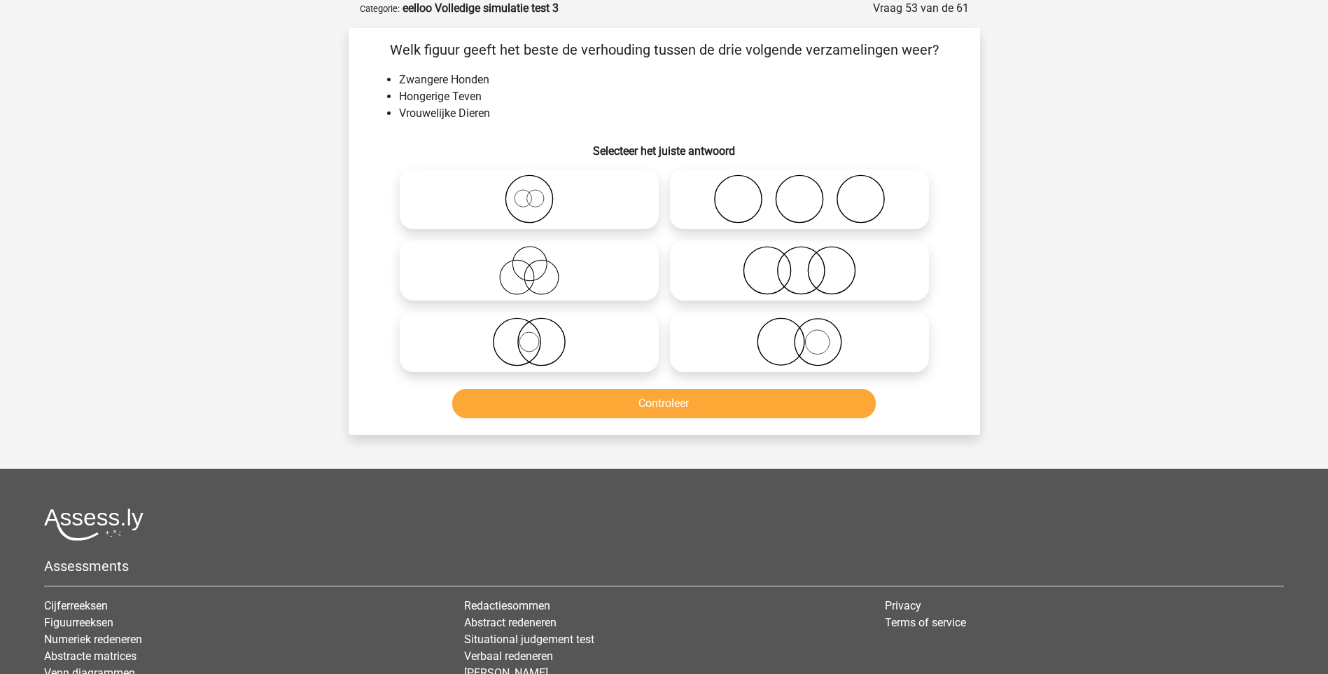
click at [533, 210] on icon at bounding box center [529, 198] width 248 height 49
click at [533, 192] on input "radio" at bounding box center [533, 187] width 9 height 9
radio input "true"
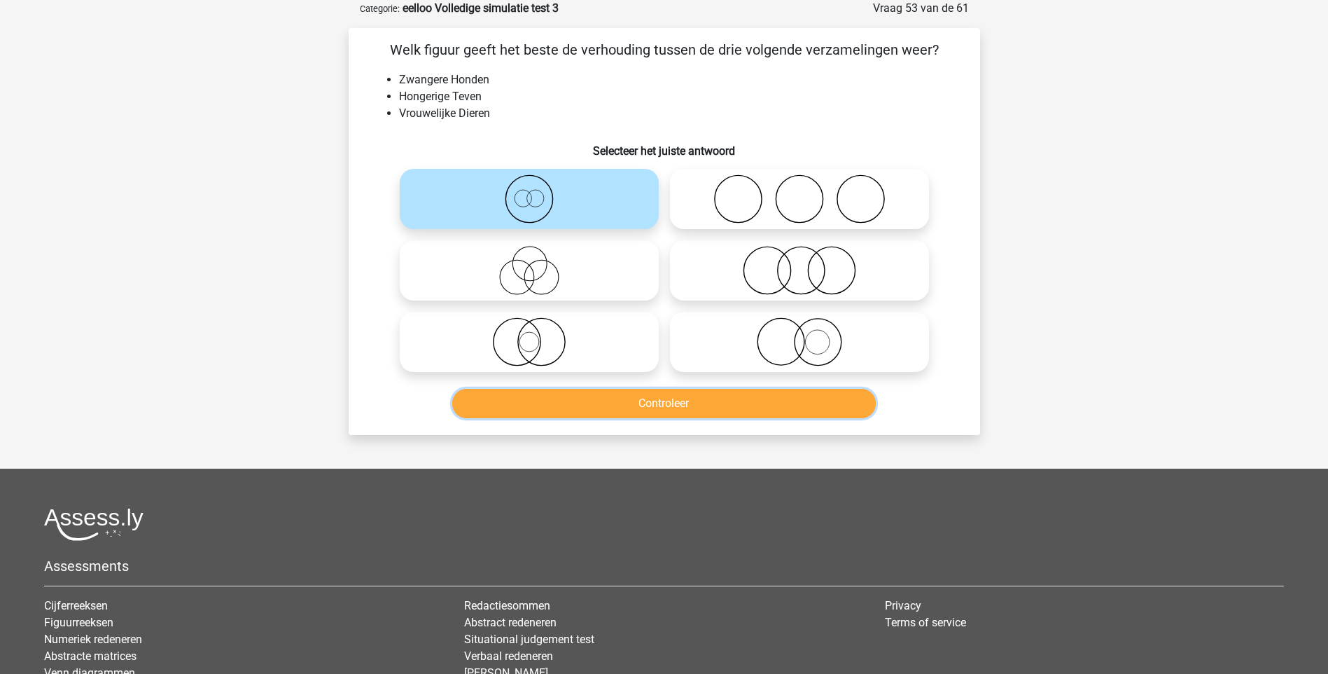
click at [667, 401] on button "Controleer" at bounding box center [664, 403] width 424 height 29
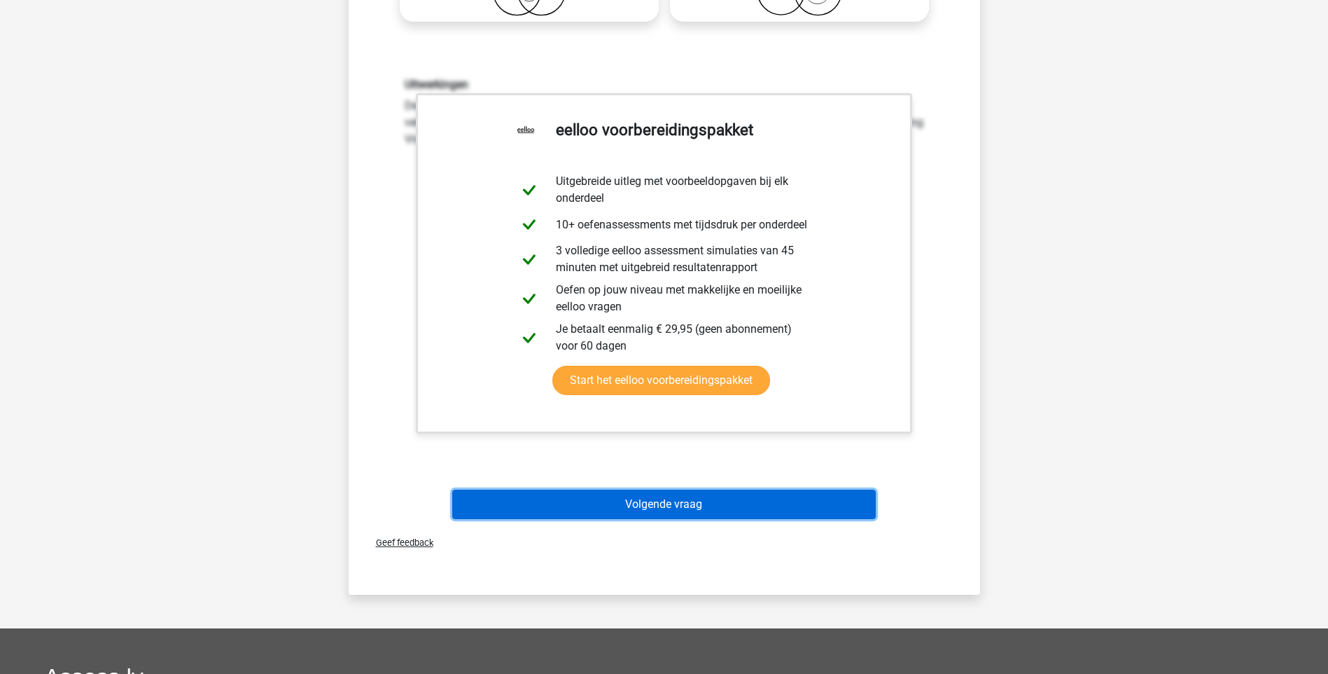
click at [685, 506] on button "Volgende vraag" at bounding box center [664, 503] width 424 height 29
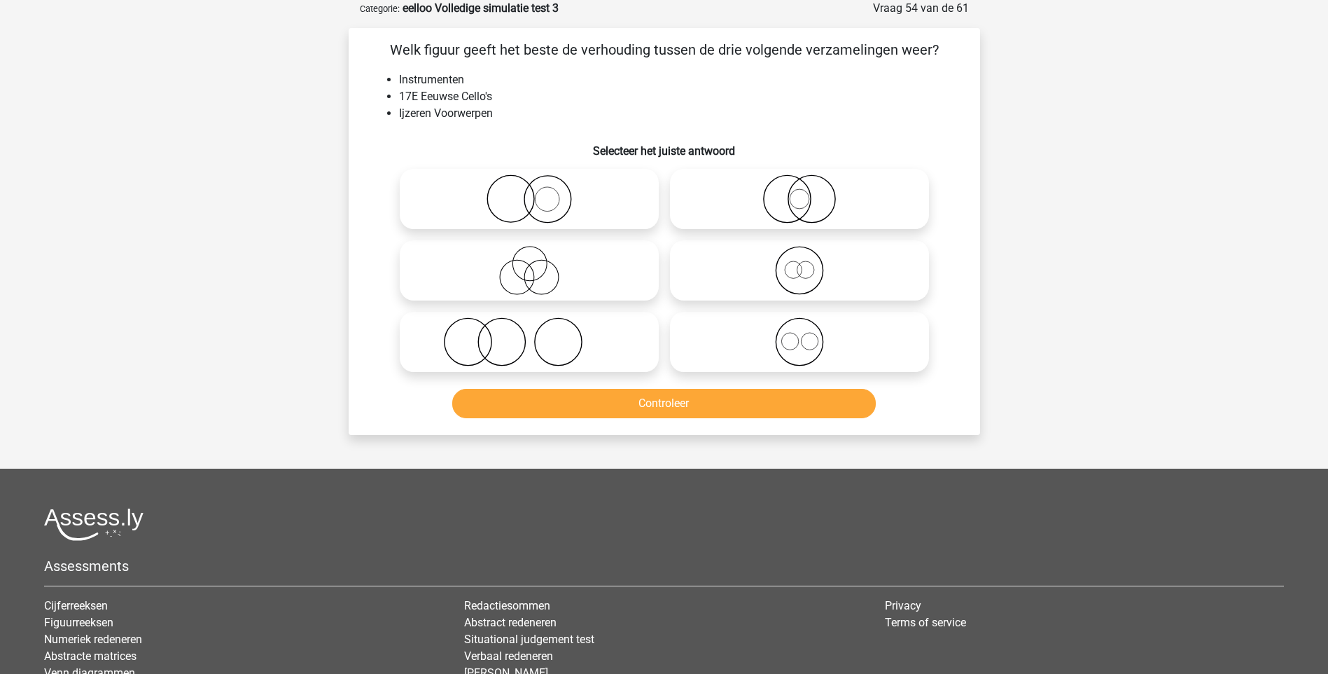
click at [541, 273] on icon at bounding box center [529, 270] width 248 height 49
click at [538, 263] on input "radio" at bounding box center [533, 258] width 9 height 9
radio input "true"
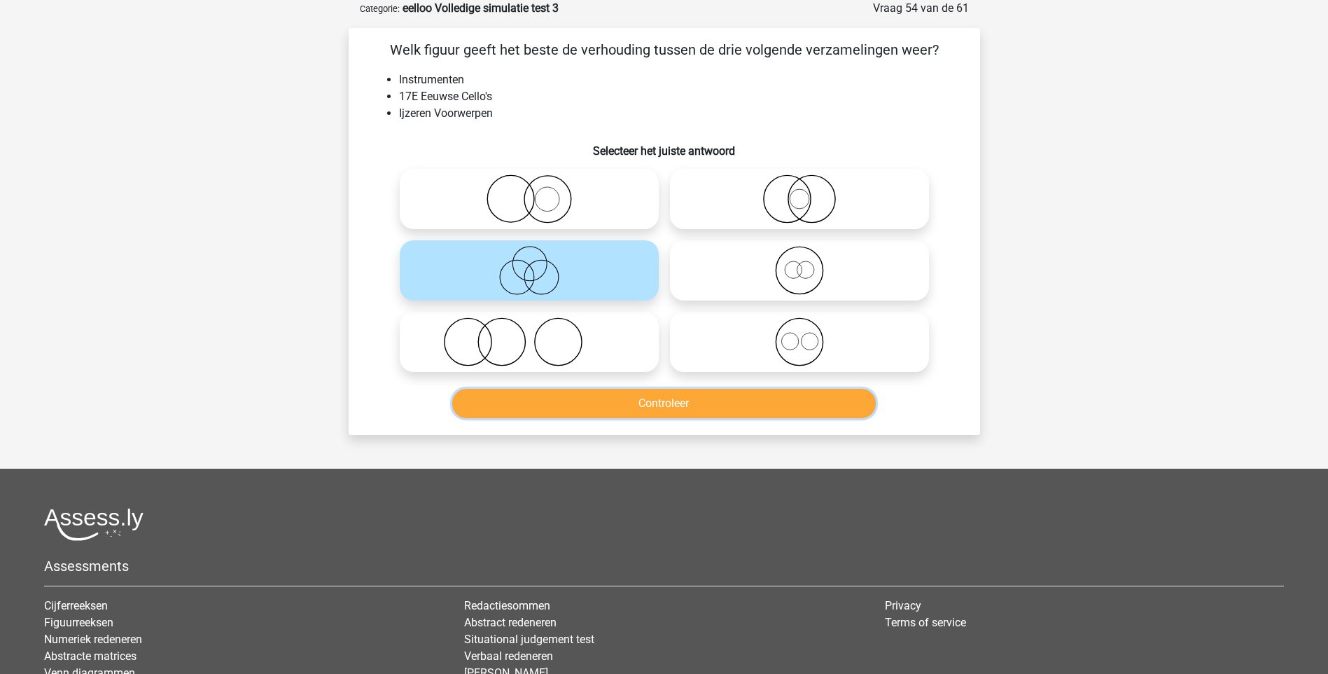
click at [644, 396] on button "Controleer" at bounding box center [664, 403] width 424 height 29
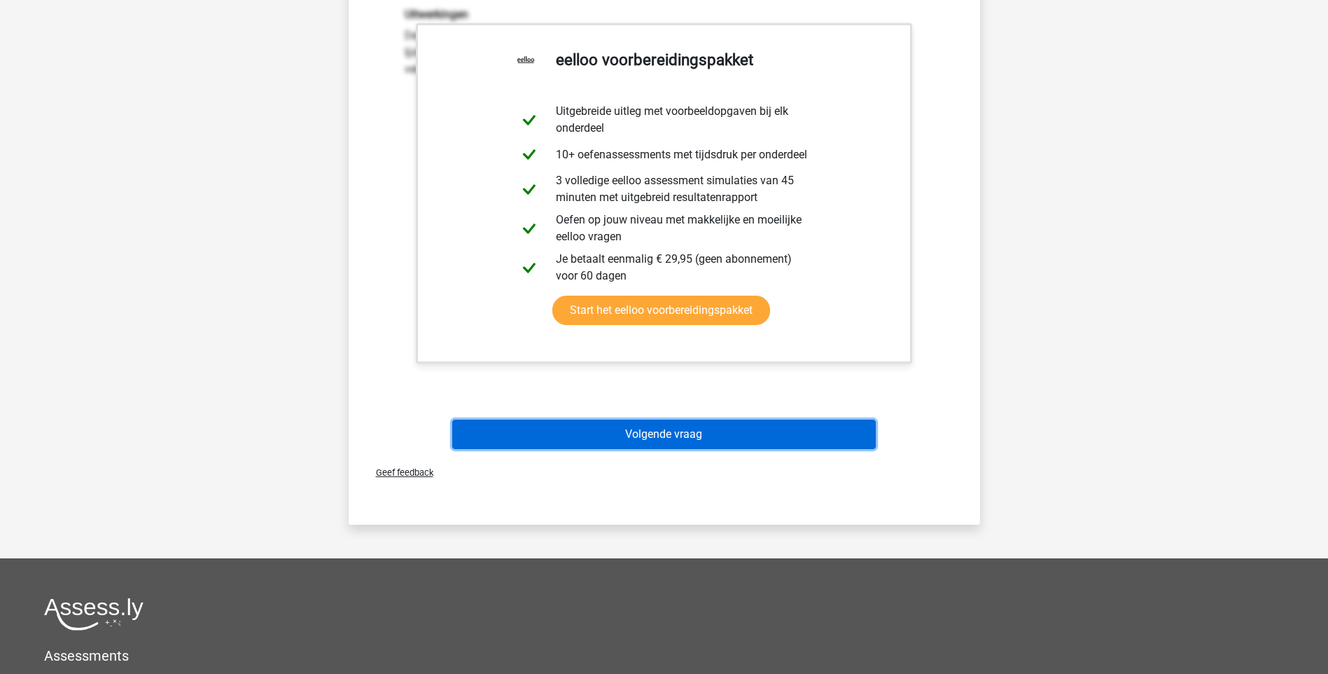
click at [701, 433] on button "Volgende vraag" at bounding box center [664, 433] width 424 height 29
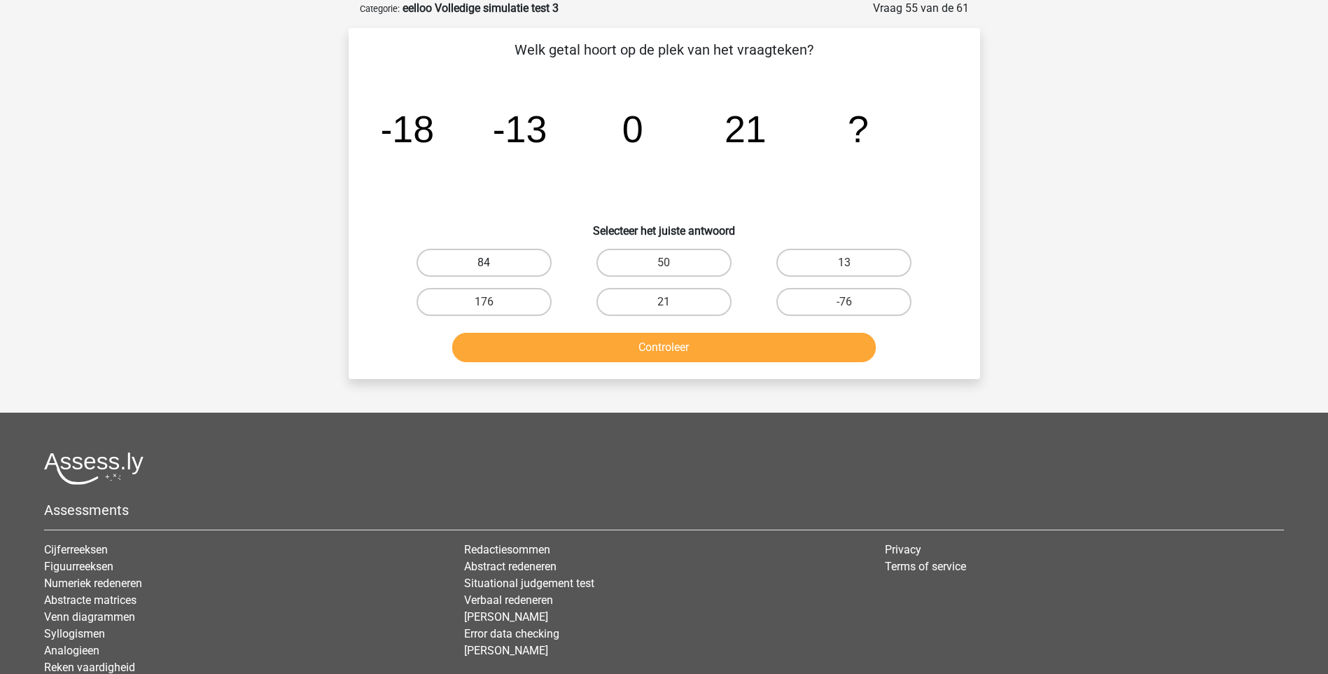
click at [524, 266] on label "84" at bounding box center [484, 263] width 135 height 28
click at [493, 266] on input "84" at bounding box center [488, 267] width 9 height 9
radio input "true"
click at [675, 345] on button "Controleer" at bounding box center [664, 347] width 424 height 29
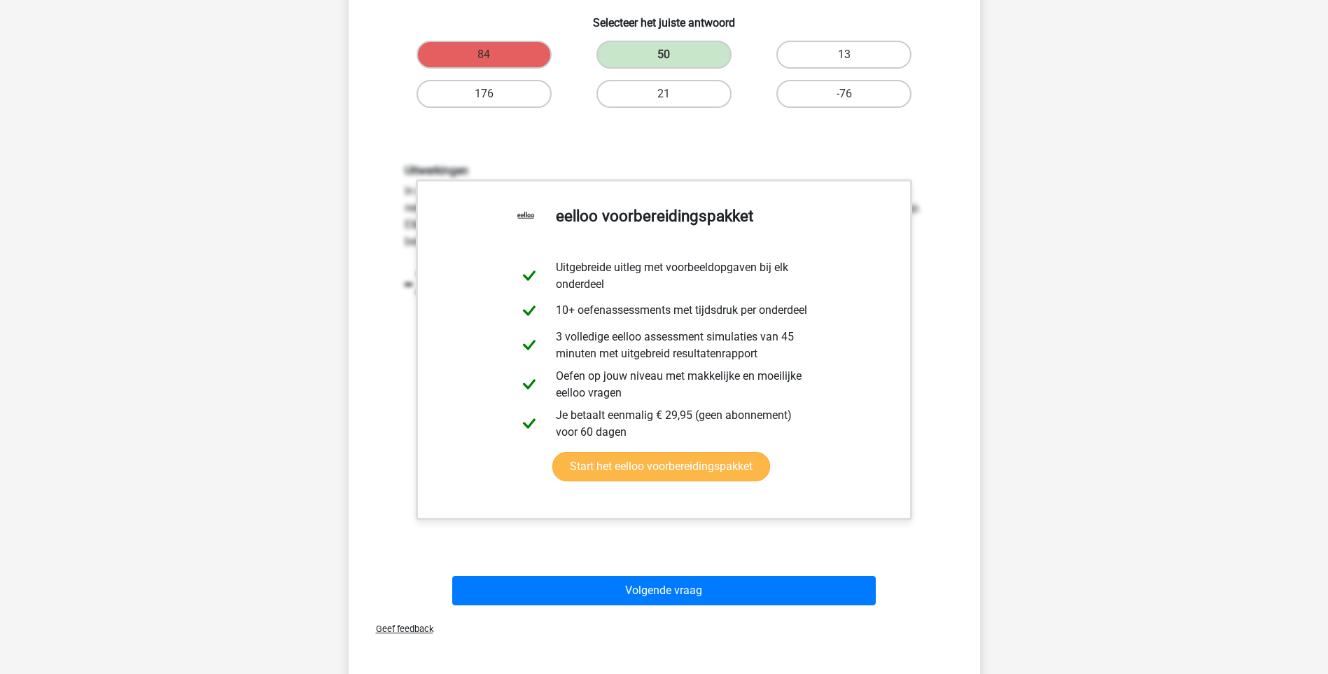
scroll to position [280, 0]
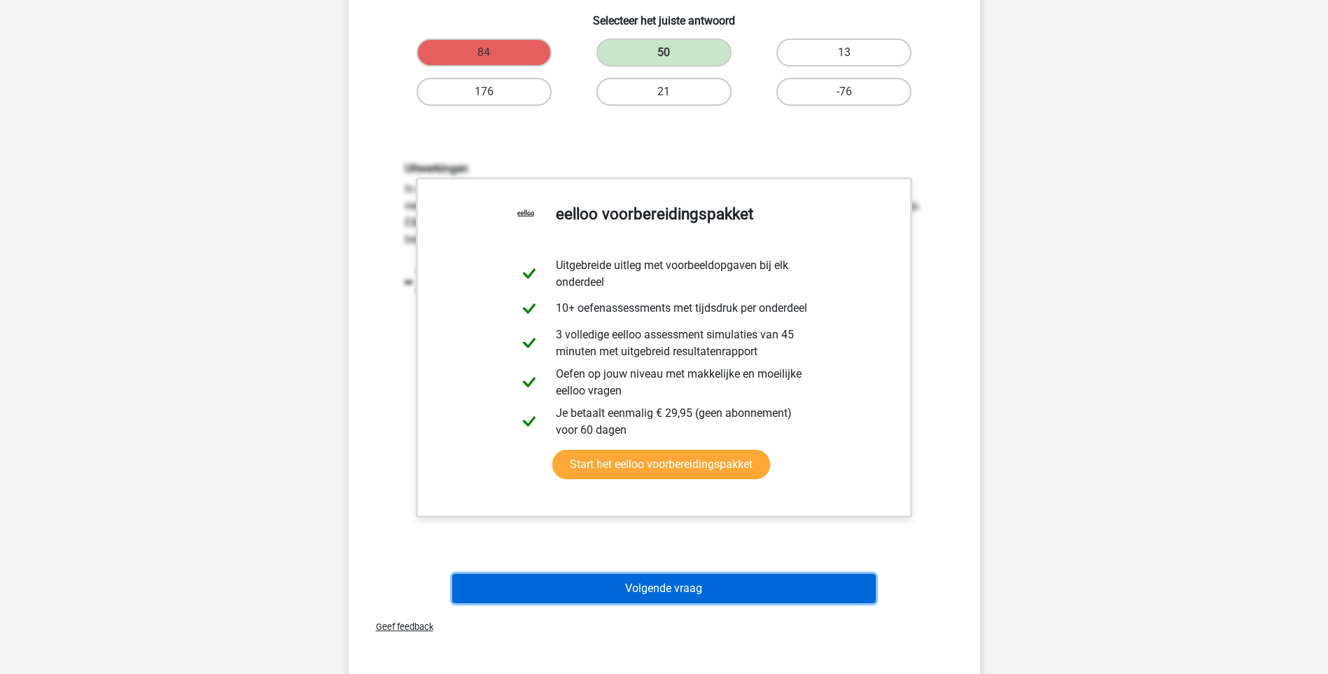
click at [670, 590] on button "Volgende vraag" at bounding box center [664, 587] width 424 height 29
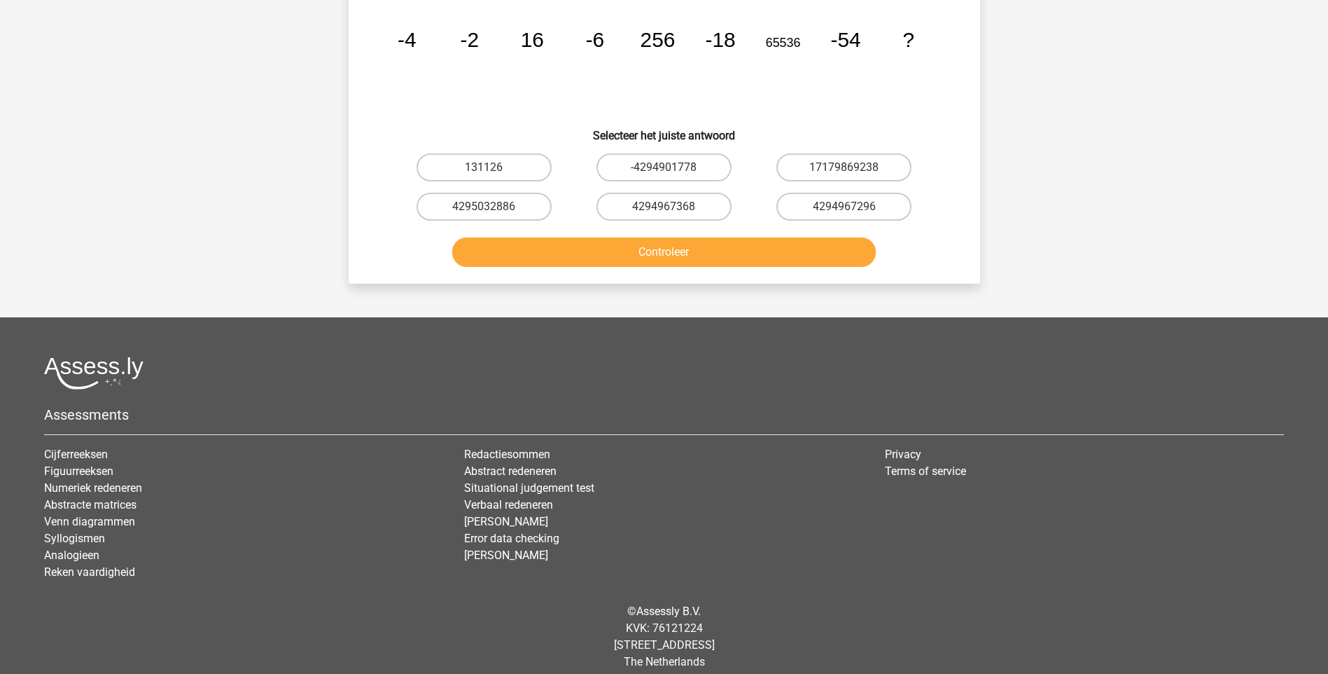
scroll to position [70, 0]
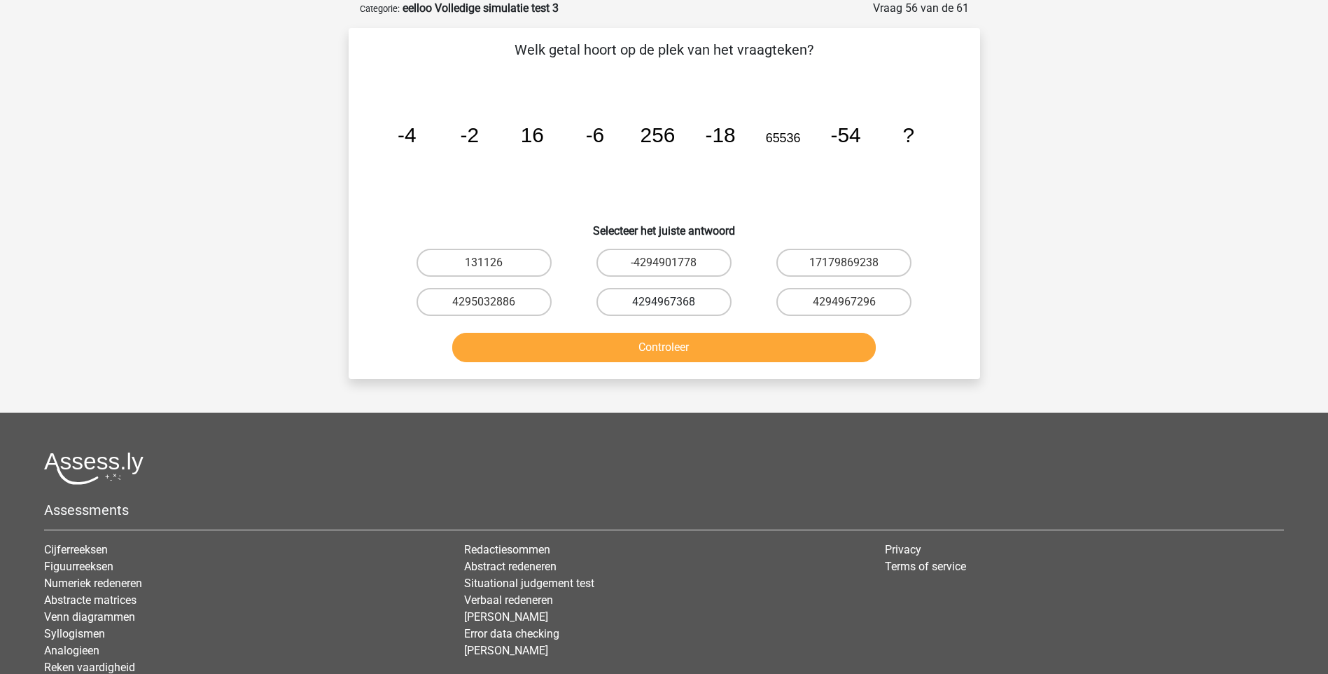
click at [679, 305] on label "4294967368" at bounding box center [664, 302] width 135 height 28
click at [673, 305] on input "4294967368" at bounding box center [668, 306] width 9 height 9
radio input "true"
click at [668, 348] on button "Controleer" at bounding box center [664, 347] width 424 height 29
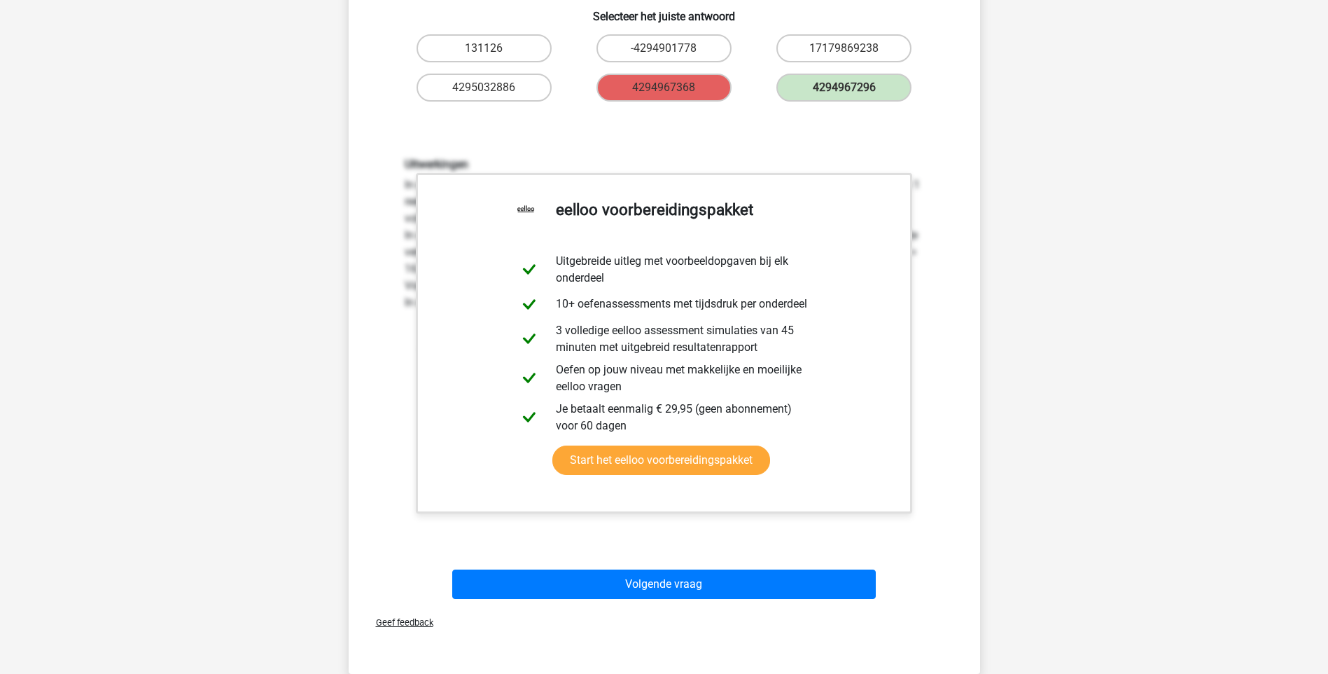
scroll to position [490, 0]
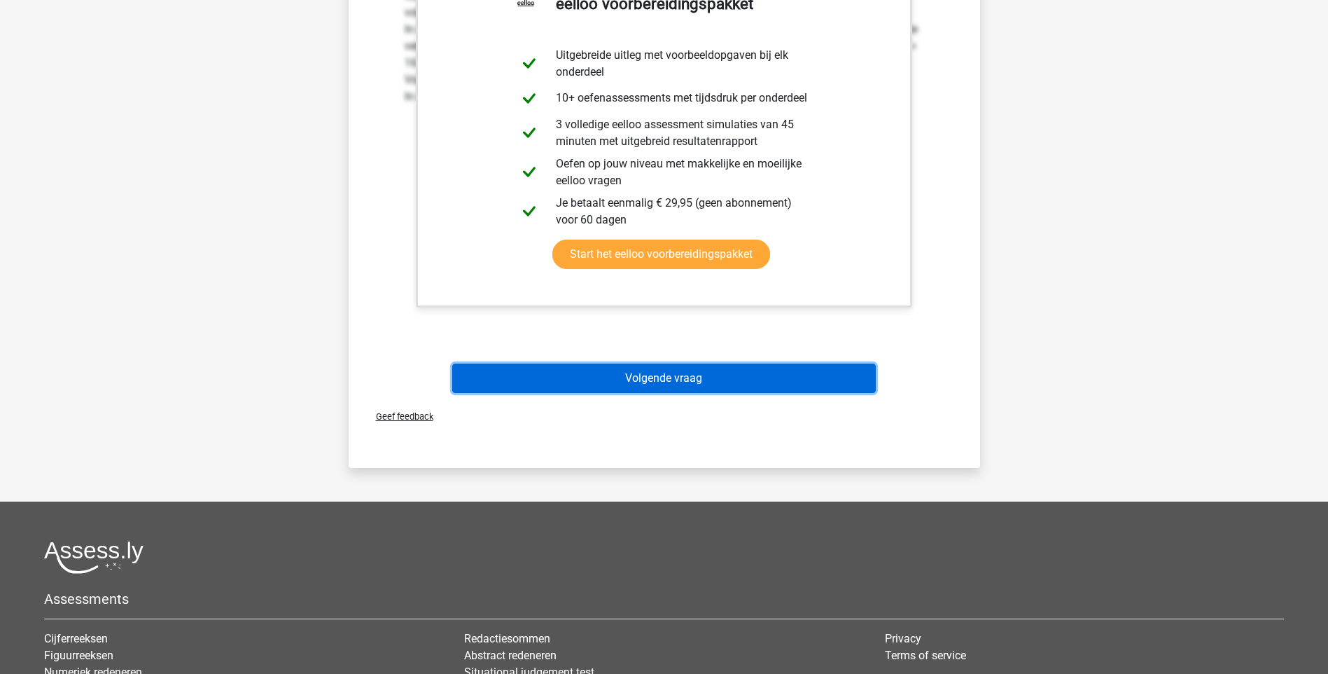
click at [643, 391] on button "Volgende vraag" at bounding box center [664, 377] width 424 height 29
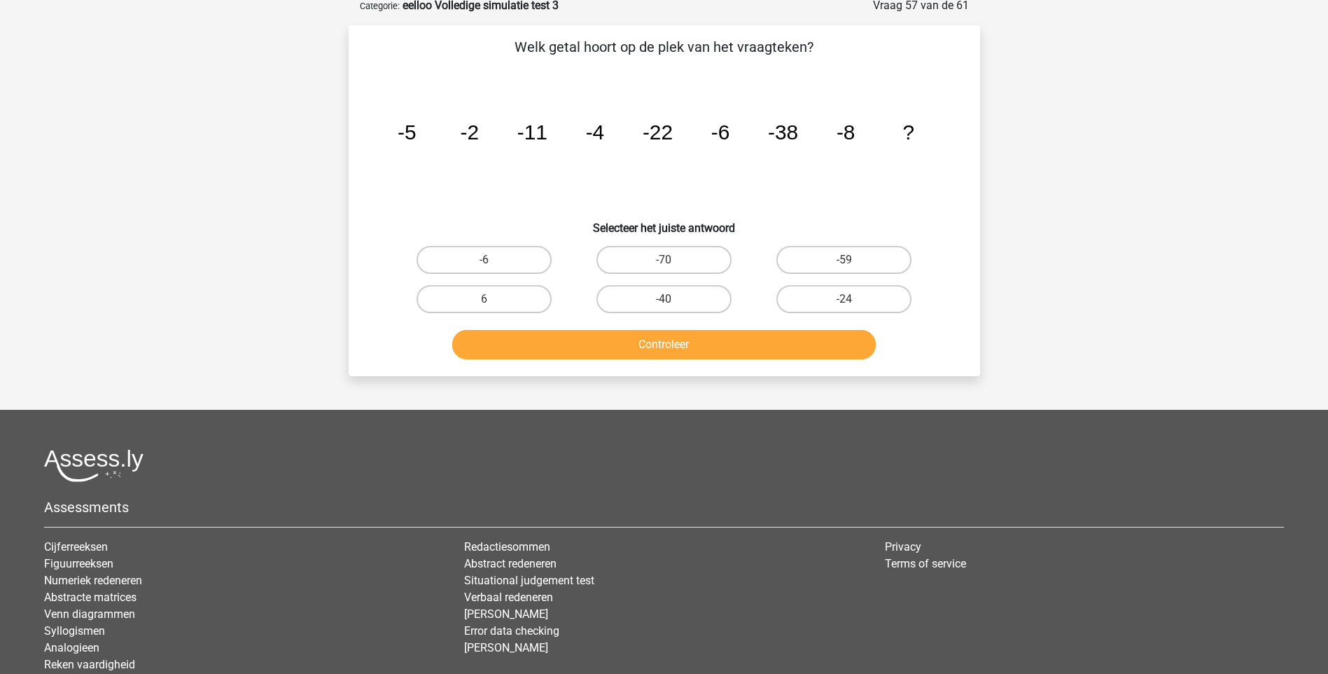
scroll to position [70, 0]
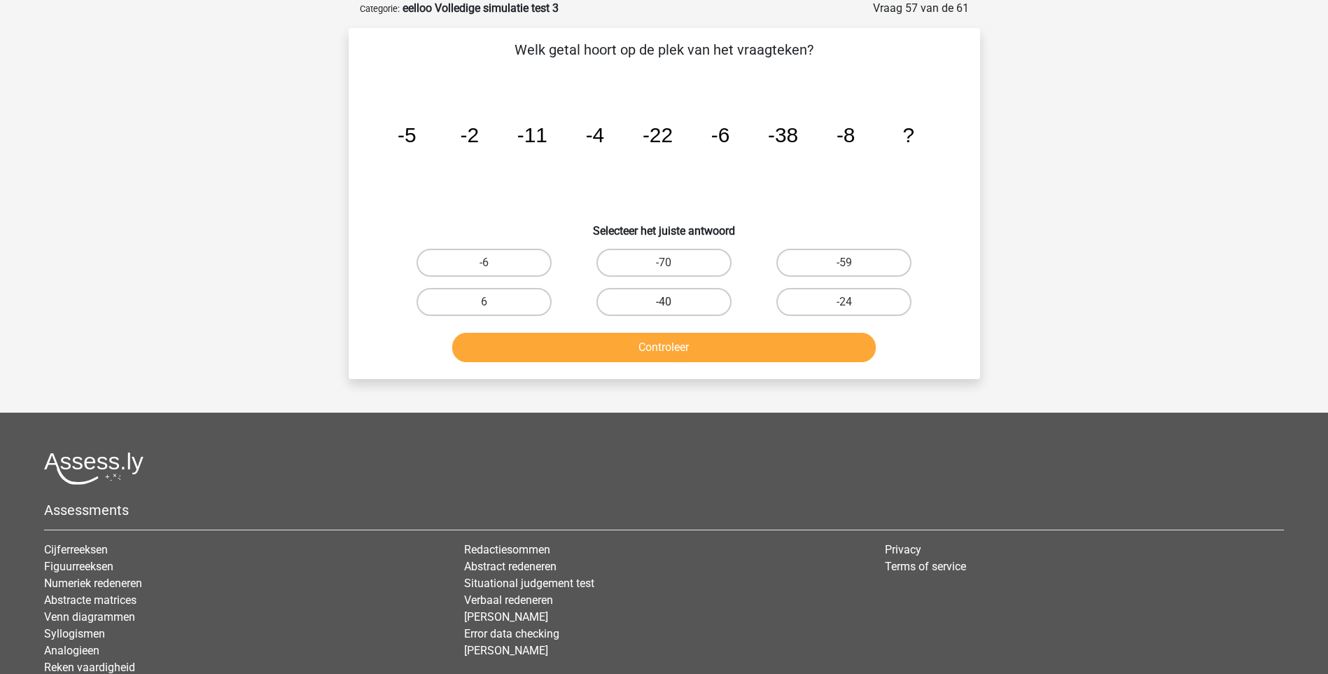
click at [679, 297] on label "-40" at bounding box center [664, 302] width 135 height 28
click at [673, 302] on input "-40" at bounding box center [668, 306] width 9 height 9
radio input "true"
click at [690, 351] on button "Controleer" at bounding box center [664, 347] width 424 height 29
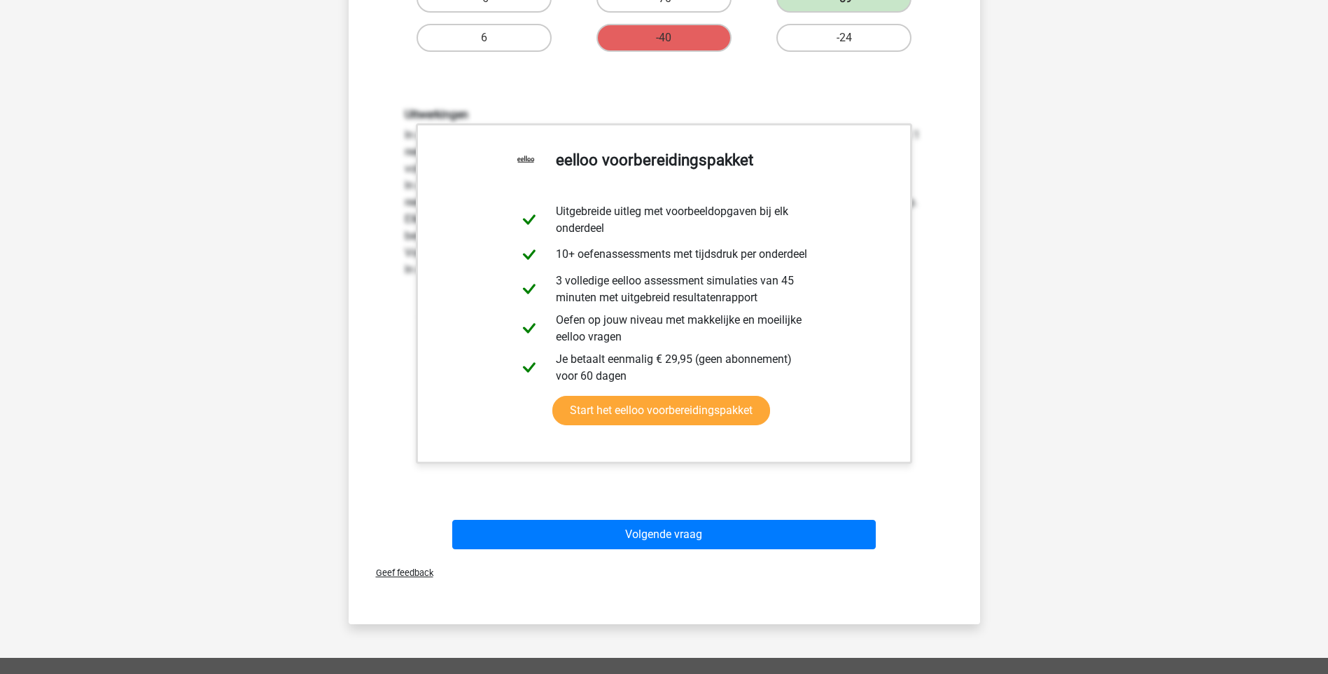
scroll to position [420, 0]
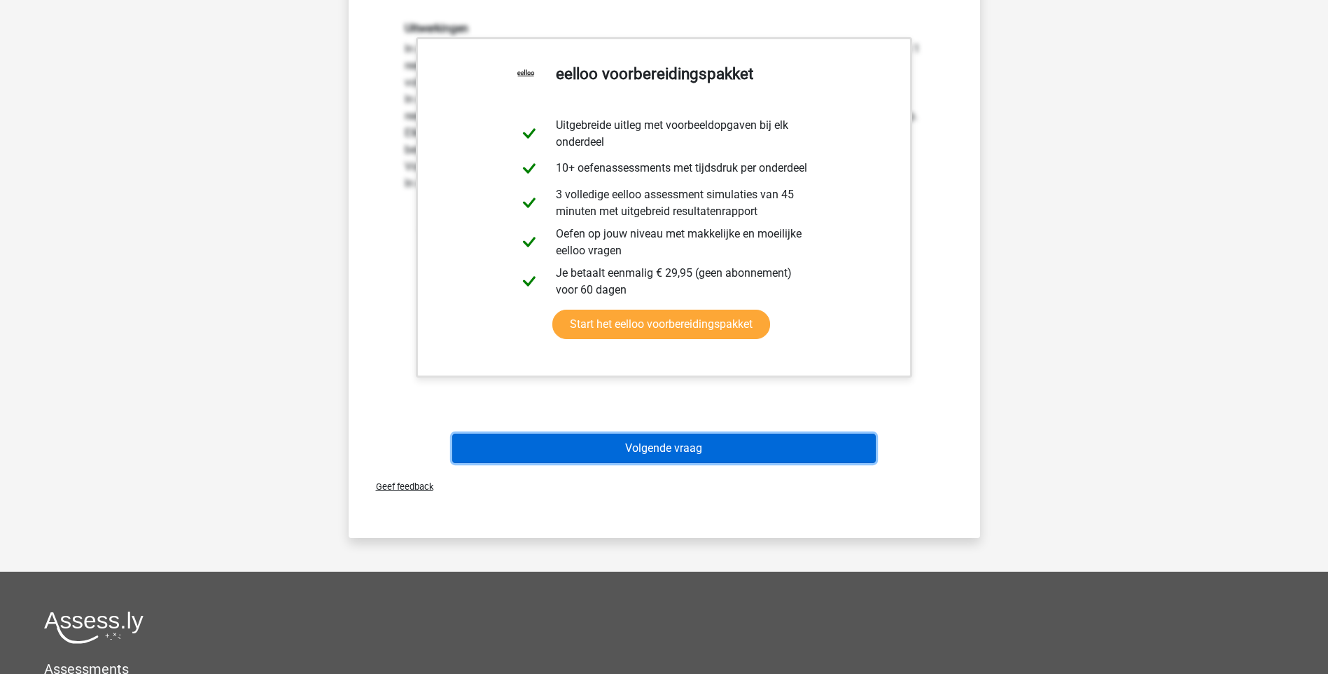
click at [660, 453] on button "Volgende vraag" at bounding box center [664, 447] width 424 height 29
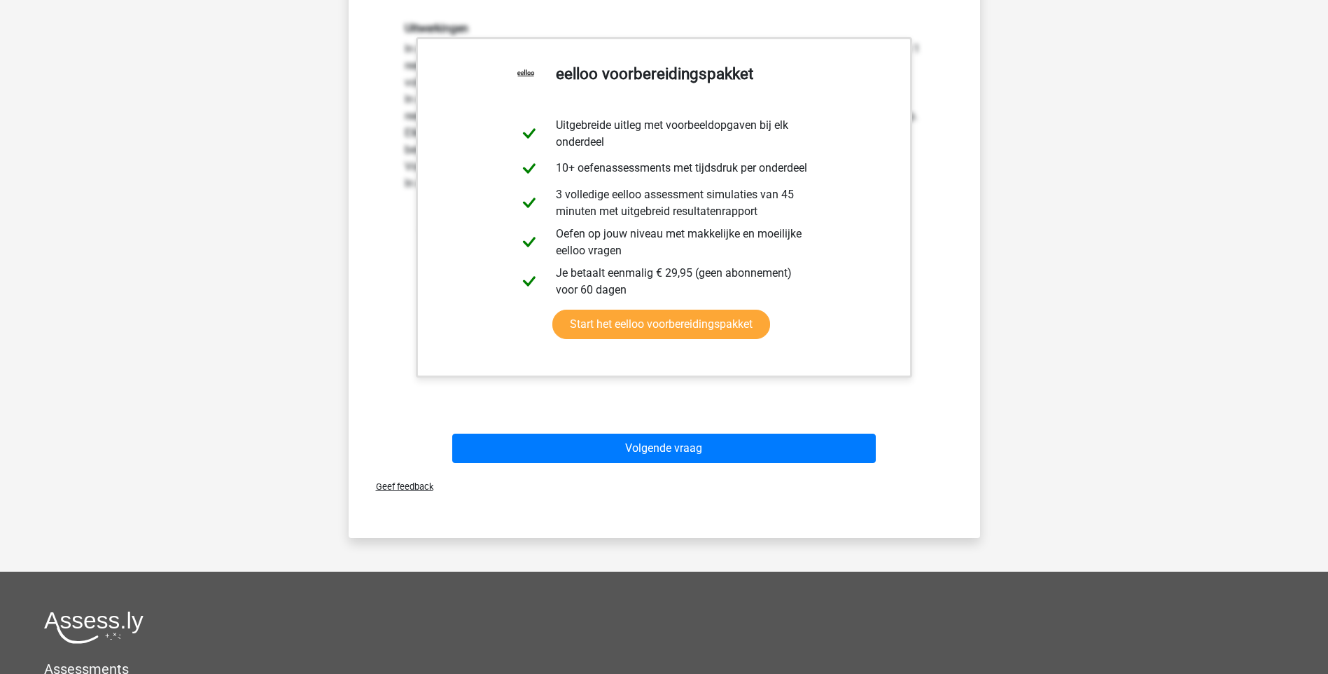
scroll to position [37, 0]
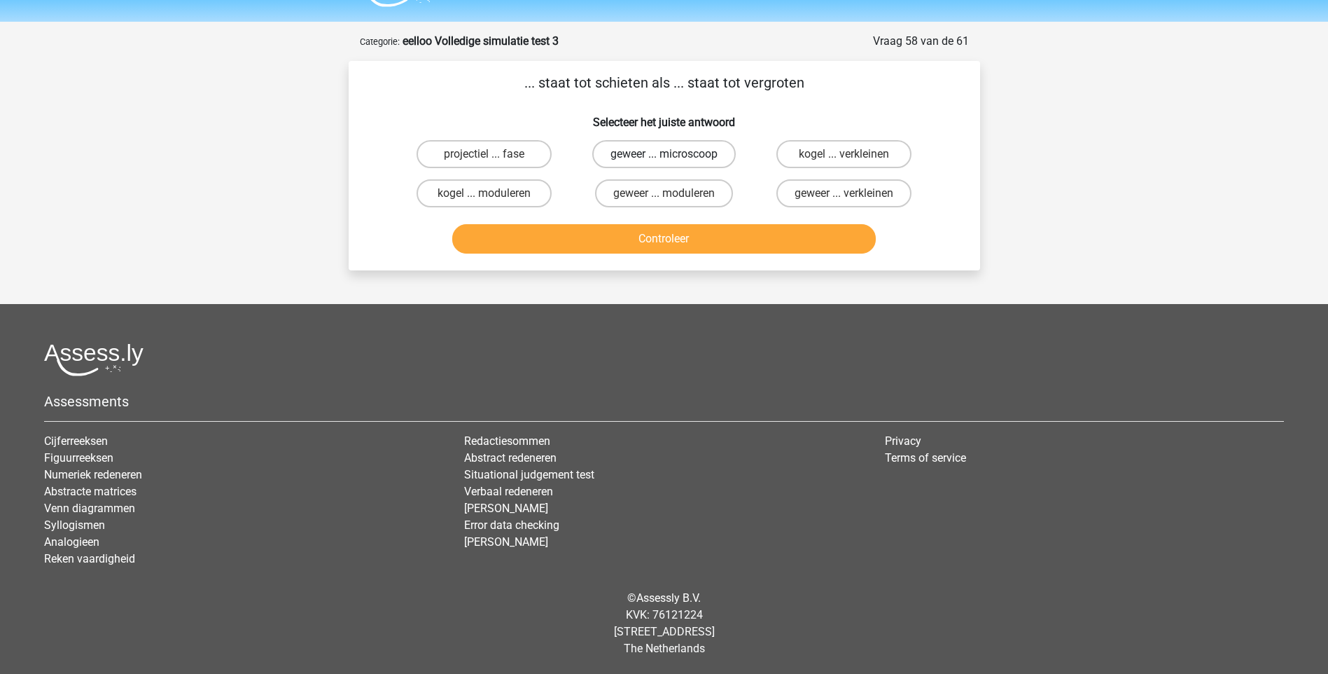
click at [673, 153] on label "geweer ... microscoop" at bounding box center [664, 154] width 144 height 28
click at [673, 154] on input "geweer ... microscoop" at bounding box center [668, 158] width 9 height 9
radio input "true"
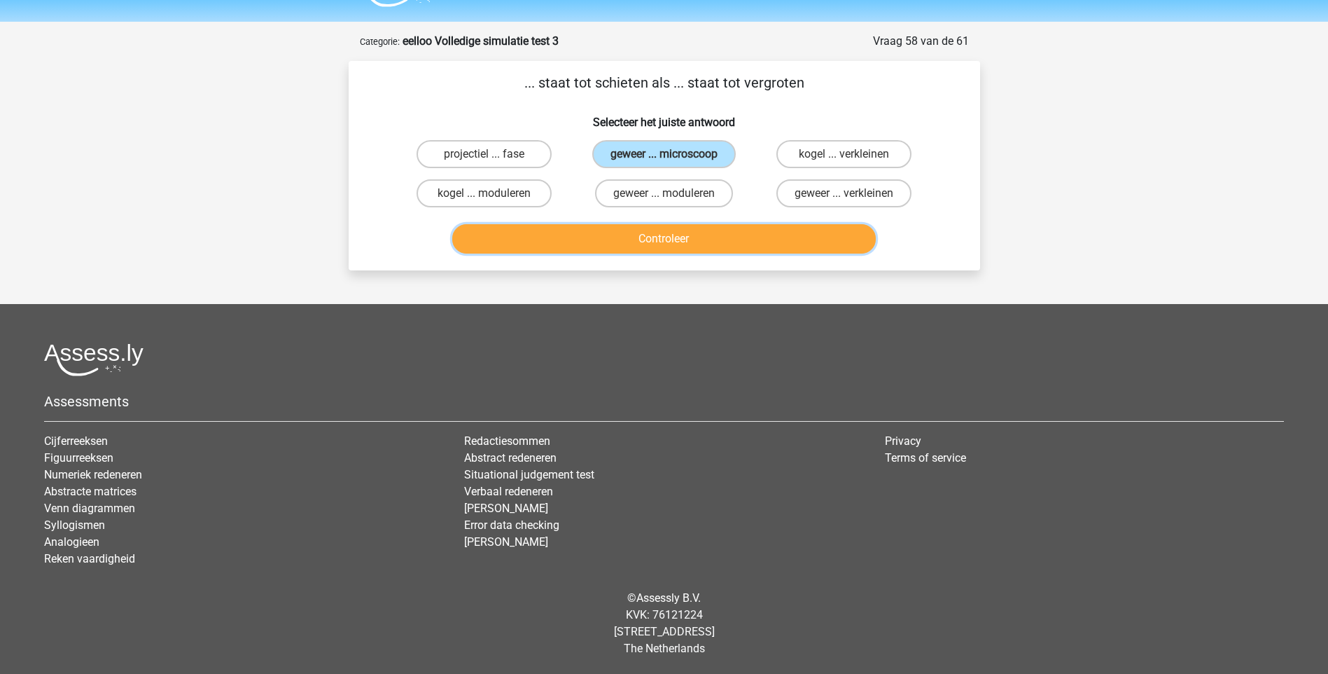
click at [677, 239] on button "Controleer" at bounding box center [664, 238] width 424 height 29
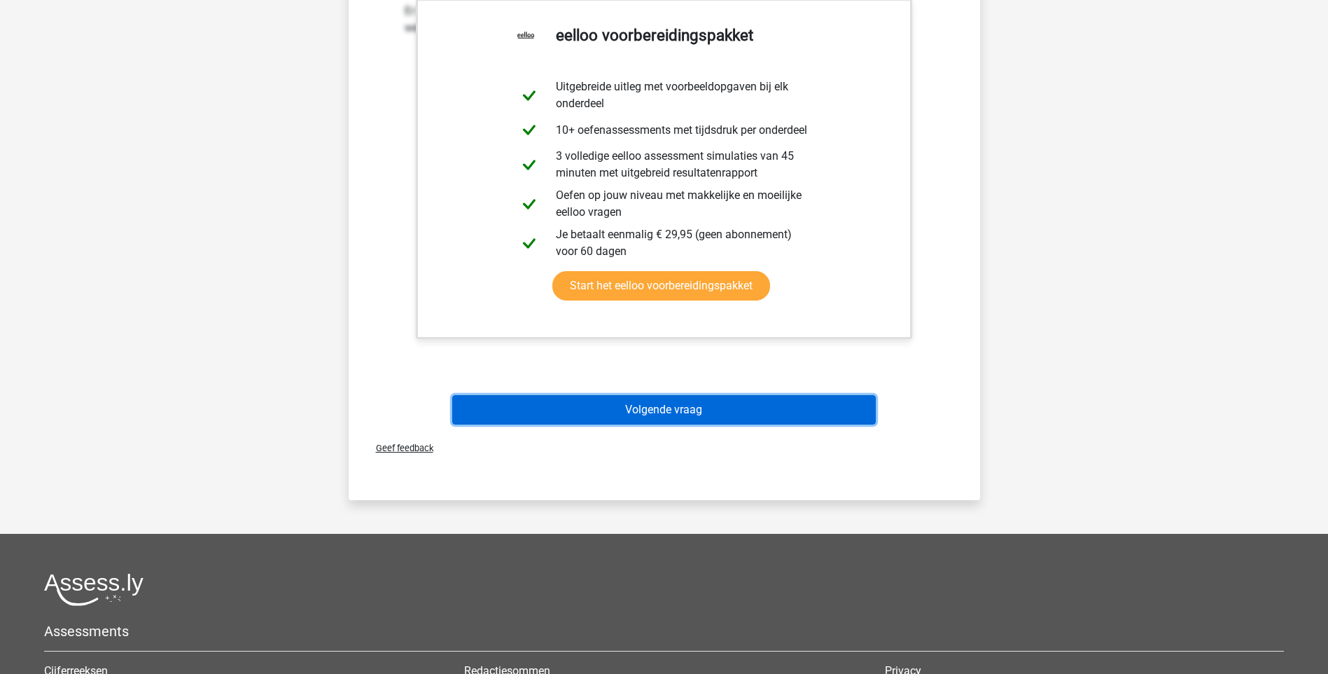
click at [705, 401] on button "Volgende vraag" at bounding box center [664, 409] width 424 height 29
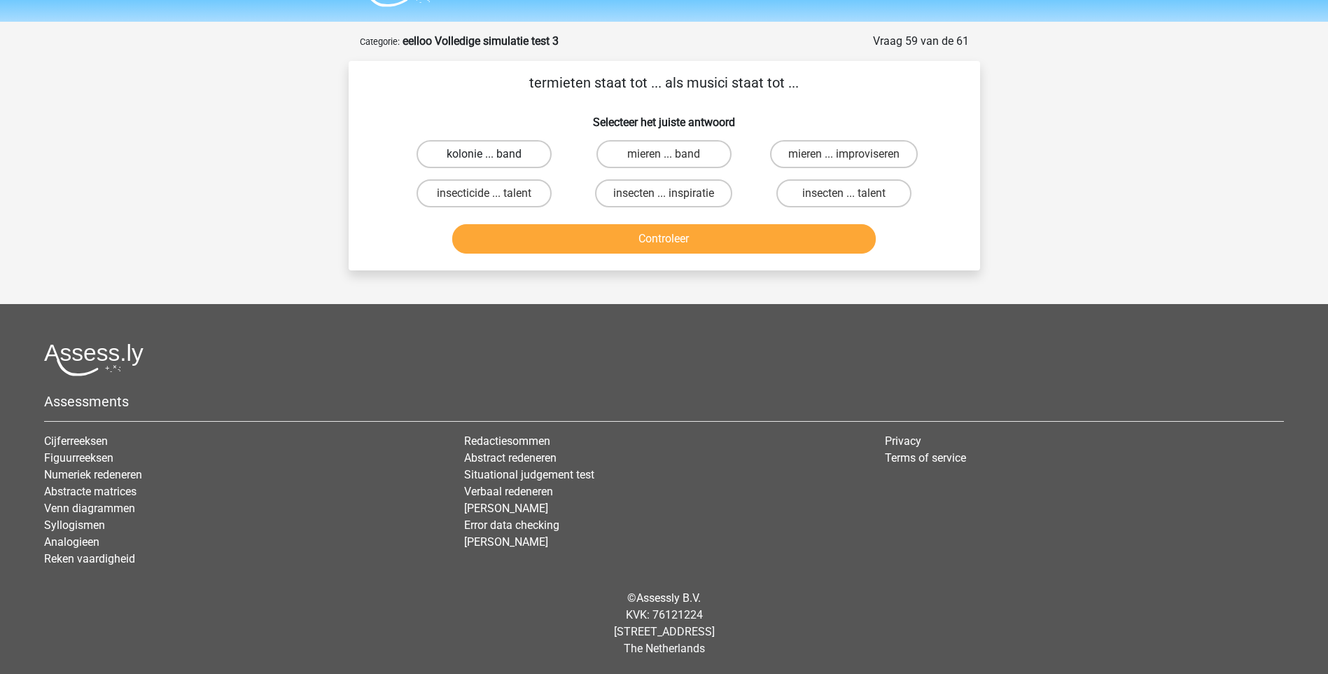
click at [478, 155] on label "kolonie ... band" at bounding box center [484, 154] width 135 height 28
click at [484, 155] on input "kolonie ... band" at bounding box center [488, 158] width 9 height 9
radio input "true"
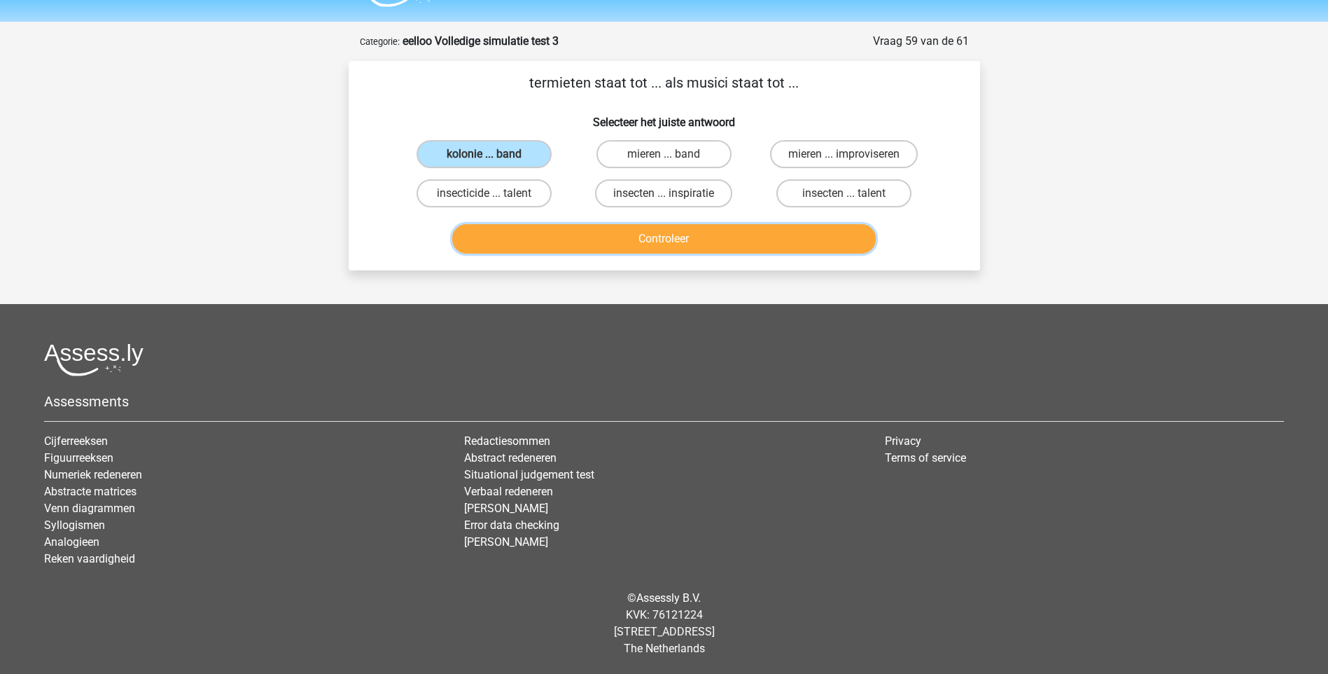
click at [682, 237] on button "Controleer" at bounding box center [664, 238] width 424 height 29
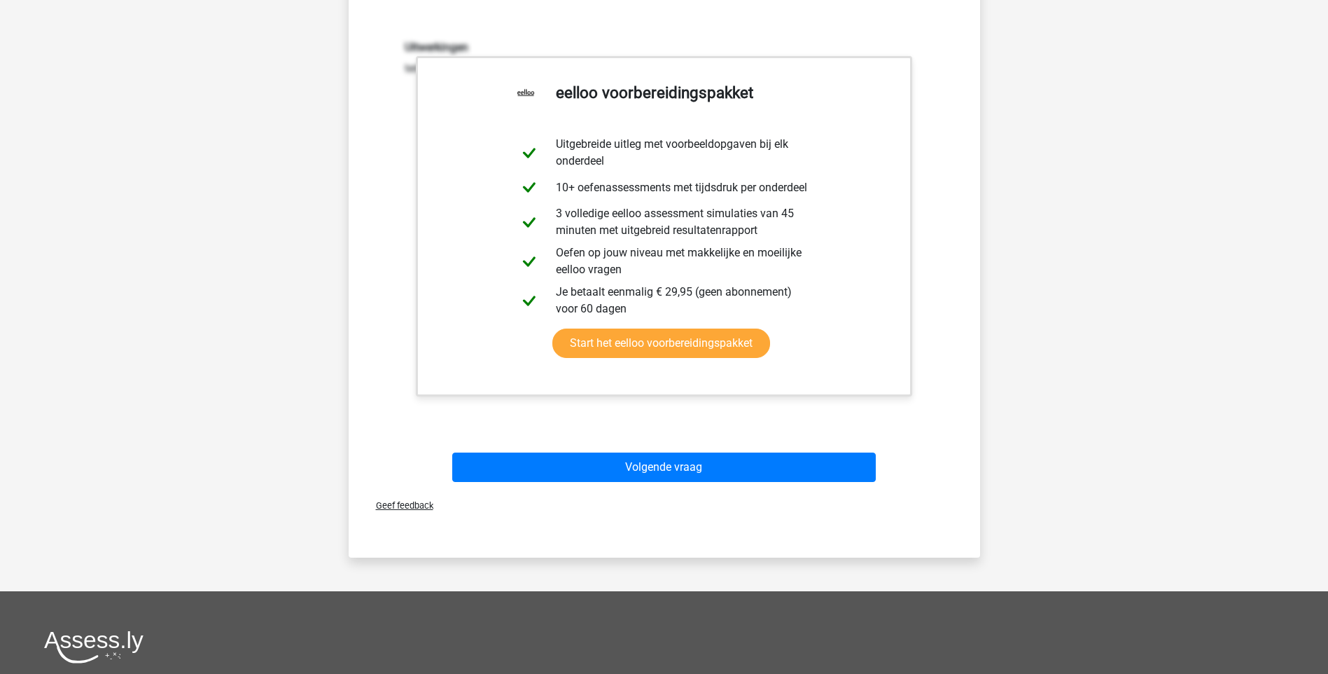
scroll to position [317, 0]
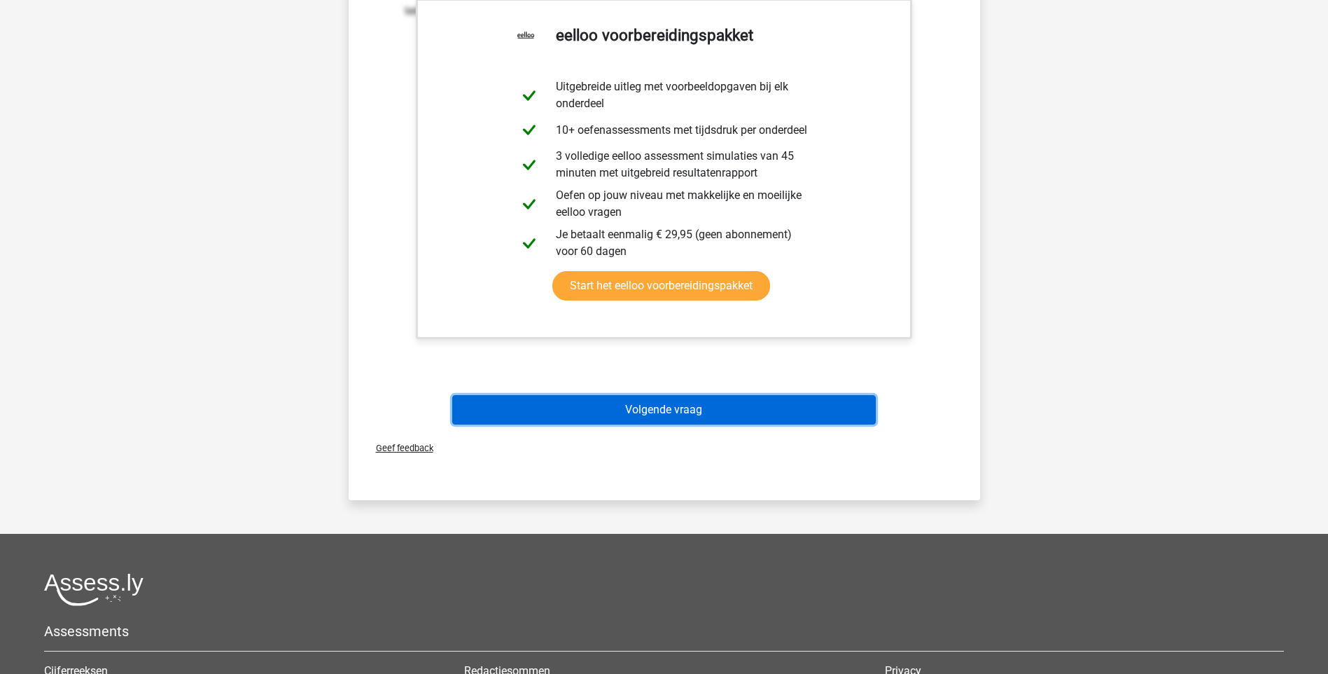
click at [647, 417] on button "Volgende vraag" at bounding box center [664, 409] width 424 height 29
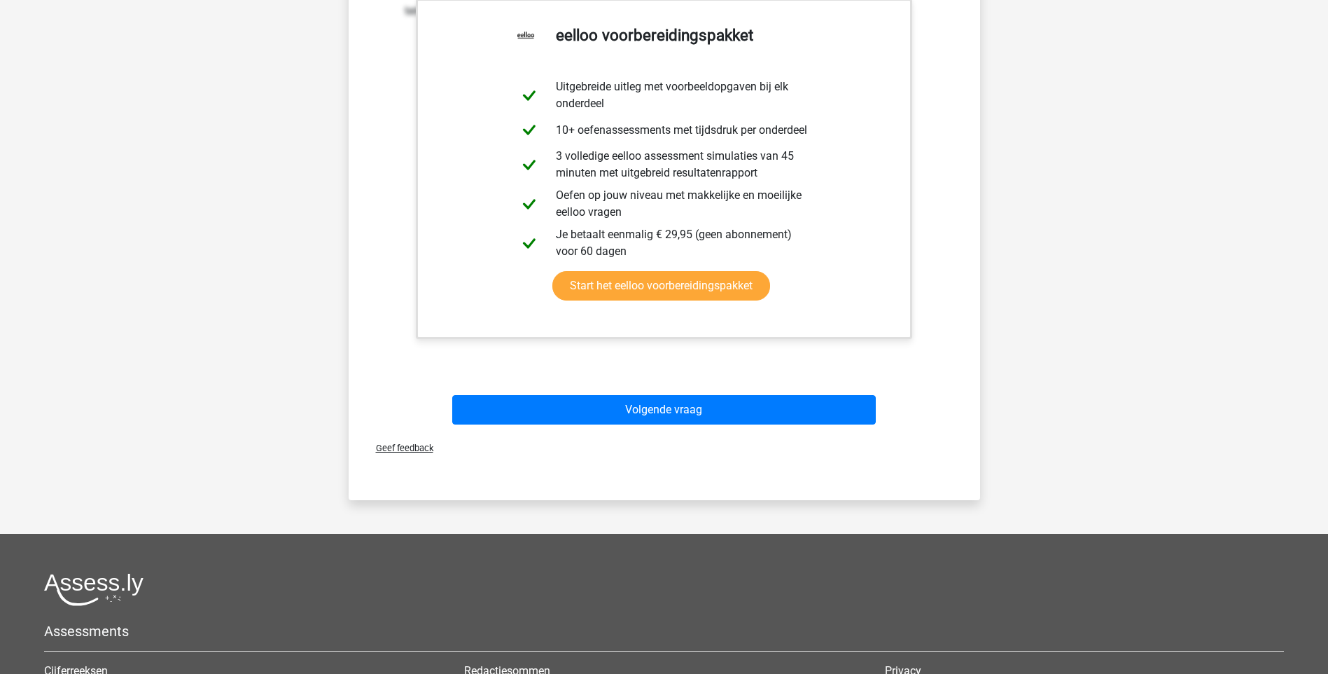
scroll to position [37, 0]
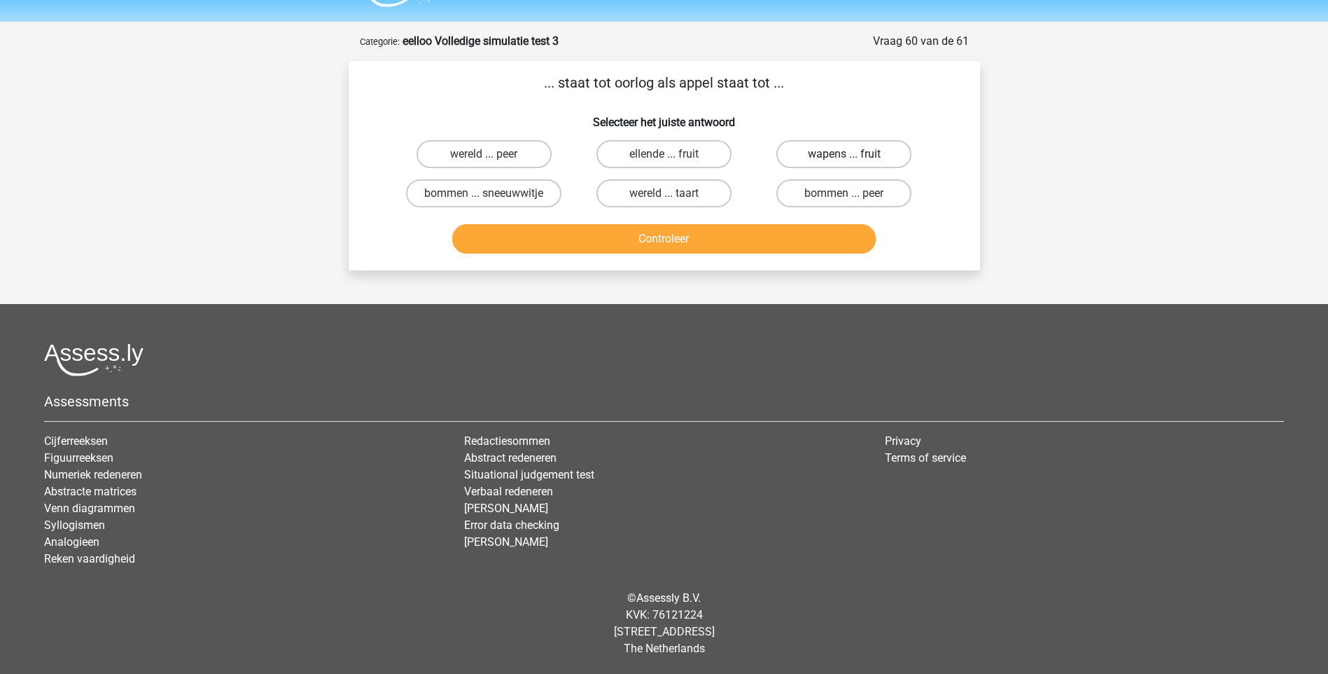
click at [831, 158] on label "wapens ... fruit" at bounding box center [844, 154] width 135 height 28
click at [844, 158] on input "wapens ... fruit" at bounding box center [848, 158] width 9 height 9
radio input "true"
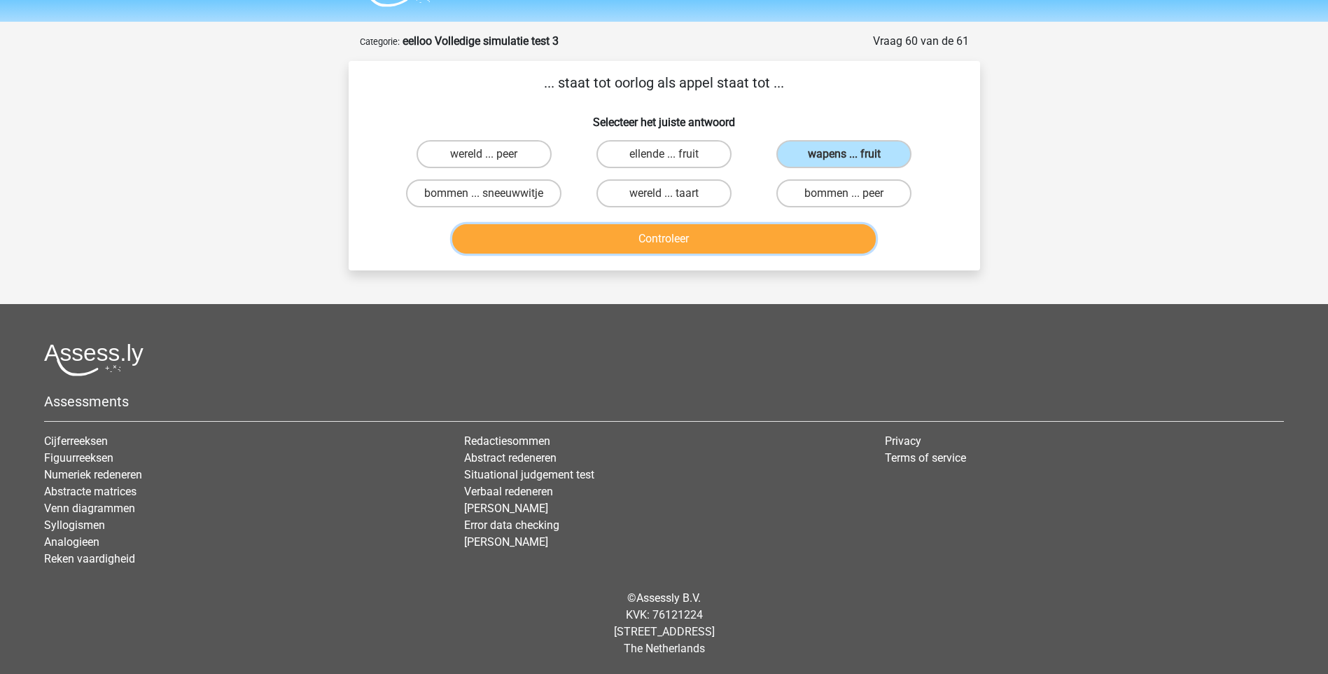
click at [742, 244] on button "Controleer" at bounding box center [664, 238] width 424 height 29
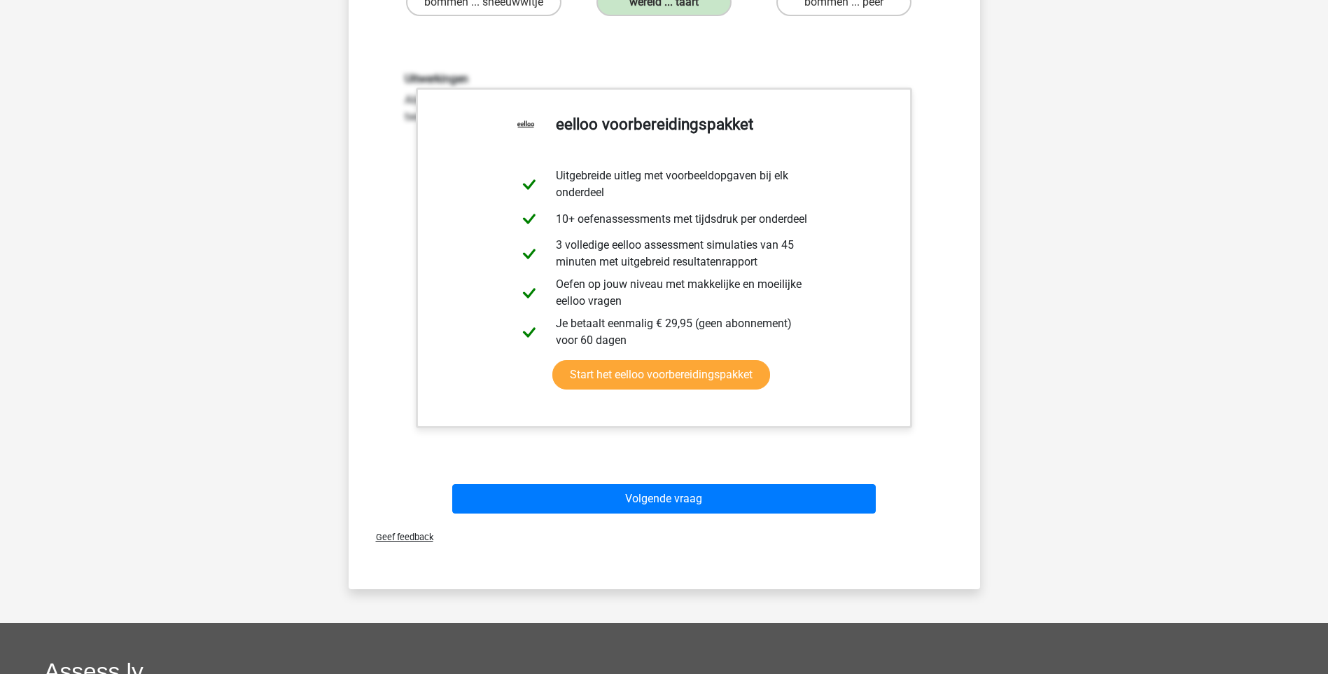
scroll to position [247, 0]
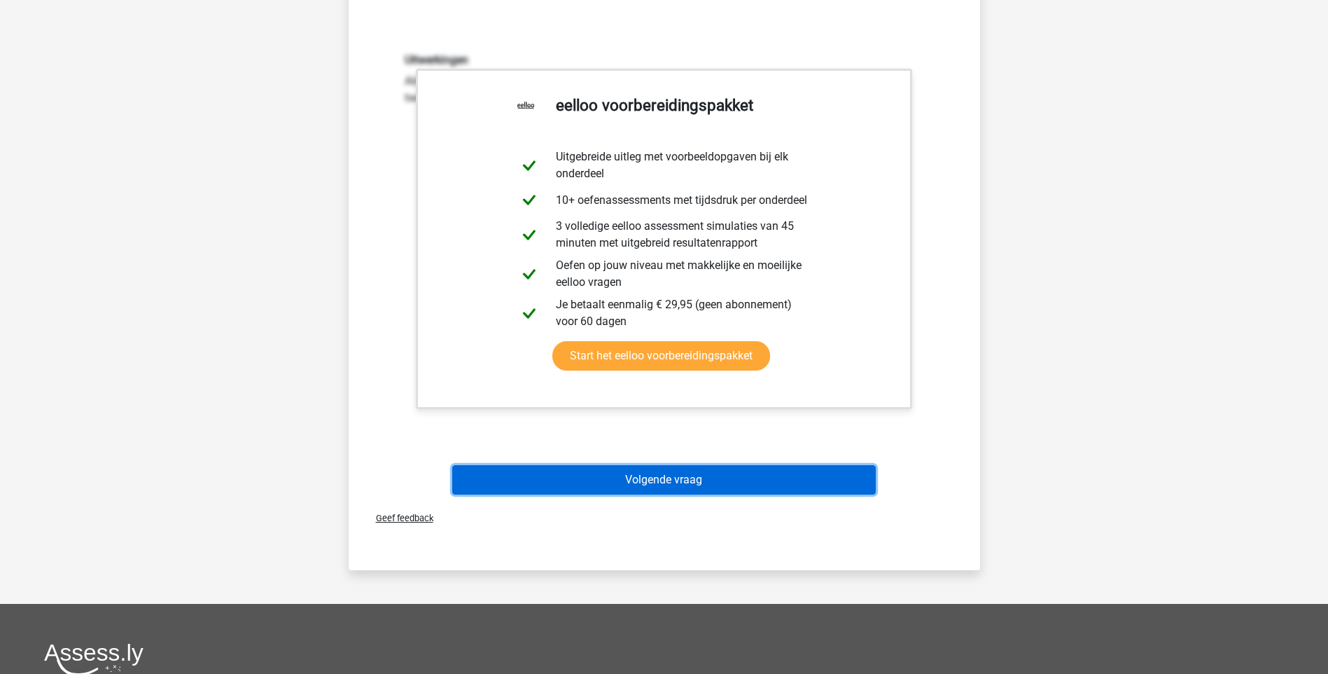
click at [650, 475] on button "Volgende vraag" at bounding box center [664, 479] width 424 height 29
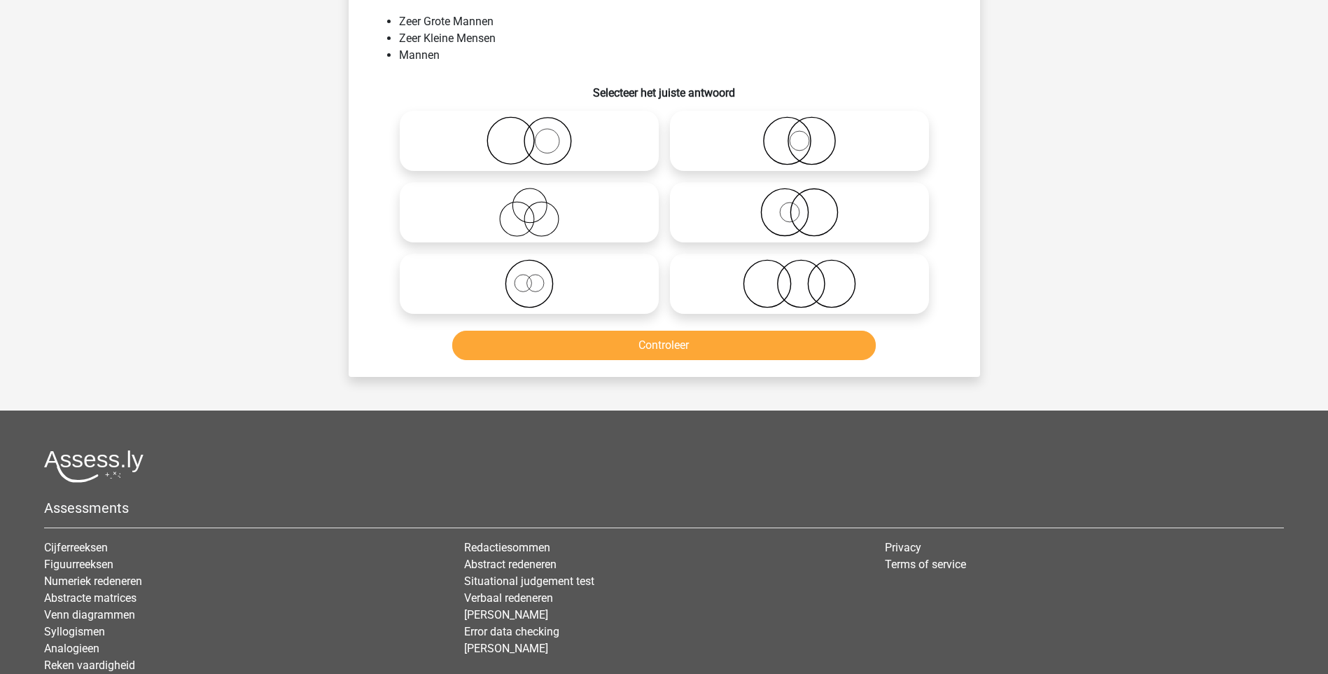
scroll to position [70, 0]
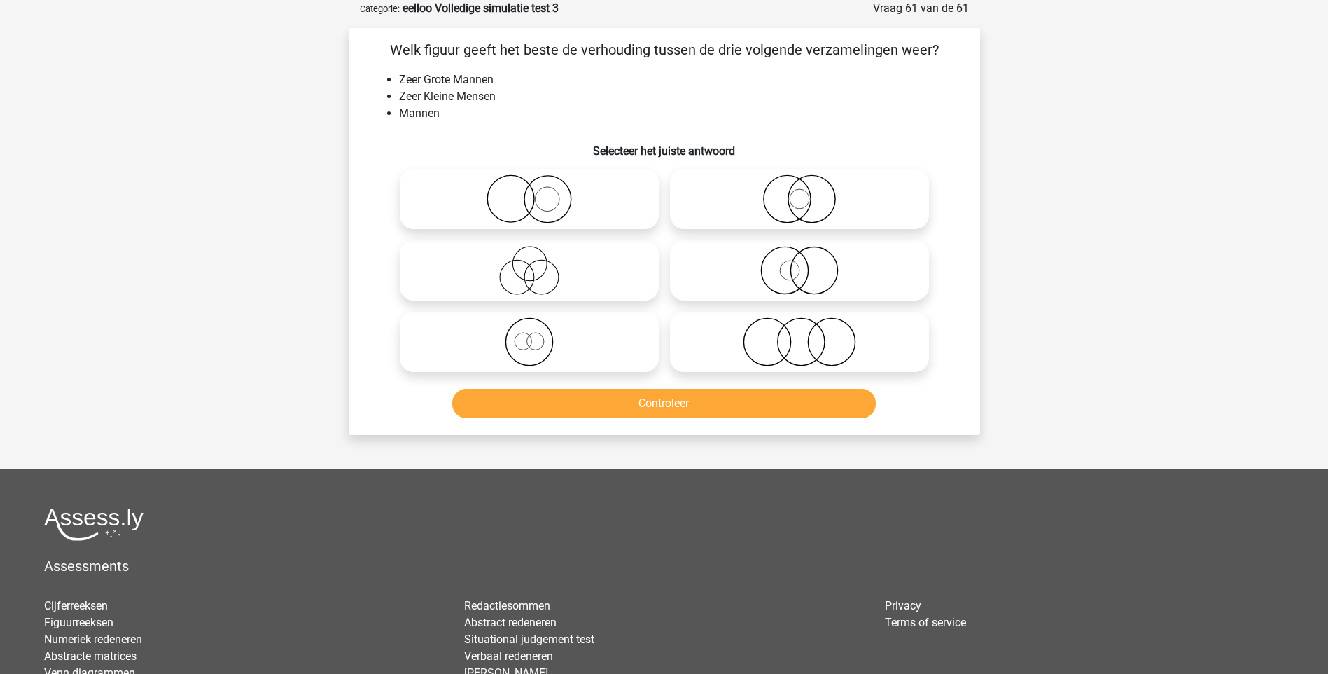
click at [546, 206] on icon at bounding box center [529, 198] width 248 height 49
click at [538, 192] on input "radio" at bounding box center [533, 187] width 9 height 9
radio input "true"
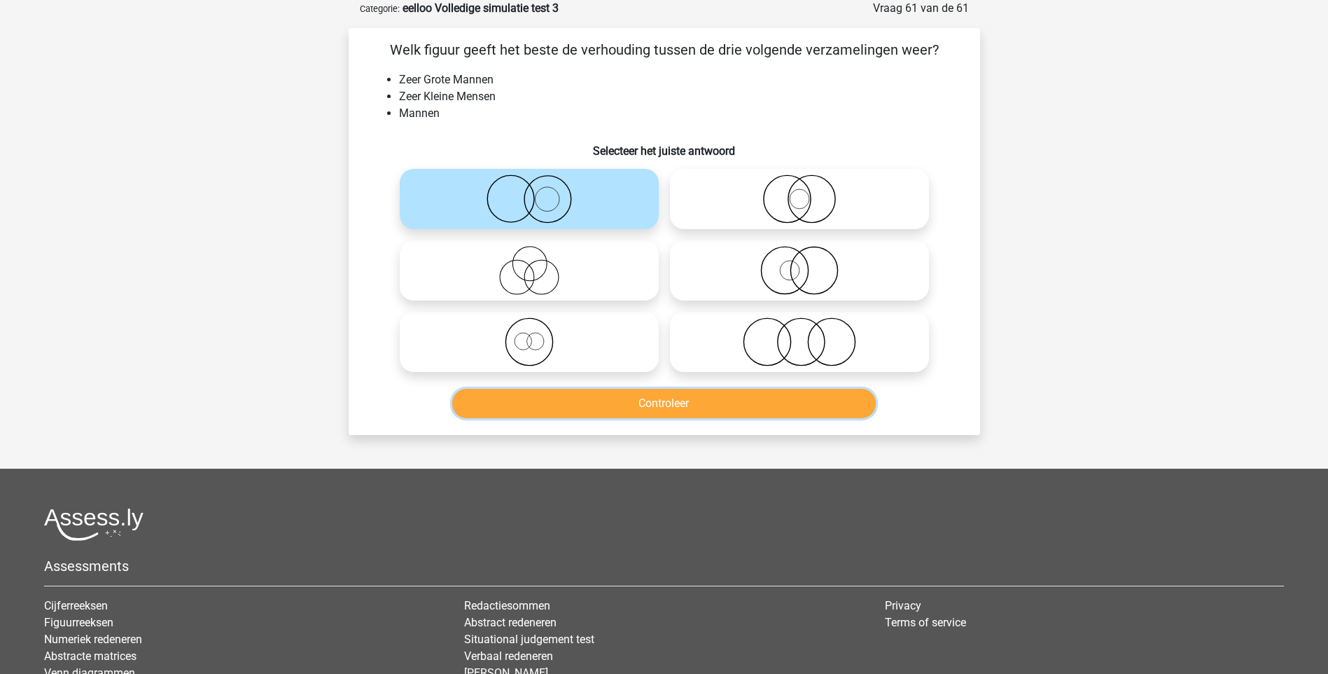
click at [681, 404] on button "Controleer" at bounding box center [664, 403] width 424 height 29
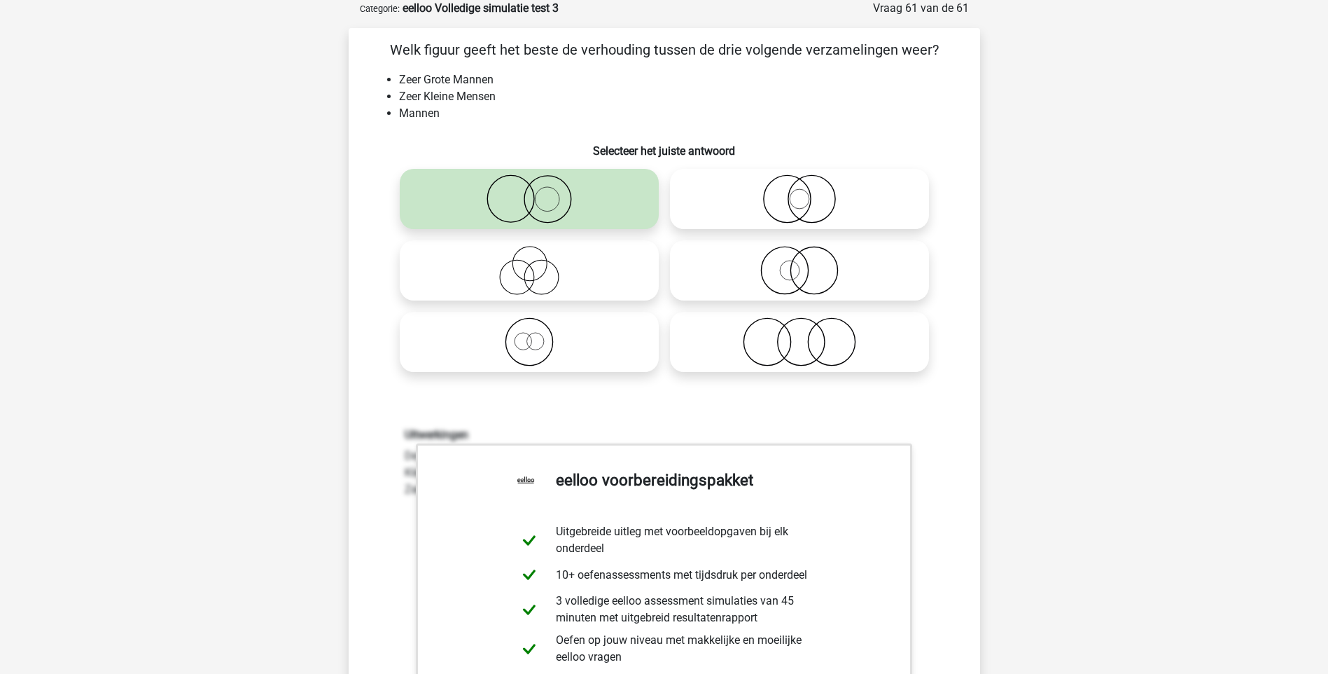
scroll to position [420, 0]
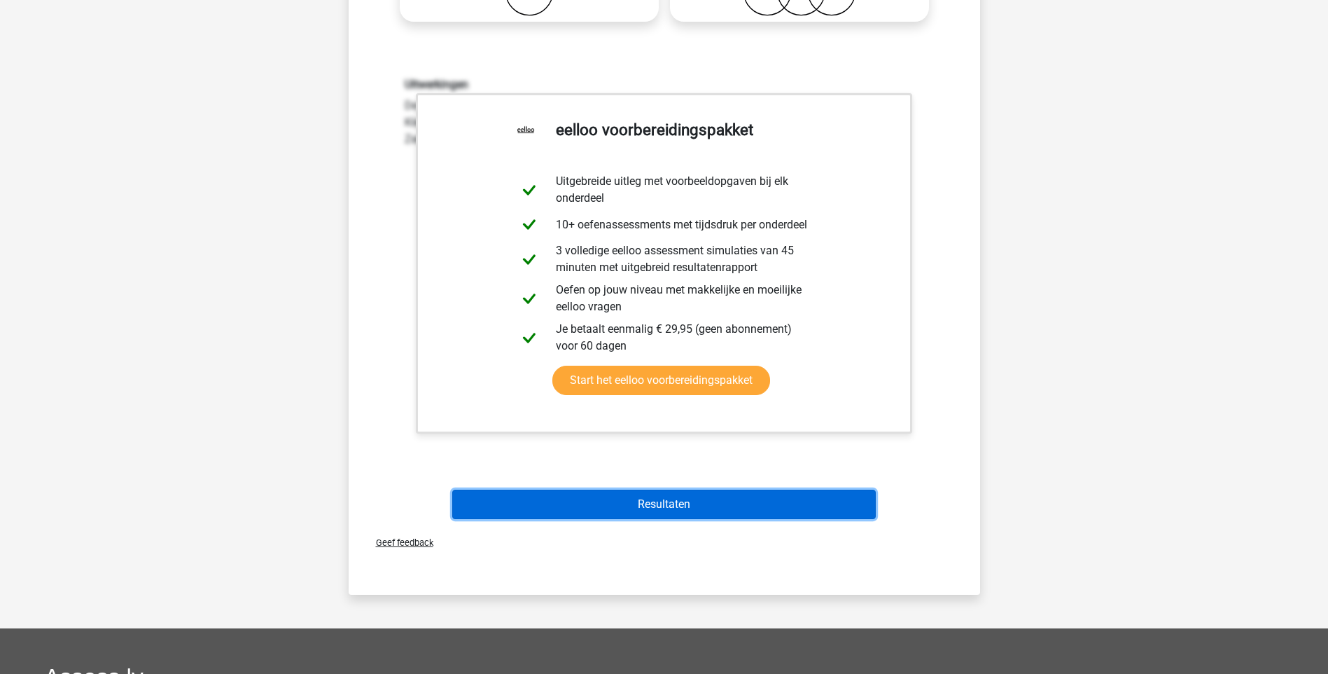
click at [690, 503] on button "Resultaten" at bounding box center [664, 503] width 424 height 29
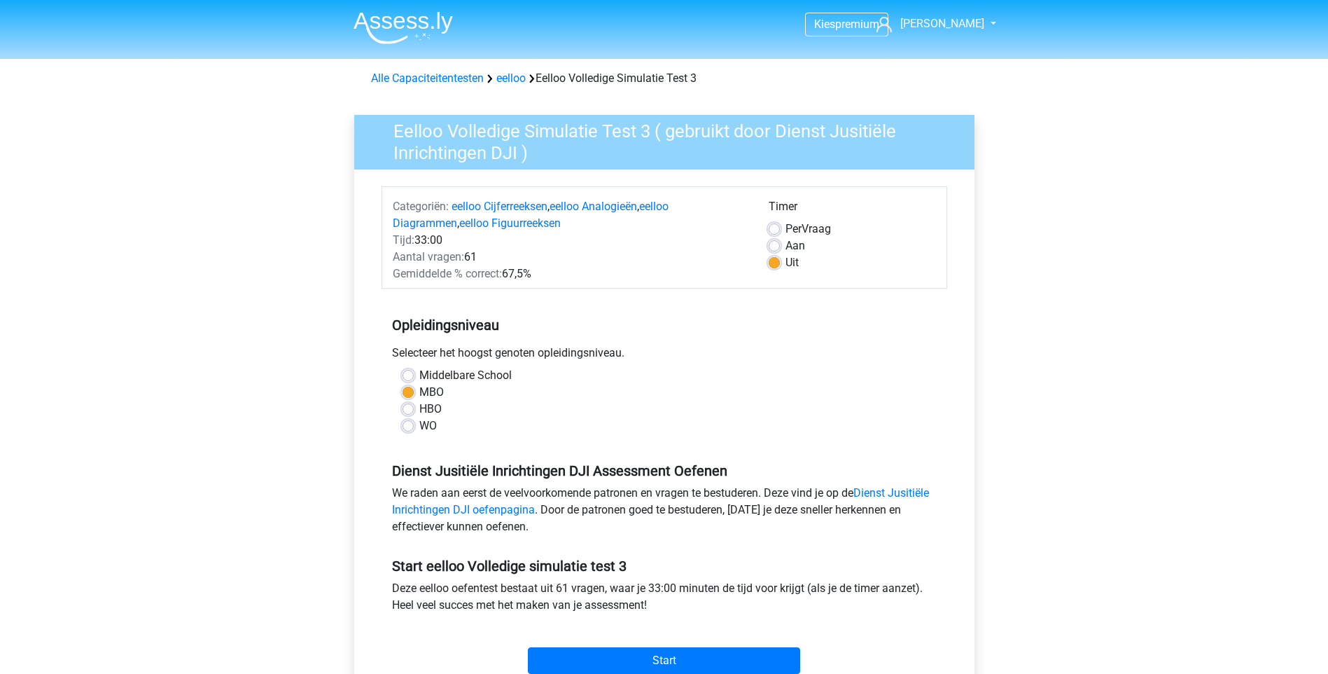
scroll to position [280, 0]
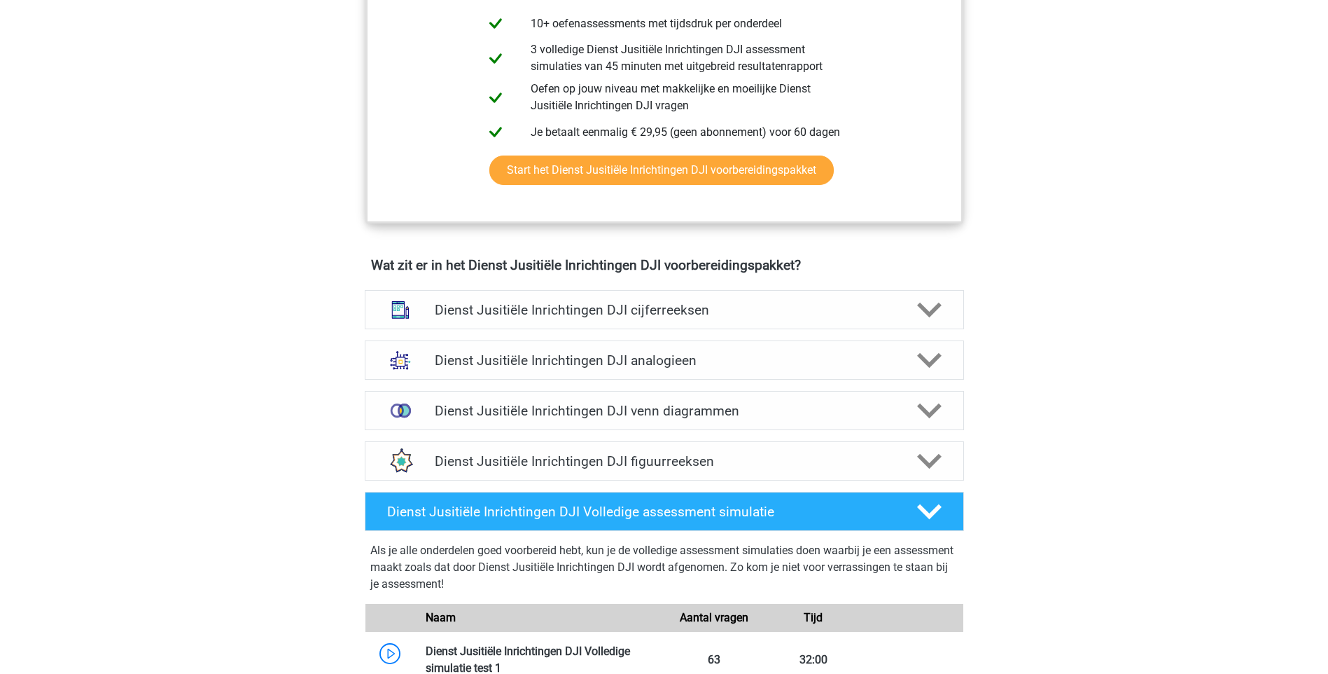
scroll to position [840, 0]
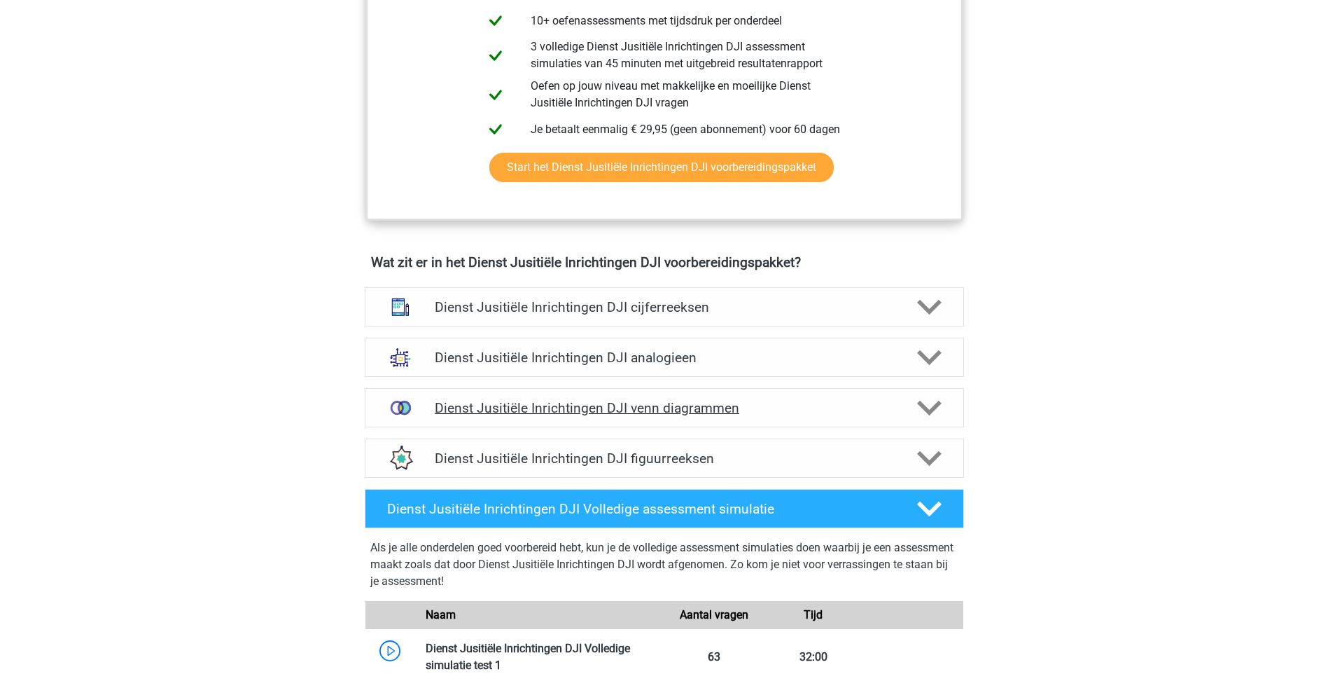
click at [693, 408] on h4 "Dienst Jusitiële Inrichtingen DJI venn diagrammen" at bounding box center [664, 408] width 459 height 16
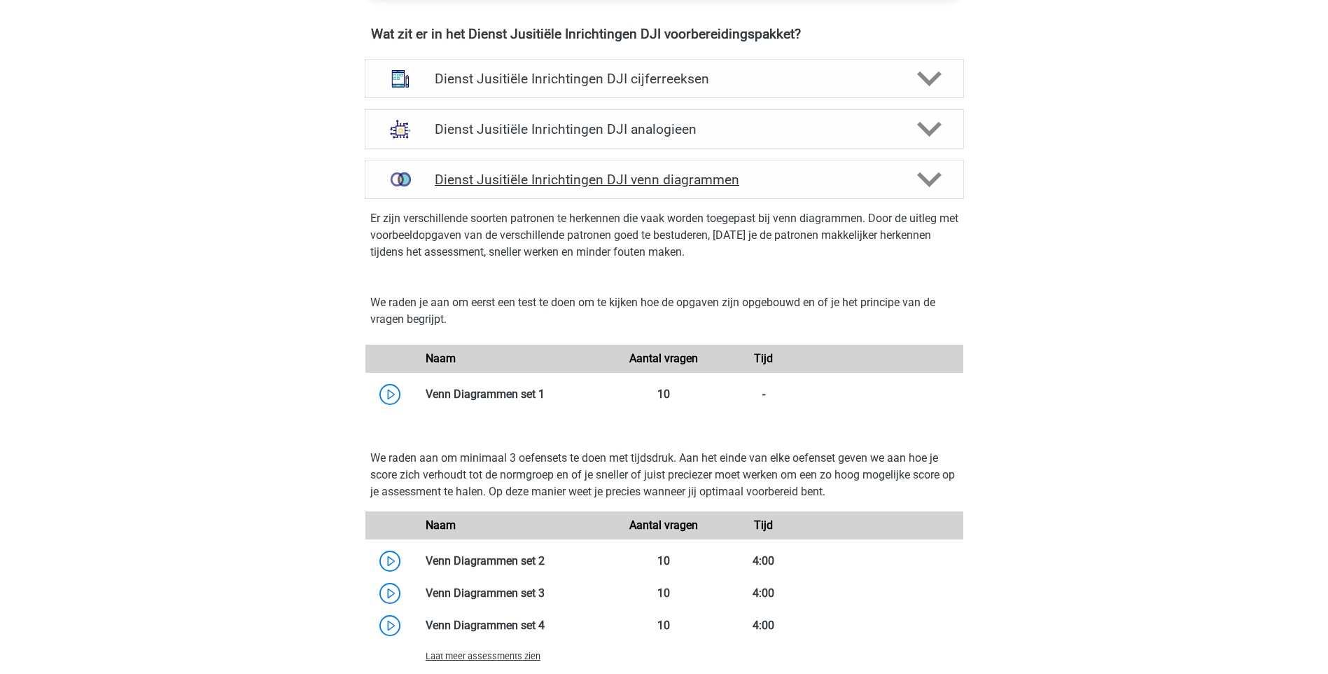
scroll to position [1120, 0]
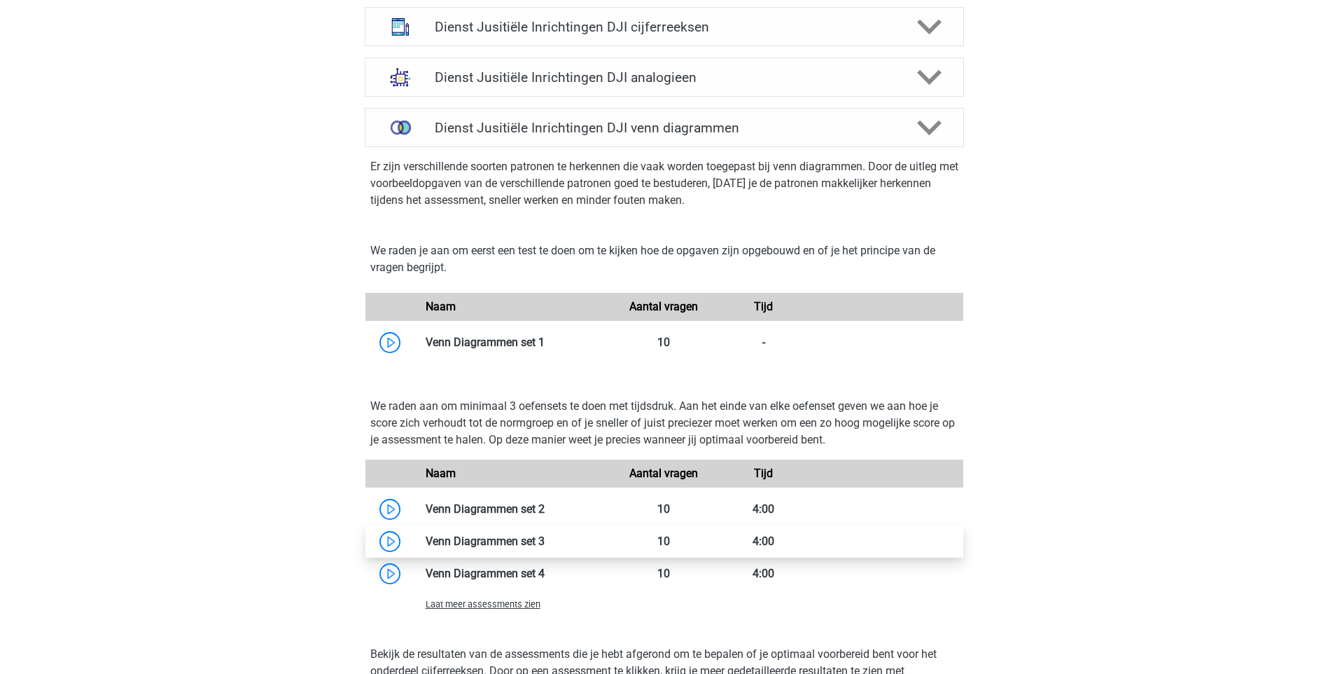
click at [545, 540] on link at bounding box center [545, 540] width 0 height 13
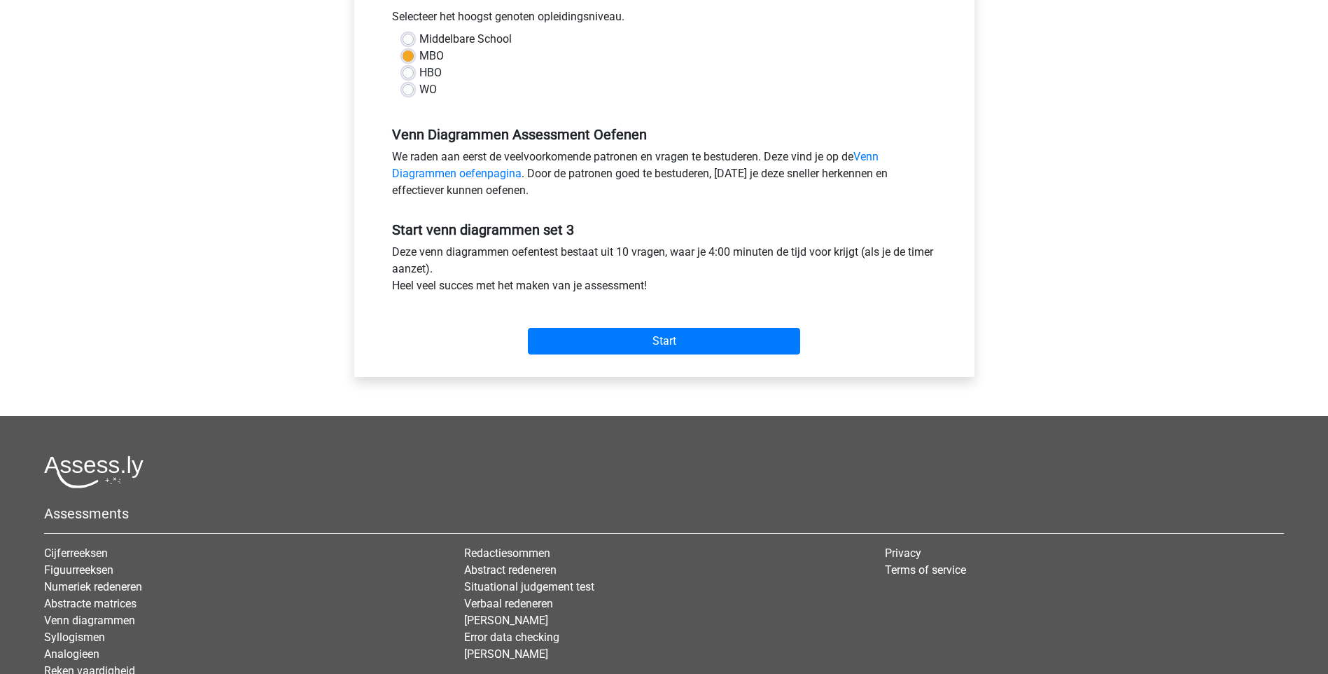
scroll to position [350, 0]
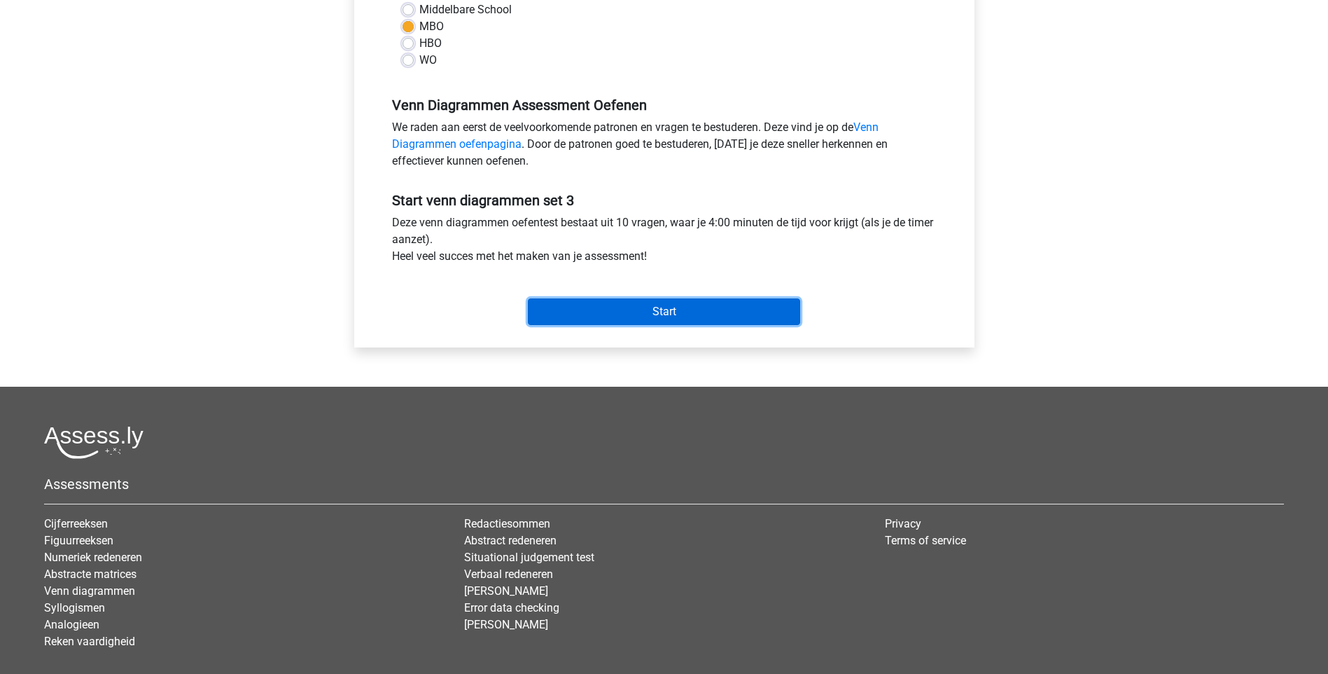
click at [668, 307] on input "Start" at bounding box center [664, 311] width 272 height 27
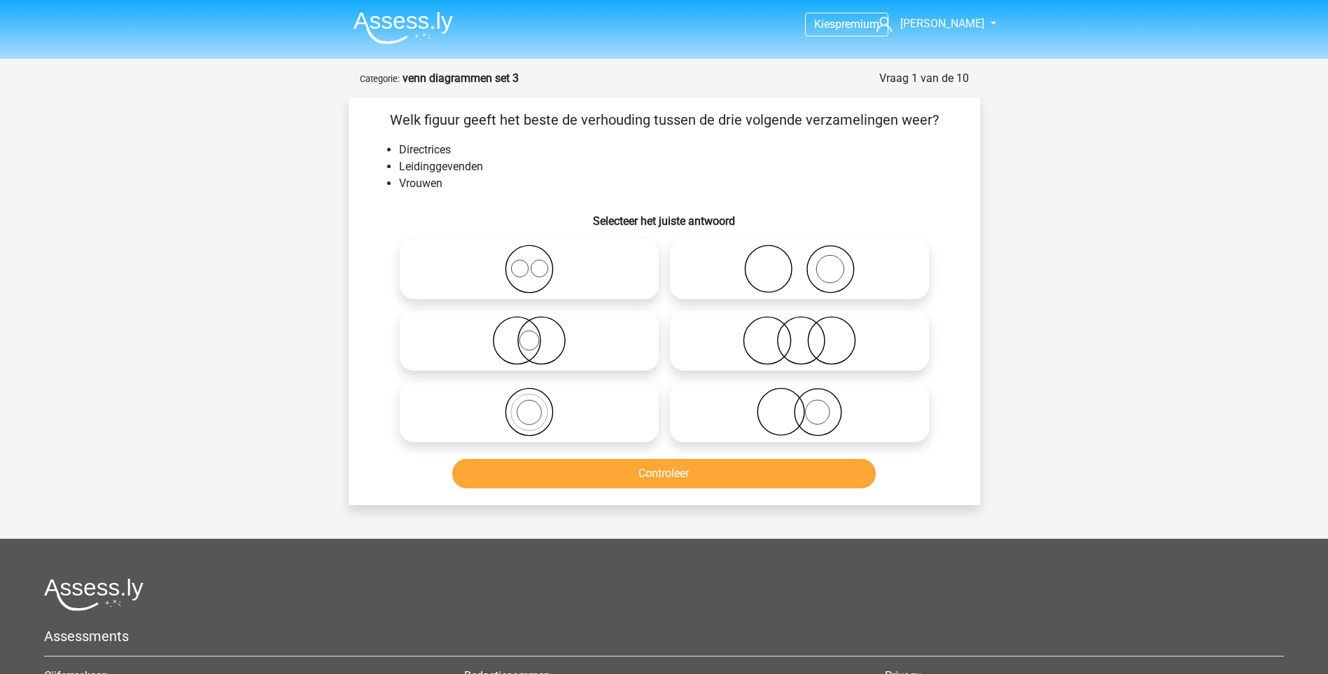
click at [516, 270] on icon at bounding box center [529, 268] width 248 height 49
click at [529, 262] on input "radio" at bounding box center [533, 257] width 9 height 9
radio input "true"
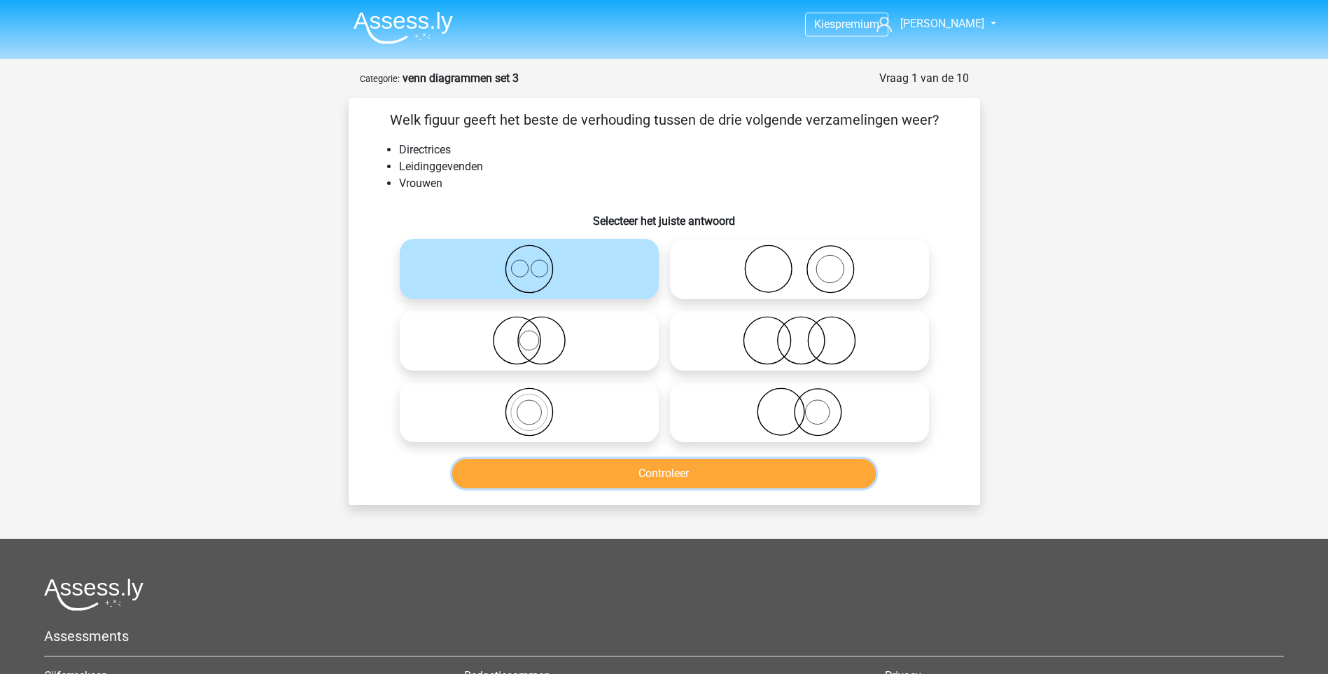
click at [687, 473] on button "Controleer" at bounding box center [664, 473] width 424 height 29
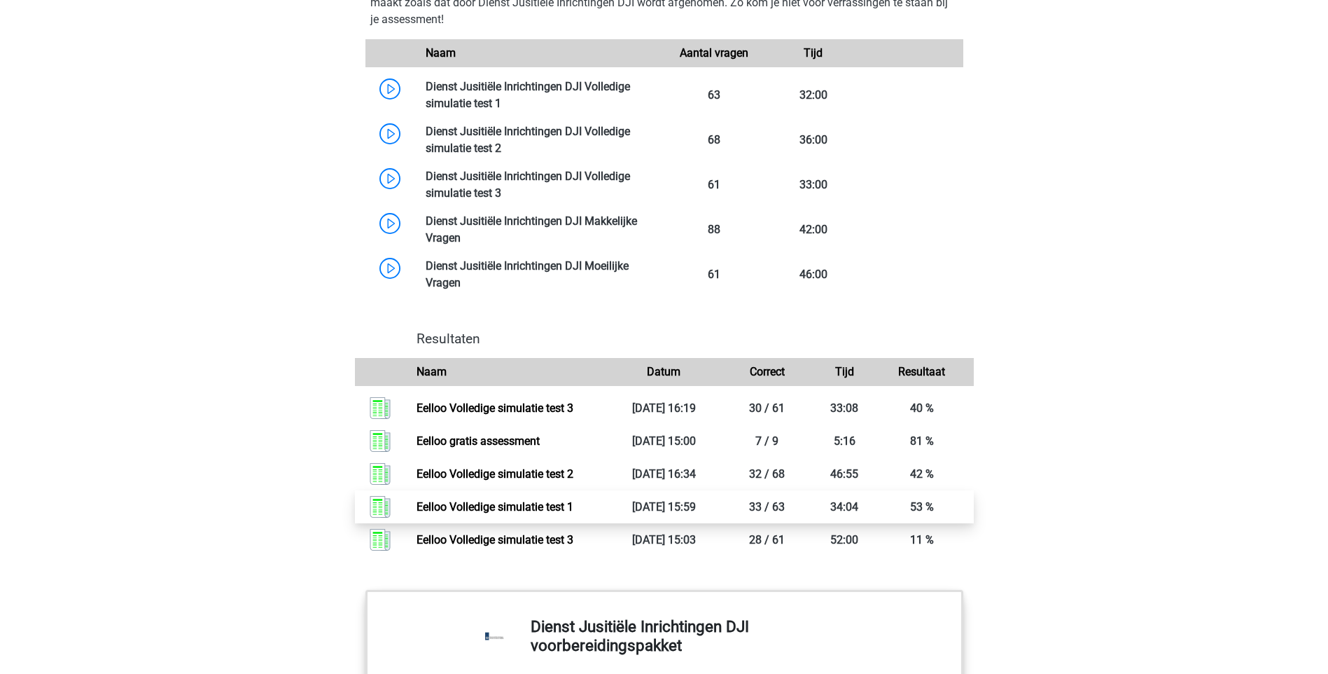
scroll to position [1190, 0]
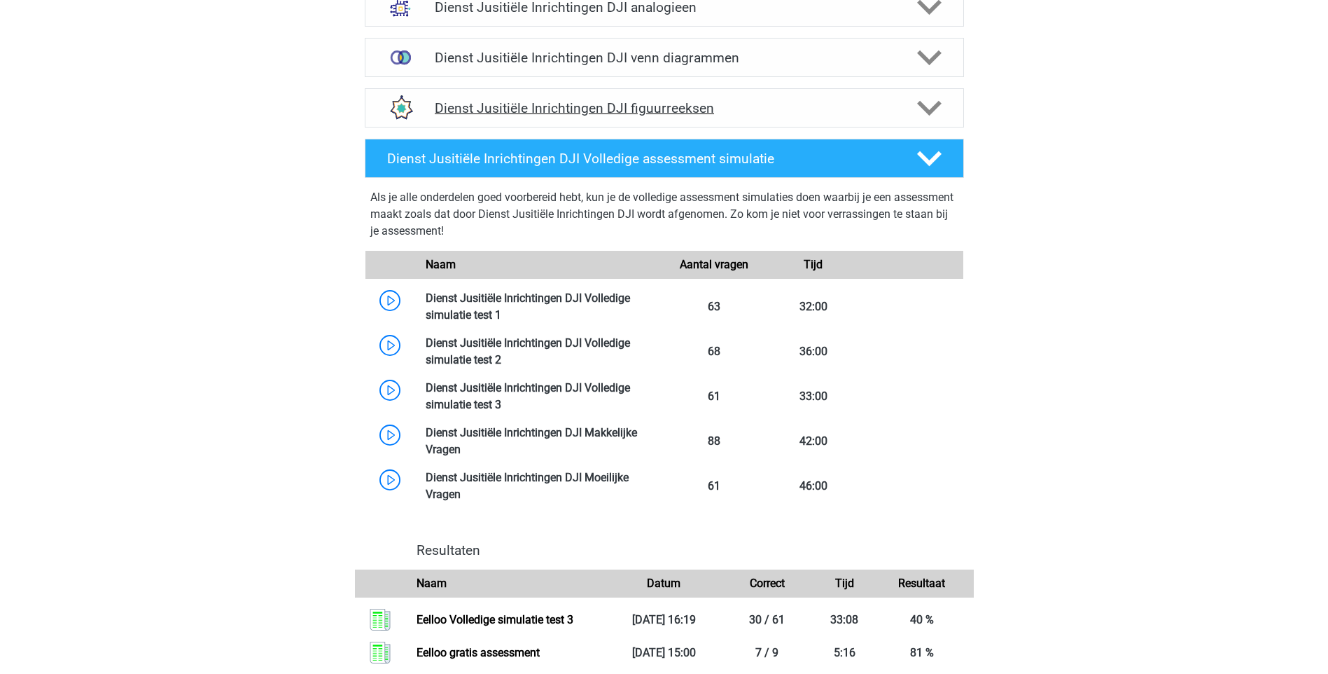
click at [648, 114] on h4 "Dienst Jusitiële Inrichtingen DJI figuurreeksen" at bounding box center [664, 108] width 459 height 16
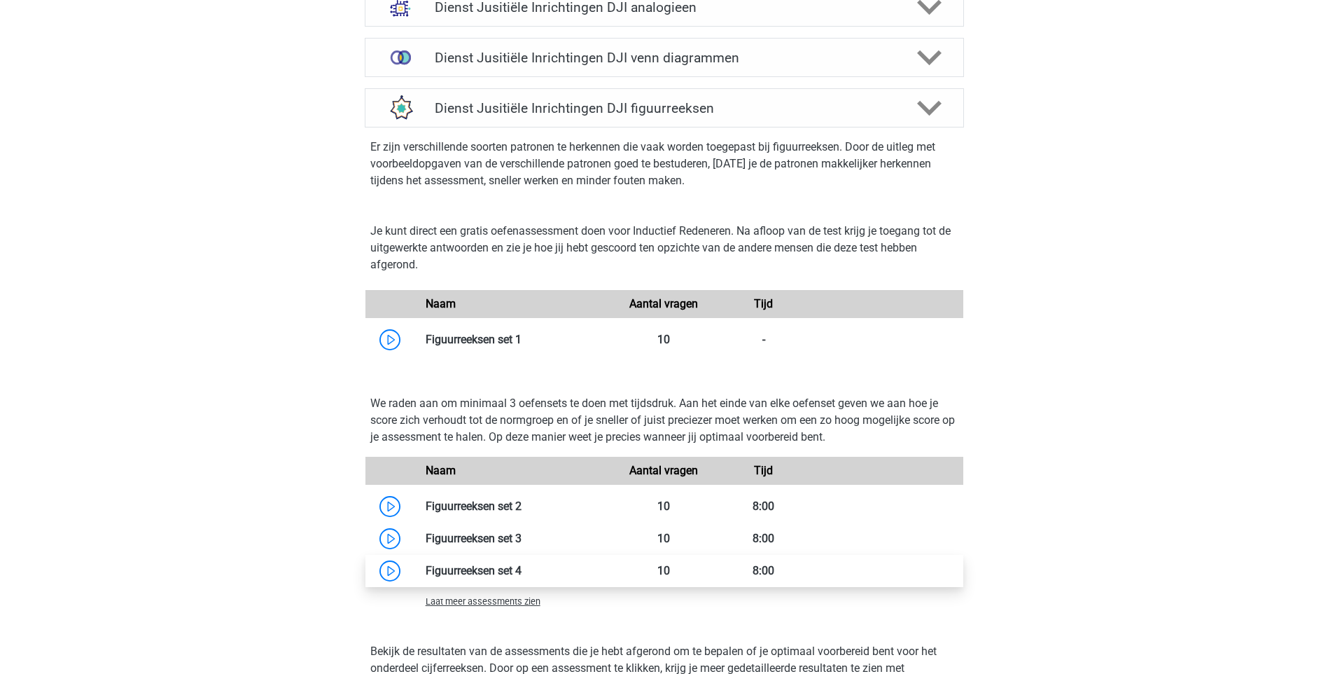
click at [522, 569] on link at bounding box center [522, 570] width 0 height 13
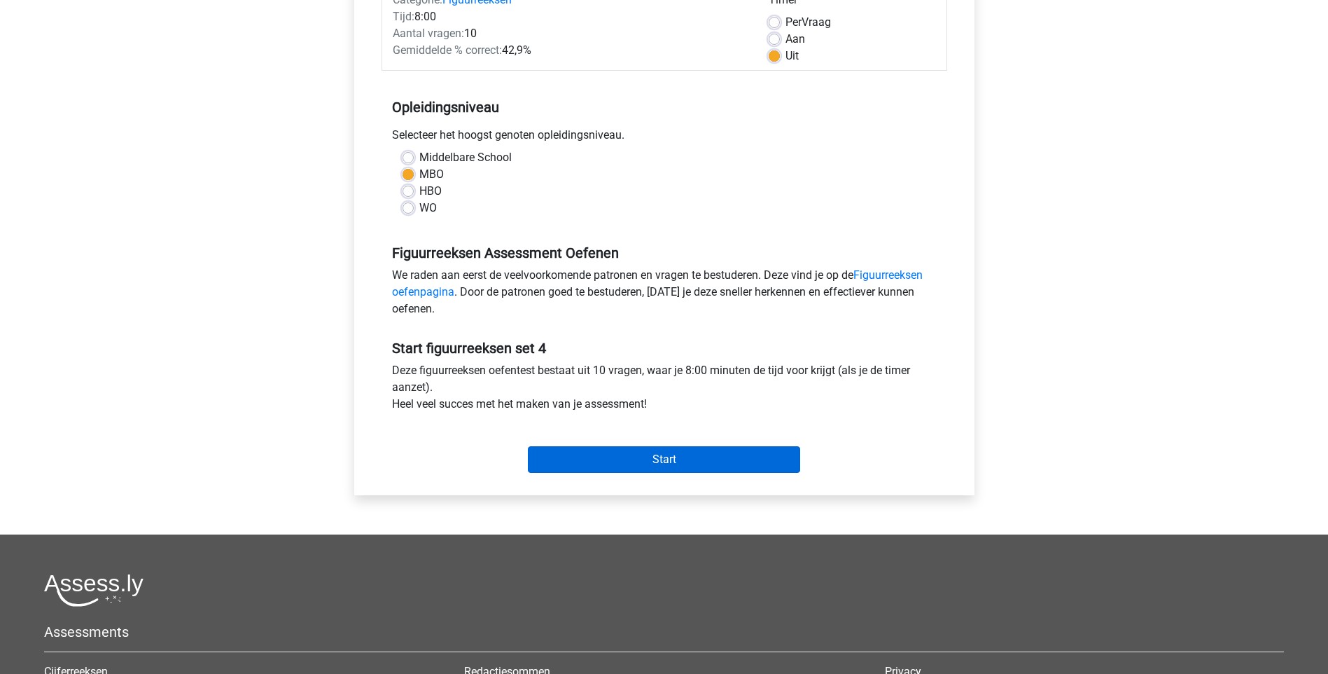
scroll to position [210, 0]
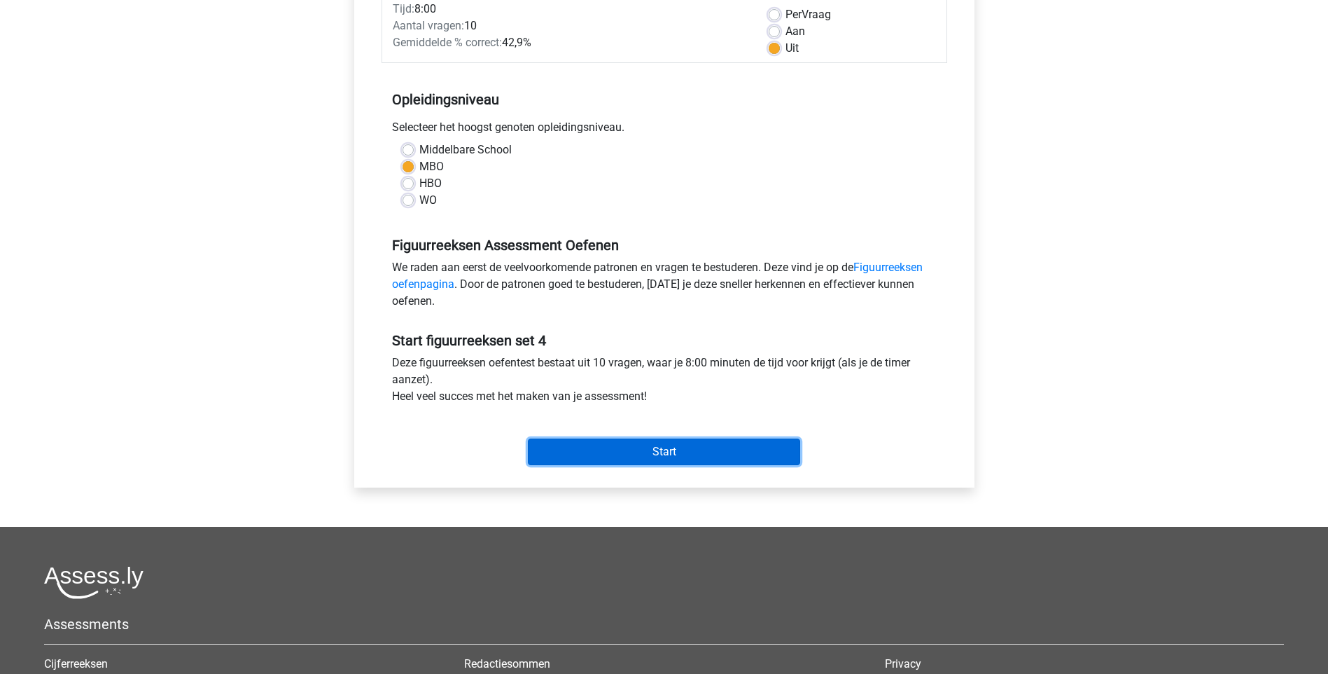
click at [672, 447] on input "Start" at bounding box center [664, 451] width 272 height 27
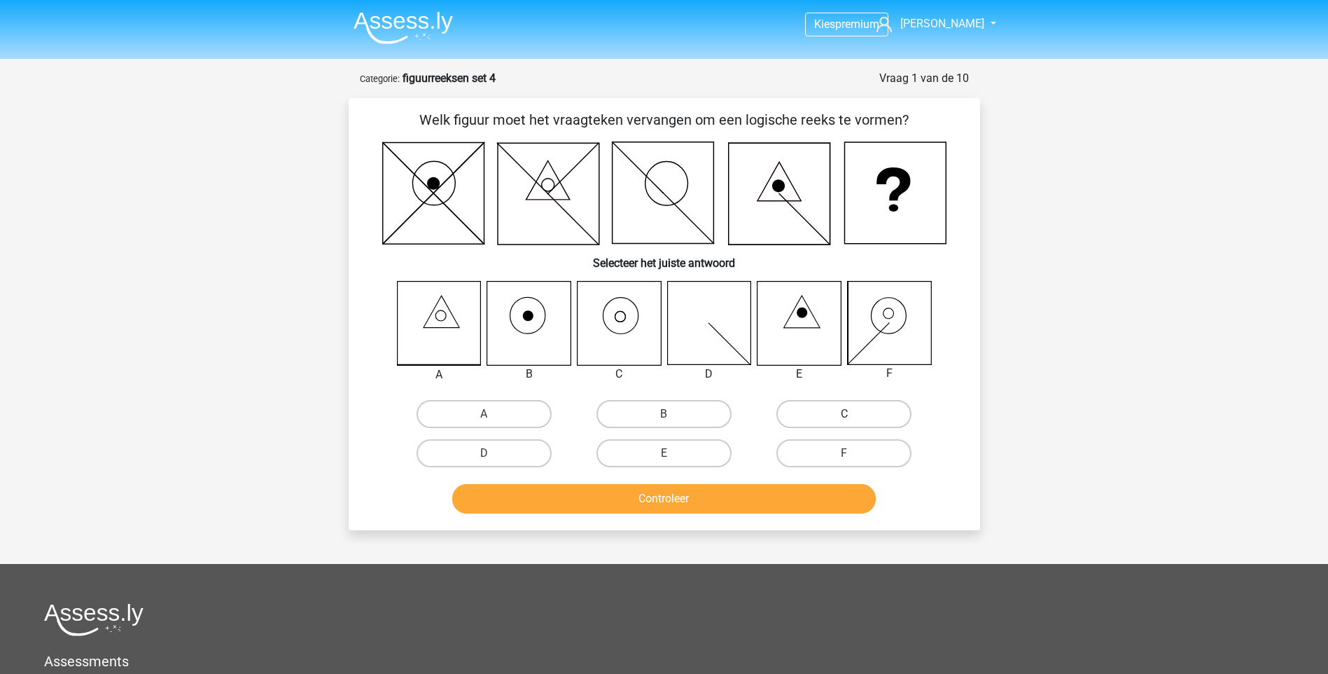
click at [840, 420] on label "C" at bounding box center [844, 414] width 135 height 28
click at [844, 420] on input "C" at bounding box center [848, 418] width 9 height 9
radio input "true"
click at [706, 508] on button "Controleer" at bounding box center [664, 498] width 424 height 29
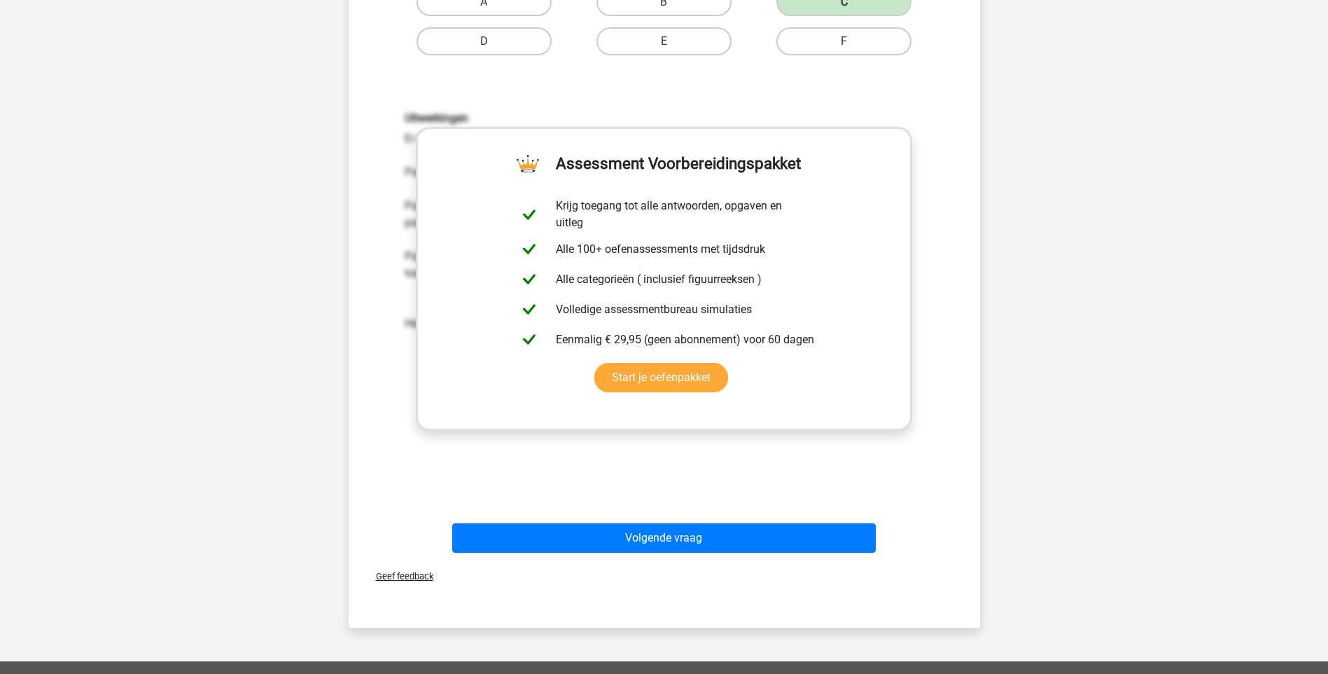
scroll to position [420, 0]
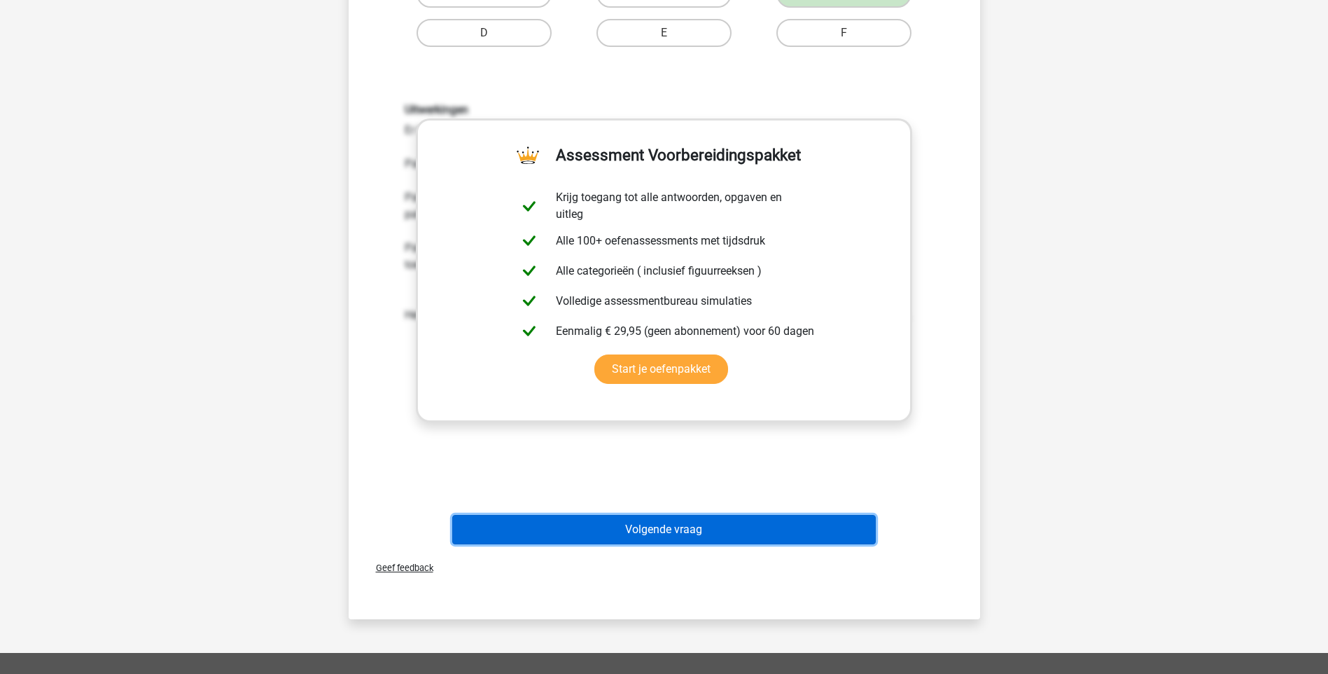
click at [659, 533] on button "Volgende vraag" at bounding box center [664, 529] width 424 height 29
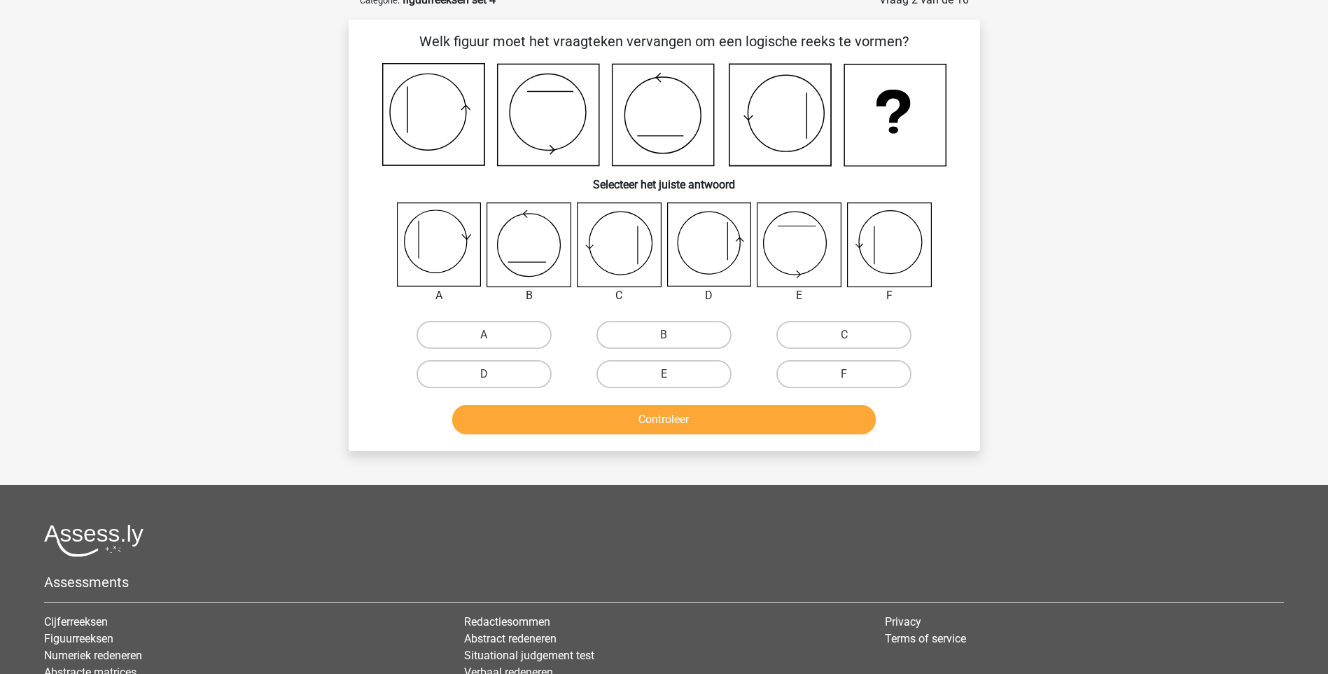
scroll to position [70, 0]
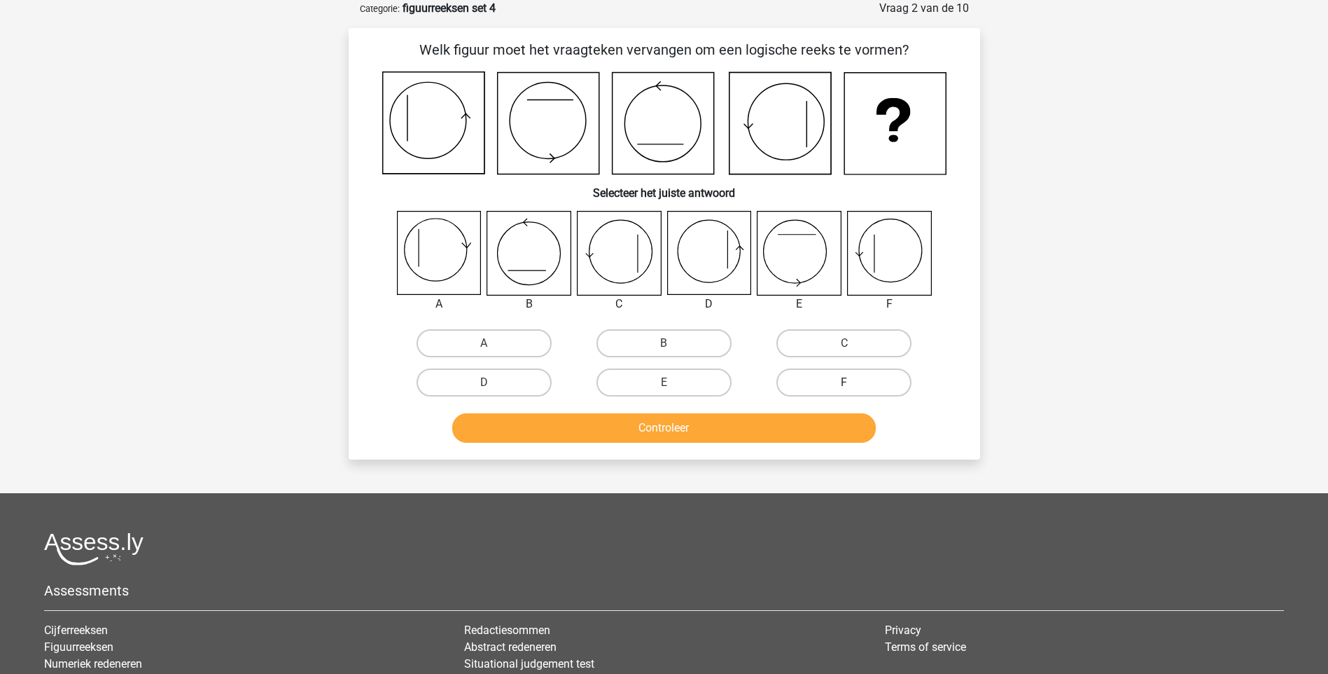
click at [836, 383] on label "F" at bounding box center [844, 382] width 135 height 28
click at [844, 383] on input "F" at bounding box center [848, 386] width 9 height 9
radio input "true"
click at [766, 431] on button "Controleer" at bounding box center [664, 427] width 424 height 29
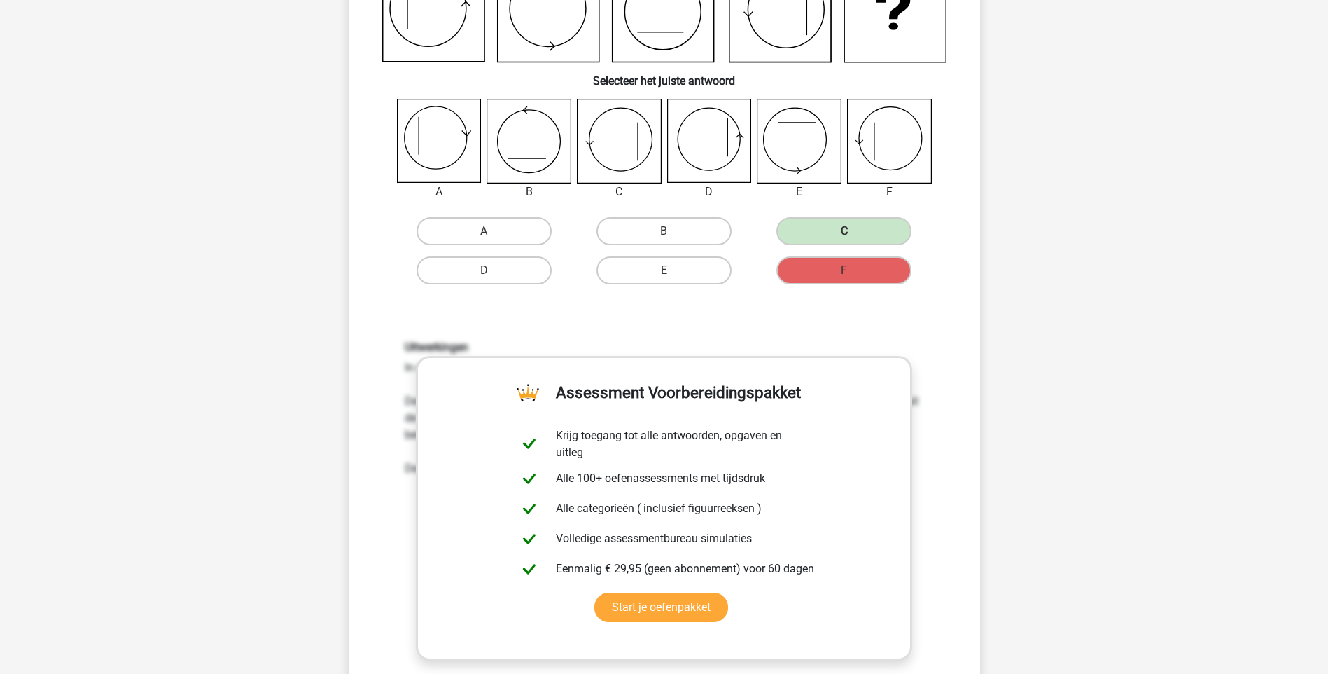
scroll to position [490, 0]
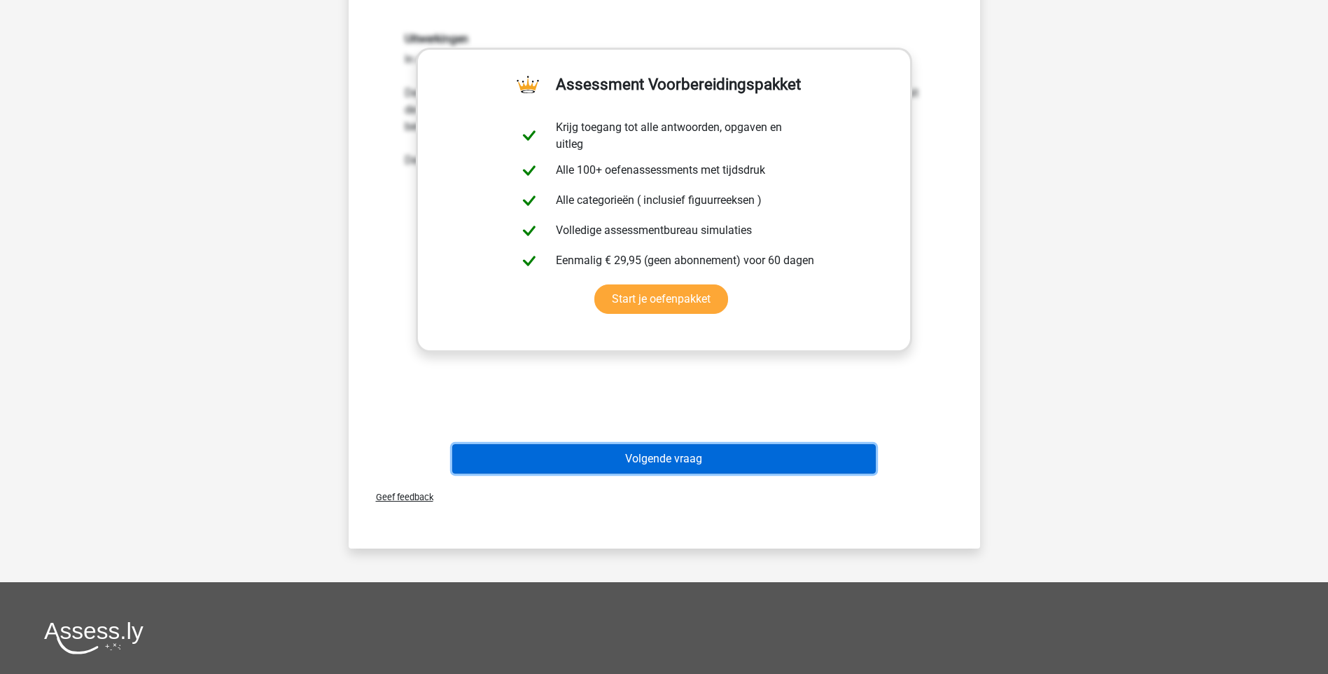
click at [671, 456] on button "Volgende vraag" at bounding box center [664, 458] width 424 height 29
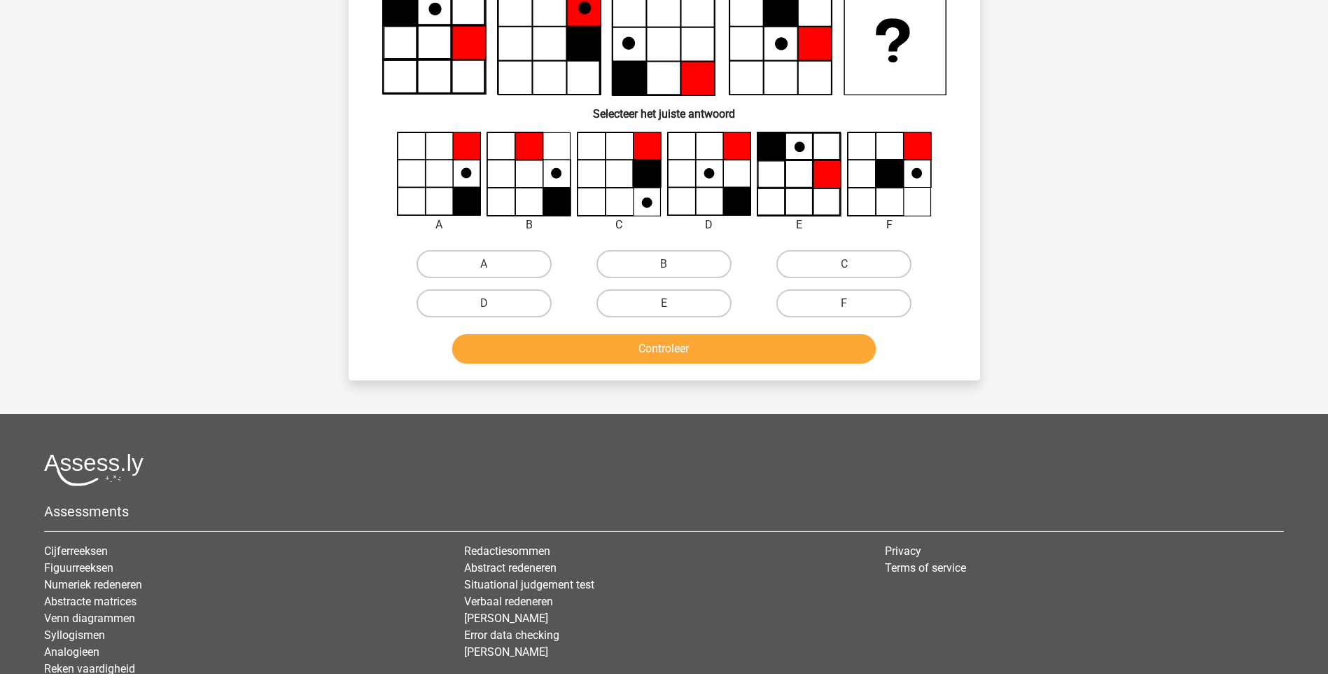
scroll to position [70, 0]
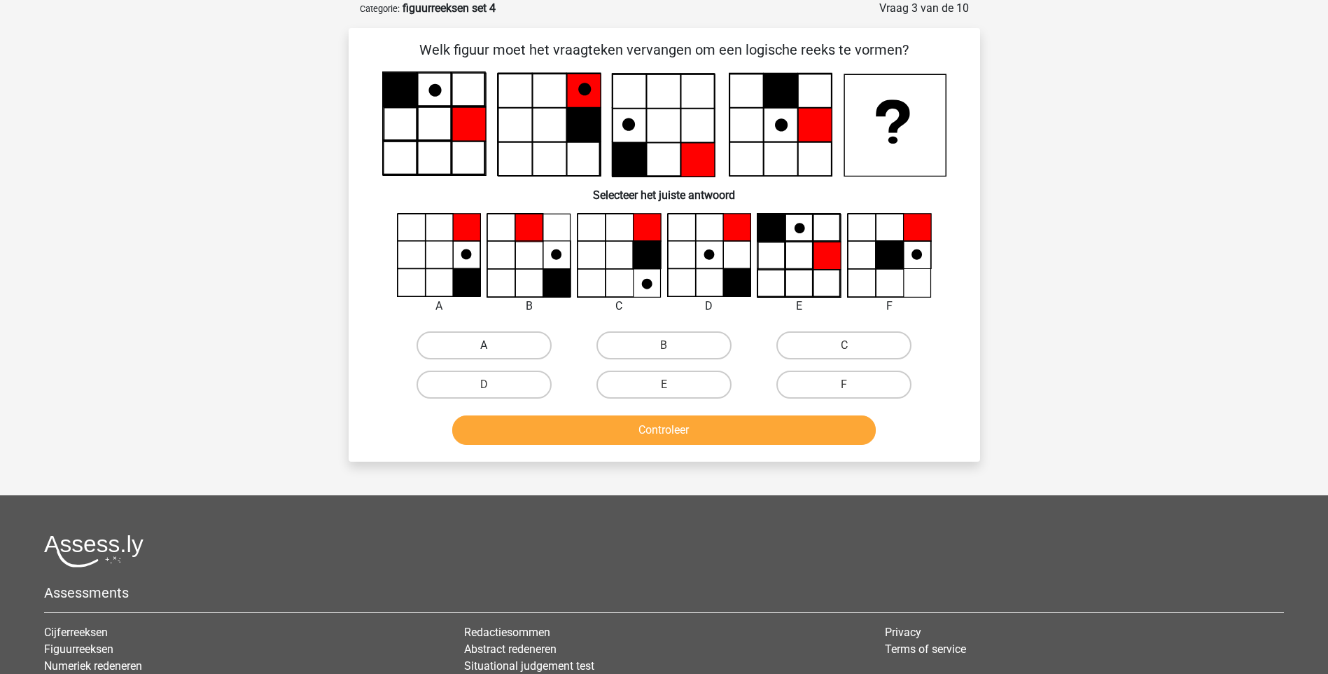
click at [468, 349] on label "A" at bounding box center [484, 345] width 135 height 28
click at [484, 349] on input "A" at bounding box center [488, 349] width 9 height 9
radio input "true"
click at [667, 438] on button "Controleer" at bounding box center [664, 429] width 424 height 29
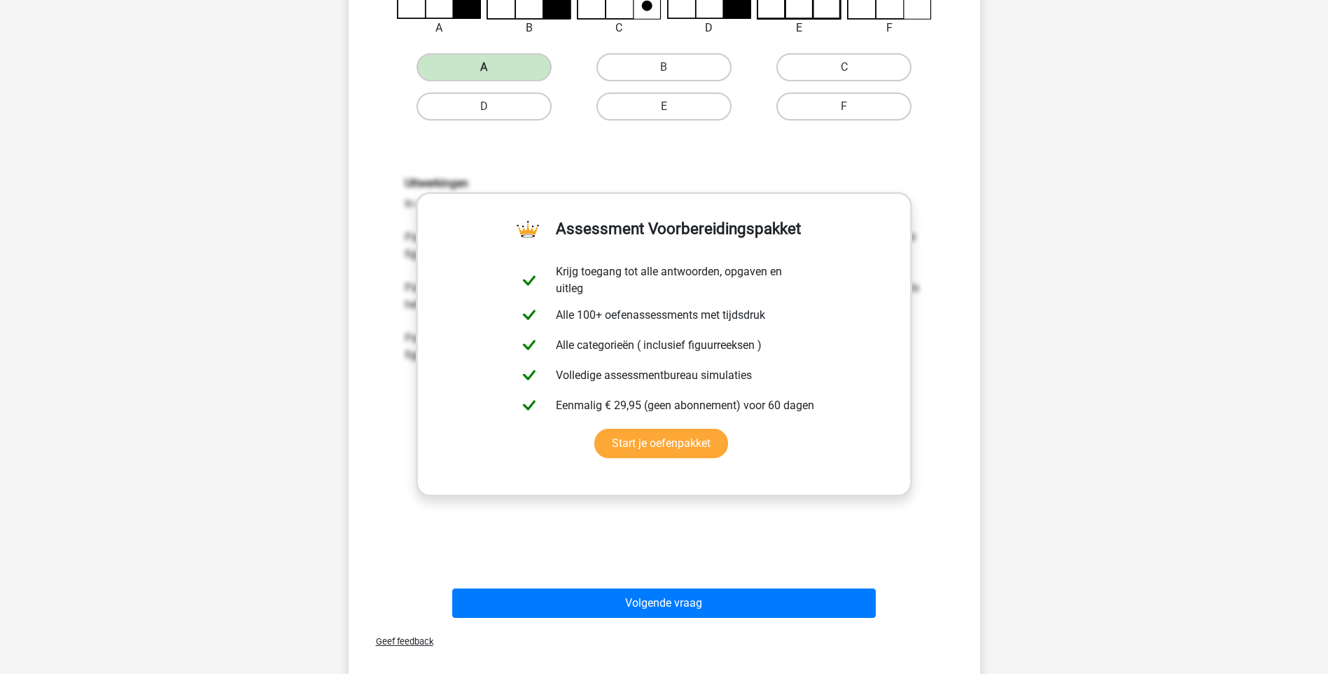
scroll to position [350, 0]
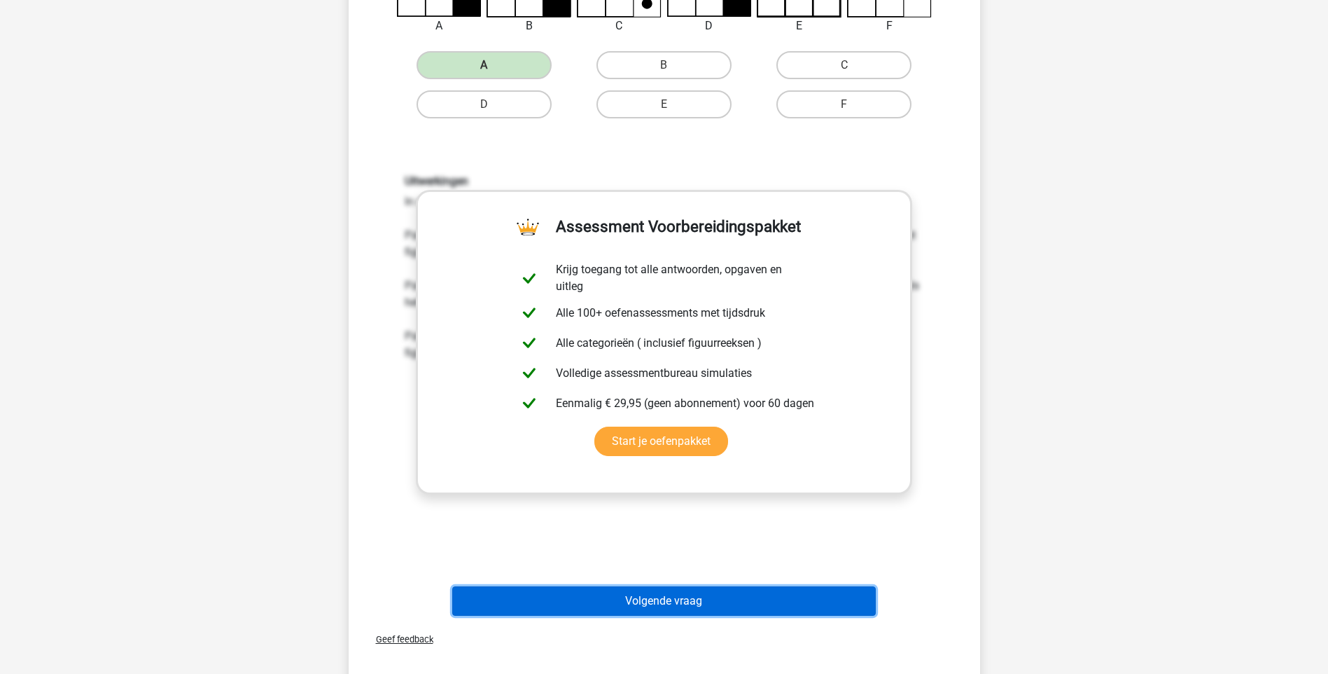
click at [669, 598] on button "Volgende vraag" at bounding box center [664, 600] width 424 height 29
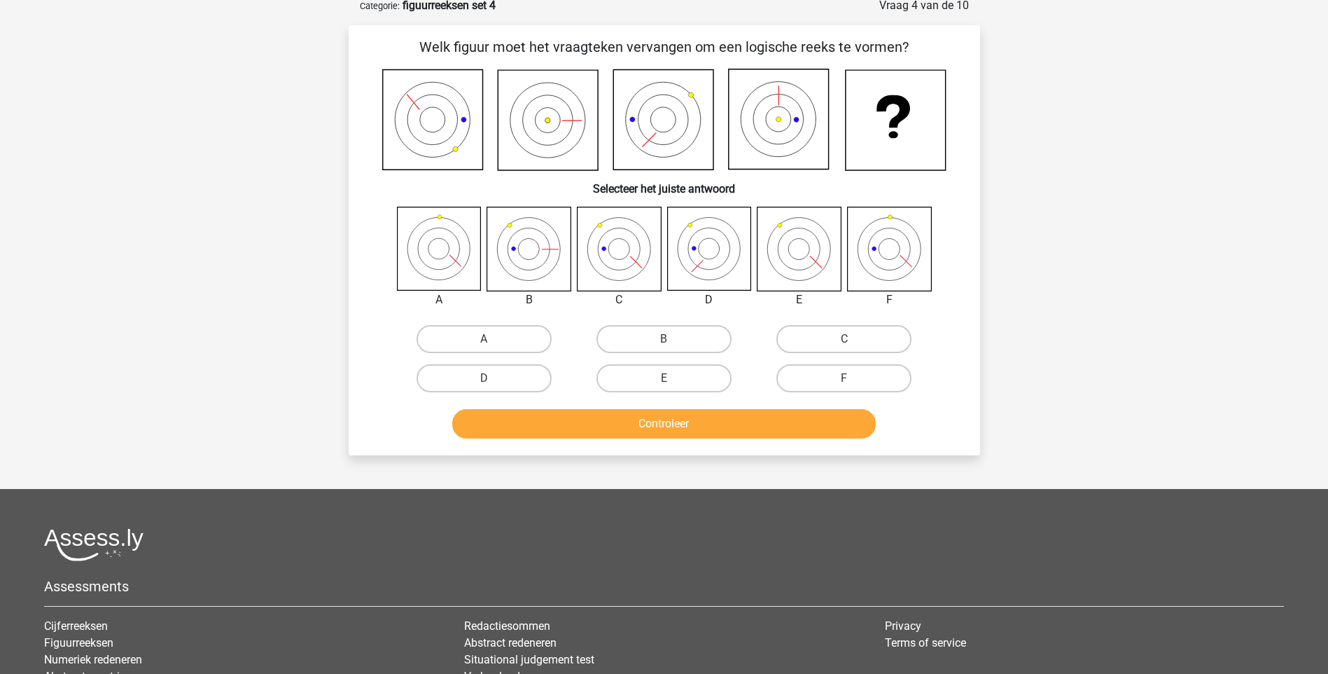
scroll to position [70, 0]
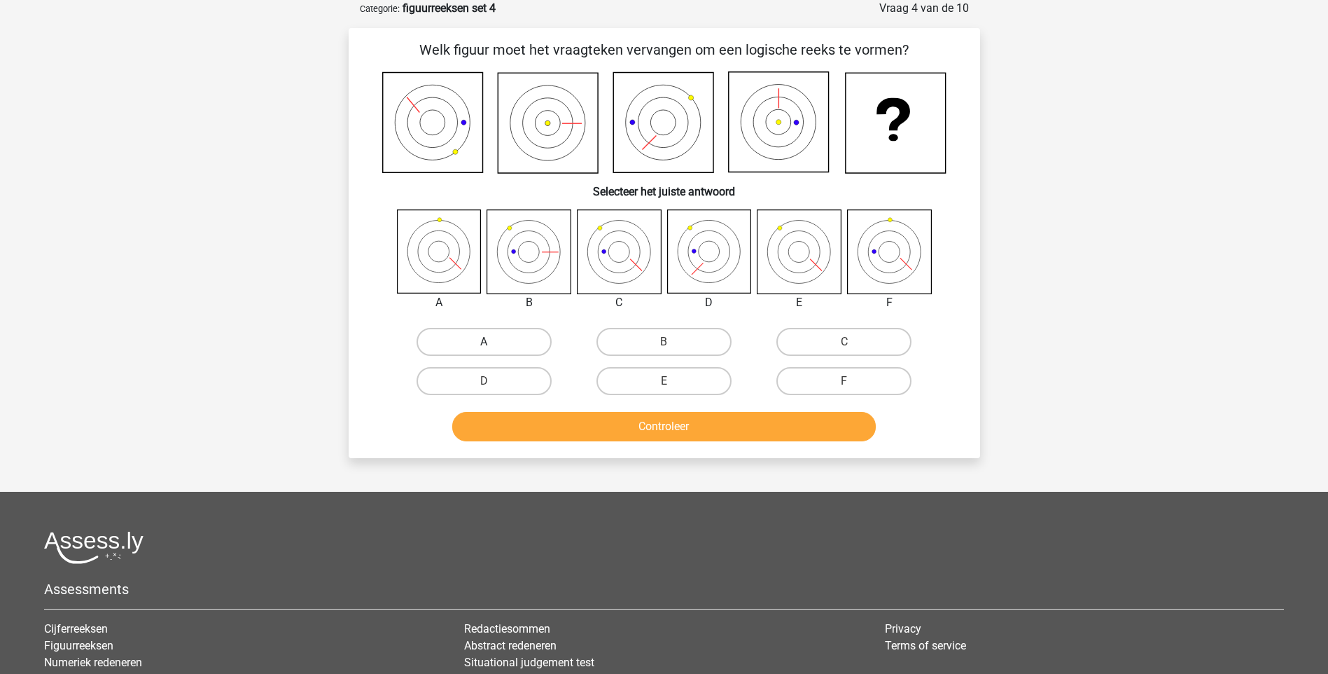
click at [503, 351] on label "A" at bounding box center [484, 342] width 135 height 28
click at [493, 351] on input "A" at bounding box center [488, 346] width 9 height 9
radio input "true"
click at [601, 427] on button "Controleer" at bounding box center [664, 426] width 424 height 29
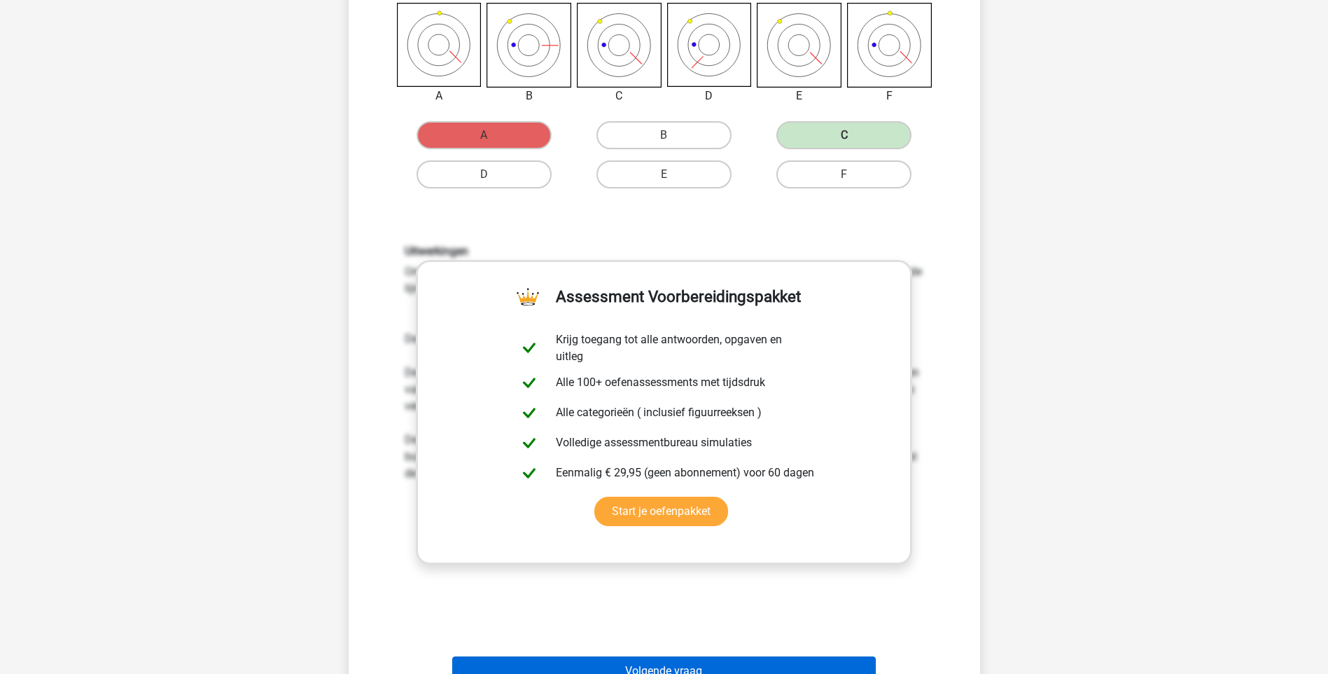
scroll to position [140, 0]
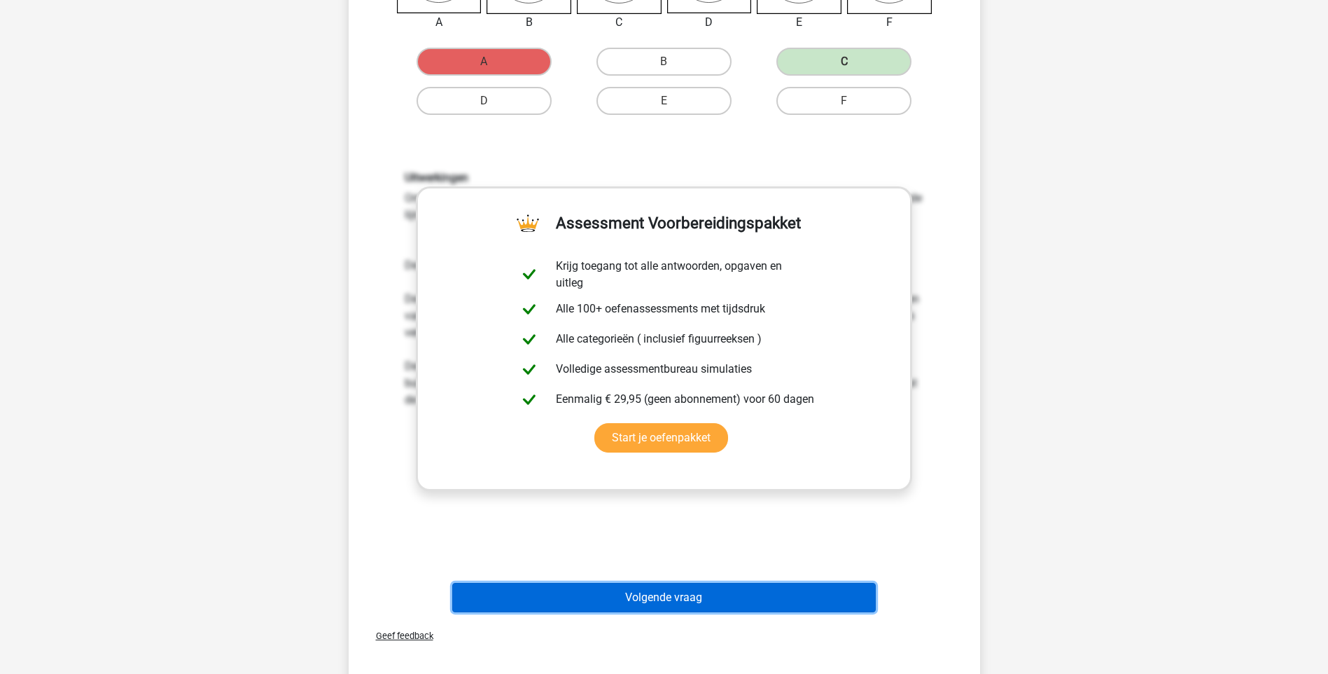
click at [658, 596] on button "Volgende vraag" at bounding box center [664, 597] width 424 height 29
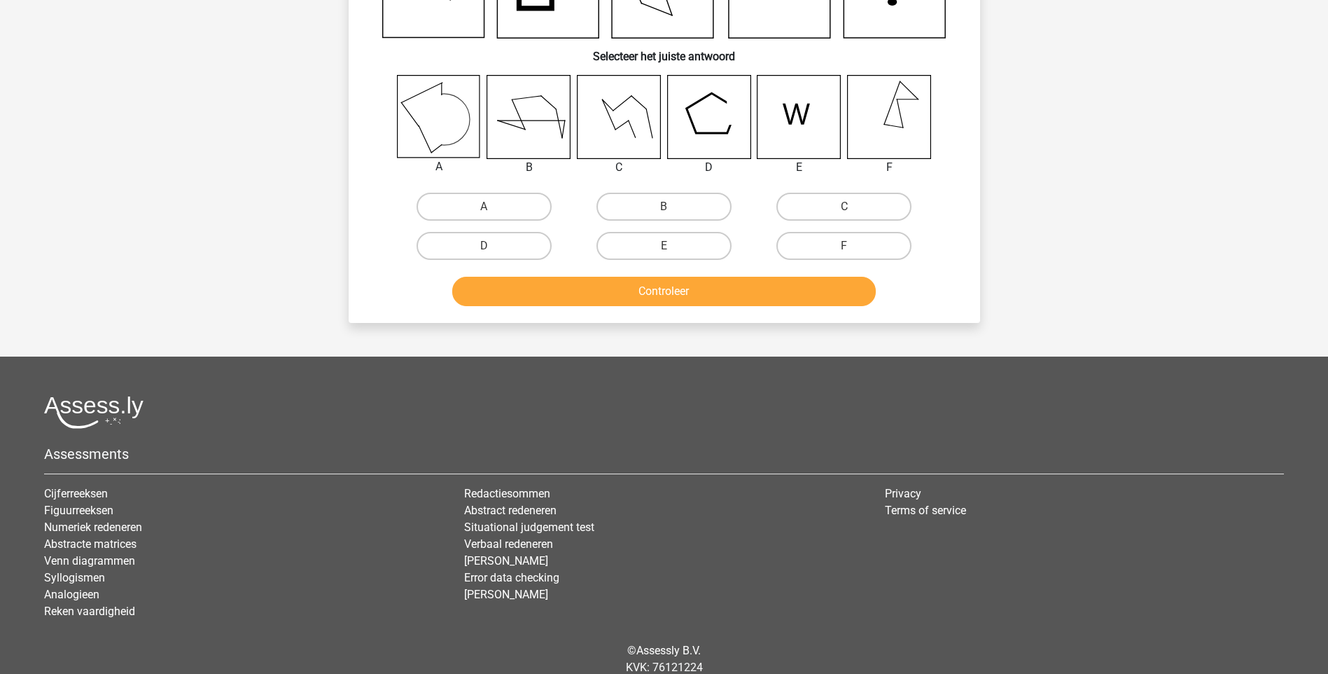
scroll to position [70, 0]
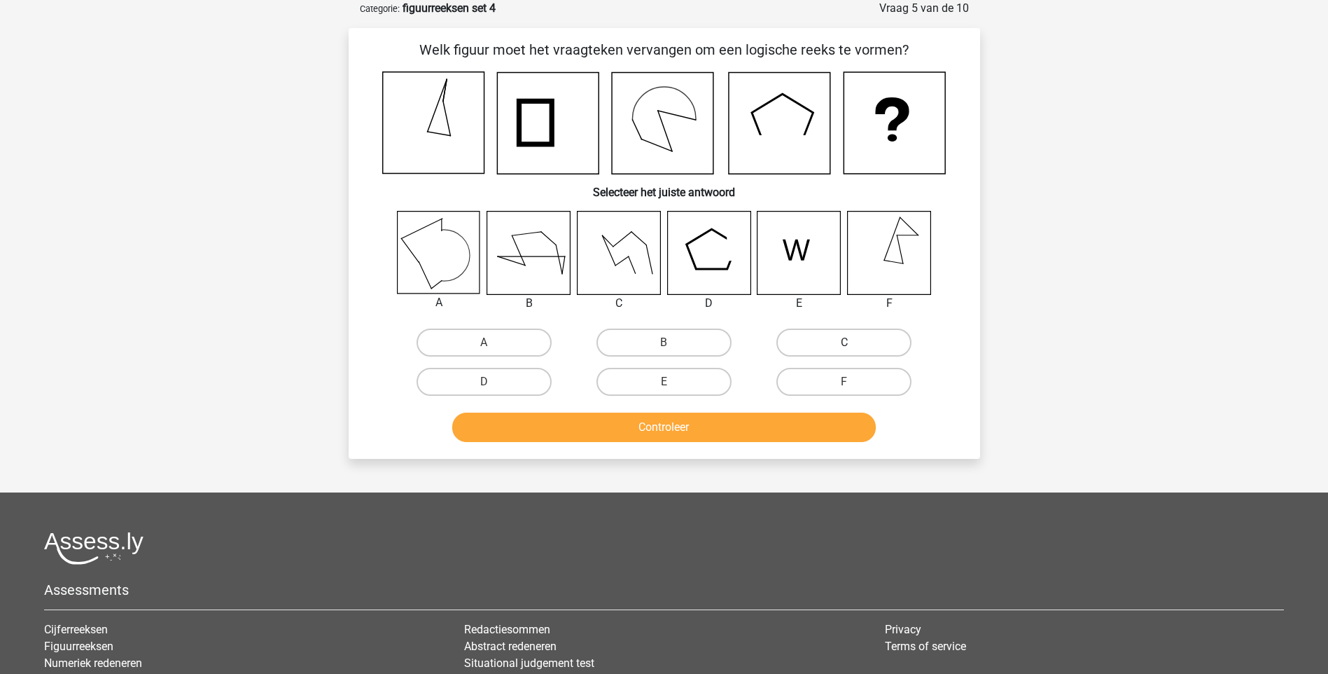
click at [828, 340] on label "C" at bounding box center [844, 342] width 135 height 28
click at [844, 342] on input "C" at bounding box center [848, 346] width 9 height 9
radio input "true"
click at [676, 432] on button "Controleer" at bounding box center [664, 426] width 424 height 29
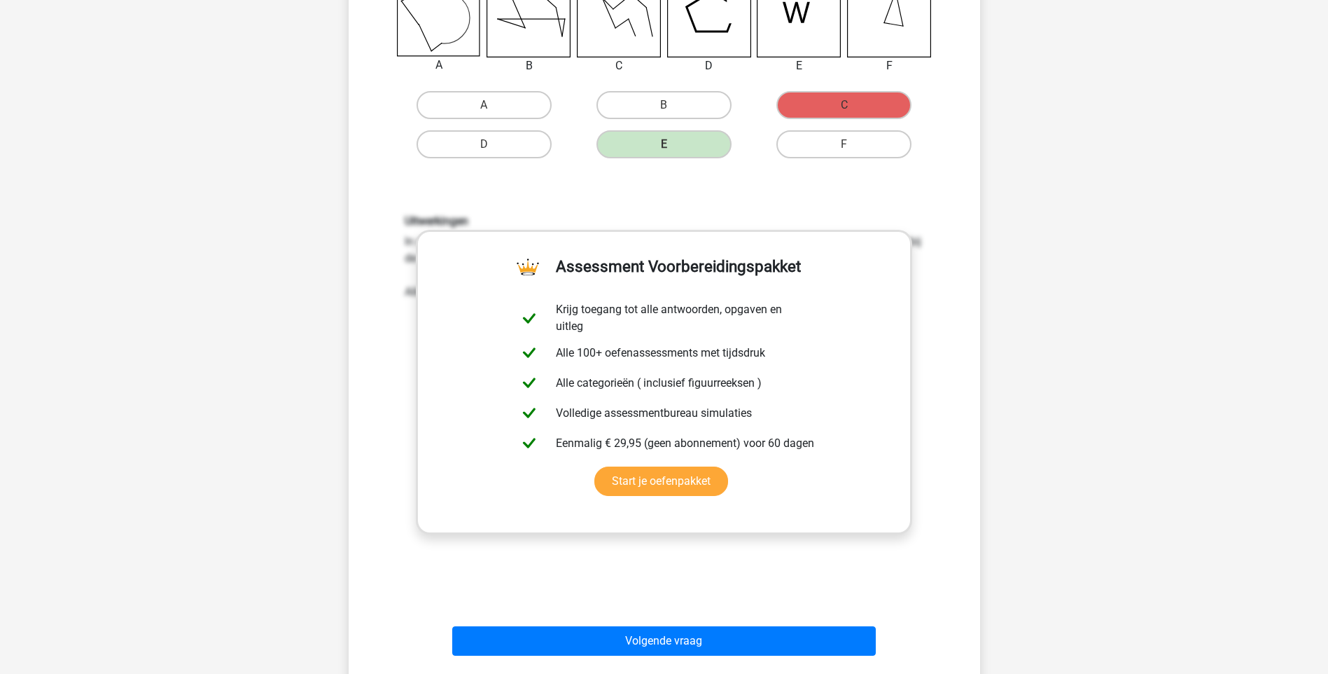
scroll to position [140, 0]
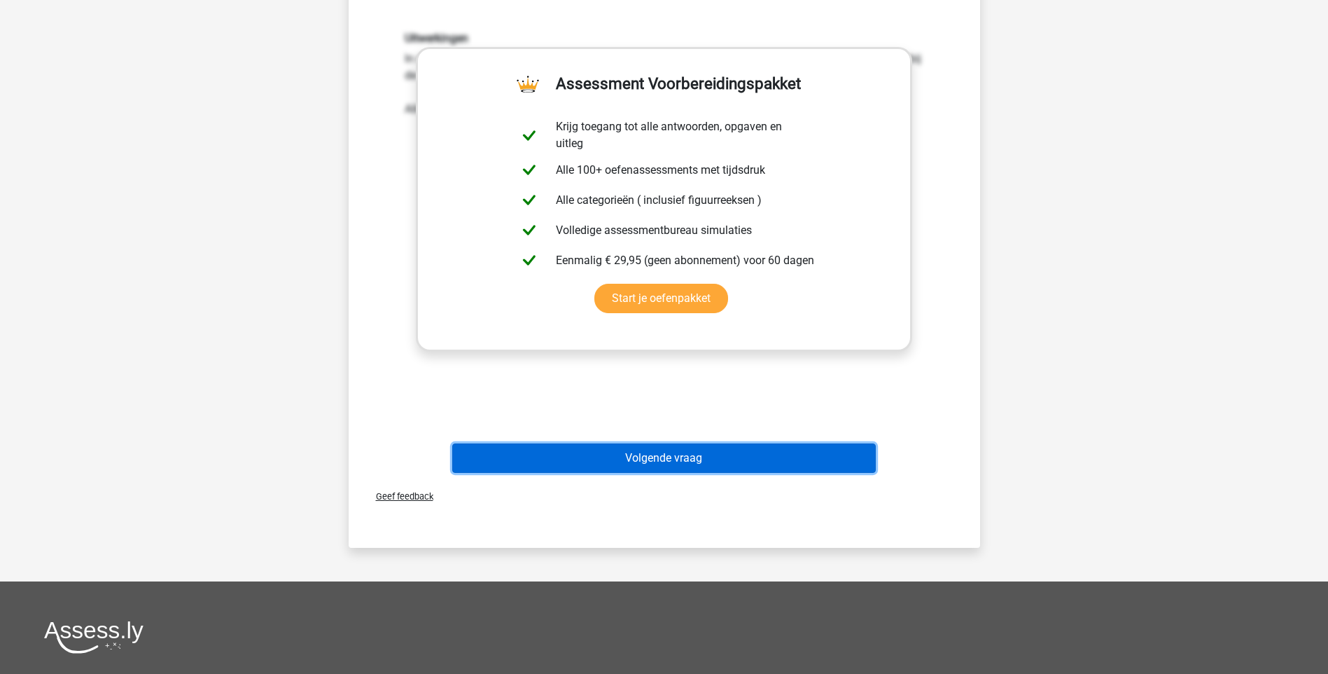
click at [679, 460] on button "Volgende vraag" at bounding box center [664, 457] width 424 height 29
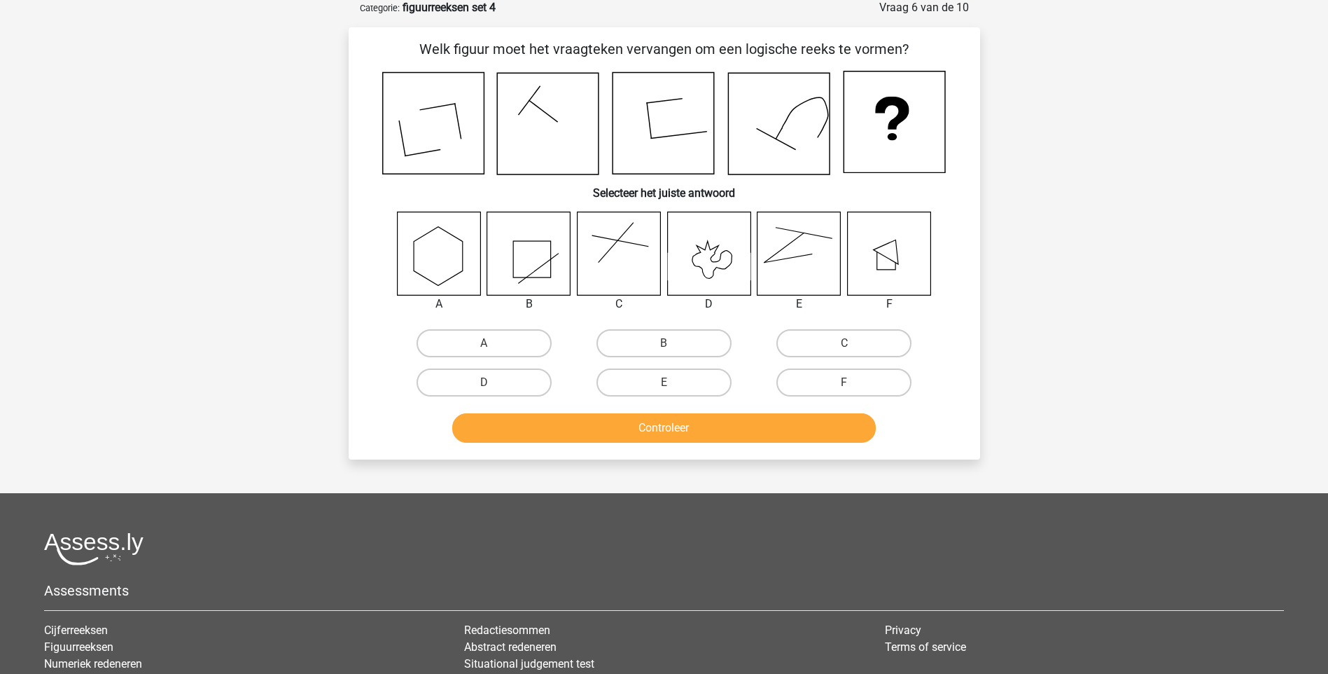
scroll to position [70, 0]
click at [842, 344] on label "C" at bounding box center [844, 344] width 135 height 28
click at [844, 344] on input "C" at bounding box center [848, 348] width 9 height 9
radio input "true"
click at [662, 426] on button "Controleer" at bounding box center [664, 428] width 424 height 29
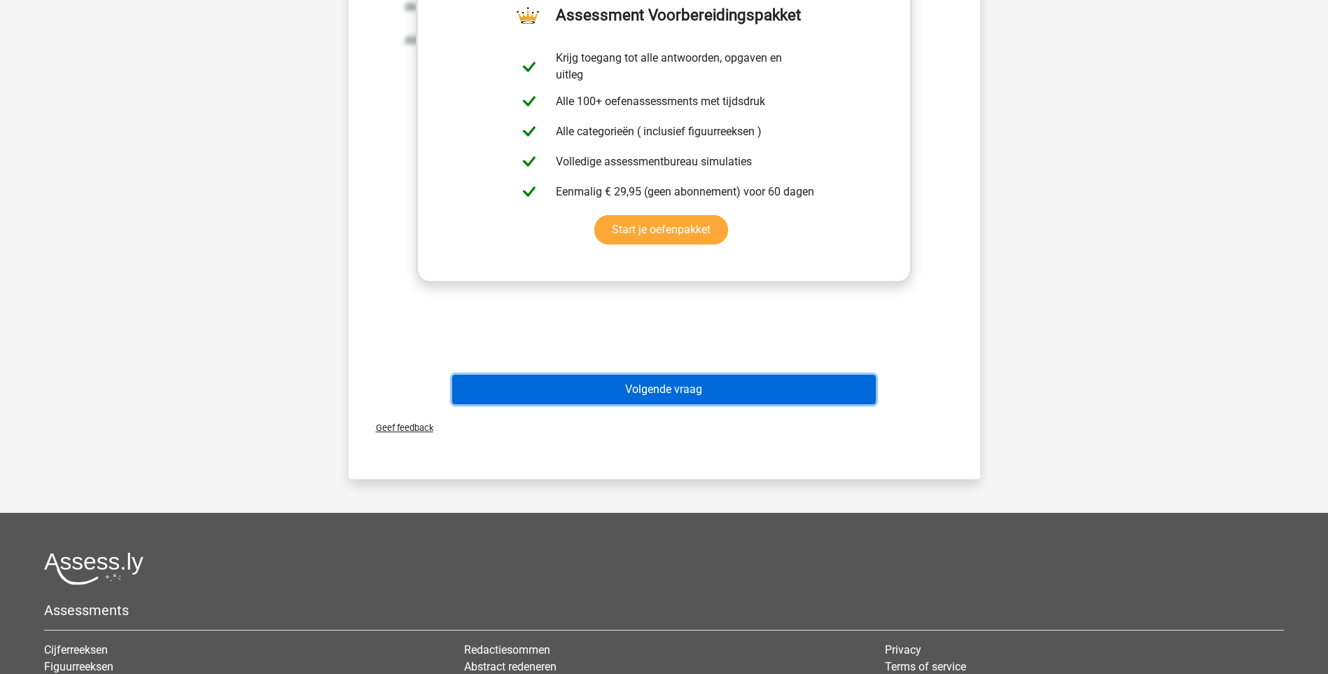
click at [681, 391] on button "Volgende vraag" at bounding box center [664, 389] width 424 height 29
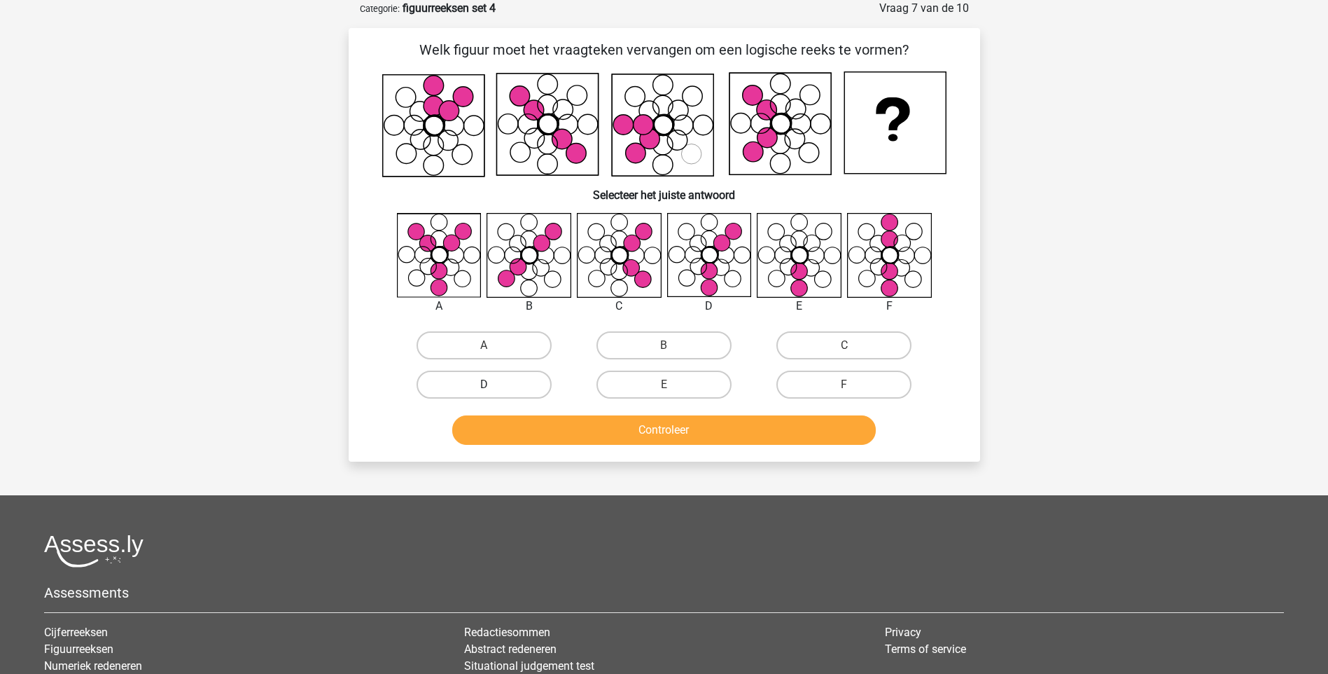
click at [503, 380] on label "D" at bounding box center [484, 384] width 135 height 28
click at [493, 384] on input "D" at bounding box center [488, 388] width 9 height 9
radio input "true"
click at [662, 431] on button "Controleer" at bounding box center [664, 429] width 424 height 29
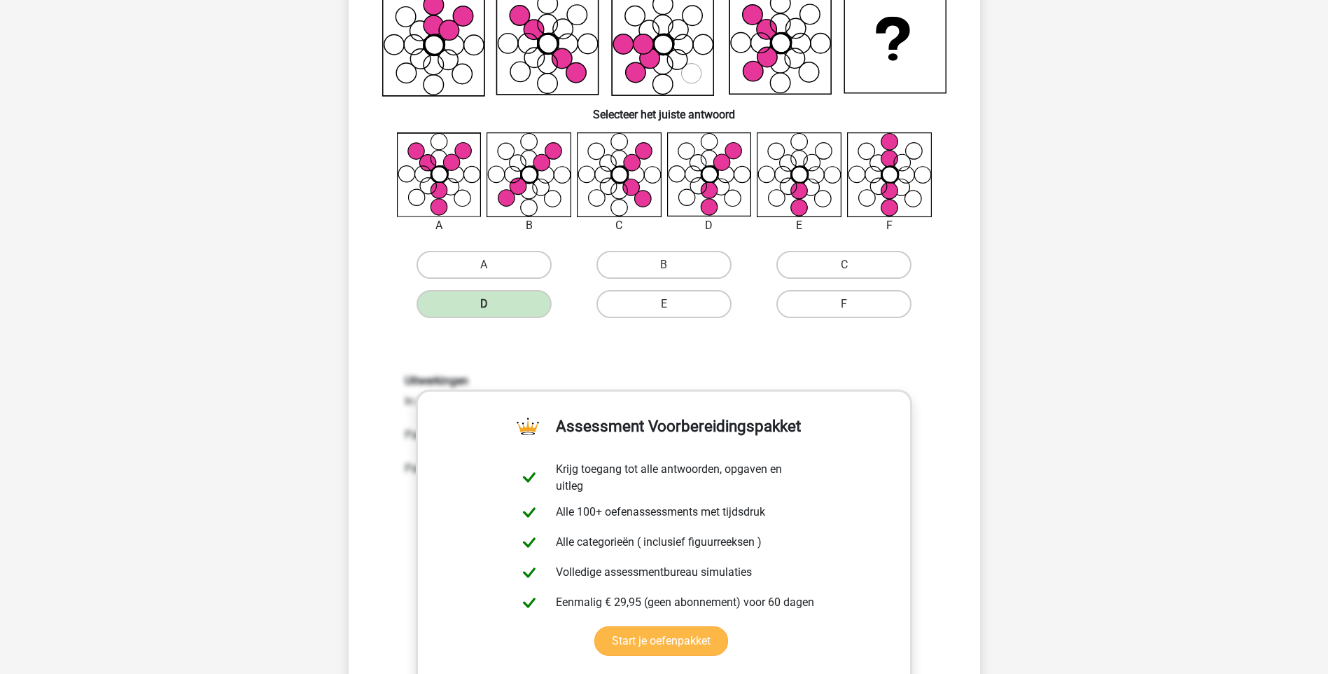
scroll to position [350, 0]
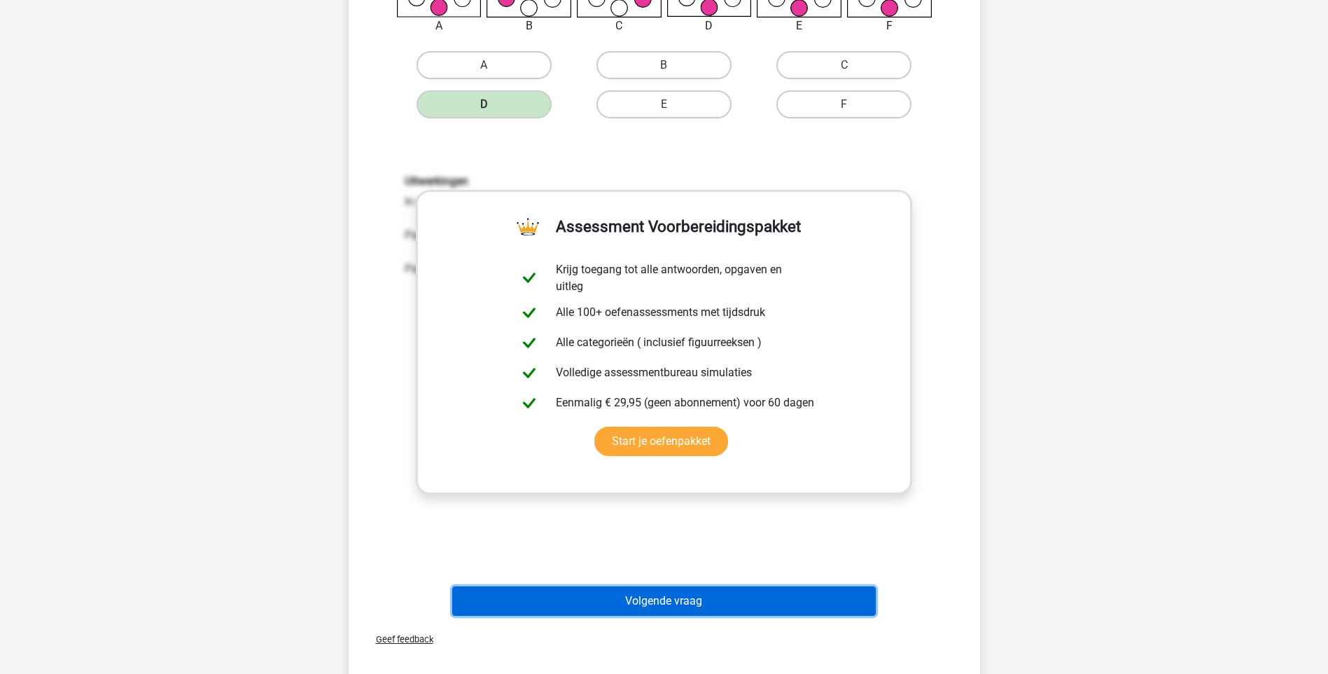
click at [715, 608] on button "Volgende vraag" at bounding box center [664, 600] width 424 height 29
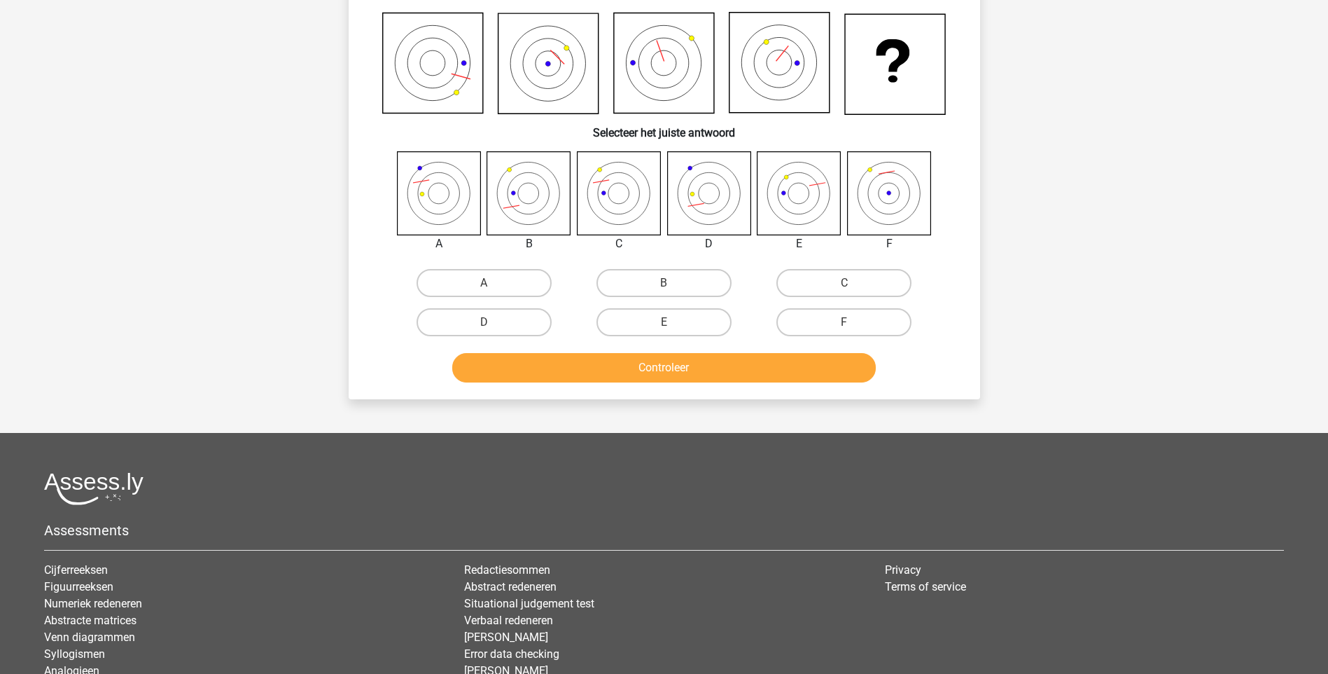
scroll to position [70, 0]
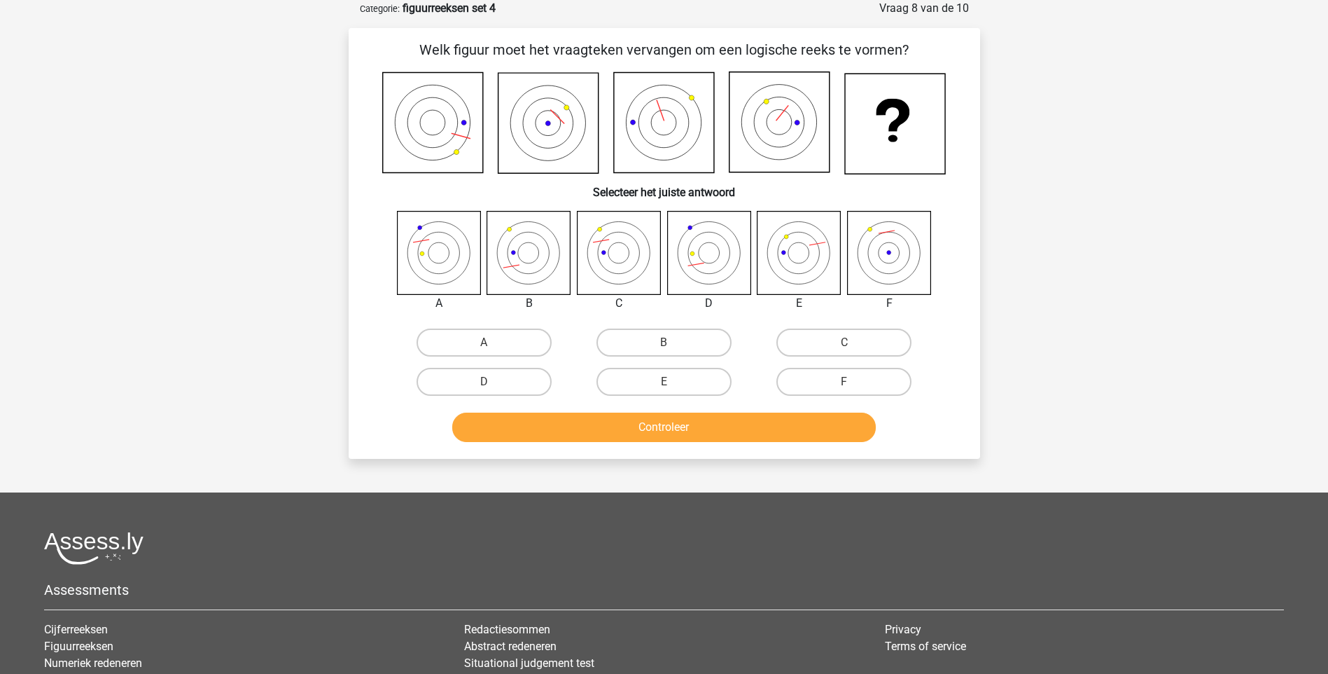
click at [889, 250] on icon at bounding box center [888, 252] width 83 height 83
click at [861, 379] on label "F" at bounding box center [844, 382] width 135 height 28
click at [854, 382] on input "F" at bounding box center [848, 386] width 9 height 9
radio input "true"
click at [751, 440] on button "Controleer" at bounding box center [664, 426] width 424 height 29
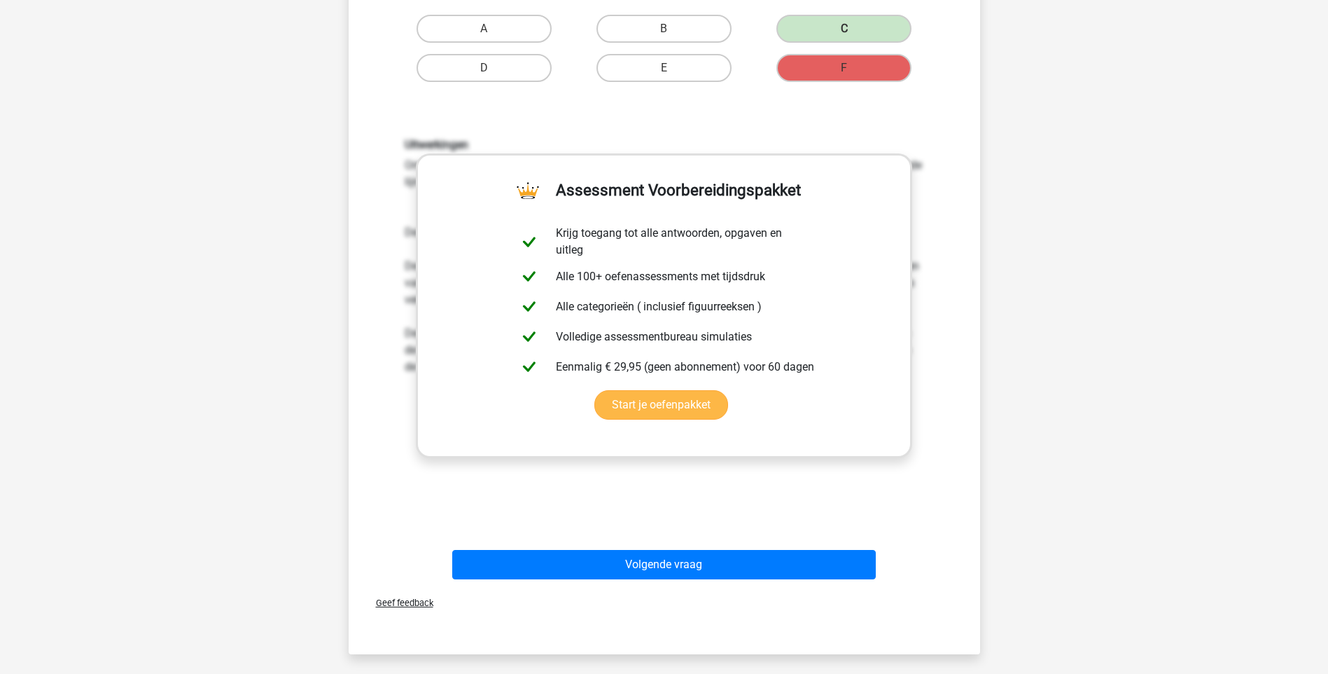
scroll to position [420, 0]
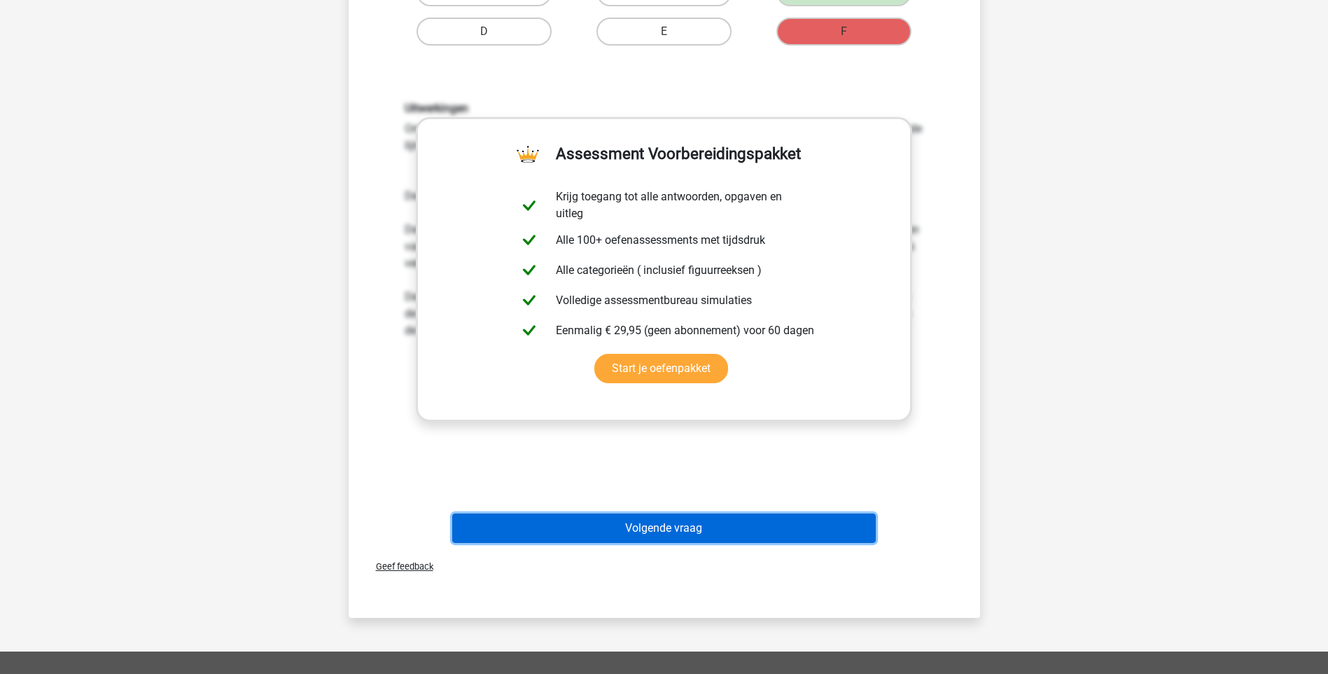
click at [662, 524] on button "Volgende vraag" at bounding box center [664, 527] width 424 height 29
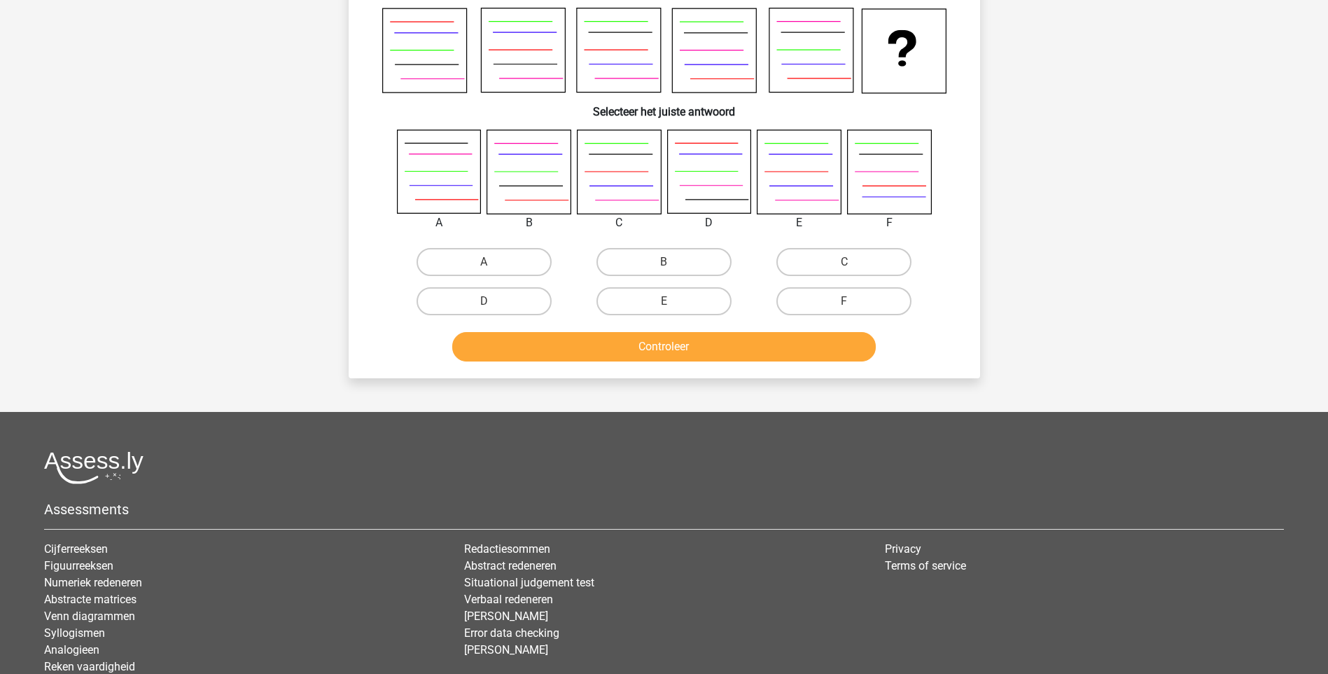
scroll to position [70, 0]
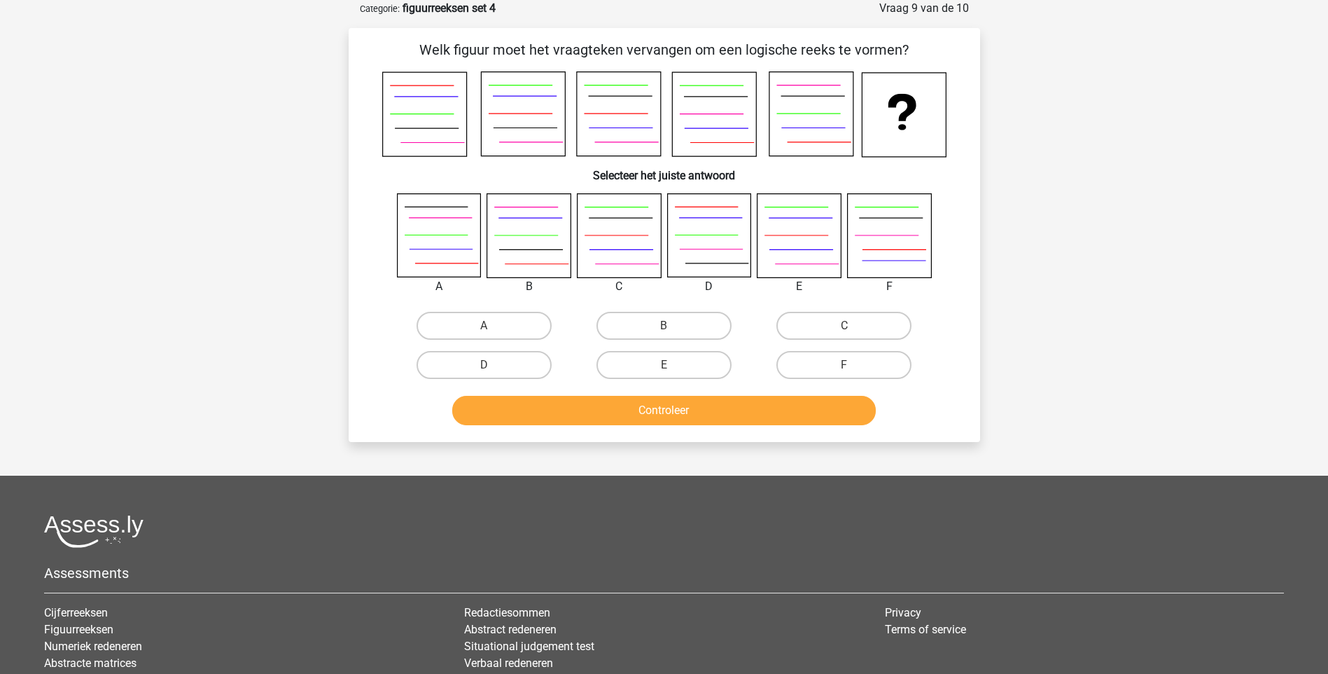
click at [632, 236] on icon at bounding box center [618, 235] width 83 height 83
click at [821, 326] on label "C" at bounding box center [844, 326] width 135 height 28
click at [844, 326] on input "C" at bounding box center [848, 330] width 9 height 9
radio input "true"
click at [713, 396] on div "Controleer" at bounding box center [664, 407] width 587 height 46
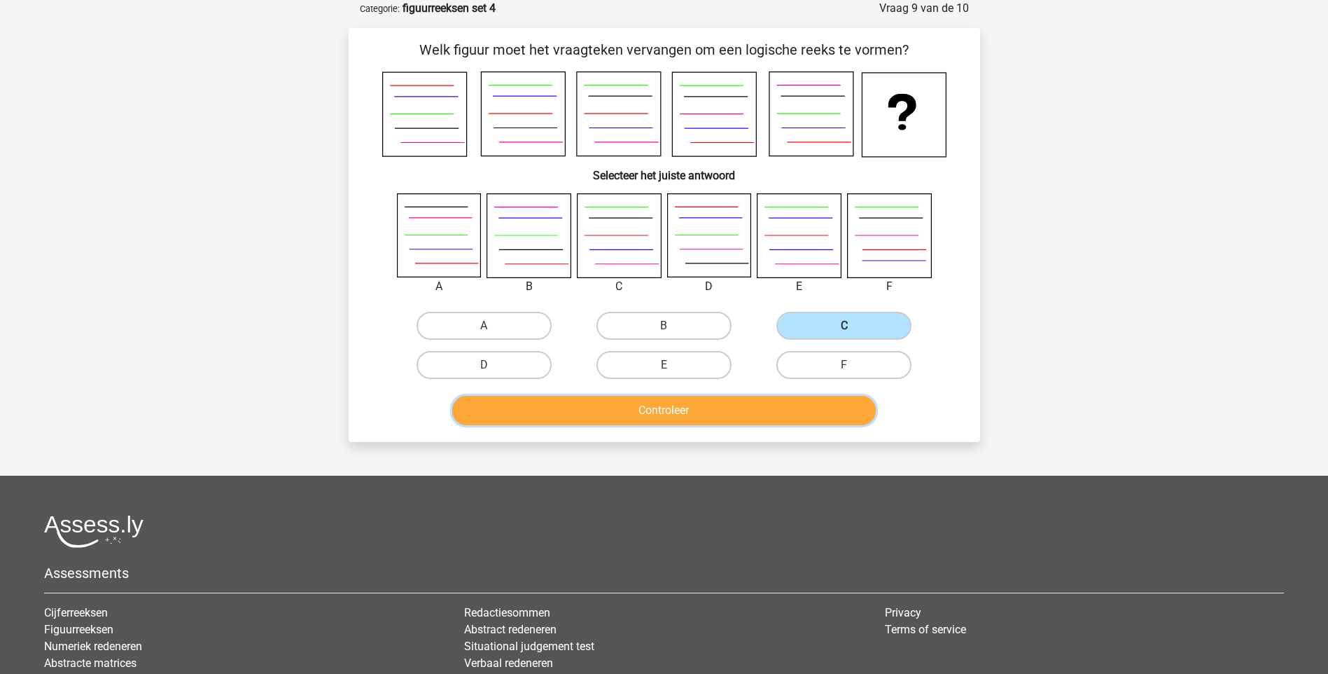
click at [714, 408] on button "Controleer" at bounding box center [664, 410] width 424 height 29
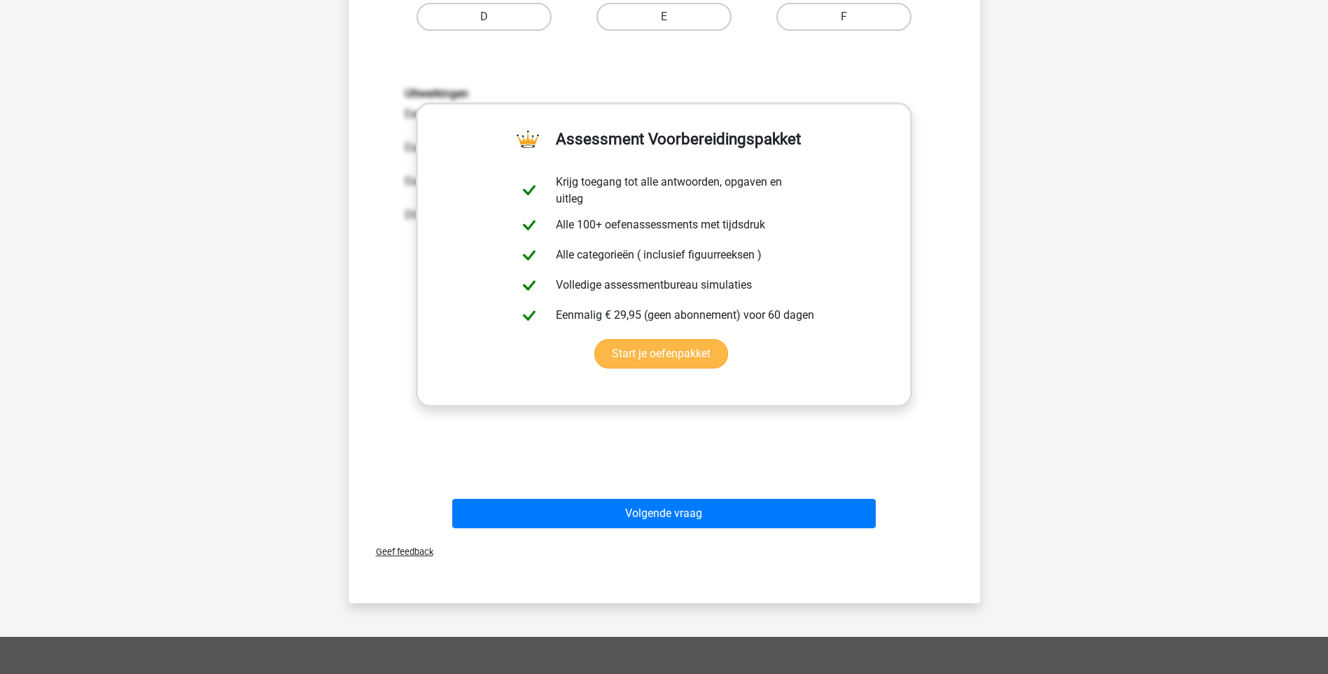
scroll to position [420, 0]
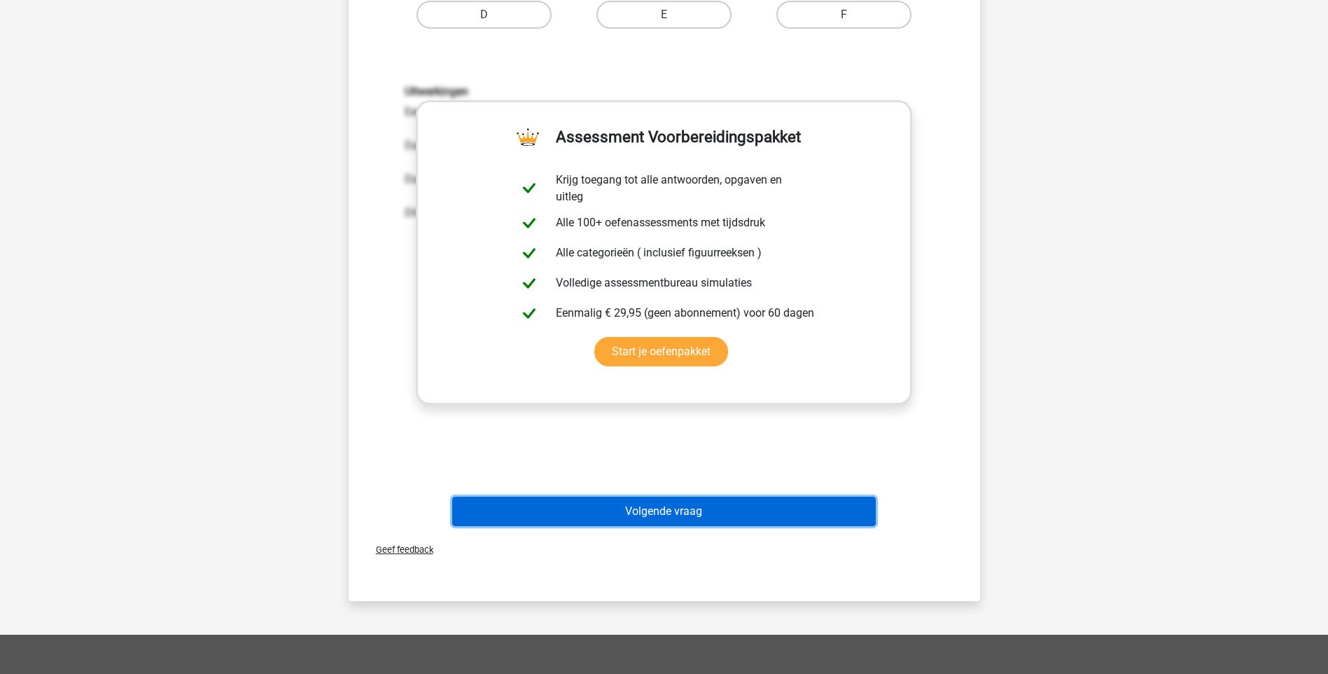
click at [699, 518] on button "Volgende vraag" at bounding box center [664, 510] width 424 height 29
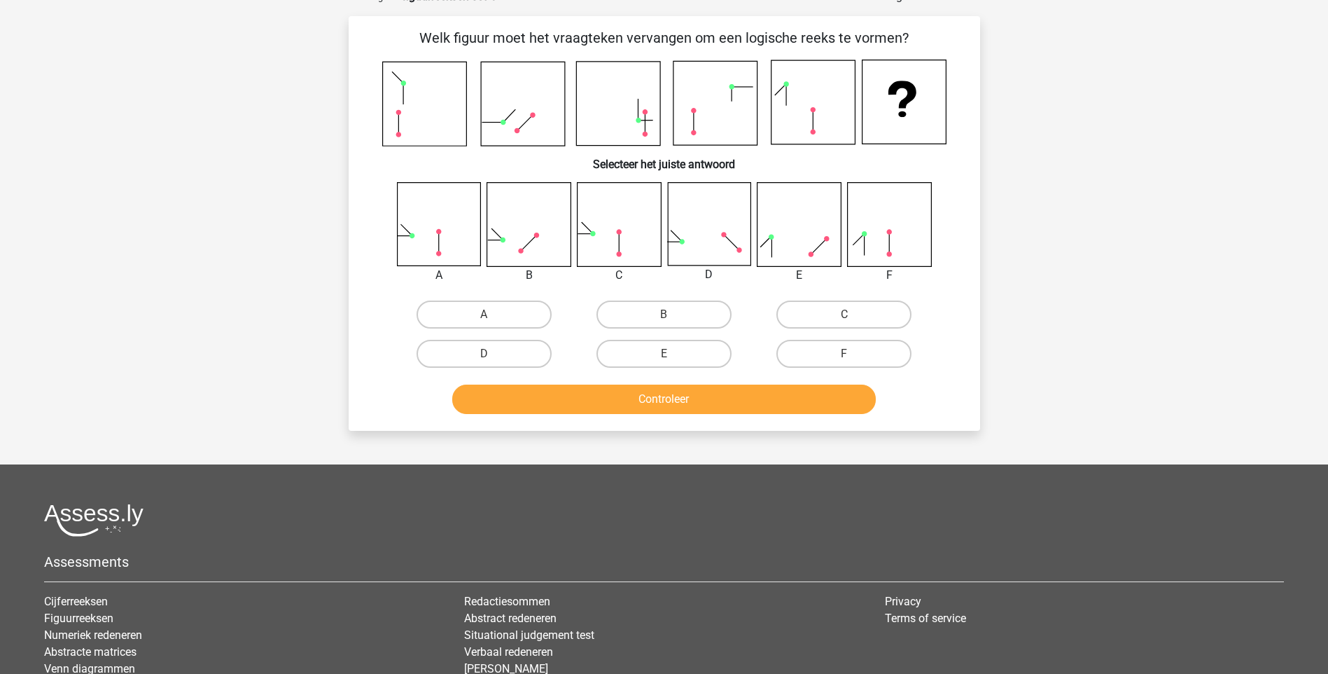
scroll to position [0, 0]
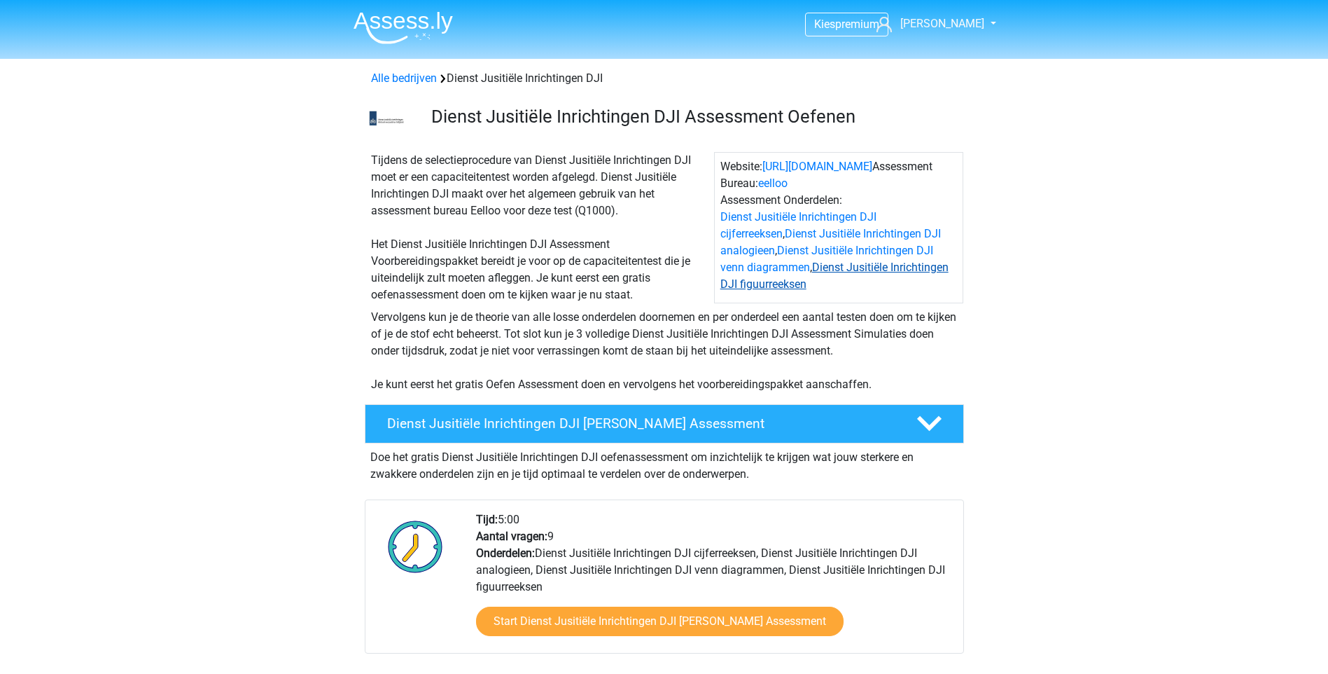
click at [770, 286] on link "Dienst Jusitiële Inrichtingen DJI figuurreeksen" at bounding box center [835, 275] width 228 height 30
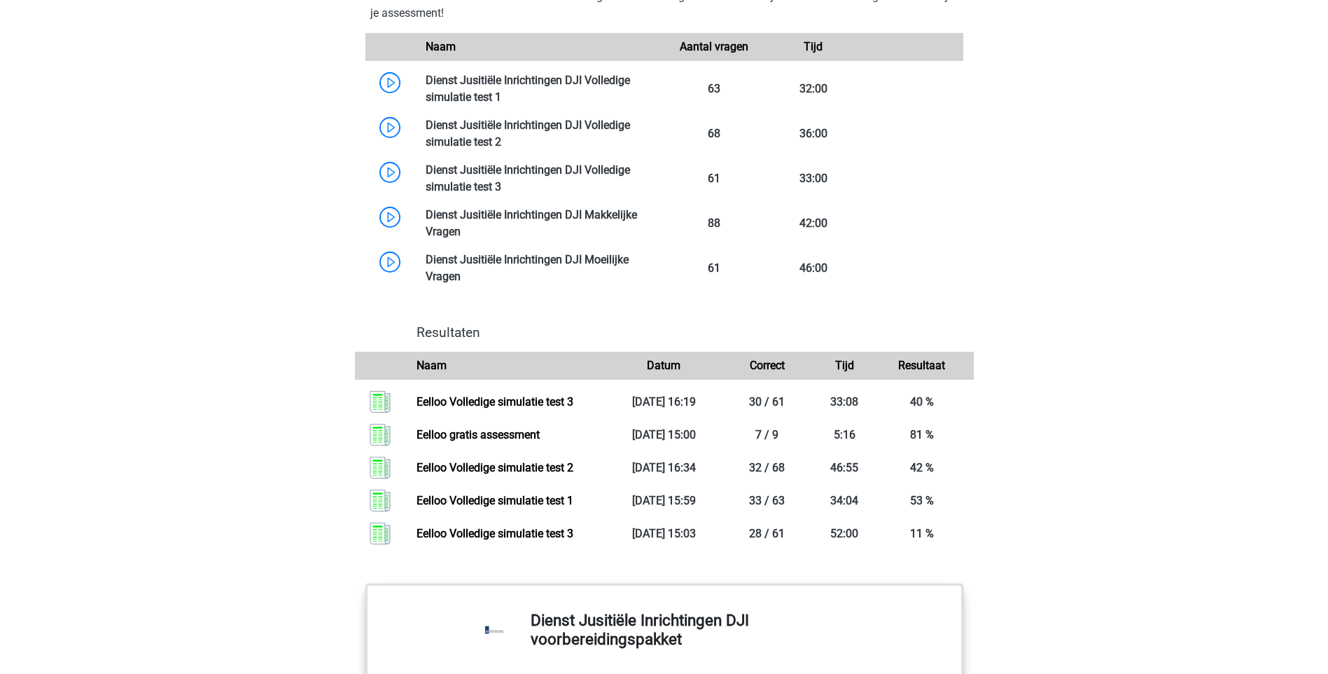
scroll to position [1204, 0]
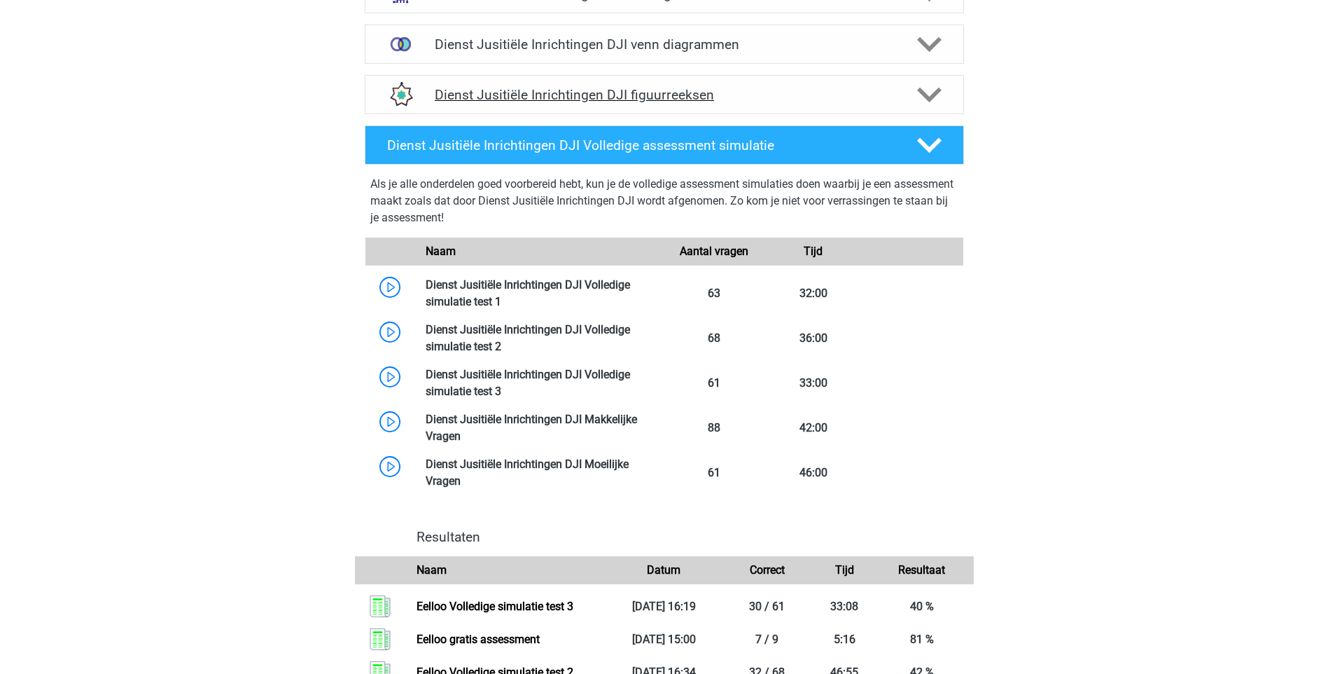
click at [877, 100] on h4 "Dienst Jusitiële Inrichtingen DJI figuurreeksen" at bounding box center [664, 95] width 459 height 16
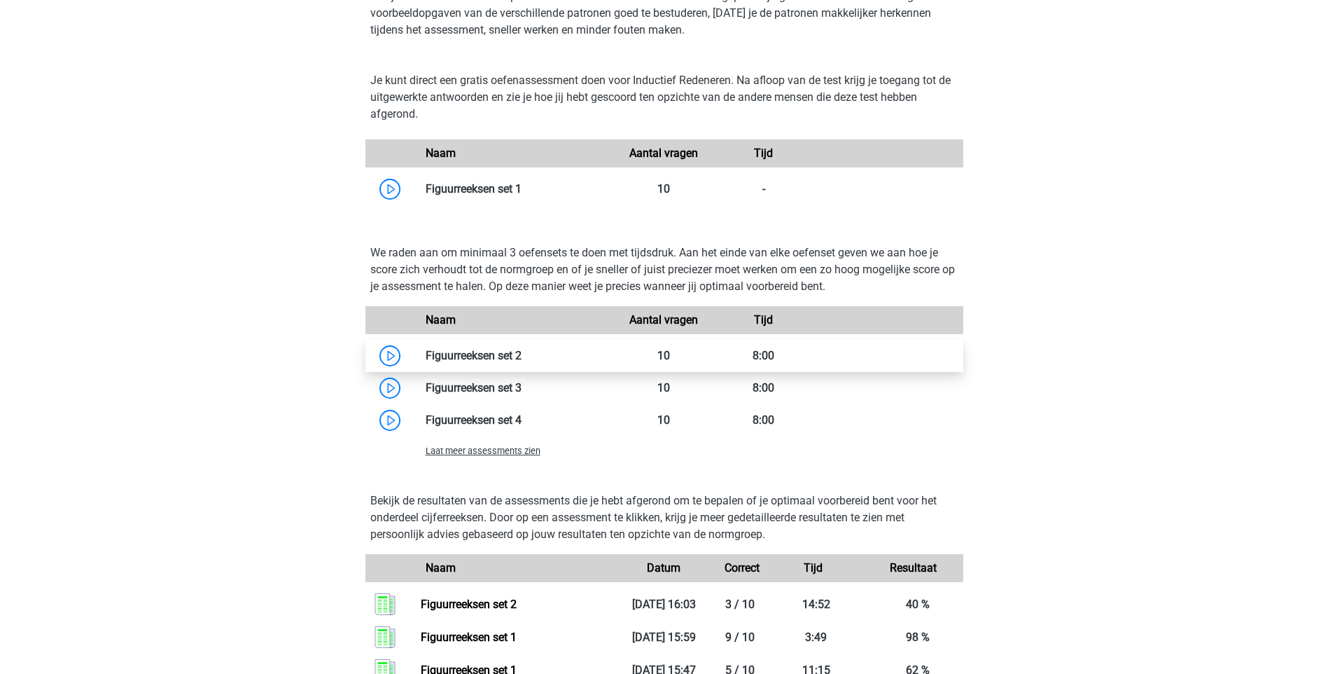
scroll to position [1344, 0]
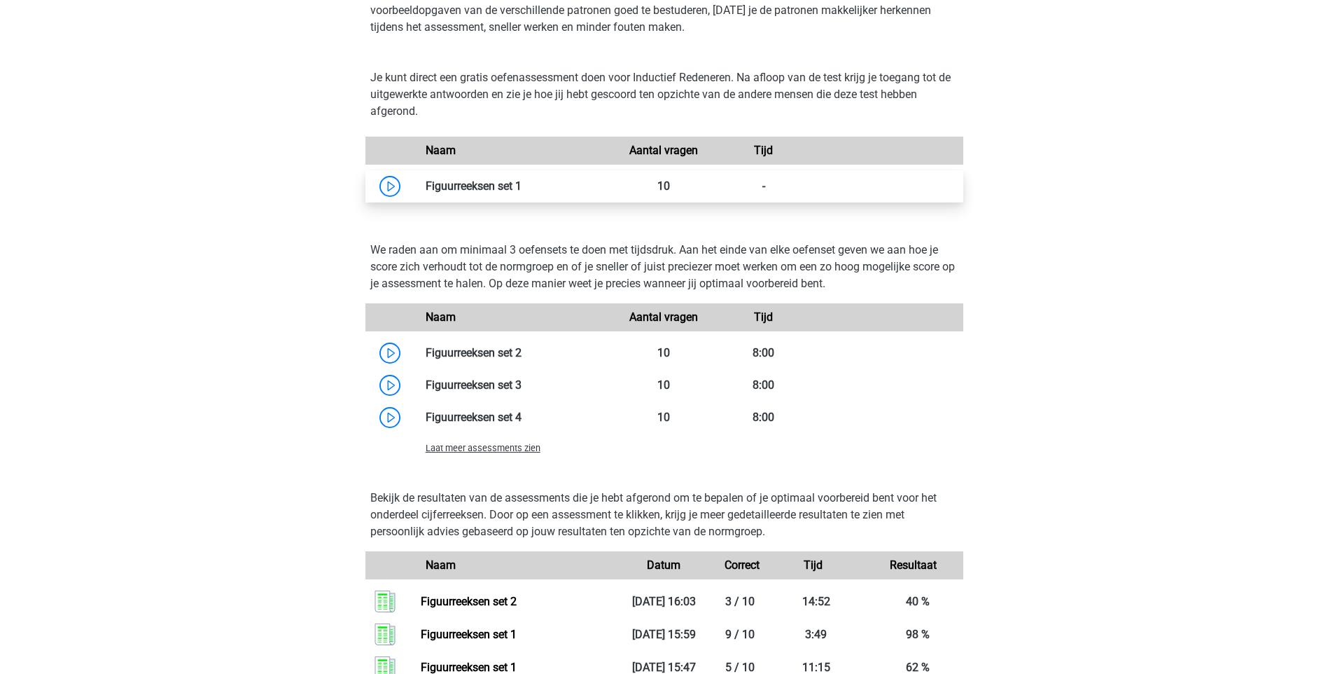
click at [522, 187] on link at bounding box center [522, 185] width 0 height 13
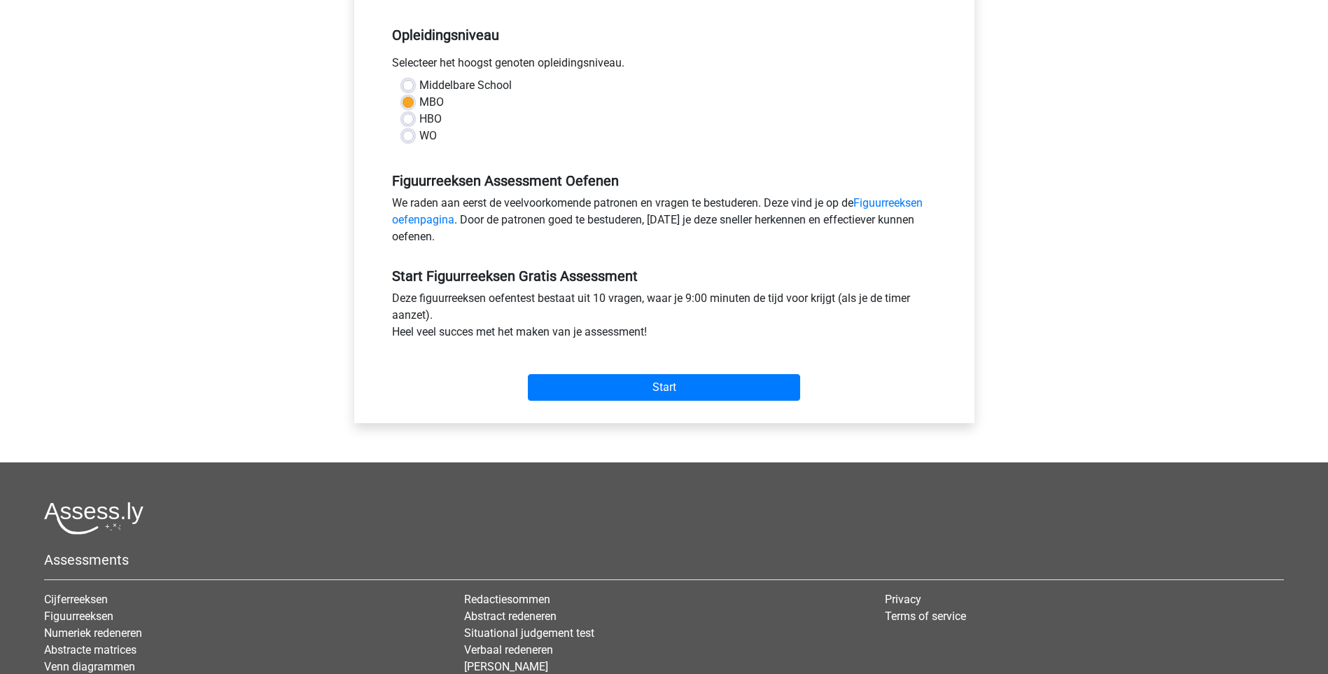
scroll to position [350, 0]
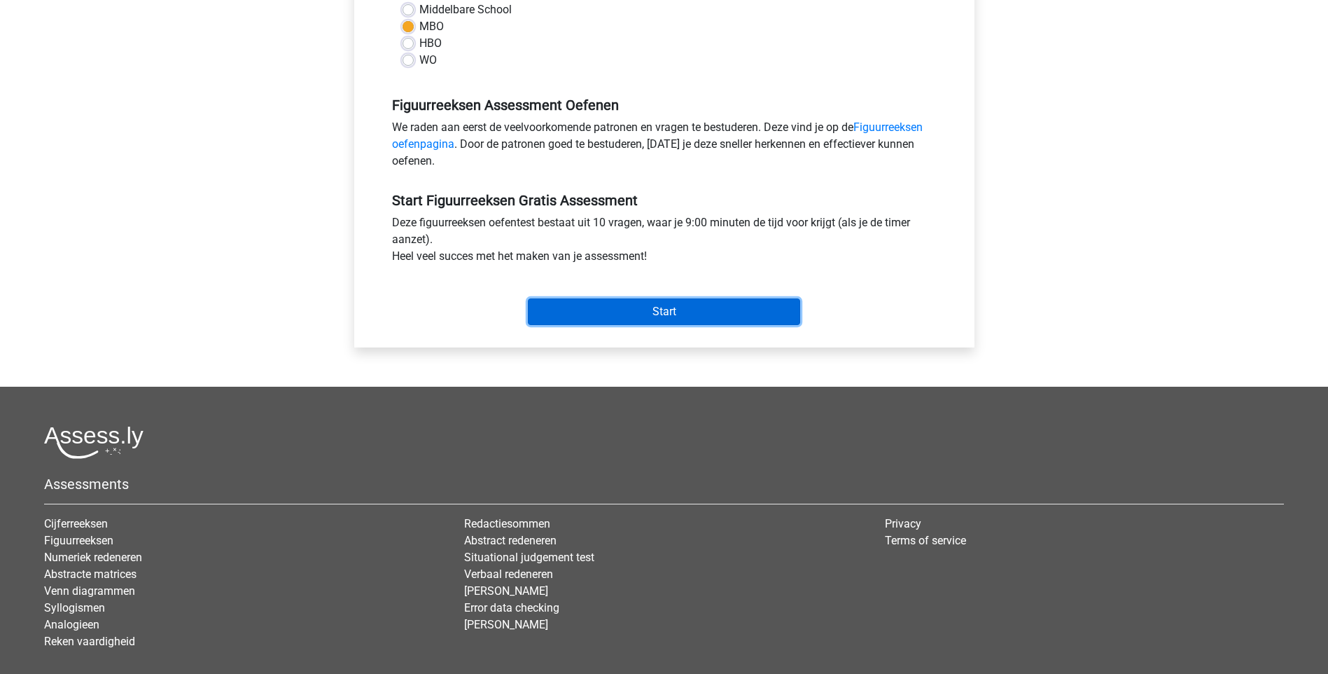
click at [674, 311] on input "Start" at bounding box center [664, 311] width 272 height 27
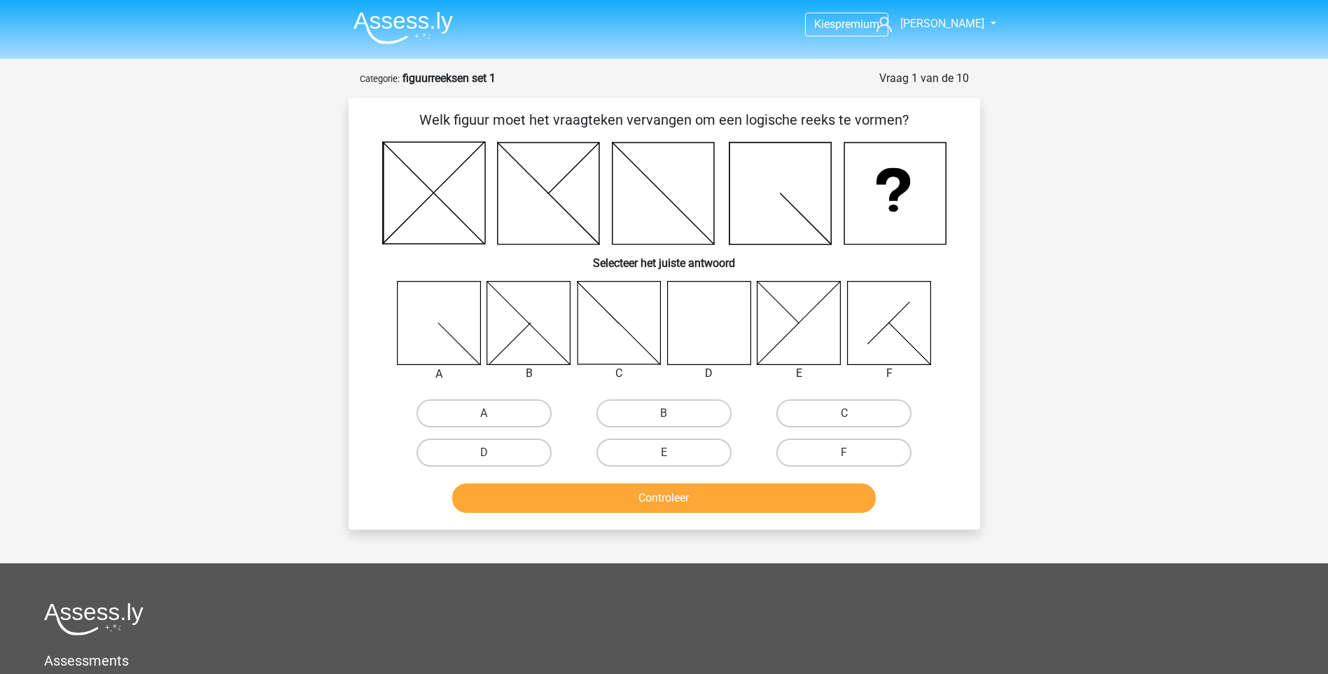
drag, startPoint x: 498, startPoint y: 450, endPoint x: 590, endPoint y: 473, distance: 94.8
click at [499, 452] on label "D" at bounding box center [484, 452] width 135 height 28
click at [493, 452] on input "D" at bounding box center [488, 456] width 9 height 9
radio input "true"
click at [695, 508] on button "Controleer" at bounding box center [664, 497] width 424 height 29
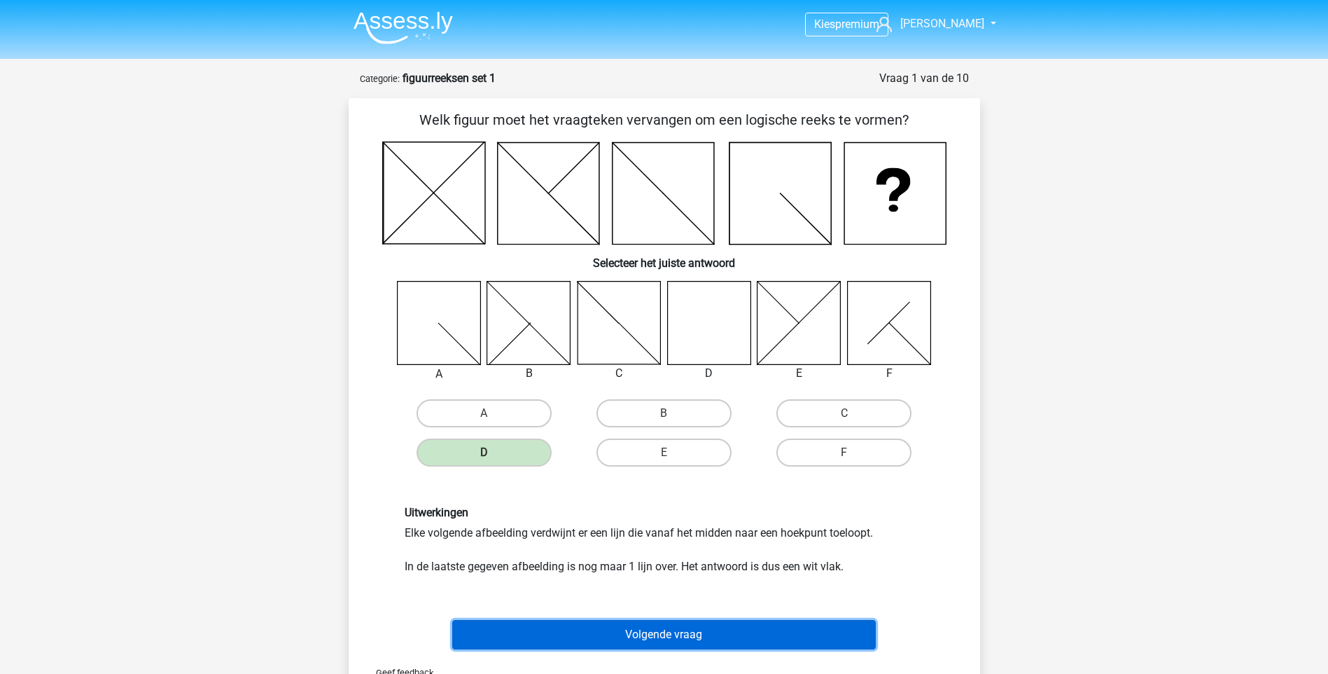
click at [651, 630] on button "Volgende vraag" at bounding box center [664, 634] width 424 height 29
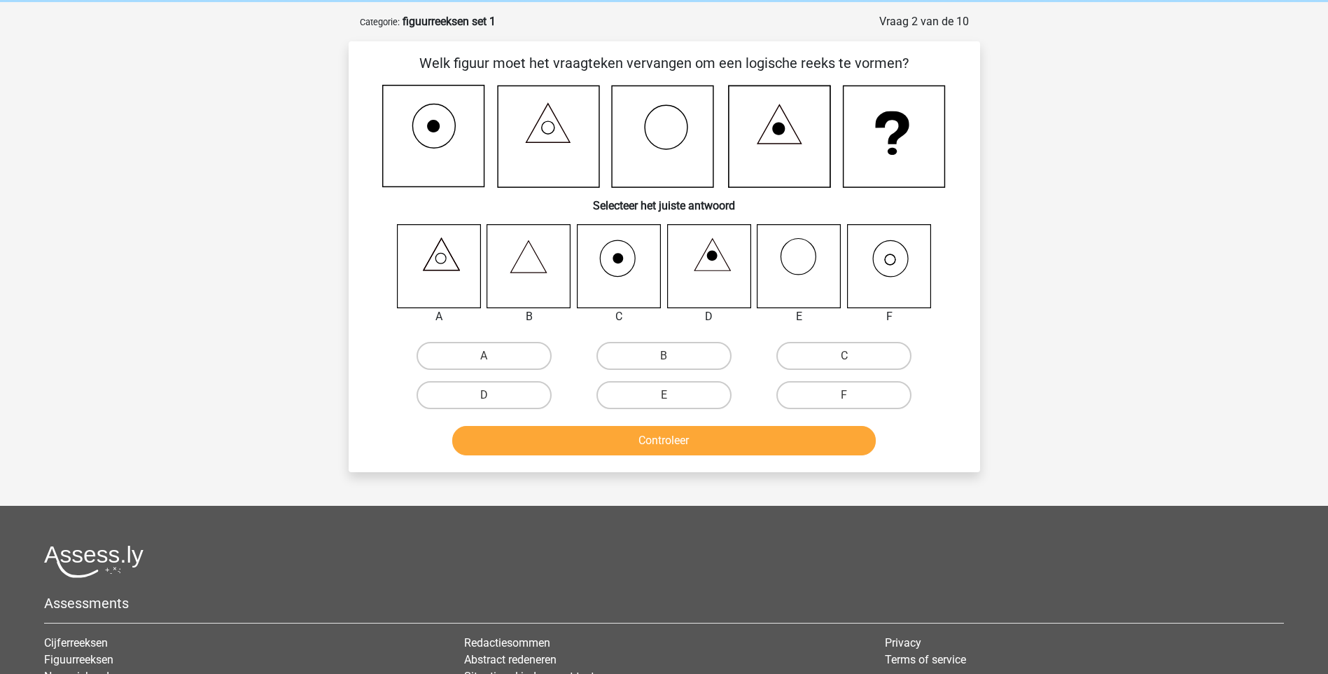
scroll to position [70, 0]
